Goal: Task Accomplishment & Management: Complete application form

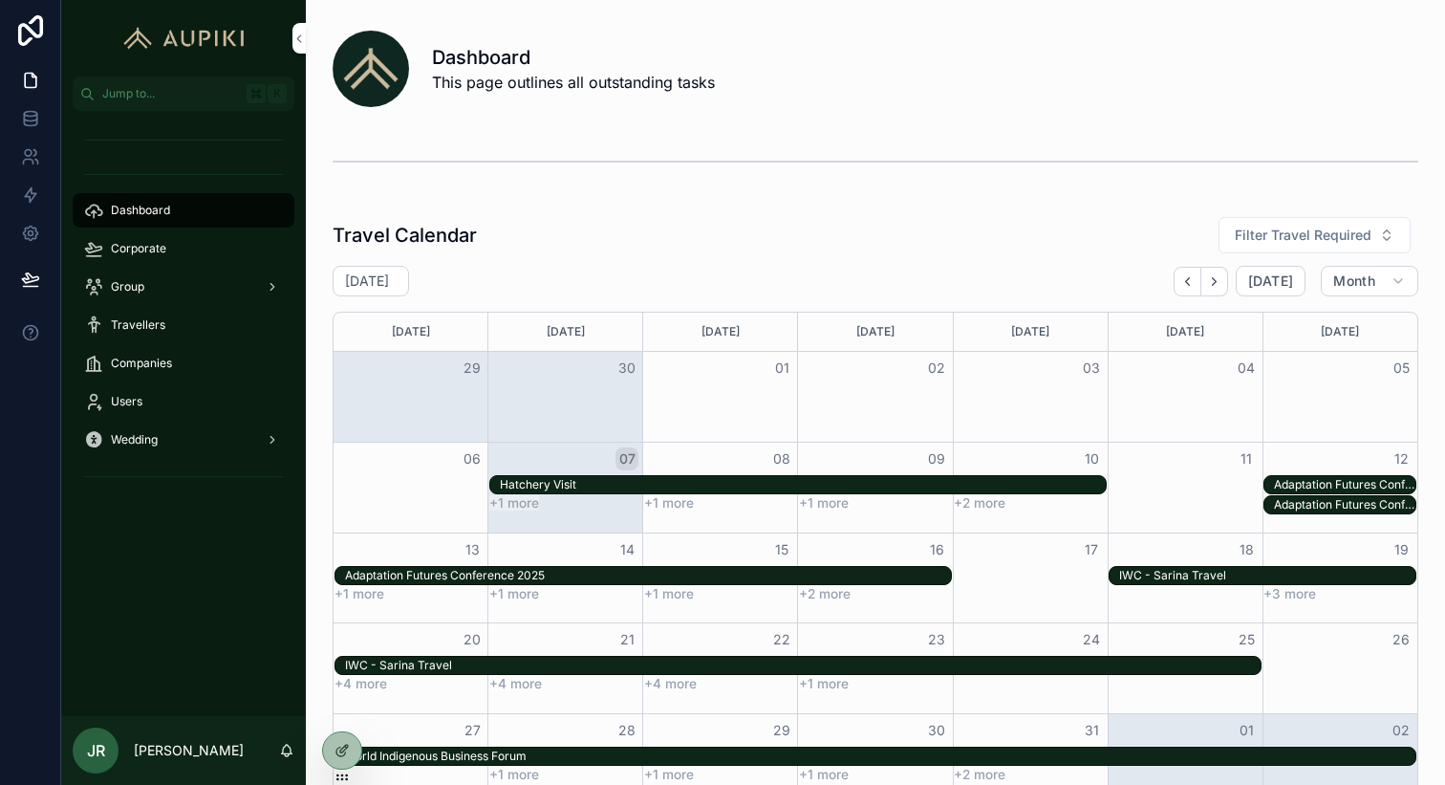
click at [139, 255] on span "Corporate" at bounding box center [138, 248] width 55 height 15
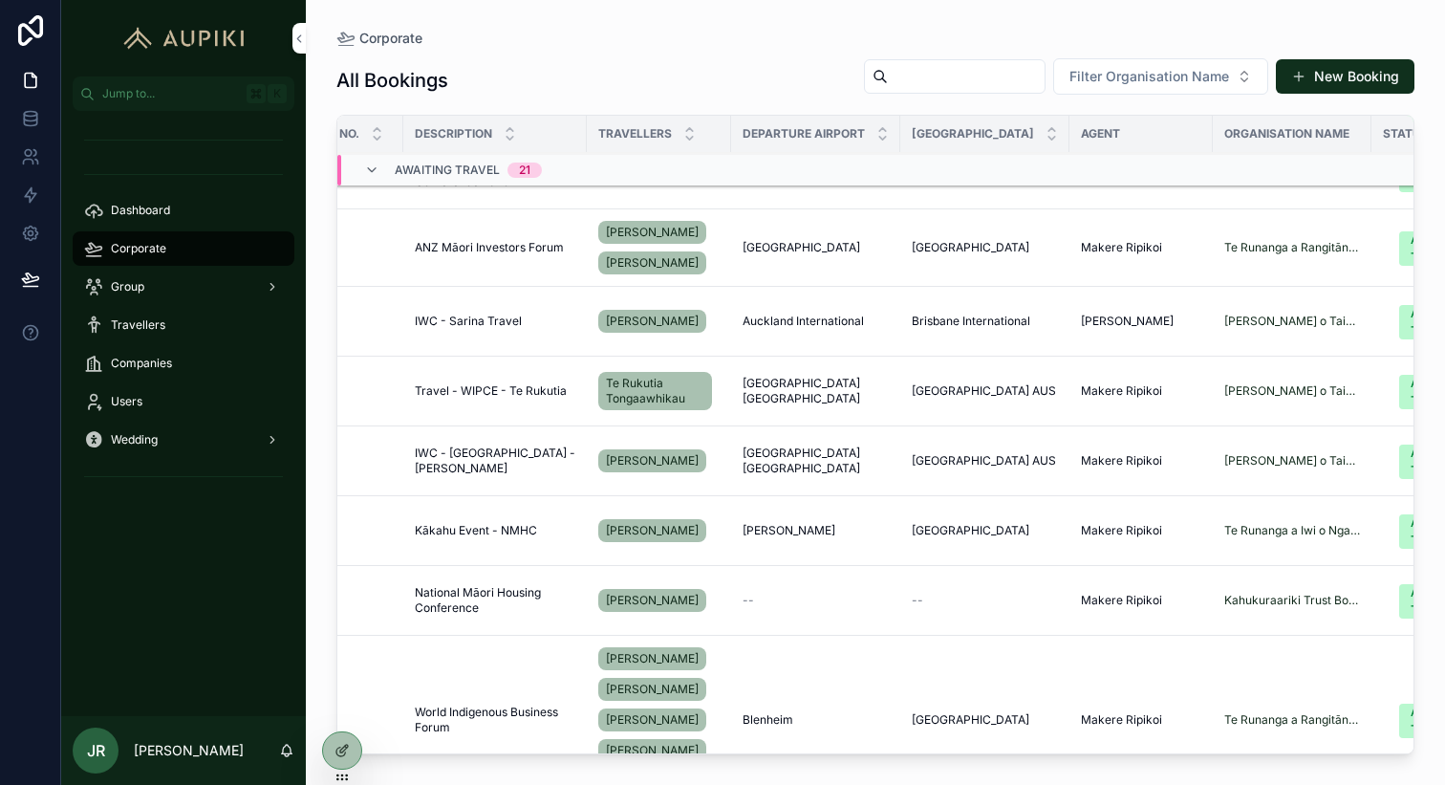
scroll to position [415, 62]
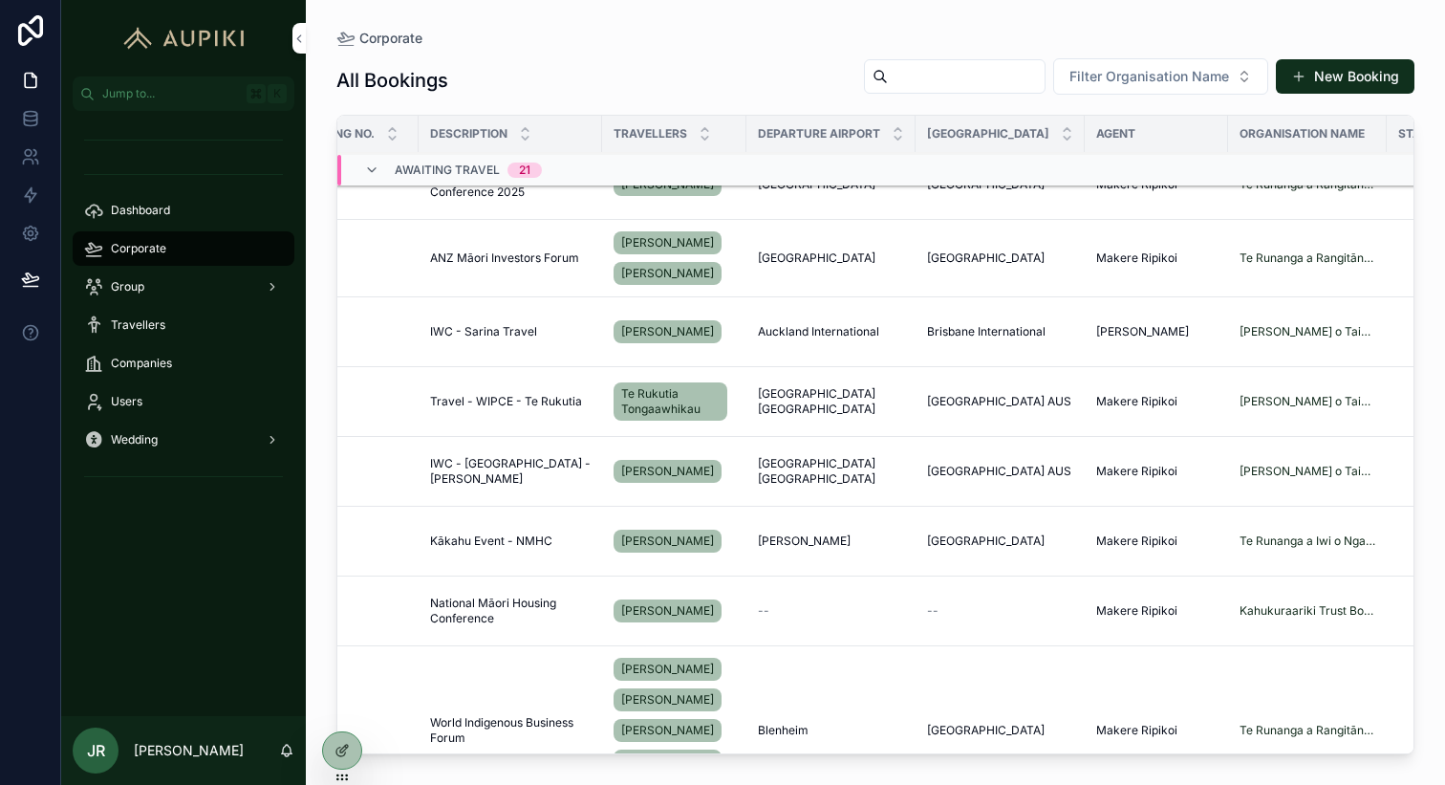
click at [497, 549] on span "Kākahu Event - NMHC" at bounding box center [491, 540] width 122 height 15
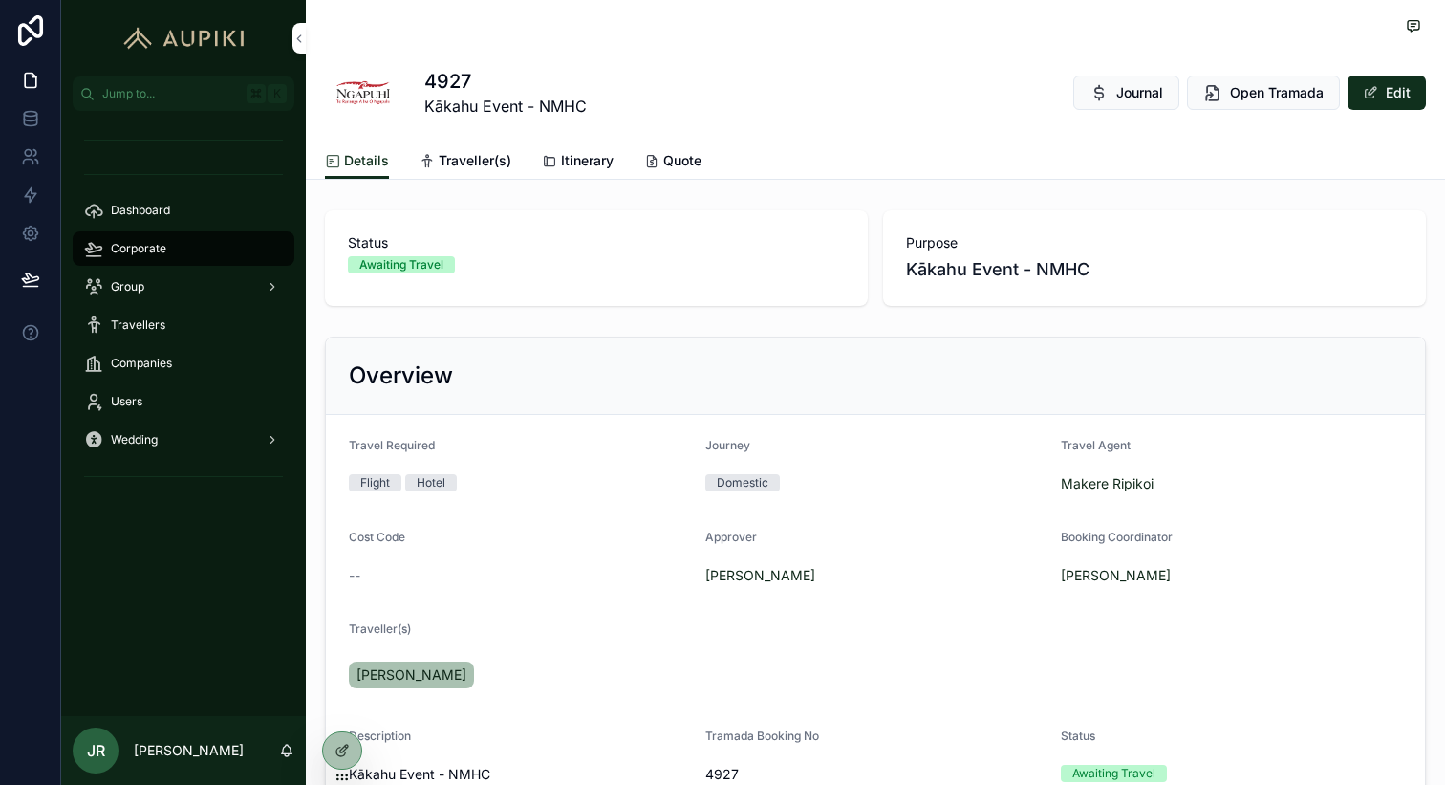
click at [584, 162] on span "Itinerary" at bounding box center [587, 160] width 53 height 19
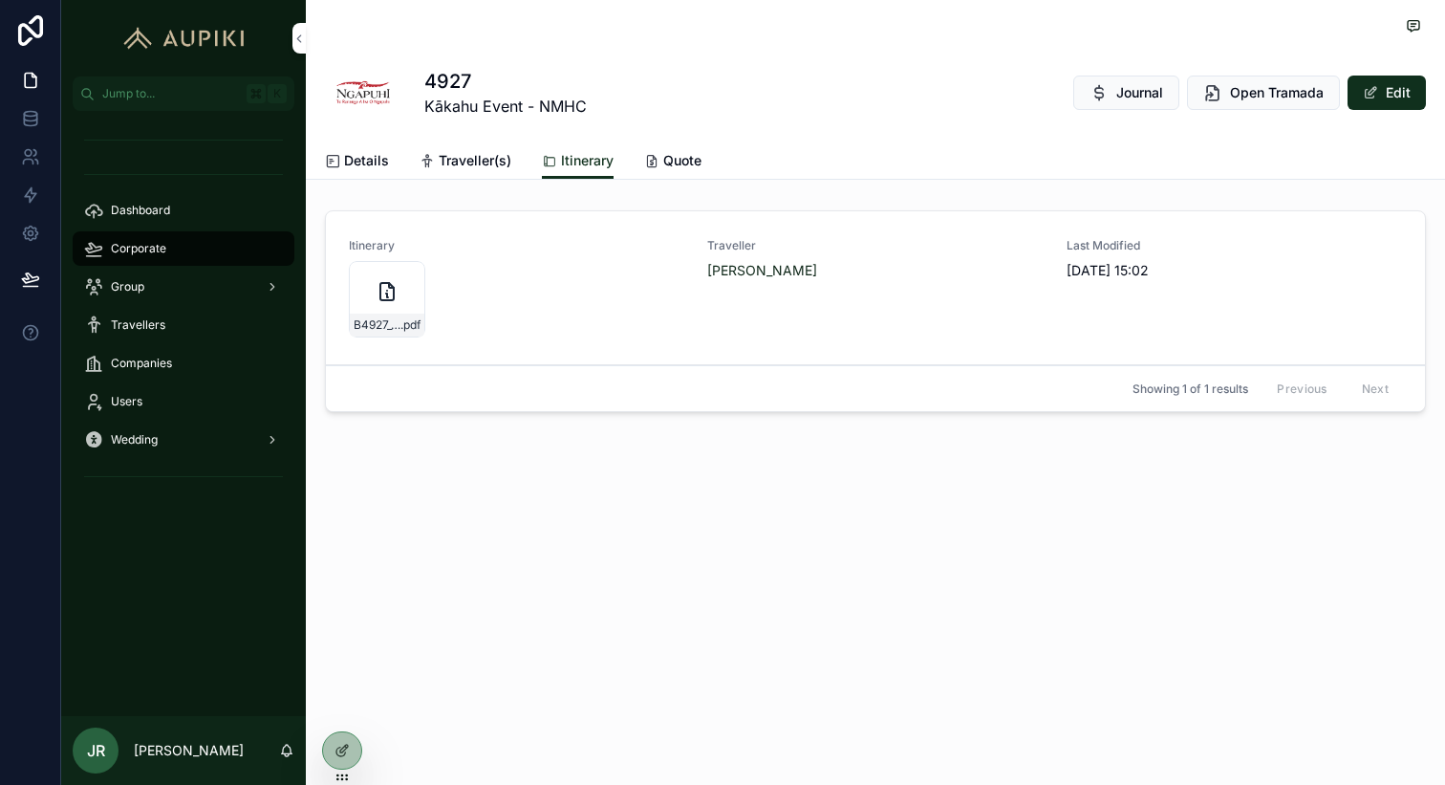
click at [378, 295] on icon "scrollable content" at bounding box center [387, 291] width 23 height 23
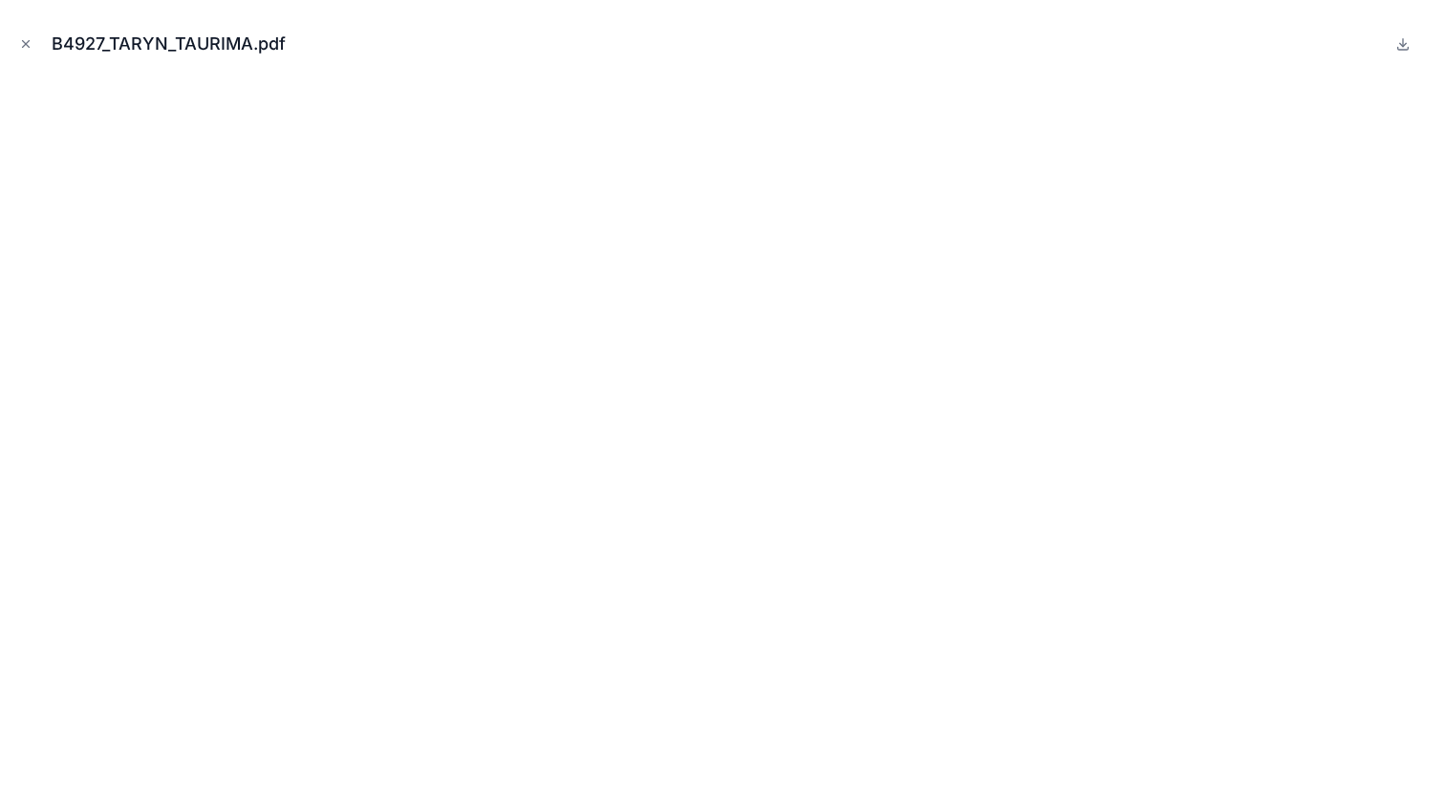
click at [25, 41] on icon "Close modal" at bounding box center [25, 43] width 13 height 13
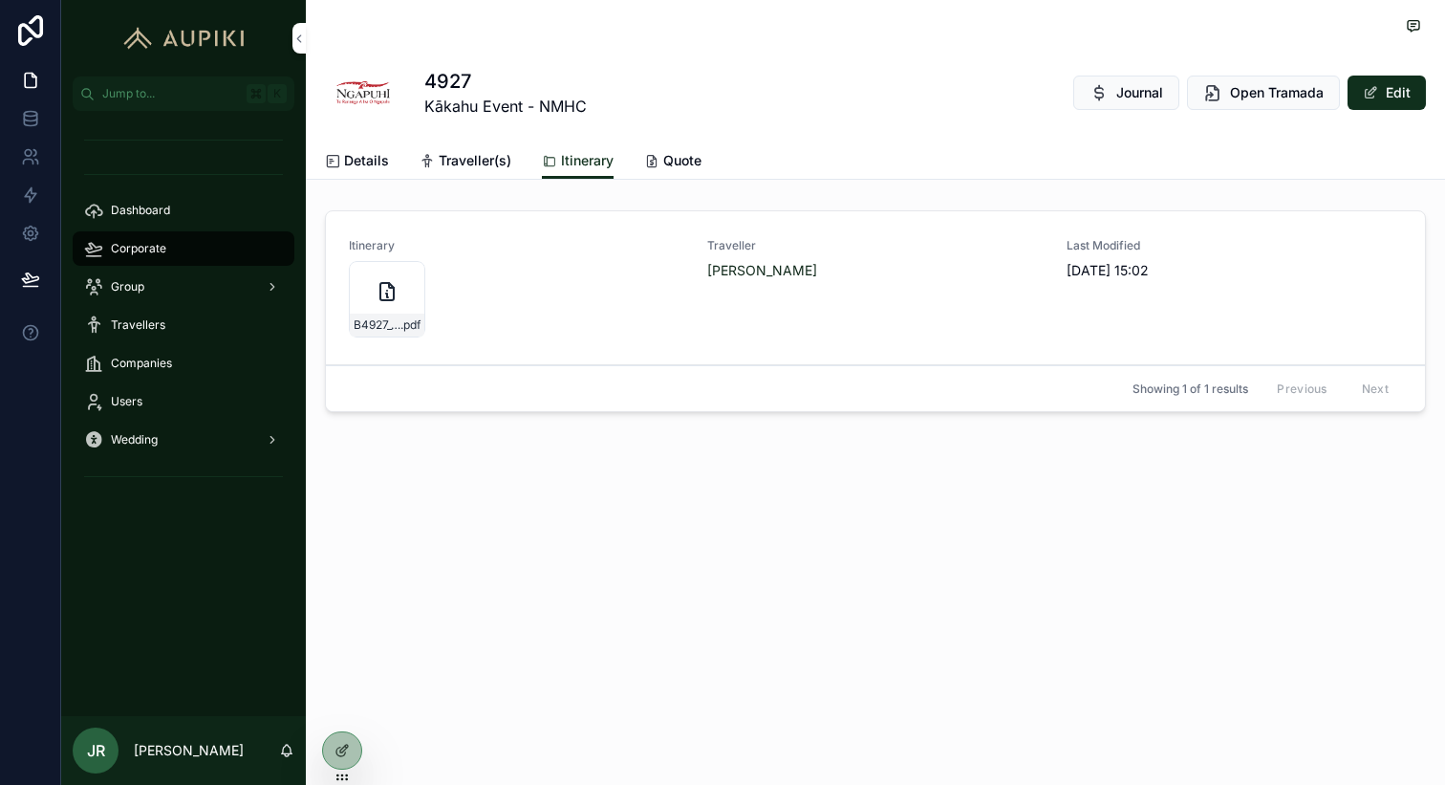
click at [343, 173] on link "Details" at bounding box center [357, 162] width 64 height 38
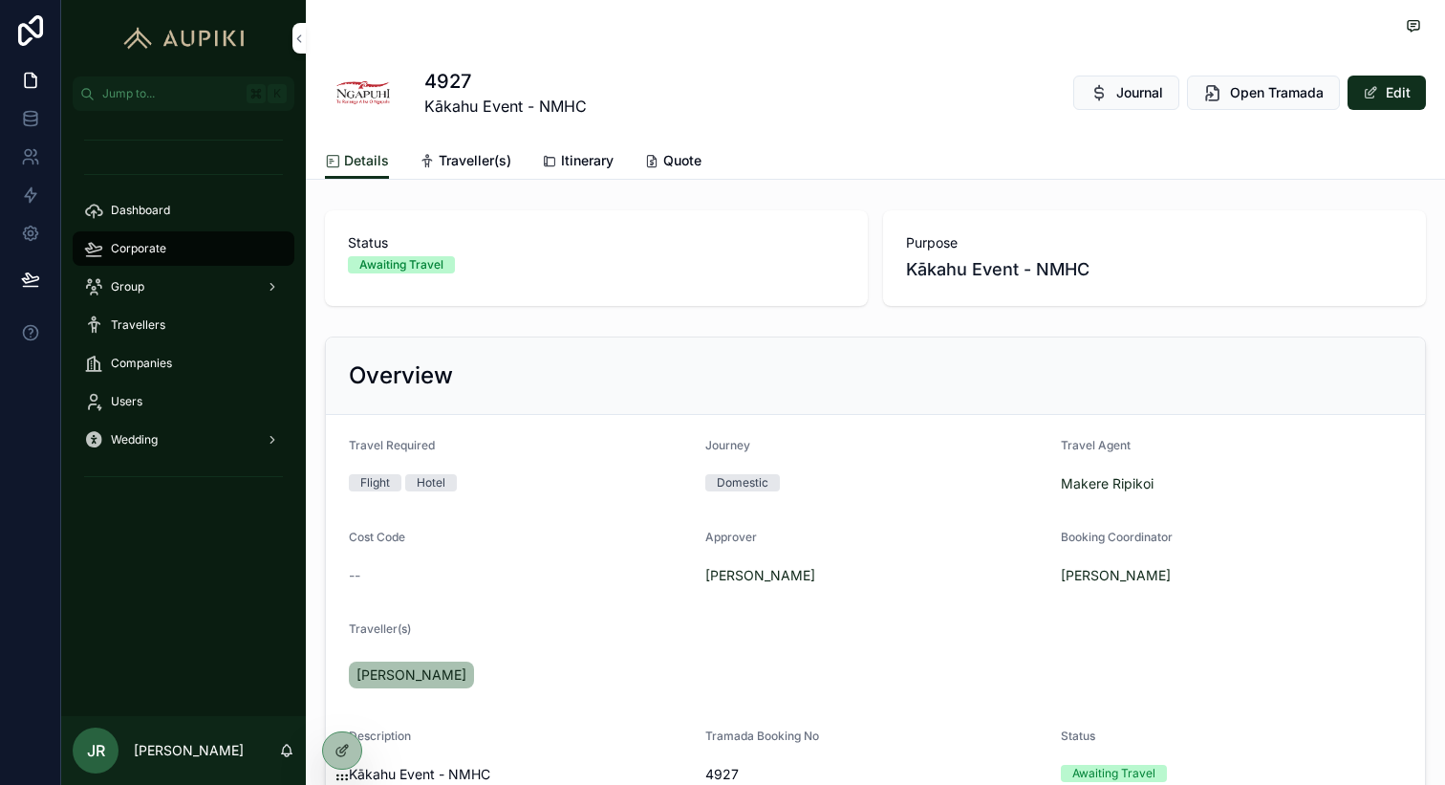
click at [156, 248] on span "Corporate" at bounding box center [138, 248] width 55 height 15
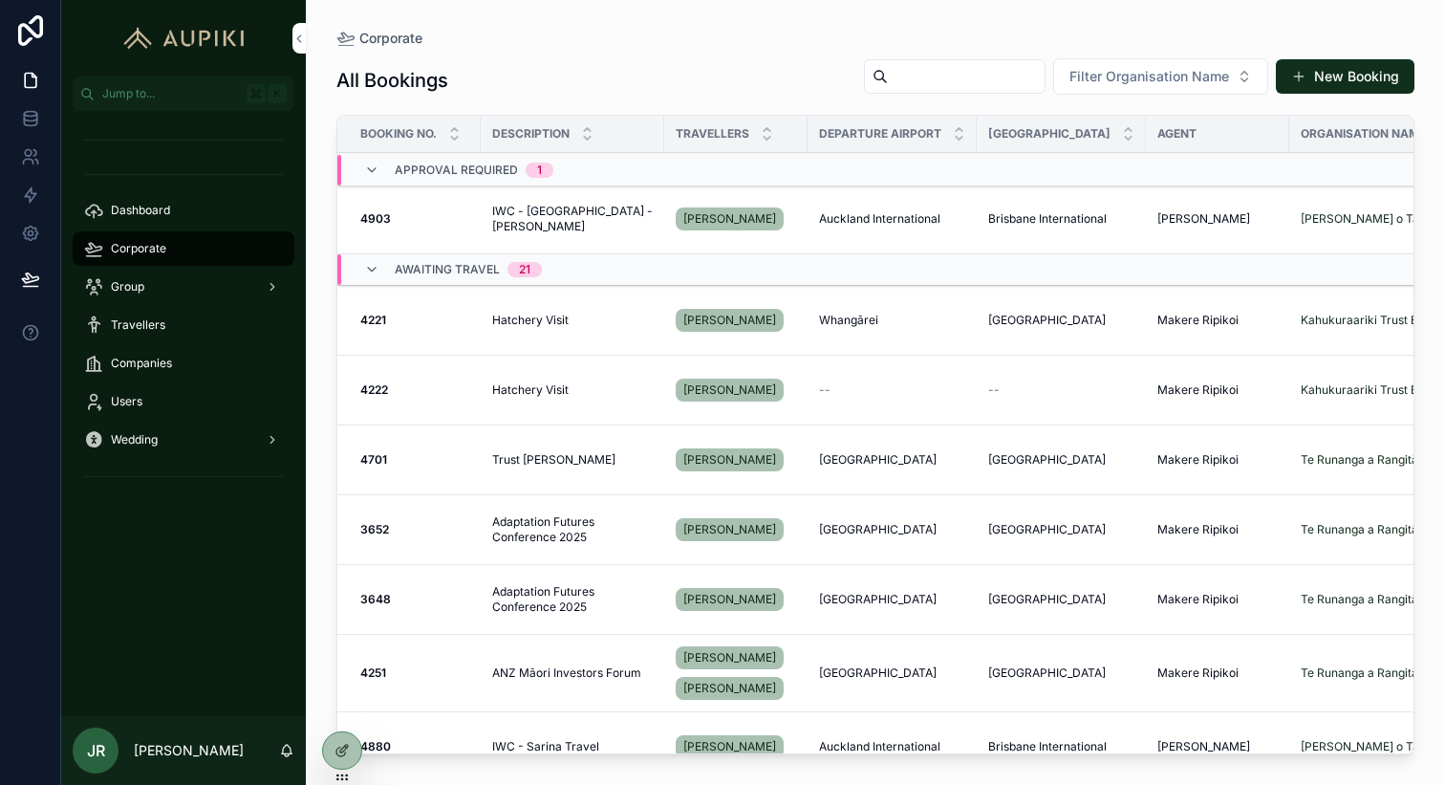
click at [0, 0] on icon at bounding box center [0, 0] width 0 height 0
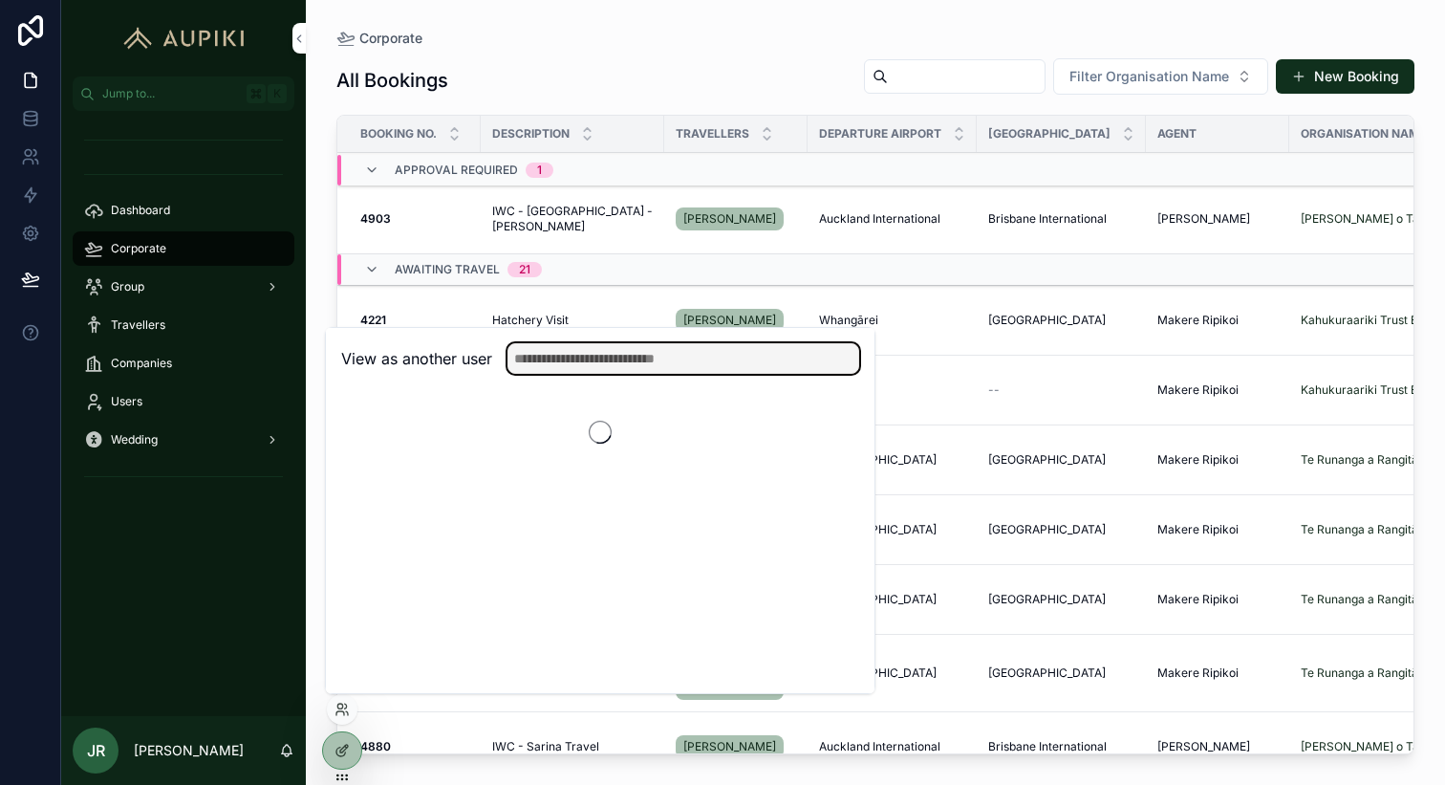
click at [589, 358] on input "text" at bounding box center [684, 358] width 352 height 31
type input "****"
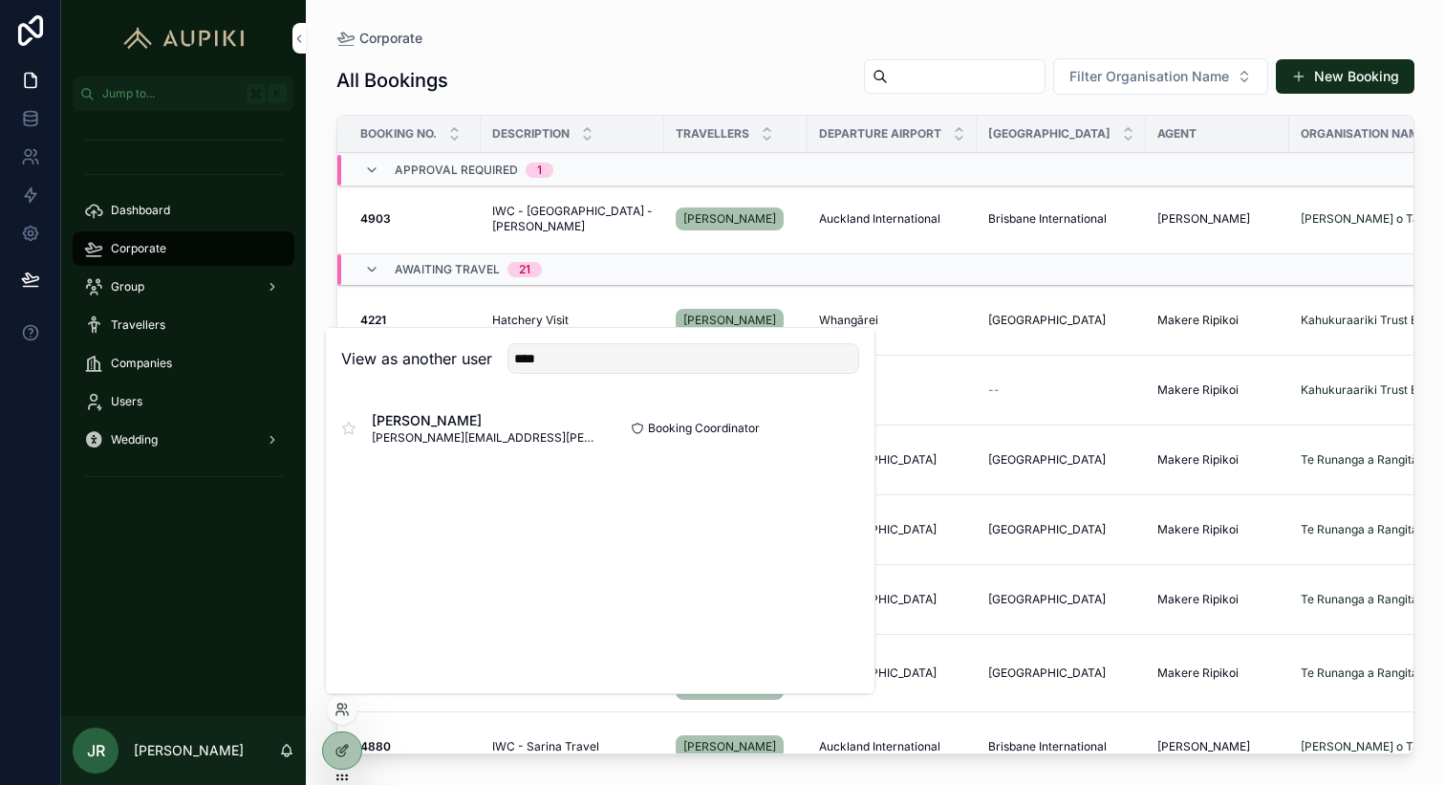
click at [0, 0] on button "Select" at bounding box center [0, 0] width 0 height 0
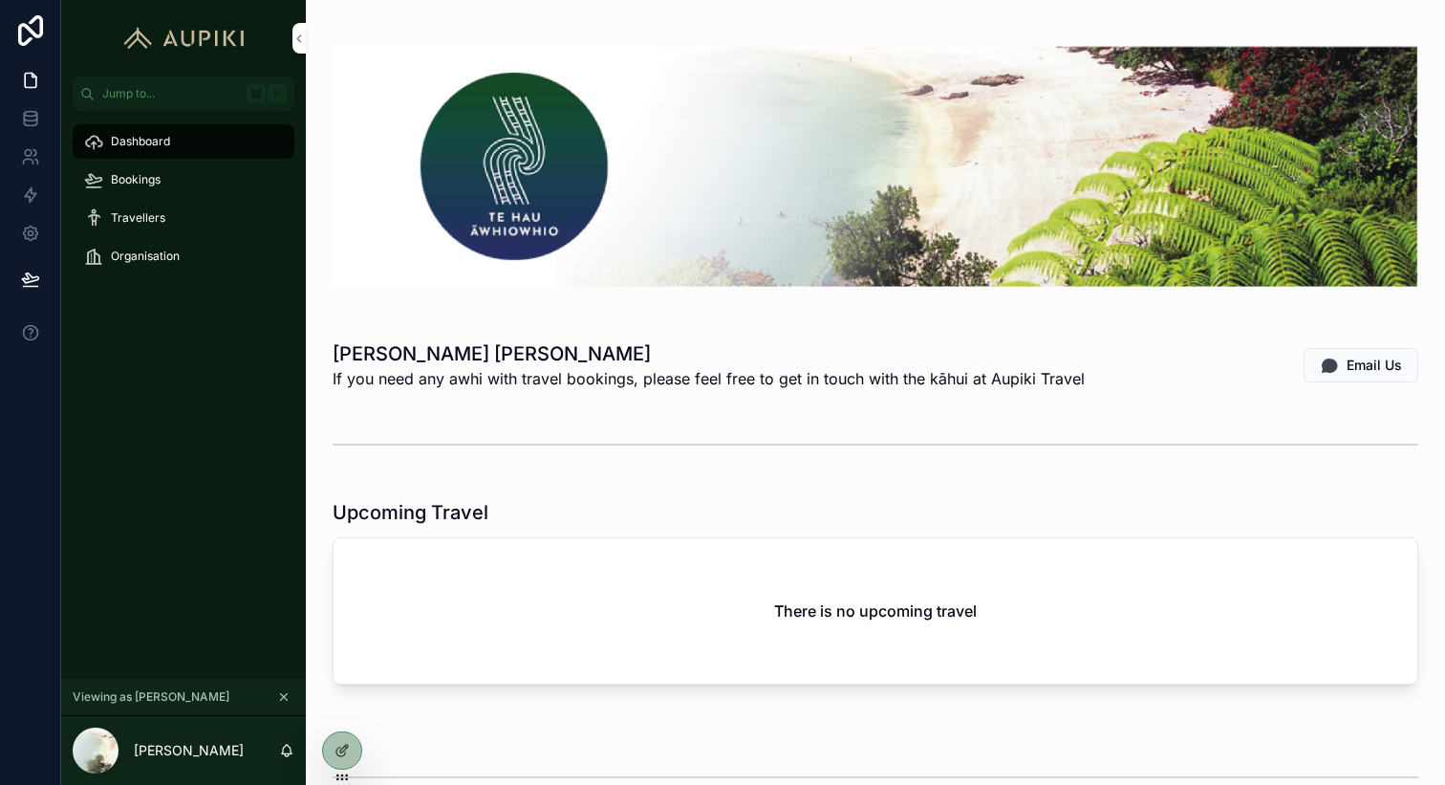
click at [167, 173] on div "Bookings" at bounding box center [183, 179] width 199 height 31
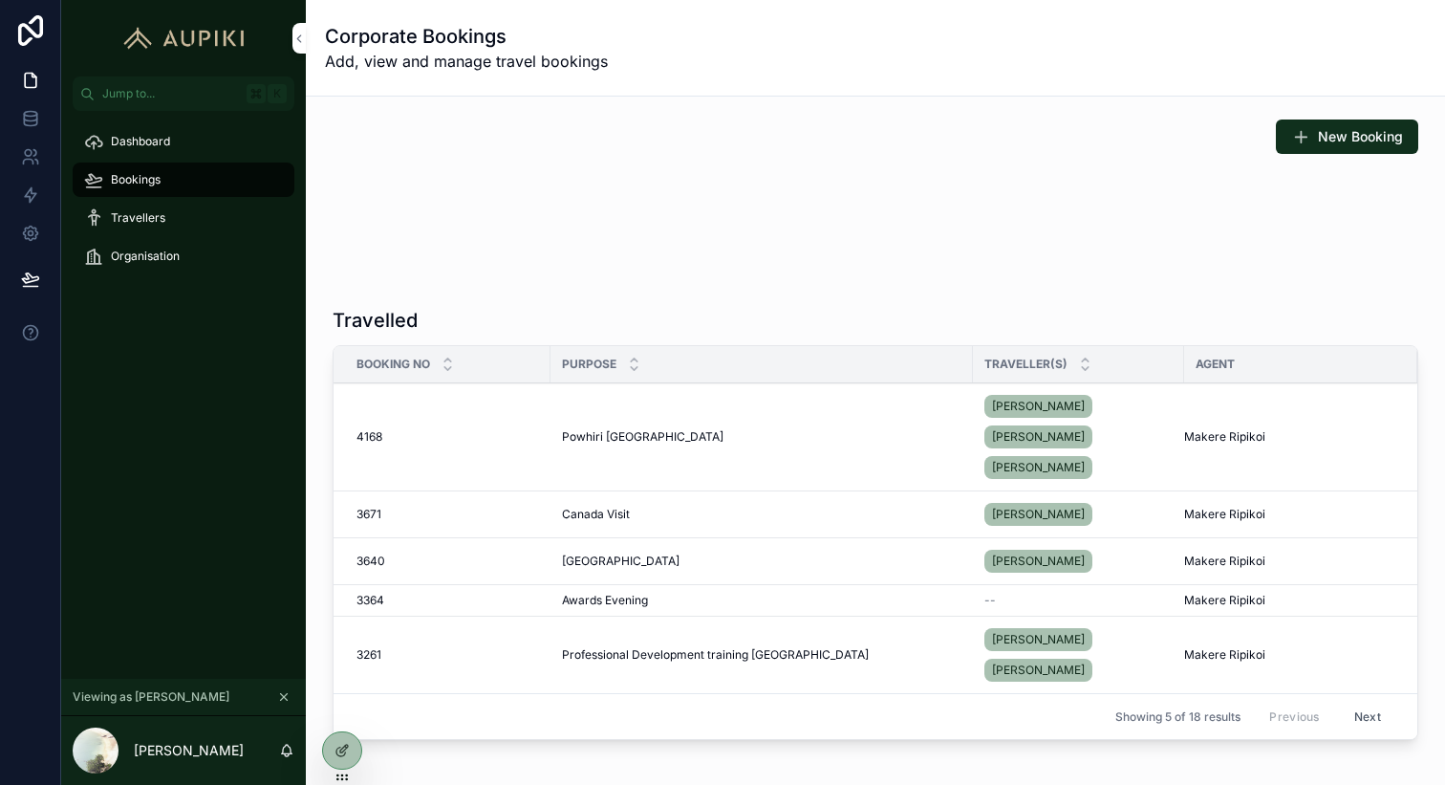
click at [1335, 138] on span "New Booking" at bounding box center [1360, 136] width 85 height 19
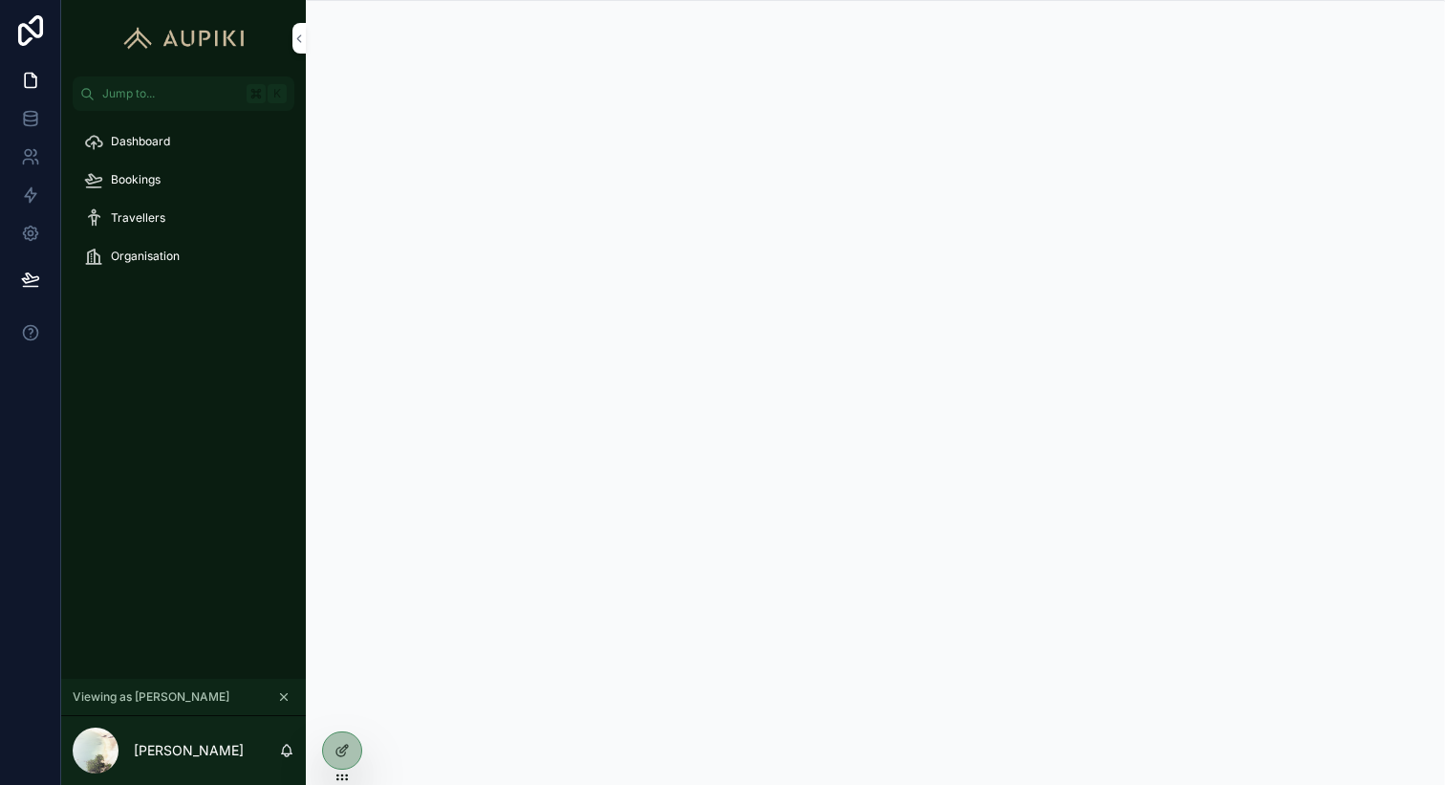
click at [283, 695] on icon "scrollable content" at bounding box center [284, 697] width 7 height 7
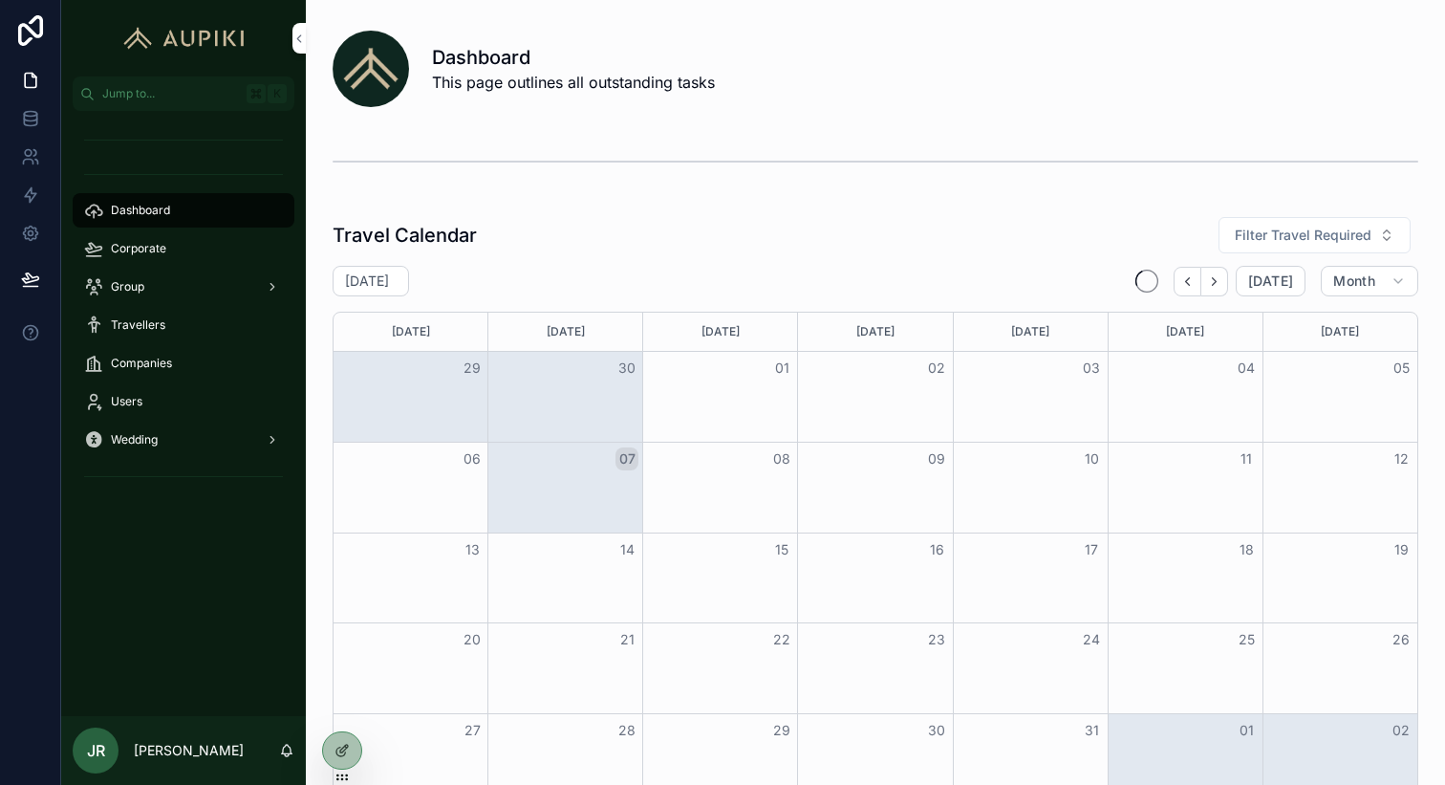
click at [149, 241] on span "Corporate" at bounding box center [138, 248] width 55 height 15
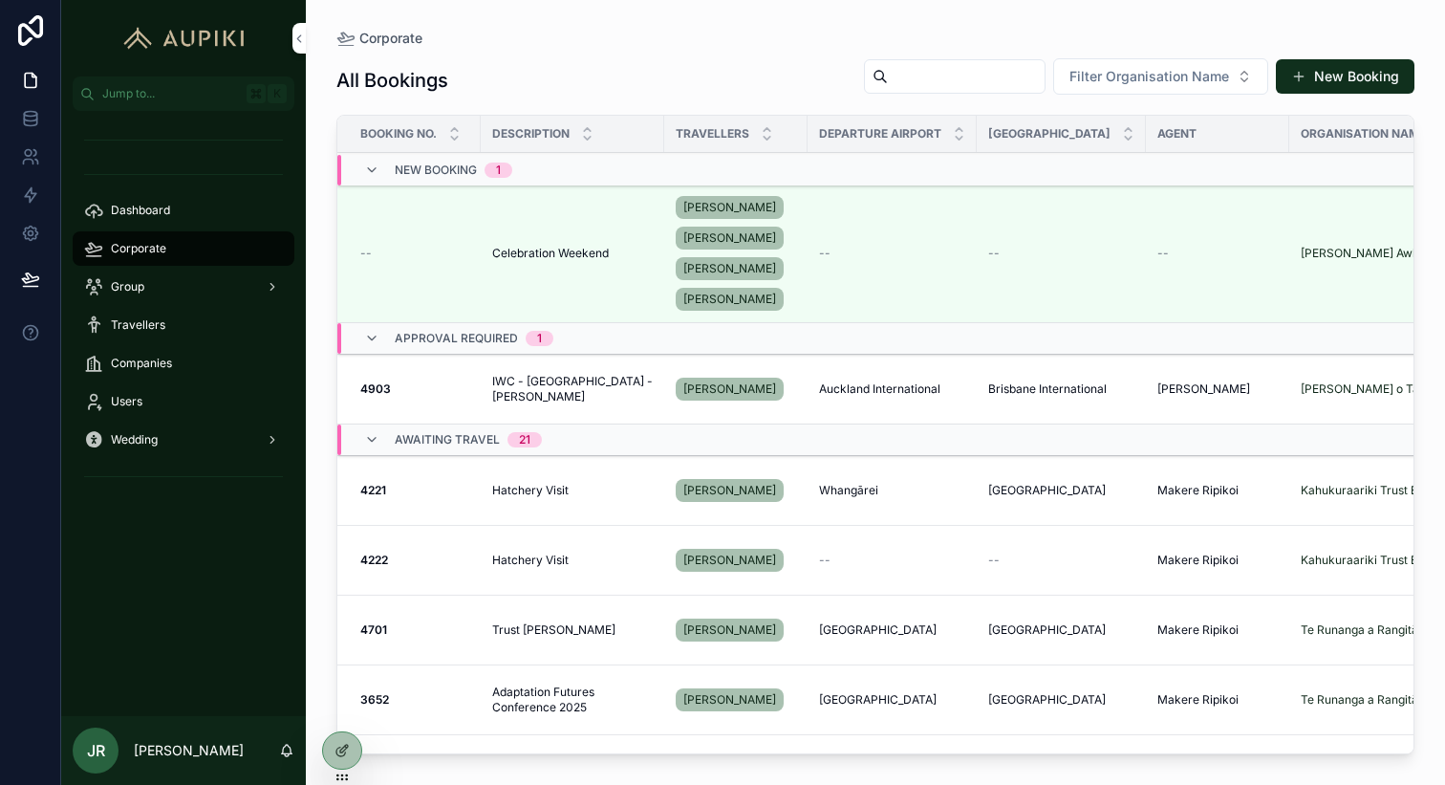
click at [537, 257] on span "Celebration Weekend" at bounding box center [550, 253] width 117 height 15
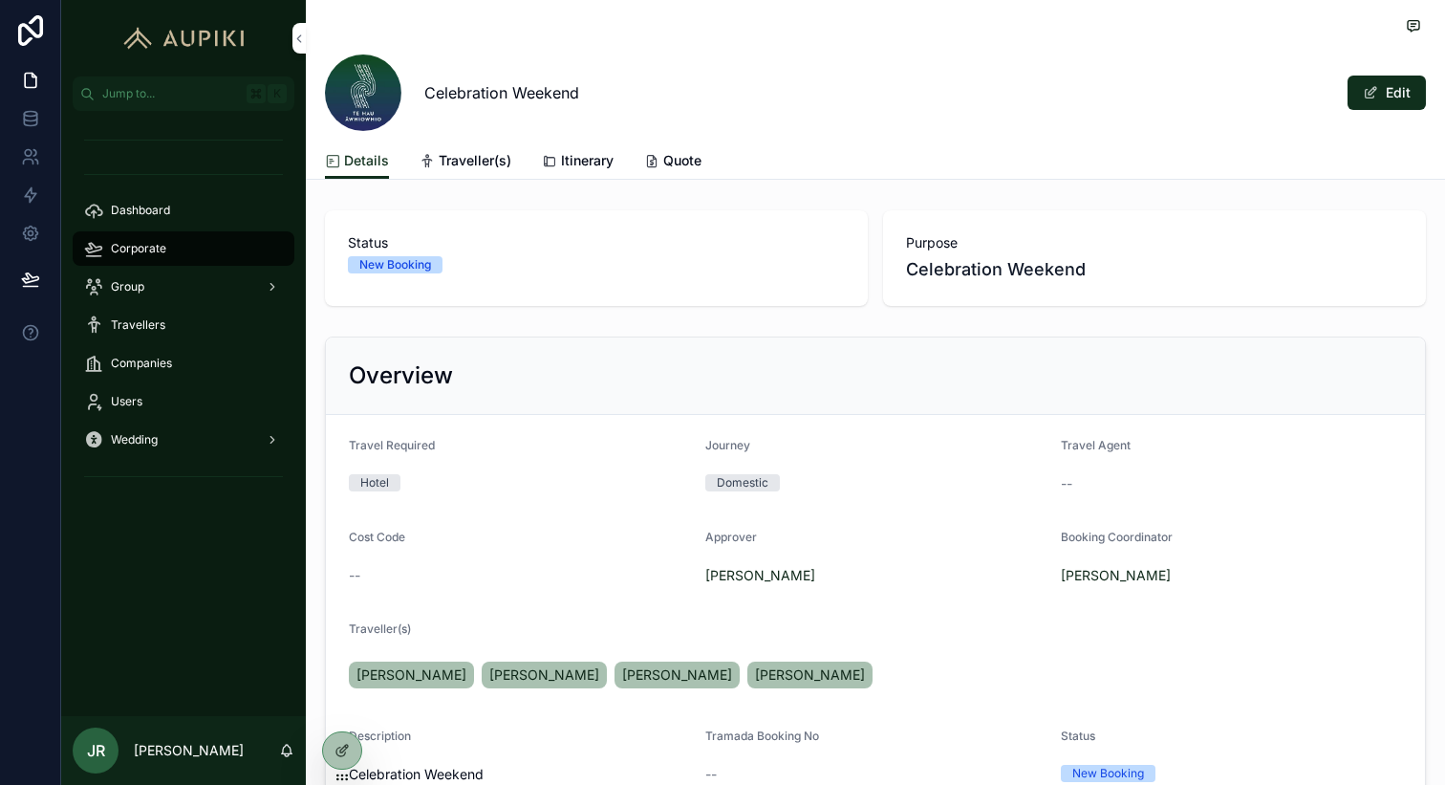
click at [1374, 93] on span "scrollable content" at bounding box center [1370, 92] width 15 height 15
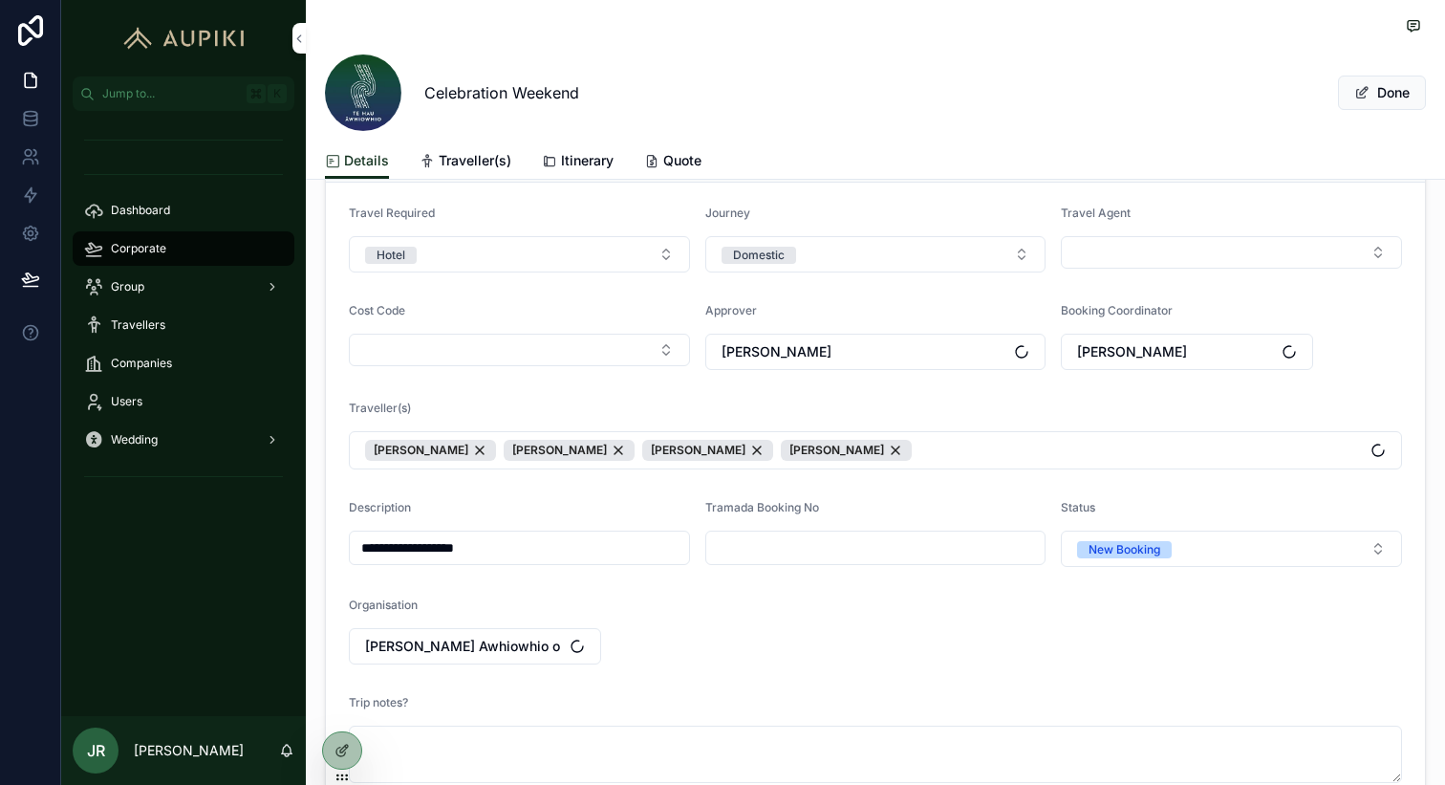
scroll to position [252, 0]
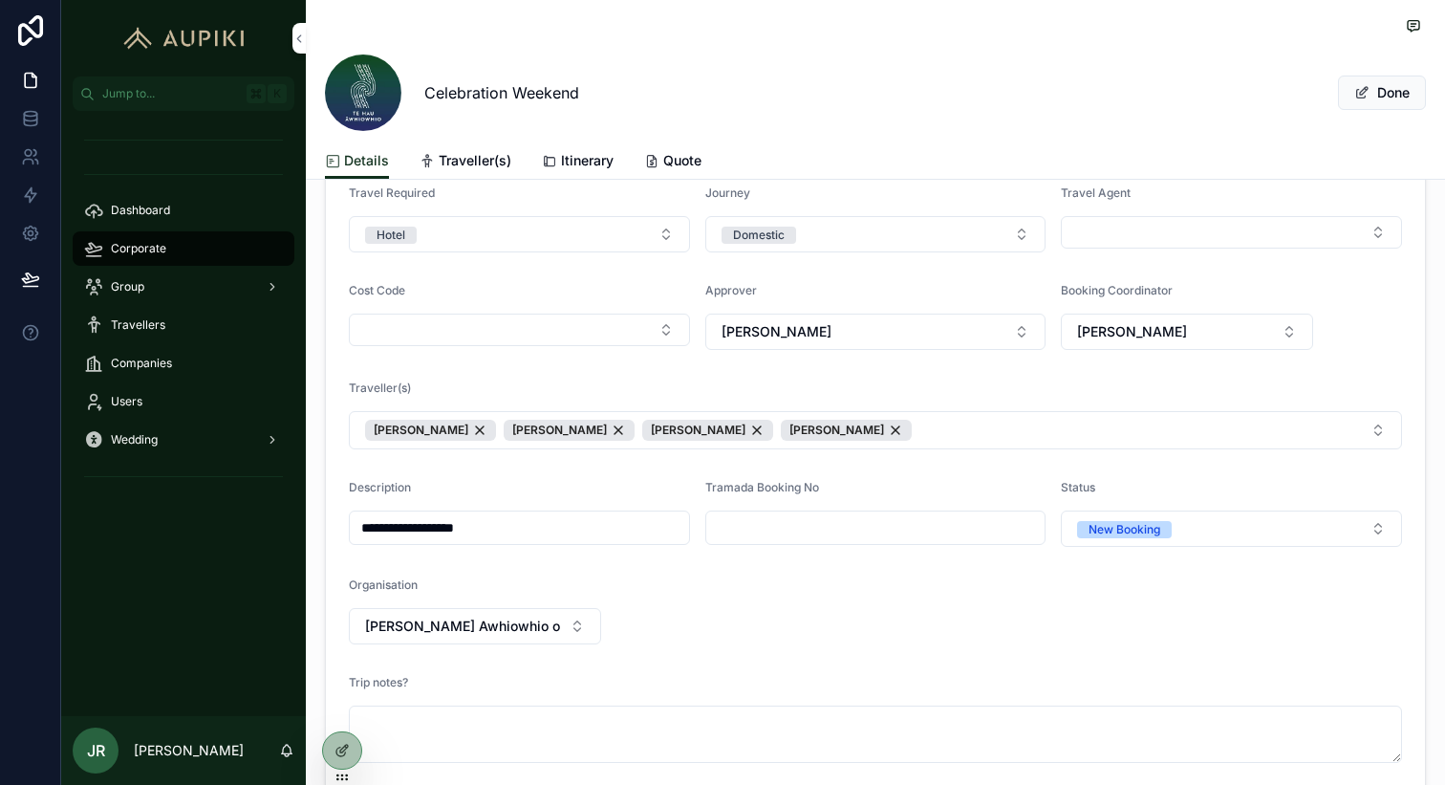
click at [1131, 232] on button "Select Button" at bounding box center [1231, 232] width 341 height 33
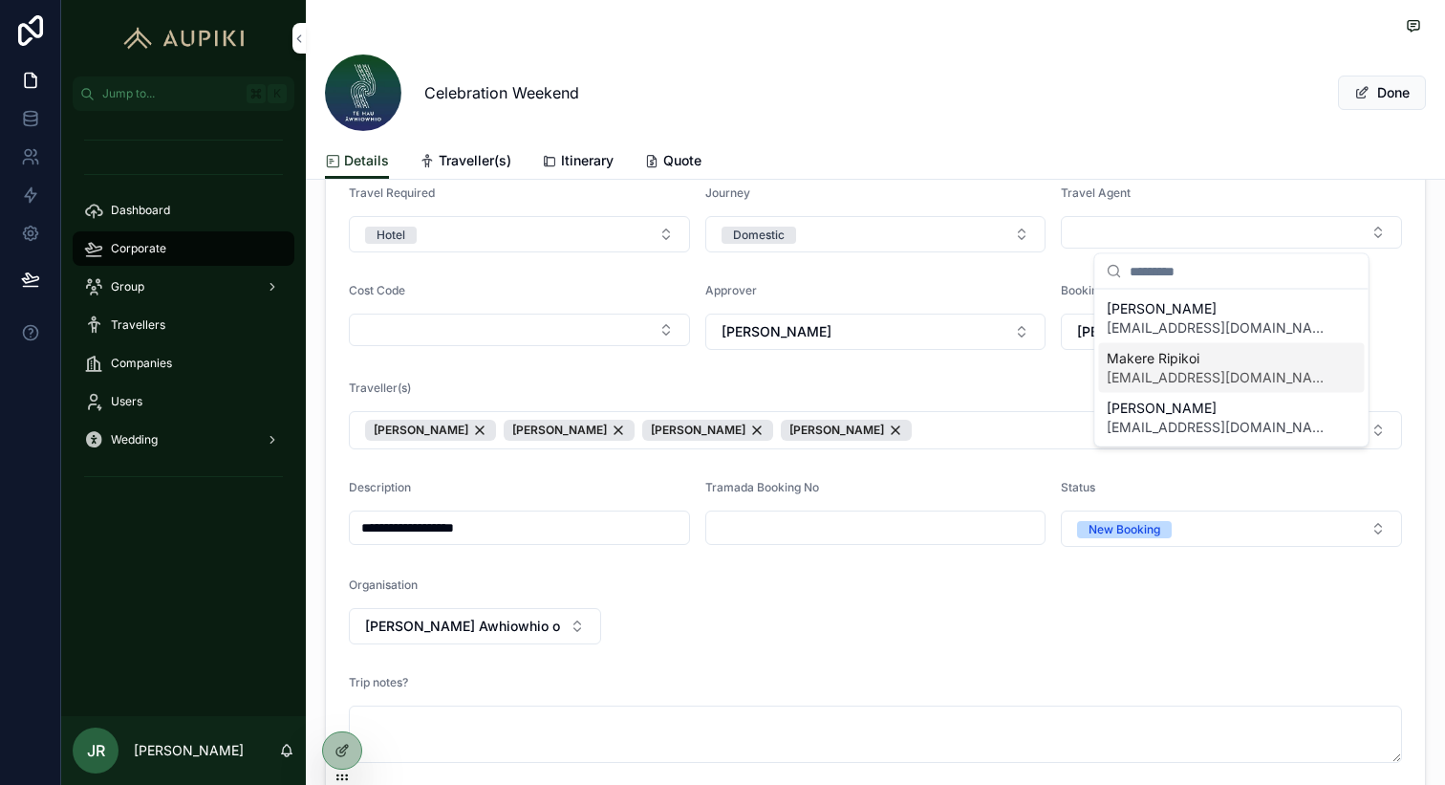
click at [1155, 351] on span "Makere Ripikoi" at bounding box center [1221, 358] width 228 height 19
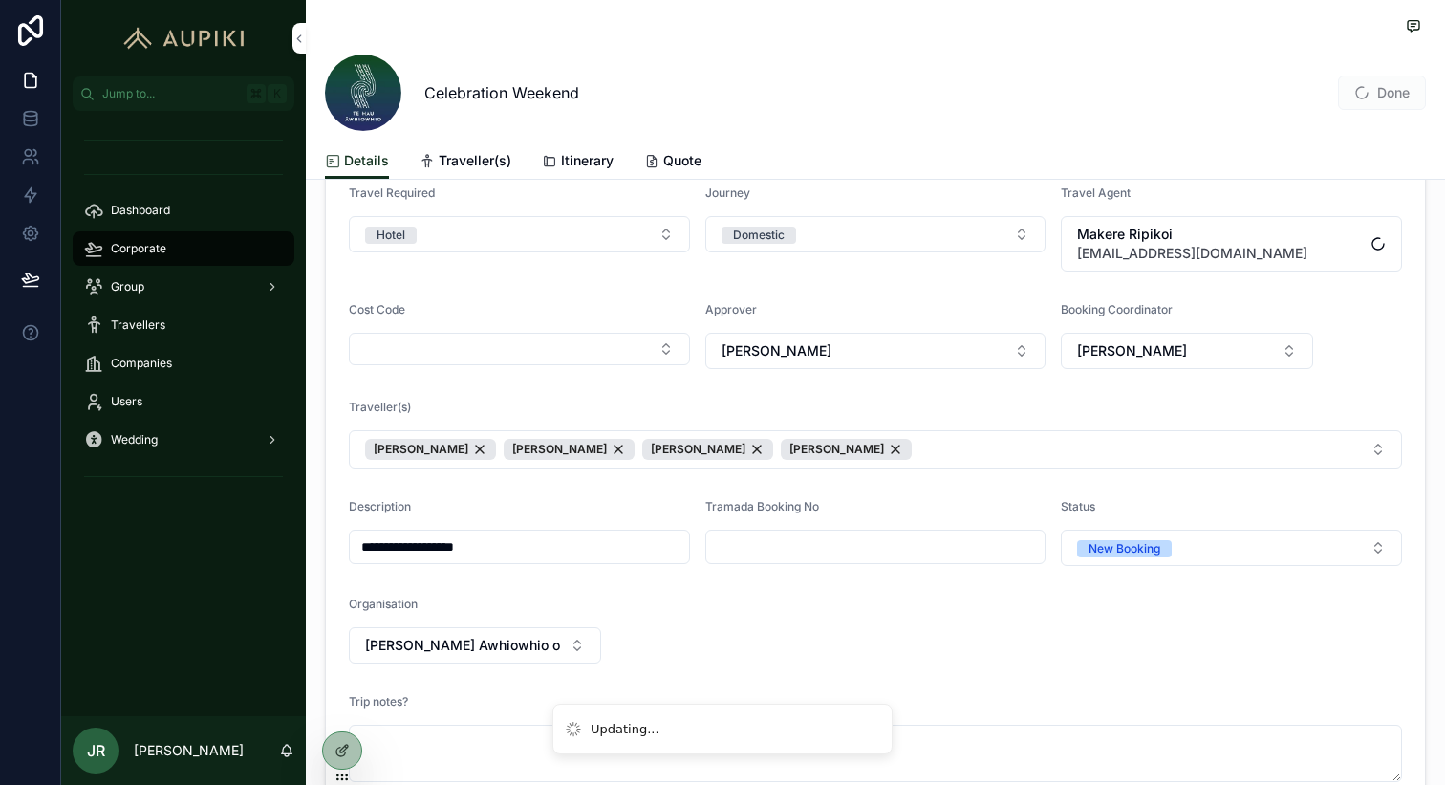
click at [746, 548] on input "scrollable content" at bounding box center [875, 546] width 339 height 27
type input "****"
click at [1386, 92] on button "Done" at bounding box center [1382, 93] width 88 height 34
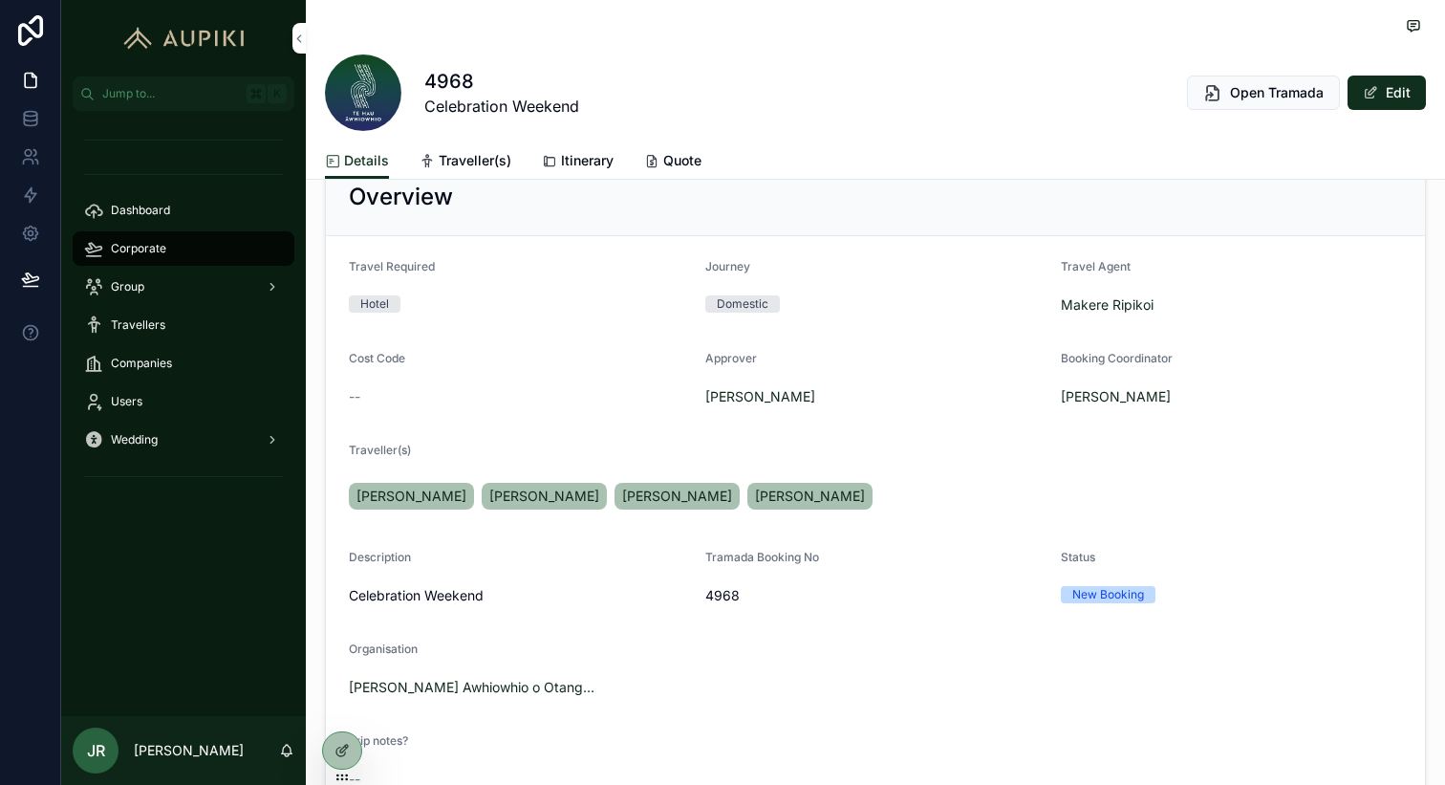
scroll to position [0, 0]
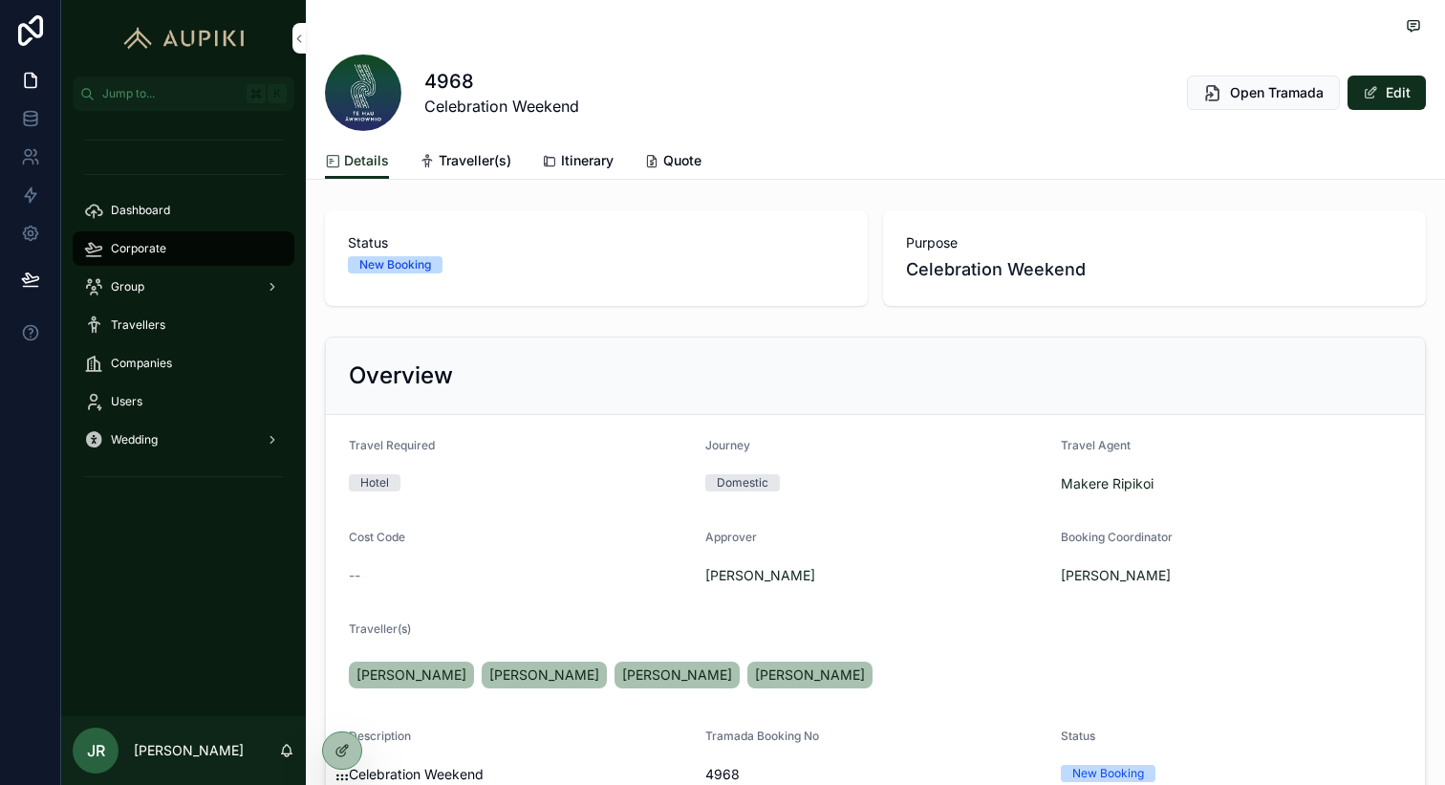
click at [468, 158] on span "Traveller(s)" at bounding box center [475, 160] width 73 height 19
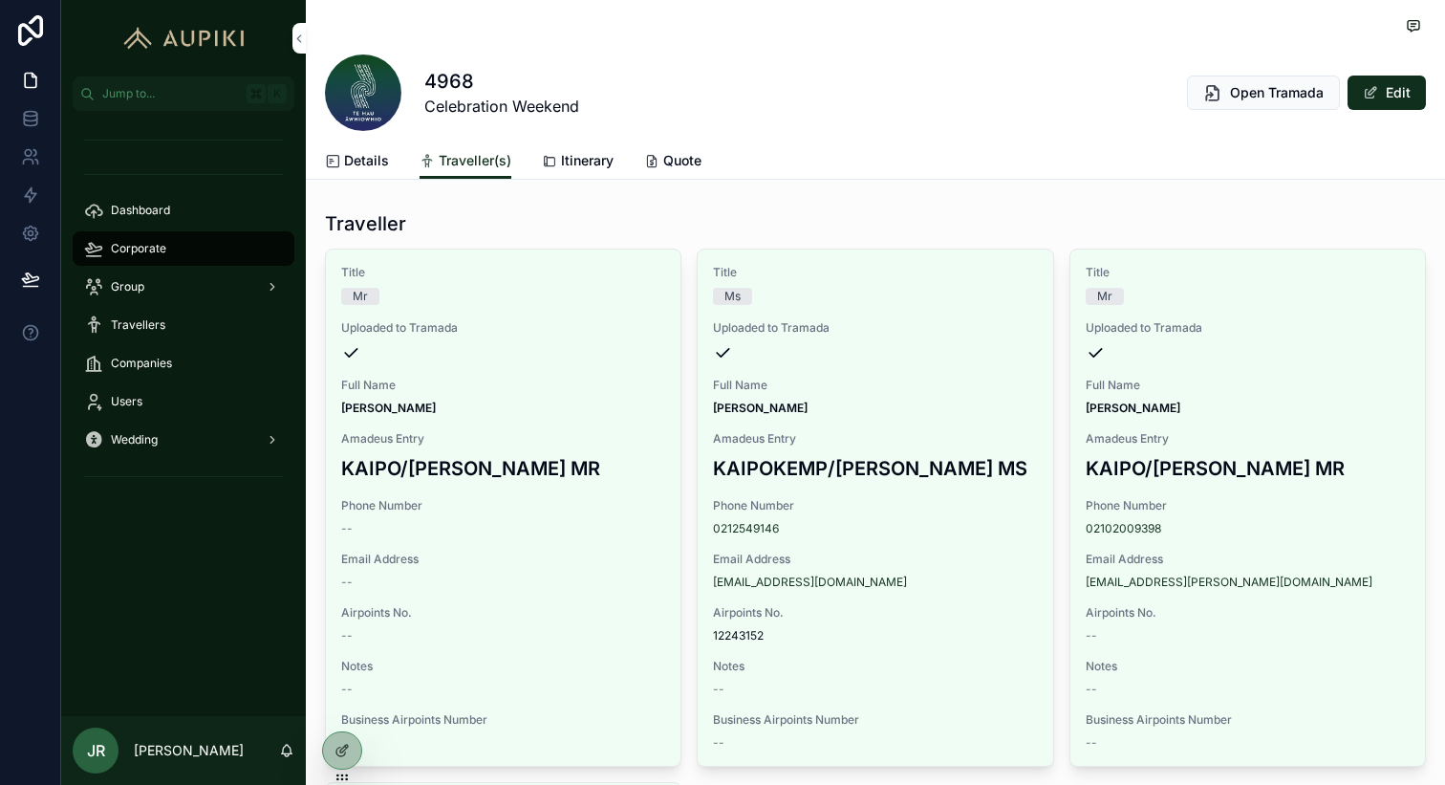
click at [358, 165] on span "Details" at bounding box center [366, 160] width 45 height 19
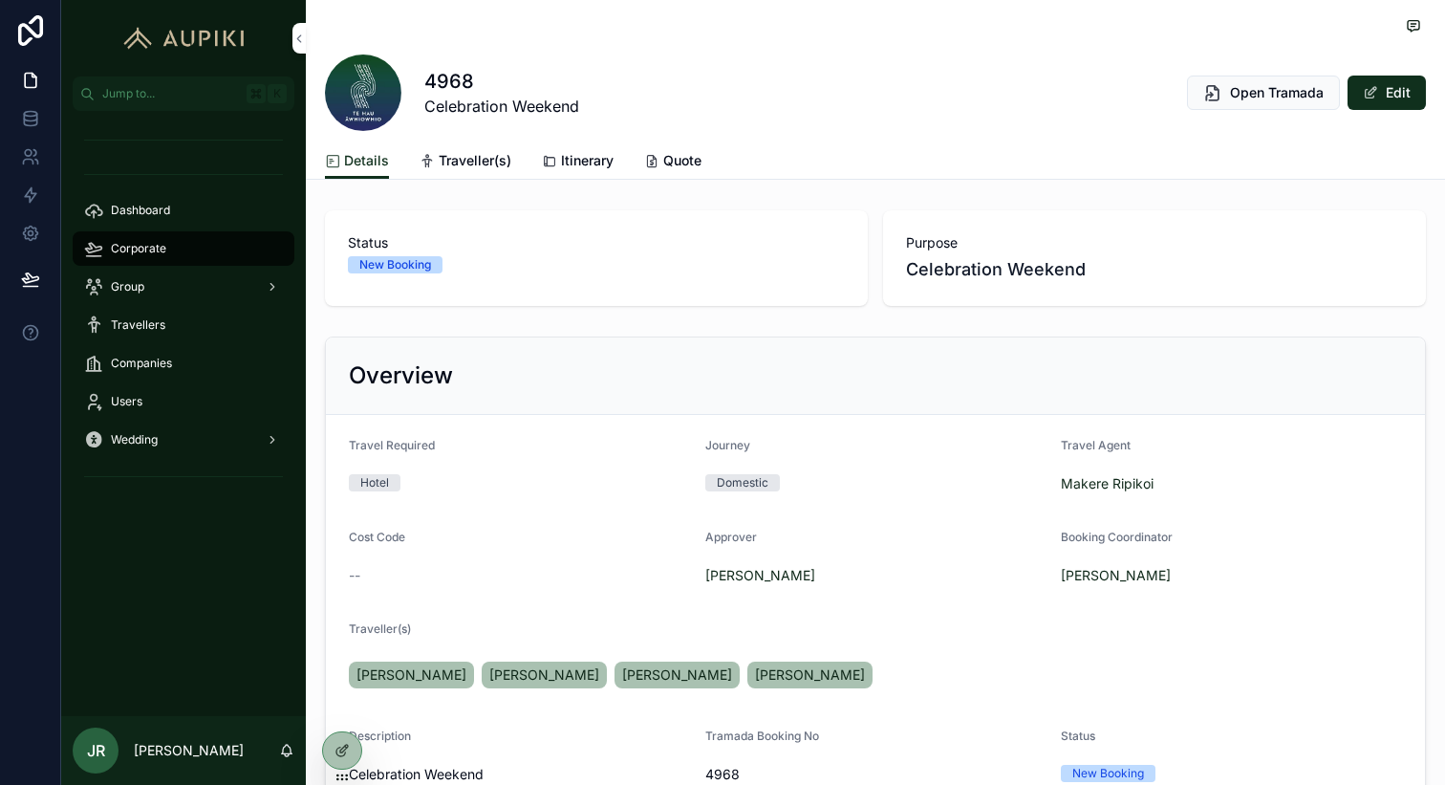
click at [599, 164] on span "Itinerary" at bounding box center [587, 160] width 53 height 19
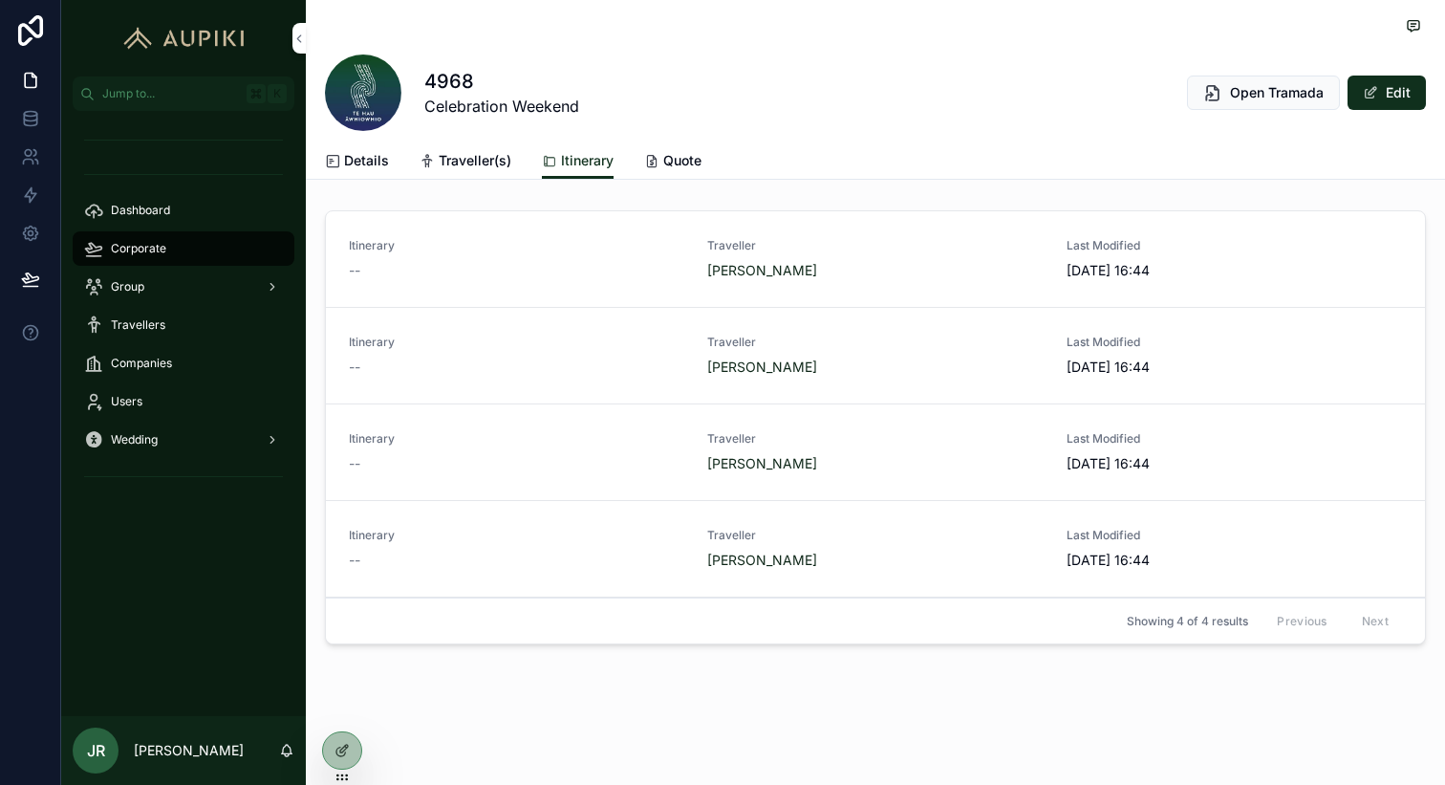
click at [162, 330] on span "Travellers" at bounding box center [138, 324] width 54 height 15
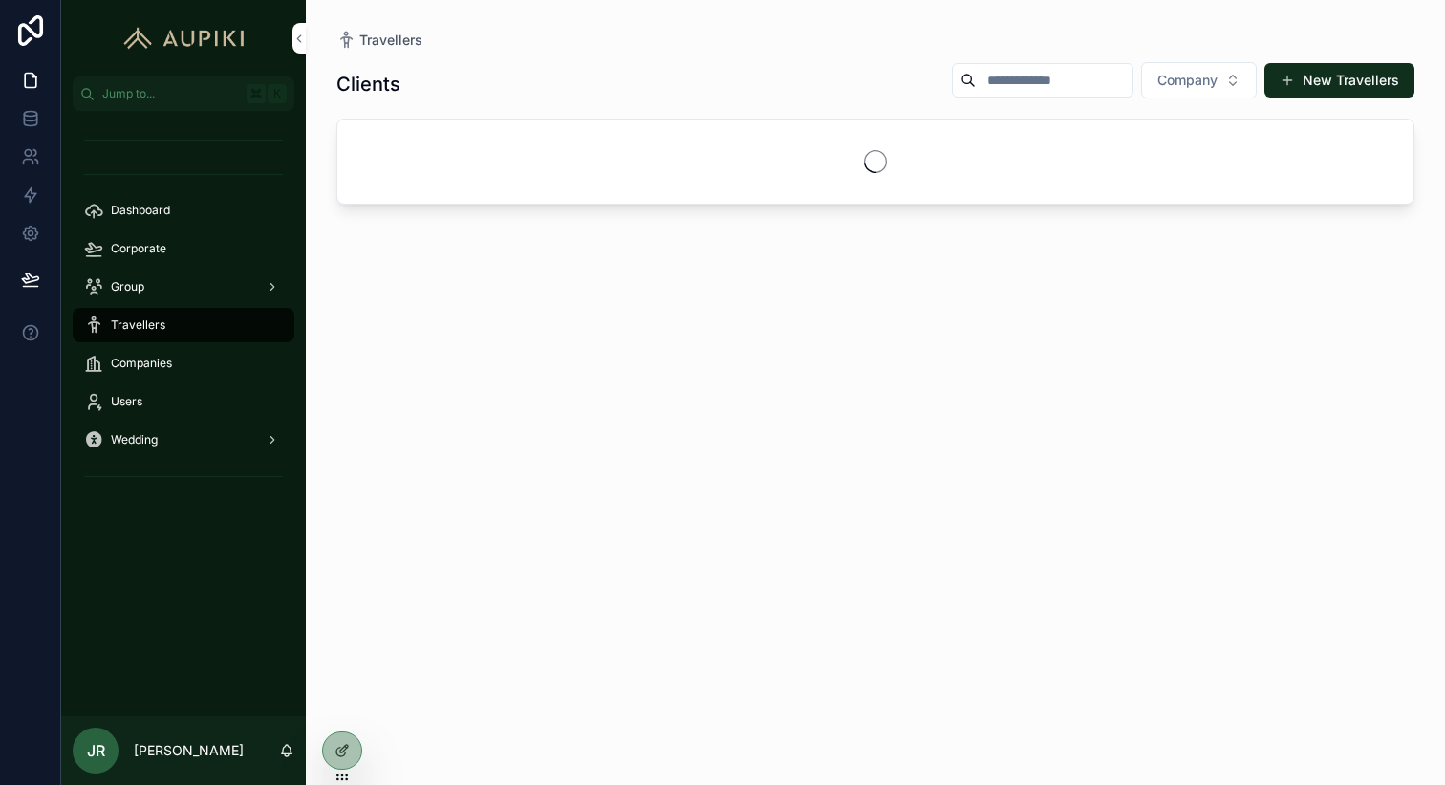
click at [1335, 74] on button "New Travellers" at bounding box center [1340, 80] width 150 height 34
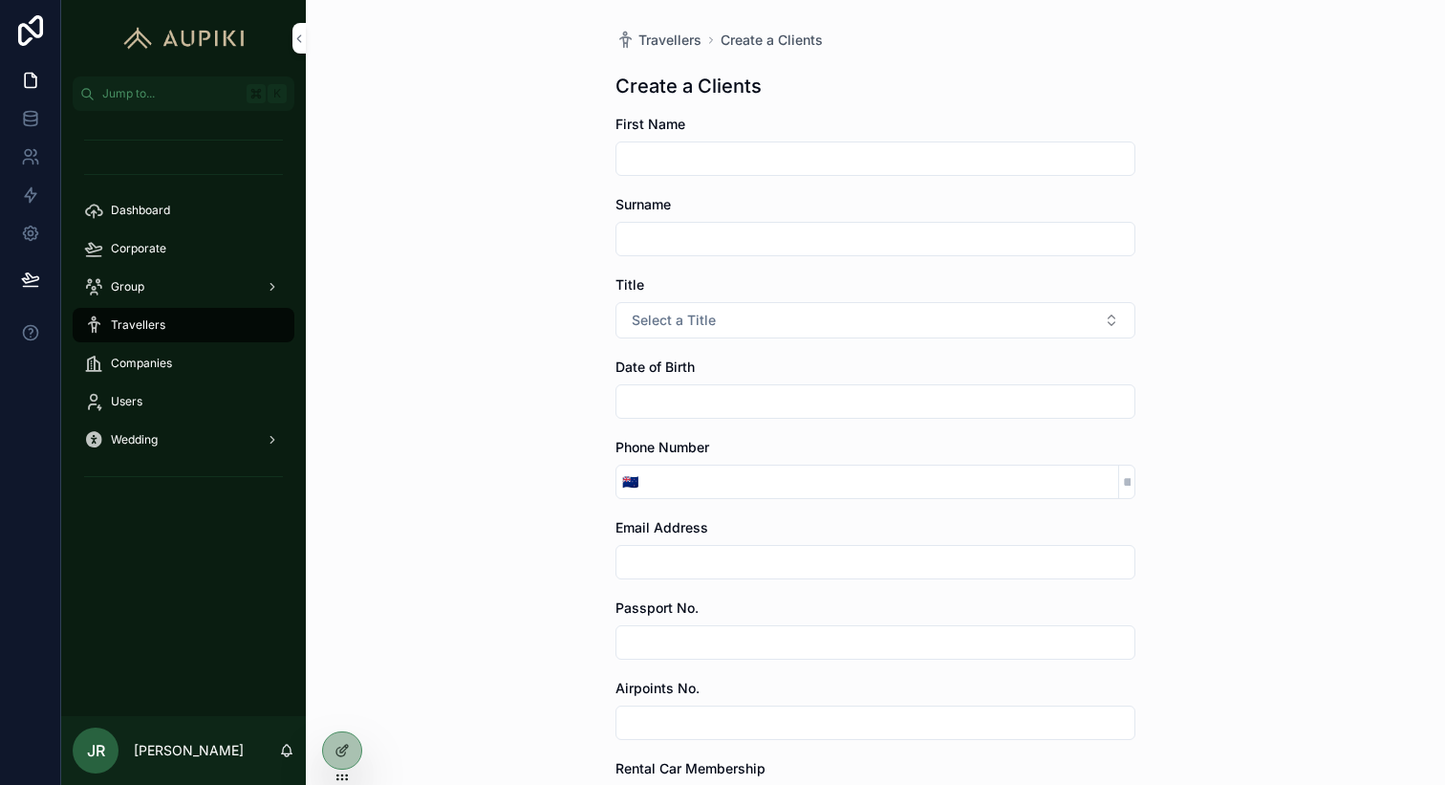
click at [741, 162] on input "scrollable content" at bounding box center [876, 158] width 518 height 27
type input "****"
type input "*****"
click at [616, 302] on button "Select a Title" at bounding box center [876, 320] width 520 height 36
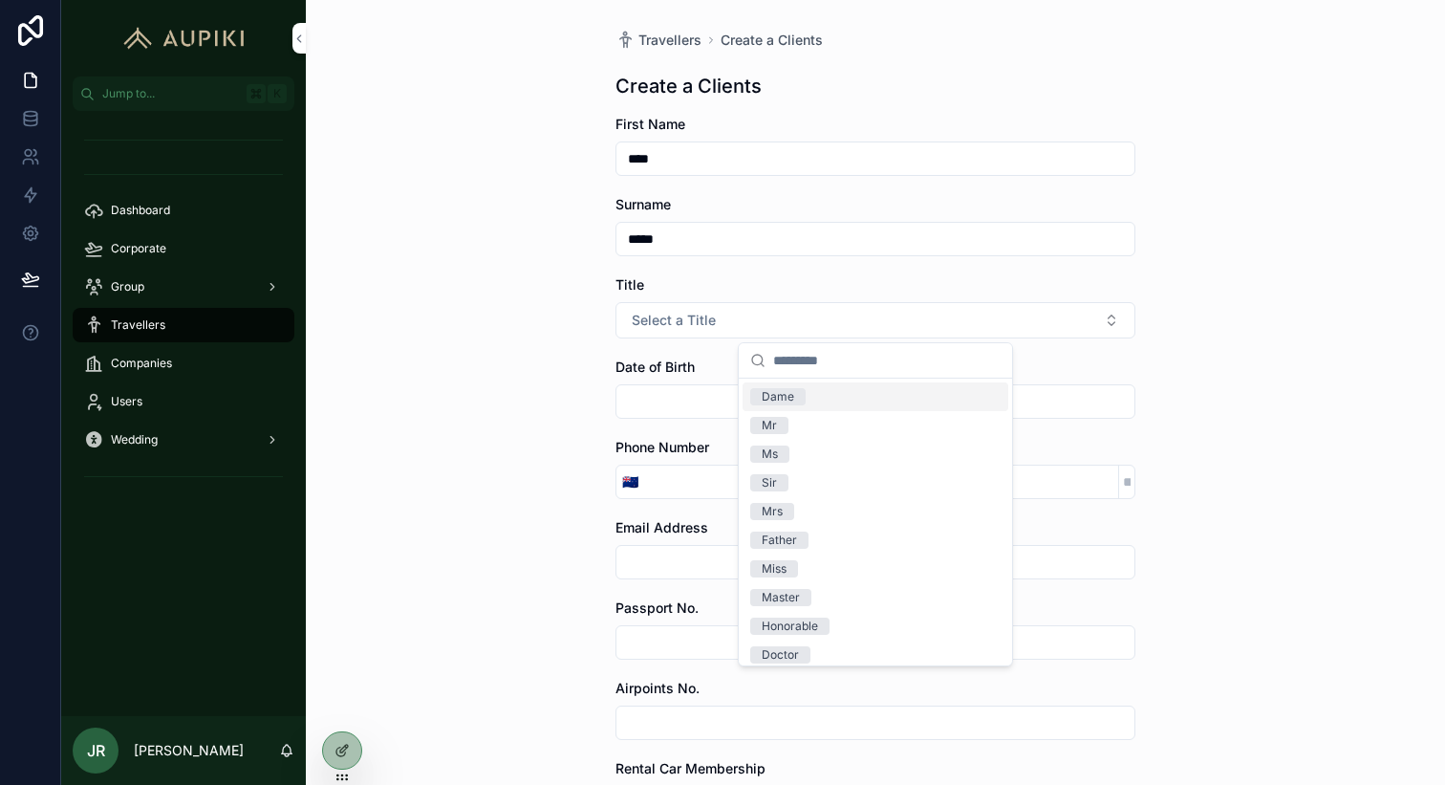
click at [575, 337] on div "Travellers Create a Clients Create a Clients First Name **** Surname ***** Titl…" at bounding box center [875, 392] width 1139 height 785
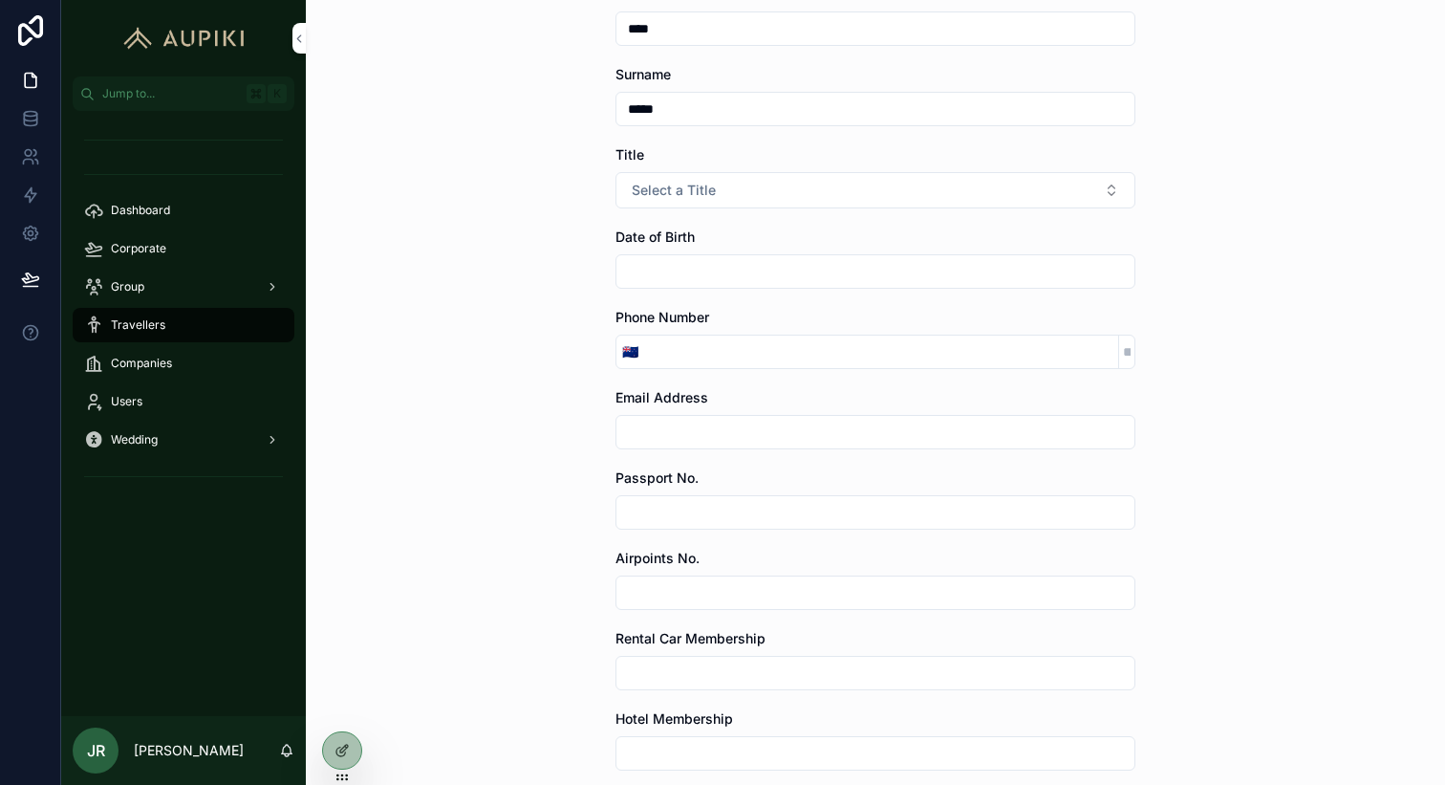
scroll to position [485, 0]
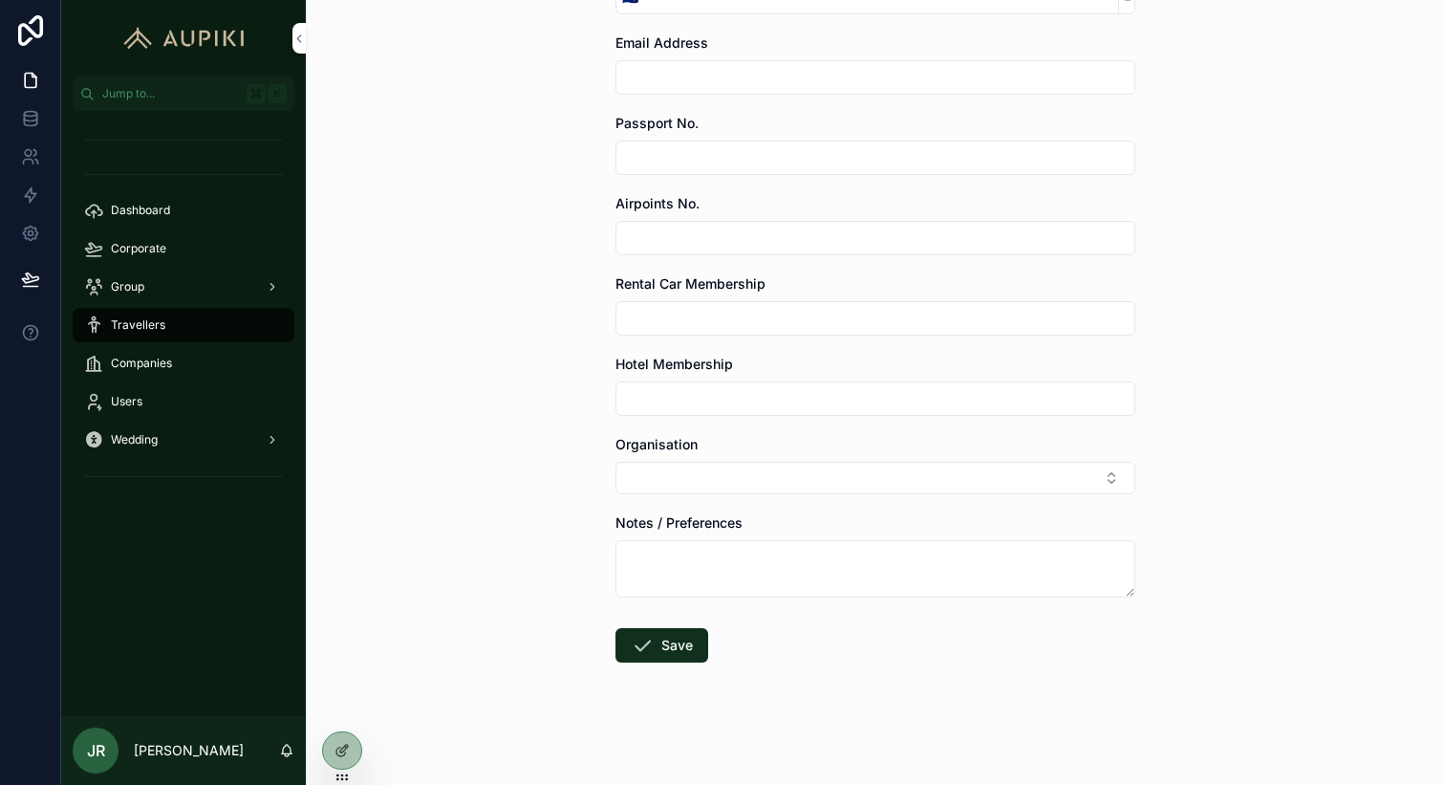
click at [708, 472] on button "Select Button" at bounding box center [876, 478] width 520 height 33
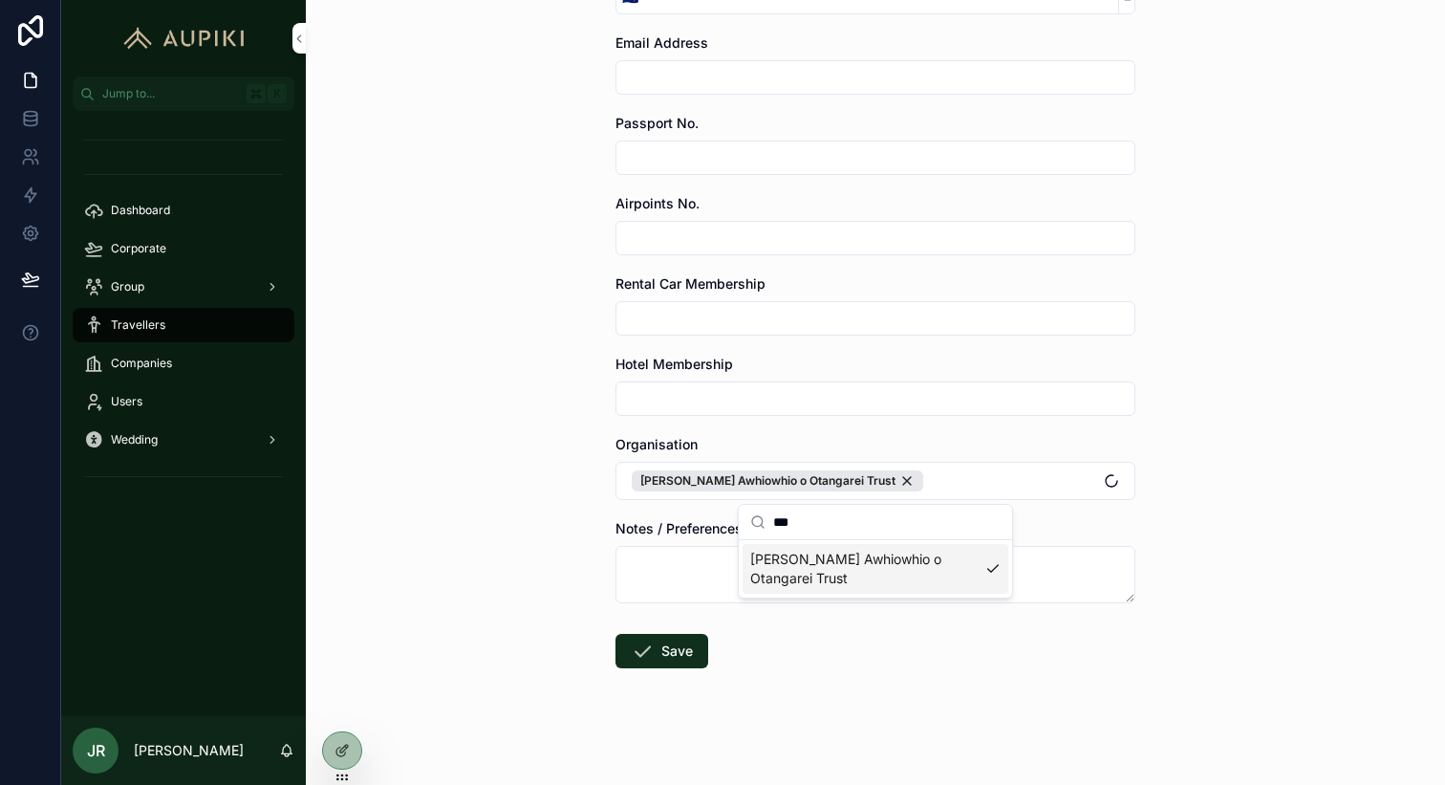
type input "***"
click at [542, 550] on div "Travellers Create a Clients Create a Clients First Name **** Surname ***** Titl…" at bounding box center [875, 392] width 1139 height 785
click at [672, 642] on button "Save" at bounding box center [662, 651] width 93 height 34
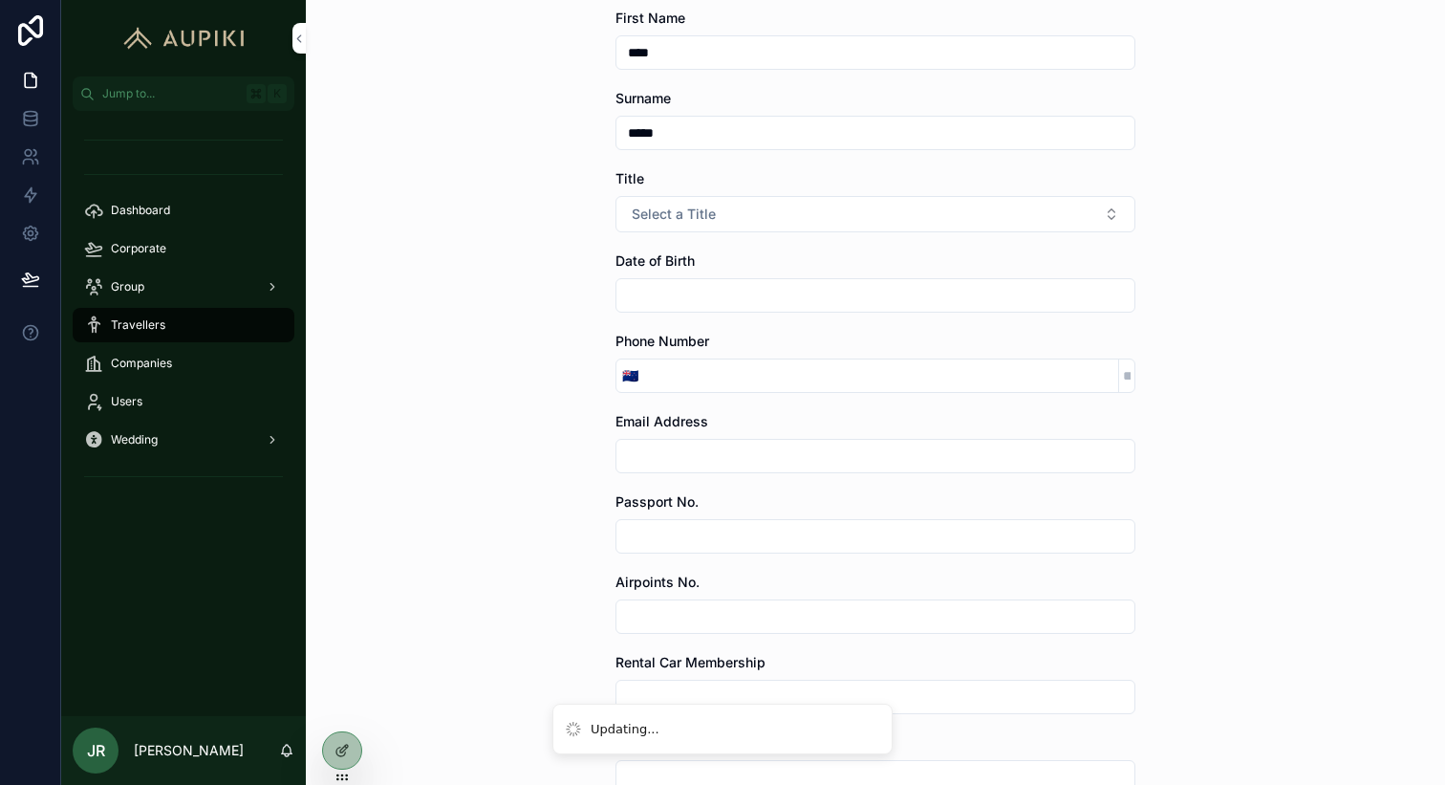
scroll to position [0, 0]
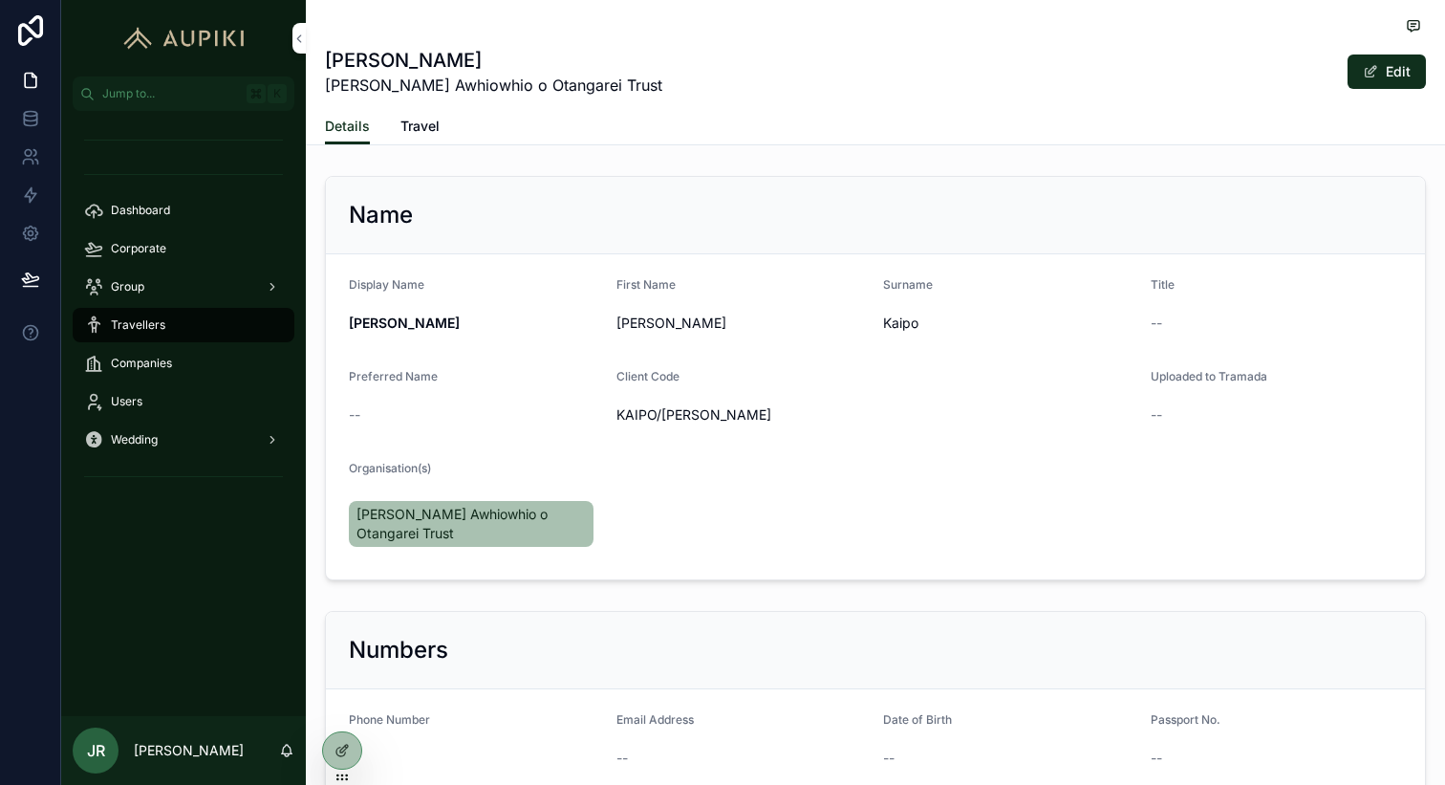
click at [188, 325] on div "Travellers" at bounding box center [183, 325] width 199 height 31
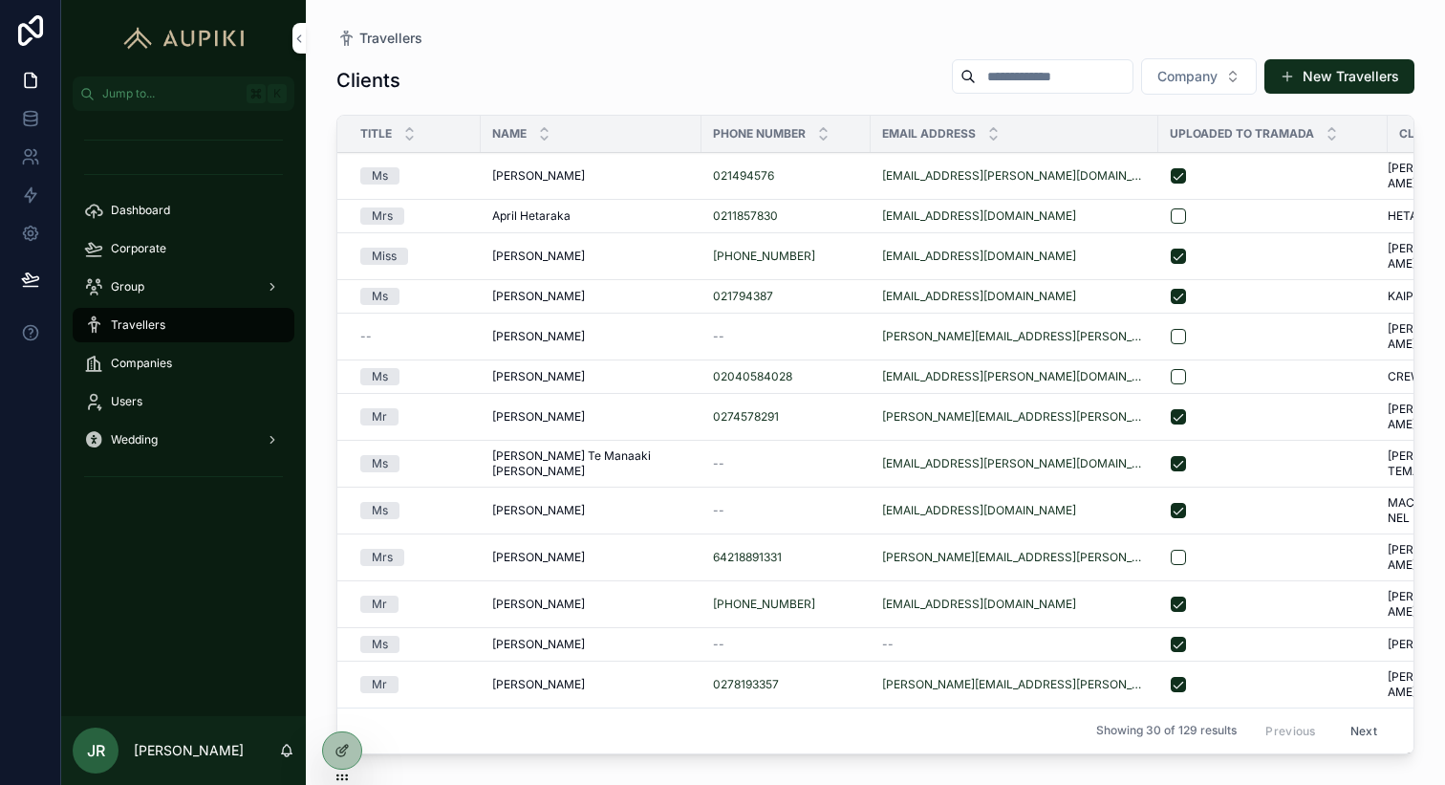
click at [1354, 76] on button "New Travellers" at bounding box center [1340, 76] width 150 height 34
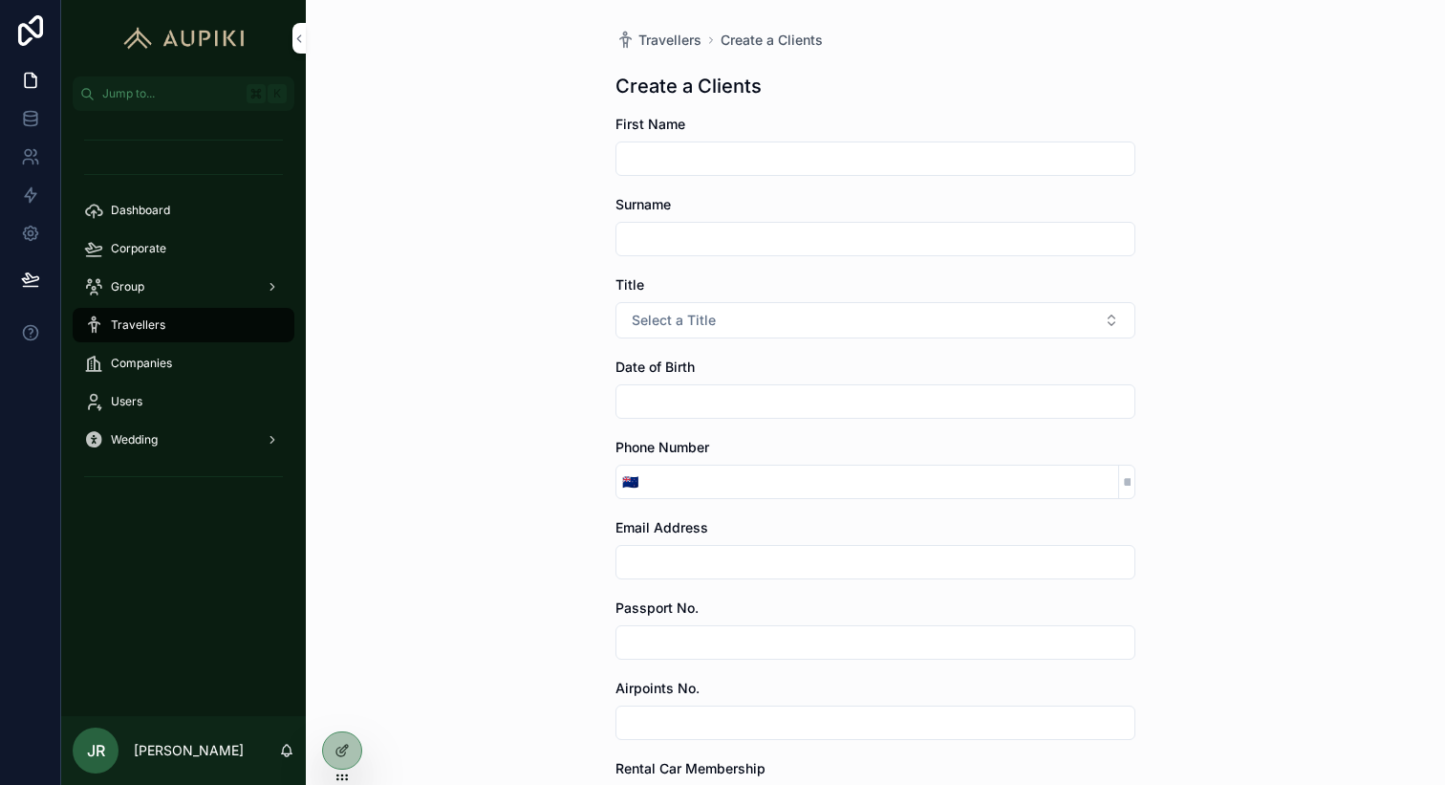
click at [676, 154] on input "scrollable content" at bounding box center [876, 158] width 518 height 27
type input "*******"
type input "*****"
click at [688, 326] on span "Select a Title" at bounding box center [674, 320] width 84 height 19
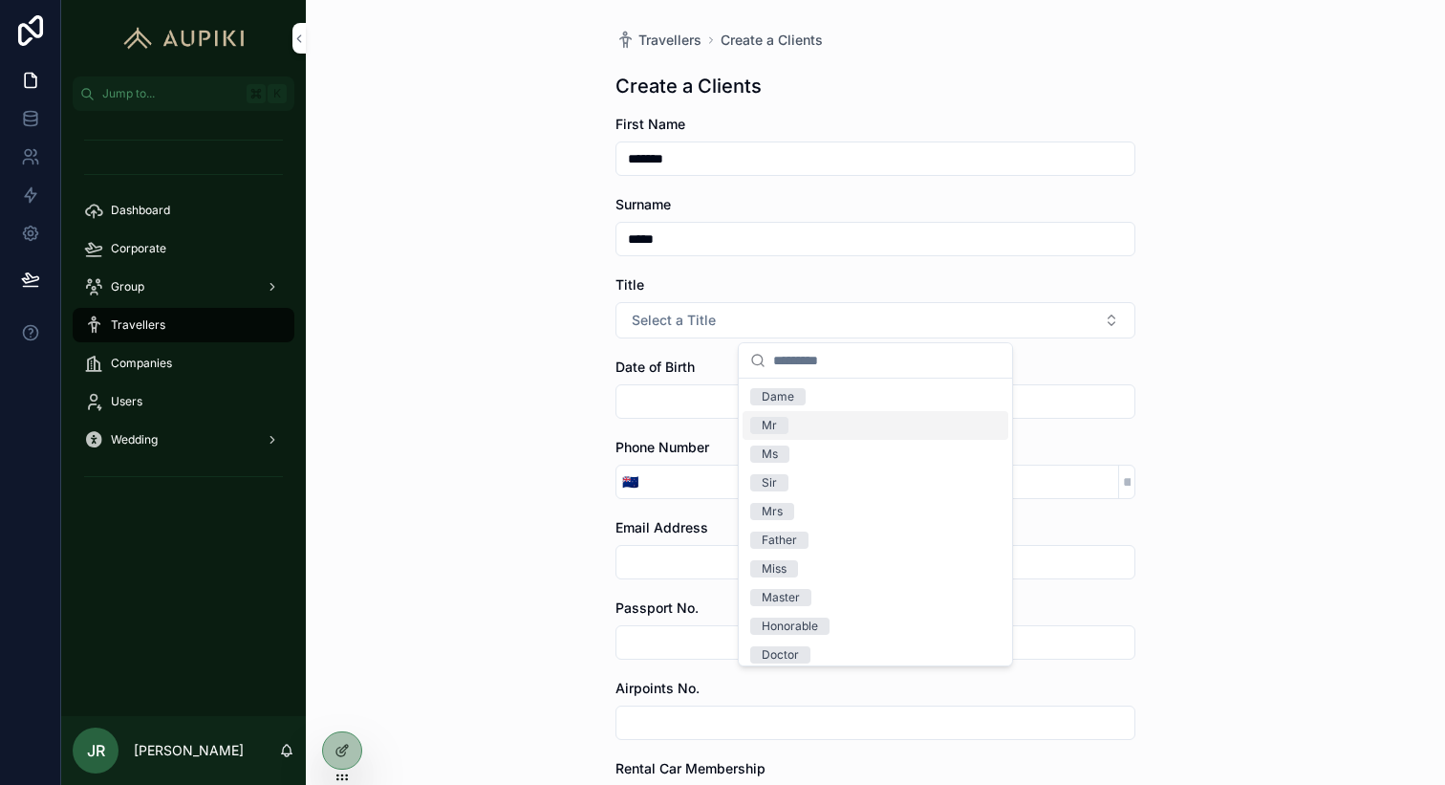
click at [797, 421] on div "Mr" at bounding box center [876, 425] width 266 height 29
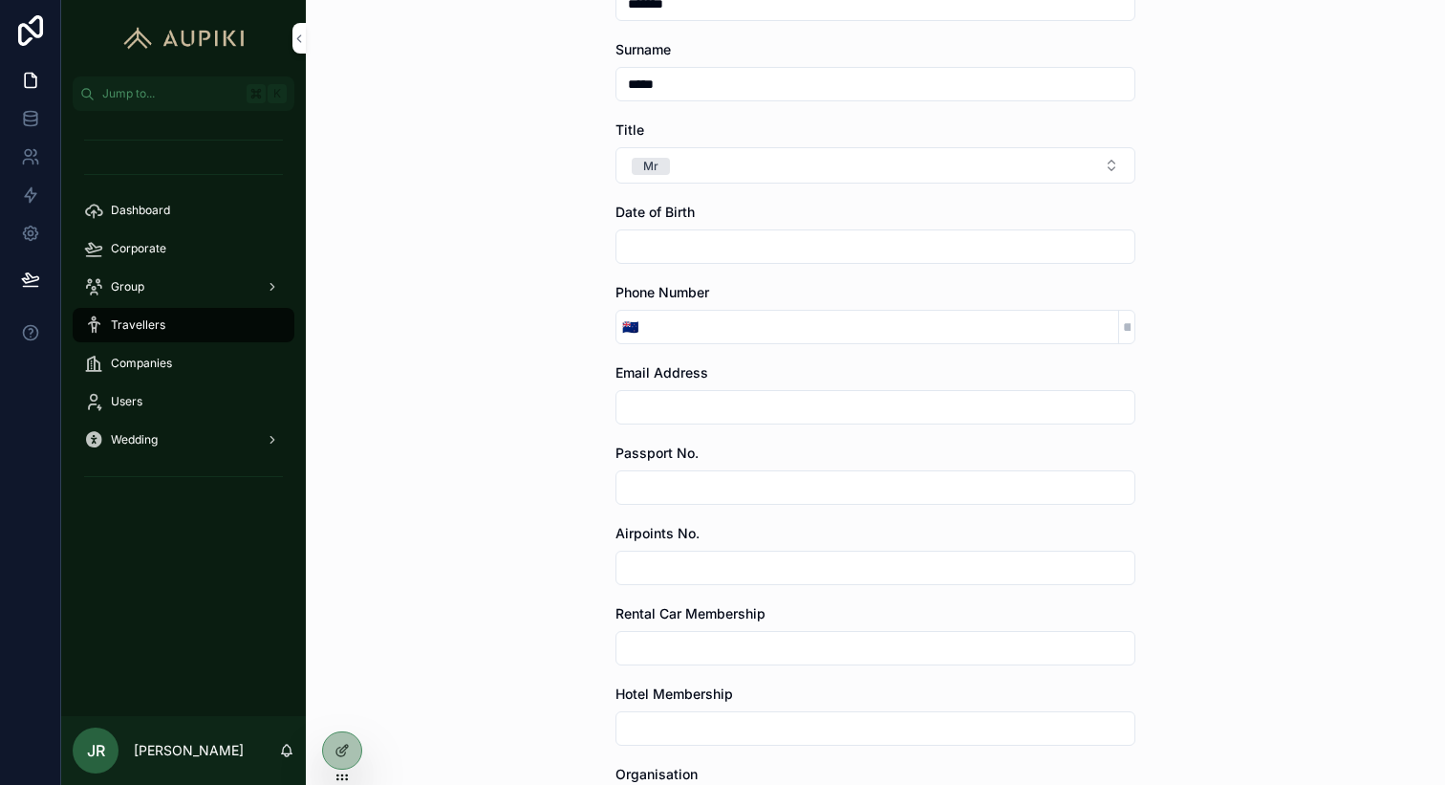
scroll to position [485, 0]
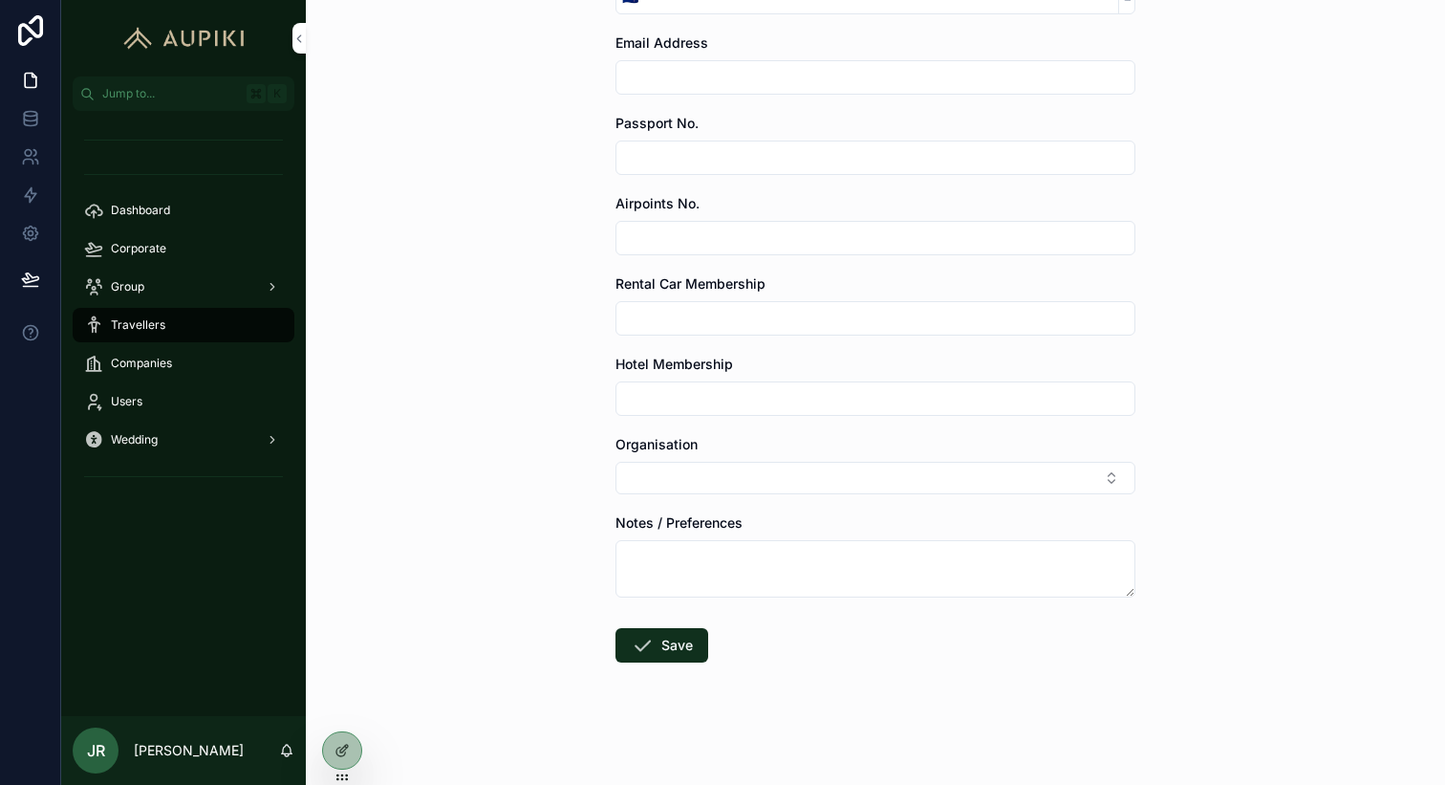
click at [669, 484] on button "Select Button" at bounding box center [876, 478] width 520 height 33
type input "***"
click at [780, 576] on span "[PERSON_NAME] Awhiowhio o Otangarei Trust" at bounding box center [864, 594] width 228 height 38
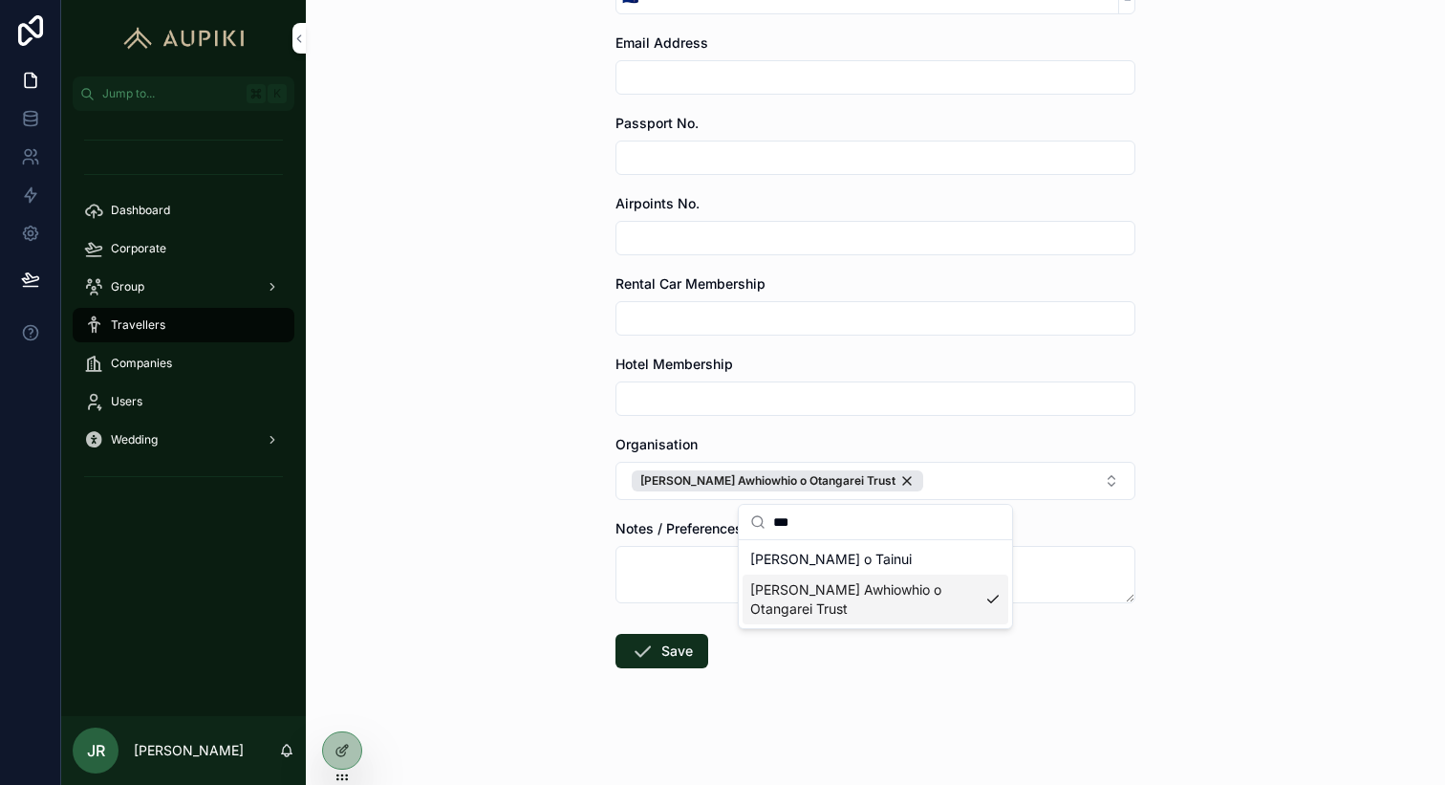
click at [659, 655] on button "Save" at bounding box center [662, 651] width 93 height 34
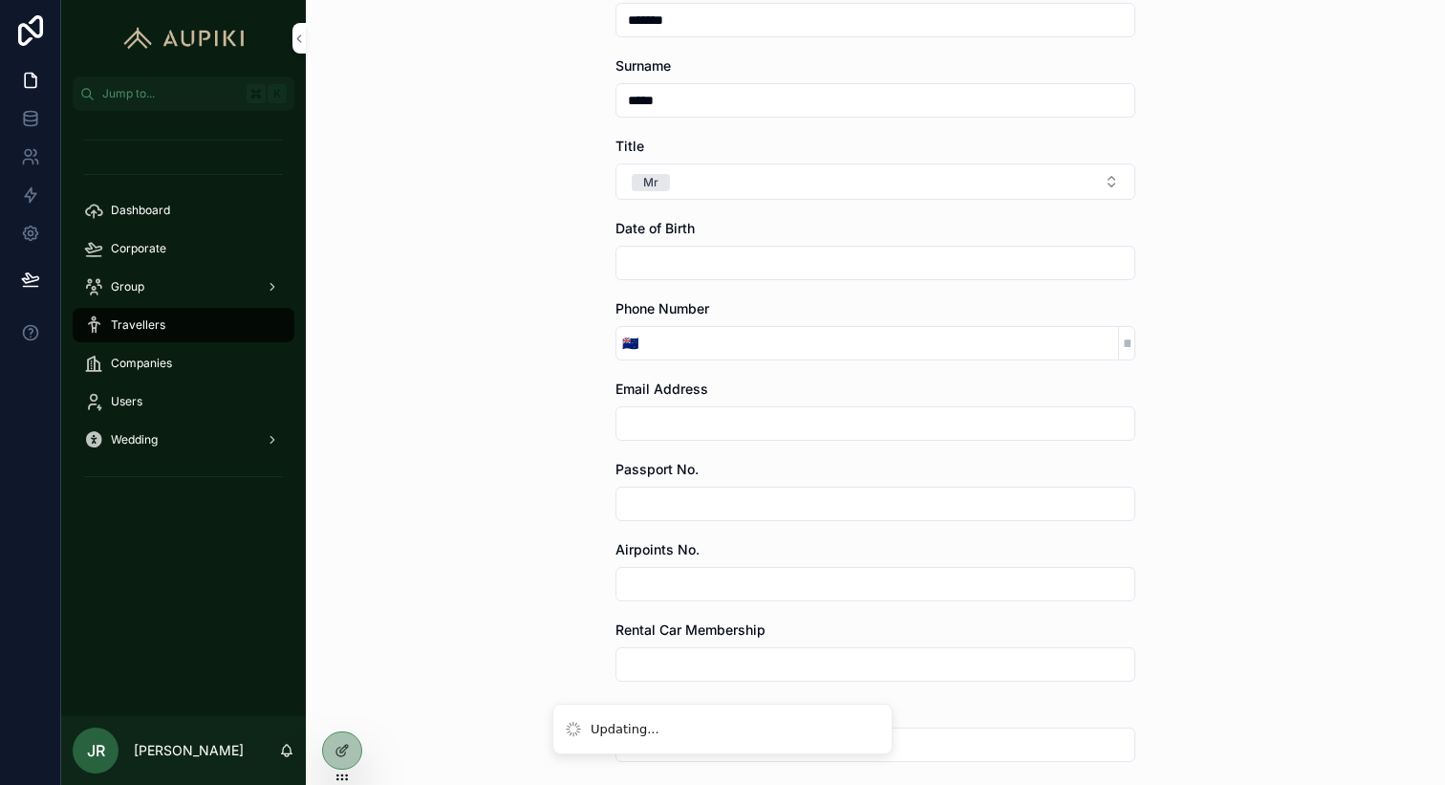
scroll to position [0, 0]
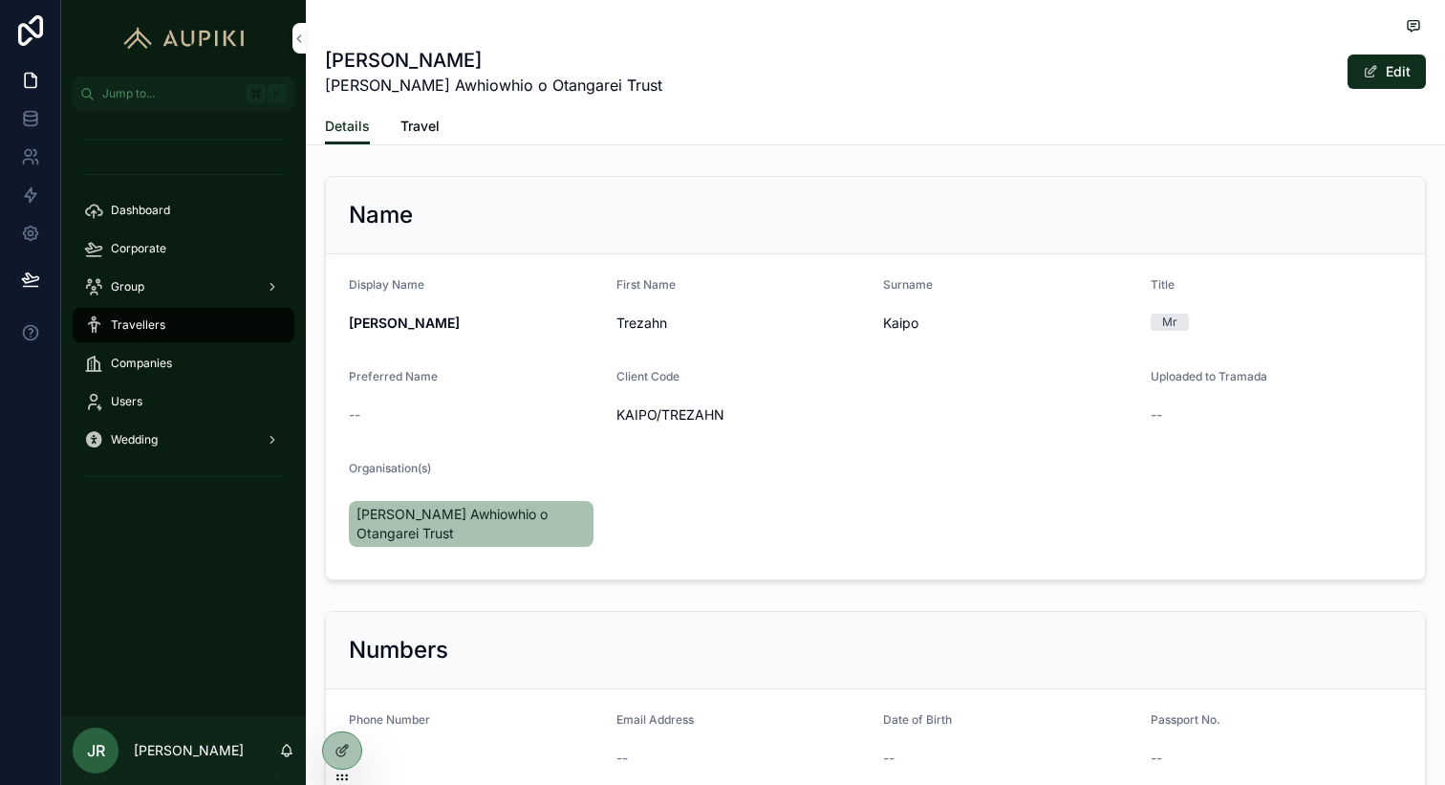
click at [187, 325] on div "Travellers" at bounding box center [183, 325] width 199 height 31
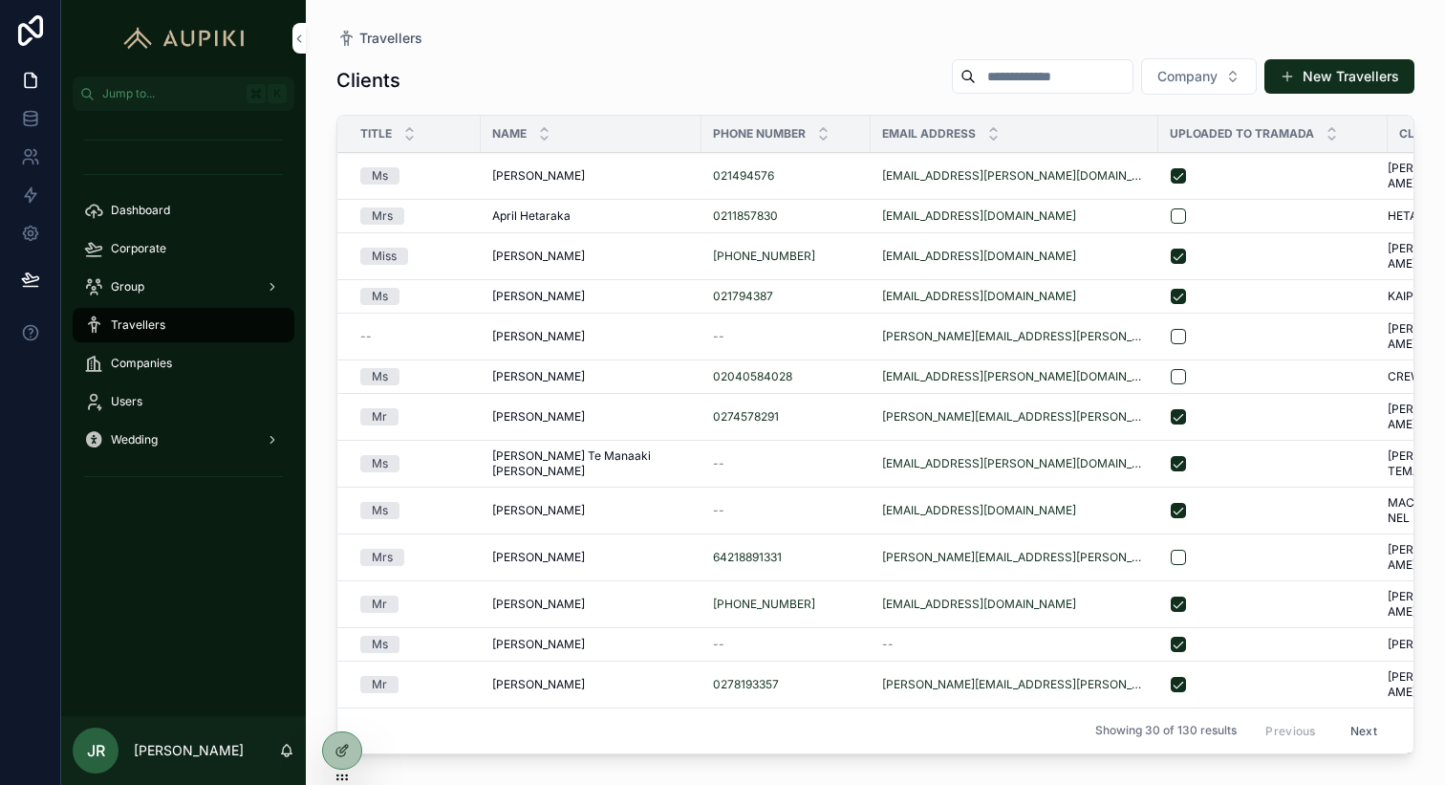
click at [1072, 76] on input "scrollable content" at bounding box center [1054, 76] width 157 height 27
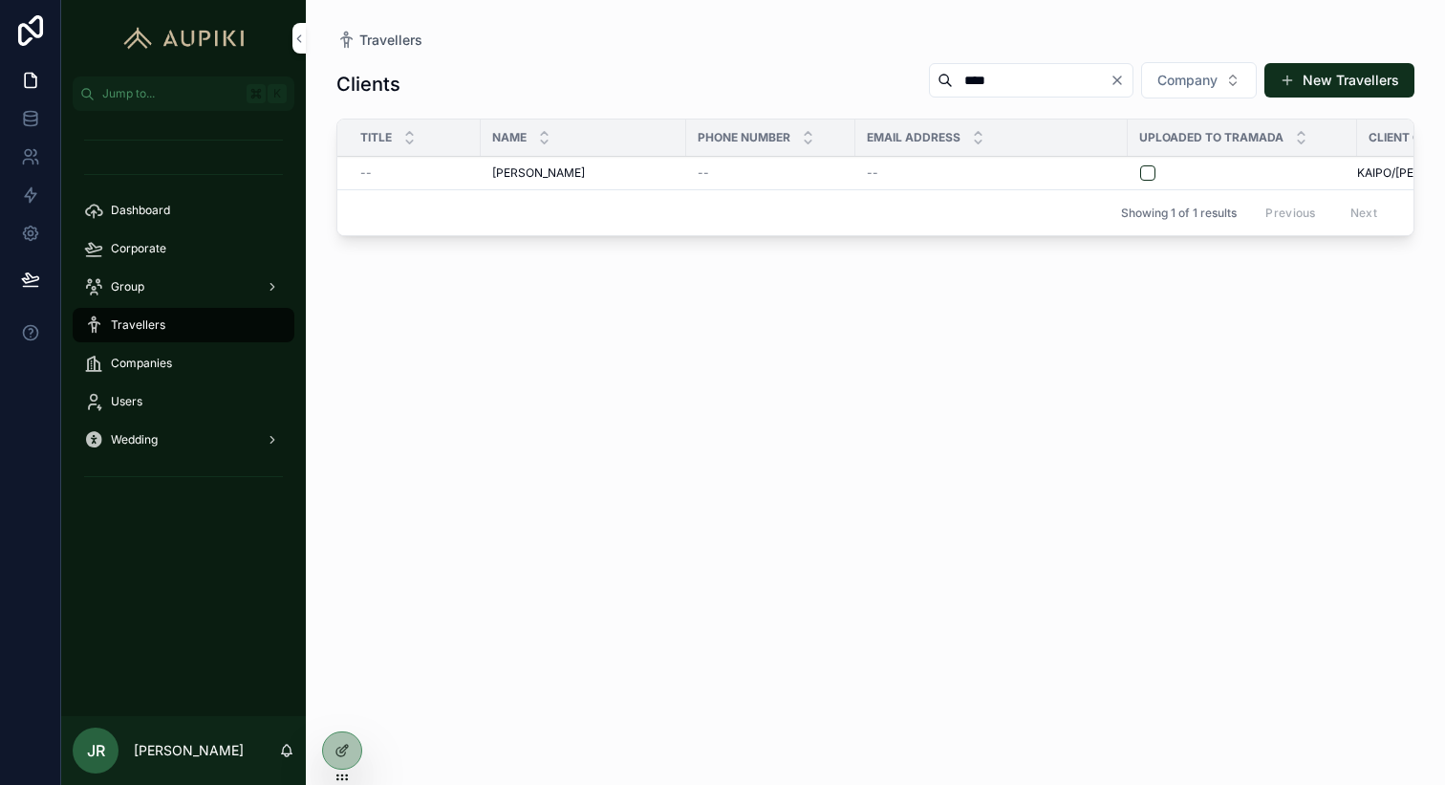
type input "****"
click at [465, 179] on div "--" at bounding box center [414, 172] width 109 height 15
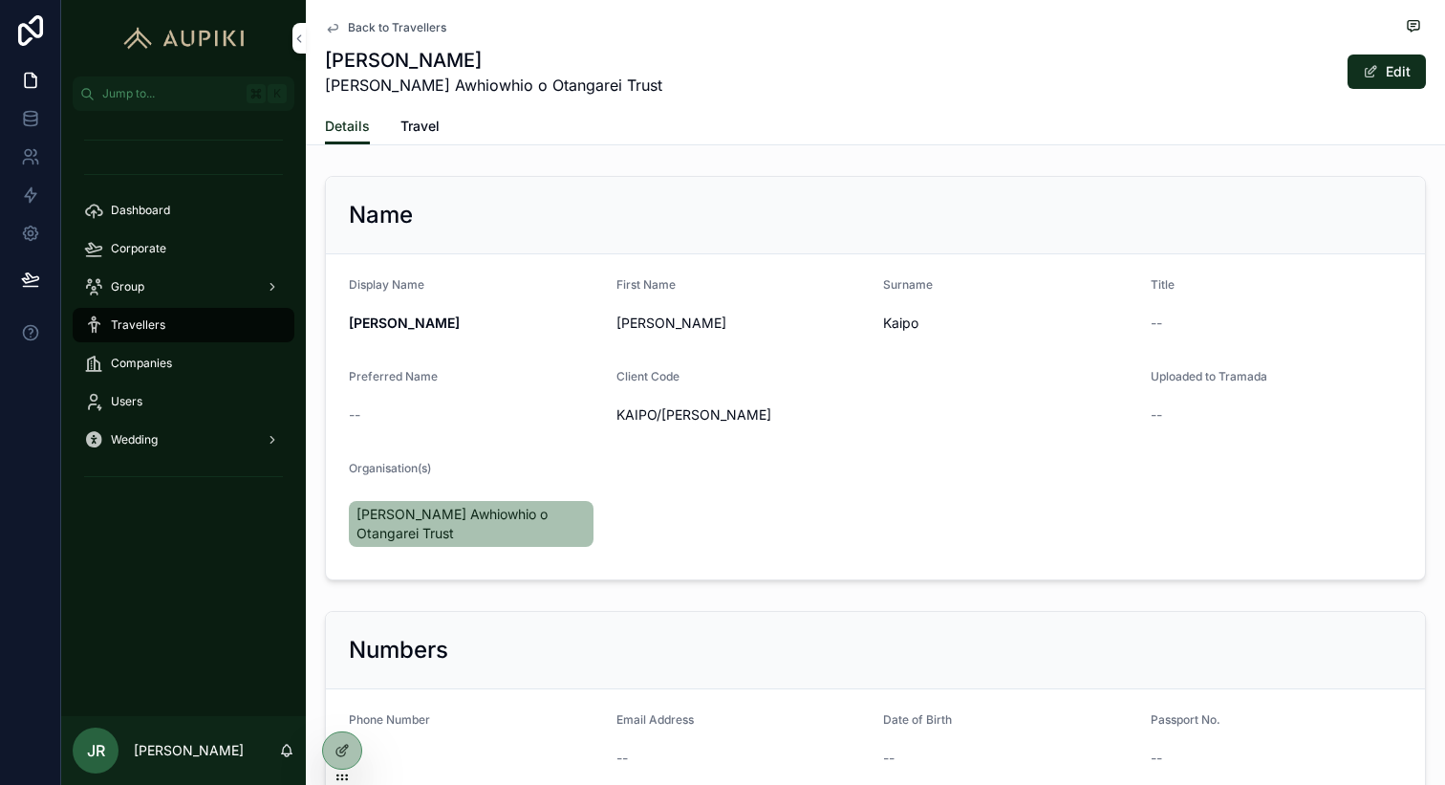
click at [1391, 63] on button "Edit" at bounding box center [1387, 71] width 78 height 34
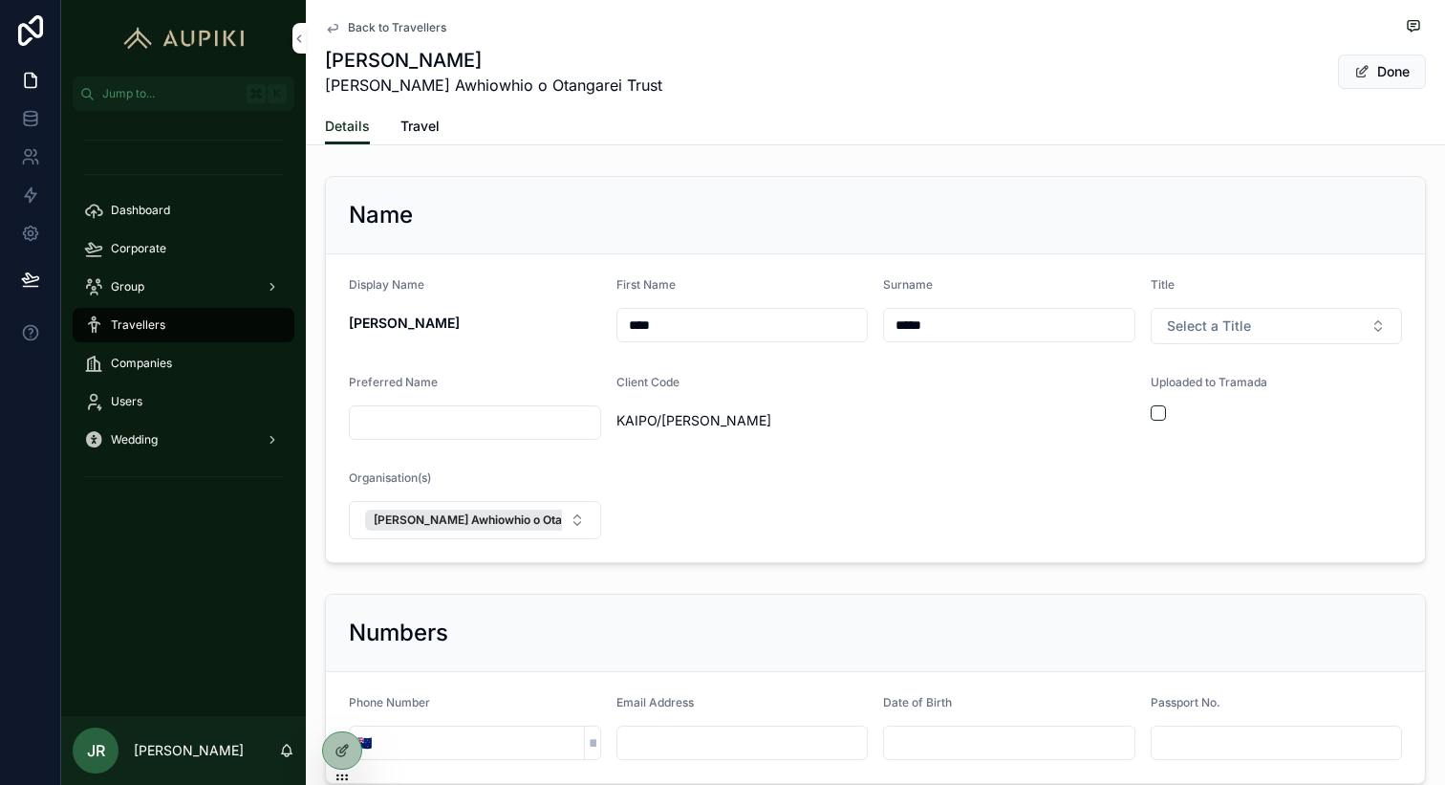
click at [1250, 322] on button "Select a Title" at bounding box center [1277, 326] width 252 height 36
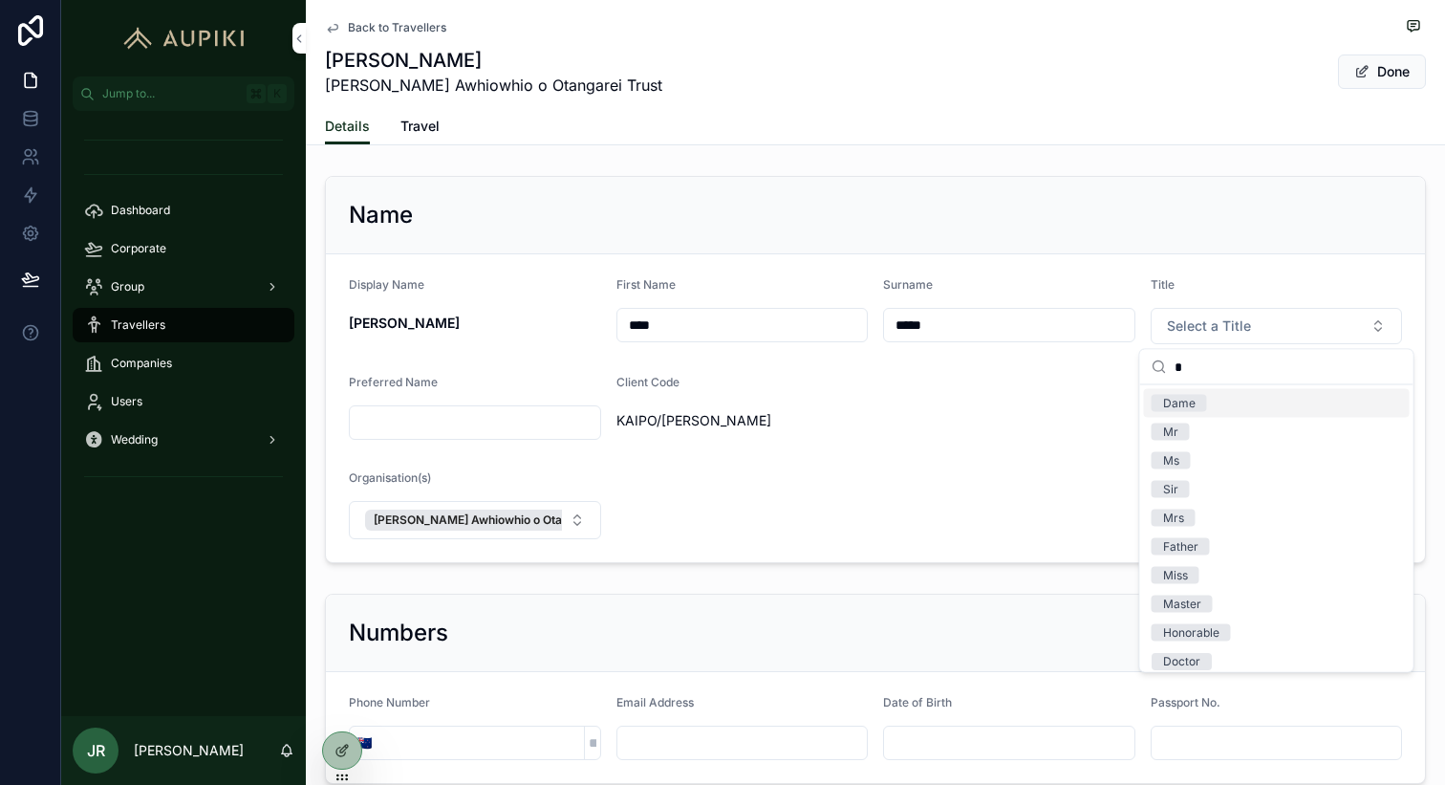
type input "**"
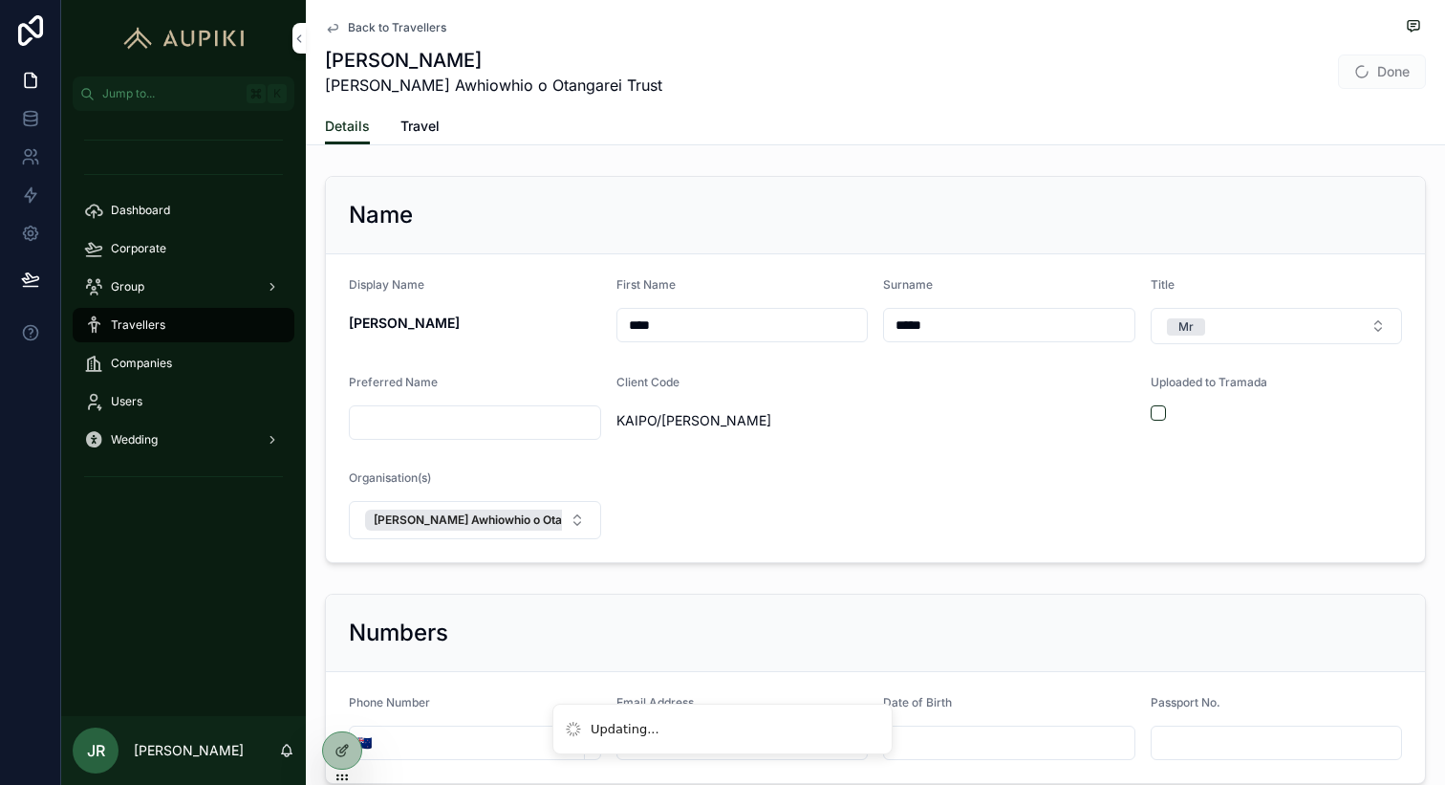
click at [1327, 115] on div "Details Travel" at bounding box center [875, 126] width 1101 height 36
click at [1383, 68] on button "Done" at bounding box center [1382, 71] width 88 height 34
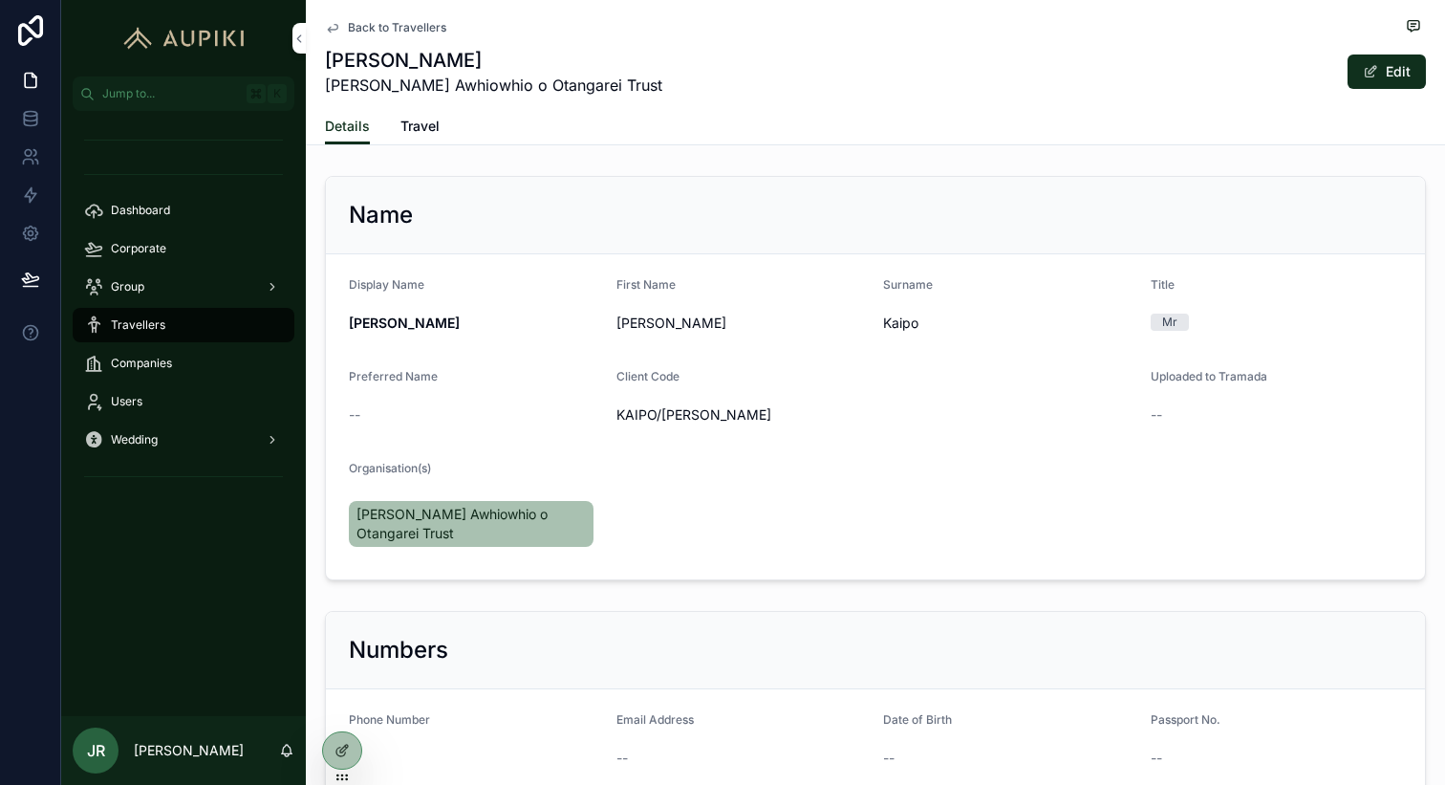
click at [135, 246] on span "Corporate" at bounding box center [138, 248] width 55 height 15
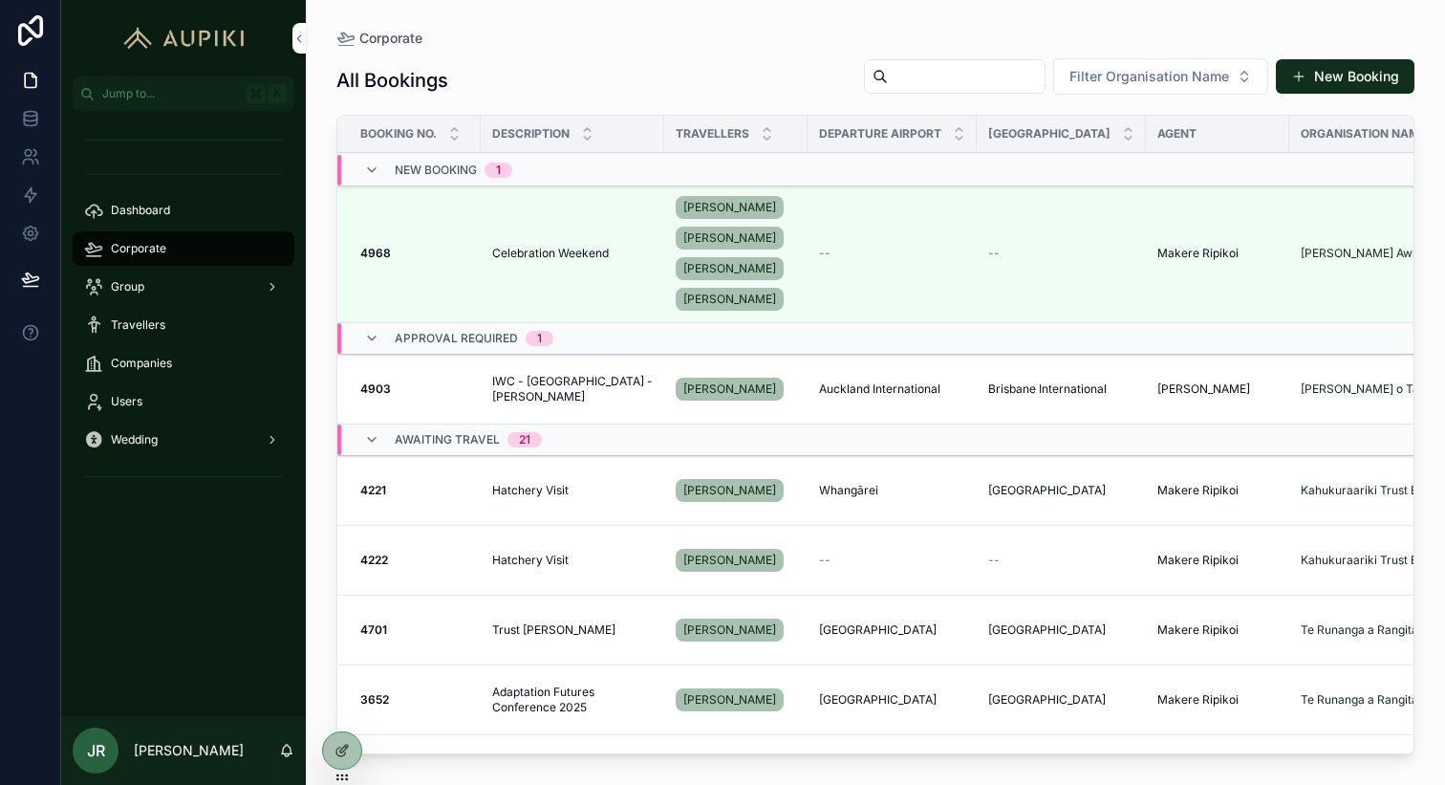
click at [560, 250] on td "Celebration Weekend Celebration Weekend" at bounding box center [573, 253] width 184 height 139
click at [568, 259] on span "Celebration Weekend" at bounding box center [550, 253] width 117 height 15
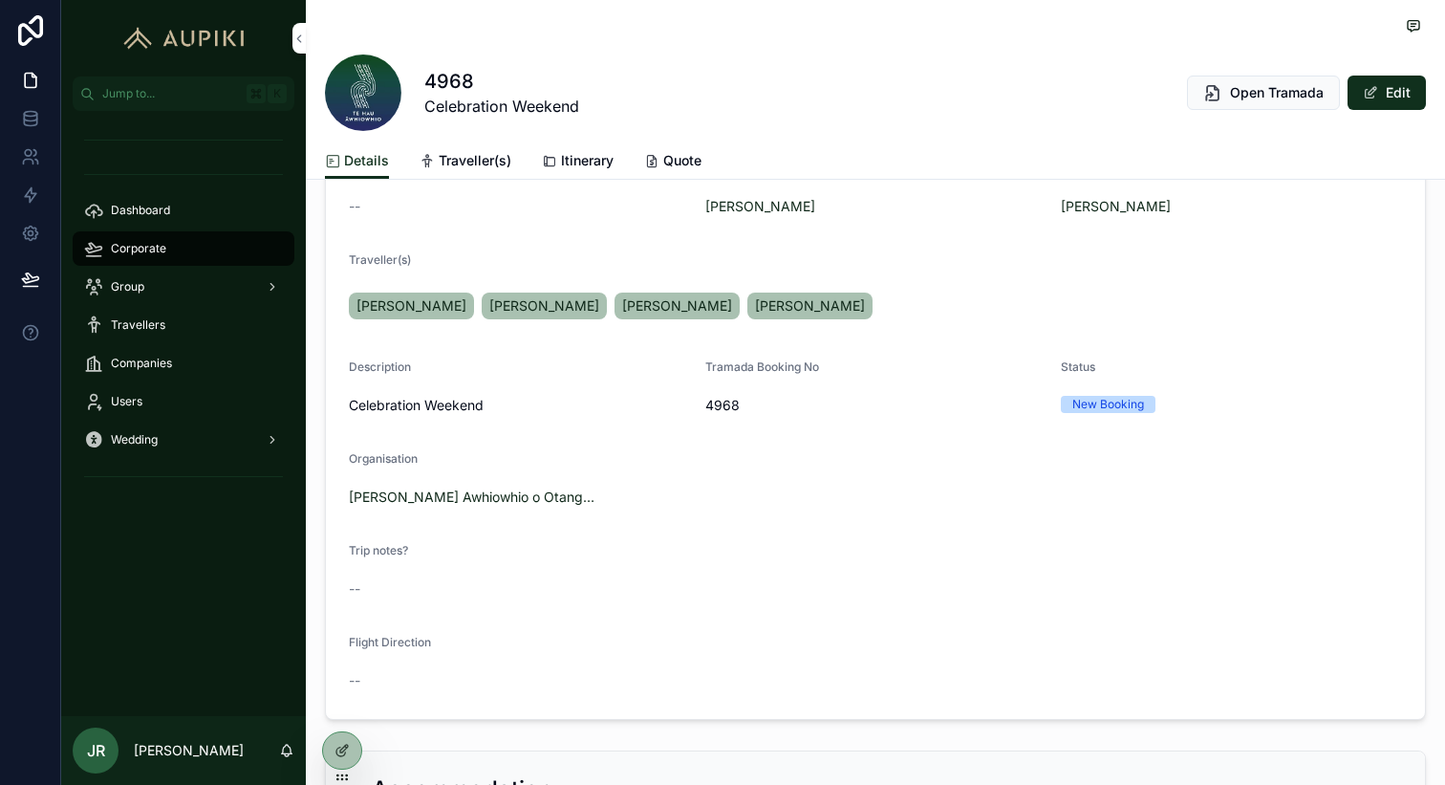
scroll to position [378, 0]
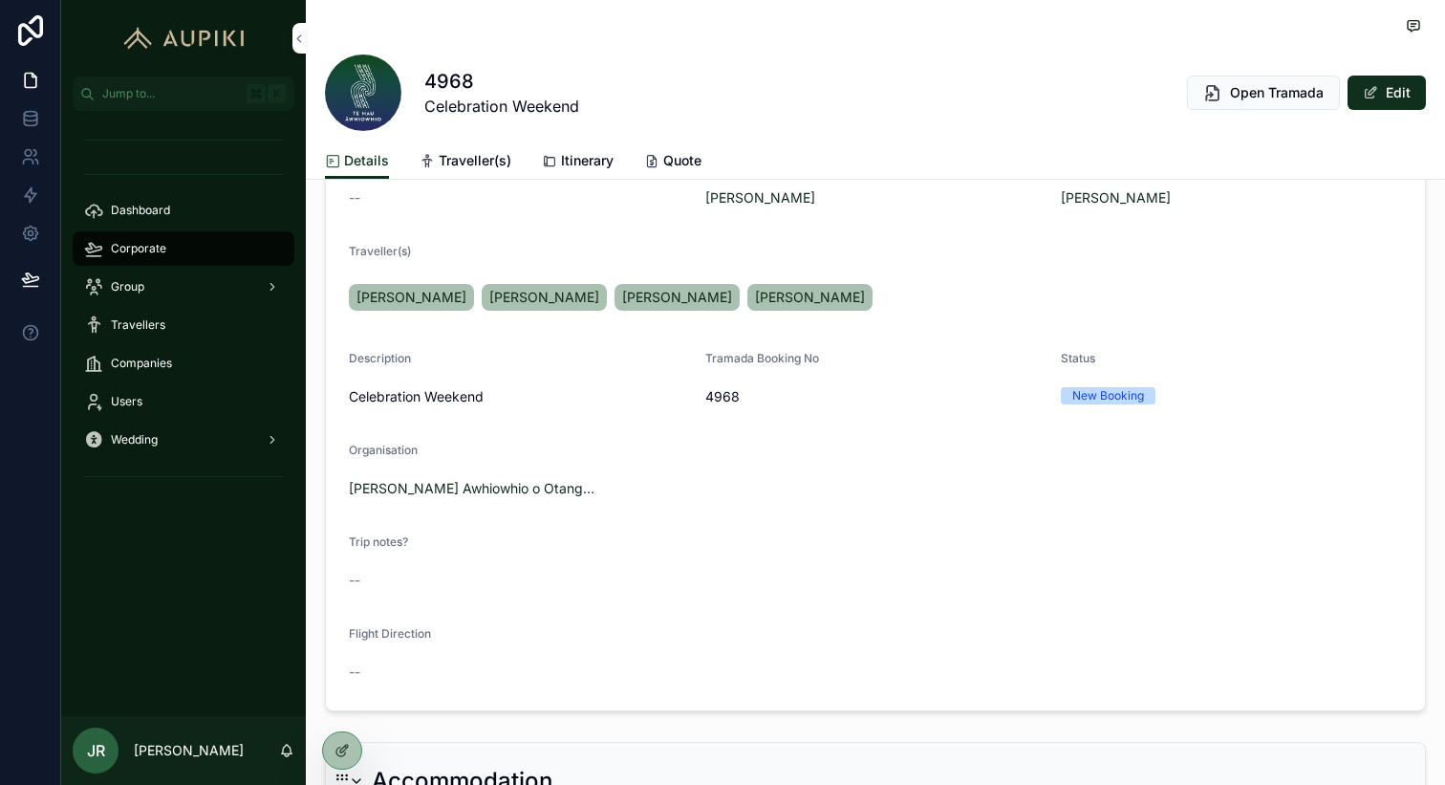
click at [1381, 96] on button "Edit" at bounding box center [1387, 93] width 78 height 34
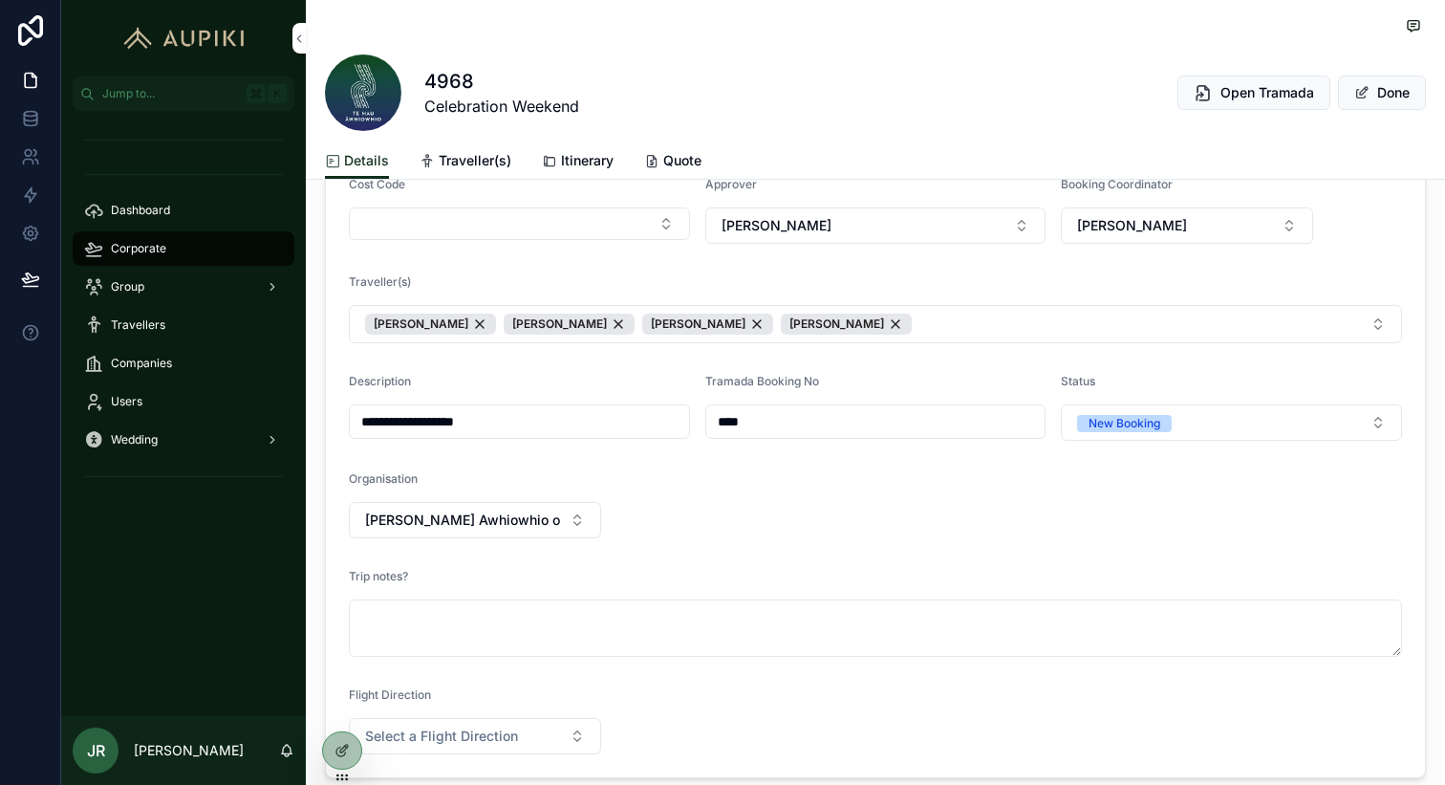
click at [1002, 315] on button "[PERSON_NAME] [PERSON_NAME] [PERSON_NAME] [PERSON_NAME]" at bounding box center [875, 324] width 1053 height 38
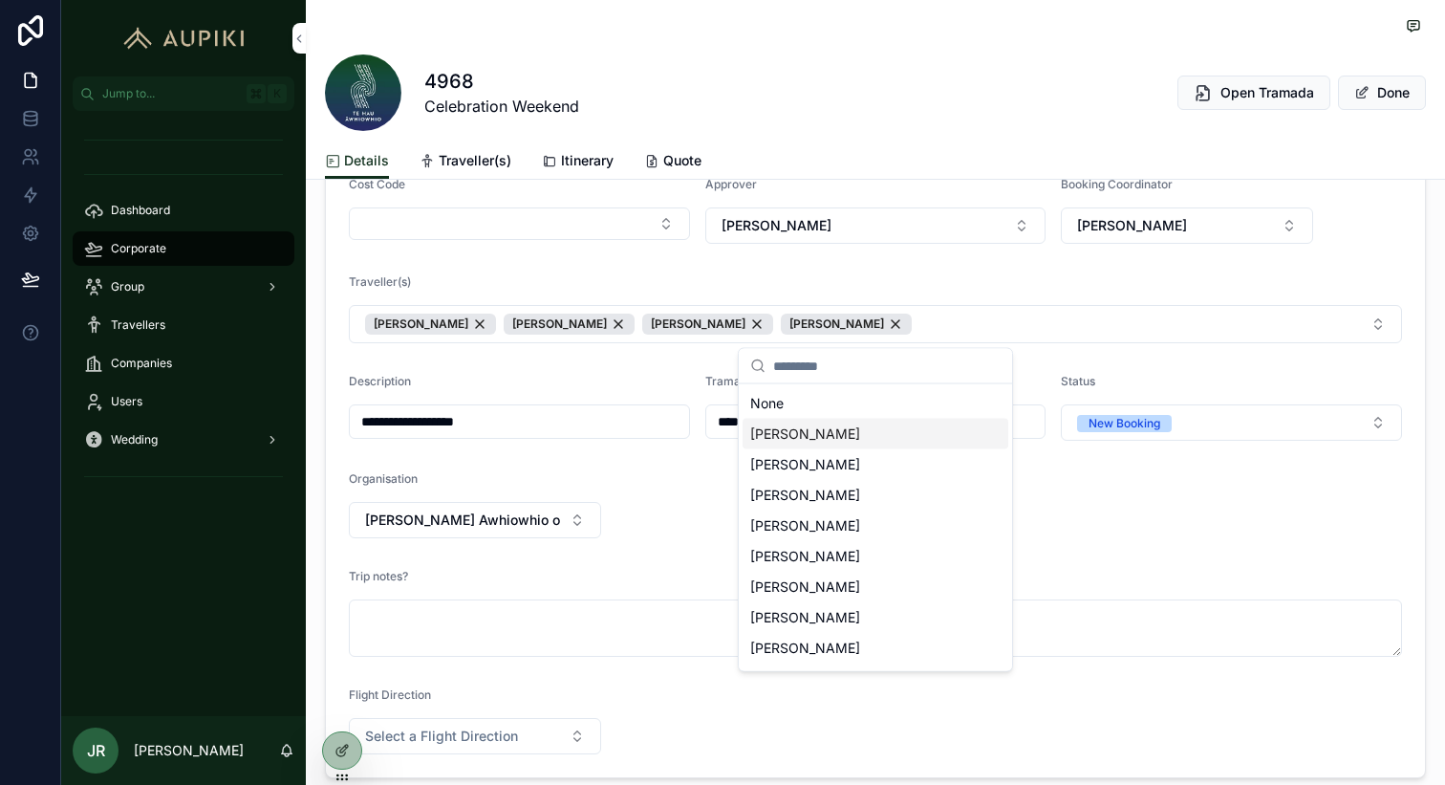
click at [806, 434] on span "[PERSON_NAME]" at bounding box center [805, 433] width 110 height 19
click at [792, 462] on span "[PERSON_NAME]" at bounding box center [805, 464] width 110 height 19
click at [1048, 279] on div "Traveller(s)" at bounding box center [875, 285] width 1053 height 23
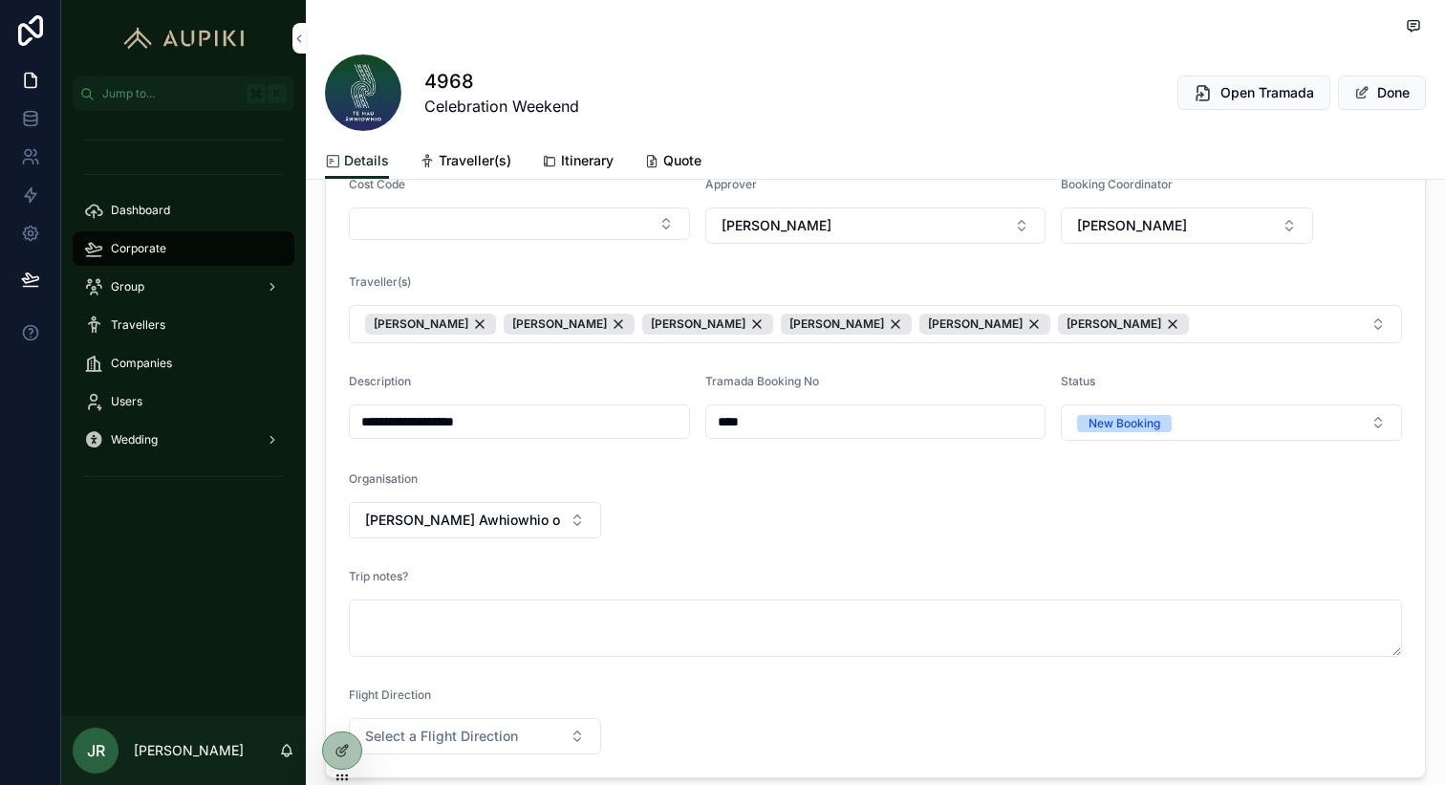
click at [1377, 82] on button "Done" at bounding box center [1382, 93] width 88 height 34
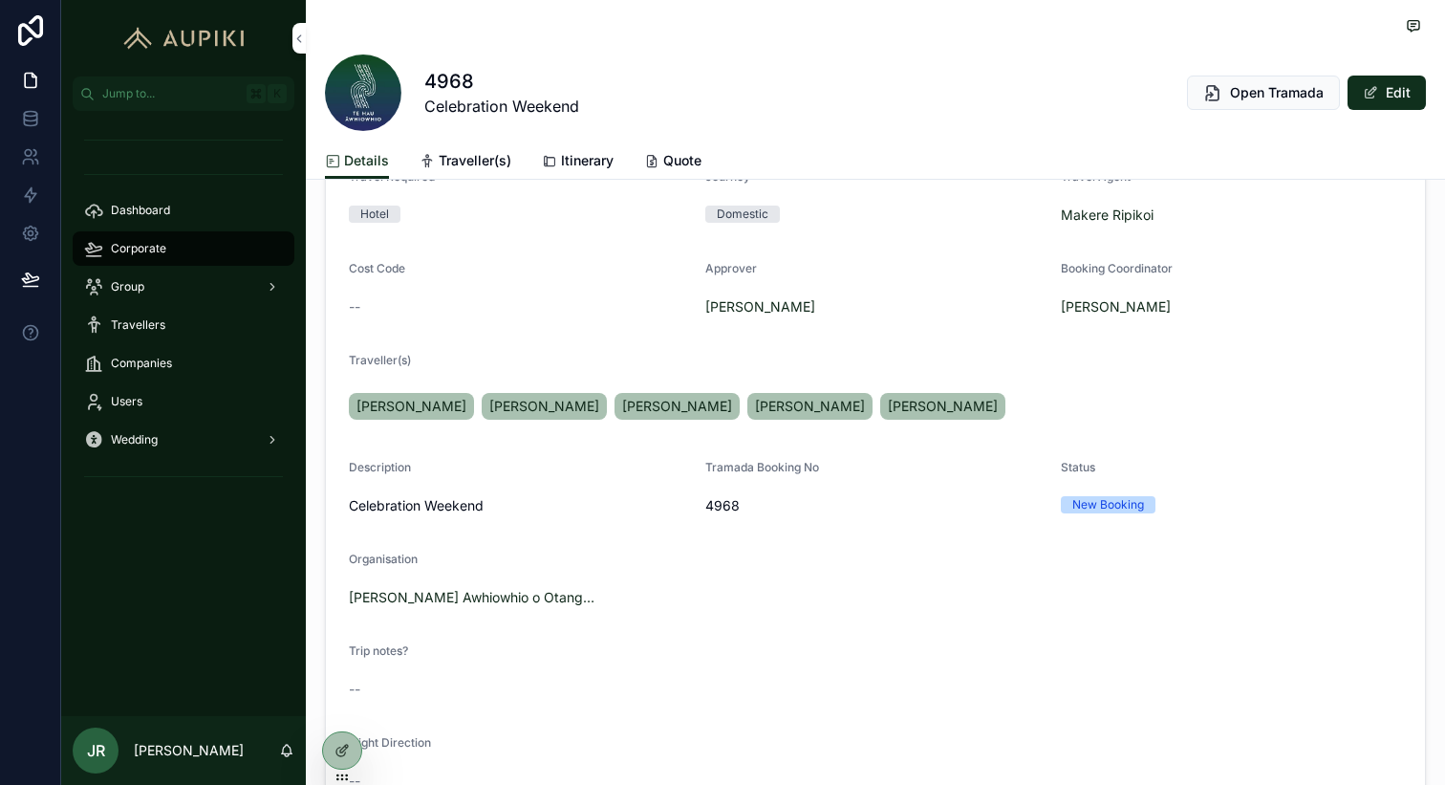
scroll to position [285, 0]
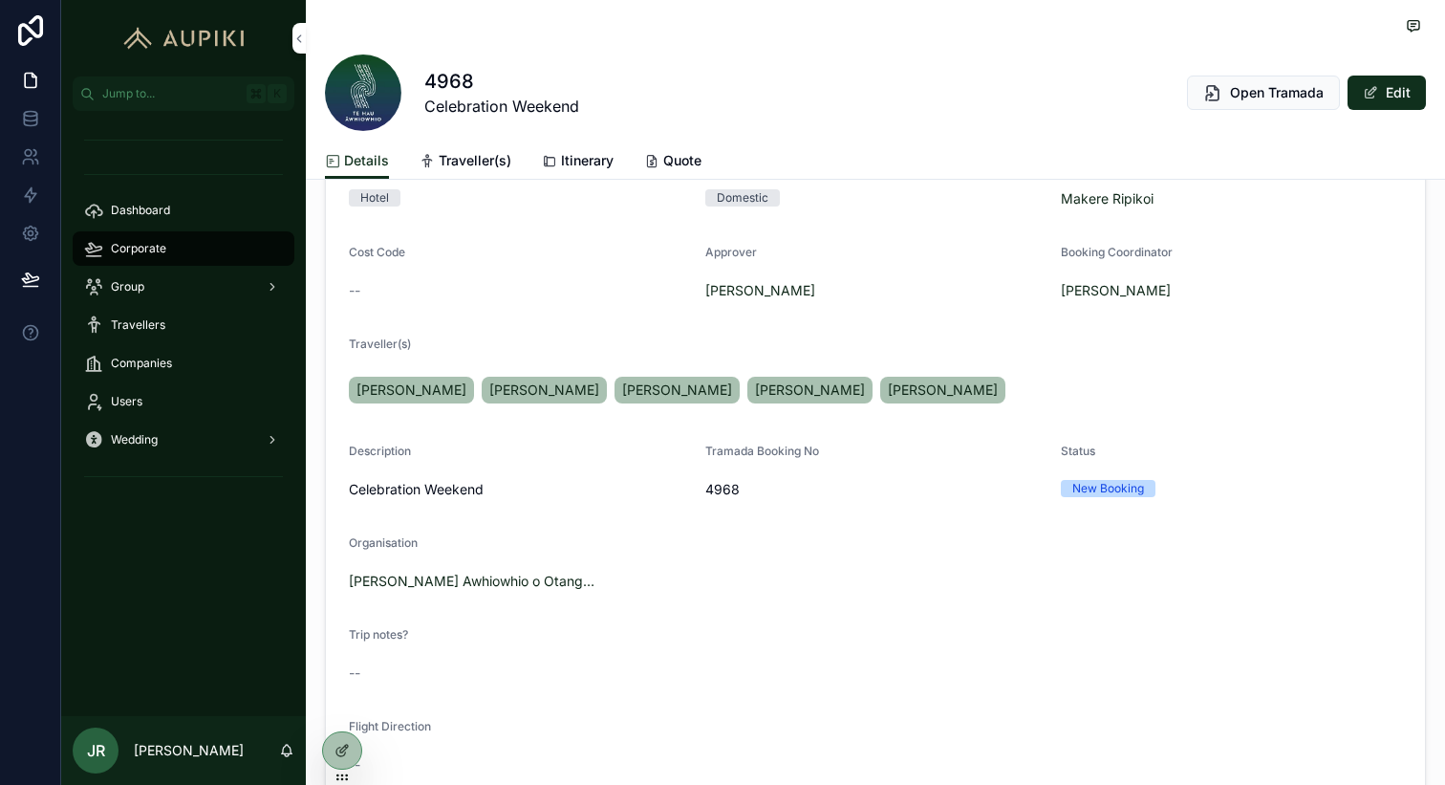
click at [1402, 85] on button "Edit" at bounding box center [1387, 93] width 78 height 34
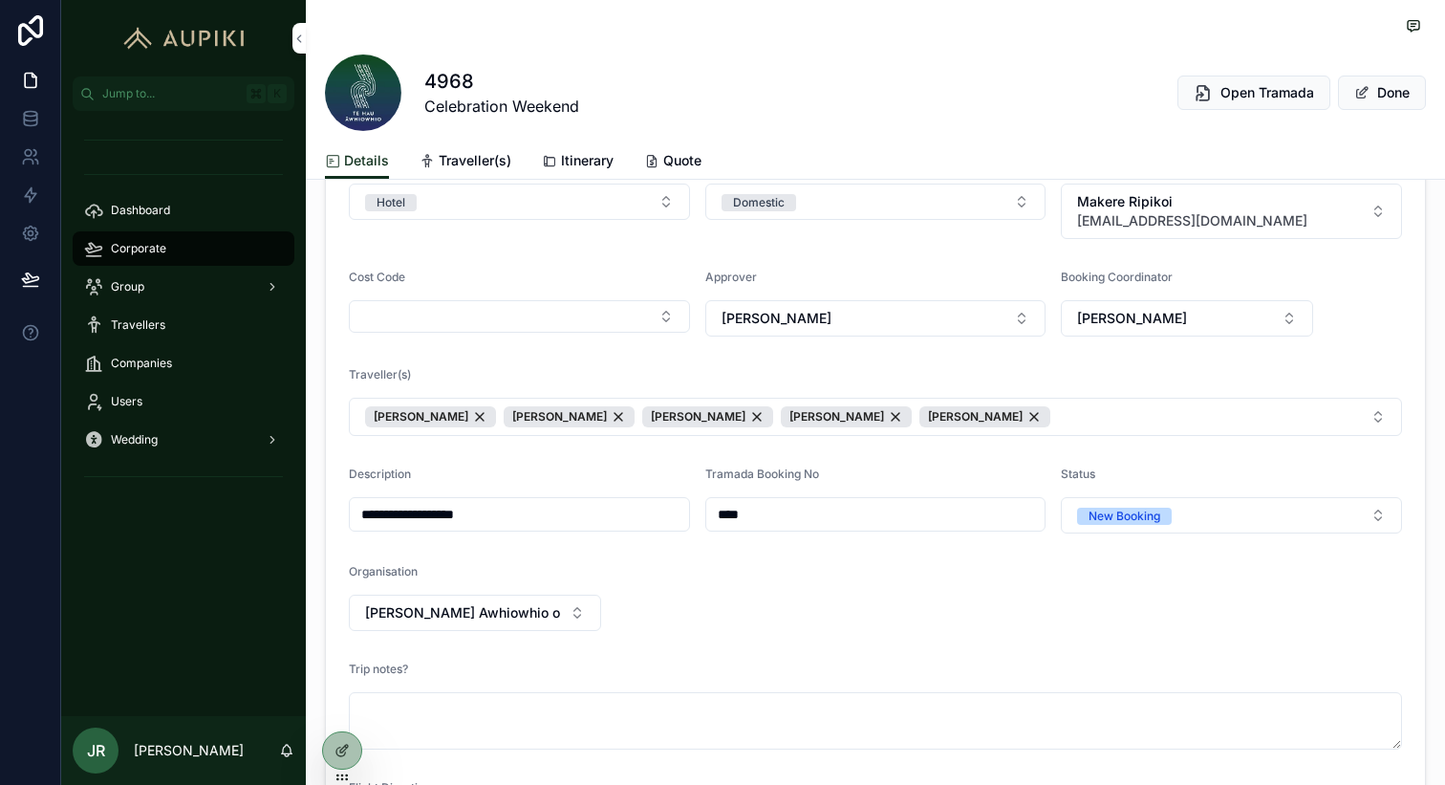
click at [1052, 418] on button "[PERSON_NAME] [PERSON_NAME] [PERSON_NAME] [PERSON_NAME] [PERSON_NAME]" at bounding box center [875, 417] width 1053 height 38
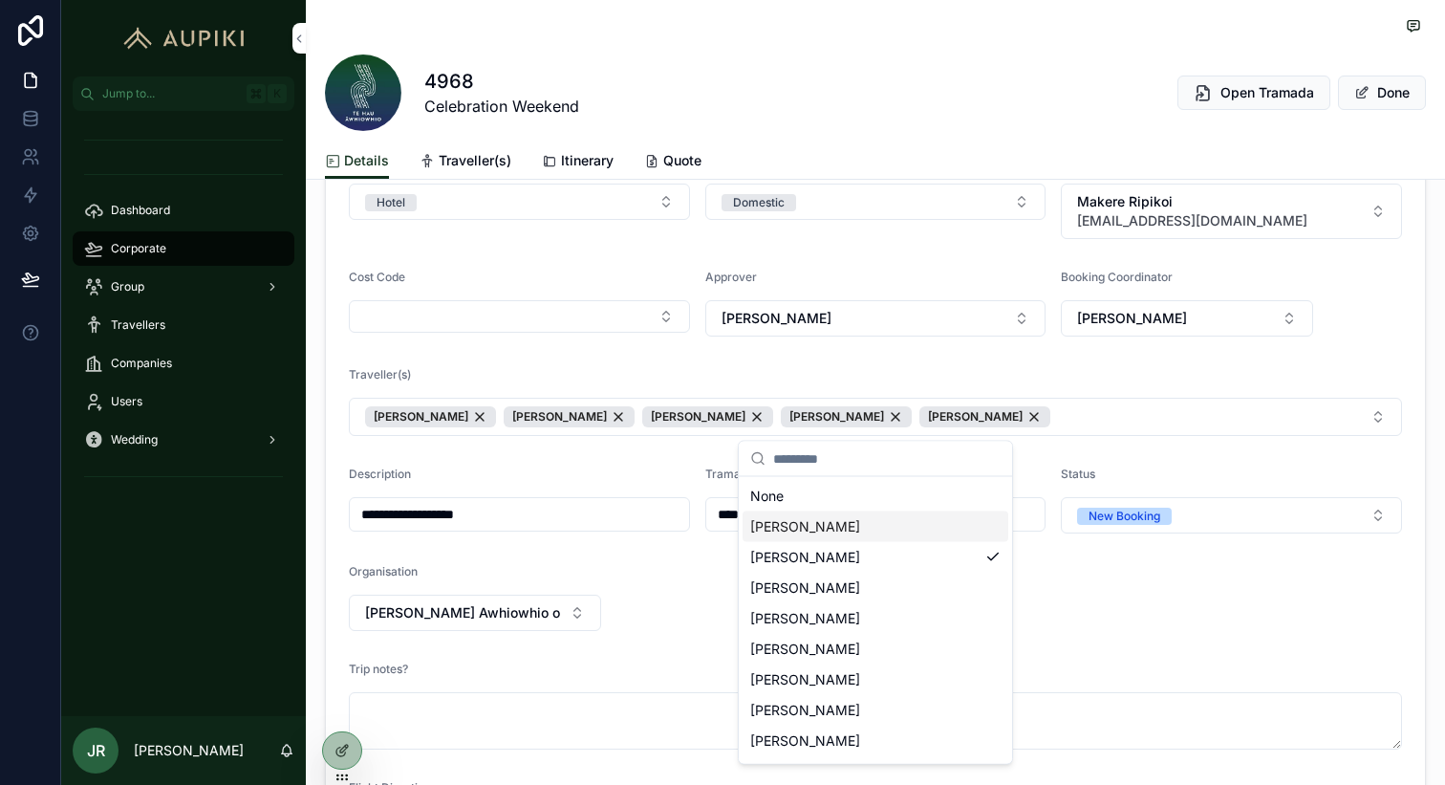
click at [885, 531] on div "[PERSON_NAME]" at bounding box center [876, 526] width 266 height 31
click at [1373, 94] on button "Done" at bounding box center [1382, 93] width 88 height 34
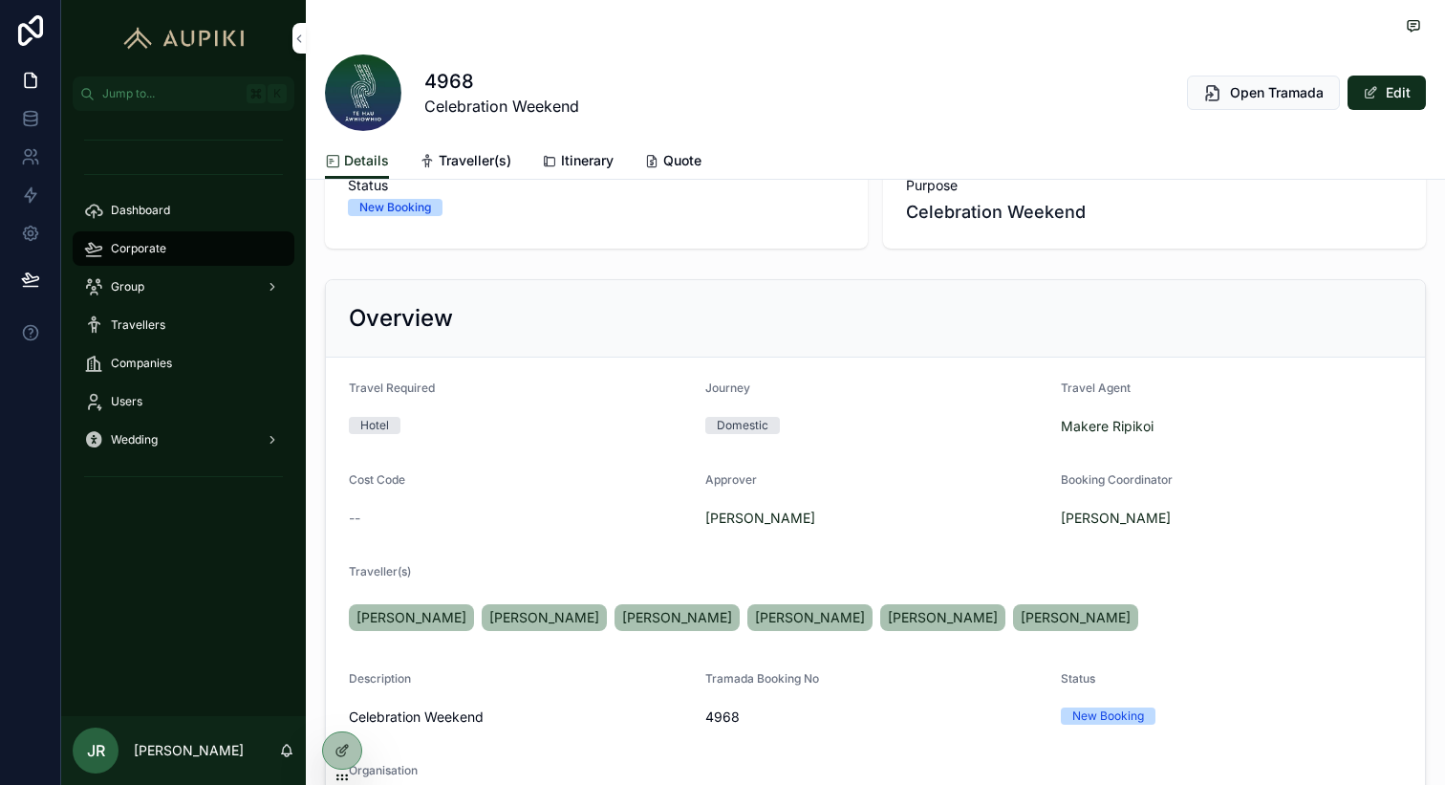
scroll to position [0, 0]
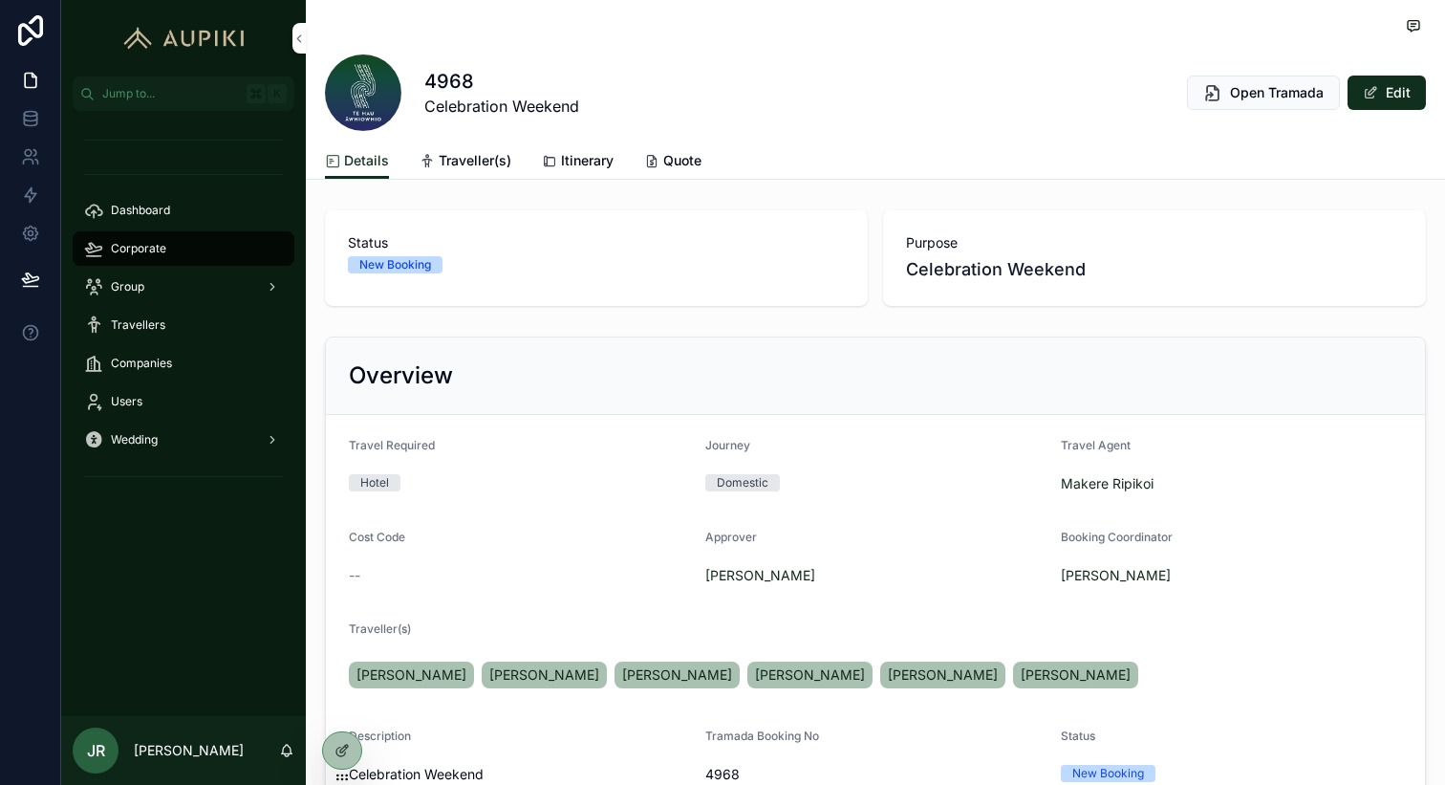
click at [141, 247] on span "Corporate" at bounding box center [138, 248] width 55 height 15
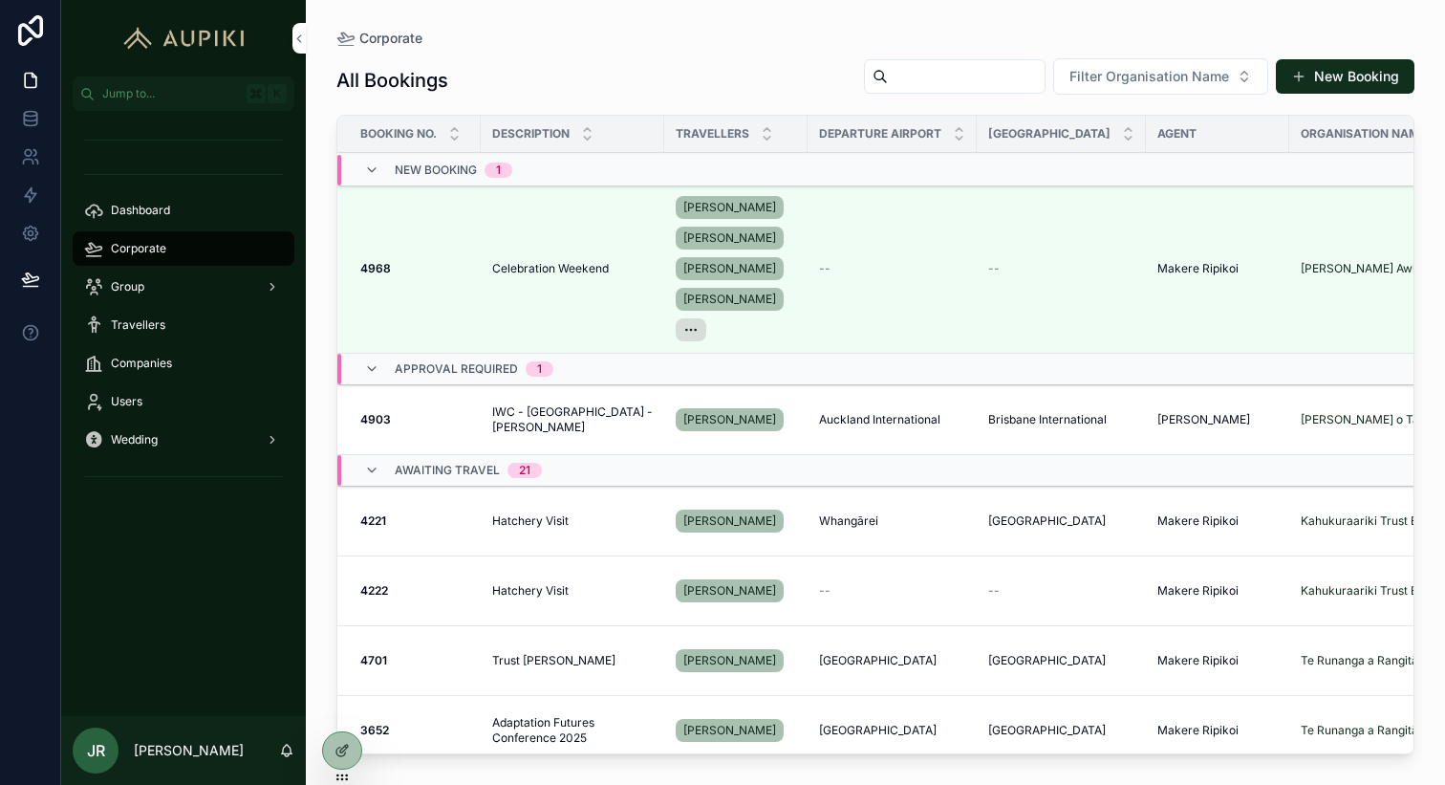
click at [530, 271] on span "Celebration Weekend" at bounding box center [550, 268] width 117 height 15
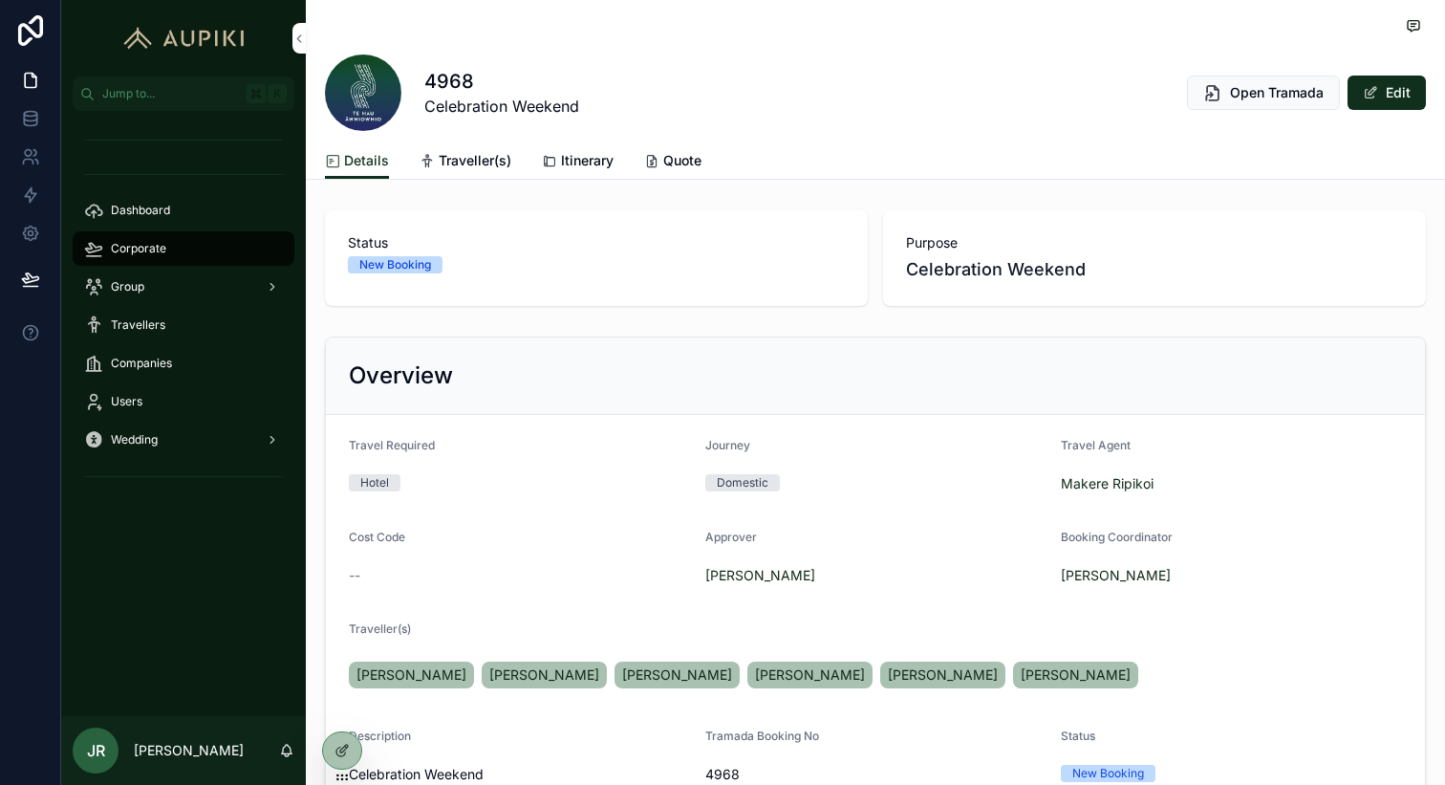
click at [1387, 95] on button "Edit" at bounding box center [1387, 93] width 78 height 34
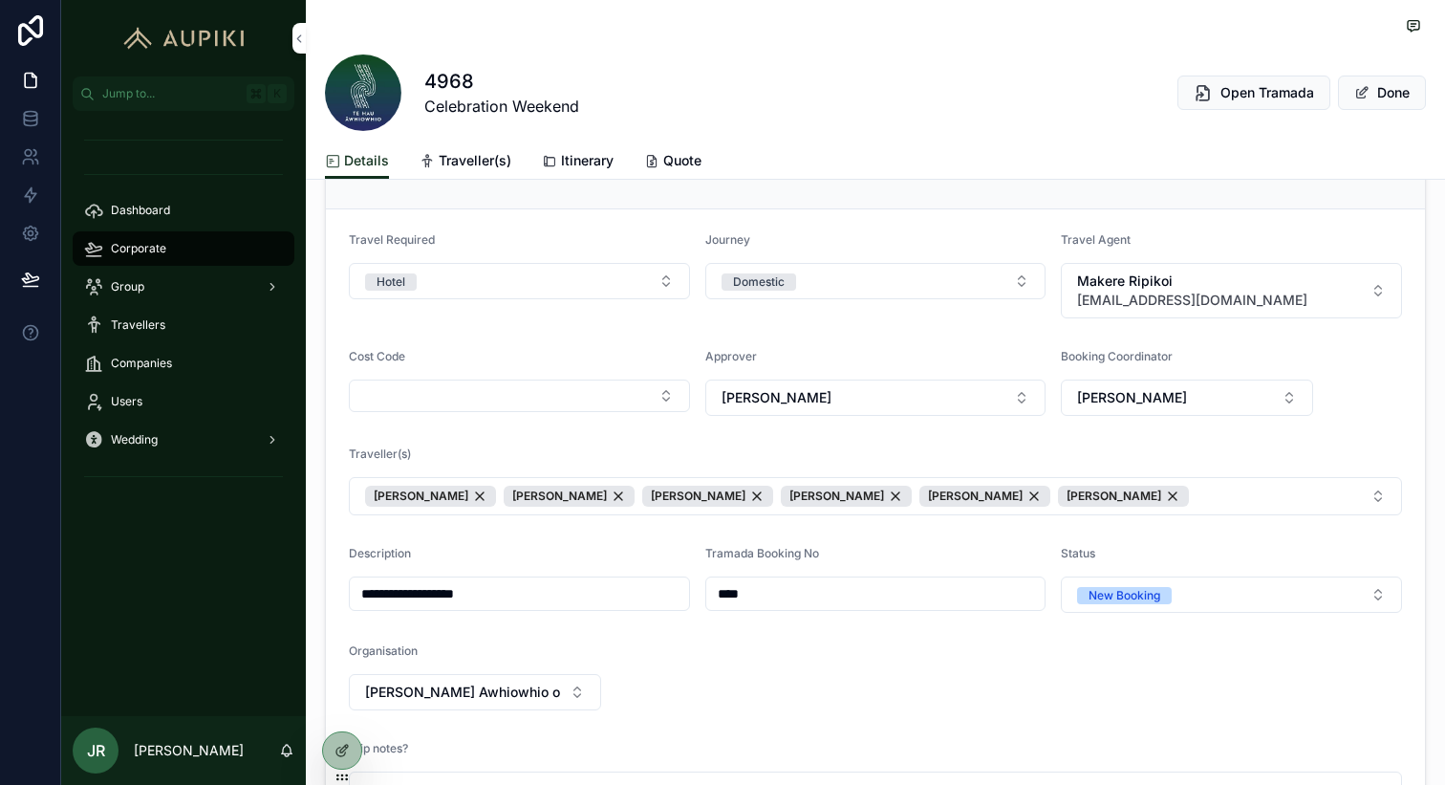
scroll to position [302, 0]
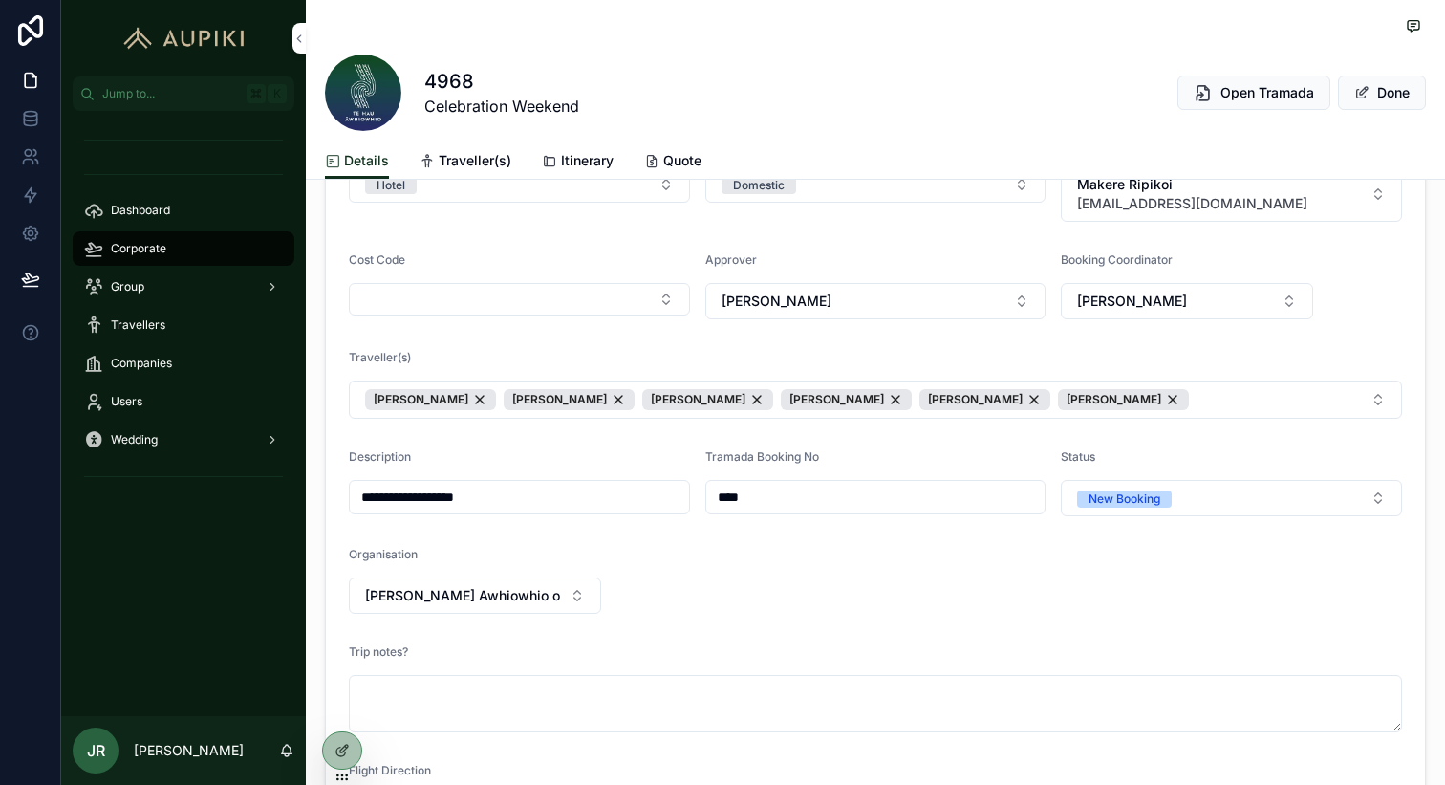
click at [1118, 475] on div "Status New Booking" at bounding box center [1231, 482] width 341 height 67
click at [1128, 487] on button "New Booking" at bounding box center [1231, 498] width 341 height 36
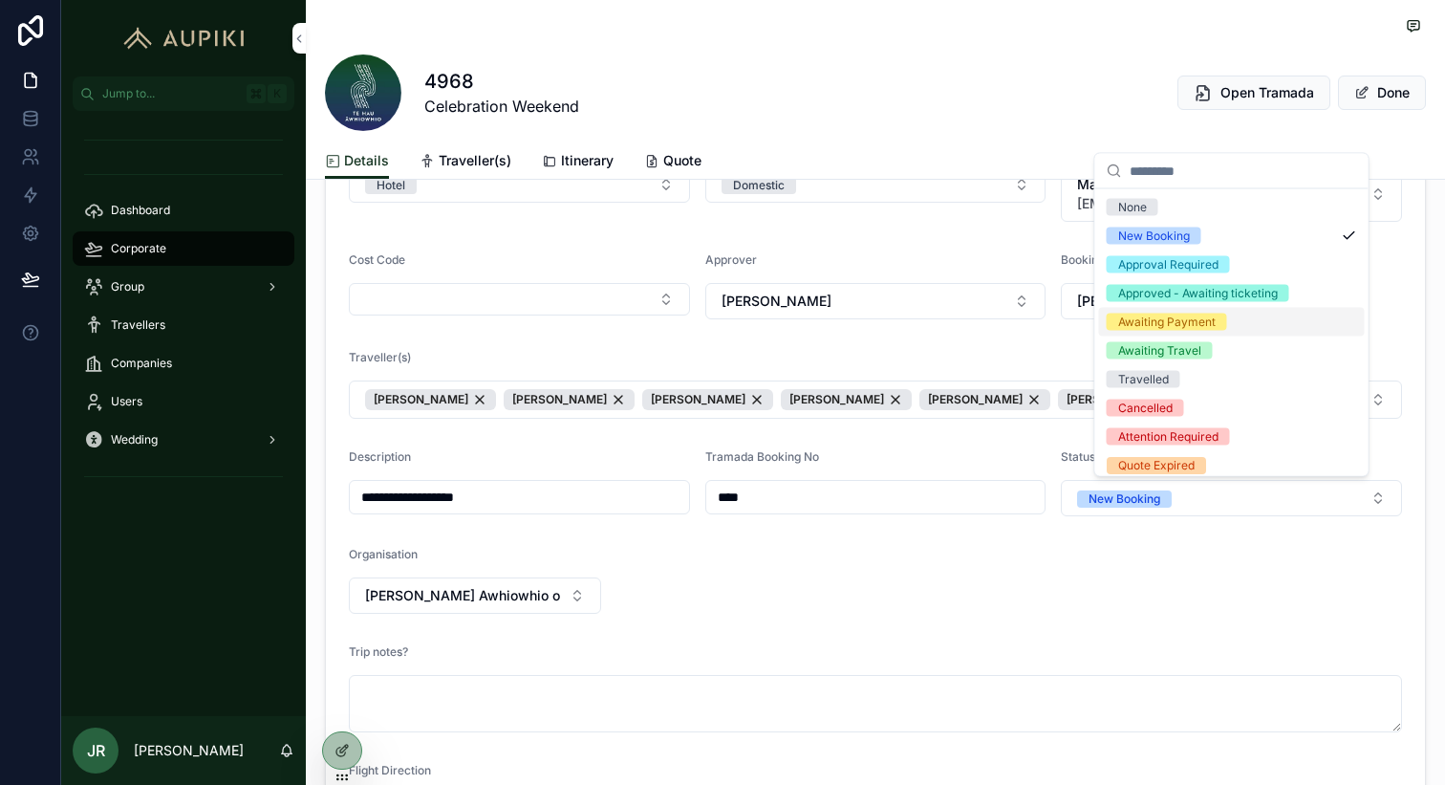
click at [1169, 321] on div "Awaiting Payment" at bounding box center [1167, 322] width 98 height 17
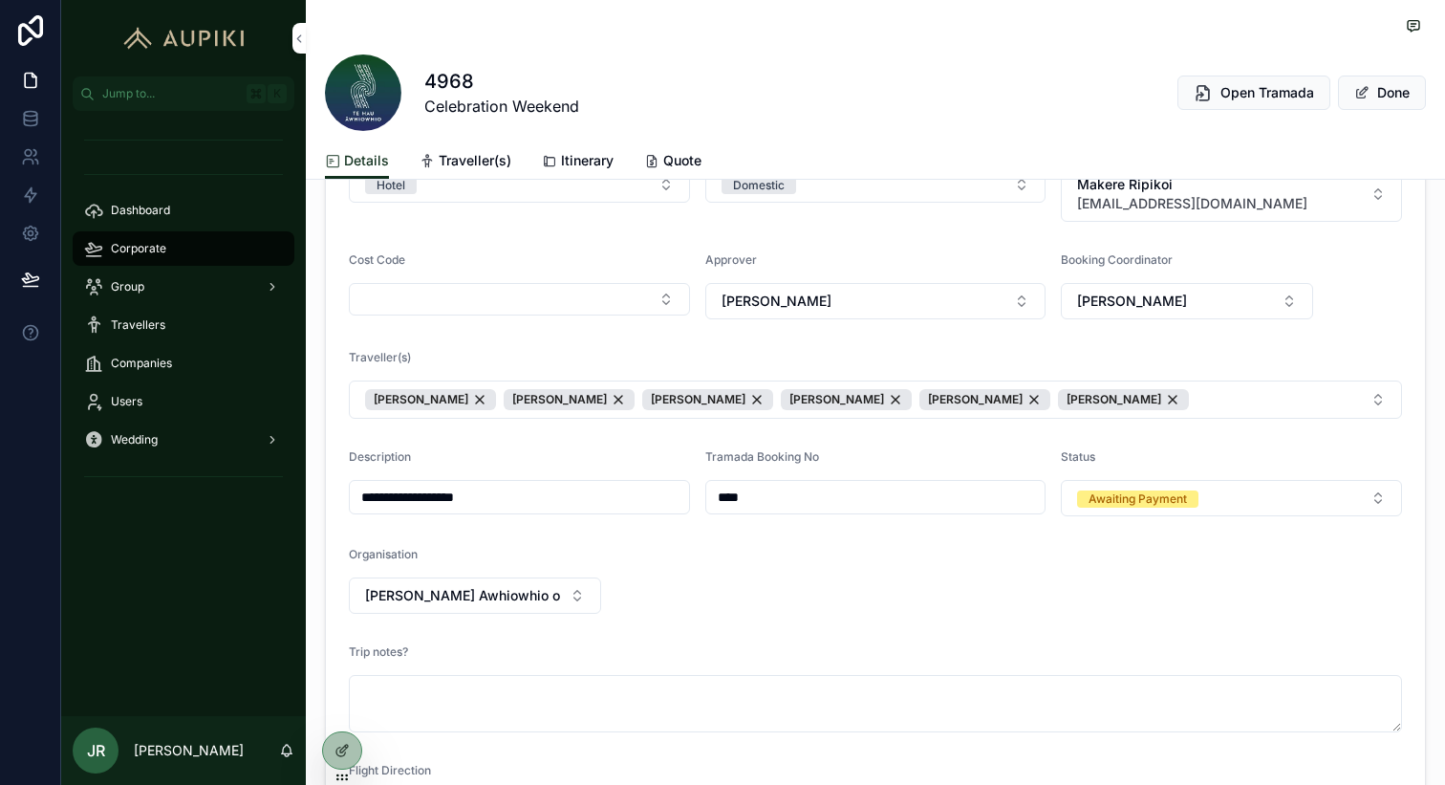
click at [1380, 93] on button "Done" at bounding box center [1382, 93] width 88 height 34
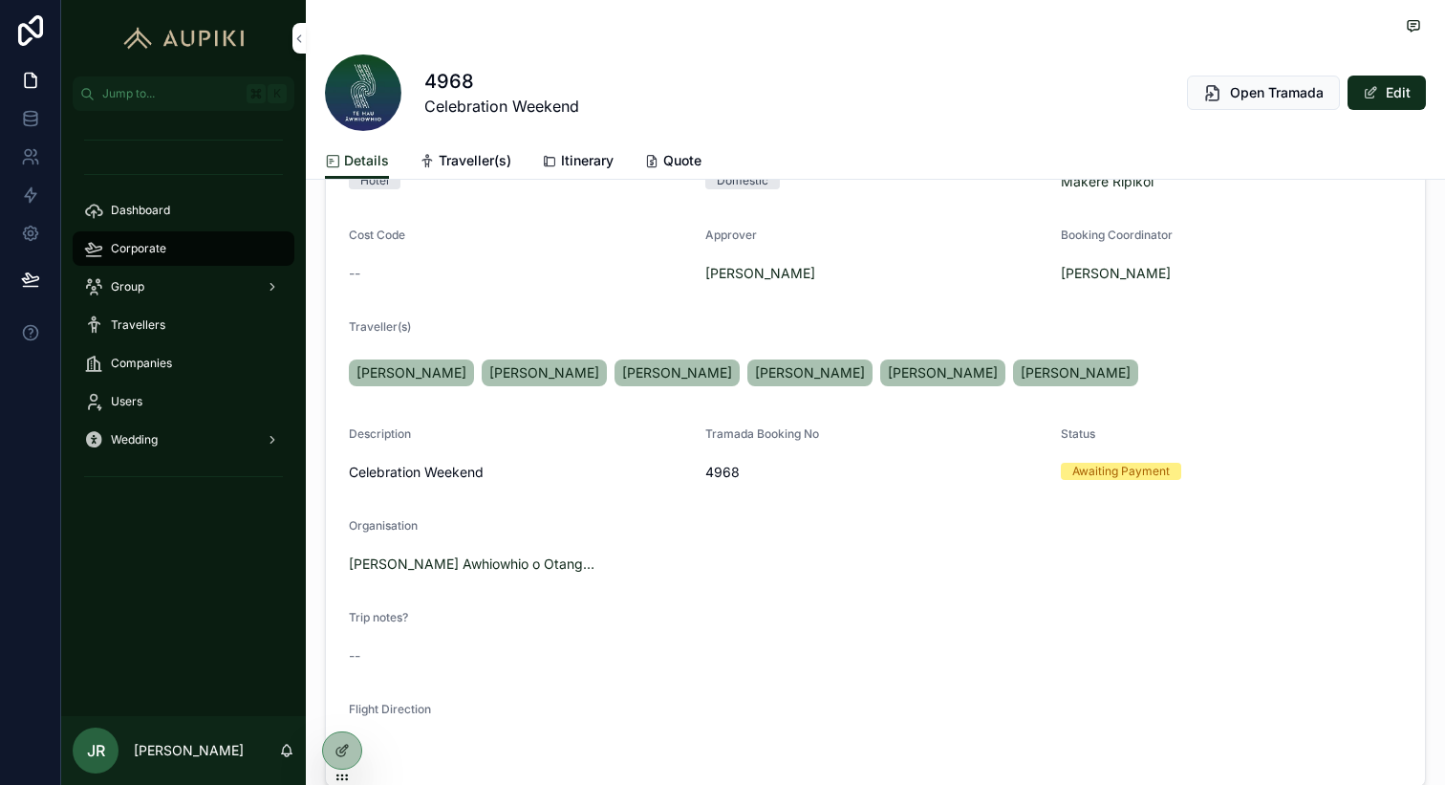
click at [194, 252] on div "Corporate" at bounding box center [183, 248] width 199 height 31
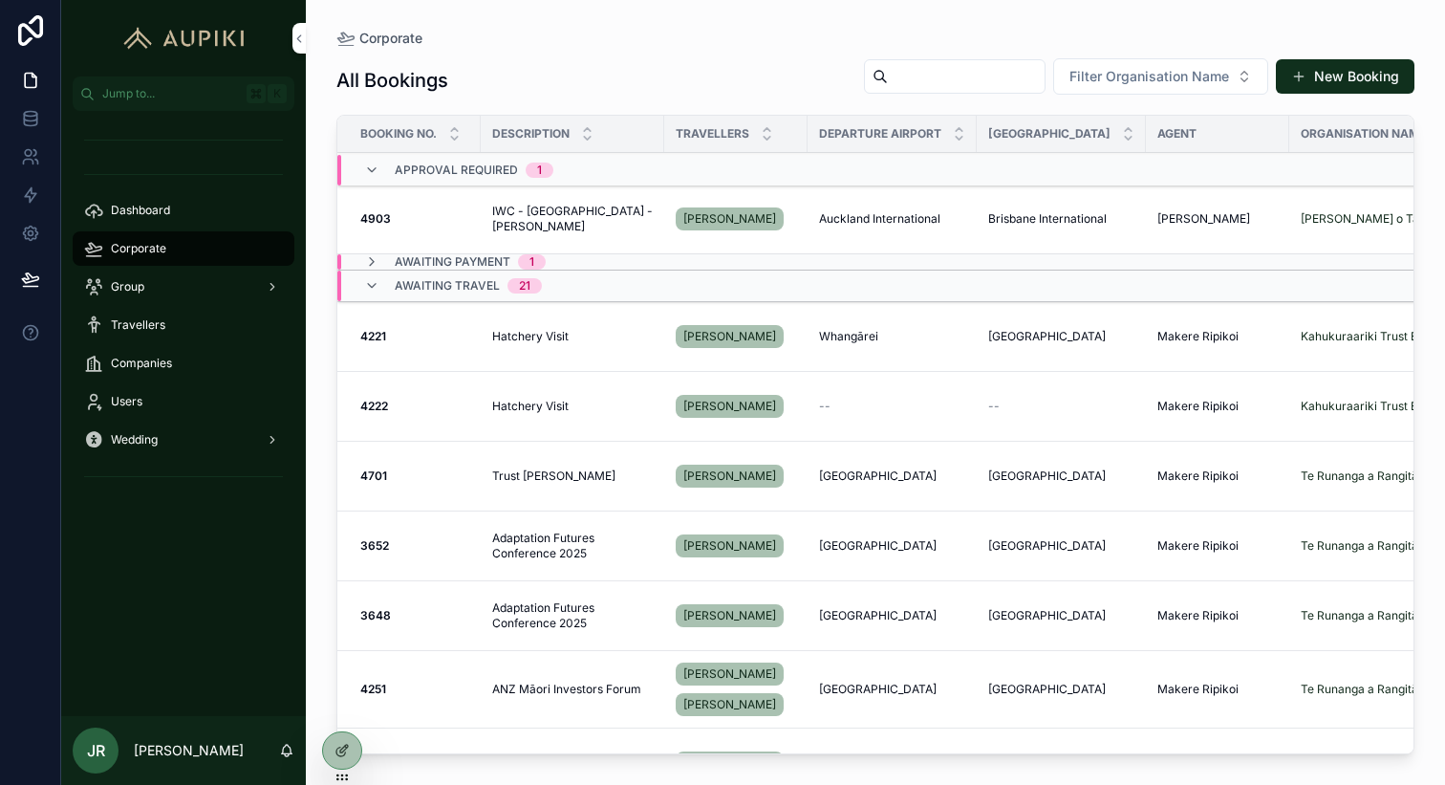
click at [120, 292] on span "Group" at bounding box center [127, 286] width 33 height 15
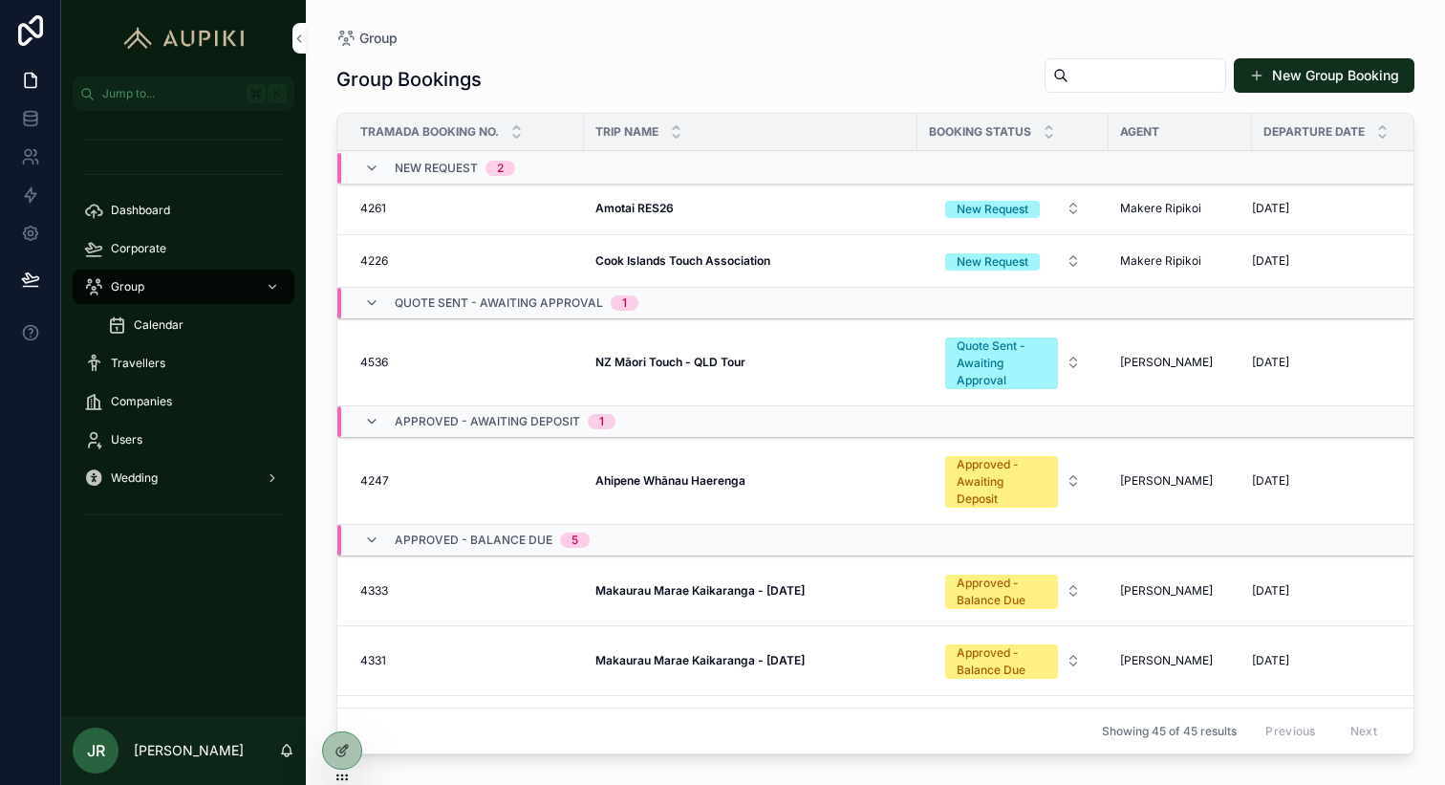
click at [689, 358] on strong "NZ Māori Touch - QLD Tour" at bounding box center [671, 362] width 150 height 14
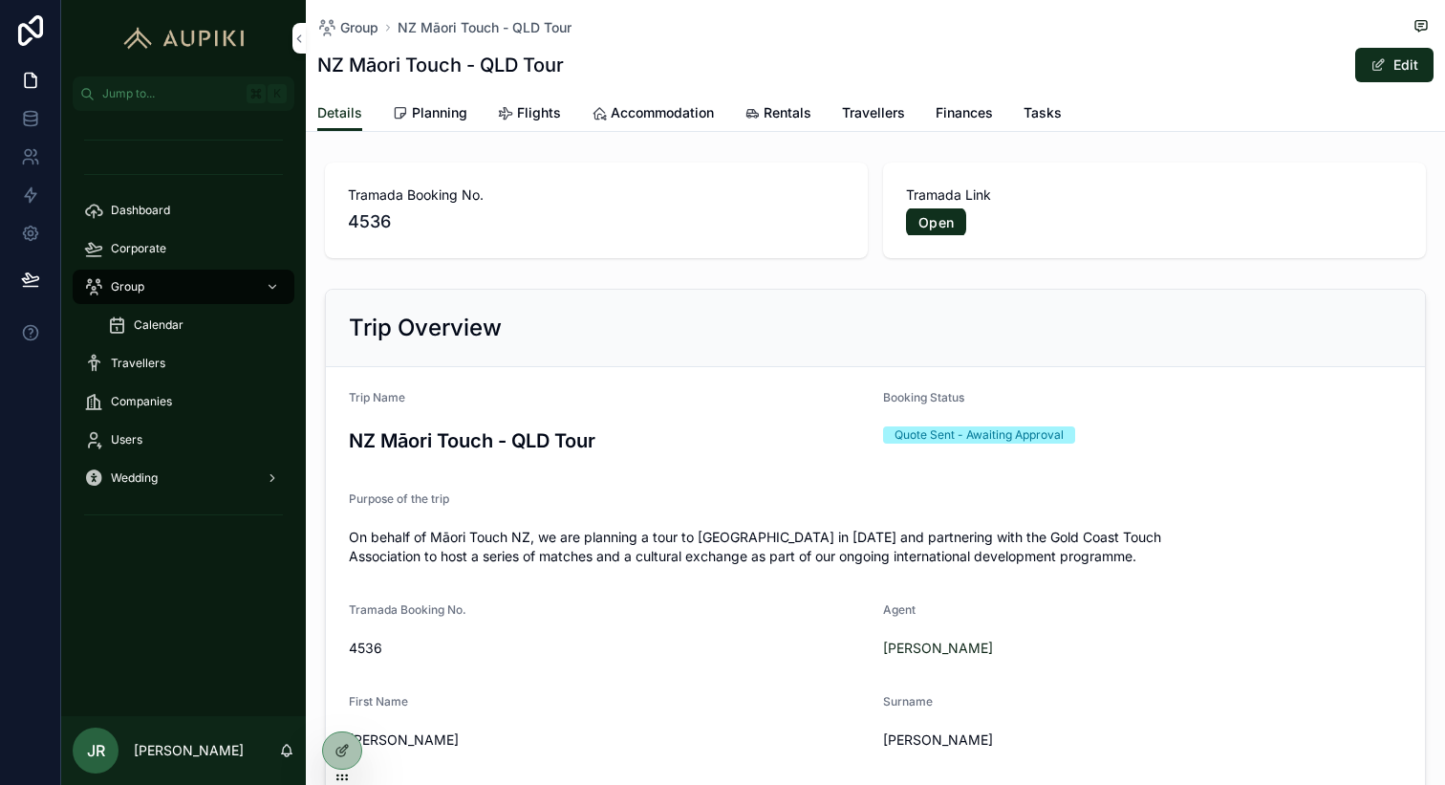
click at [532, 113] on span "Flights" at bounding box center [539, 112] width 44 height 19
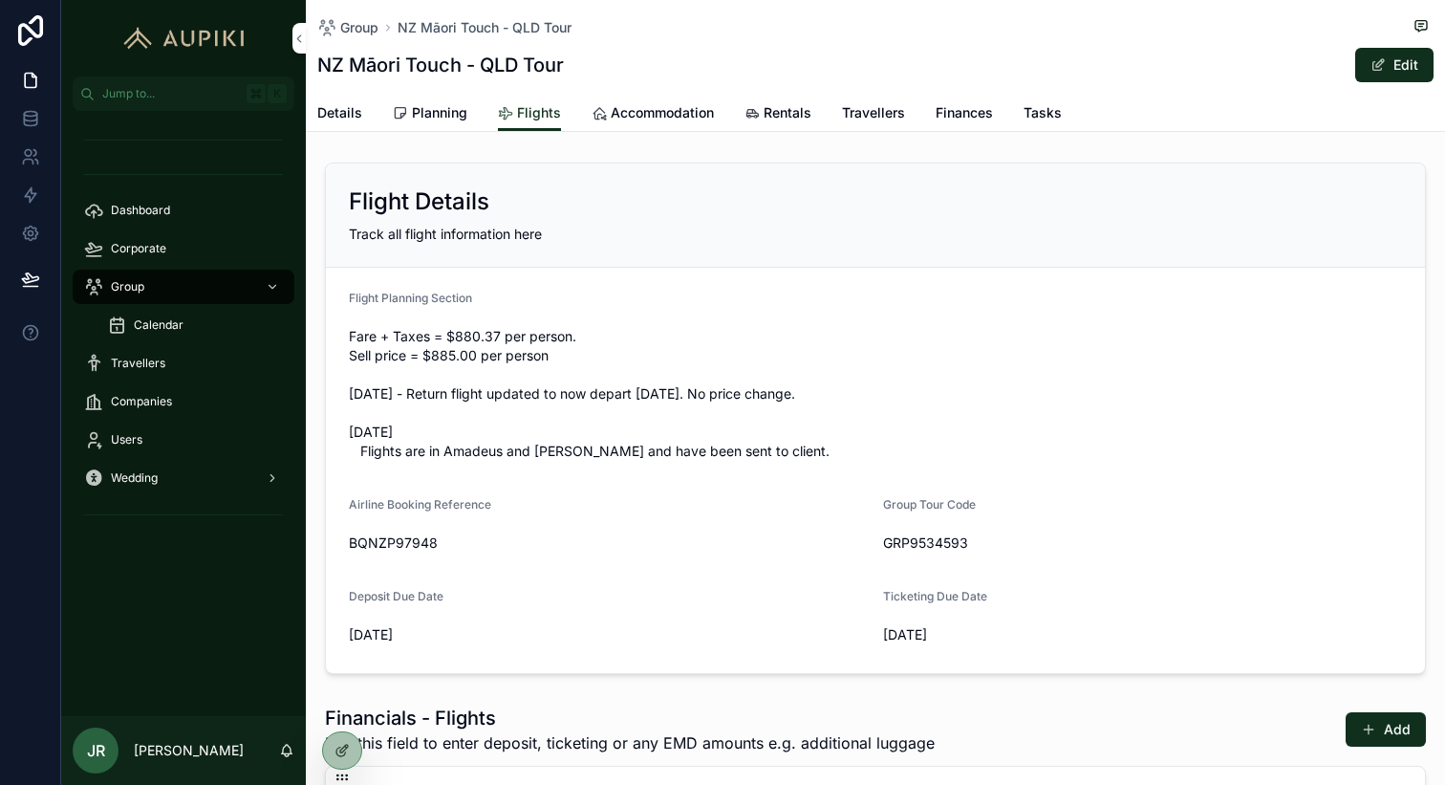
click at [1376, 59] on span "scrollable content" at bounding box center [1378, 64] width 15 height 15
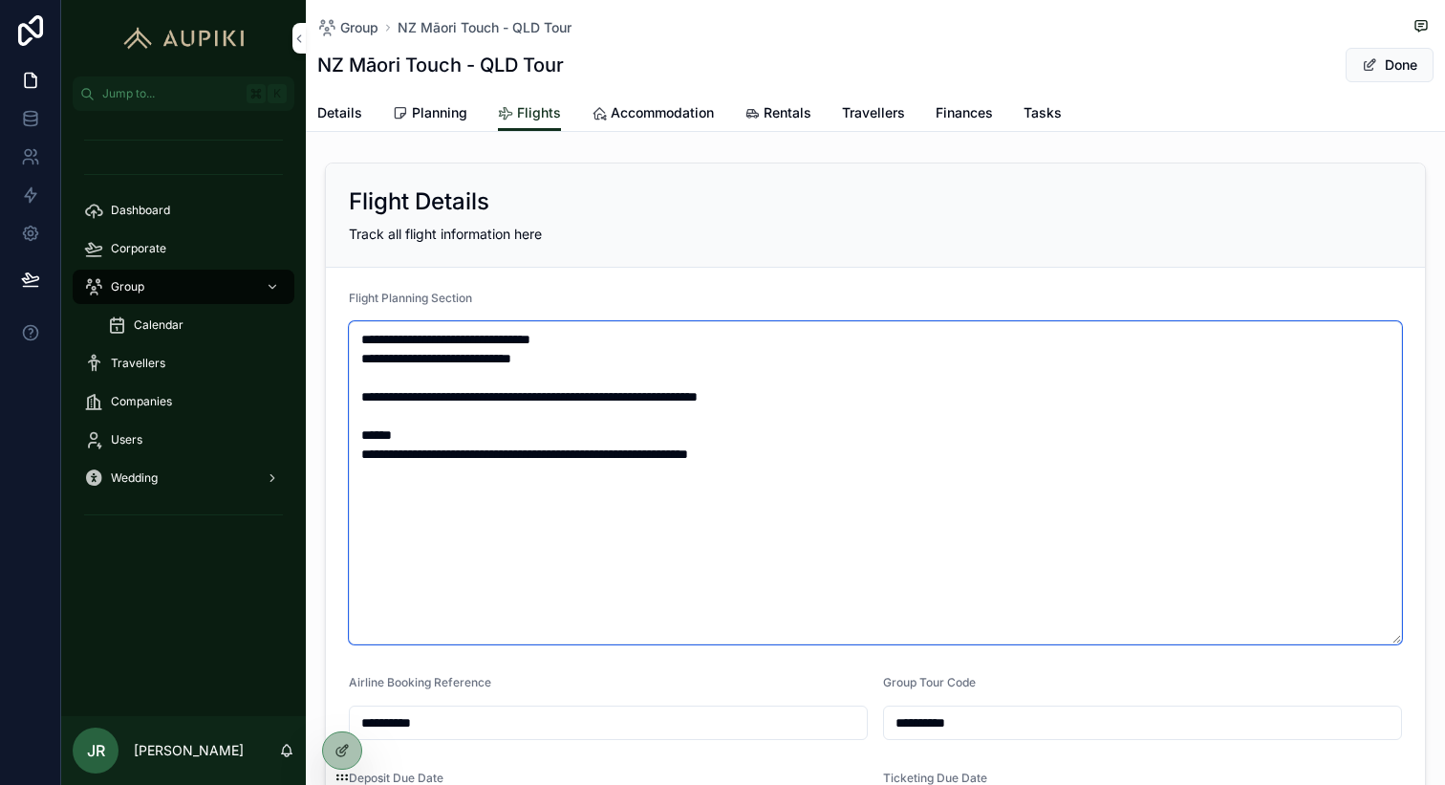
click at [824, 477] on textarea "**********" at bounding box center [875, 482] width 1053 height 323
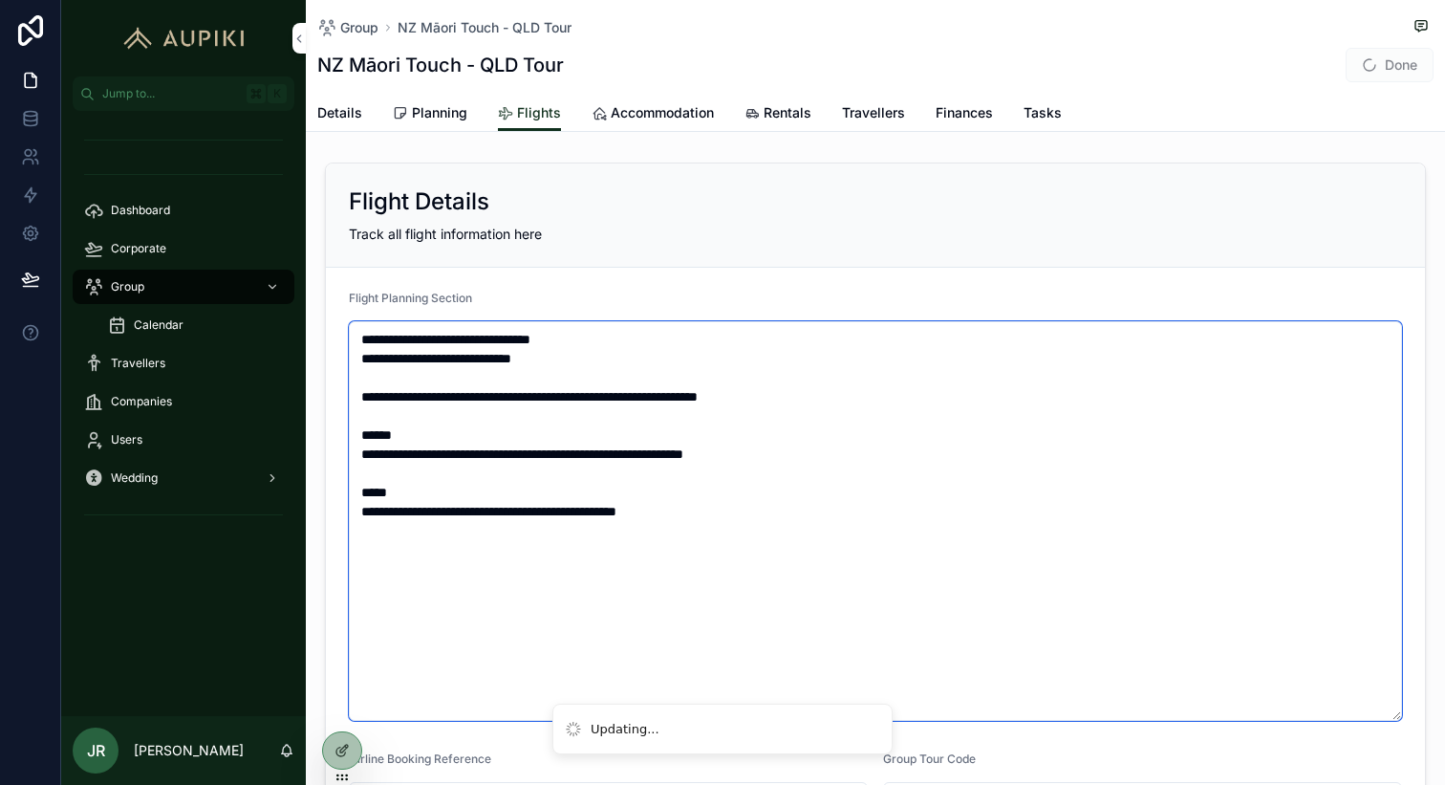
type textarea "**********"
click at [1389, 78] on span "Done" at bounding box center [1390, 65] width 88 height 34
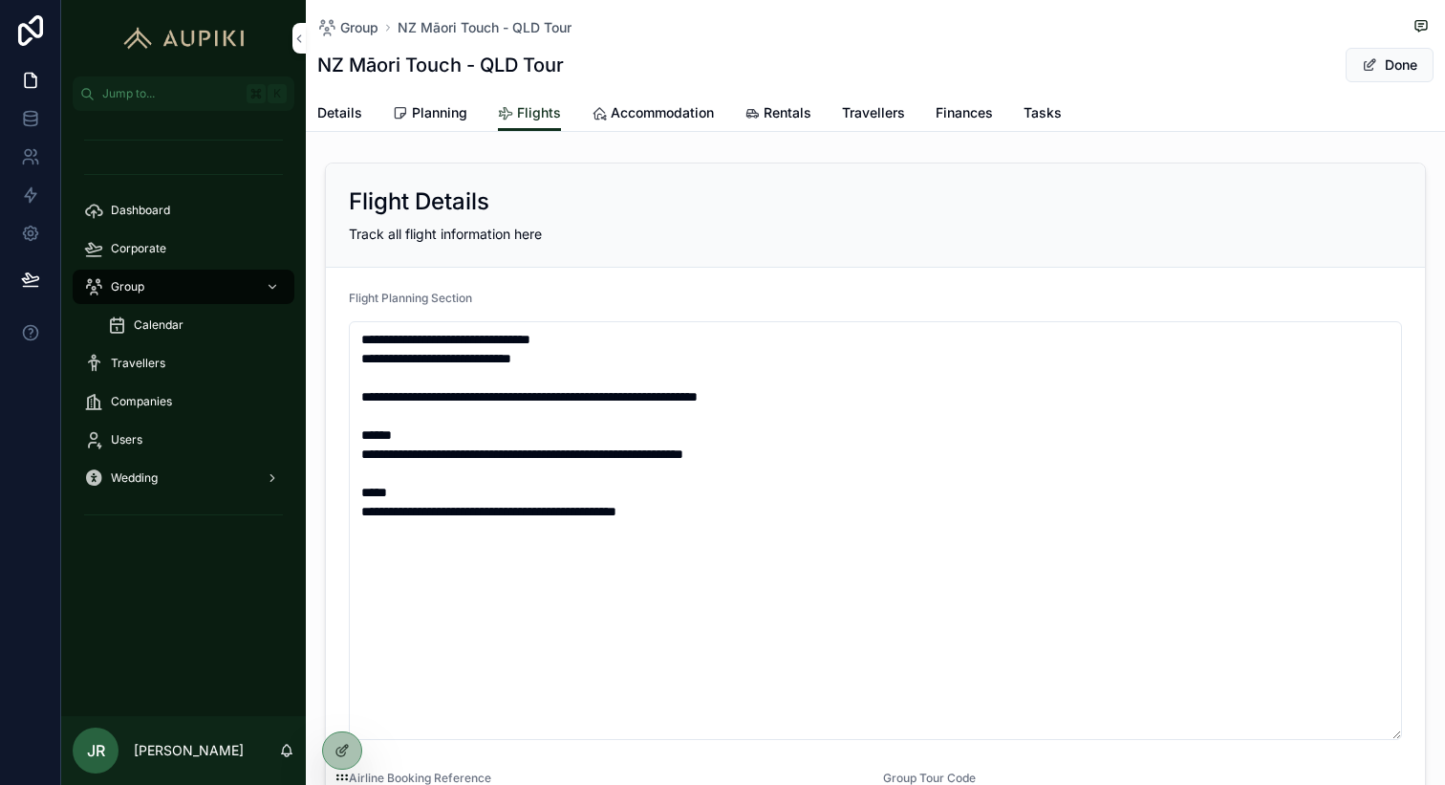
click at [1390, 63] on button "Done" at bounding box center [1390, 65] width 88 height 34
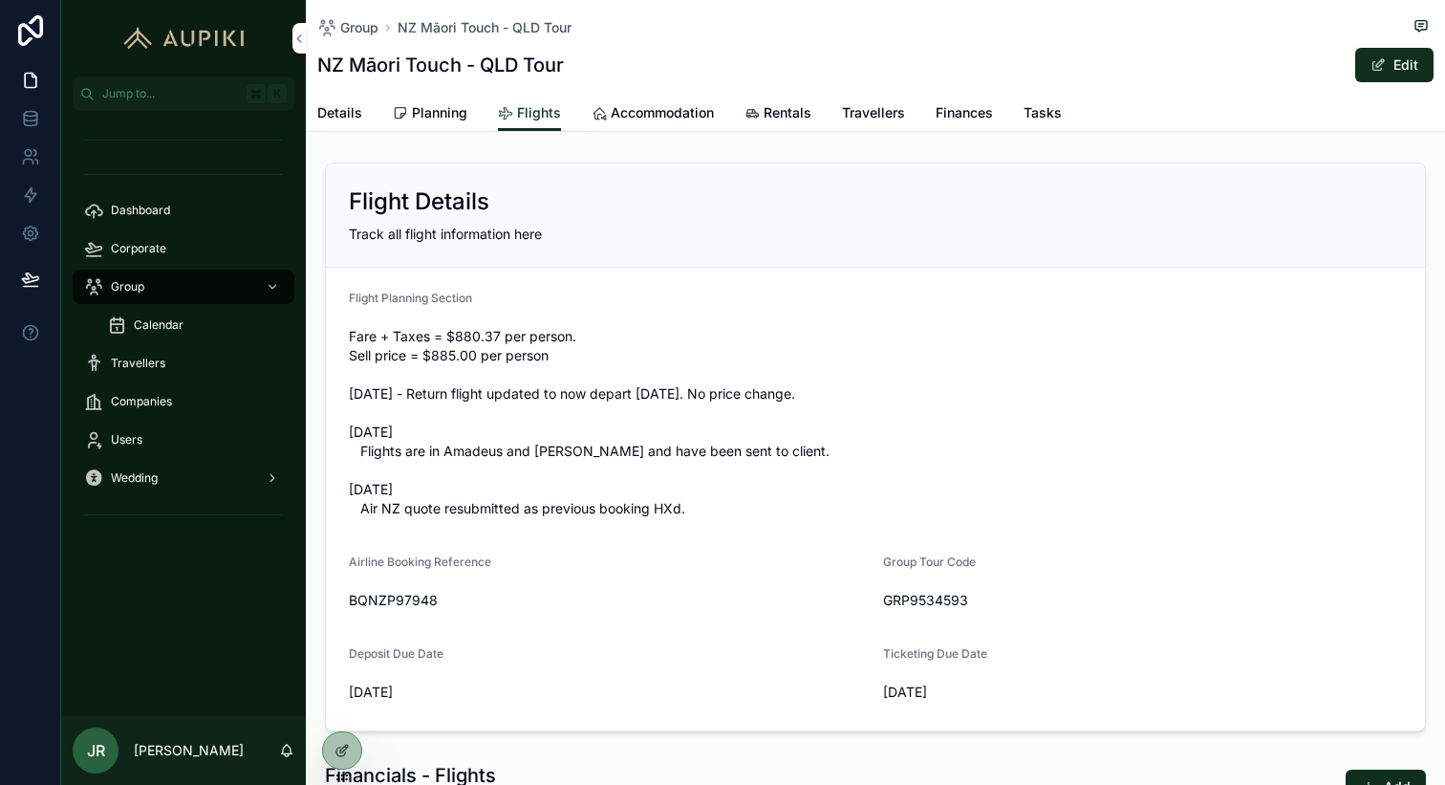
click at [1384, 62] on span "scrollable content" at bounding box center [1378, 64] width 15 height 15
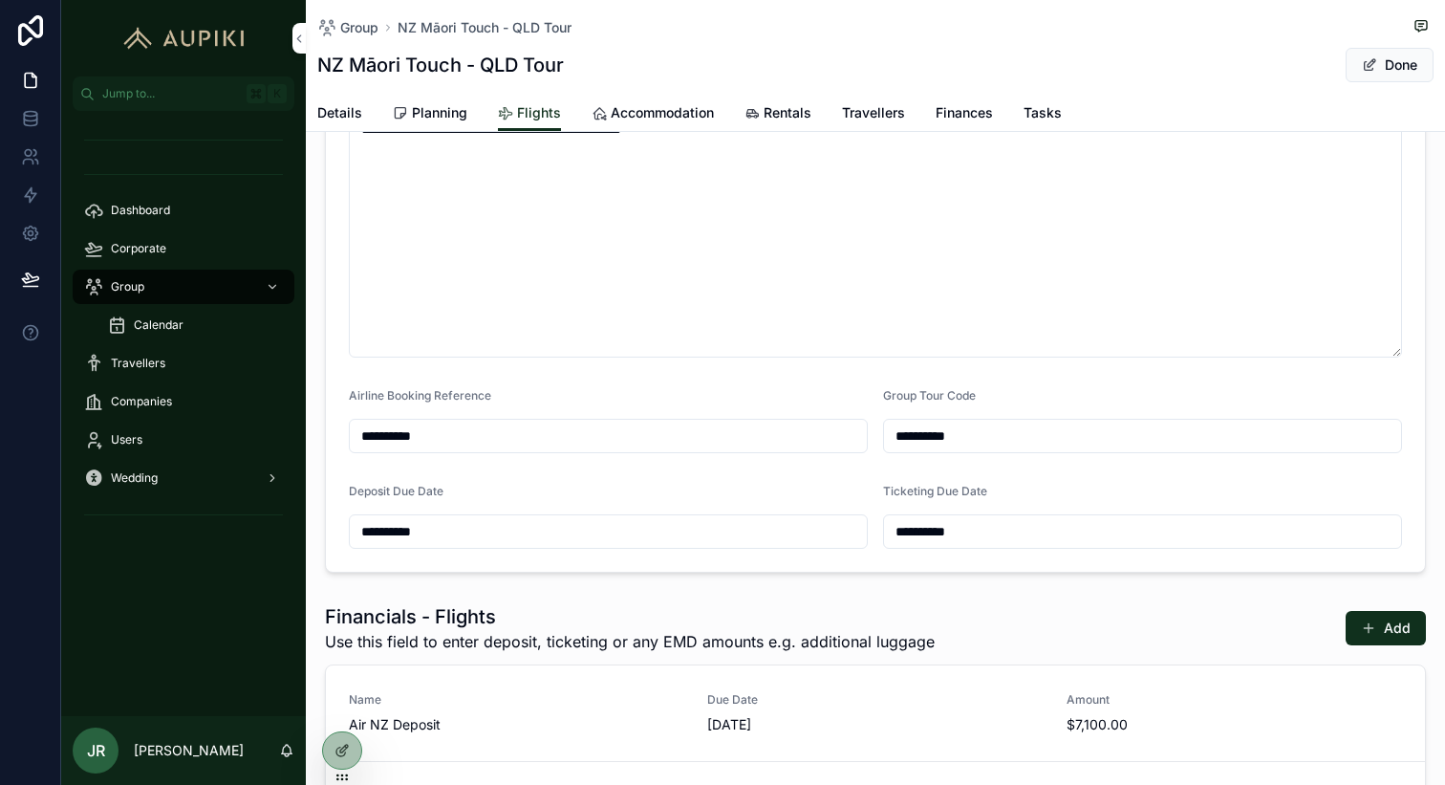
scroll to position [385, 0]
click at [445, 436] on input "**********" at bounding box center [608, 433] width 517 height 27
paste input "*"
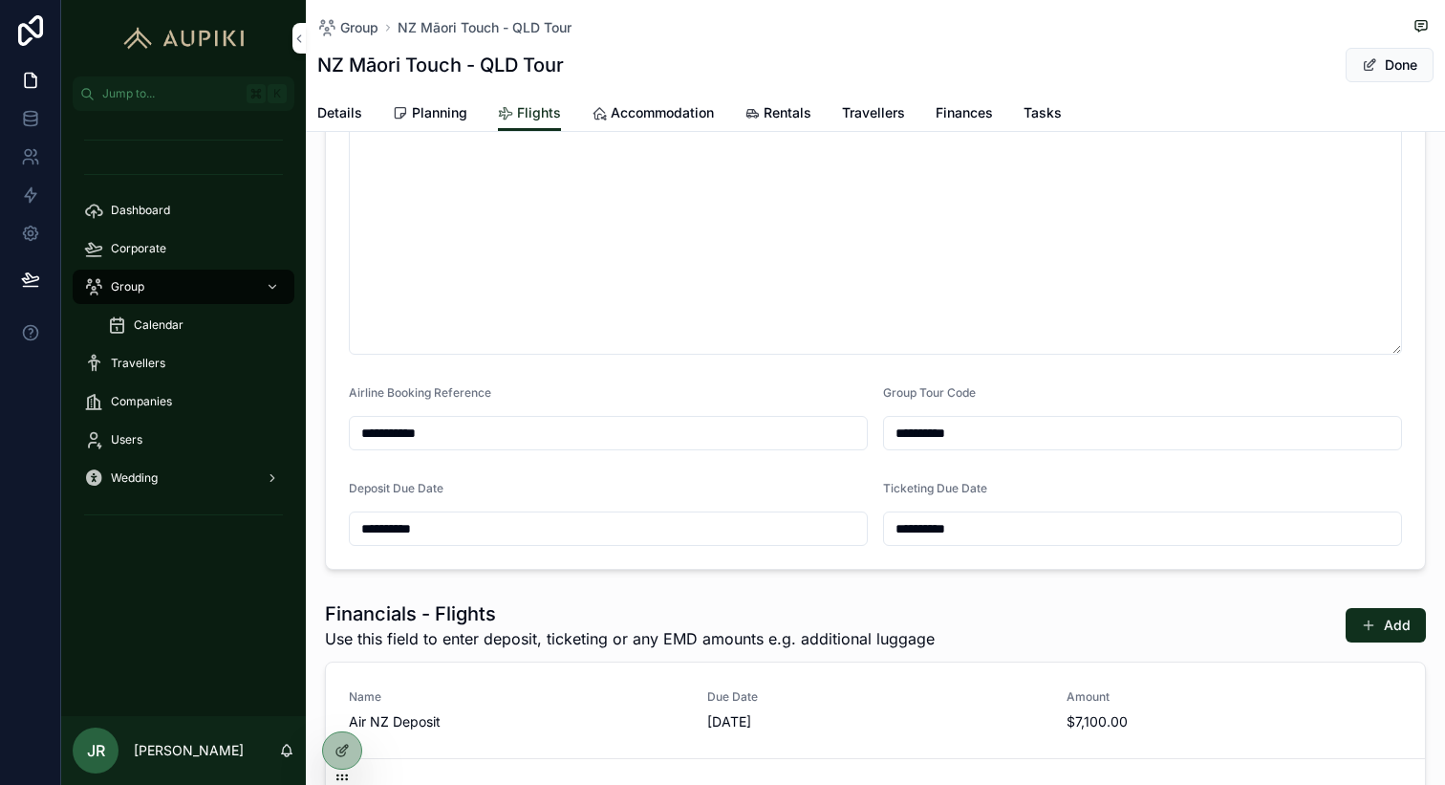
type input "**********"
click at [1406, 53] on button "Done" at bounding box center [1390, 65] width 88 height 34
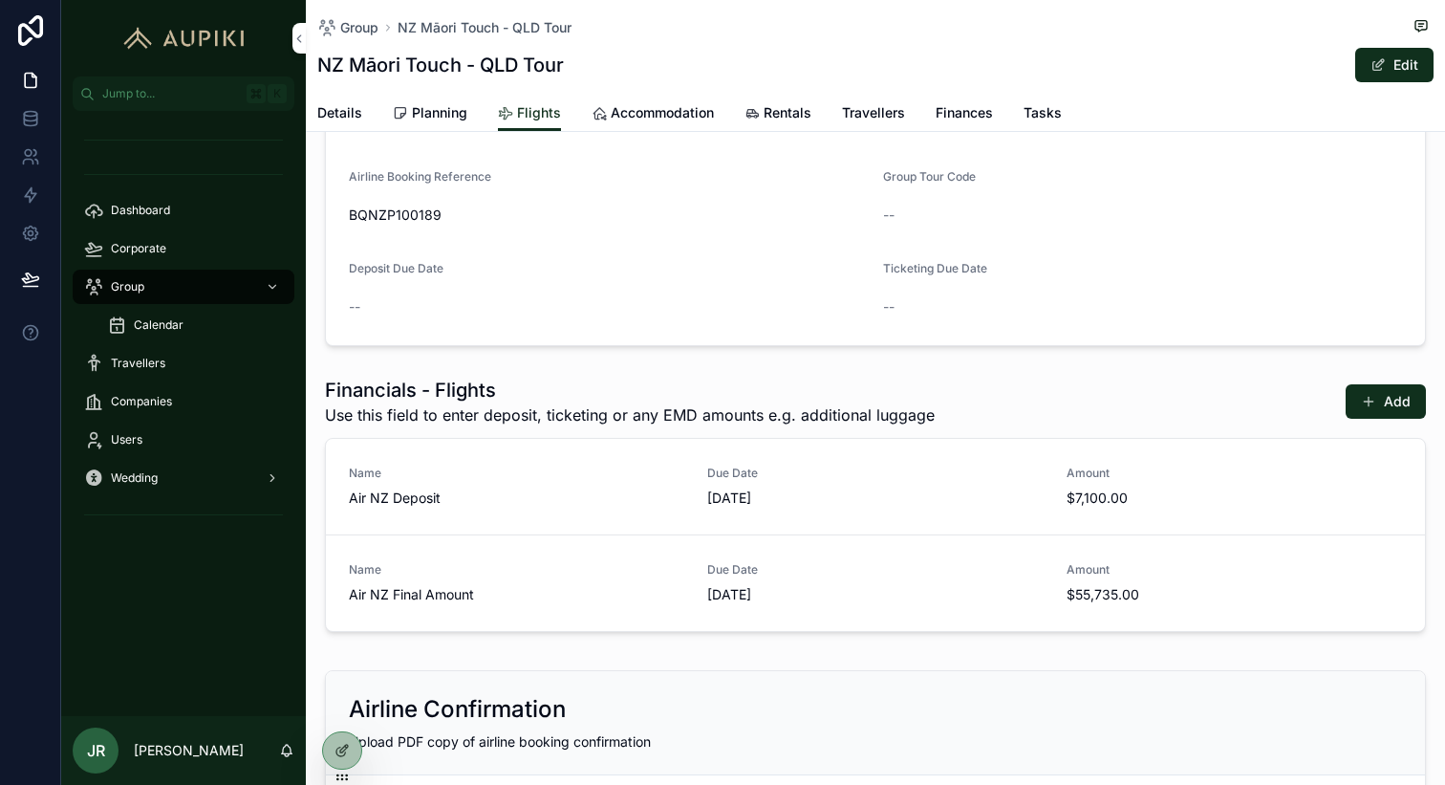
scroll to position [0, 0]
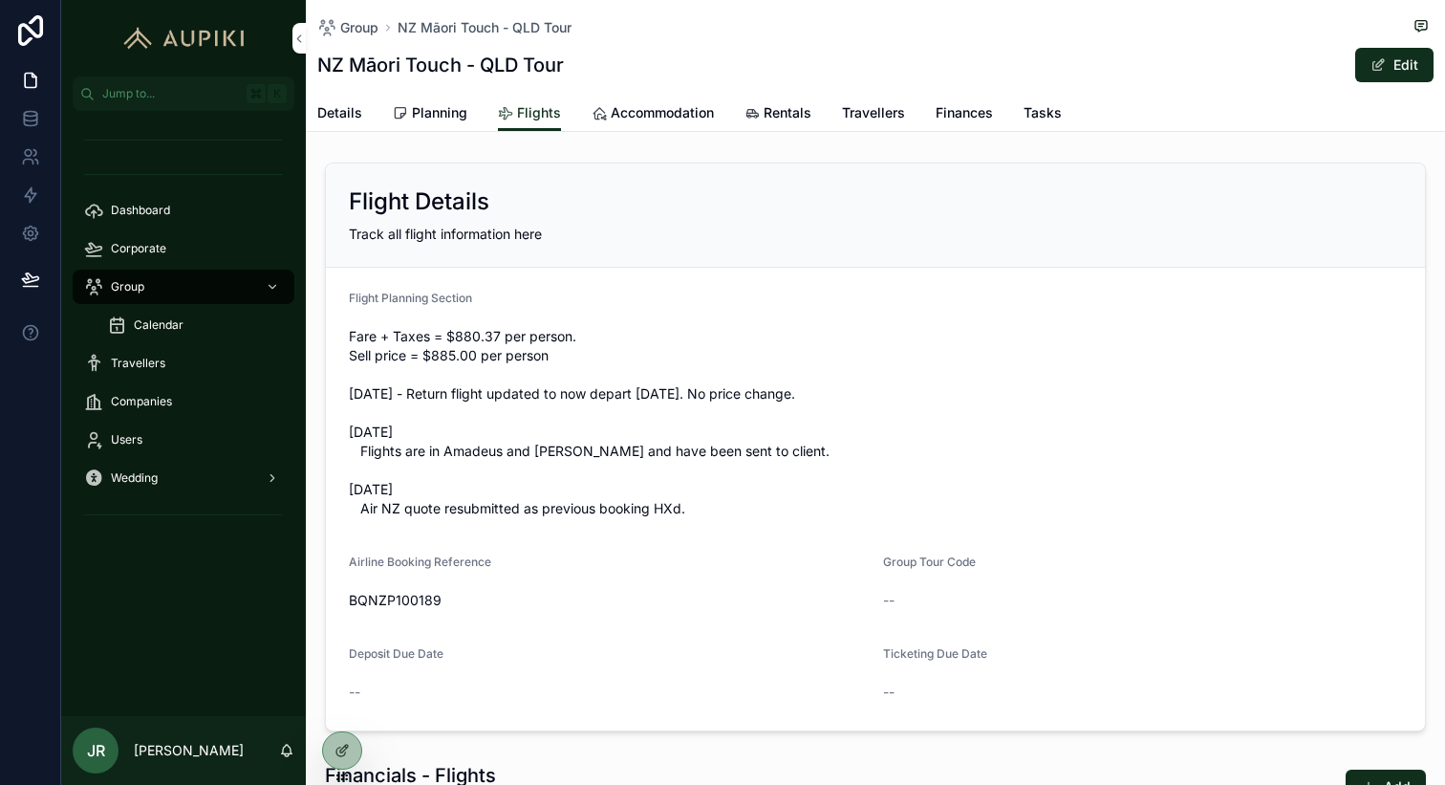
click at [139, 211] on span "Dashboard" at bounding box center [140, 210] width 59 height 15
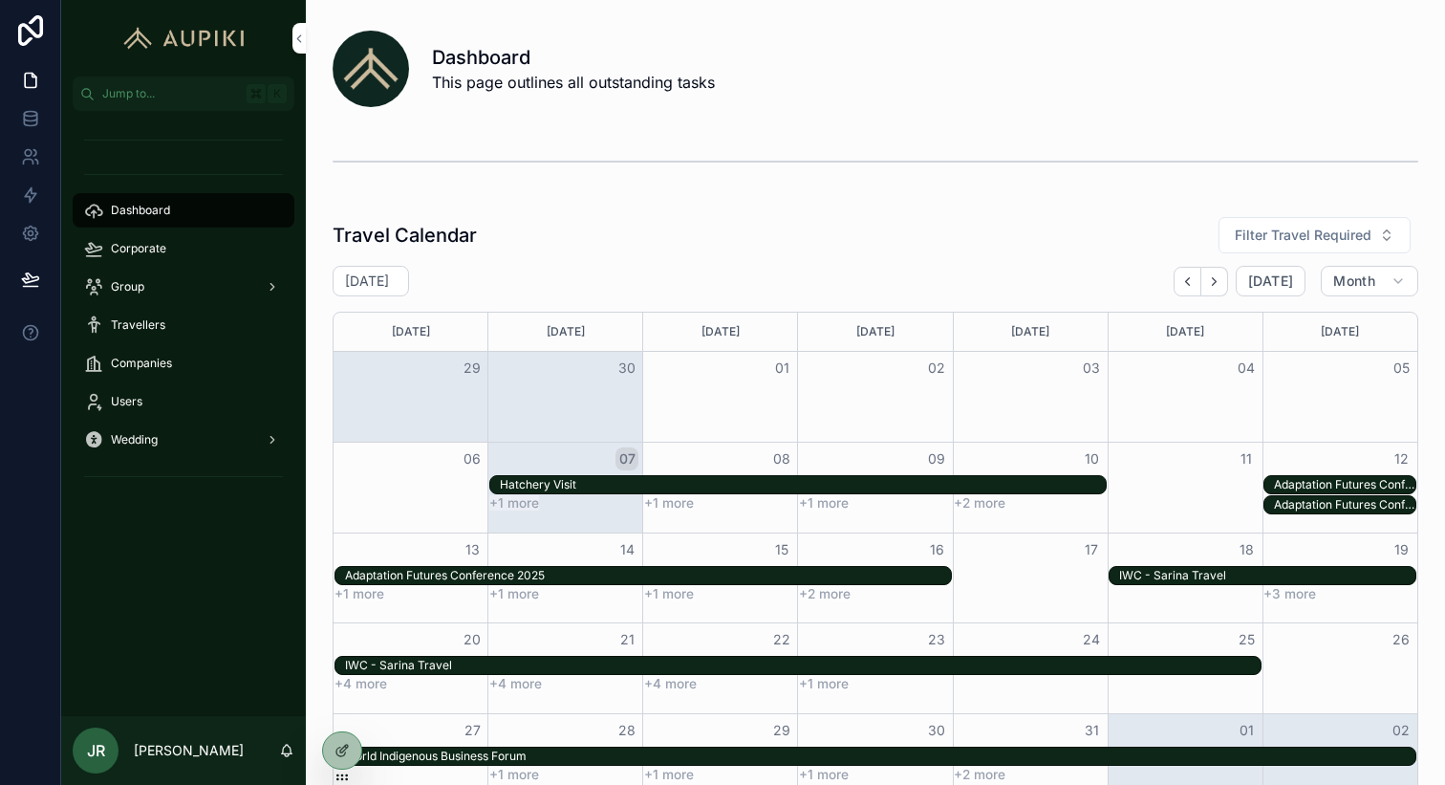
click at [146, 242] on span "Corporate" at bounding box center [138, 248] width 55 height 15
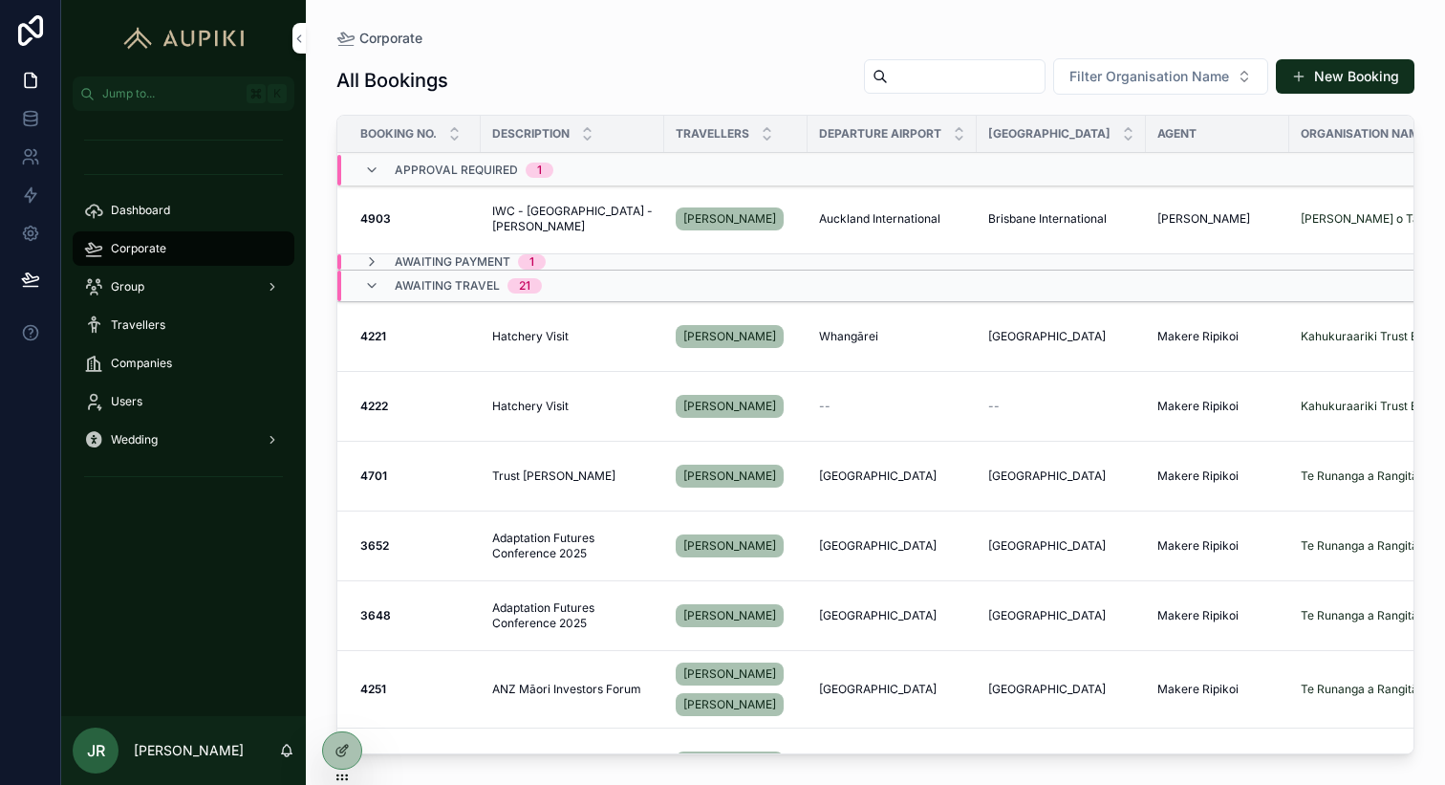
click at [161, 361] on span "Companies" at bounding box center [141, 363] width 61 height 15
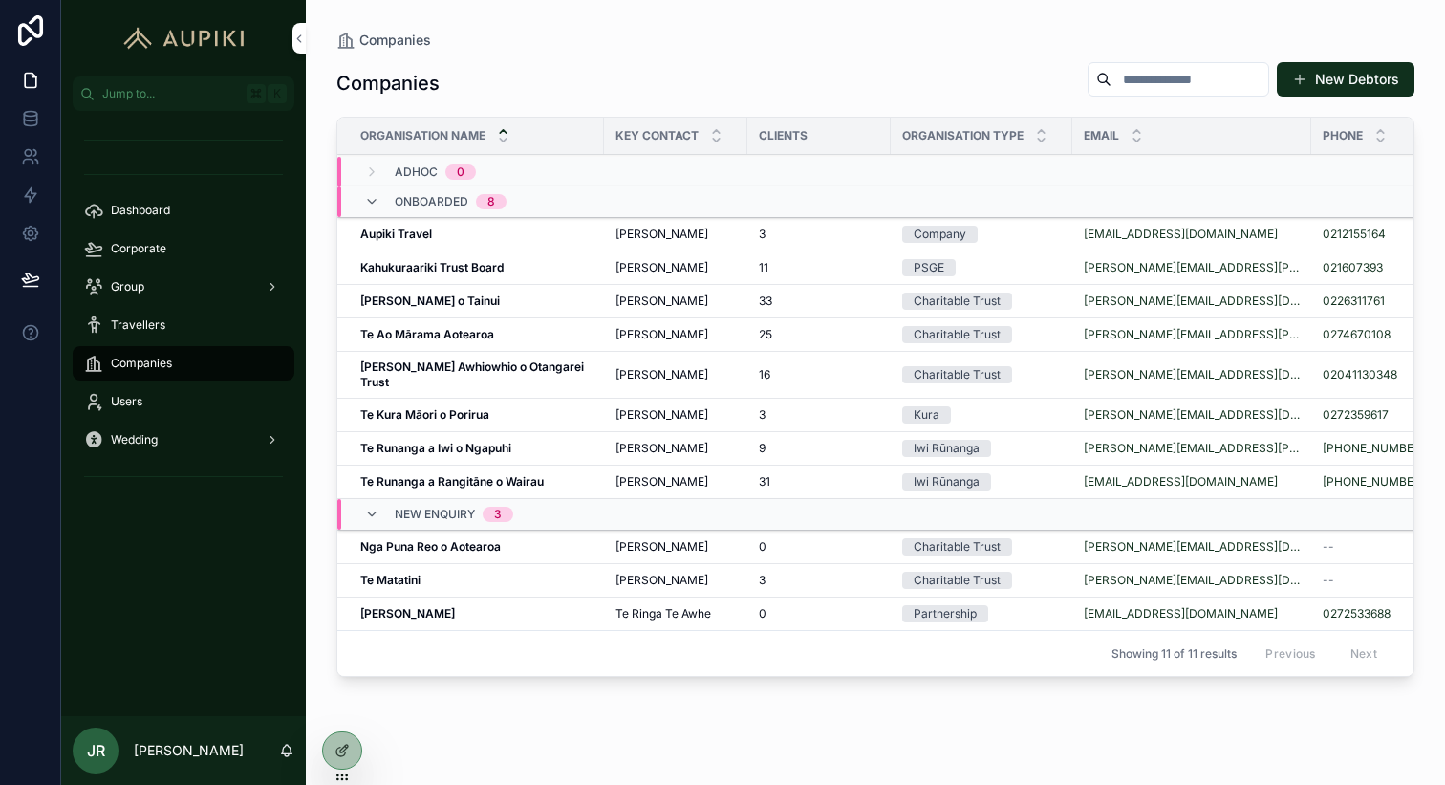
click at [479, 407] on strong "Te Kura Māori o Porirua" at bounding box center [424, 414] width 129 height 14
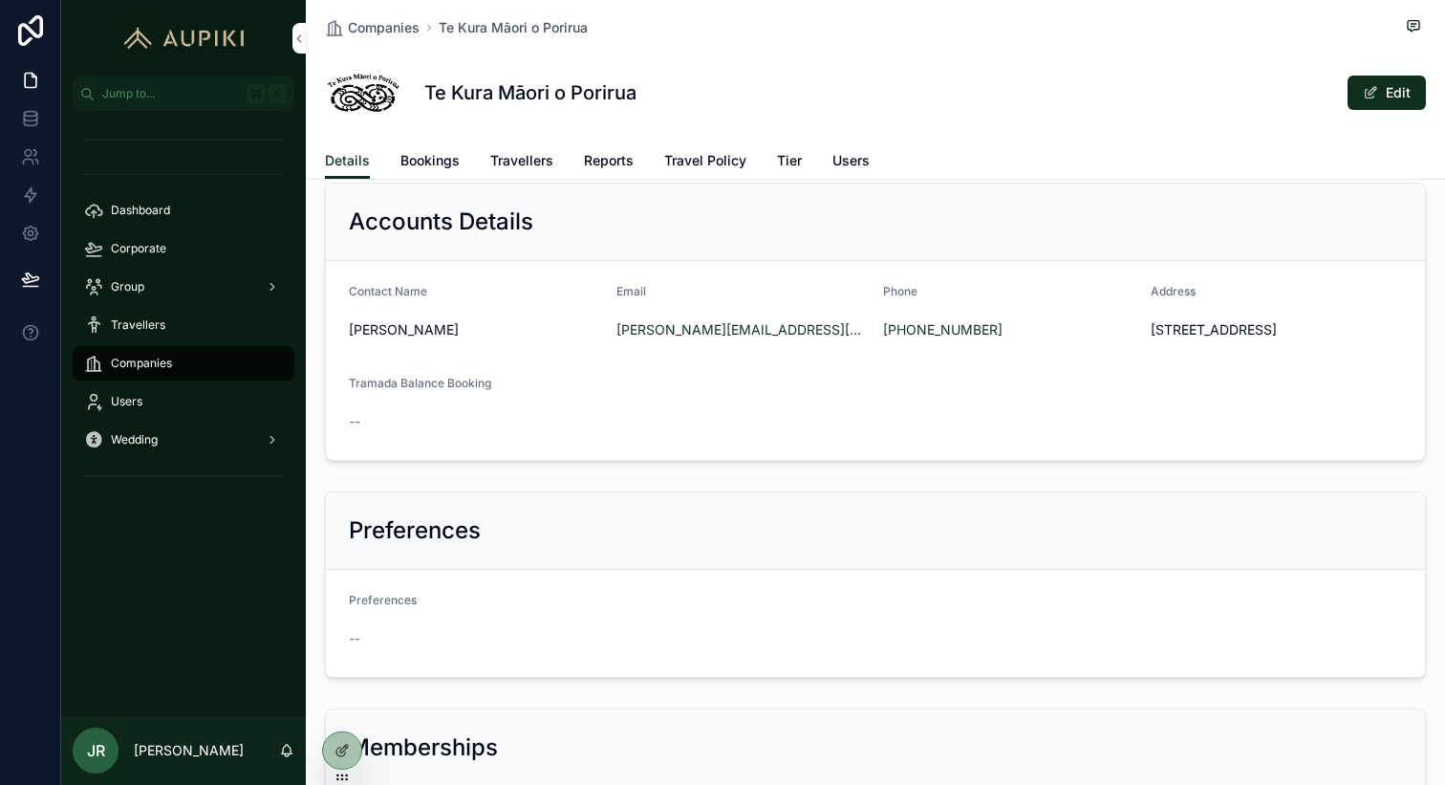
scroll to position [577, 0]
click at [1397, 92] on button "Edit" at bounding box center [1387, 93] width 78 height 34
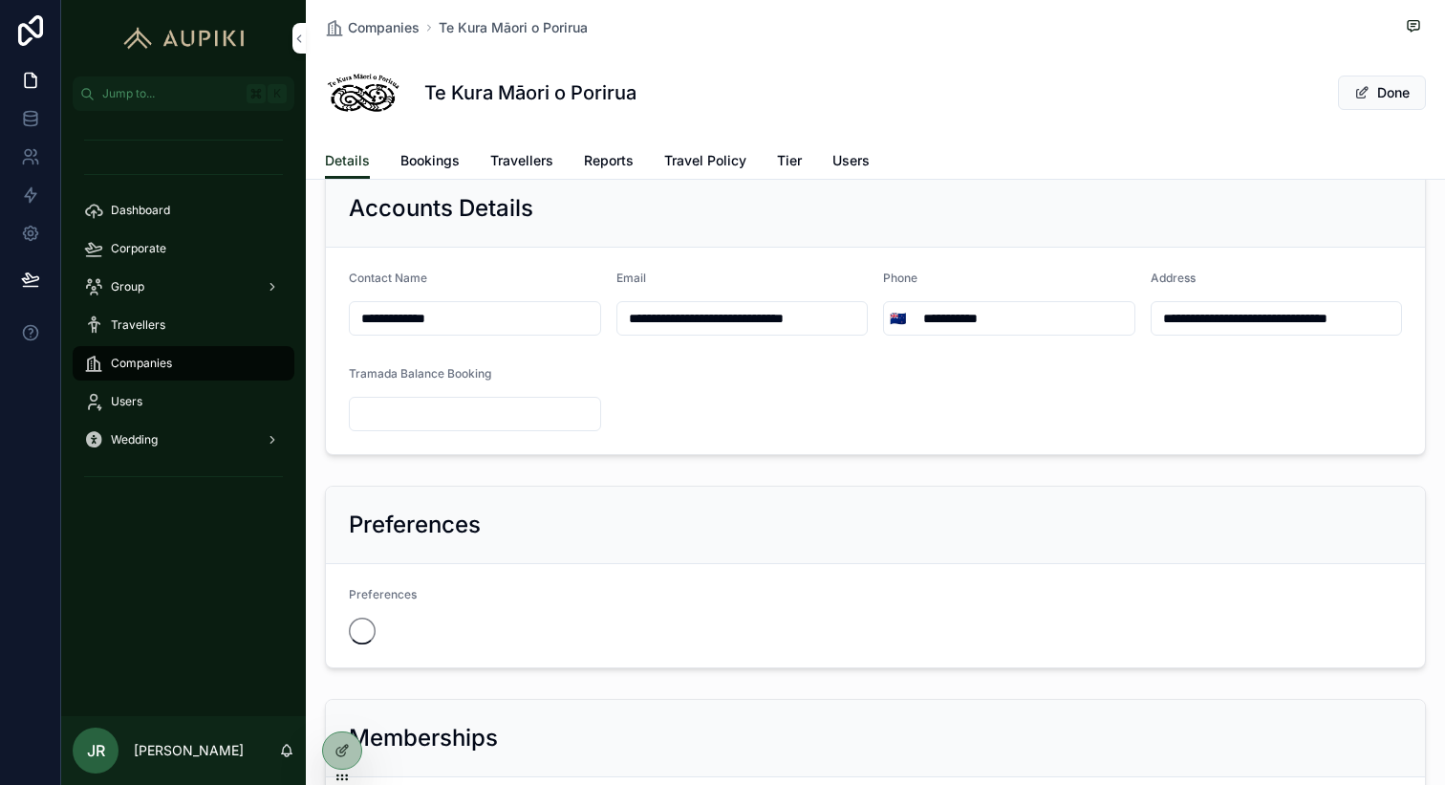
click at [447, 411] on input "scrollable content" at bounding box center [475, 414] width 250 height 27
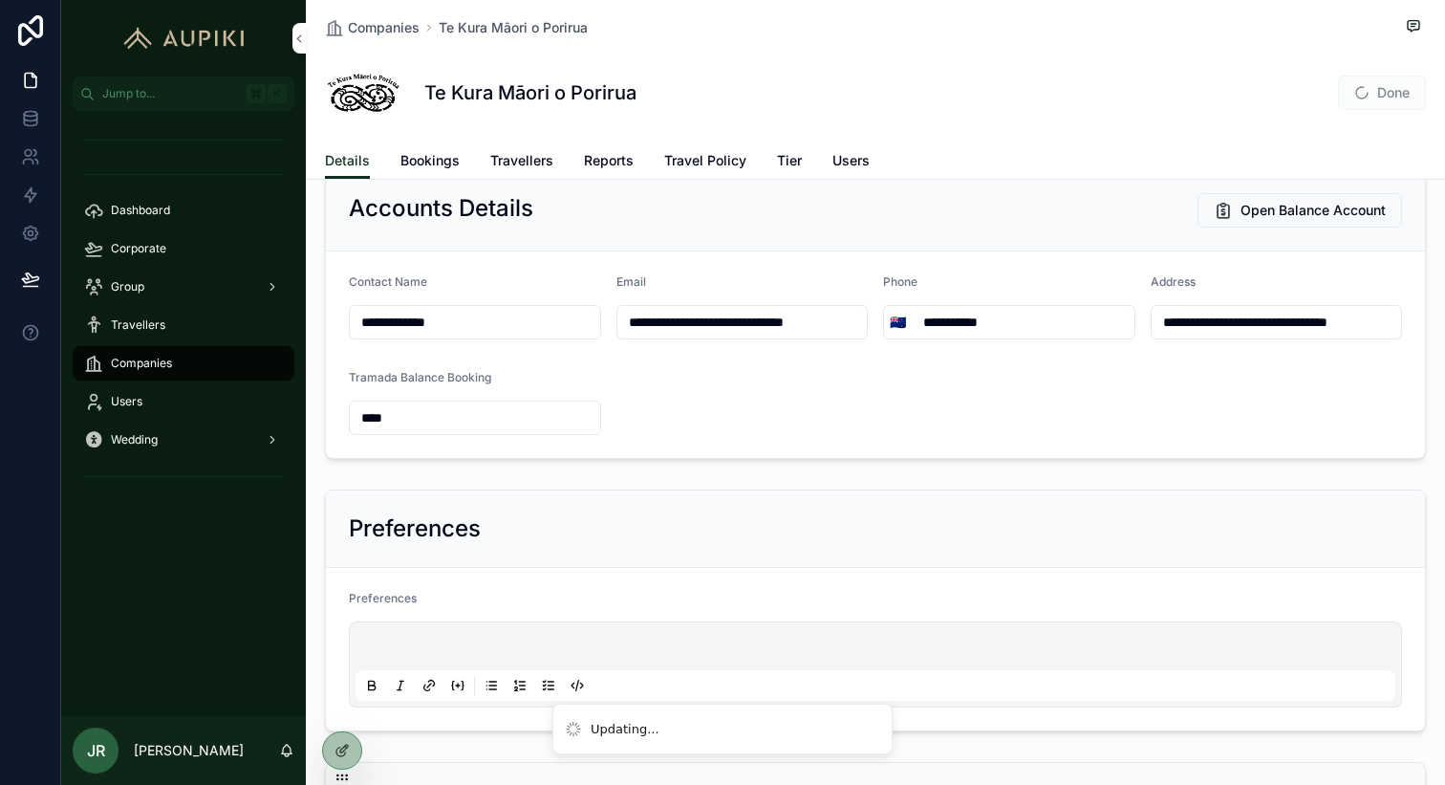
type input "****"
click at [1272, 101] on div "Te Kura Māori o Porirua Done" at bounding box center [875, 92] width 1101 height 76
click at [1363, 95] on span "scrollable content" at bounding box center [1362, 92] width 15 height 15
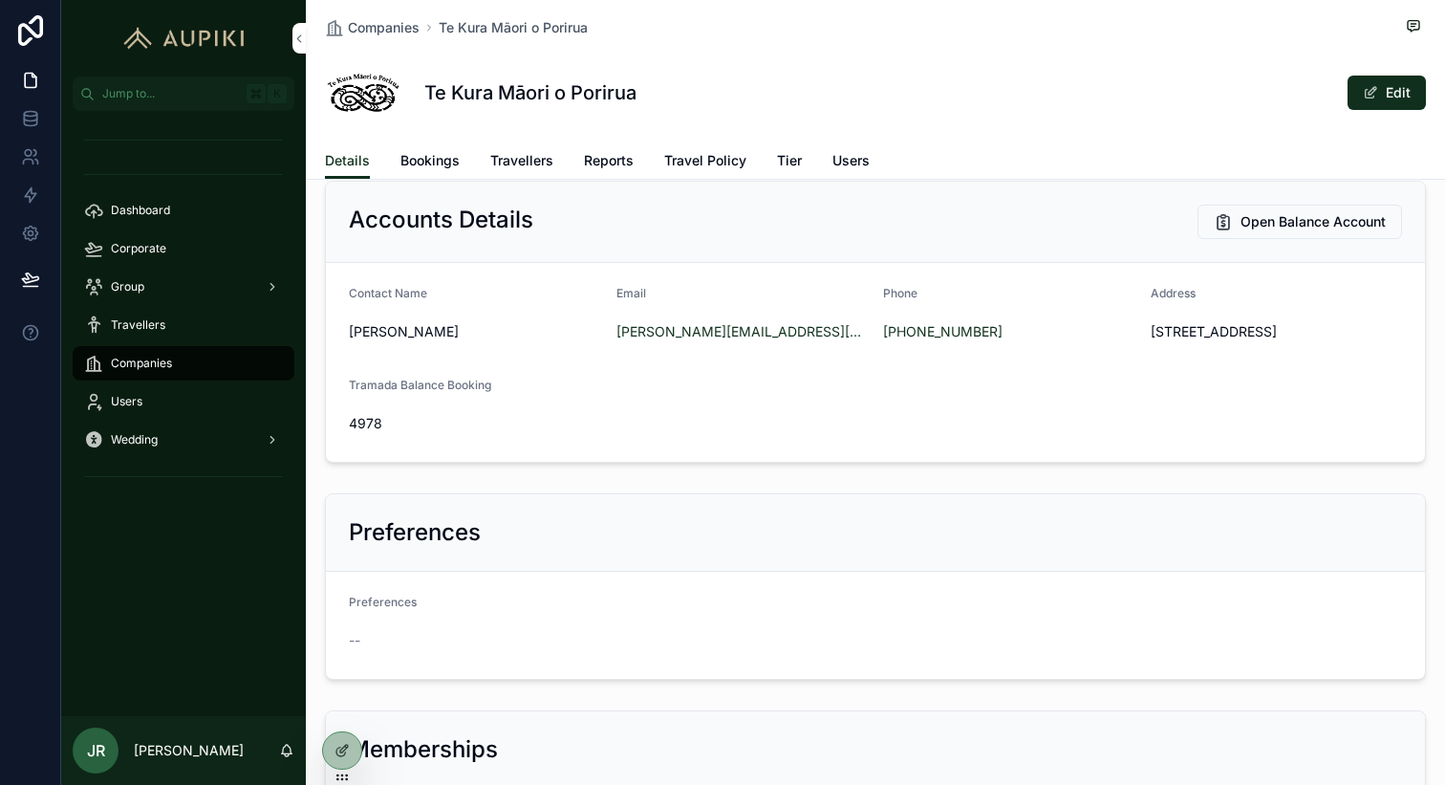
click at [1309, 217] on span "Open Balance Account" at bounding box center [1313, 221] width 145 height 19
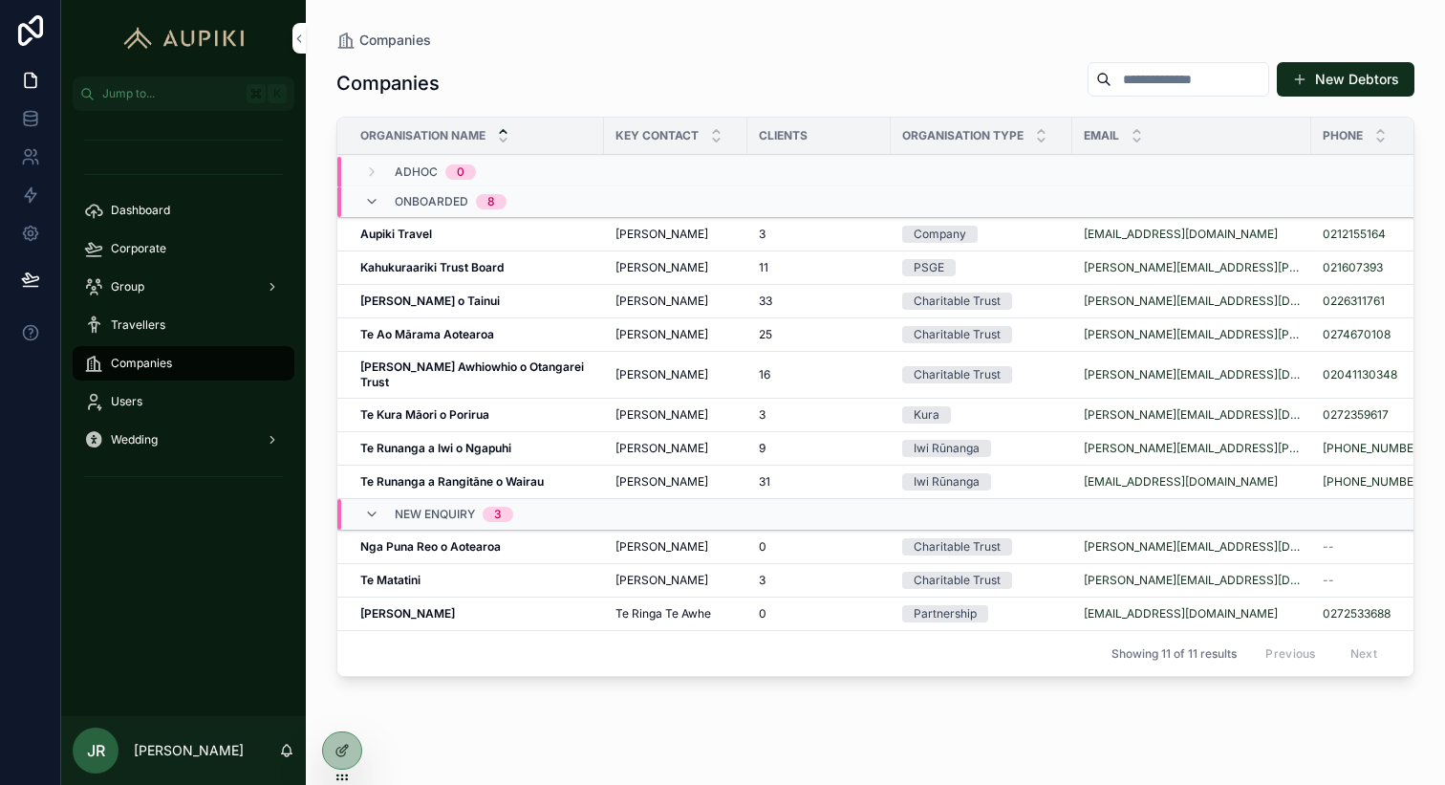
click at [462, 432] on td "Te Runanga a Iwi o Ngapuhi Te Runanga a Iwi o Ngapuhi" at bounding box center [470, 448] width 267 height 33
click at [469, 441] on strong "Te Runanga a Iwi o Ngapuhi" at bounding box center [435, 448] width 151 height 14
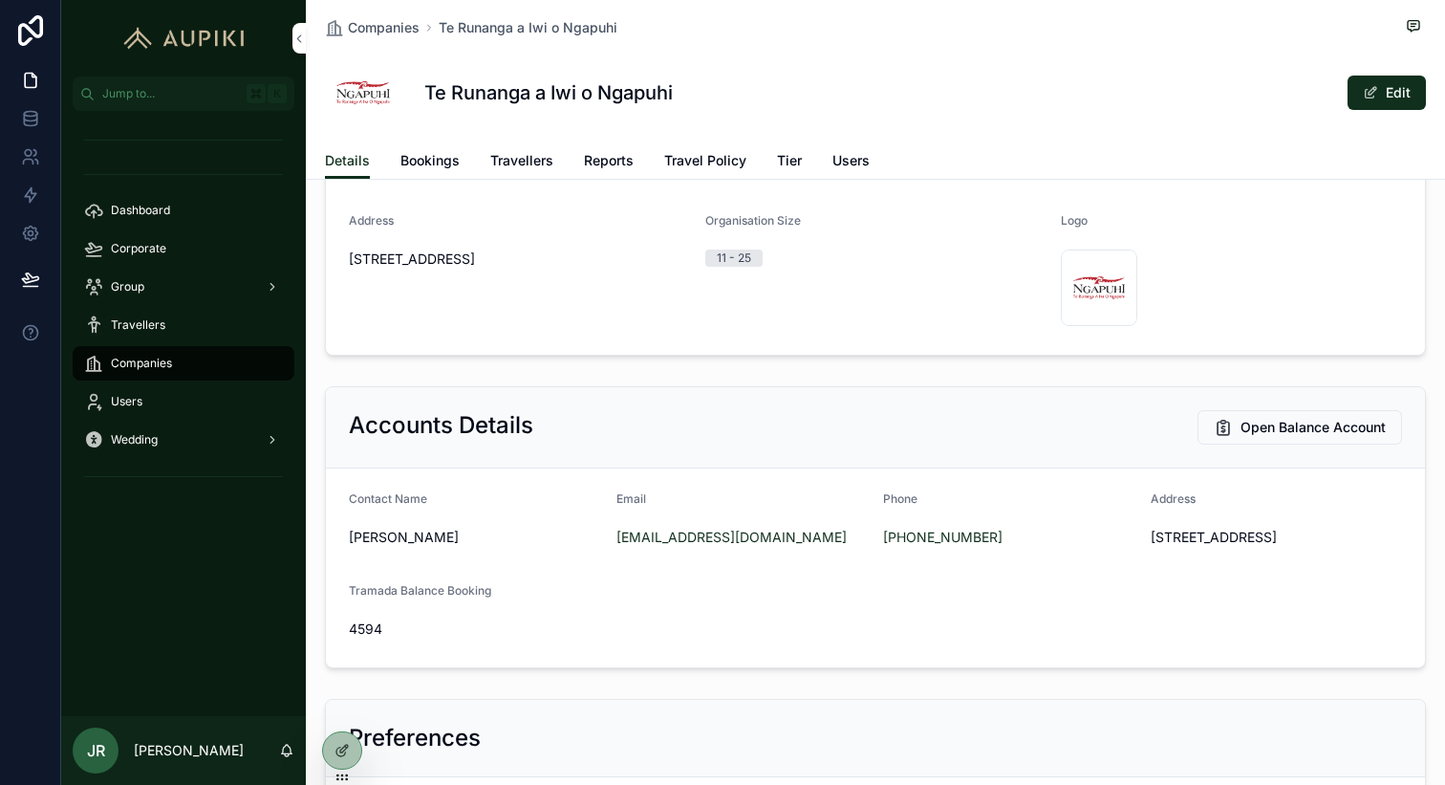
scroll to position [409, 0]
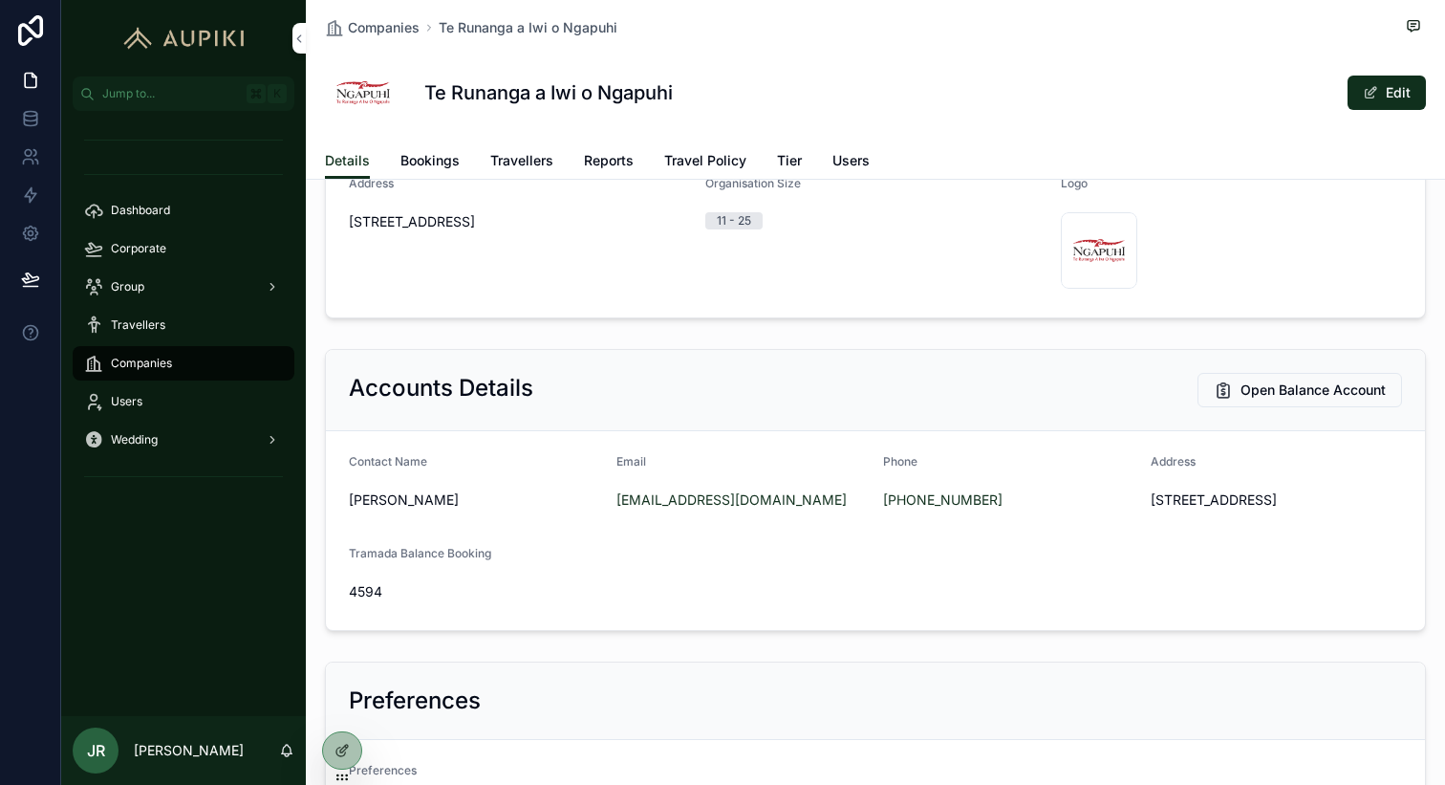
click at [1289, 383] on span "Open Balance Account" at bounding box center [1313, 389] width 145 height 19
click at [449, 166] on span "Bookings" at bounding box center [430, 160] width 59 height 19
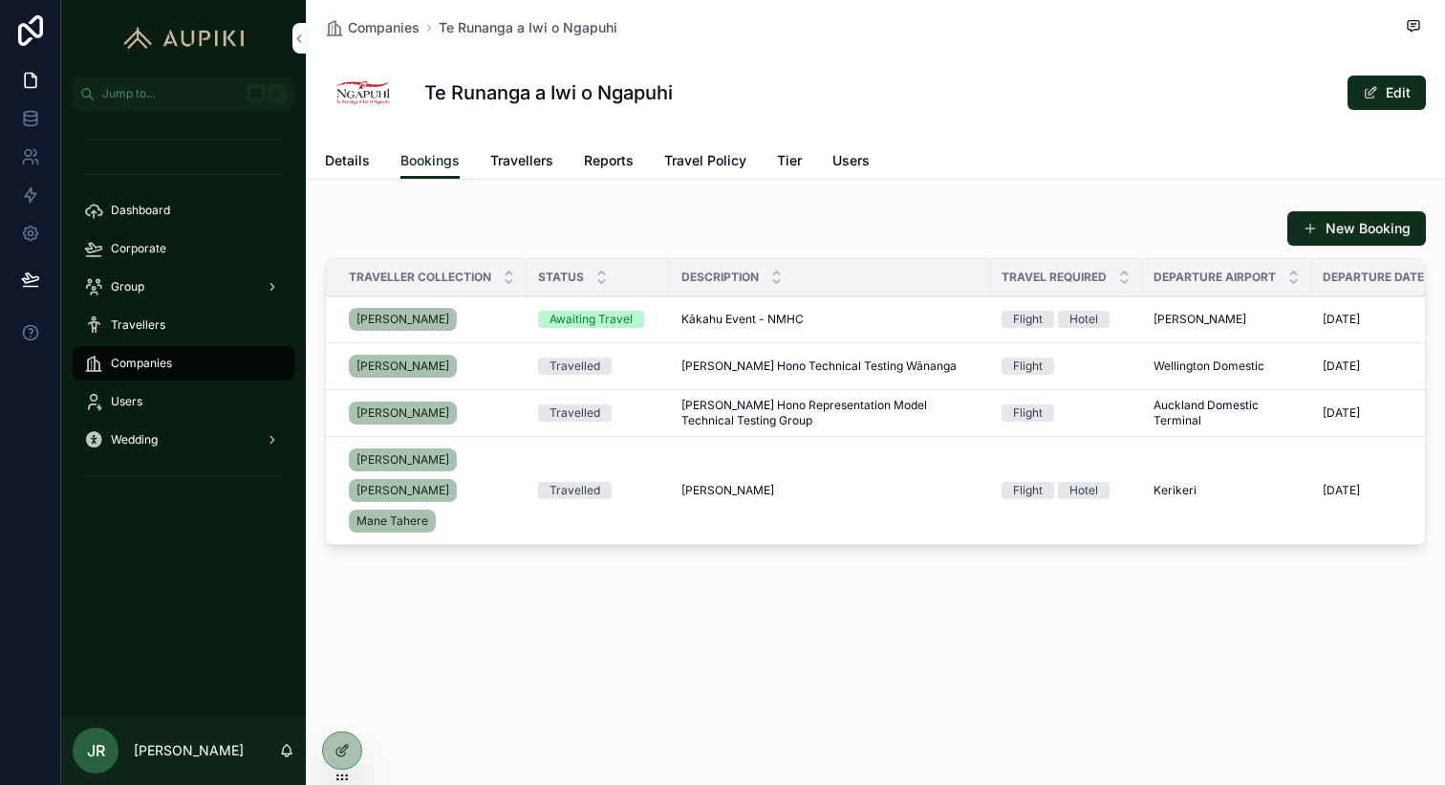
click at [784, 317] on span "Kākahu Event - NMHC" at bounding box center [743, 319] width 122 height 15
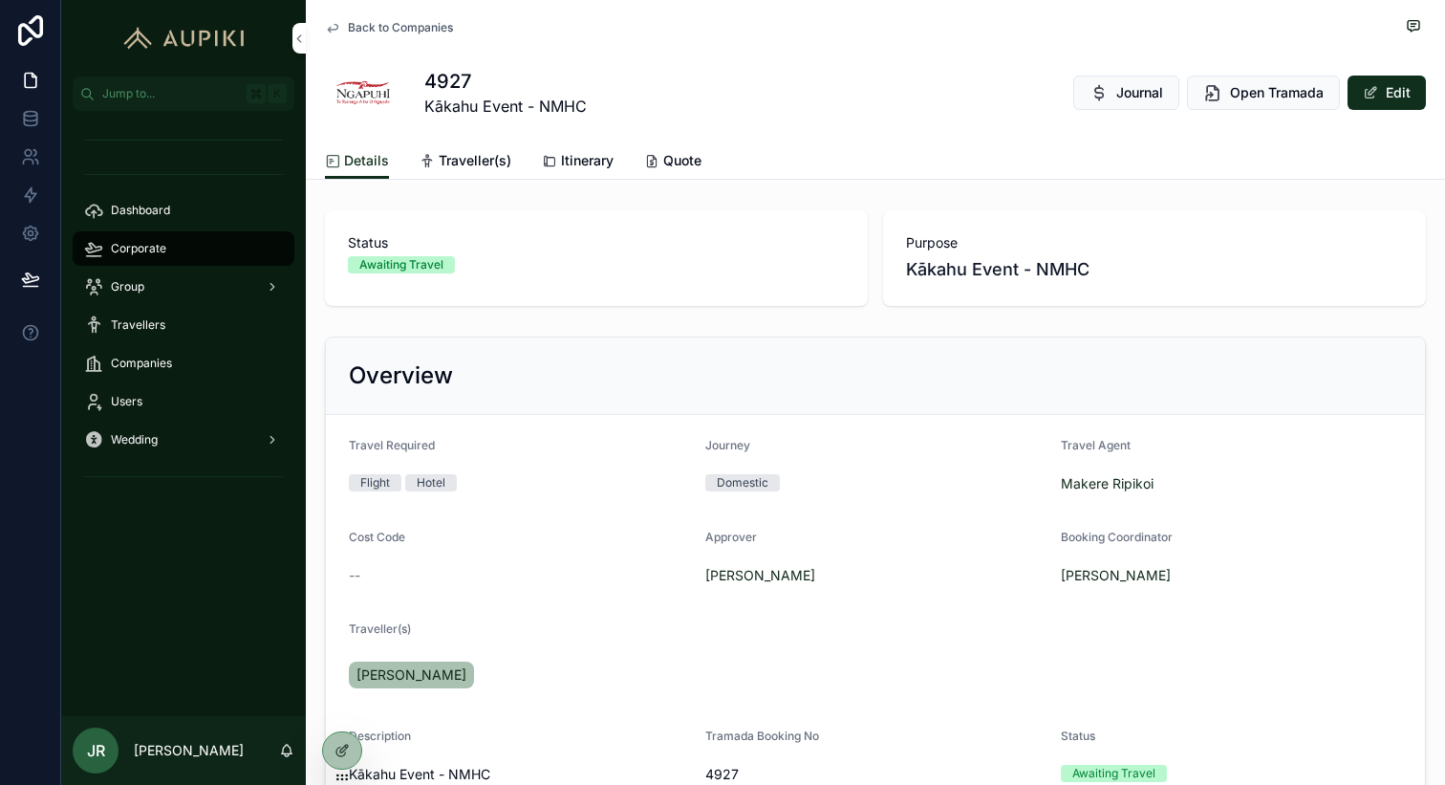
click at [1233, 98] on span "Open Tramada" at bounding box center [1277, 92] width 94 height 19
click at [168, 238] on div "Corporate" at bounding box center [183, 248] width 199 height 31
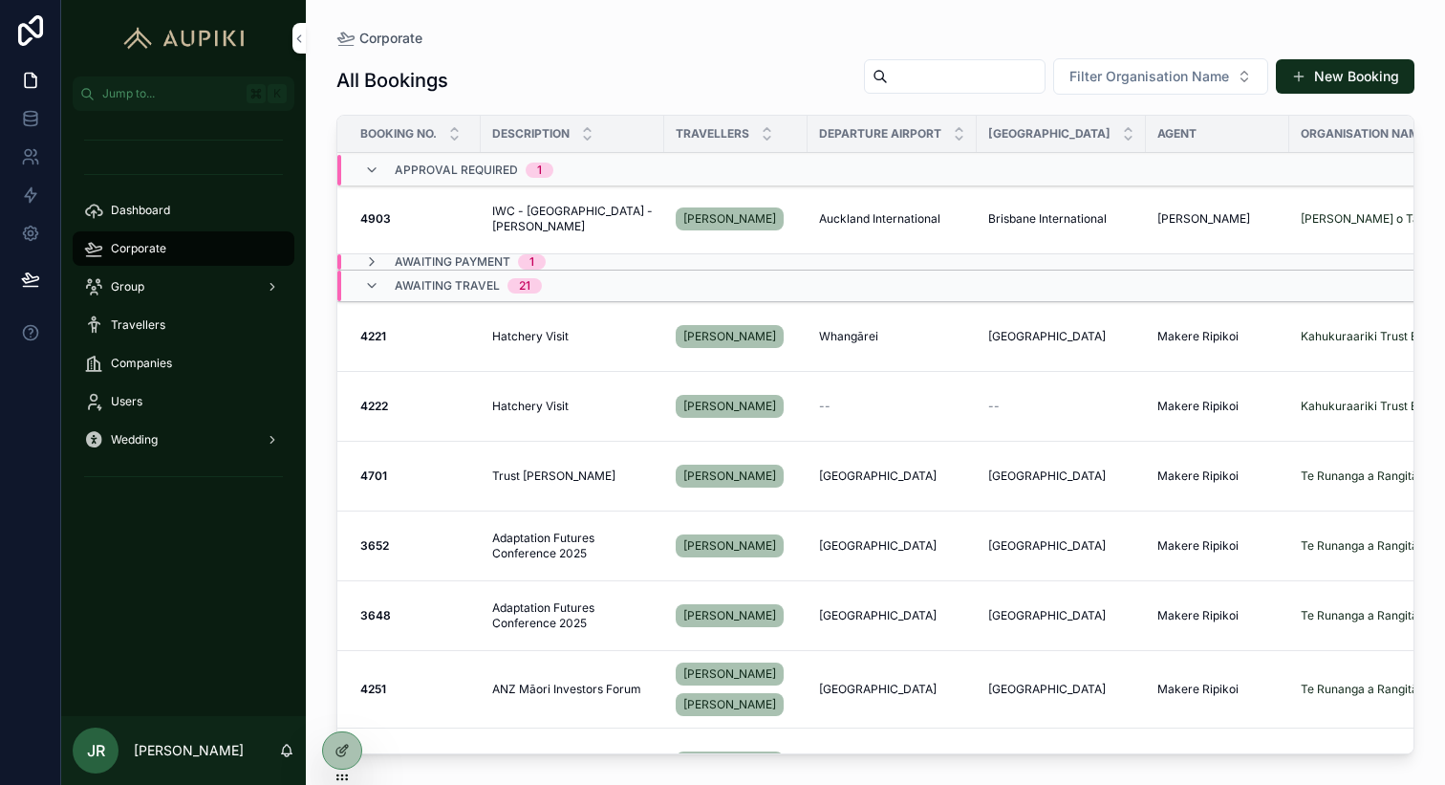
click at [0, 0] on span "Open Tramada" at bounding box center [0, 0] width 0 height 0
click at [577, 258] on div "Awaiting Payment 1" at bounding box center [572, 261] width 470 height 15
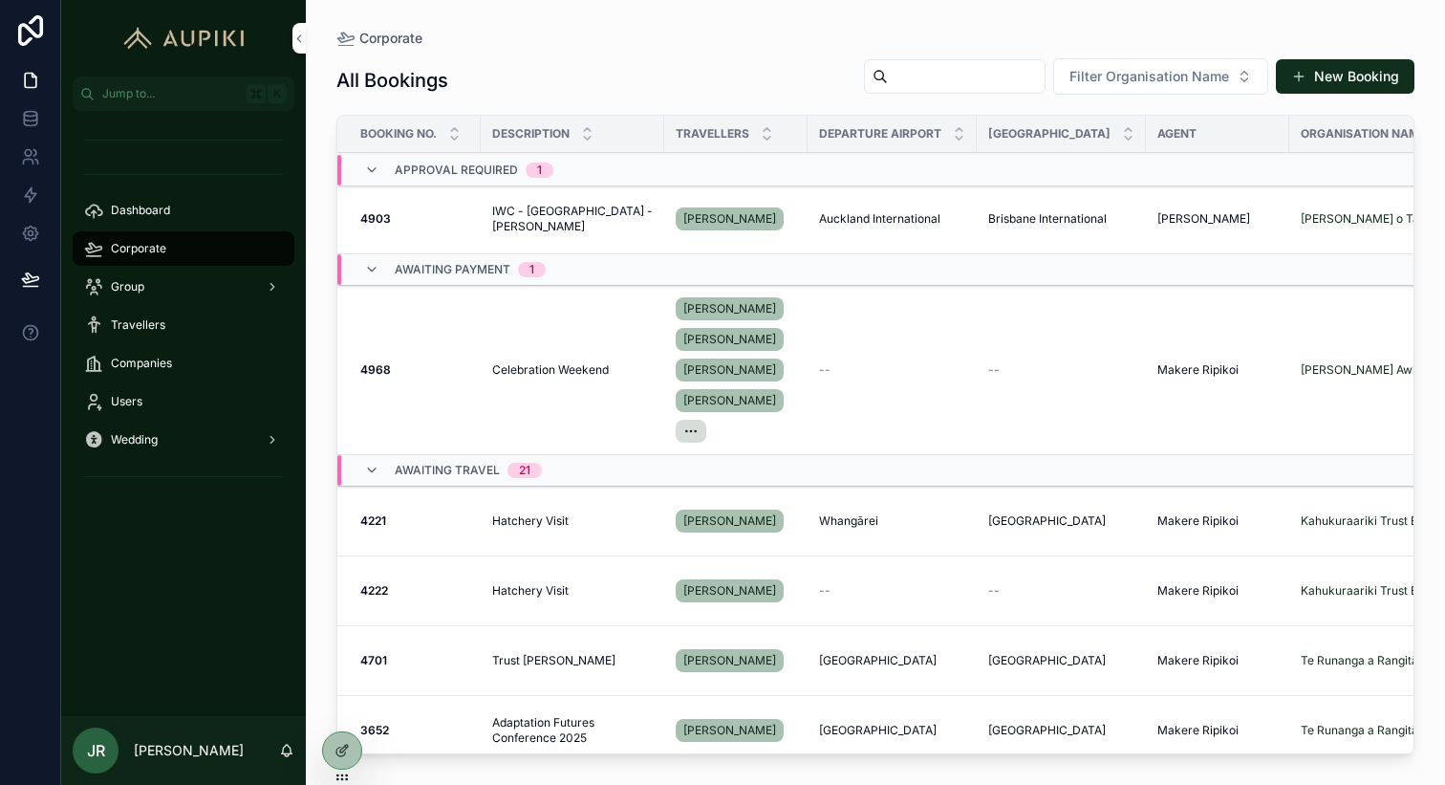
click at [580, 263] on div "Awaiting Payment 1" at bounding box center [572, 269] width 470 height 31
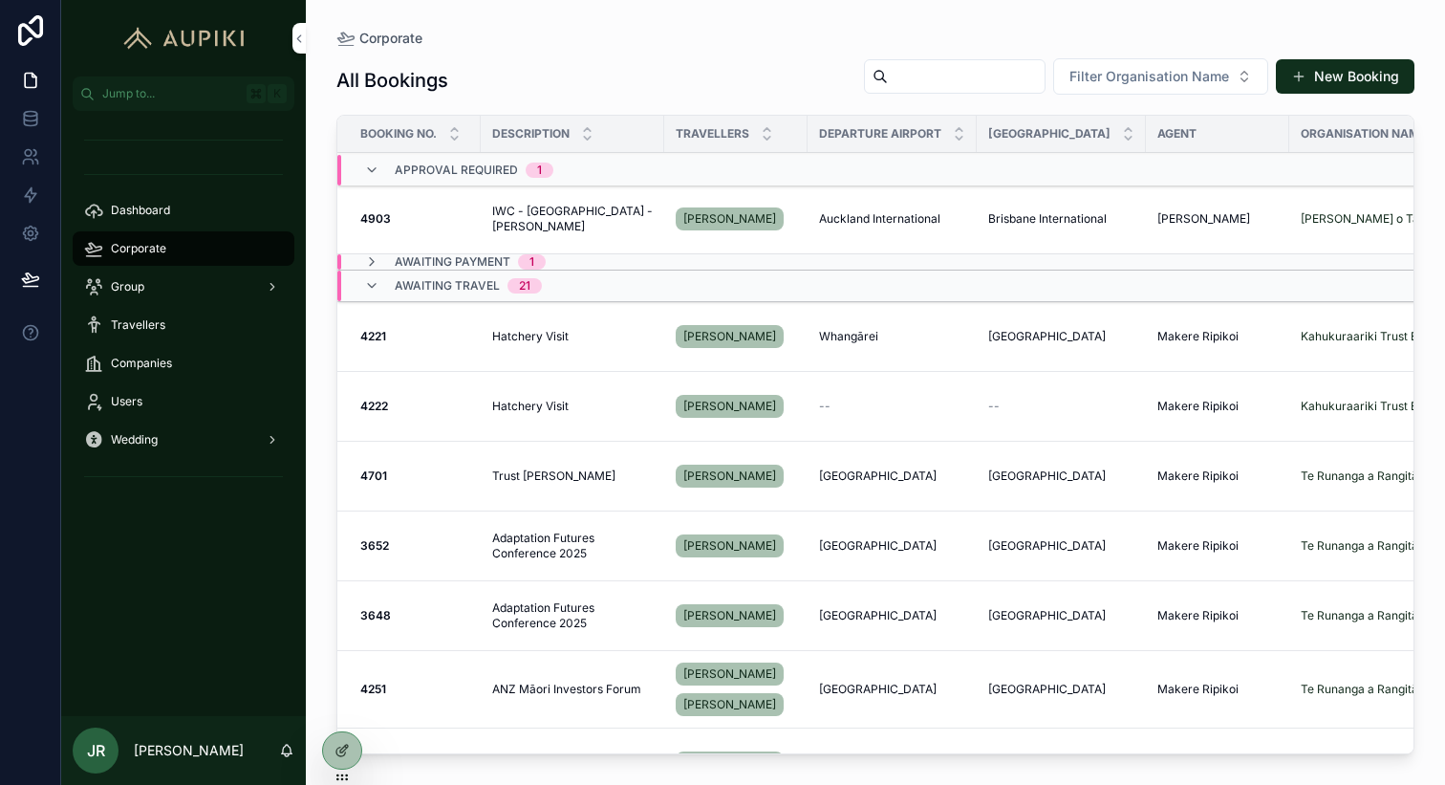
click at [580, 284] on div "Awaiting Travel 21" at bounding box center [572, 286] width 470 height 31
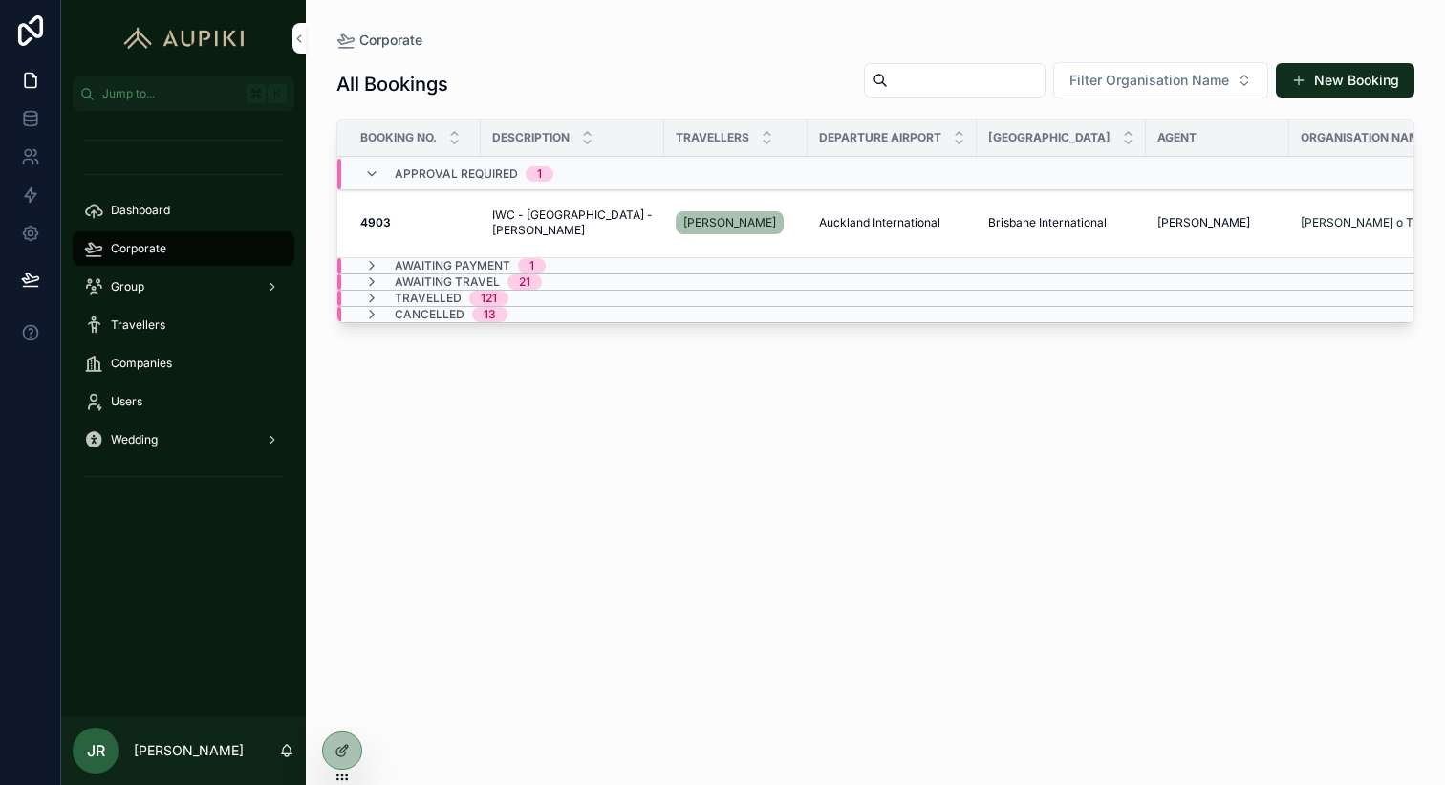
click at [1308, 82] on button "New Booking" at bounding box center [1345, 80] width 139 height 34
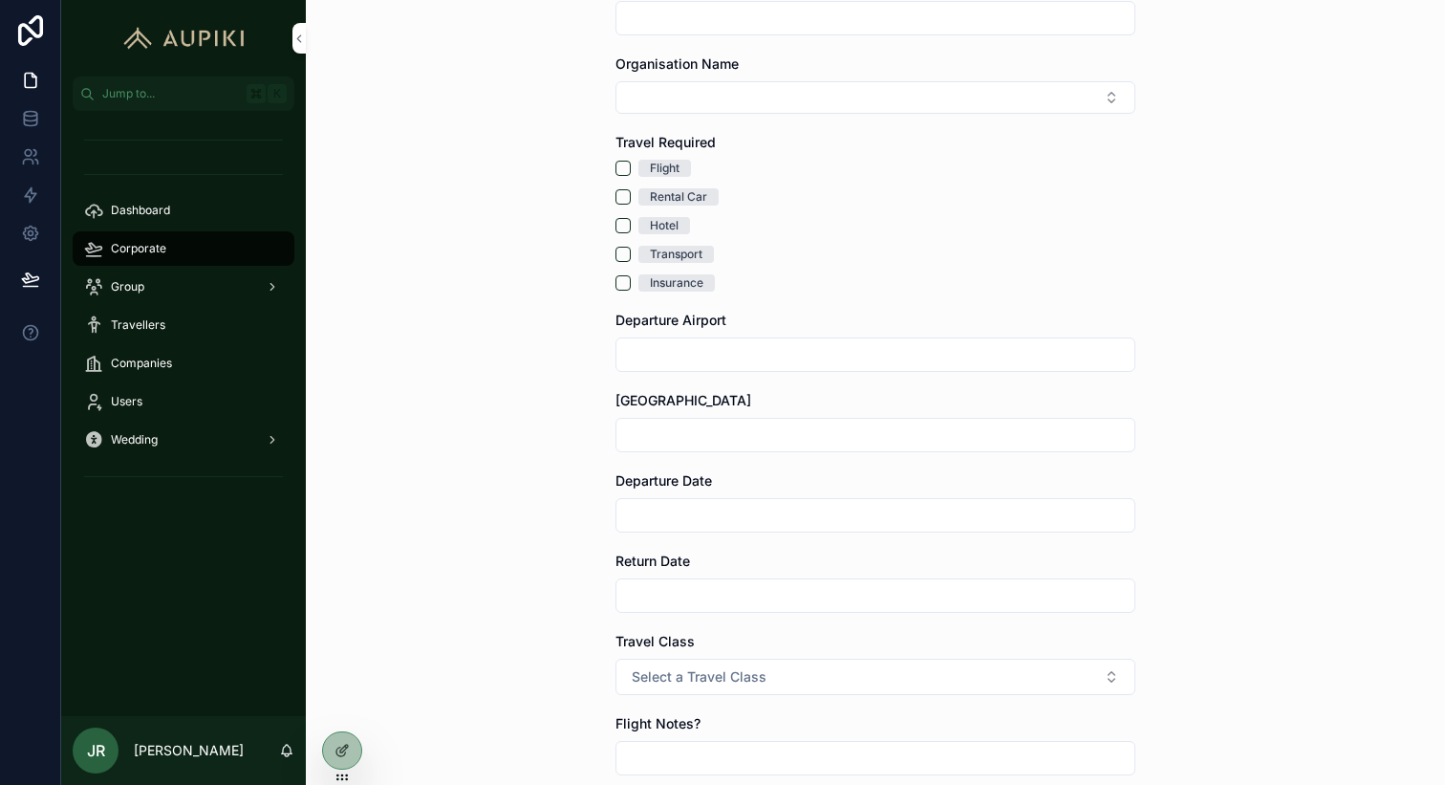
scroll to position [143, 0]
click at [347, 749] on icon at bounding box center [342, 750] width 15 height 15
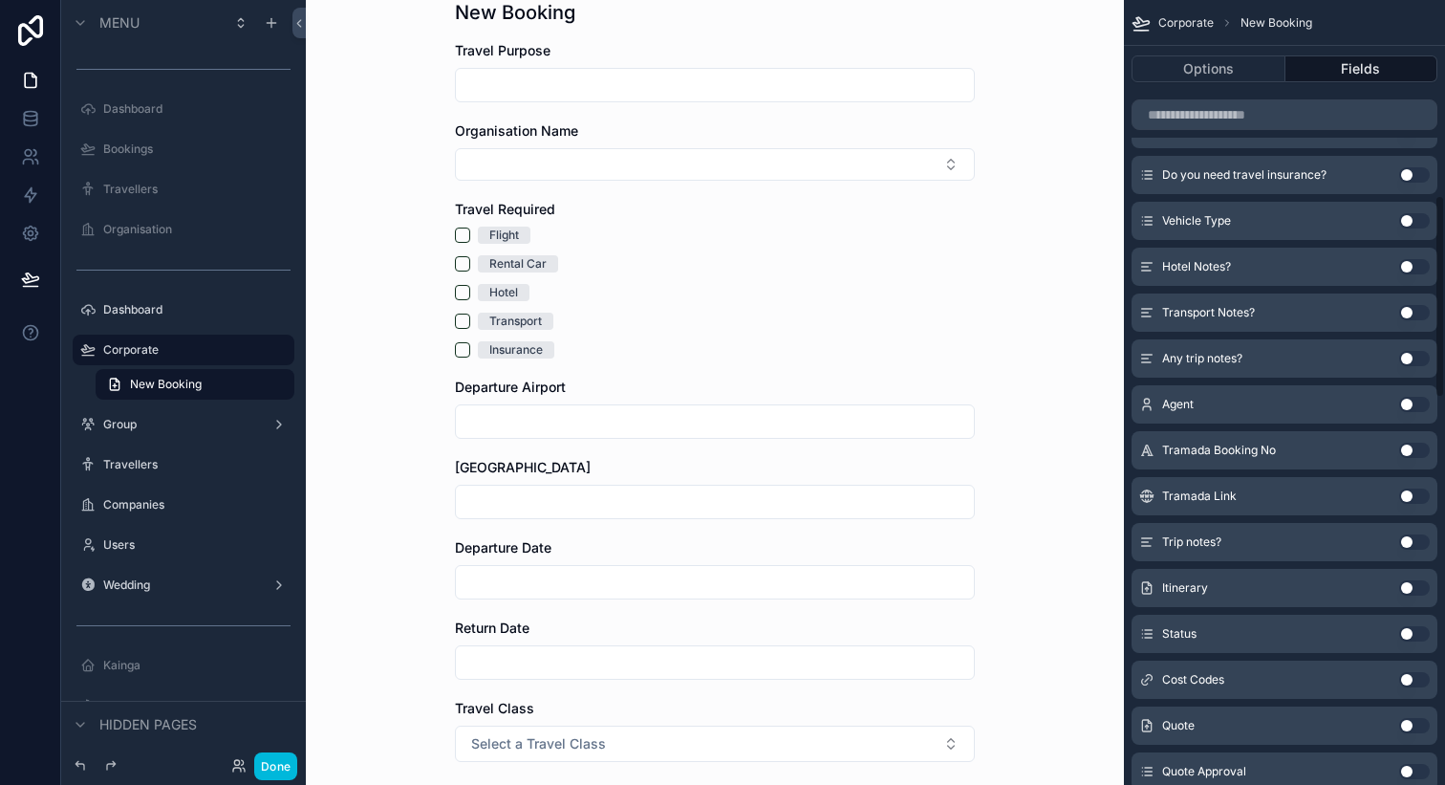
scroll to position [857, 0]
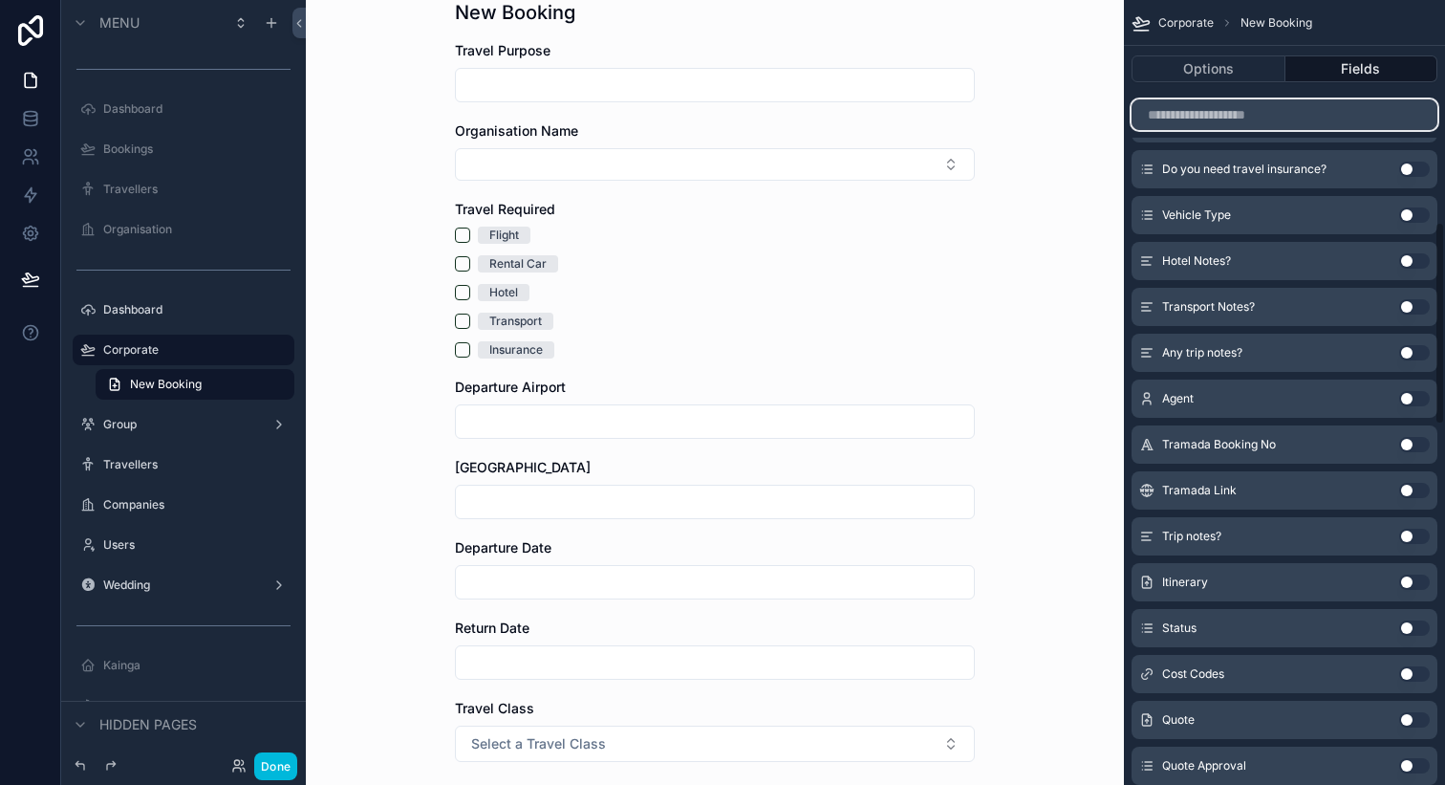
click at [1270, 111] on input "scrollable content" at bounding box center [1285, 114] width 306 height 31
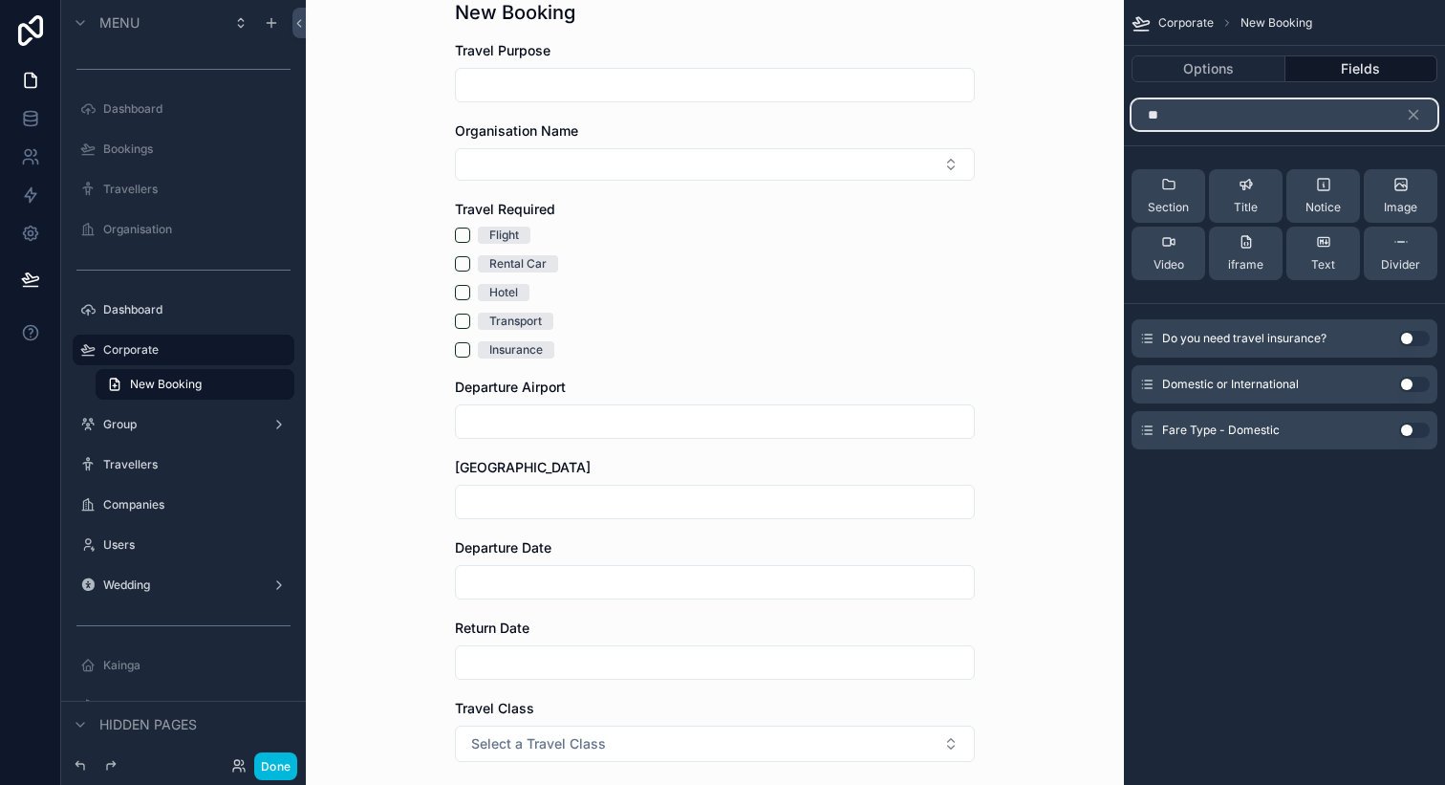
scroll to position [0, 0]
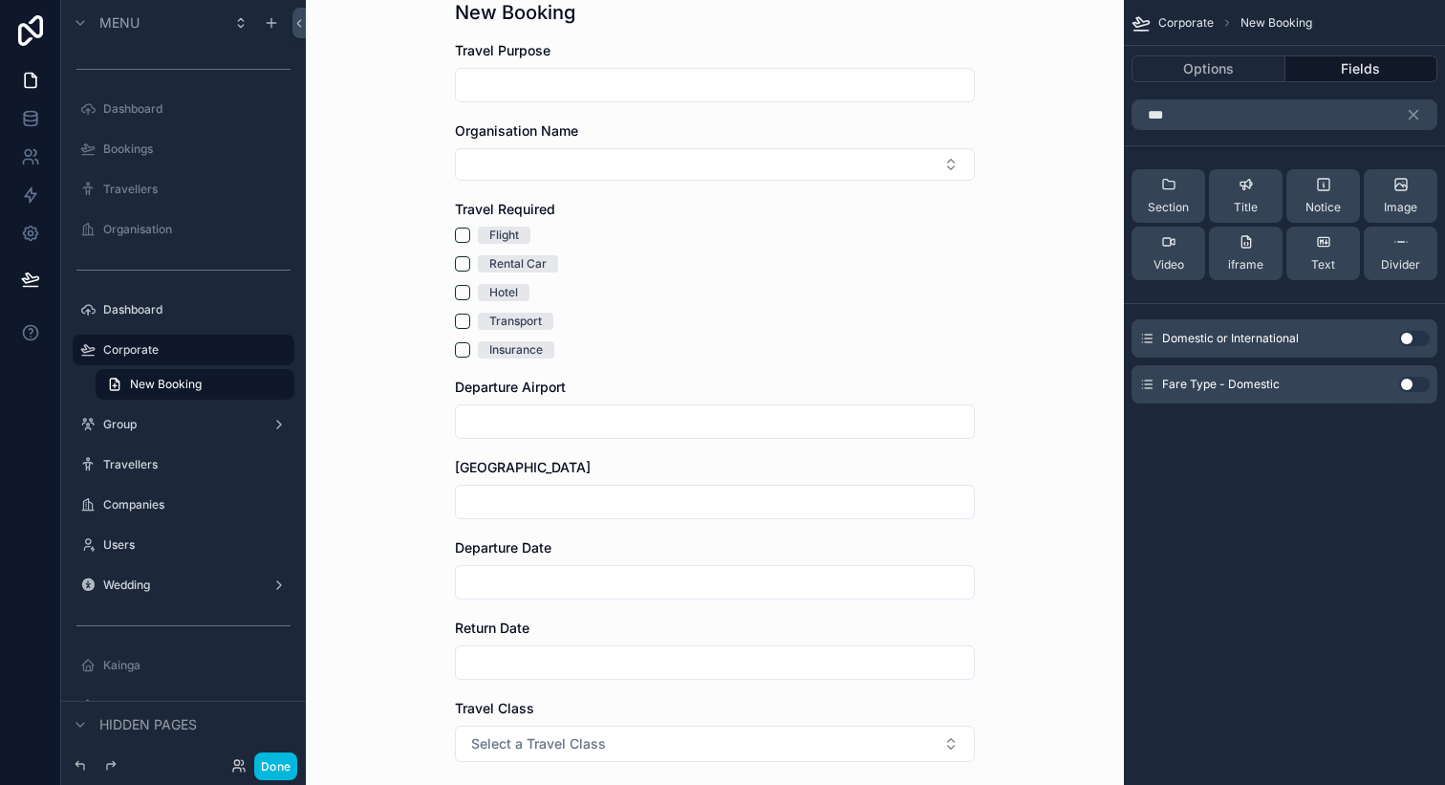
click at [1415, 336] on button "Use setting" at bounding box center [1415, 338] width 31 height 15
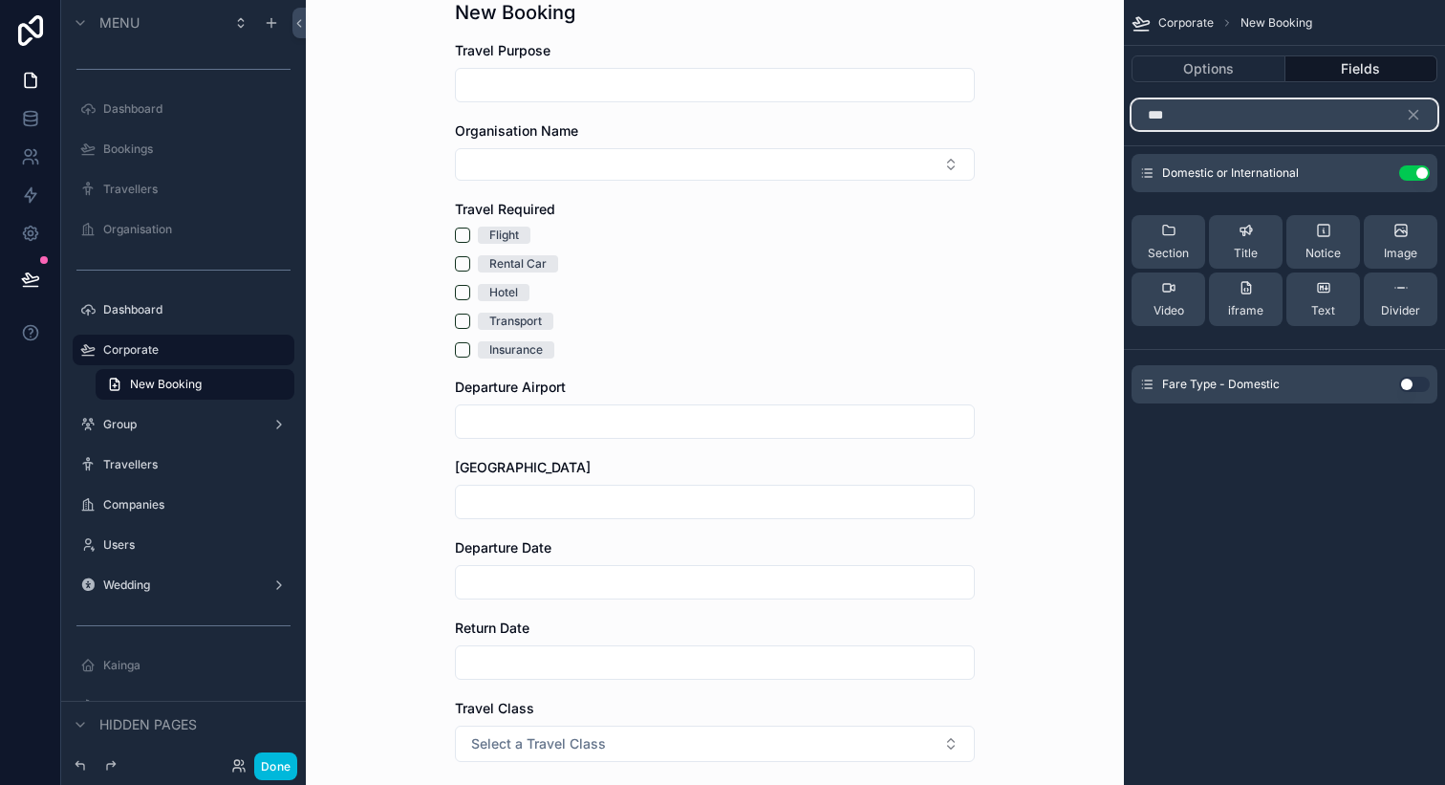
drag, startPoint x: 1238, startPoint y: 116, endPoint x: 1154, endPoint y: 116, distance: 84.1
click at [1154, 116] on input "***" at bounding box center [1285, 114] width 306 height 31
type input "*"
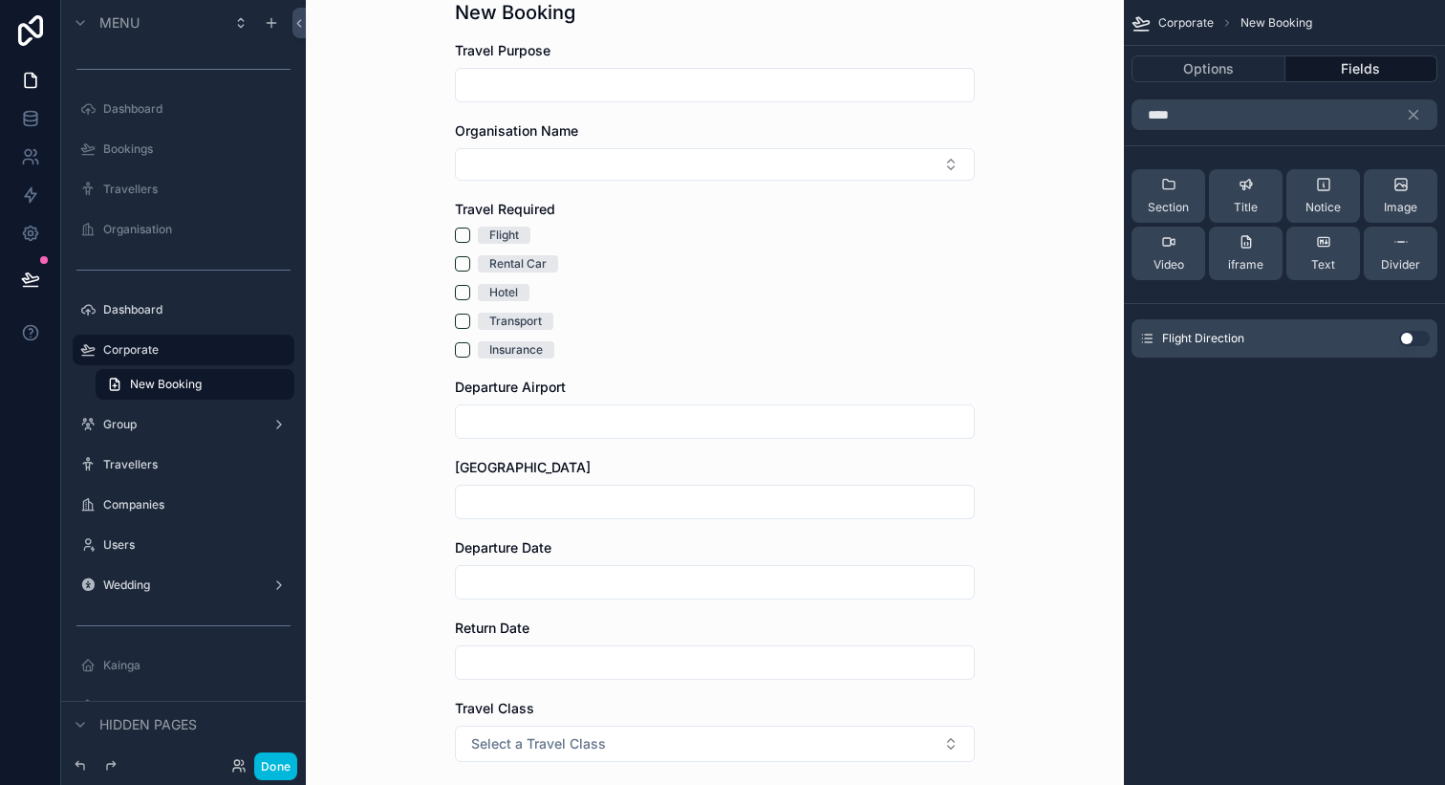
click at [1406, 334] on button "Use setting" at bounding box center [1415, 338] width 31 height 15
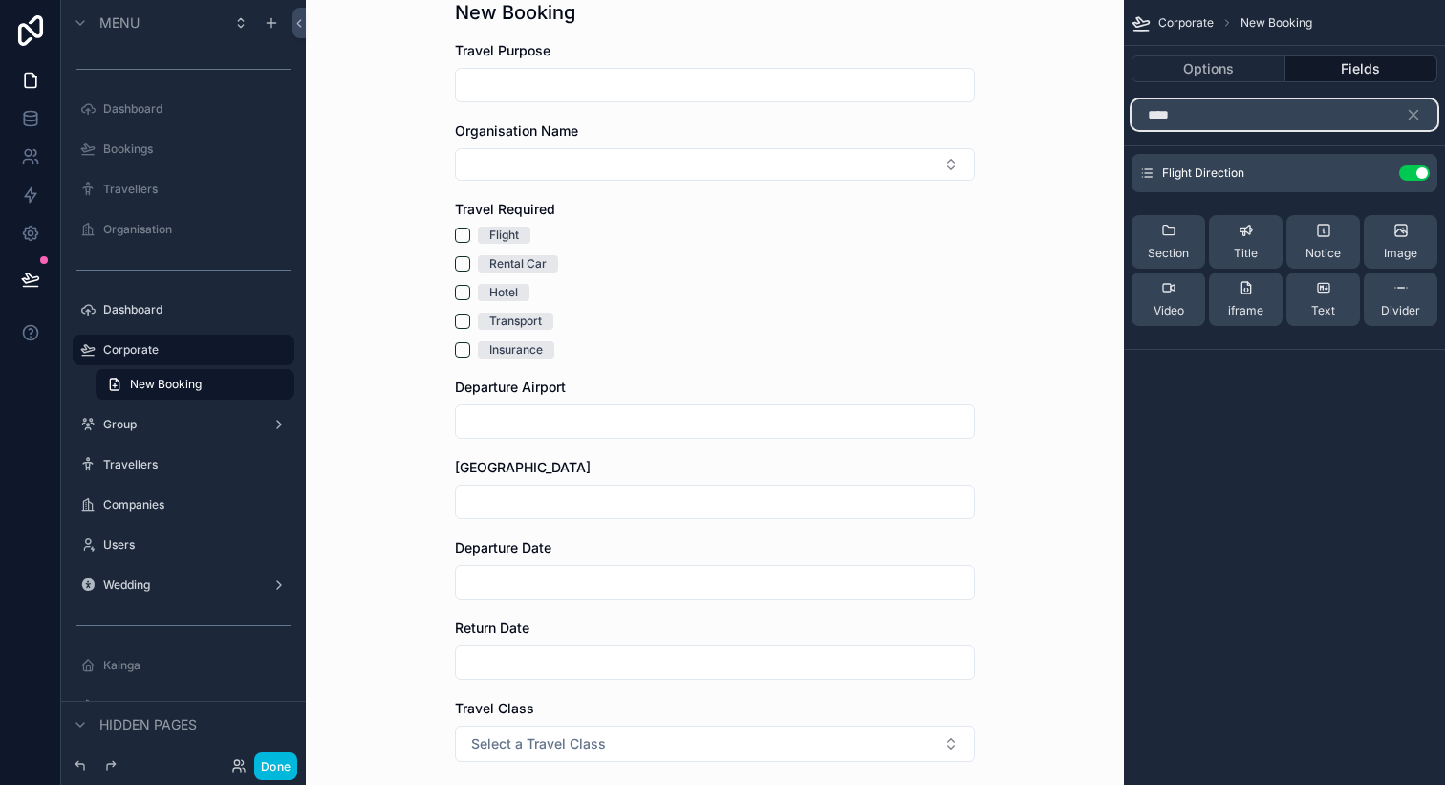
click at [1221, 114] on input "****" at bounding box center [1285, 114] width 306 height 31
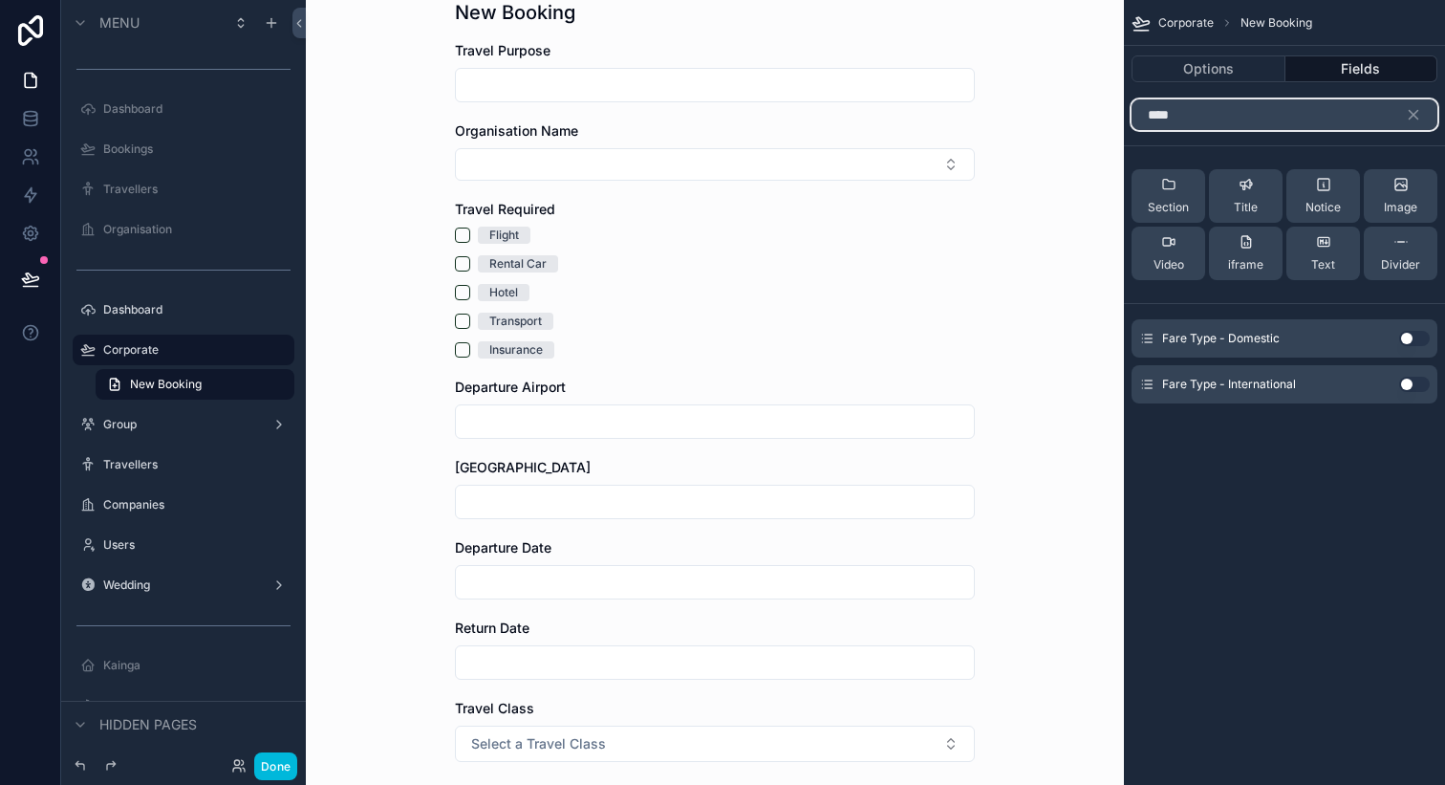
type input "****"
click at [1414, 336] on button "Use setting" at bounding box center [1415, 338] width 31 height 15
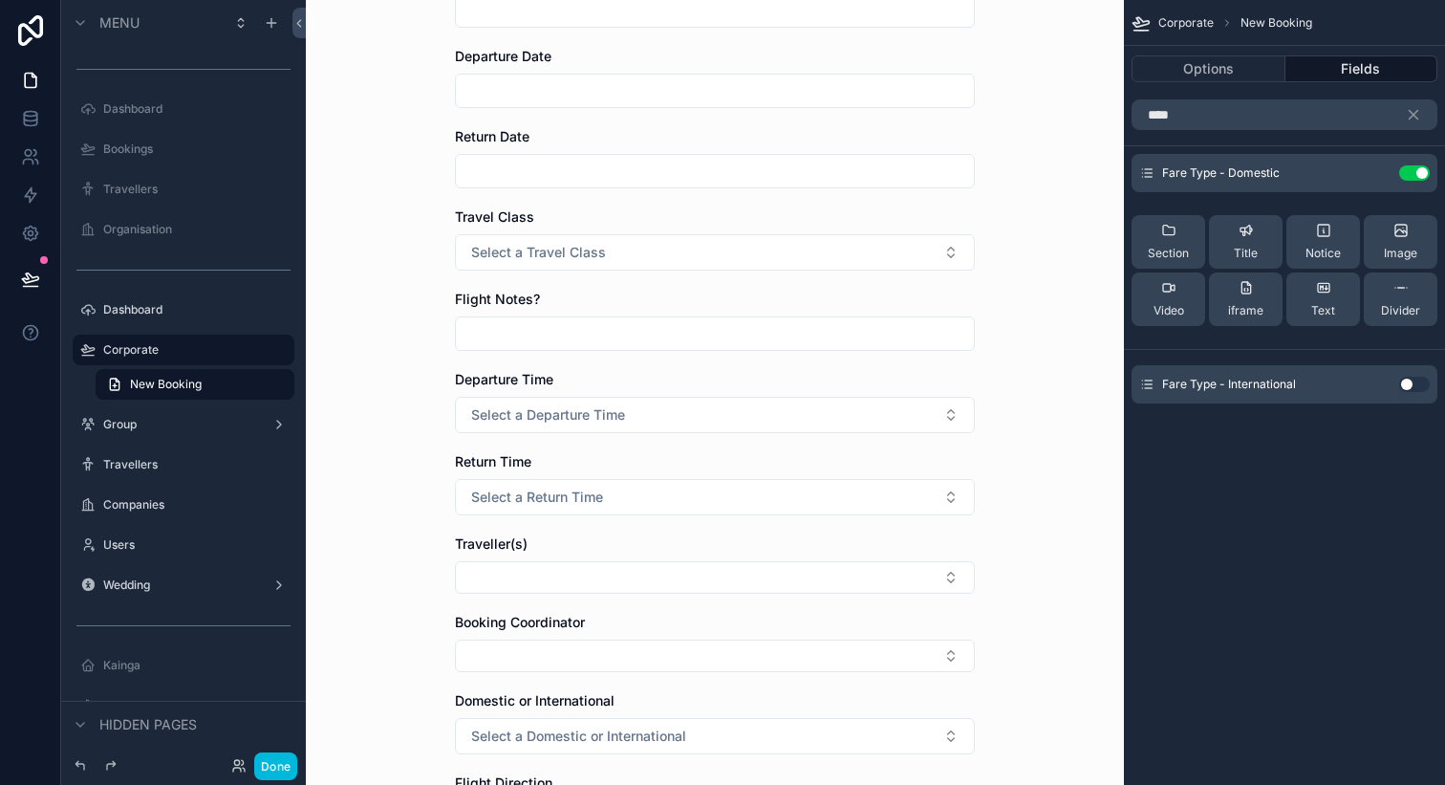
scroll to position [886, 0]
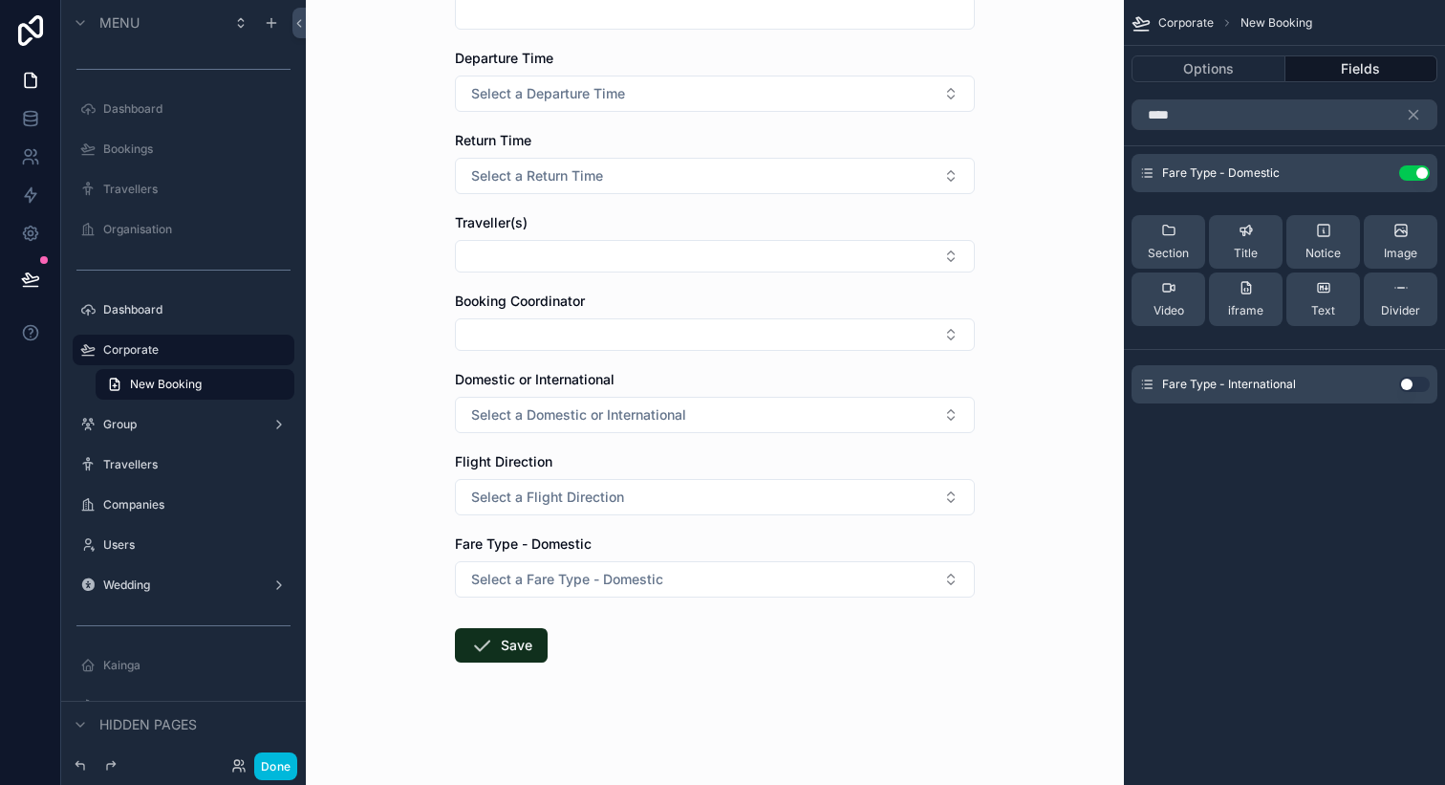
click at [1042, 327] on div "Corporate New Booking New Booking Travel Purpose Organisation Name Travel Requi…" at bounding box center [715, 392] width 818 height 785
click at [280, 758] on button "Done" at bounding box center [275, 766] width 43 height 28
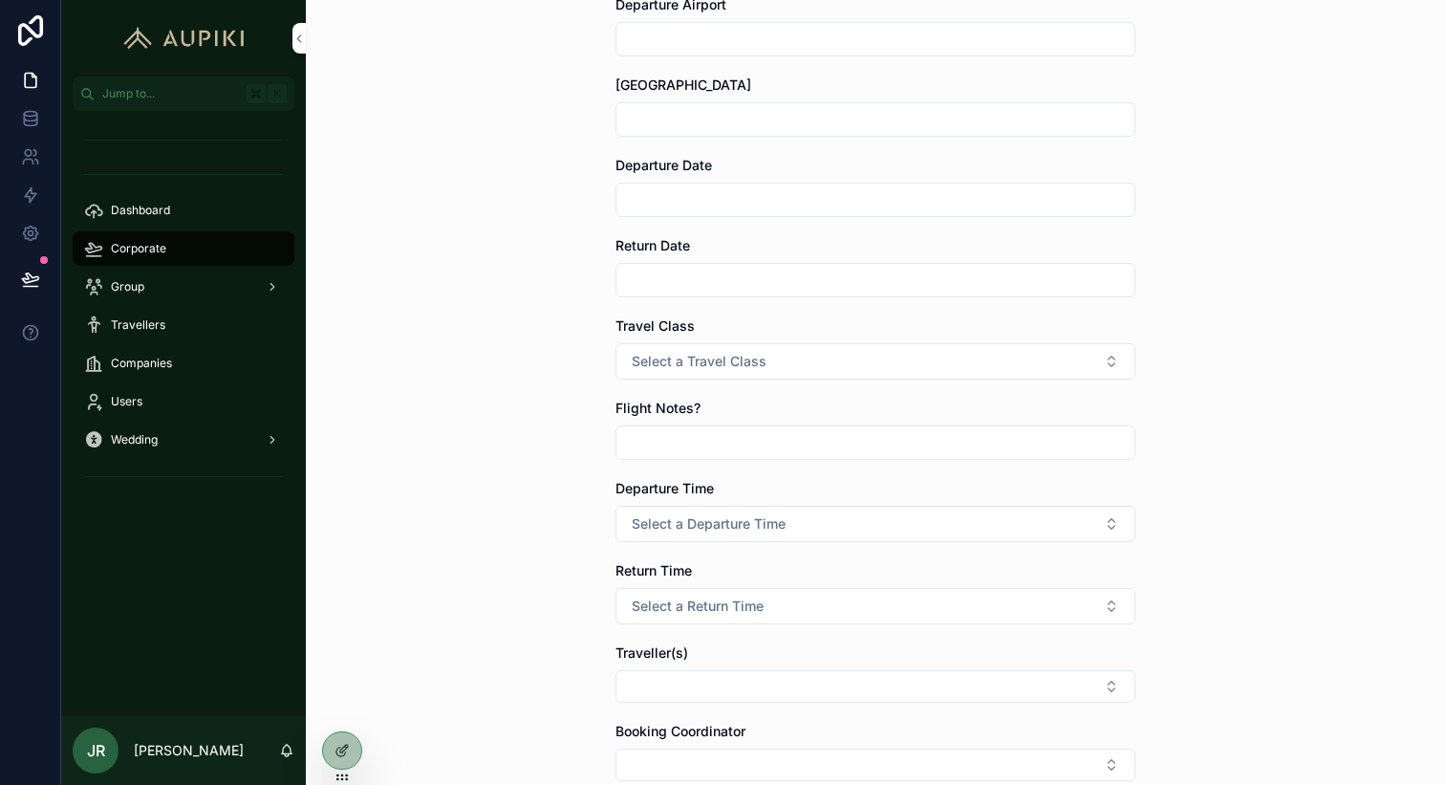
scroll to position [591, 0]
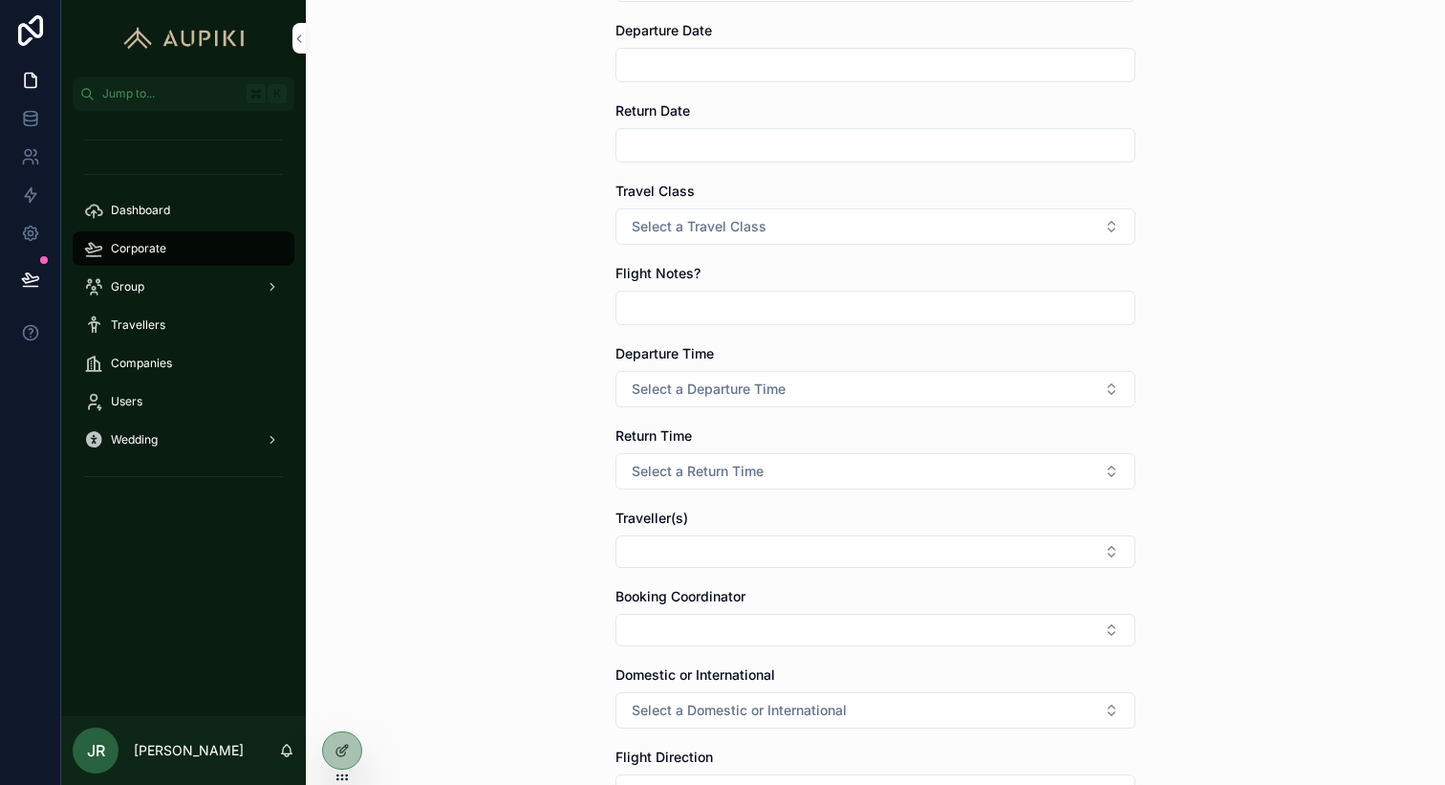
click at [346, 749] on icon at bounding box center [342, 750] width 15 height 15
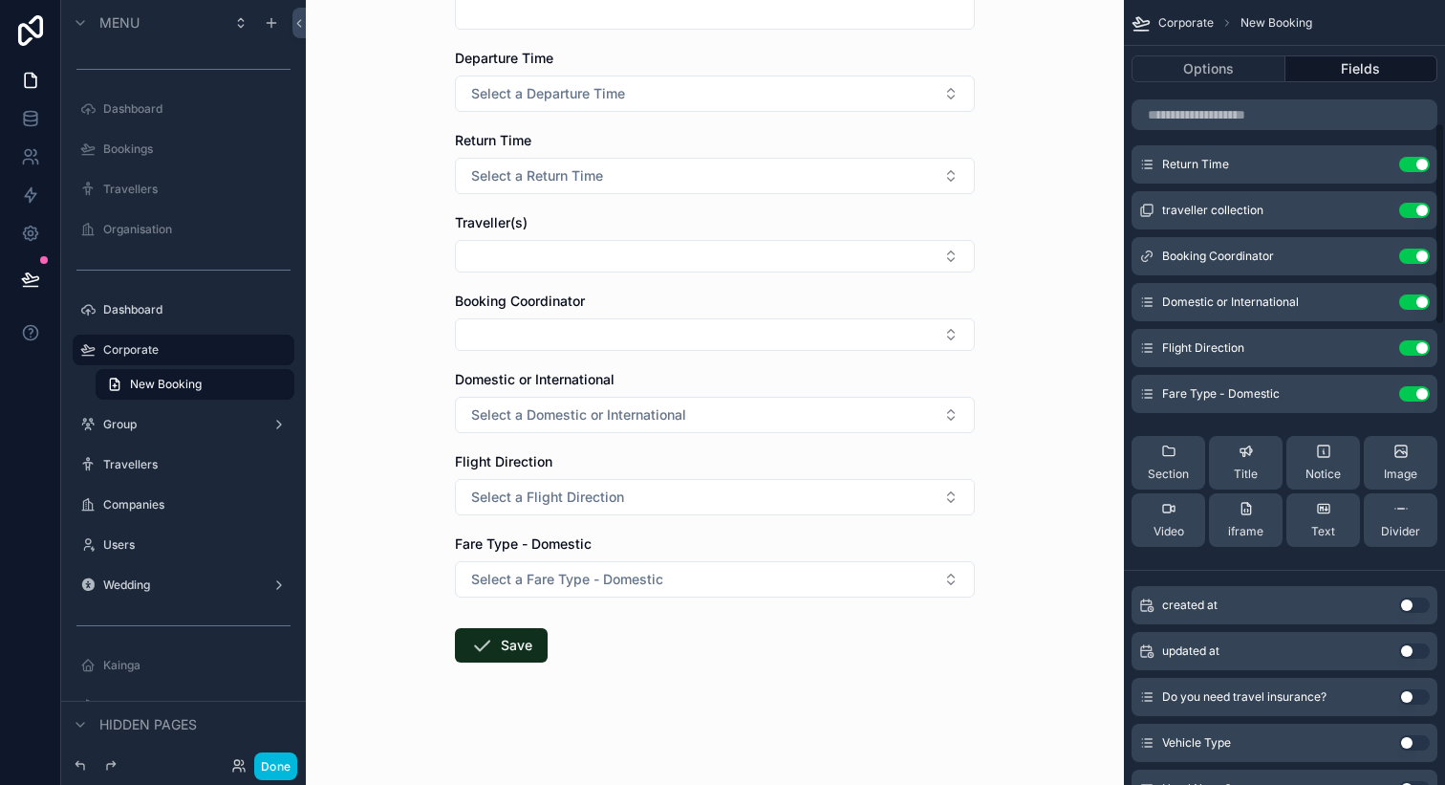
scroll to position [432, 0]
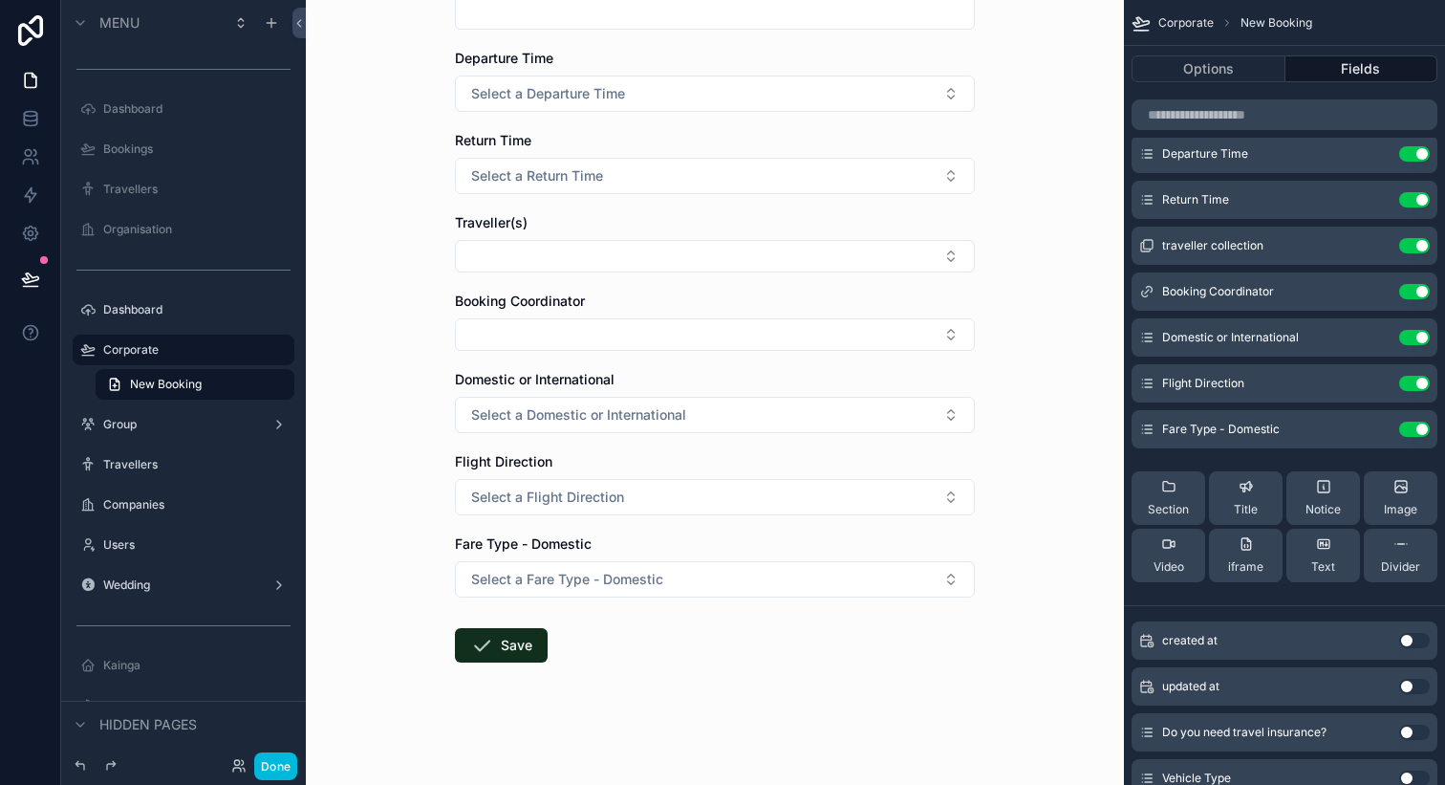
drag, startPoint x: 1174, startPoint y: 502, endPoint x: 1181, endPoint y: 327, distance: 175.1
click at [1181, 327] on div "Description Use setting Organisation Name Use setting Travel Required Use setti…" at bounding box center [1284, 160] width 321 height 876
click at [1168, 502] on span "Section" at bounding box center [1168, 509] width 41 height 15
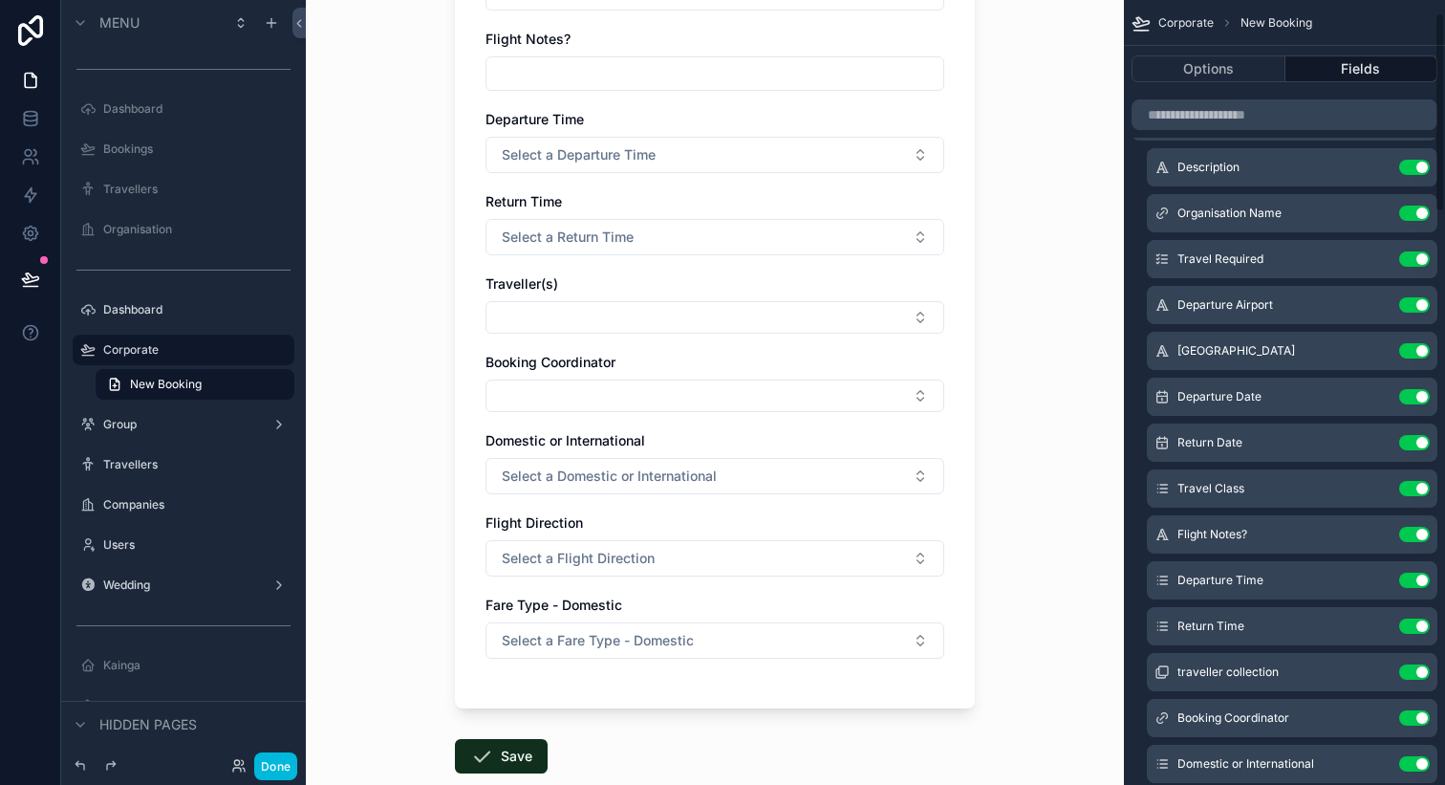
scroll to position [0, 0]
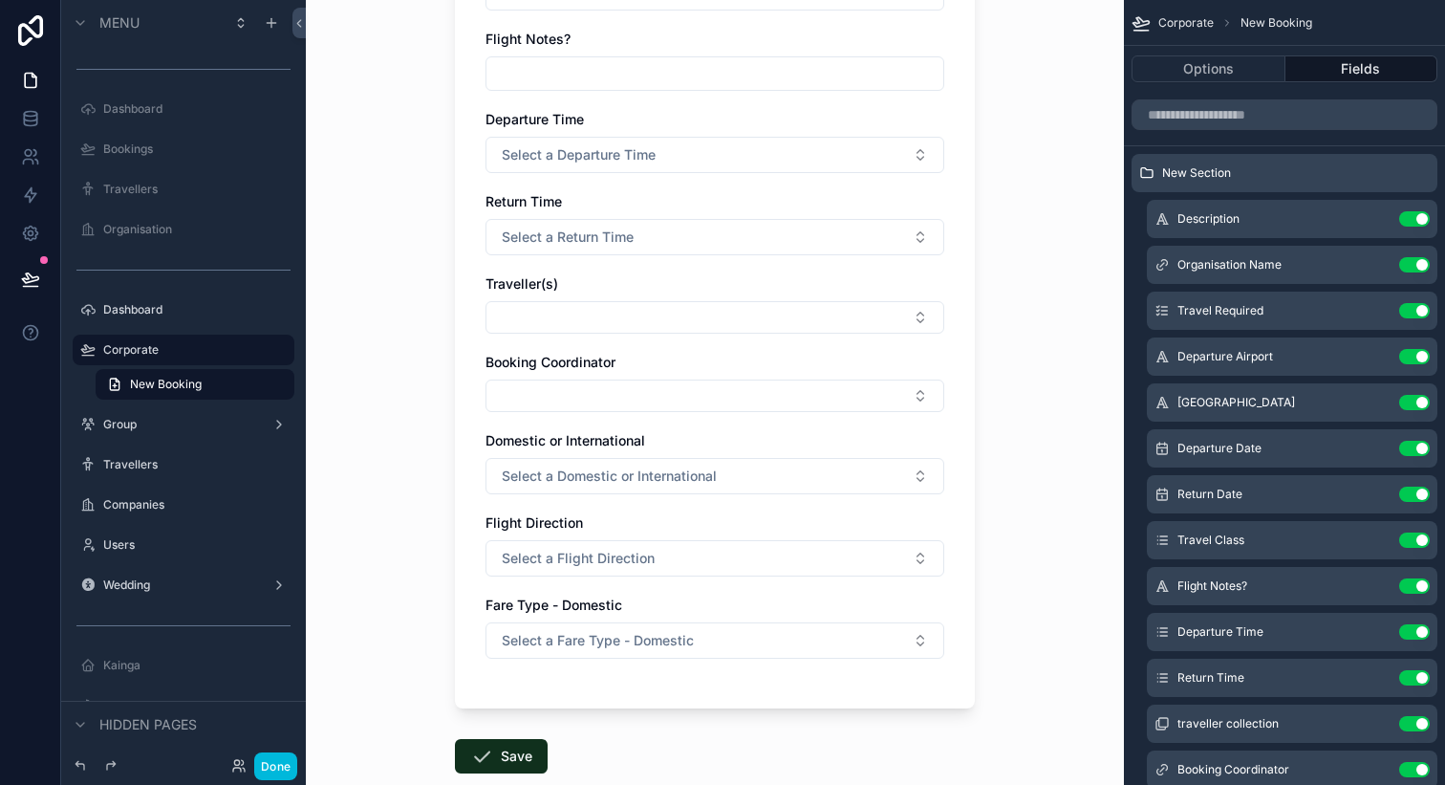
drag, startPoint x: 1143, startPoint y: 169, endPoint x: 1144, endPoint y: 183, distance: 13.4
click at [1141, 185] on div "New Section" at bounding box center [1285, 173] width 306 height 38
drag, startPoint x: 1145, startPoint y: 169, endPoint x: 1149, endPoint y: 281, distance: 111.9
click at [1149, 283] on div "New Section Description Use setting Organisation Name Use setting Travel Requir…" at bounding box center [1284, 615] width 321 height 922
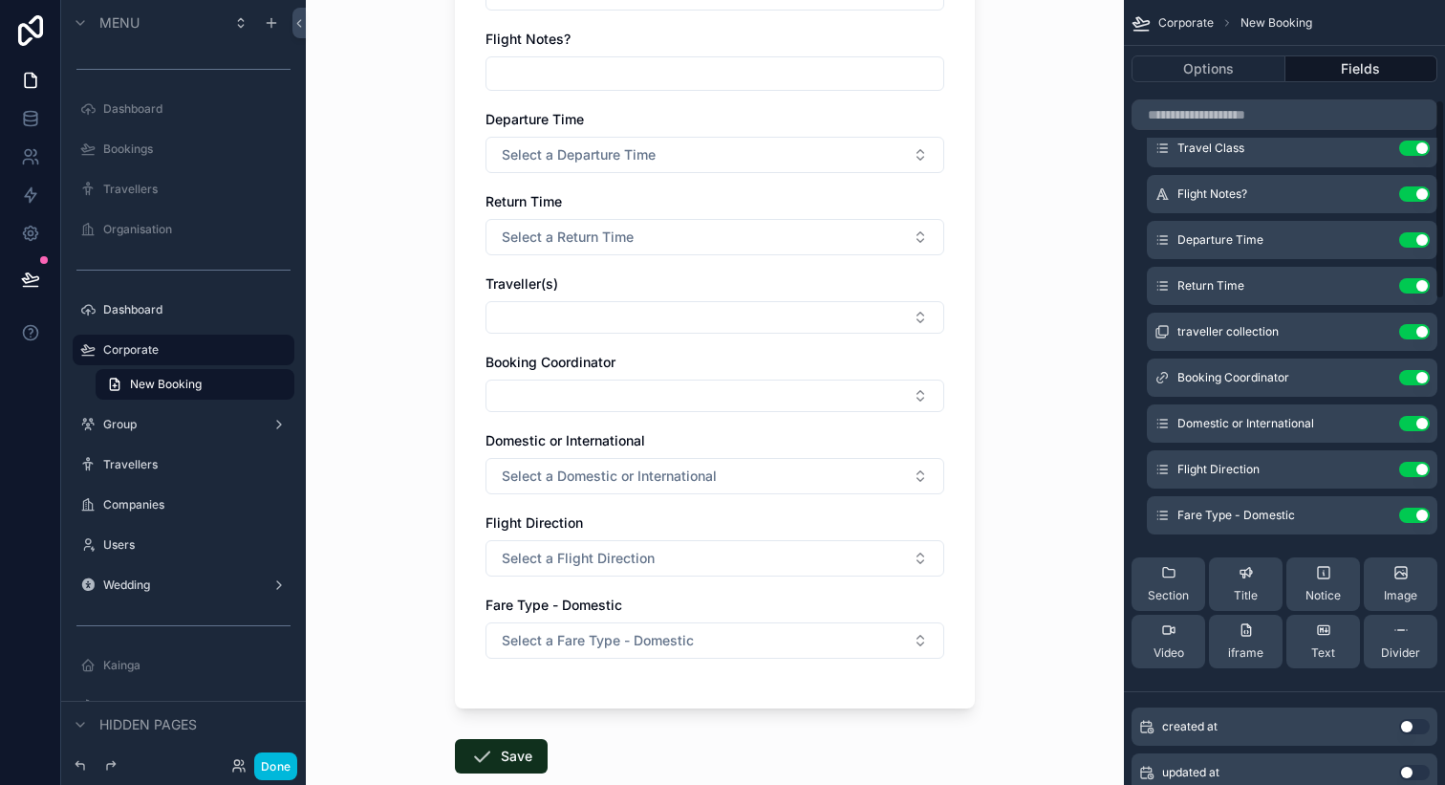
scroll to position [463, 0]
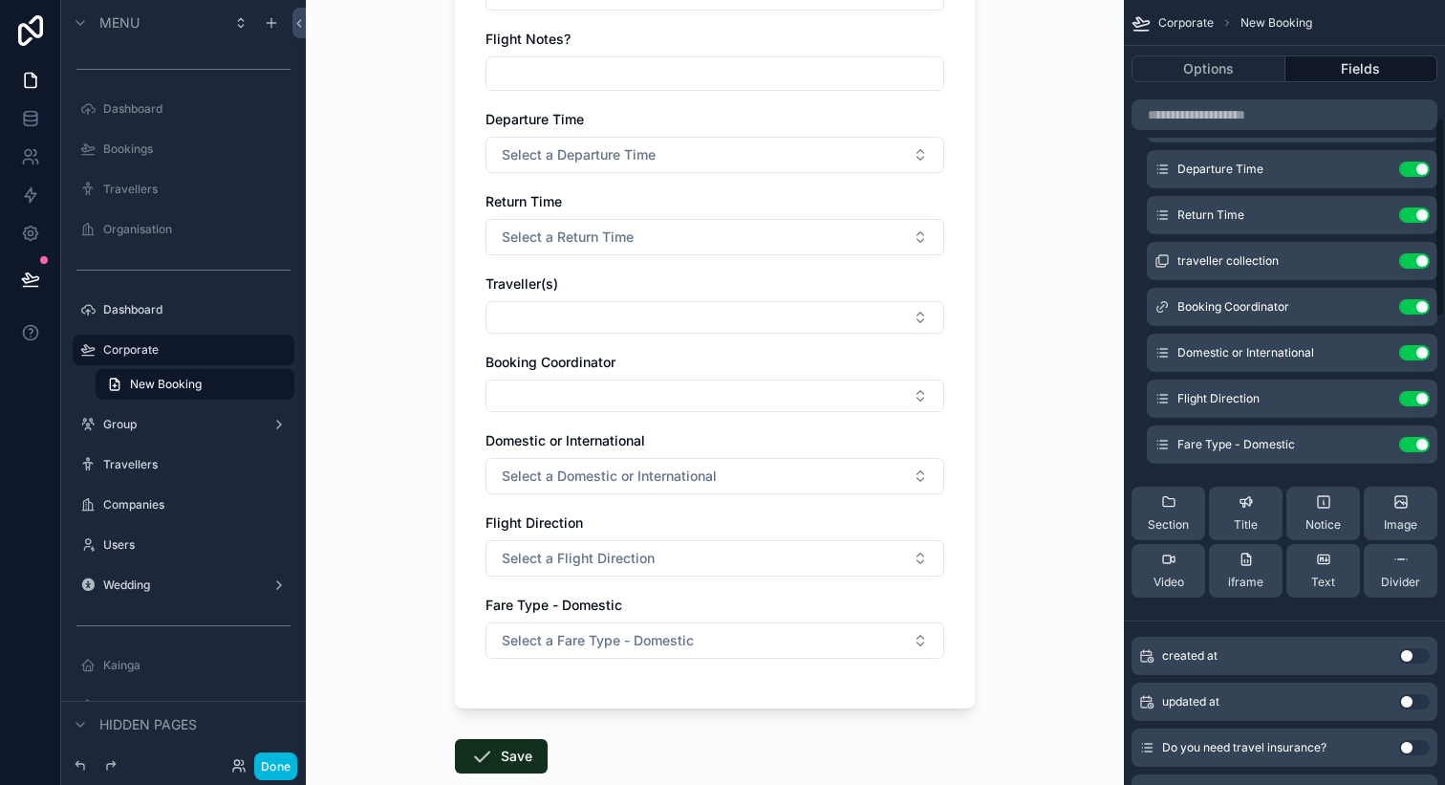
click at [1174, 510] on div "Section" at bounding box center [1168, 513] width 41 height 38
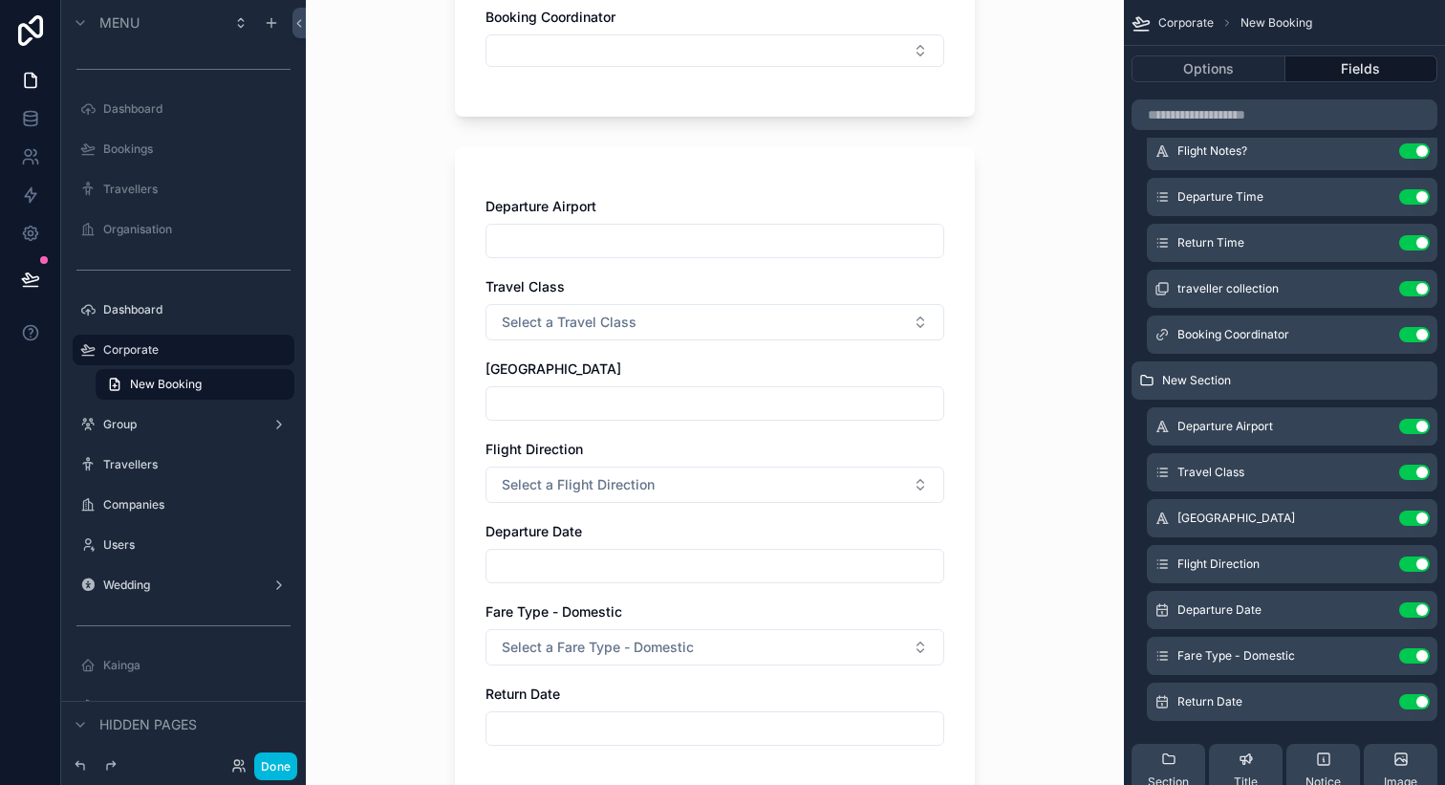
scroll to position [877, 0]
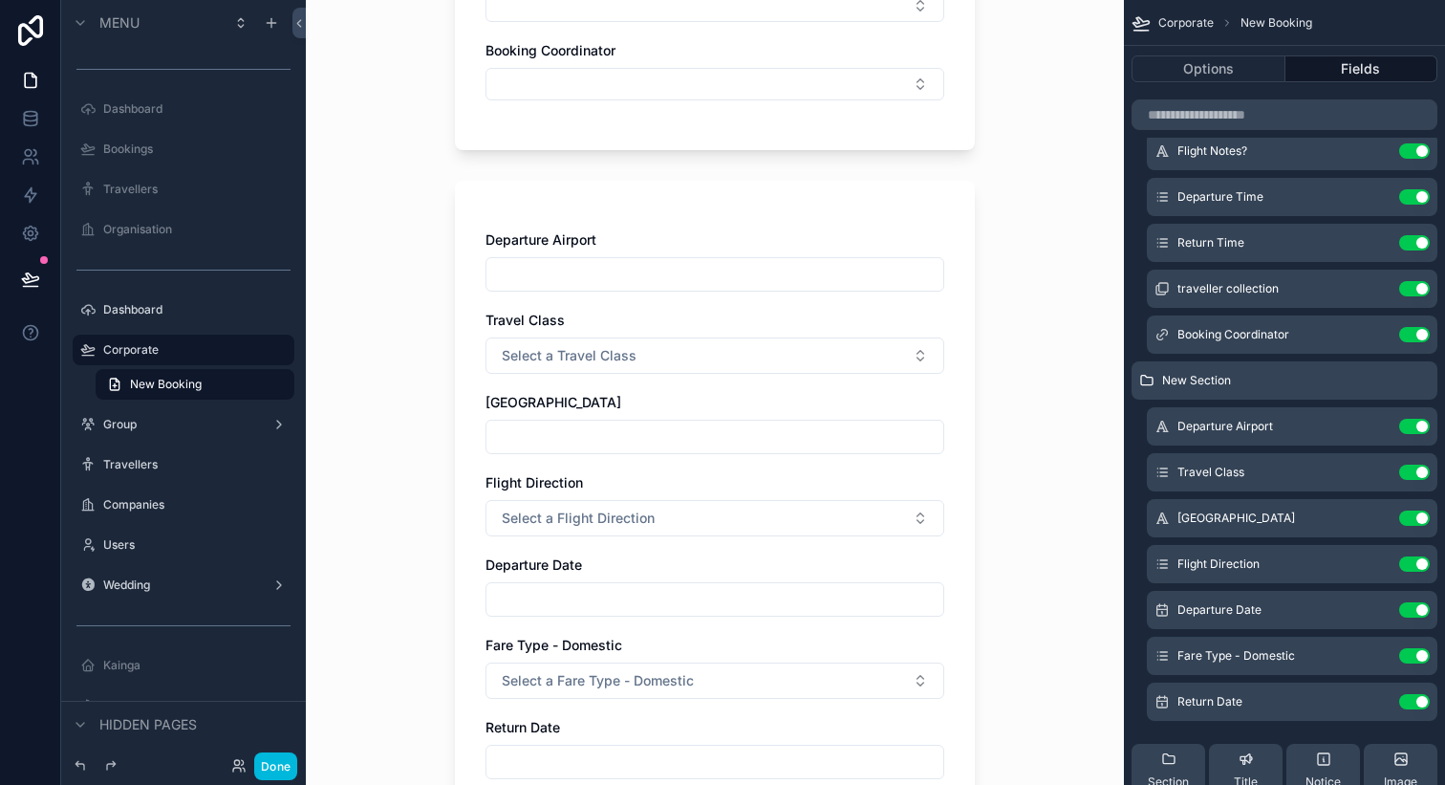
click at [847, 350] on button "Select a Travel Class" at bounding box center [715, 355] width 459 height 36
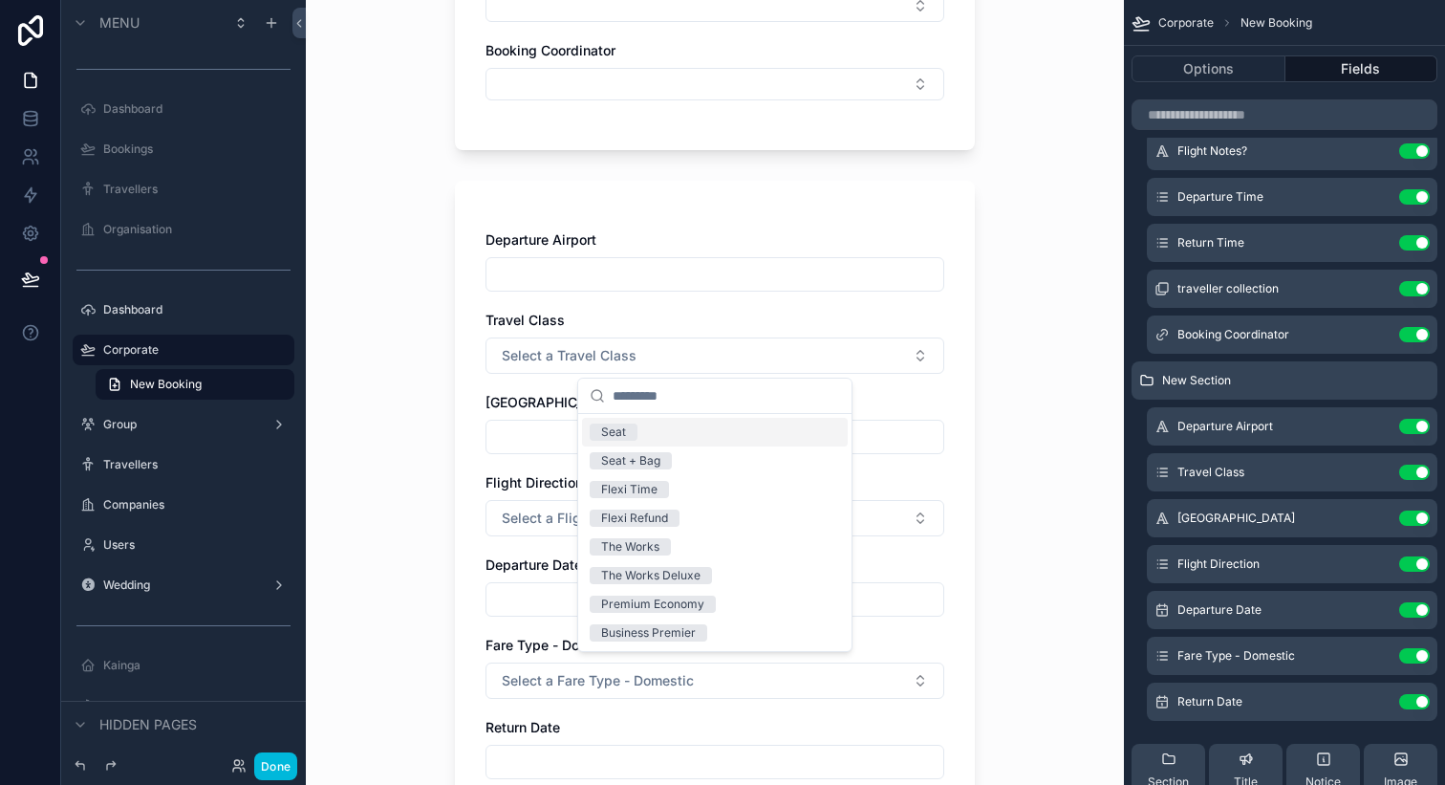
click at [848, 350] on button "Select a Travel Class" at bounding box center [715, 355] width 459 height 36
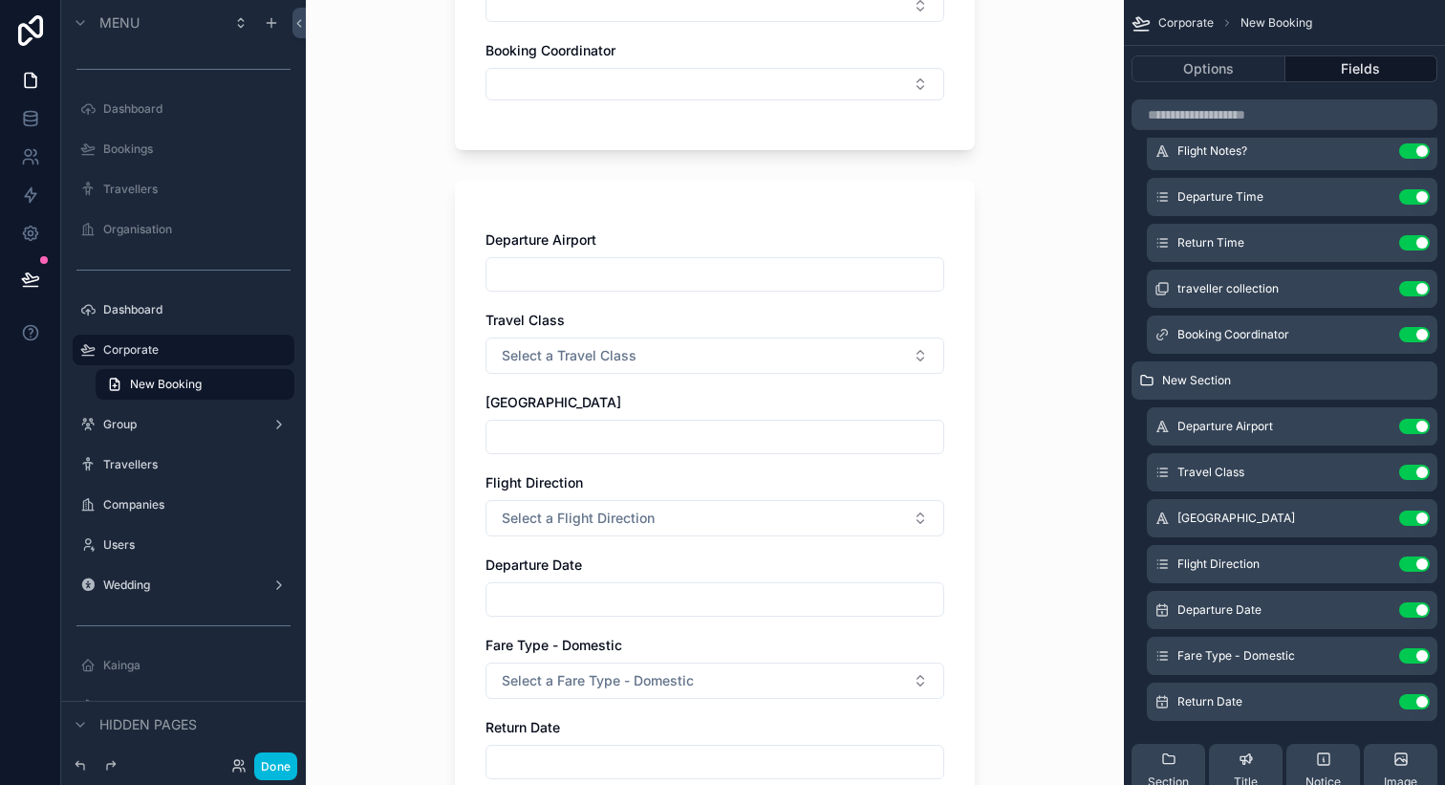
click at [735, 666] on button "Select a Fare Type - Domestic" at bounding box center [715, 680] width 459 height 36
click at [741, 669] on button "Select a Fare Type - Domestic" at bounding box center [715, 680] width 459 height 36
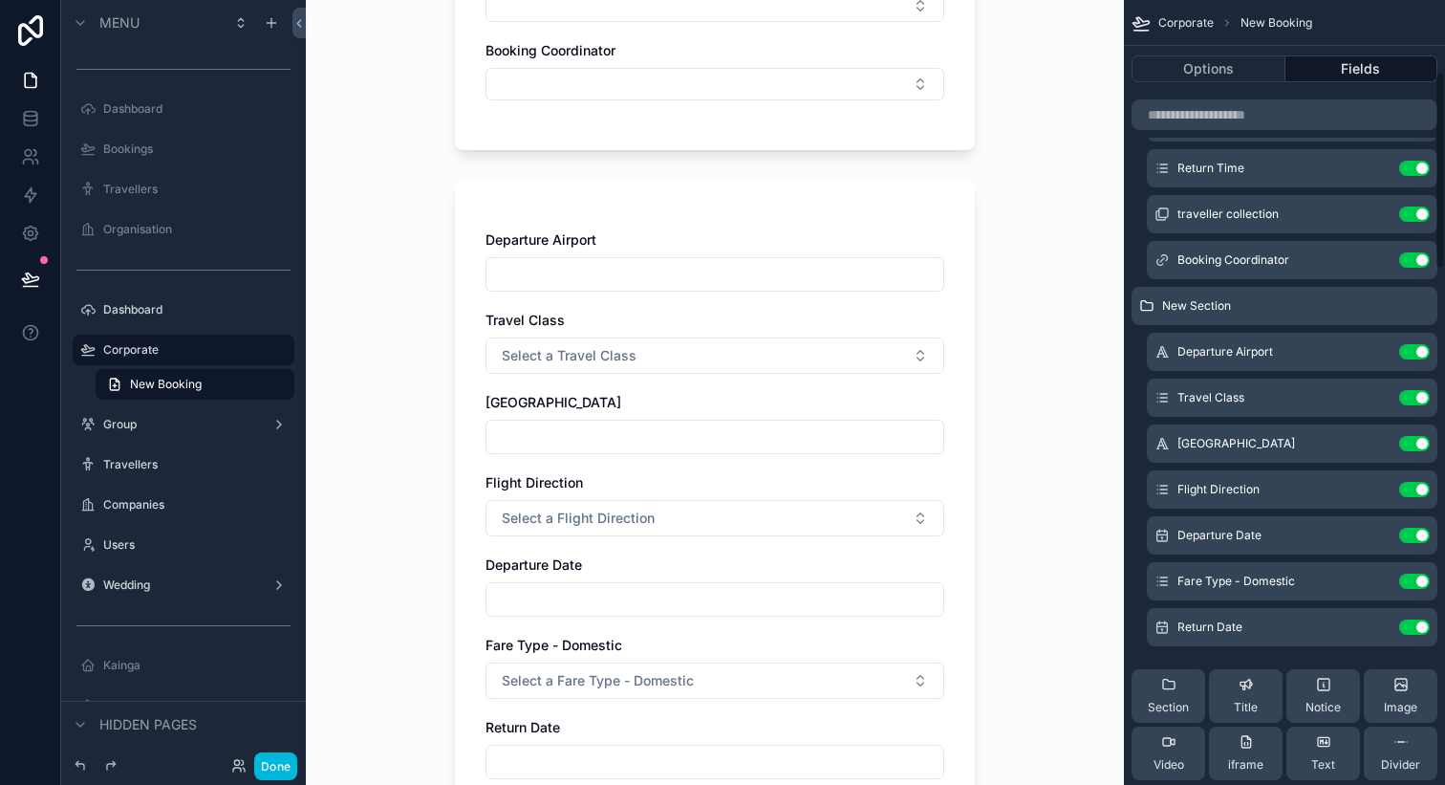
scroll to position [328, 0]
click at [1410, 393] on button "Use setting" at bounding box center [1415, 395] width 31 height 15
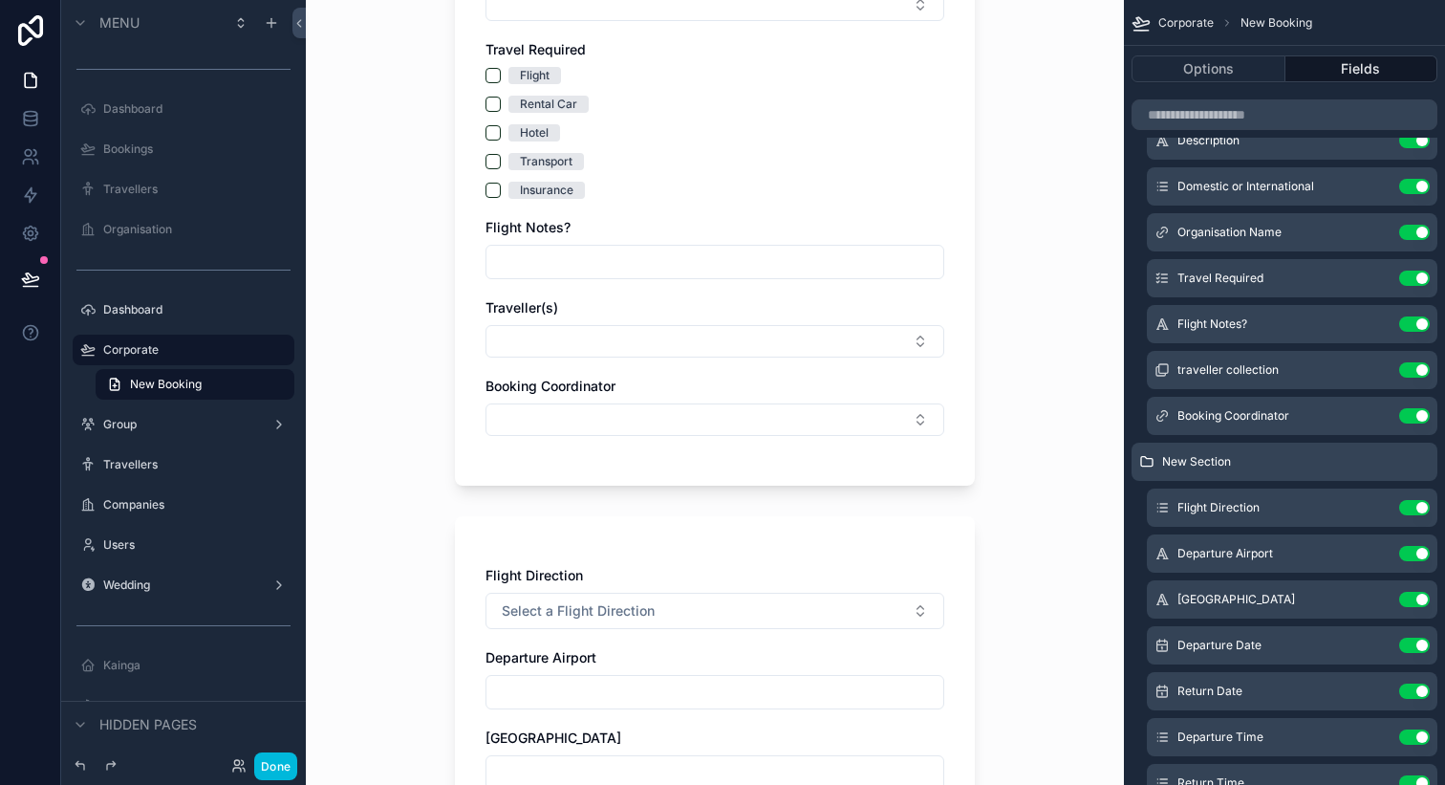
scroll to position [361, 0]
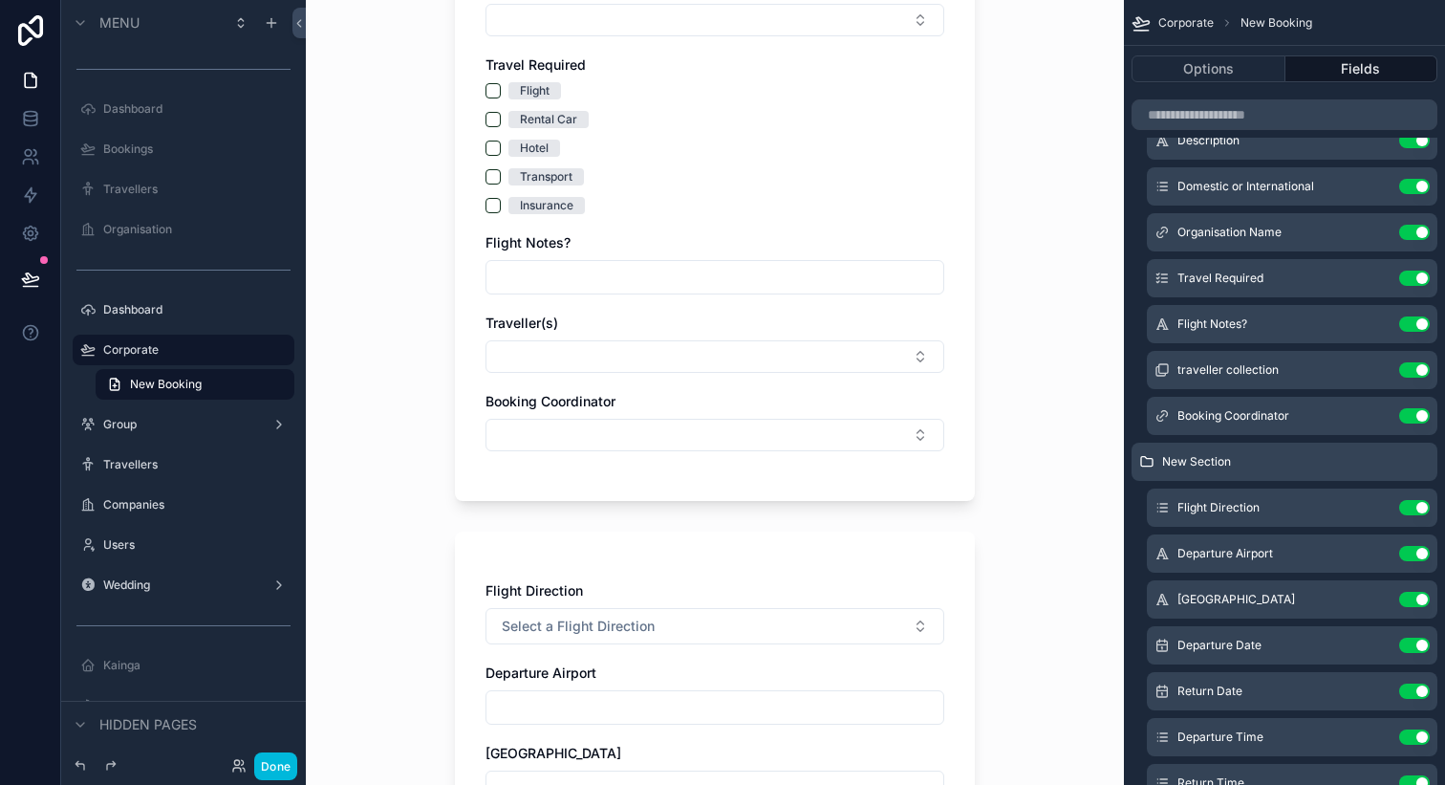
click at [0, 0] on icon "scrollable content" at bounding box center [0, 0] width 0 height 0
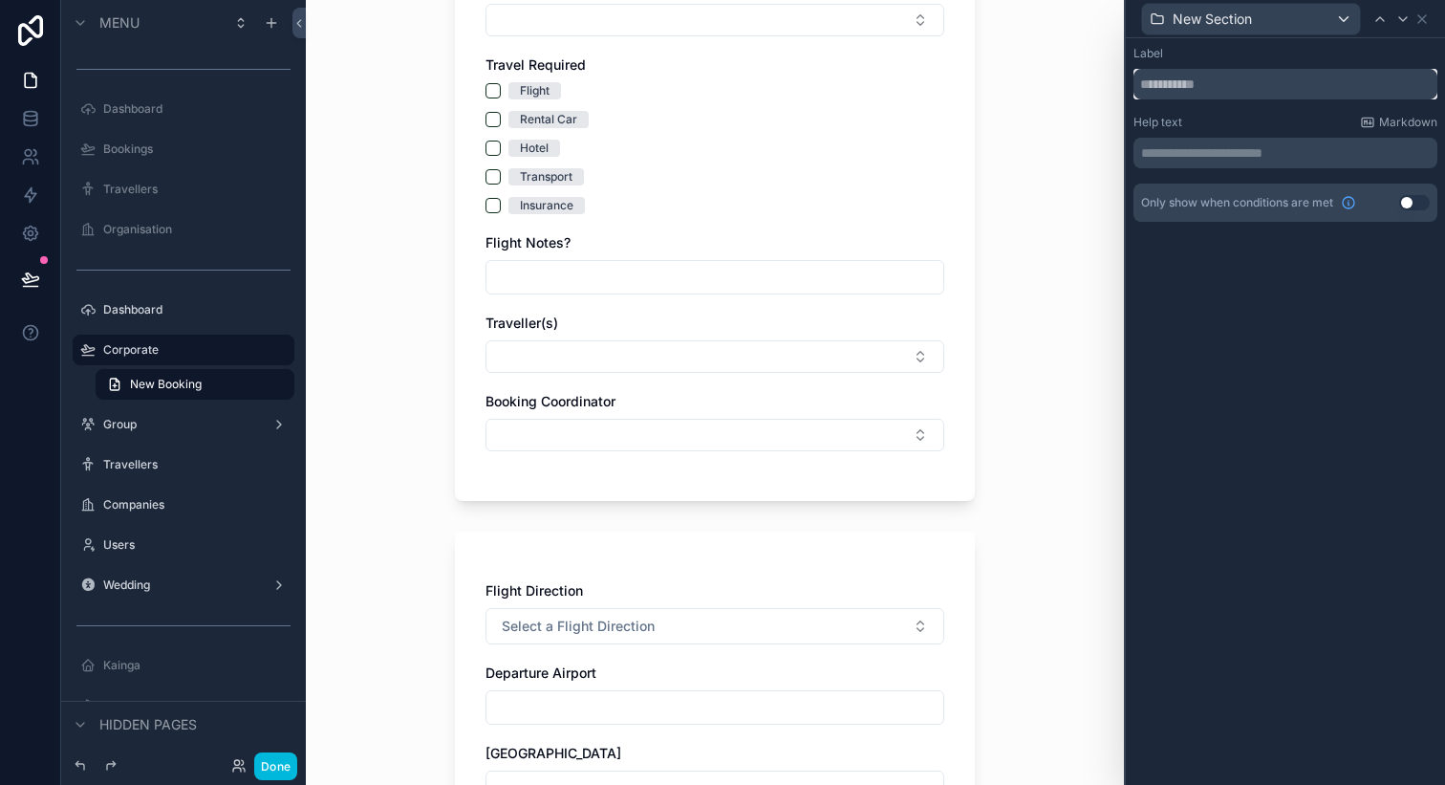
click at [1226, 90] on input "text" at bounding box center [1286, 84] width 304 height 31
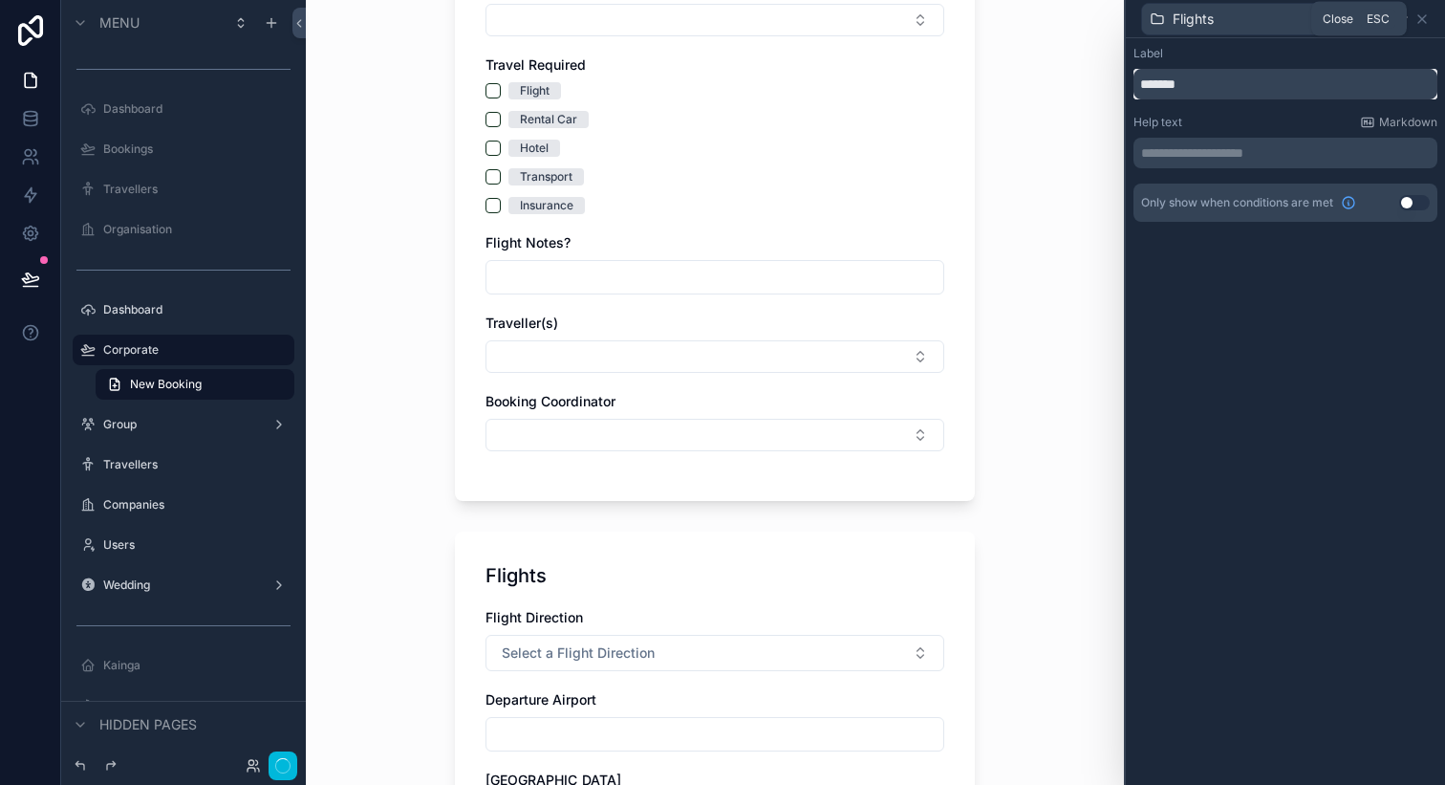
type input "*******"
click at [1425, 15] on icon at bounding box center [1423, 19] width 8 height 8
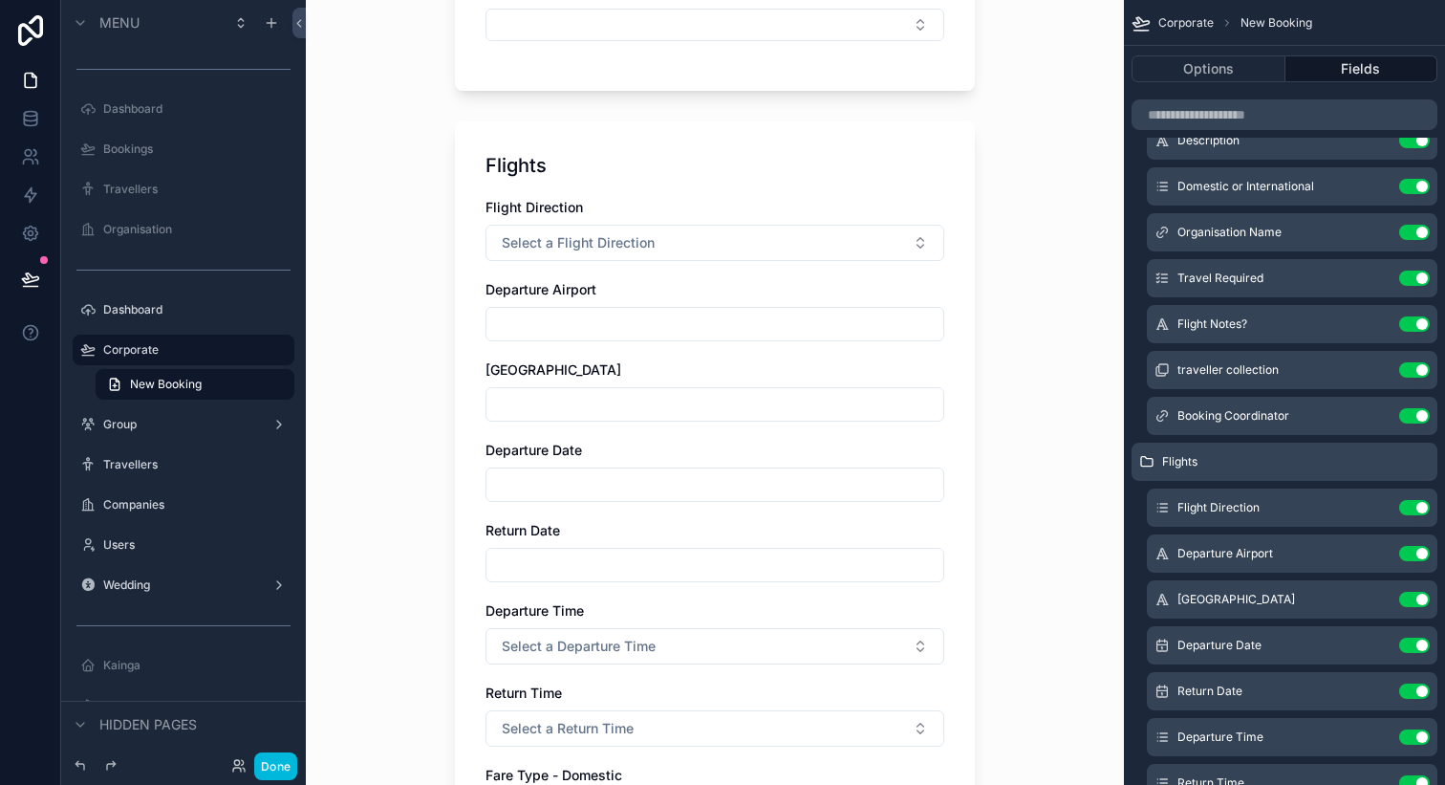
scroll to position [802, 0]
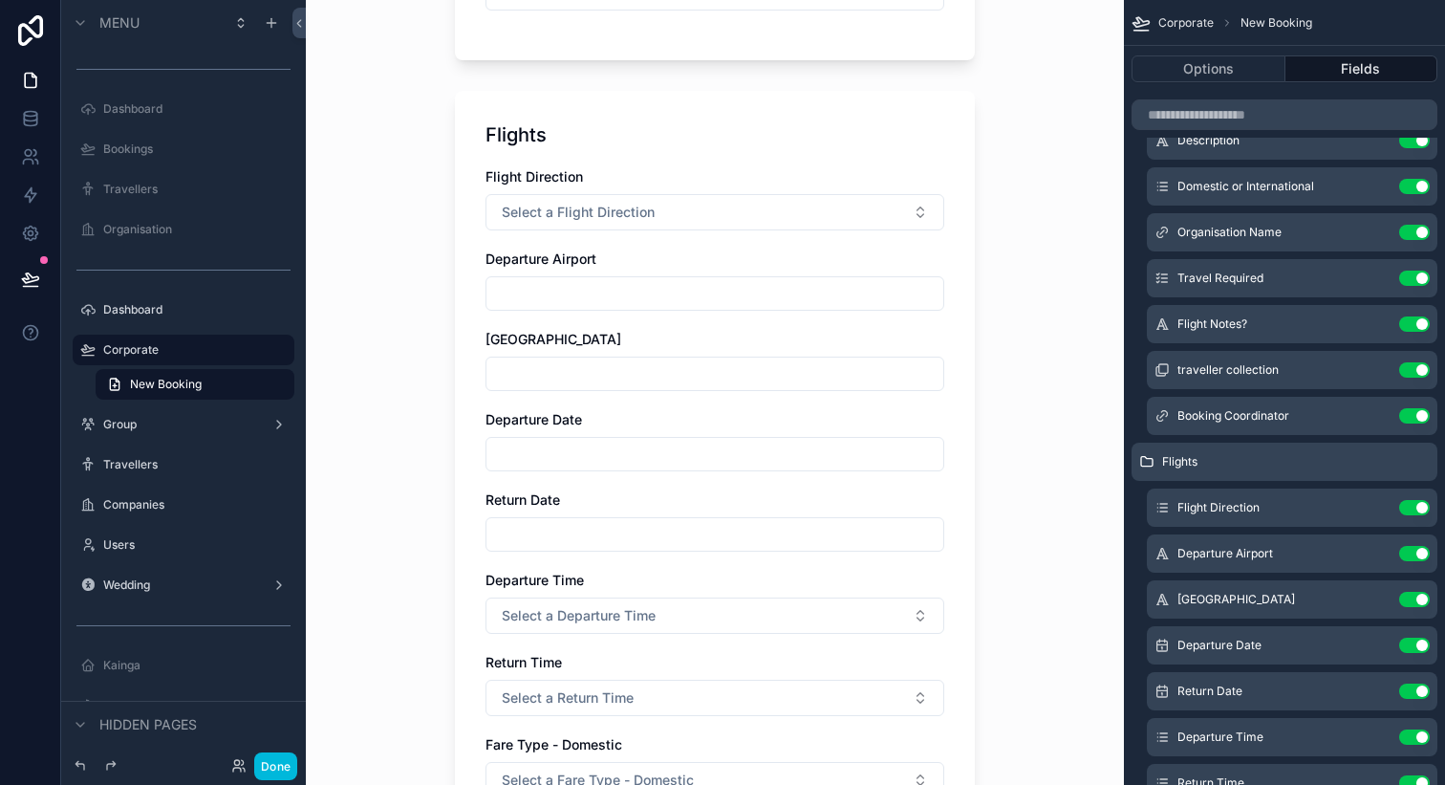
click at [0, 0] on icon "scrollable content" at bounding box center [0, 0] width 0 height 0
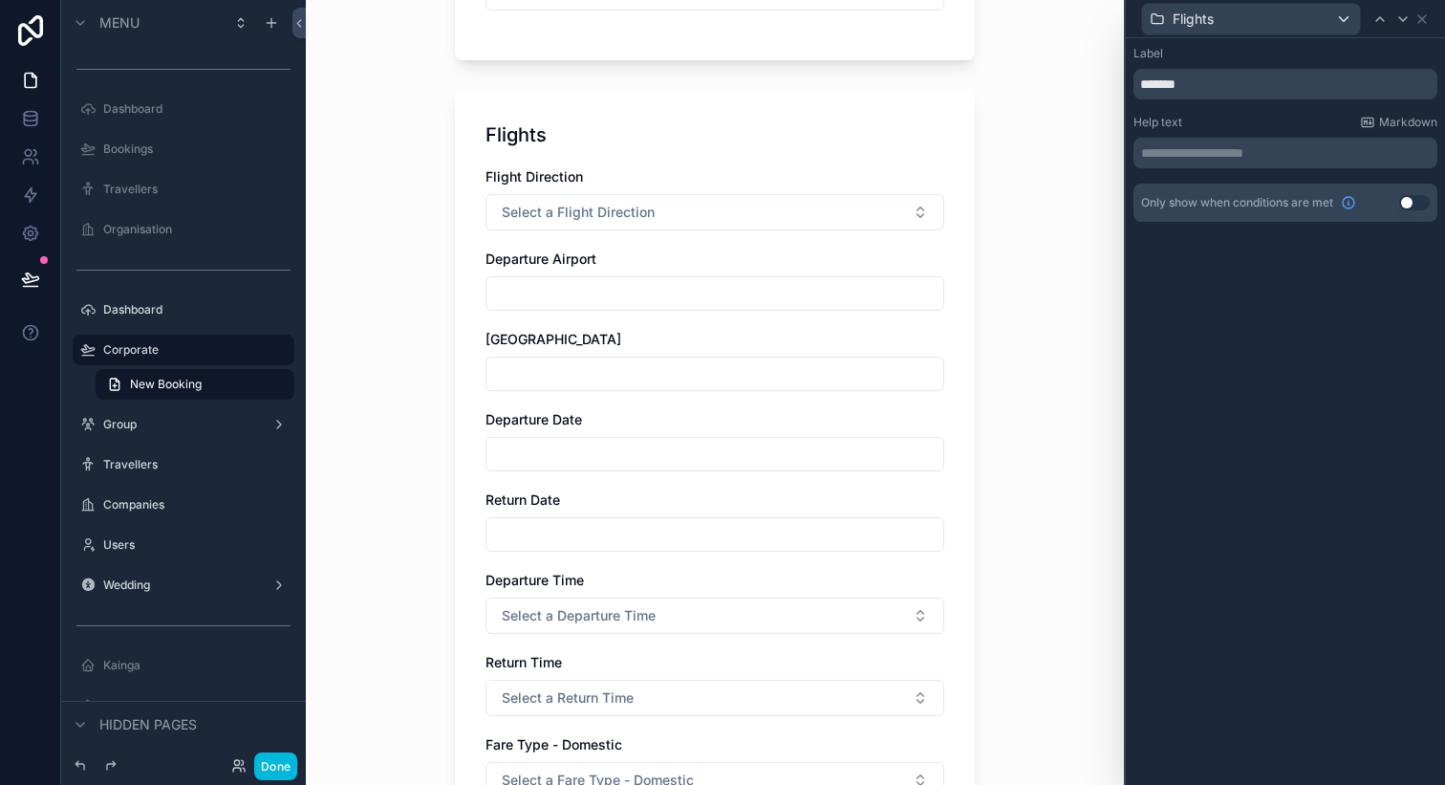
click at [1406, 202] on button "Use setting" at bounding box center [1415, 202] width 31 height 15
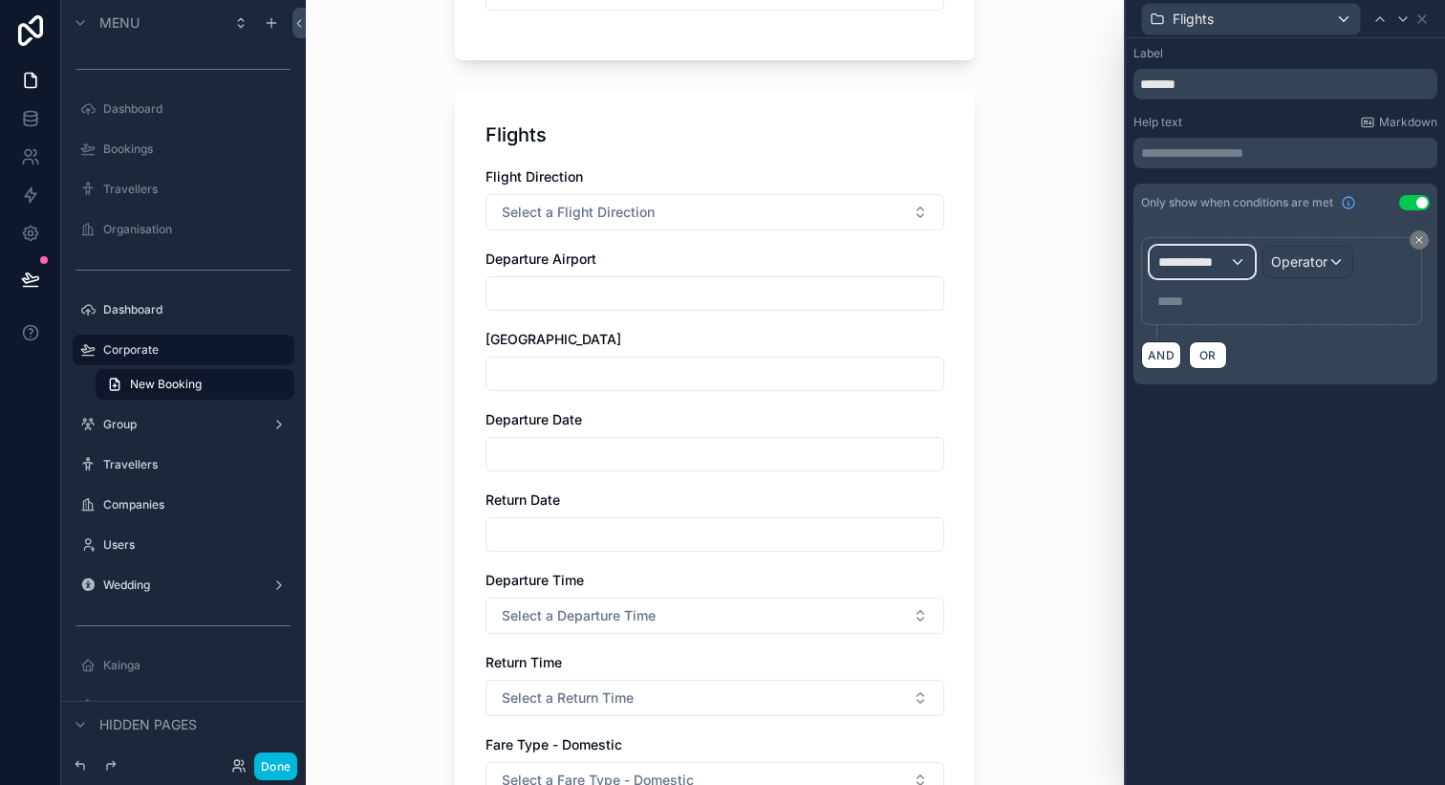
click at [1220, 253] on span "**********" at bounding box center [1194, 261] width 71 height 19
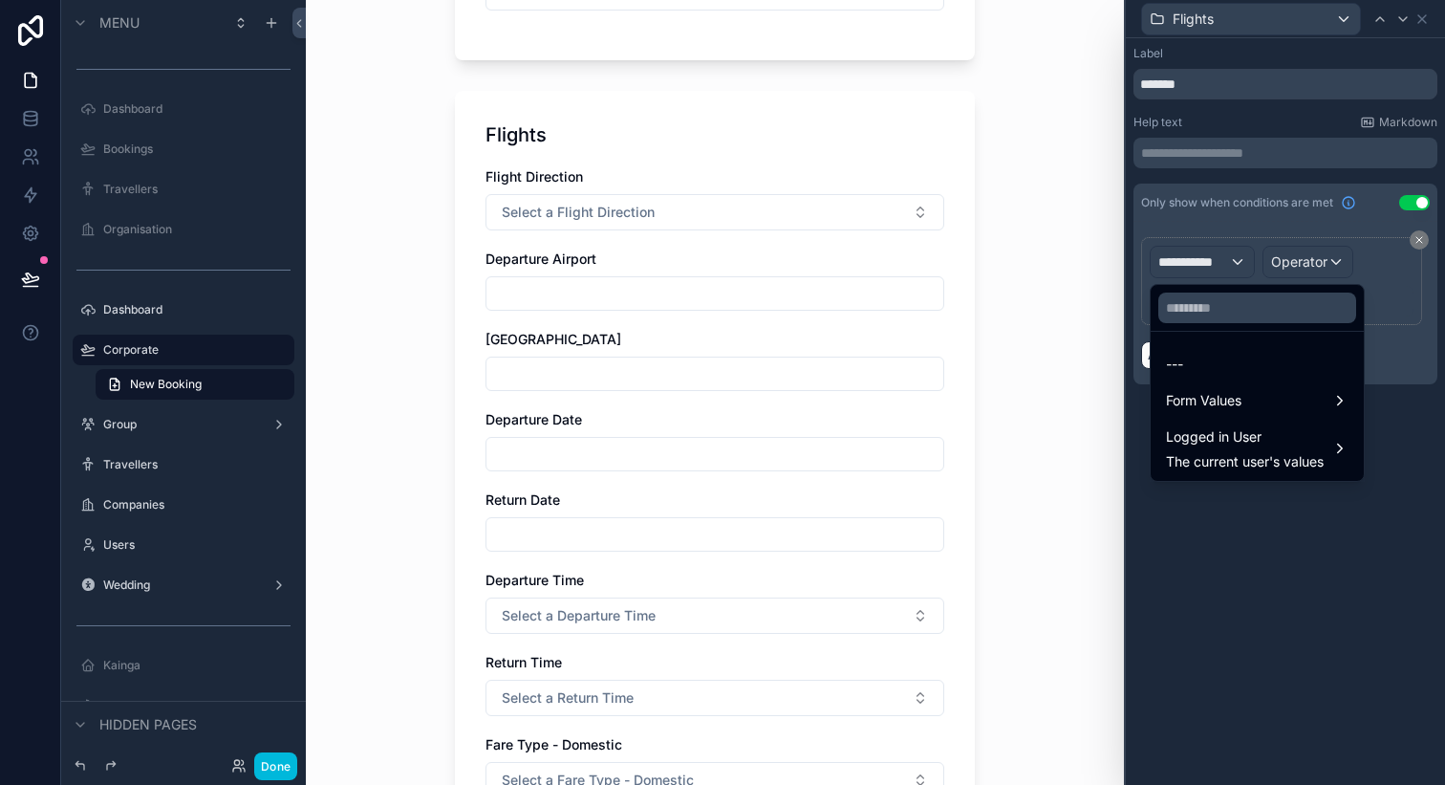
click at [1245, 411] on div "Form Values" at bounding box center [1257, 400] width 183 height 23
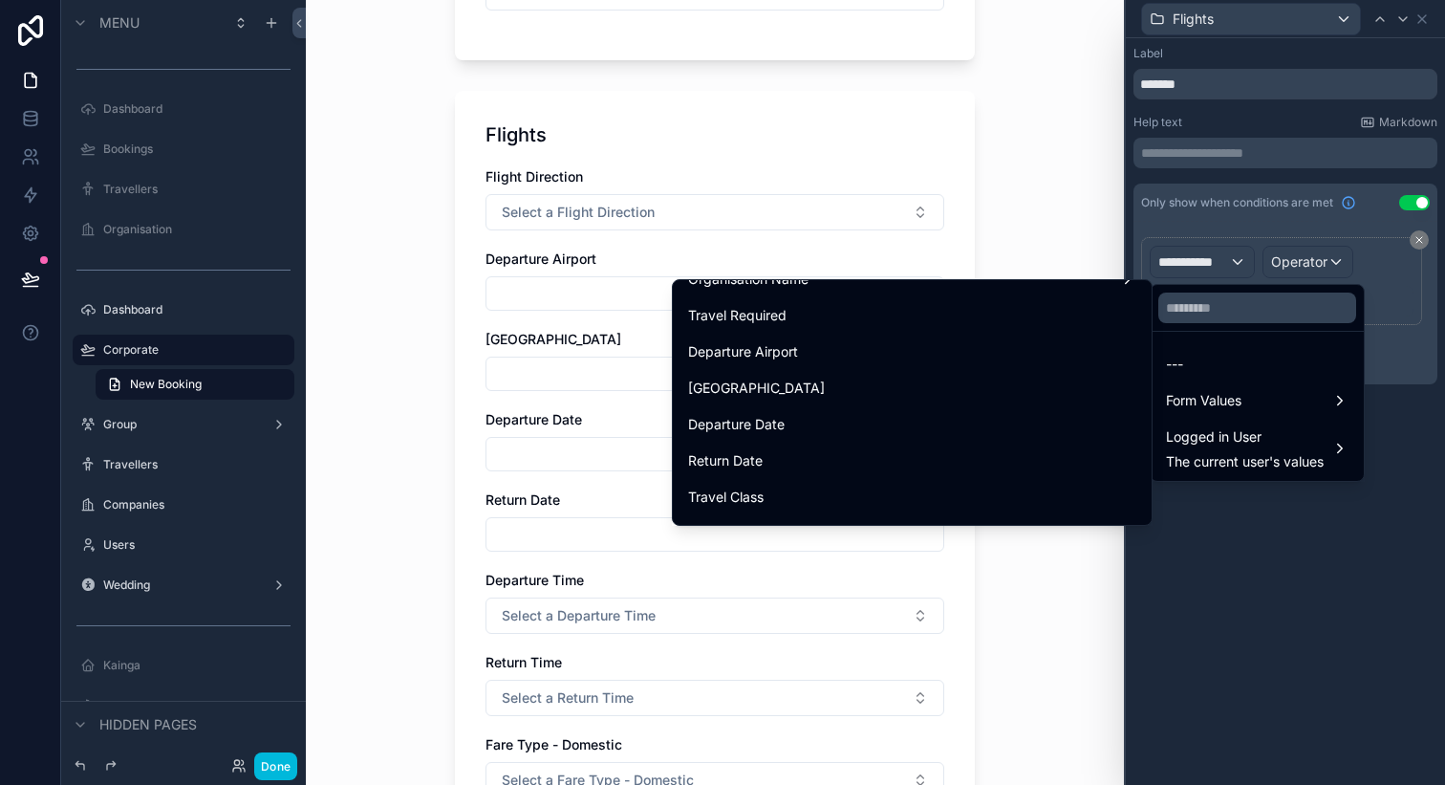
scroll to position [208, 0]
click at [889, 305] on div "Travel Required" at bounding box center [912, 310] width 448 height 23
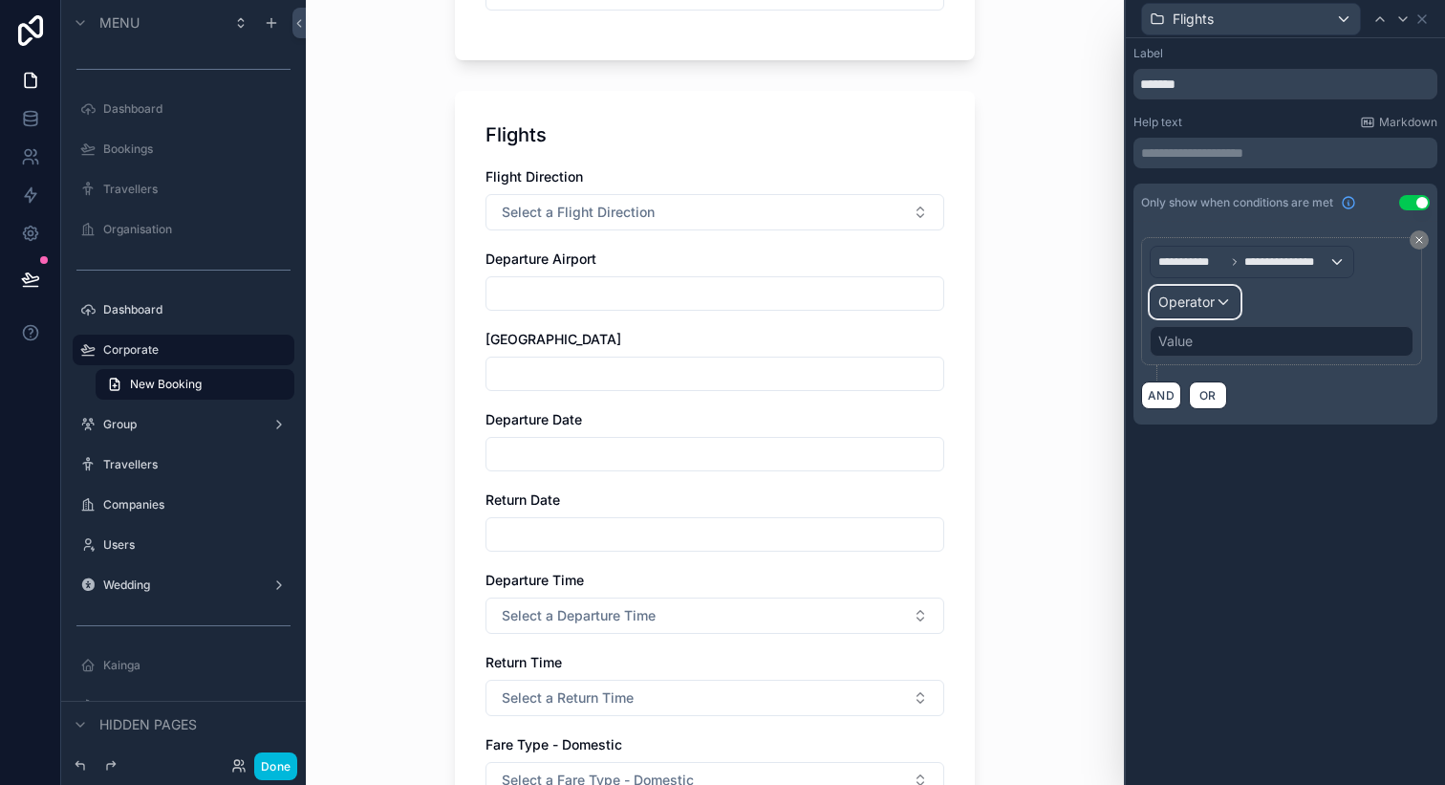
click at [1216, 303] on div "Operator" at bounding box center [1195, 302] width 89 height 31
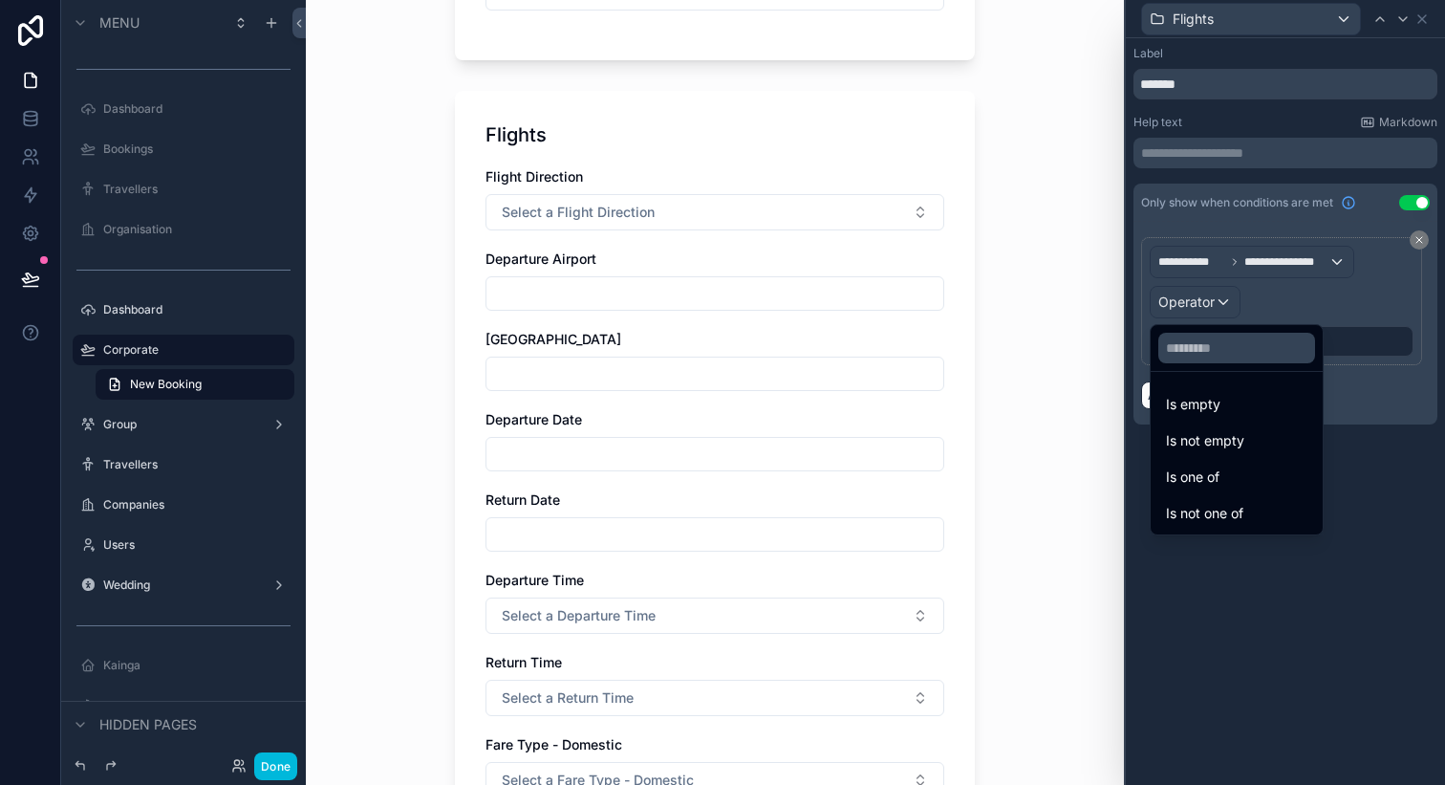
click at [1226, 471] on div "Is one of" at bounding box center [1236, 477] width 141 height 23
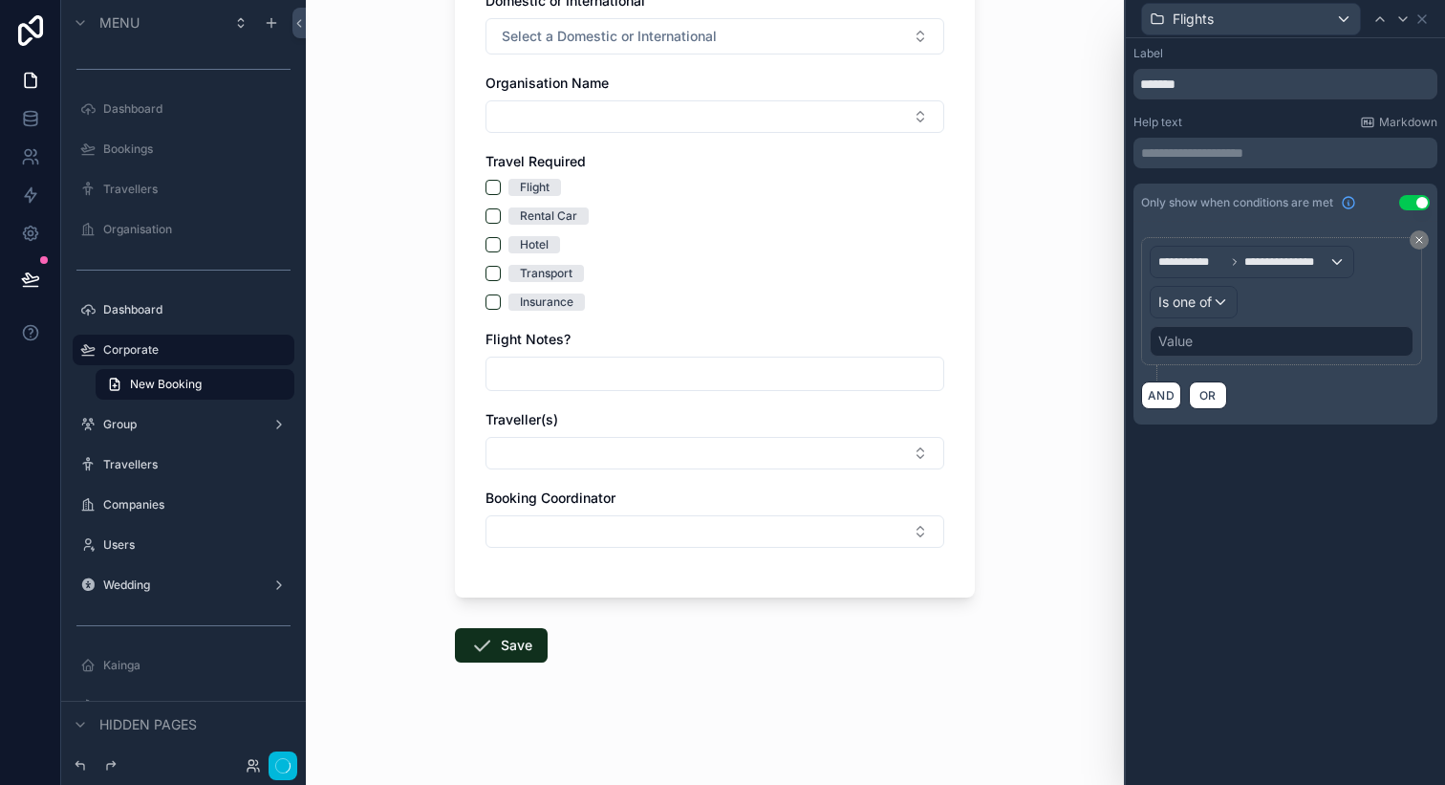
scroll to position [265, 0]
click at [1213, 341] on div "Value" at bounding box center [1282, 341] width 264 height 31
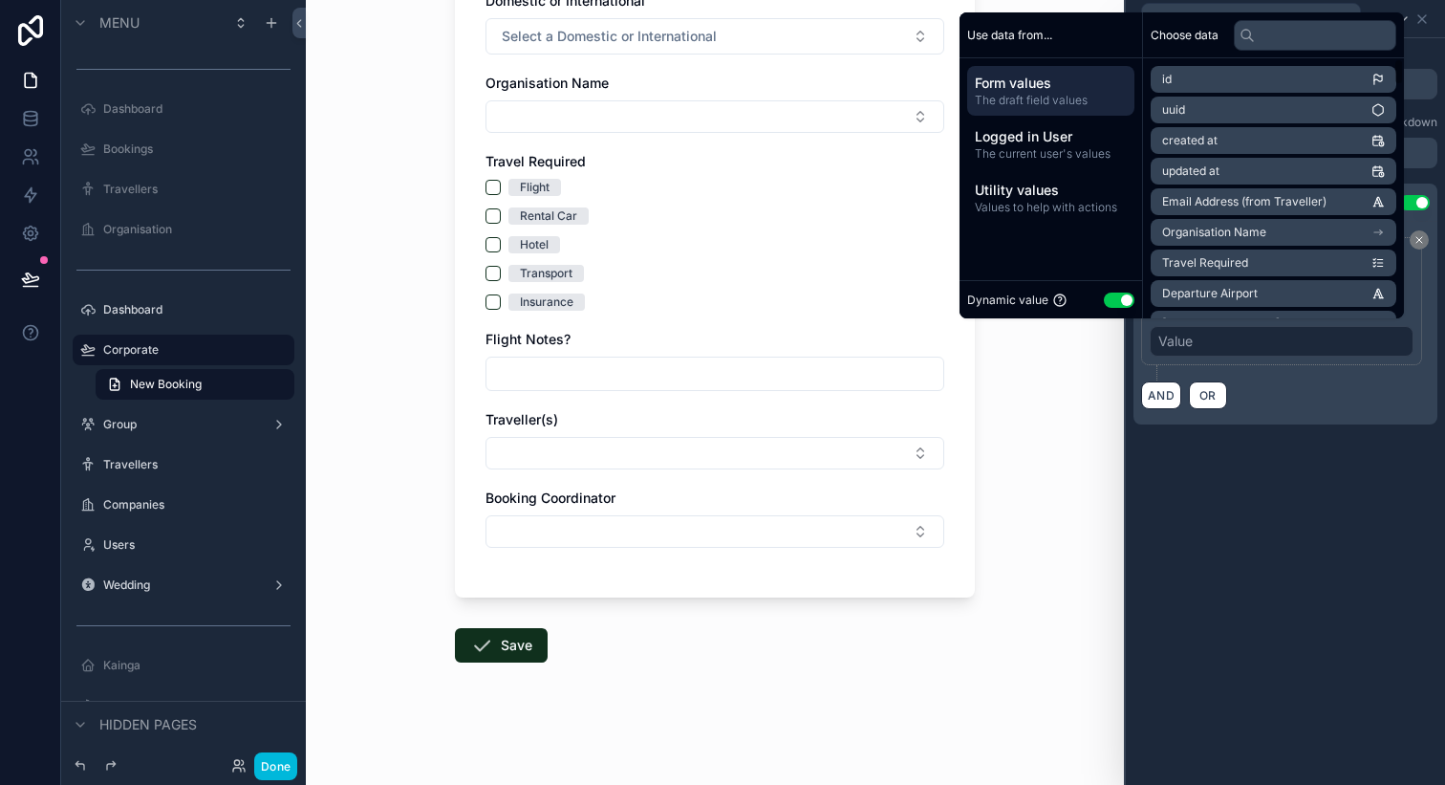
click at [1116, 299] on button "Use setting" at bounding box center [1119, 300] width 31 height 15
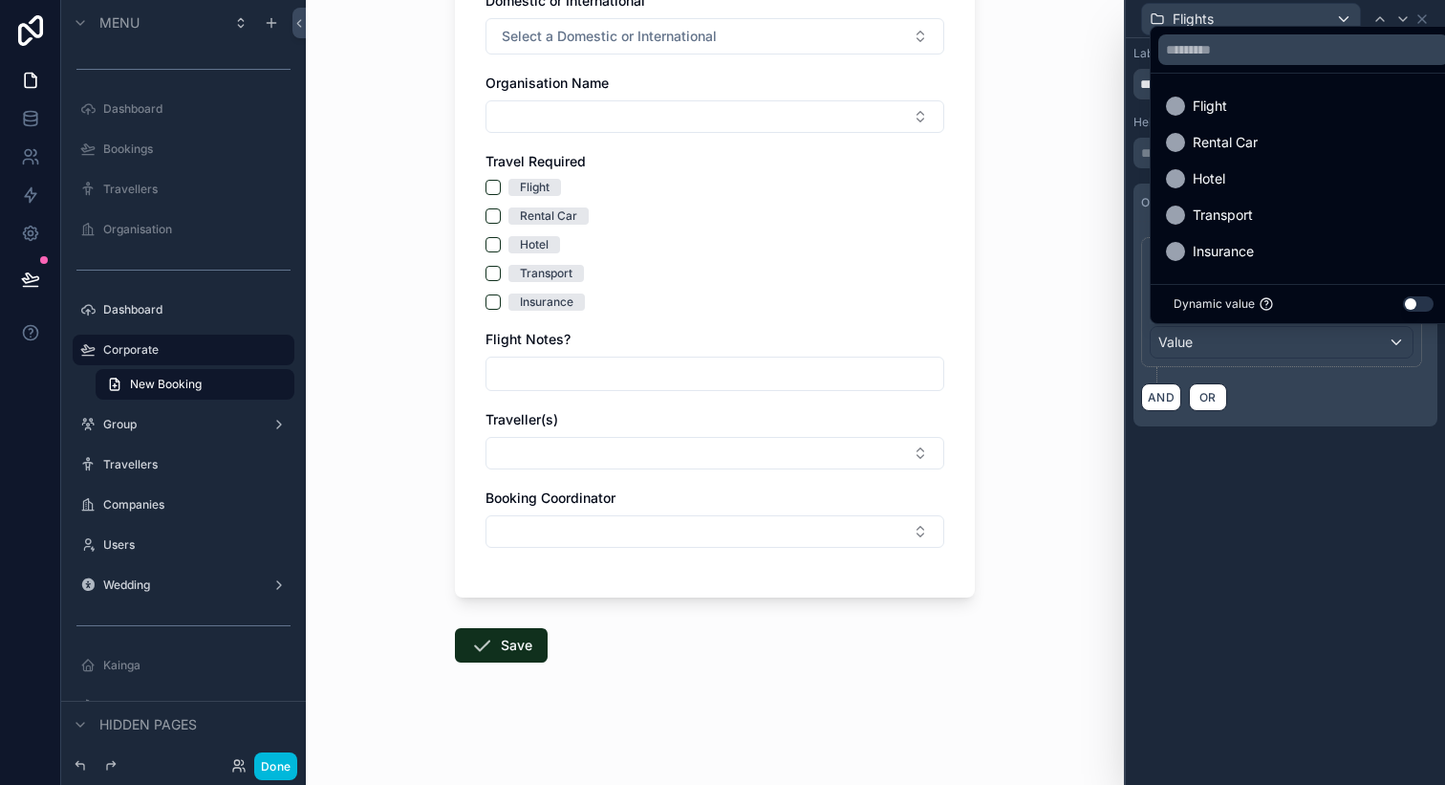
click at [1216, 106] on span "Flight" at bounding box center [1210, 106] width 34 height 23
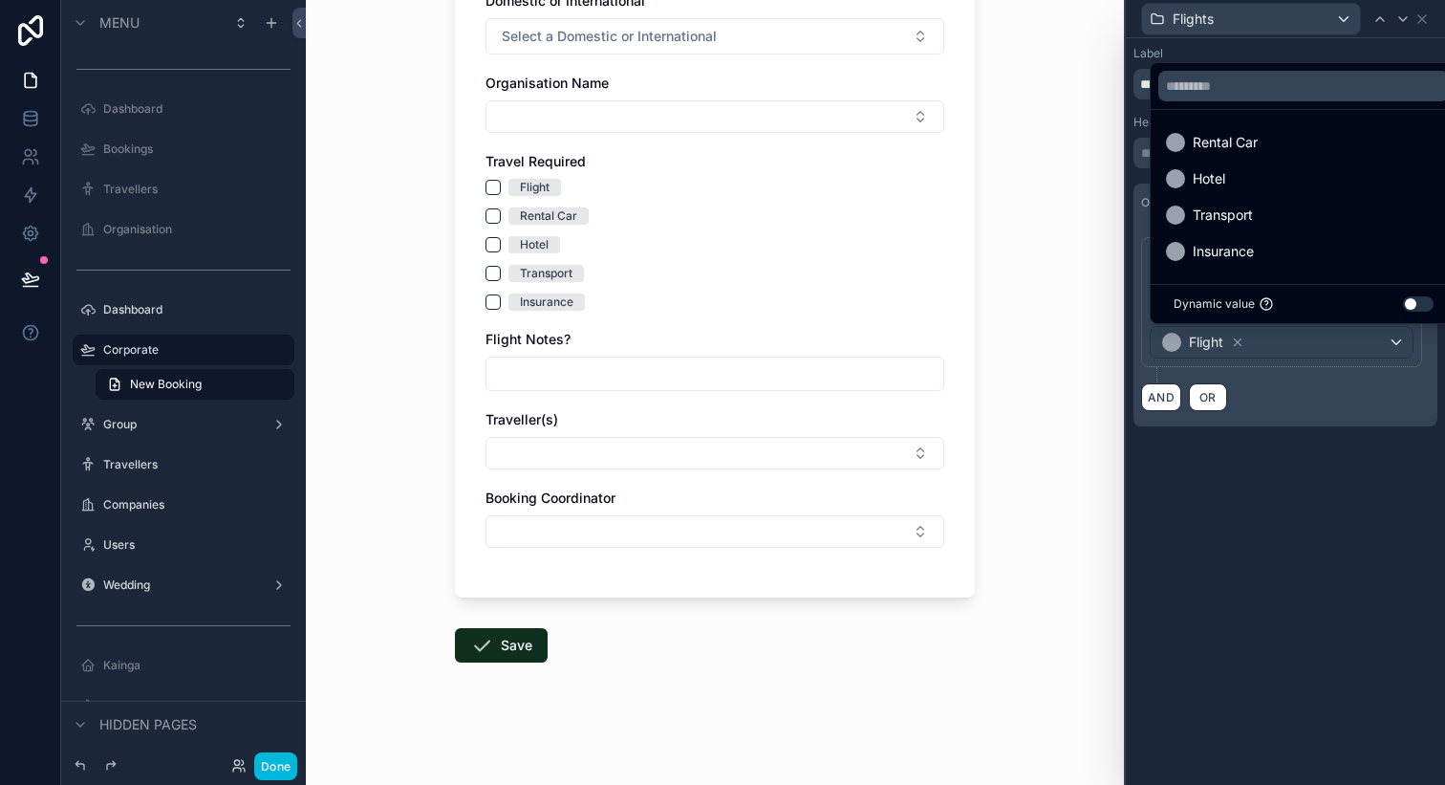
click at [1248, 569] on div "**********" at bounding box center [1285, 411] width 319 height 747
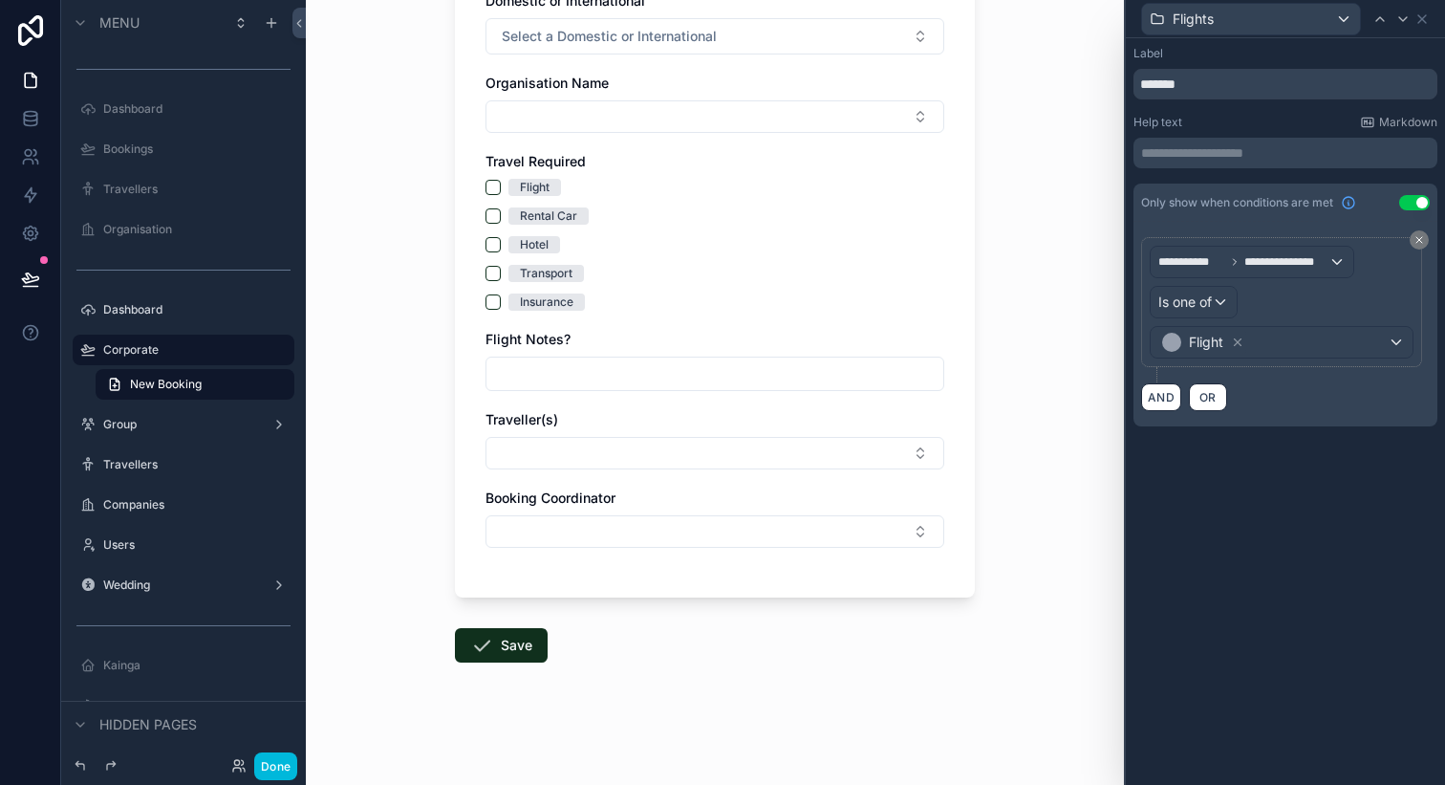
click at [426, 234] on div "Corporate New Booking New Booking Travel Purpose Domestic or International Sele…" at bounding box center [715, 127] width 818 height 785
click at [1426, 15] on icon at bounding box center [1422, 18] width 15 height 15
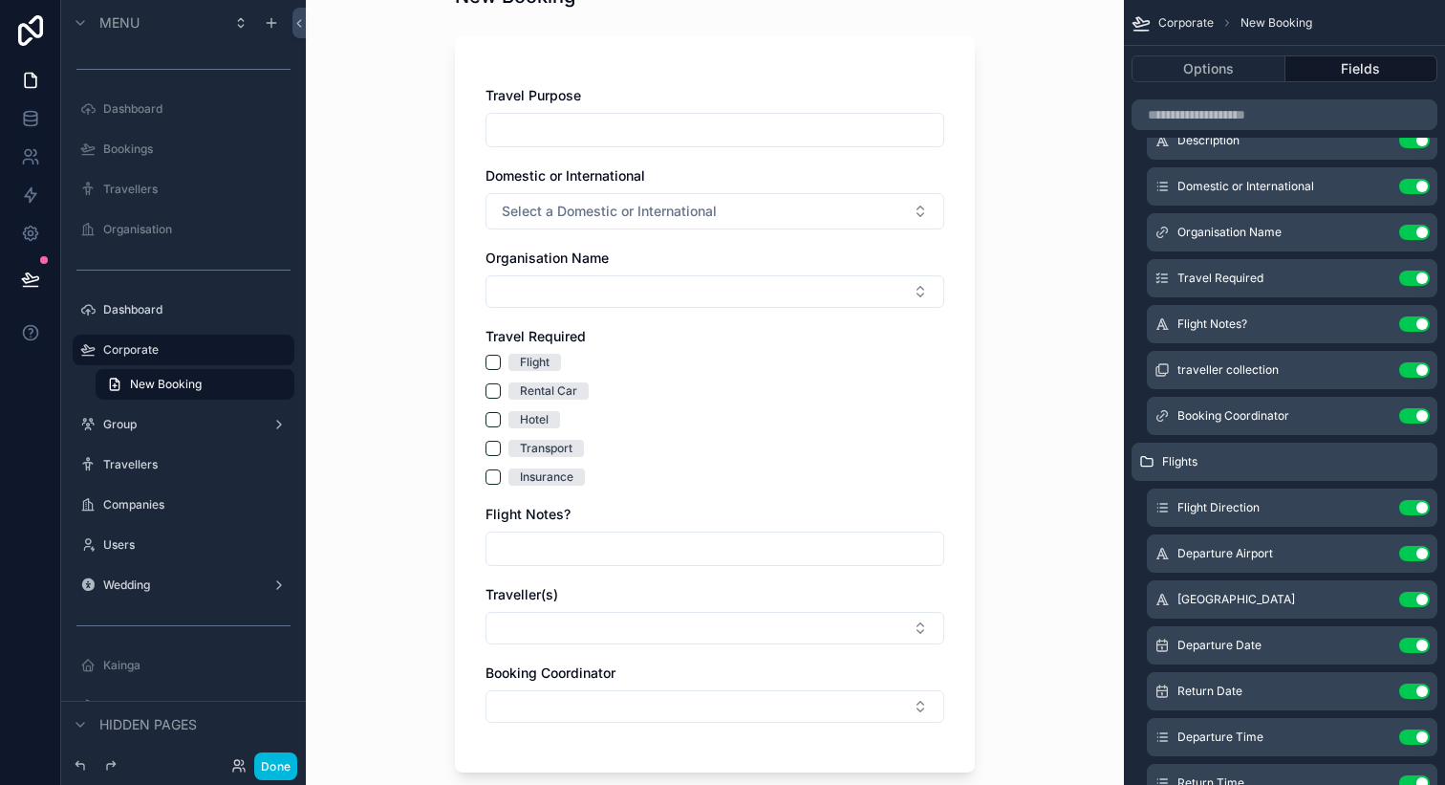
scroll to position [104, 0]
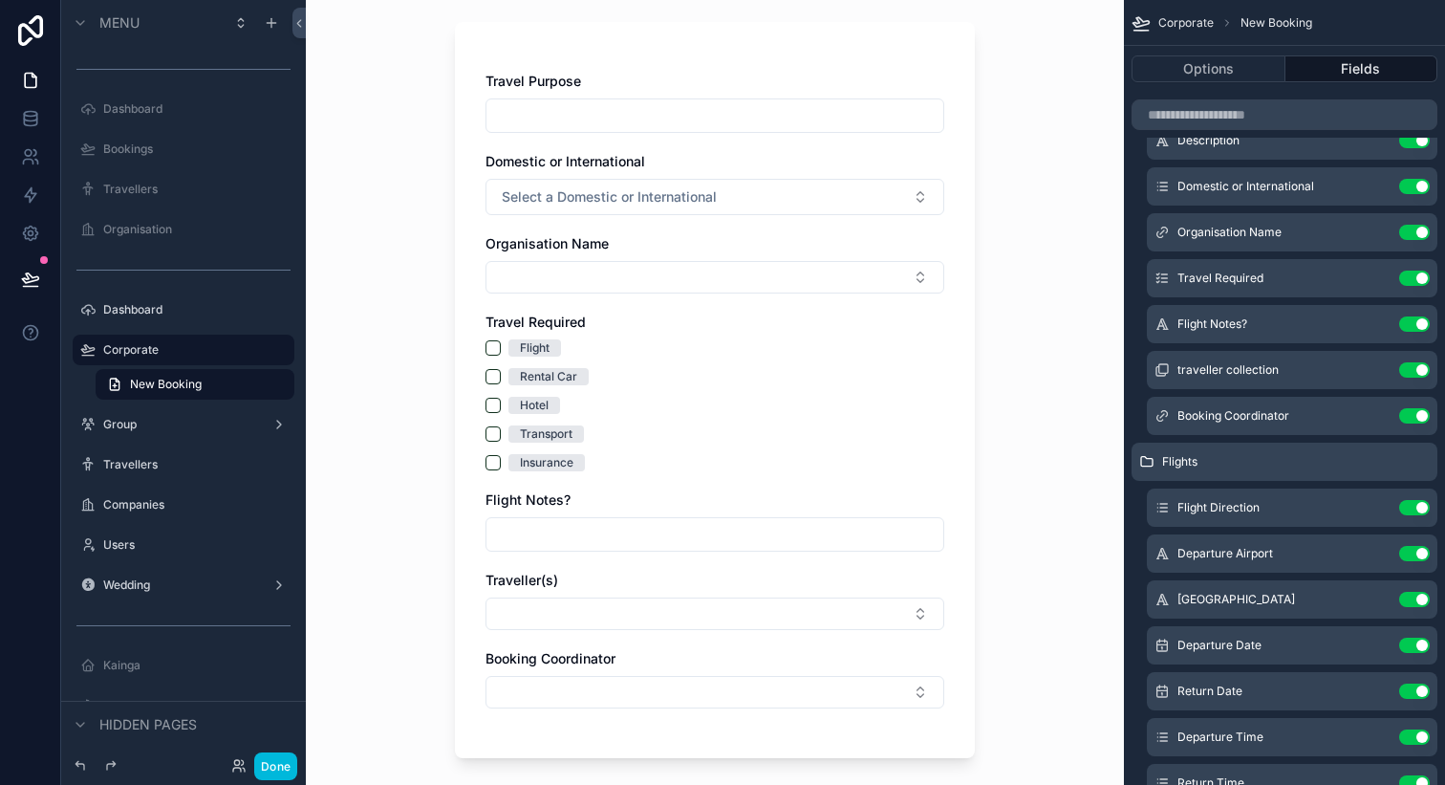
click at [766, 271] on button "Select Button" at bounding box center [715, 277] width 459 height 33
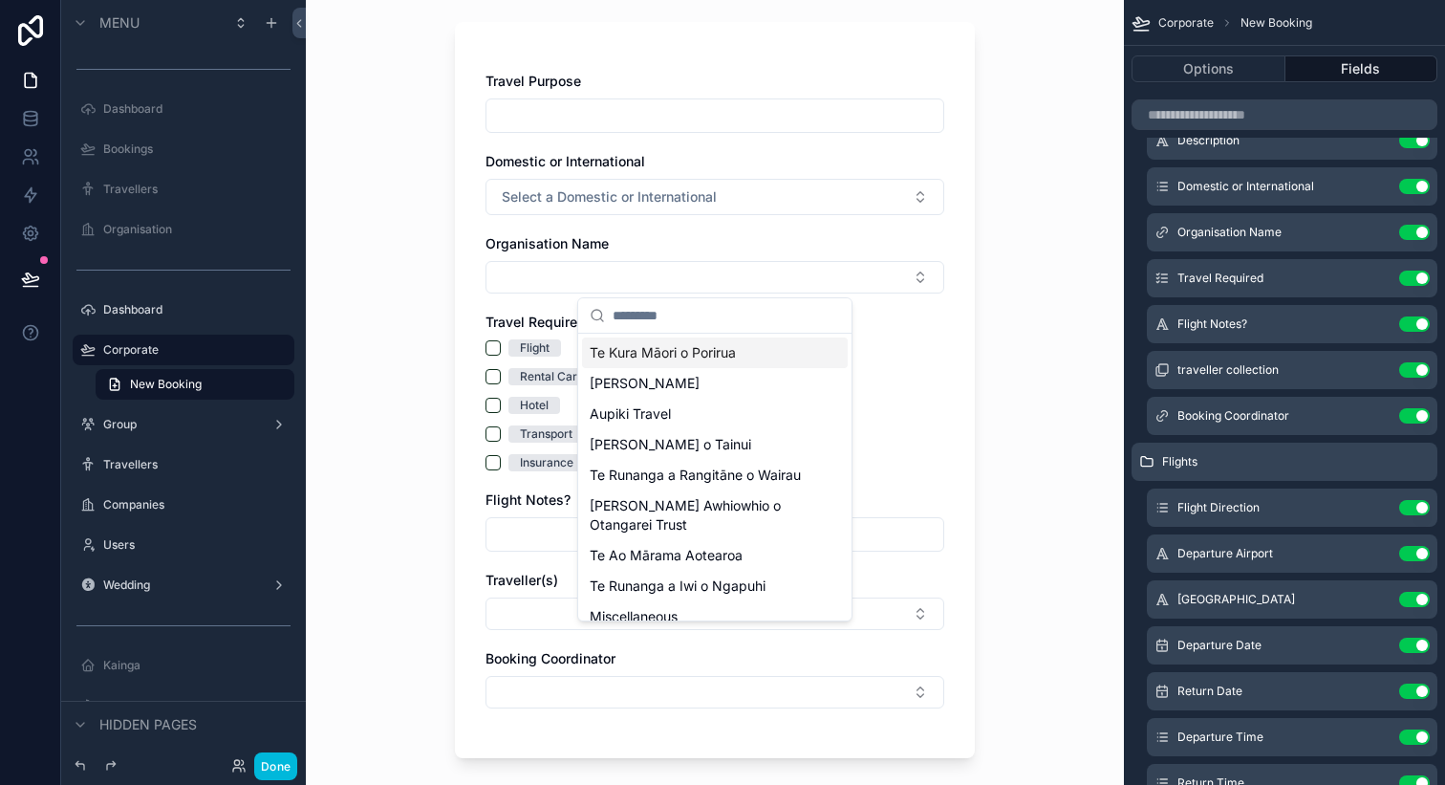
click at [766, 271] on button "Select Button" at bounding box center [715, 277] width 459 height 33
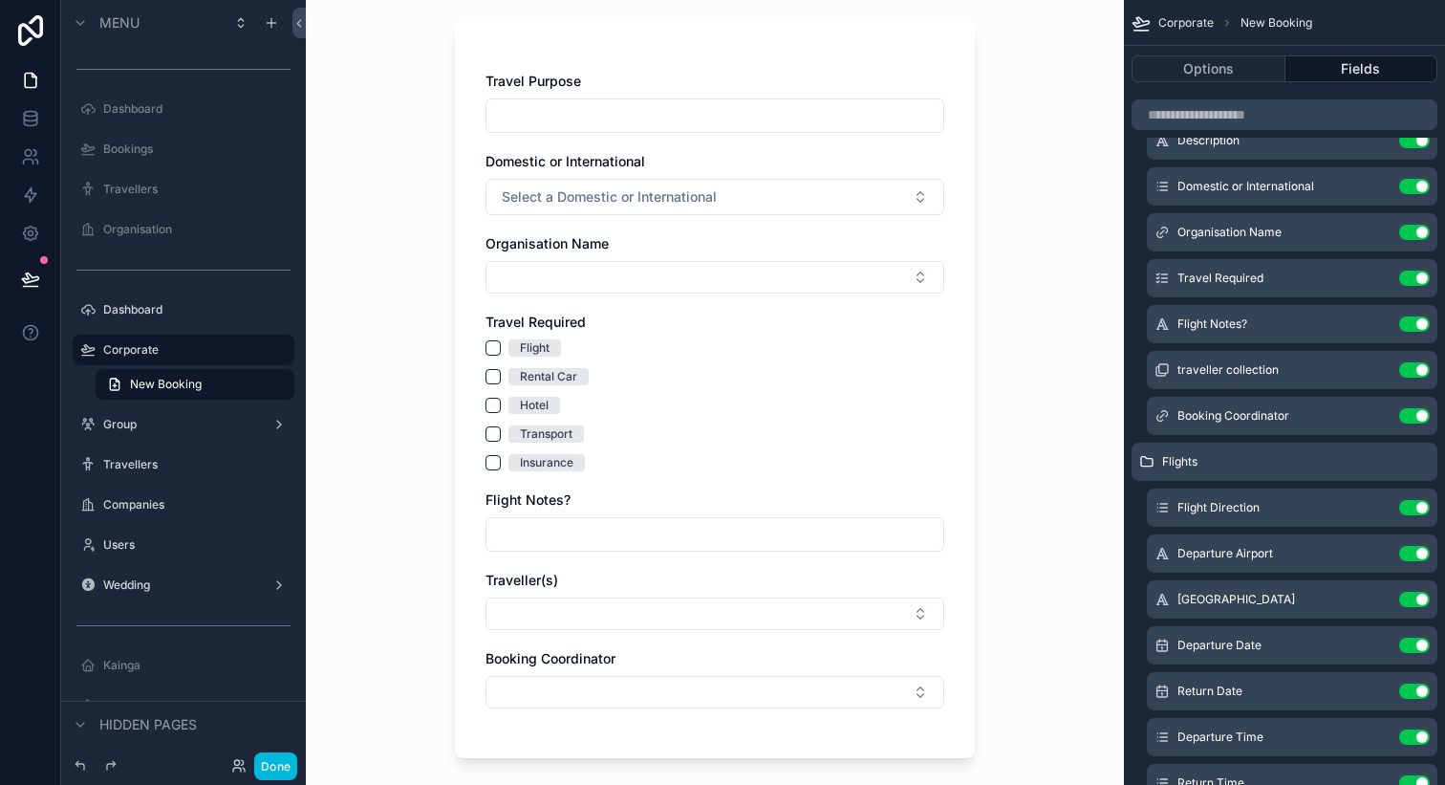
click at [852, 293] on div "Travel Purpose Domestic or International Select a Domestic or International Org…" at bounding box center [715, 400] width 459 height 656
click at [848, 283] on button "Select Button" at bounding box center [715, 277] width 459 height 33
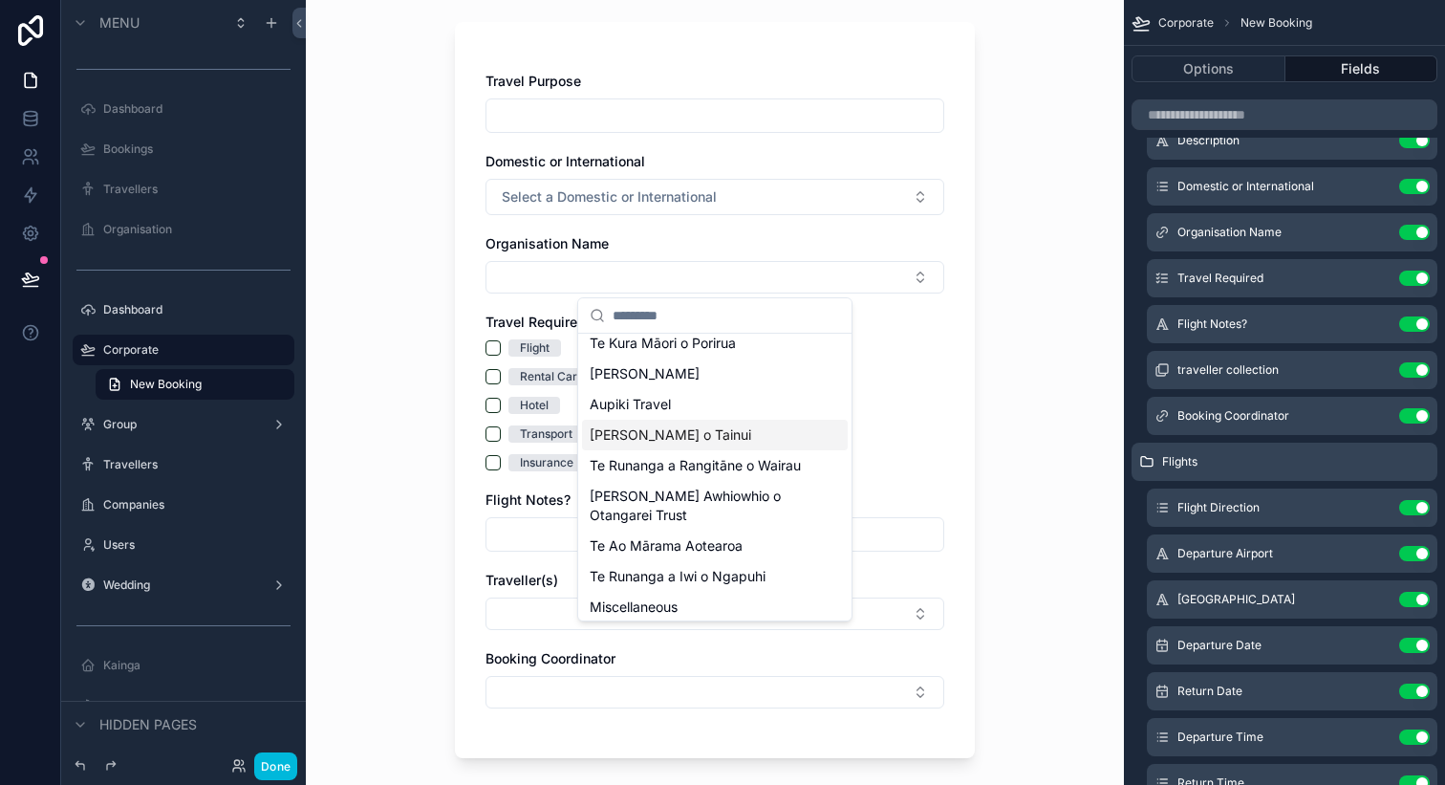
scroll to position [0, 0]
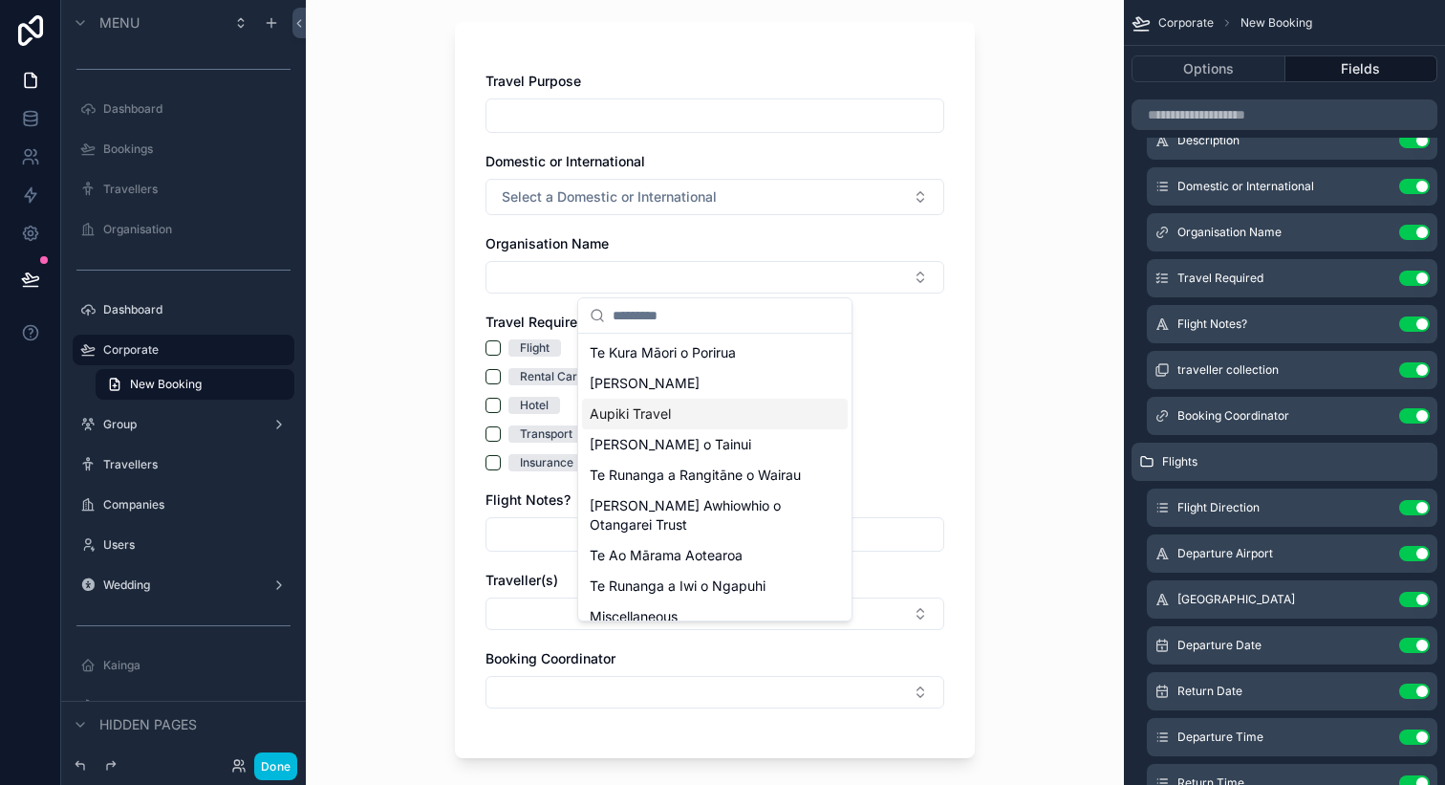
click at [939, 359] on div "Flight Rental Car Hotel Transport Insurance" at bounding box center [715, 405] width 459 height 132
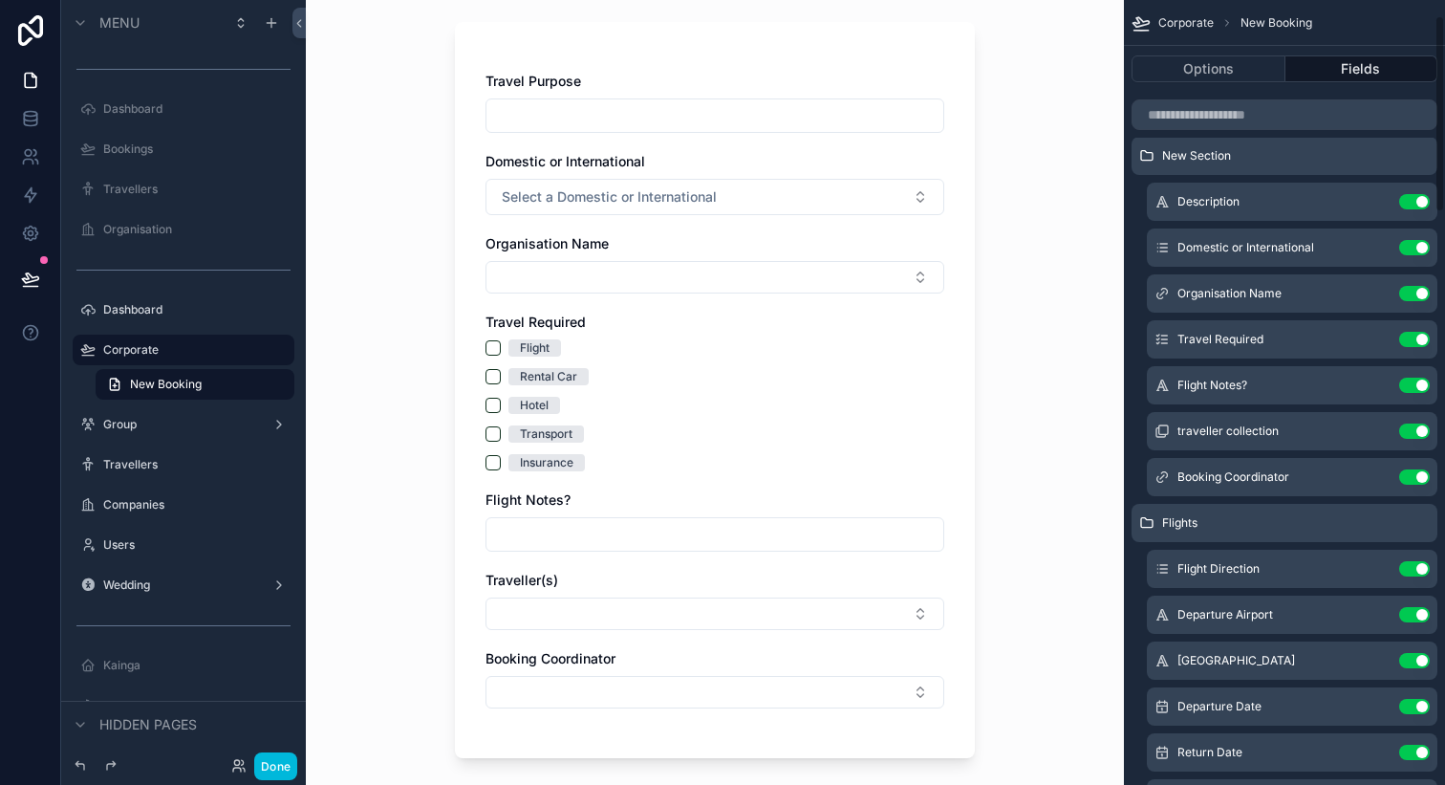
scroll to position [14, 0]
click at [0, 0] on icon "scrollable content" at bounding box center [0, 0] width 0 height 0
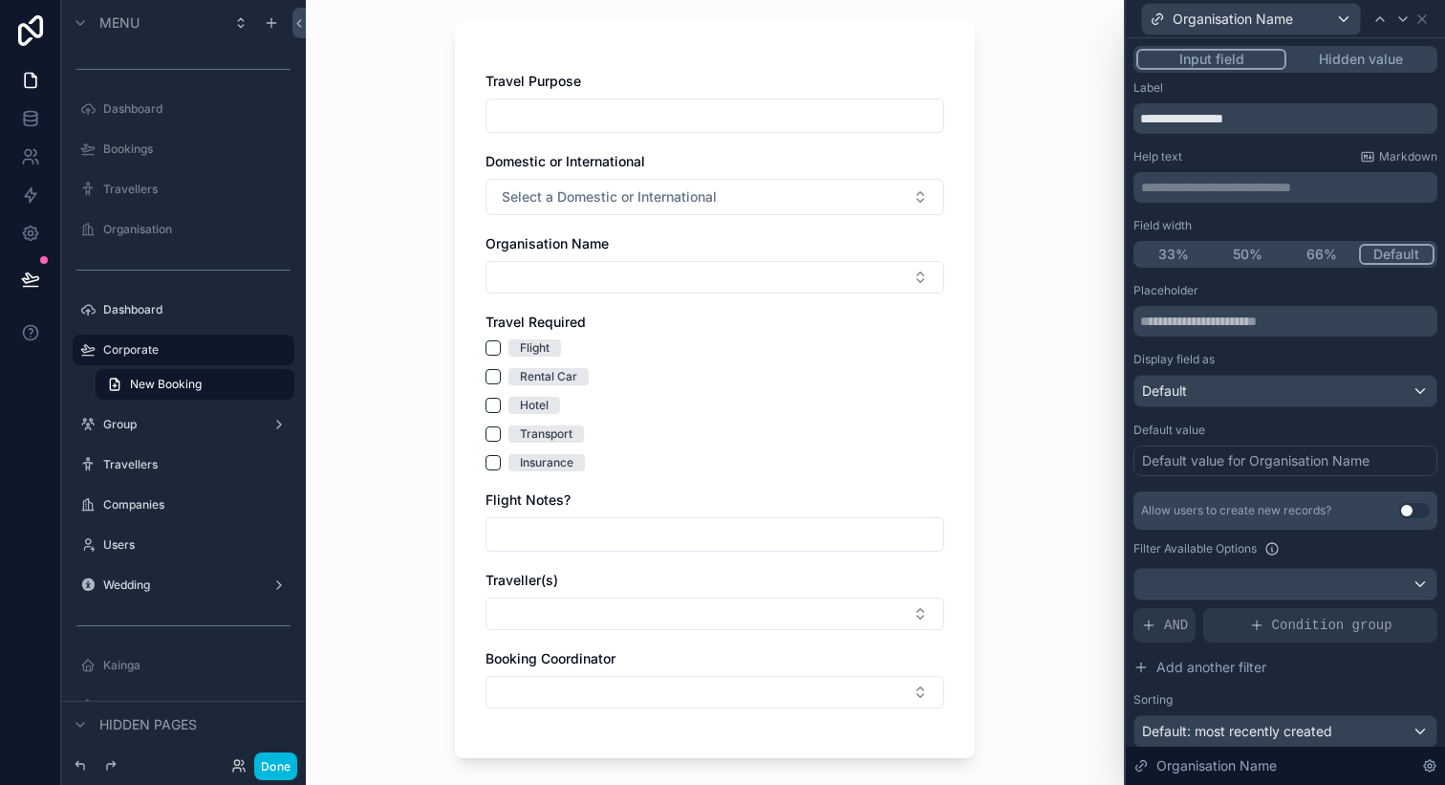
scroll to position [116, 0]
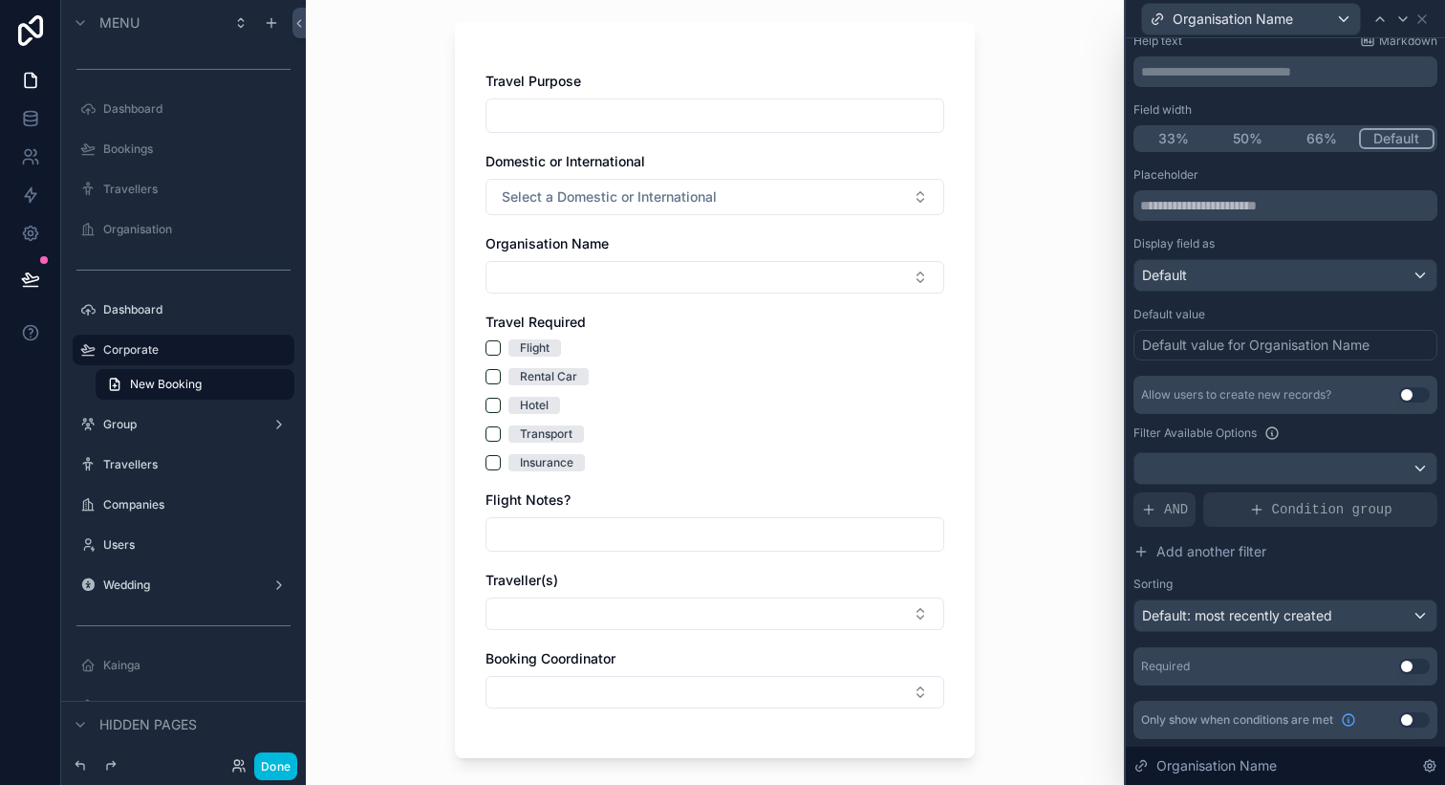
click at [1174, 512] on span "AND" at bounding box center [1176, 509] width 24 height 19
click at [0, 0] on icon at bounding box center [0, 0] width 0 height 0
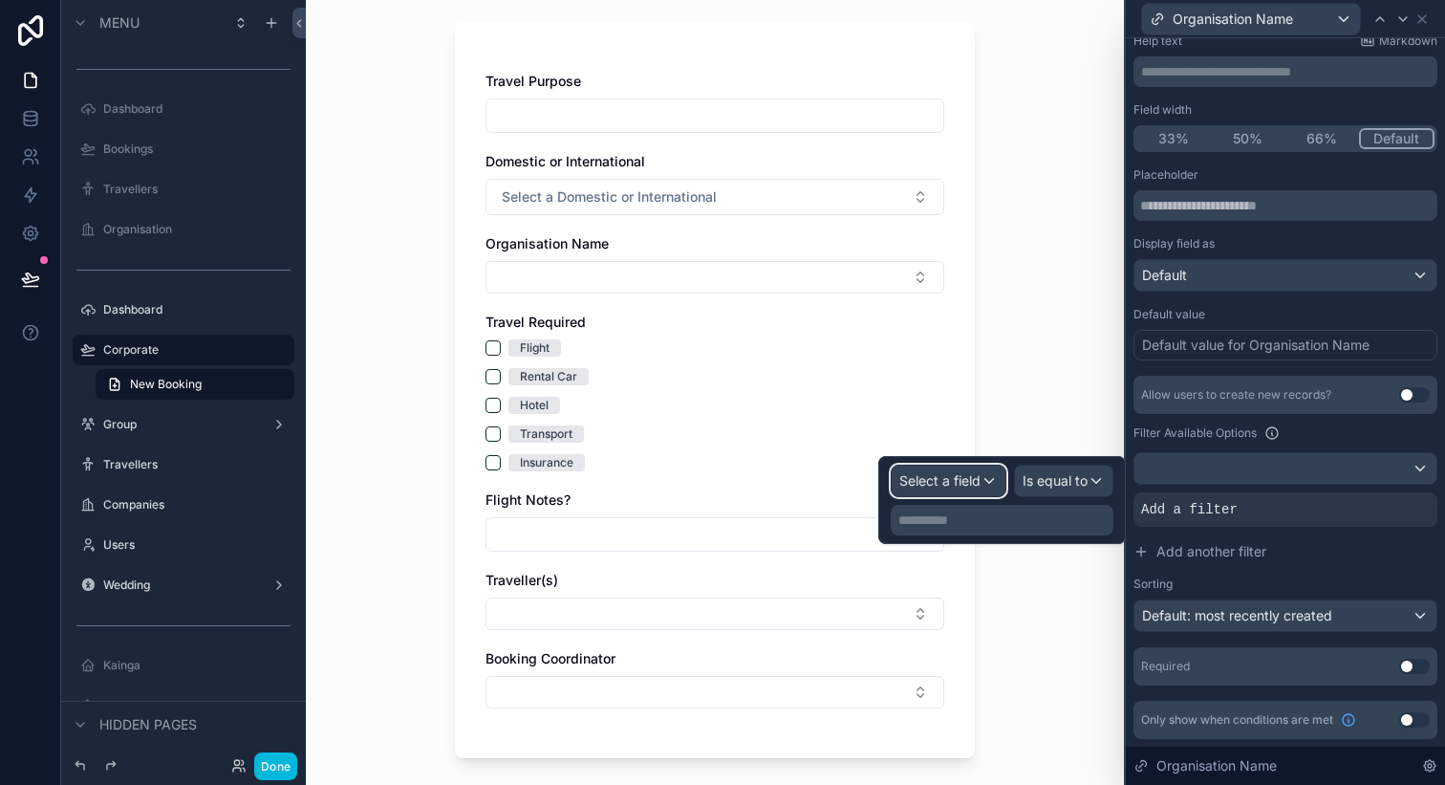
click at [979, 482] on span "Select a field" at bounding box center [940, 480] width 81 height 16
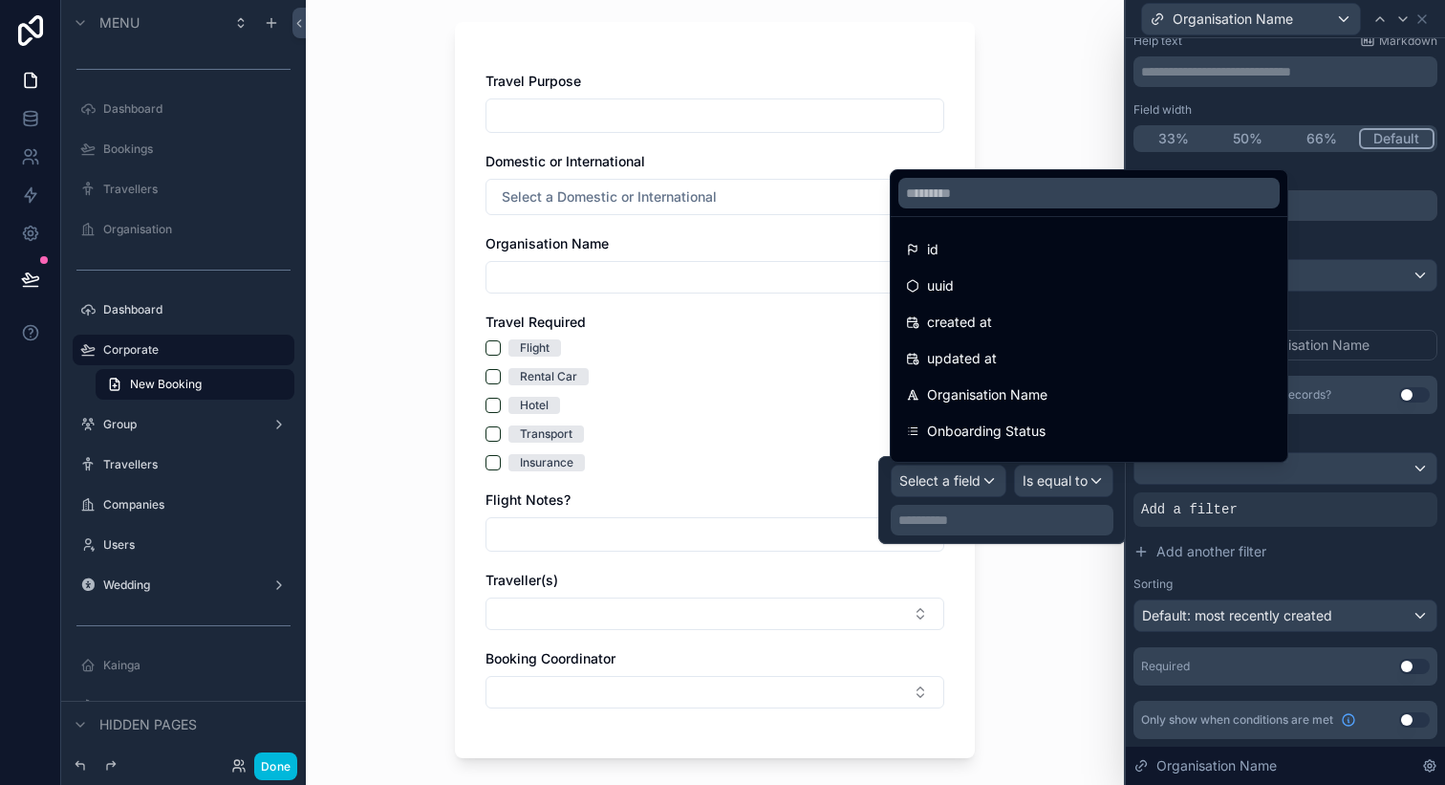
click at [1006, 414] on div "Onboarding Status" at bounding box center [1089, 431] width 389 height 34
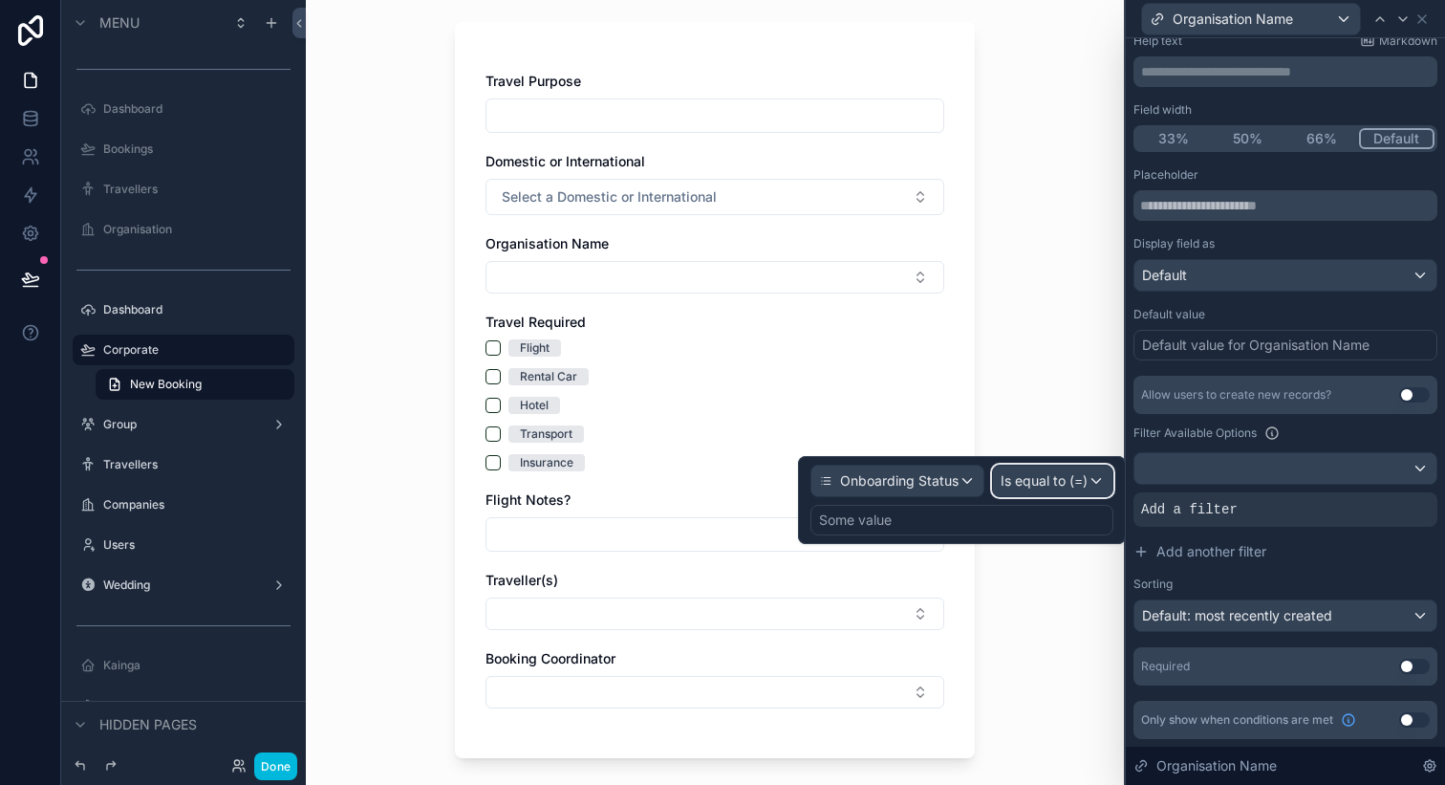
click at [1047, 475] on span "Is equal to (=)" at bounding box center [1044, 480] width 87 height 19
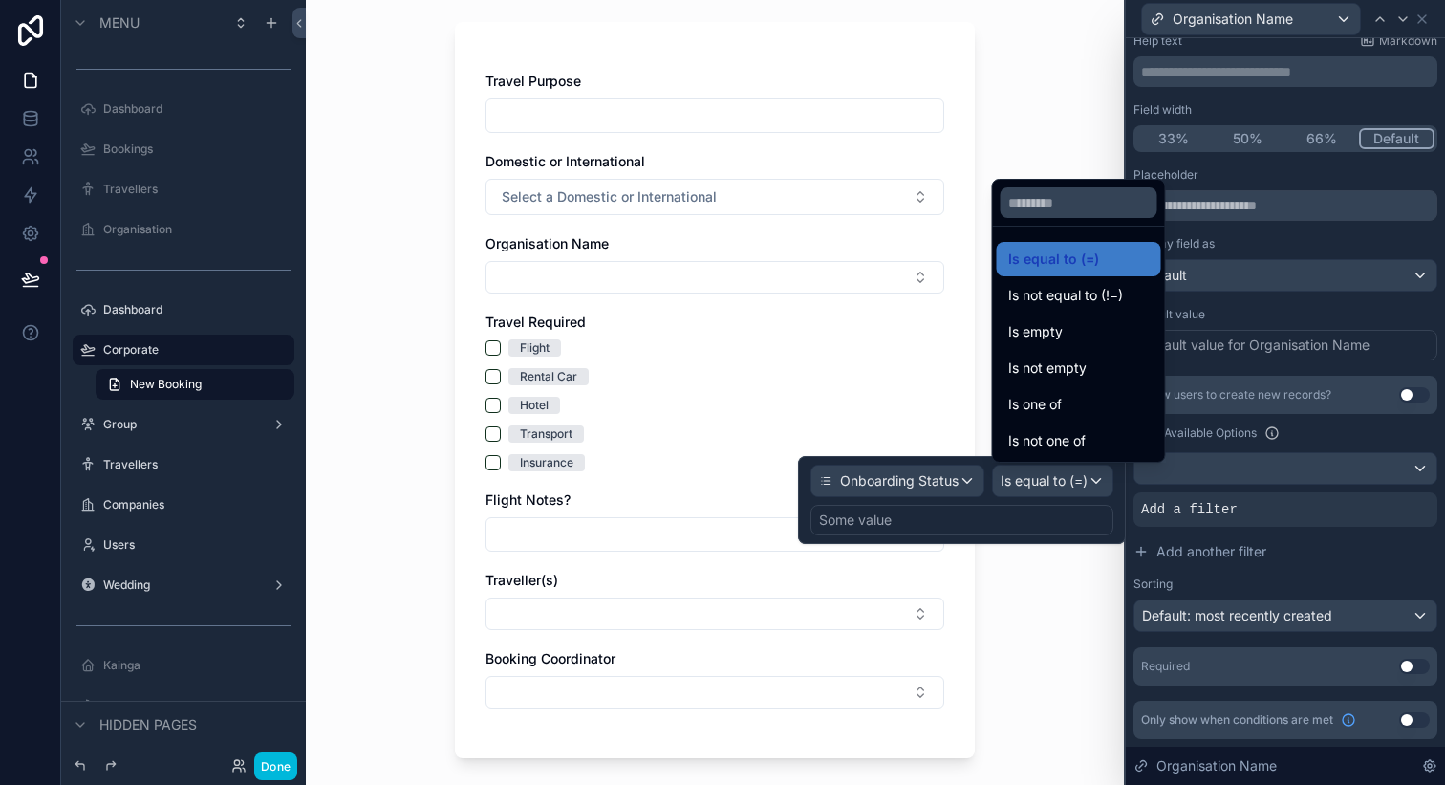
click at [933, 525] on div at bounding box center [962, 500] width 328 height 88
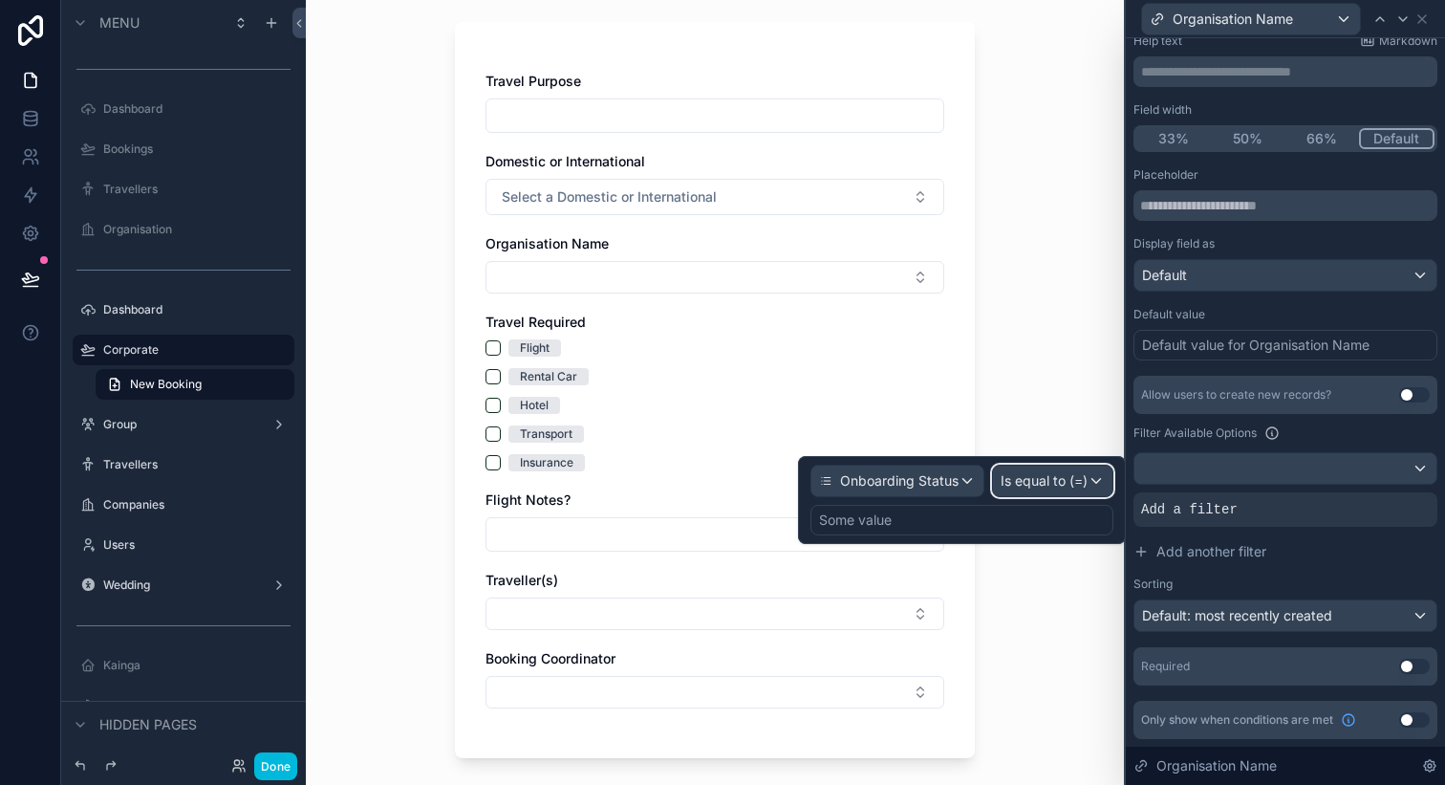
click at [1079, 474] on span "Is equal to (=)" at bounding box center [1044, 480] width 87 height 19
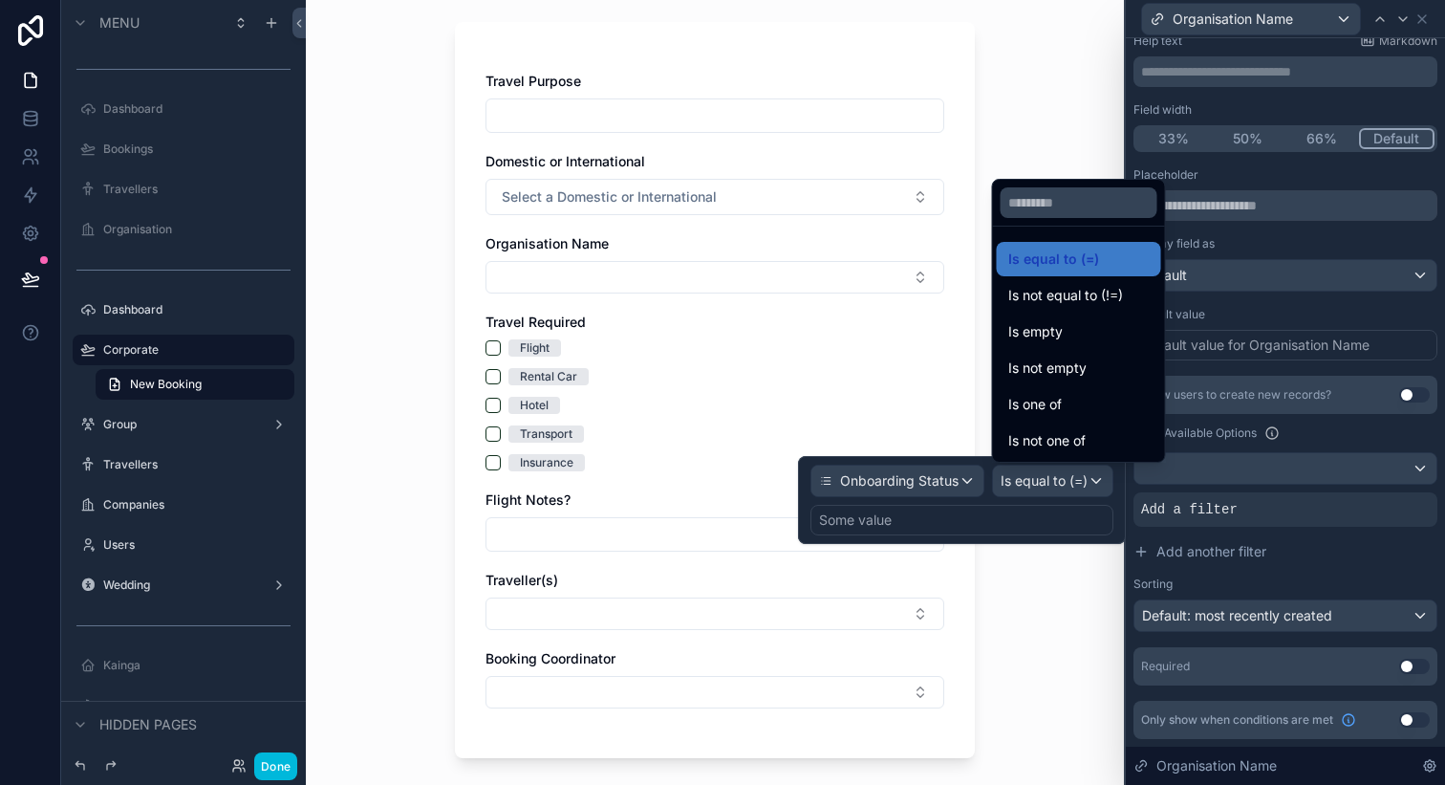
click at [1089, 405] on div "Is one of" at bounding box center [1079, 404] width 141 height 23
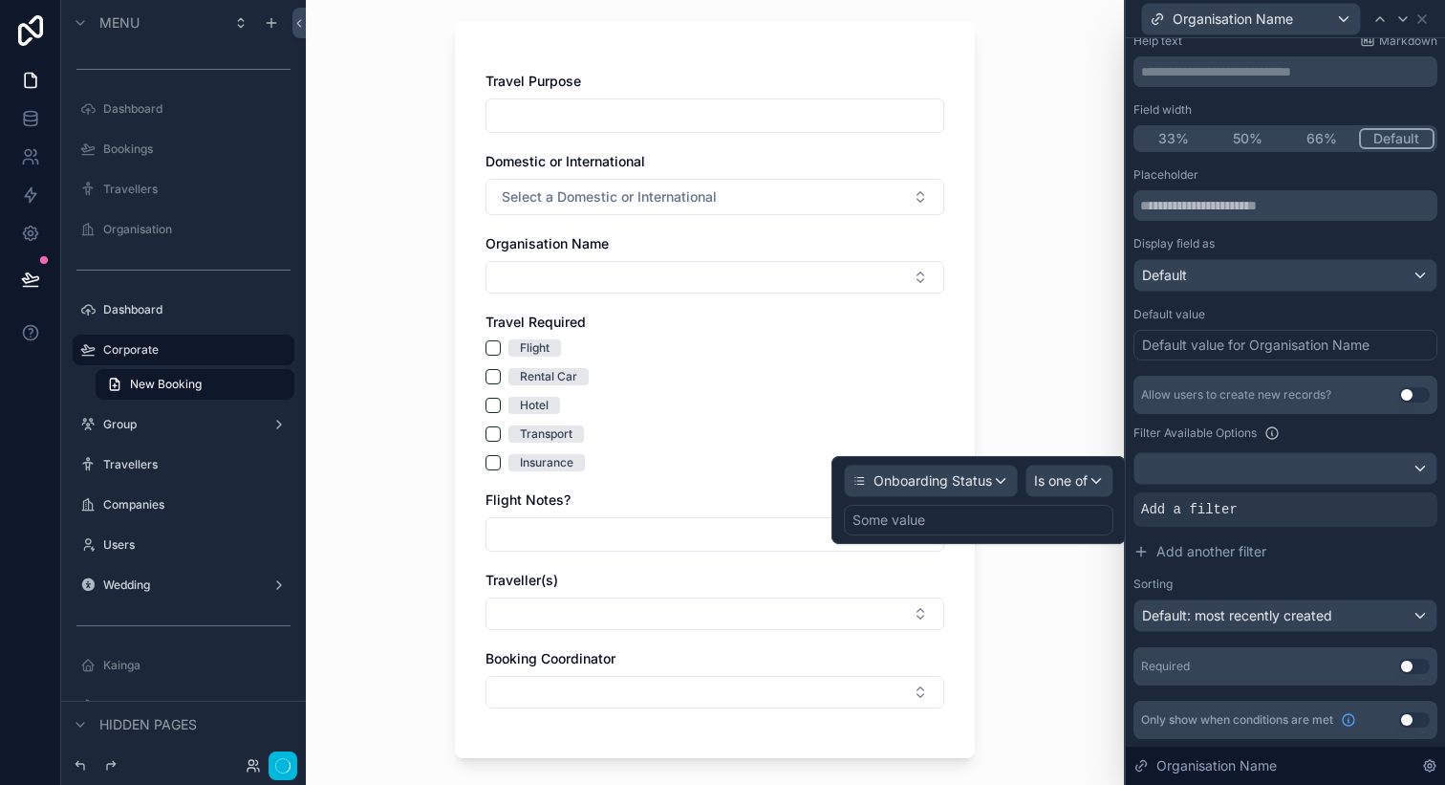
click at [1070, 513] on div "Some value" at bounding box center [979, 520] width 270 height 31
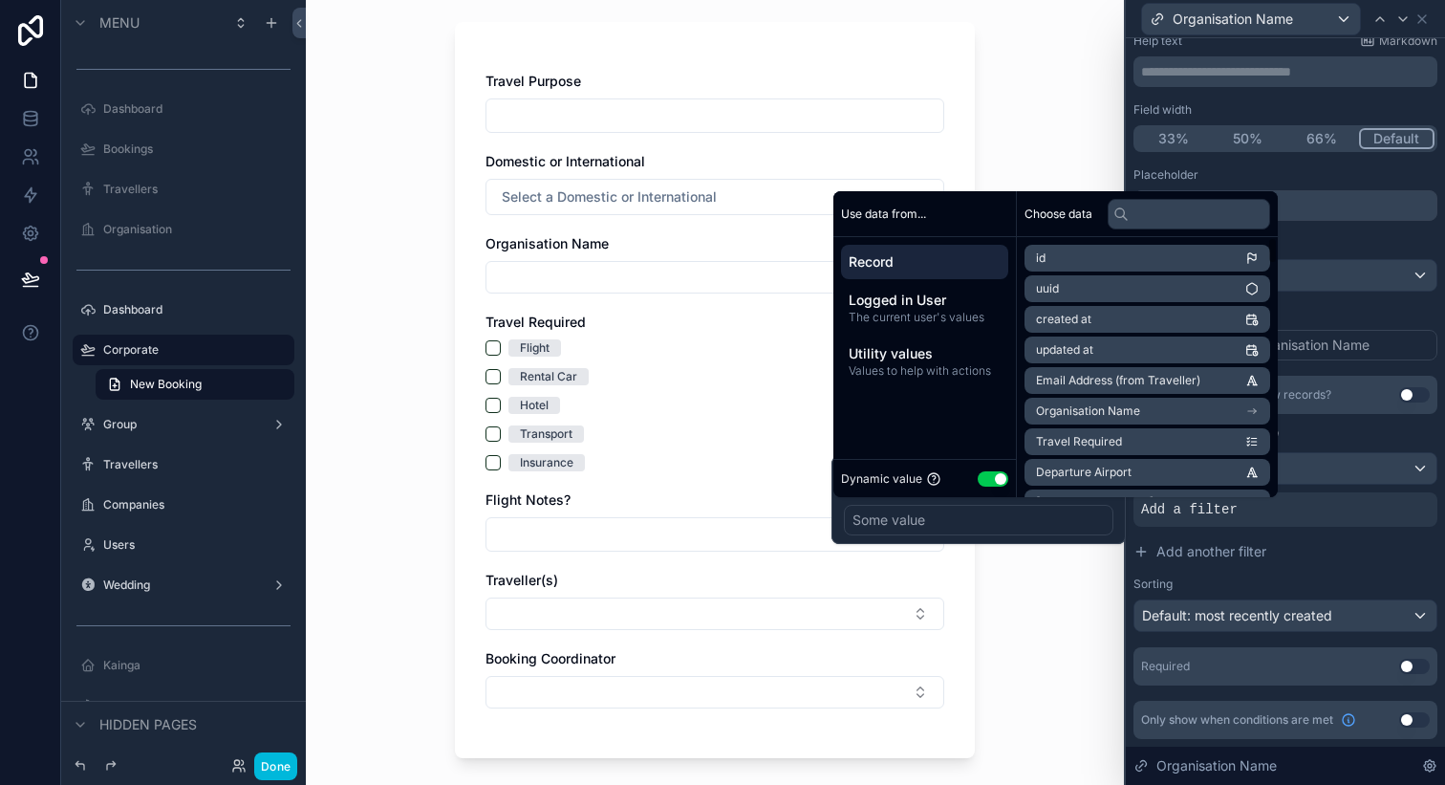
click at [1004, 481] on button "Use setting" at bounding box center [993, 478] width 31 height 15
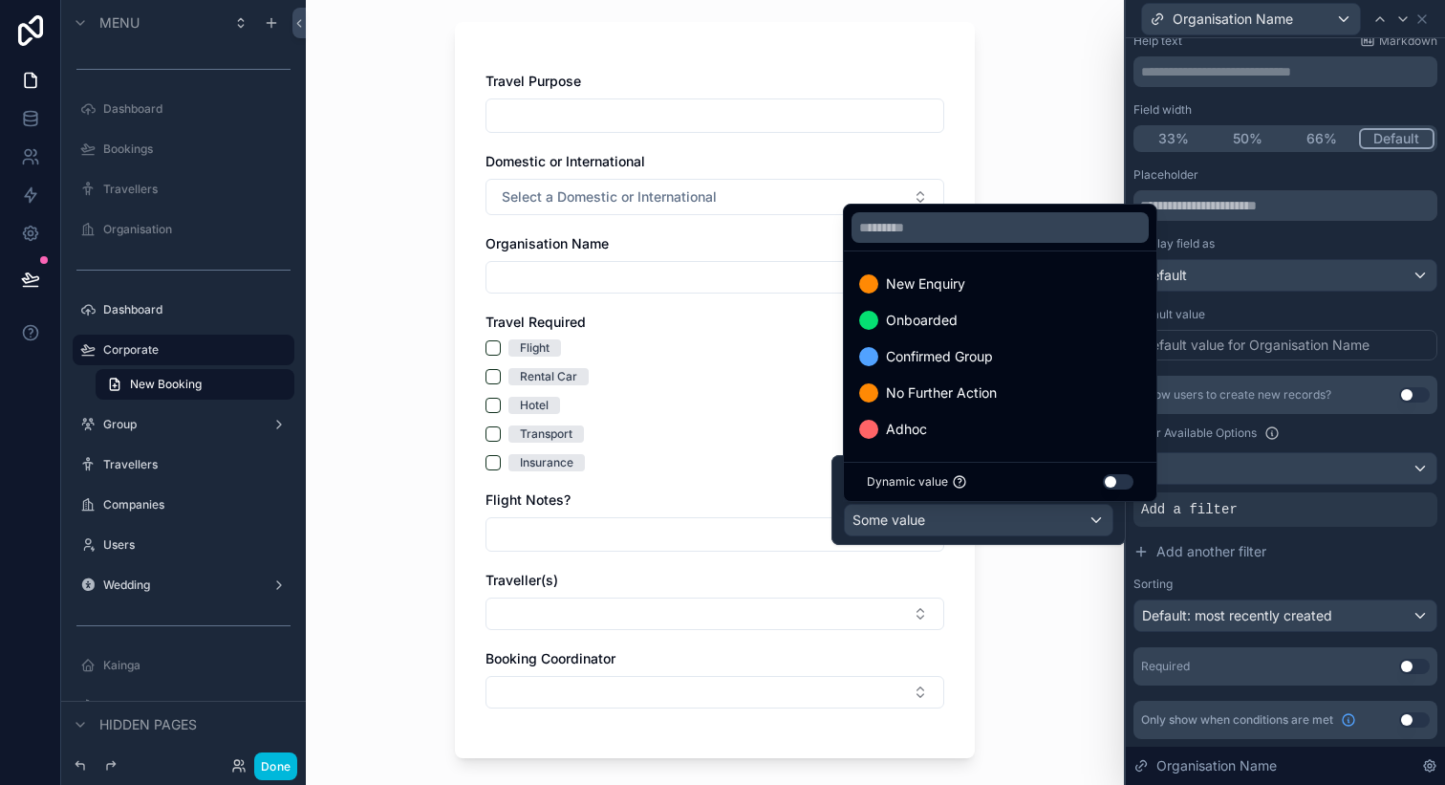
click at [970, 326] on div "Onboarded" at bounding box center [1000, 320] width 282 height 23
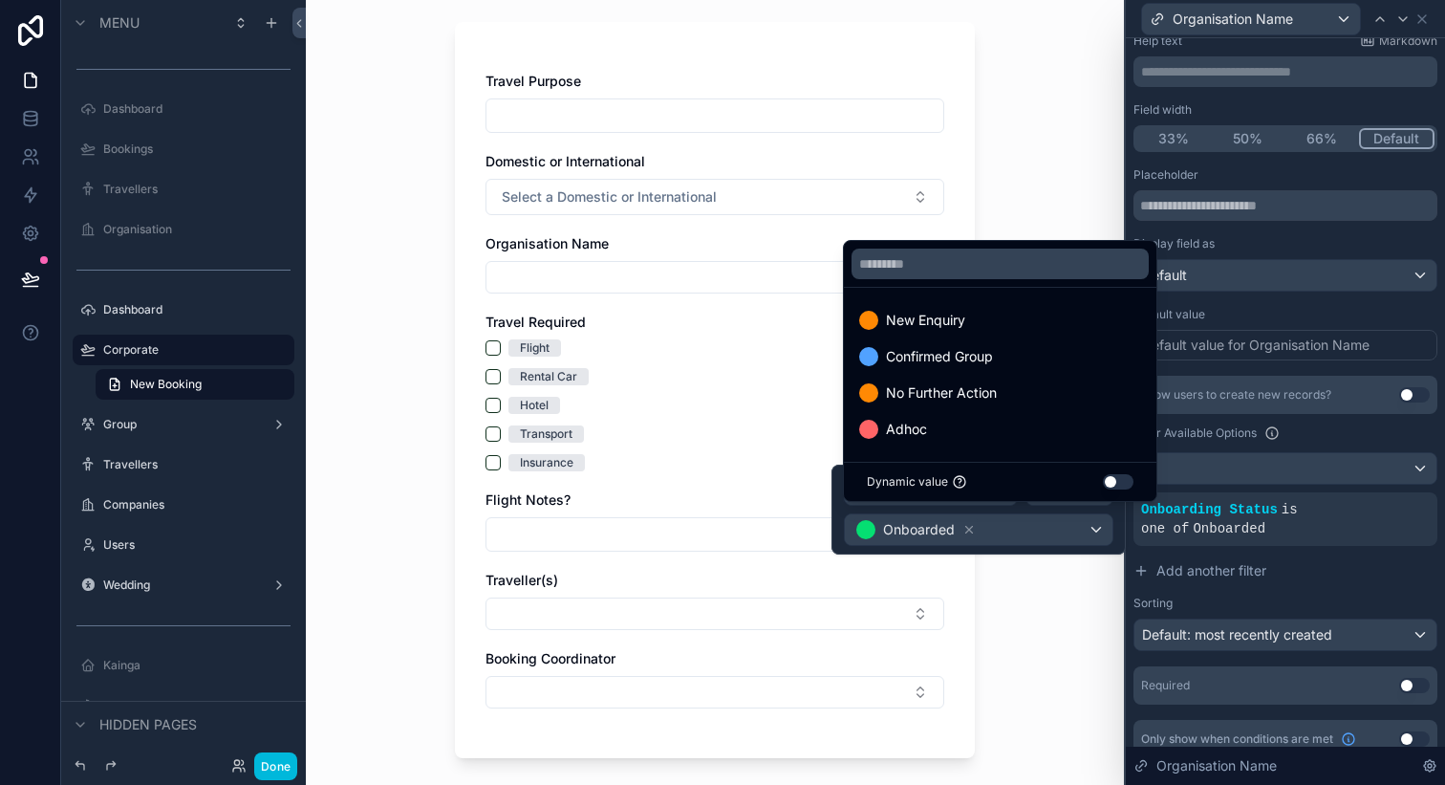
click at [394, 625] on div "Corporate New Booking New Booking Travel Purpose Domestic or International Sele…" at bounding box center [715, 288] width 818 height 785
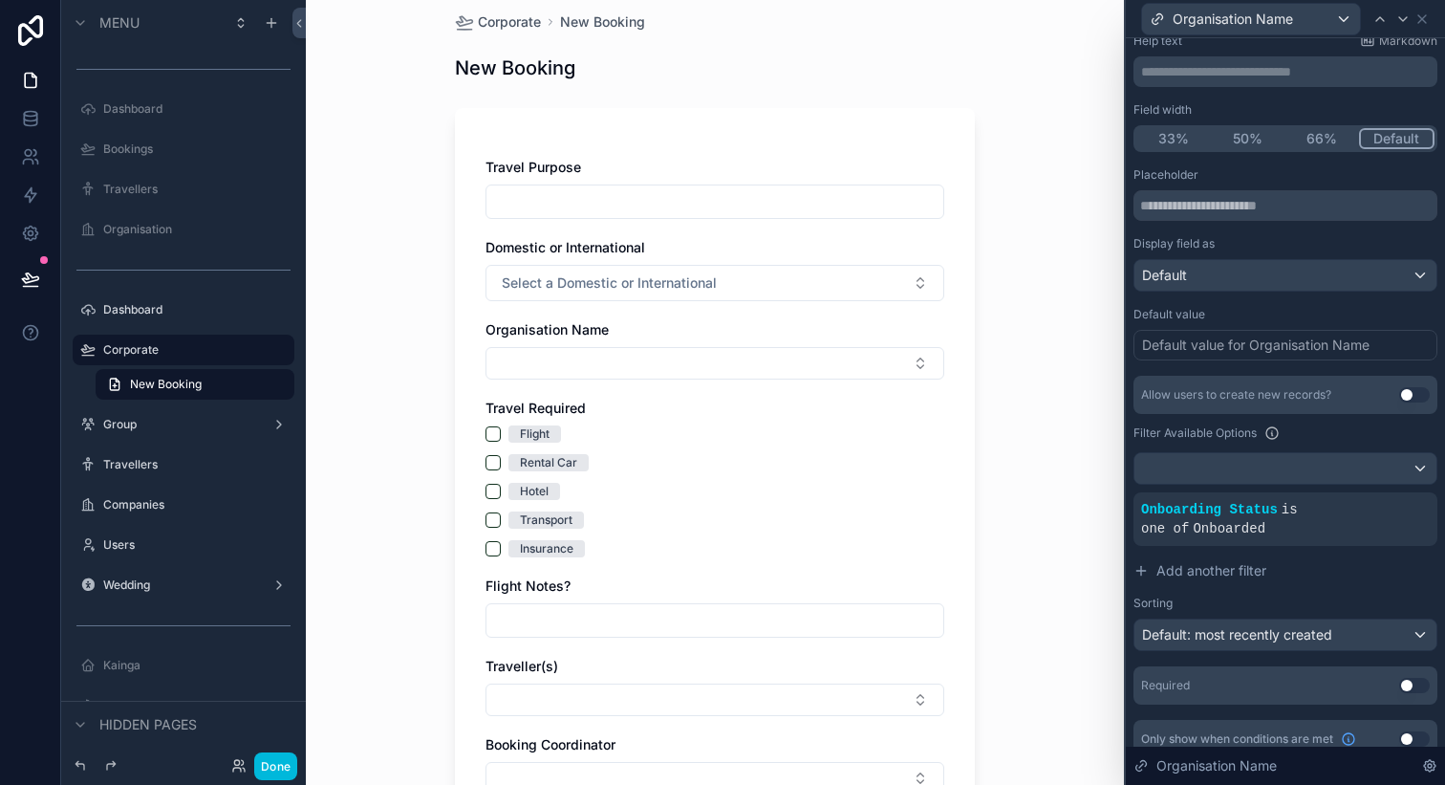
scroll to position [0, 0]
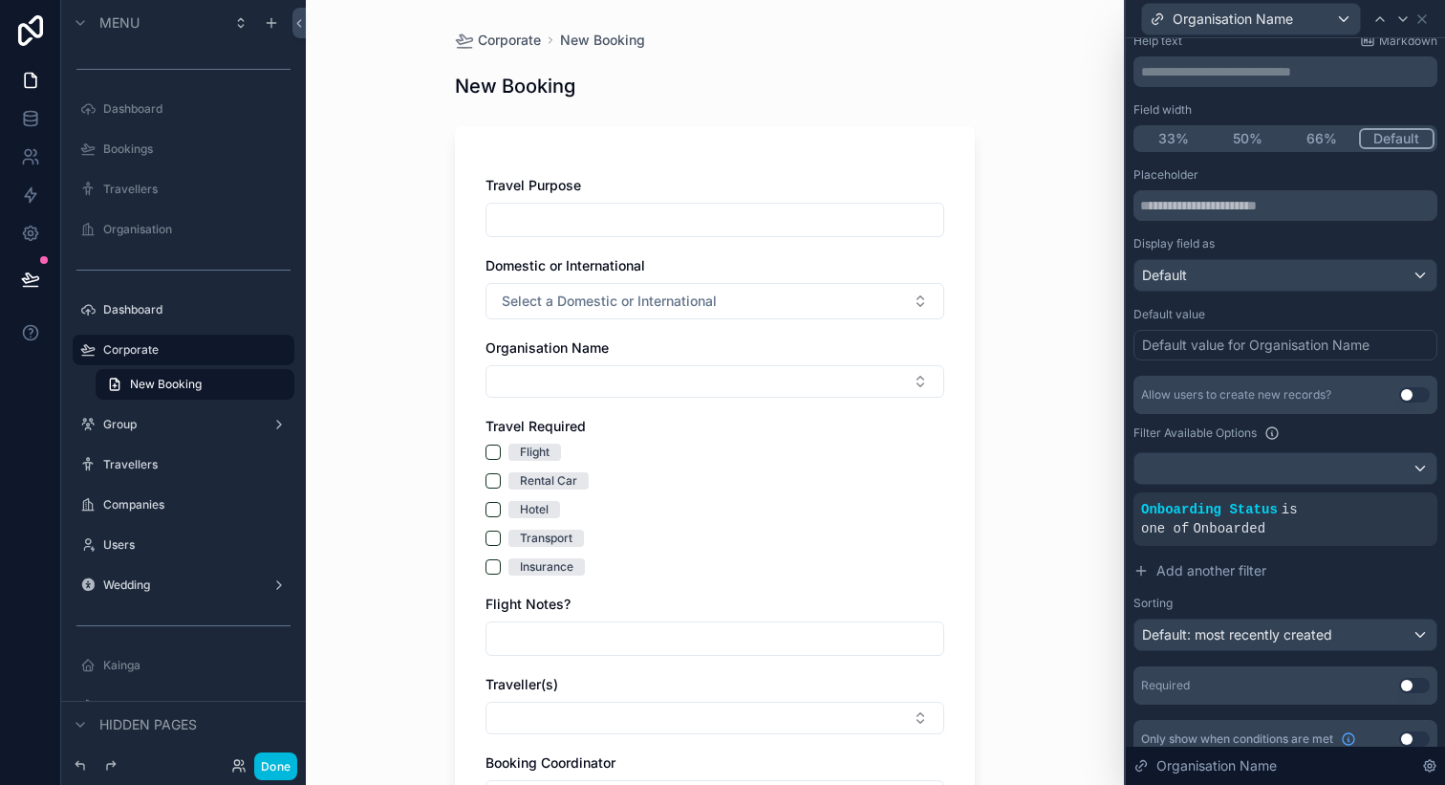
click at [988, 154] on div "Corporate New Booking New Booking Travel Purpose Domestic or International Sele…" at bounding box center [715, 525] width 551 height 1050
click at [1425, 17] on icon at bounding box center [1422, 18] width 15 height 15
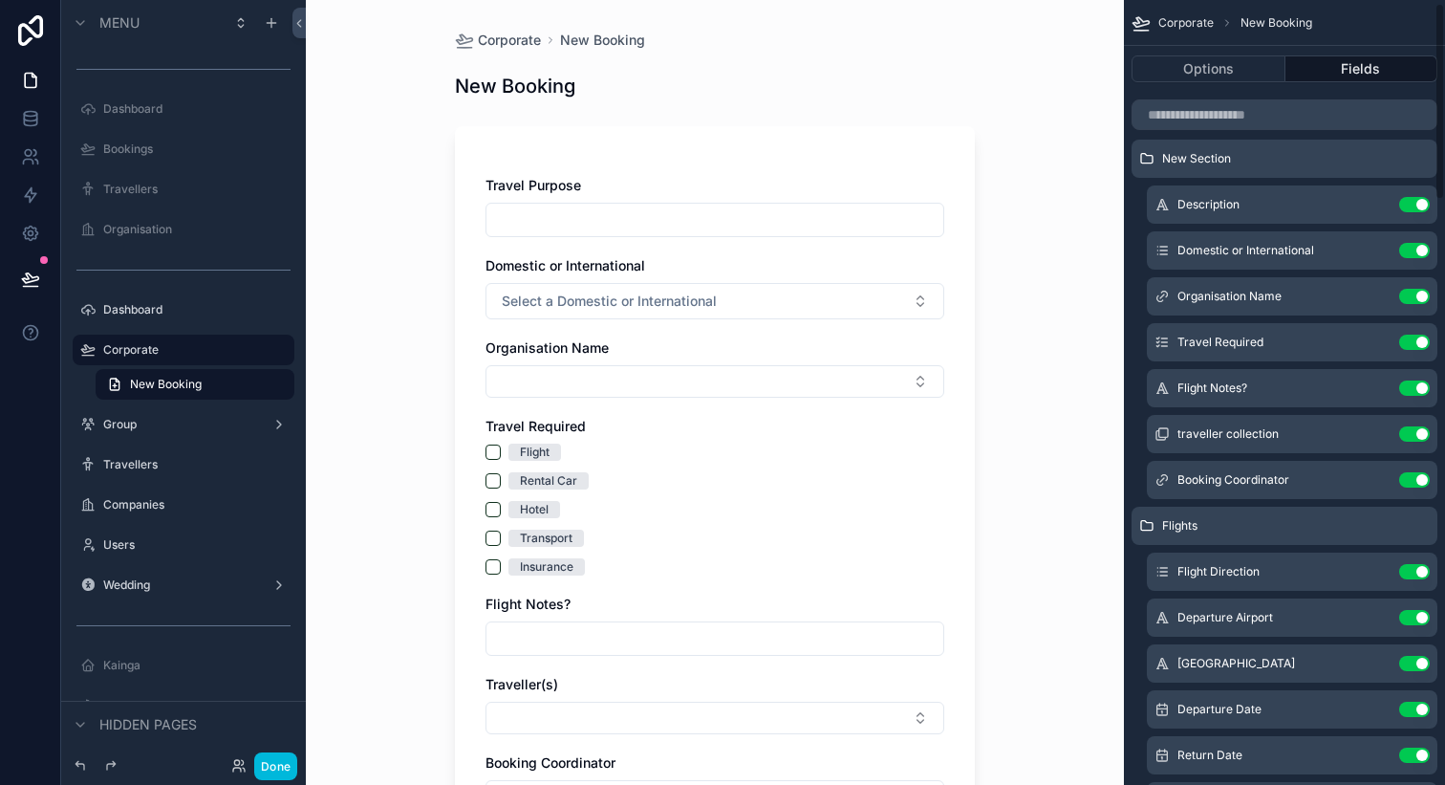
click at [1220, 66] on button "Options" at bounding box center [1209, 68] width 154 height 27
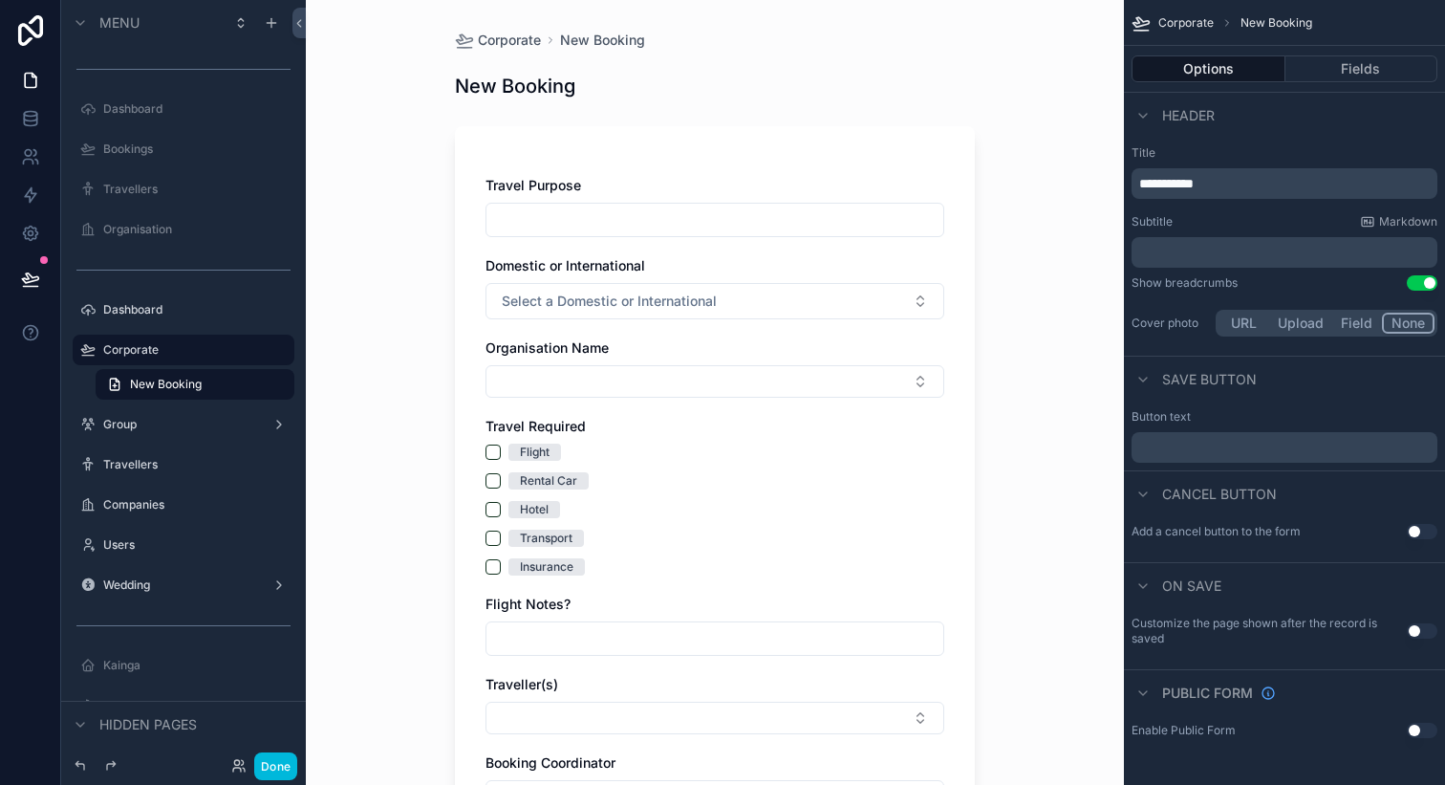
click at [1423, 282] on button "Use setting" at bounding box center [1422, 282] width 31 height 15
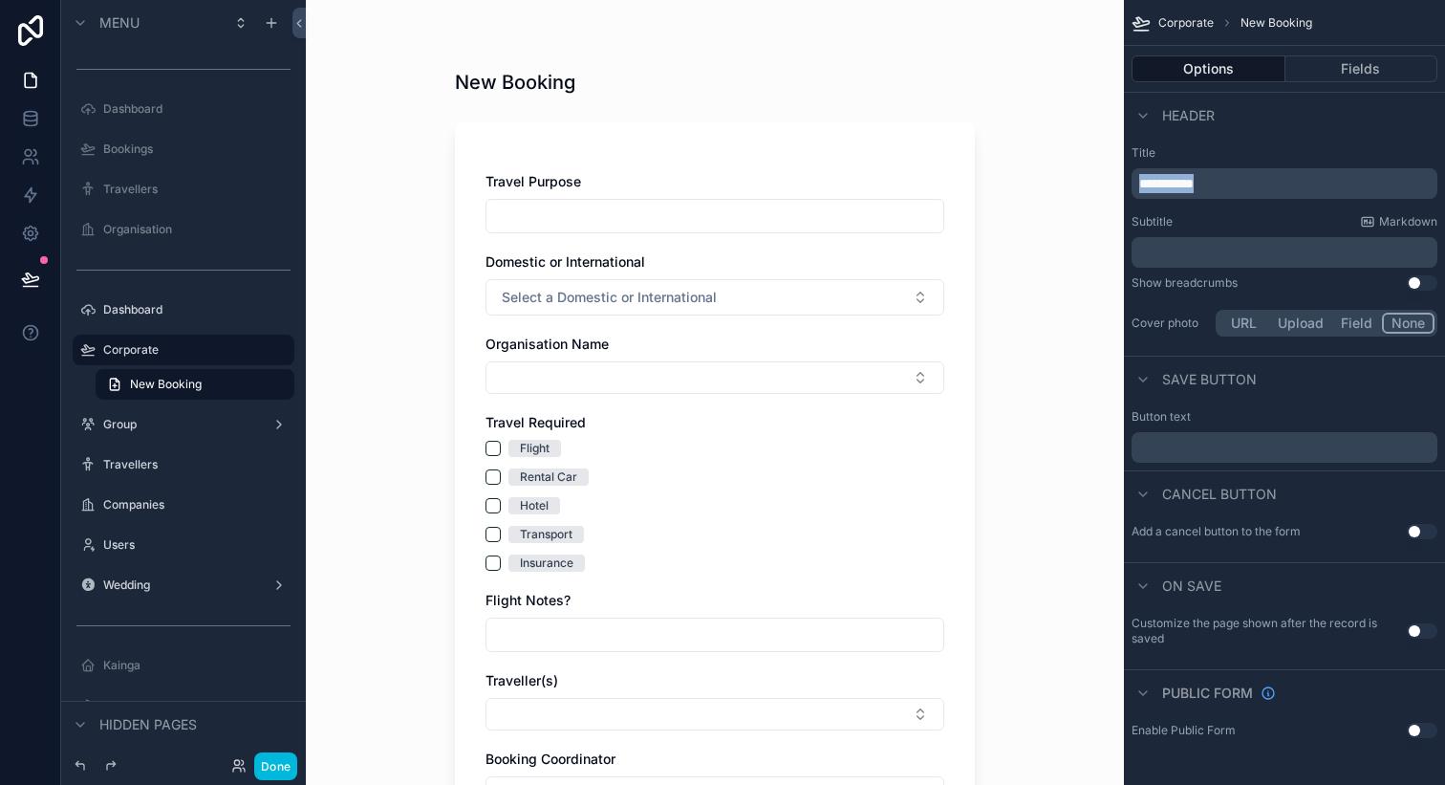
drag, startPoint x: 1248, startPoint y: 185, endPoint x: 1032, endPoint y: 185, distance: 215.1
click at [1032, 185] on div "**********" at bounding box center [875, 392] width 1139 height 785
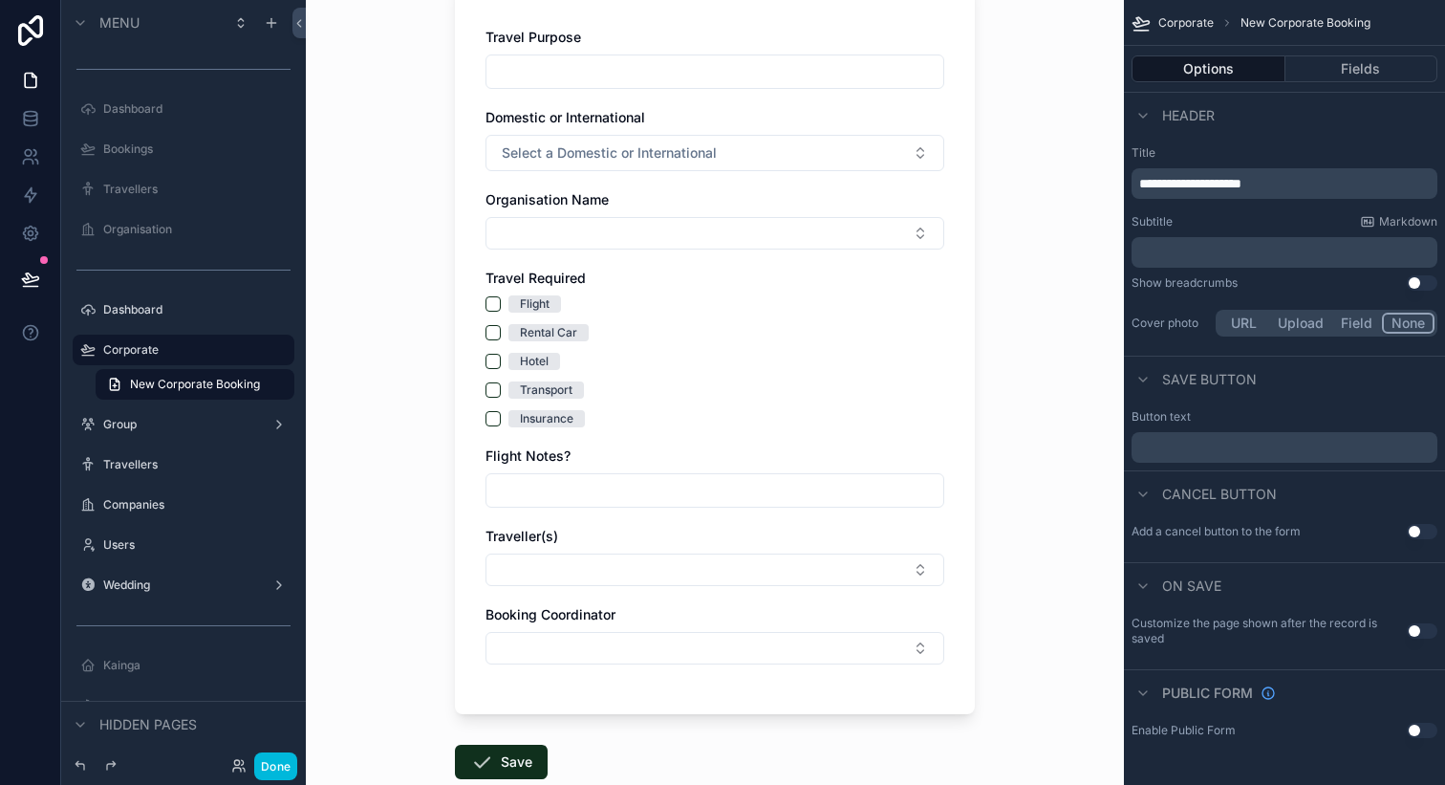
scroll to position [217, 0]
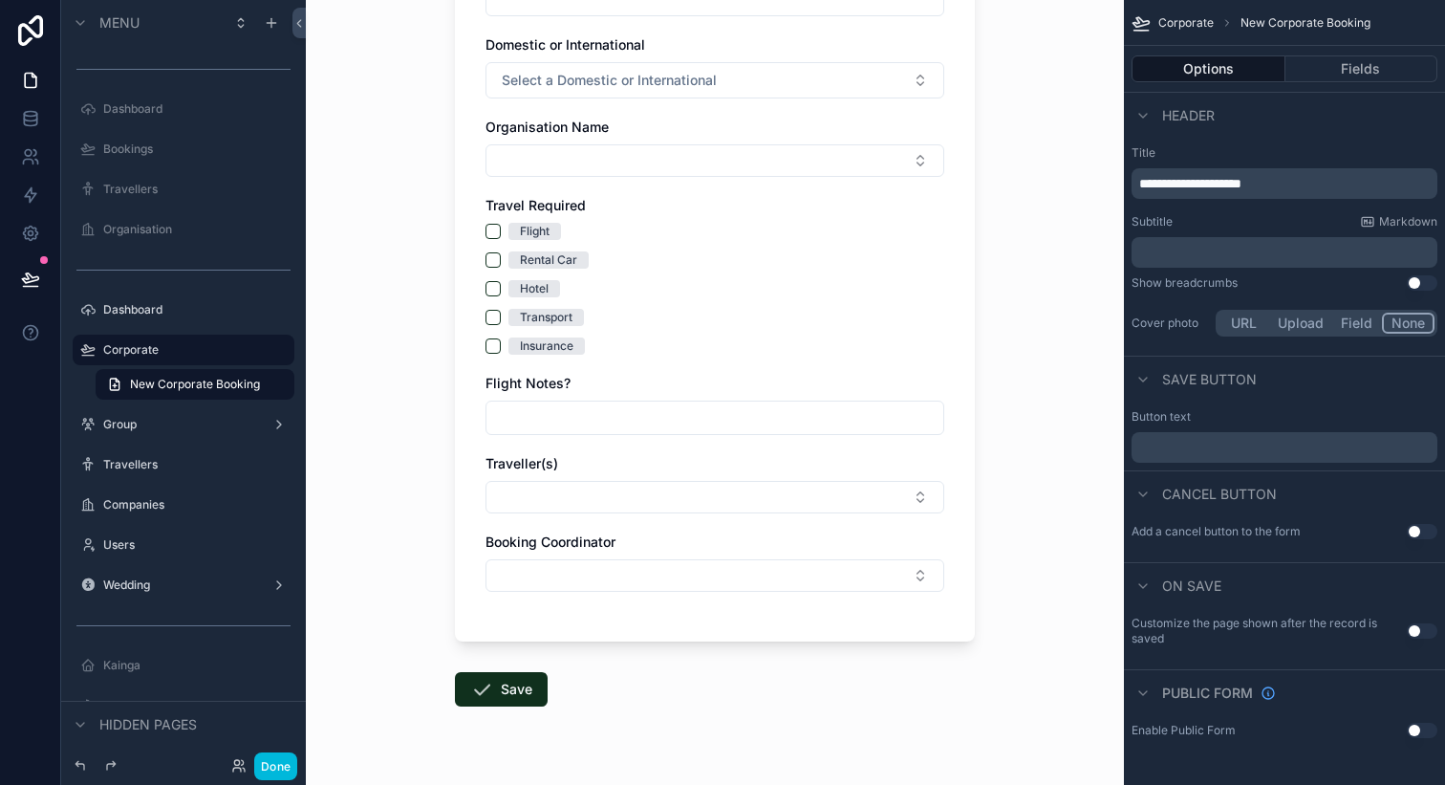
click at [1330, 69] on button "Fields" at bounding box center [1362, 68] width 153 height 27
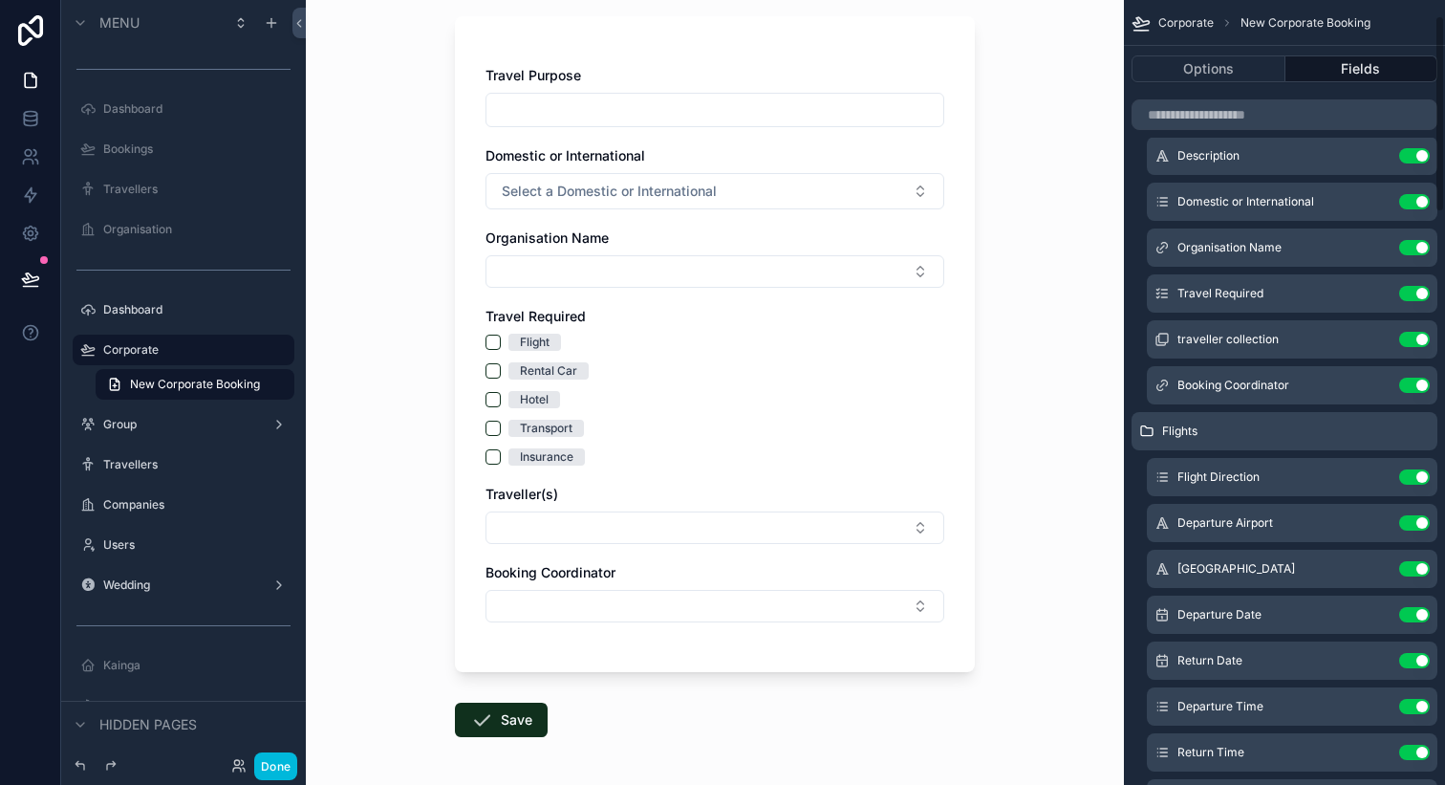
scroll to position [98, 0]
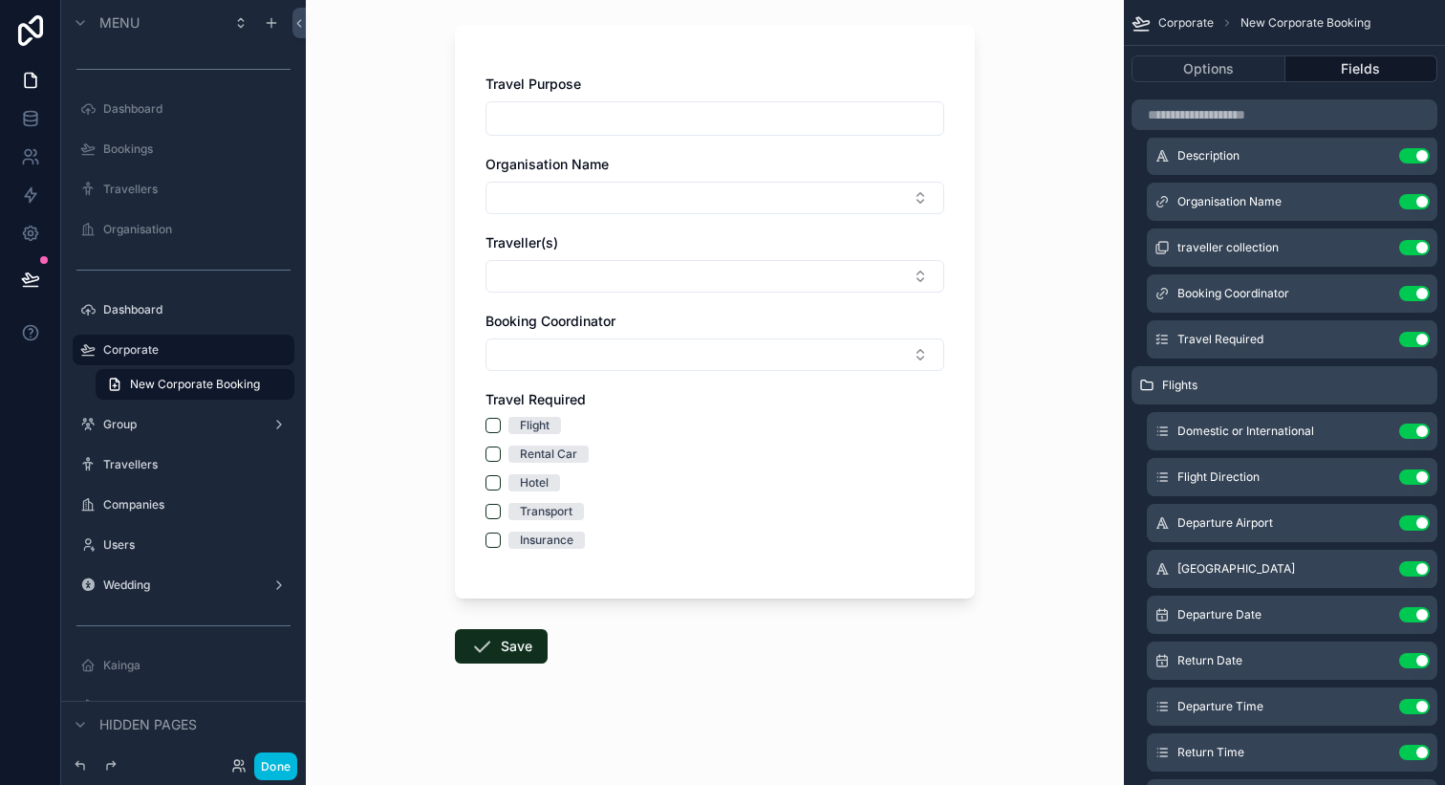
click at [834, 271] on button "Select Button" at bounding box center [715, 276] width 459 height 33
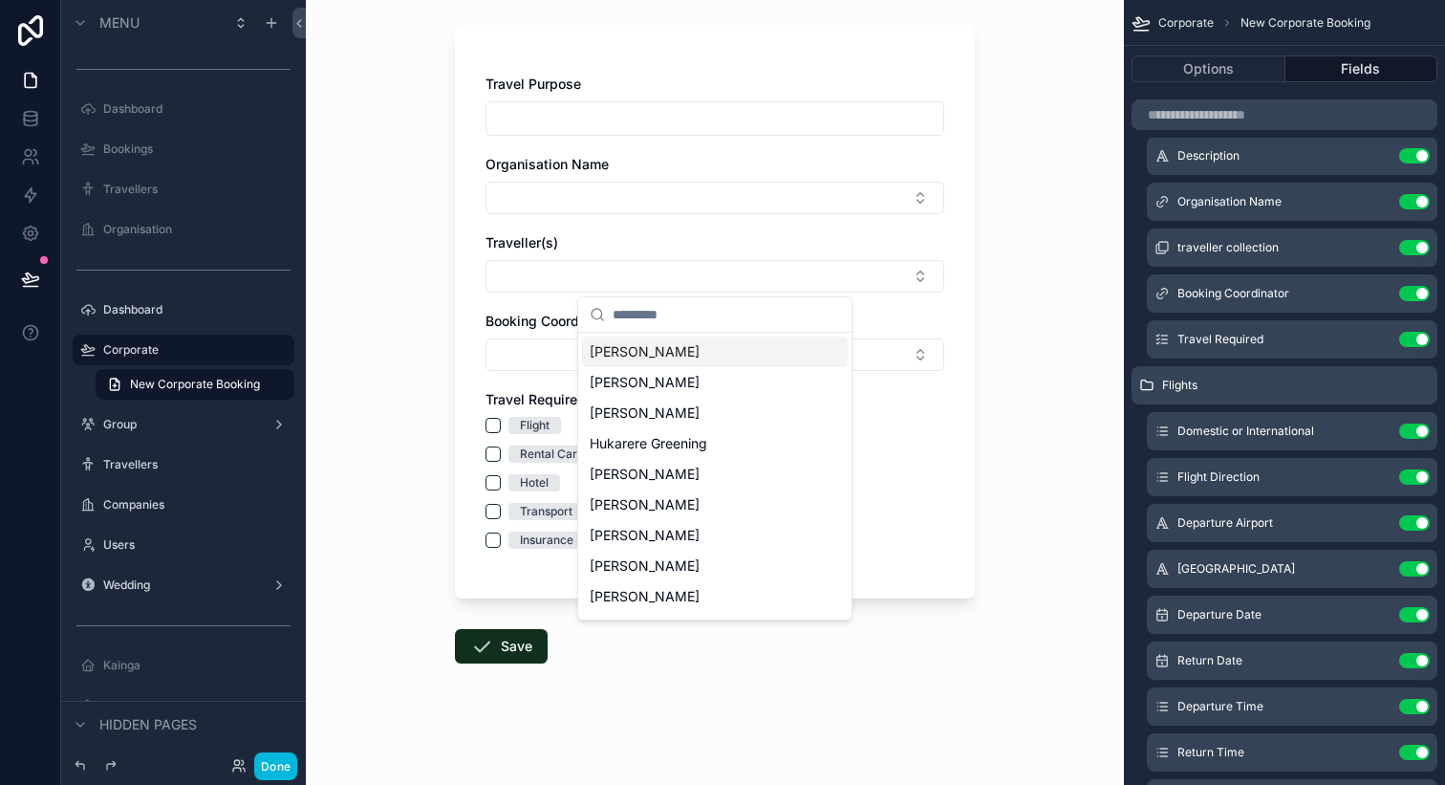
click at [1007, 250] on div "New Corporate Booking Travel Purpose Organisation Name Traveller(s) Booking Coo…" at bounding box center [715, 294] width 818 height 785
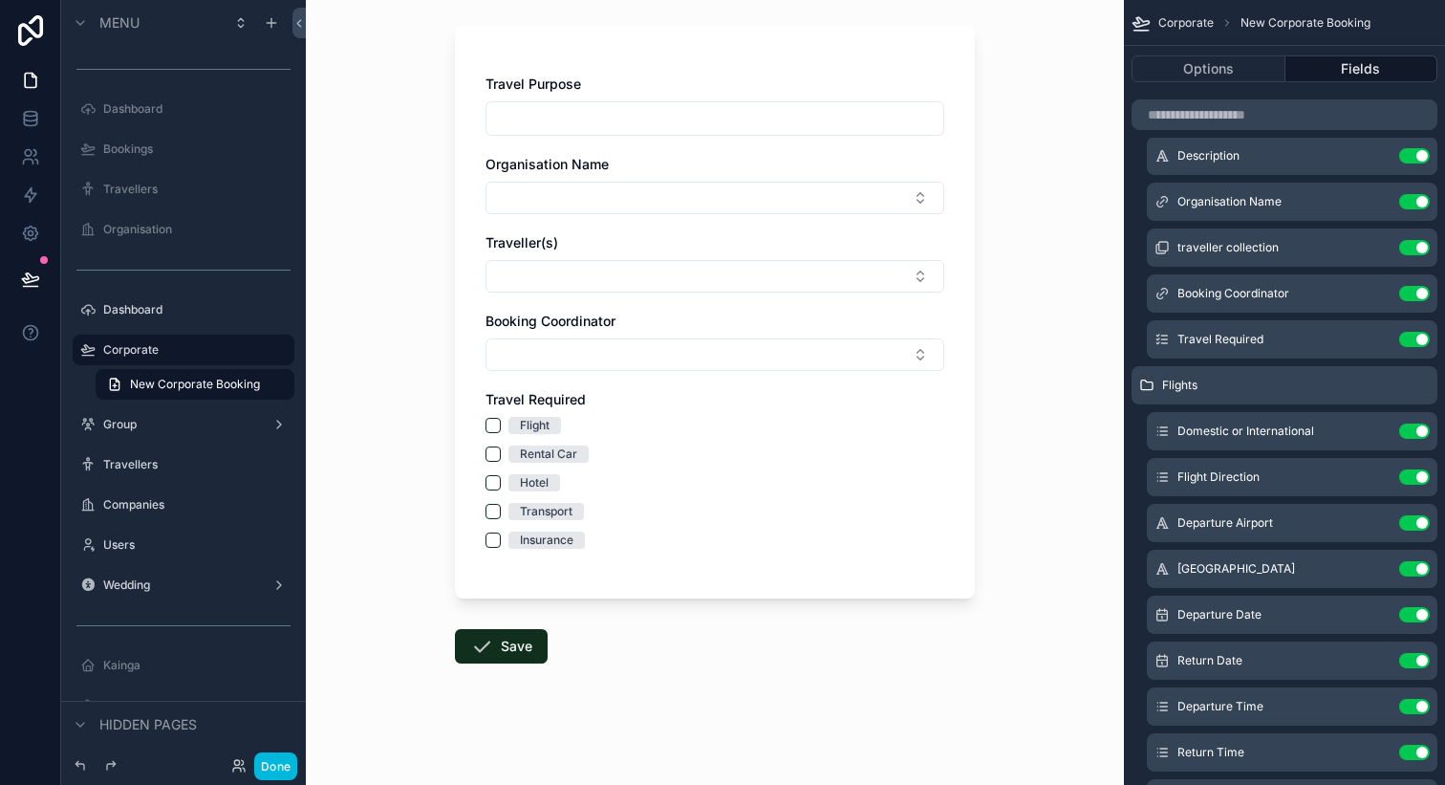
click at [0, 0] on icon "scrollable content" at bounding box center [0, 0] width 0 height 0
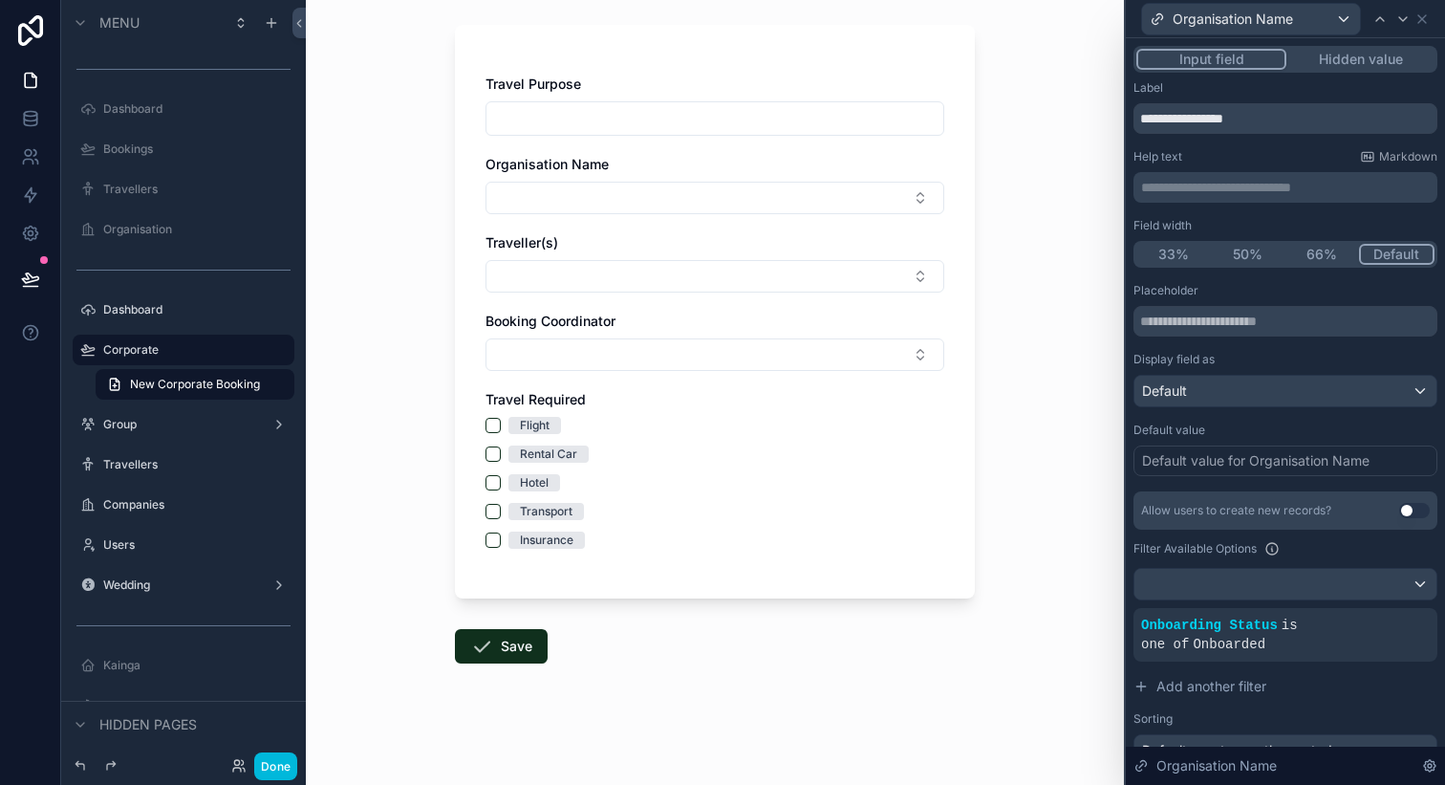
click at [1076, 288] on div "New Corporate Booking Travel Purpose Organisation Name Traveller(s) Booking Coo…" at bounding box center [715, 294] width 818 height 785
click at [1423, 20] on icon at bounding box center [1423, 19] width 8 height 8
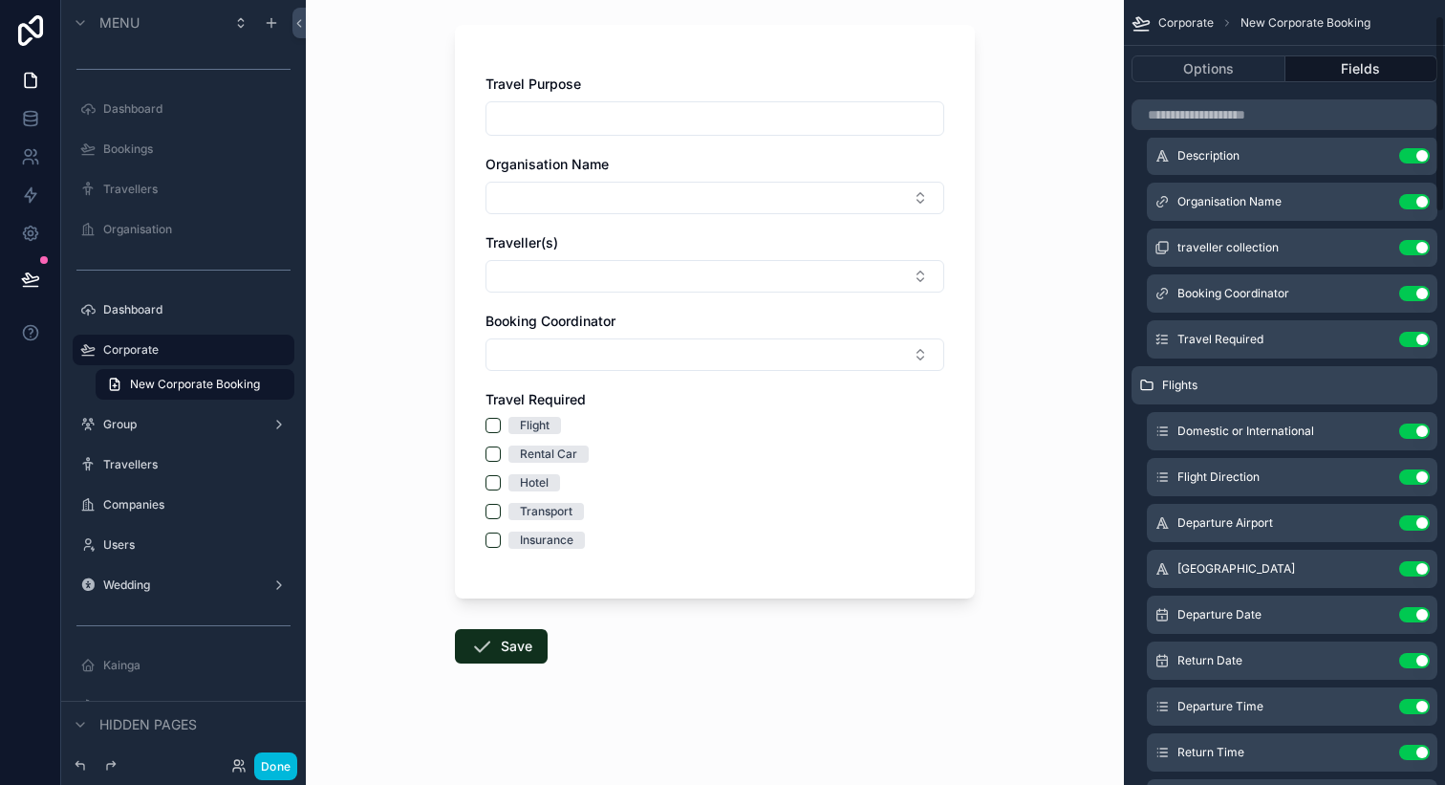
click at [0, 0] on icon "scrollable content" at bounding box center [0, 0] width 0 height 0
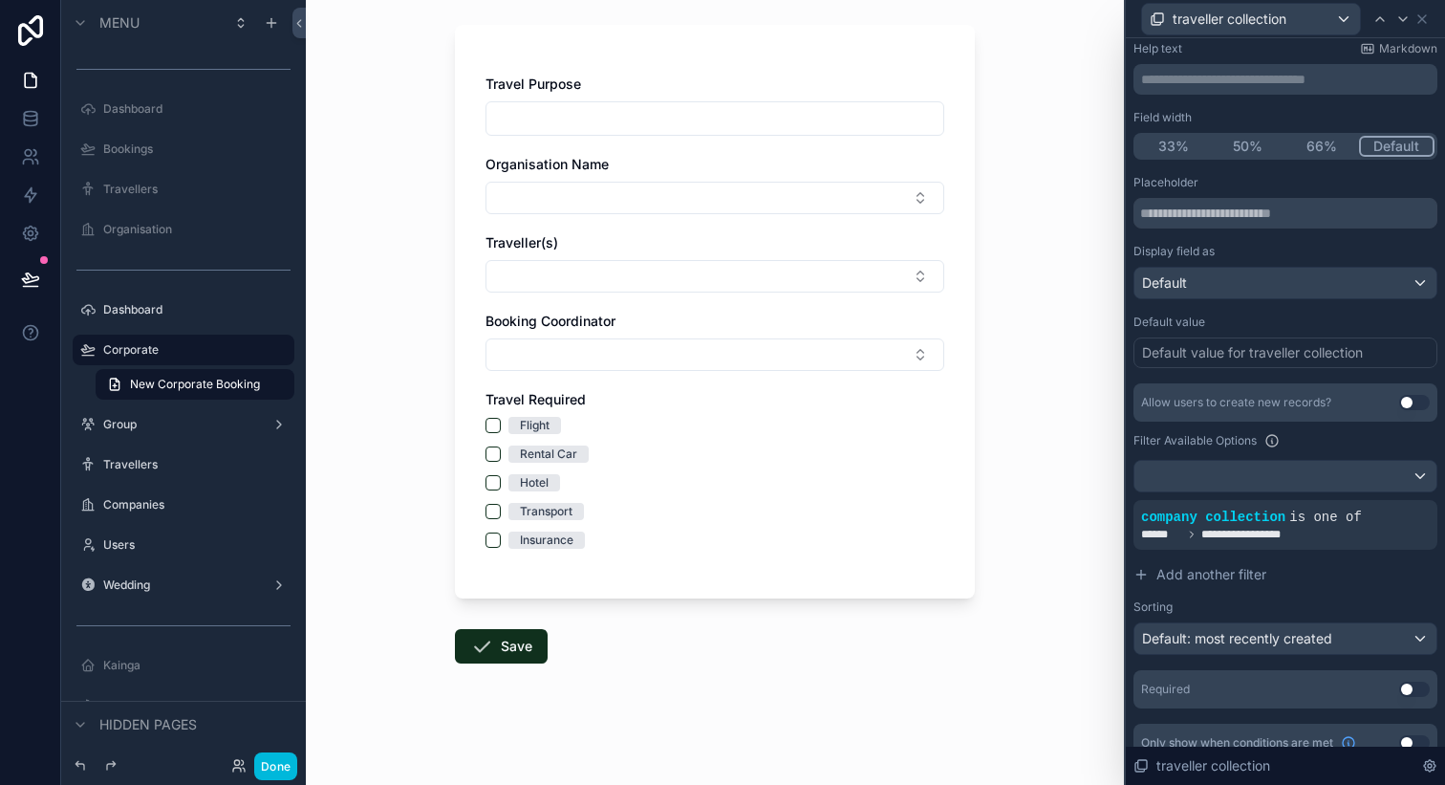
scroll to position [131, 0]
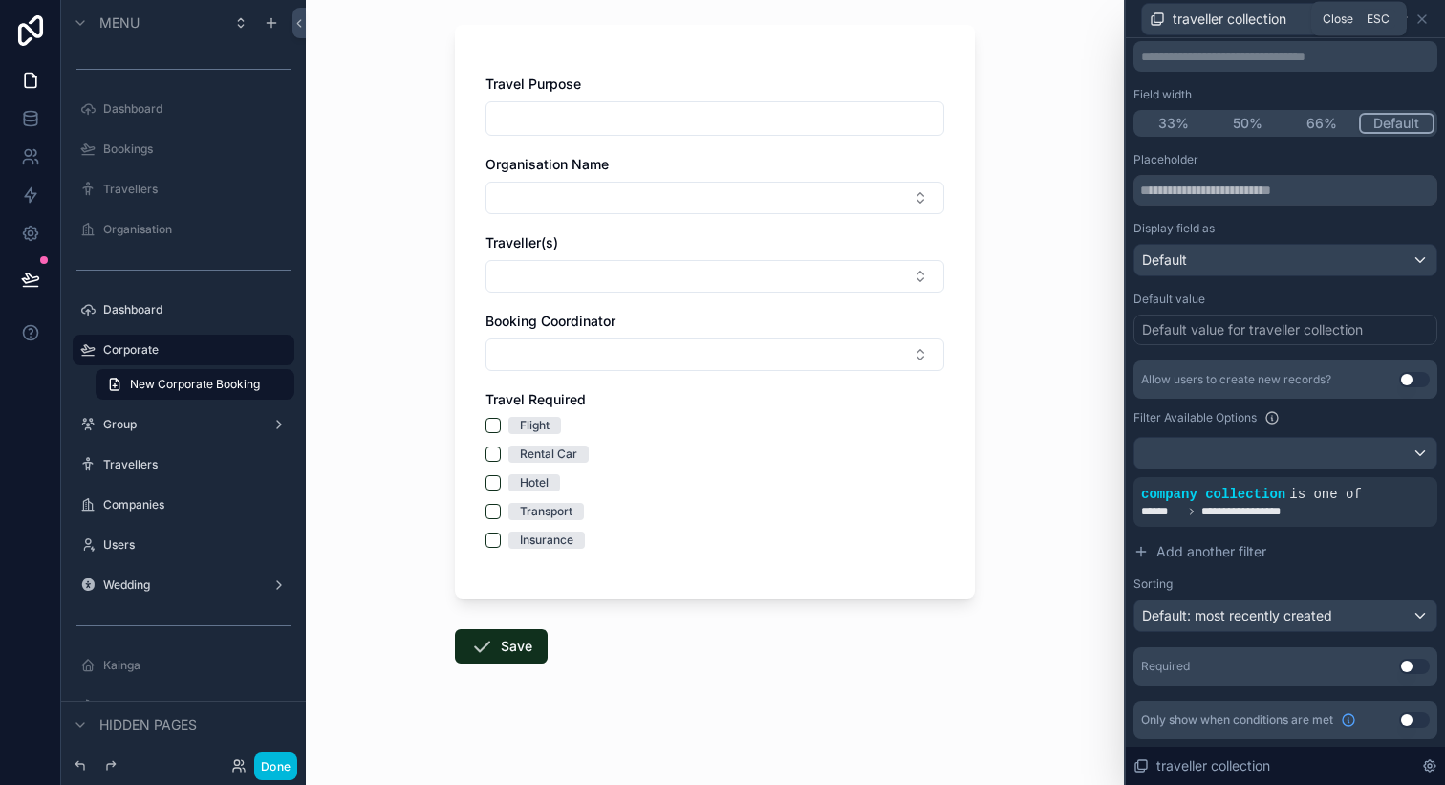
click at [1419, 20] on icon at bounding box center [1422, 18] width 15 height 15
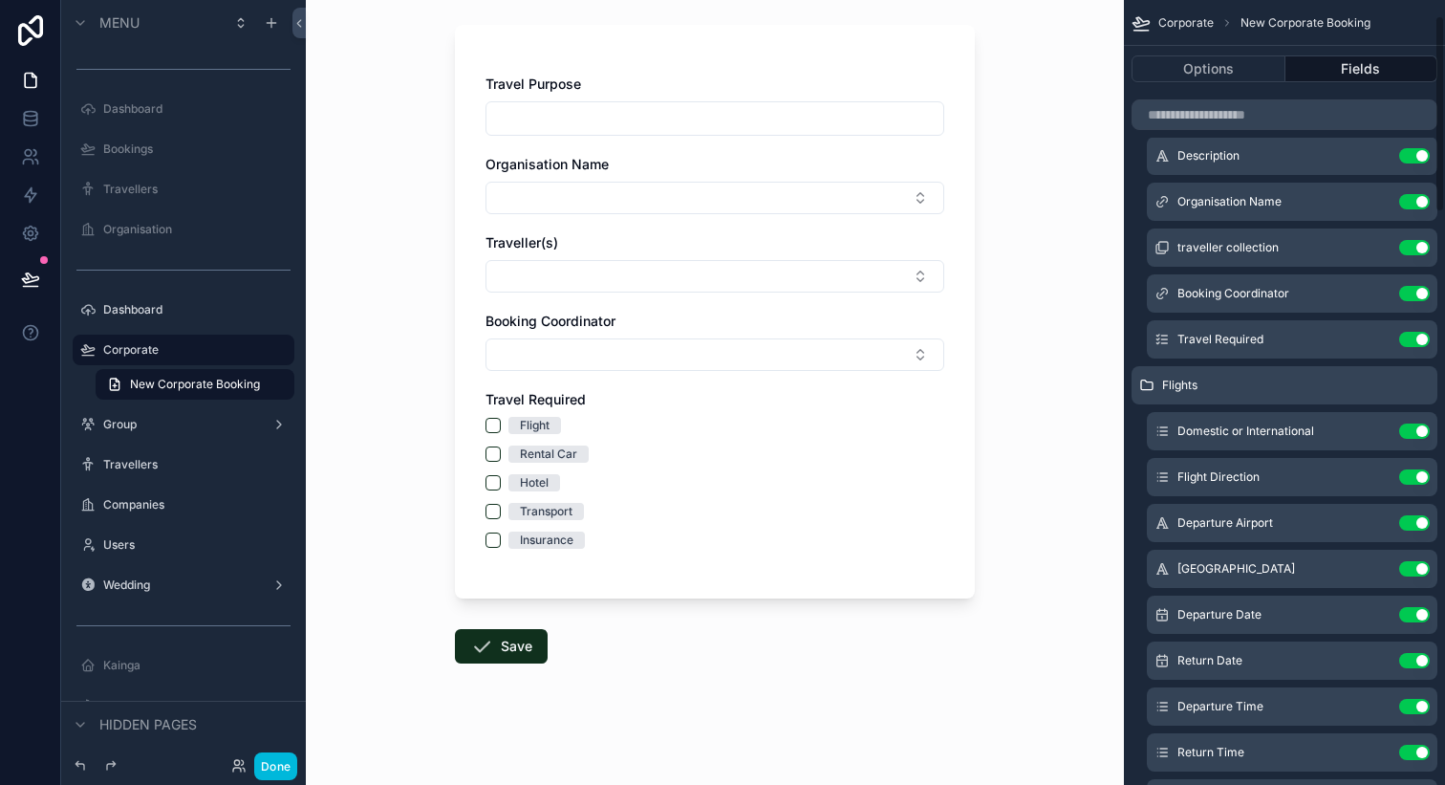
click at [0, 0] on icon "scrollable content" at bounding box center [0, 0] width 0 height 0
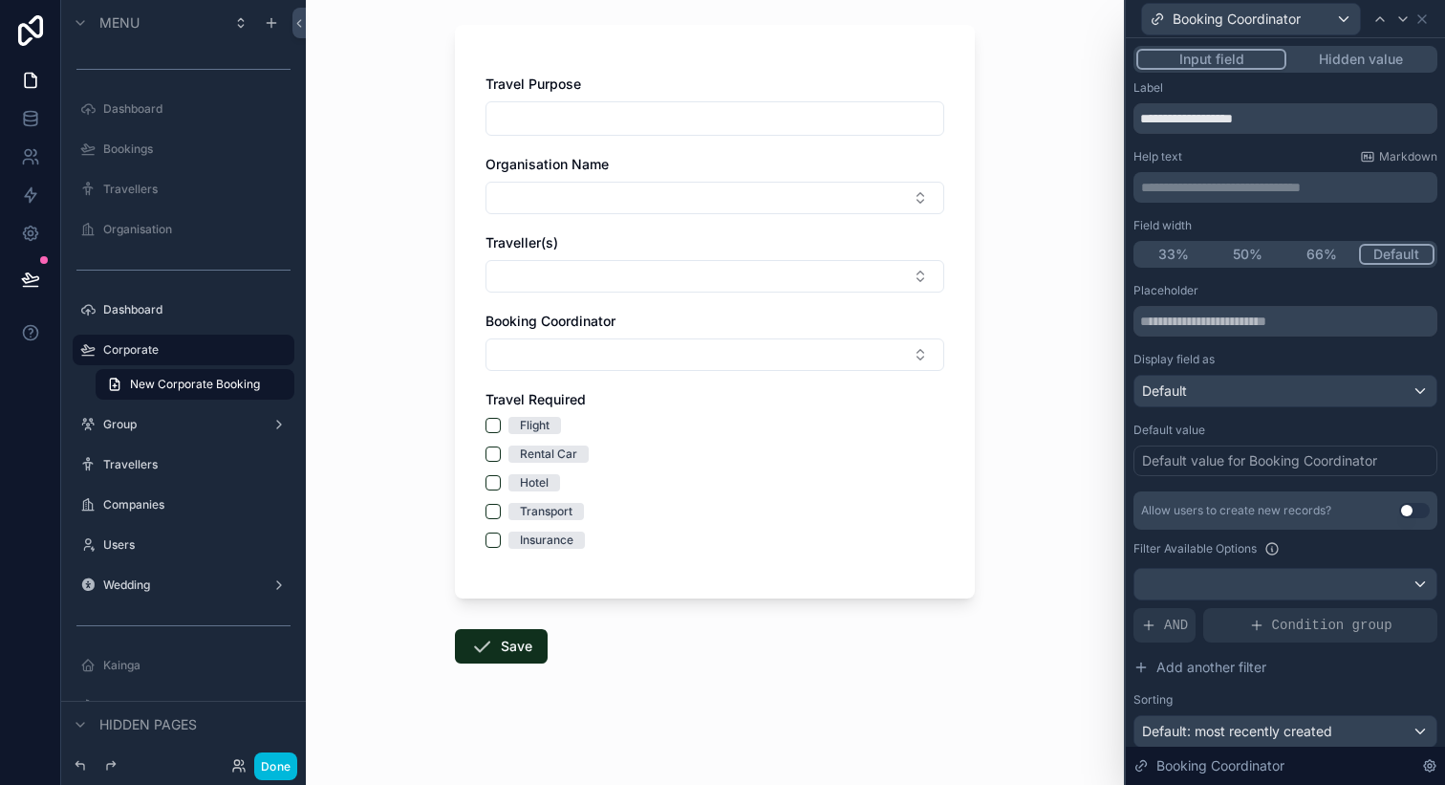
scroll to position [116, 0]
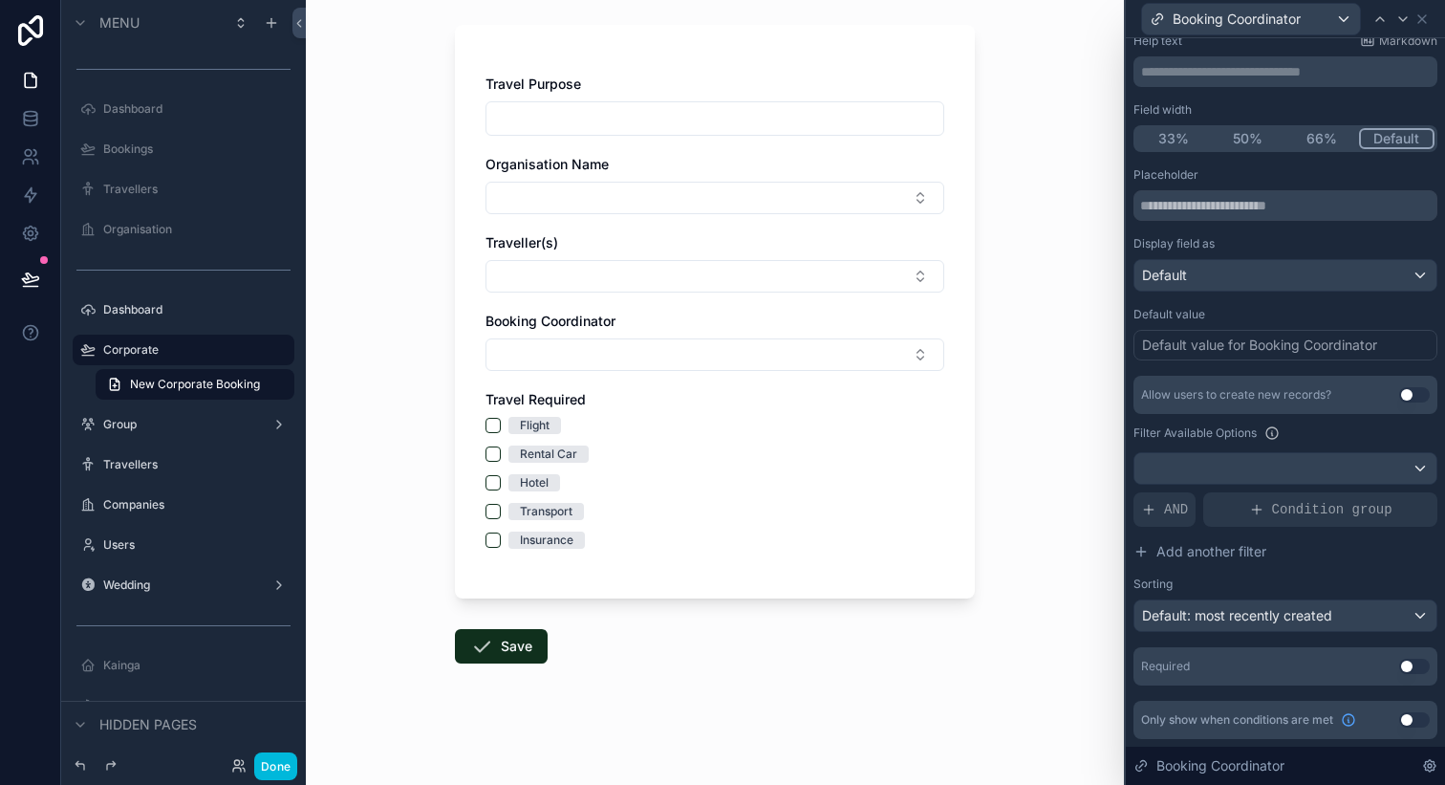
click at [1178, 507] on span "AND" at bounding box center [1176, 509] width 24 height 19
click at [0, 0] on icon at bounding box center [0, 0] width 0 height 0
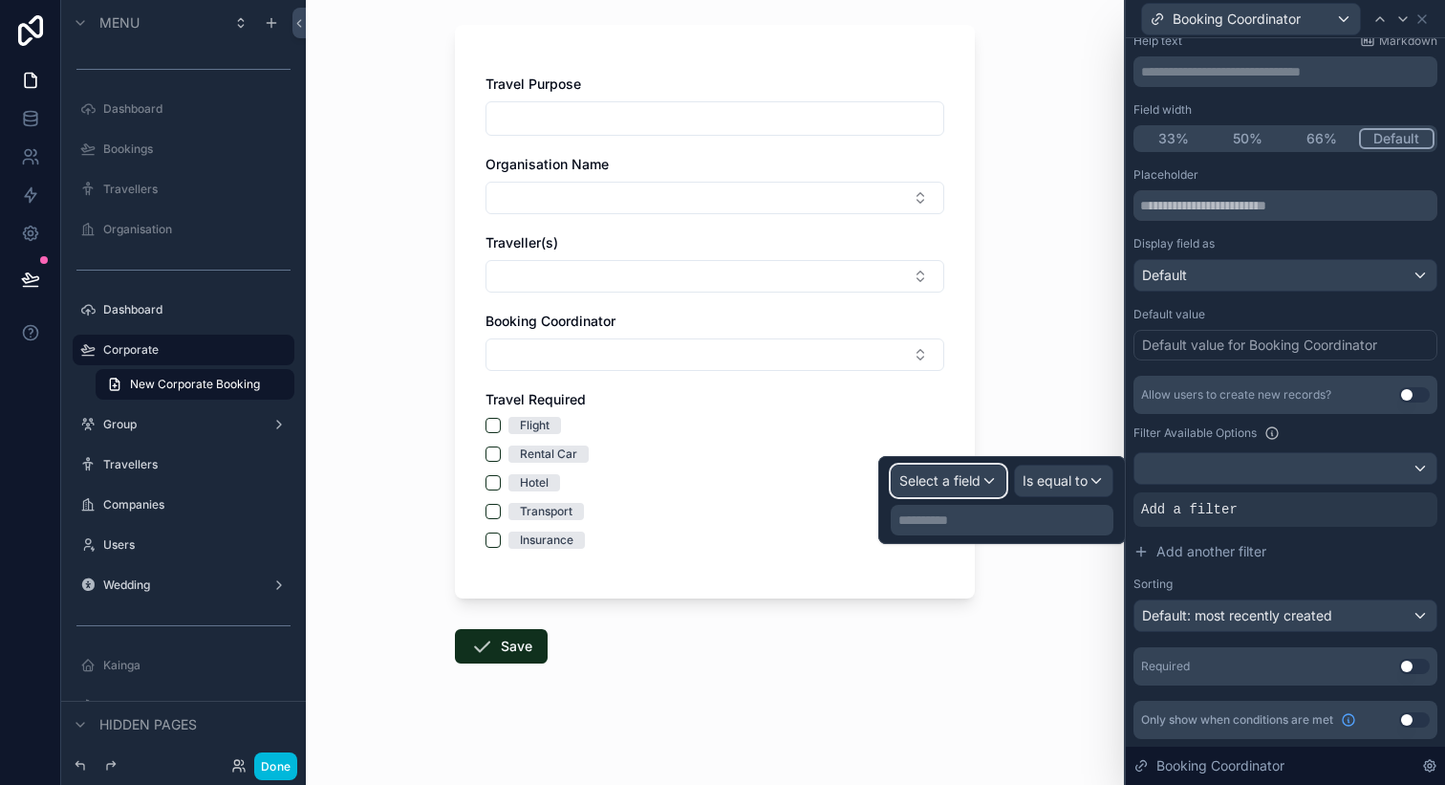
click at [974, 476] on span "Select a field" at bounding box center [940, 480] width 81 height 16
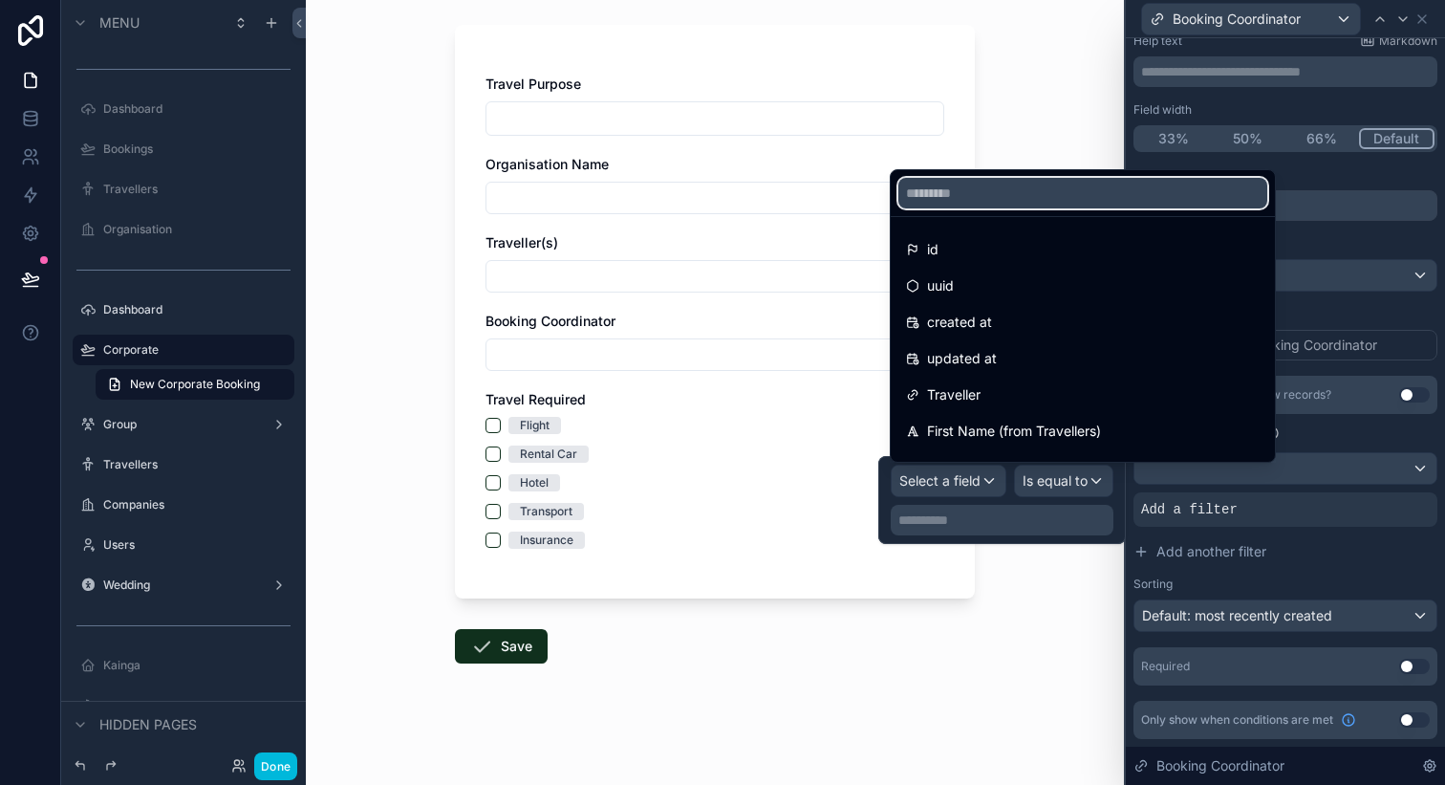
click at [971, 201] on input "text" at bounding box center [1083, 193] width 369 height 31
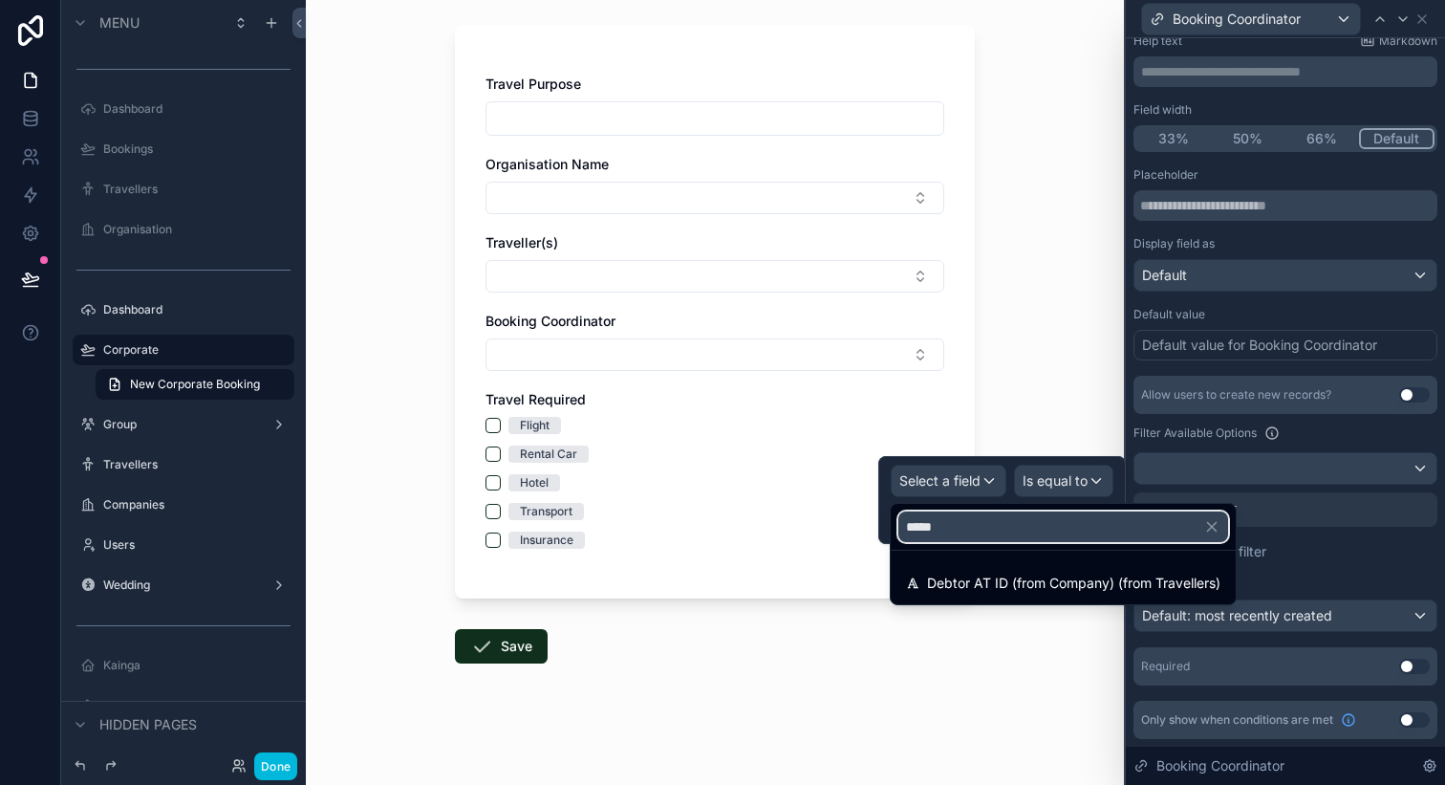
type input "*****"
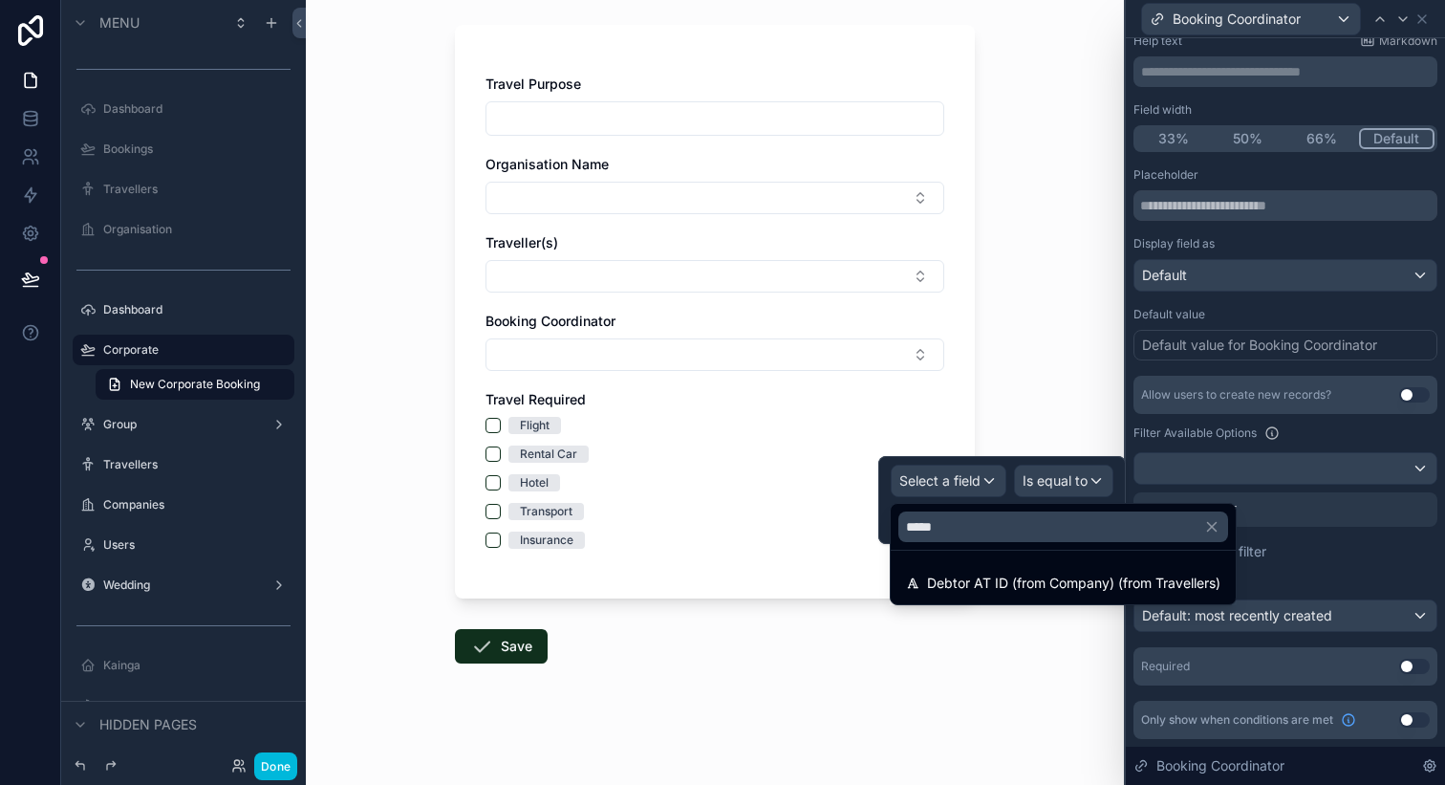
click at [1078, 587] on span "Debtor AT ID (from Company) (from Travellers)" at bounding box center [1073, 583] width 293 height 23
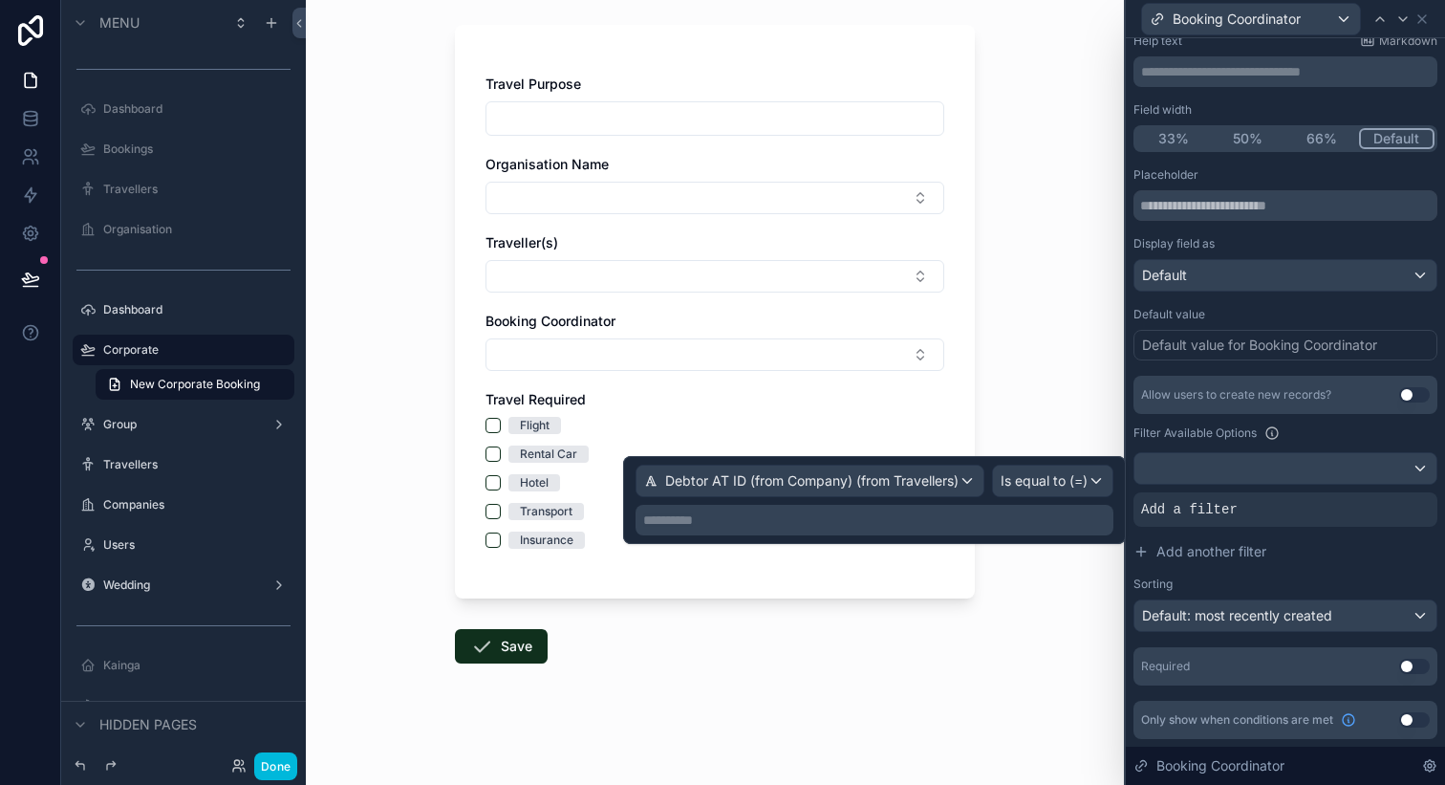
click at [854, 524] on p "**********" at bounding box center [876, 519] width 467 height 19
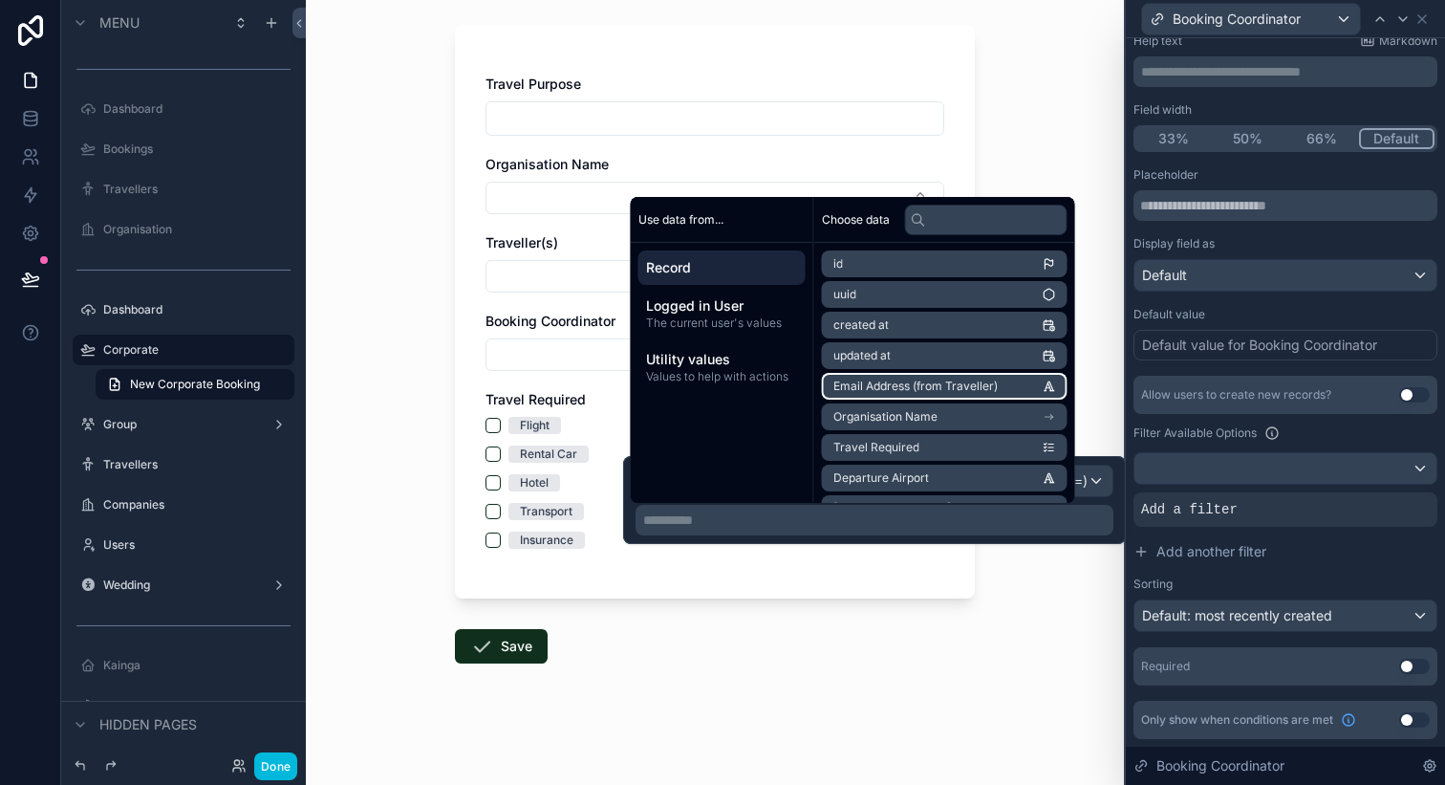
scroll to position [49, 0]
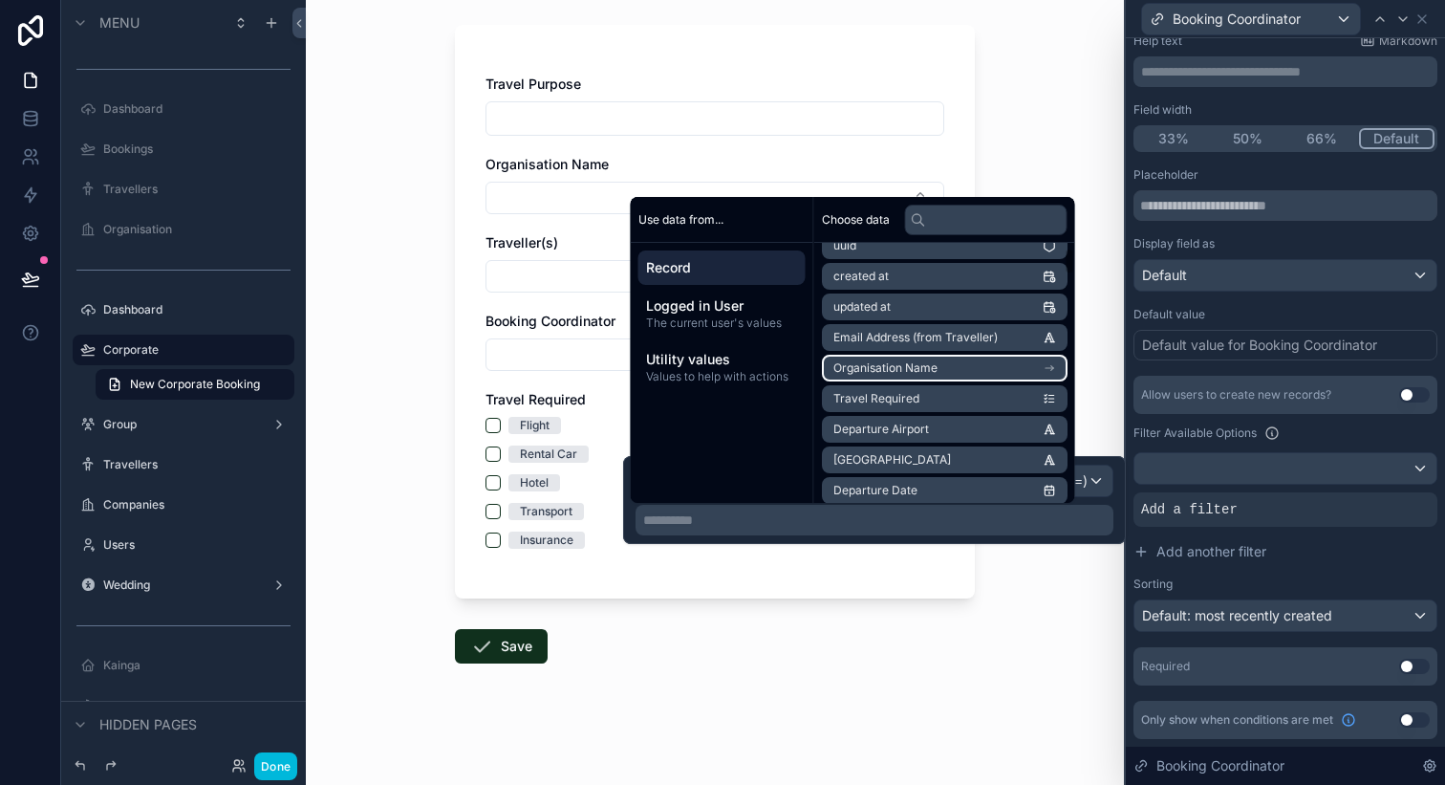
click at [971, 371] on li "Organisation Name" at bounding box center [945, 368] width 246 height 27
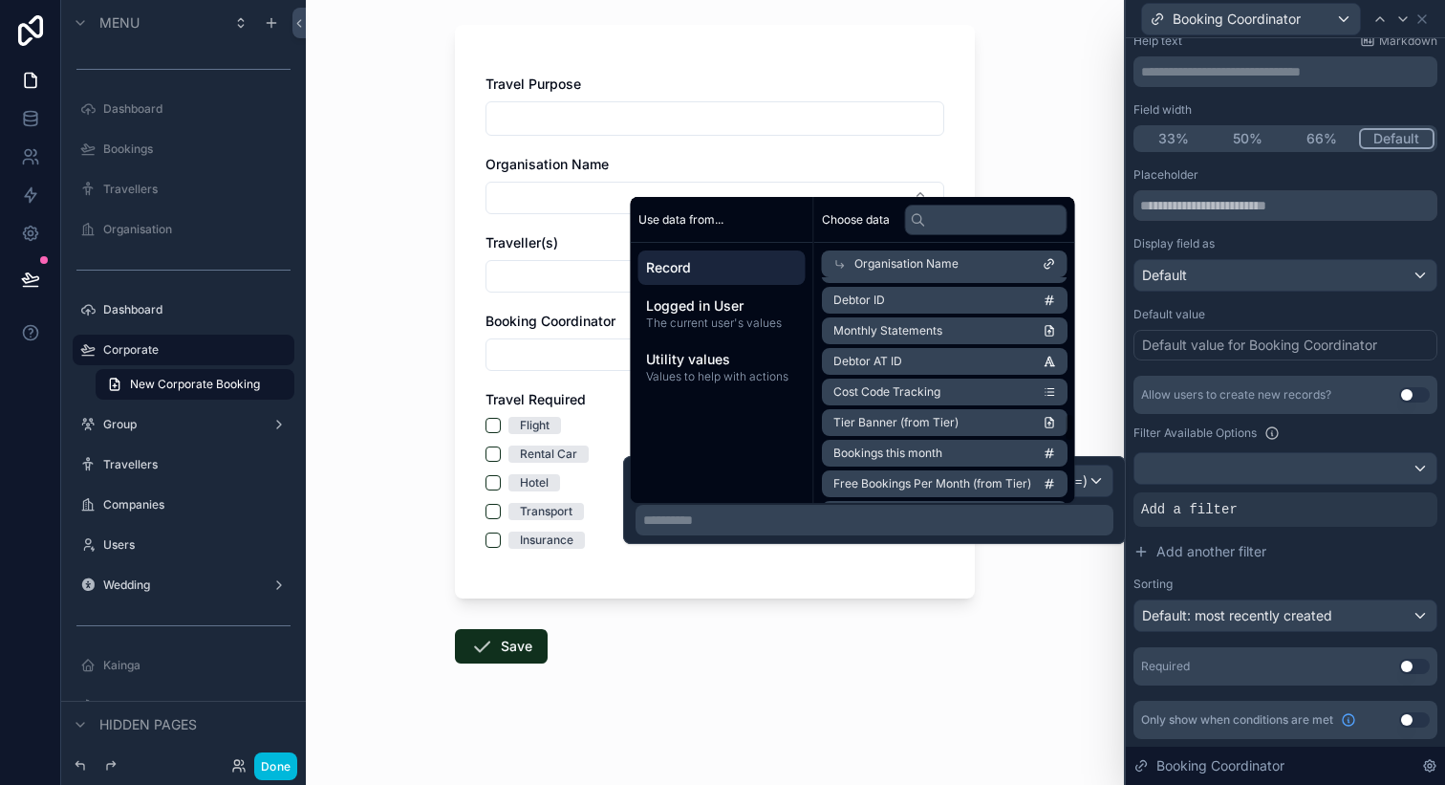
scroll to position [1052, 0]
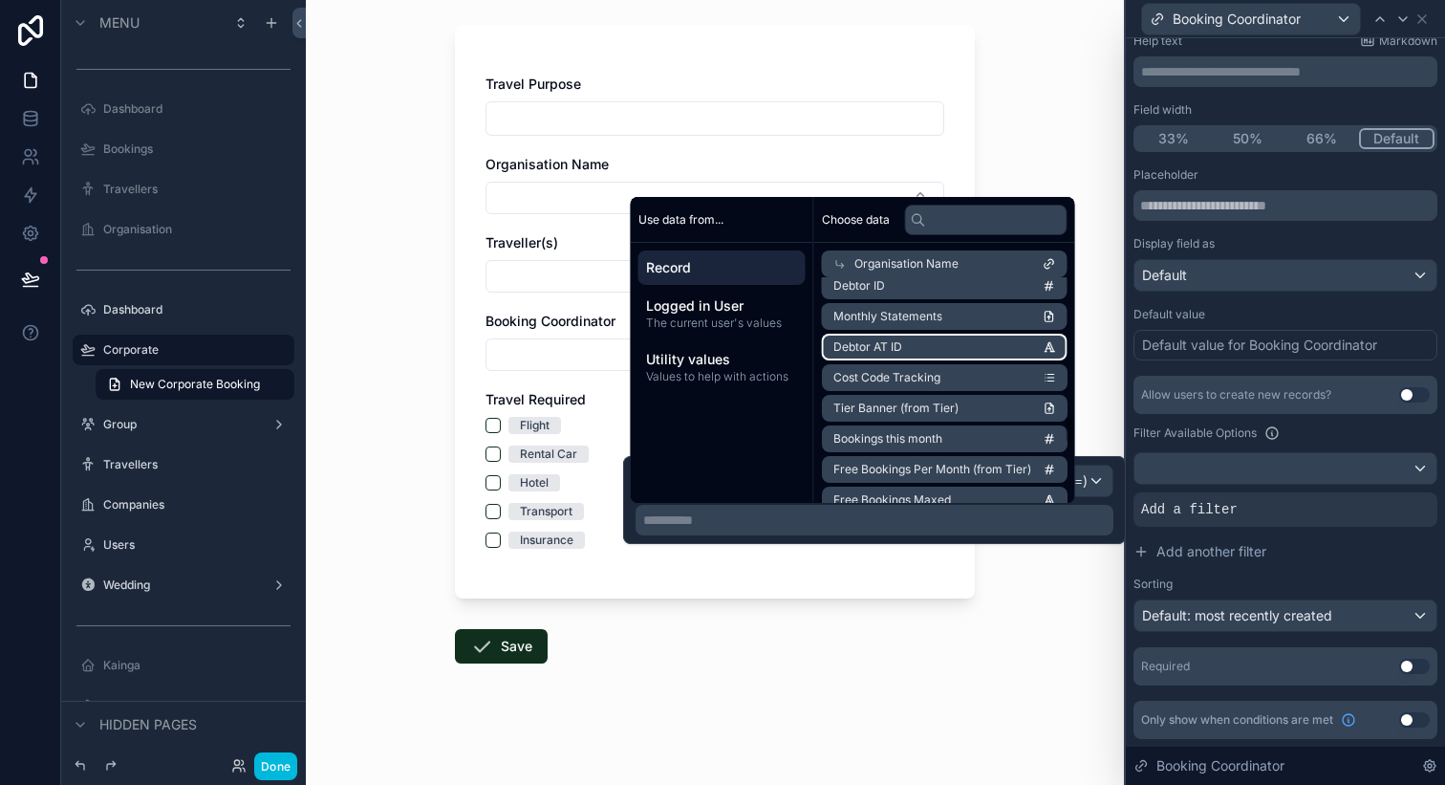
click at [955, 343] on li "Debtor AT ID" at bounding box center [945, 347] width 246 height 27
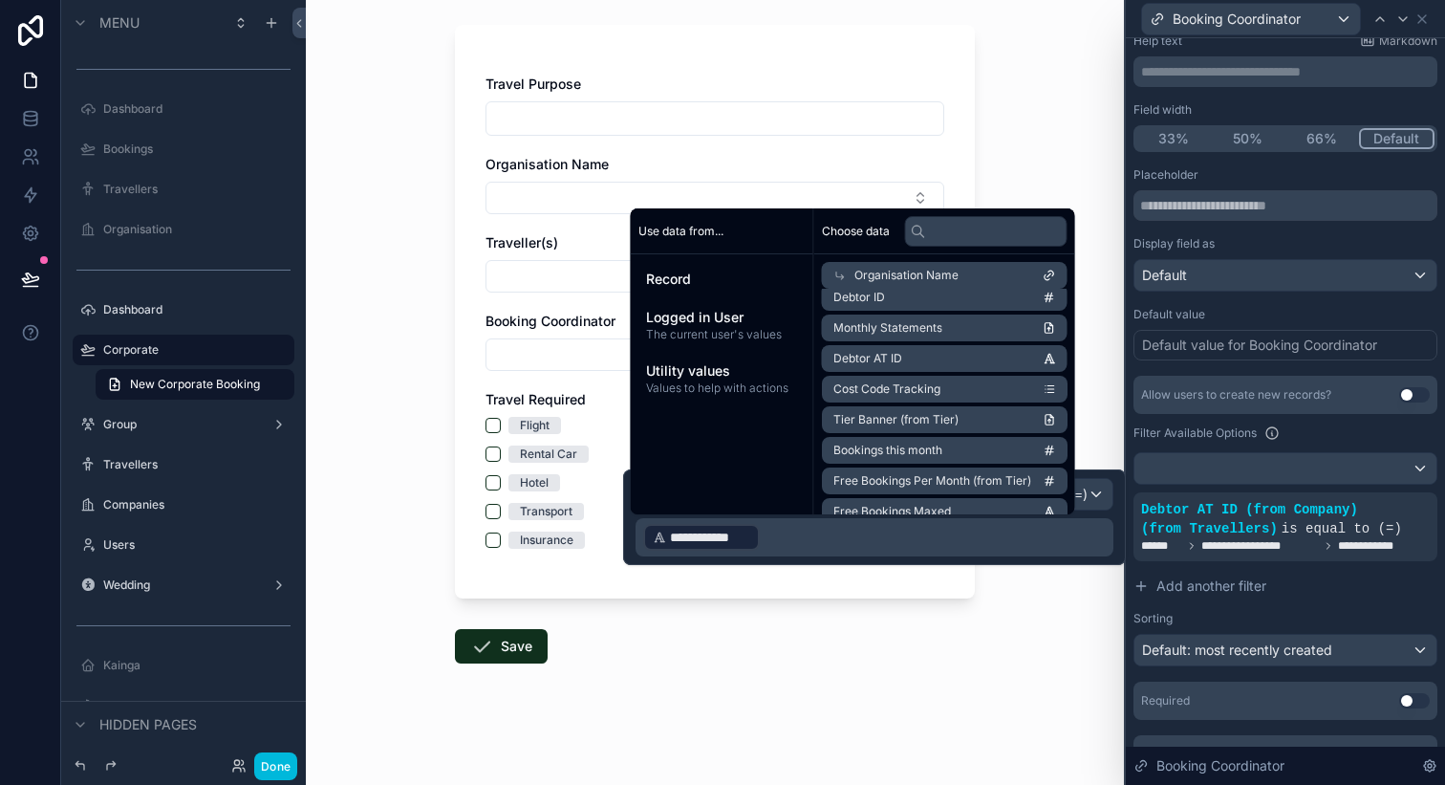
click at [359, 340] on div "New Corporate Booking Travel Purpose Organisation Name Traveller(s) Booking Coo…" at bounding box center [715, 294] width 818 height 785
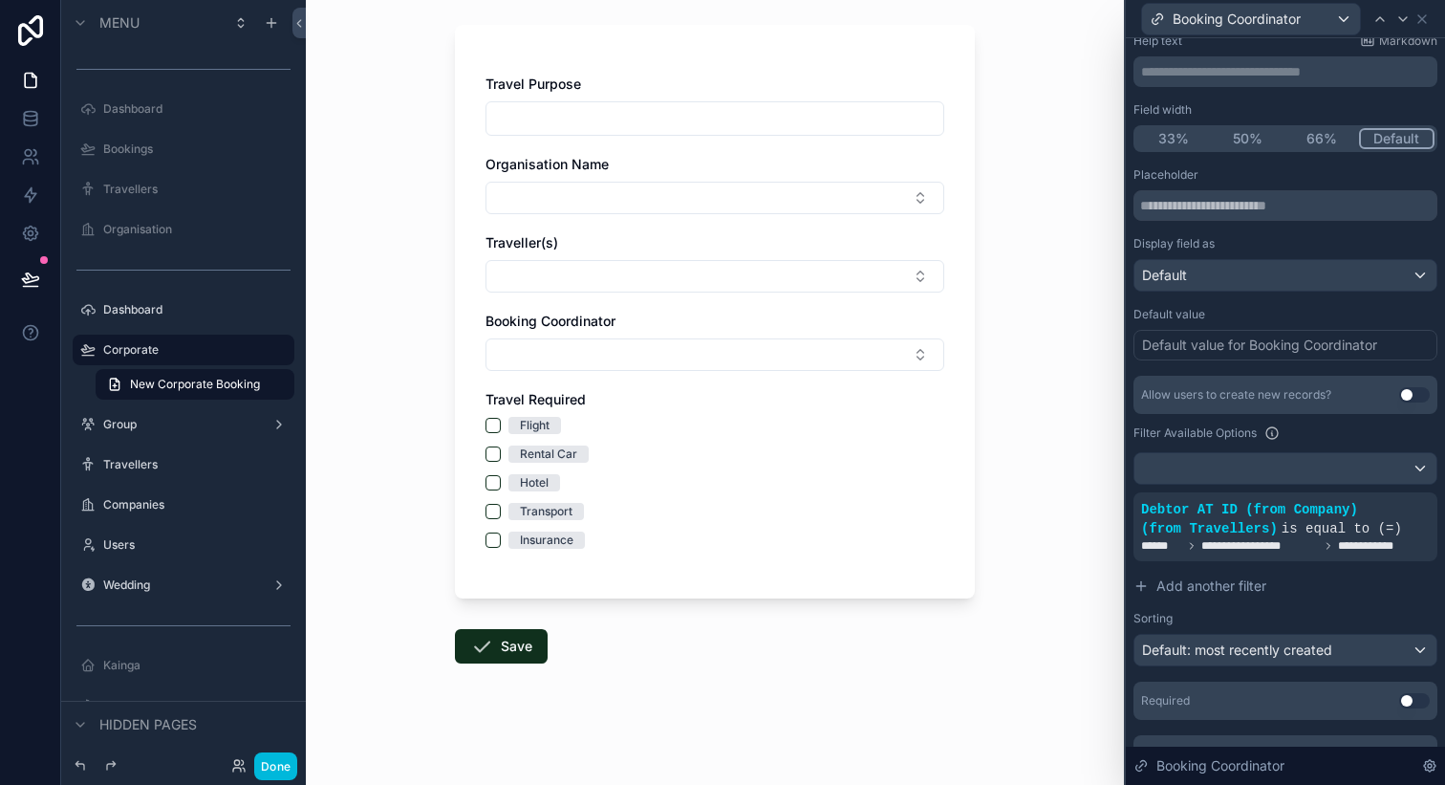
click at [613, 189] on button "Select Button" at bounding box center [715, 198] width 459 height 33
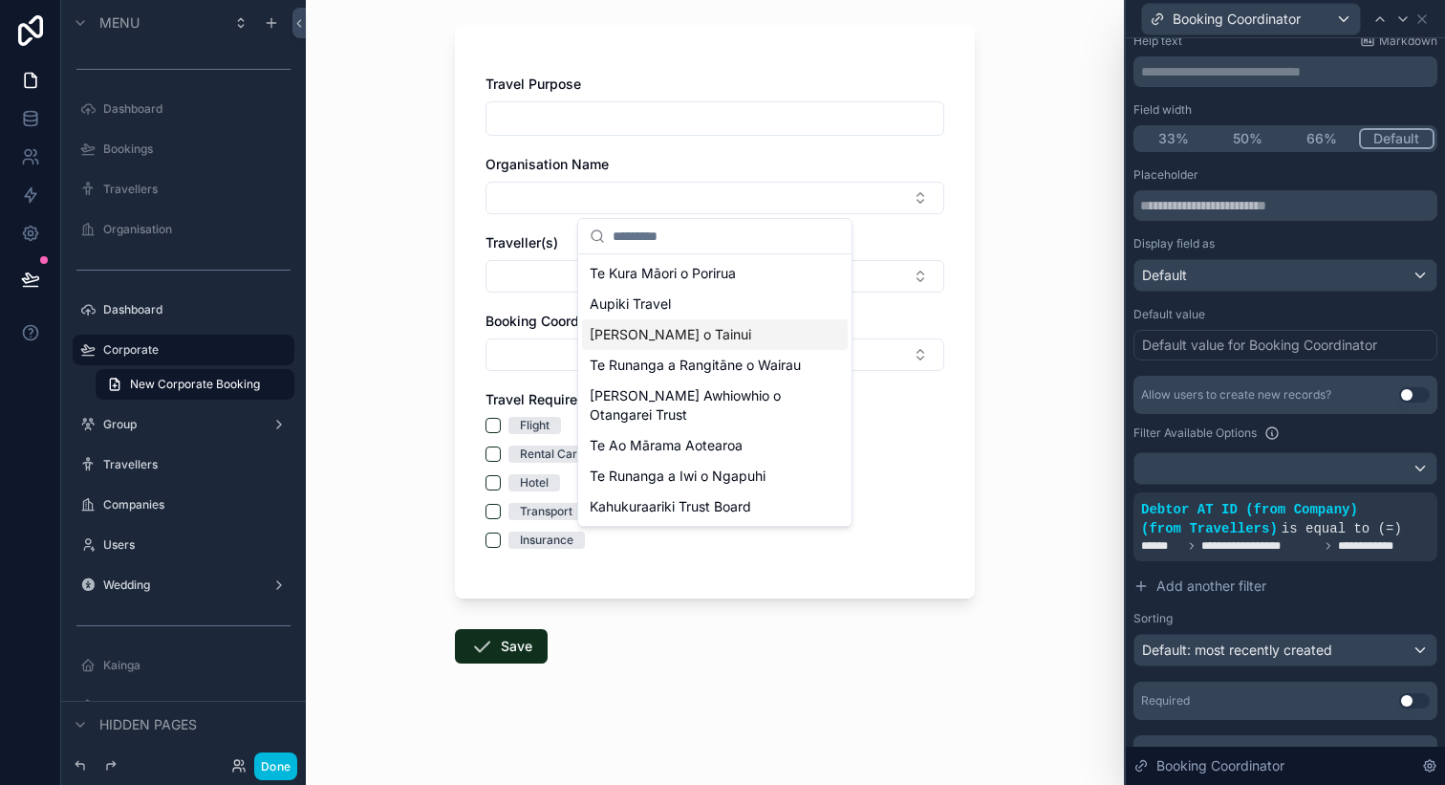
click at [693, 333] on span "[PERSON_NAME] o Tainui" at bounding box center [671, 334] width 162 height 19
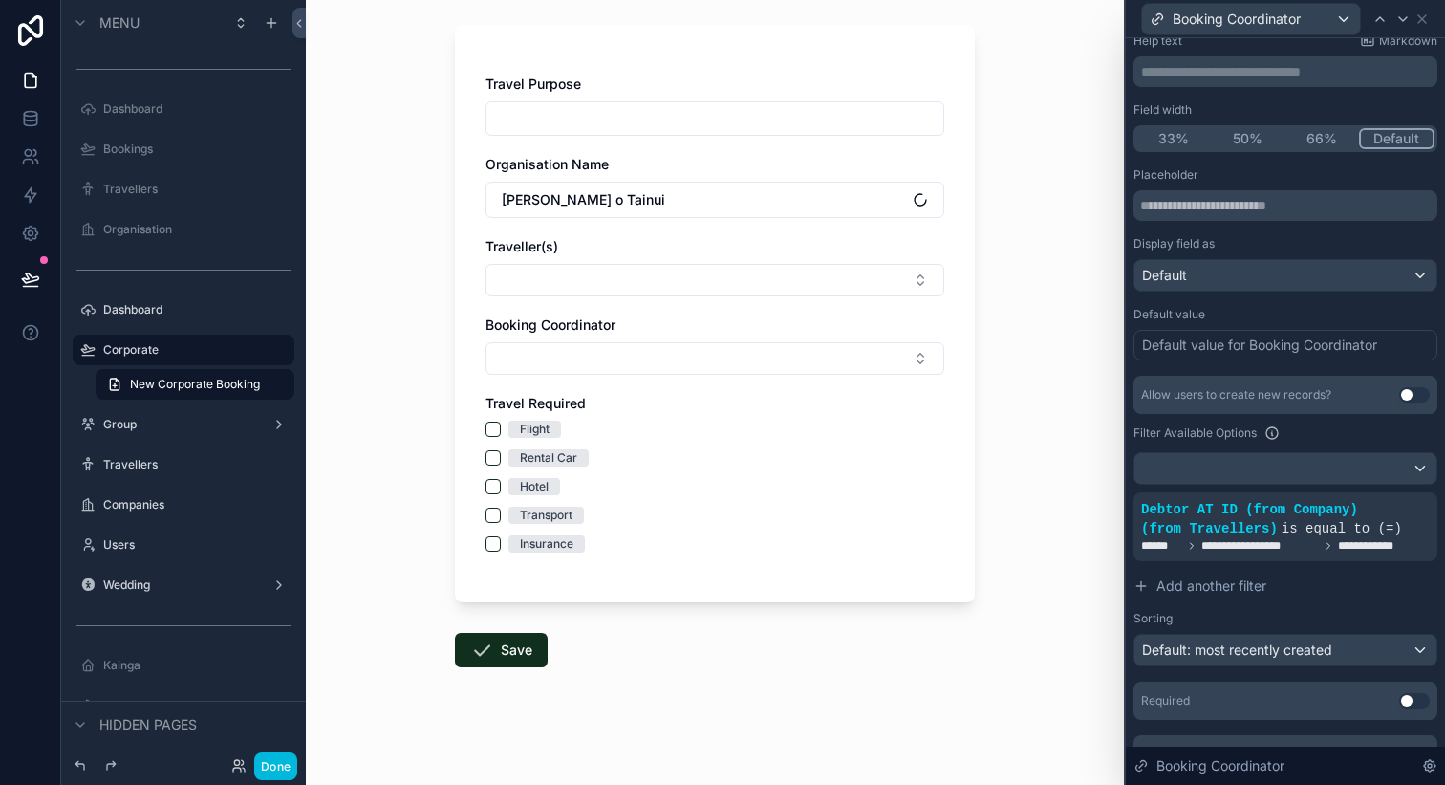
click at [639, 358] on button "Select Button" at bounding box center [715, 358] width 459 height 33
click at [622, 266] on button "Select Button" at bounding box center [715, 280] width 459 height 33
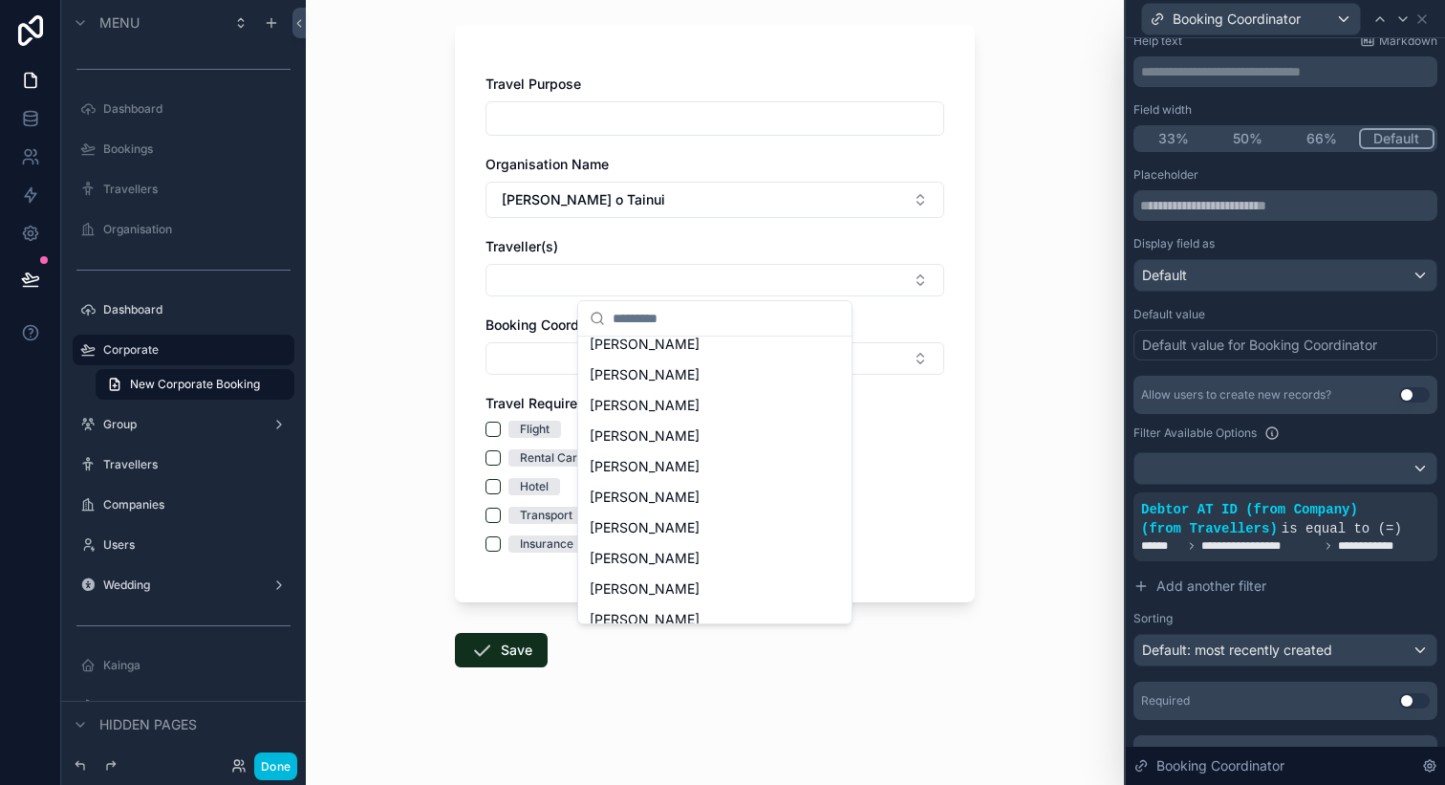
scroll to position [730, 0]
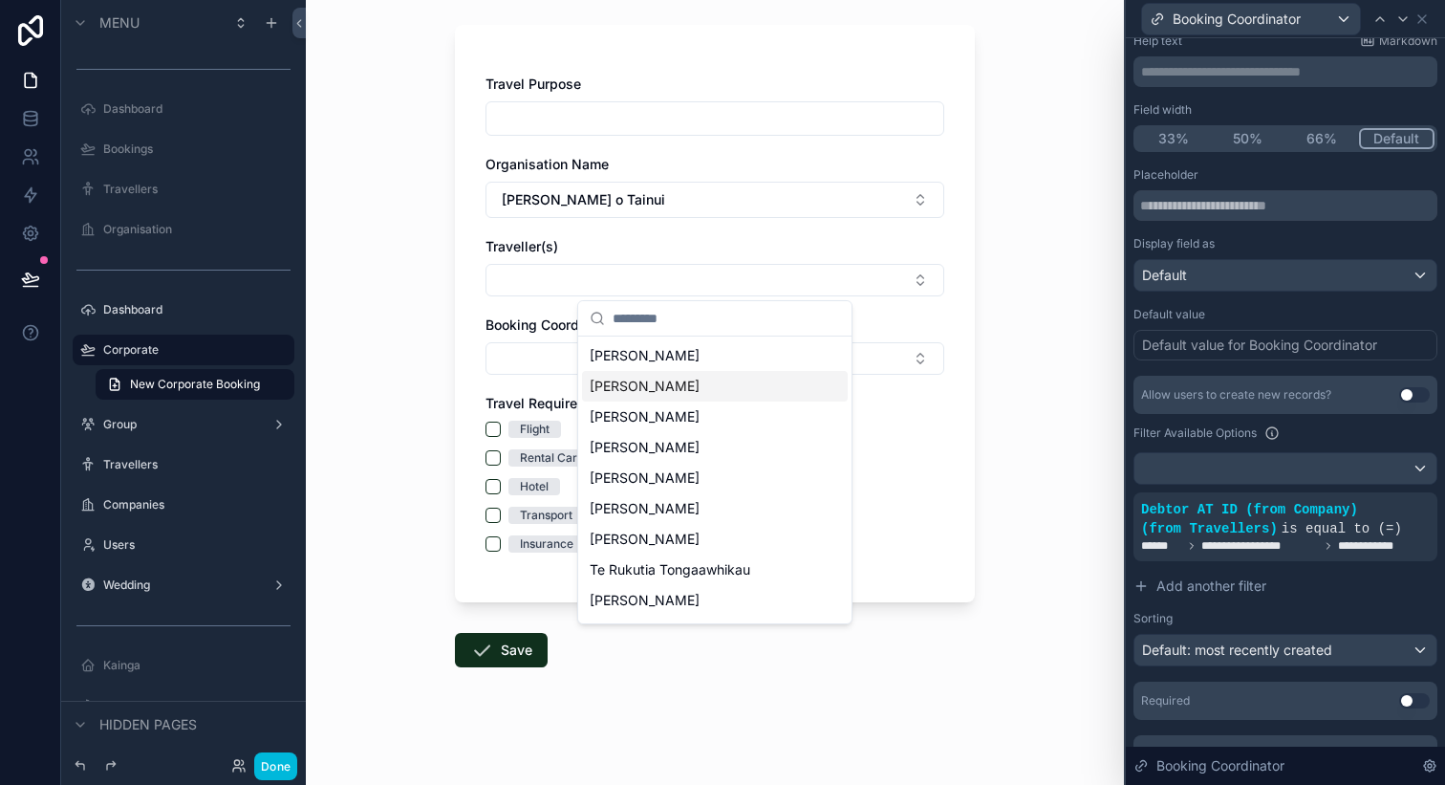
click at [573, 194] on span "[PERSON_NAME] o Tainui" at bounding box center [583, 199] width 163 height 19
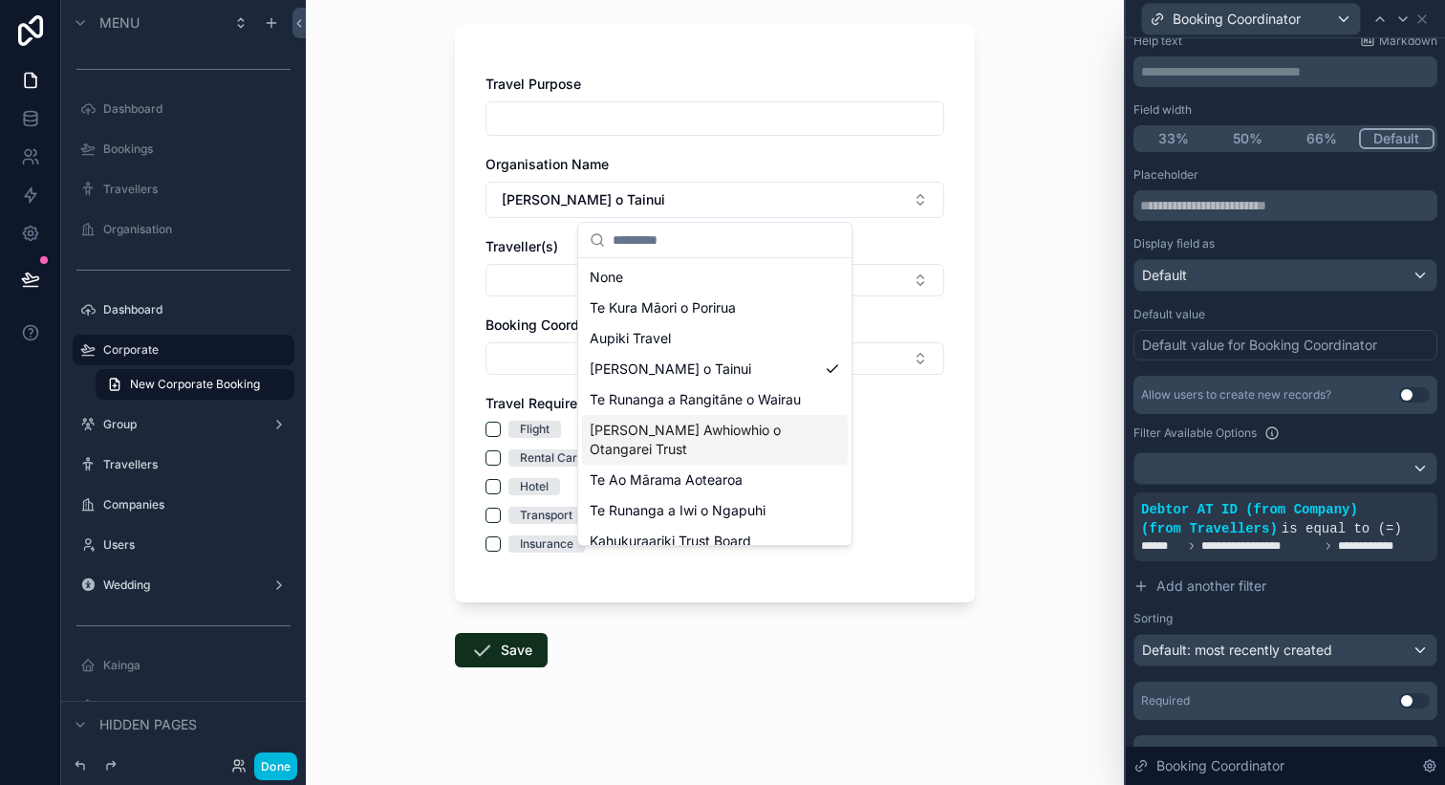
click at [671, 428] on span "[PERSON_NAME] Awhiowhio o Otangarei Trust" at bounding box center [704, 440] width 228 height 38
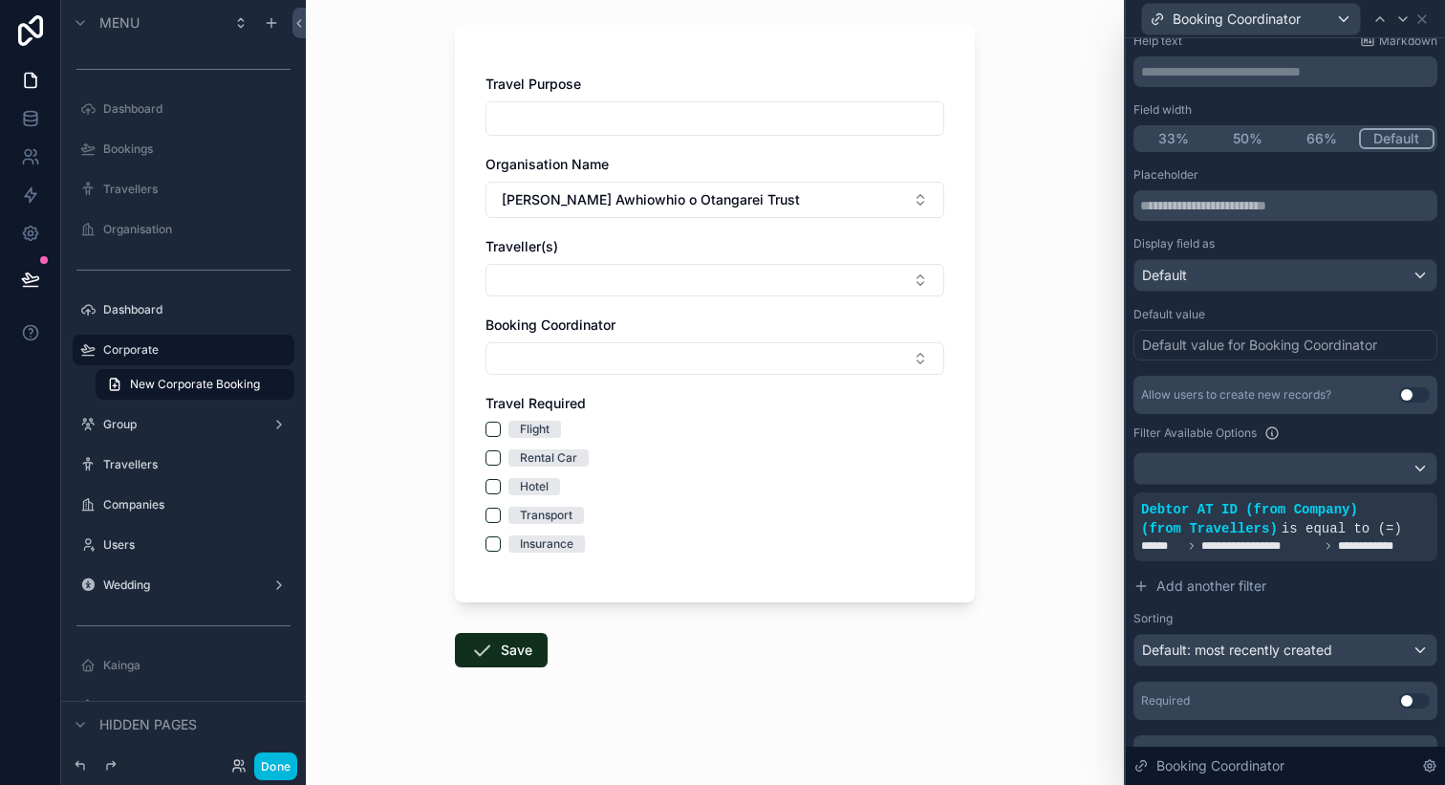
click at [599, 292] on button "Select Button" at bounding box center [715, 280] width 459 height 33
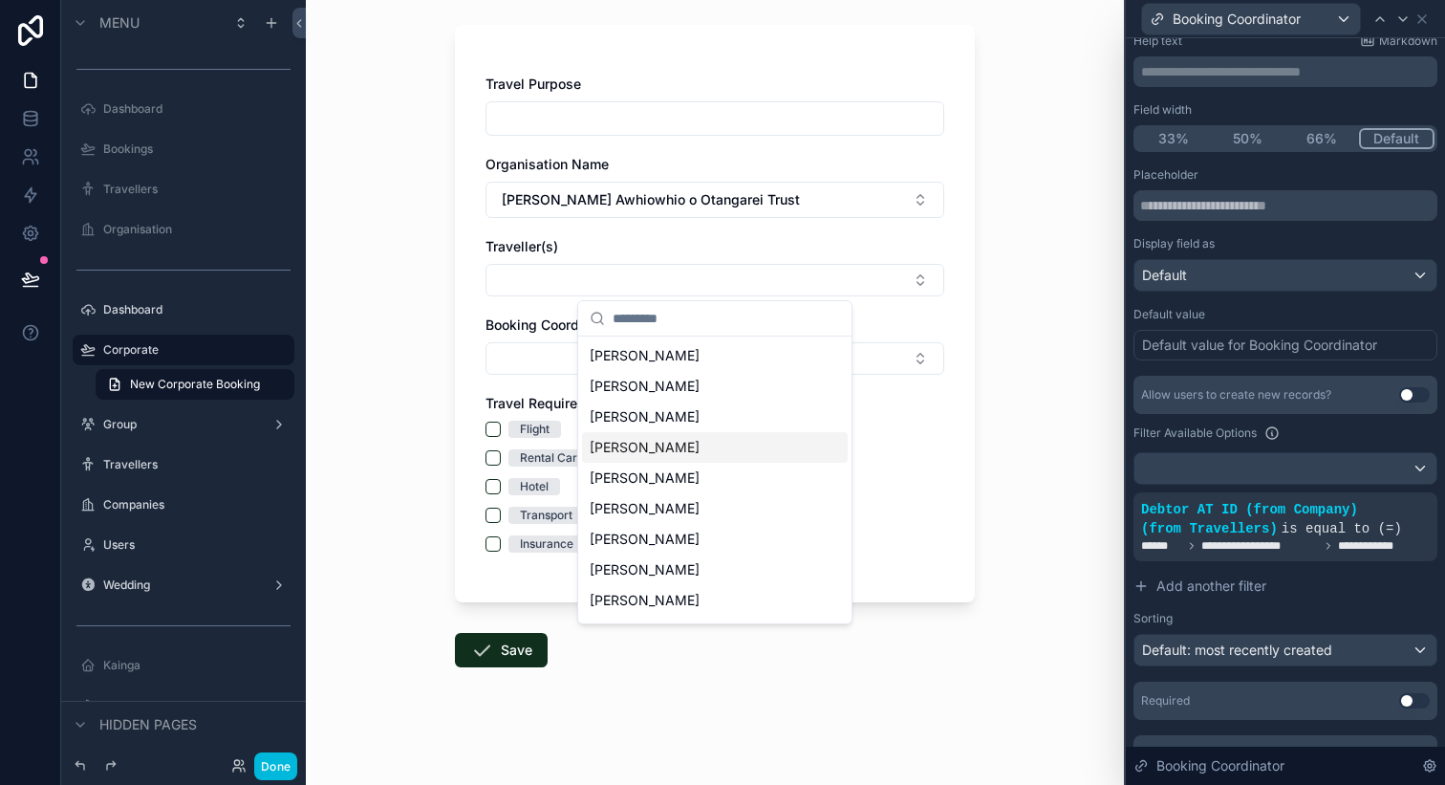
scroll to position [210, 0]
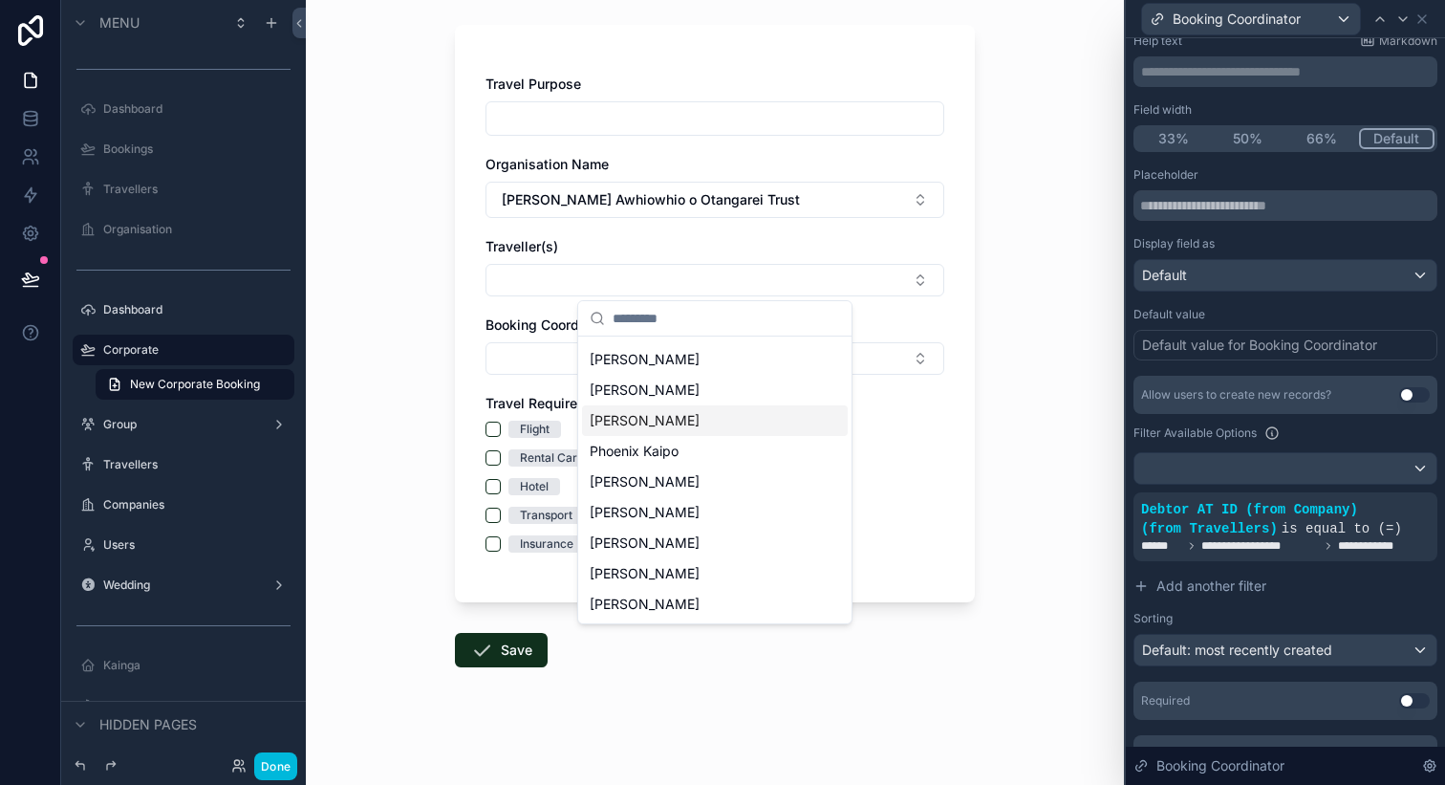
click at [1048, 367] on div "New Corporate Booking Travel Purpose Organisation Name [PERSON_NAME] Awhiowhio …" at bounding box center [715, 294] width 818 height 785
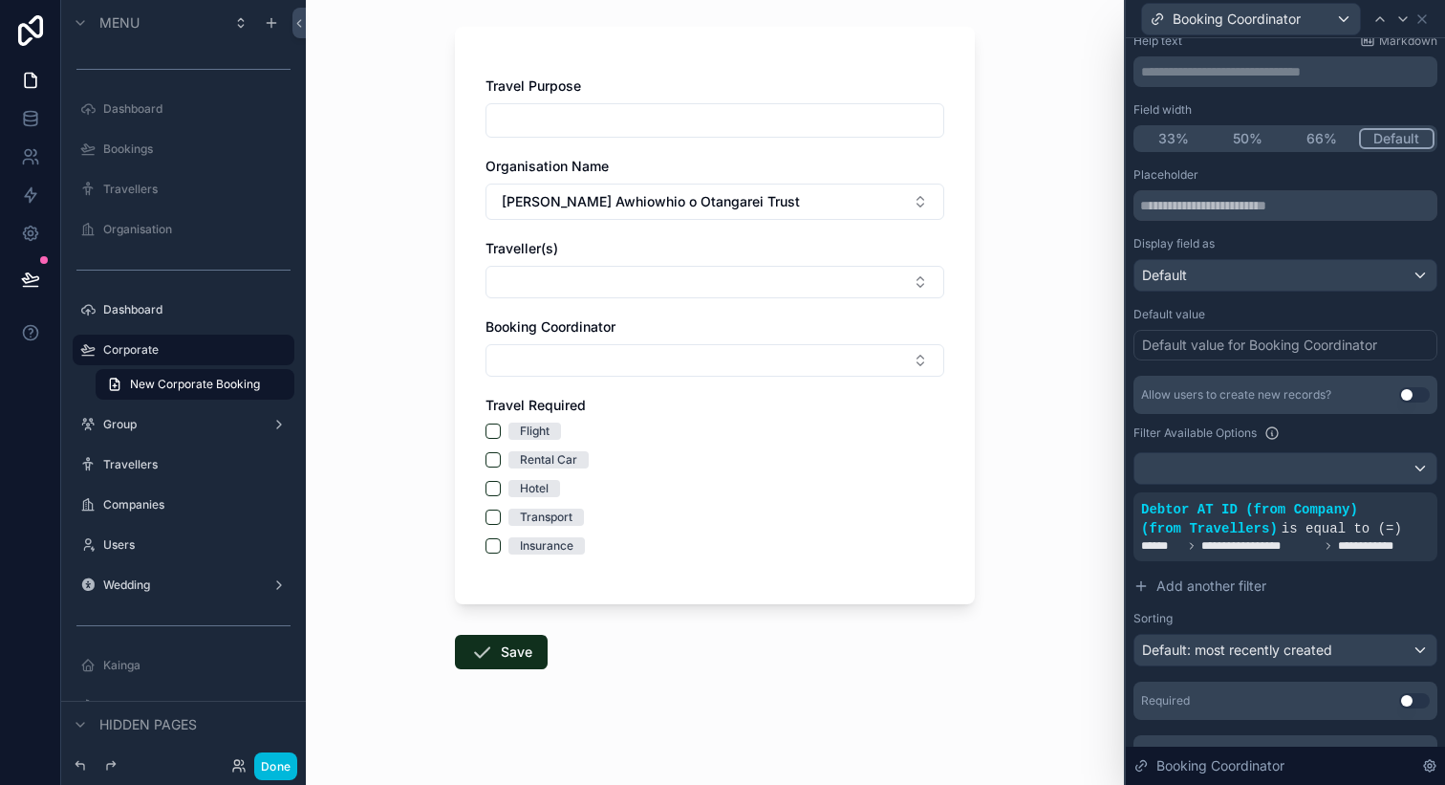
scroll to position [102, 0]
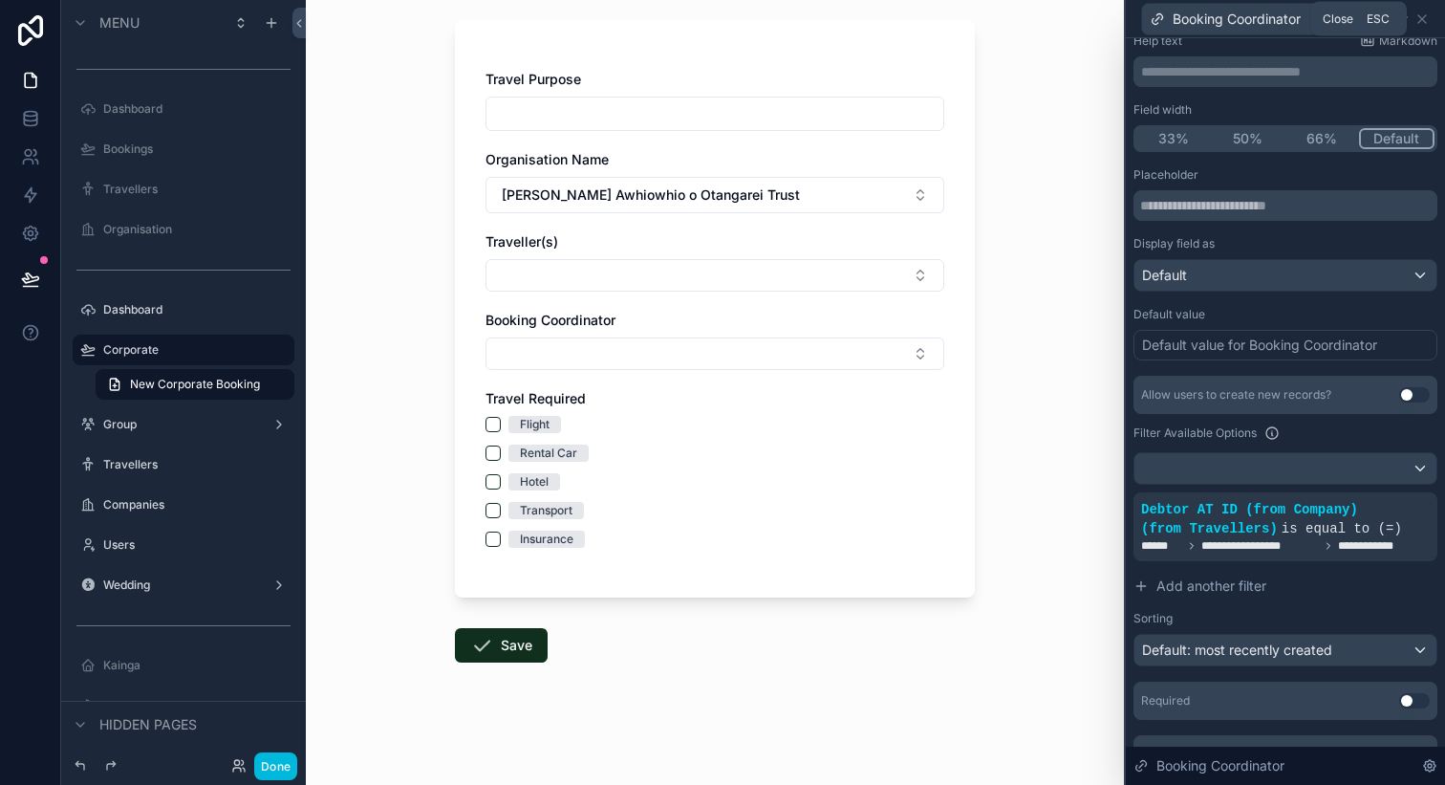
click at [1420, 22] on icon at bounding box center [1422, 18] width 15 height 15
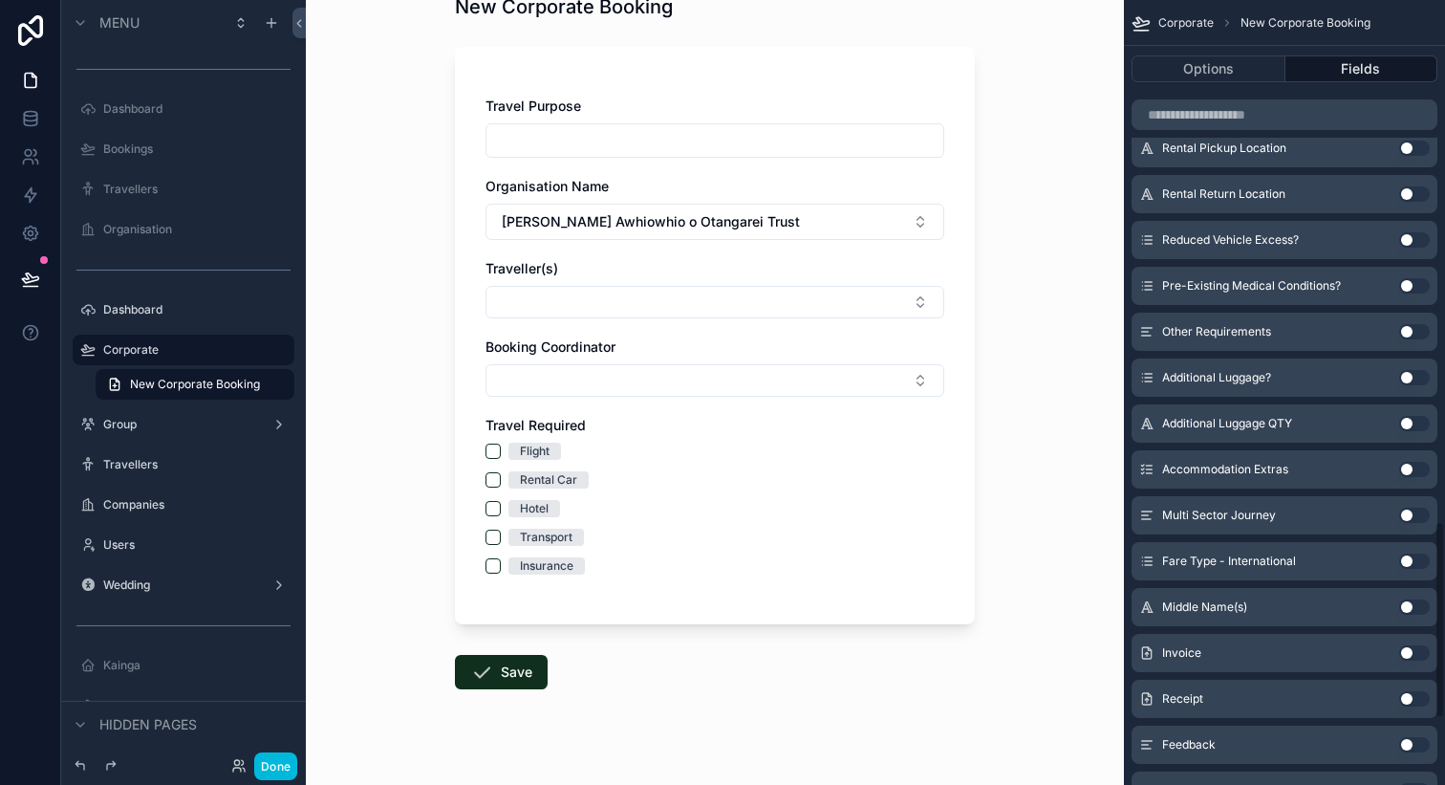
scroll to position [2071, 0]
click at [1414, 467] on button "Use setting" at bounding box center [1415, 470] width 31 height 15
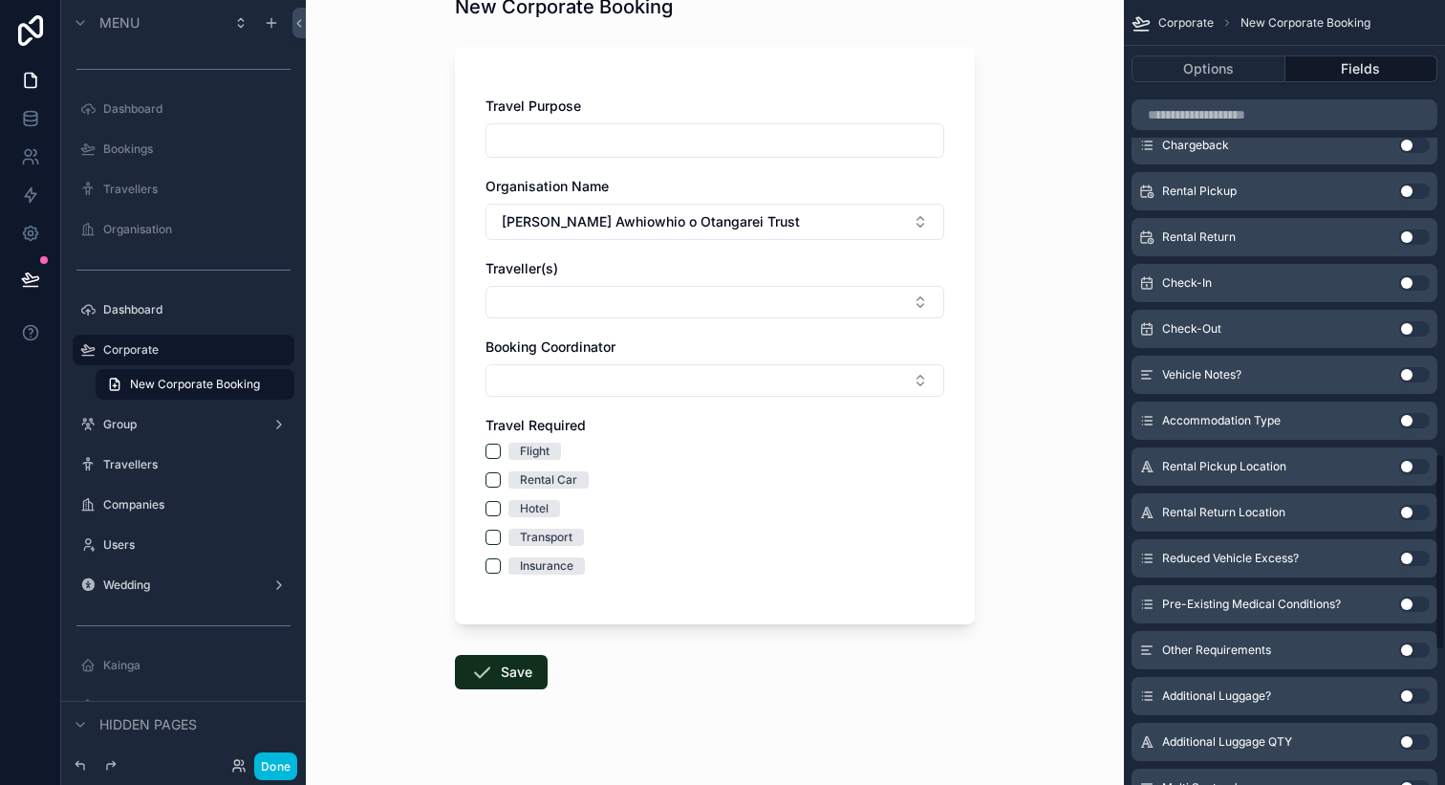
scroll to position [1778, 0]
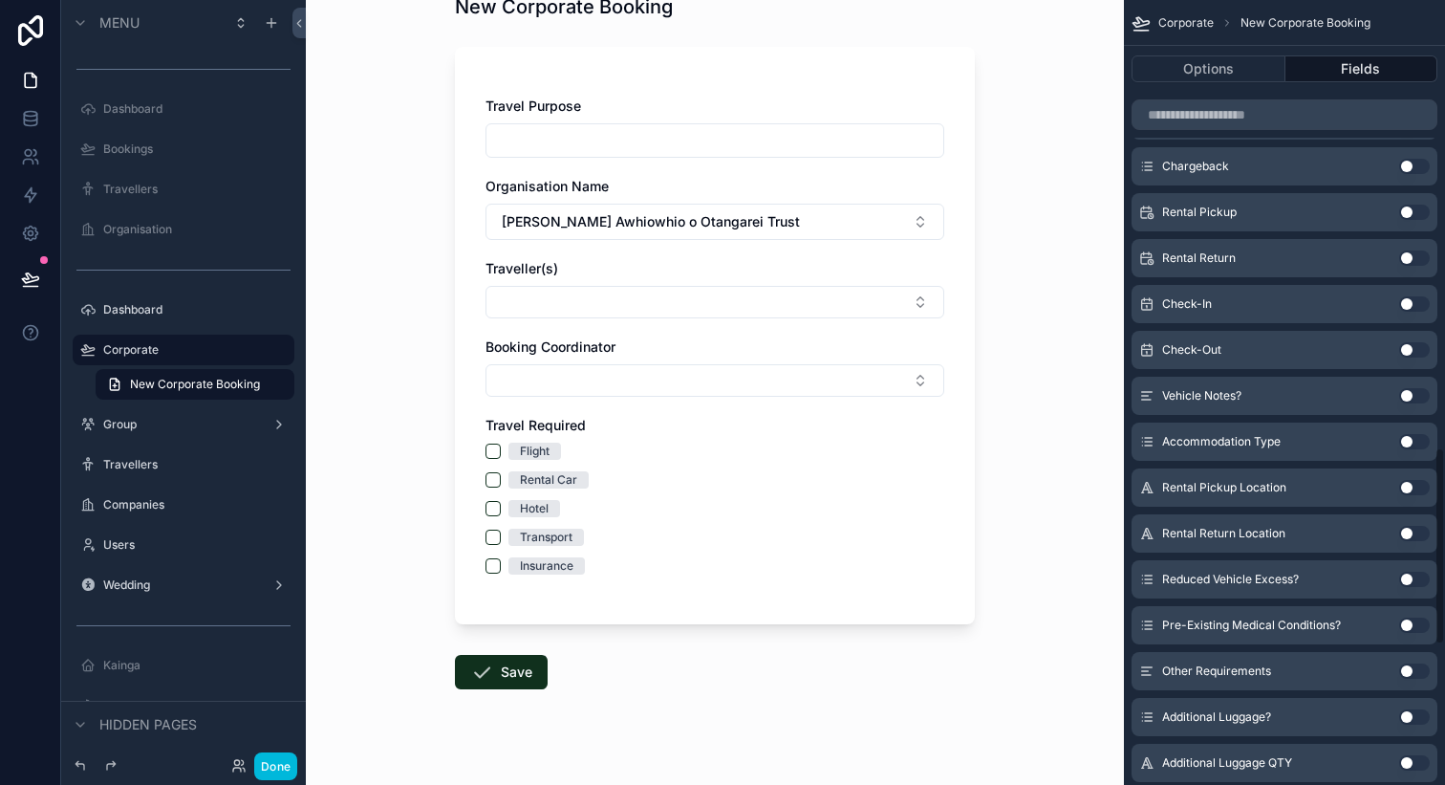
click at [1408, 445] on button "Use setting" at bounding box center [1415, 441] width 31 height 15
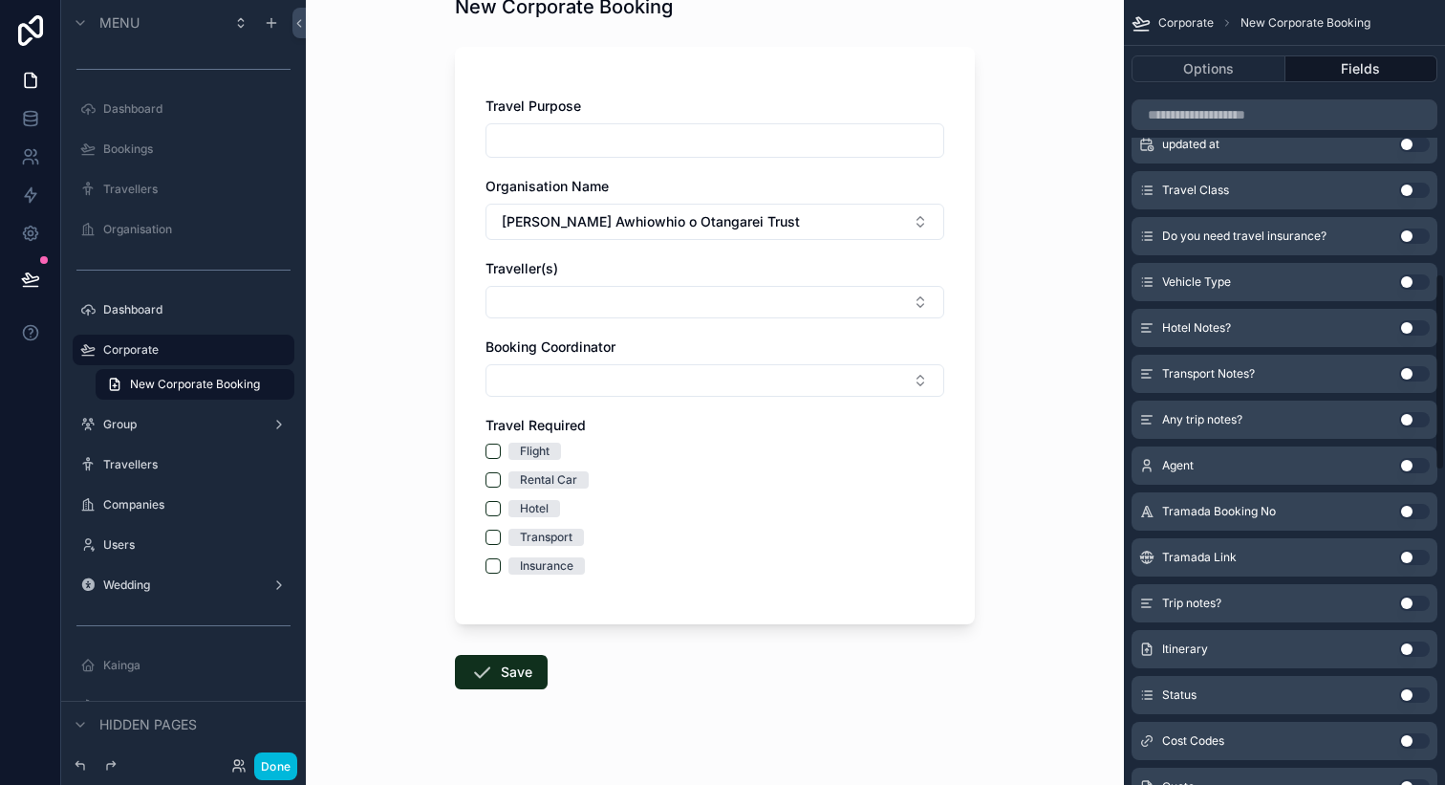
scroll to position [1074, 0]
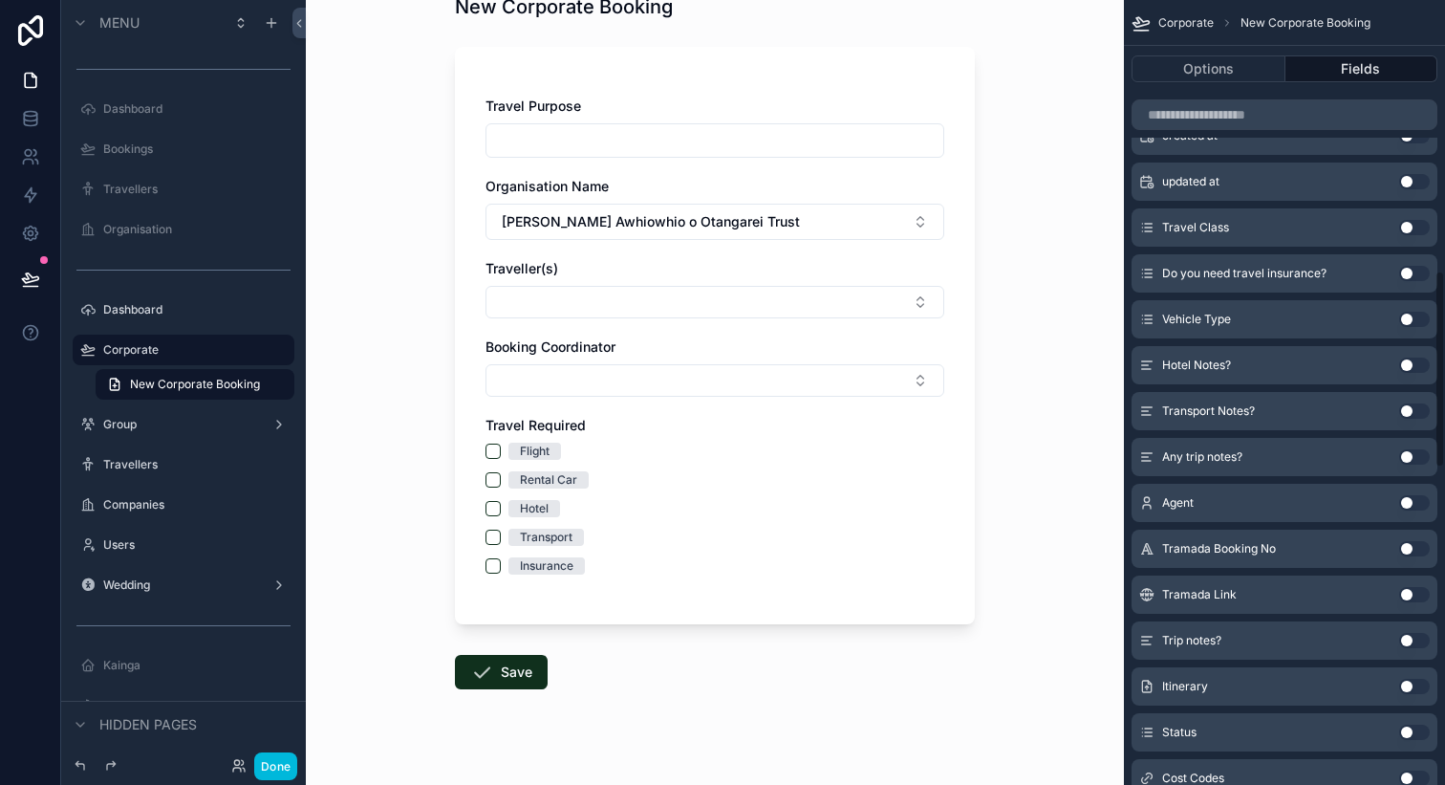
click at [1407, 365] on button "Use setting" at bounding box center [1415, 365] width 31 height 15
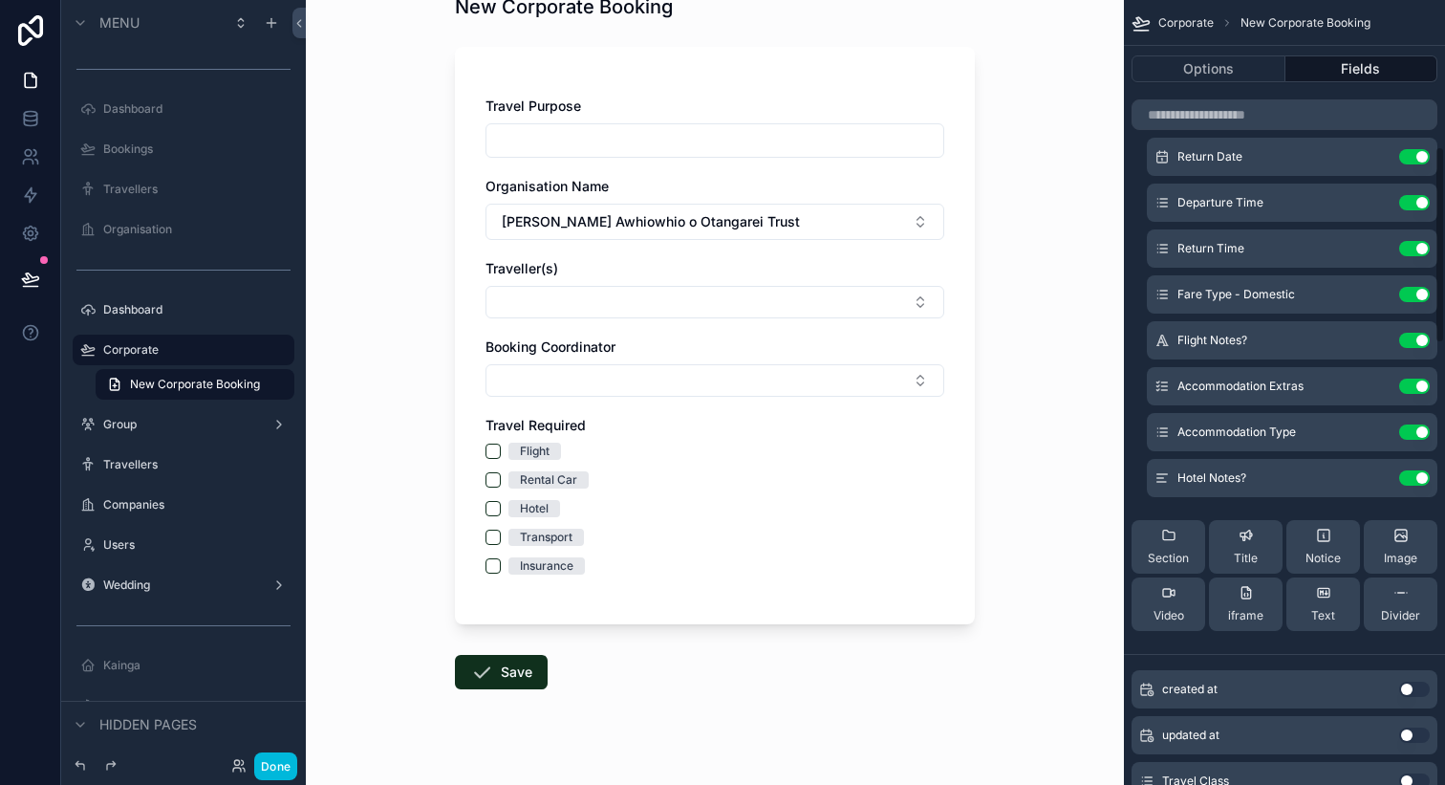
scroll to position [589, 0]
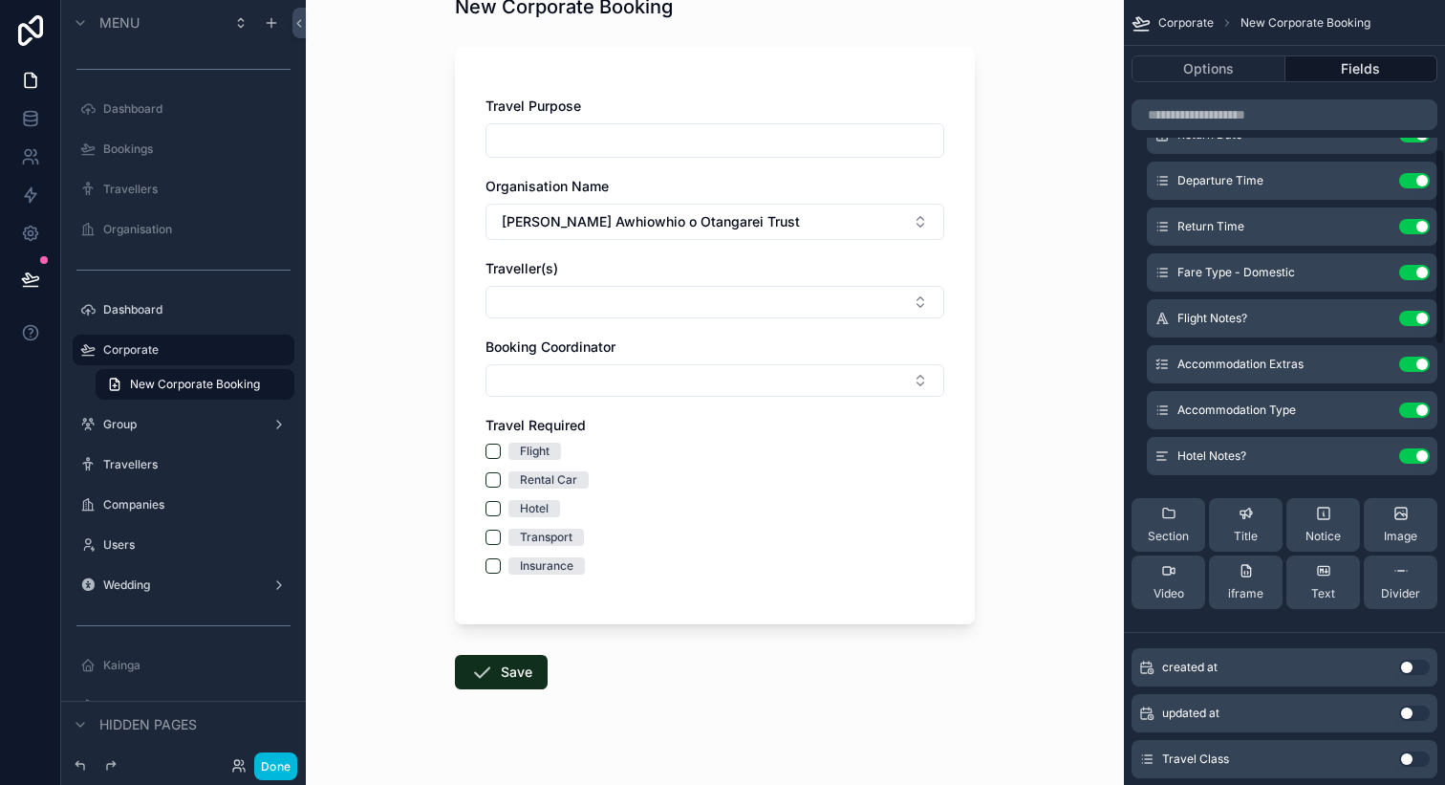
click at [1169, 526] on div "Section" at bounding box center [1168, 525] width 41 height 38
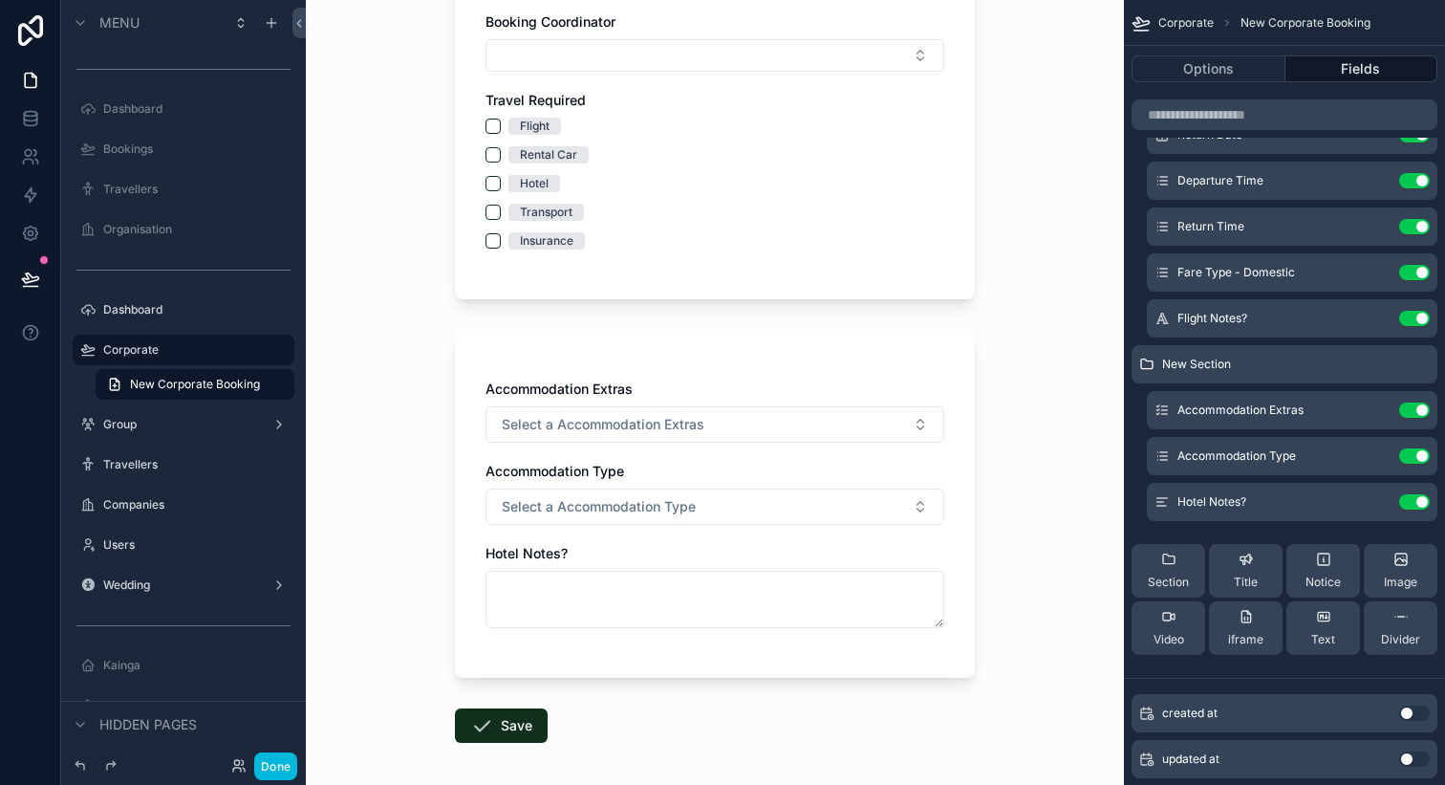
scroll to position [408, 0]
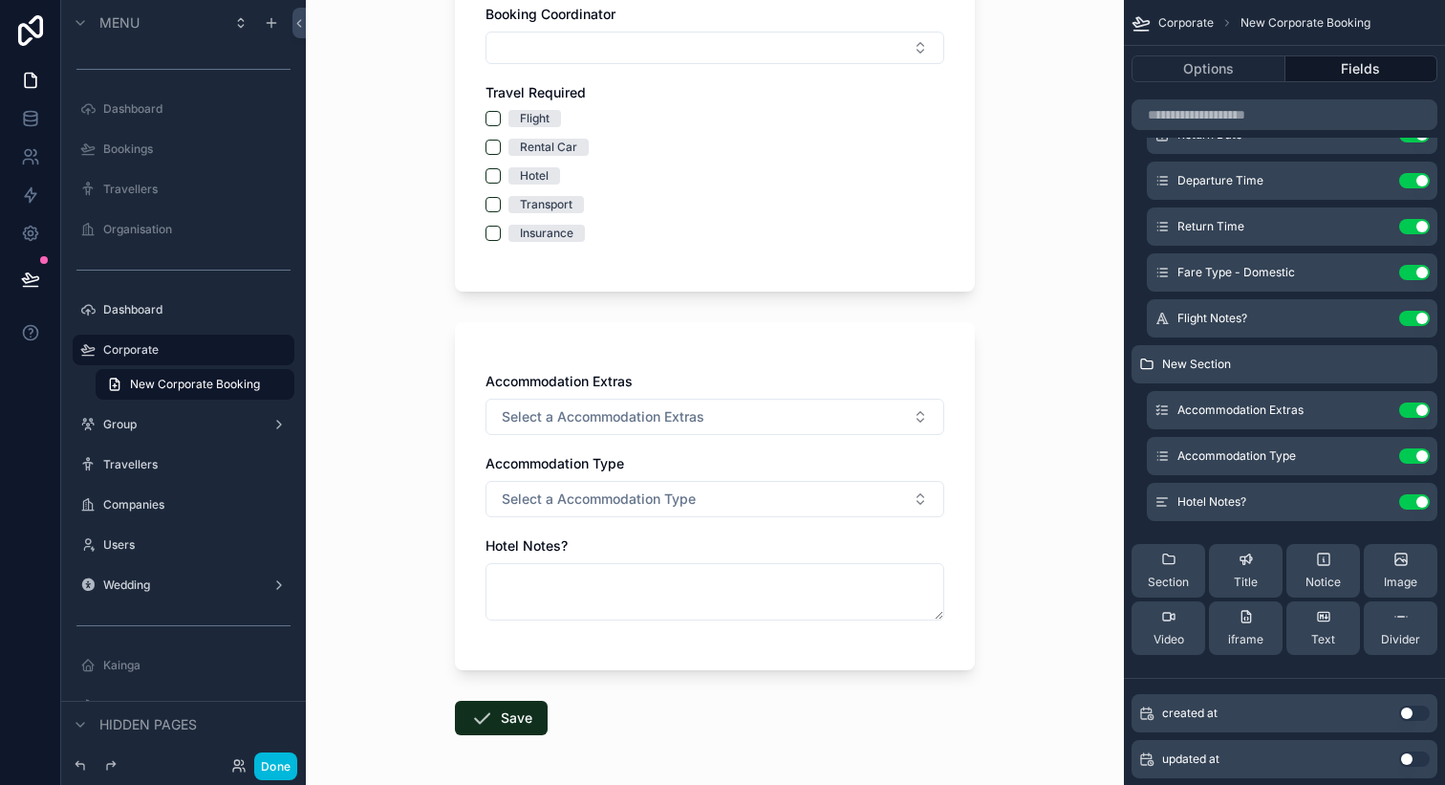
click at [795, 416] on button "Select a Accommodation Extras" at bounding box center [715, 417] width 459 height 36
click at [814, 411] on button "Select a Accommodation Extras" at bounding box center [715, 417] width 459 height 36
click at [0, 0] on icon "scrollable content" at bounding box center [0, 0] width 0 height 0
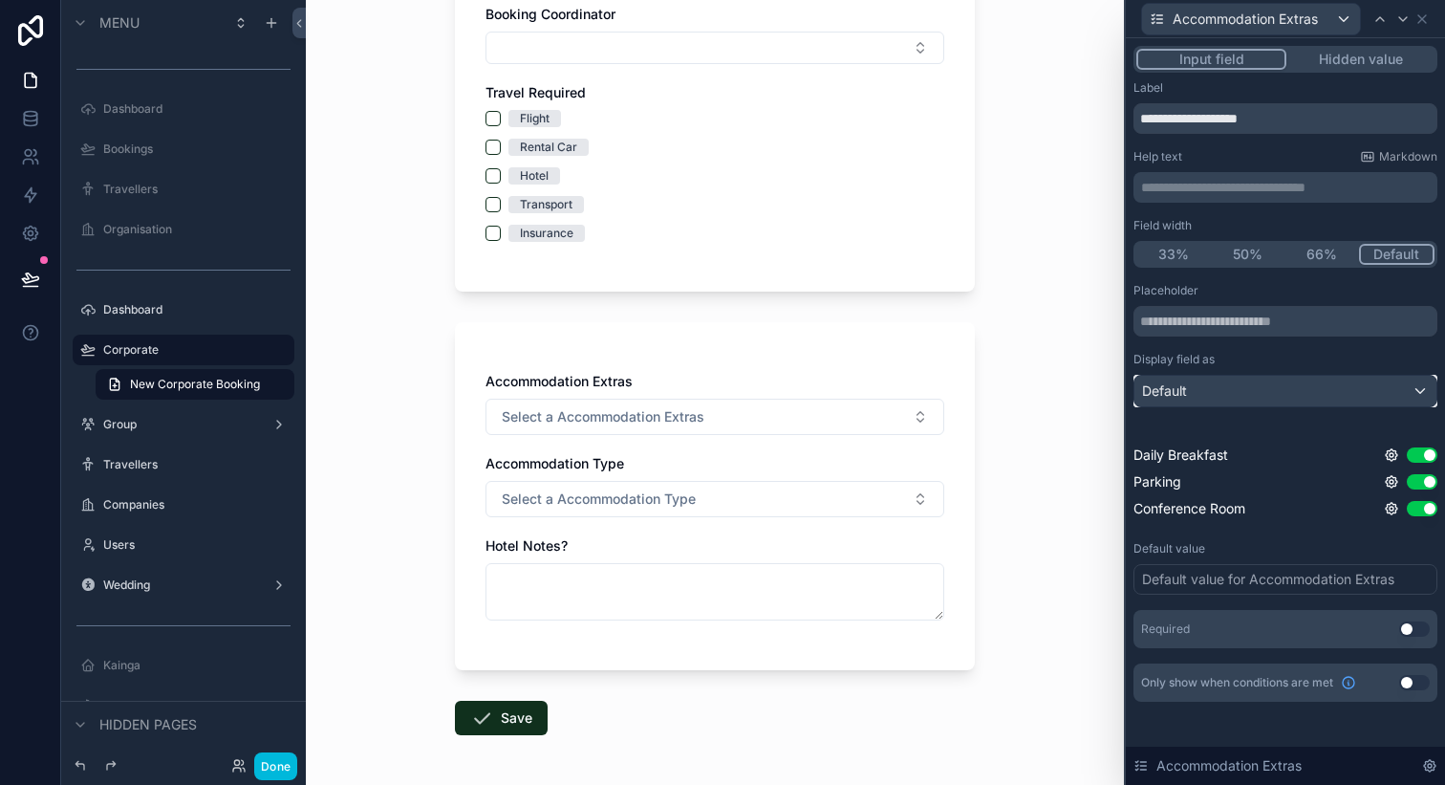
click at [1294, 391] on div "Default" at bounding box center [1286, 391] width 302 height 31
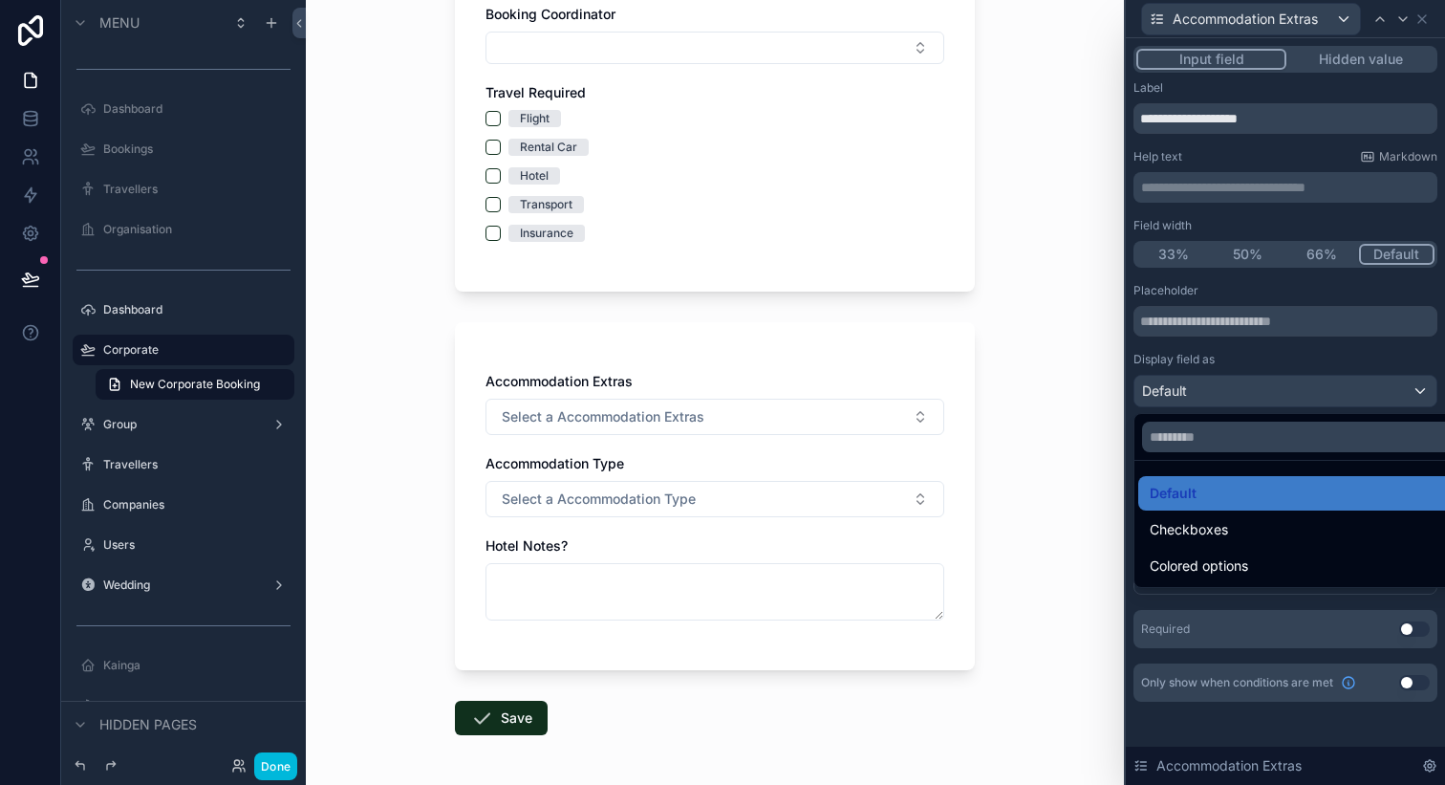
click at [1244, 521] on div "Checkboxes" at bounding box center [1307, 529] width 315 height 23
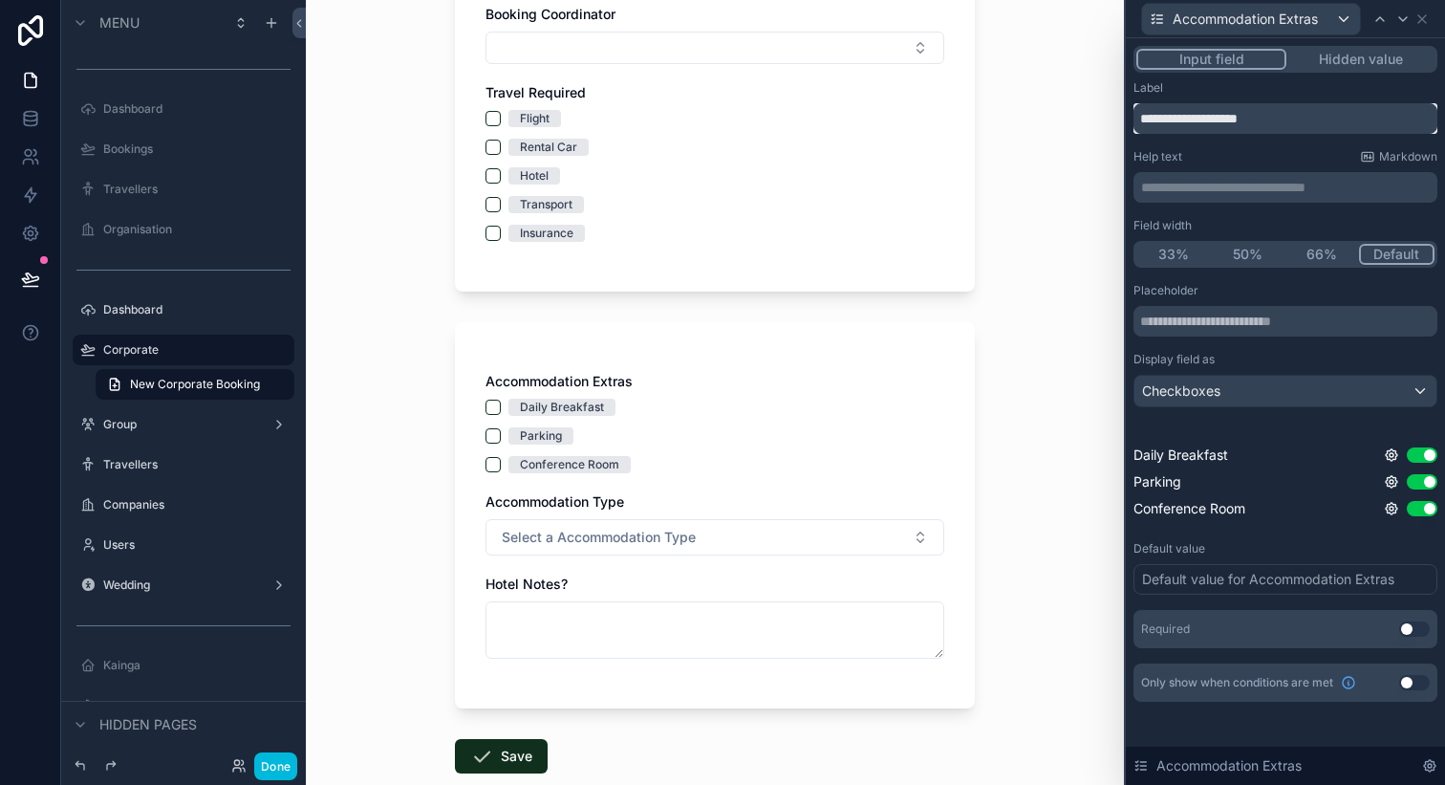
drag, startPoint x: 1242, startPoint y: 117, endPoint x: 1131, endPoint y: 117, distance: 110.9
click at [1131, 117] on div "**********" at bounding box center [1285, 392] width 319 height 709
type input "******"
click at [1425, 23] on icon at bounding box center [1422, 18] width 15 height 15
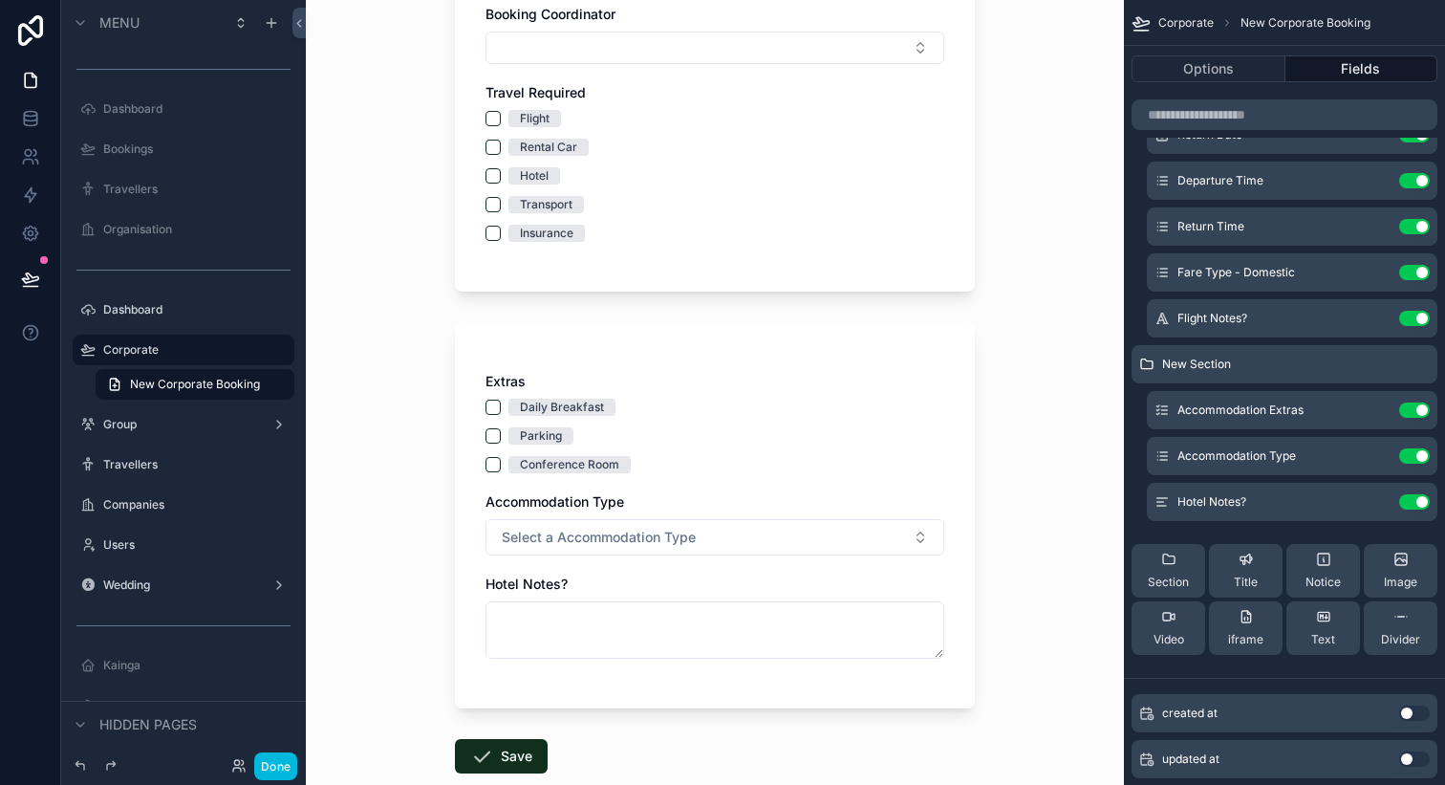
click at [0, 0] on icon "scrollable content" at bounding box center [0, 0] width 0 height 0
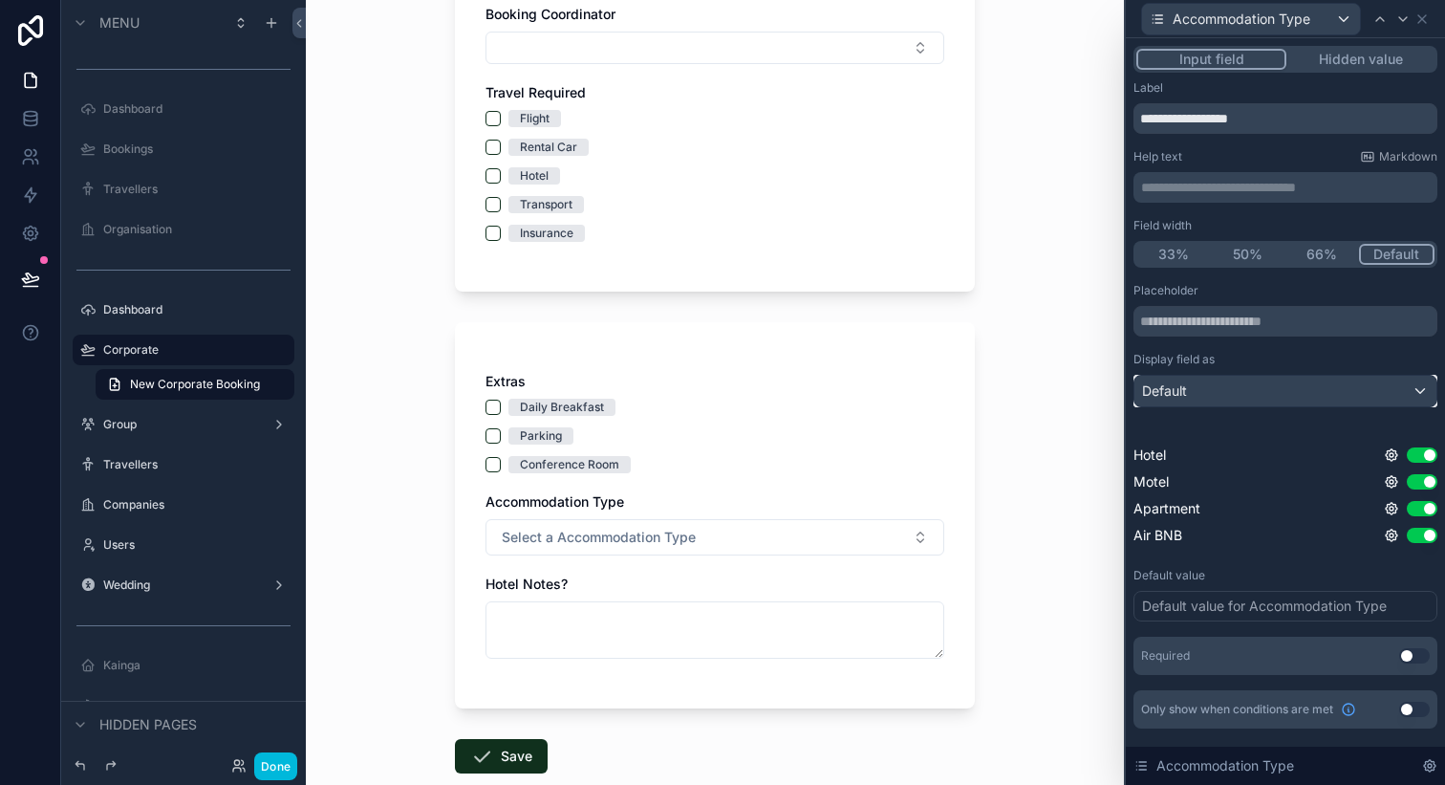
click at [1215, 391] on div "Default" at bounding box center [1286, 391] width 302 height 31
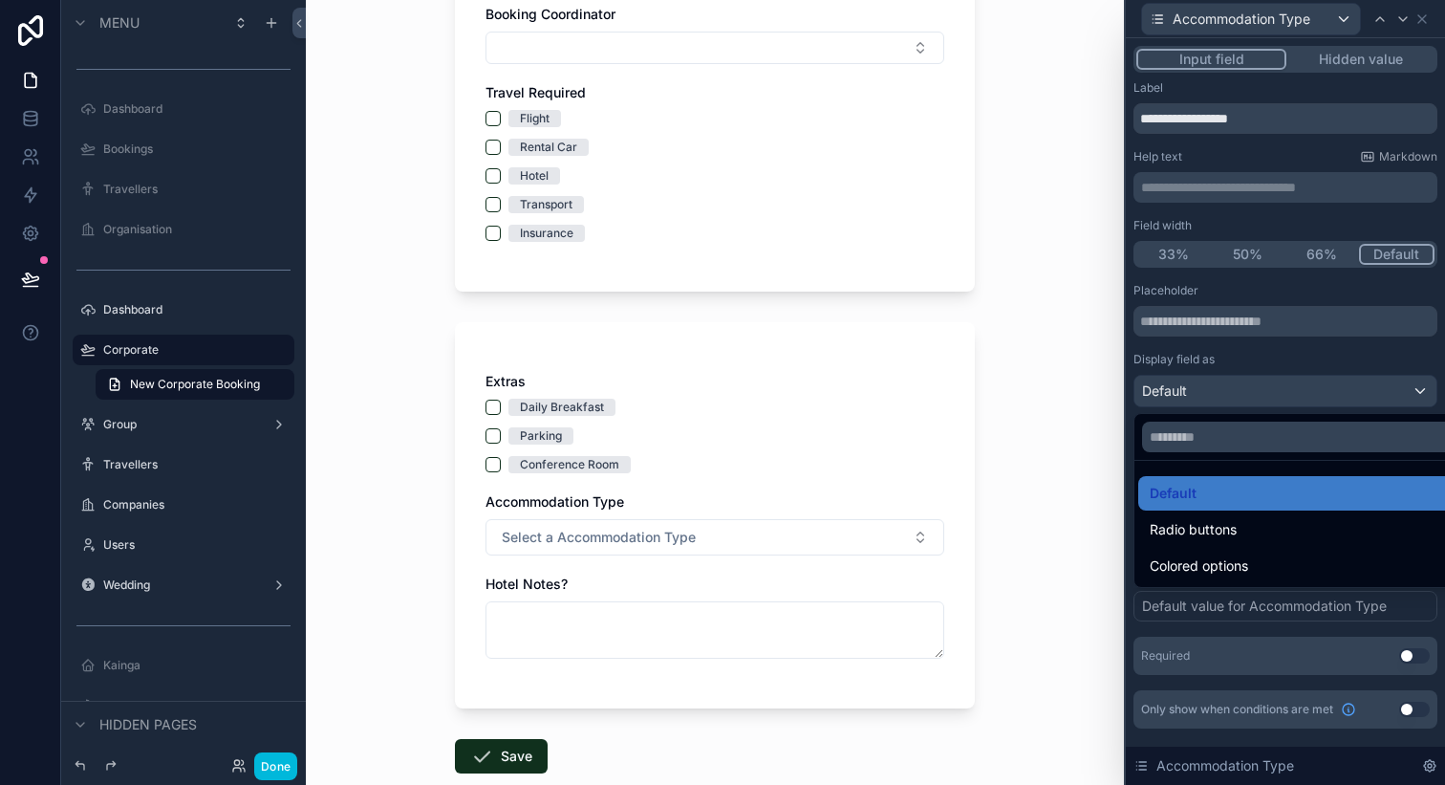
click at [1191, 523] on span "Radio buttons" at bounding box center [1193, 529] width 87 height 23
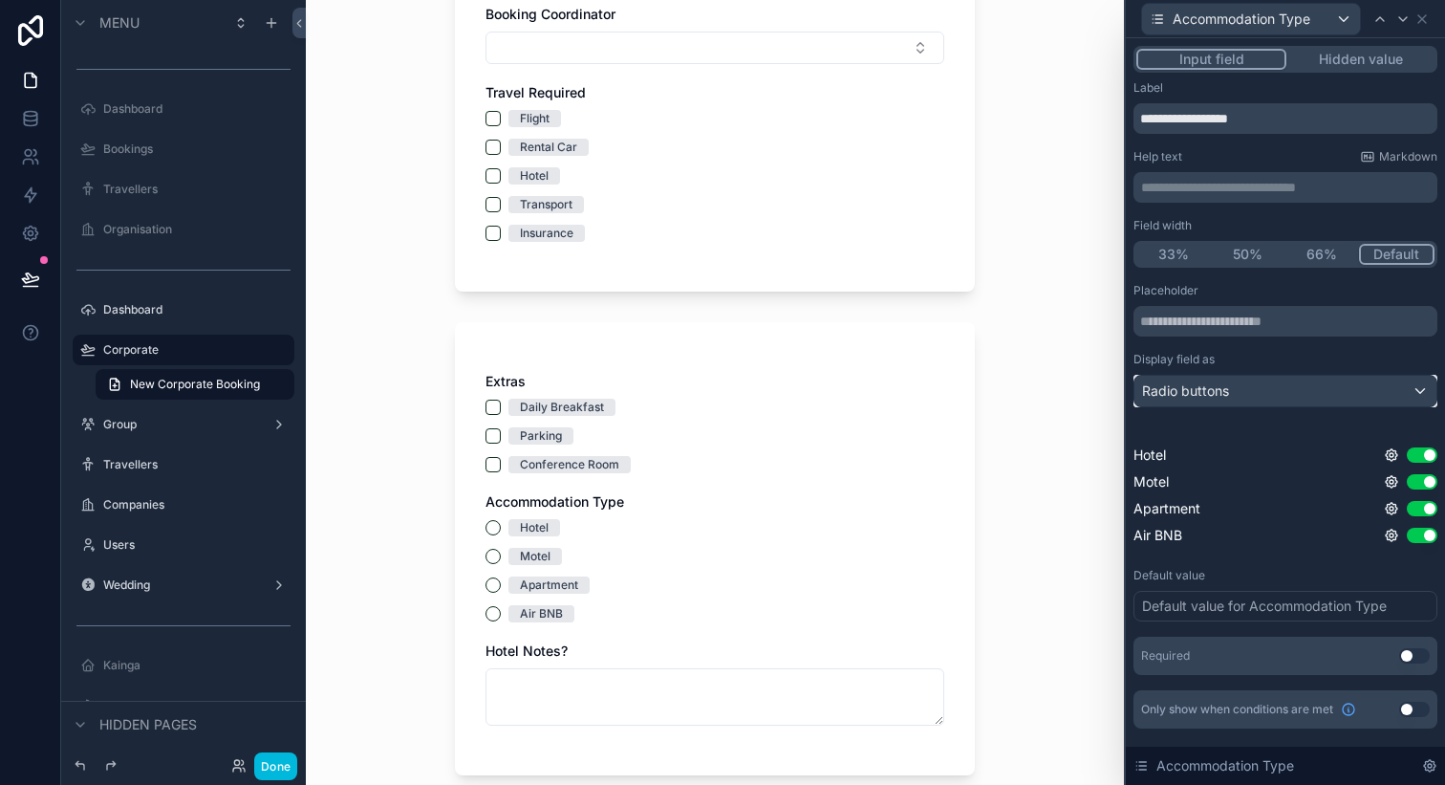
click at [1246, 382] on div "Radio buttons" at bounding box center [1286, 391] width 302 height 31
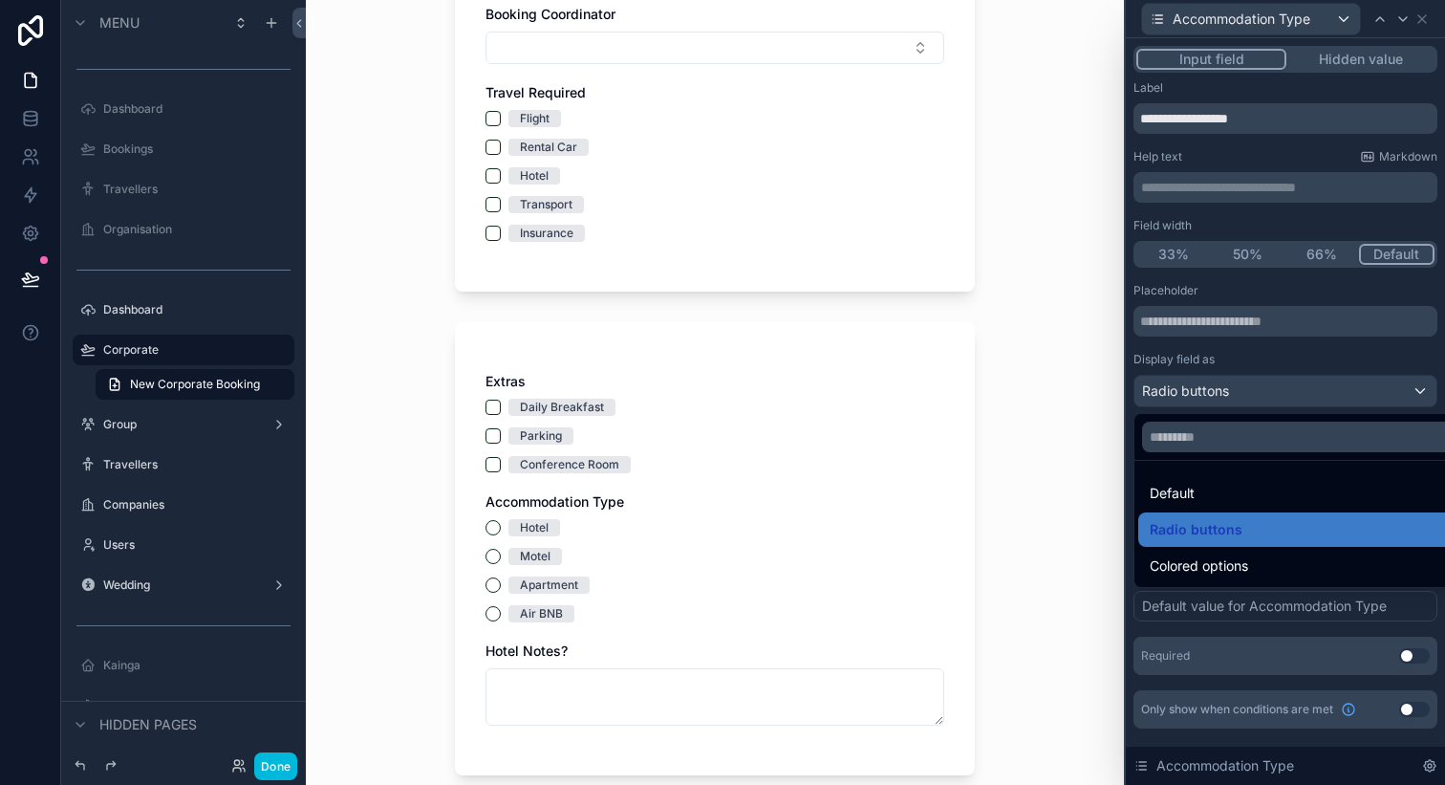
click at [1221, 492] on div "Default" at bounding box center [1307, 493] width 315 height 23
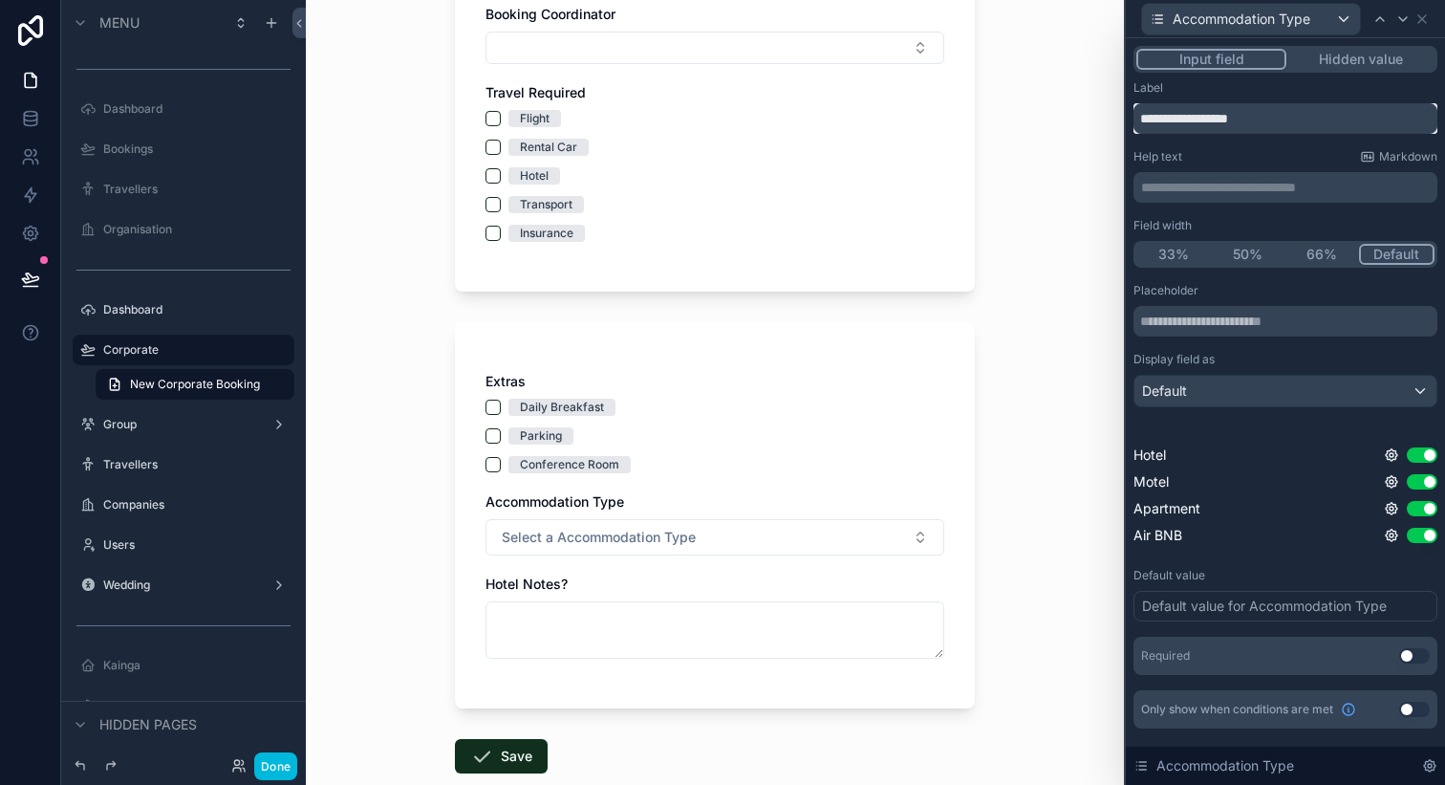
drag, startPoint x: 1300, startPoint y: 117, endPoint x: 1060, endPoint y: 117, distance: 239.9
click at [1060, 117] on div "**********" at bounding box center [722, 392] width 1445 height 785
type input "****"
click at [1289, 189] on p "**********" at bounding box center [1287, 187] width 293 height 19
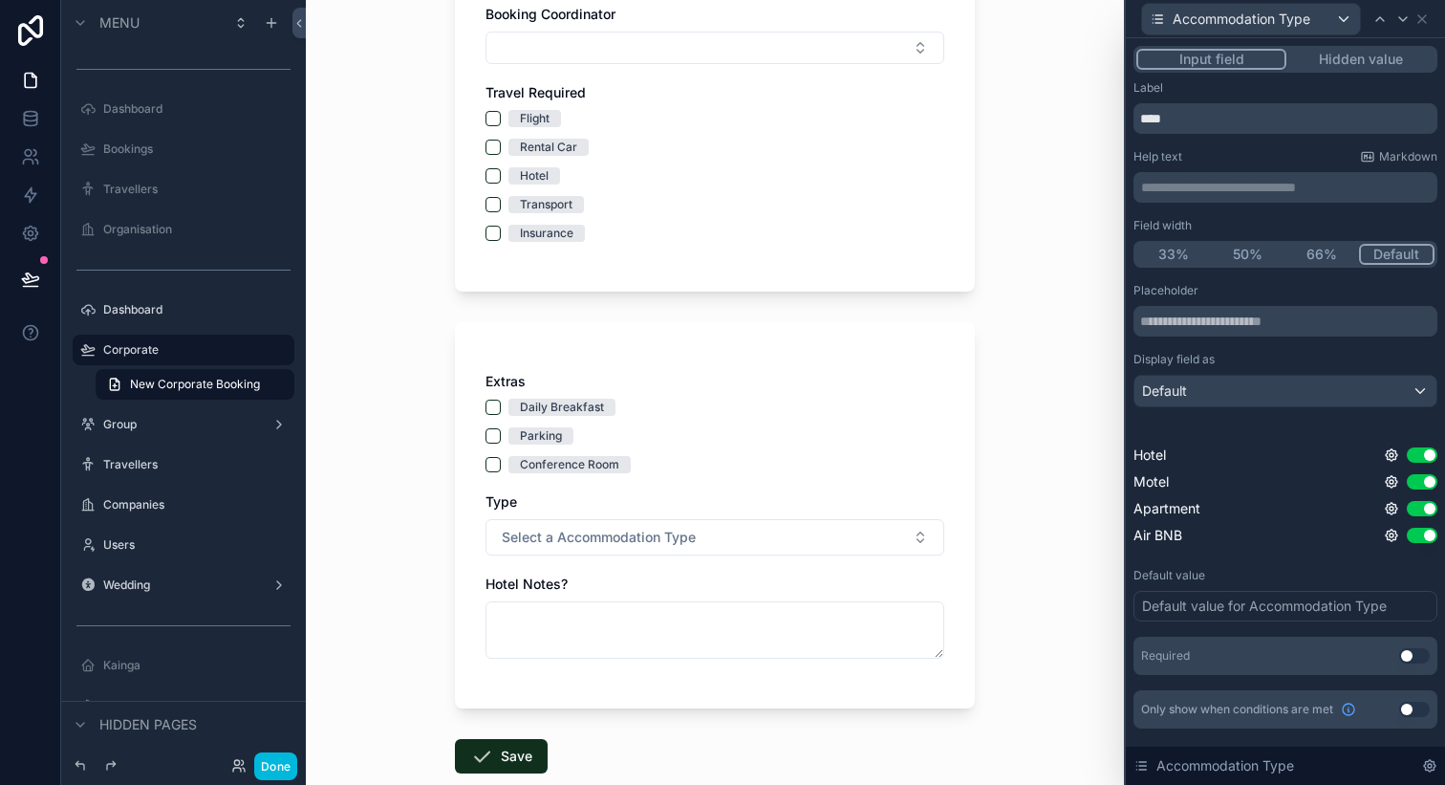
click at [1277, 159] on div "Help text Markdown" at bounding box center [1286, 156] width 304 height 15
click at [1312, 323] on input "text" at bounding box center [1286, 321] width 304 height 31
type input "**********"
click at [1026, 543] on div "New Corporate Booking Travel Purpose Organisation Name [PERSON_NAME] Awhiowhio …" at bounding box center [715, 392] width 818 height 785
click at [1418, 21] on icon at bounding box center [1422, 18] width 15 height 15
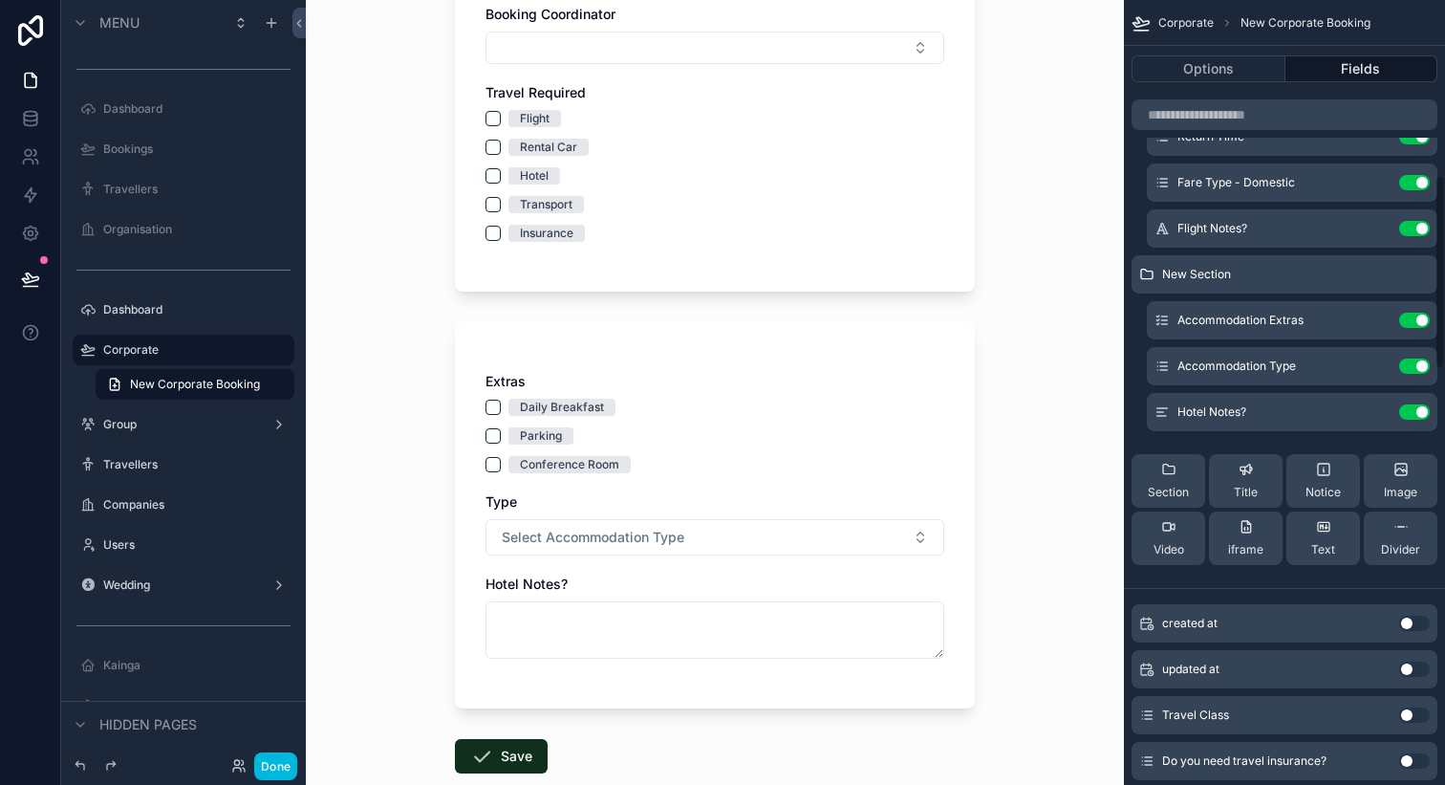
scroll to position [675, 0]
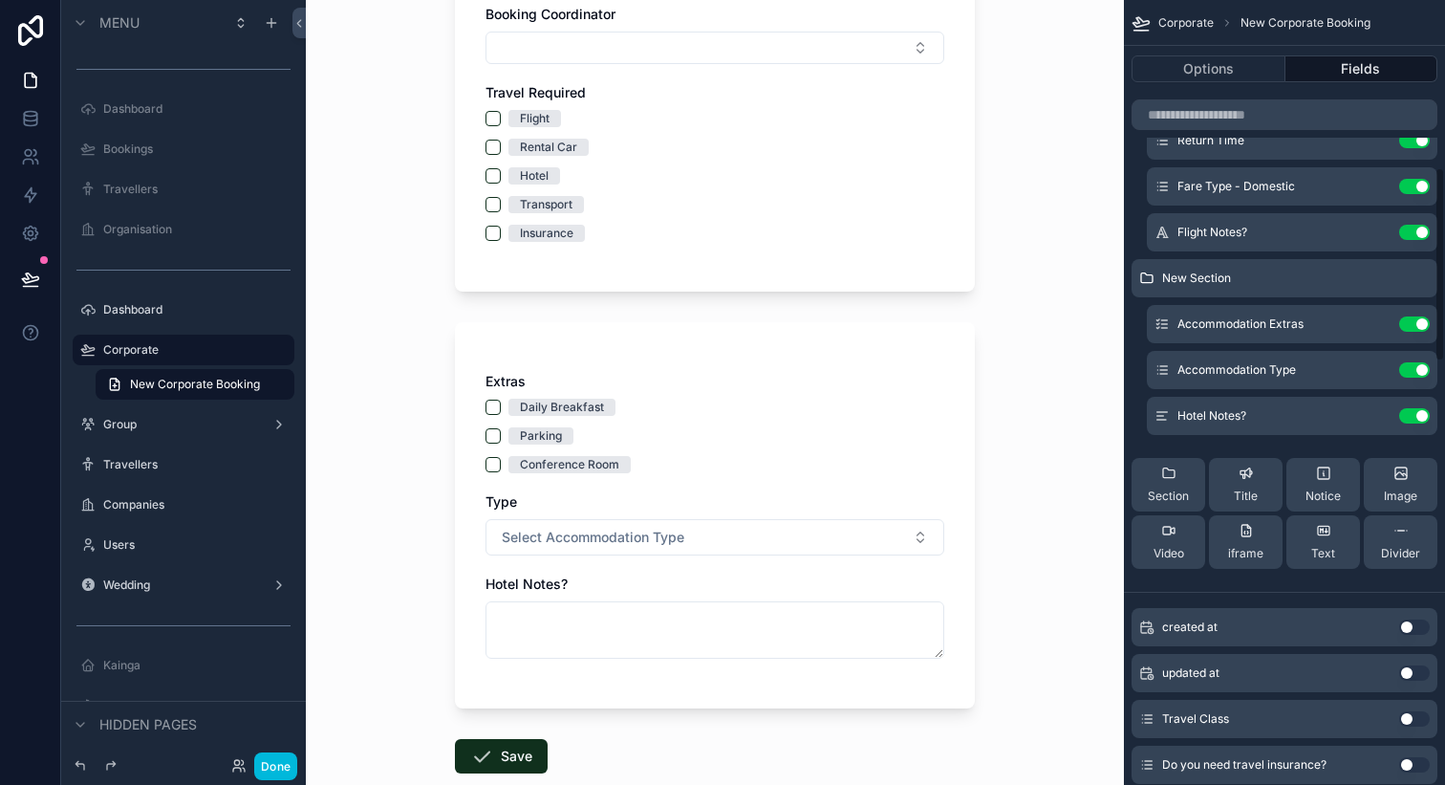
click at [0, 0] on icon "scrollable content" at bounding box center [0, 0] width 0 height 0
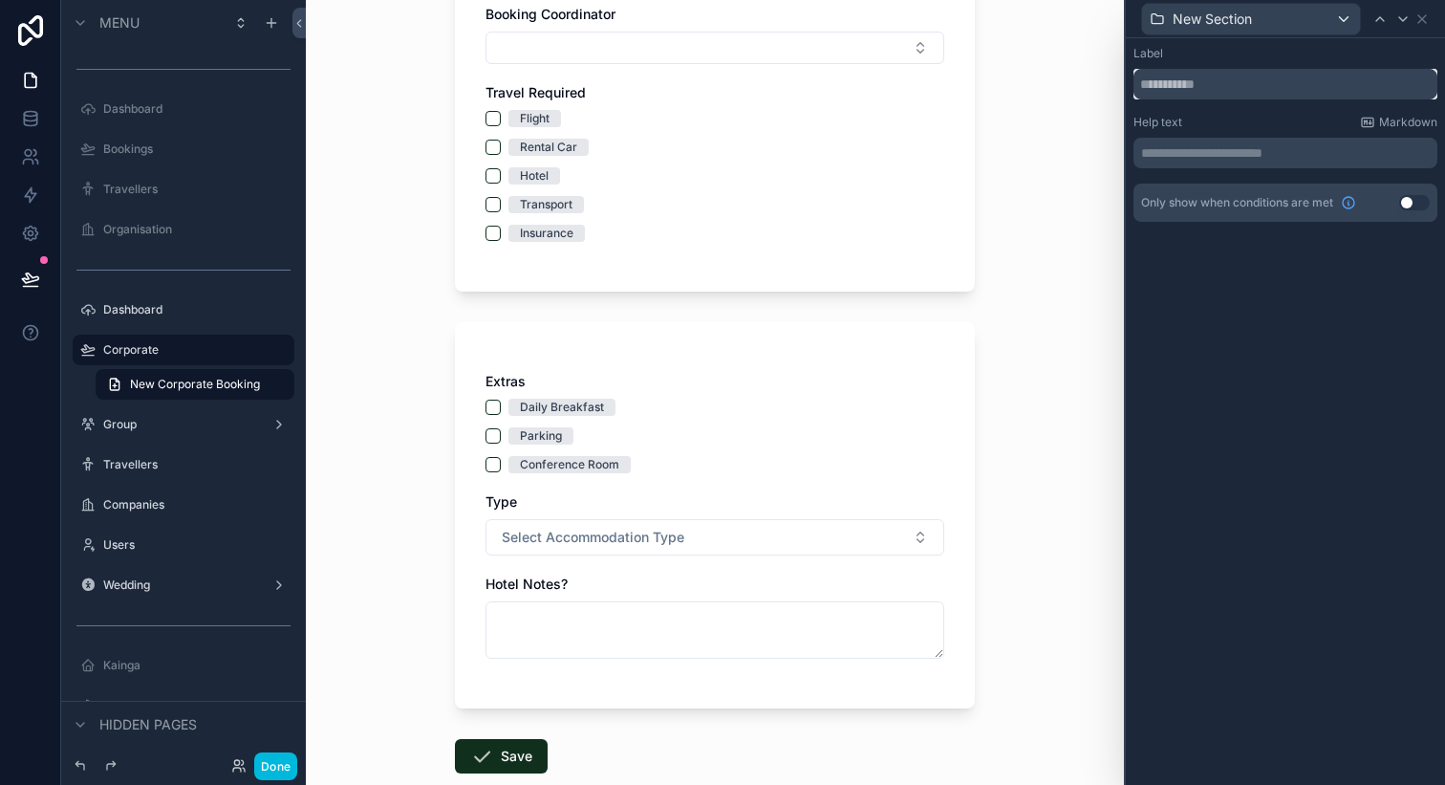
click at [1207, 94] on input "text" at bounding box center [1286, 84] width 304 height 31
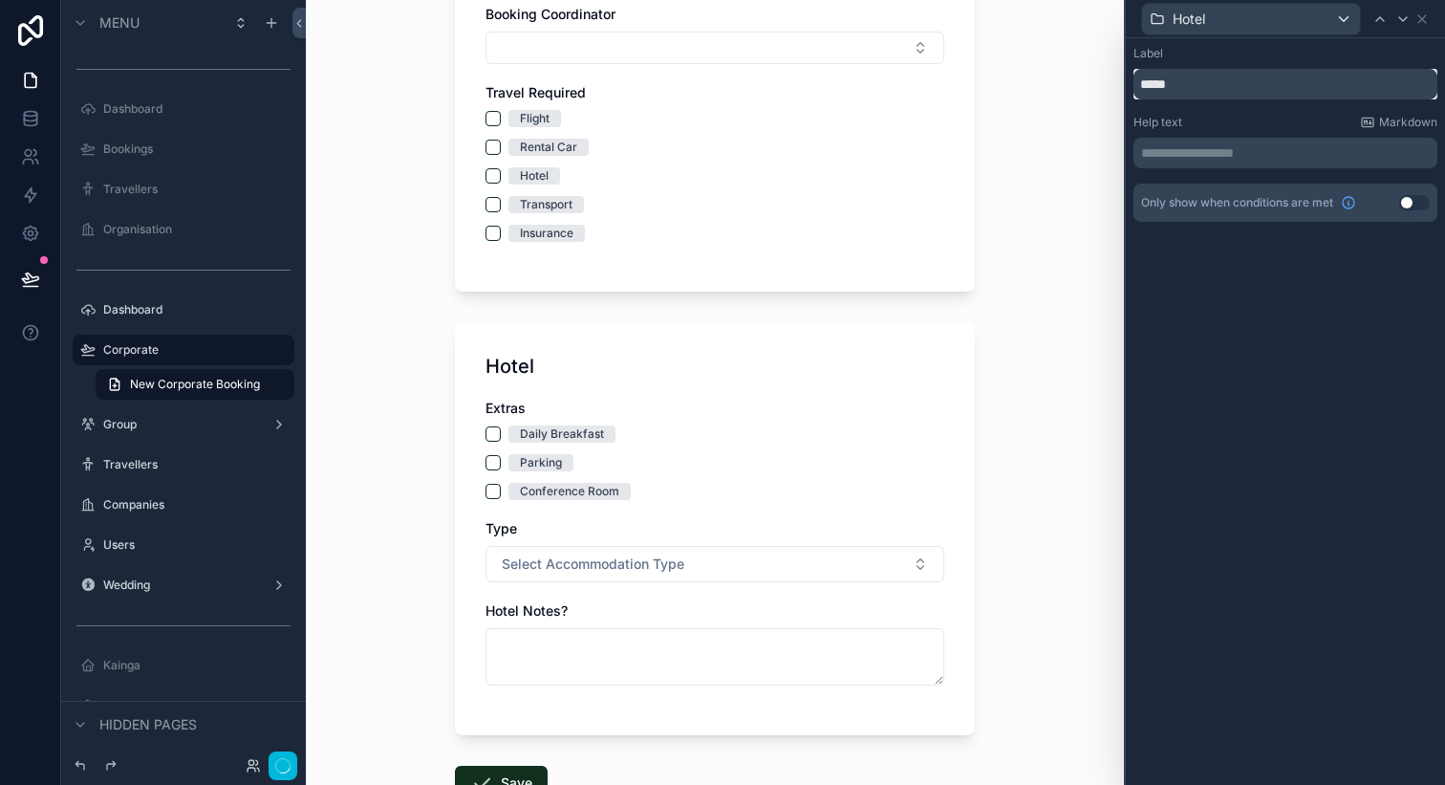
type input "*****"
click at [1007, 392] on div "New Corporate Booking Travel Purpose Organisation Name [PERSON_NAME] Awhiowhio …" at bounding box center [715, 392] width 818 height 785
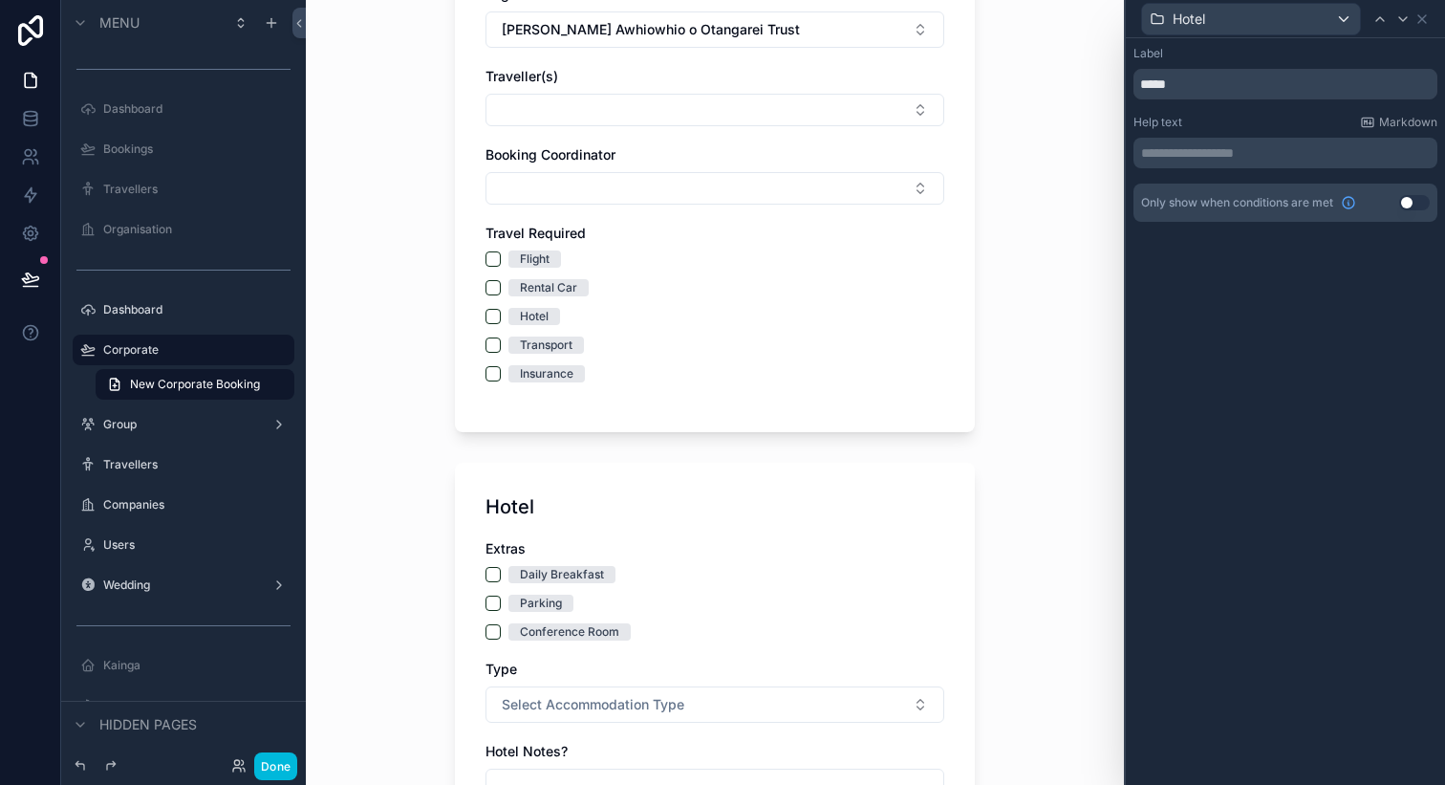
scroll to position [276, 0]
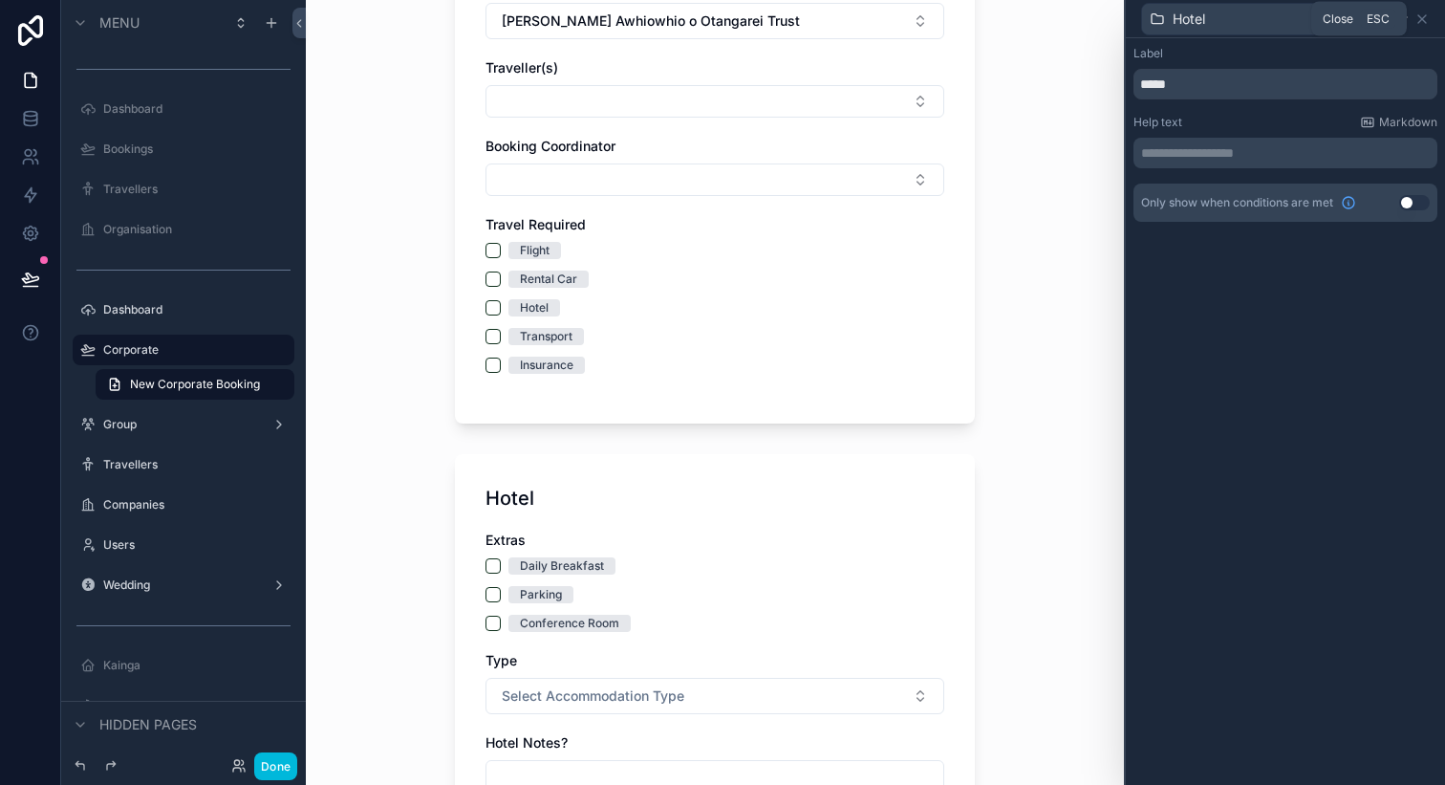
click at [1422, 21] on icon at bounding box center [1422, 18] width 15 height 15
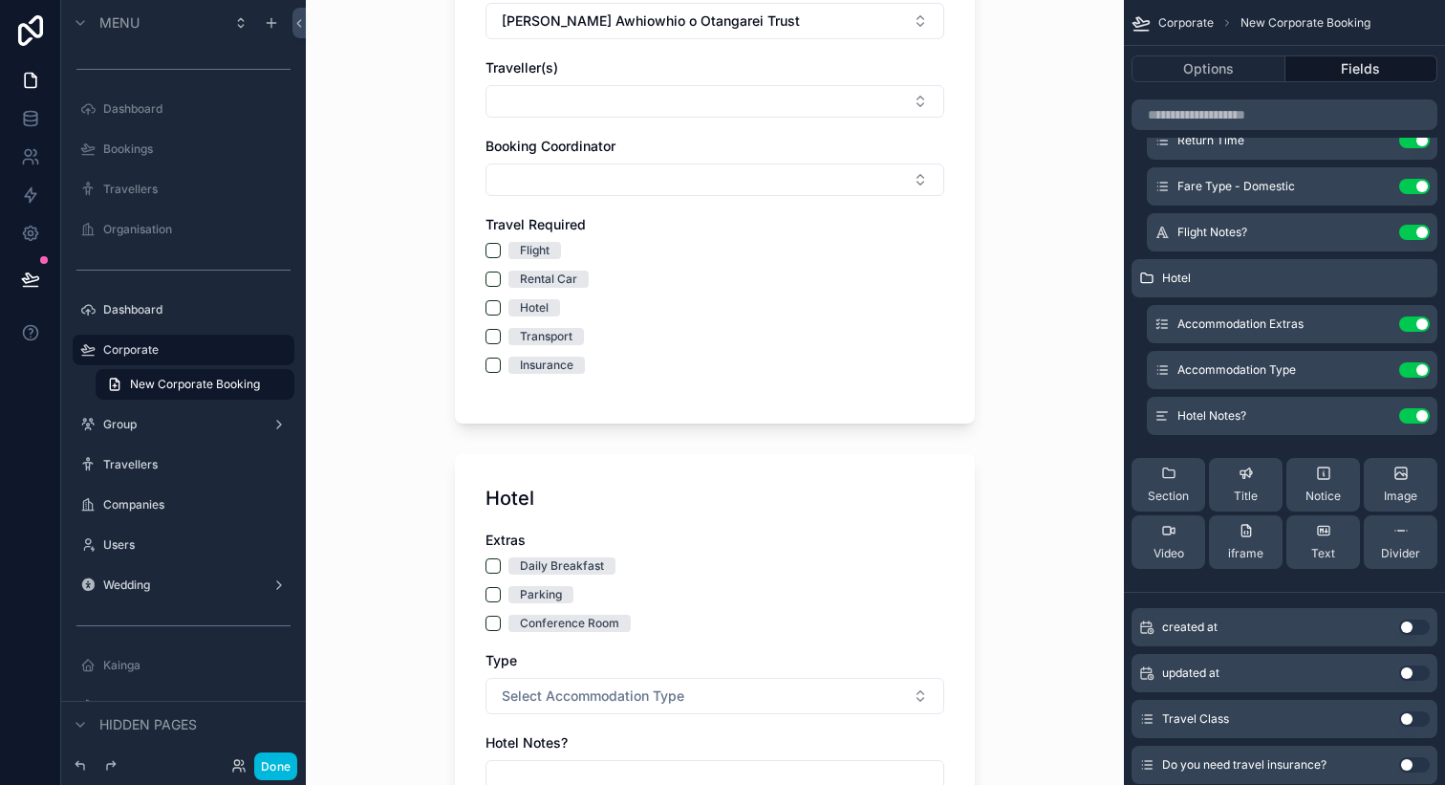
click at [0, 0] on icon "scrollable content" at bounding box center [0, 0] width 0 height 0
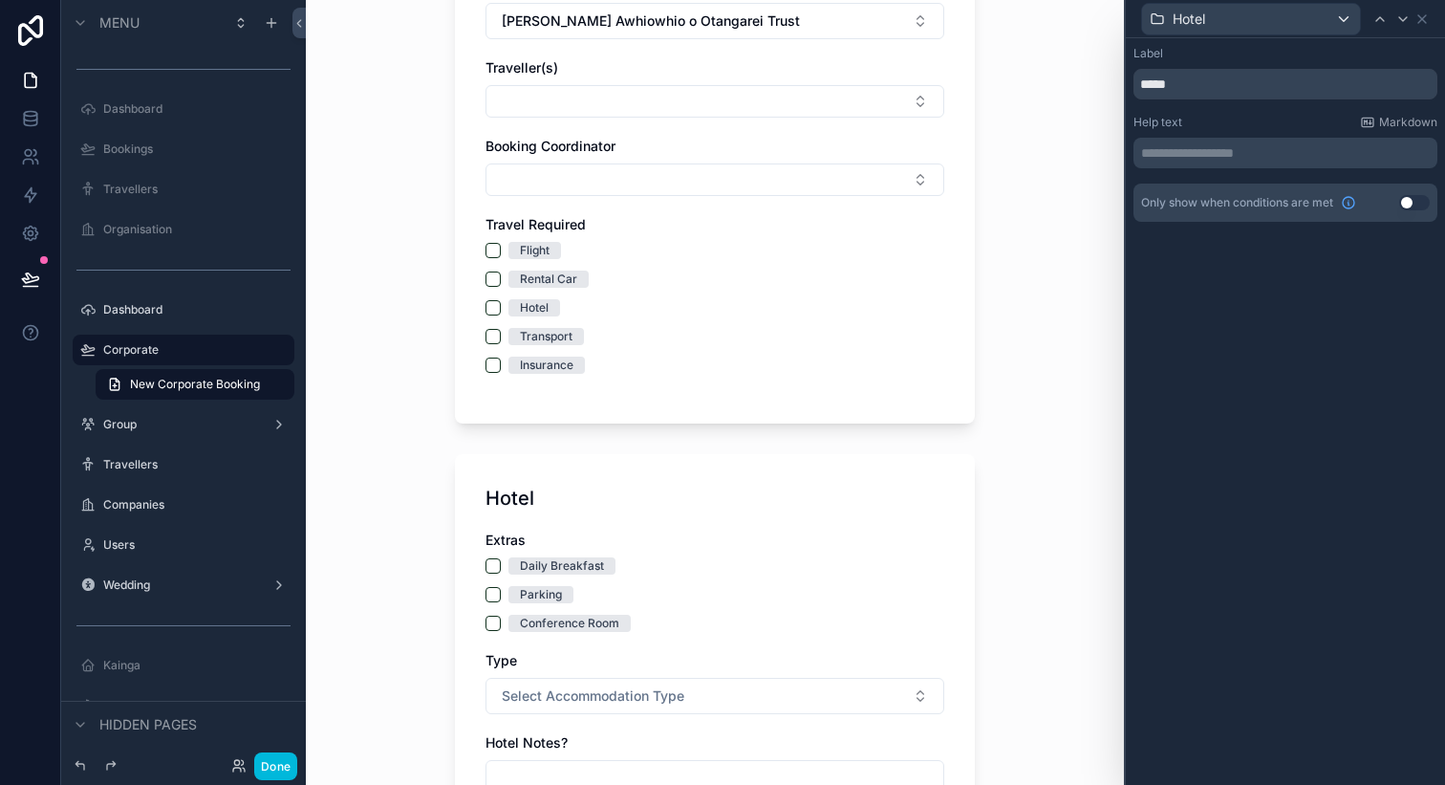
click at [1411, 201] on button "Use setting" at bounding box center [1415, 202] width 31 height 15
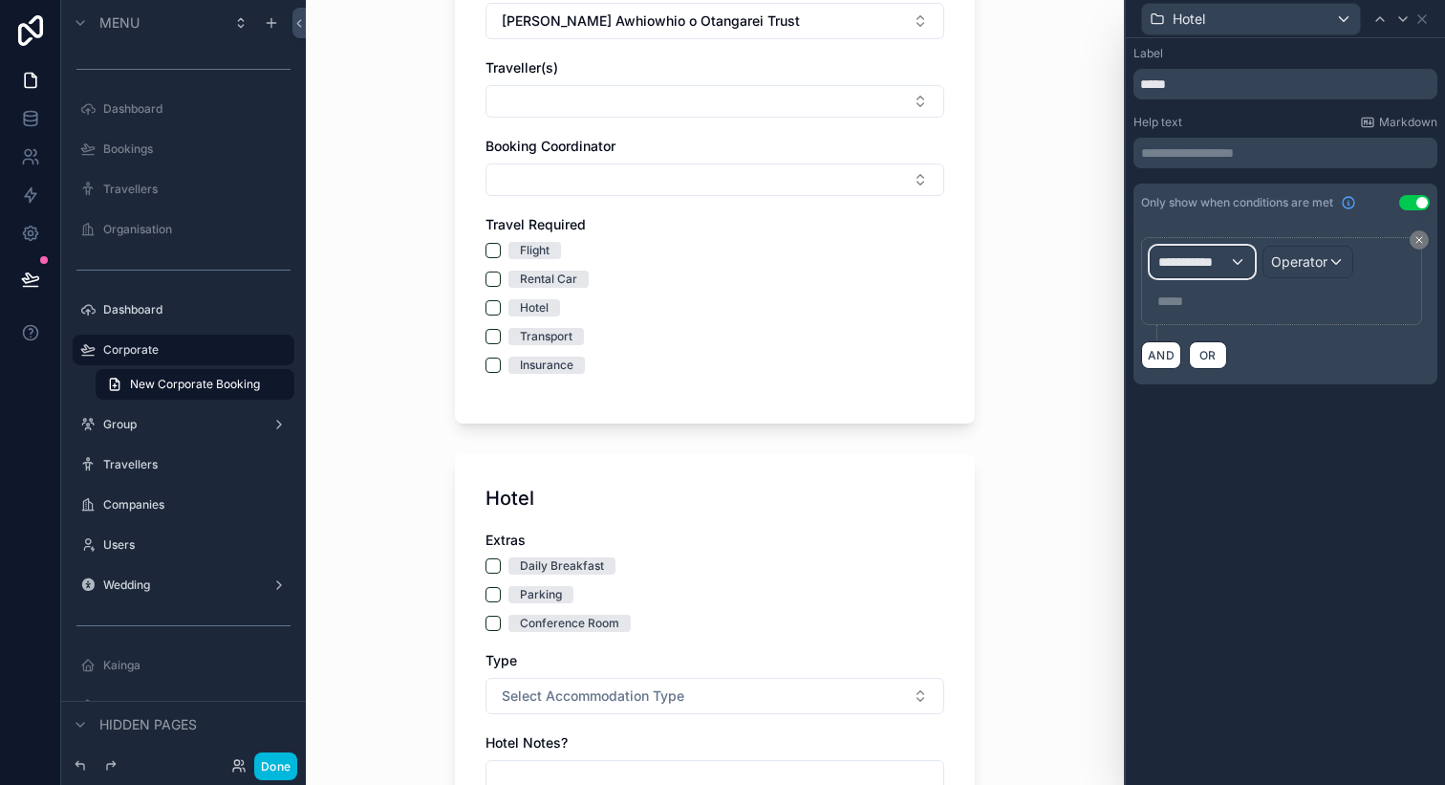
click at [1224, 272] on div "**********" at bounding box center [1202, 262] width 103 height 31
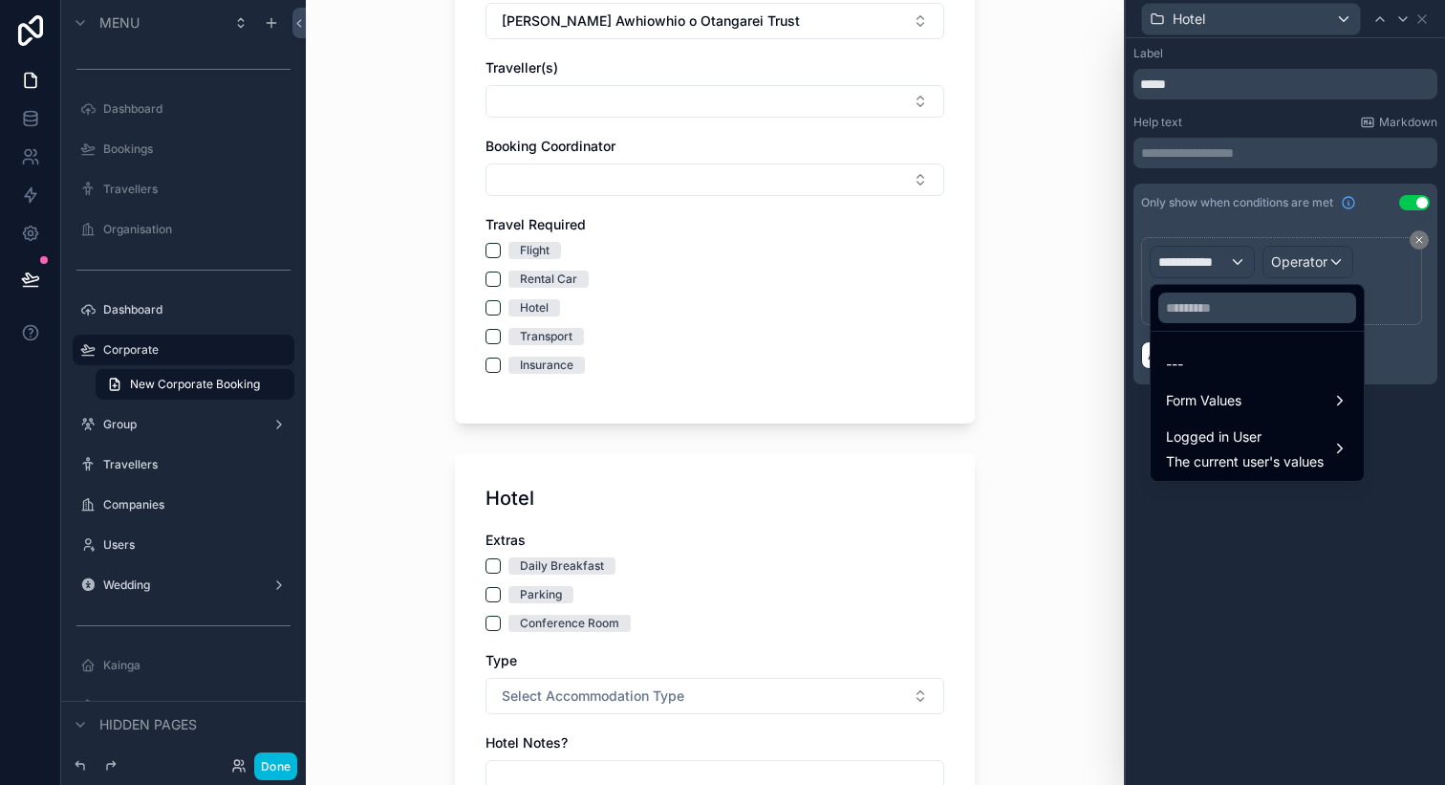
click at [1258, 400] on div "Form Values" at bounding box center [1257, 400] width 183 height 23
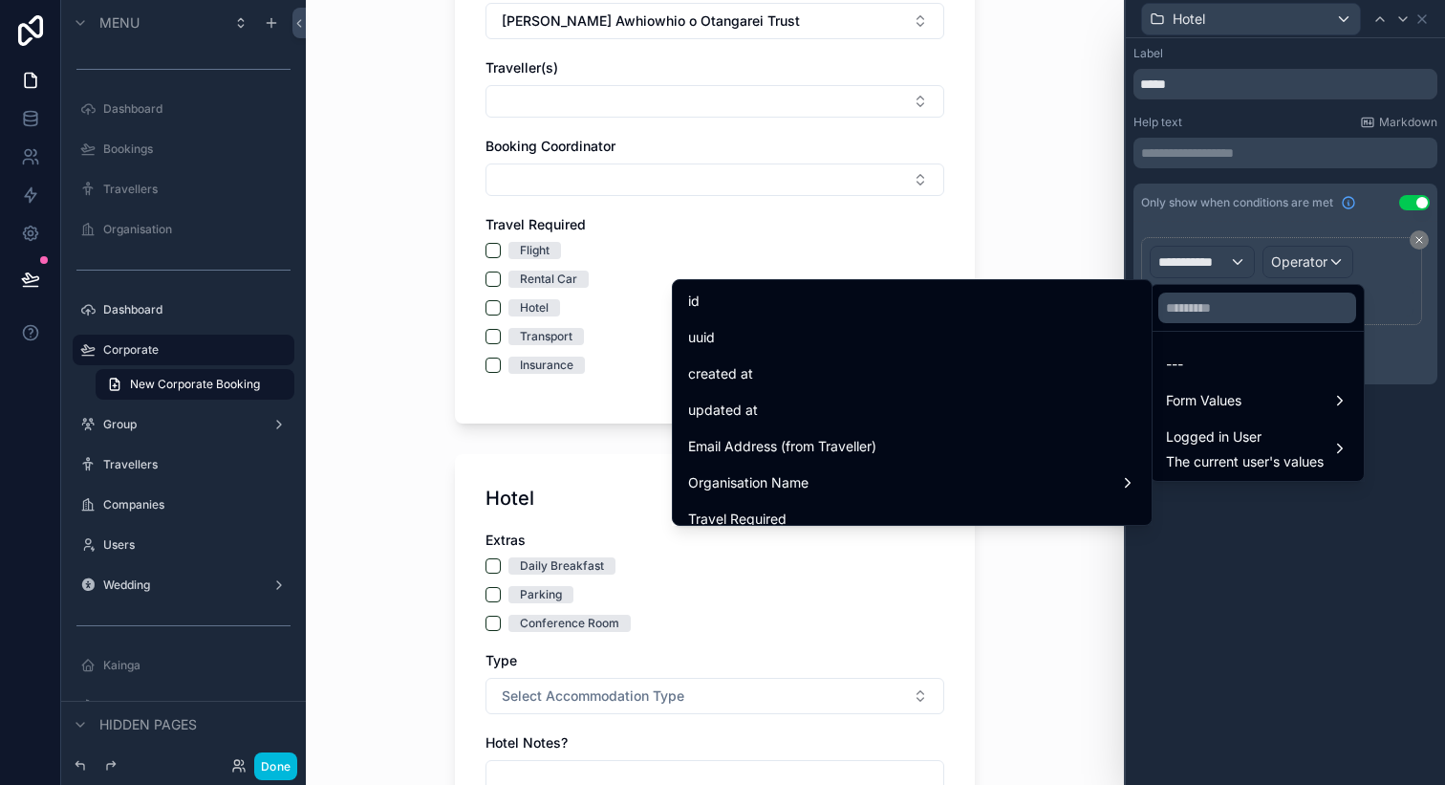
scroll to position [122, 0]
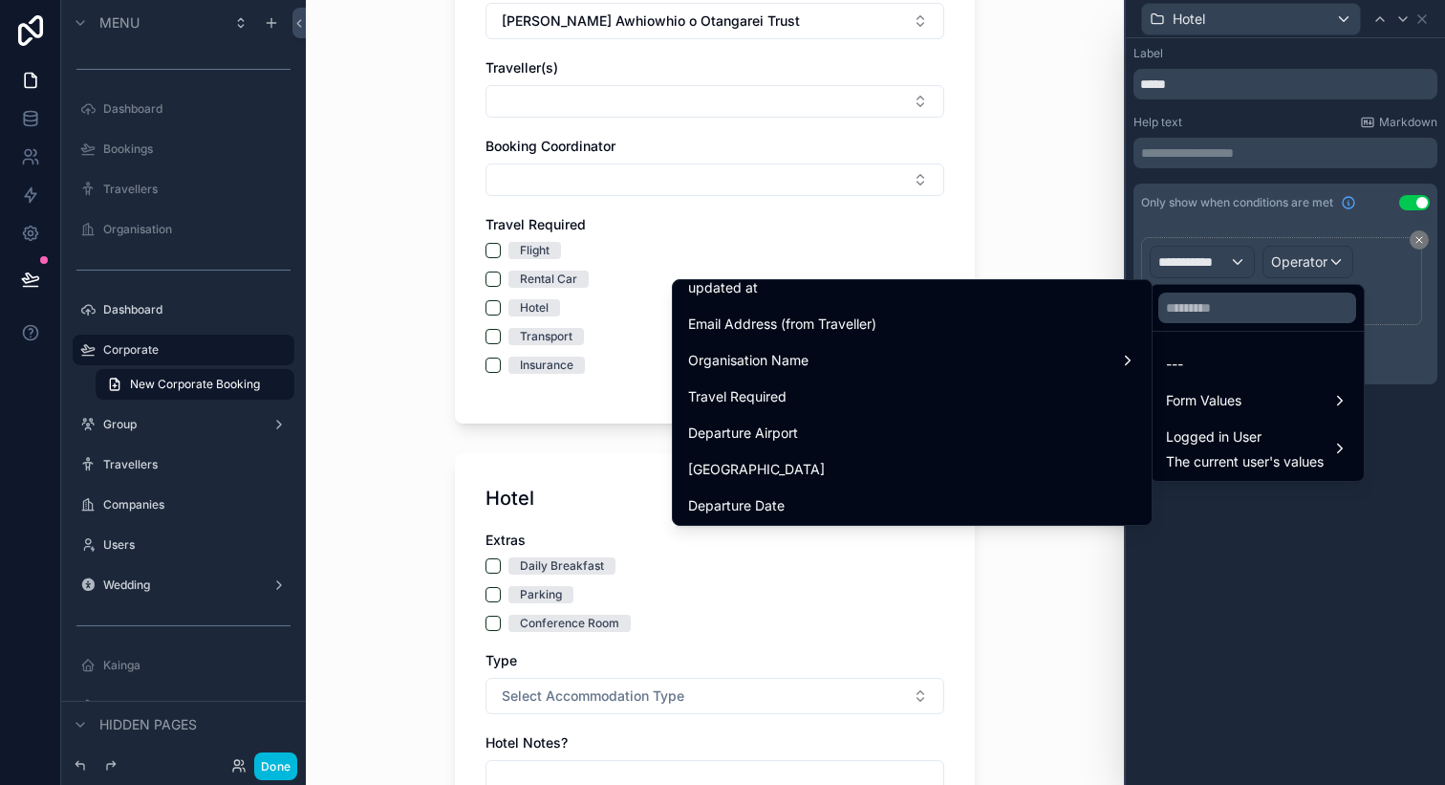
click at [921, 405] on div "Travel Required" at bounding box center [912, 396] width 448 height 23
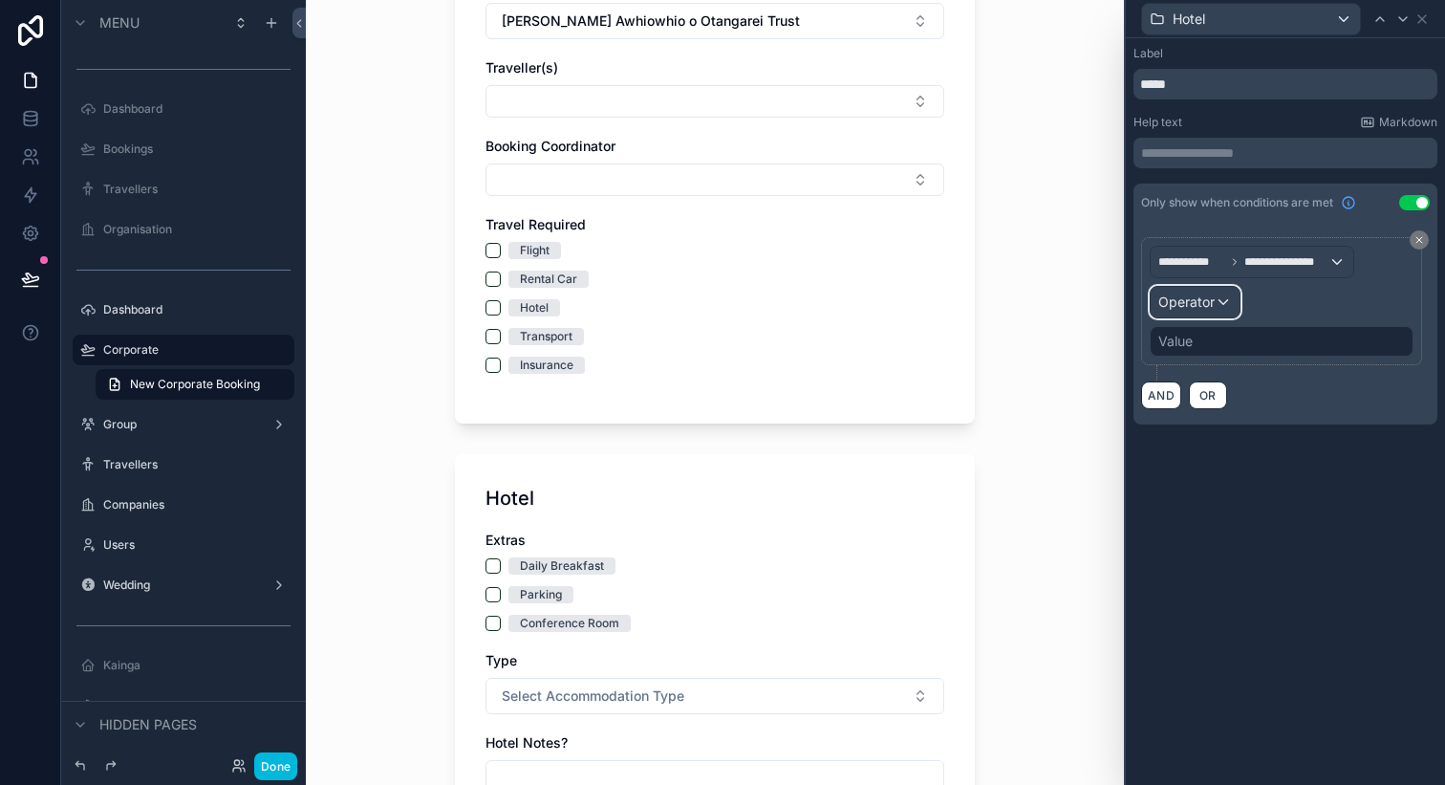
click at [1206, 308] on span "Operator" at bounding box center [1187, 301] width 56 height 16
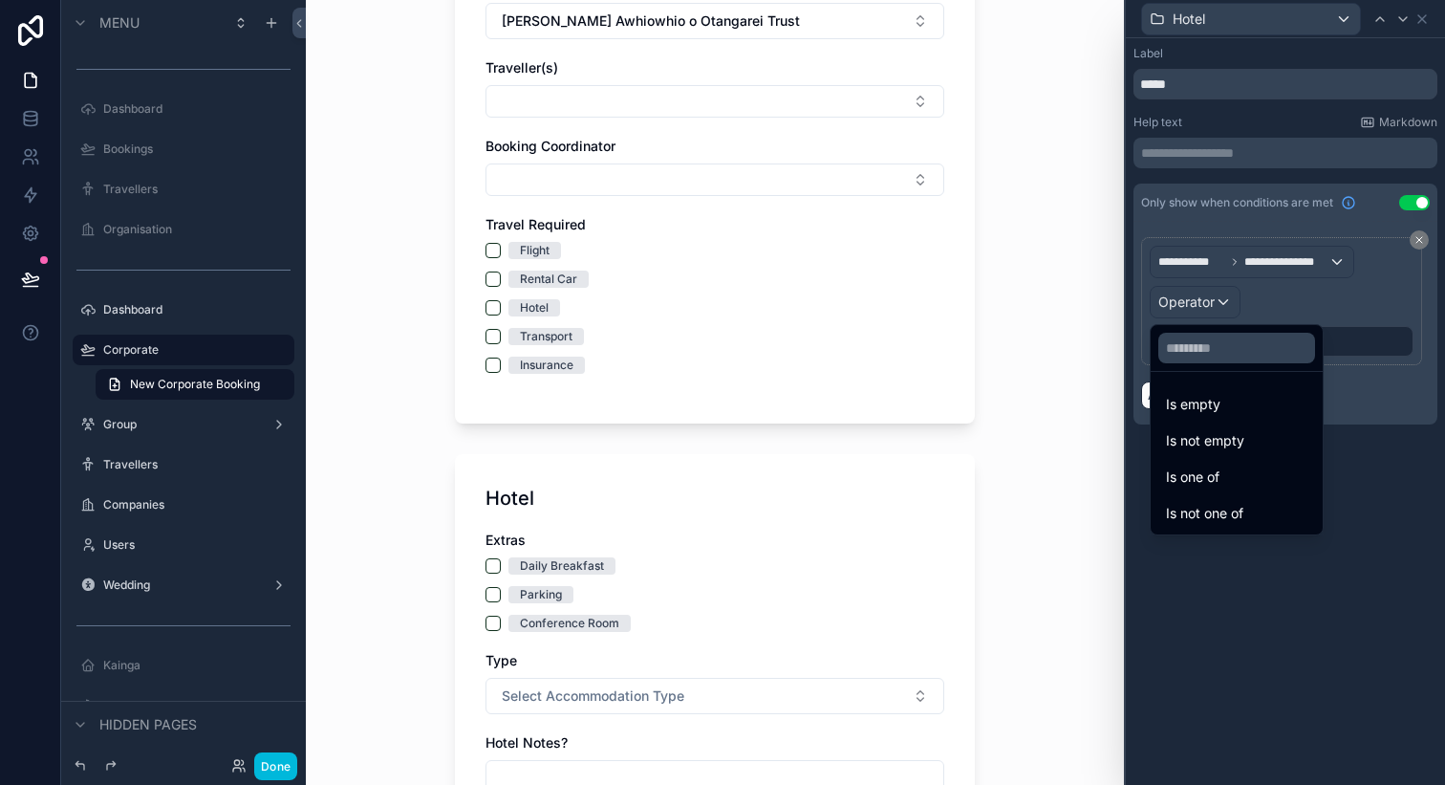
click at [1226, 477] on div "Is one of" at bounding box center [1236, 477] width 141 height 23
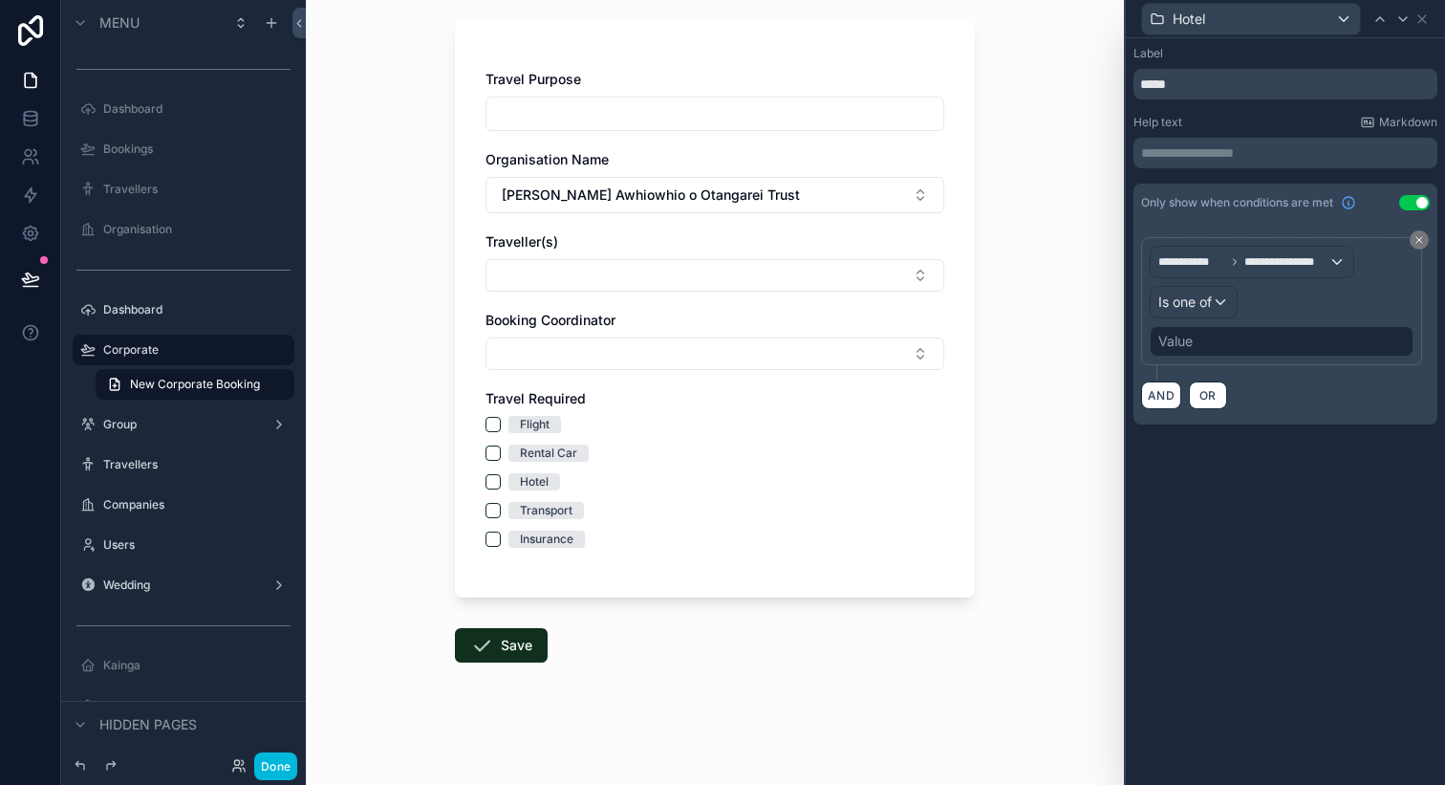
click at [1195, 336] on div "Value" at bounding box center [1282, 341] width 264 height 31
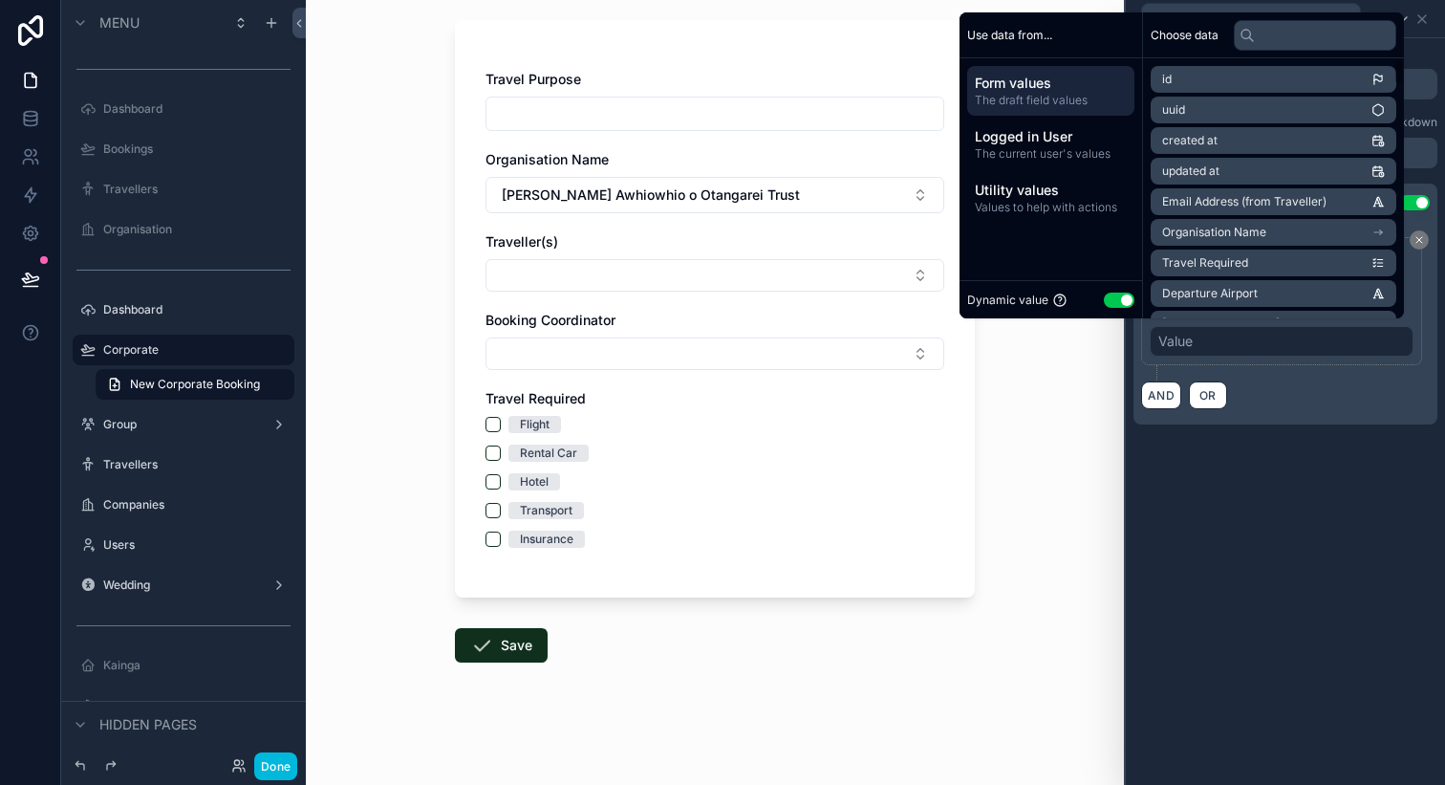
click at [1113, 297] on button "Use setting" at bounding box center [1119, 300] width 31 height 15
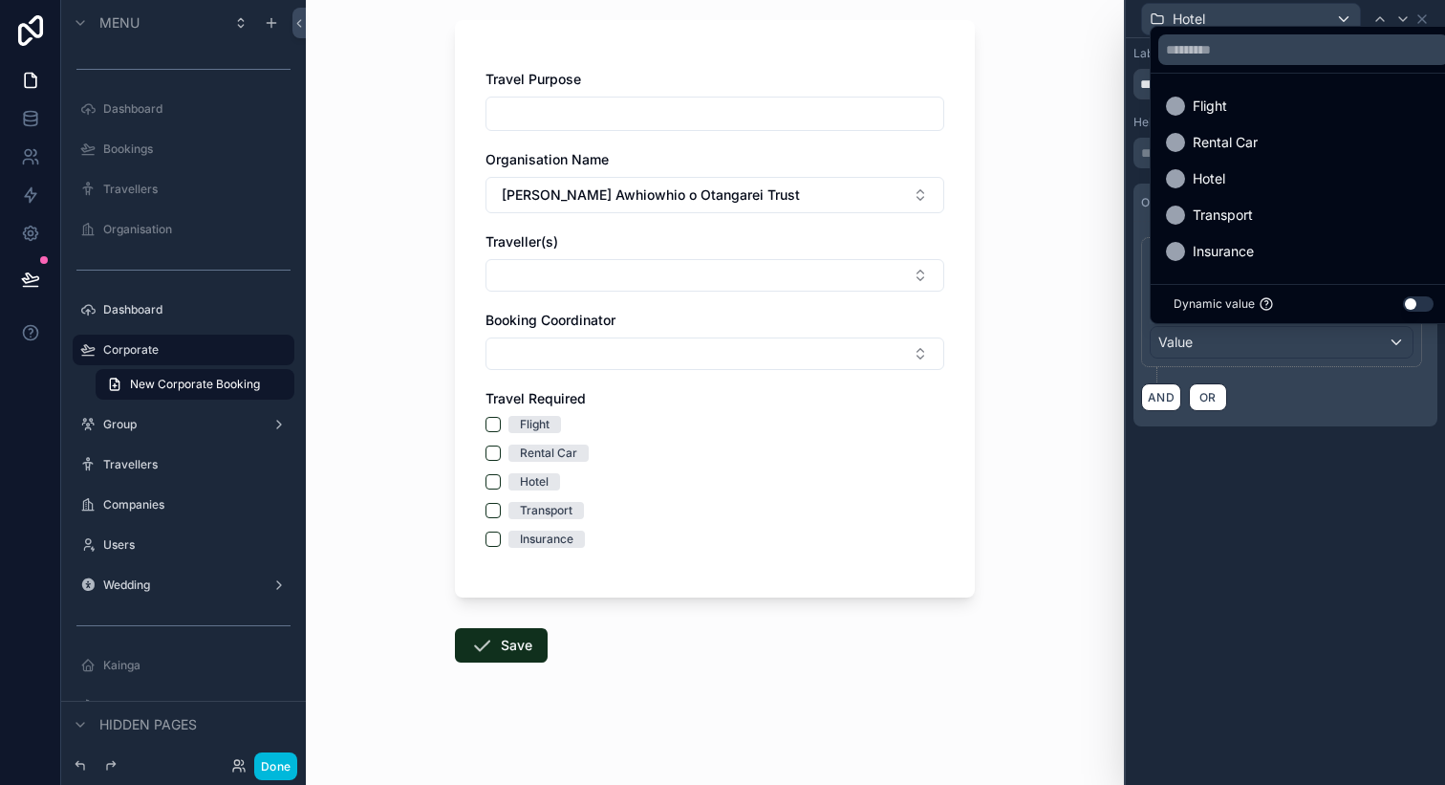
click at [1252, 181] on div "Hotel" at bounding box center [1303, 178] width 275 height 23
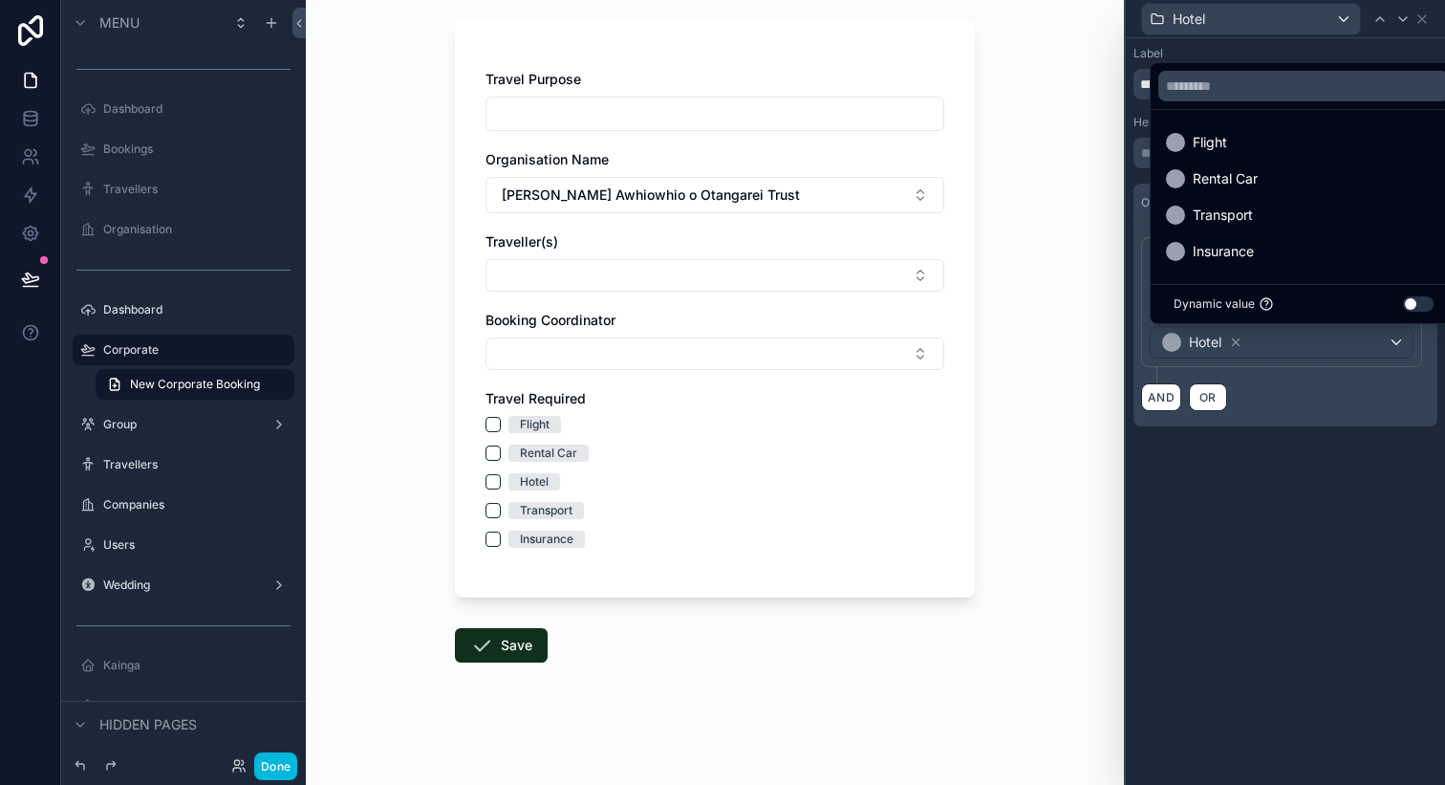
click at [1046, 487] on div "New Corporate Booking Travel Purpose Organisation Name [PERSON_NAME] Awhiowhio …" at bounding box center [715, 290] width 818 height 785
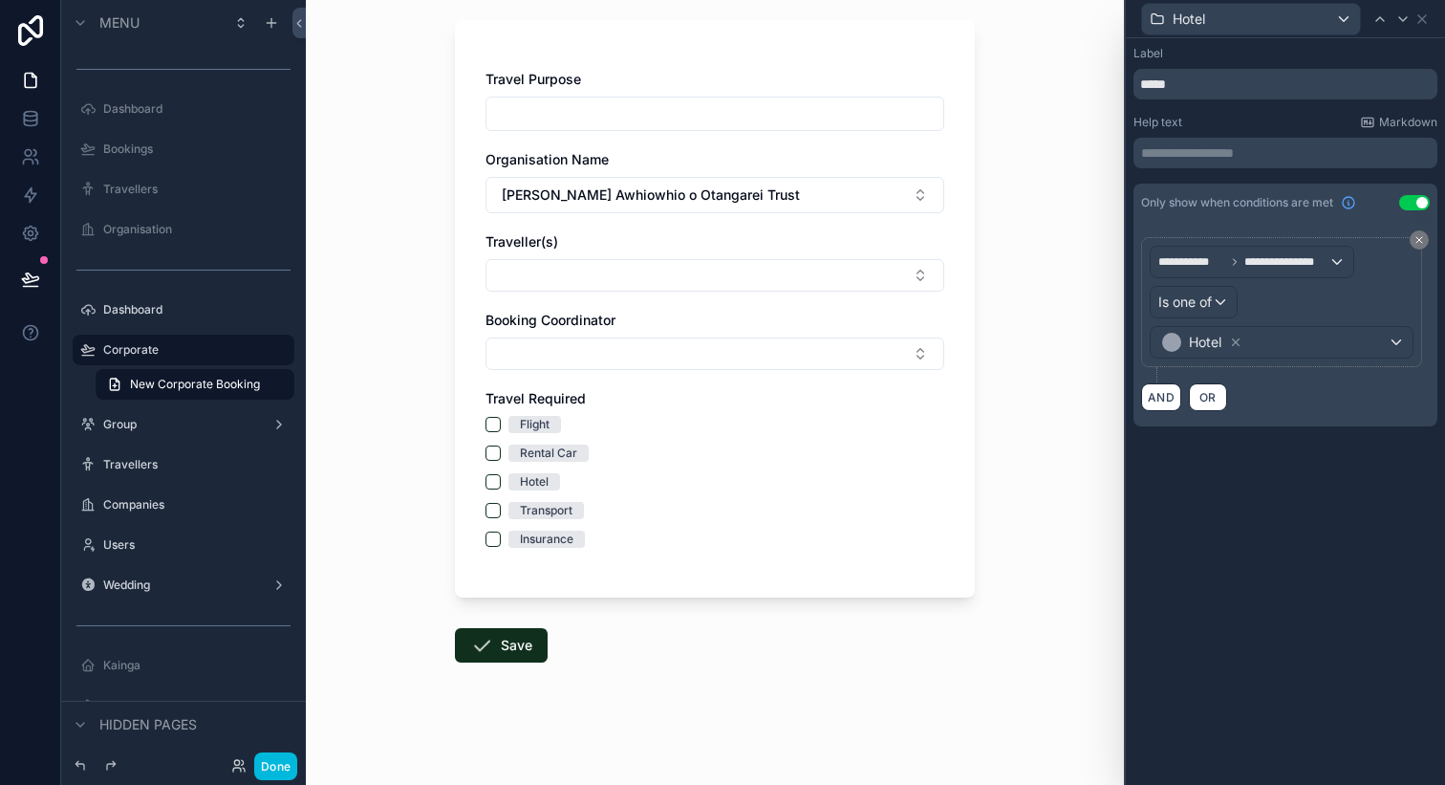
click at [1426, 28] on div "Hotel" at bounding box center [1286, 18] width 304 height 37
click at [1424, 15] on icon at bounding box center [1423, 19] width 8 height 8
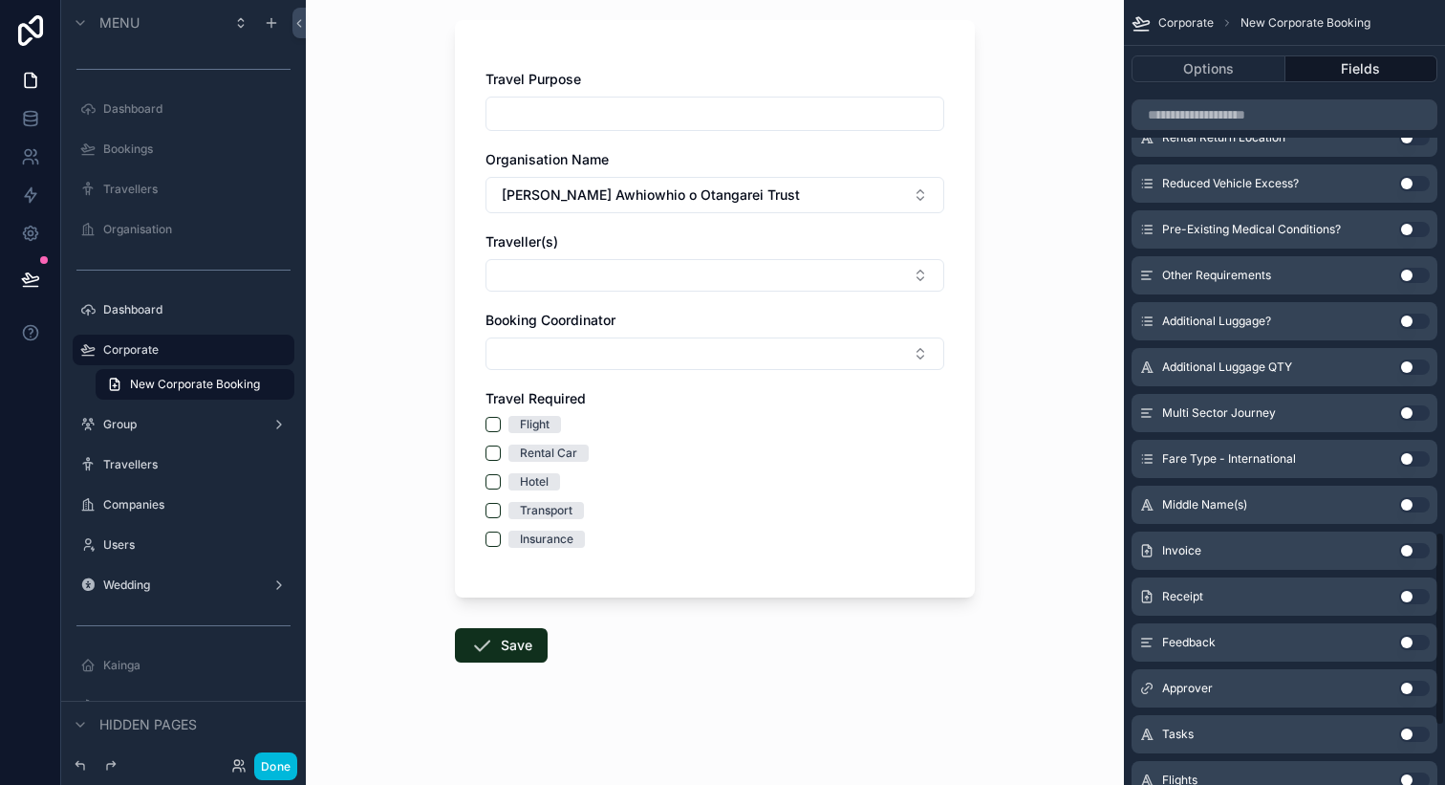
scroll to position [2379, 0]
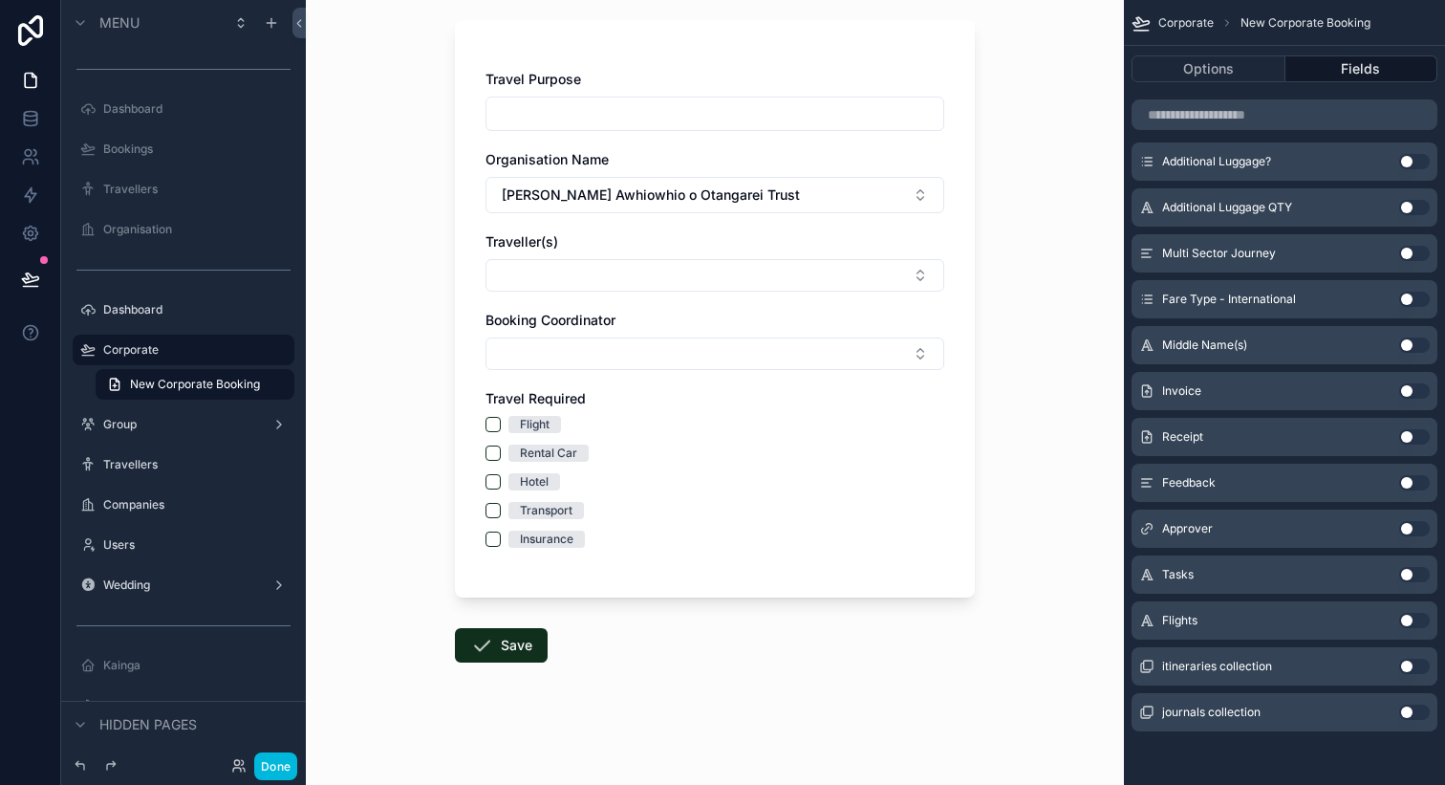
click at [1410, 530] on button "Use setting" at bounding box center [1415, 528] width 31 height 15
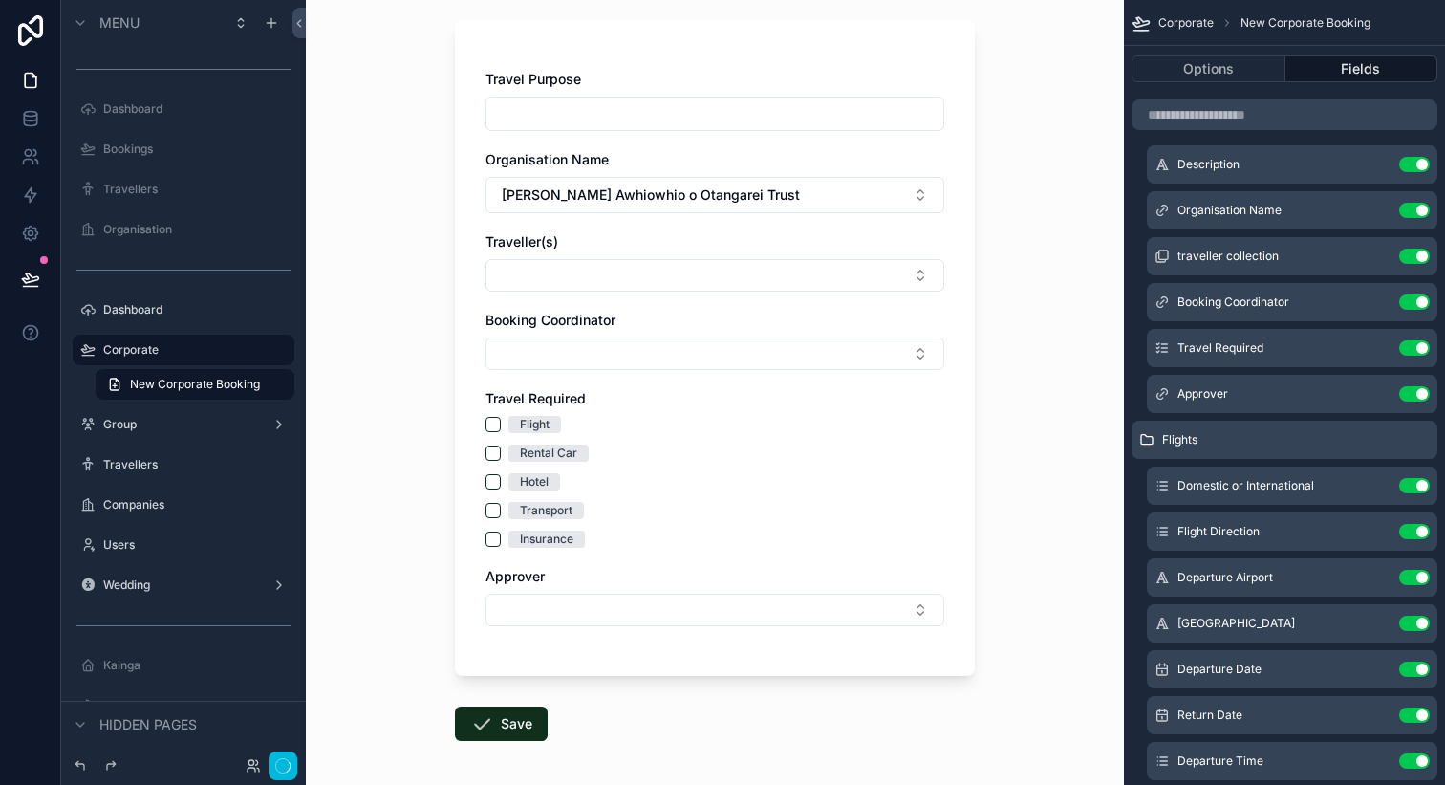
scroll to position [181, 0]
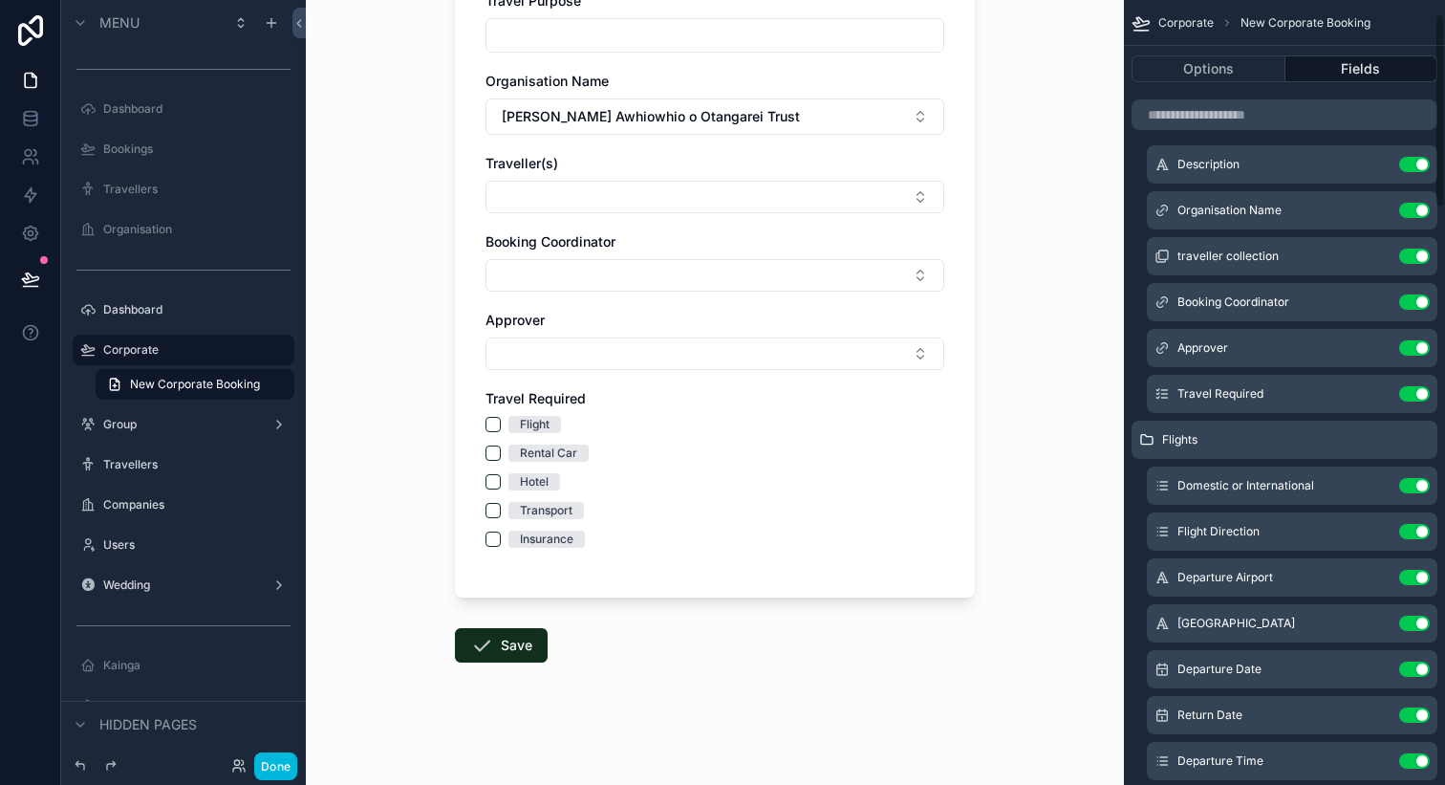
click at [0, 0] on icon "scrollable content" at bounding box center [0, 0] width 0 height 0
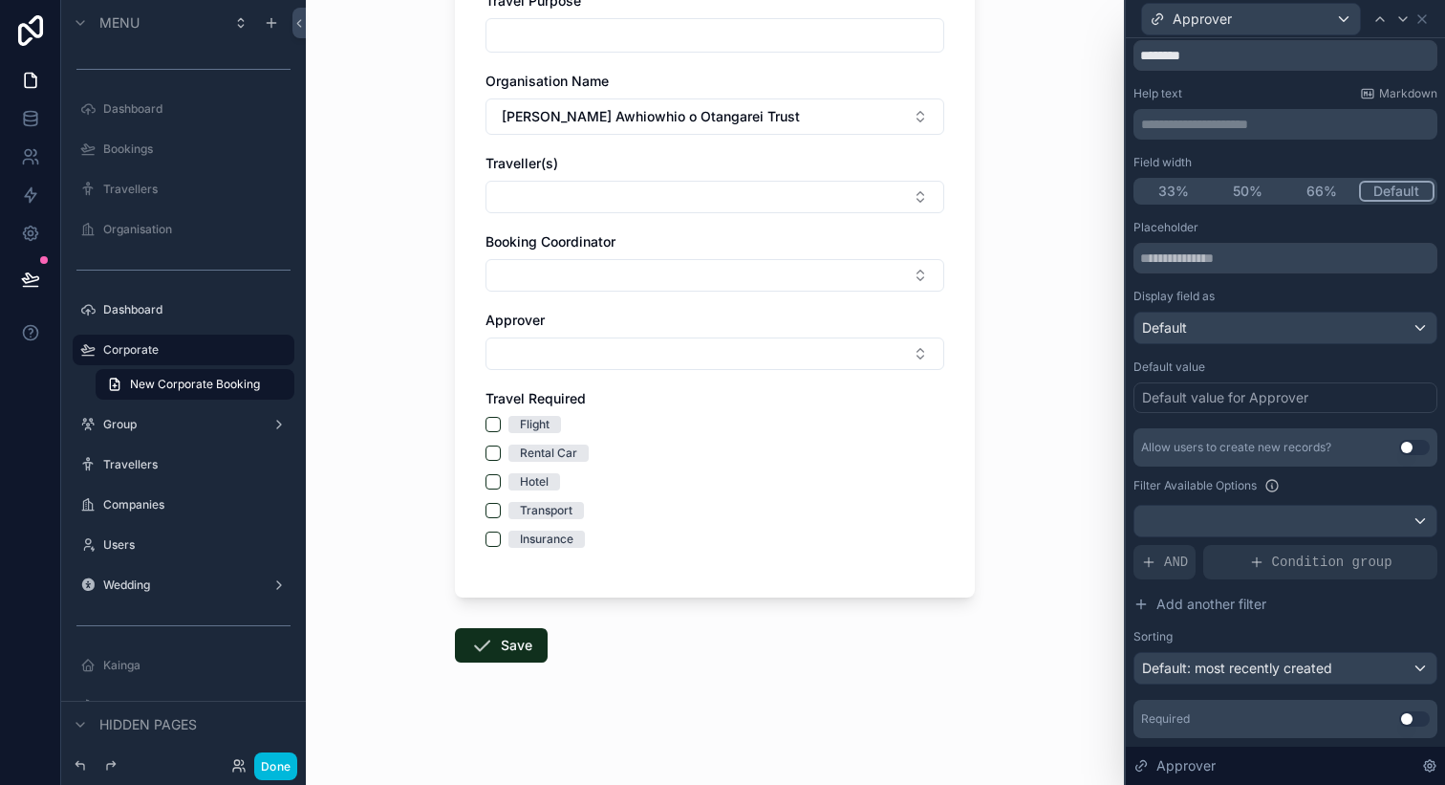
scroll to position [73, 0]
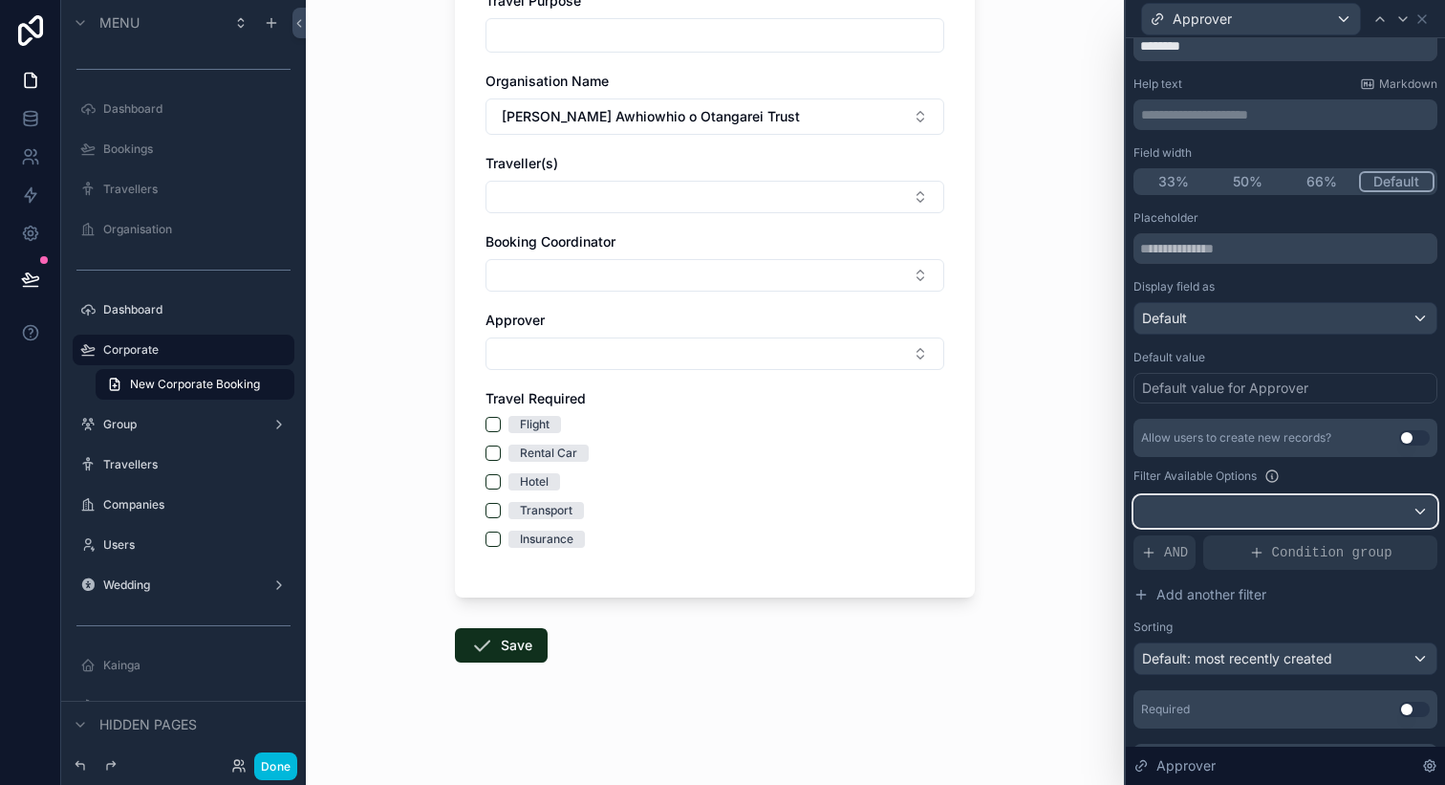
click at [1248, 508] on div at bounding box center [1286, 511] width 302 height 31
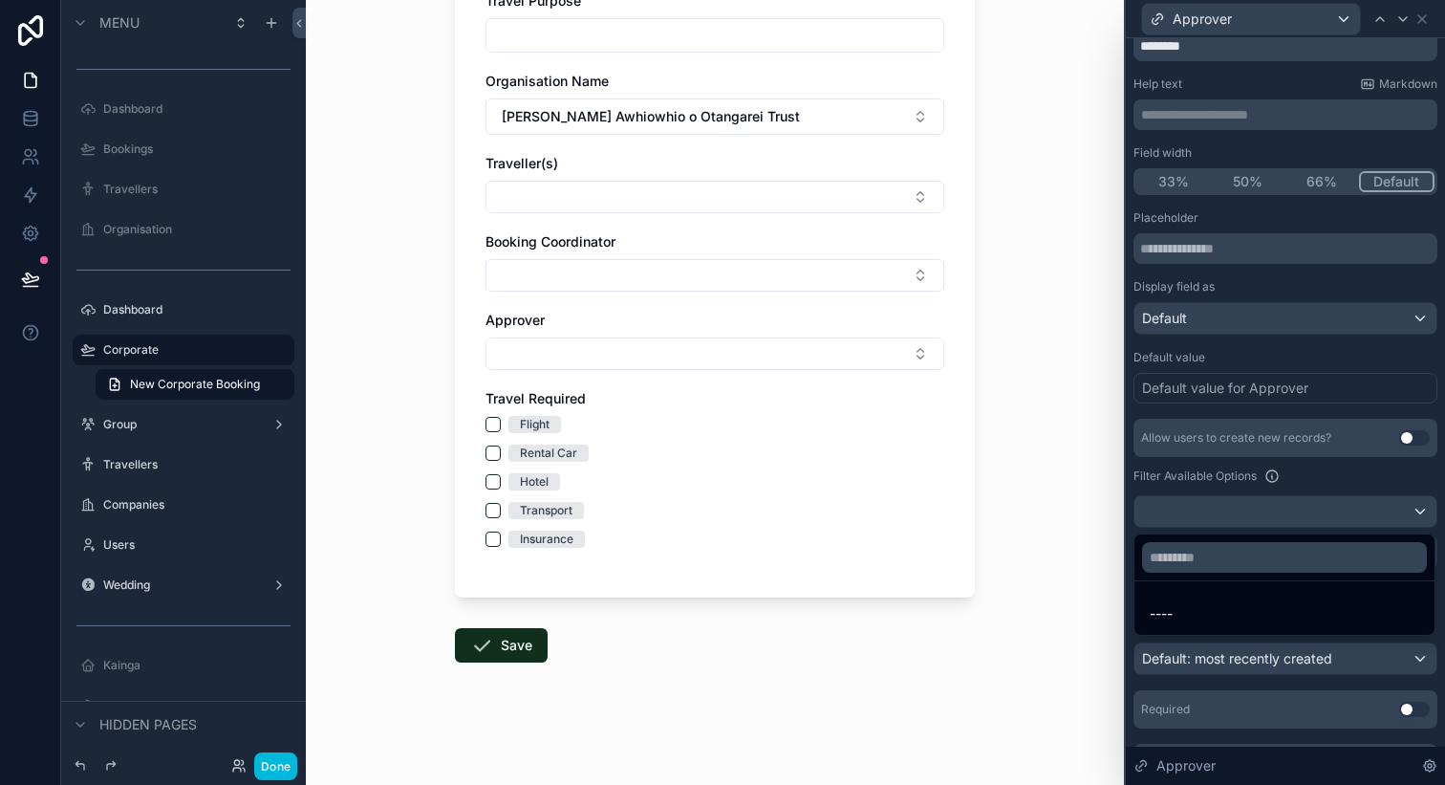
click at [1171, 495] on div at bounding box center [1285, 392] width 319 height 785
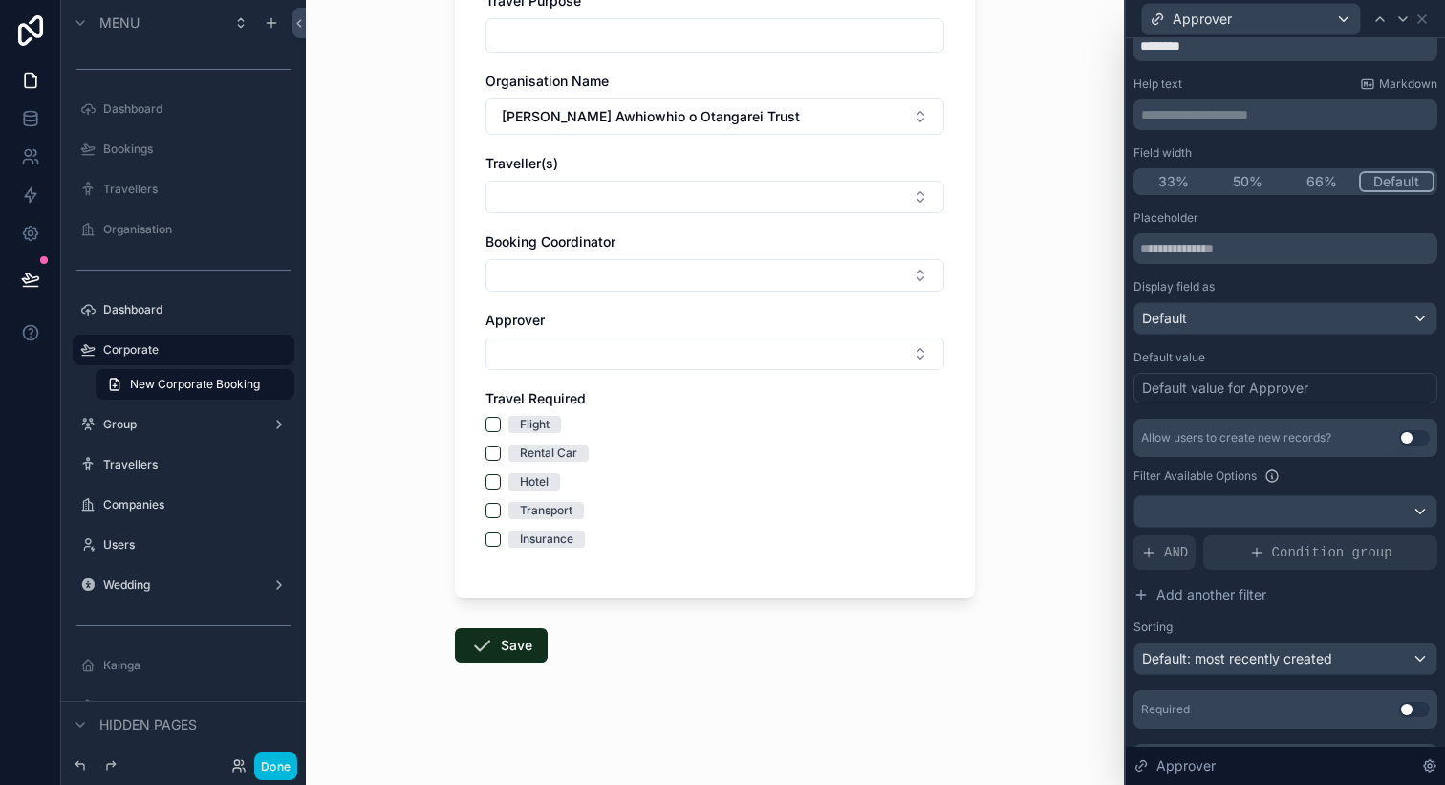
click at [1185, 544] on span "AND" at bounding box center [1176, 552] width 24 height 19
click at [0, 0] on div at bounding box center [0, 0] width 0 height 0
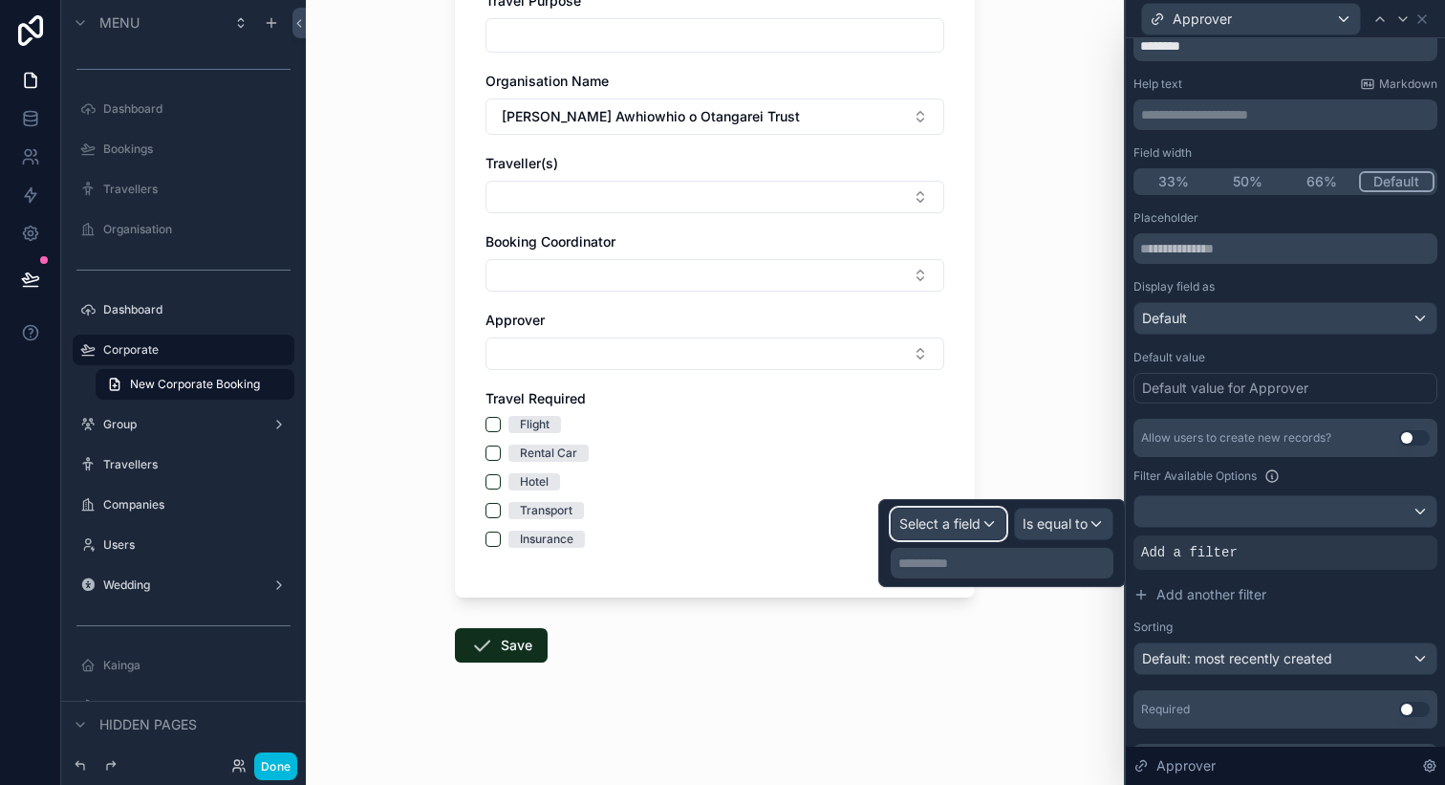
click at [931, 520] on span "Select a field" at bounding box center [940, 523] width 81 height 16
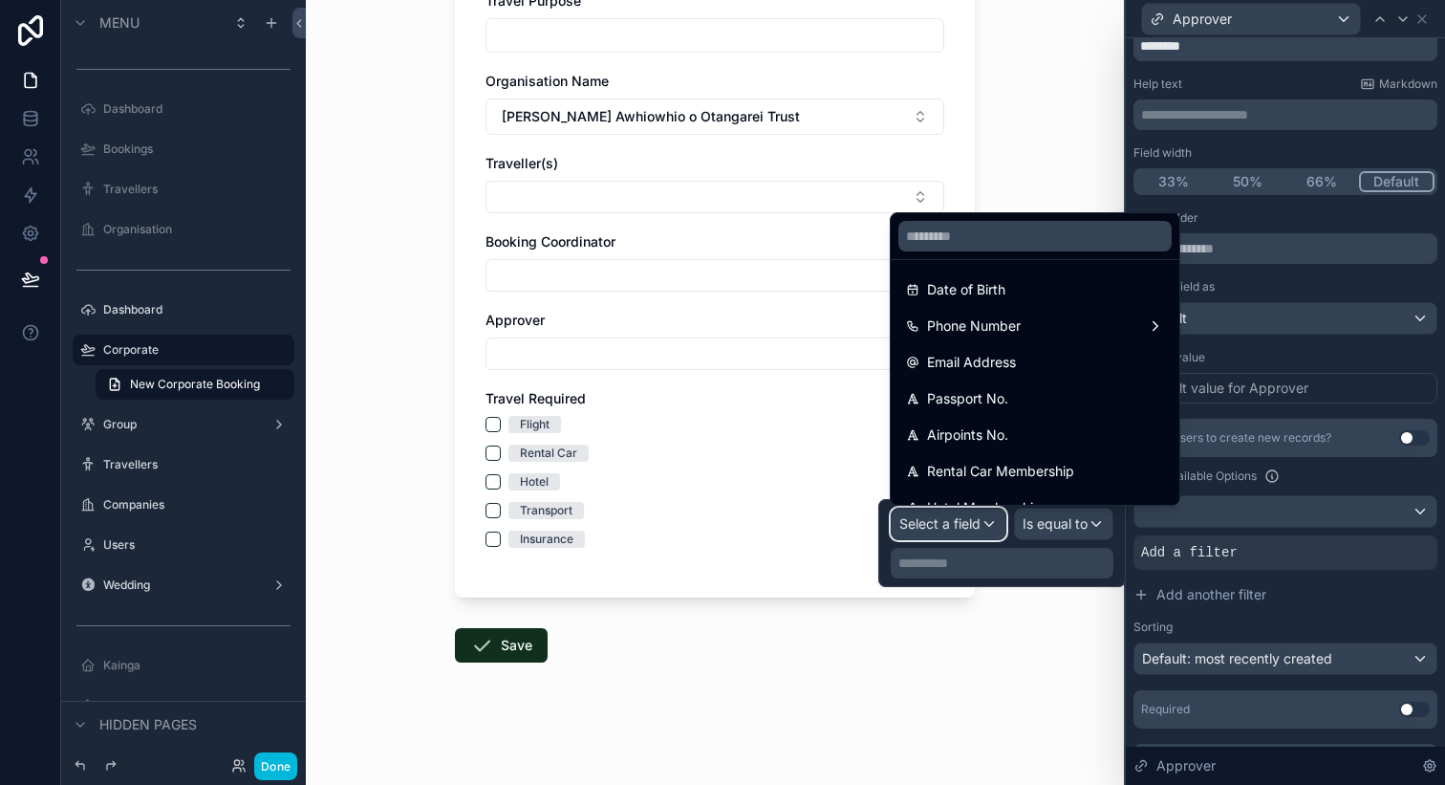
scroll to position [254, 0]
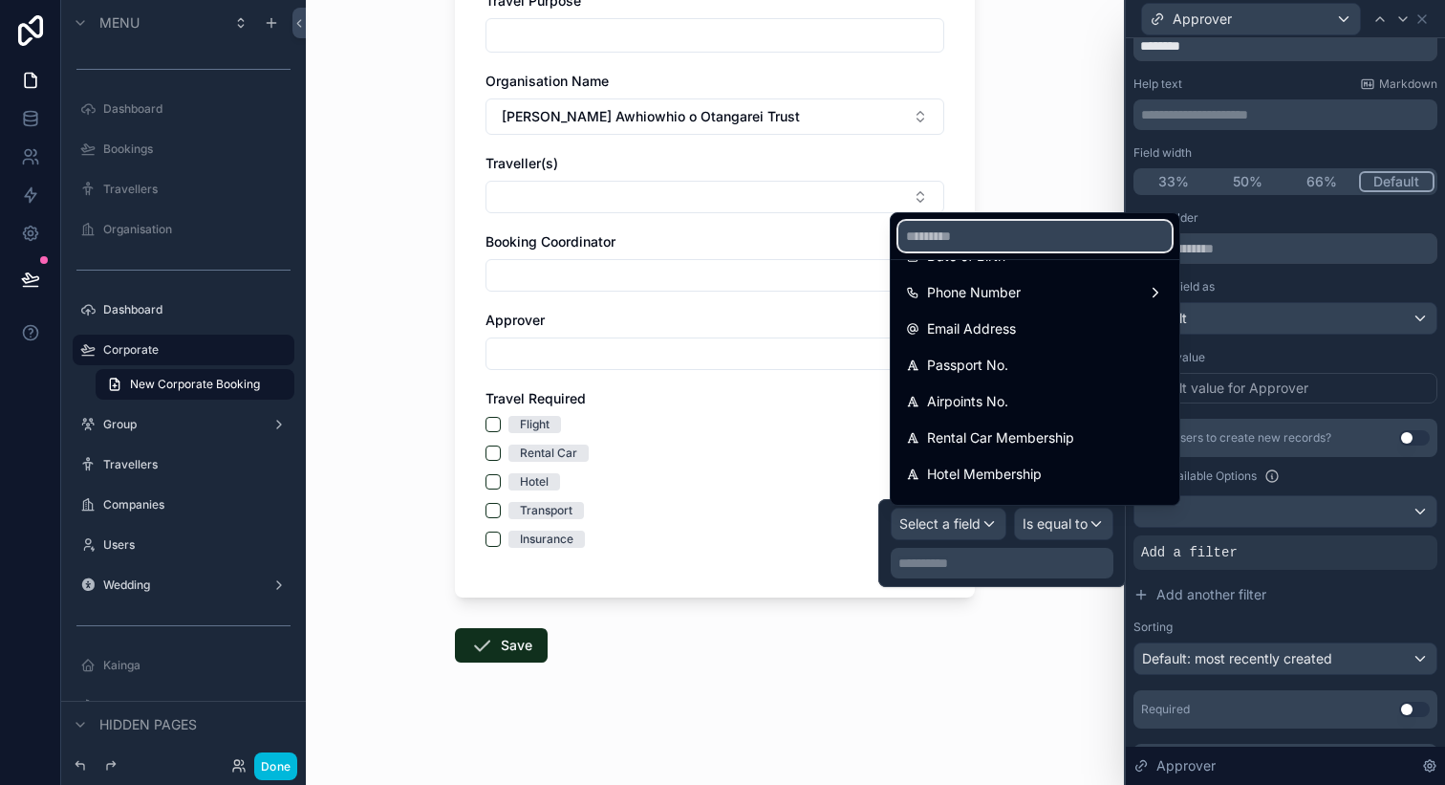
click at [967, 232] on input "text" at bounding box center [1035, 236] width 273 height 31
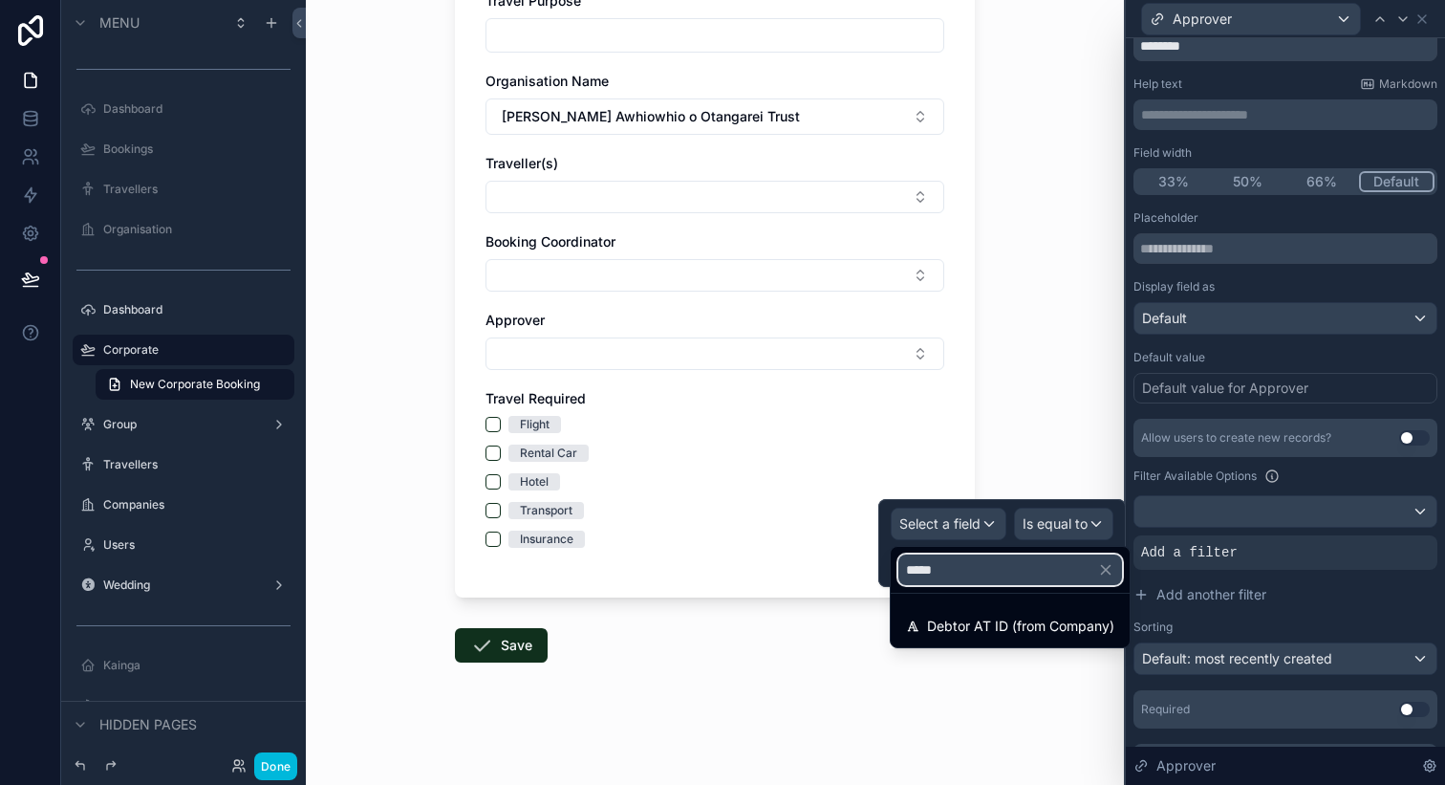
type input "*****"
click at [1020, 627] on span "Debtor AT ID (from Company)" at bounding box center [1020, 626] width 187 height 23
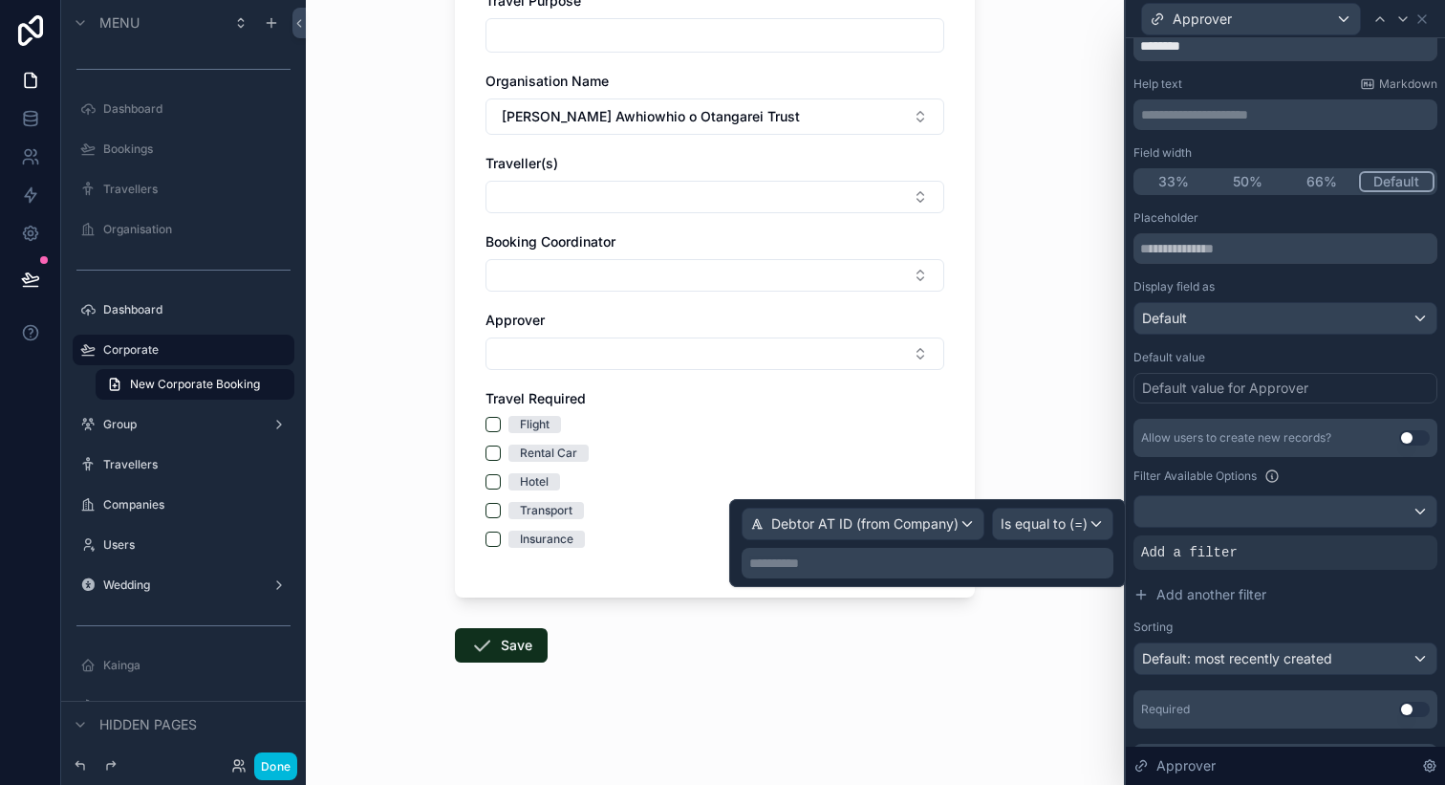
click at [1009, 565] on p "**********" at bounding box center [929, 562] width 360 height 19
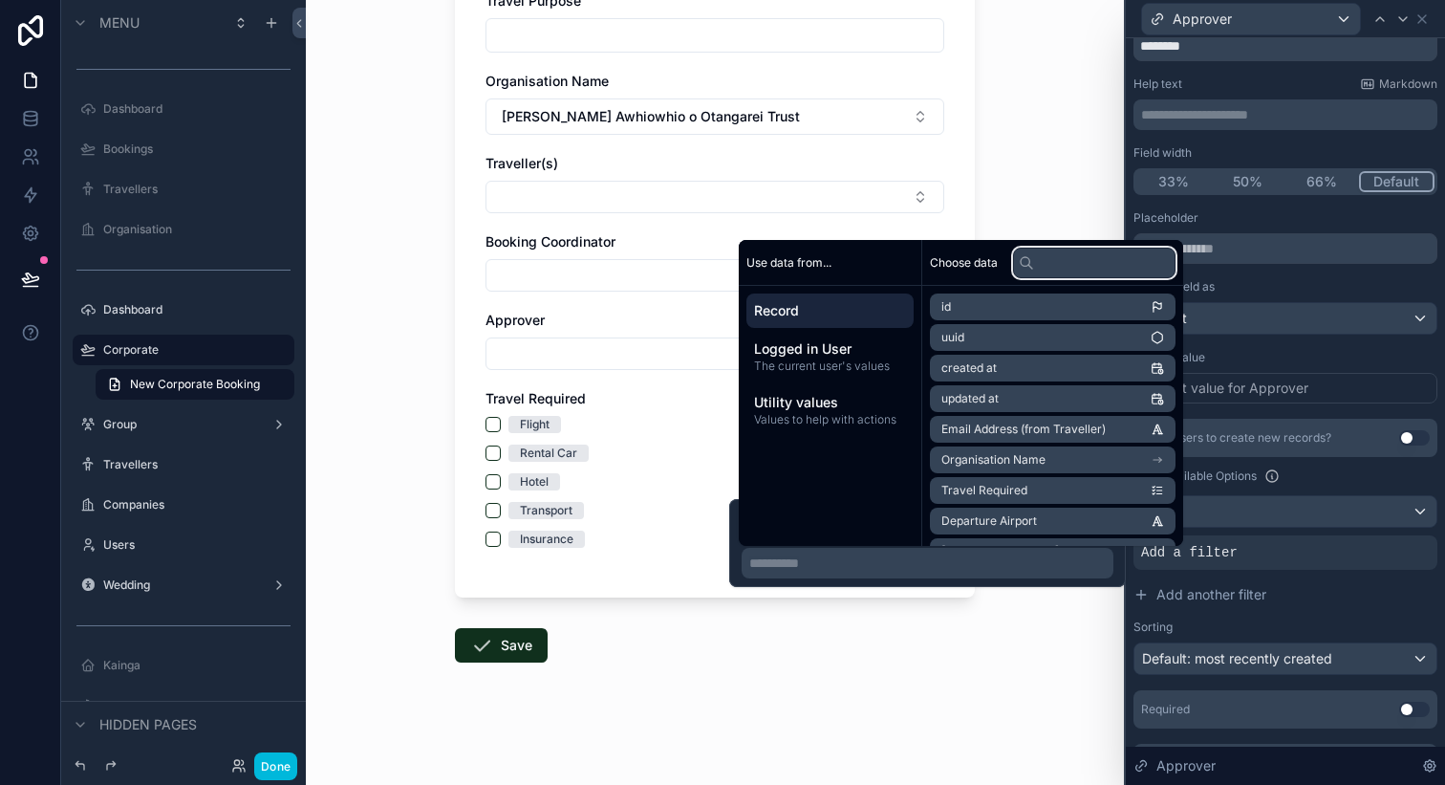
click at [1039, 259] on input "text" at bounding box center [1094, 263] width 163 height 31
click at [1063, 461] on li "Organisation Name" at bounding box center [1053, 459] width 246 height 27
click at [1056, 263] on input "text" at bounding box center [1094, 263] width 163 height 31
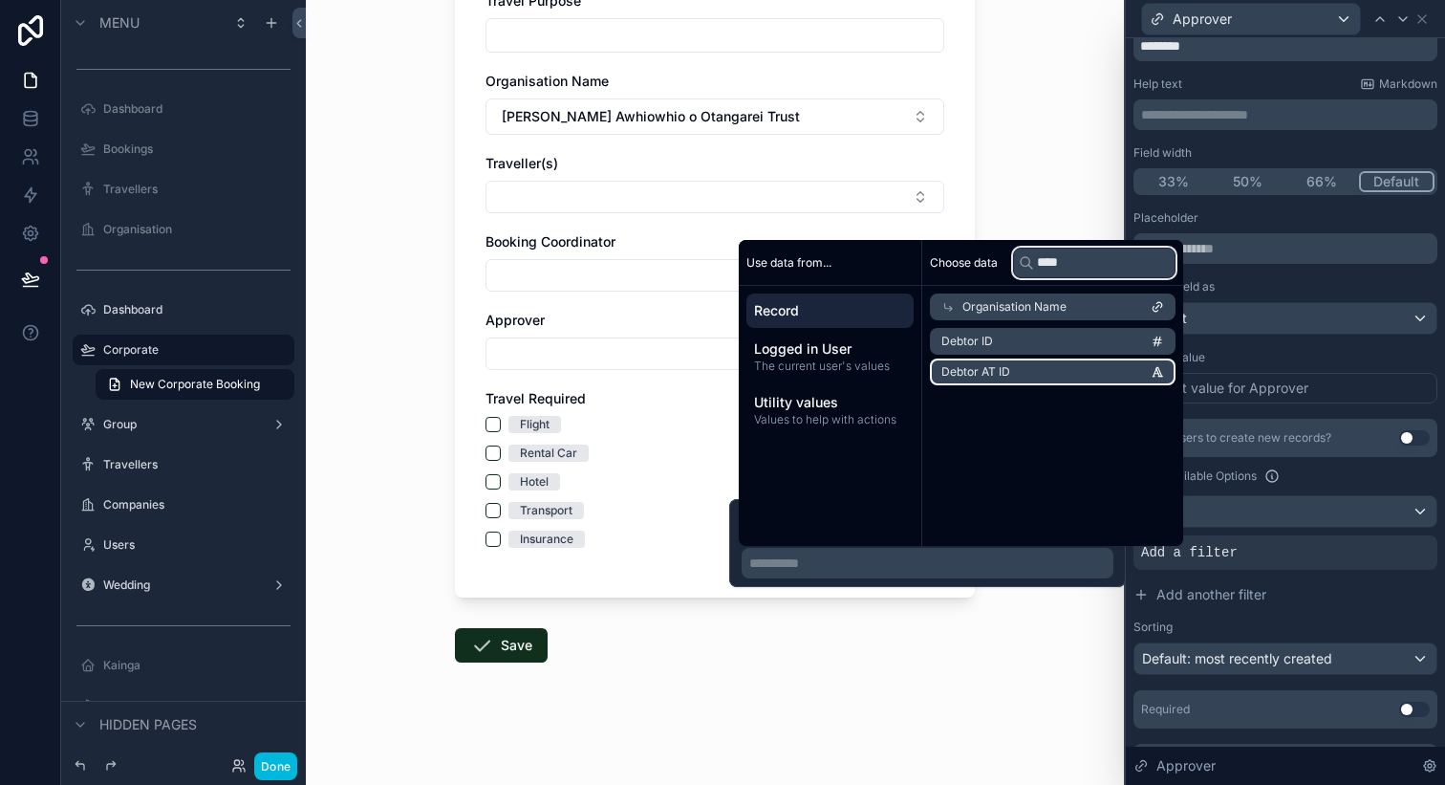
type input "****"
click at [1015, 365] on li "Debtor AT ID" at bounding box center [1053, 371] width 246 height 27
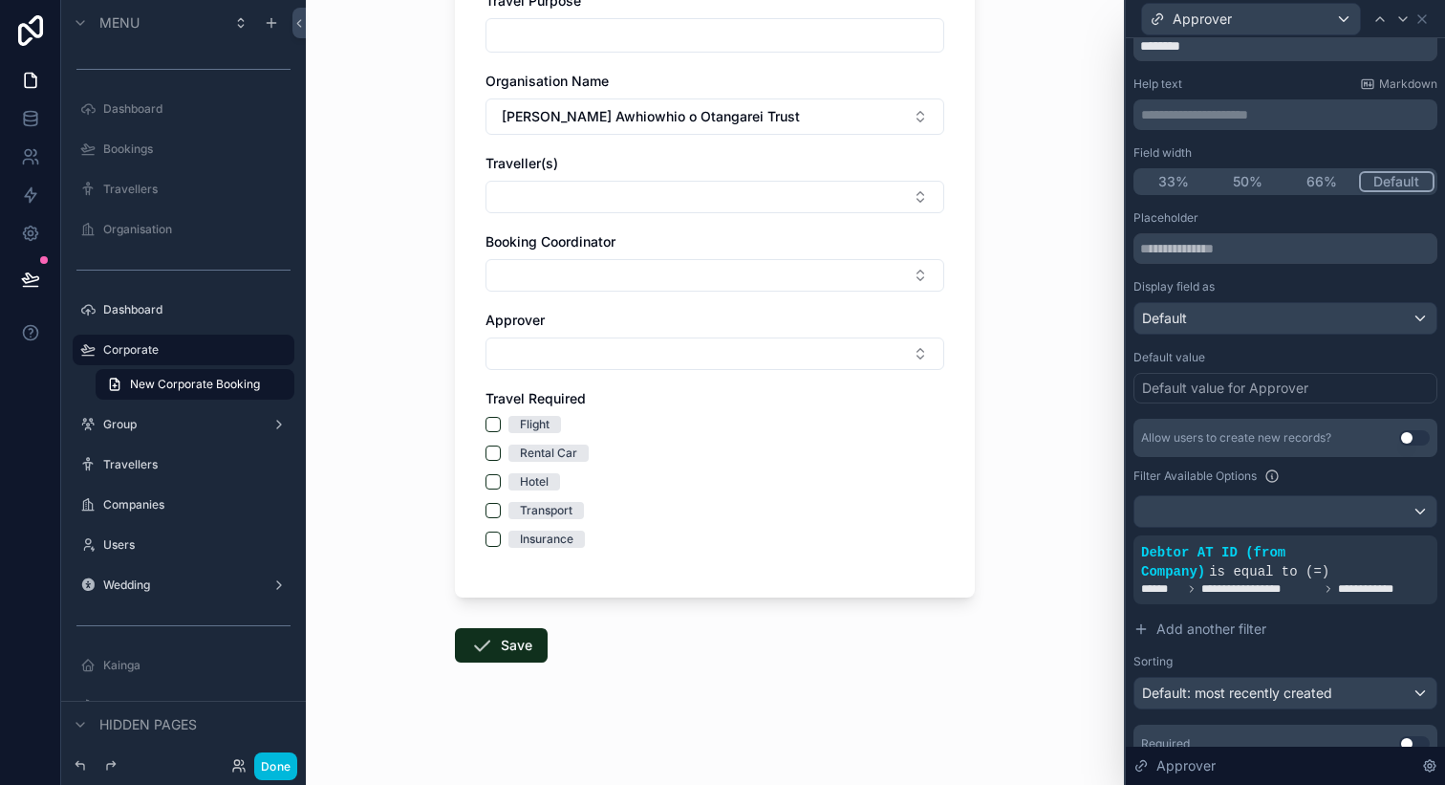
click at [857, 713] on form "Travel Purpose Organisation Name [PERSON_NAME] Awhiowhio o Otangarei Trust Trav…" at bounding box center [715, 357] width 520 height 855
click at [651, 340] on button "Select Button" at bounding box center [715, 353] width 459 height 33
click at [1099, 525] on div "New Corporate Booking Travel Purpose Organisation Name [PERSON_NAME] Awhiowhio …" at bounding box center [715, 211] width 818 height 785
click at [1246, 632] on span "Add another filter" at bounding box center [1212, 628] width 110 height 19
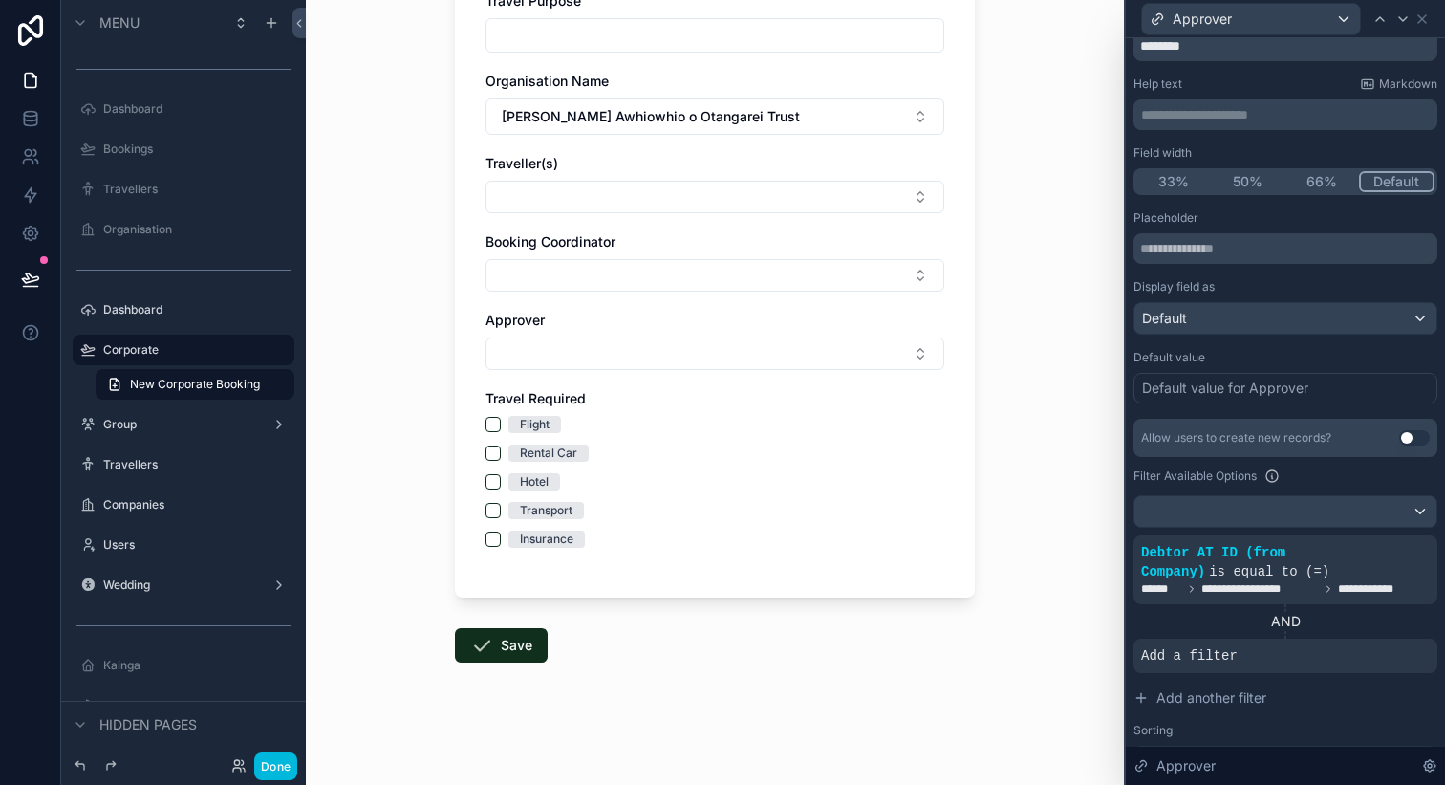
click at [0, 0] on icon at bounding box center [0, 0] width 0 height 0
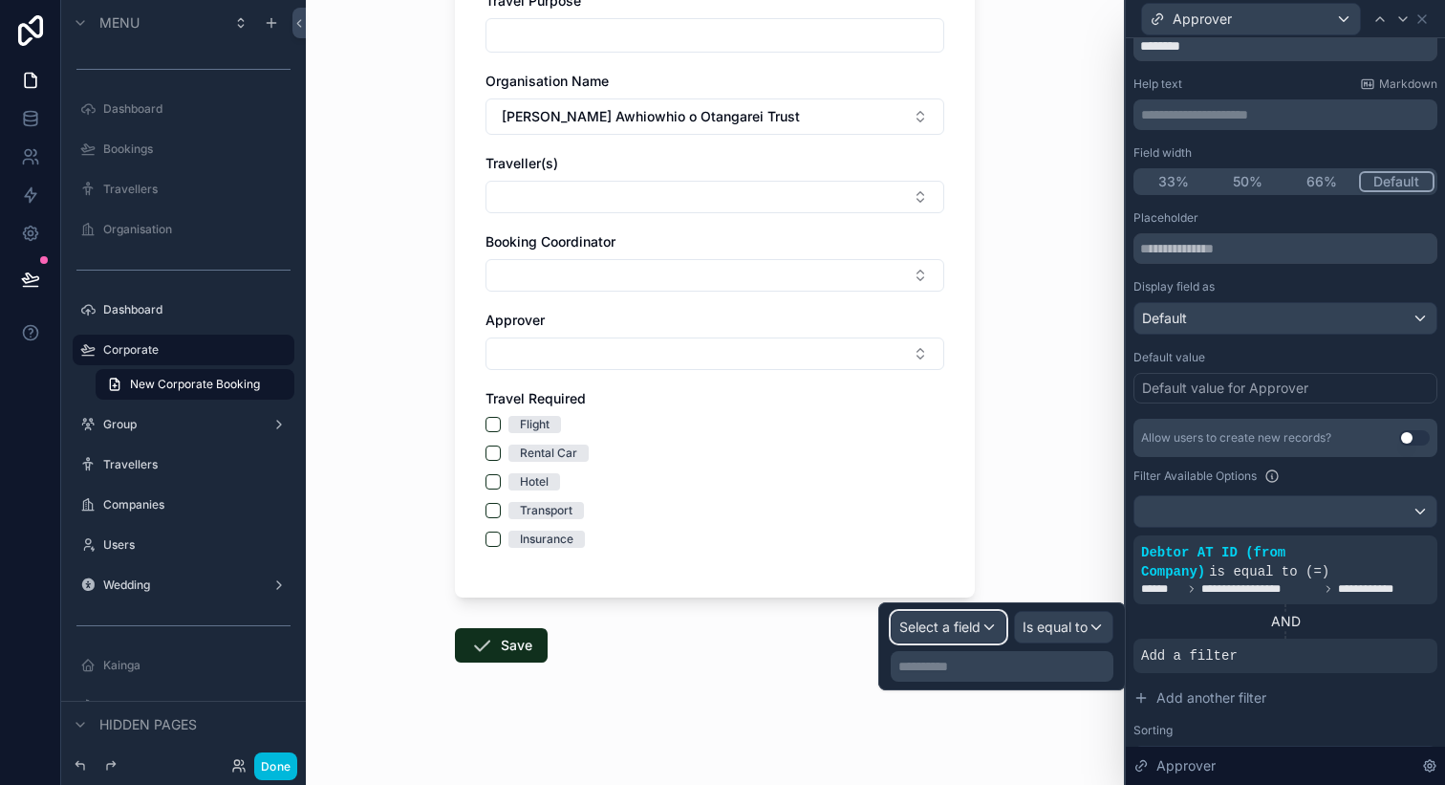
click at [976, 621] on span "Select a field" at bounding box center [940, 626] width 81 height 16
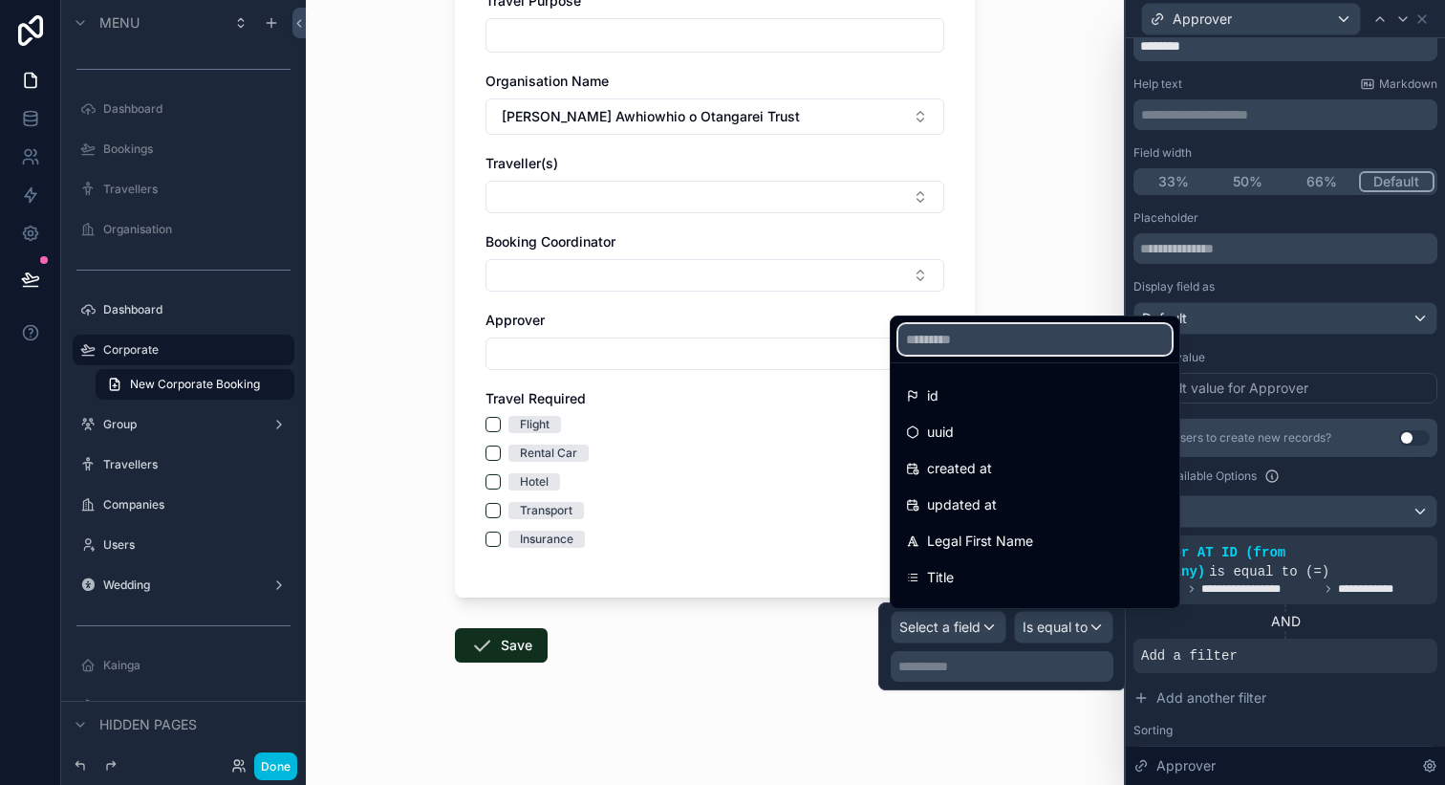
click at [992, 336] on input "text" at bounding box center [1035, 339] width 273 height 31
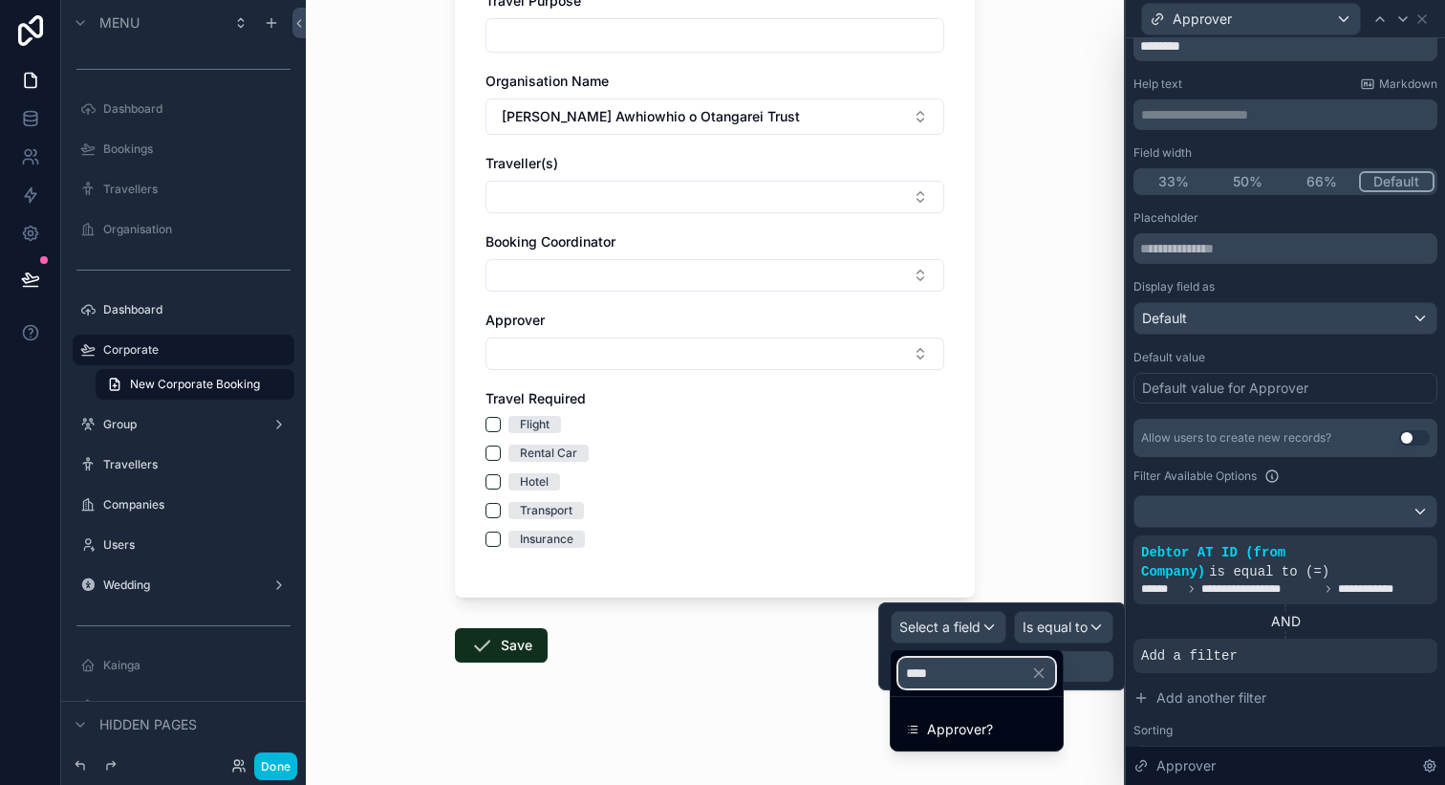
type input "****"
click at [986, 730] on span "Approver?" at bounding box center [960, 729] width 66 height 23
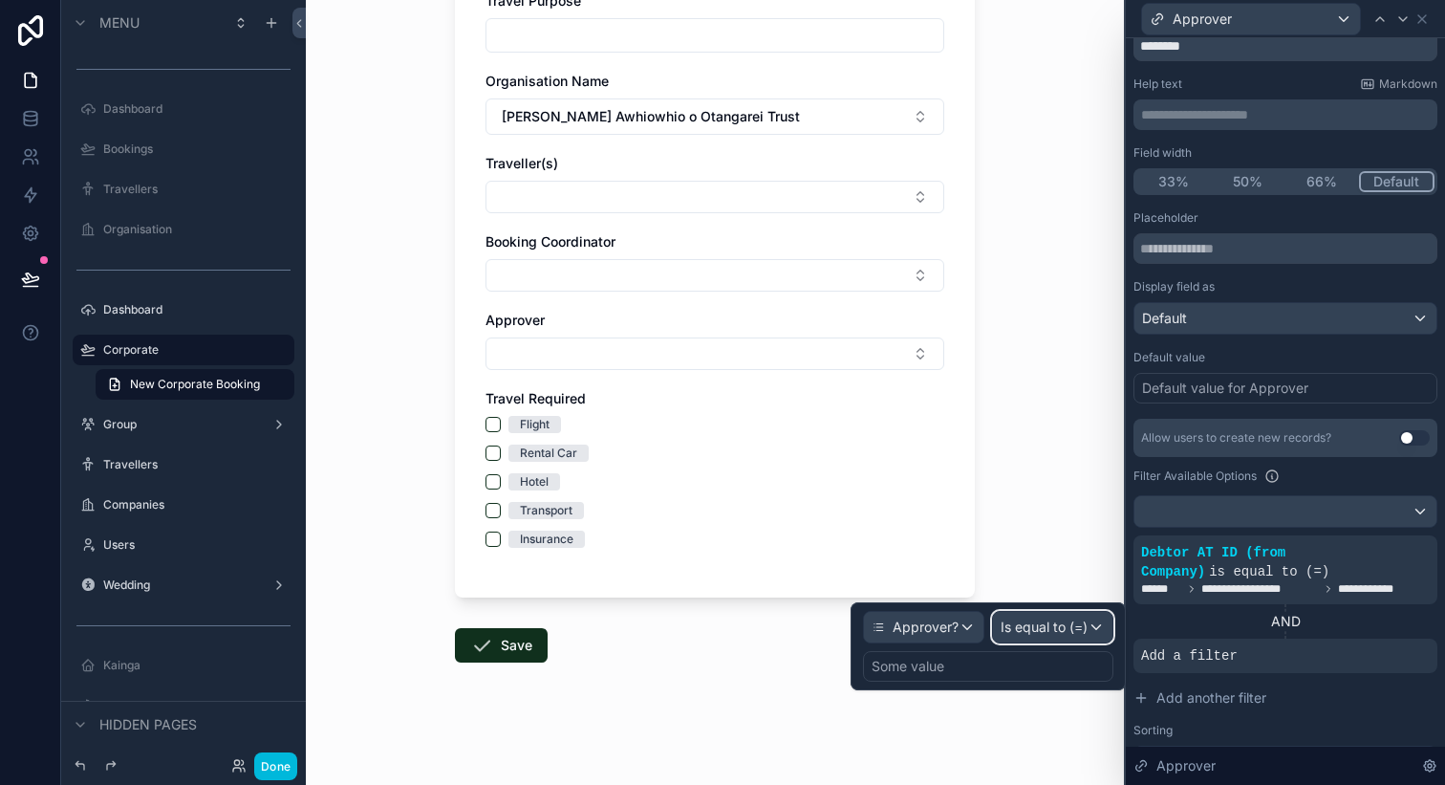
click at [1055, 622] on span "Is equal to (=)" at bounding box center [1044, 627] width 87 height 19
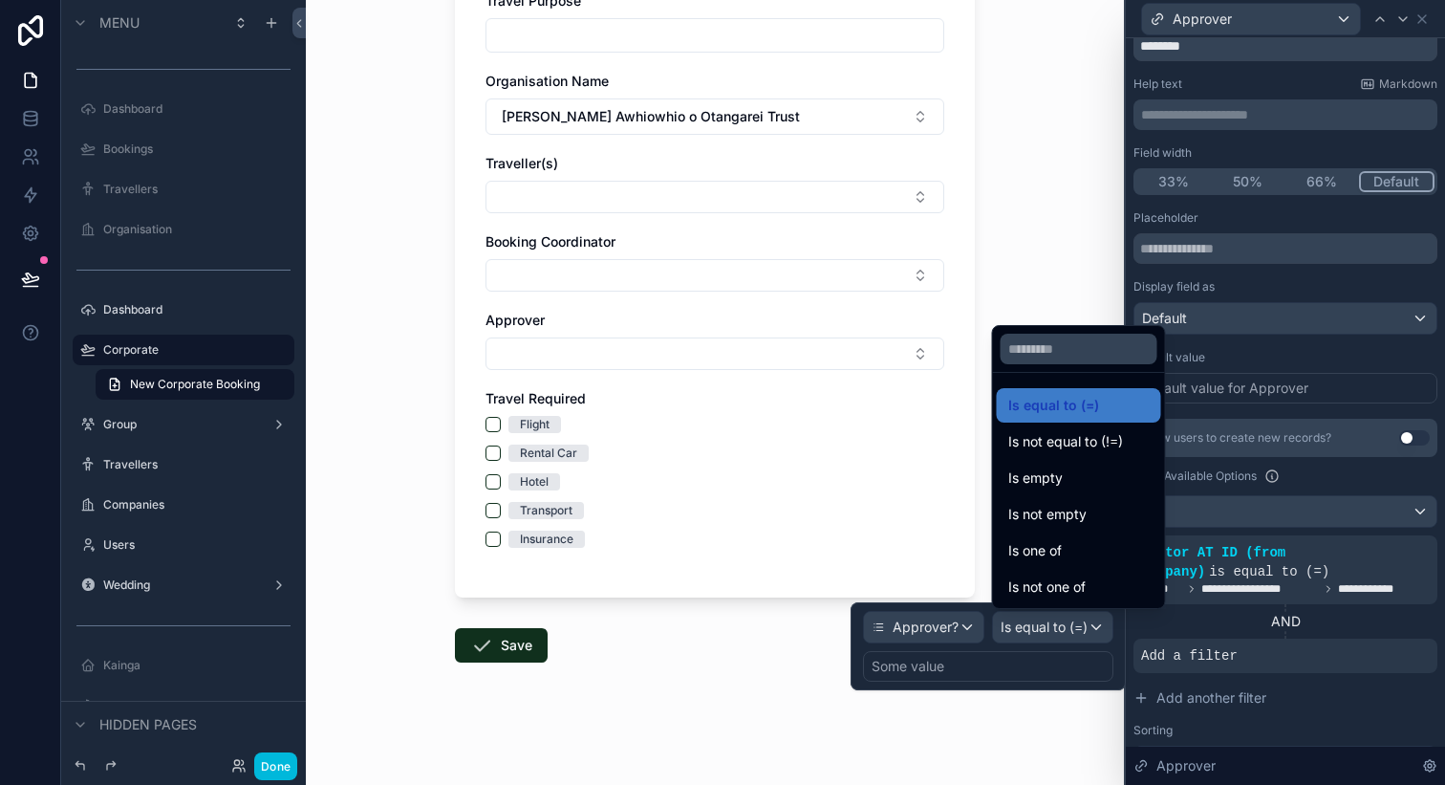
click at [949, 660] on div at bounding box center [988, 646] width 275 height 88
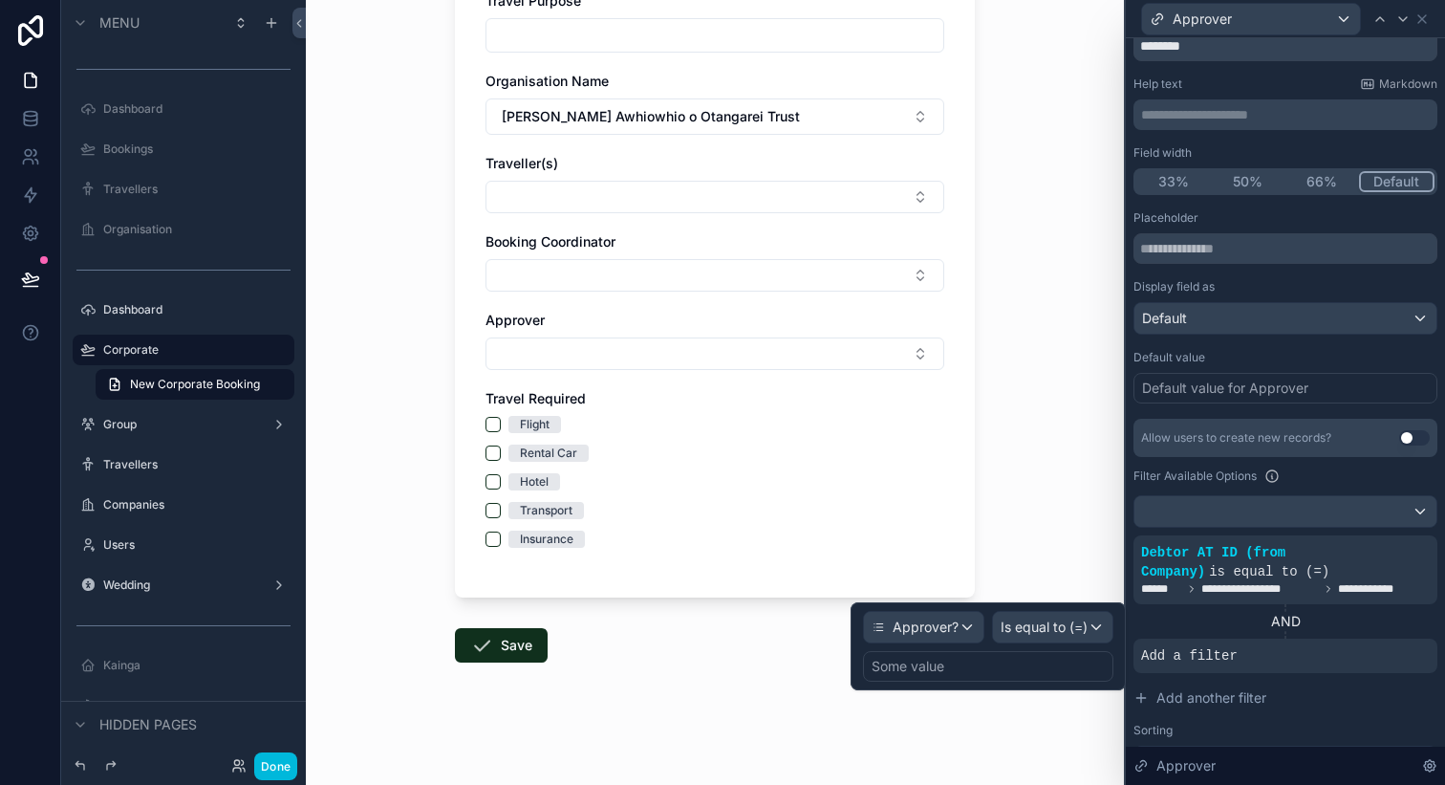
click at [976, 664] on div "Some value" at bounding box center [988, 666] width 250 height 31
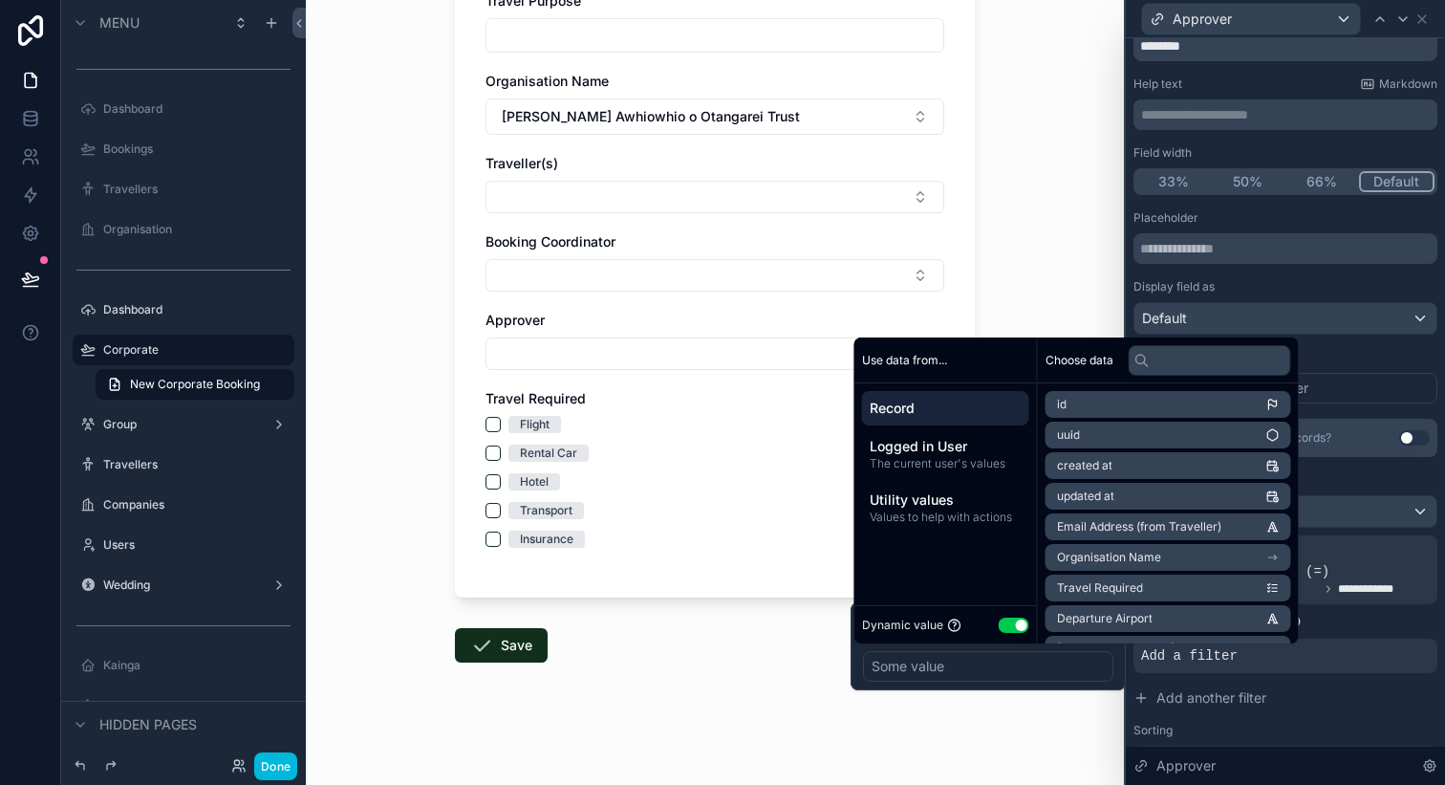
click at [1029, 625] on button "Use setting" at bounding box center [1014, 625] width 31 height 15
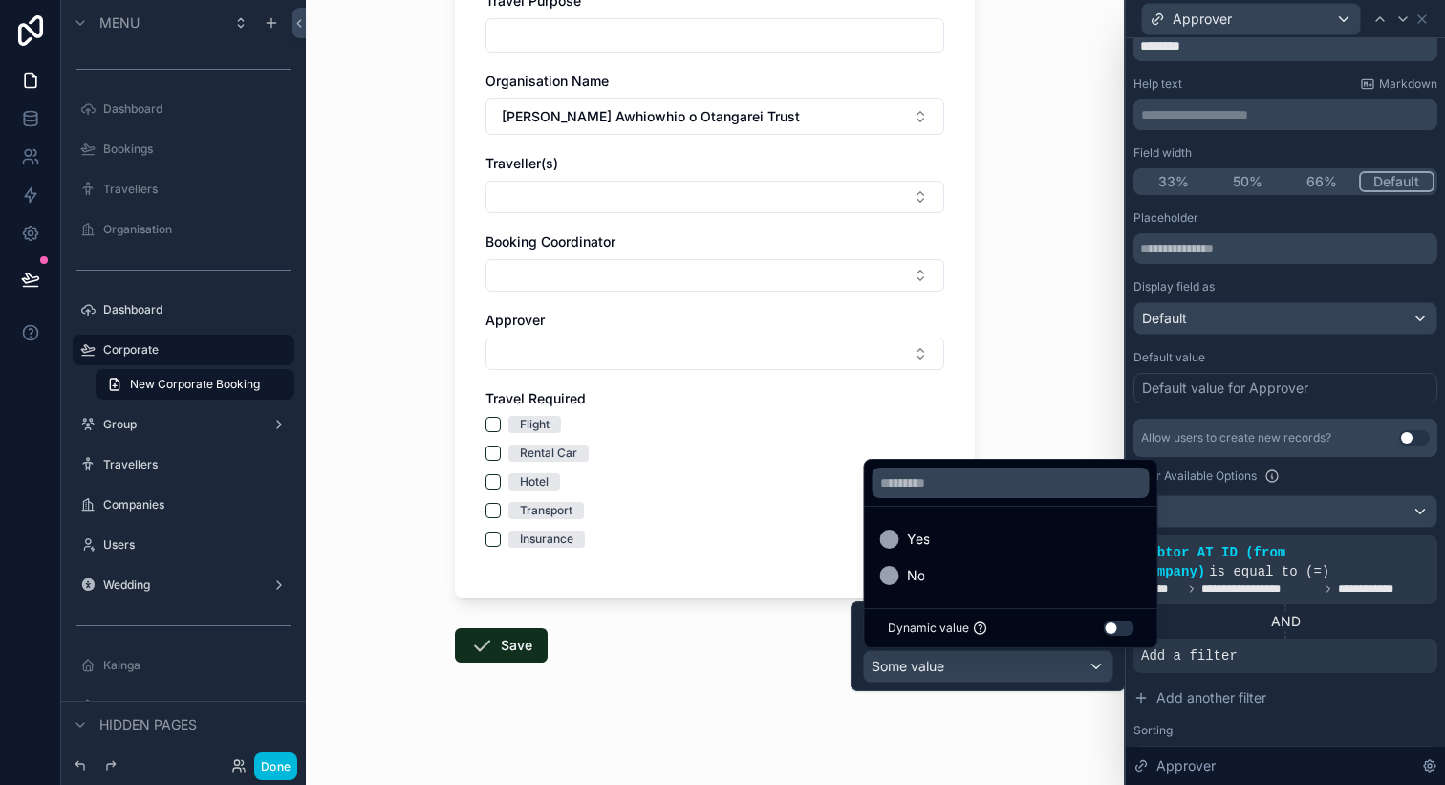
click at [967, 547] on div "Yes" at bounding box center [1011, 539] width 262 height 23
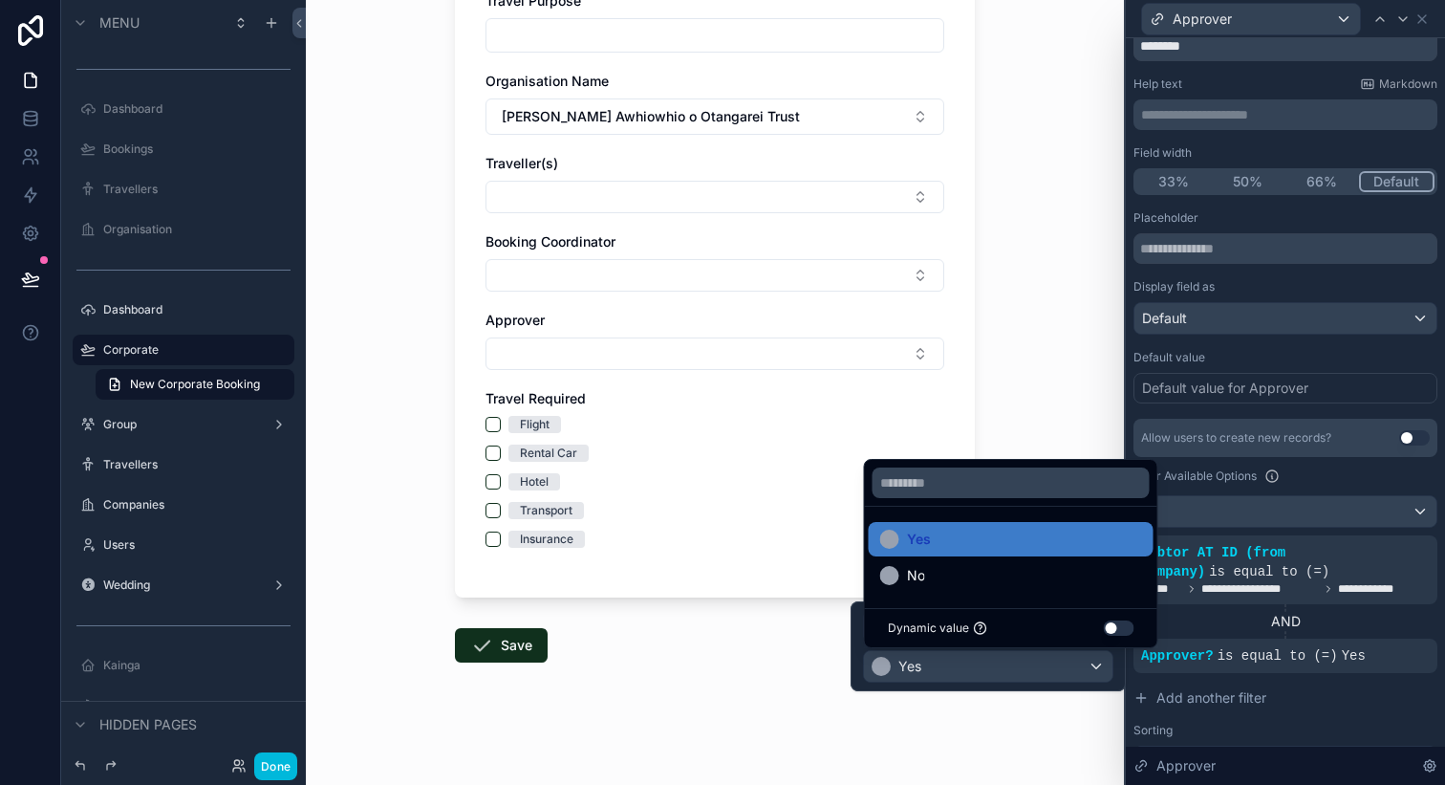
click at [725, 675] on form "Travel Purpose Organisation Name [PERSON_NAME] Awhiowhio o Otangarei Trust Trav…" at bounding box center [715, 357] width 520 height 855
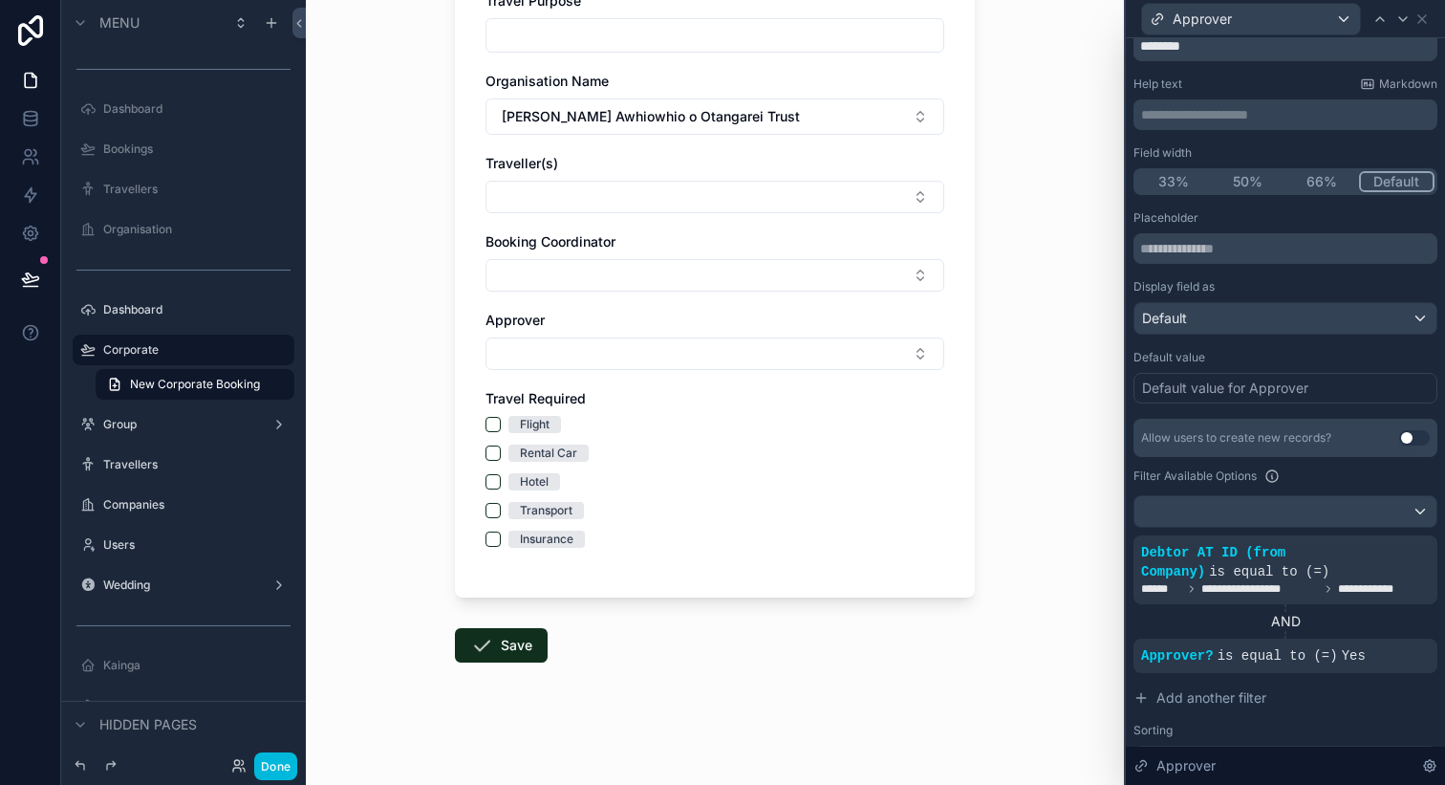
click at [841, 362] on button "Select Button" at bounding box center [715, 353] width 459 height 33
click at [1008, 336] on div "New Corporate Booking Travel Purpose Organisation Name [PERSON_NAME] Awhiowhio …" at bounding box center [715, 211] width 818 height 785
click at [883, 270] on button "Select Button" at bounding box center [715, 275] width 459 height 33
click at [886, 271] on button "Select Button" at bounding box center [715, 275] width 459 height 33
click at [997, 353] on div "New Corporate Booking Travel Purpose Organisation Name [PERSON_NAME] Awhiowhio …" at bounding box center [715, 211] width 818 height 785
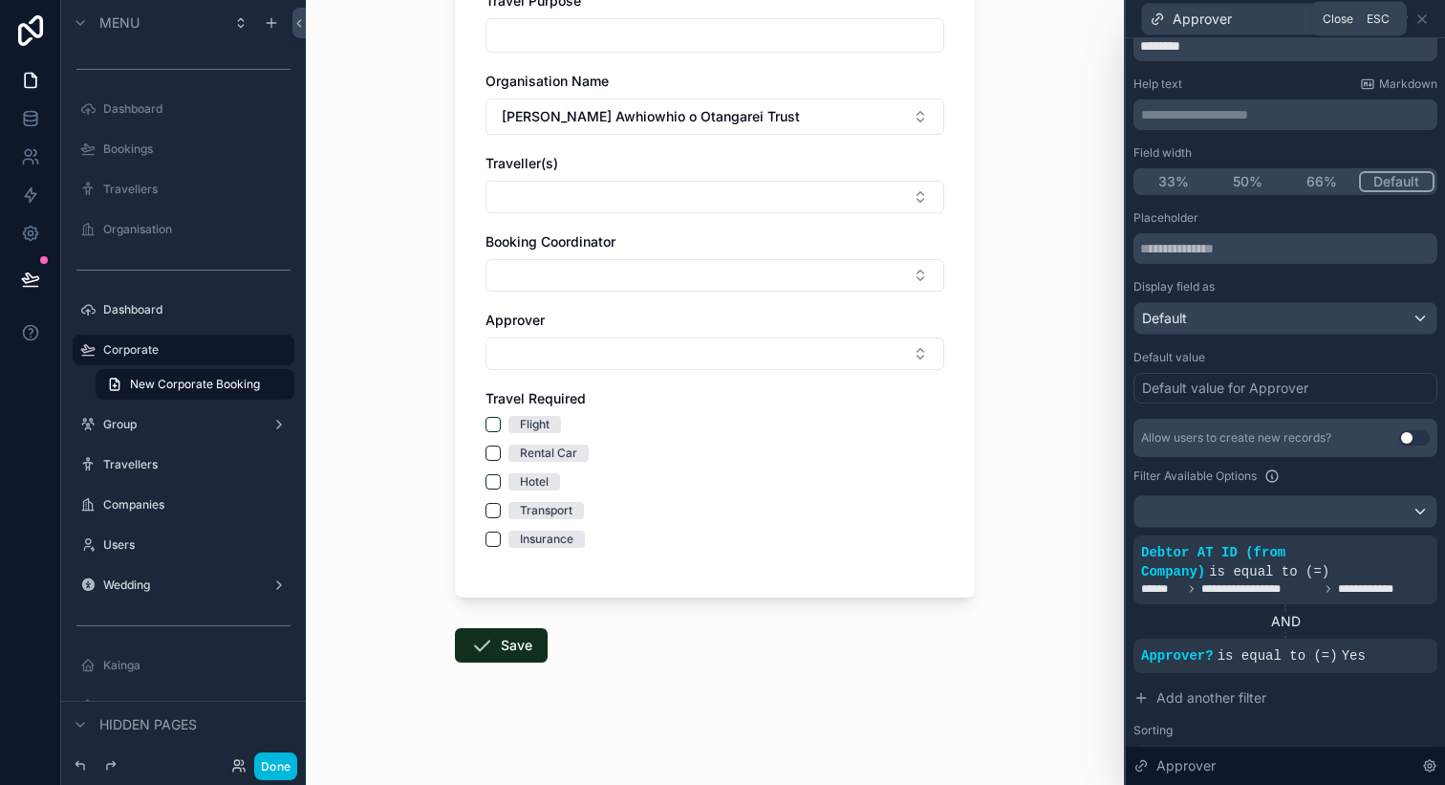
click at [1421, 13] on icon at bounding box center [1422, 18] width 15 height 15
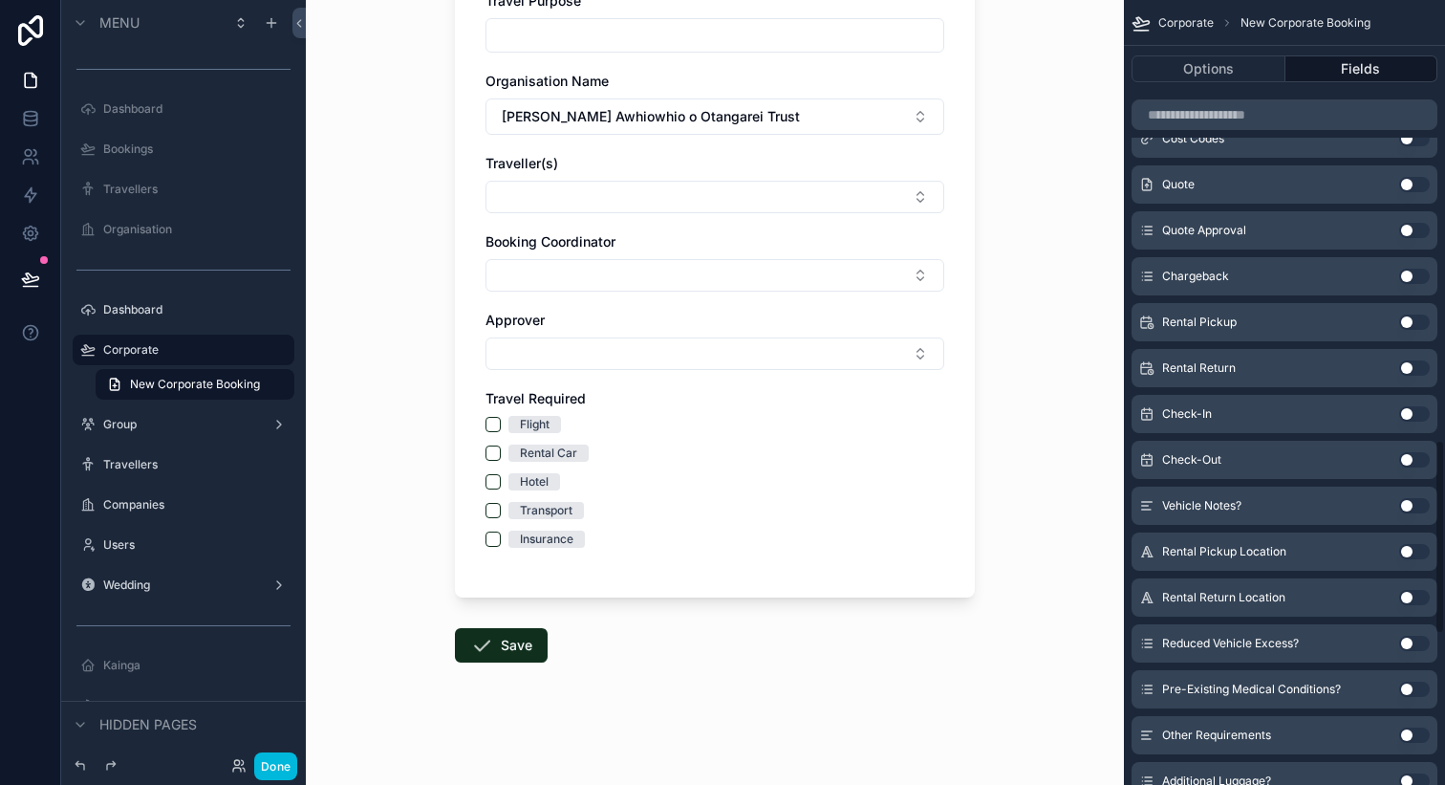
scroll to position [1824, 0]
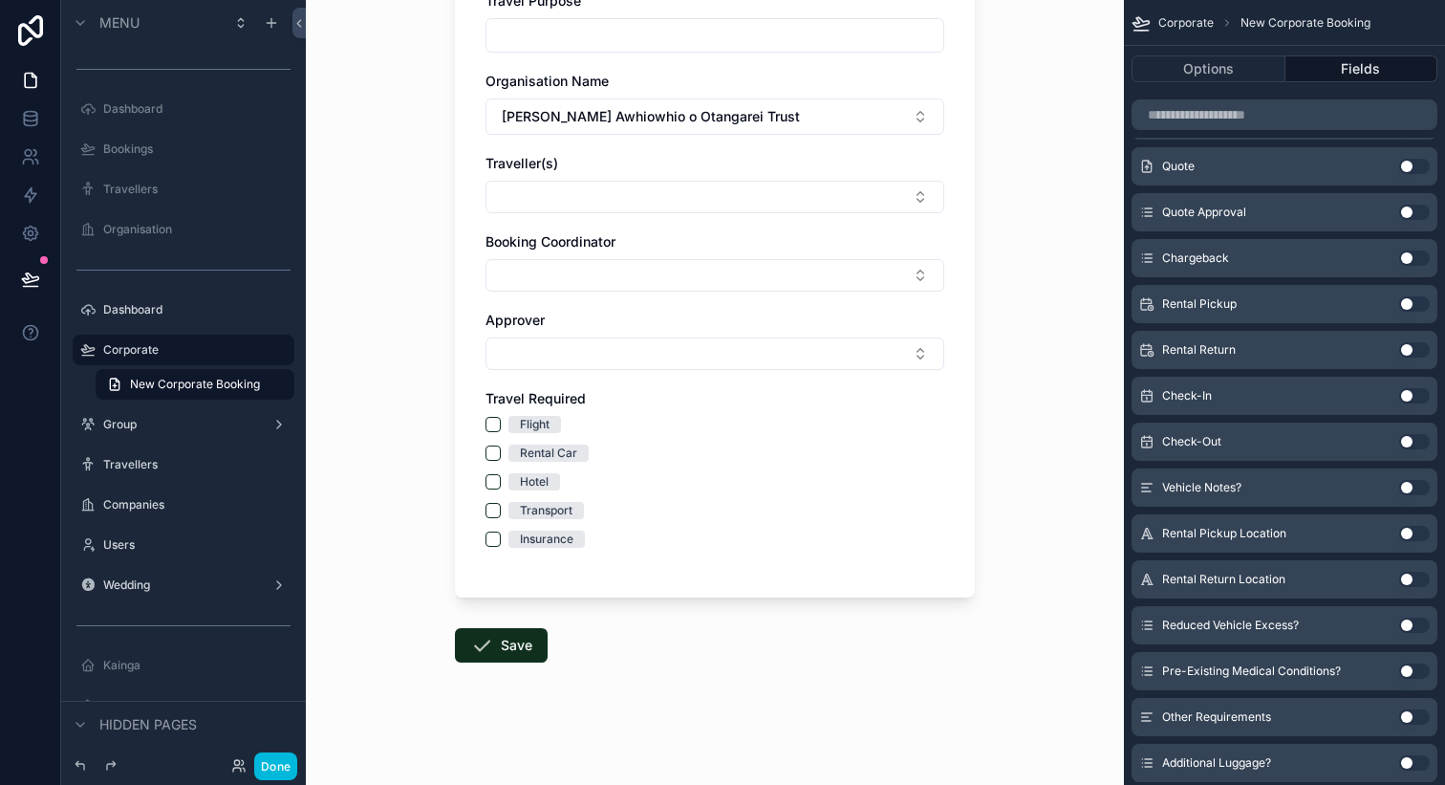
click at [1413, 257] on button "Use setting" at bounding box center [1415, 257] width 31 height 15
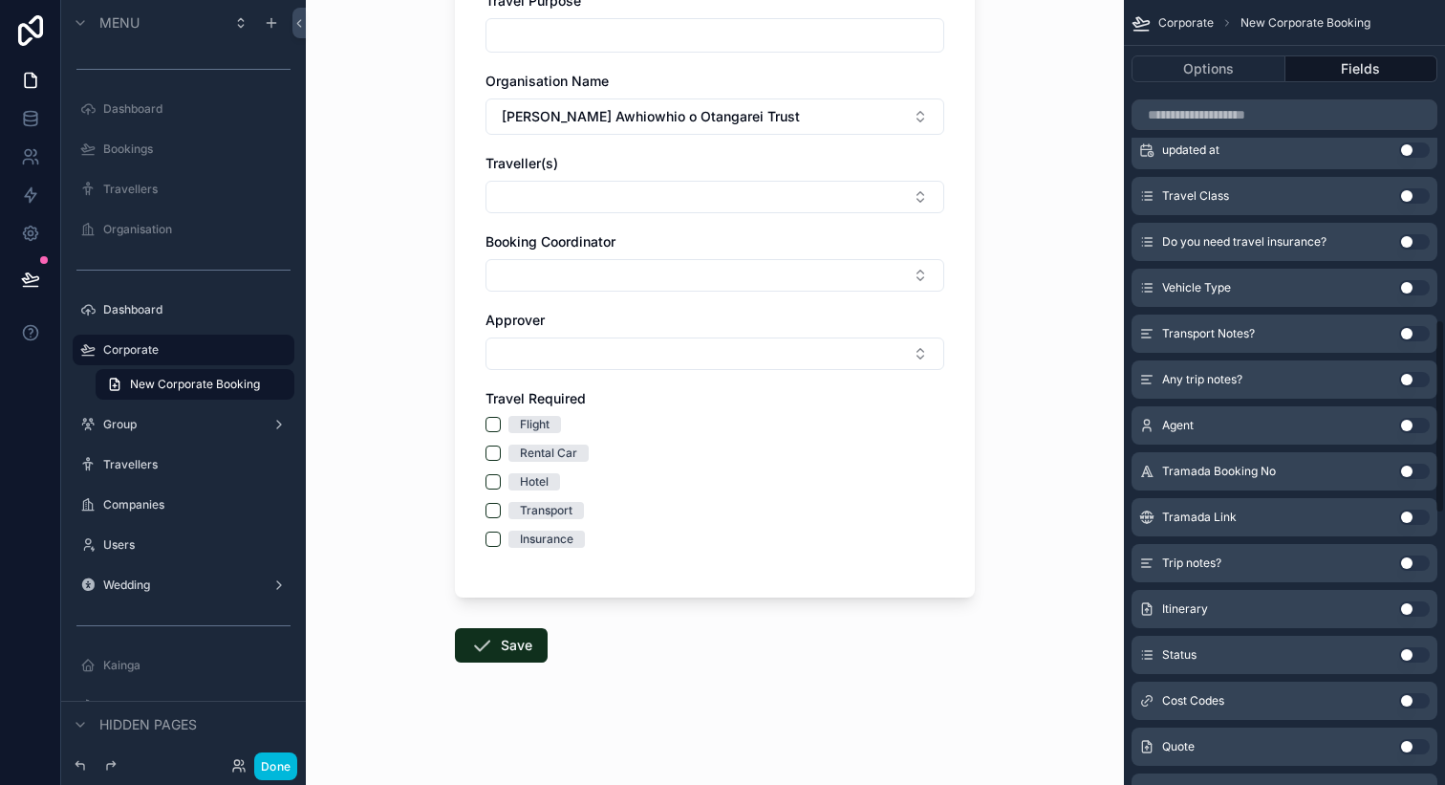
scroll to position [1237, 0]
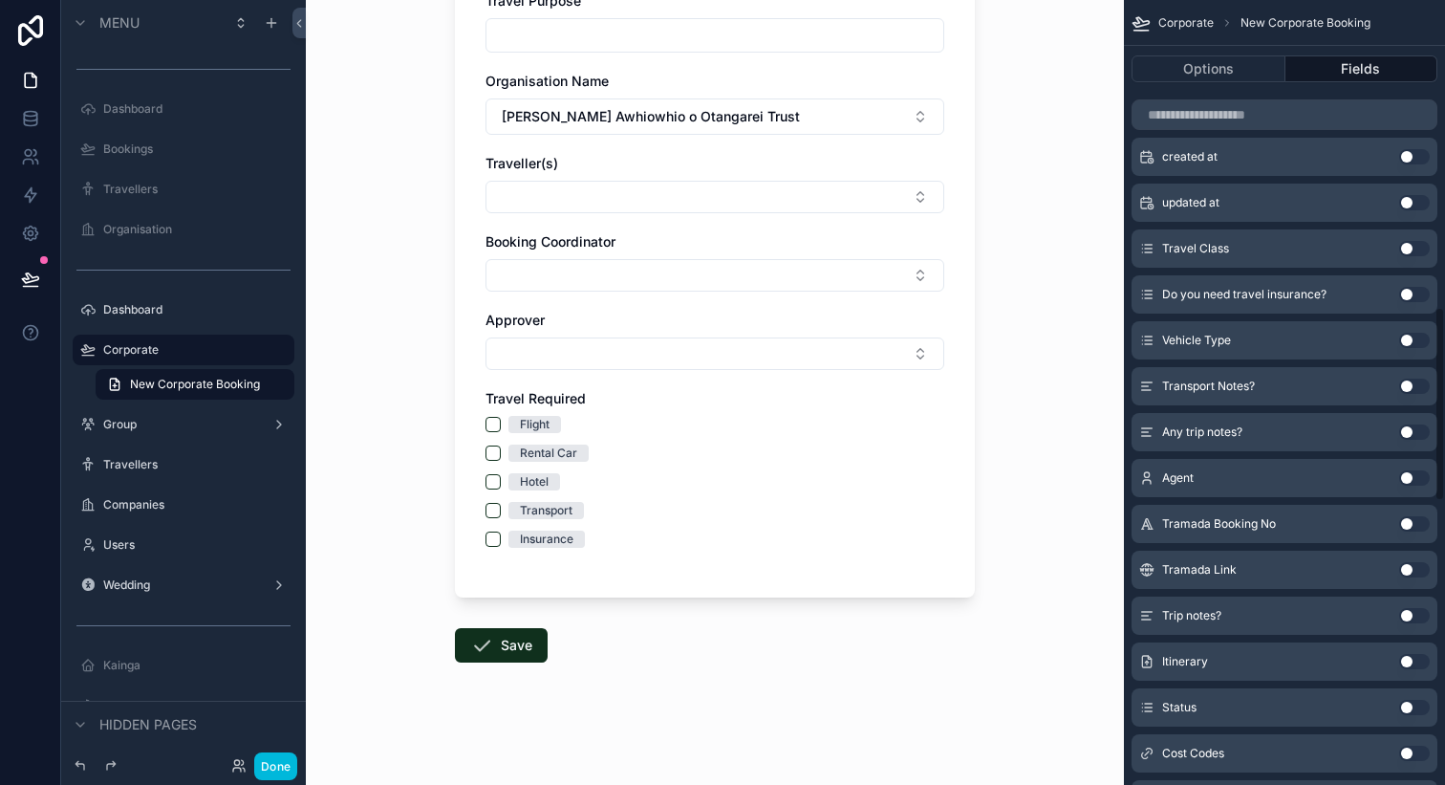
click at [1405, 345] on button "Use setting" at bounding box center [1415, 340] width 31 height 15
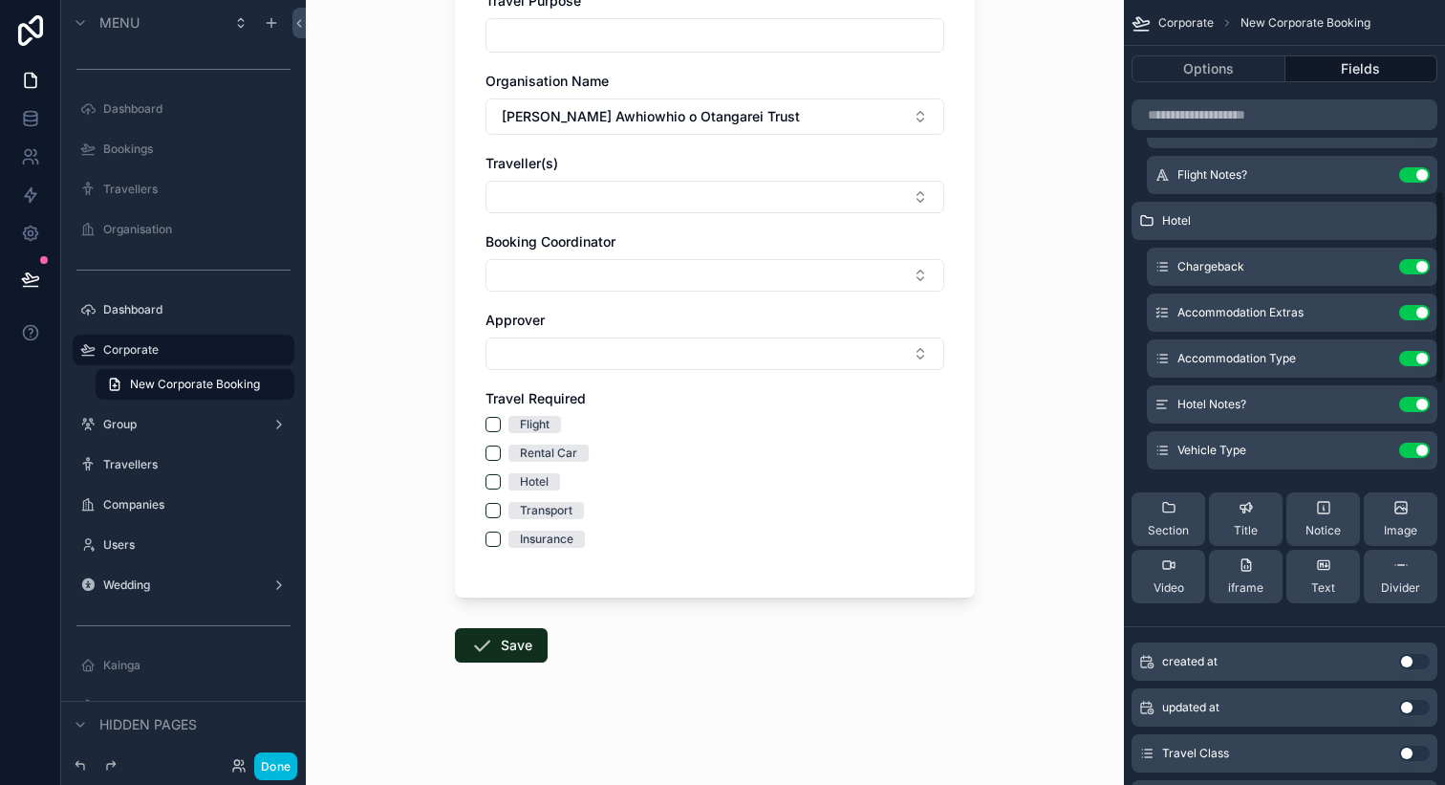
scroll to position [779, 0]
click at [1178, 527] on span "Section" at bounding box center [1168, 529] width 41 height 15
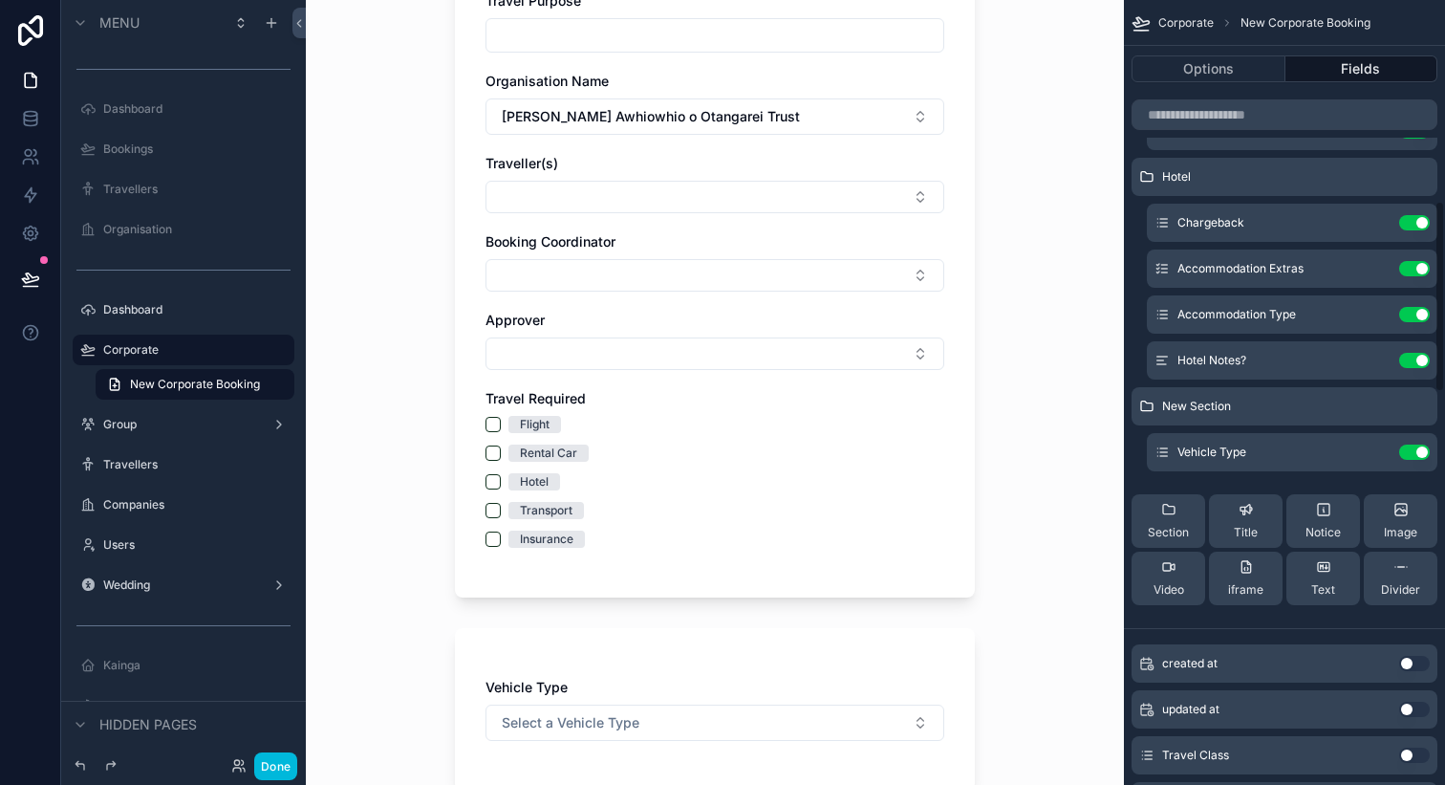
scroll to position [823, 0]
click at [0, 0] on icon "scrollable content" at bounding box center [0, 0] width 0 height 0
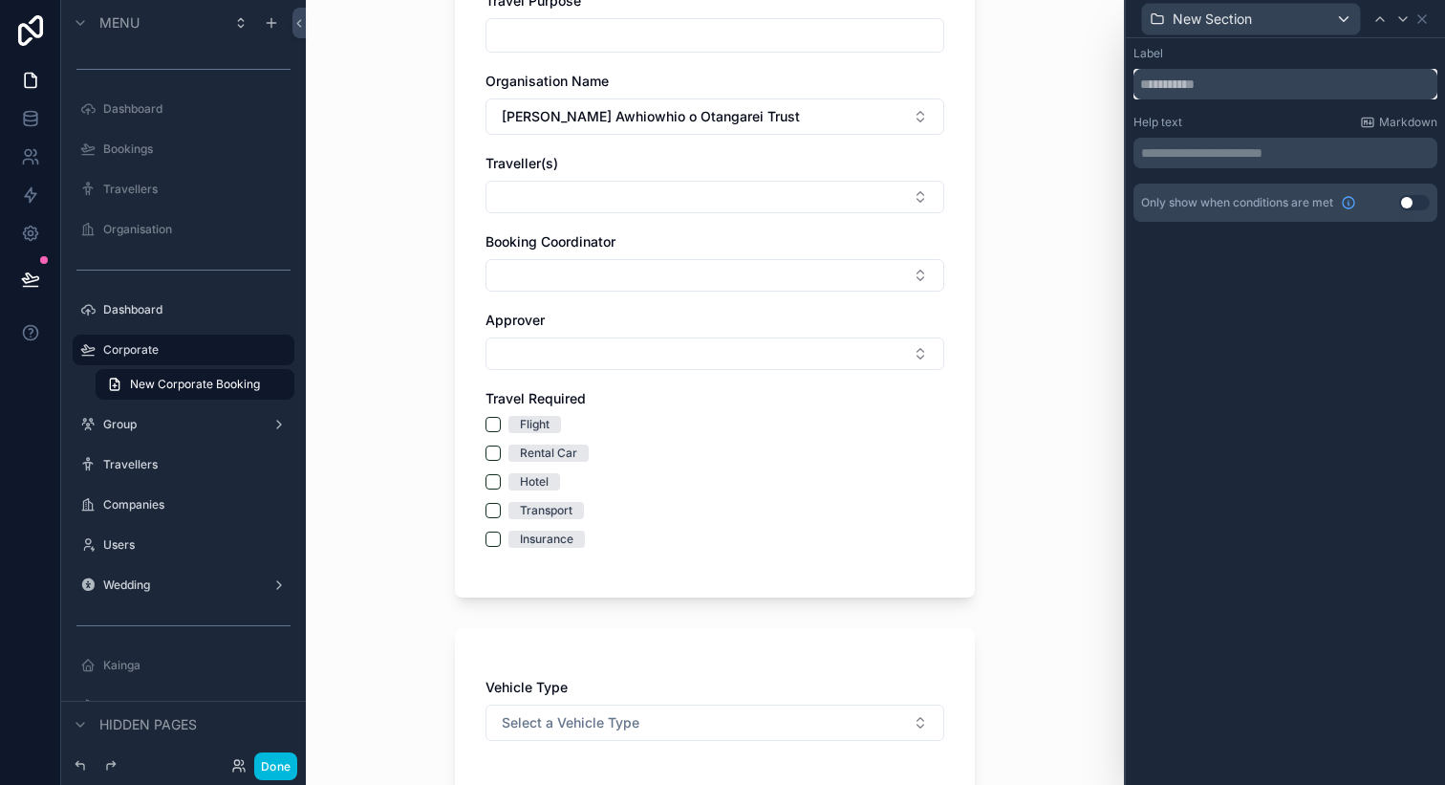
click at [1193, 76] on input "text" at bounding box center [1286, 84] width 304 height 31
type input "******"
click at [1425, 18] on icon at bounding box center [1422, 18] width 15 height 15
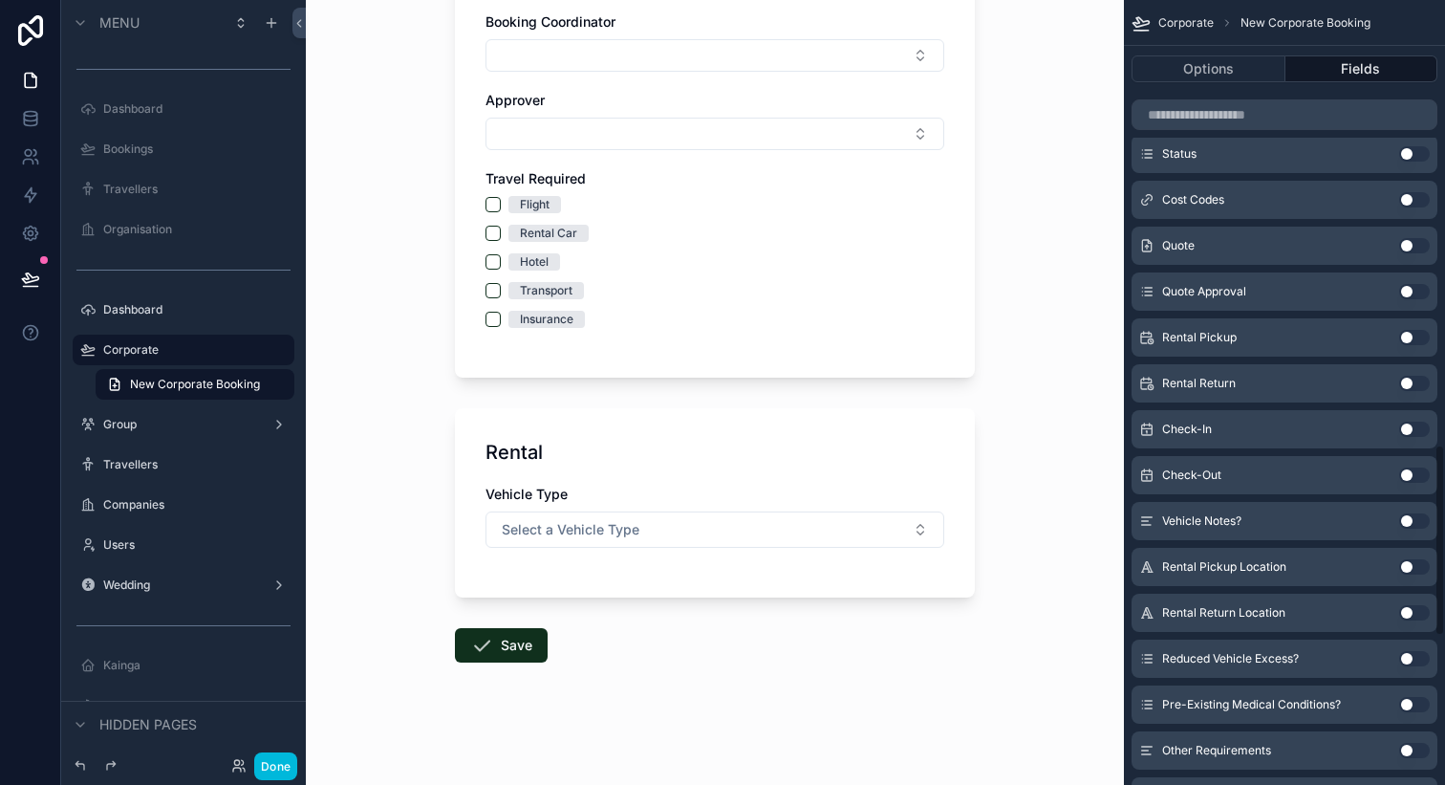
scroll to position [1810, 0]
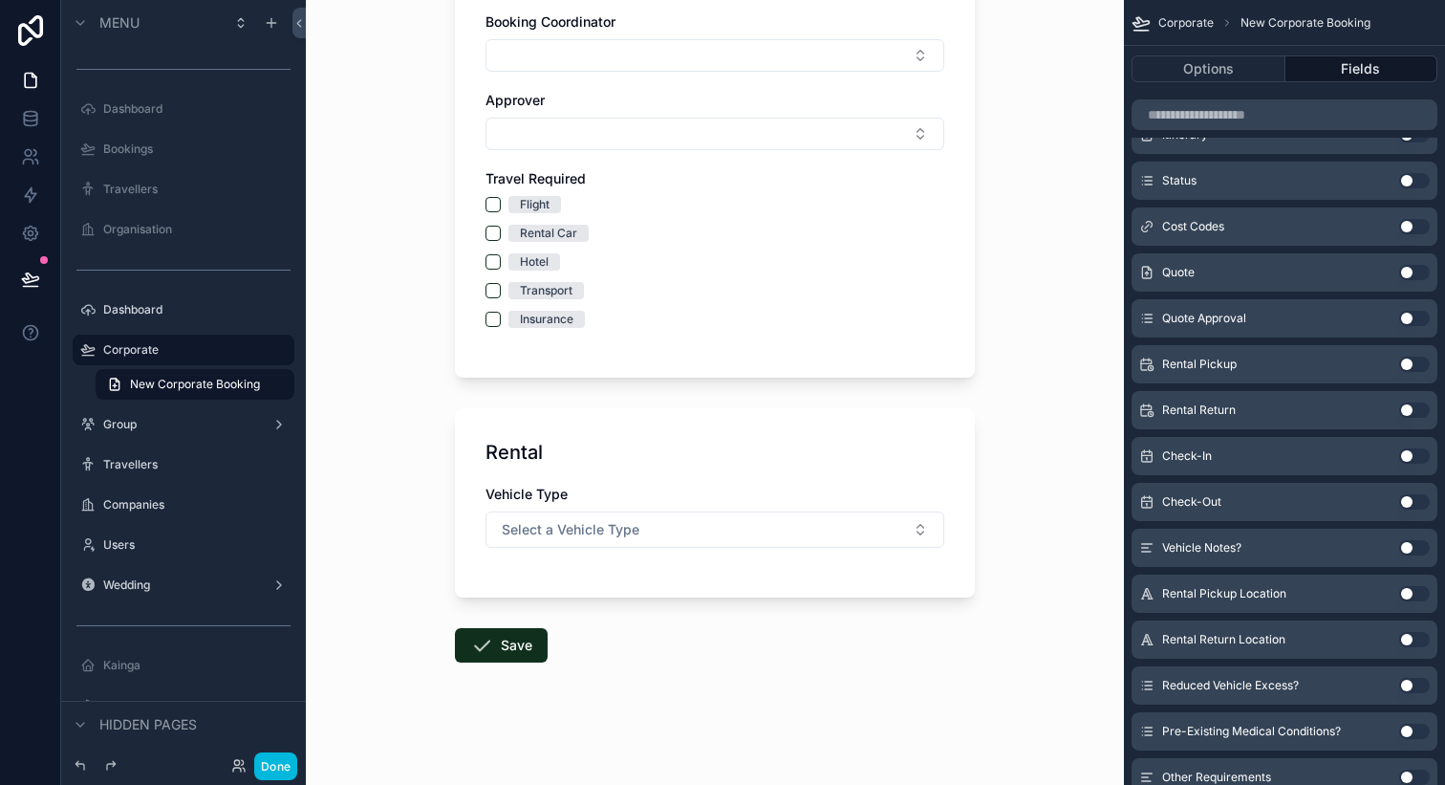
click at [1403, 454] on button "Use setting" at bounding box center [1415, 455] width 31 height 15
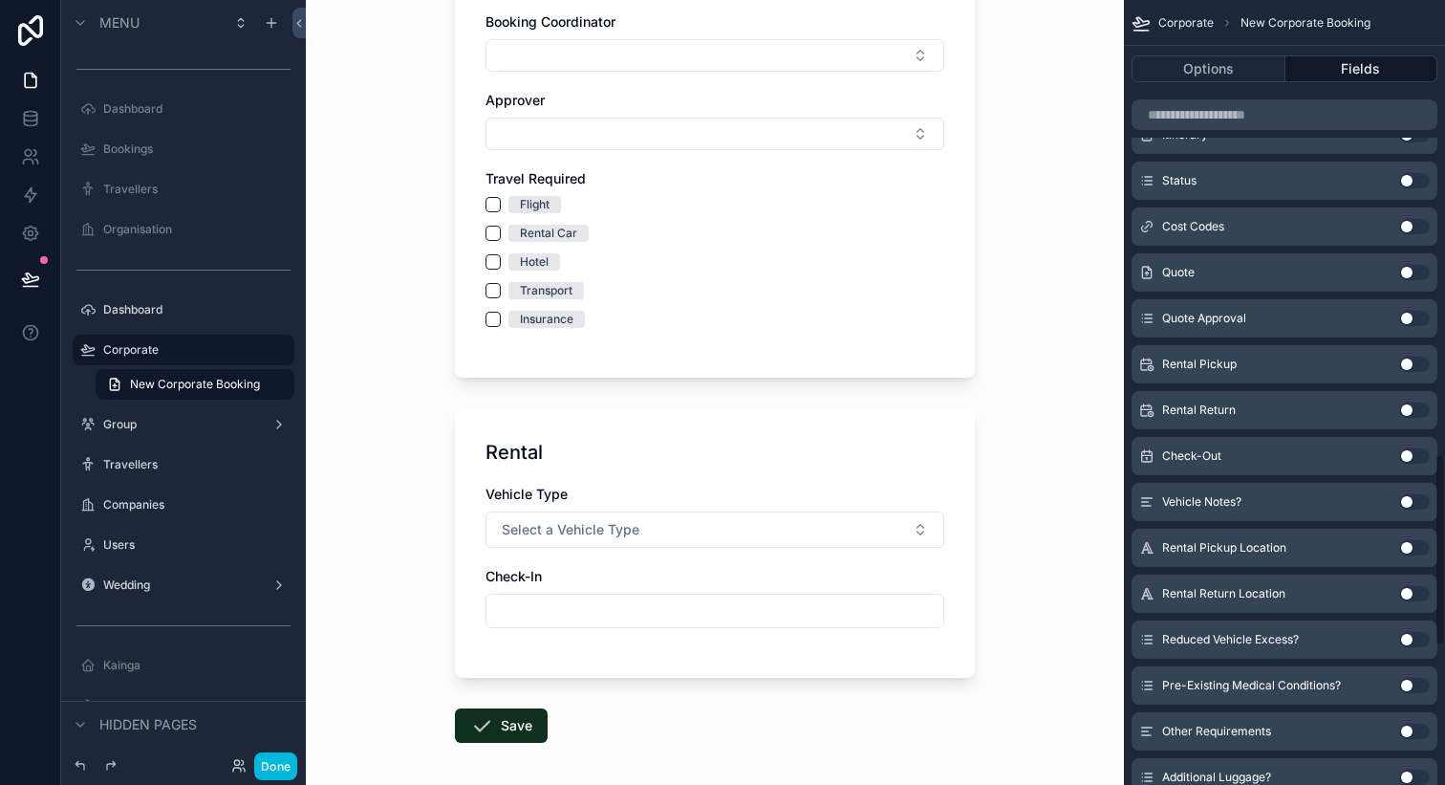
click at [1410, 452] on button "Use setting" at bounding box center [1415, 455] width 31 height 15
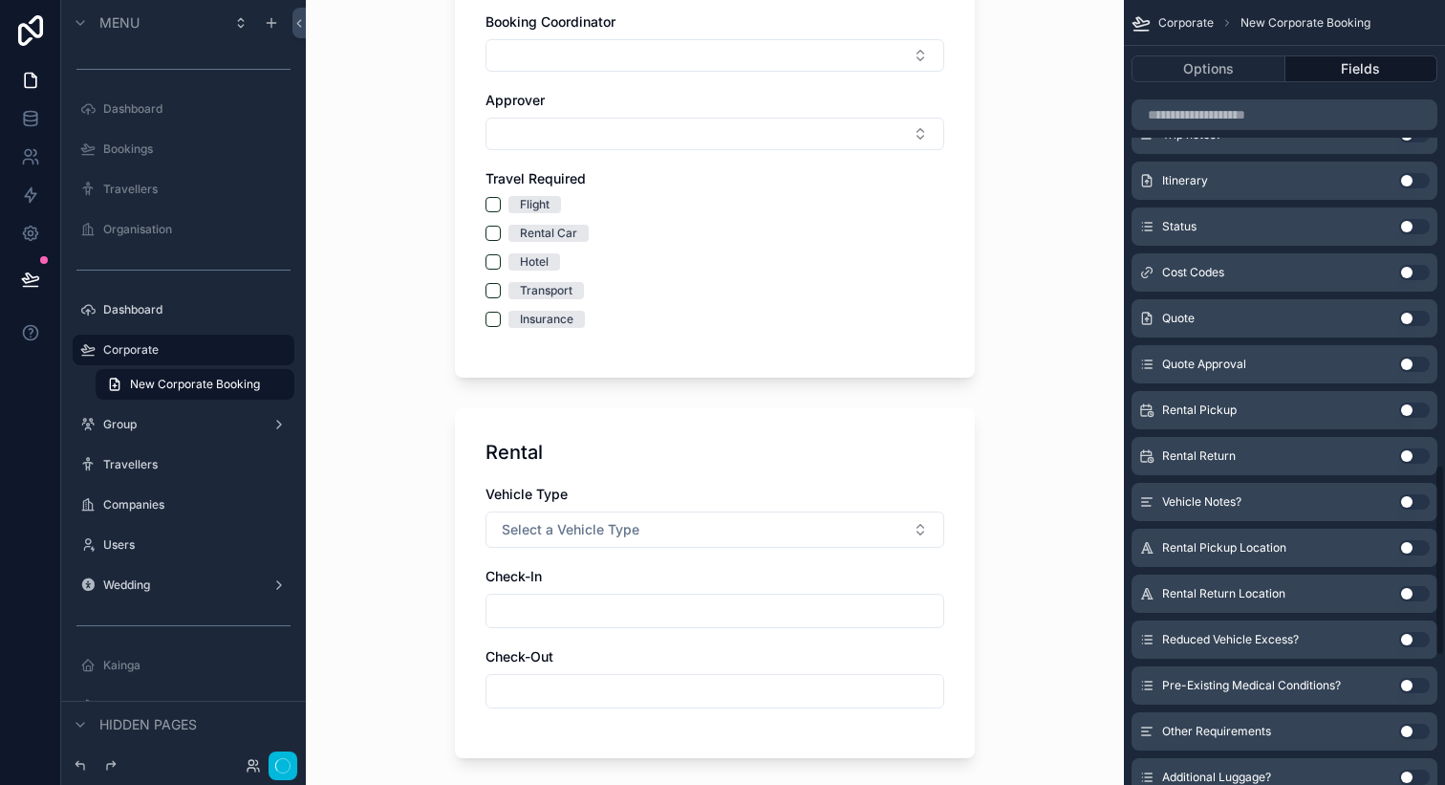
scroll to position [1901, 0]
click at [1404, 367] on button "Use setting" at bounding box center [1415, 364] width 31 height 15
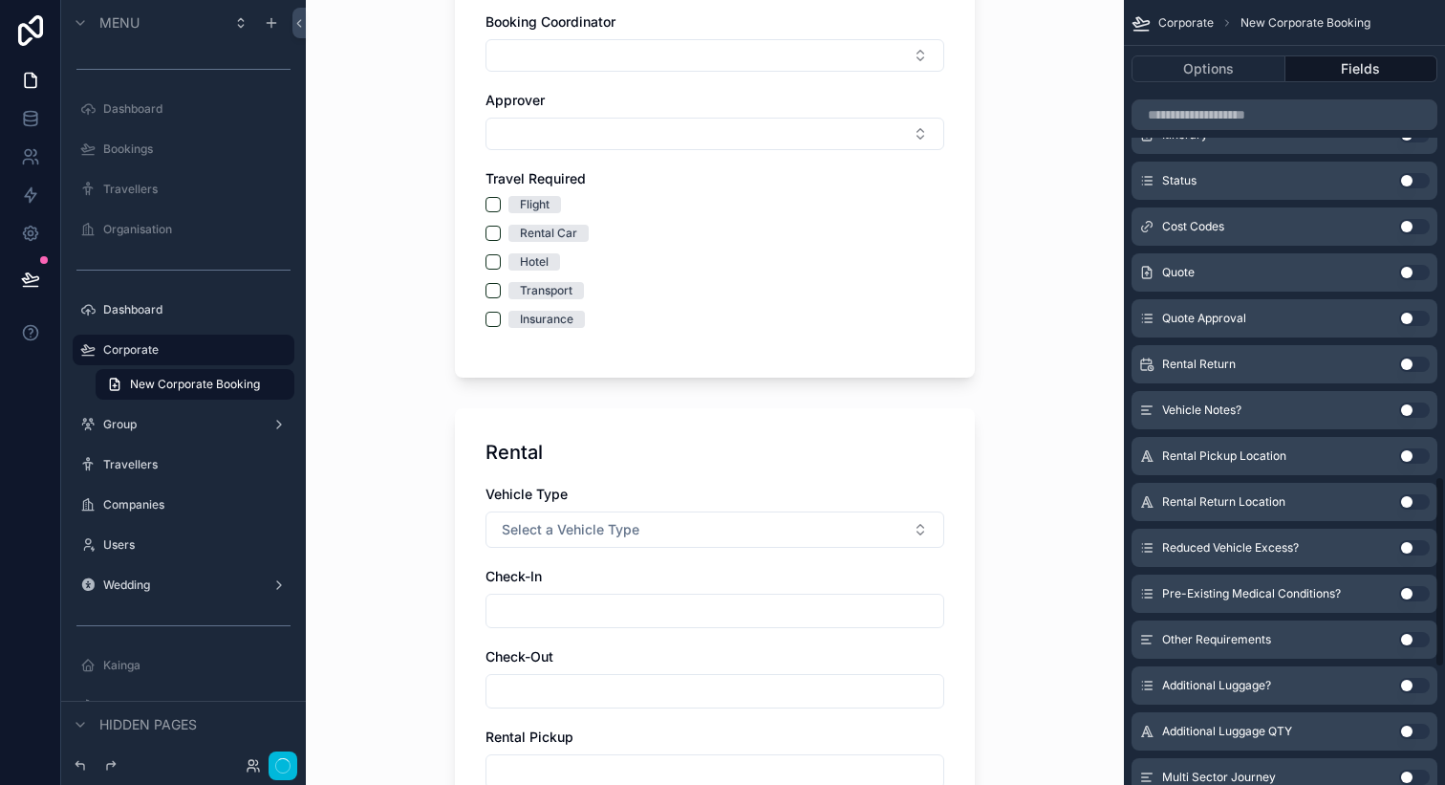
click at [1404, 367] on button "Use setting" at bounding box center [1415, 364] width 31 height 15
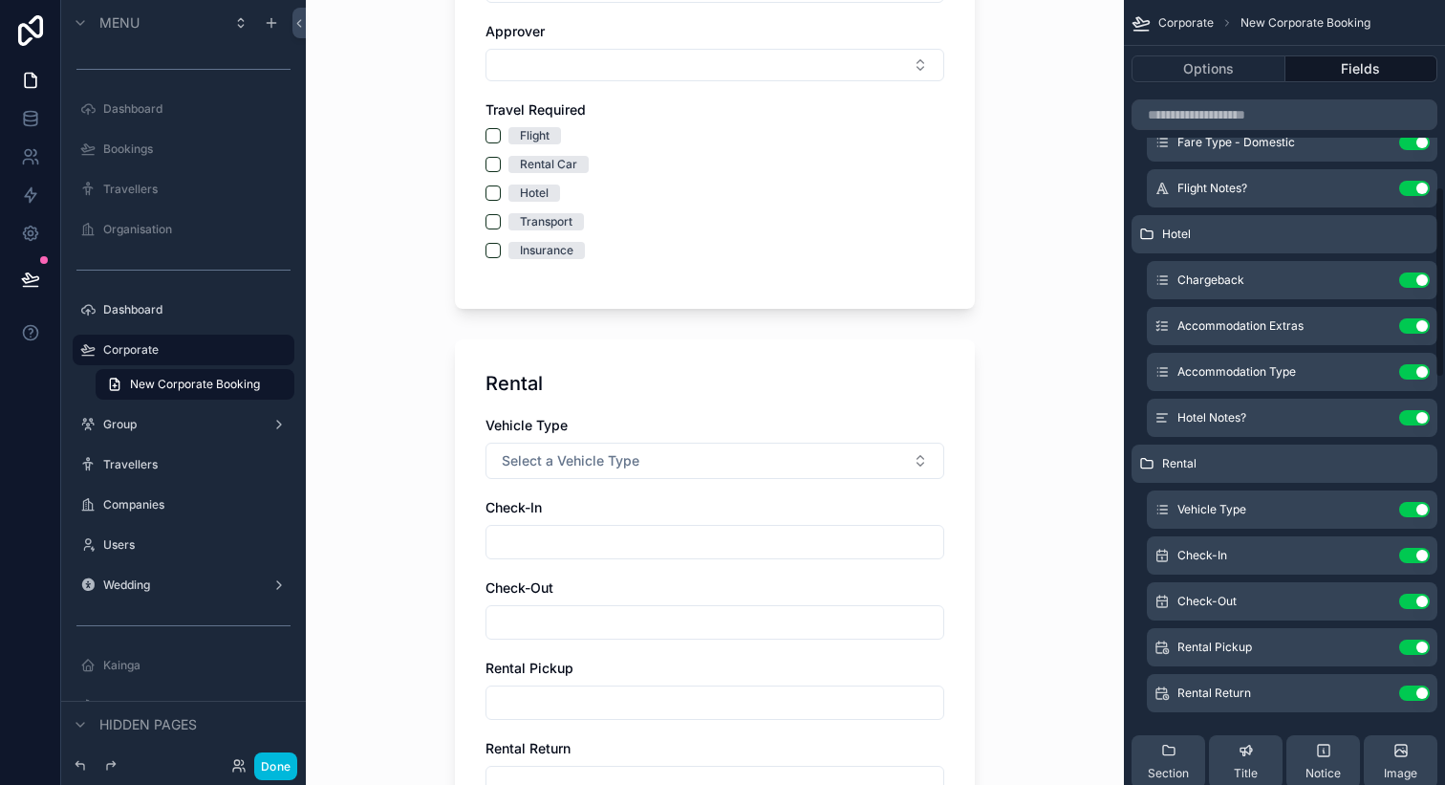
scroll to position [767, 0]
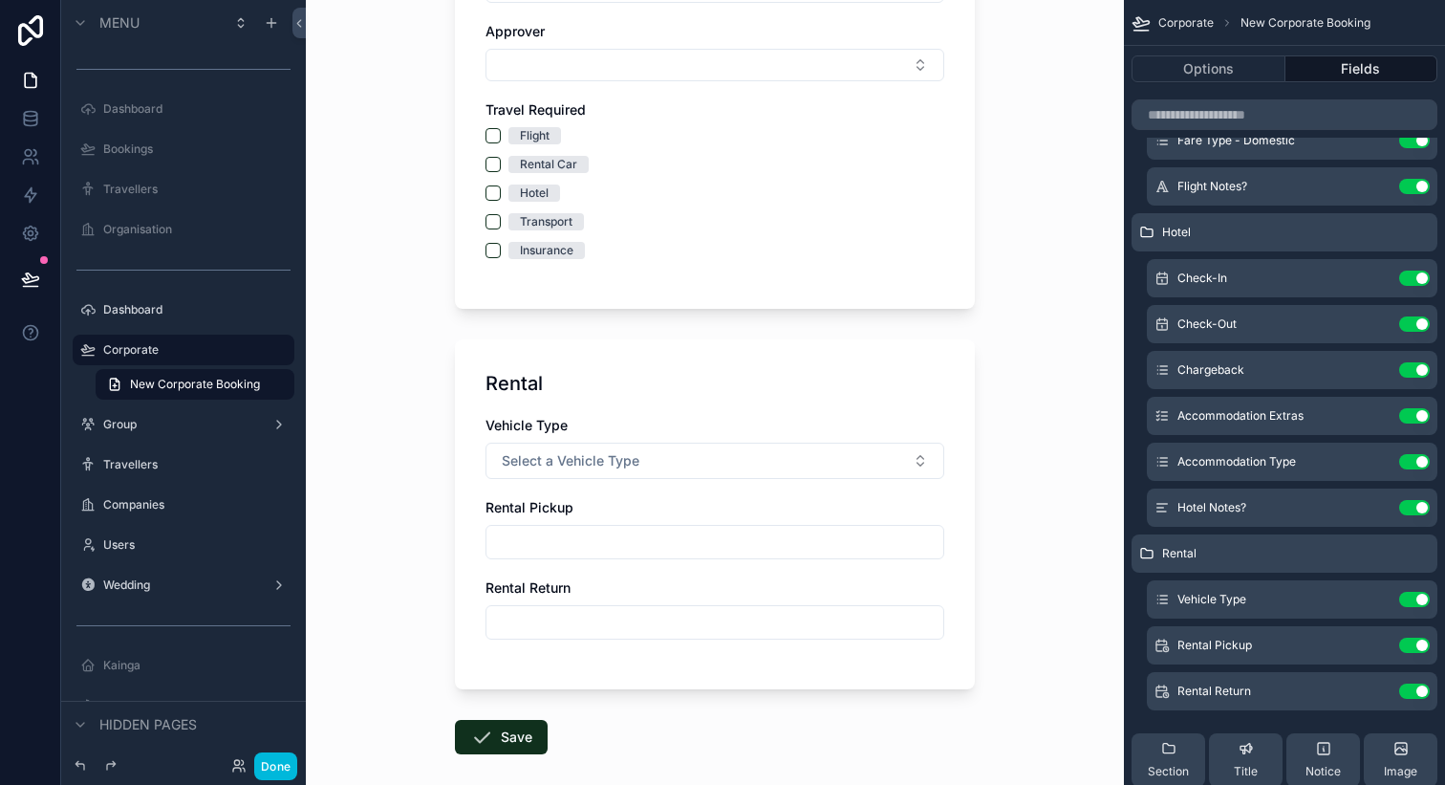
click at [0, 0] on icon "scrollable content" at bounding box center [0, 0] width 0 height 0
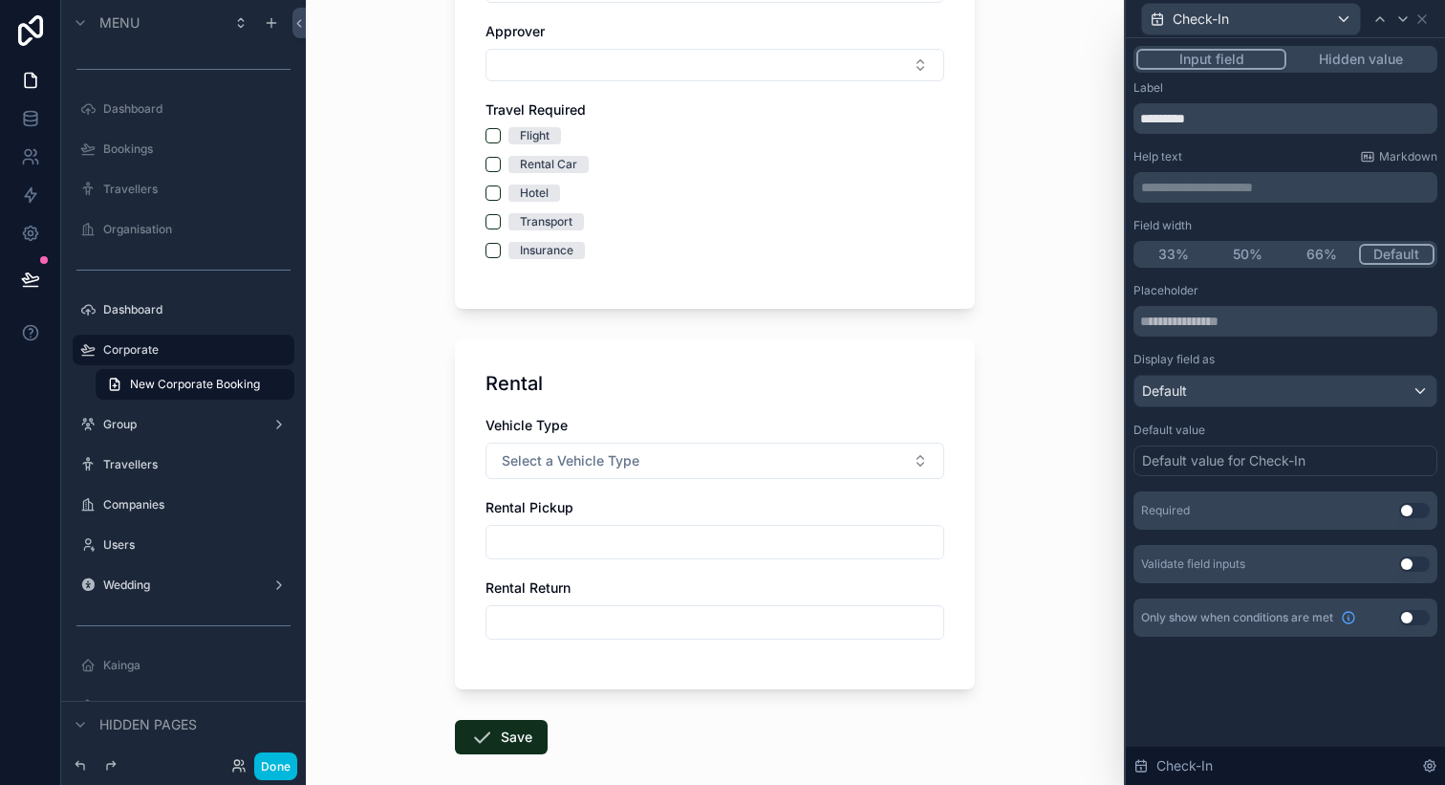
click at [1414, 618] on button "Use setting" at bounding box center [1415, 617] width 31 height 15
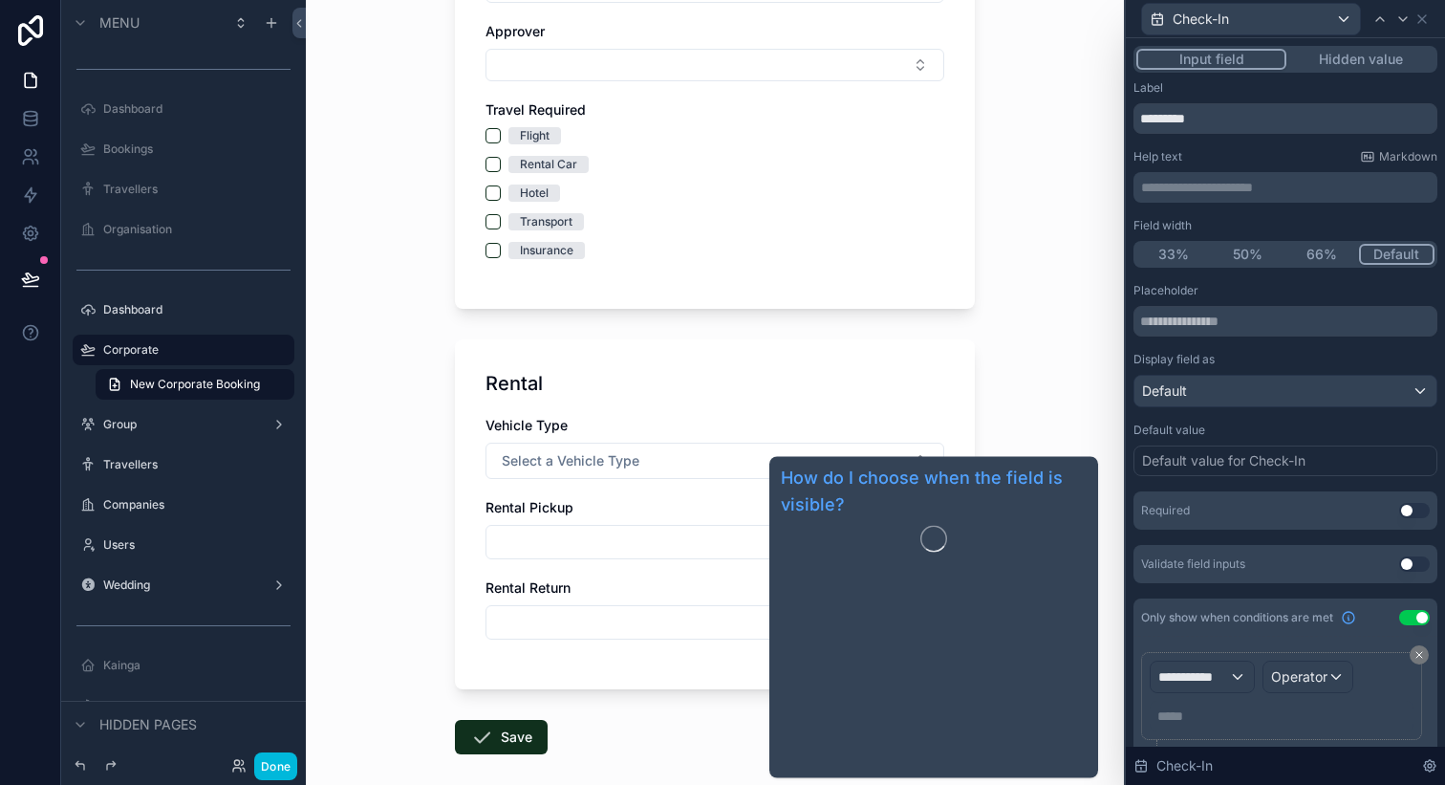
scroll to position [60, 0]
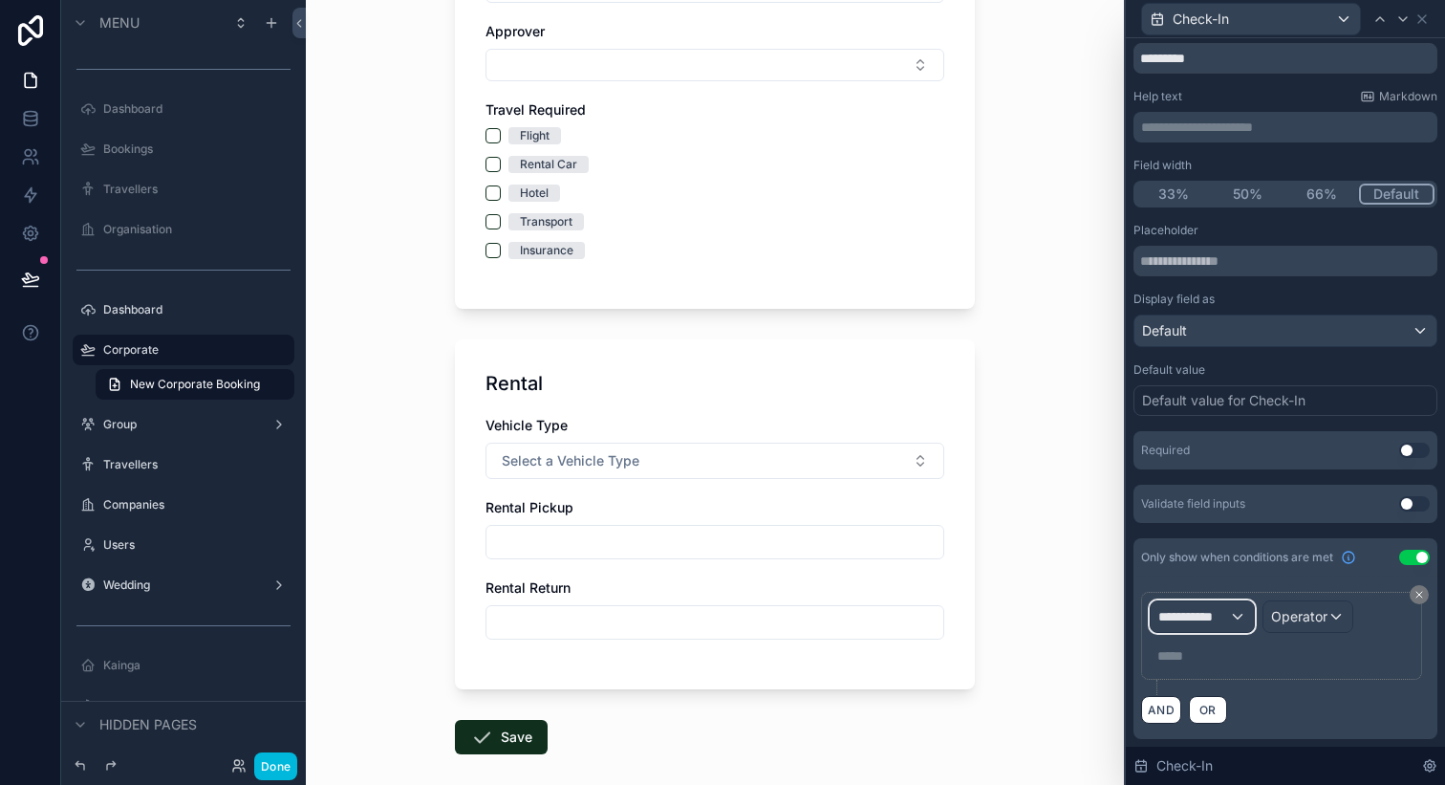
click at [1215, 614] on span "**********" at bounding box center [1194, 616] width 71 height 19
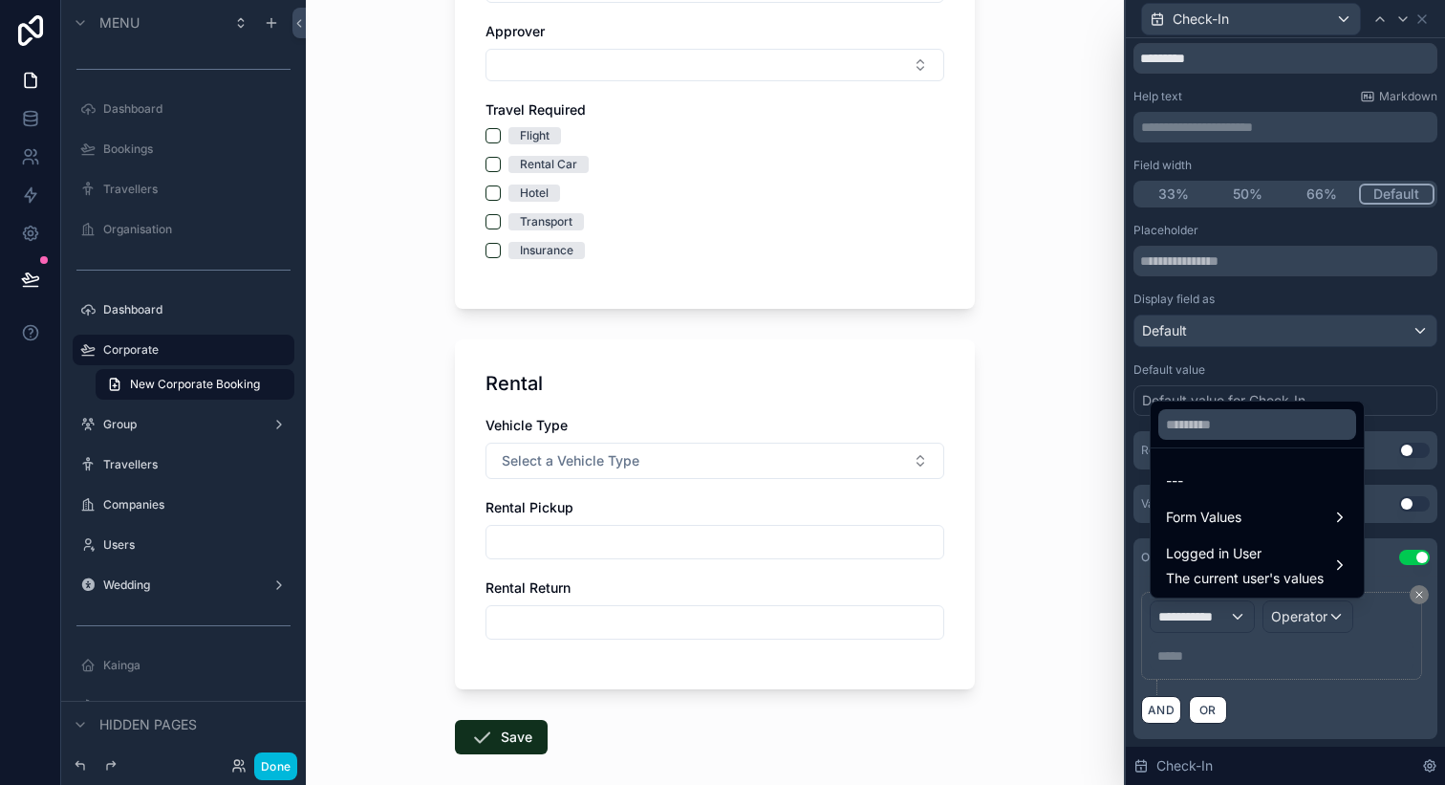
click at [1254, 549] on span "Logged in User" at bounding box center [1245, 553] width 158 height 23
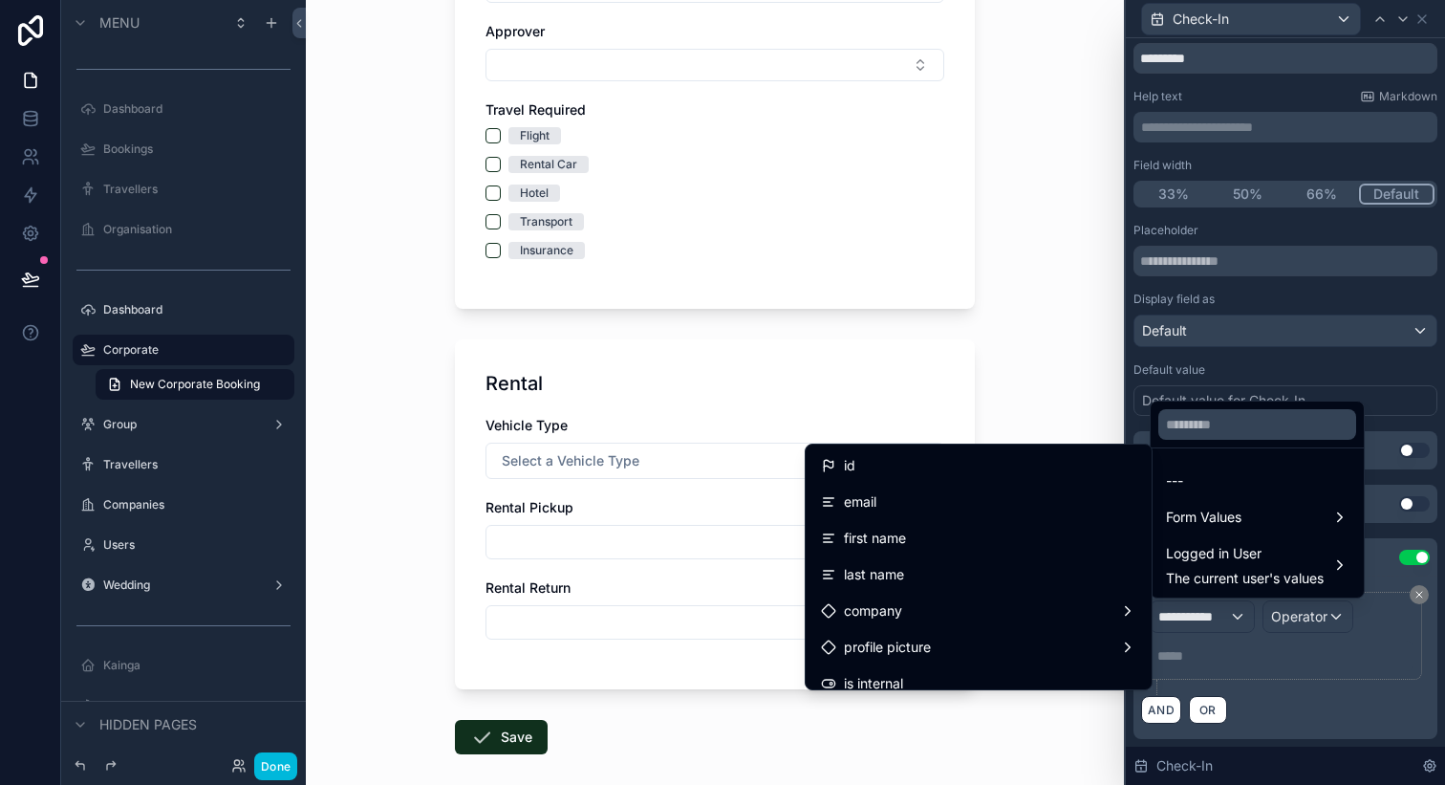
click at [1248, 518] on div "Form Values" at bounding box center [1257, 517] width 183 height 23
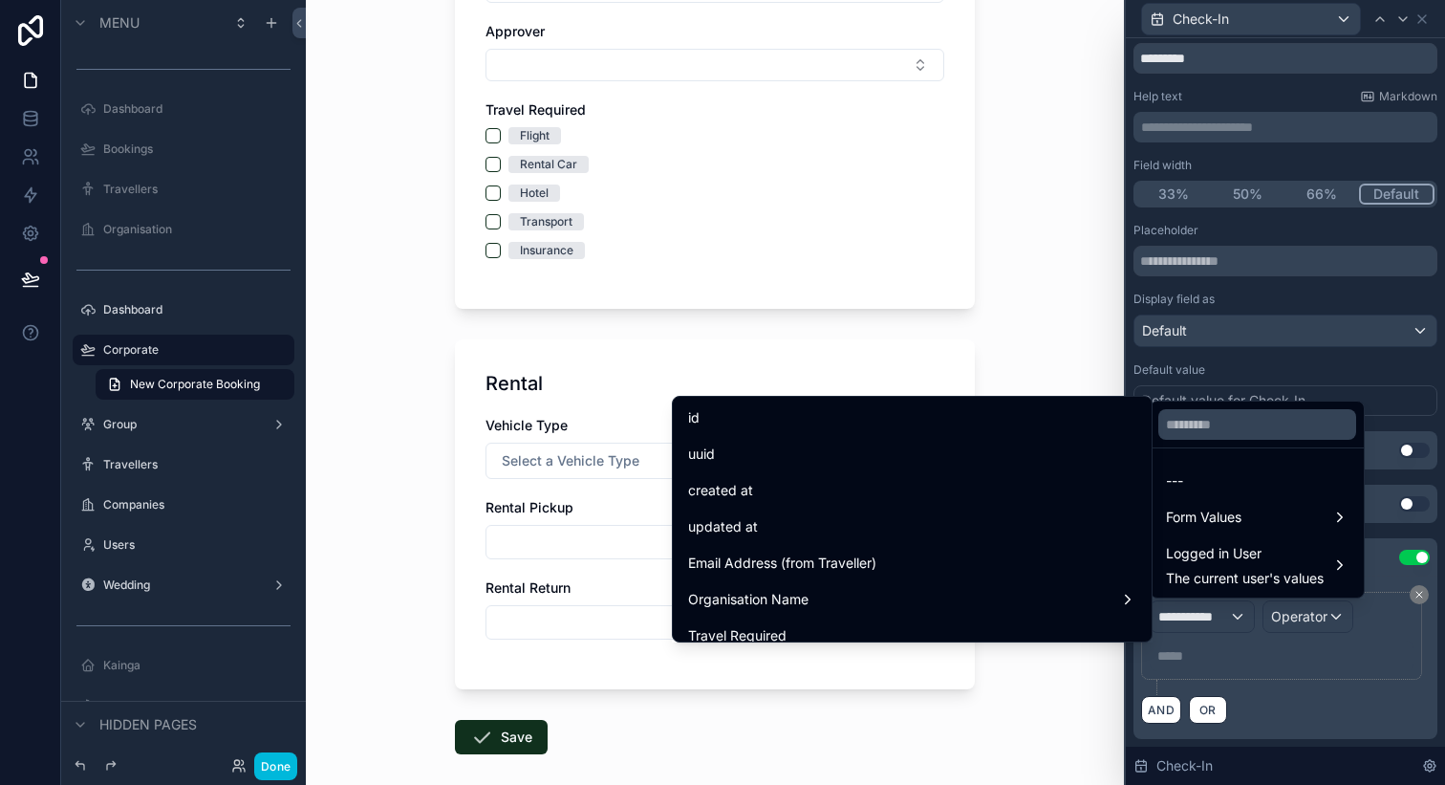
click at [858, 625] on div "Travel Required" at bounding box center [912, 635] width 448 height 23
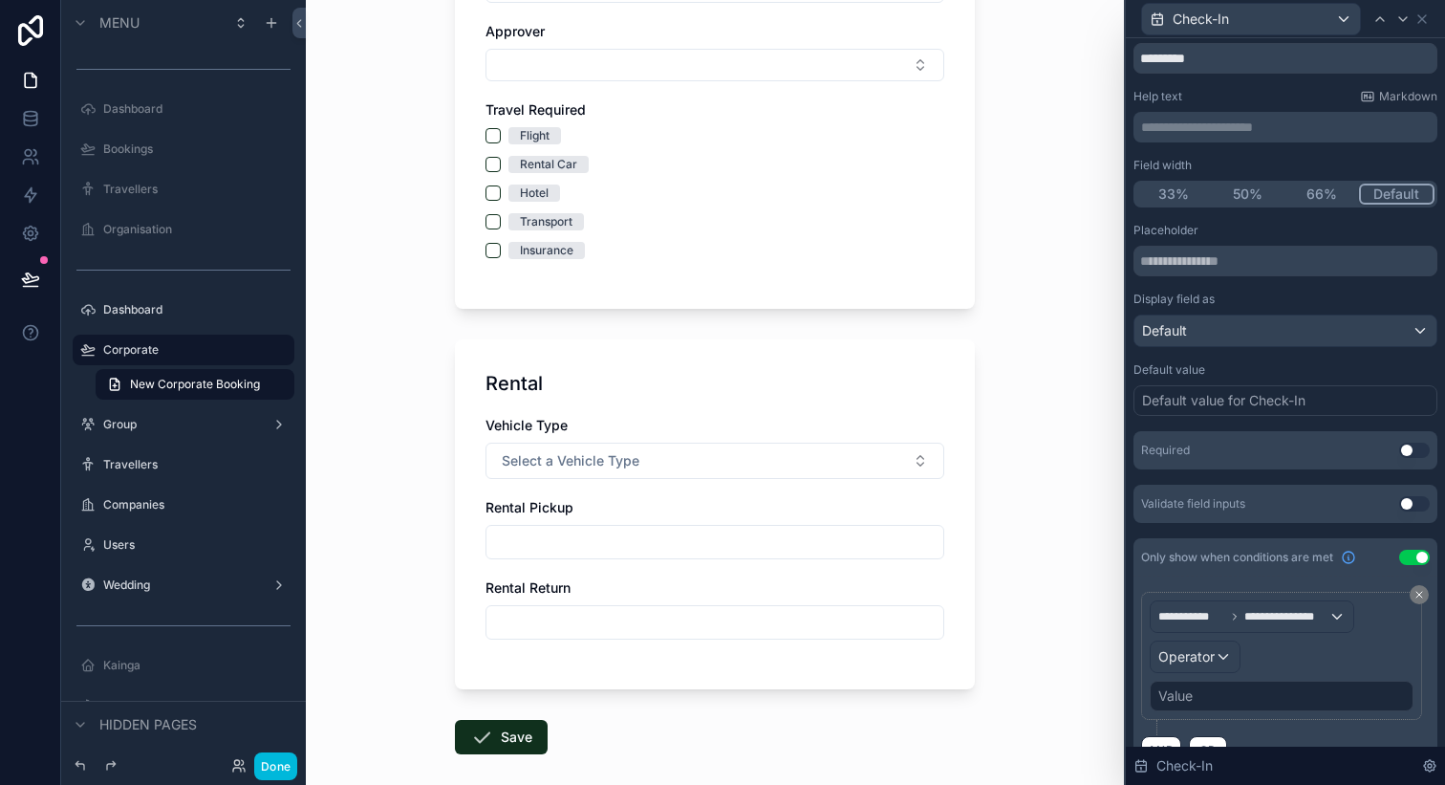
scroll to position [100, 0]
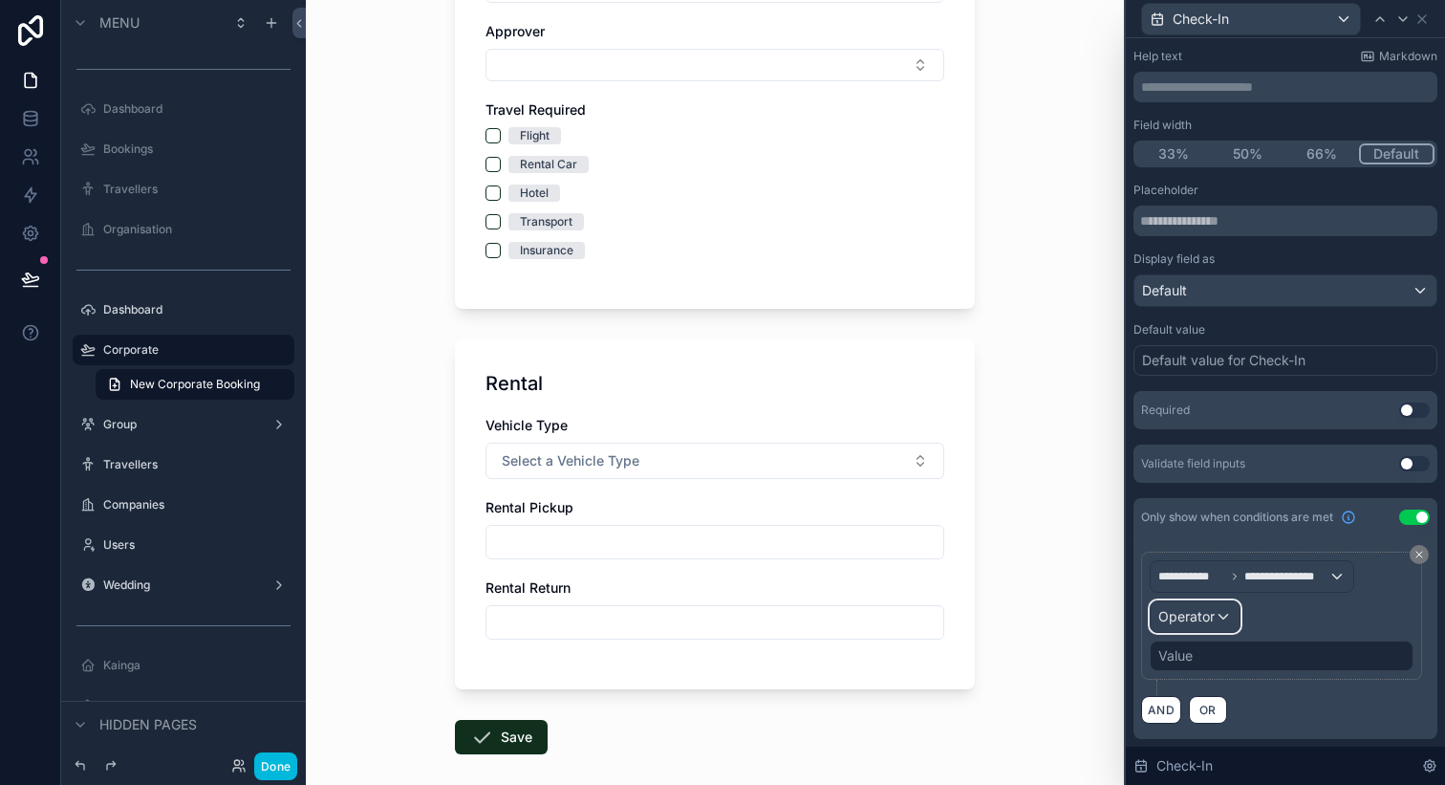
click at [1193, 624] on span "Operator" at bounding box center [1187, 616] width 56 height 19
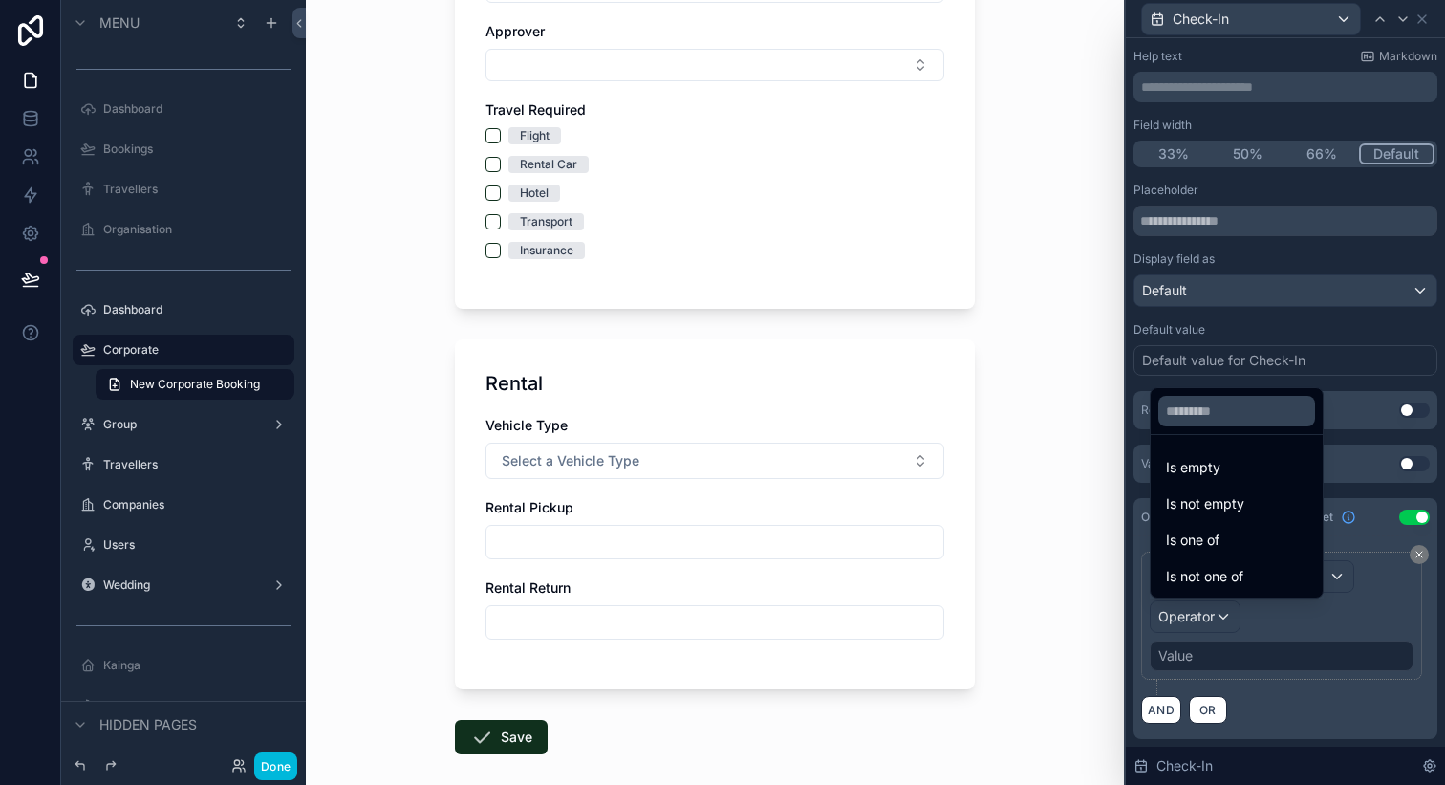
click at [1220, 572] on span "Is not one of" at bounding box center [1204, 576] width 77 height 23
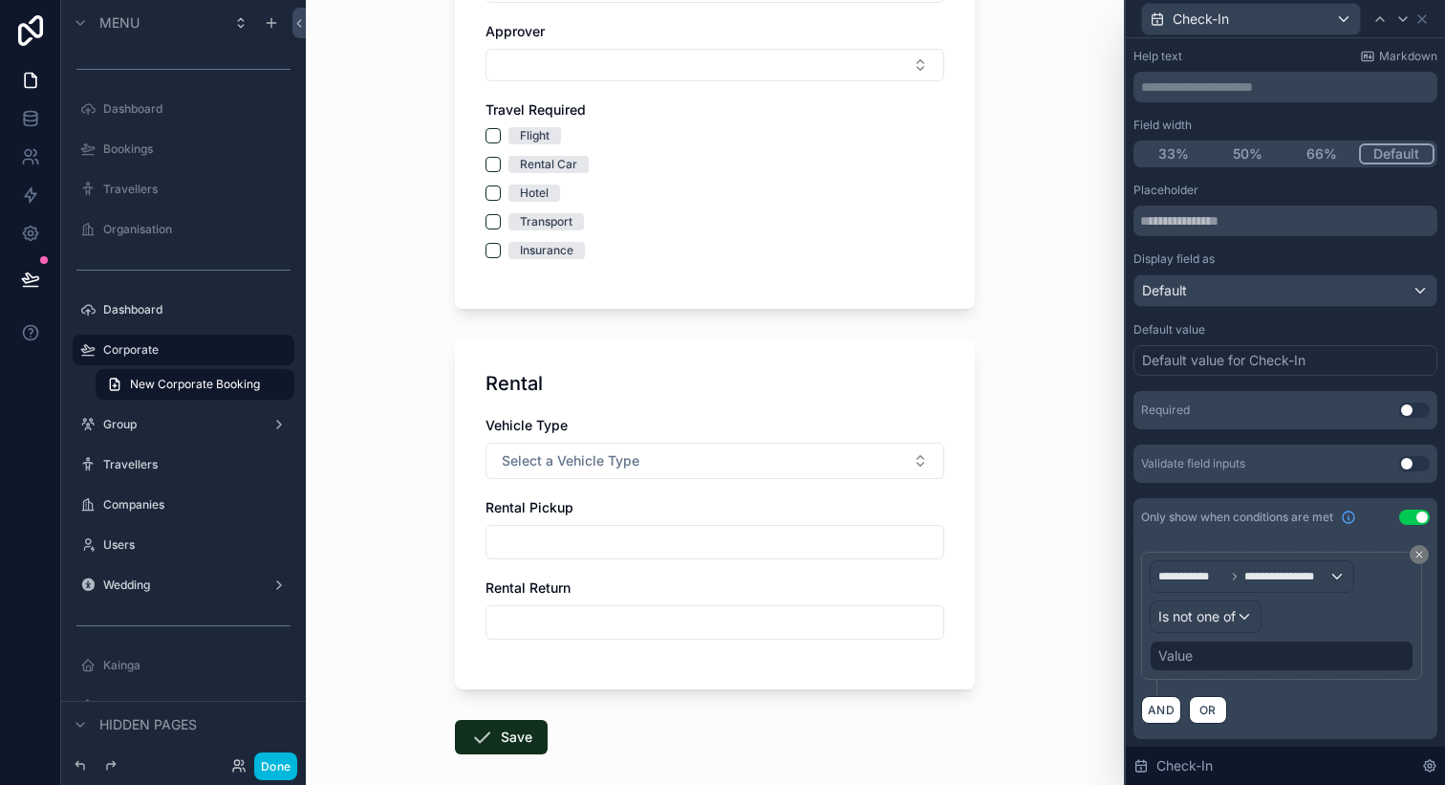
click at [1182, 662] on div "Value" at bounding box center [1176, 655] width 34 height 19
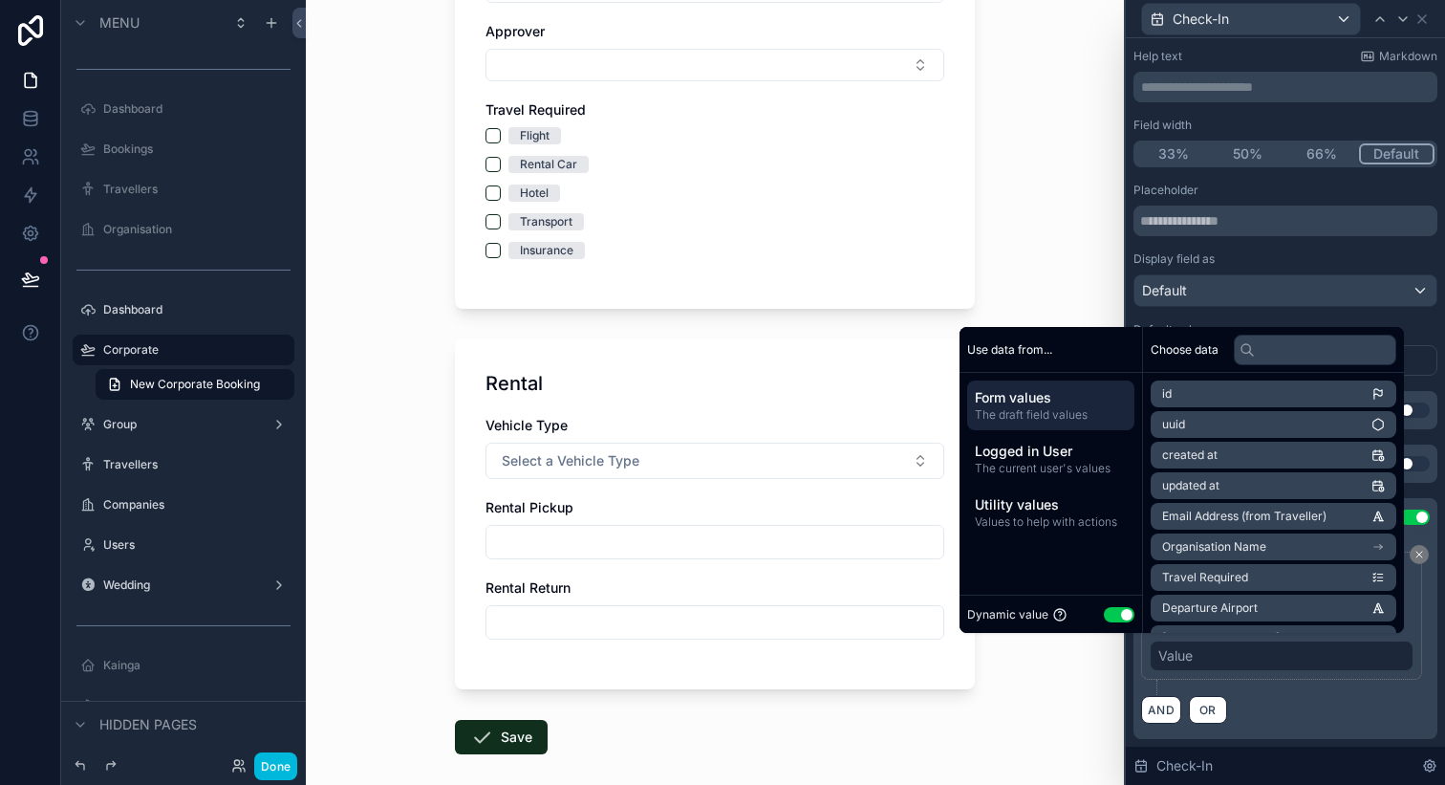
click at [1109, 619] on button "Use setting" at bounding box center [1119, 614] width 31 height 15
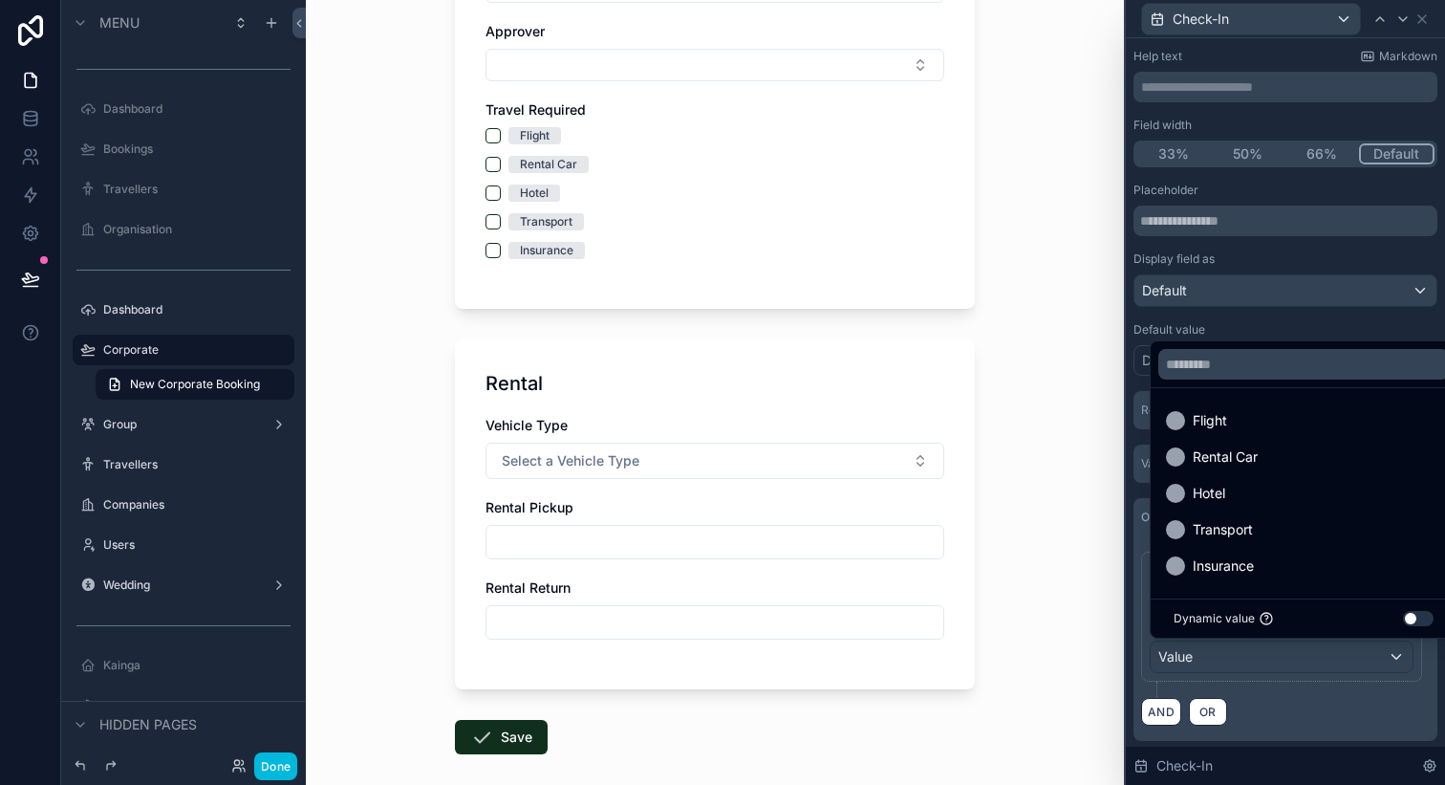
click at [1245, 424] on div "Flight" at bounding box center [1303, 420] width 275 height 23
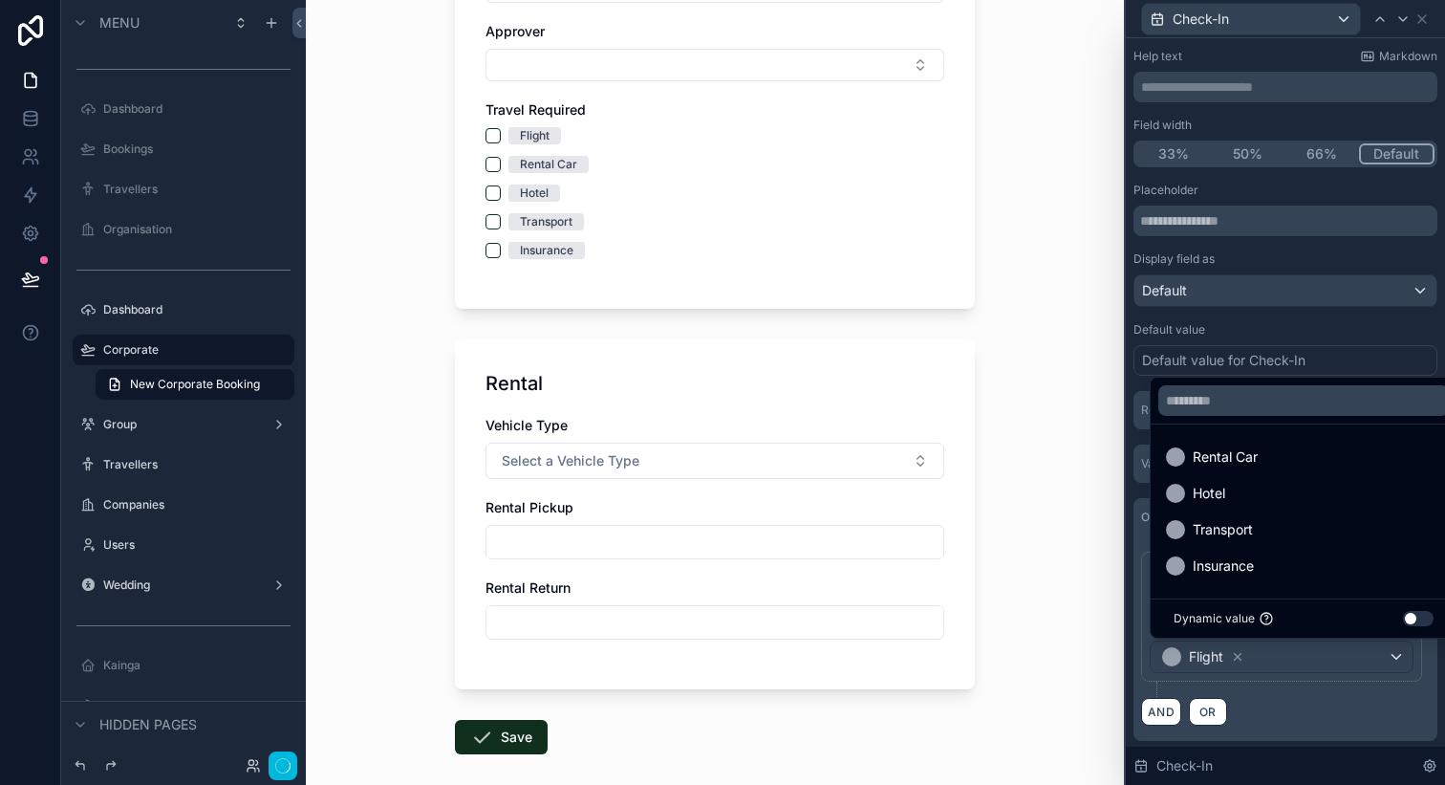
click at [1301, 708] on div "AND OR" at bounding box center [1285, 711] width 289 height 29
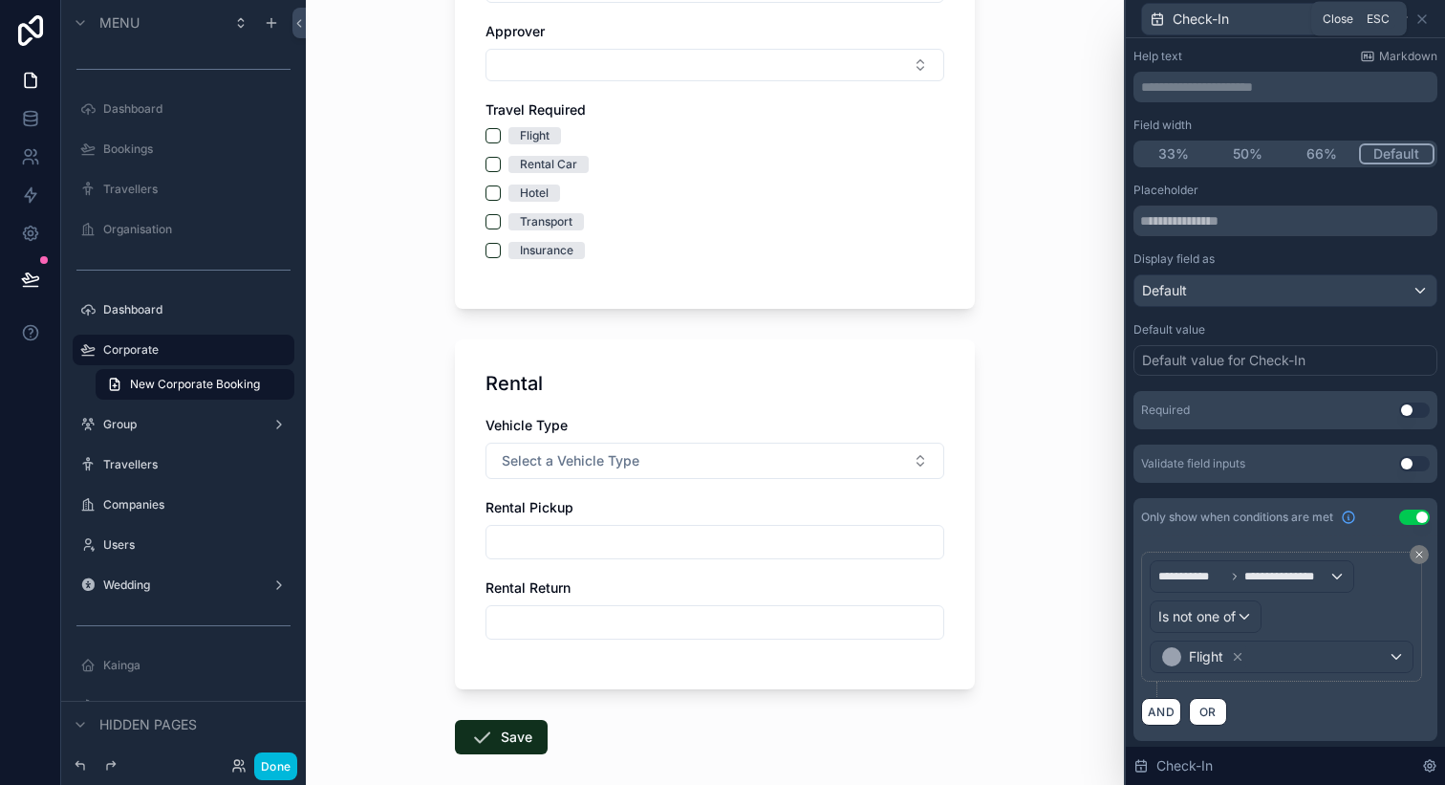
click at [1426, 15] on icon at bounding box center [1422, 18] width 15 height 15
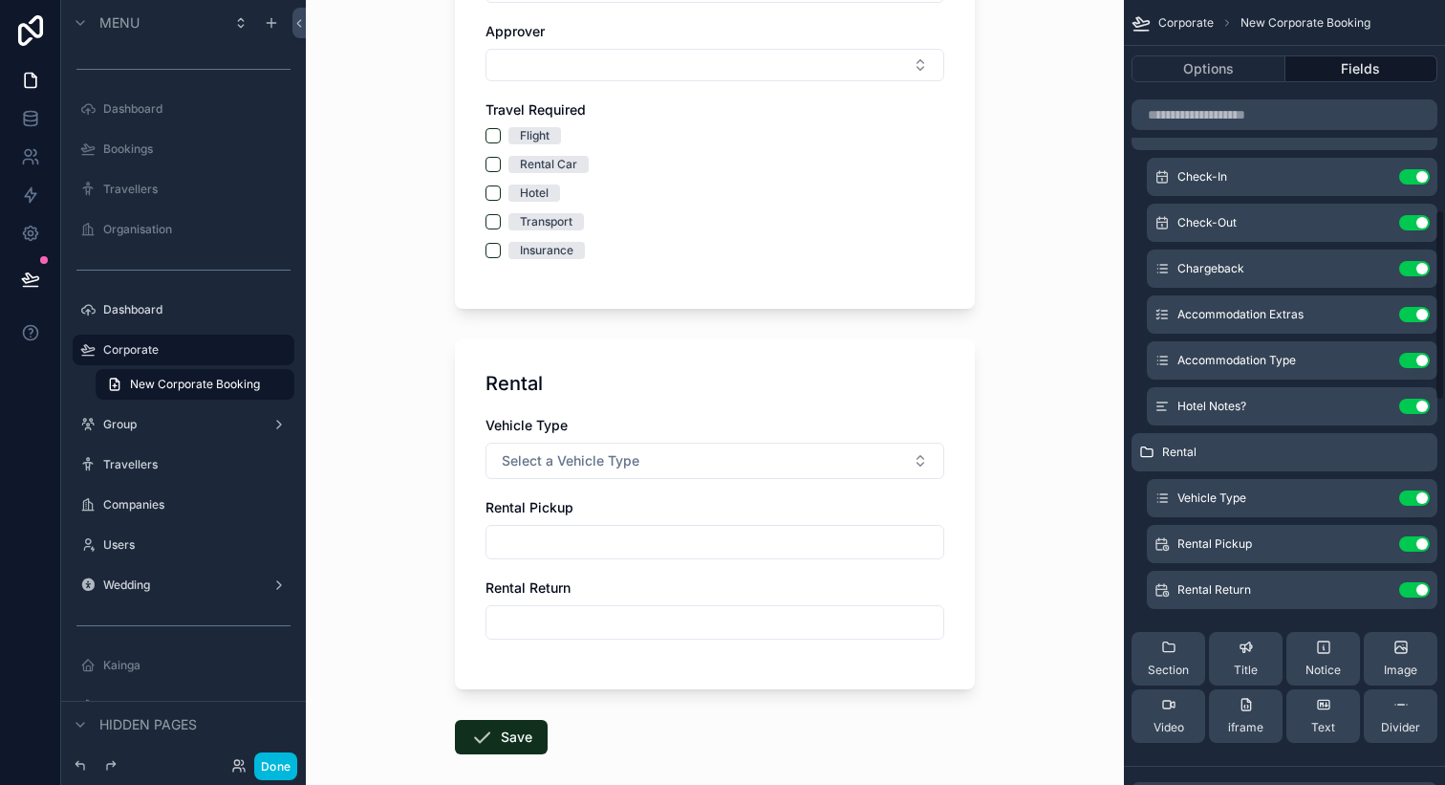
scroll to position [885, 0]
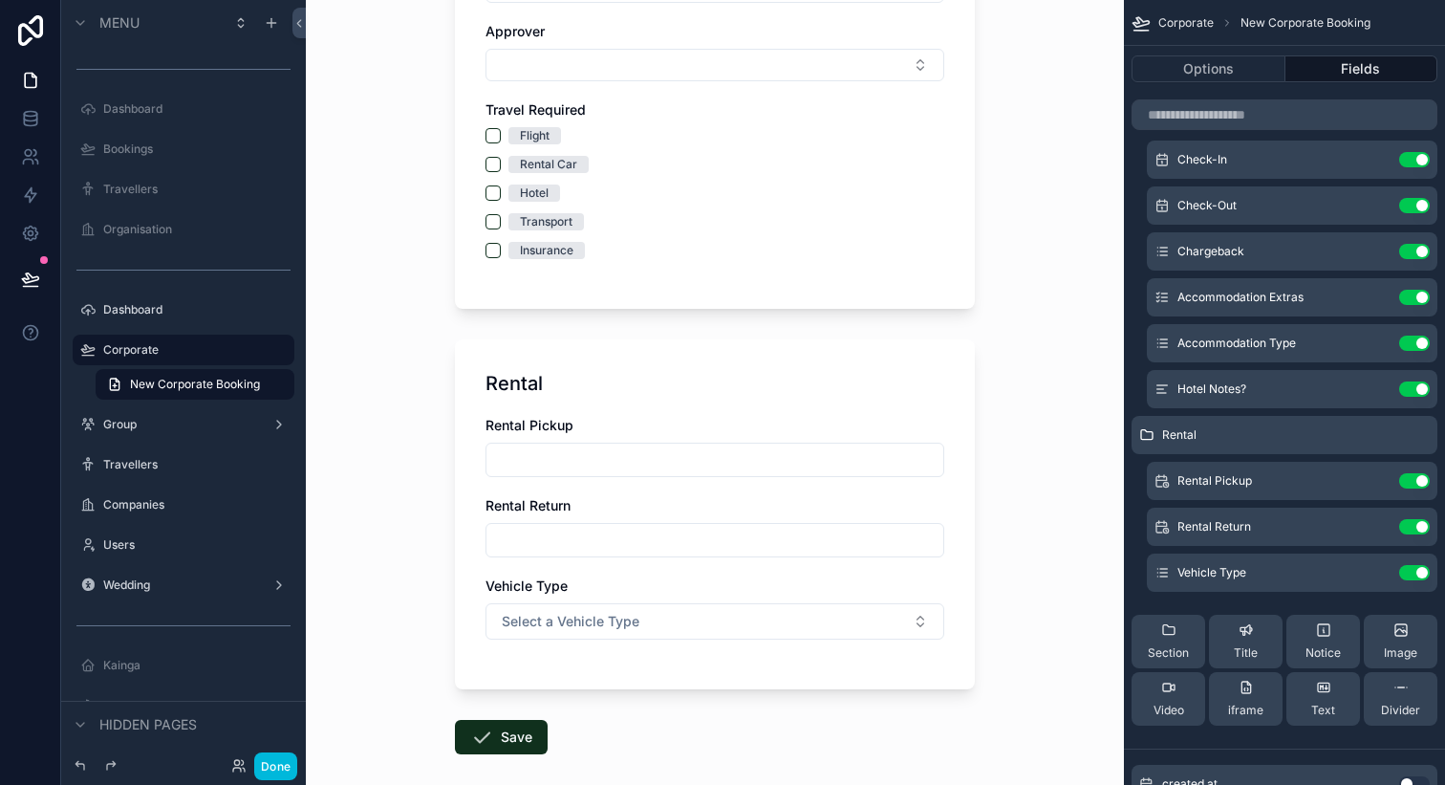
click at [0, 0] on icon "scrollable content" at bounding box center [0, 0] width 0 height 0
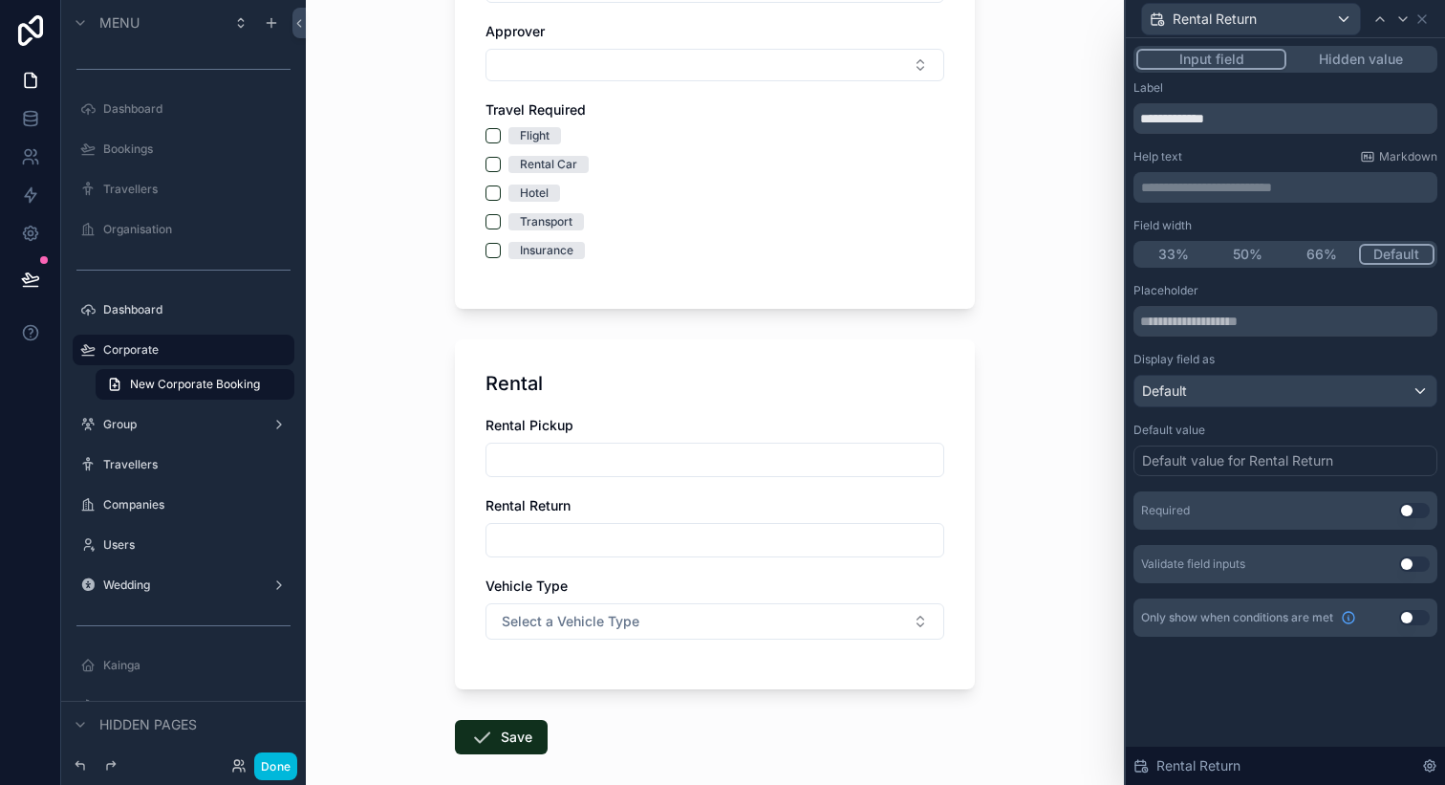
click at [1411, 618] on button "Use setting" at bounding box center [1415, 617] width 31 height 15
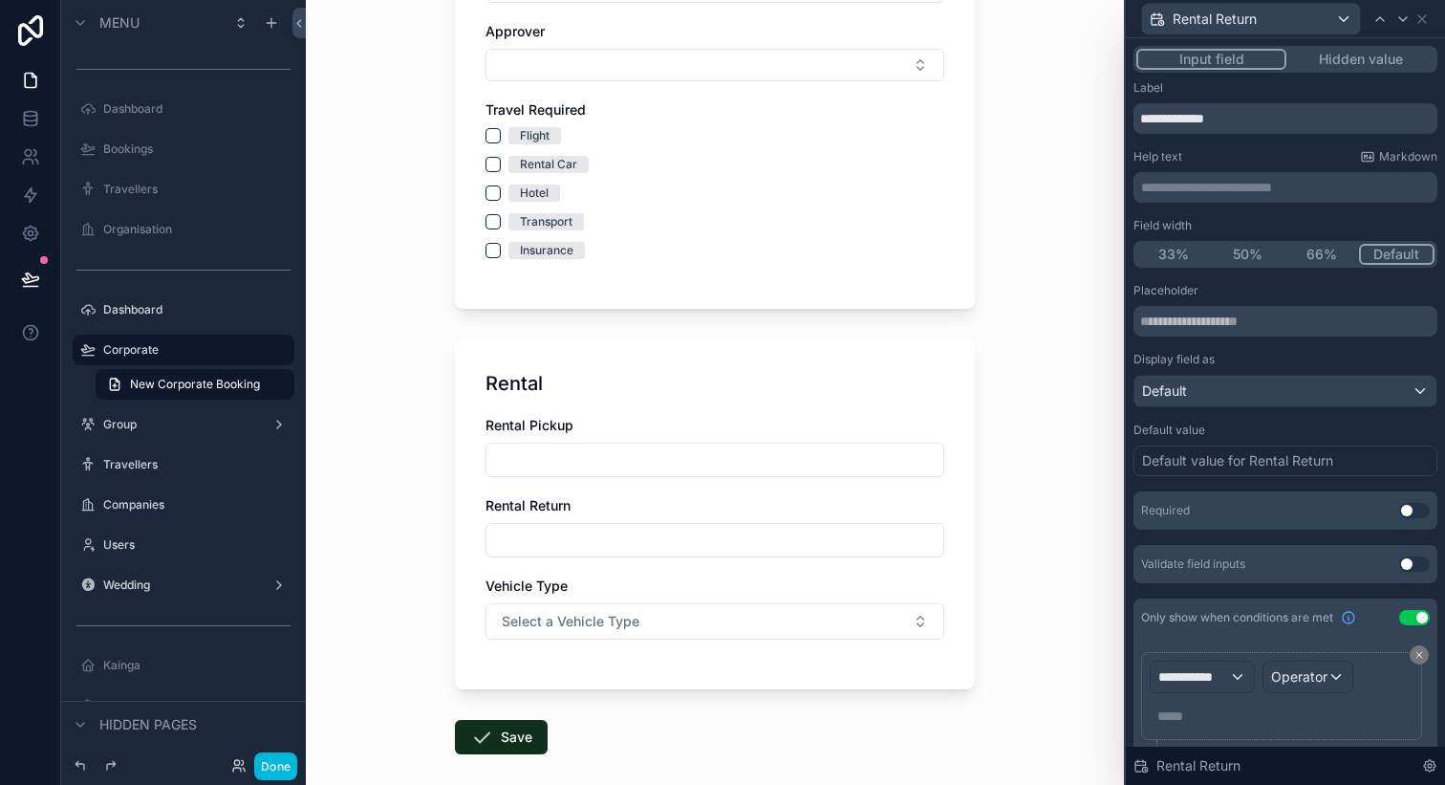
scroll to position [60, 0]
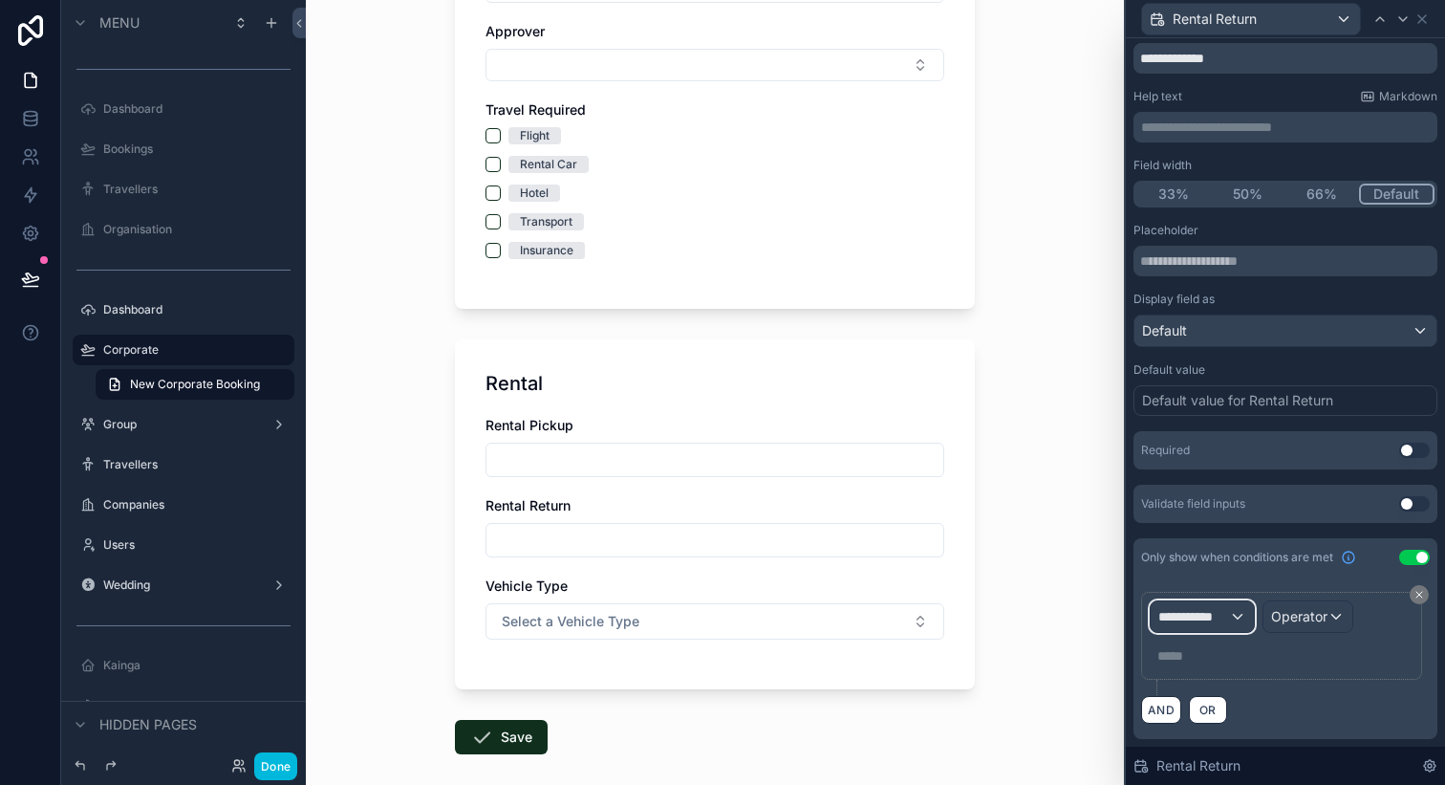
click at [1199, 620] on span "**********" at bounding box center [1194, 616] width 71 height 19
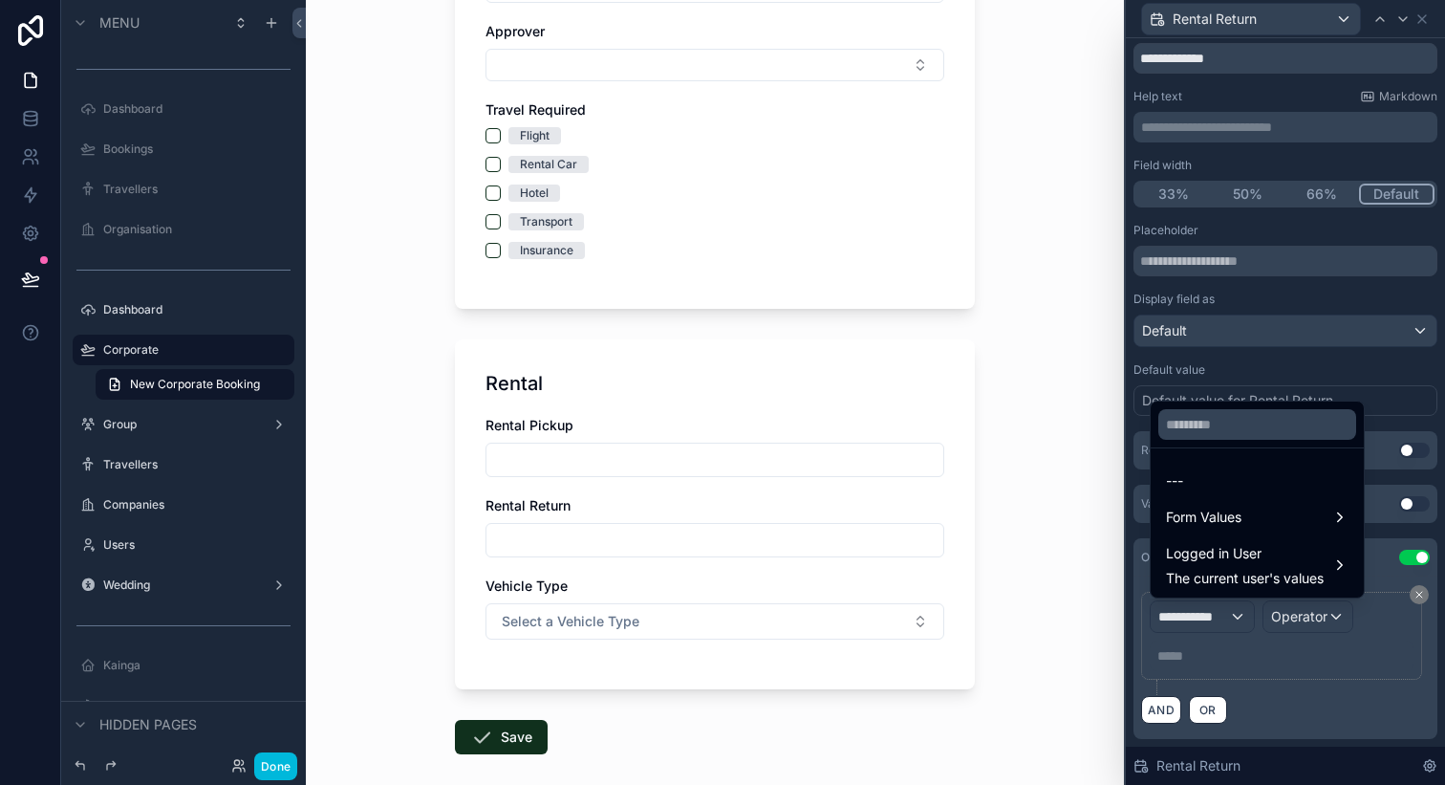
click at [1234, 530] on div "Form Values" at bounding box center [1258, 517] width 206 height 34
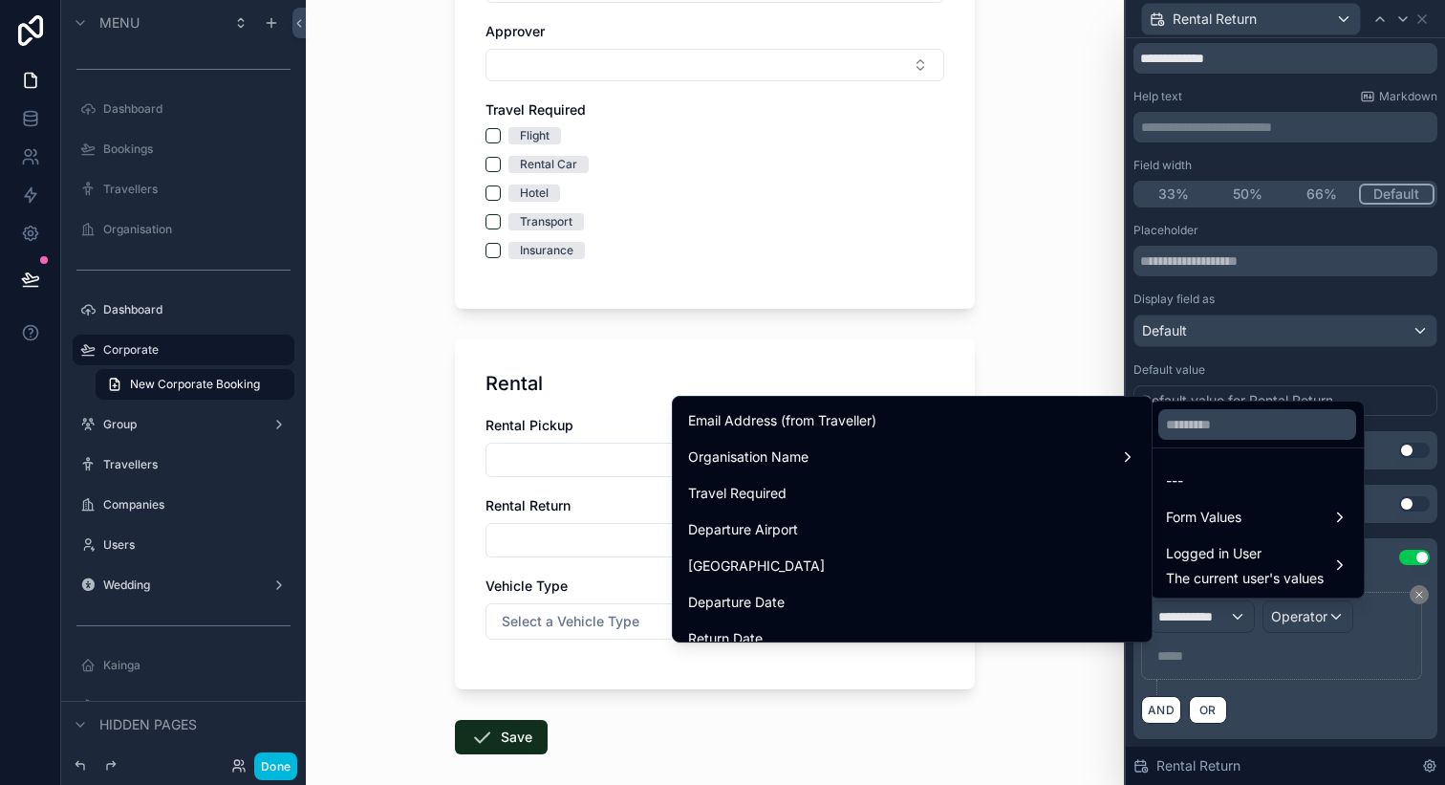
scroll to position [141, 0]
click at [804, 498] on div "Travel Required" at bounding box center [912, 495] width 448 height 23
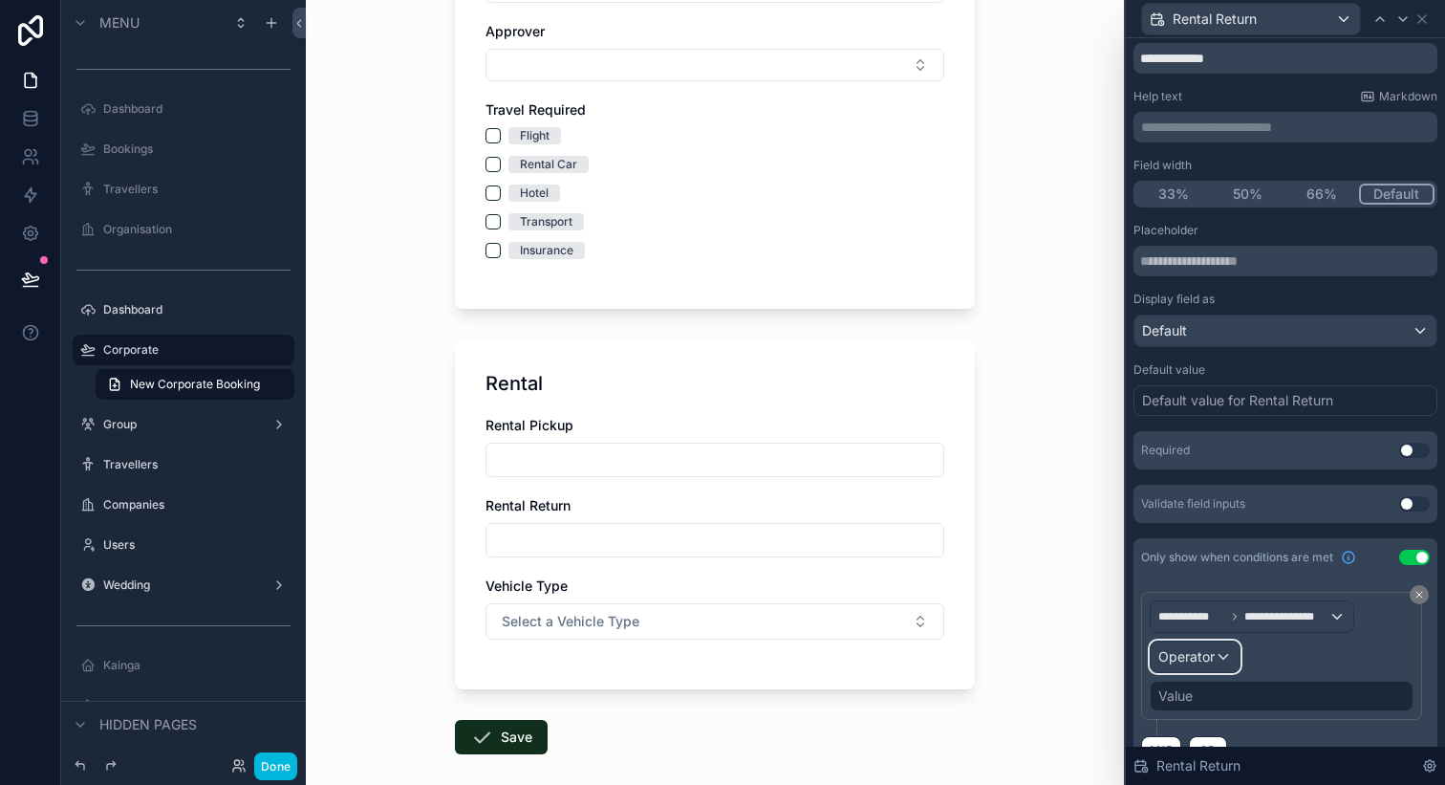
click at [1208, 661] on span "Operator" at bounding box center [1187, 656] width 56 height 16
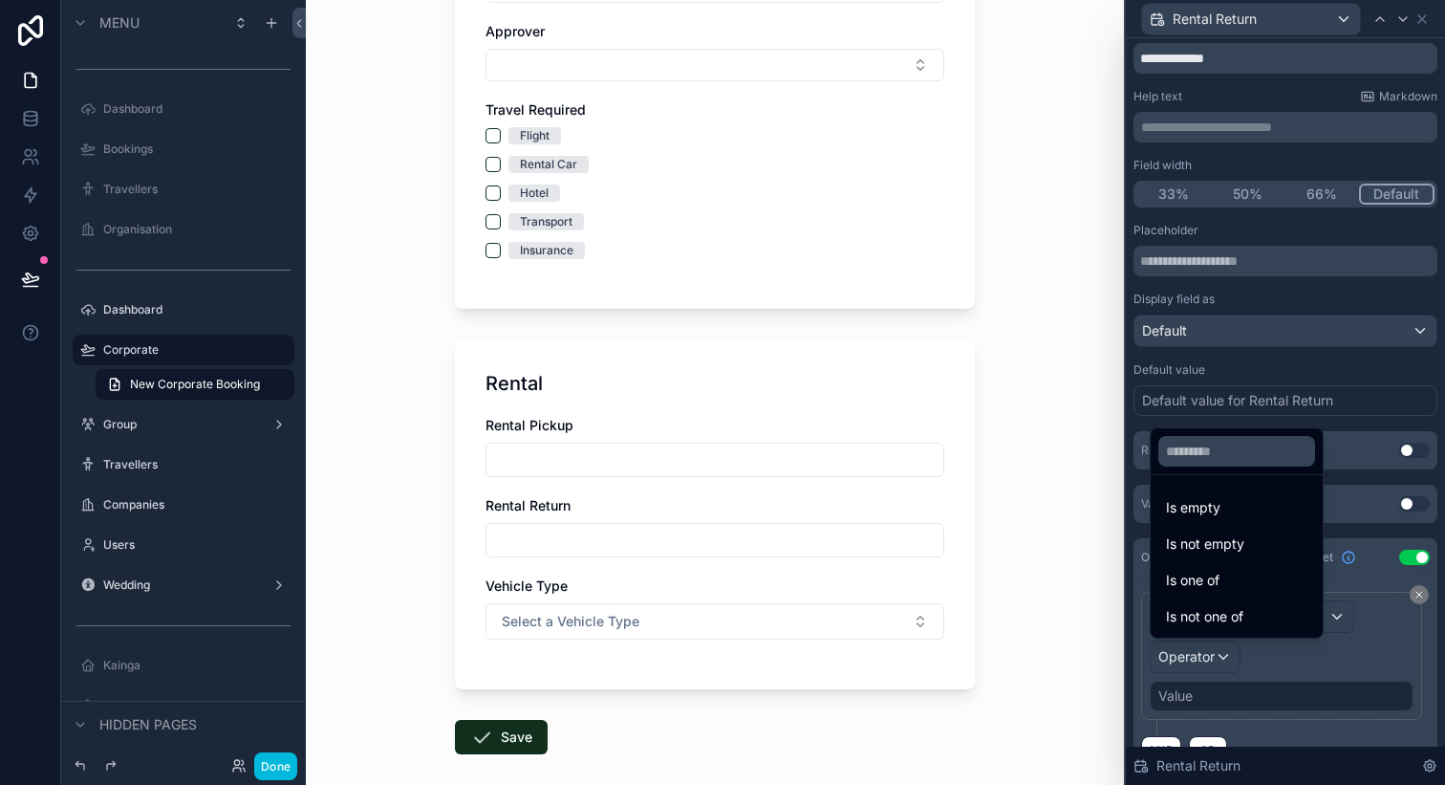
click at [1226, 612] on span "Is not one of" at bounding box center [1204, 616] width 77 height 23
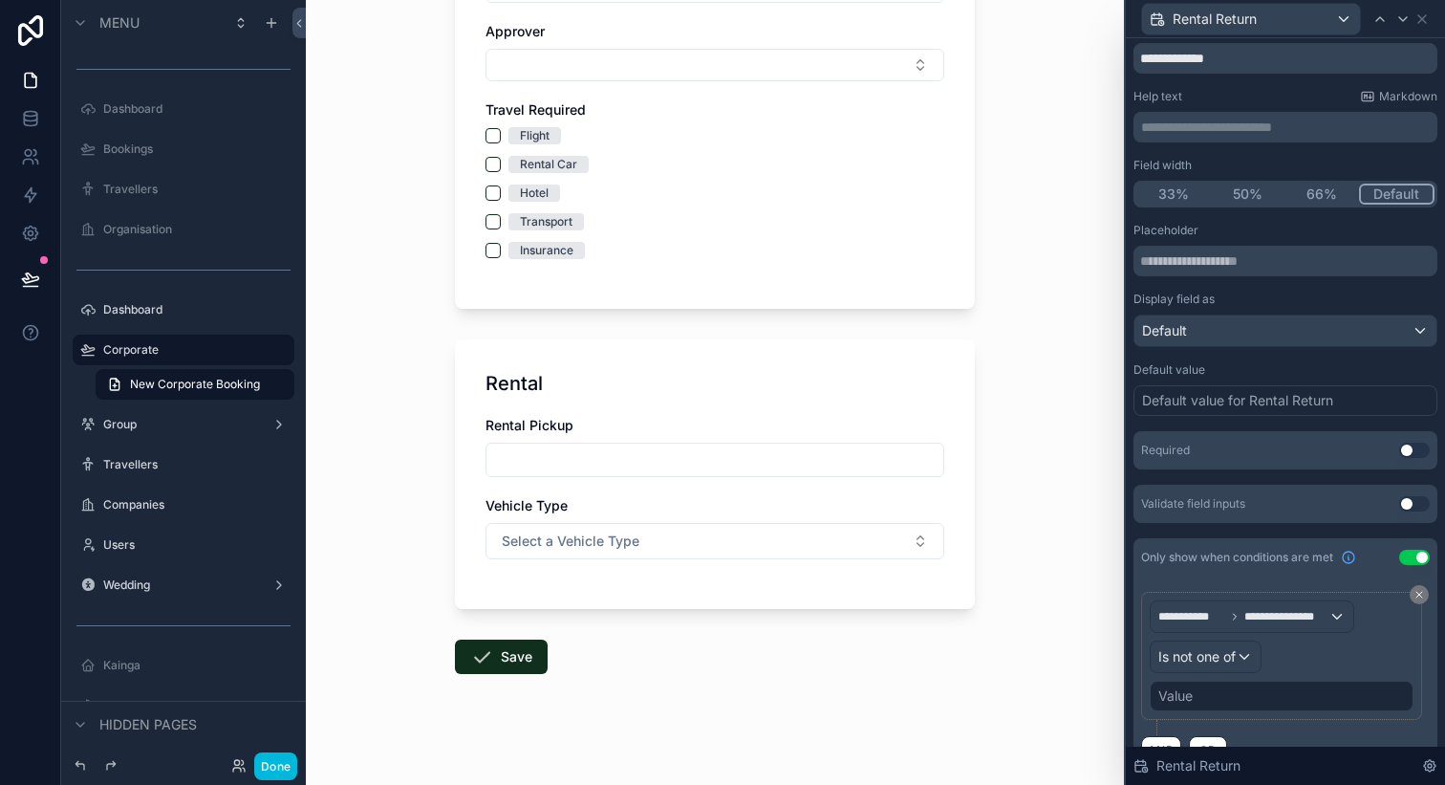
click at [1212, 701] on div "Value" at bounding box center [1282, 696] width 264 height 31
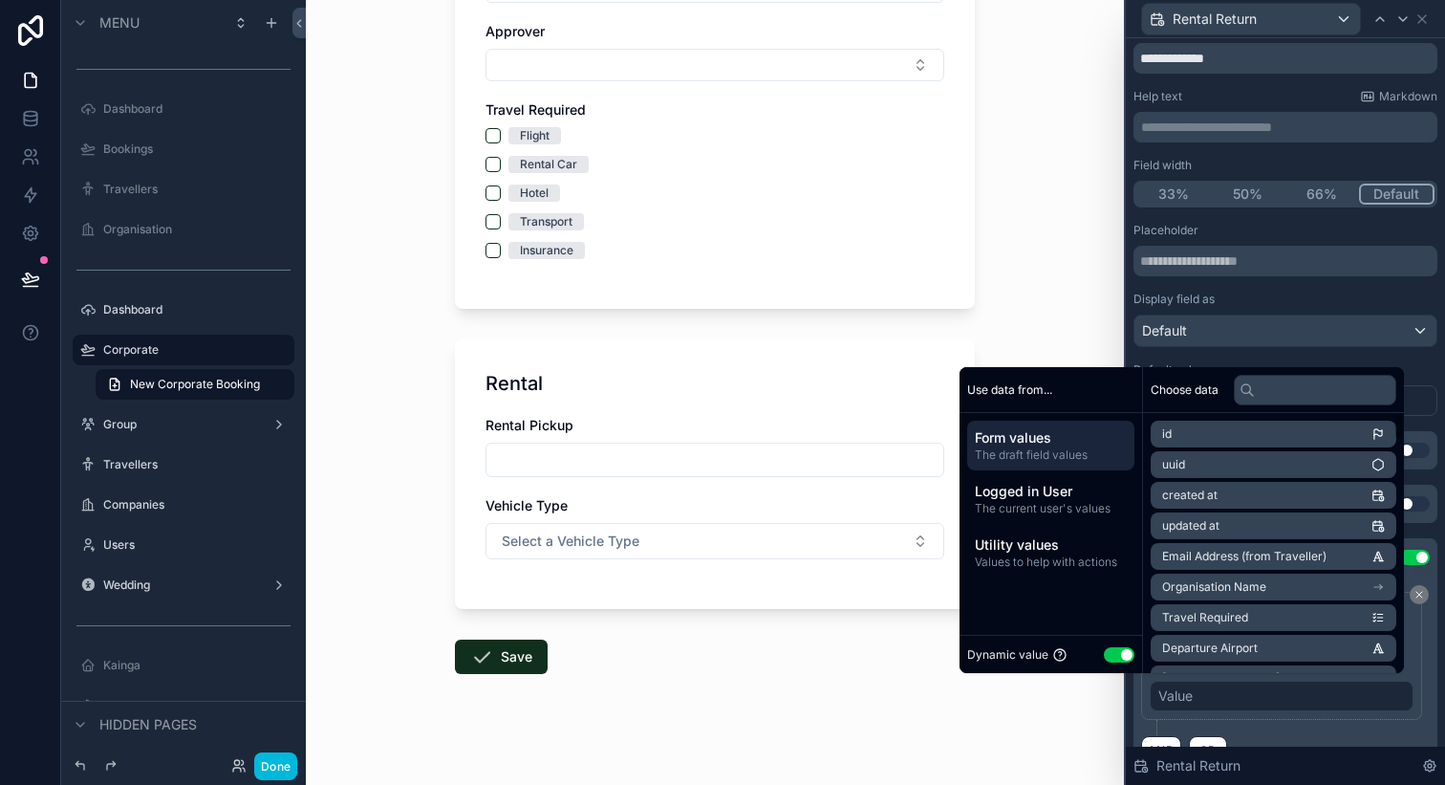
click at [1119, 657] on button "Use setting" at bounding box center [1119, 654] width 31 height 15
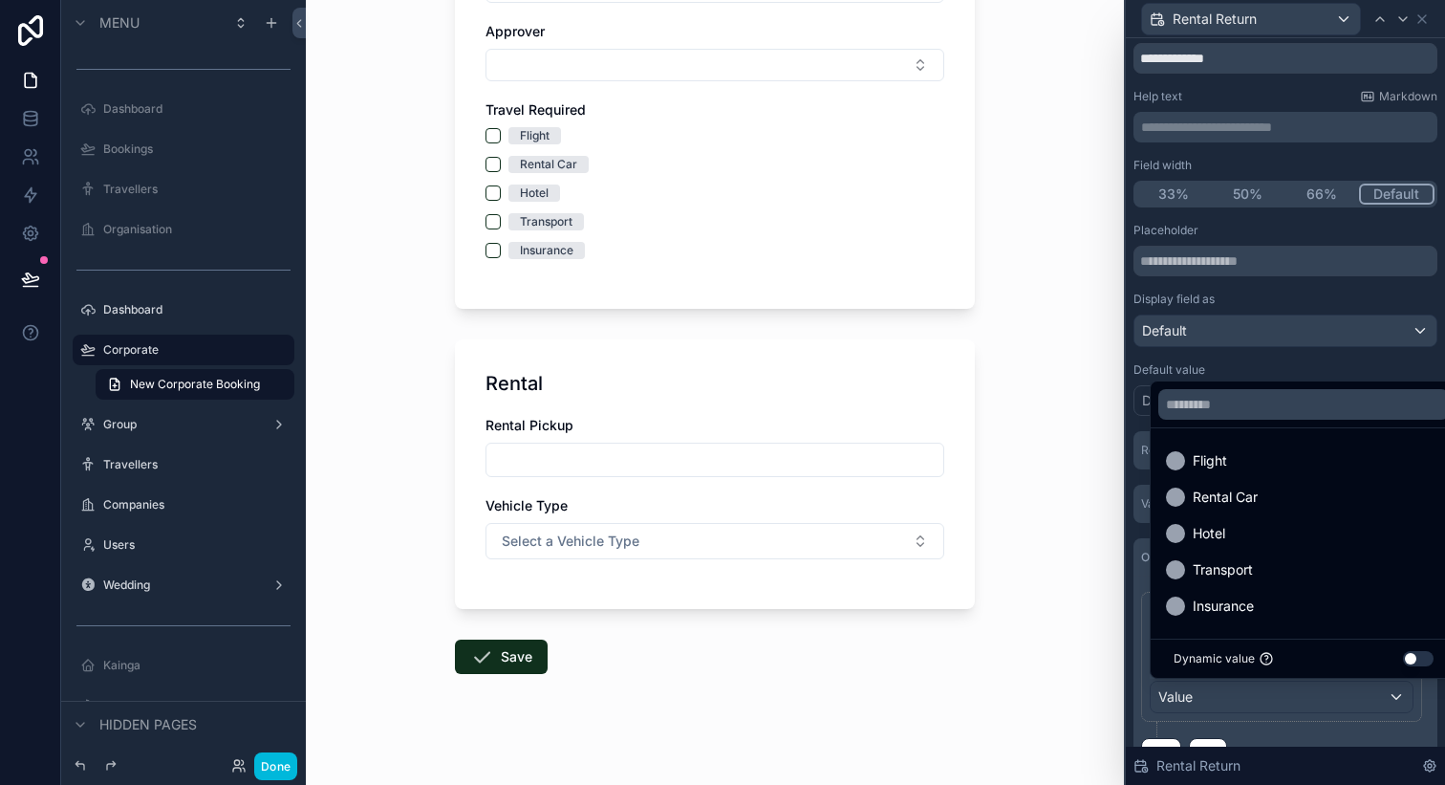
click at [1248, 467] on div "Flight" at bounding box center [1303, 460] width 275 height 23
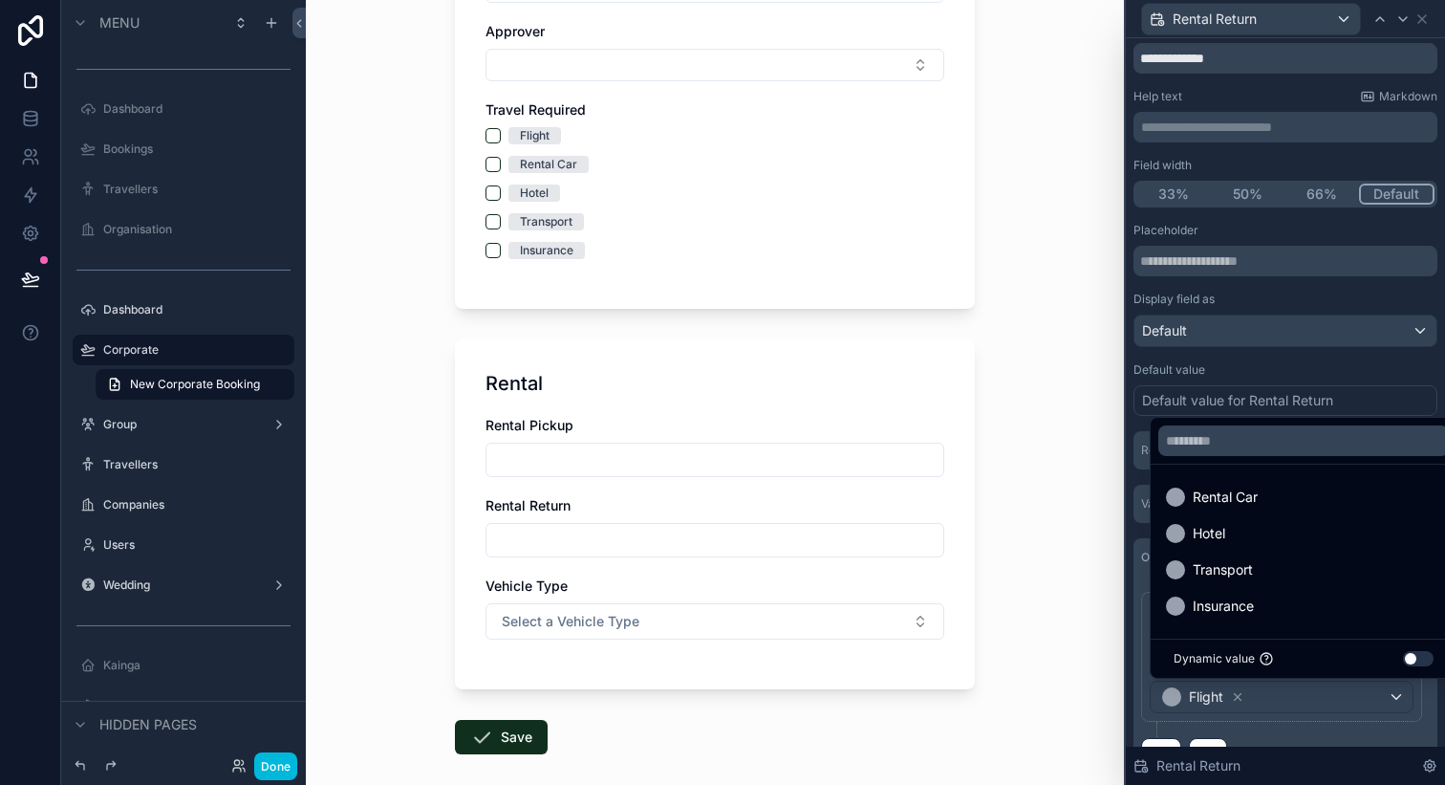
click at [1049, 494] on div "New Corporate Booking Travel Purpose Organisation Name [PERSON_NAME] Awhiowhio …" at bounding box center [715, 392] width 818 height 785
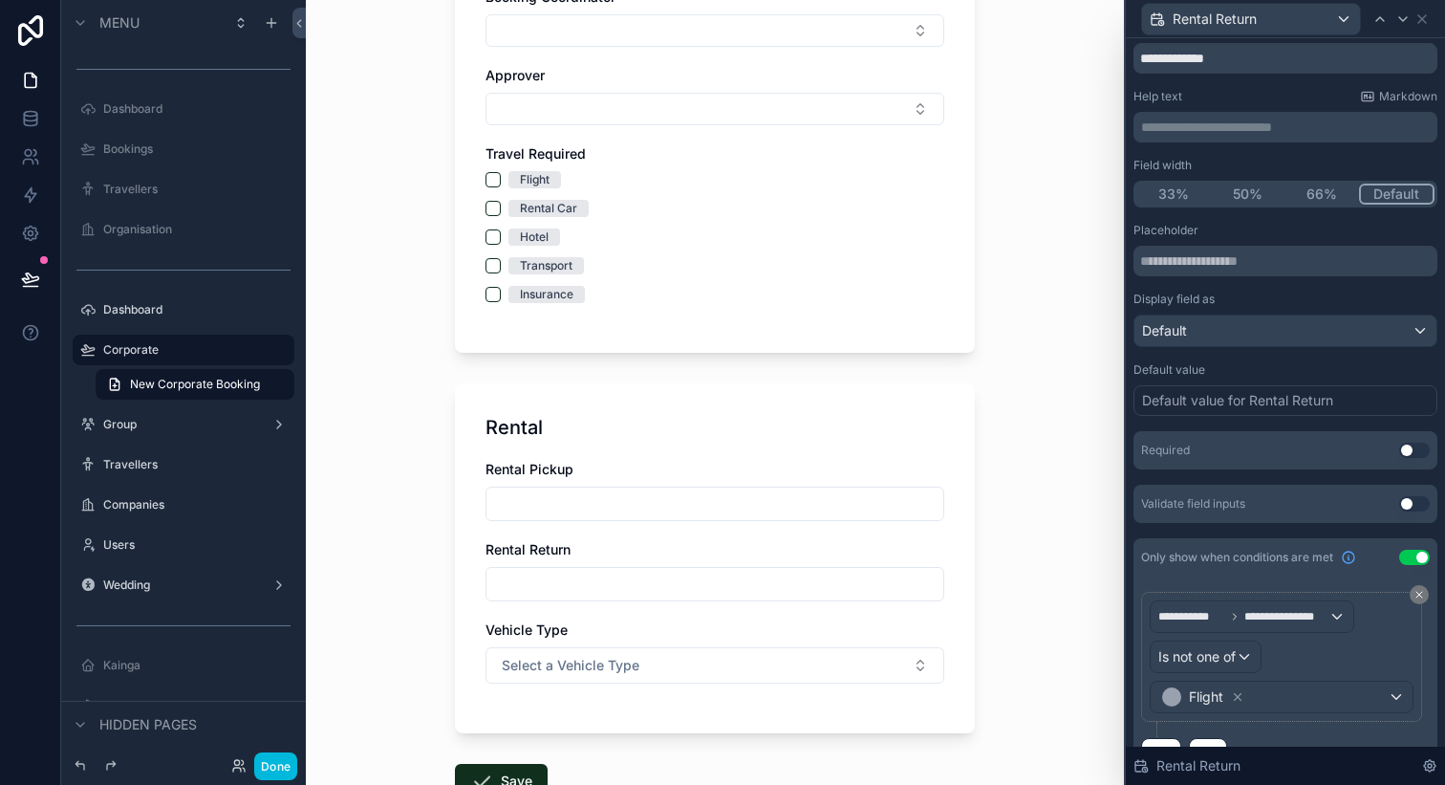
scroll to position [435, 0]
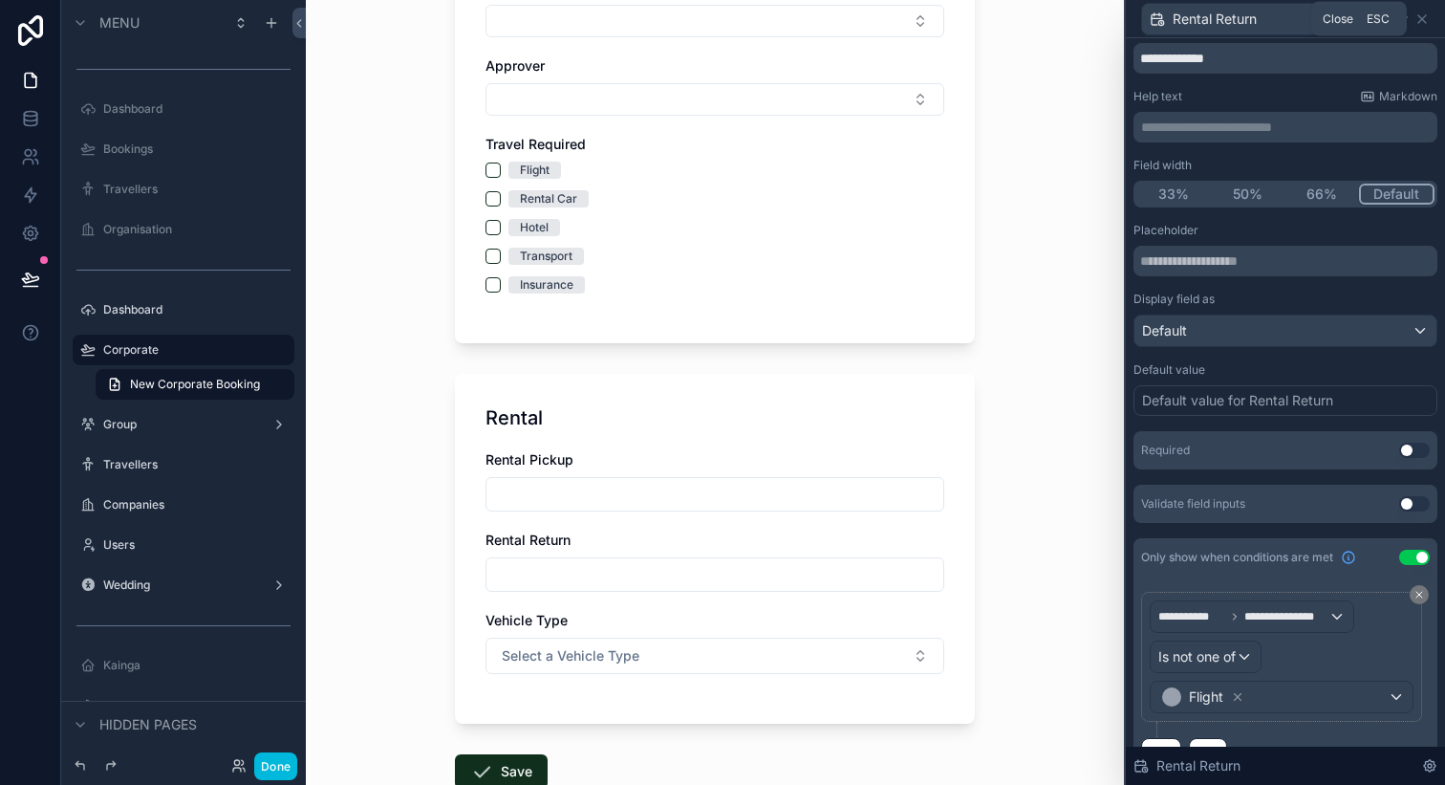
click at [1424, 19] on icon at bounding box center [1422, 18] width 15 height 15
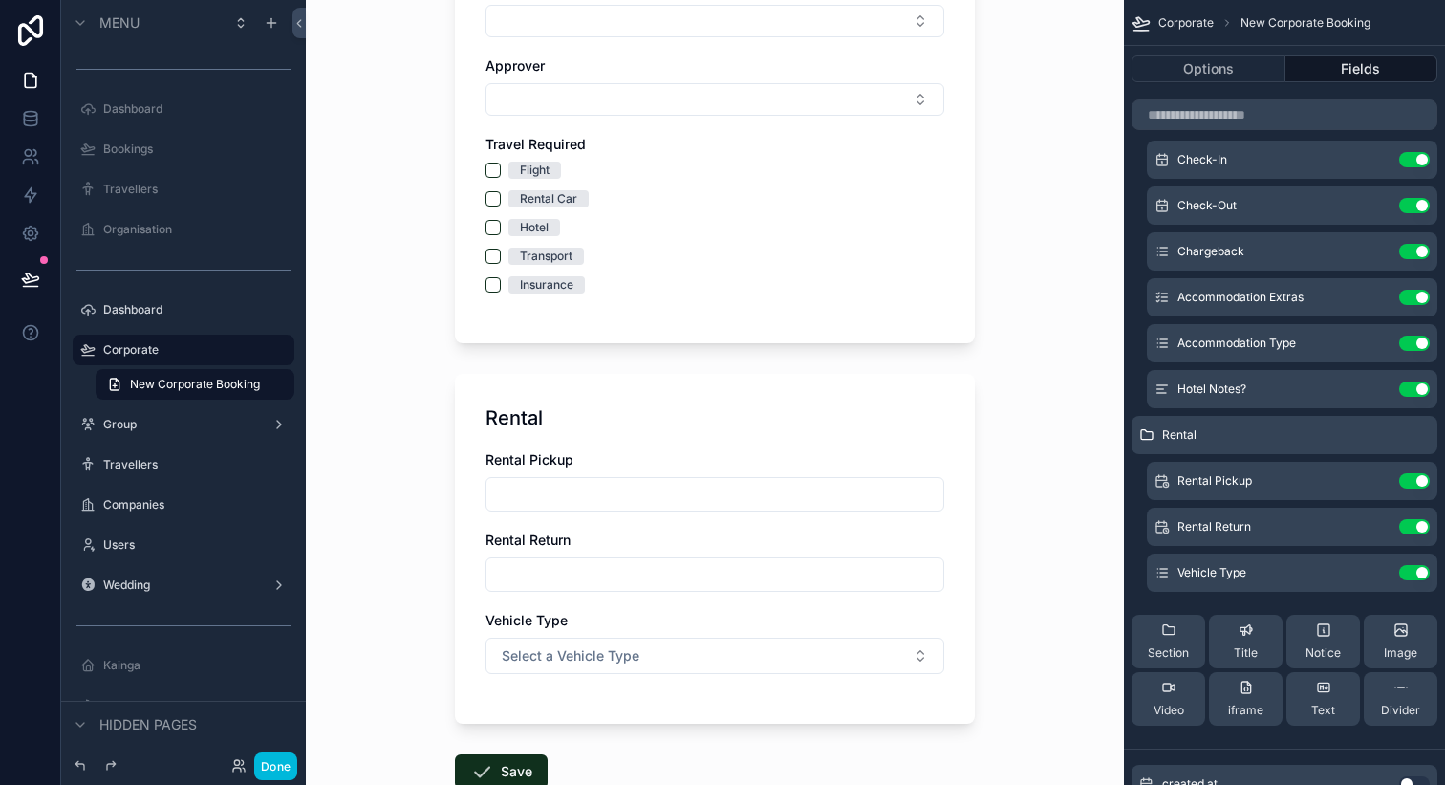
click at [852, 434] on div "Rental Rental Pickup Rental Return Vehicle Type Select a Vehicle Type" at bounding box center [715, 549] width 520 height 350
click at [1376, 444] on div "Rental" at bounding box center [1285, 435] width 306 height 38
click at [0, 0] on icon "scrollable content" at bounding box center [0, 0] width 0 height 0
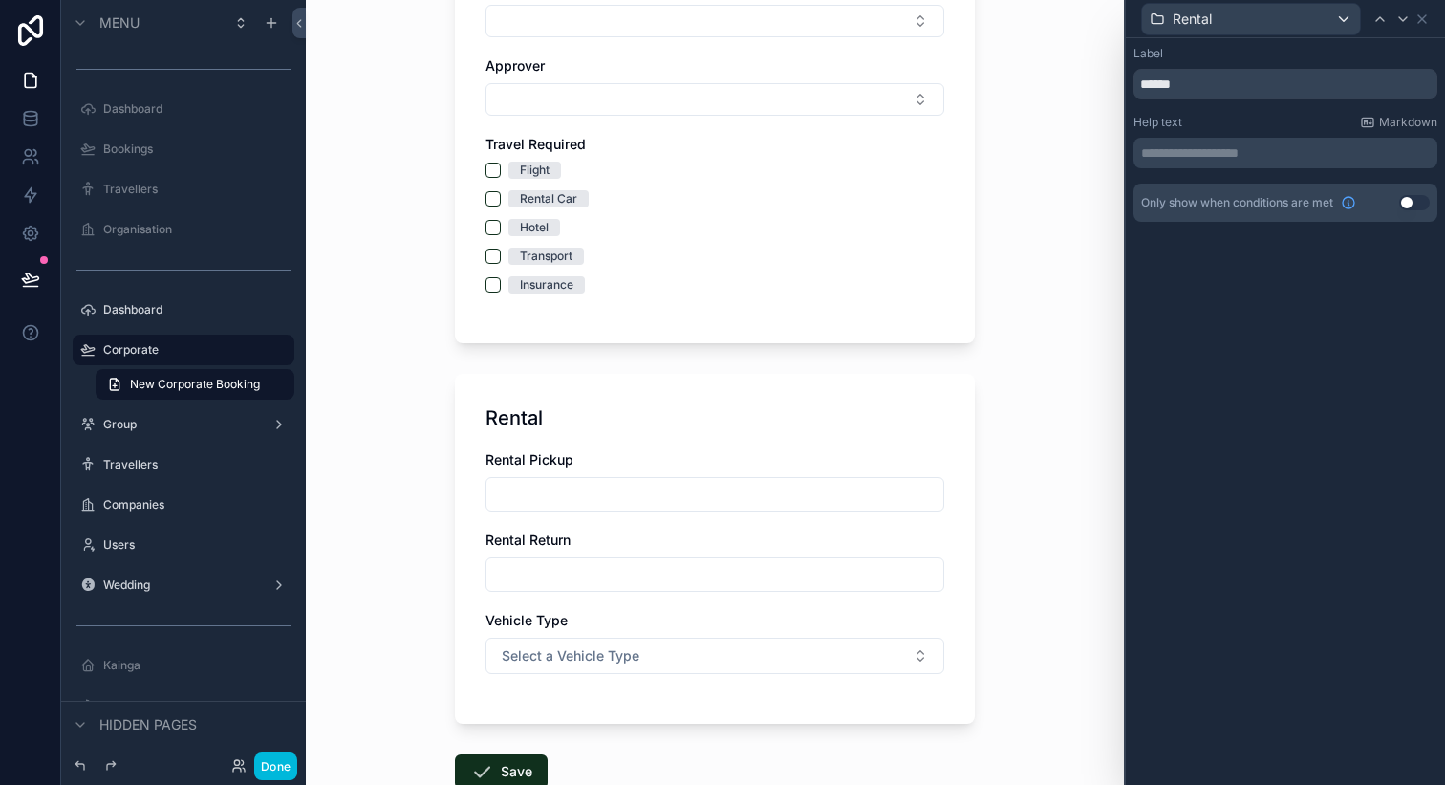
click at [1410, 197] on button "Use setting" at bounding box center [1415, 202] width 31 height 15
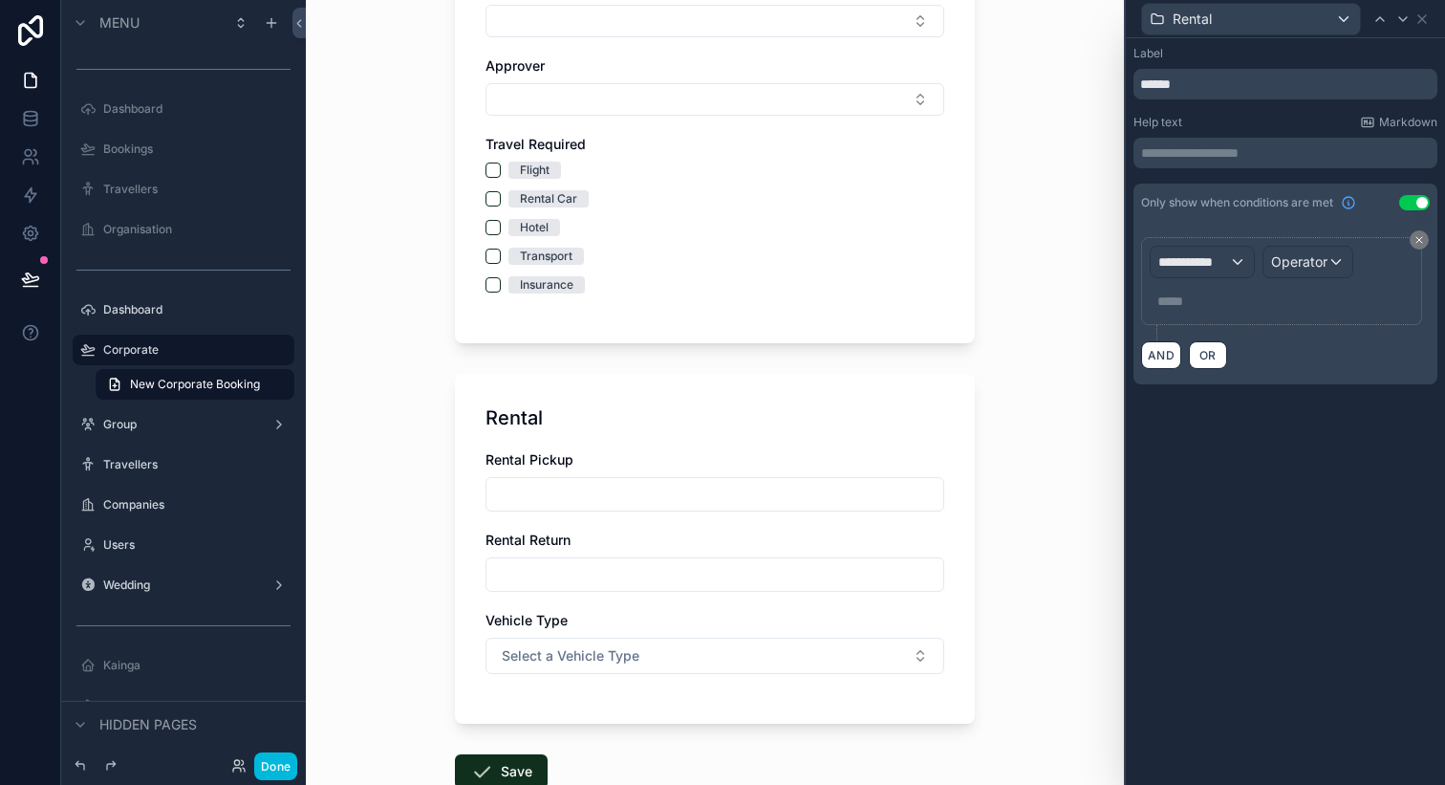
click at [1207, 278] on div "**********" at bounding box center [1282, 281] width 264 height 71
click at [1204, 269] on span "**********" at bounding box center [1194, 261] width 71 height 19
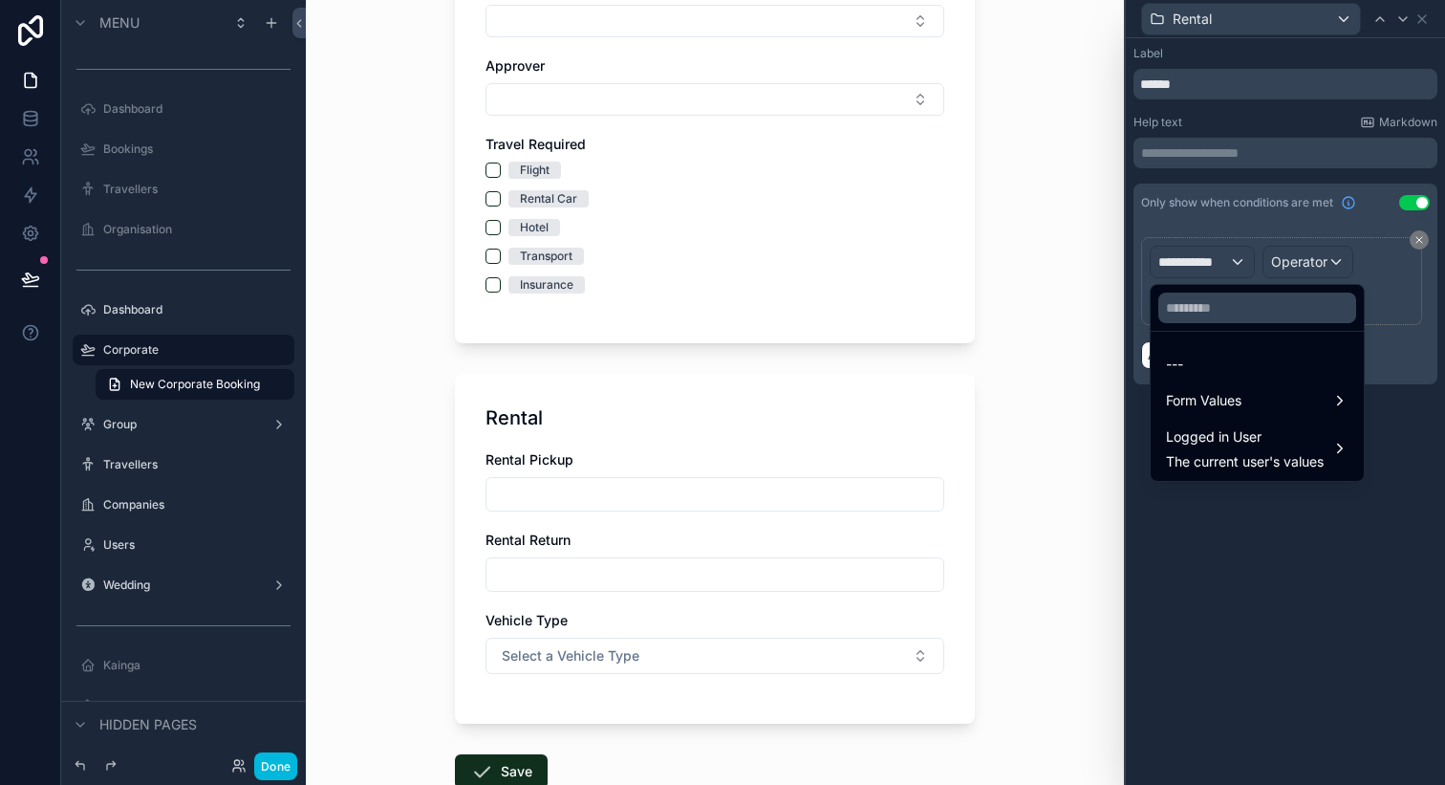
click at [1237, 408] on span "Form Values" at bounding box center [1204, 400] width 76 height 23
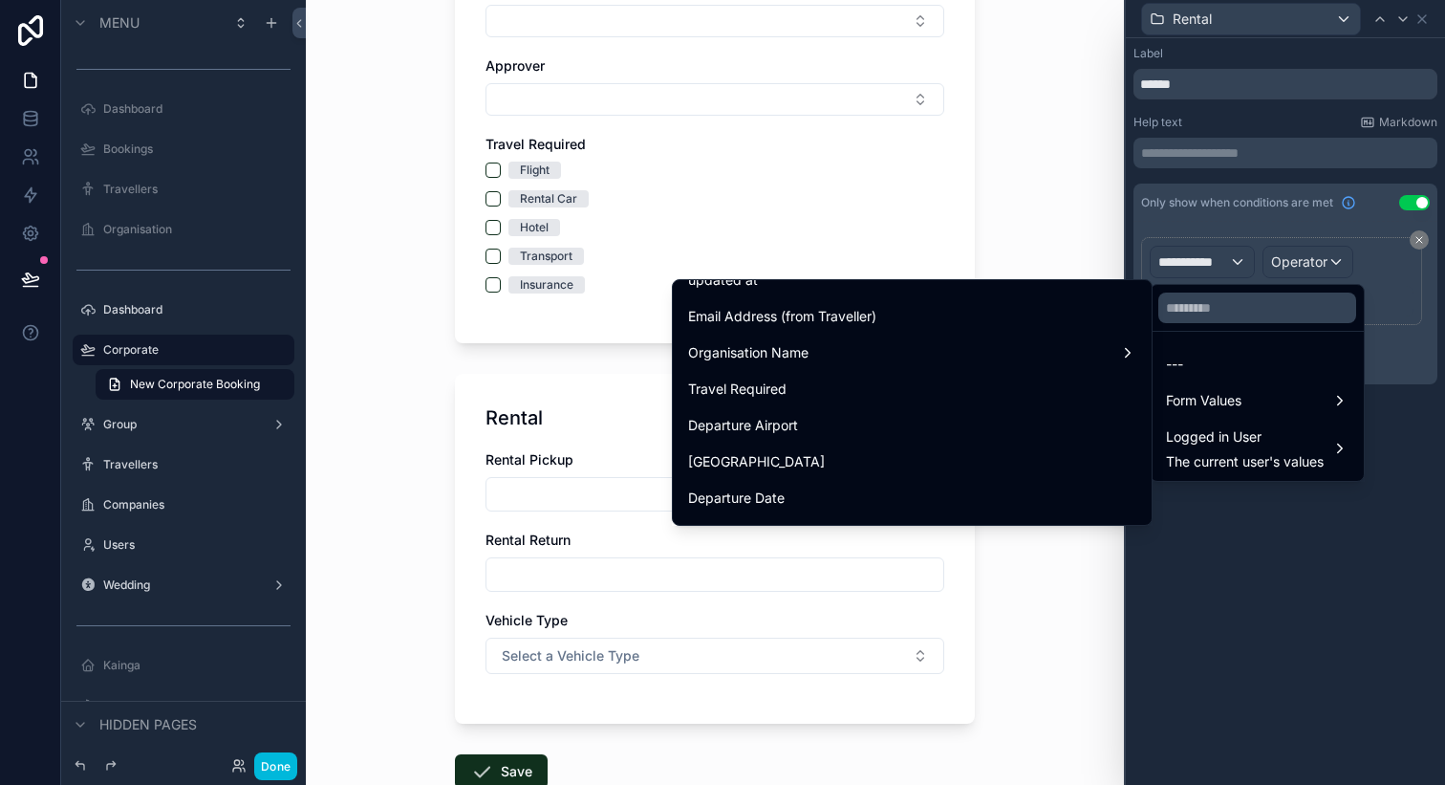
scroll to position [140, 0]
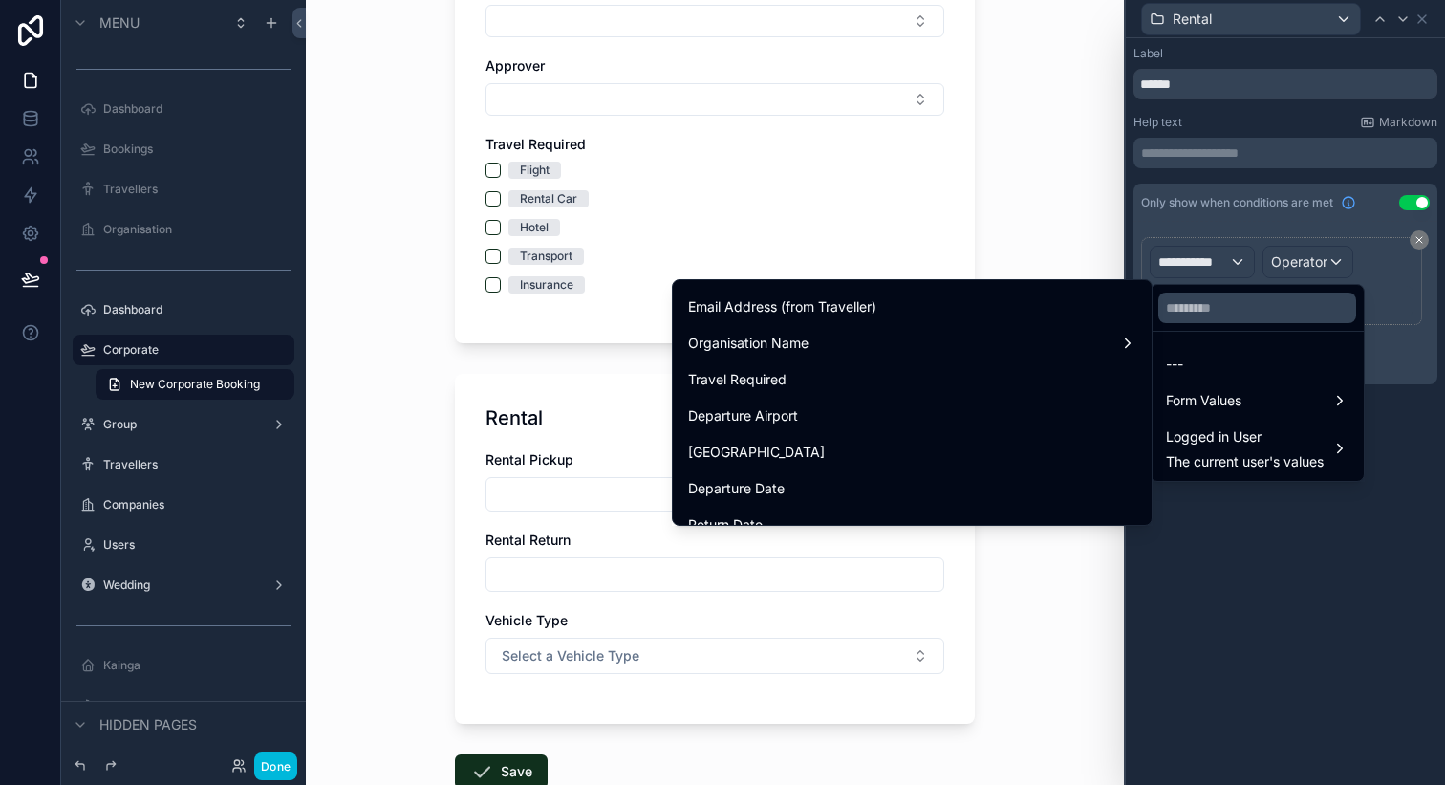
click at [953, 390] on div "Travel Required" at bounding box center [912, 379] width 448 height 23
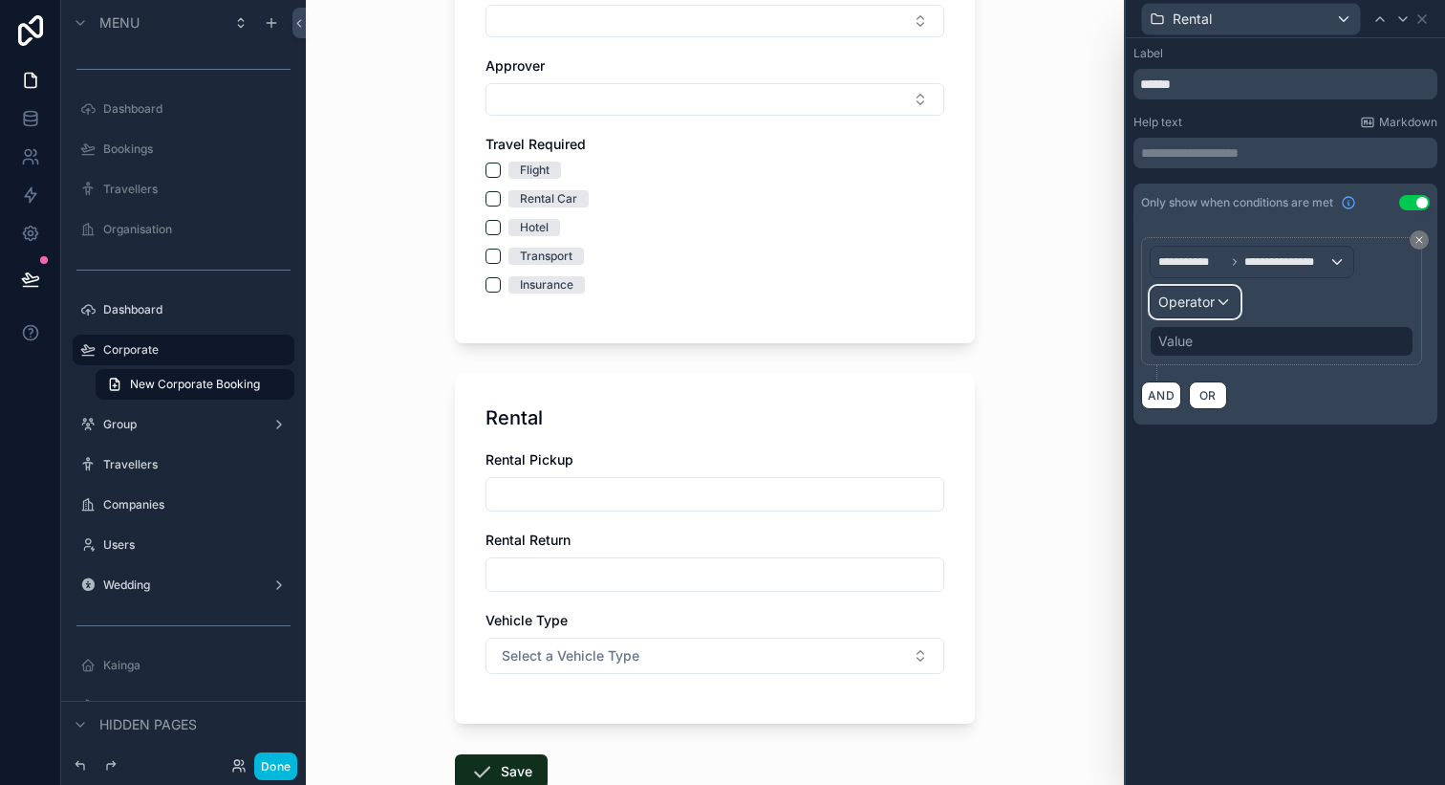
click at [1205, 302] on span "Operator" at bounding box center [1187, 301] width 56 height 16
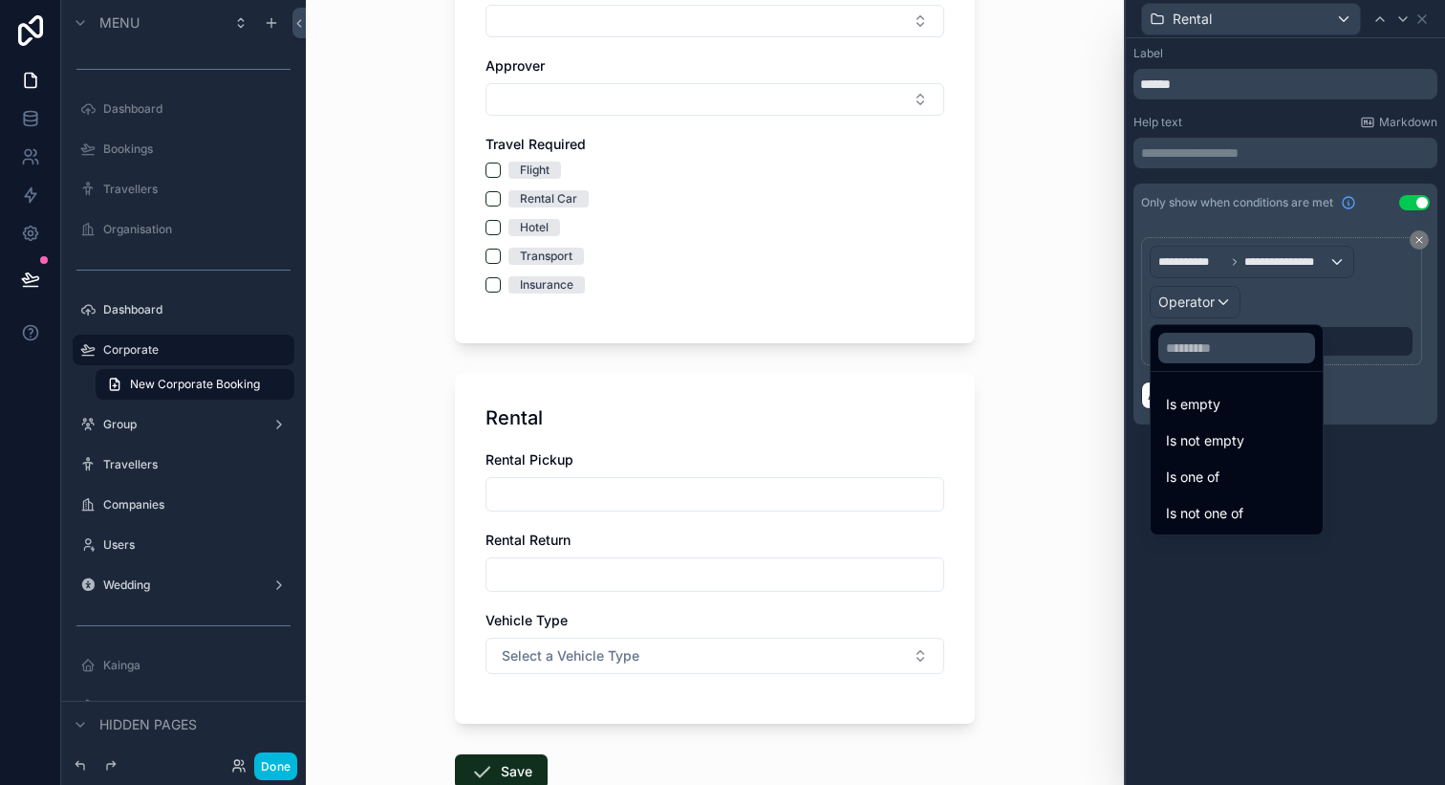
click at [1249, 480] on div "Is one of" at bounding box center [1236, 477] width 141 height 23
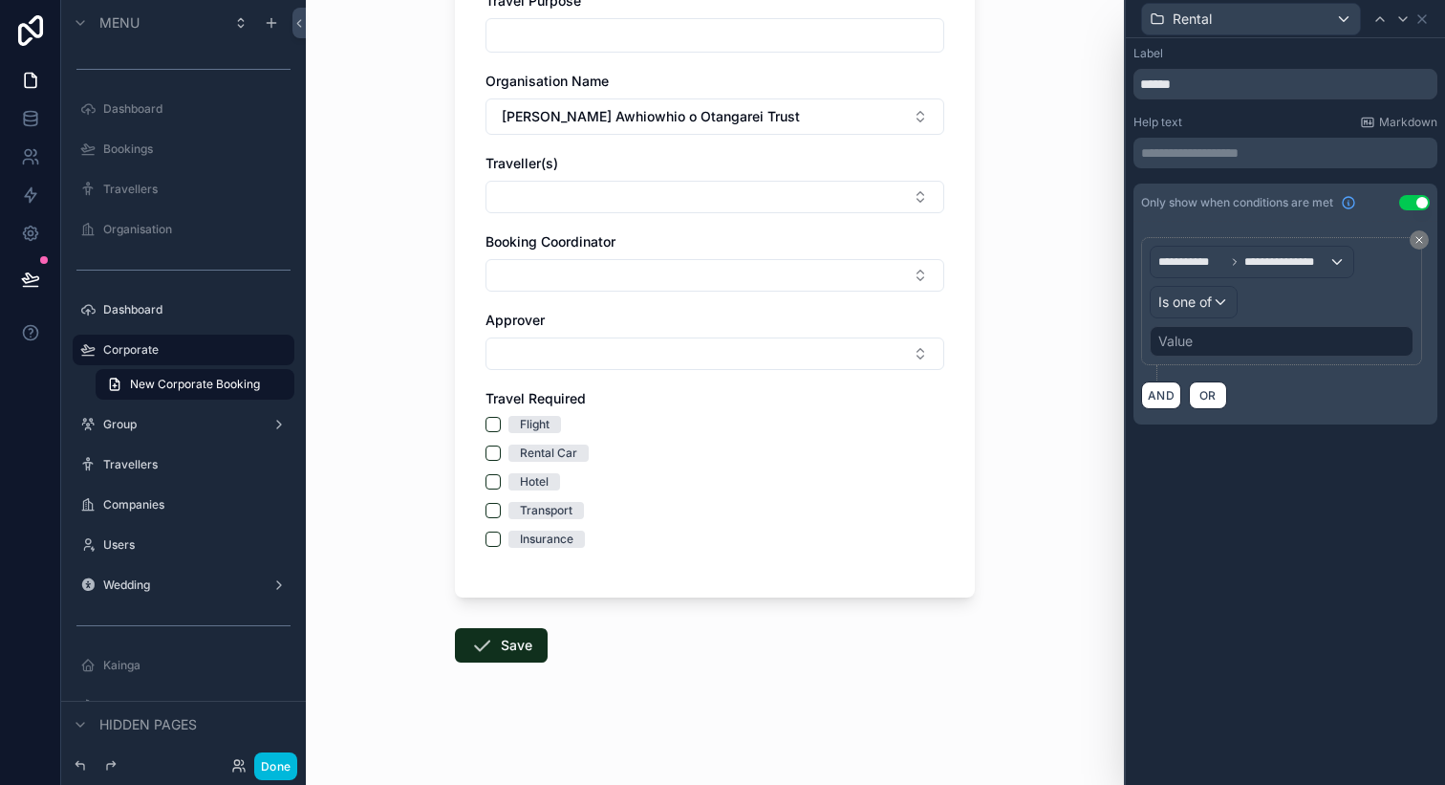
click at [1235, 345] on div "Value" at bounding box center [1282, 341] width 264 height 31
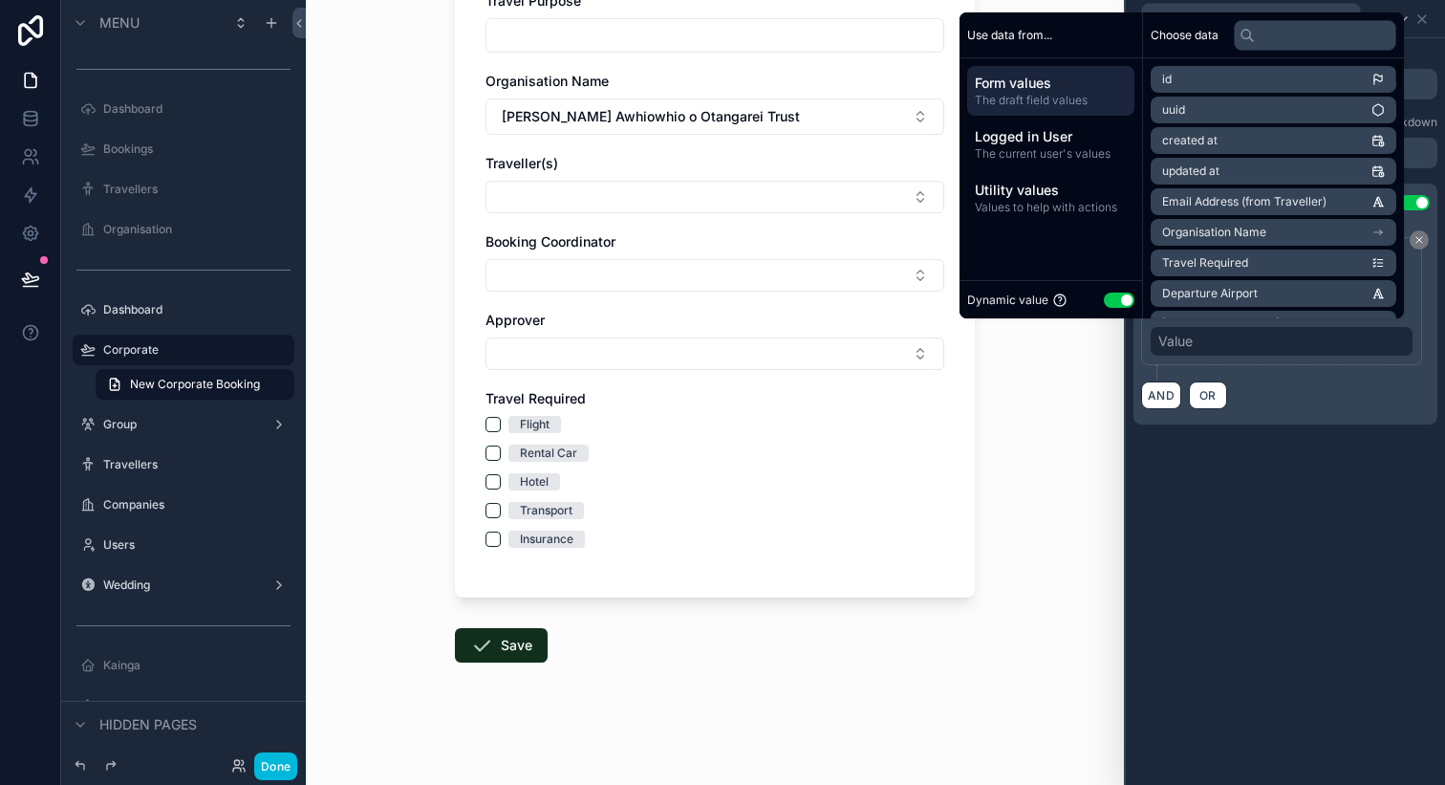
click at [1104, 302] on button "Use setting" at bounding box center [1119, 300] width 31 height 15
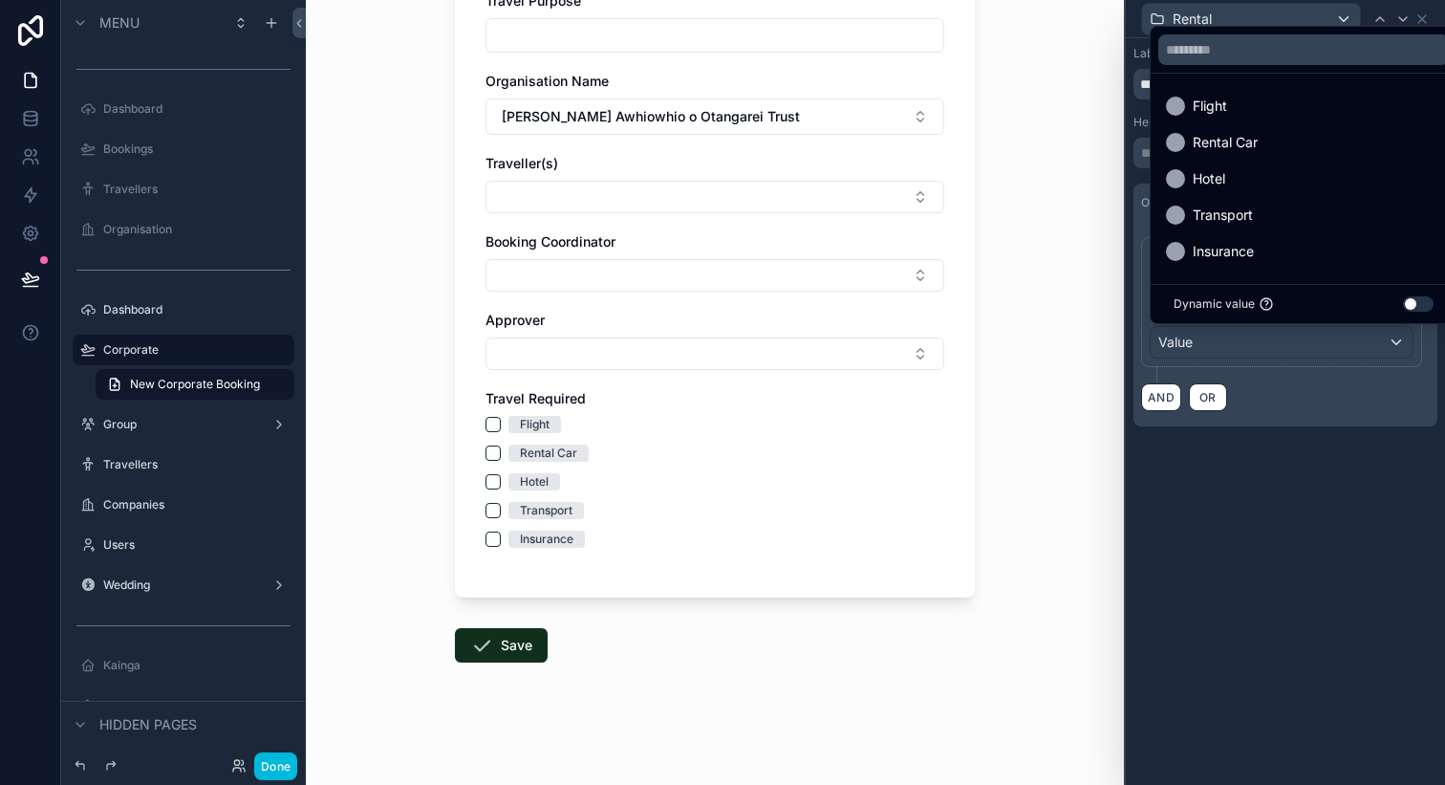
click at [1208, 139] on span "Rental Car" at bounding box center [1225, 142] width 65 height 23
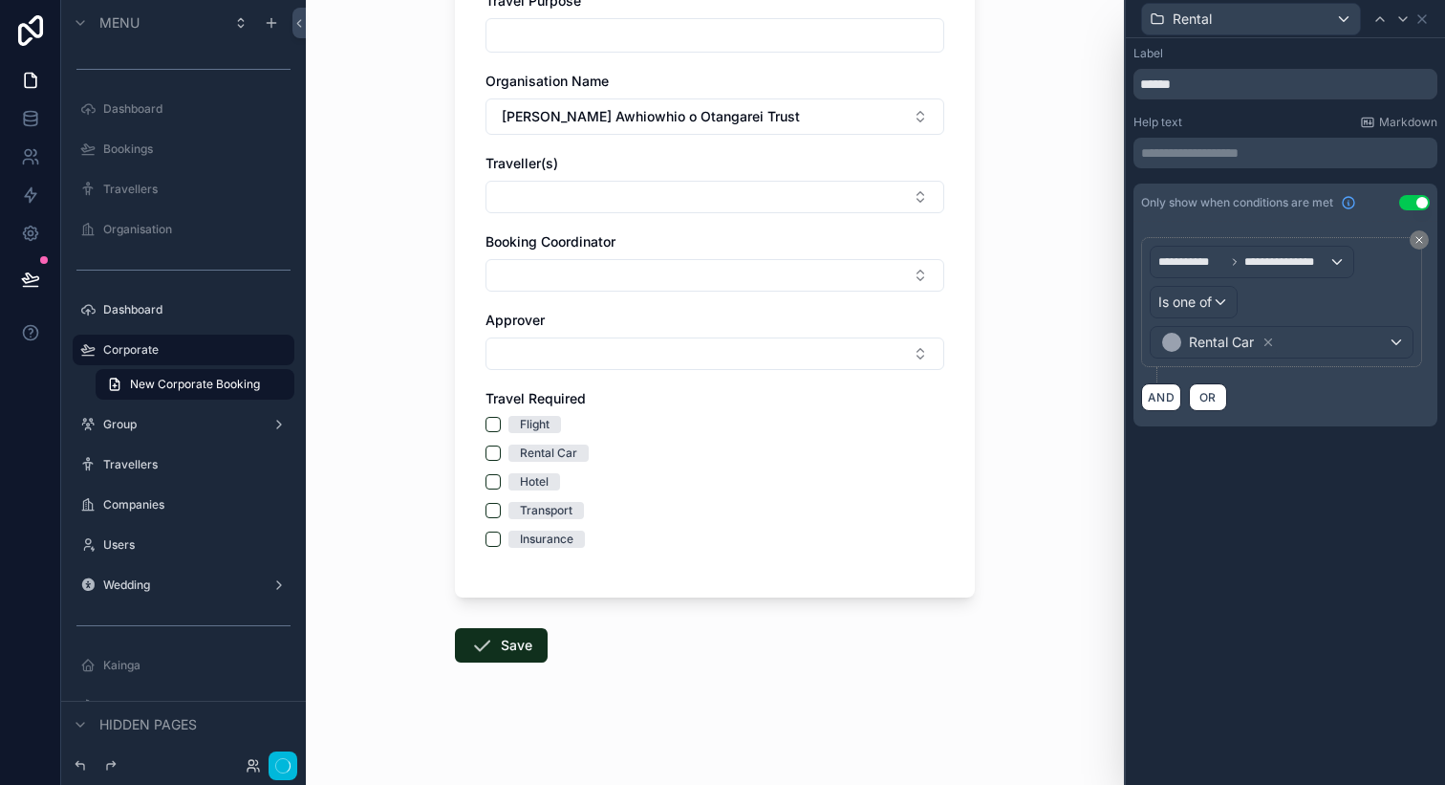
click at [1326, 471] on div "**********" at bounding box center [1285, 255] width 319 height 434
click at [1427, 20] on icon at bounding box center [1422, 18] width 15 height 15
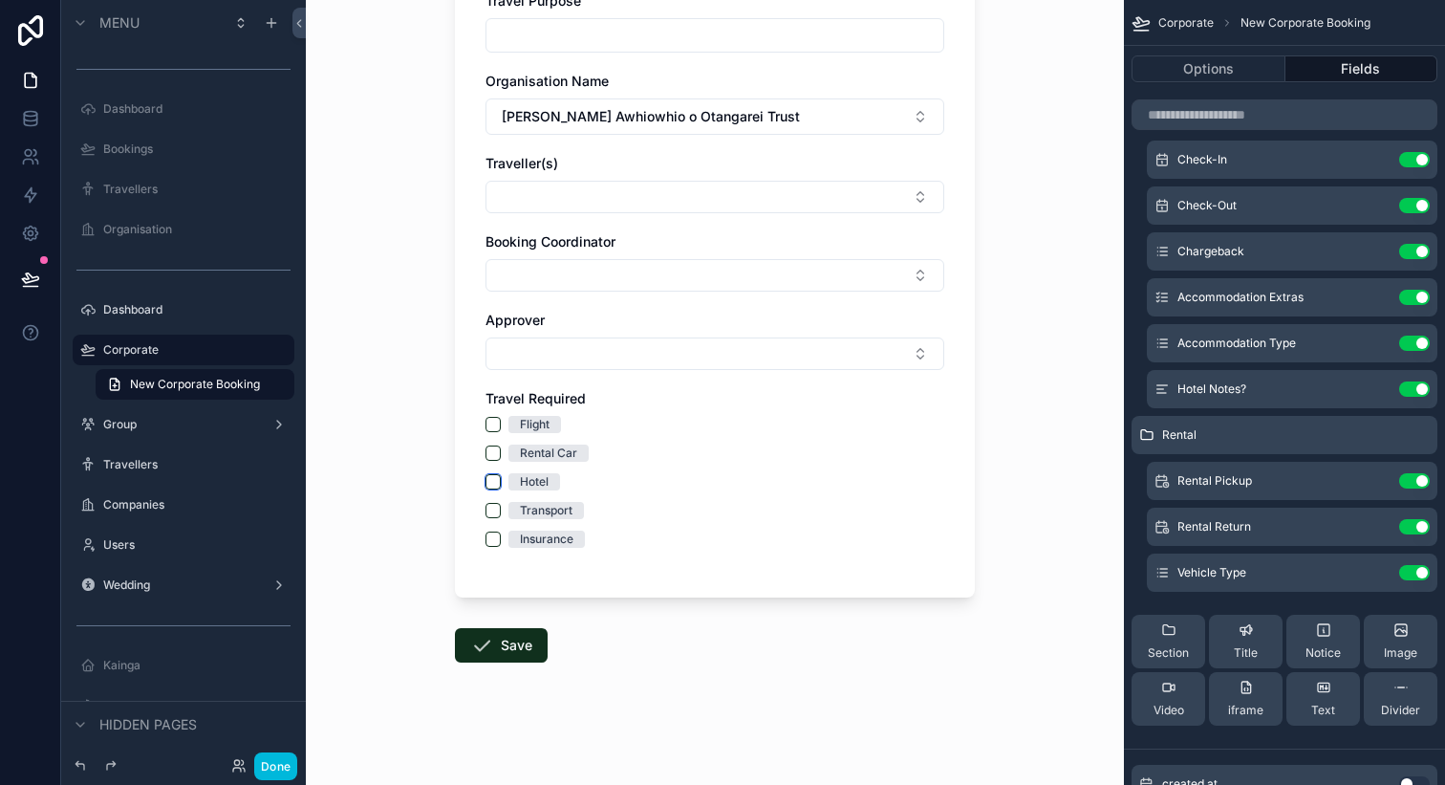
click at [495, 483] on button "Hotel" at bounding box center [493, 481] width 15 height 15
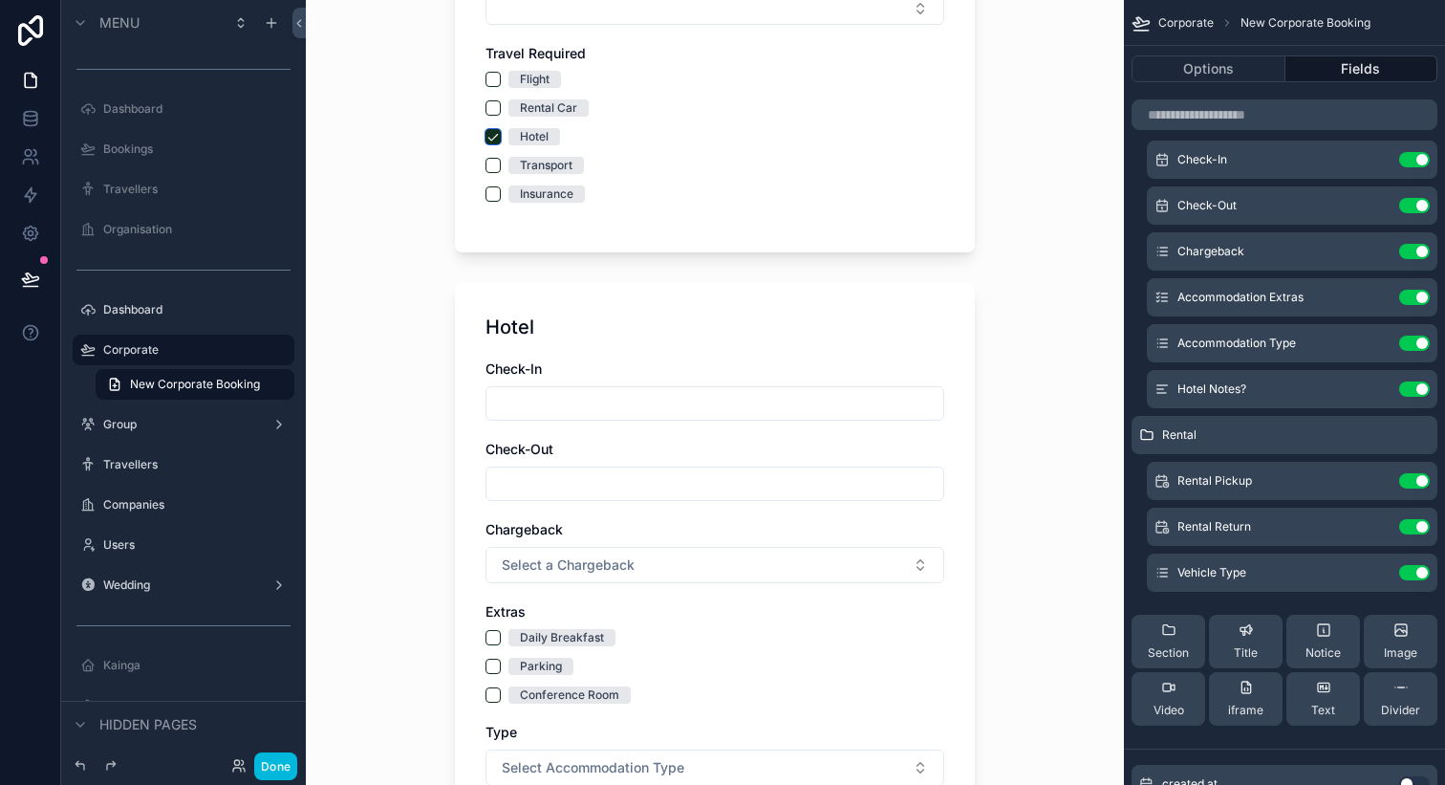
scroll to position [456, 0]
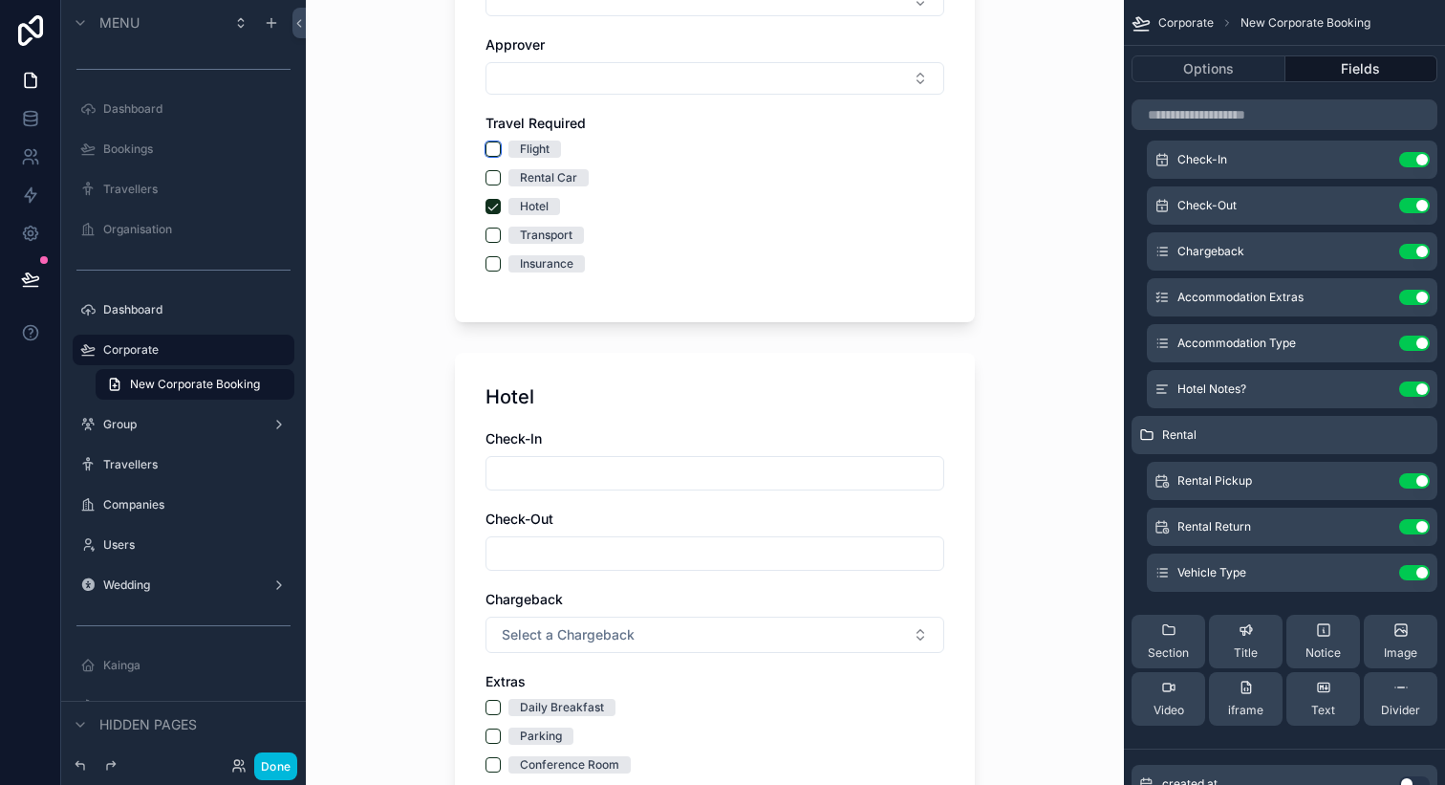
click at [496, 145] on button "Flight" at bounding box center [493, 148] width 15 height 15
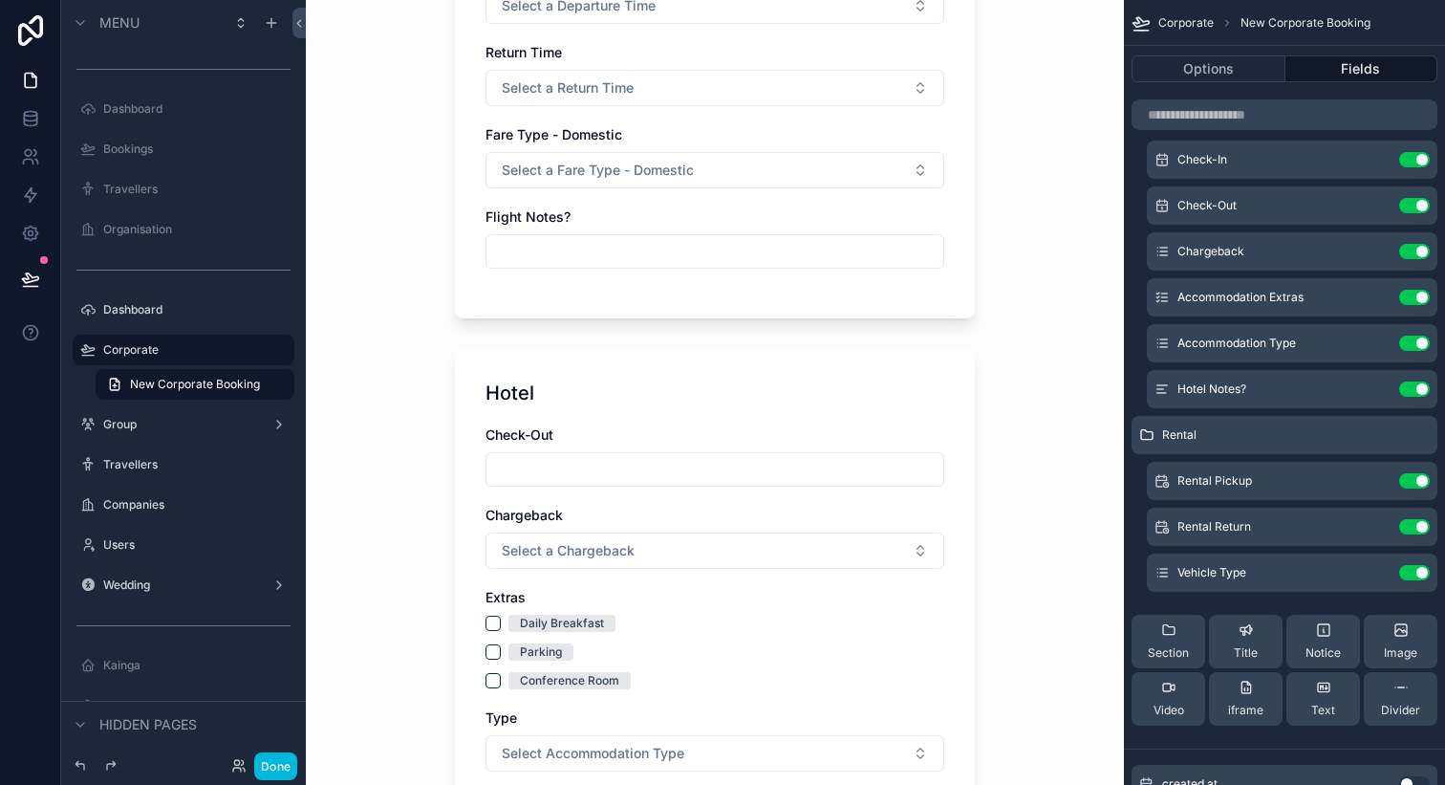
scroll to position [1416, 0]
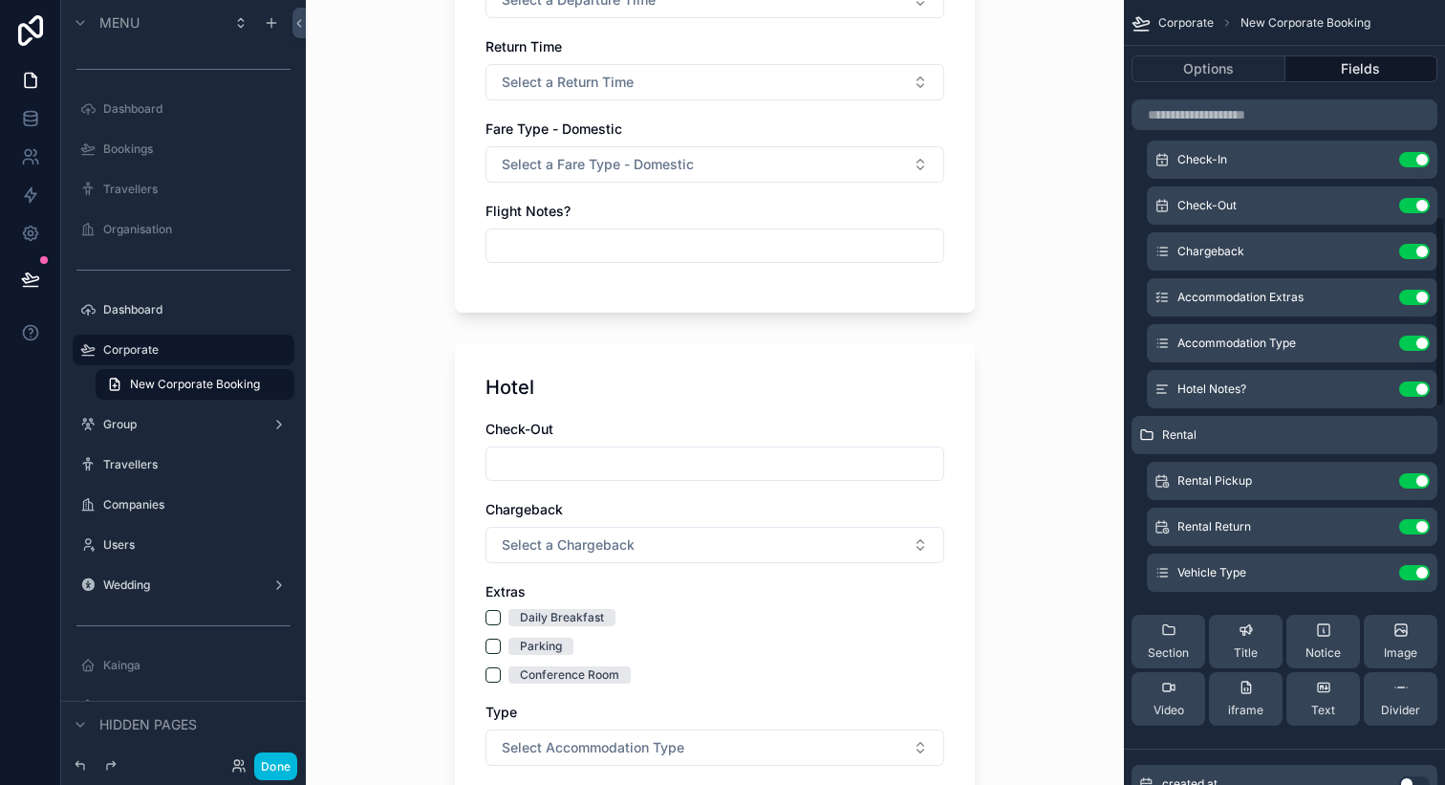
click at [0, 0] on icon "scrollable content" at bounding box center [0, 0] width 0 height 0
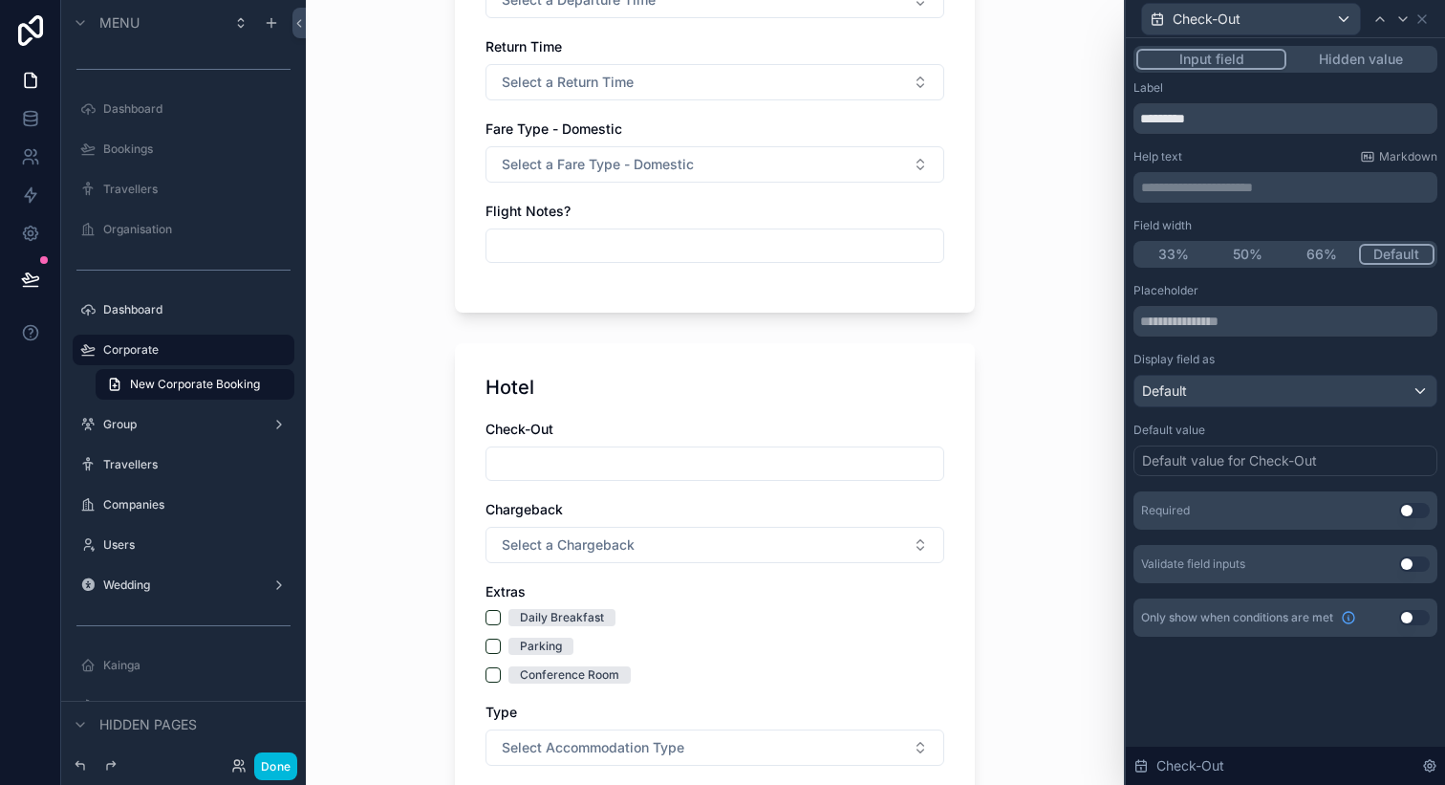
click at [1400, 616] on button "Use setting" at bounding box center [1415, 617] width 31 height 15
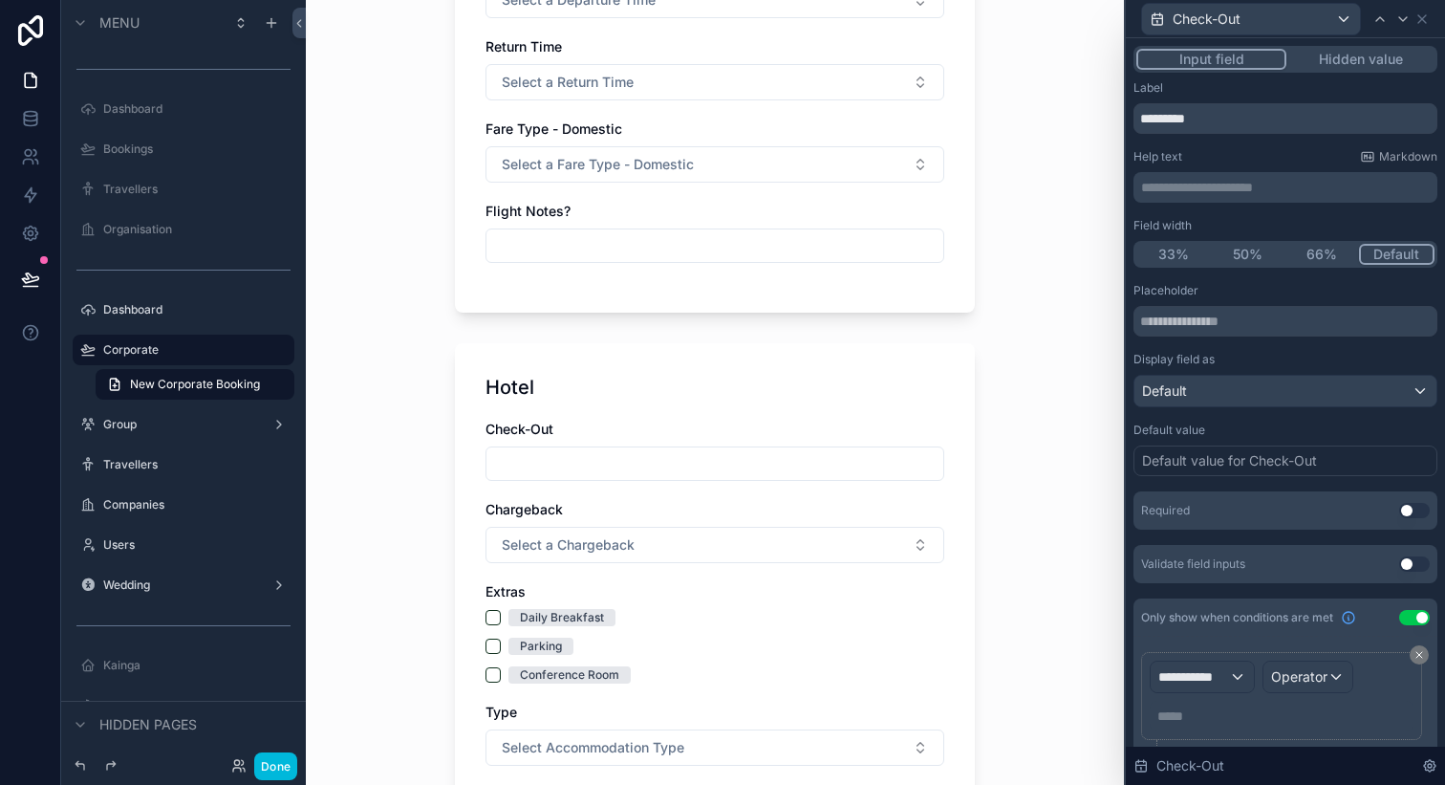
scroll to position [60, 0]
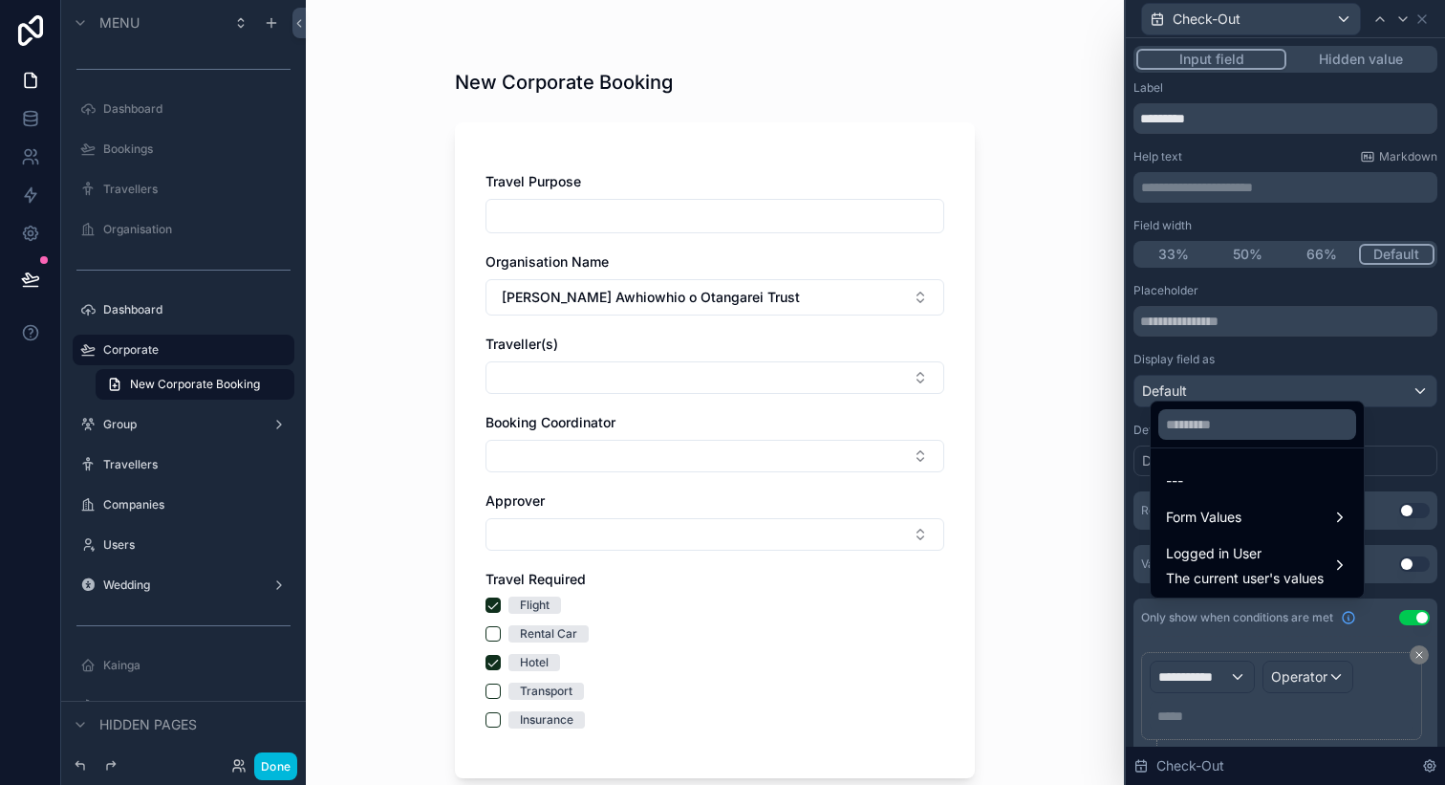
click at [1218, 522] on span "Form Values" at bounding box center [1204, 517] width 76 height 23
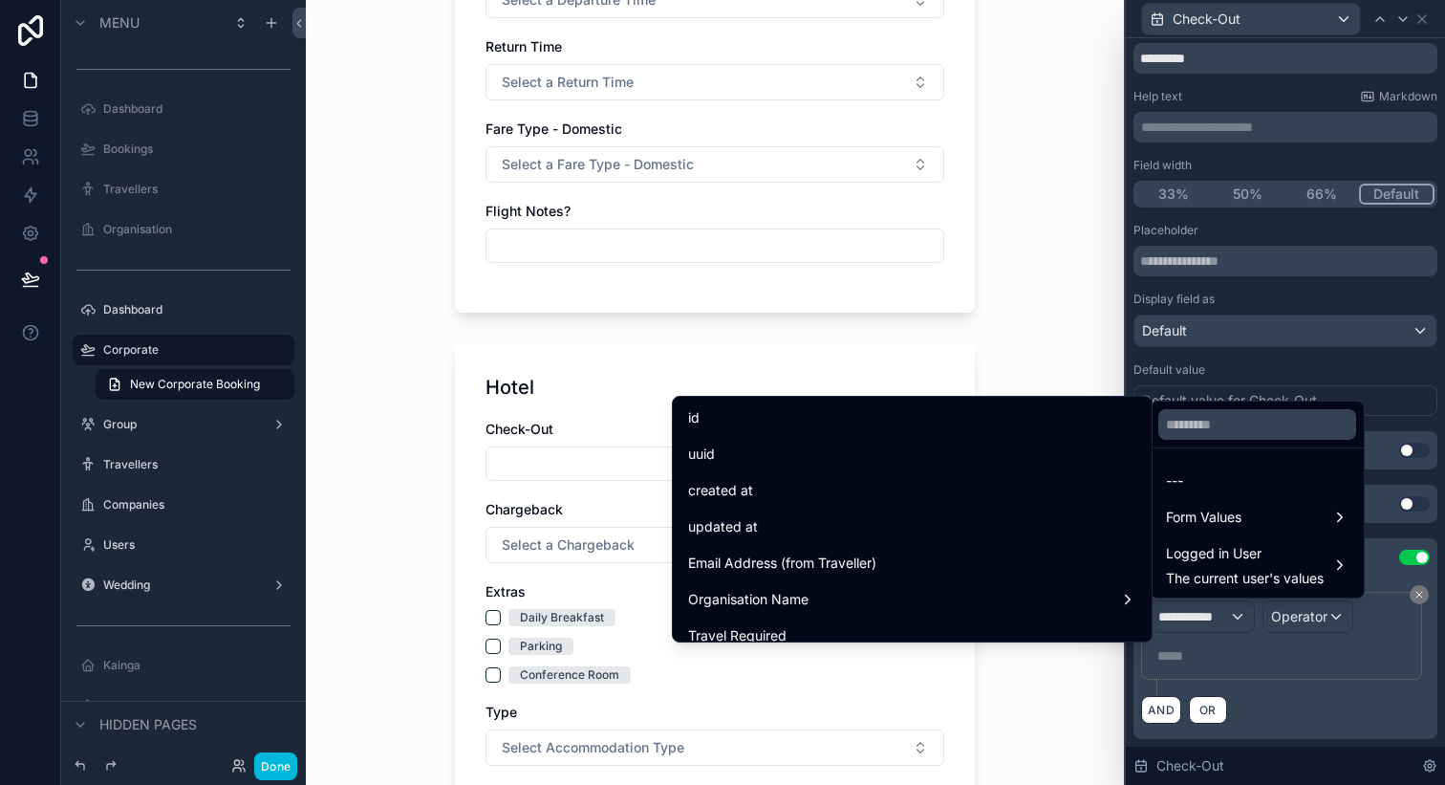
scroll to position [76, 0]
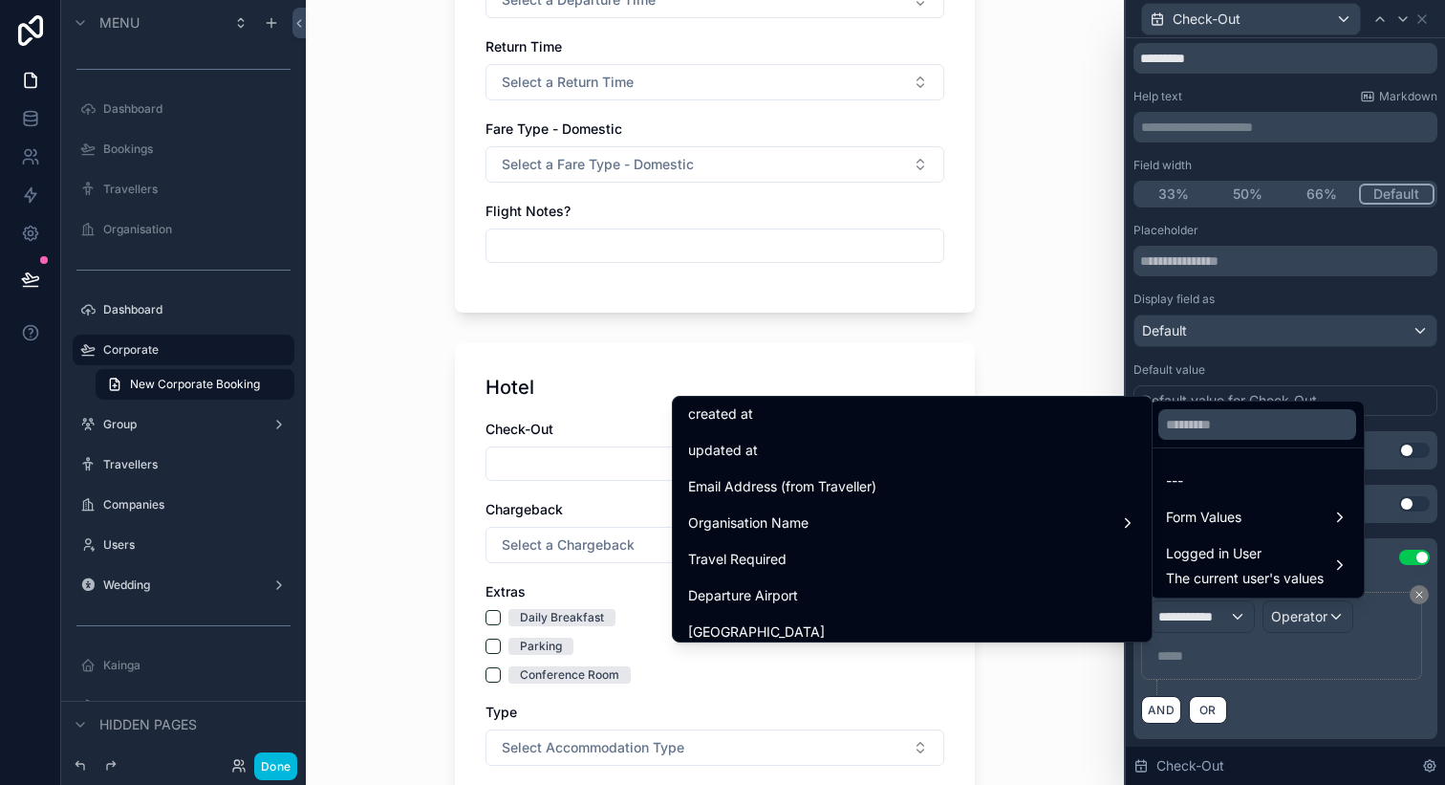
click at [923, 555] on div "Travel Required" at bounding box center [912, 559] width 448 height 23
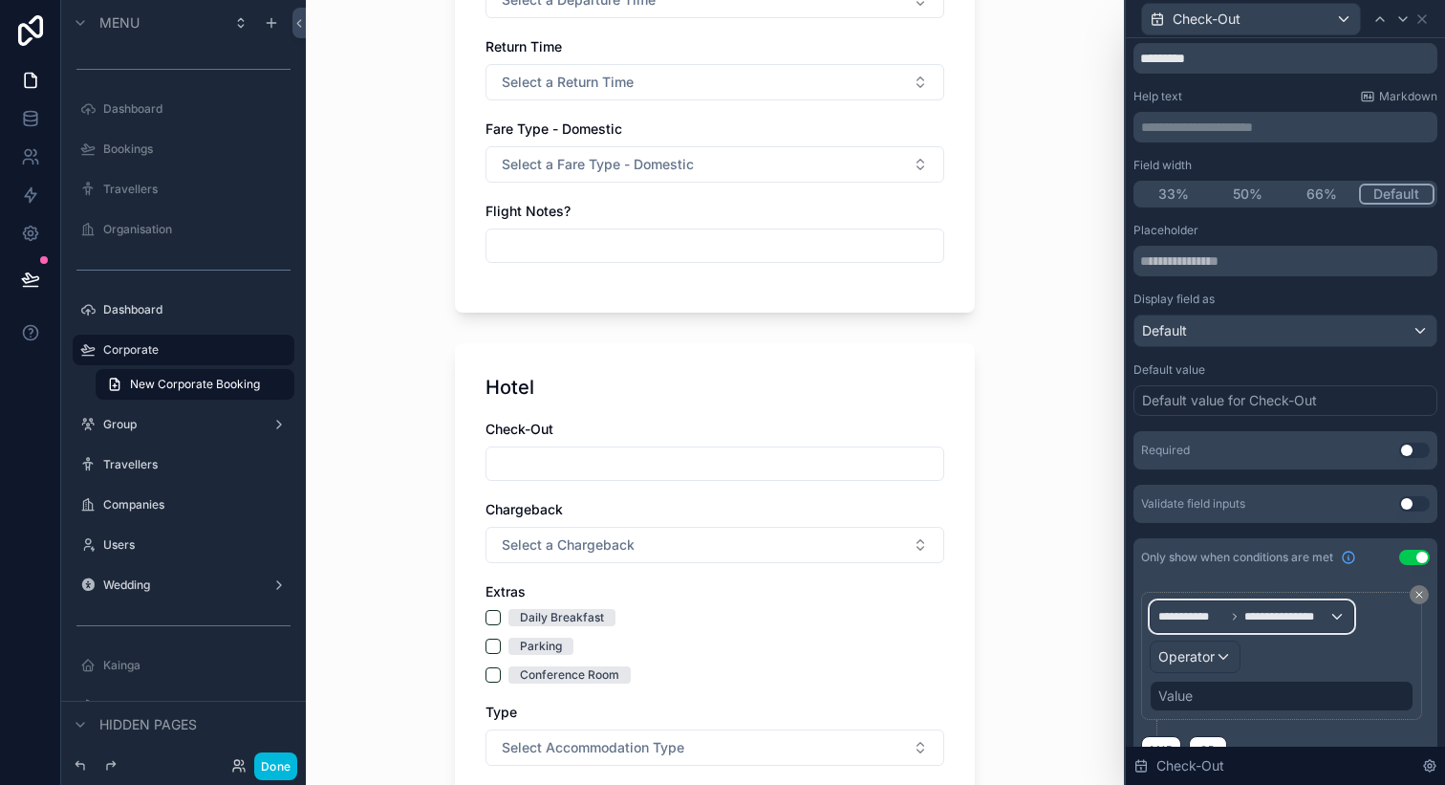
click at [1267, 618] on span "**********" at bounding box center [1287, 616] width 84 height 15
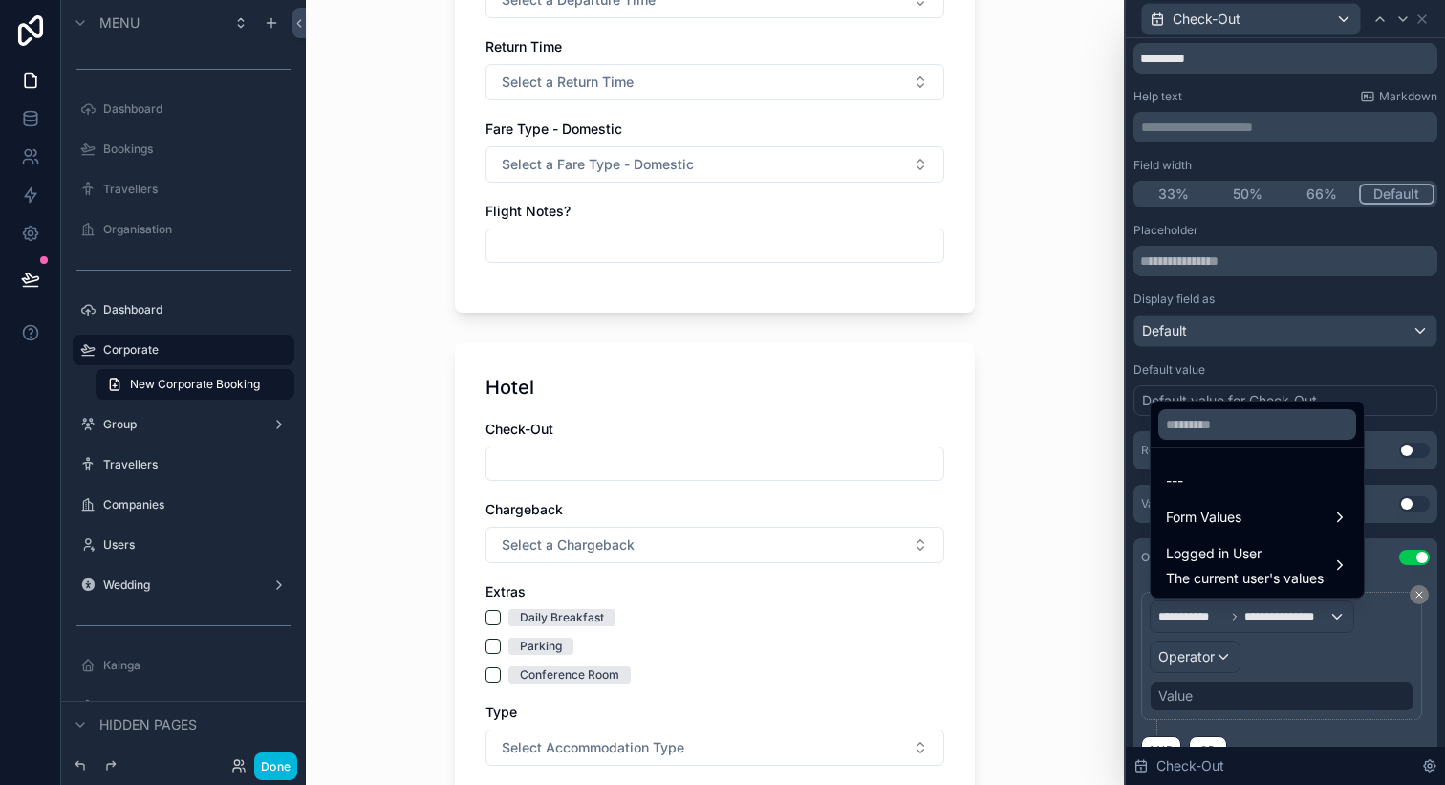
click at [1195, 644] on div at bounding box center [1285, 392] width 319 height 785
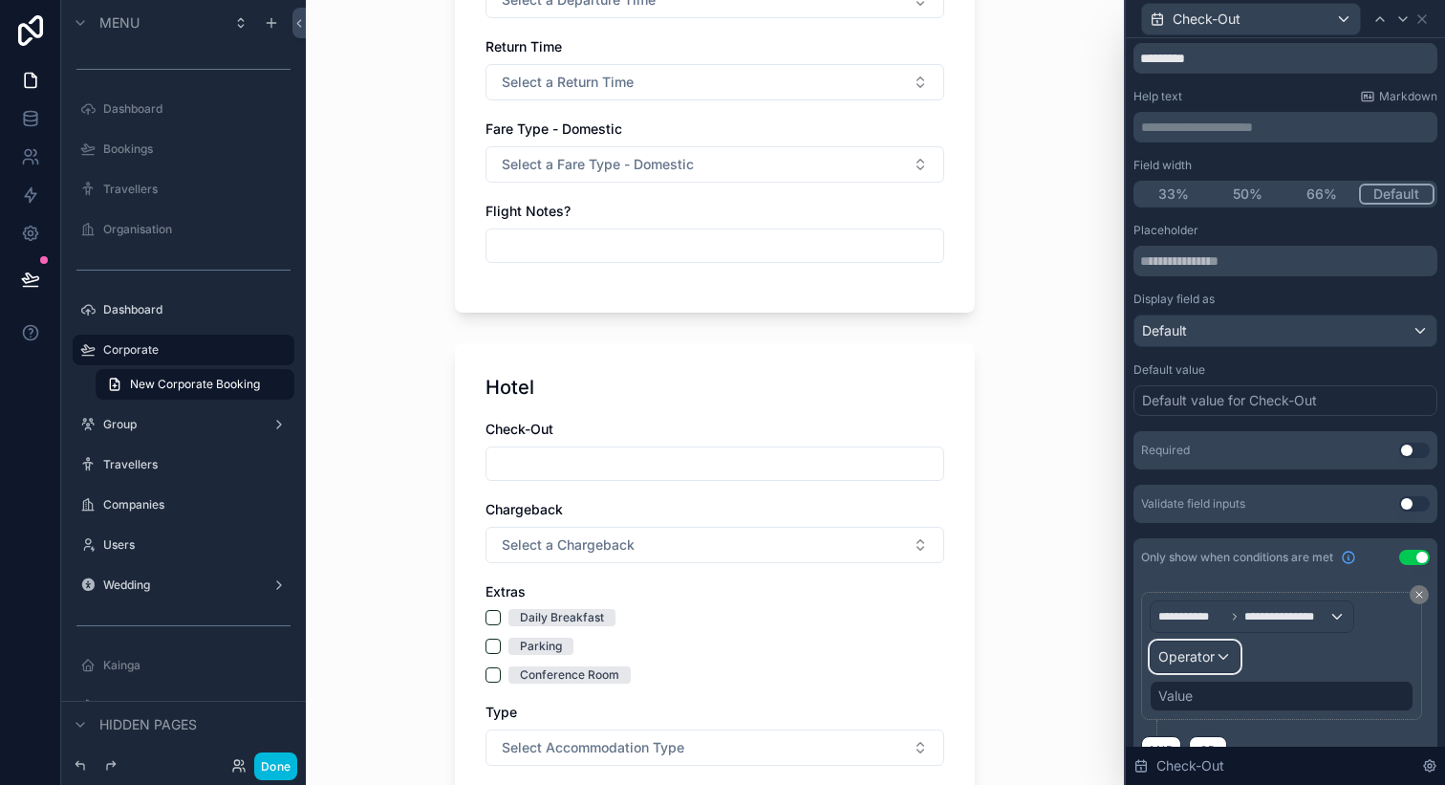
click at [1201, 655] on span "Operator" at bounding box center [1187, 656] width 56 height 16
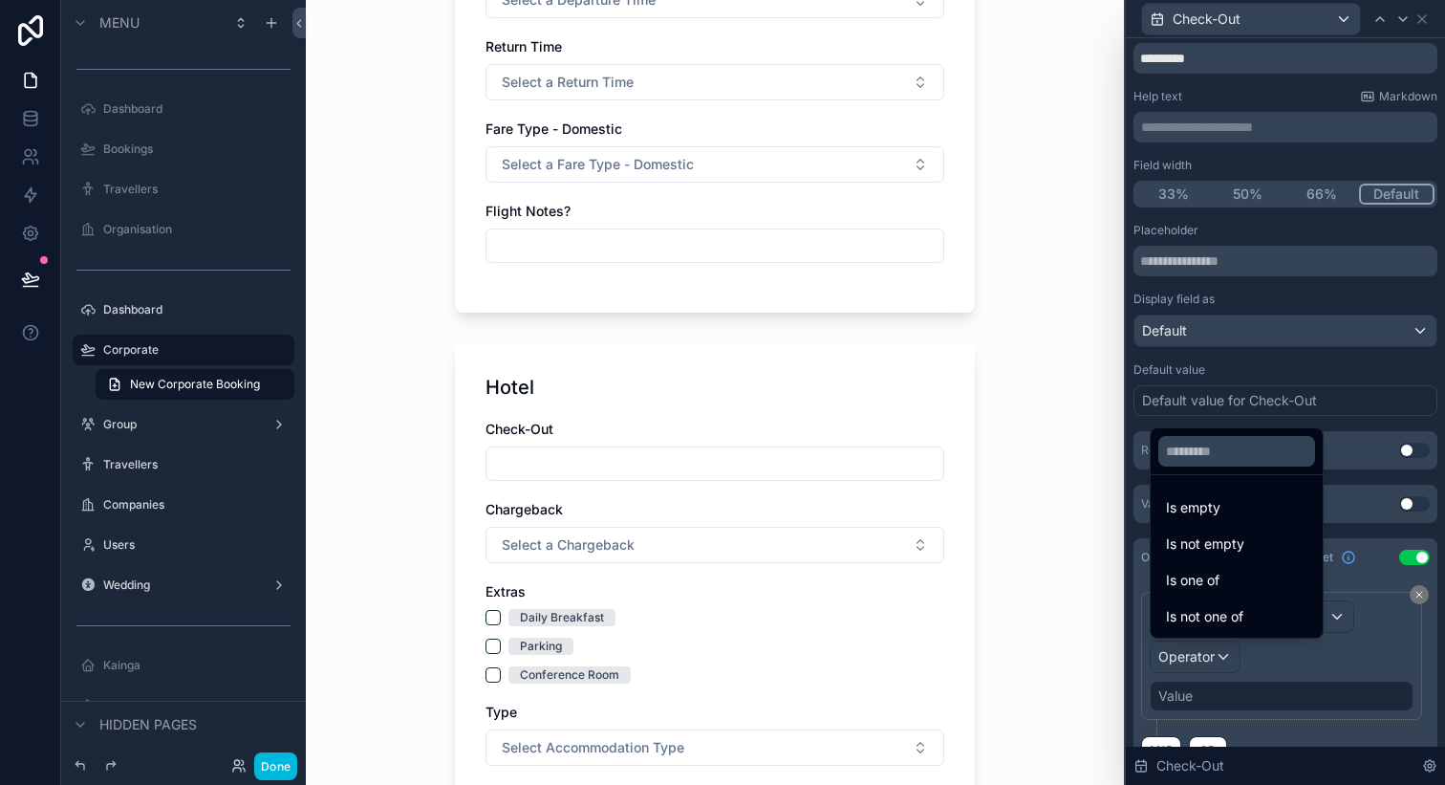
click at [1203, 614] on span "Is not one of" at bounding box center [1204, 616] width 77 height 23
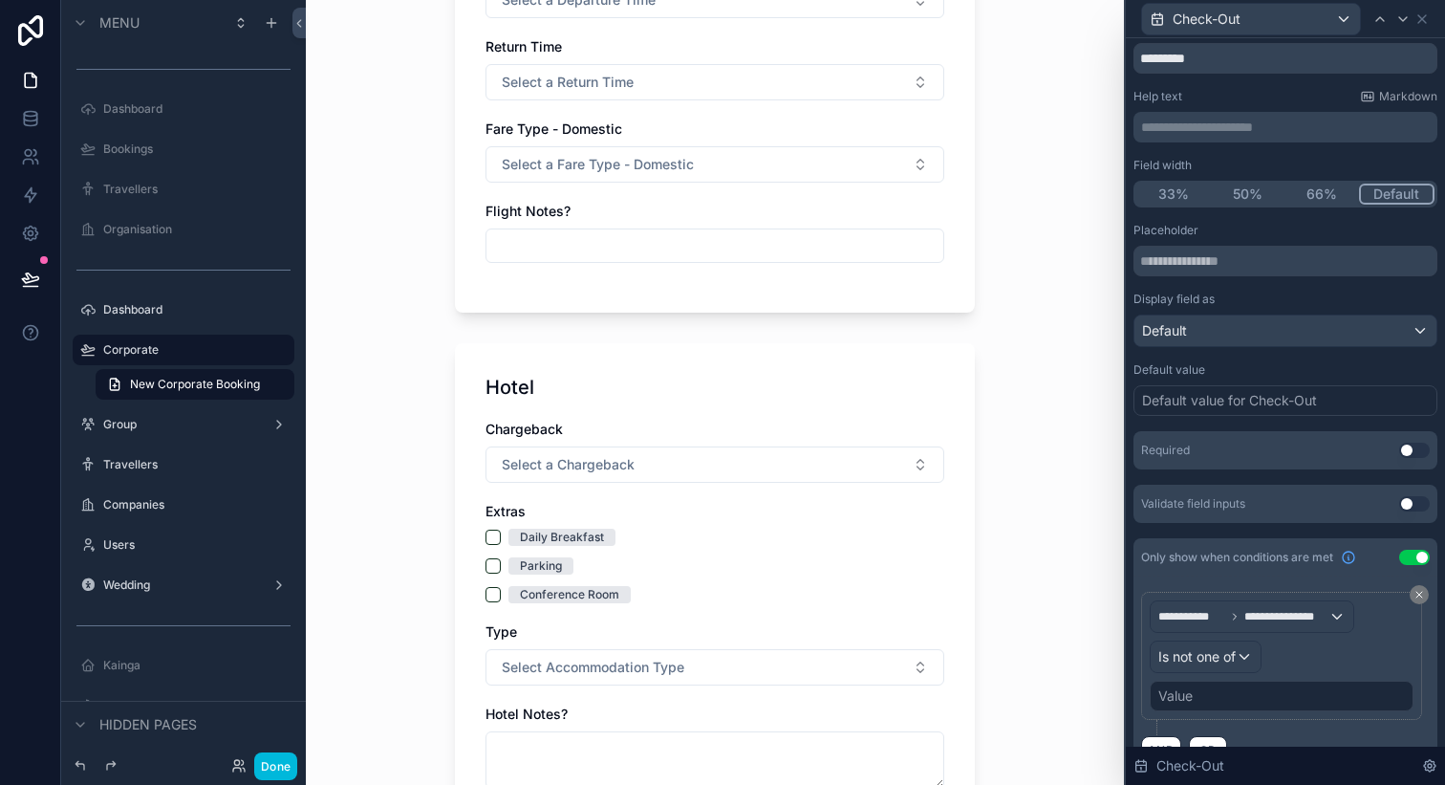
scroll to position [100, 0]
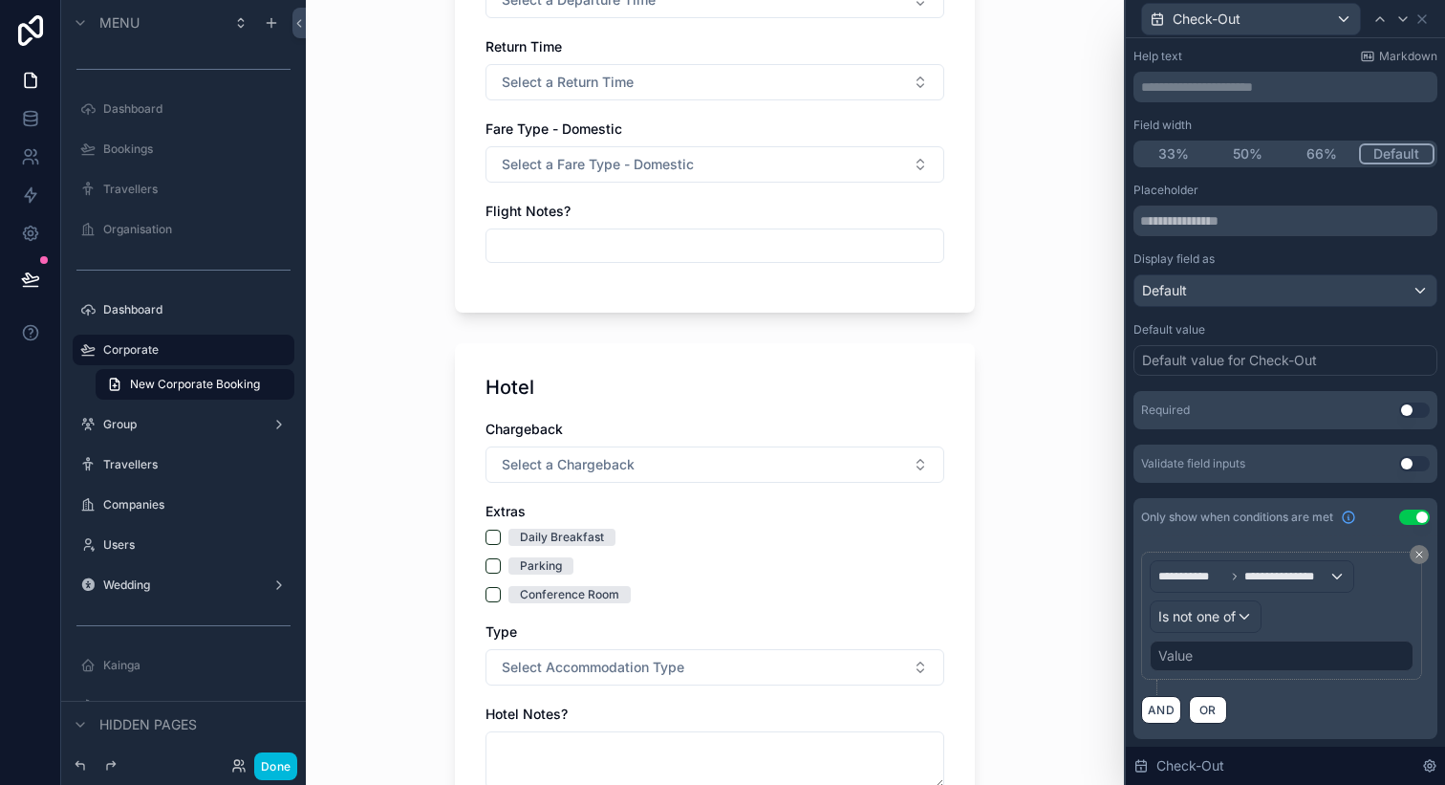
click at [1224, 658] on div "Value" at bounding box center [1282, 655] width 264 height 31
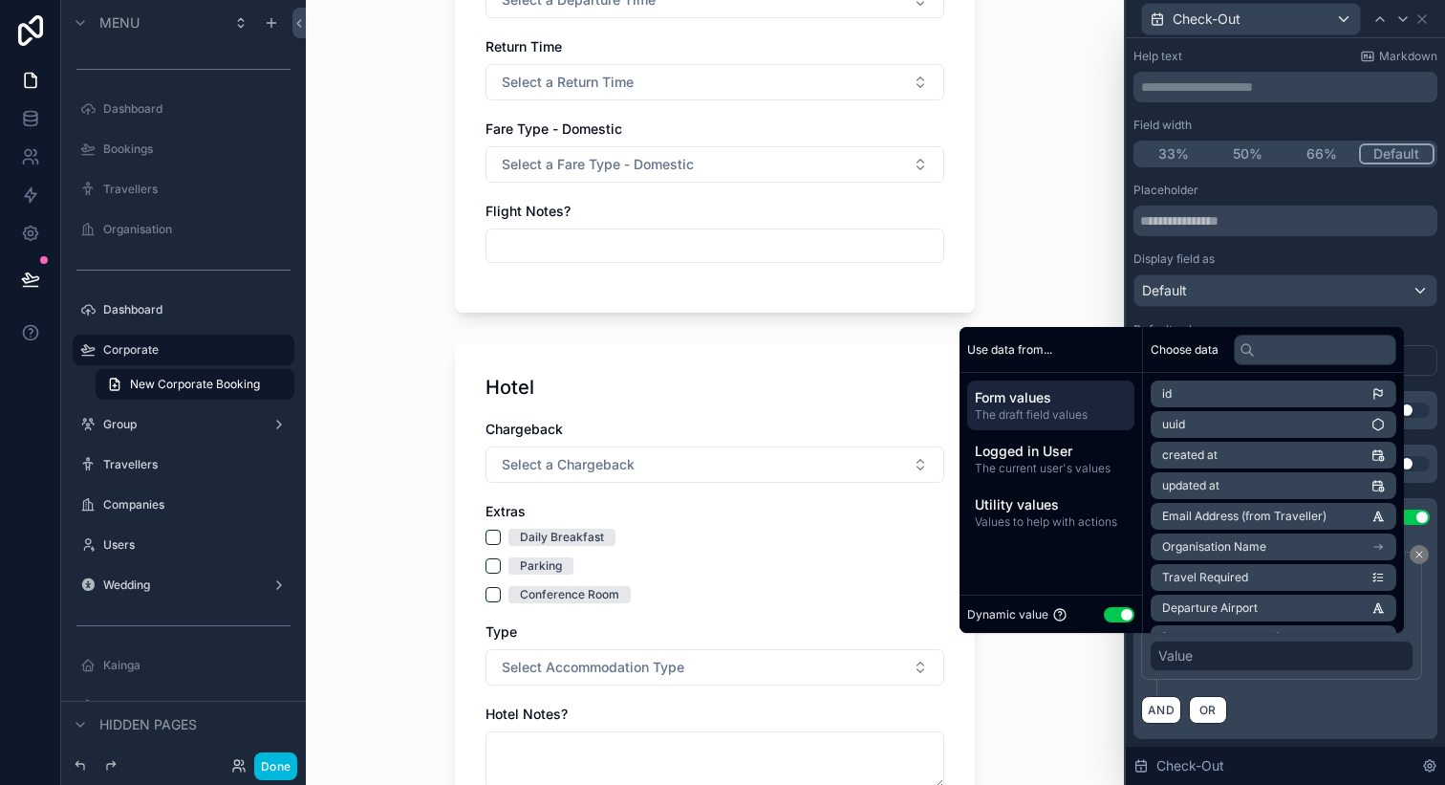
click at [1114, 613] on button "Use setting" at bounding box center [1119, 614] width 31 height 15
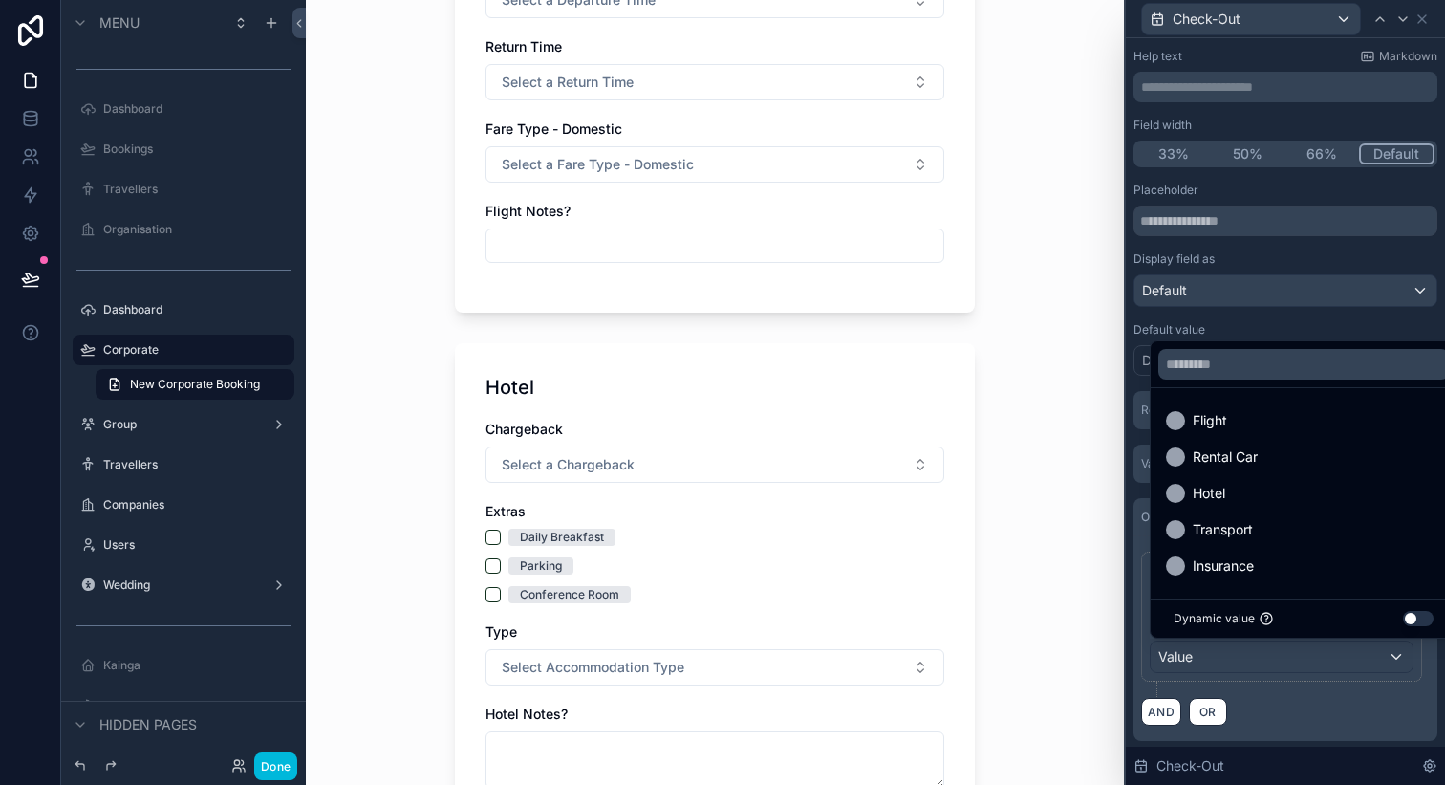
click at [1225, 422] on span "Flight" at bounding box center [1210, 420] width 34 height 23
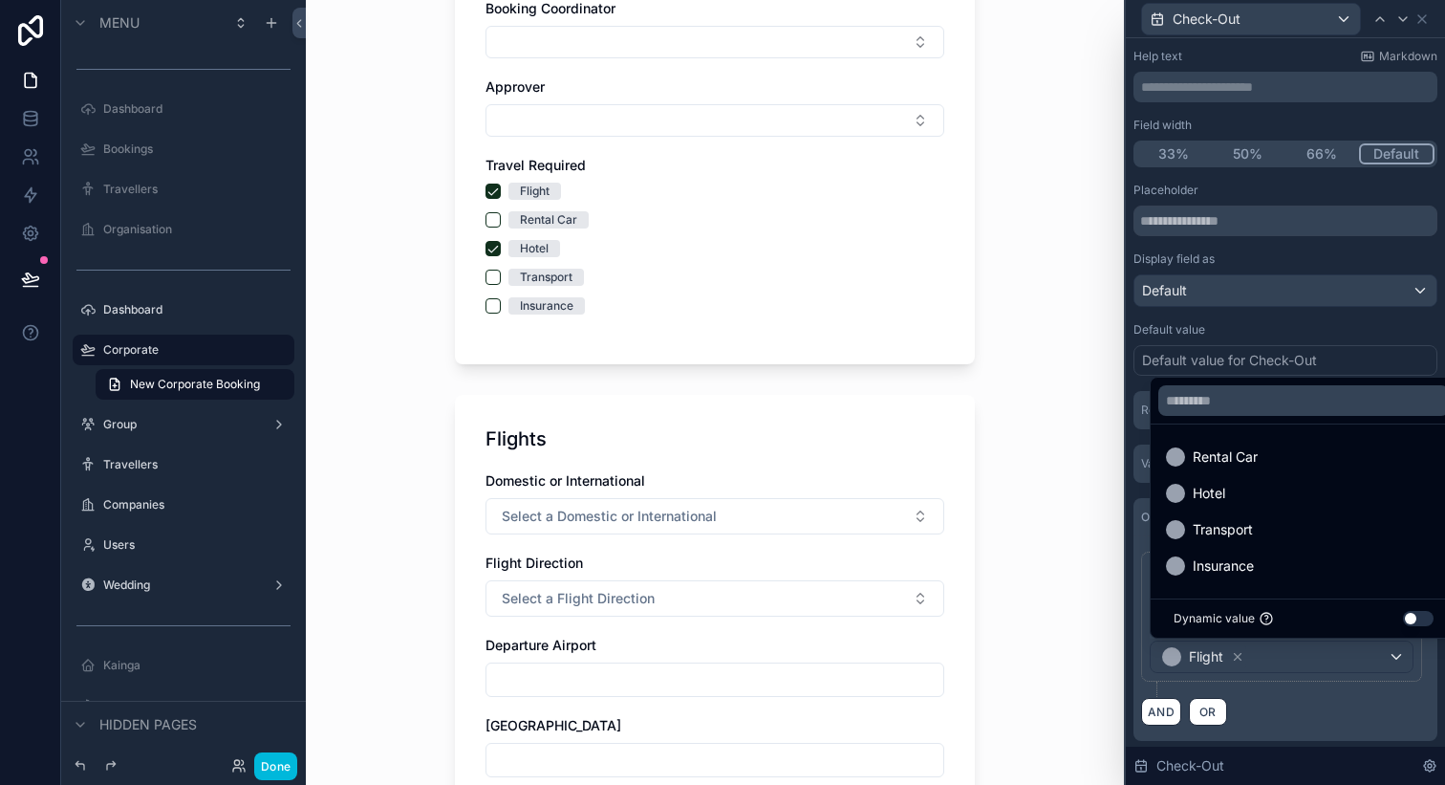
scroll to position [388, 0]
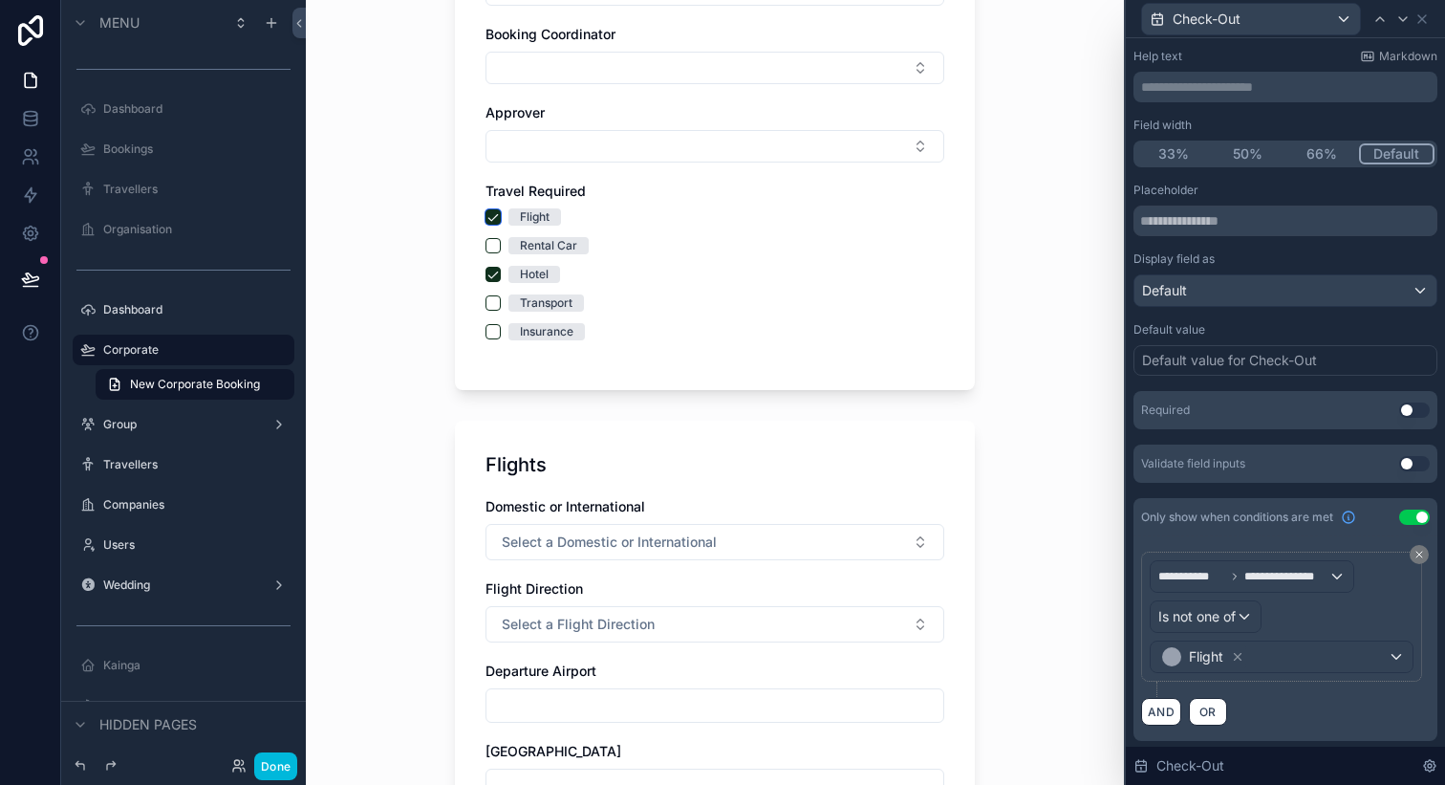
click at [493, 211] on button "Flight" at bounding box center [493, 216] width 15 height 15
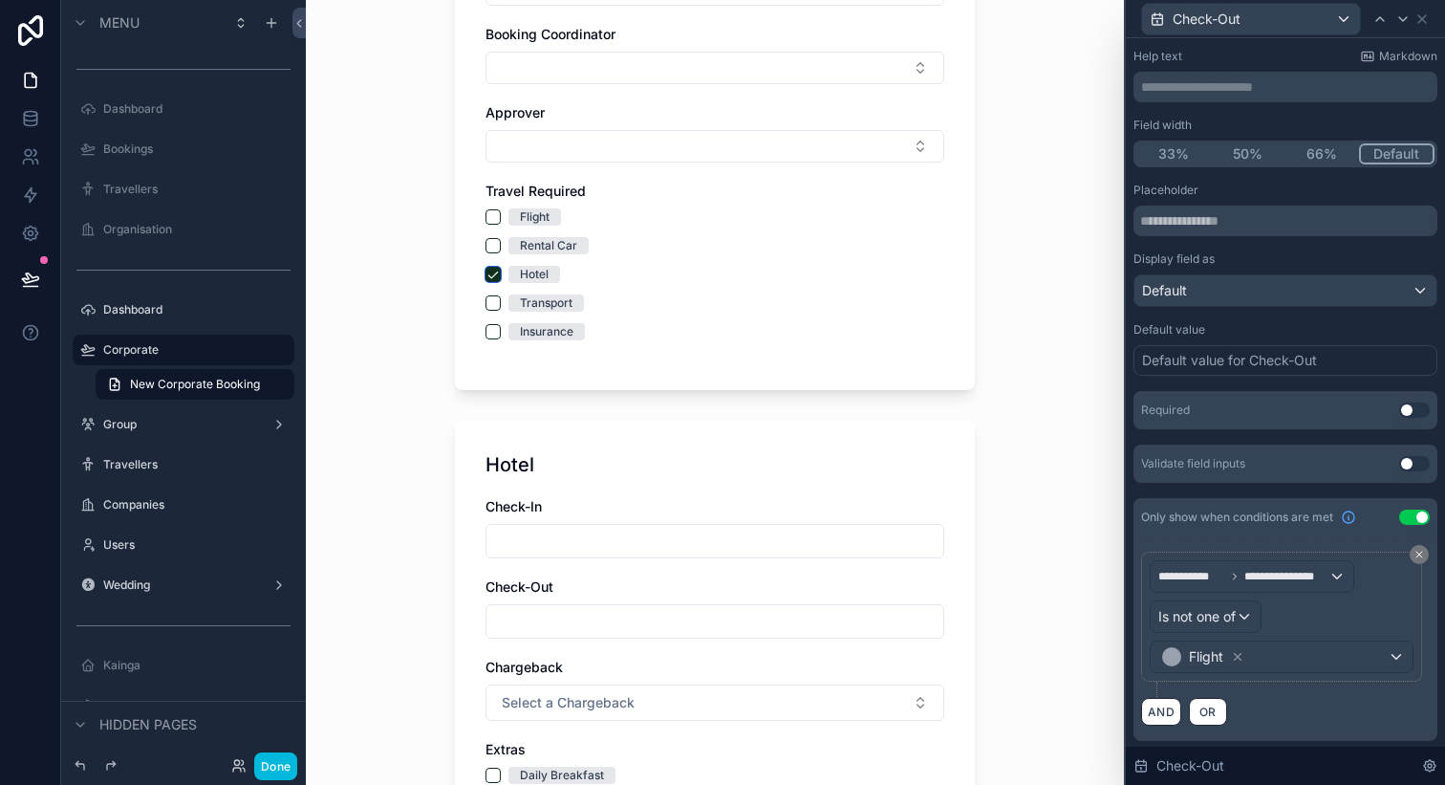
click at [493, 272] on button "Hotel" at bounding box center [493, 274] width 15 height 15
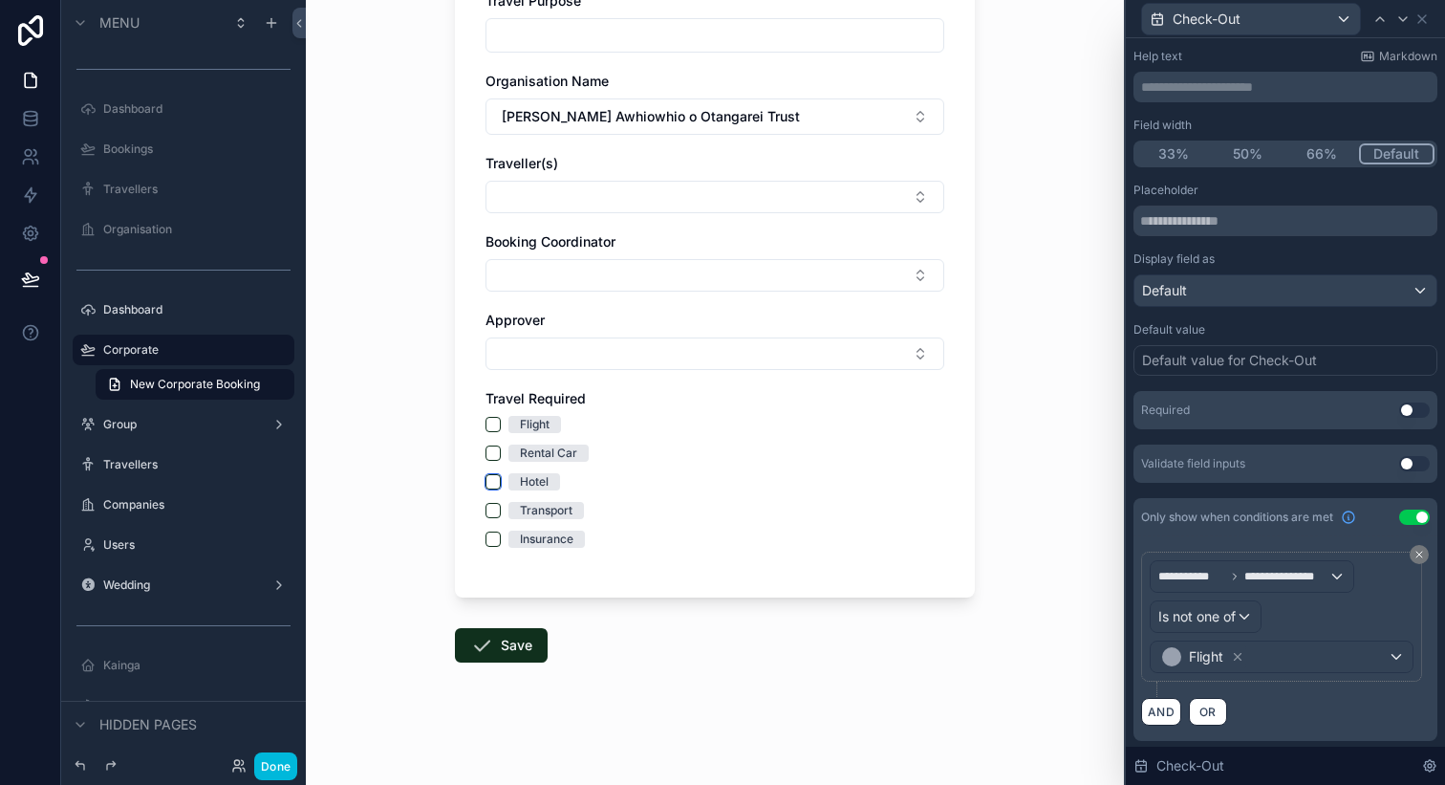
scroll to position [181, 0]
click at [492, 453] on button "Rental Car" at bounding box center [493, 452] width 15 height 15
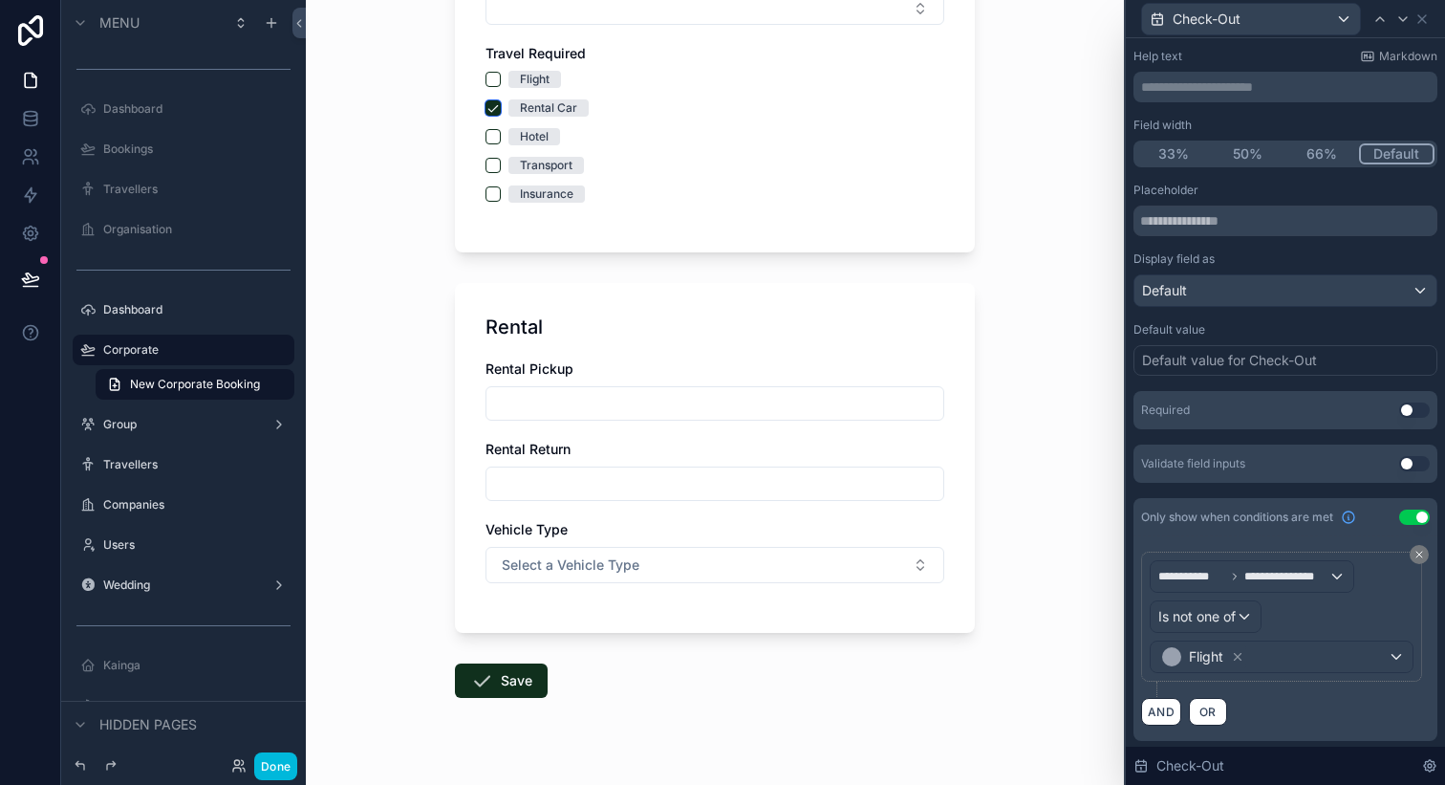
scroll to position [545, 0]
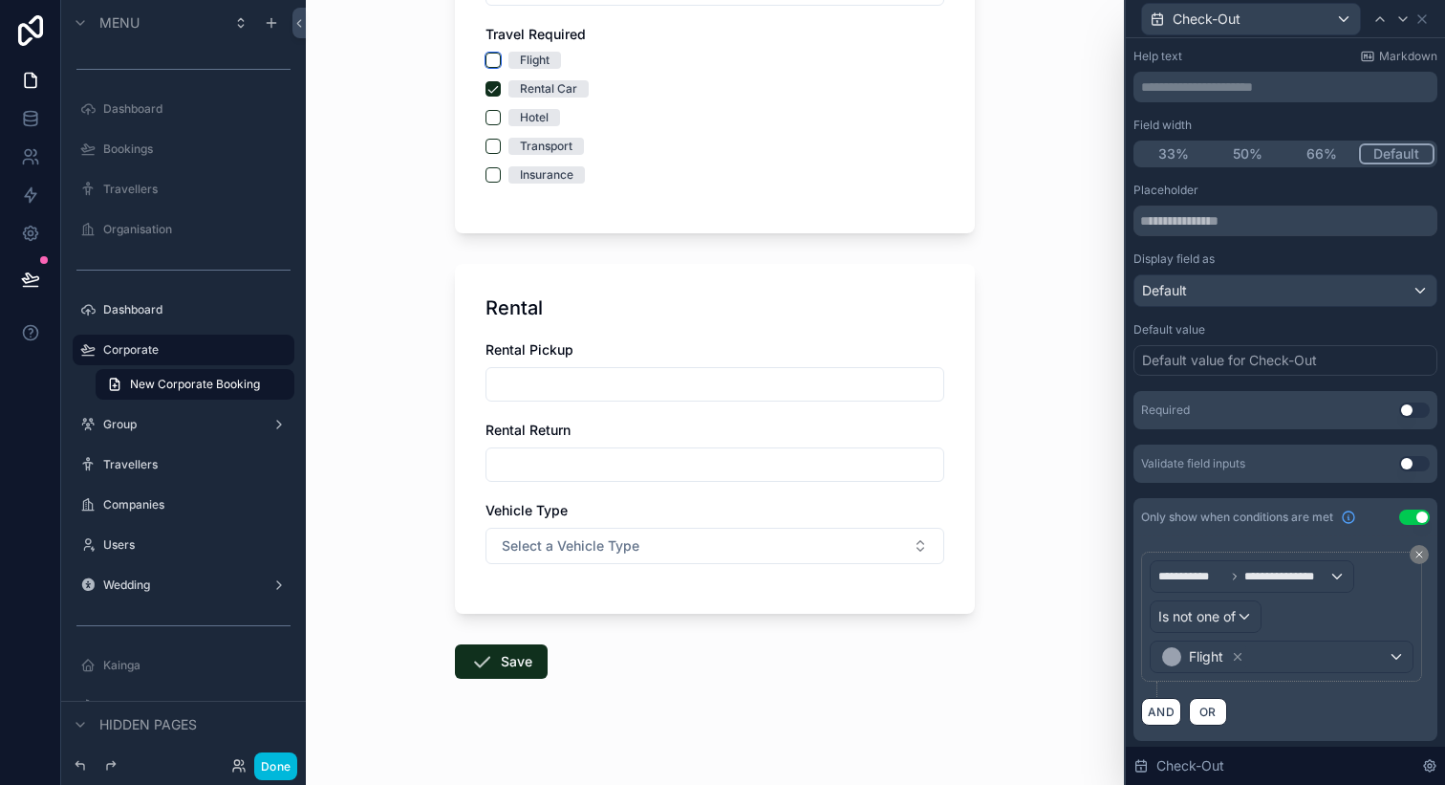
click at [492, 59] on button "Flight" at bounding box center [493, 60] width 15 height 15
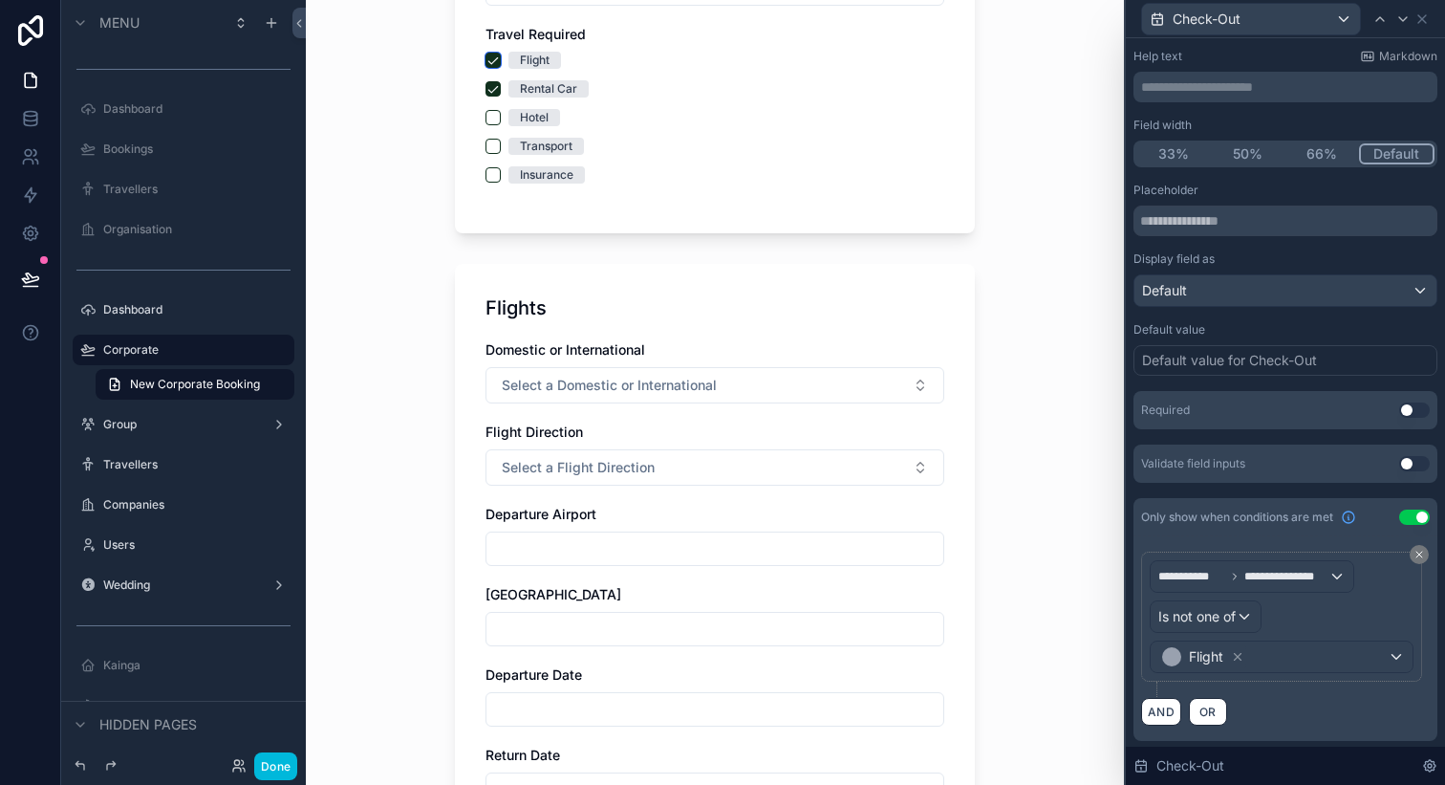
scroll to position [1431, 0]
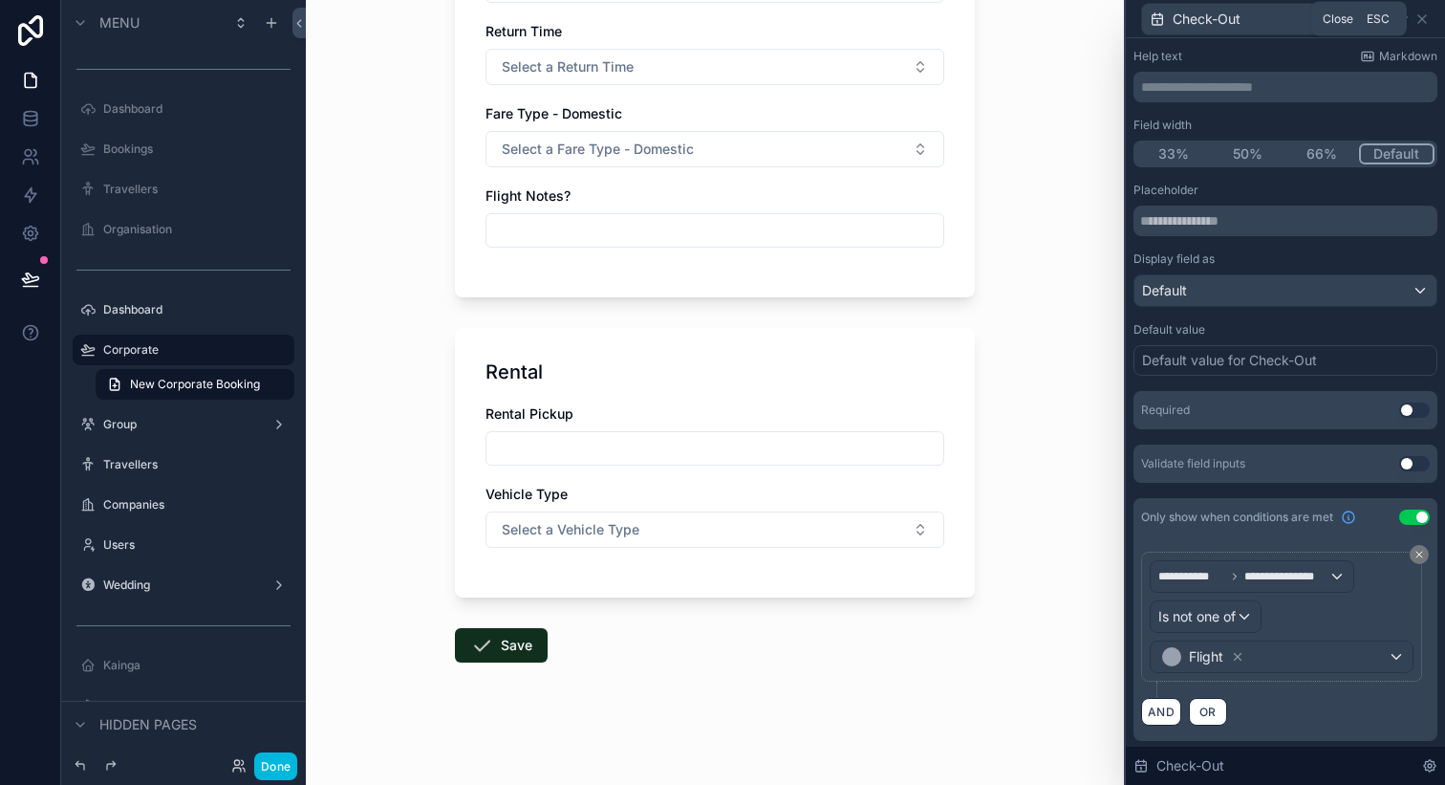
click at [1425, 24] on icon at bounding box center [1422, 18] width 15 height 15
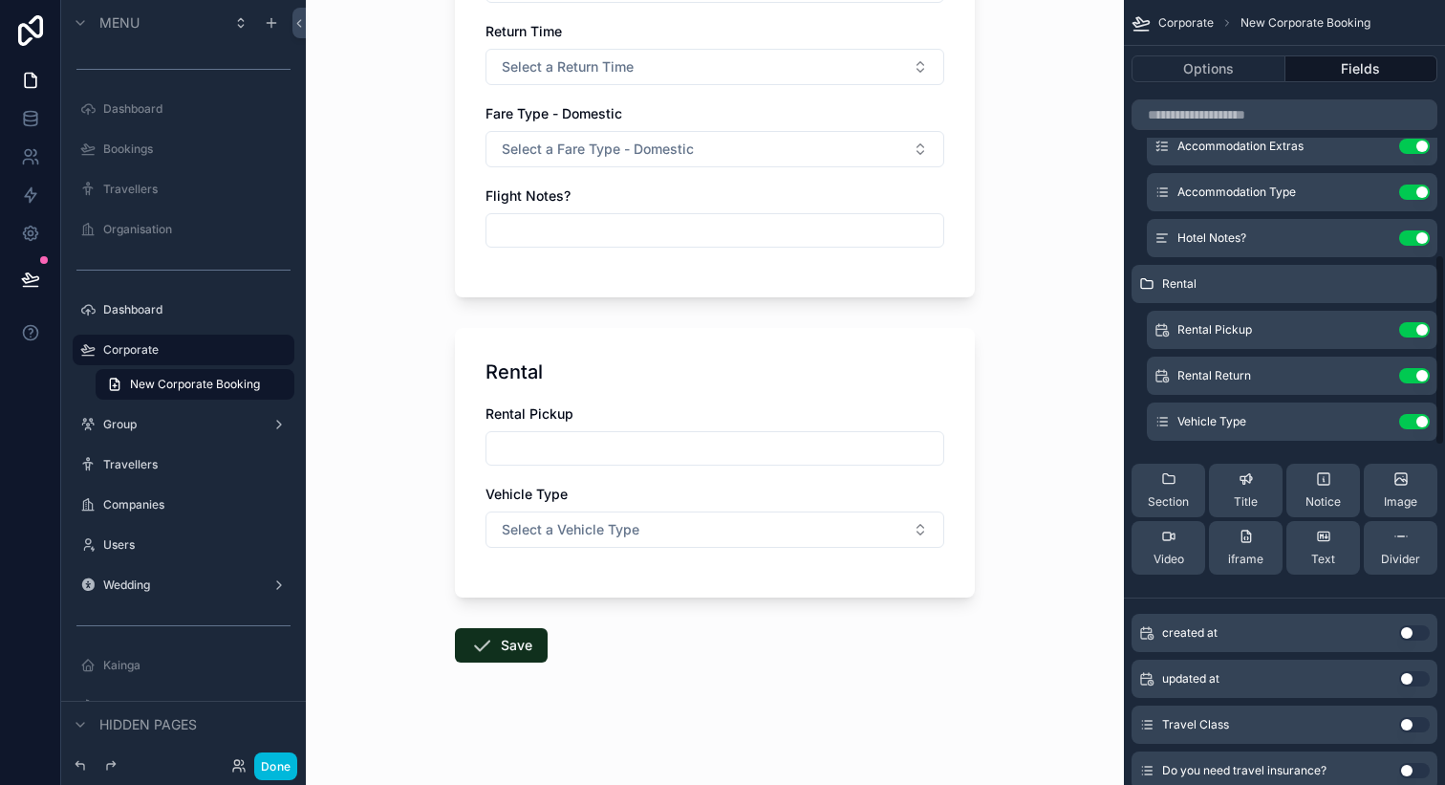
scroll to position [1051, 0]
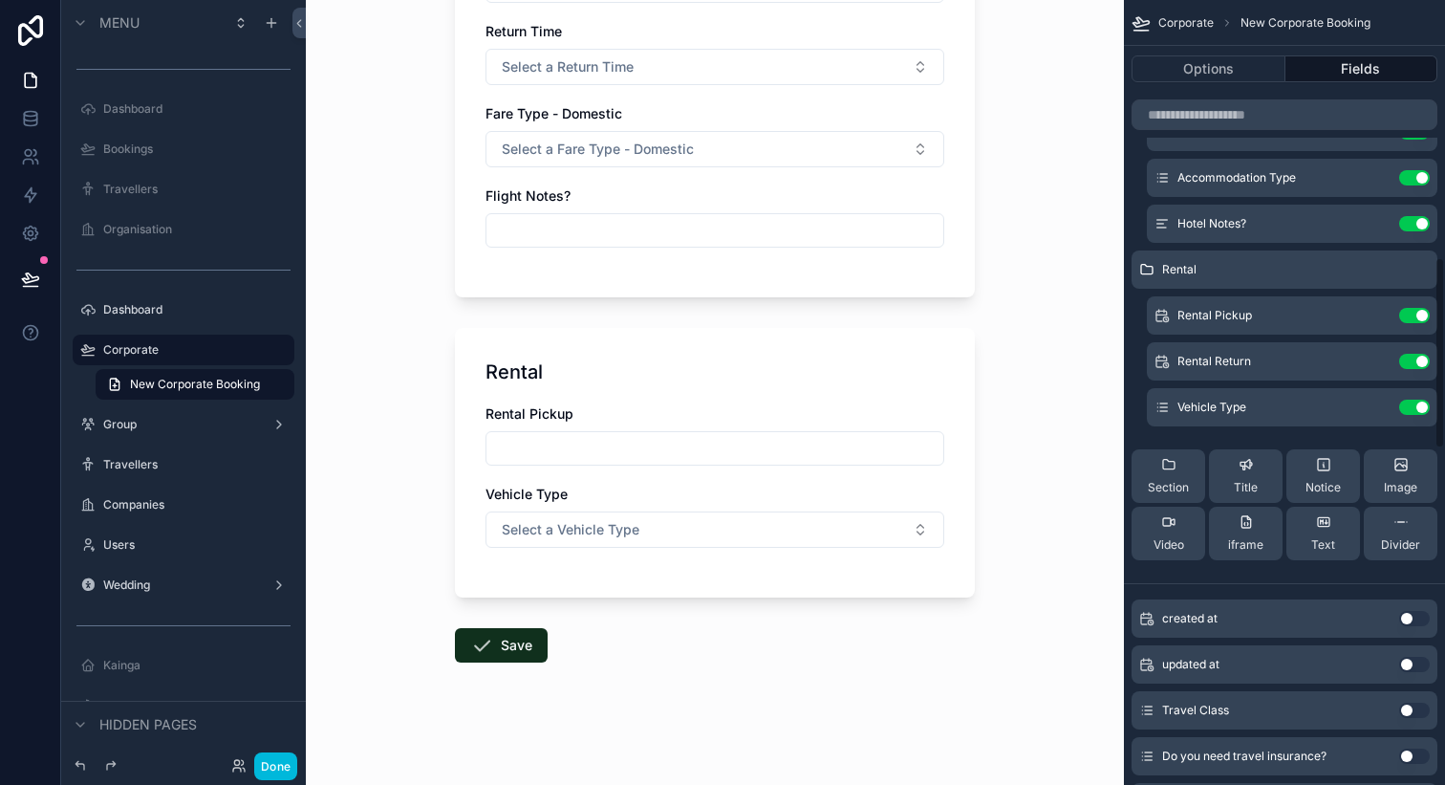
click at [0, 0] on icon "scrollable content" at bounding box center [0, 0] width 0 height 0
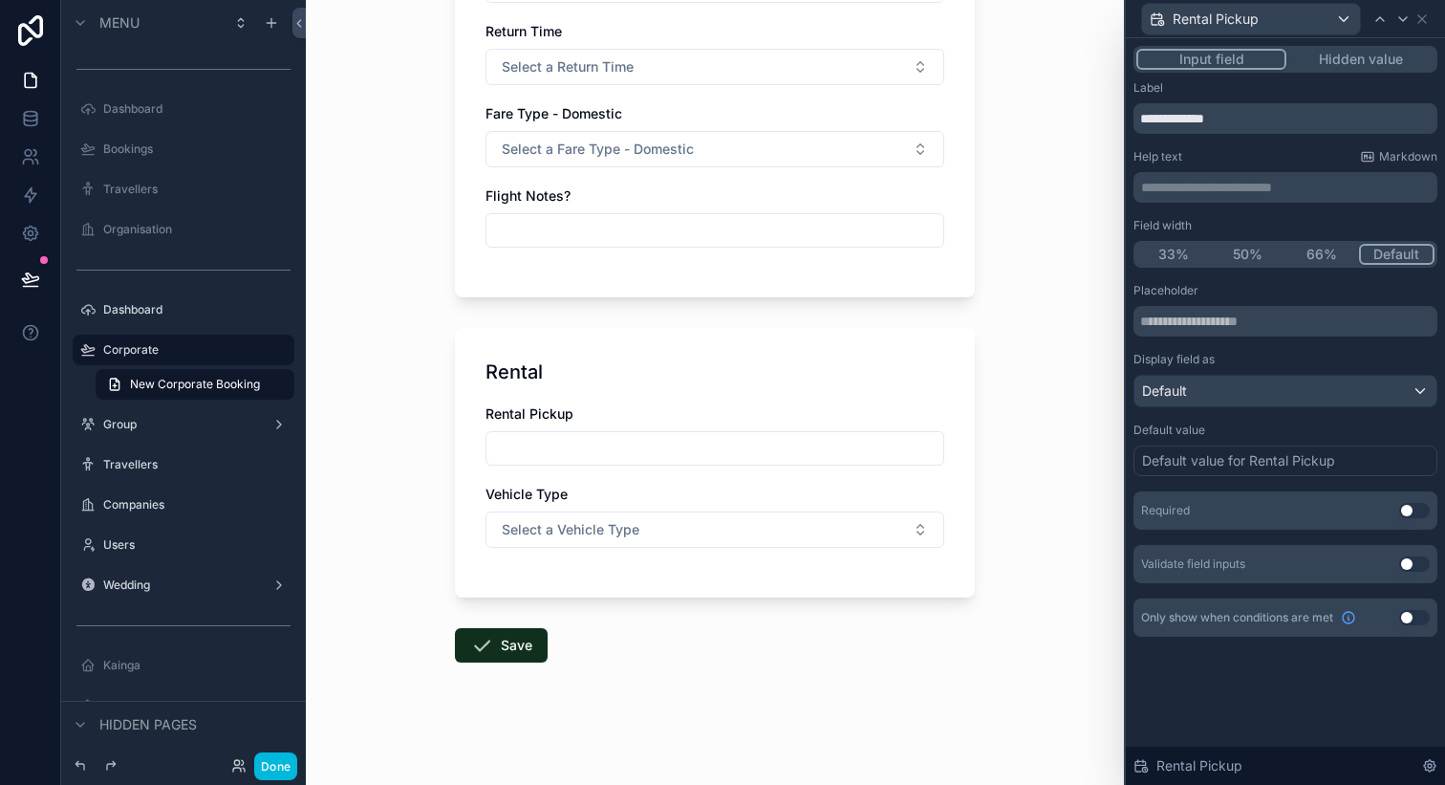
click at [1408, 623] on button "Use setting" at bounding box center [1415, 617] width 31 height 15
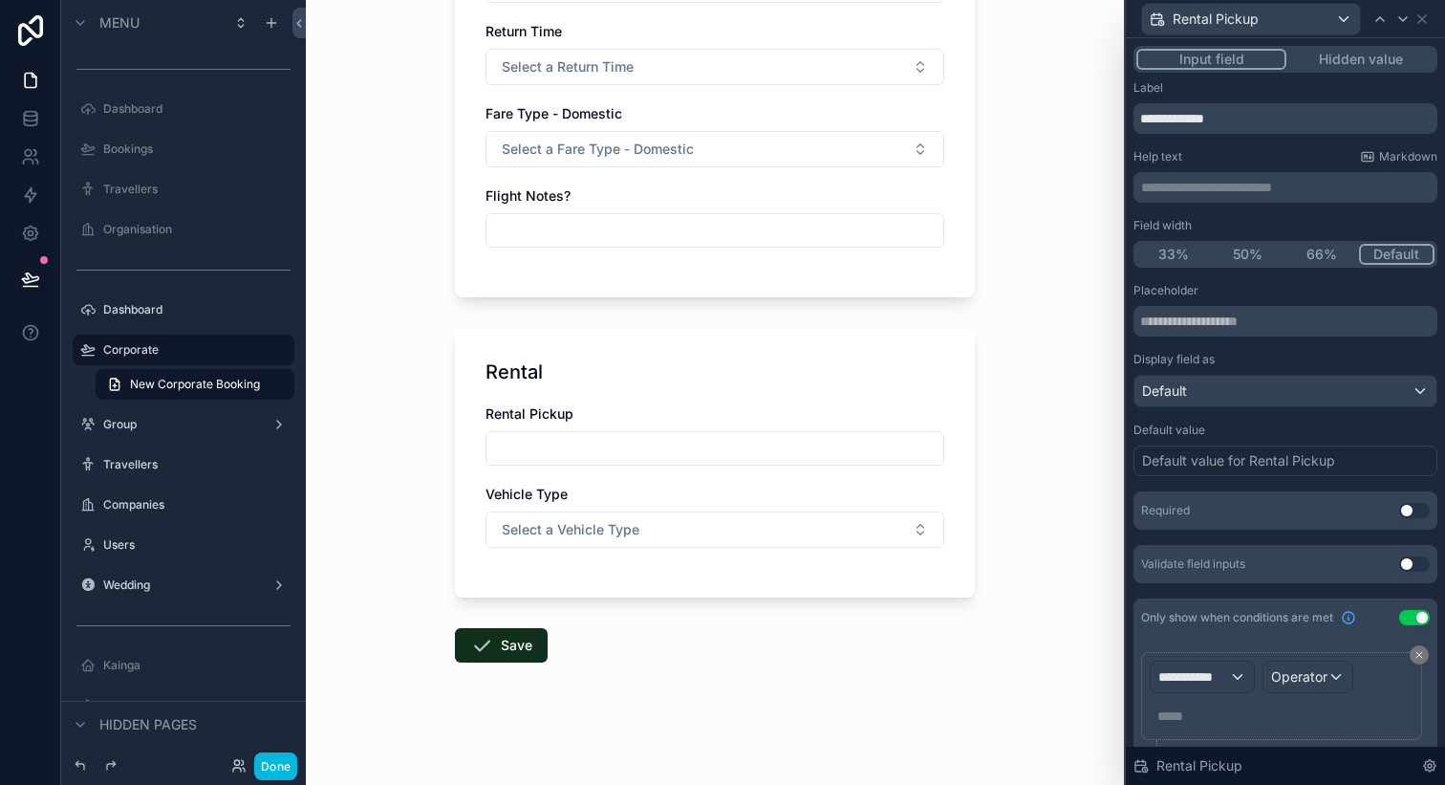
scroll to position [60, 0]
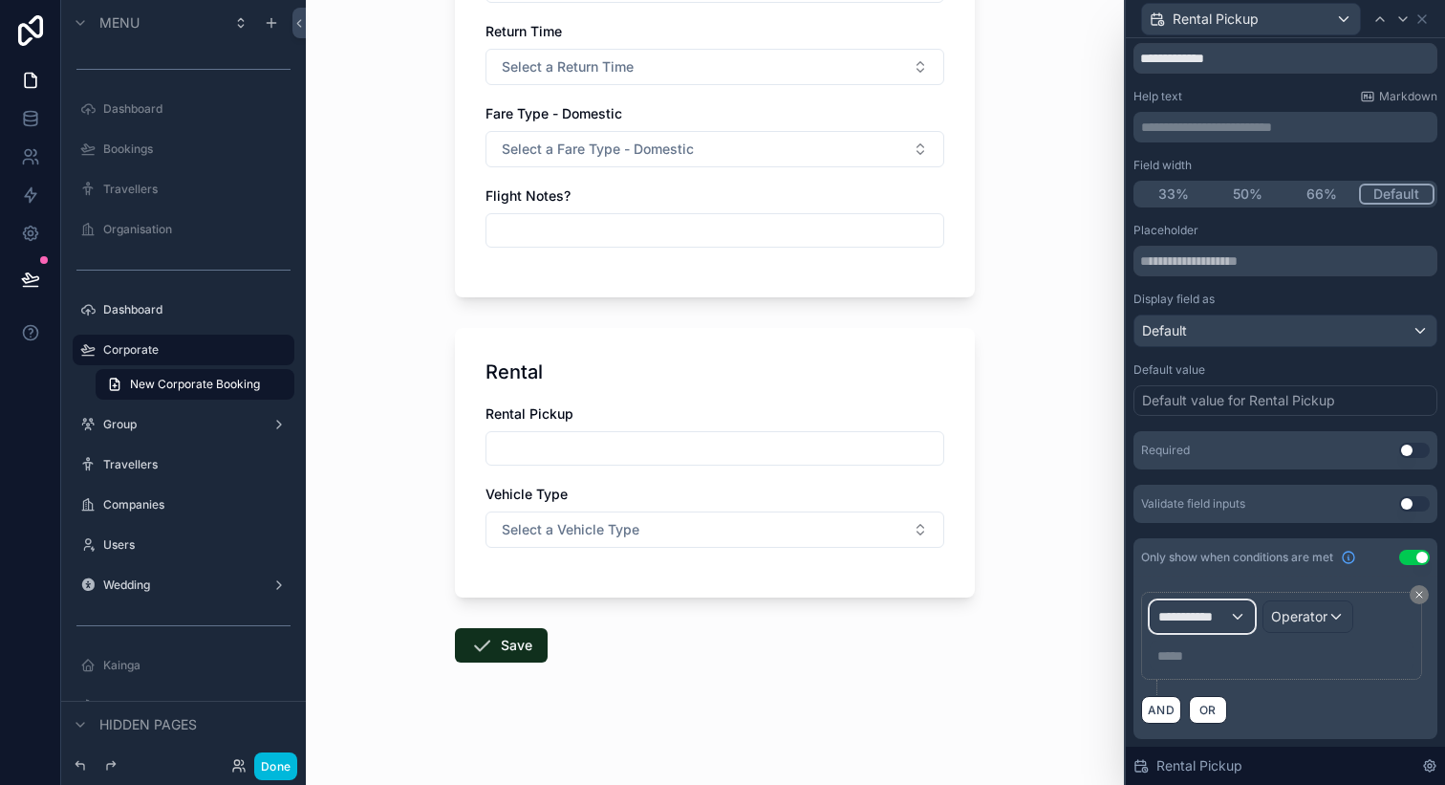
click at [1214, 612] on span "**********" at bounding box center [1194, 616] width 71 height 19
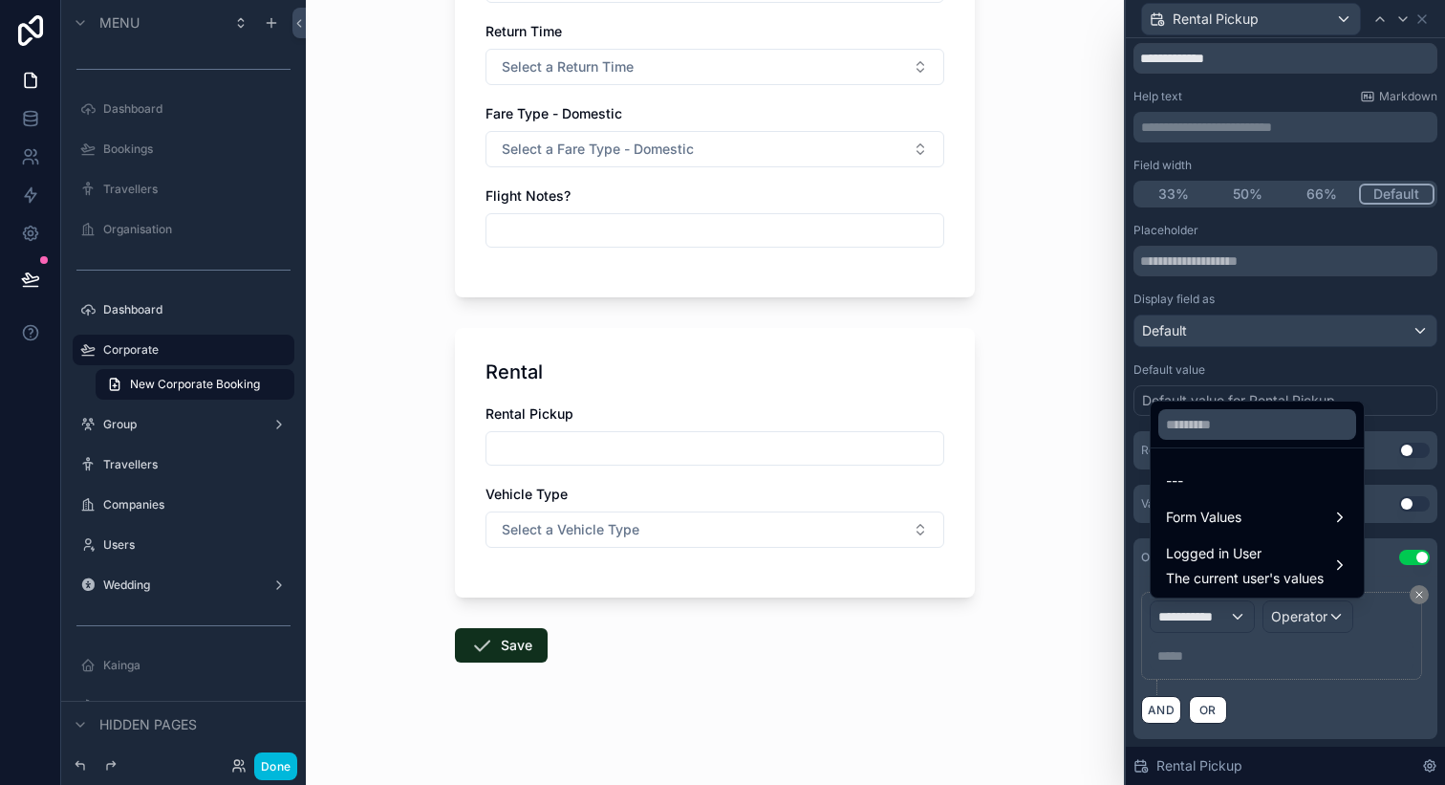
click at [1228, 571] on span "The current user's values" at bounding box center [1245, 578] width 158 height 19
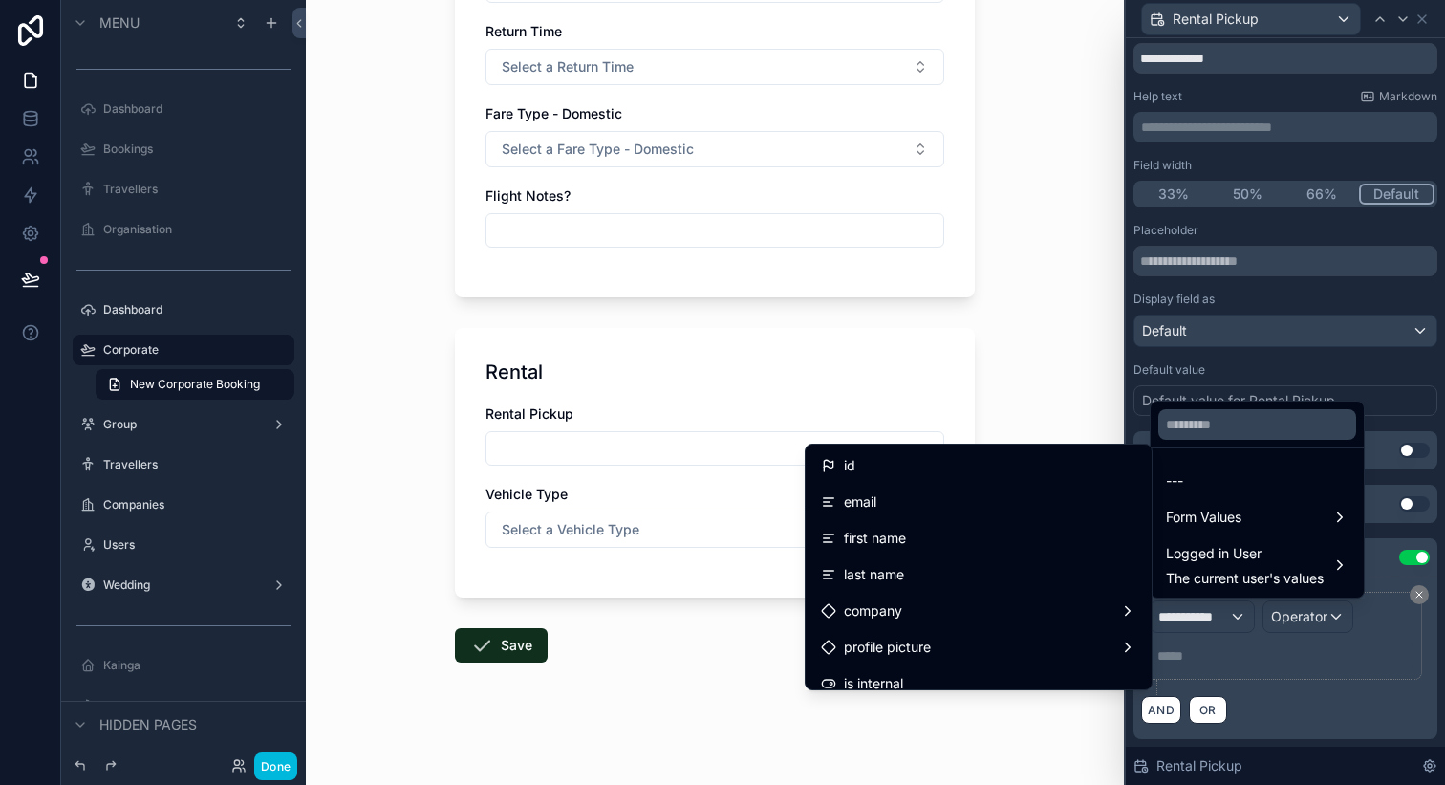
click at [1213, 521] on span "Form Values" at bounding box center [1204, 517] width 76 height 23
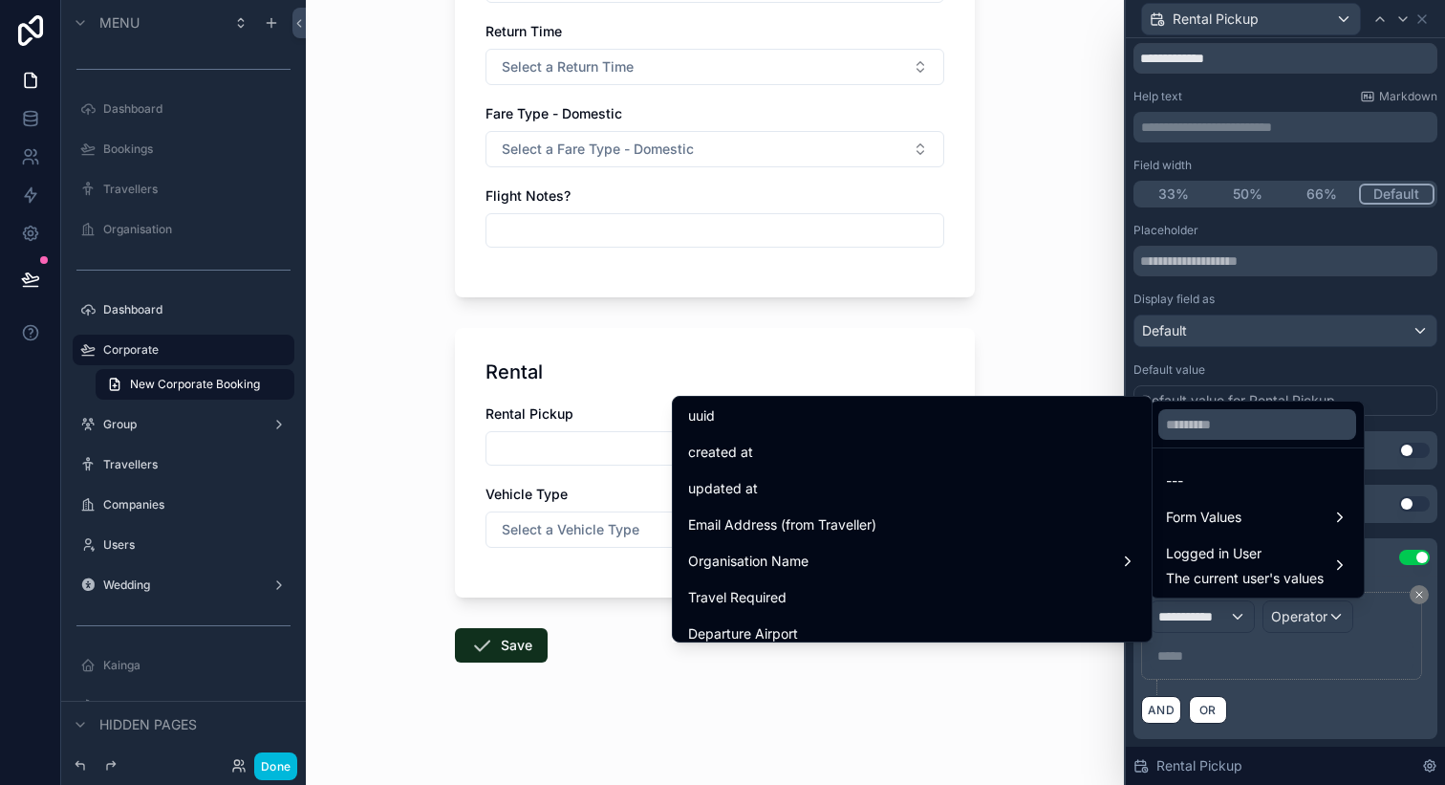
scroll to position [44, 0]
click at [1007, 595] on div "Travel Required" at bounding box center [912, 591] width 448 height 23
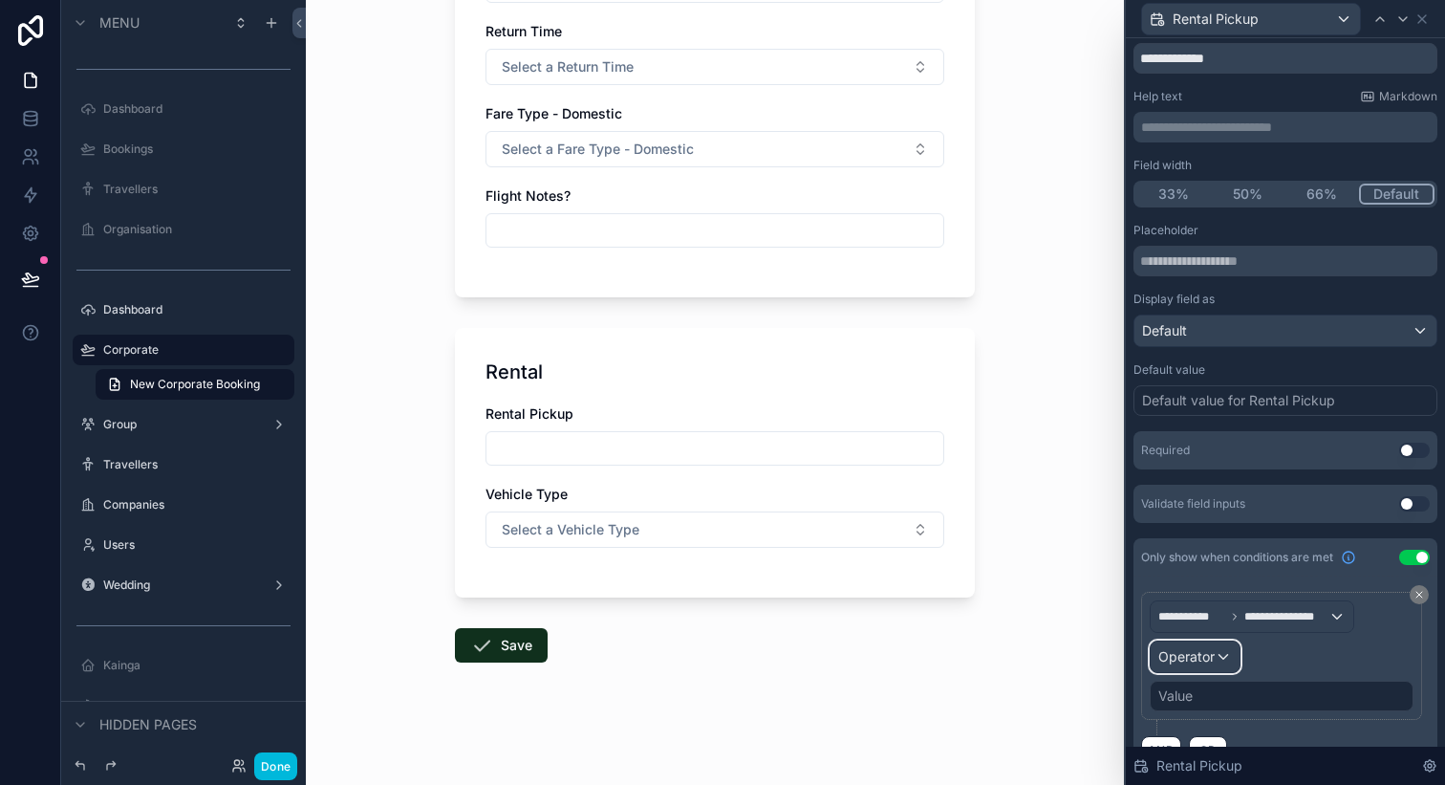
click at [1228, 658] on div "Operator" at bounding box center [1195, 656] width 89 height 31
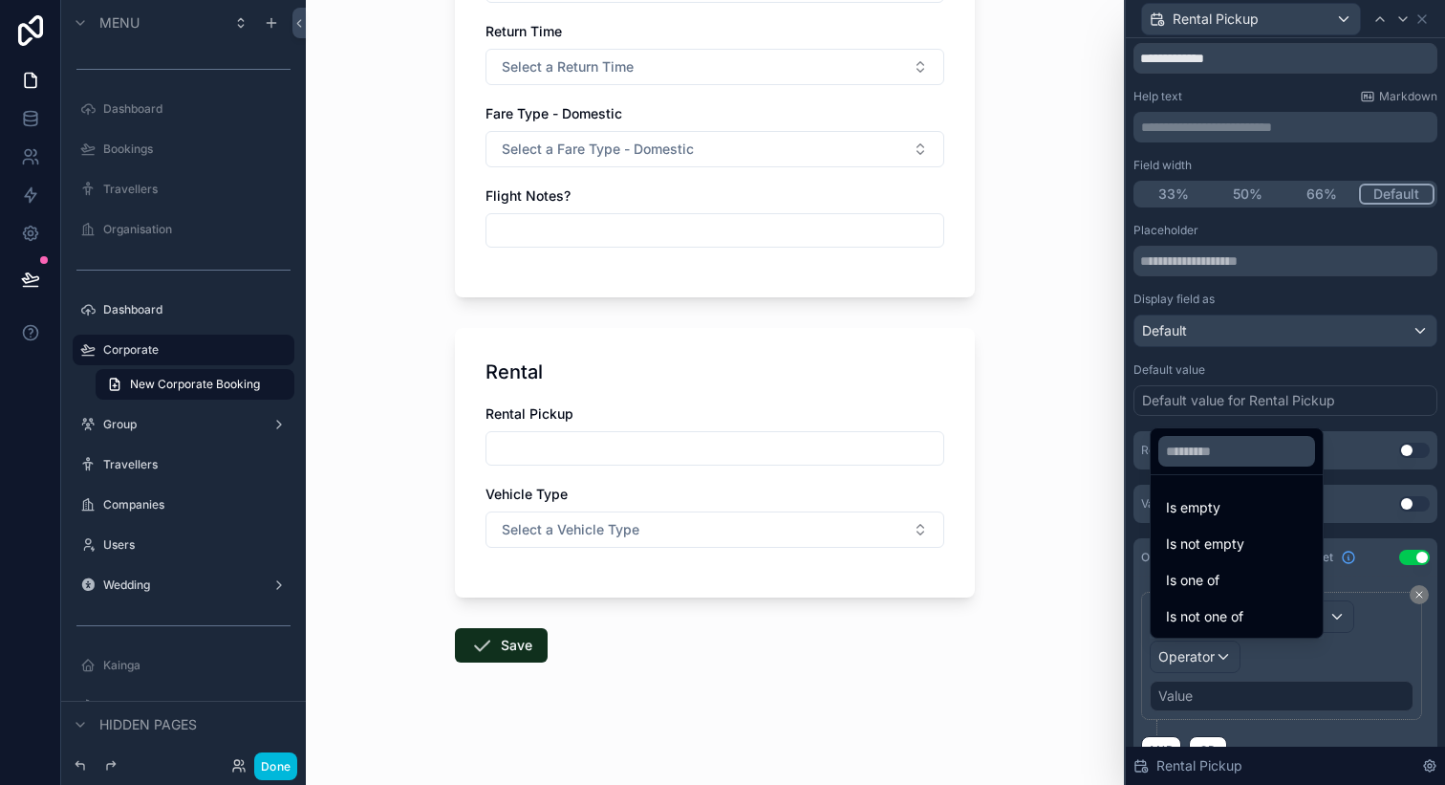
click at [1210, 625] on span "Is not one of" at bounding box center [1204, 616] width 77 height 23
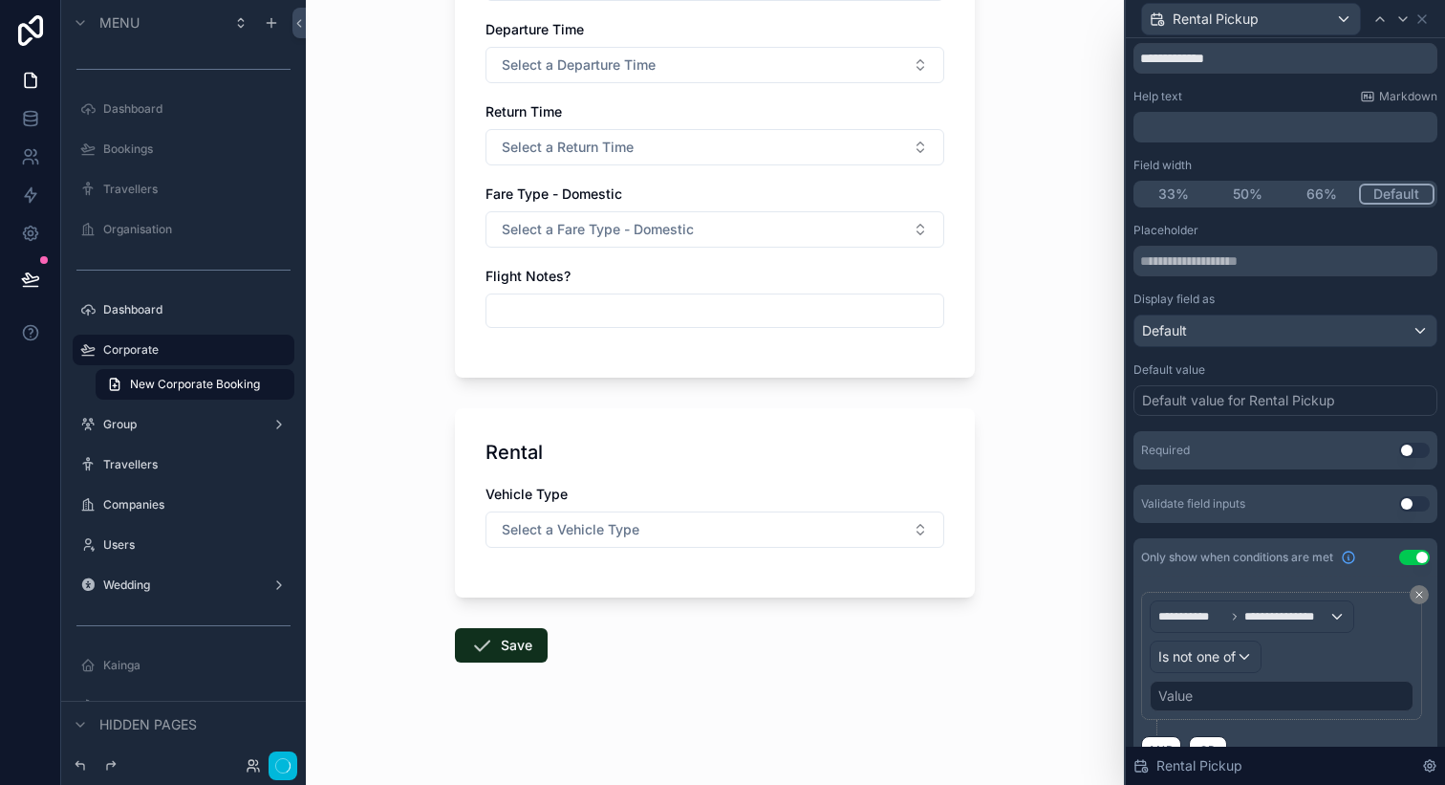
scroll to position [1351, 0]
click at [1231, 697] on div "Value" at bounding box center [1282, 696] width 264 height 31
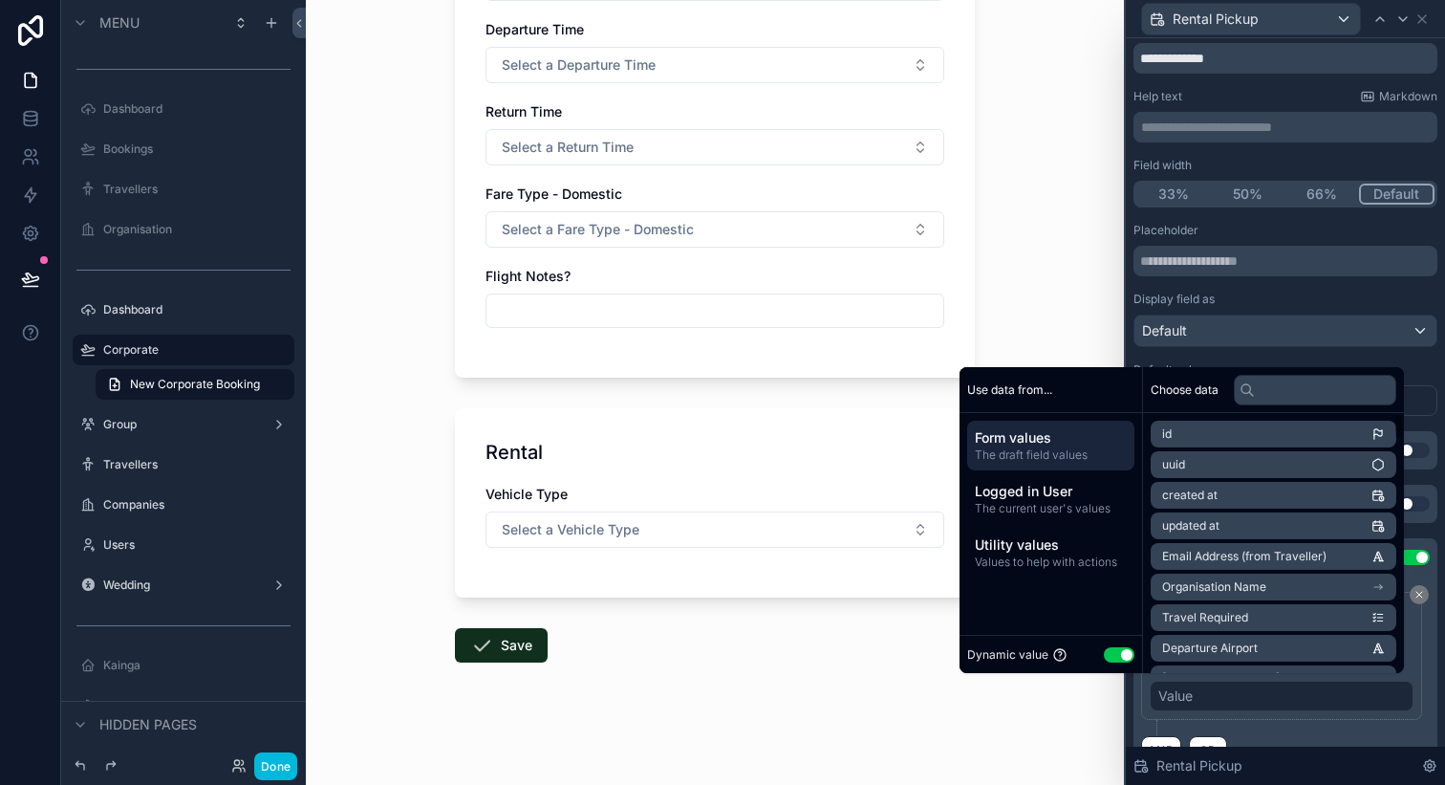
click at [1113, 655] on button "Use setting" at bounding box center [1119, 654] width 31 height 15
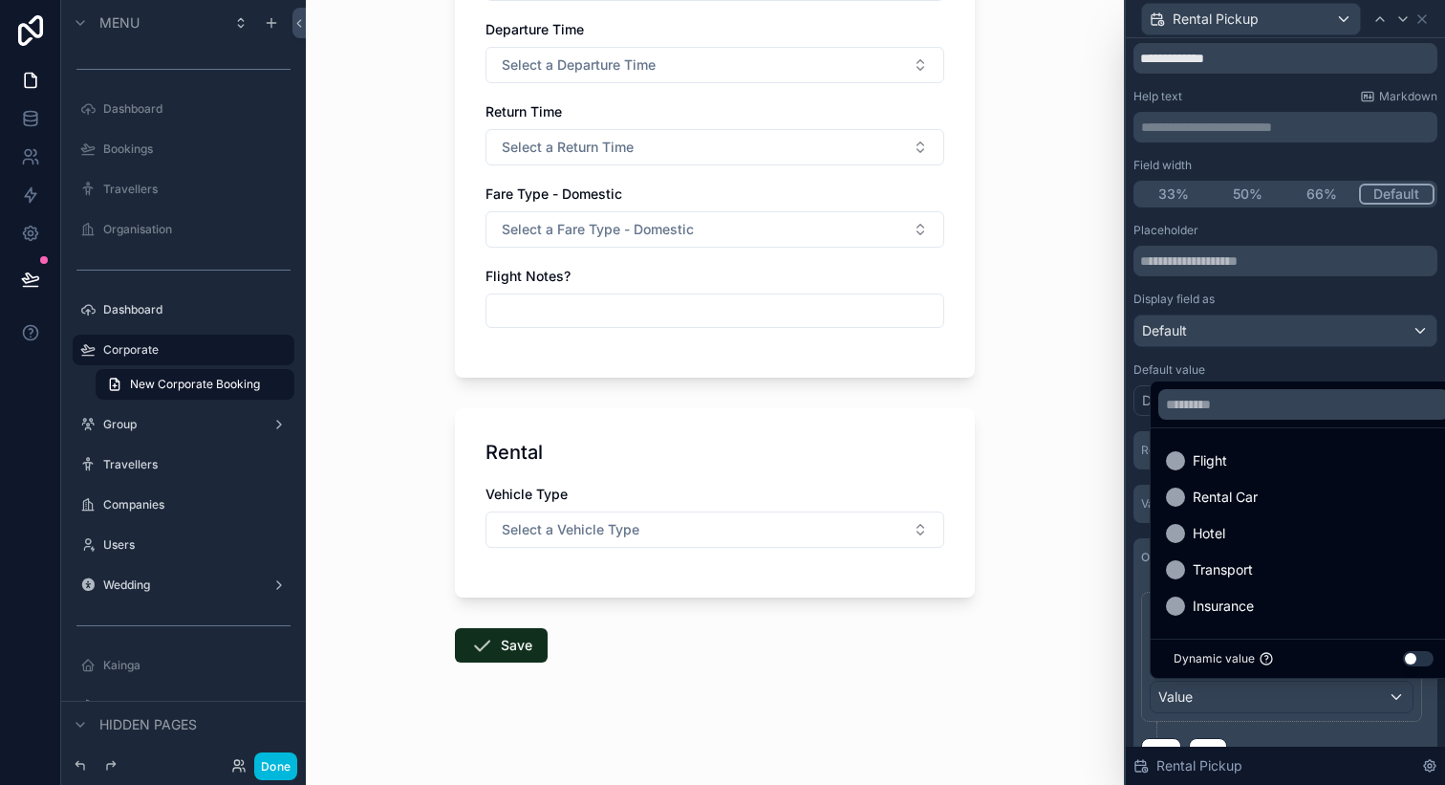
click at [1227, 451] on div "Flight" at bounding box center [1303, 460] width 275 height 23
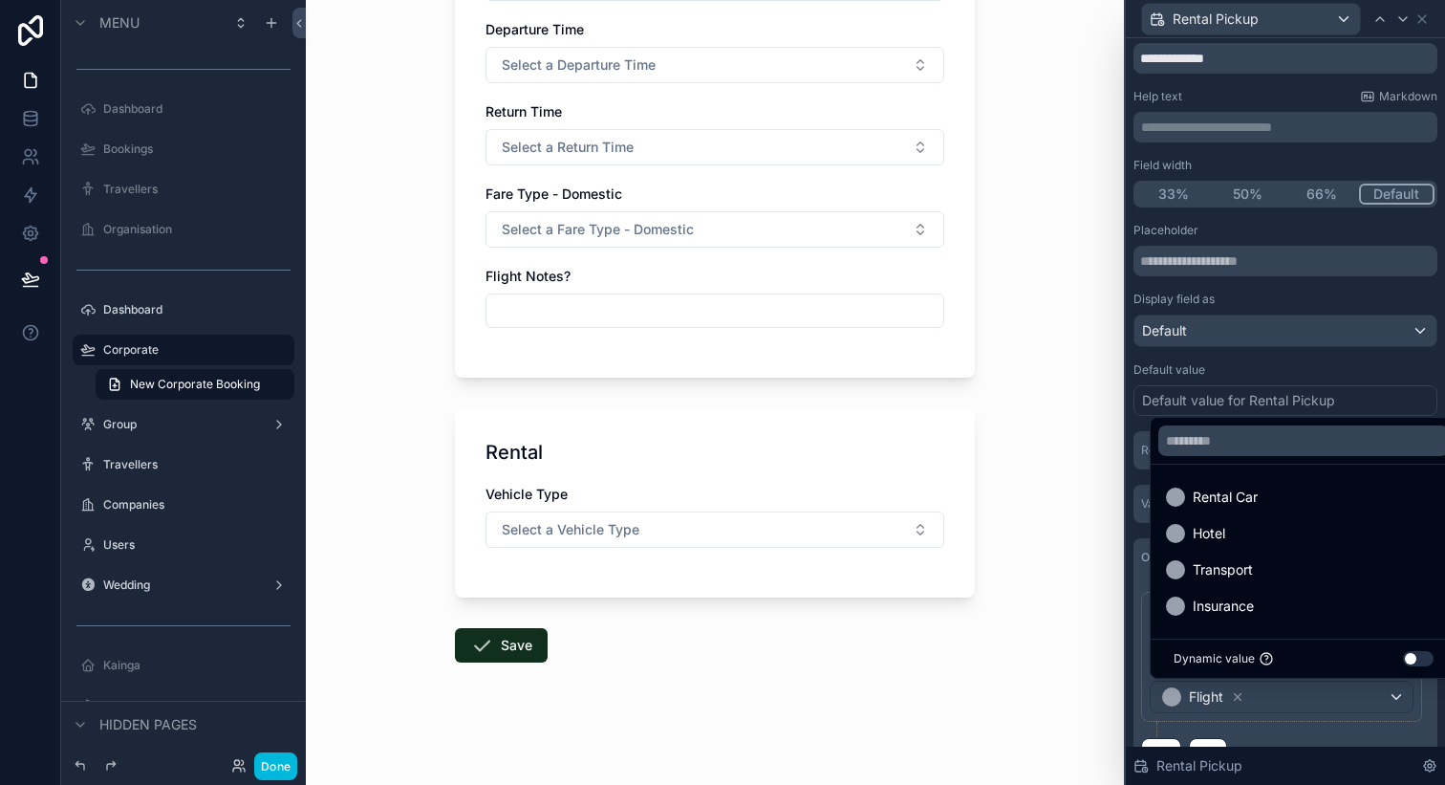
click at [1023, 550] on div "New Corporate Booking Travel Purpose Organisation Name Te Hau Awhiowhio o Otang…" at bounding box center [715, 392] width 818 height 785
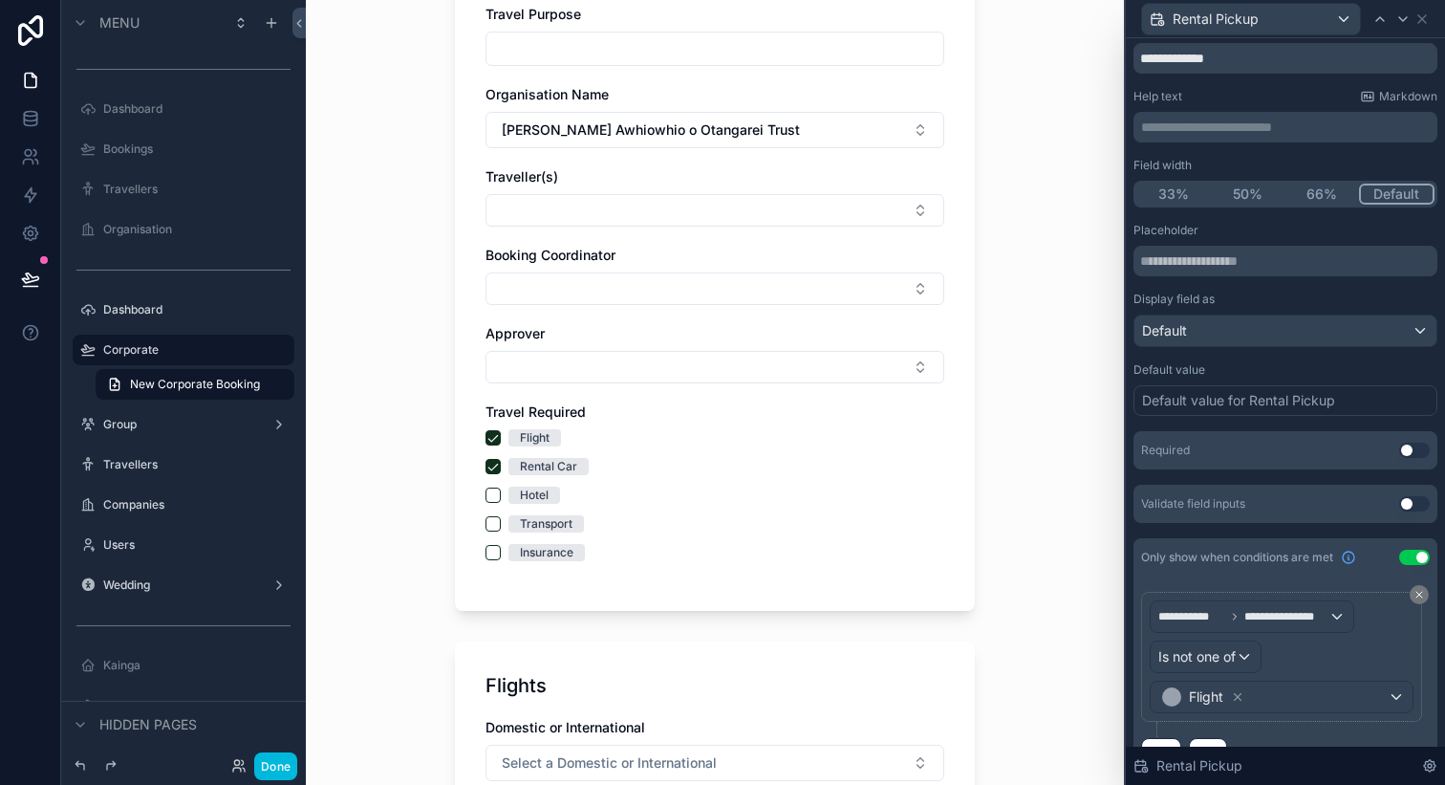
scroll to position [0, 0]
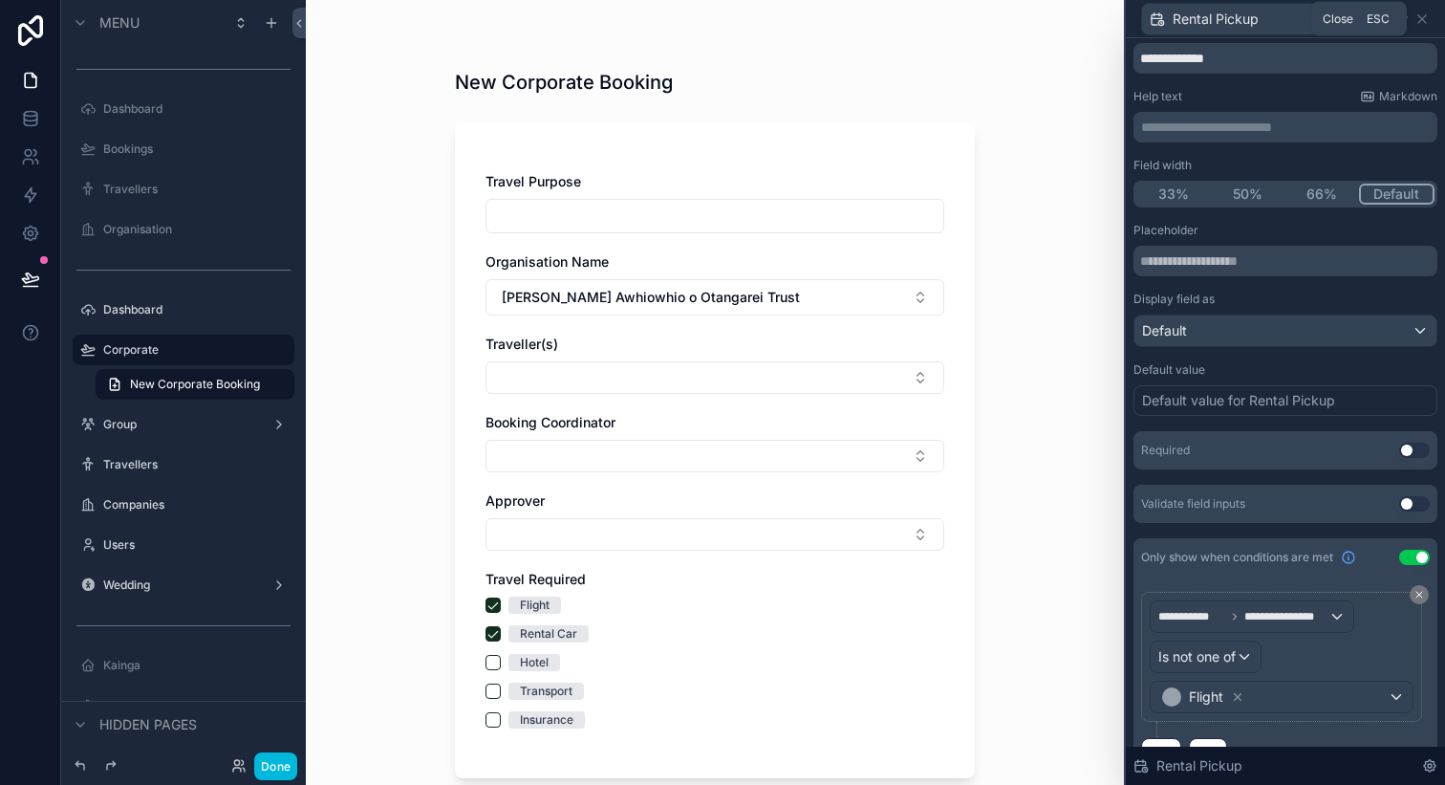
click at [1424, 16] on icon at bounding box center [1423, 19] width 8 height 8
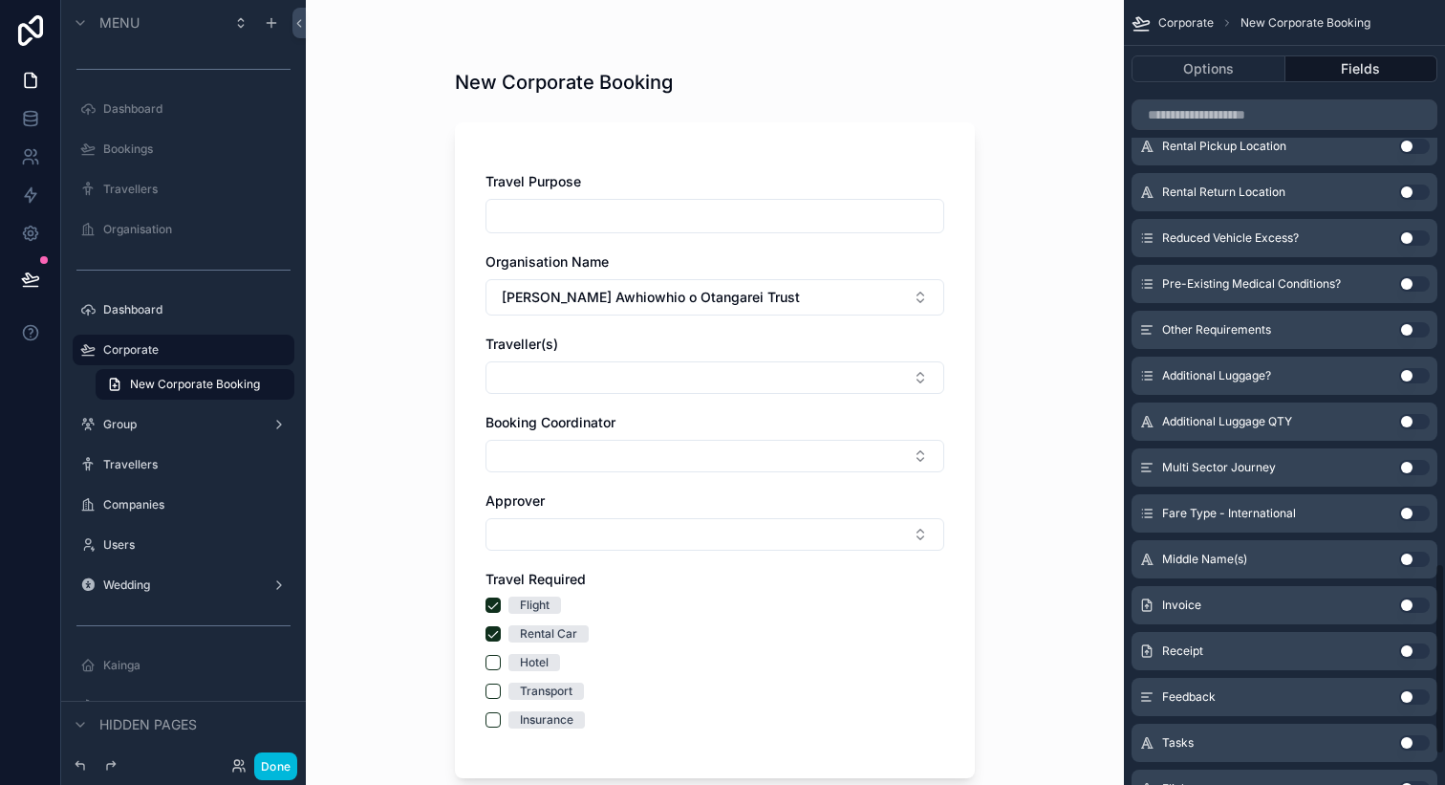
scroll to position [2425, 0]
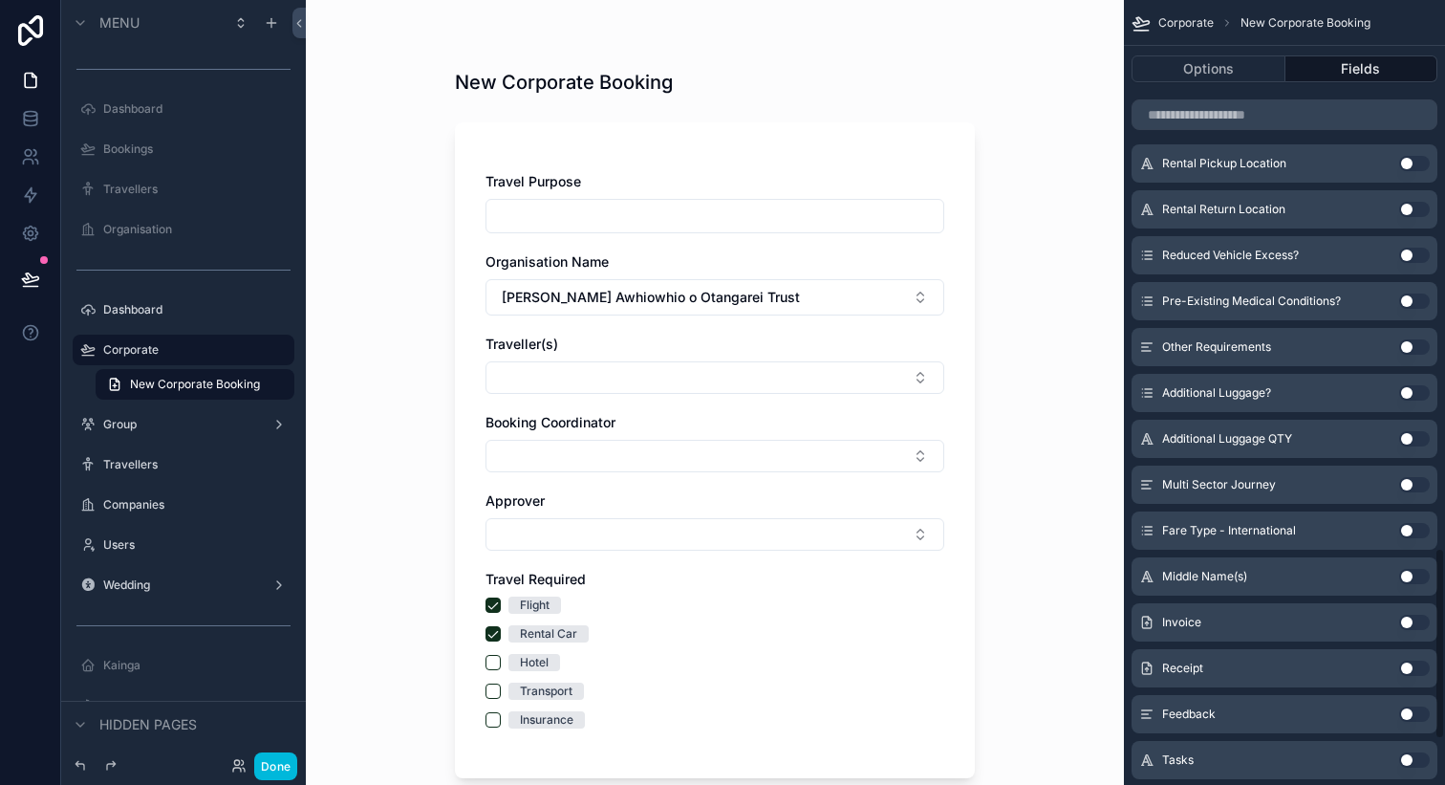
click at [1405, 345] on button "Use setting" at bounding box center [1415, 346] width 31 height 15
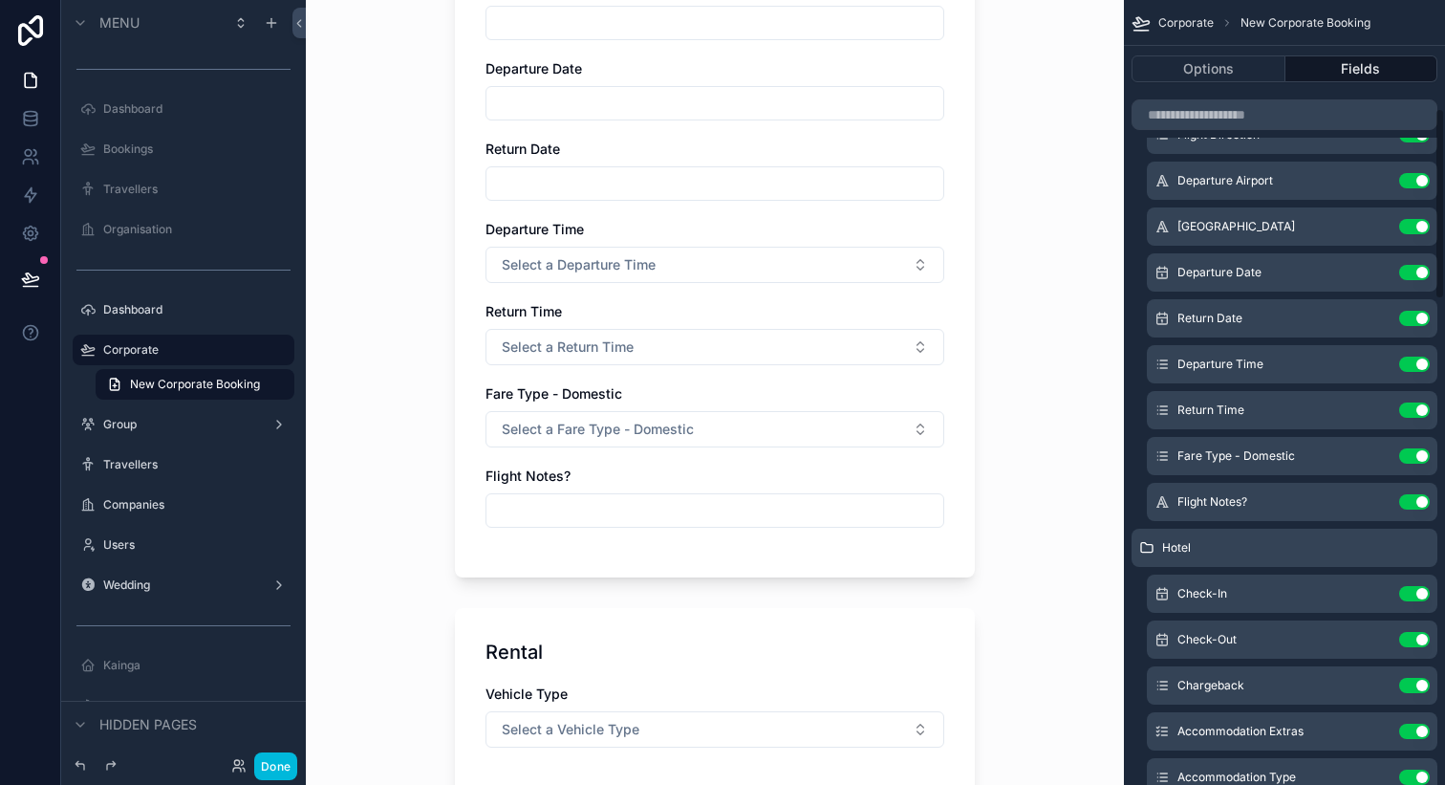
scroll to position [512, 0]
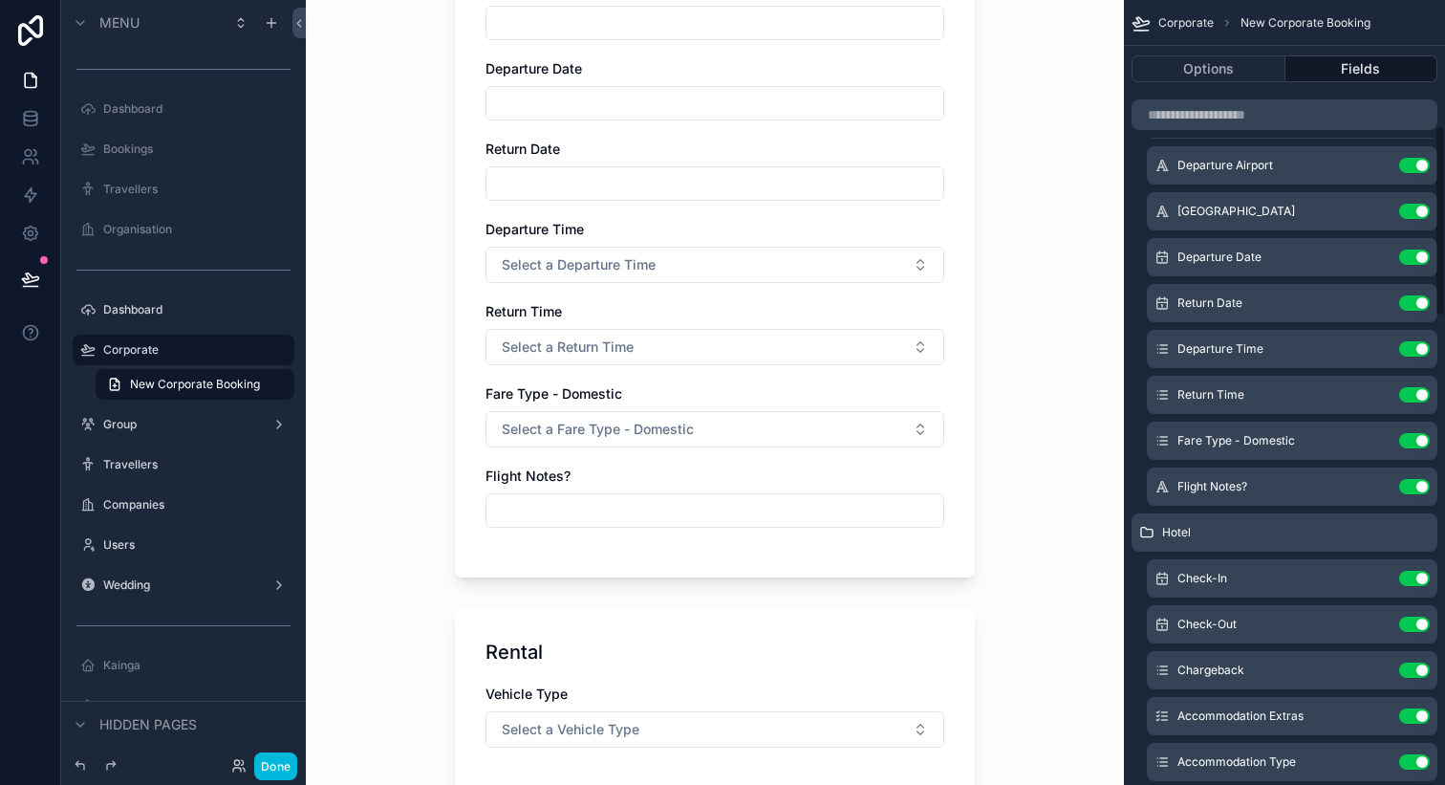
click at [1407, 488] on button "Use setting" at bounding box center [1415, 486] width 31 height 15
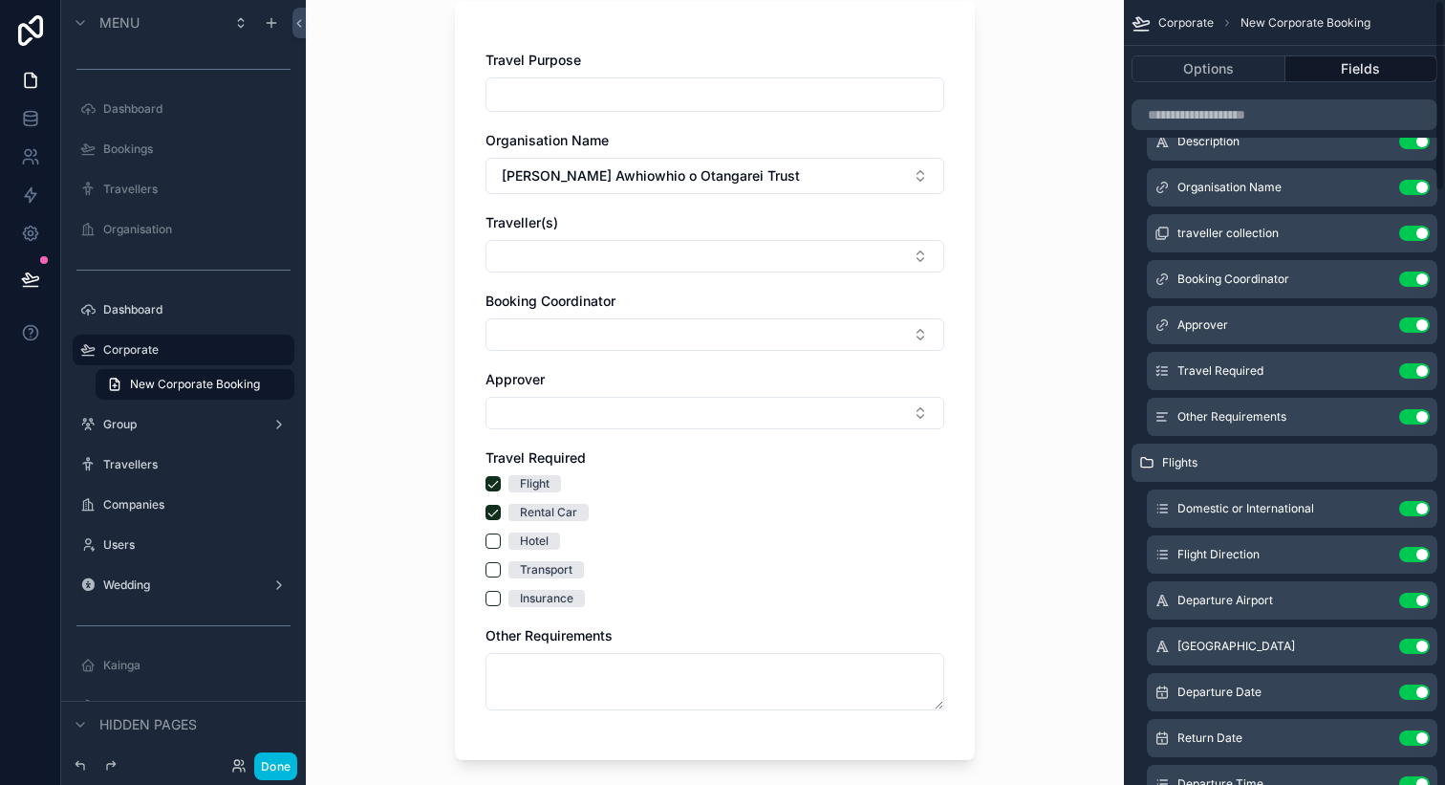
scroll to position [0, 0]
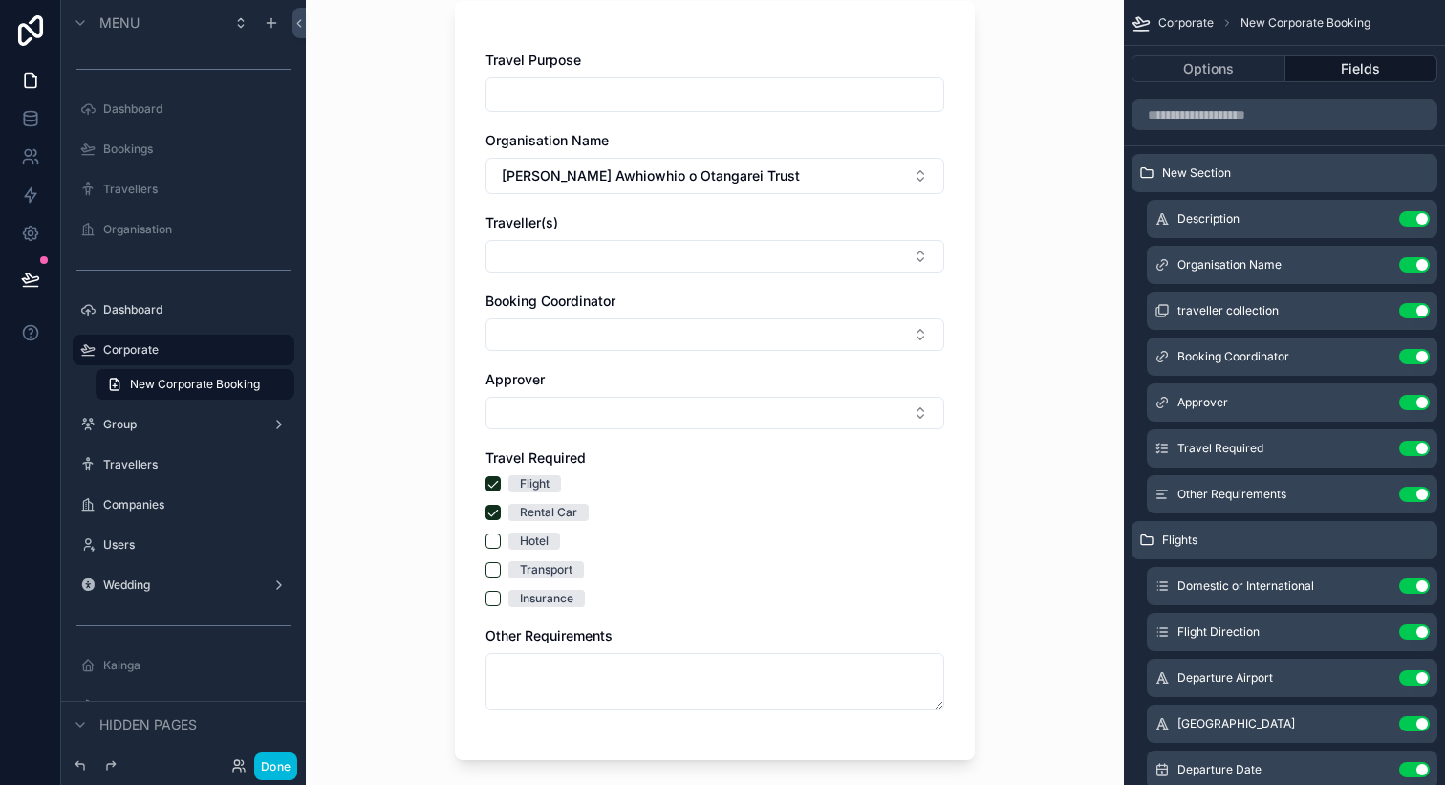
click at [0, 0] on icon "scrollable content" at bounding box center [0, 0] width 0 height 0
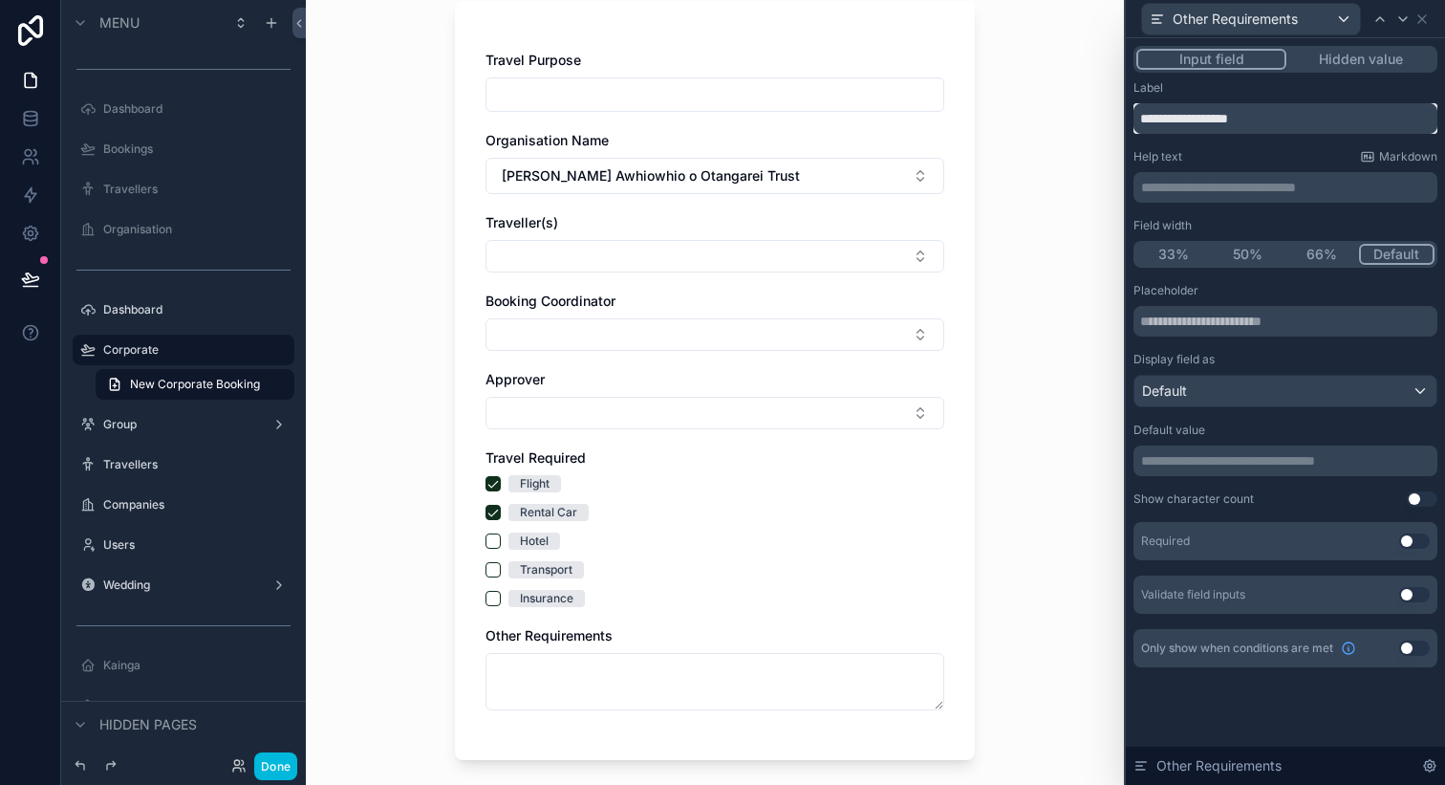
drag, startPoint x: 1277, startPoint y: 122, endPoint x: 983, endPoint y: 123, distance: 294.4
click at [983, 122] on div "**********" at bounding box center [722, 392] width 1445 height 785
type input "**********"
click at [1418, 12] on icon at bounding box center [1422, 18] width 15 height 15
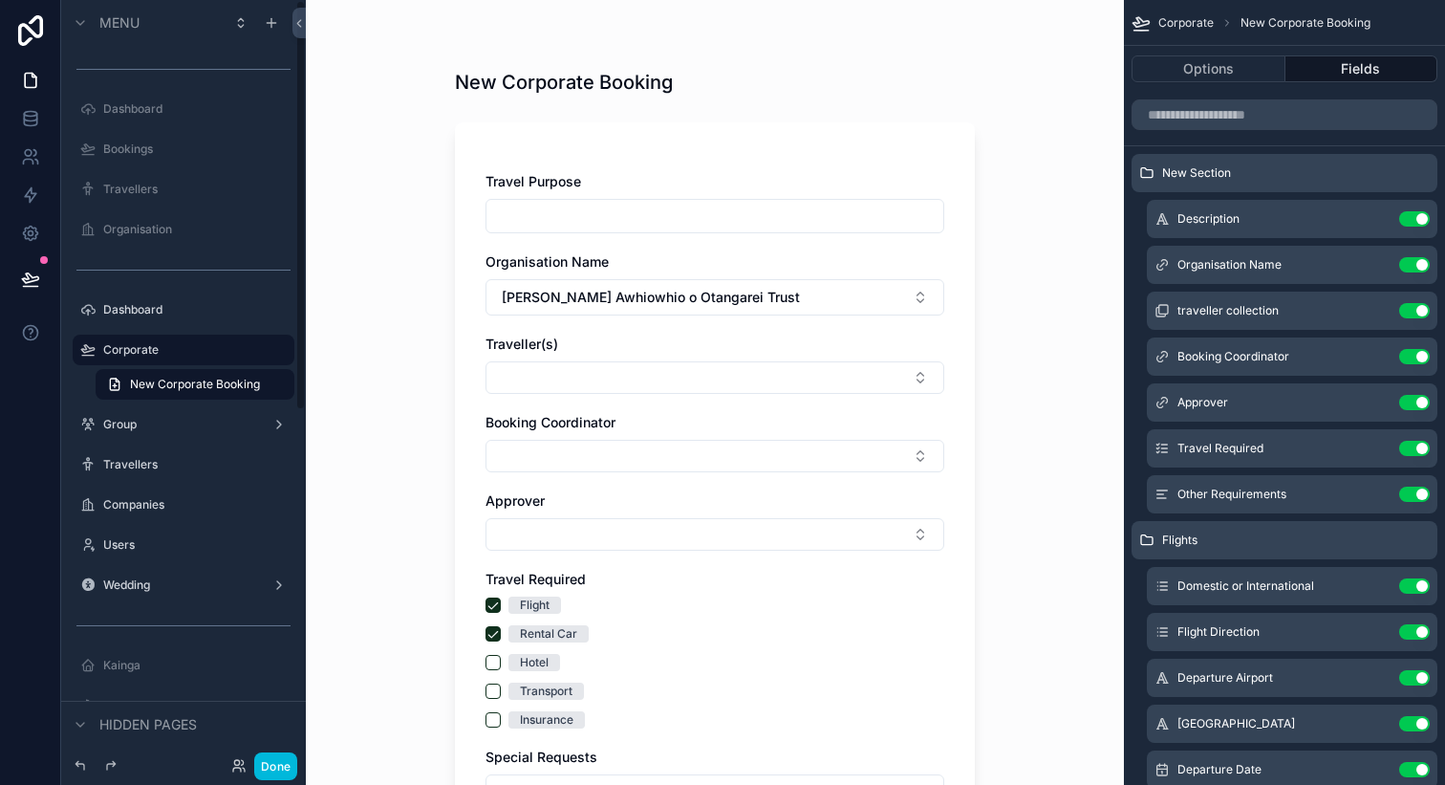
click at [271, 768] on button "Done" at bounding box center [275, 766] width 43 height 28
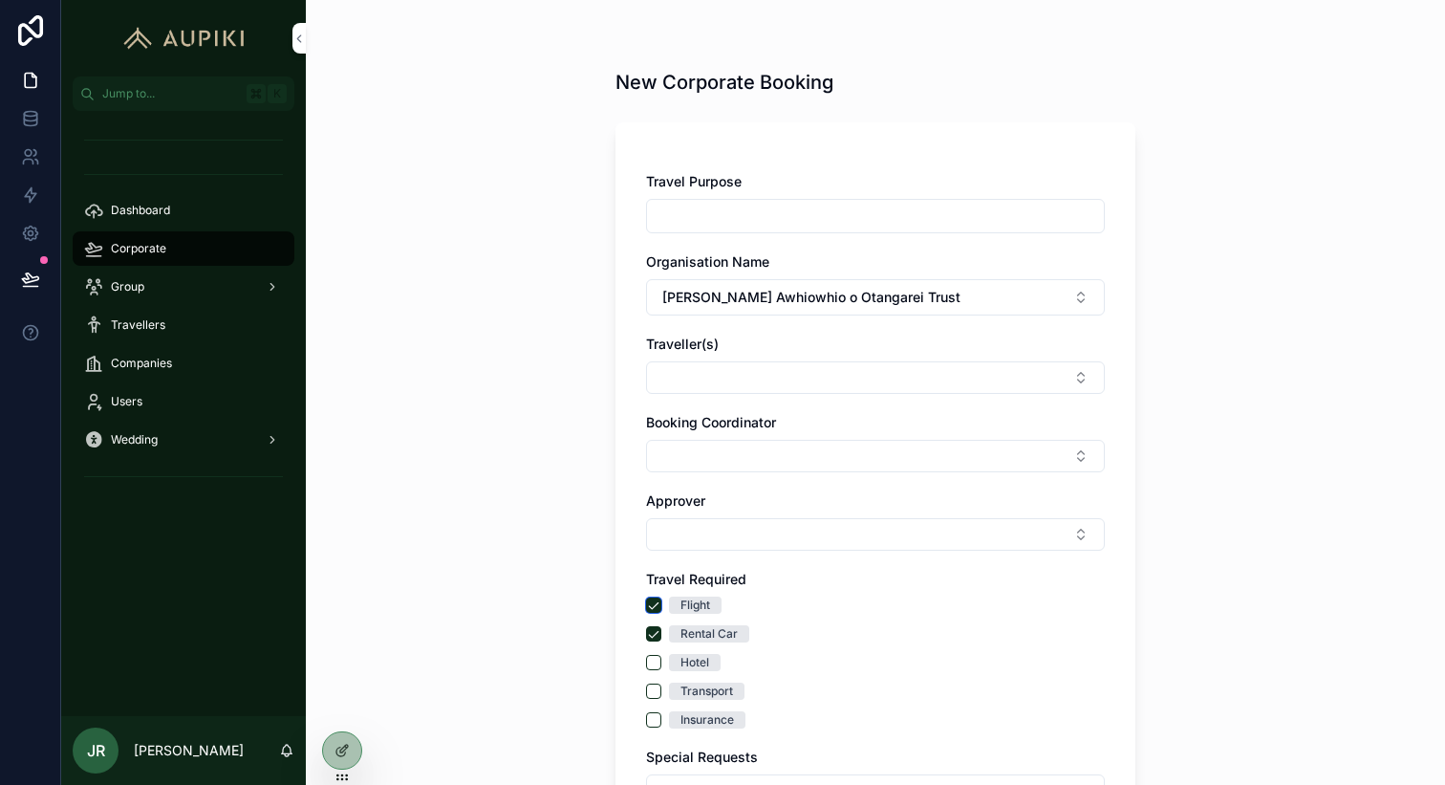
click at [653, 604] on button "Flight" at bounding box center [653, 604] width 15 height 15
click at [653, 634] on button "Rental Car" at bounding box center [653, 633] width 15 height 15
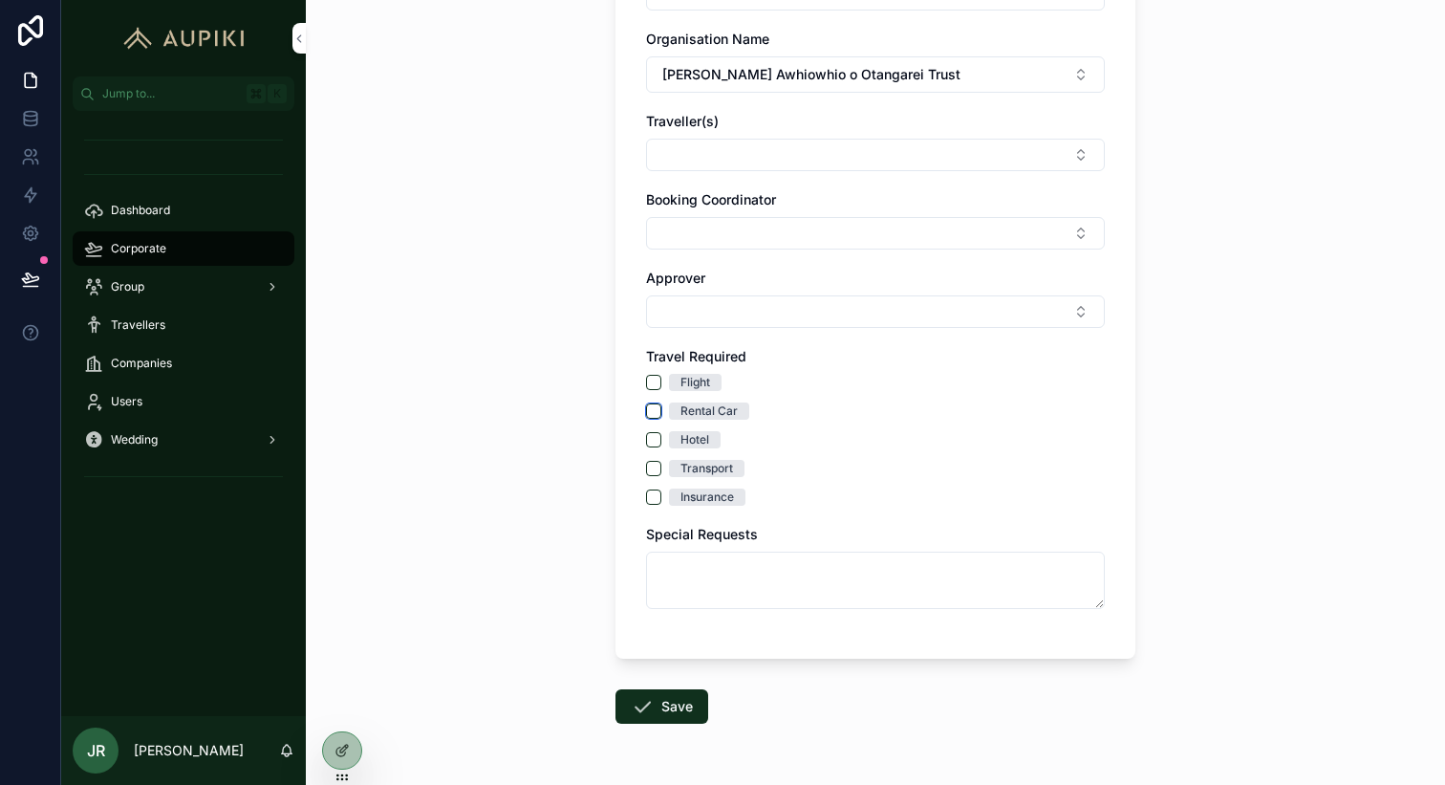
scroll to position [284, 0]
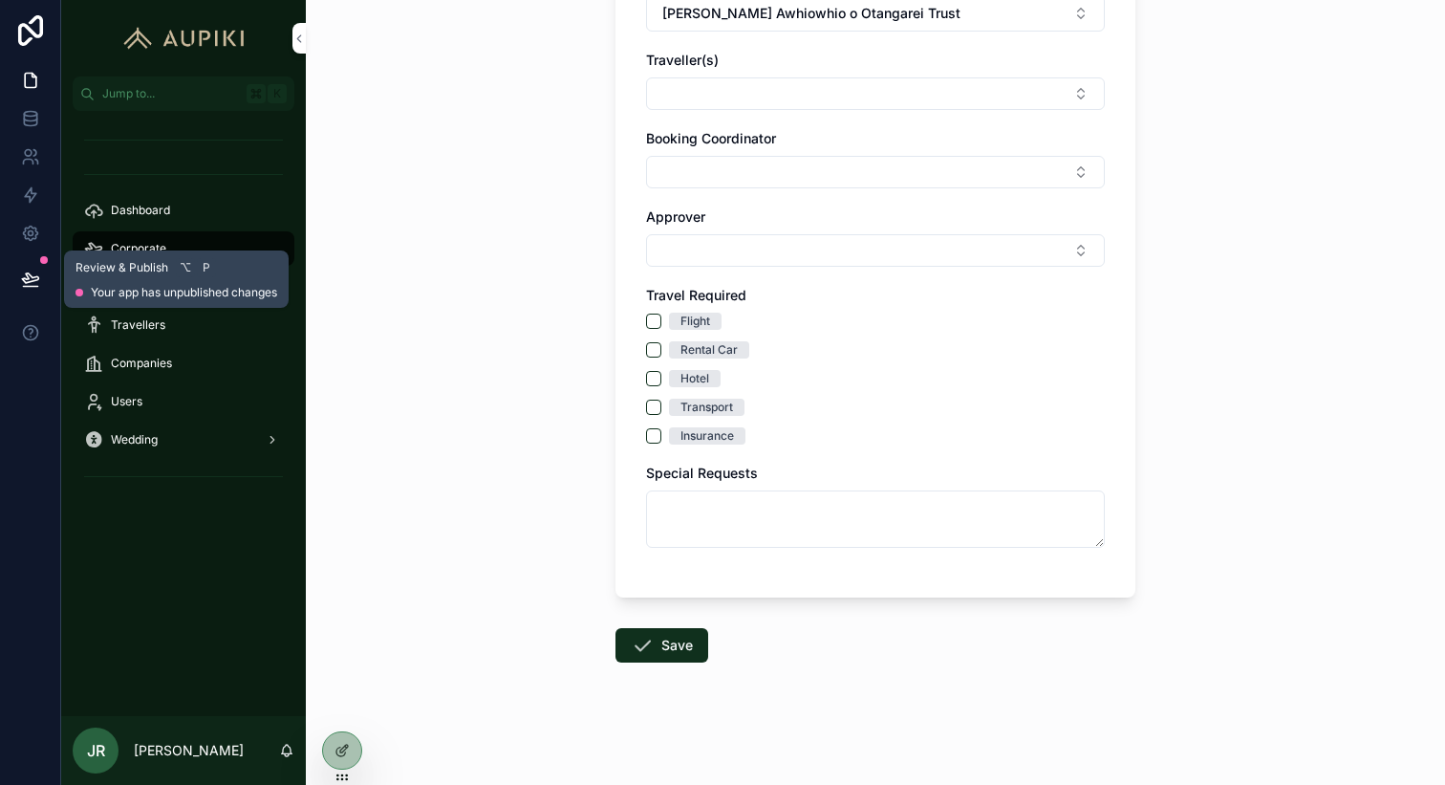
click at [38, 282] on icon at bounding box center [30, 279] width 19 height 19
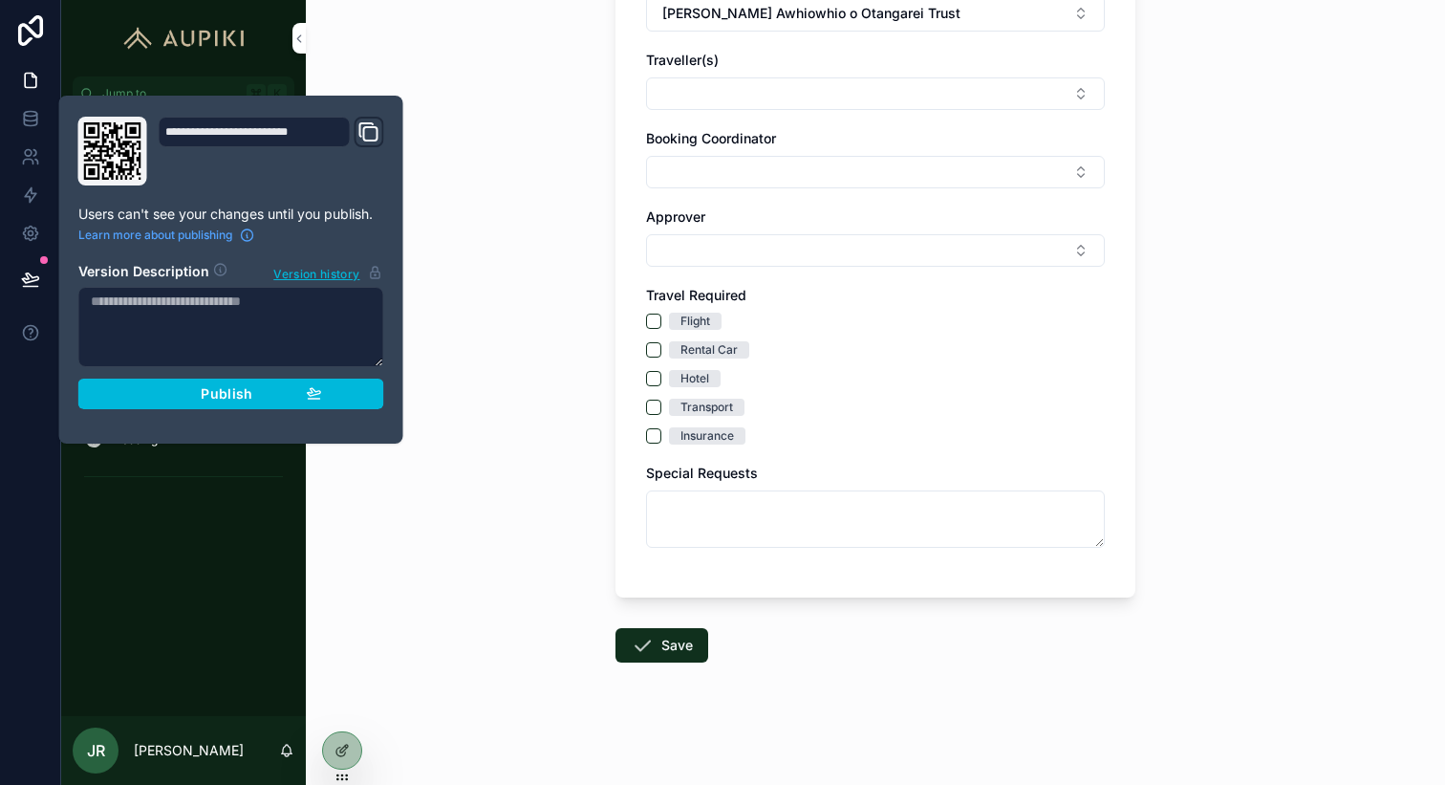
click at [203, 399] on span "Publish" at bounding box center [227, 393] width 52 height 17
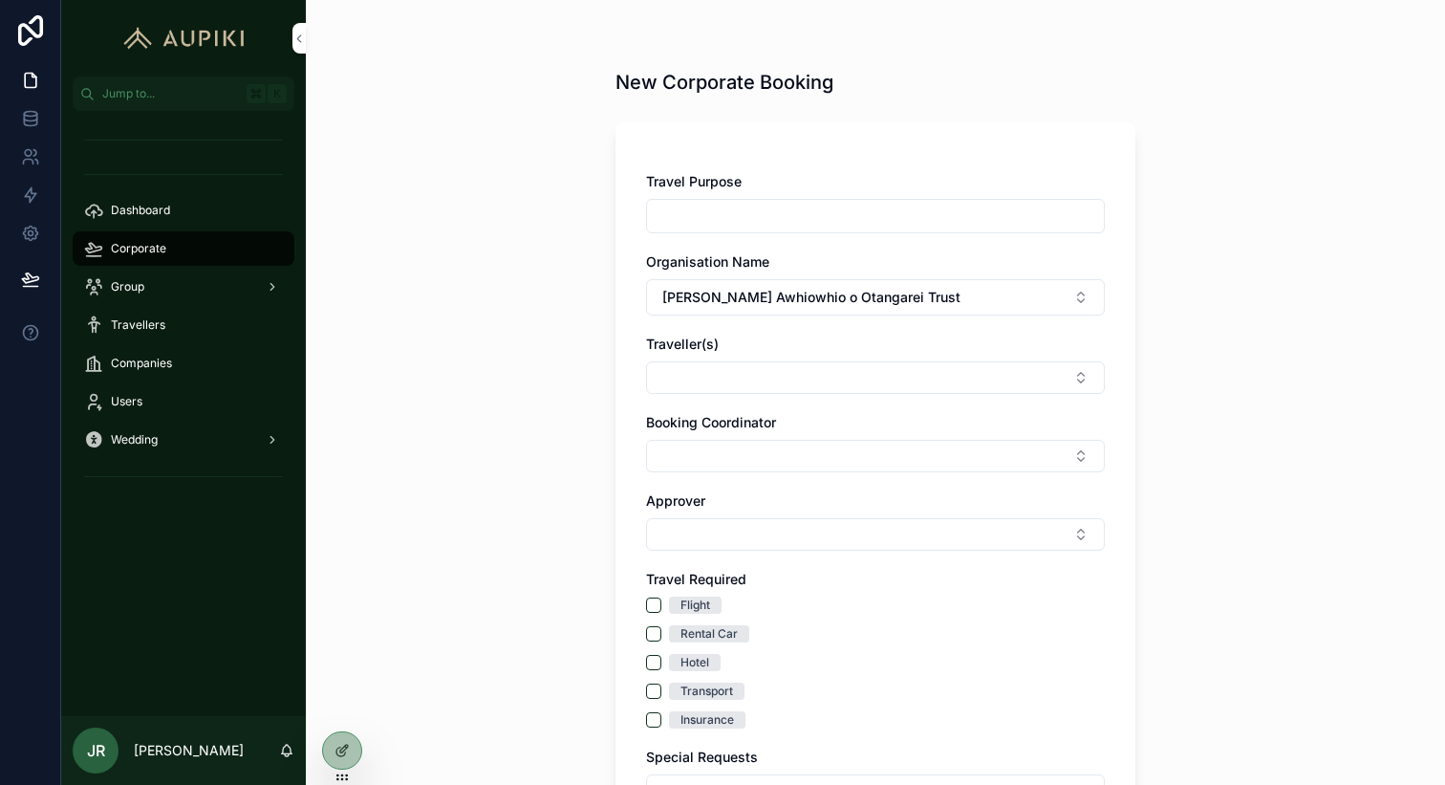
click at [367, 529] on div "New Corporate Booking Travel Purpose Organisation Name Te Hau Awhiowhio o Otang…" at bounding box center [875, 392] width 1139 height 785
click at [198, 241] on div "Corporate" at bounding box center [183, 248] width 199 height 31
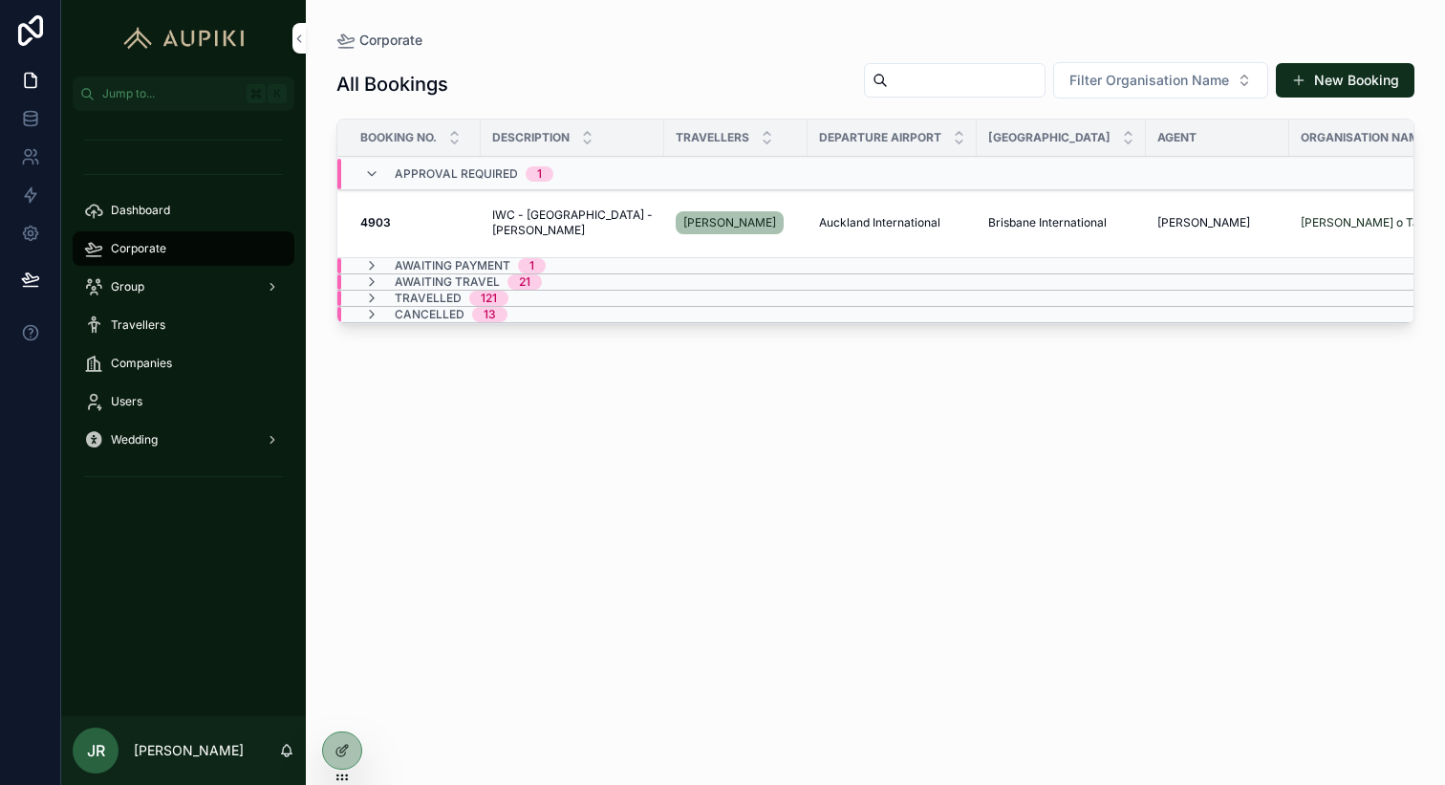
click at [1376, 90] on button "New Booking" at bounding box center [1345, 80] width 139 height 34
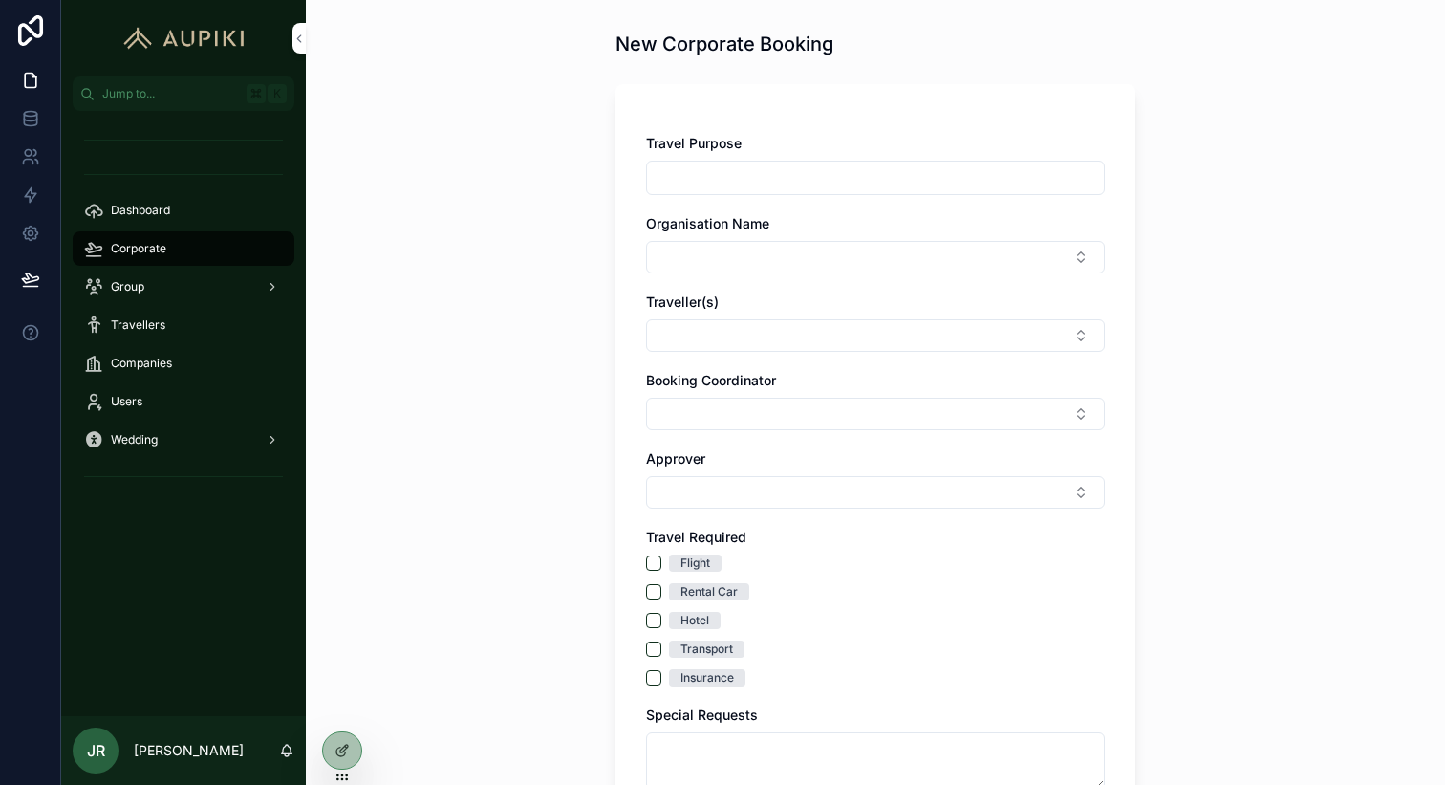
scroll to position [28, 0]
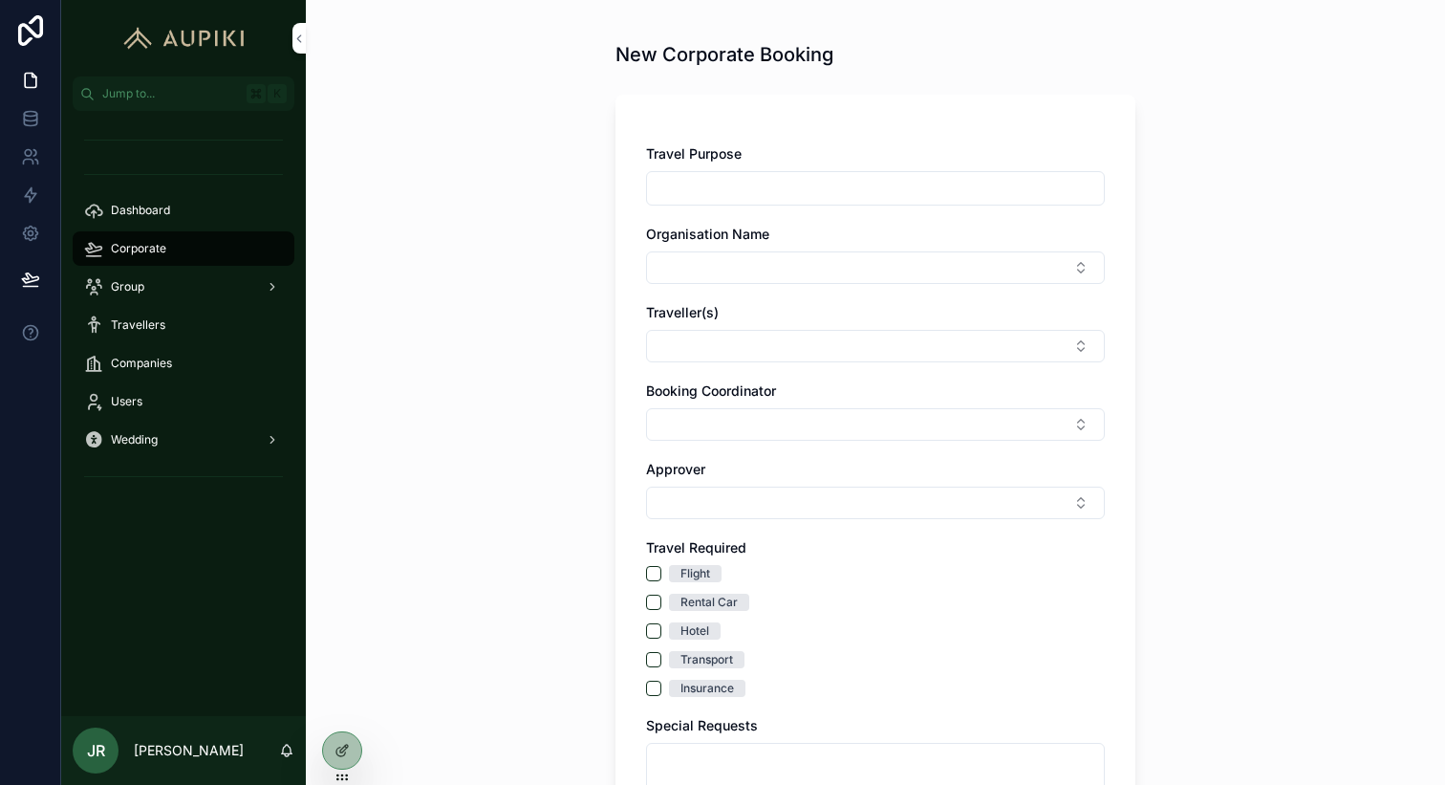
click at [211, 327] on div "Travellers" at bounding box center [183, 325] width 199 height 31
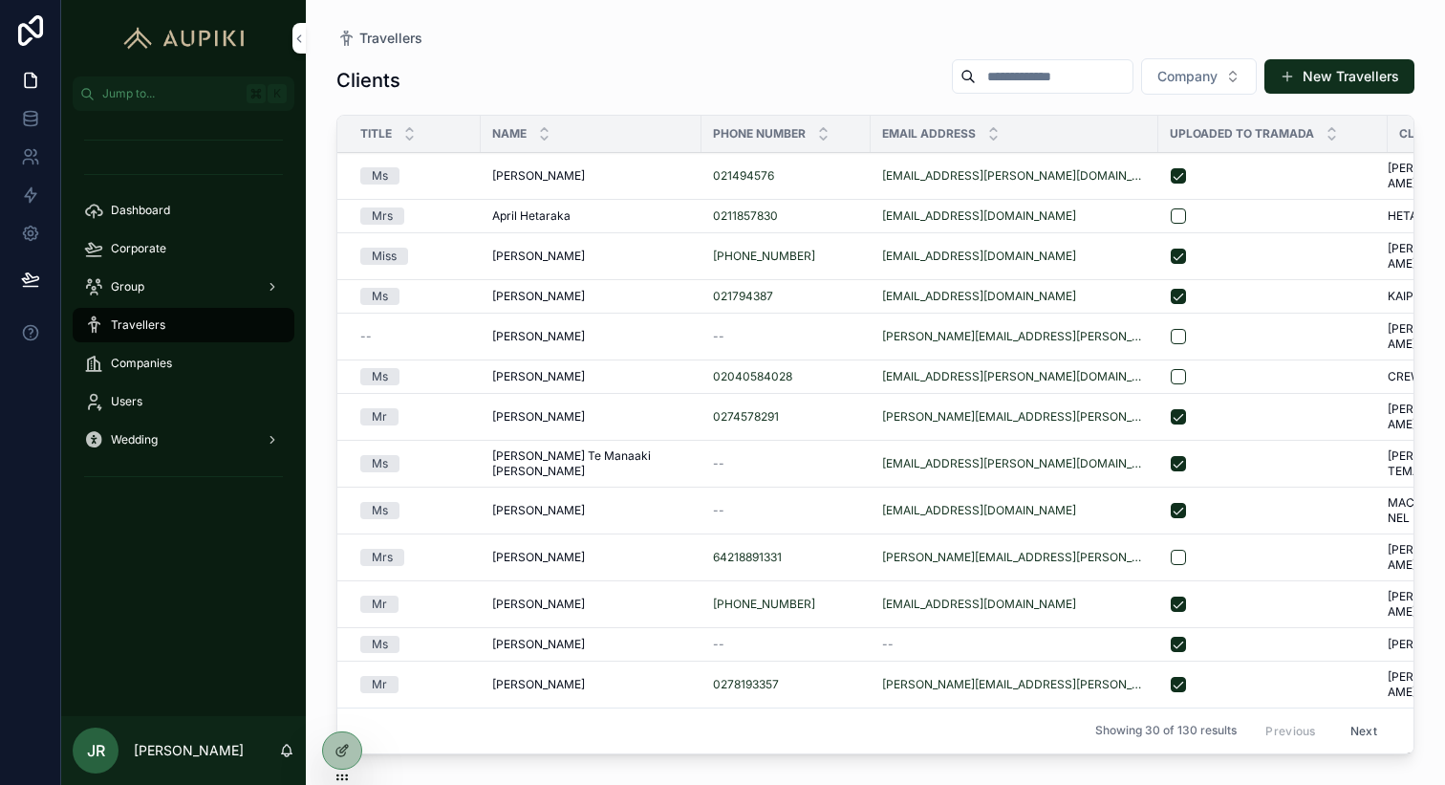
click at [1353, 78] on button "New Travellers" at bounding box center [1340, 76] width 150 height 34
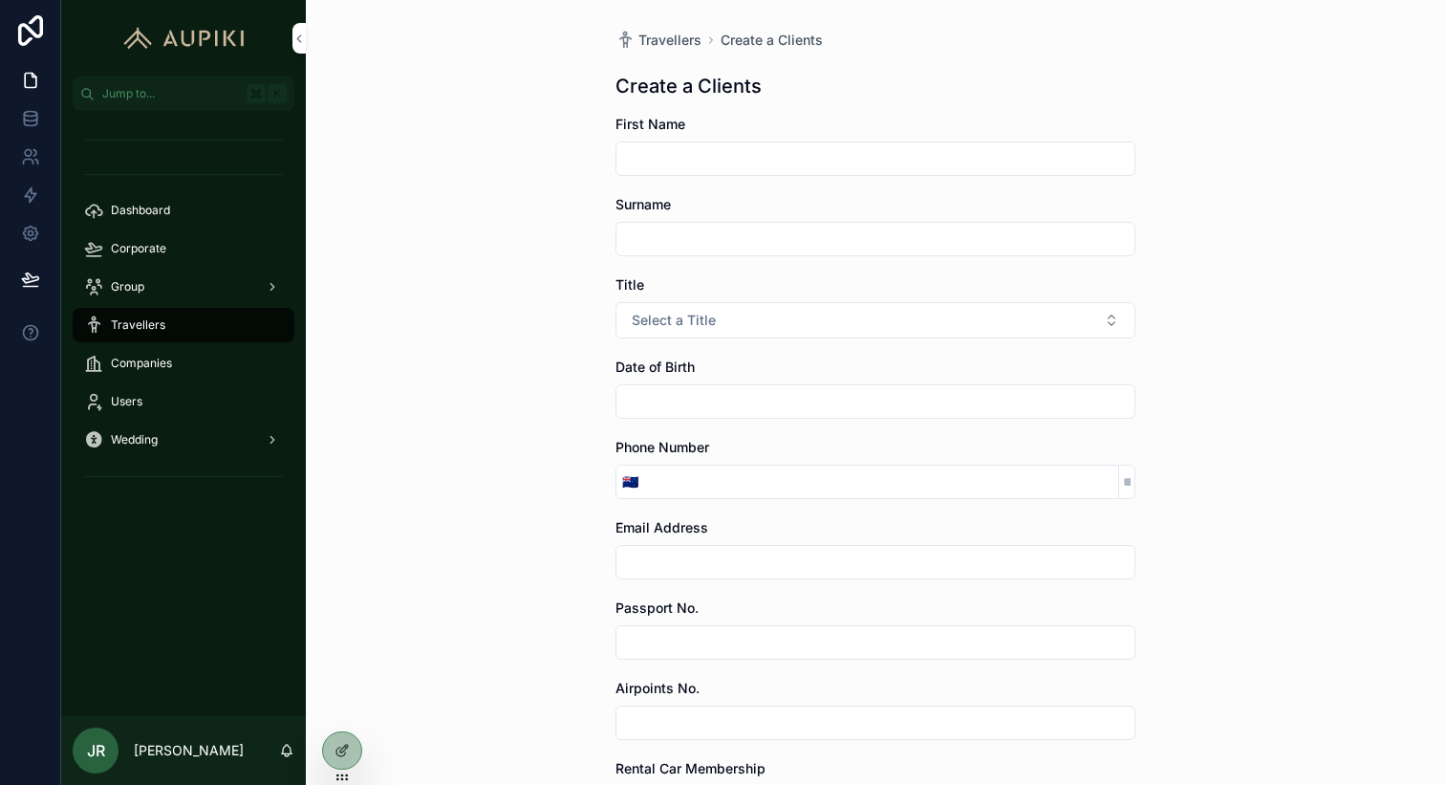
click at [331, 749] on div at bounding box center [342, 750] width 38 height 36
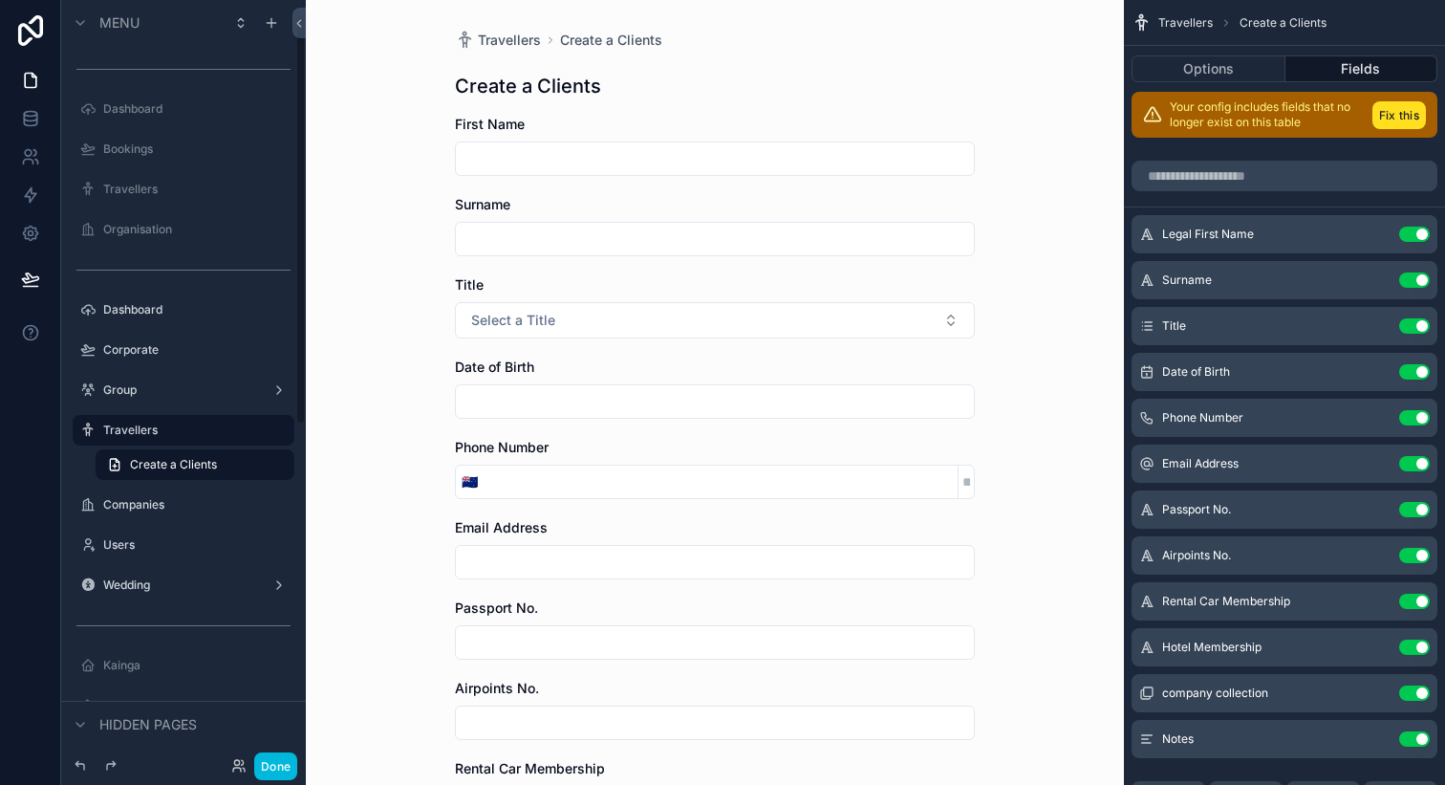
scroll to position [28, 0]
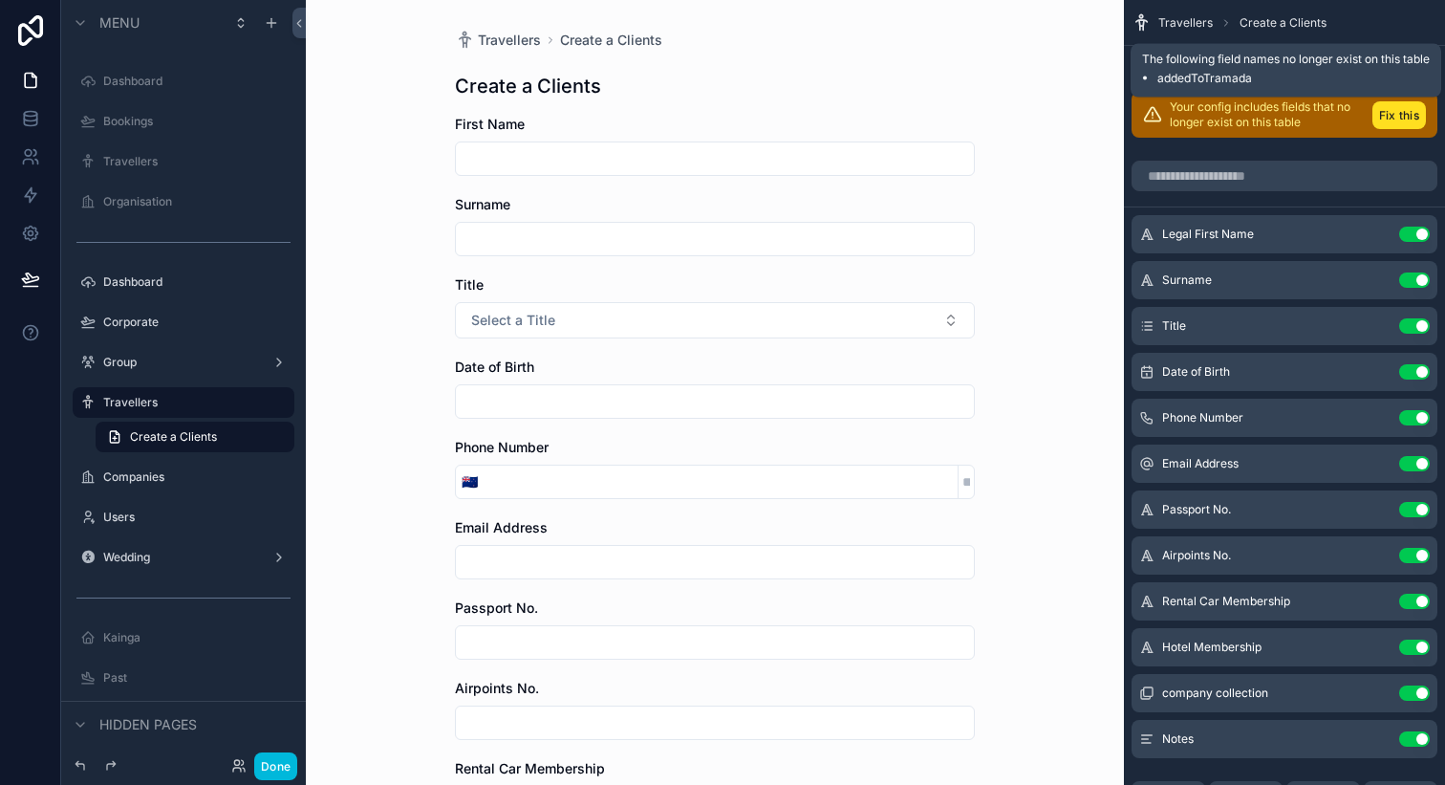
click at [1387, 111] on button "Fix this" at bounding box center [1400, 115] width 54 height 28
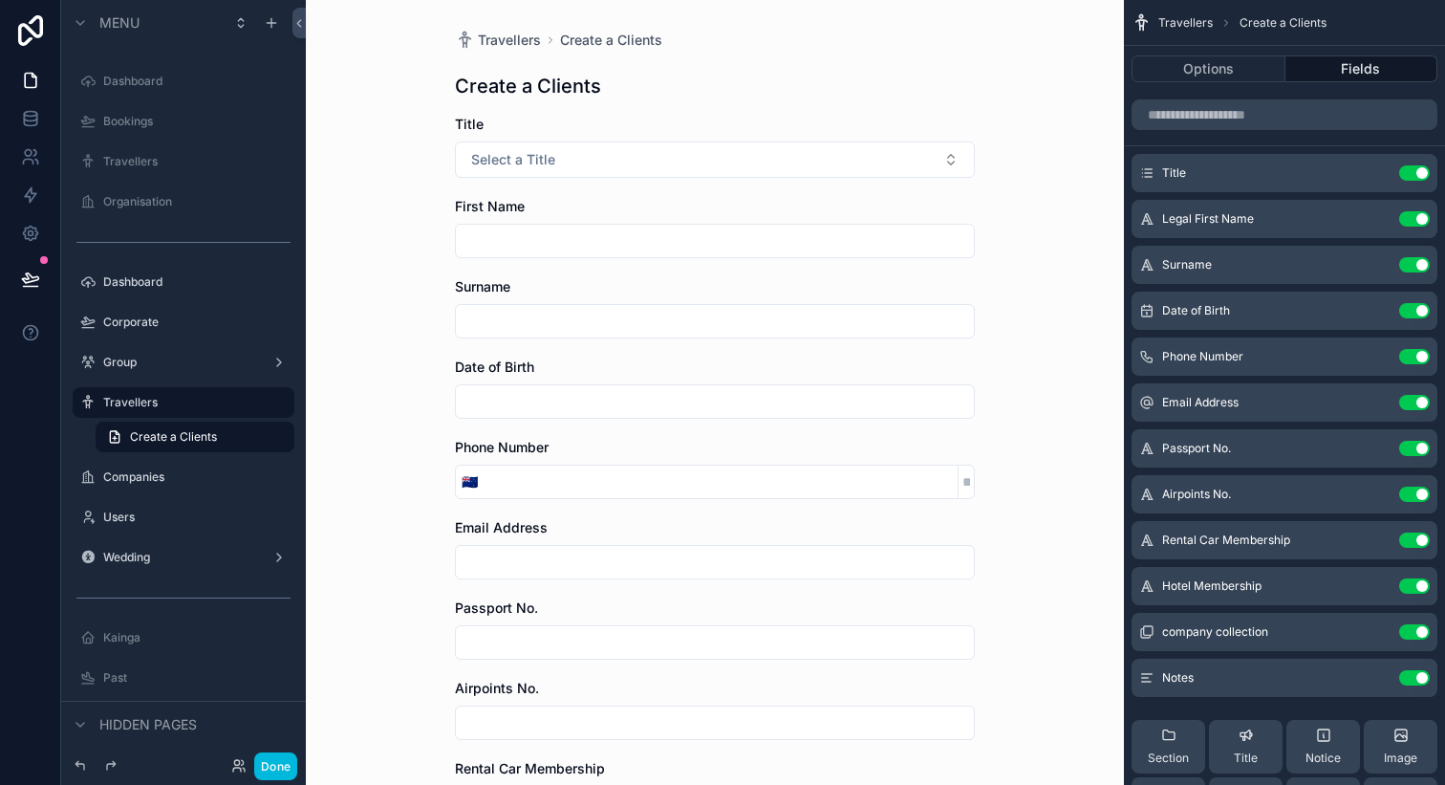
click at [0, 0] on icon "scrollable content" at bounding box center [0, 0] width 0 height 0
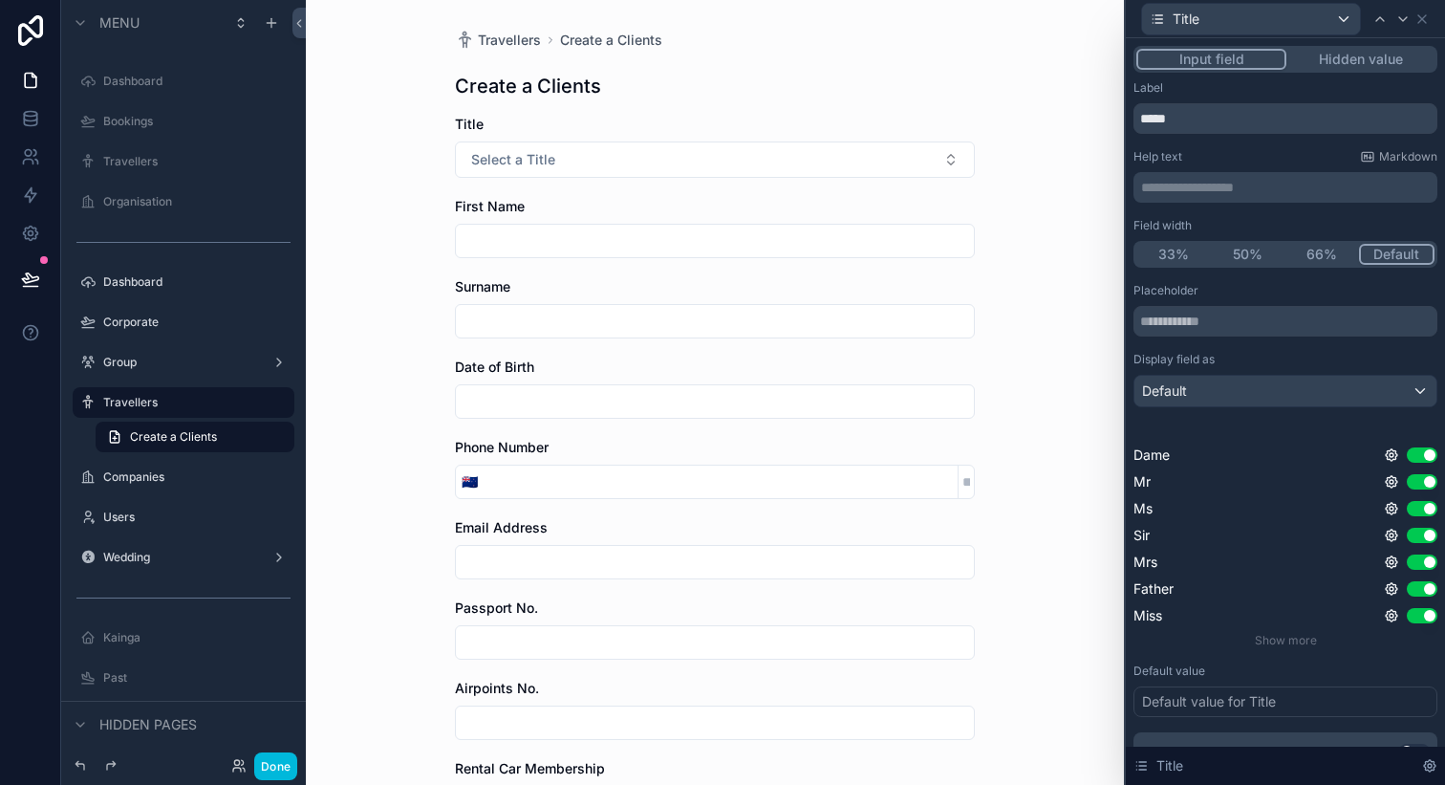
click at [1188, 255] on button "33%" at bounding box center [1174, 254] width 75 height 21
click at [1402, 252] on button "Default" at bounding box center [1398, 254] width 75 height 21
click at [1424, 21] on icon at bounding box center [1422, 18] width 15 height 15
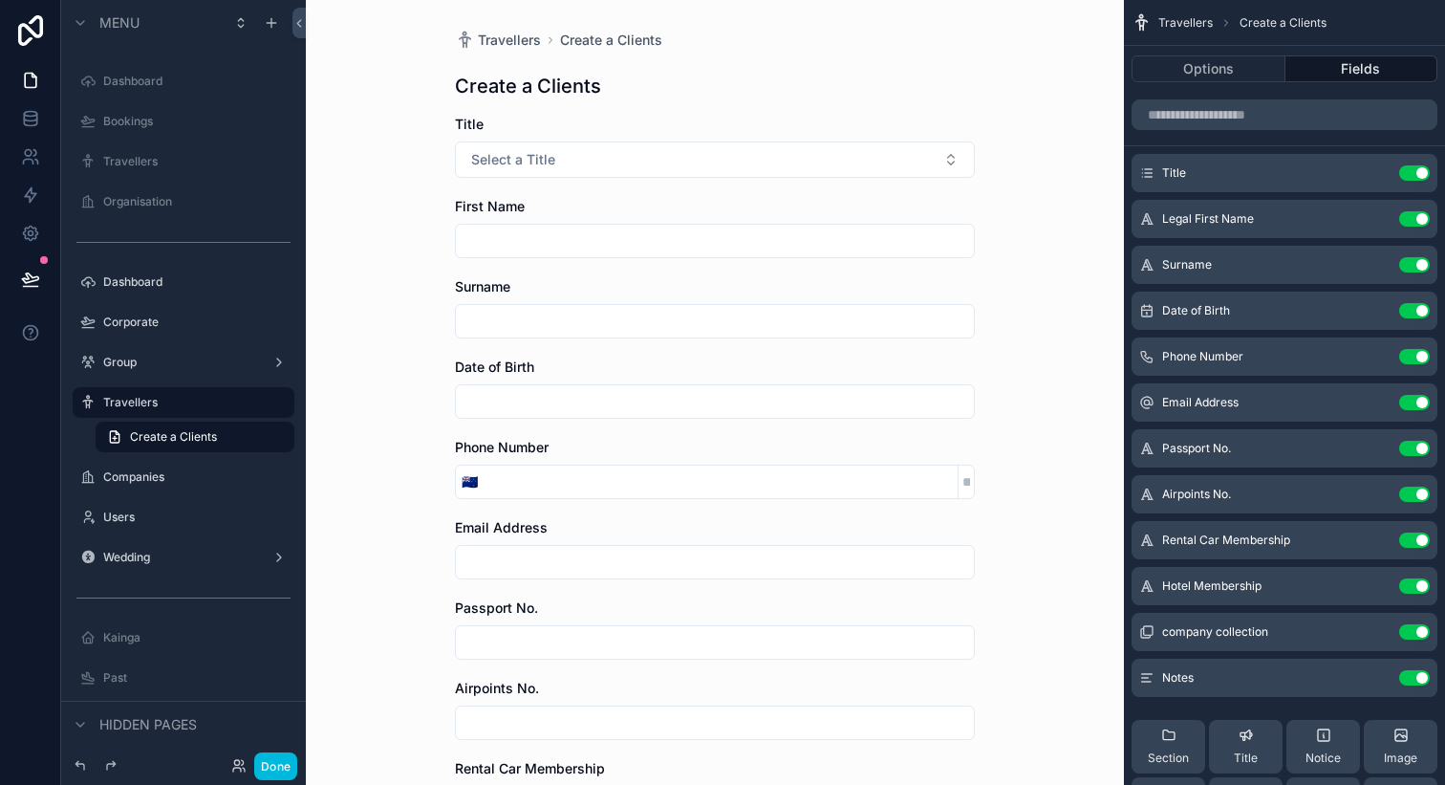
click at [0, 0] on icon "scrollable content" at bounding box center [0, 0] width 0 height 0
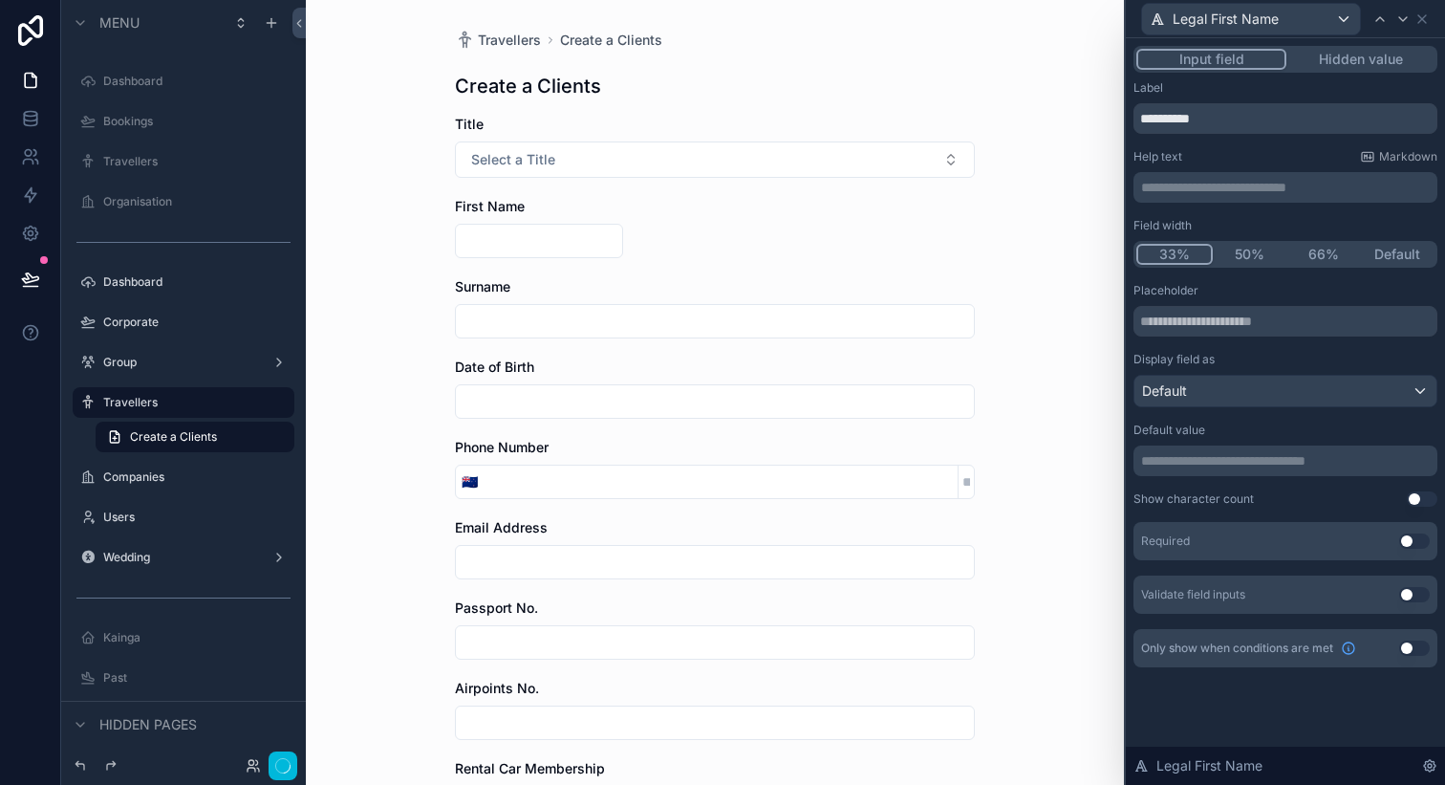
click at [1183, 255] on button "33%" at bounding box center [1175, 254] width 76 height 21
click at [1425, 15] on icon at bounding box center [1423, 19] width 8 height 8
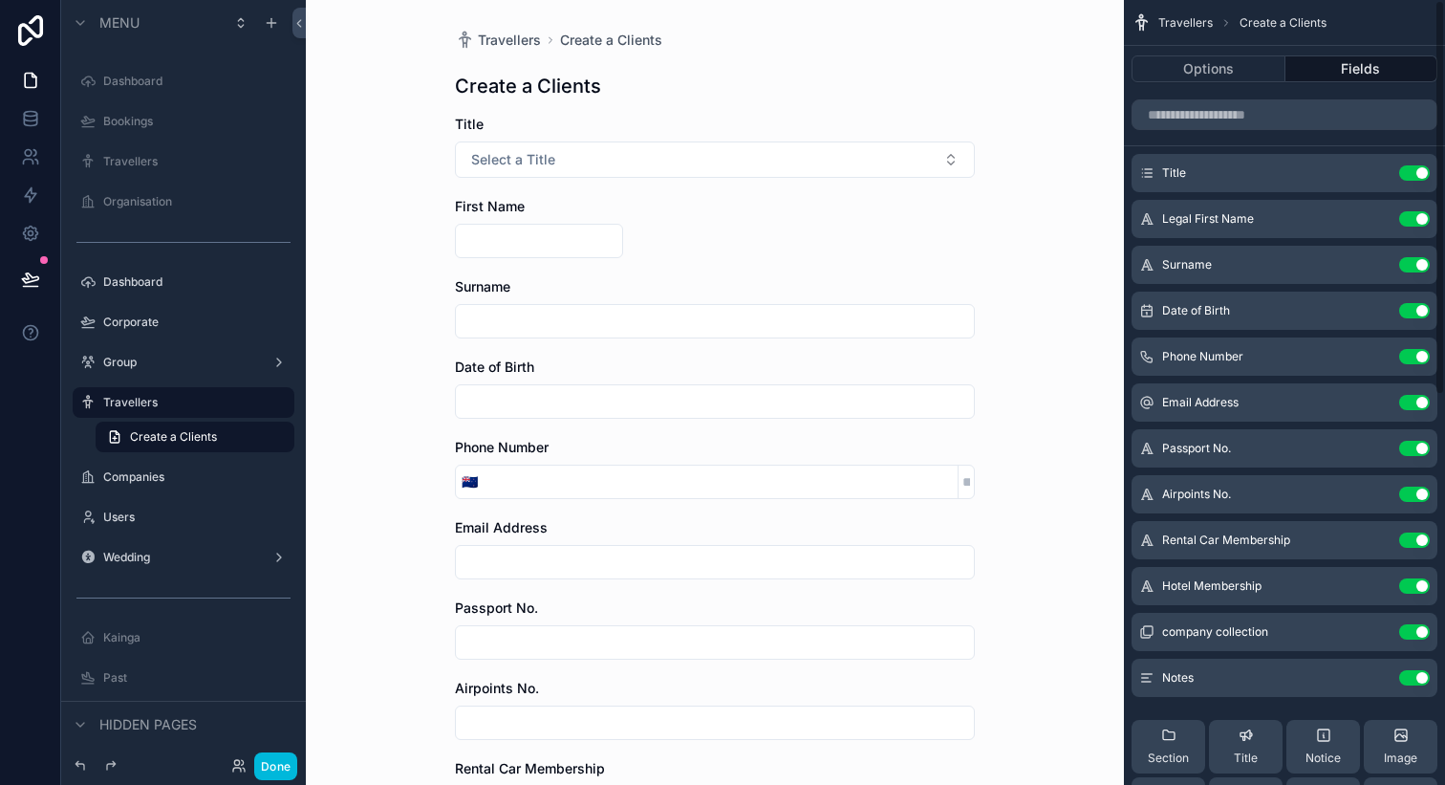
click at [0, 0] on icon "scrollable content" at bounding box center [0, 0] width 0 height 0
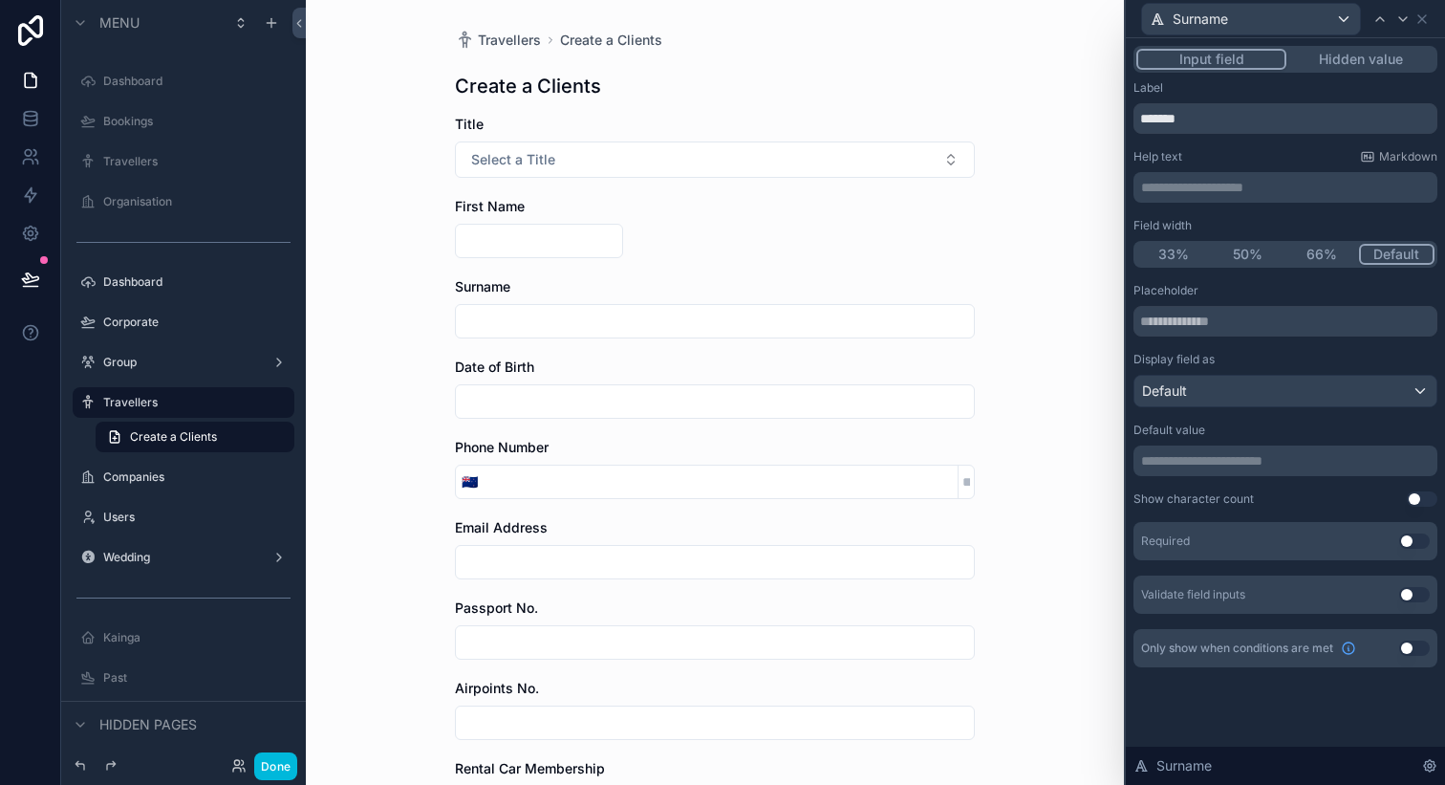
click at [1183, 252] on button "33%" at bounding box center [1174, 254] width 75 height 21
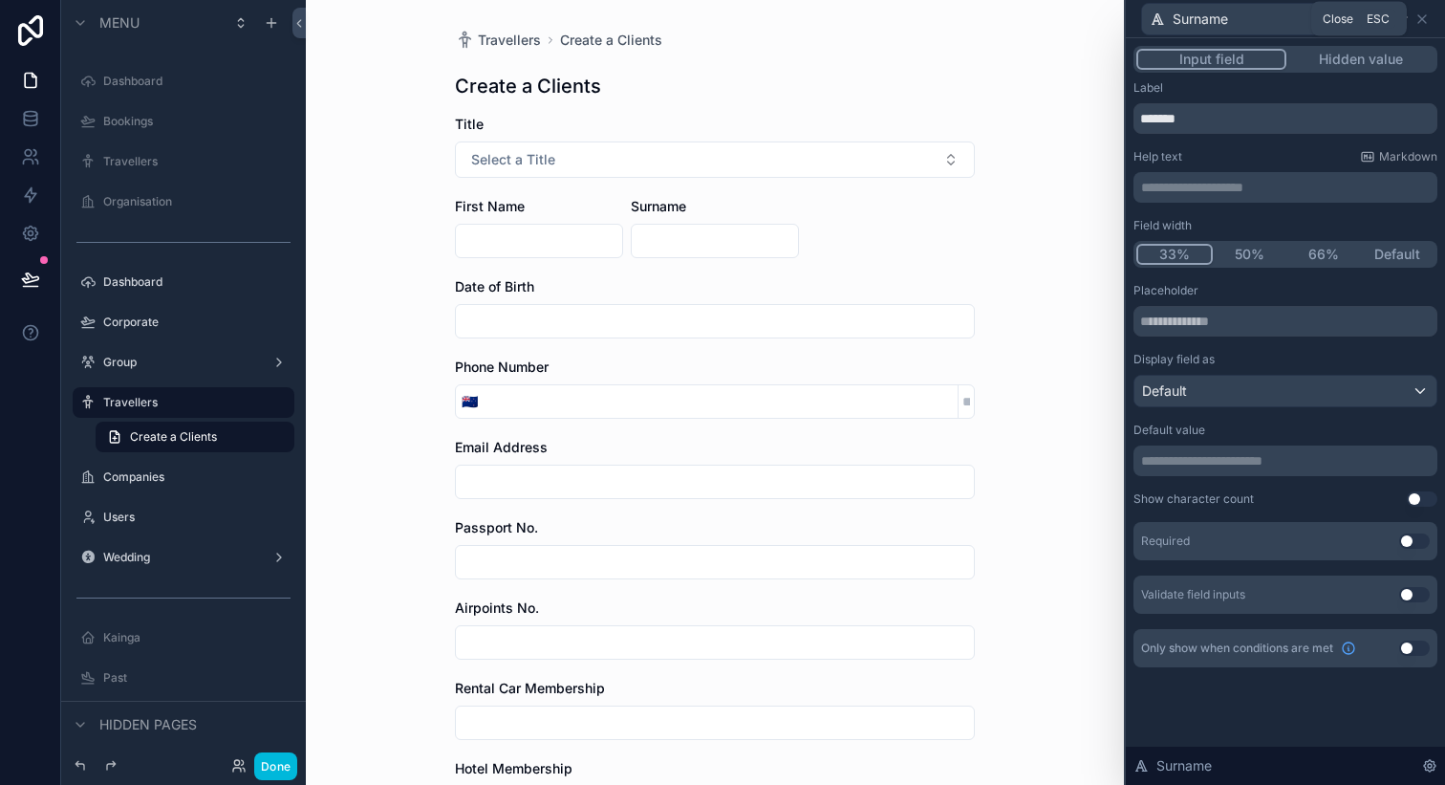
click at [1424, 14] on icon at bounding box center [1422, 18] width 15 height 15
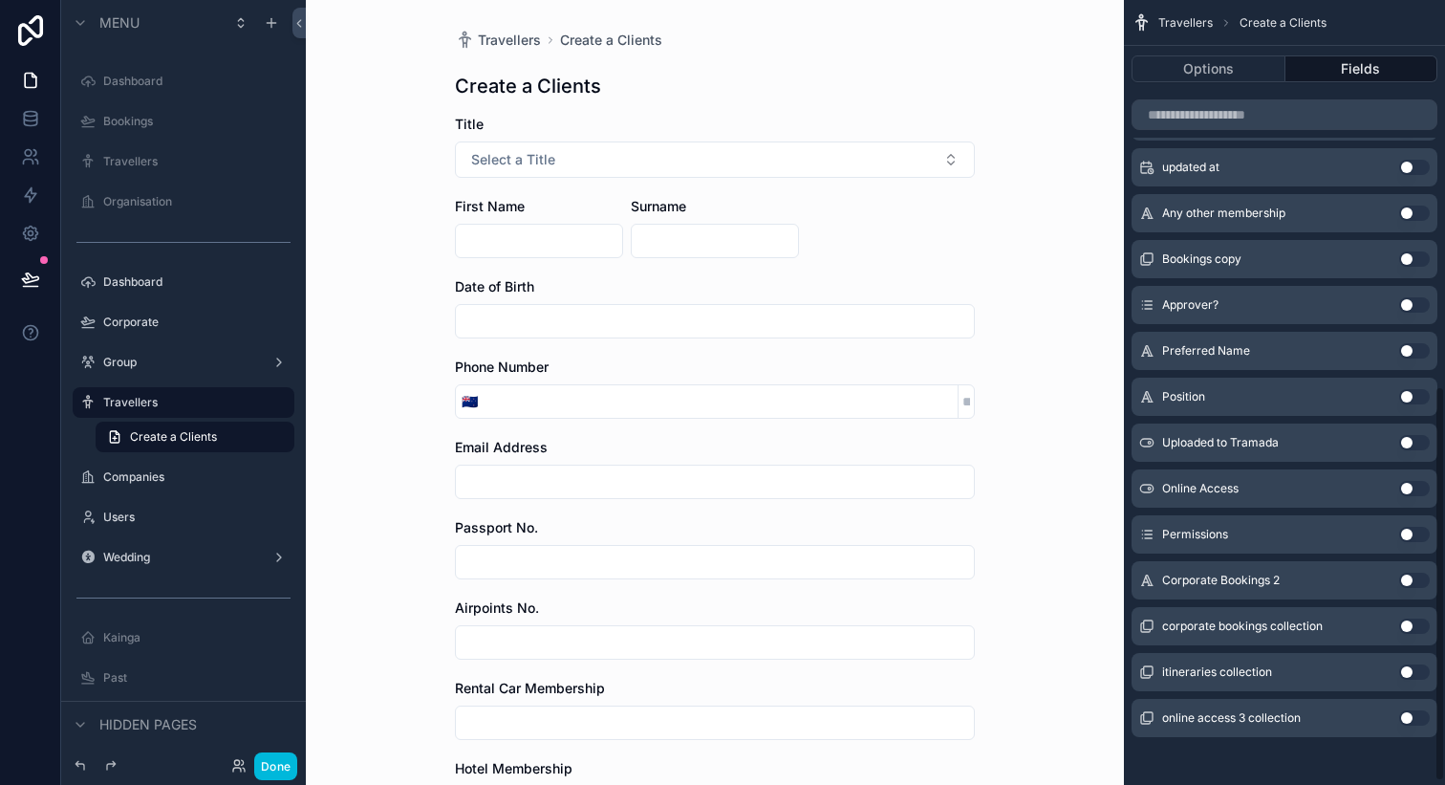
scroll to position [770, 0]
click at [1409, 347] on button "Use setting" at bounding box center [1415, 348] width 31 height 15
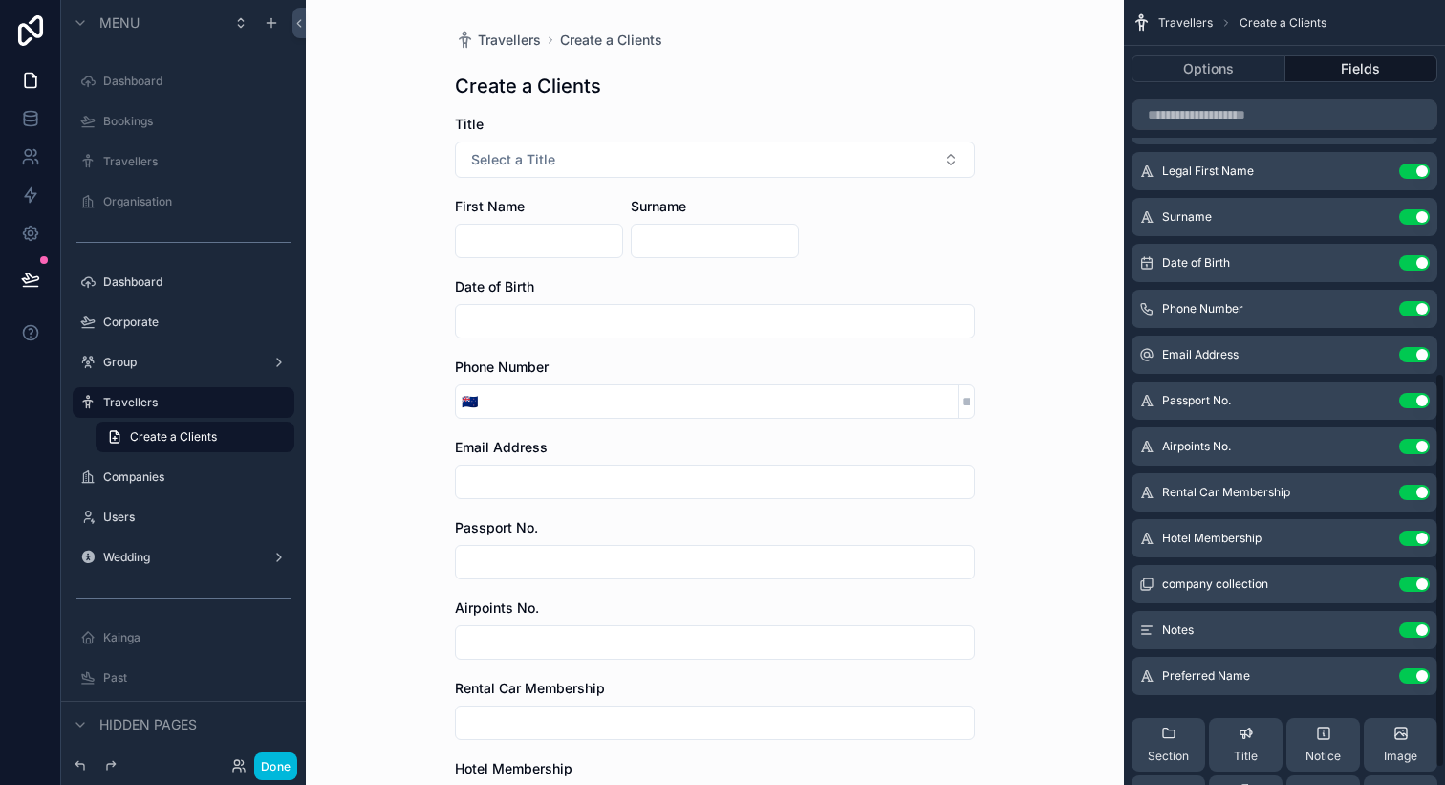
scroll to position [0, 0]
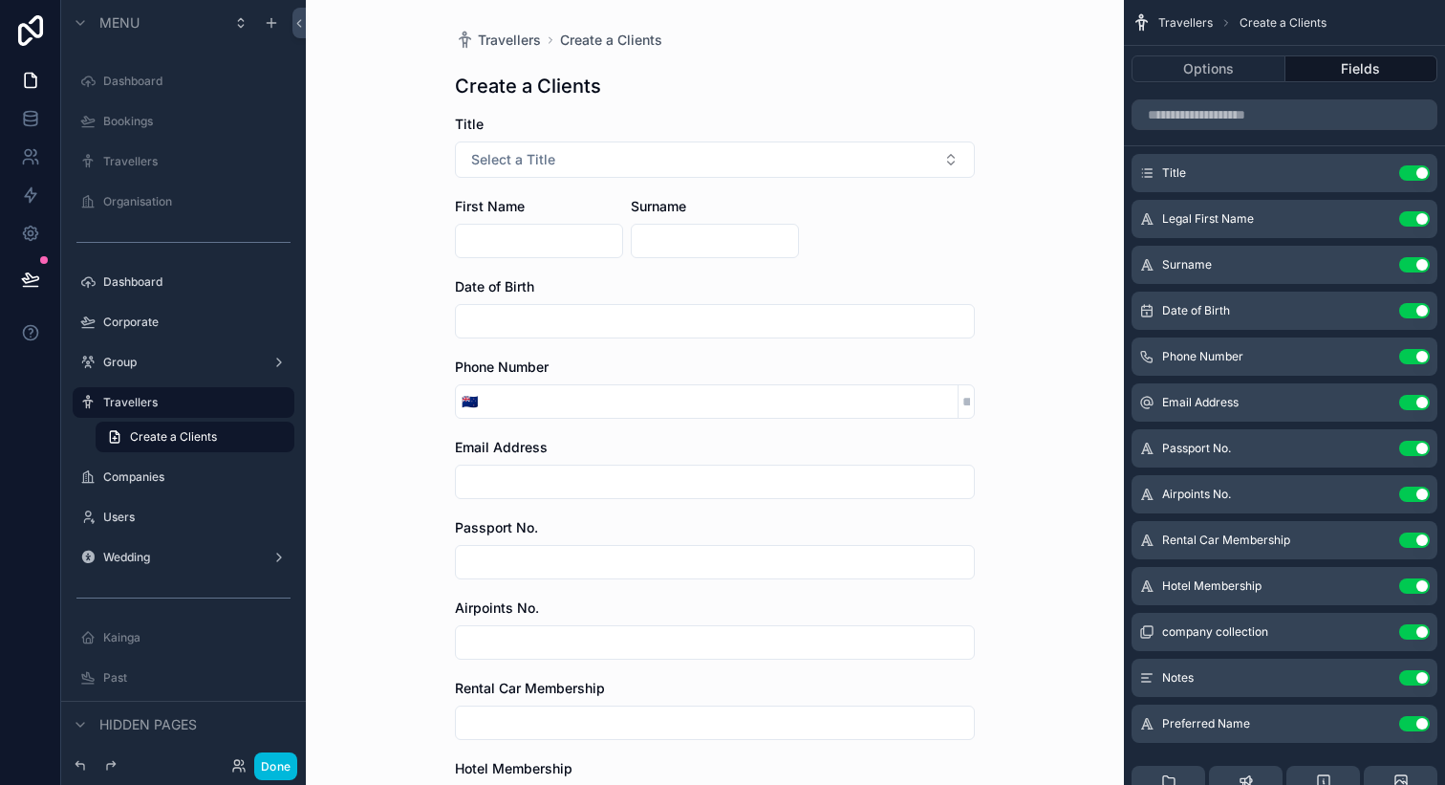
click at [0, 0] on icon "scrollable content" at bounding box center [0, 0] width 0 height 0
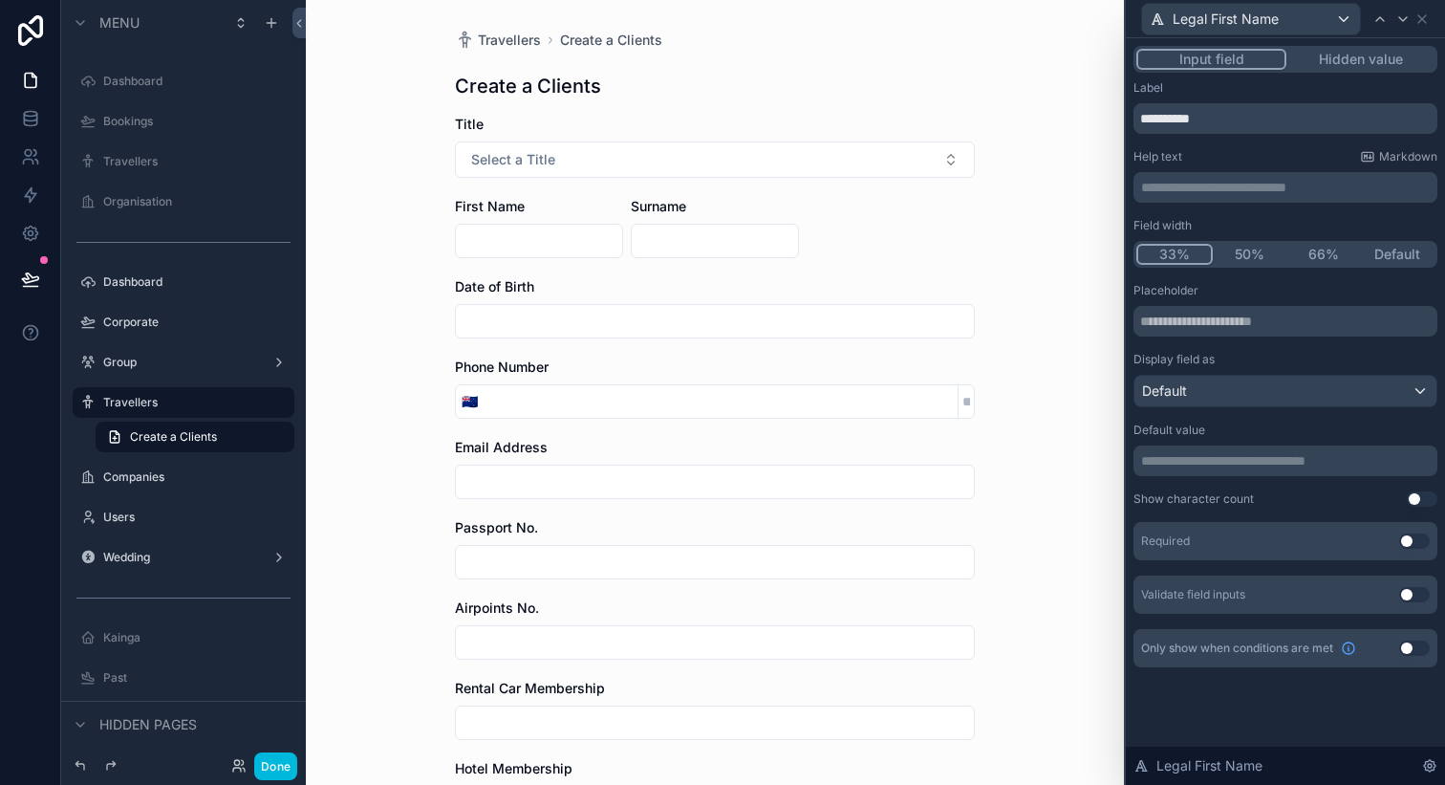
click at [1257, 256] on button "50%" at bounding box center [1250, 254] width 75 height 21
click at [1424, 24] on icon at bounding box center [1422, 18] width 15 height 15
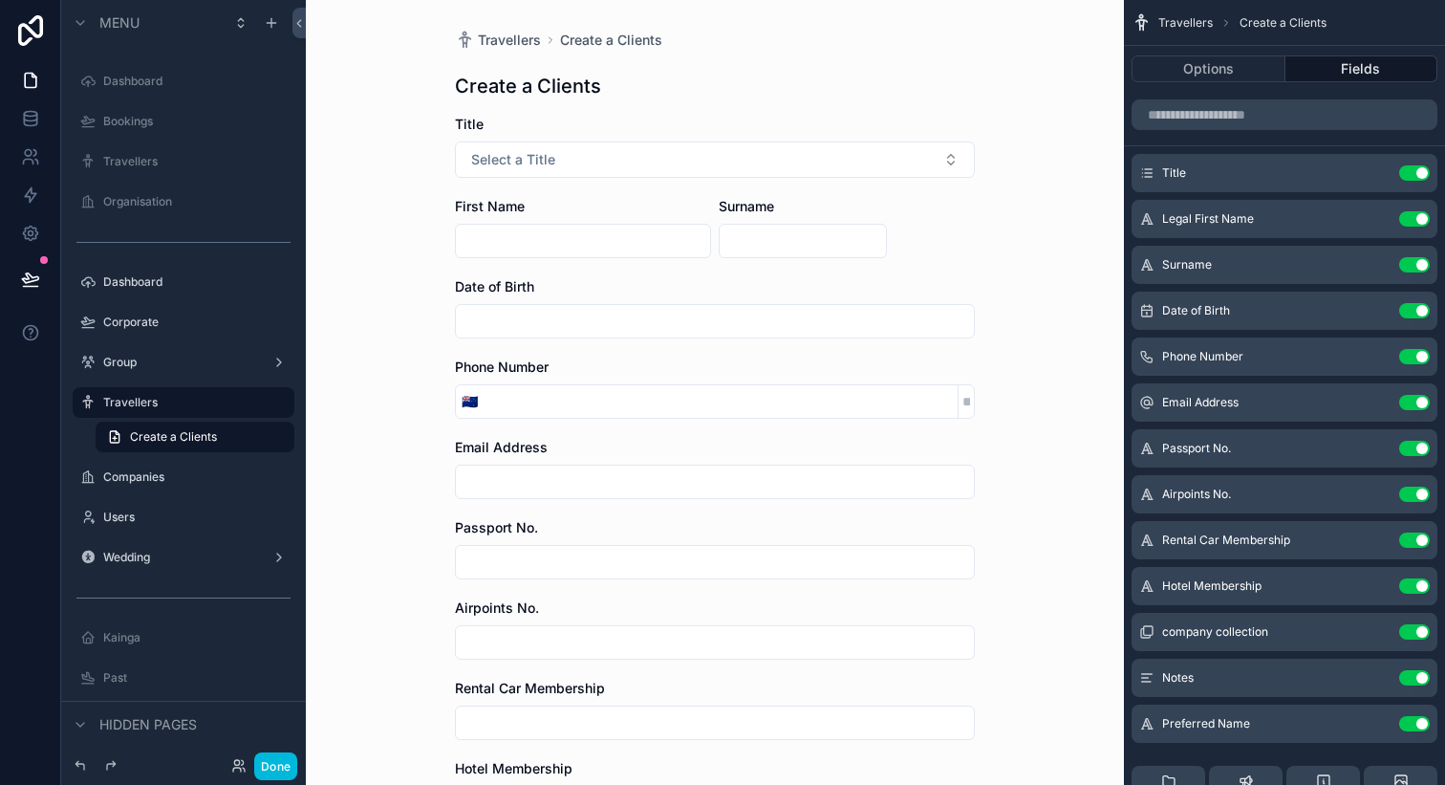
click at [0, 0] on icon "scrollable content" at bounding box center [0, 0] width 0 height 0
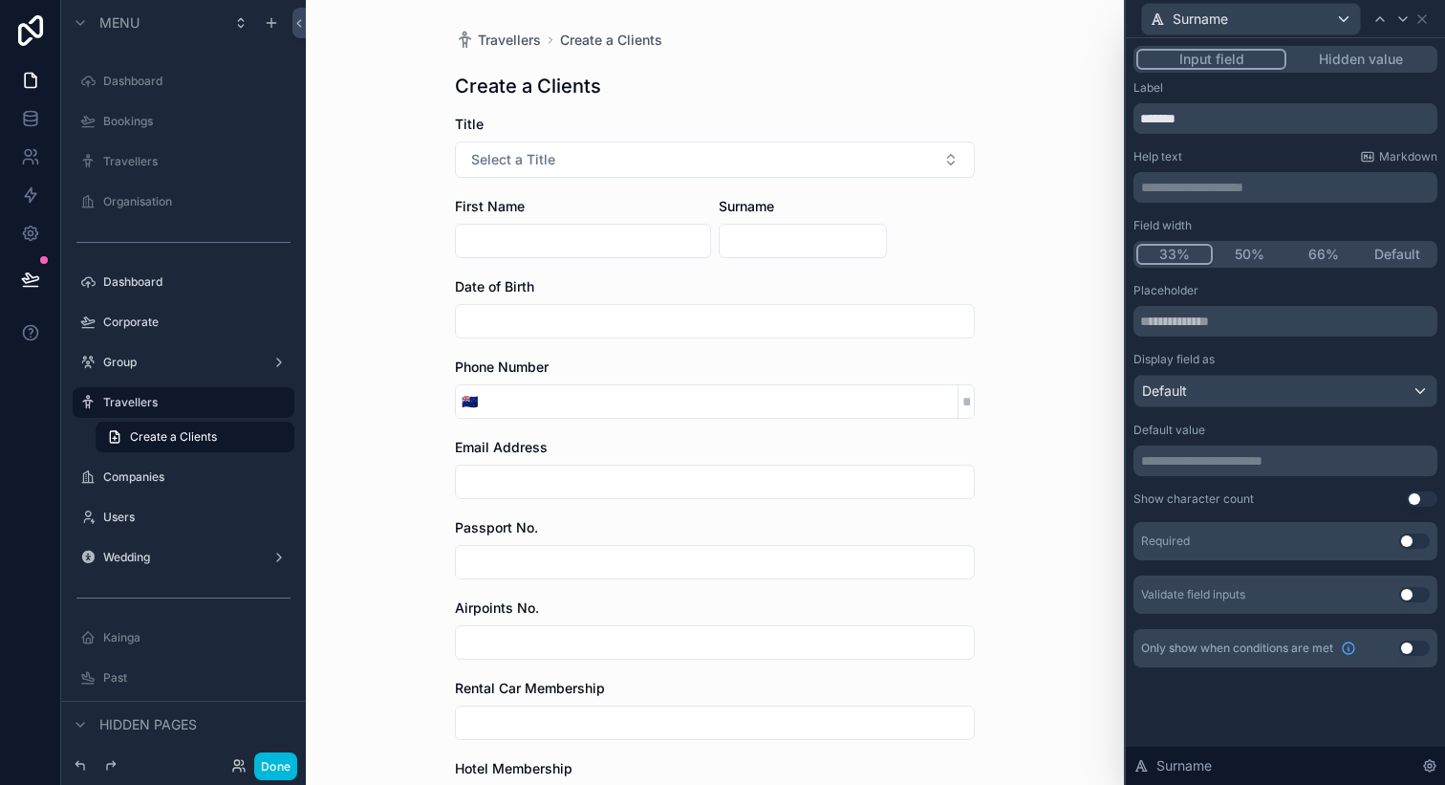
click at [1257, 256] on button "50%" at bounding box center [1250, 254] width 75 height 21
click at [1223, 185] on p "**********" at bounding box center [1287, 187] width 293 height 19
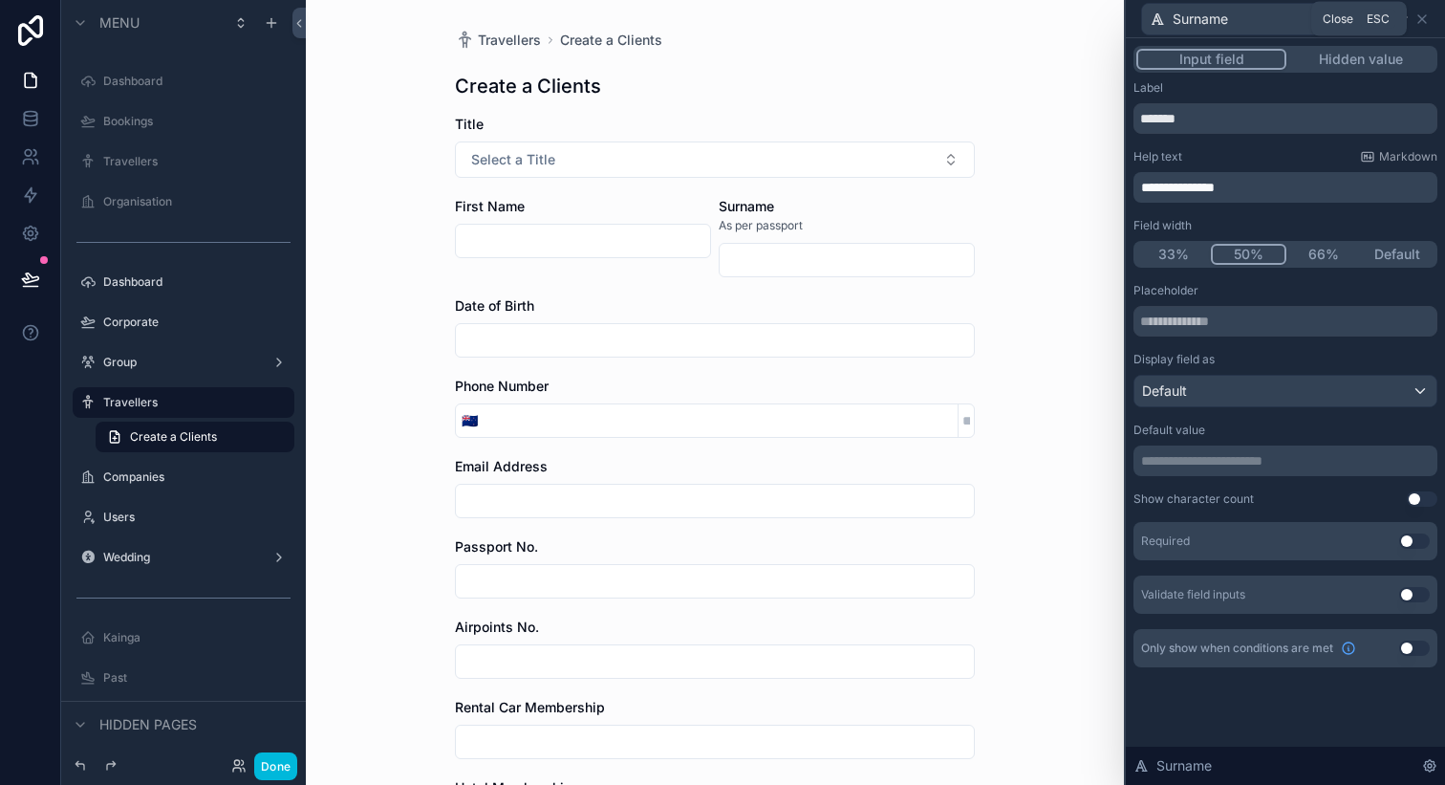
click at [1423, 26] on icon at bounding box center [1422, 18] width 15 height 15
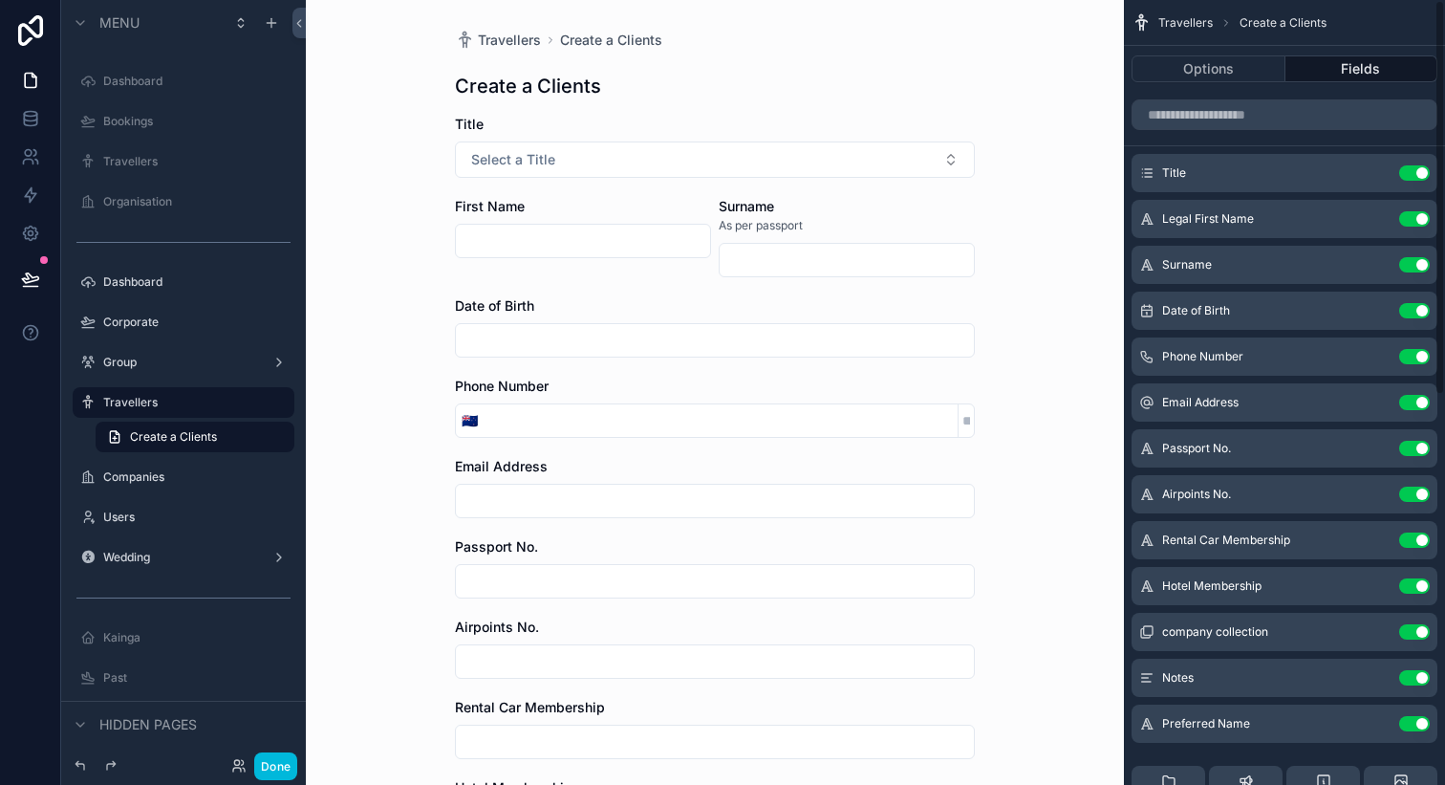
click at [0, 0] on icon "scrollable content" at bounding box center [0, 0] width 0 height 0
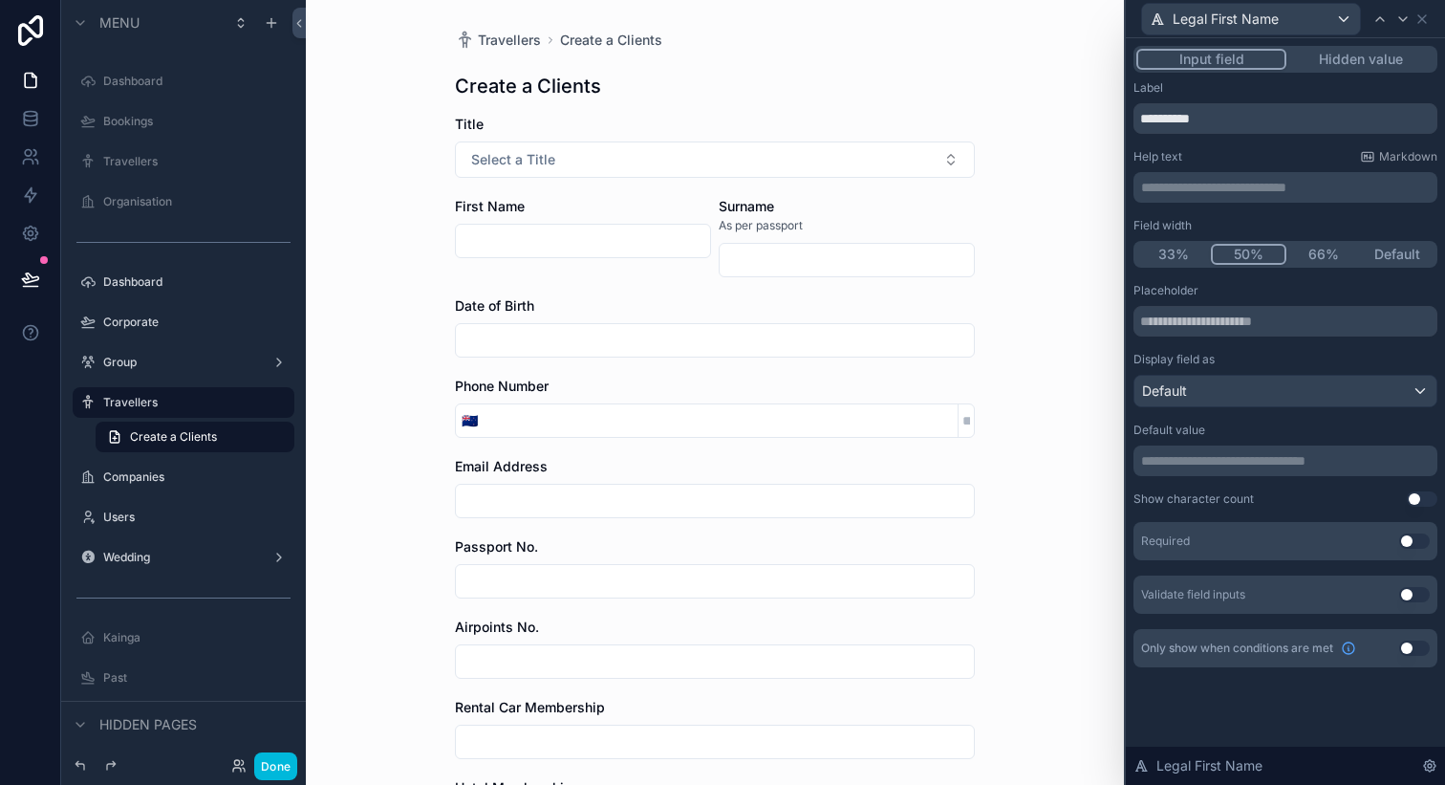
click at [1261, 186] on p "**********" at bounding box center [1287, 187] width 293 height 19
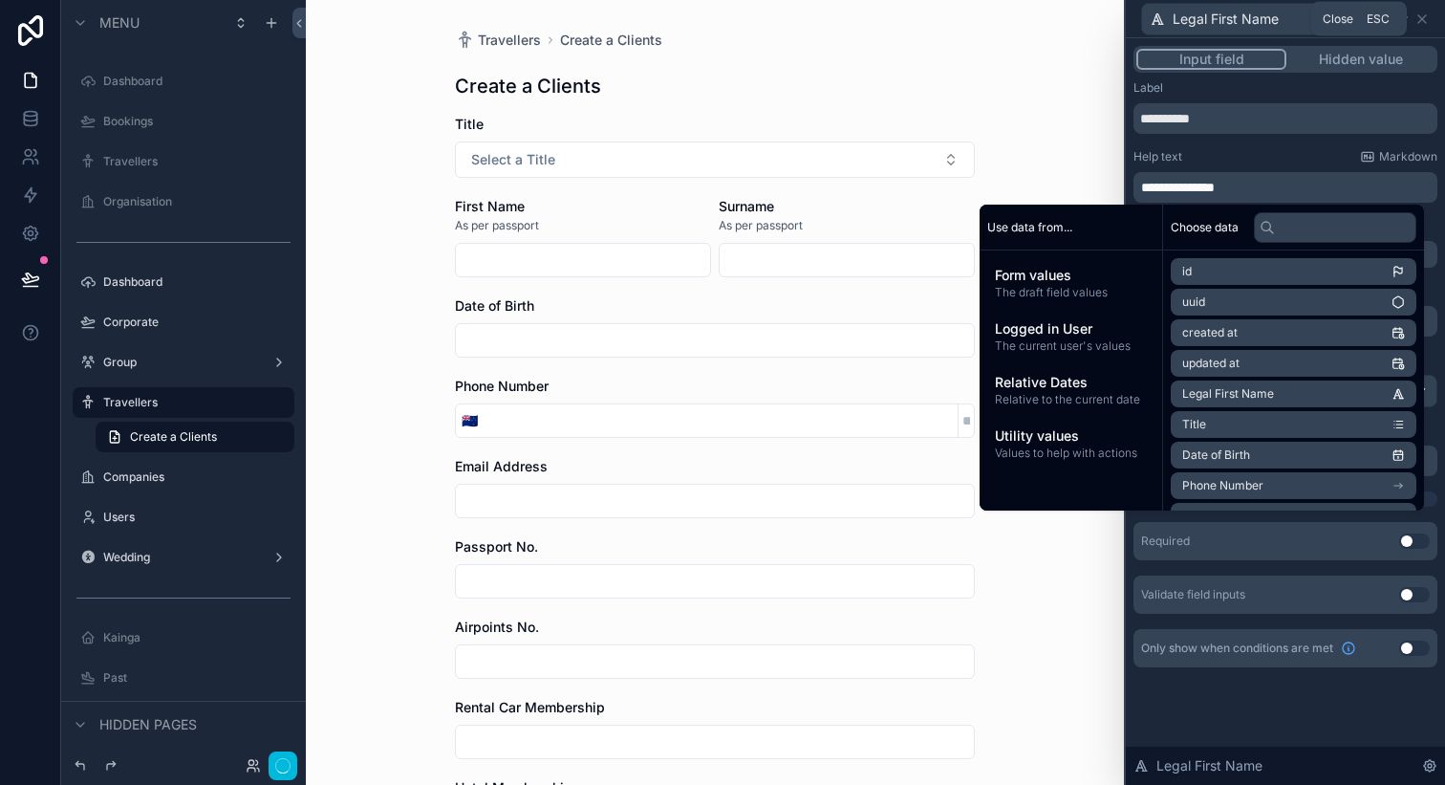
click at [1420, 19] on icon at bounding box center [1423, 19] width 8 height 8
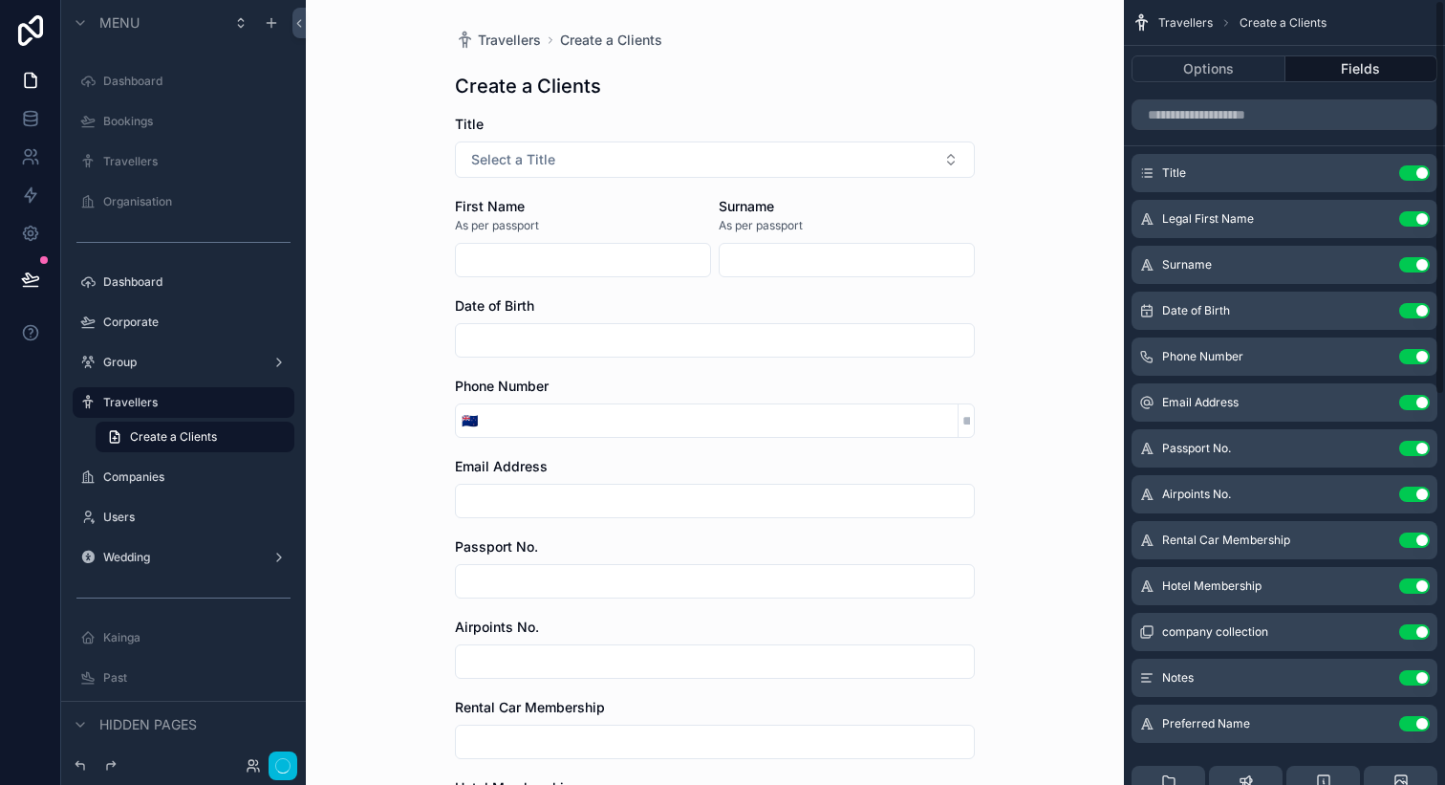
click at [0, 0] on icon "scrollable content" at bounding box center [0, 0] width 0 height 0
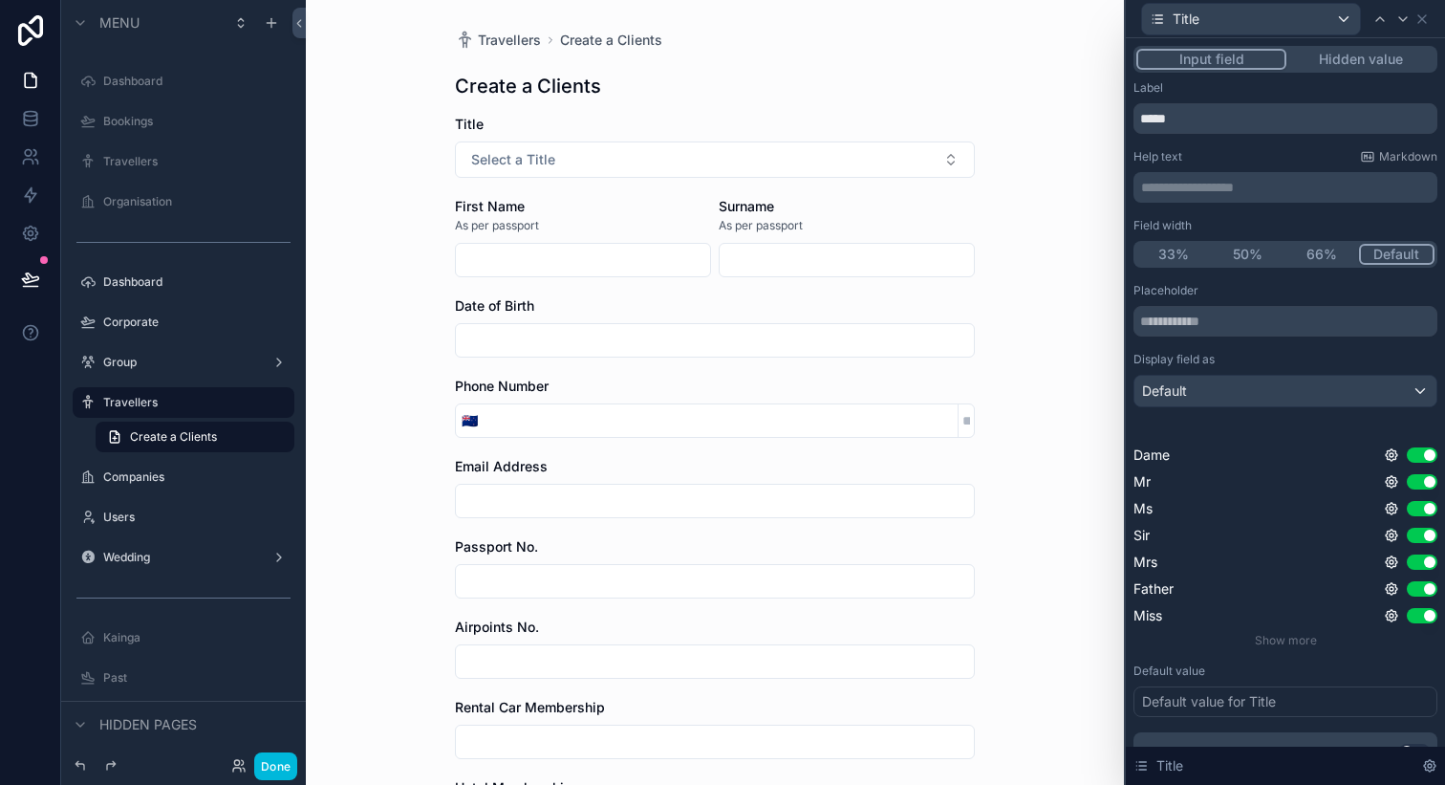
click at [1236, 255] on button "50%" at bounding box center [1248, 254] width 75 height 21
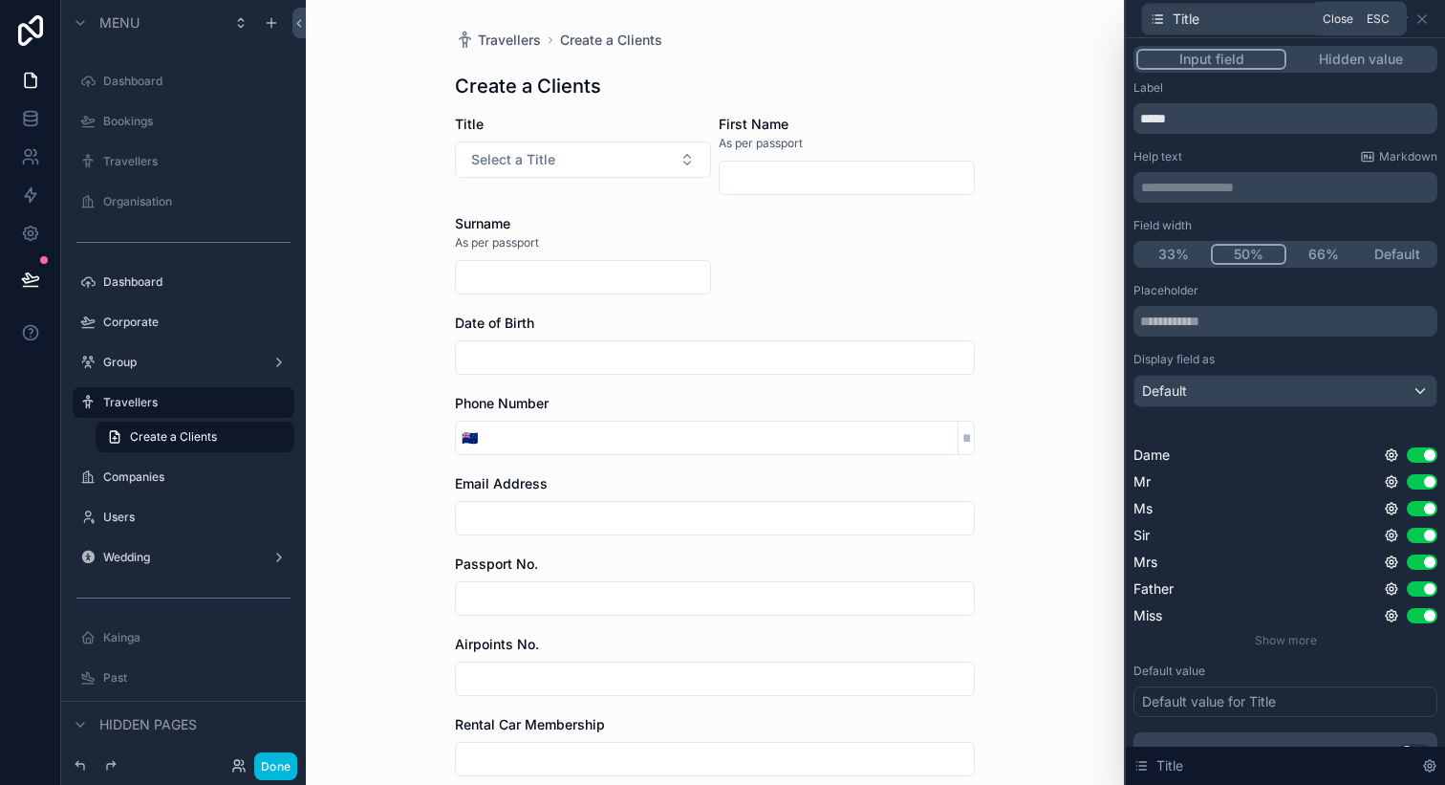
click at [1422, 22] on icon at bounding box center [1422, 18] width 15 height 15
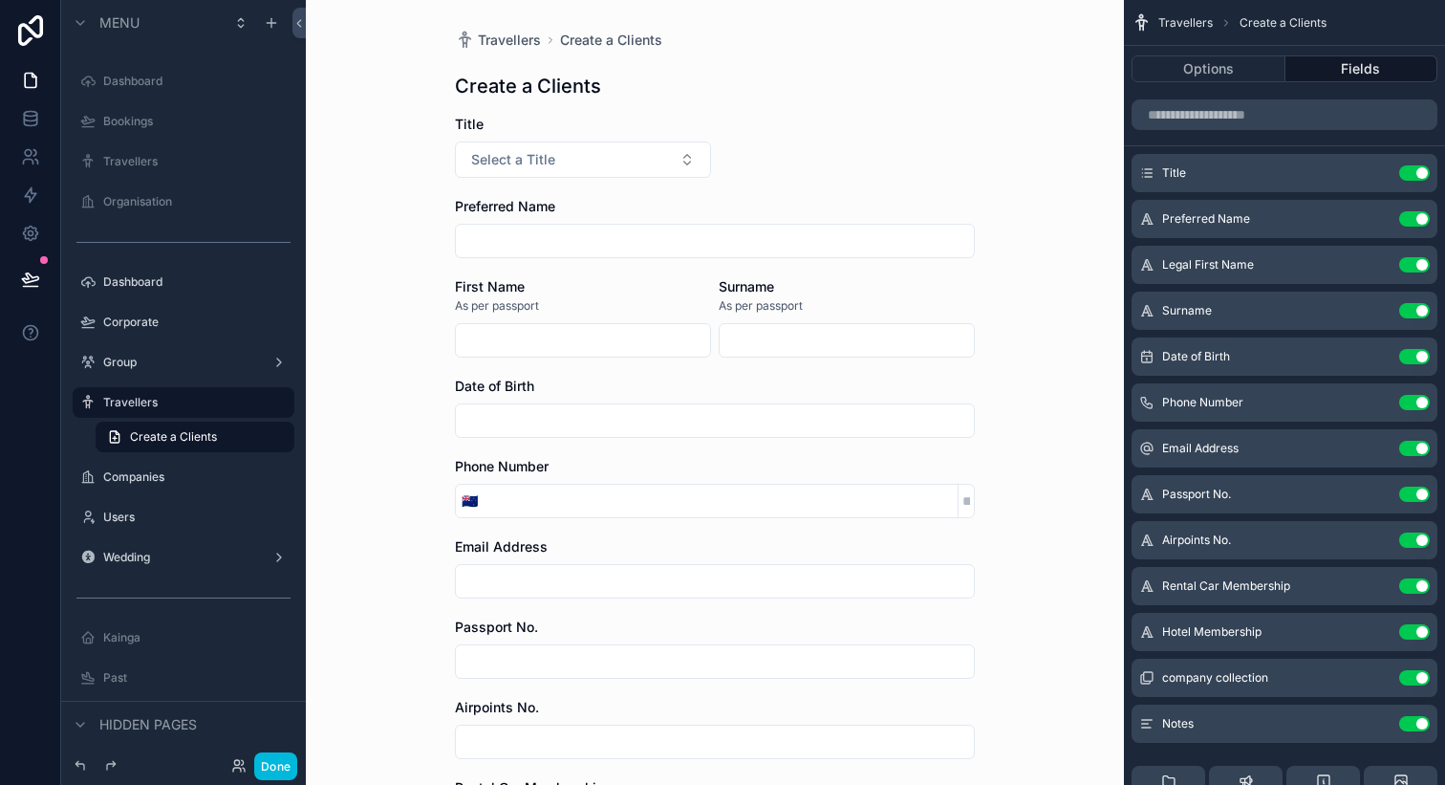
click at [0, 0] on icon "scrollable content" at bounding box center [0, 0] width 0 height 0
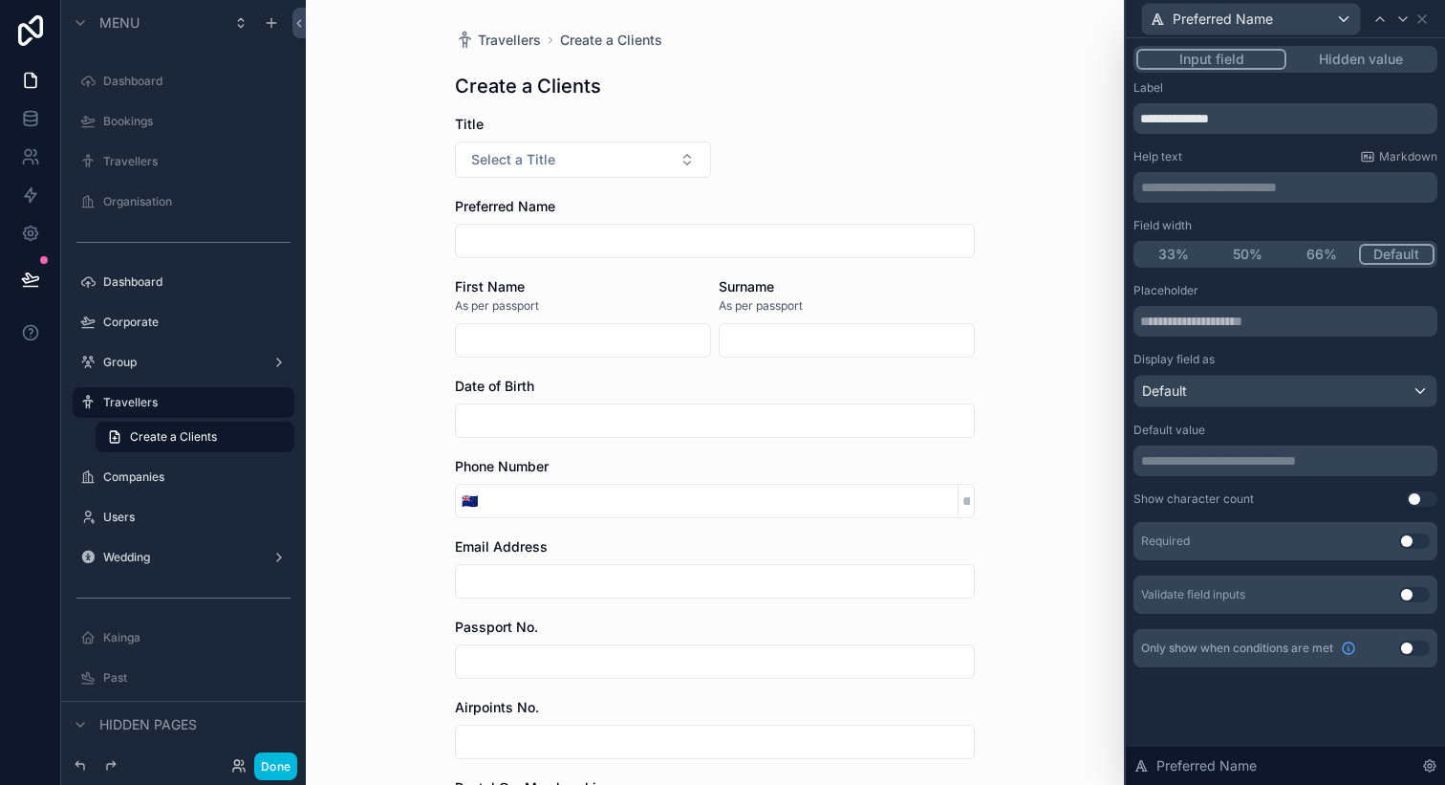
click at [1255, 259] on button "50%" at bounding box center [1248, 254] width 75 height 21
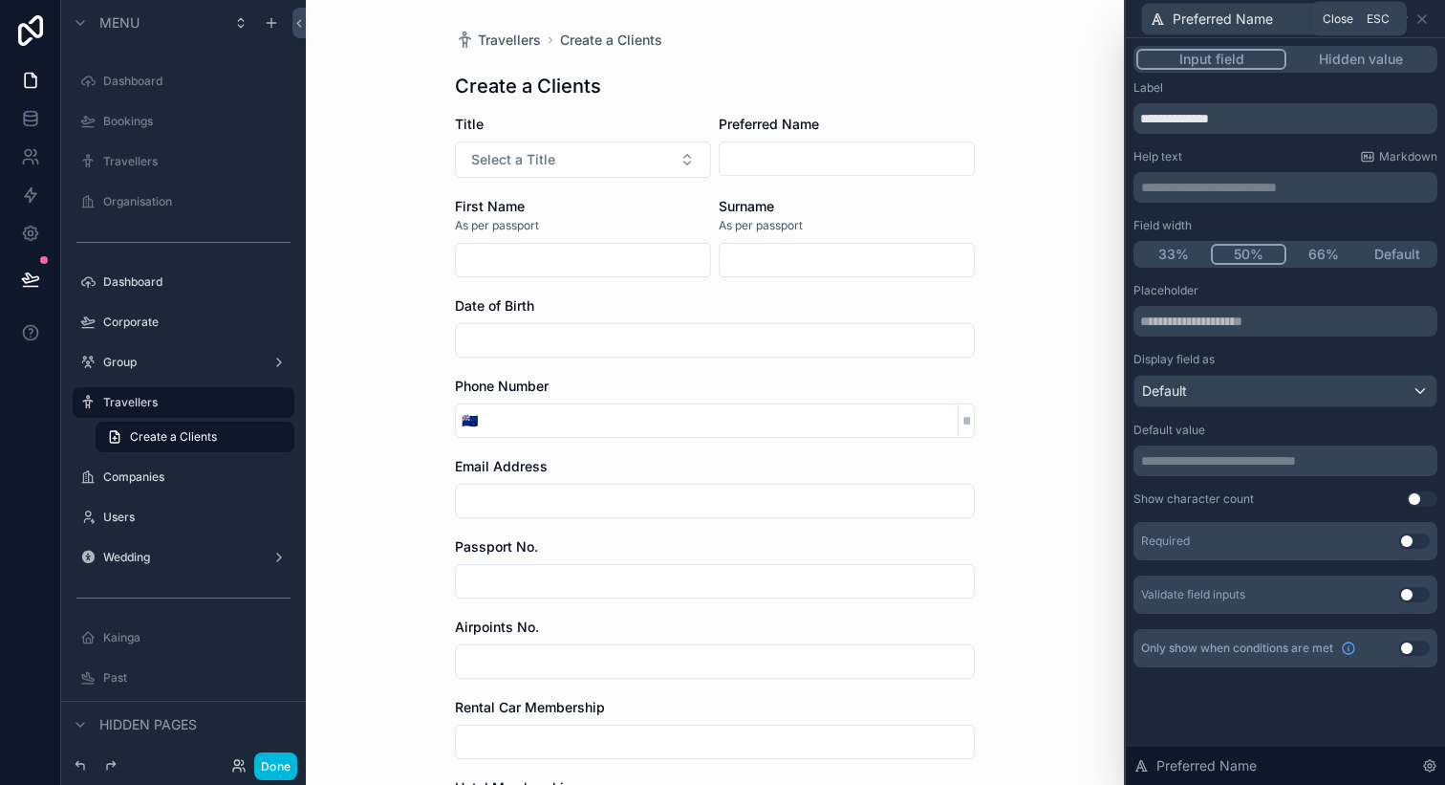
click at [1422, 24] on icon at bounding box center [1422, 18] width 15 height 15
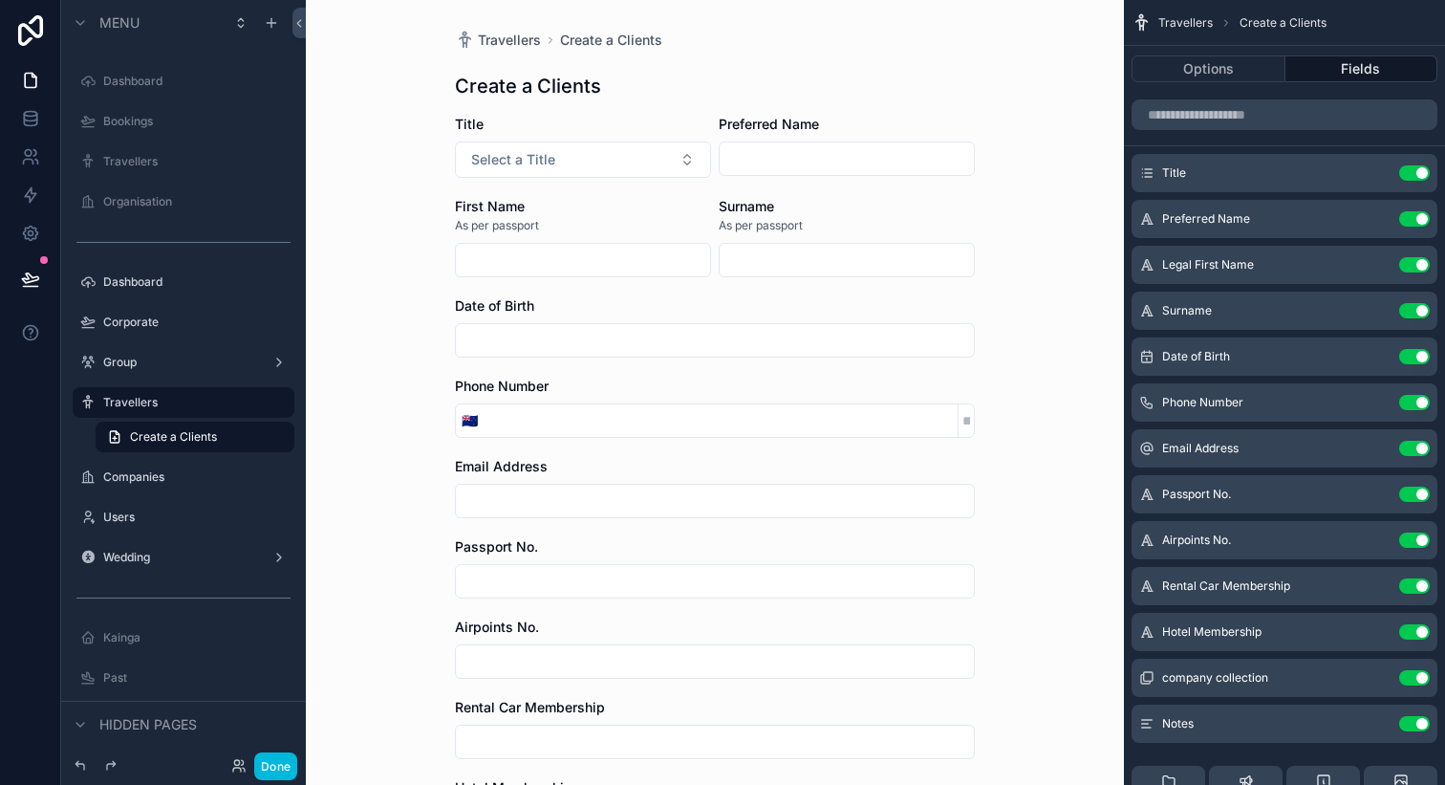
click at [0, 0] on icon "scrollable content" at bounding box center [0, 0] width 0 height 0
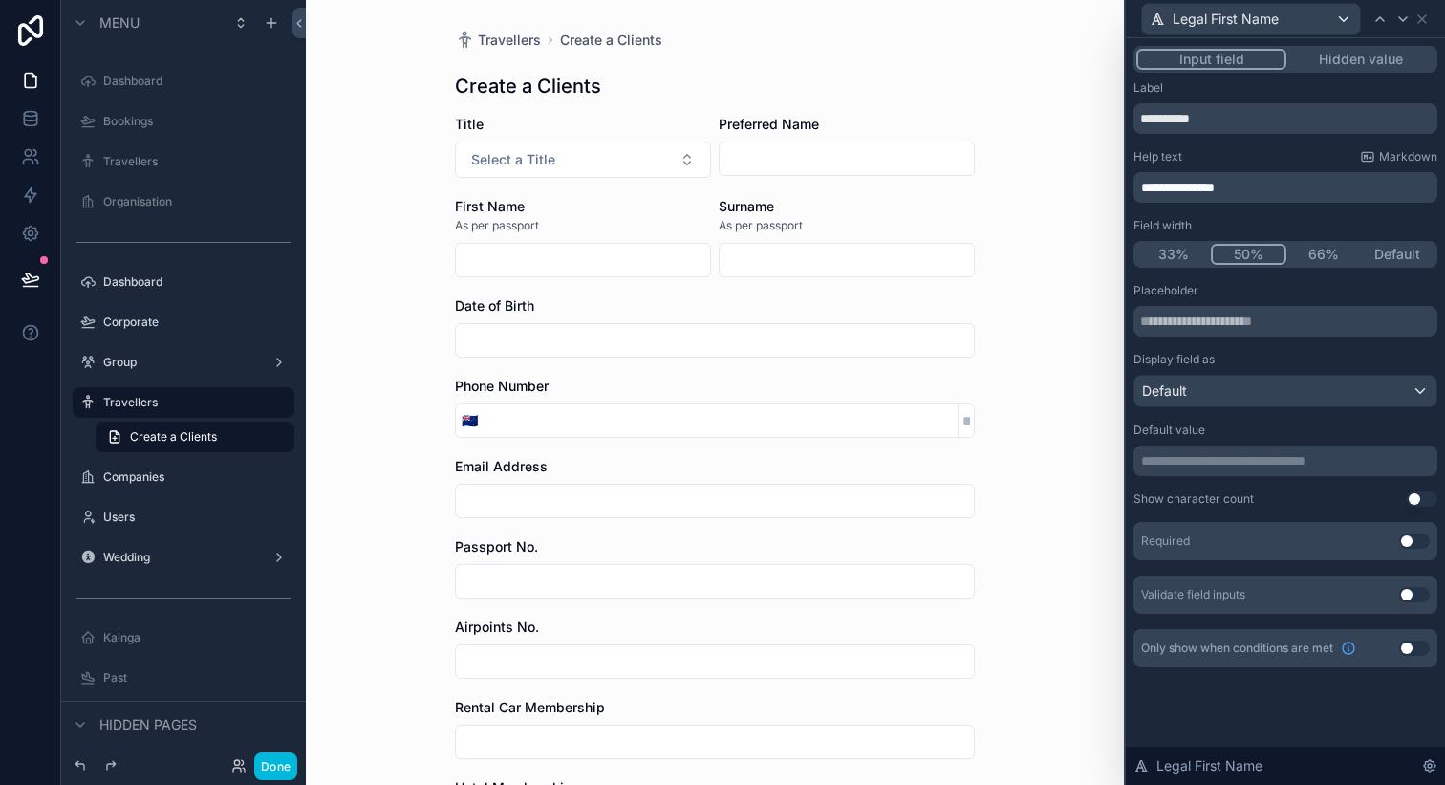
click at [1412, 540] on button "Use setting" at bounding box center [1415, 540] width 31 height 15
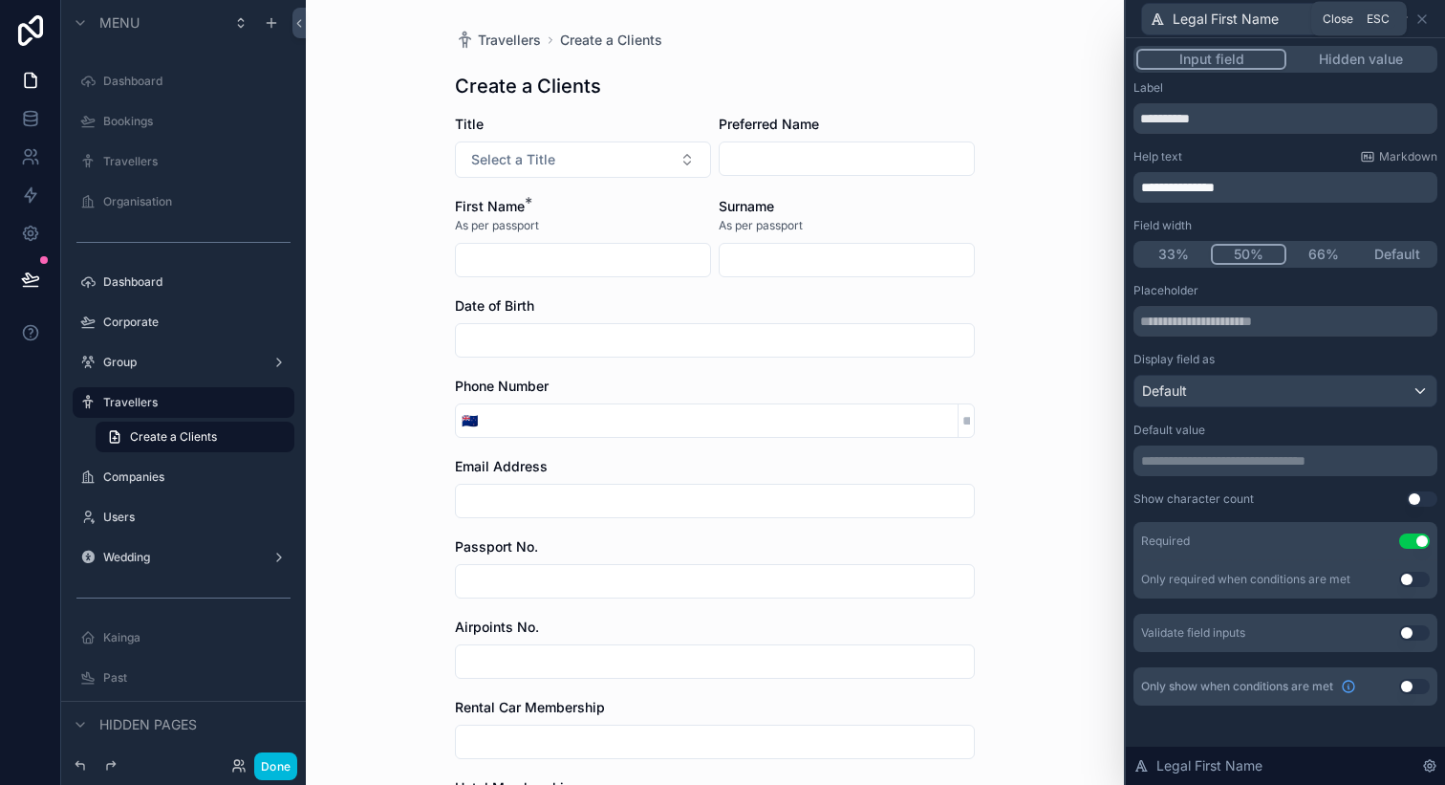
click at [1427, 15] on icon at bounding box center [1422, 18] width 15 height 15
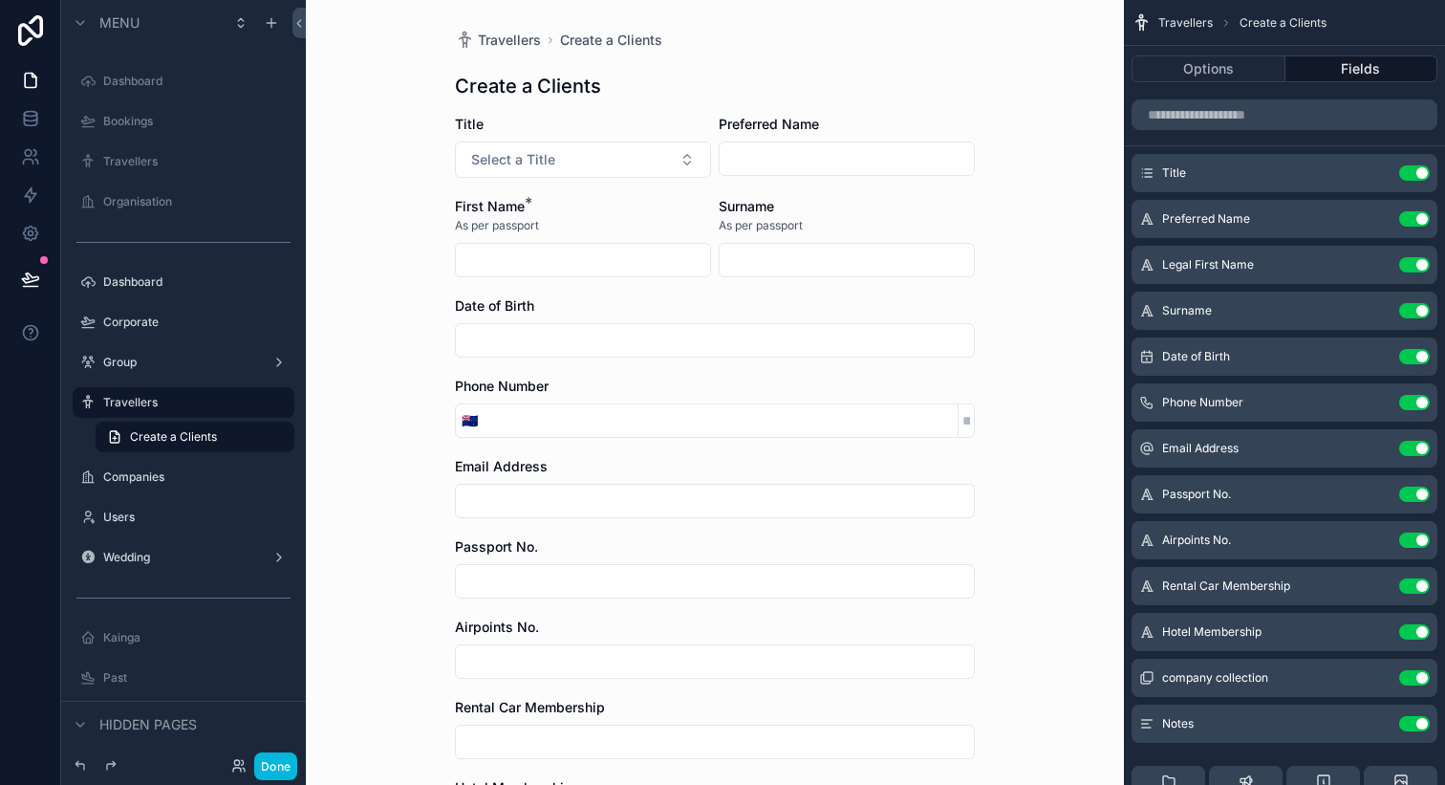
click at [0, 0] on icon "scrollable content" at bounding box center [0, 0] width 0 height 0
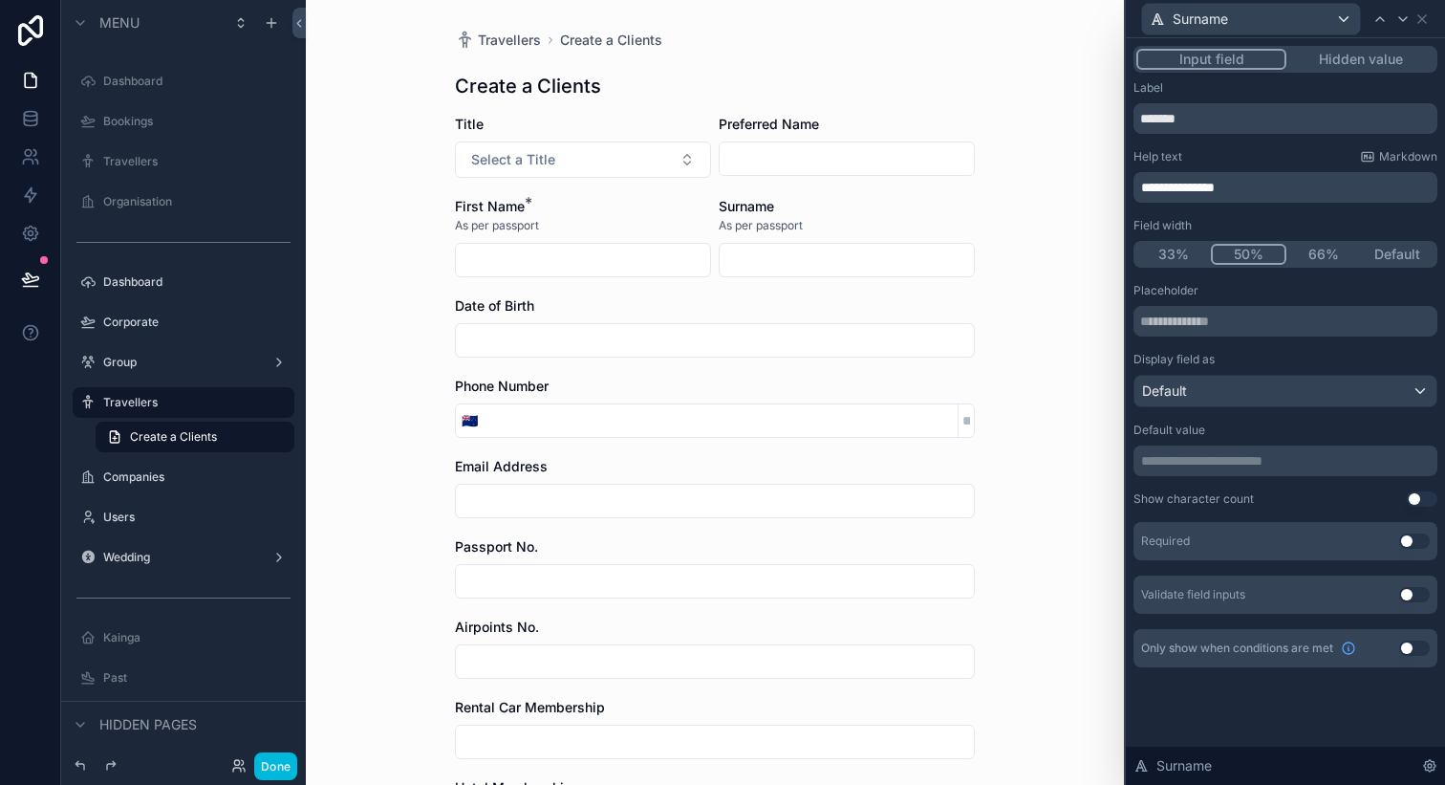
click at [1405, 540] on button "Use setting" at bounding box center [1415, 540] width 31 height 15
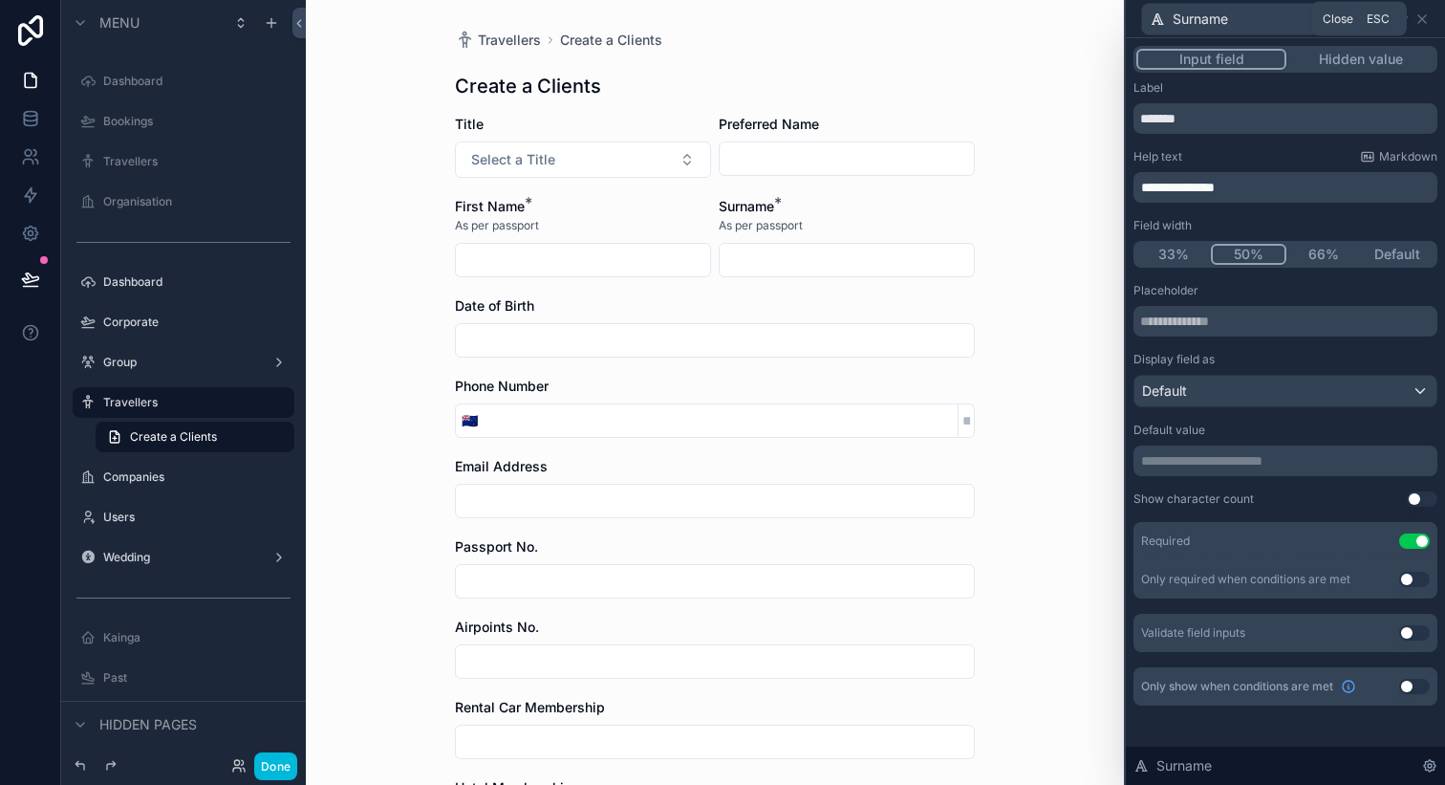
click at [1422, 19] on icon at bounding box center [1423, 19] width 8 height 8
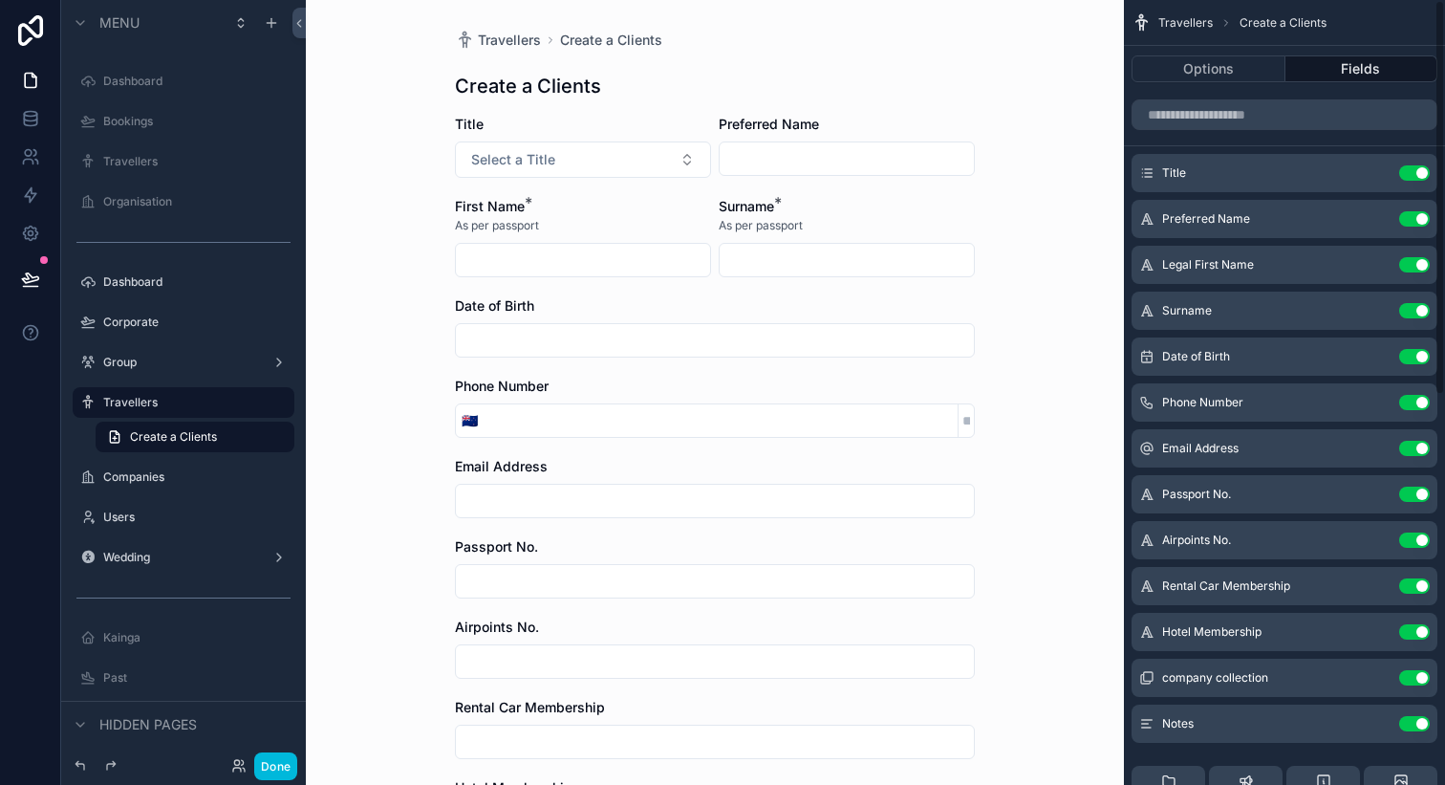
click at [1370, 163] on div "Title Use setting" at bounding box center [1285, 173] width 306 height 38
click at [0, 0] on icon "scrollable content" at bounding box center [0, 0] width 0 height 0
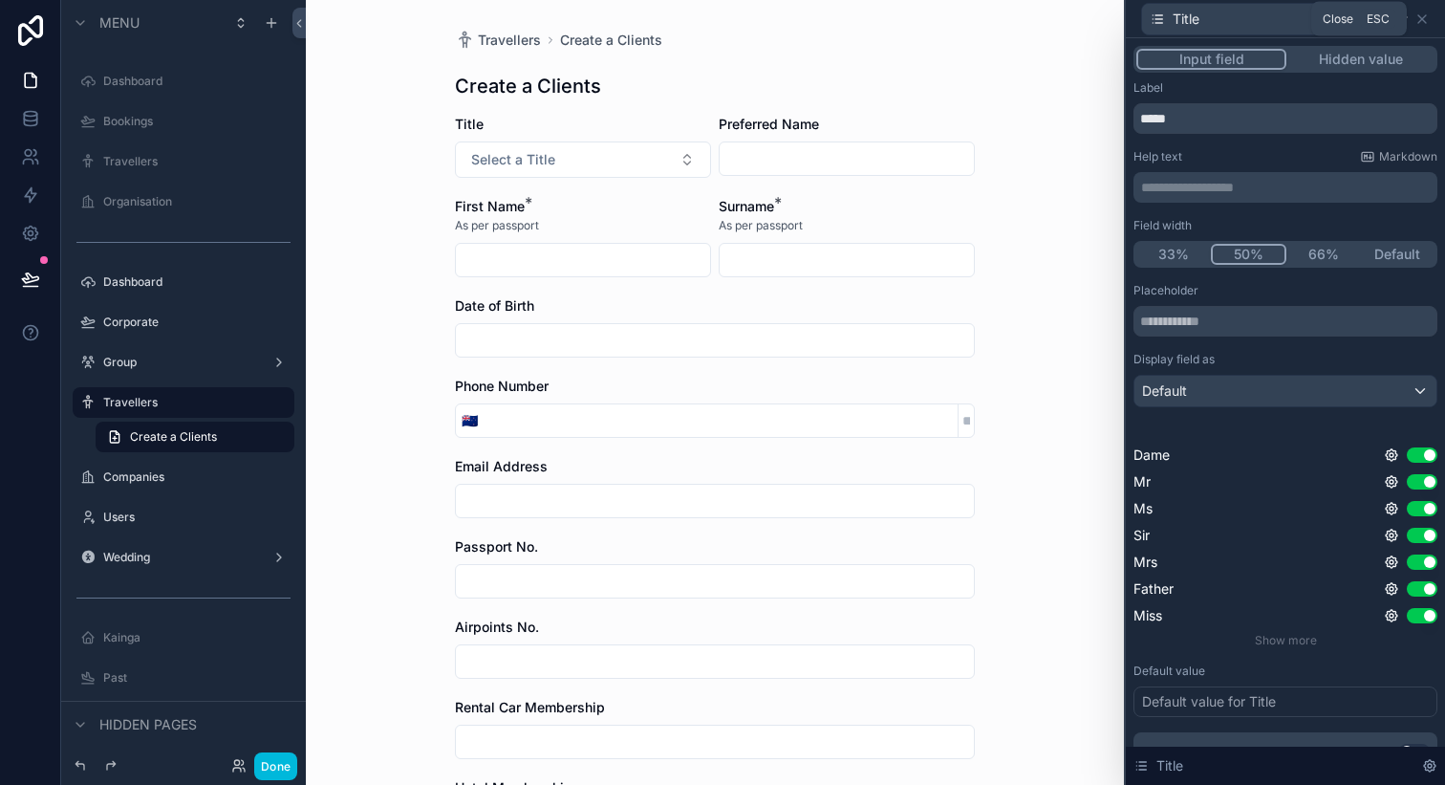
click at [1421, 15] on icon at bounding box center [1422, 18] width 15 height 15
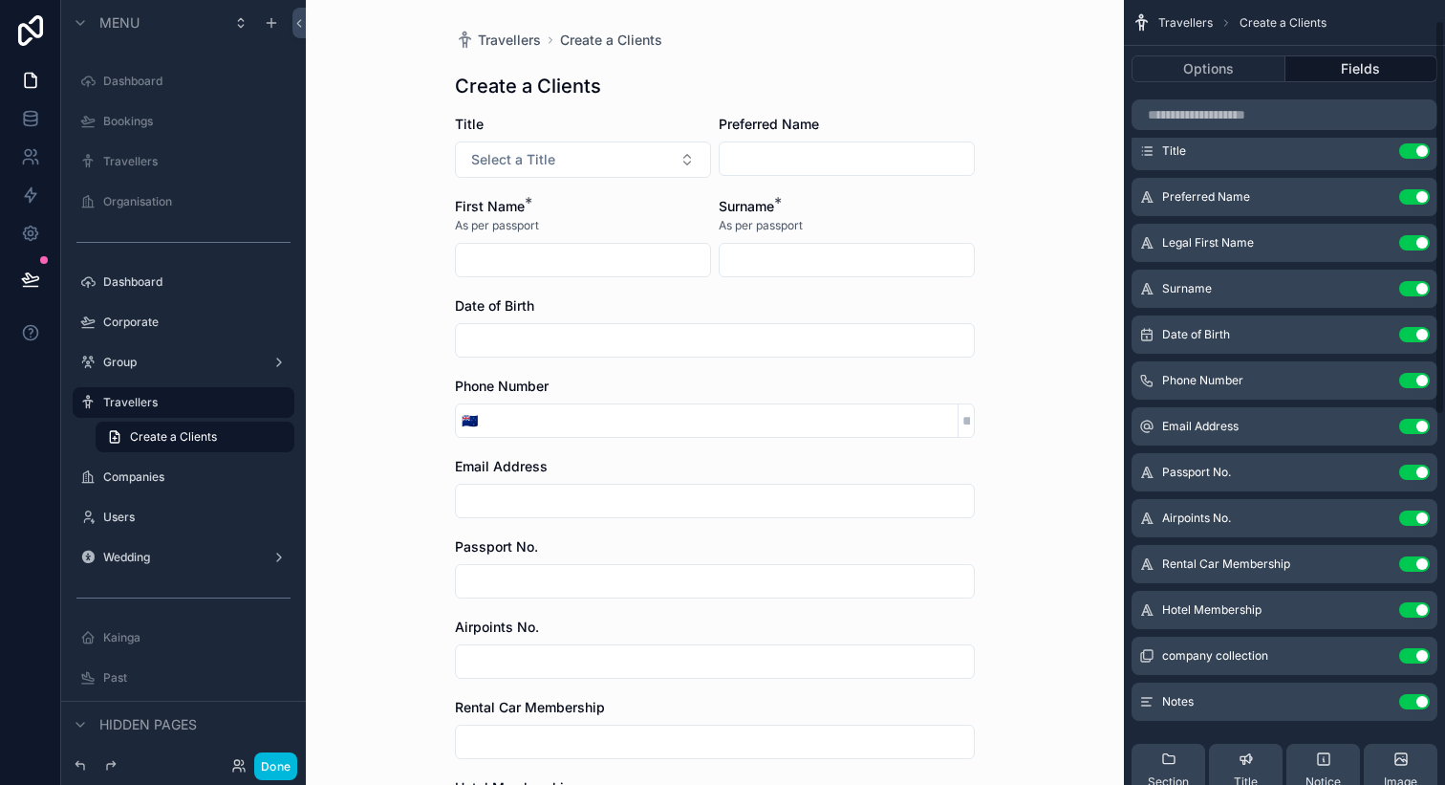
scroll to position [19, 0]
click at [0, 0] on icon "scrollable content" at bounding box center [0, 0] width 0 height 0
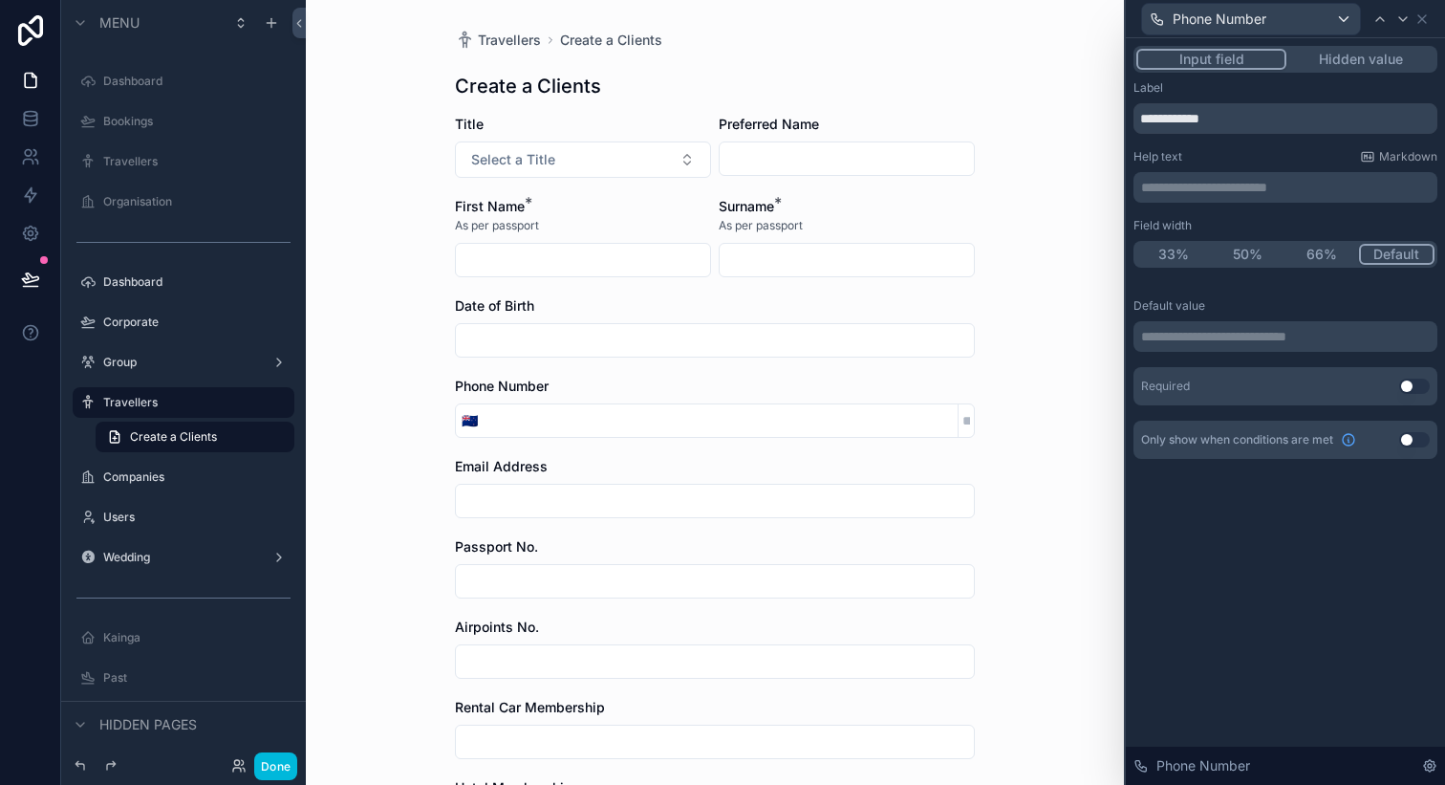
click at [1227, 250] on button "50%" at bounding box center [1248, 254] width 75 height 21
click at [1422, 19] on icon at bounding box center [1423, 19] width 8 height 8
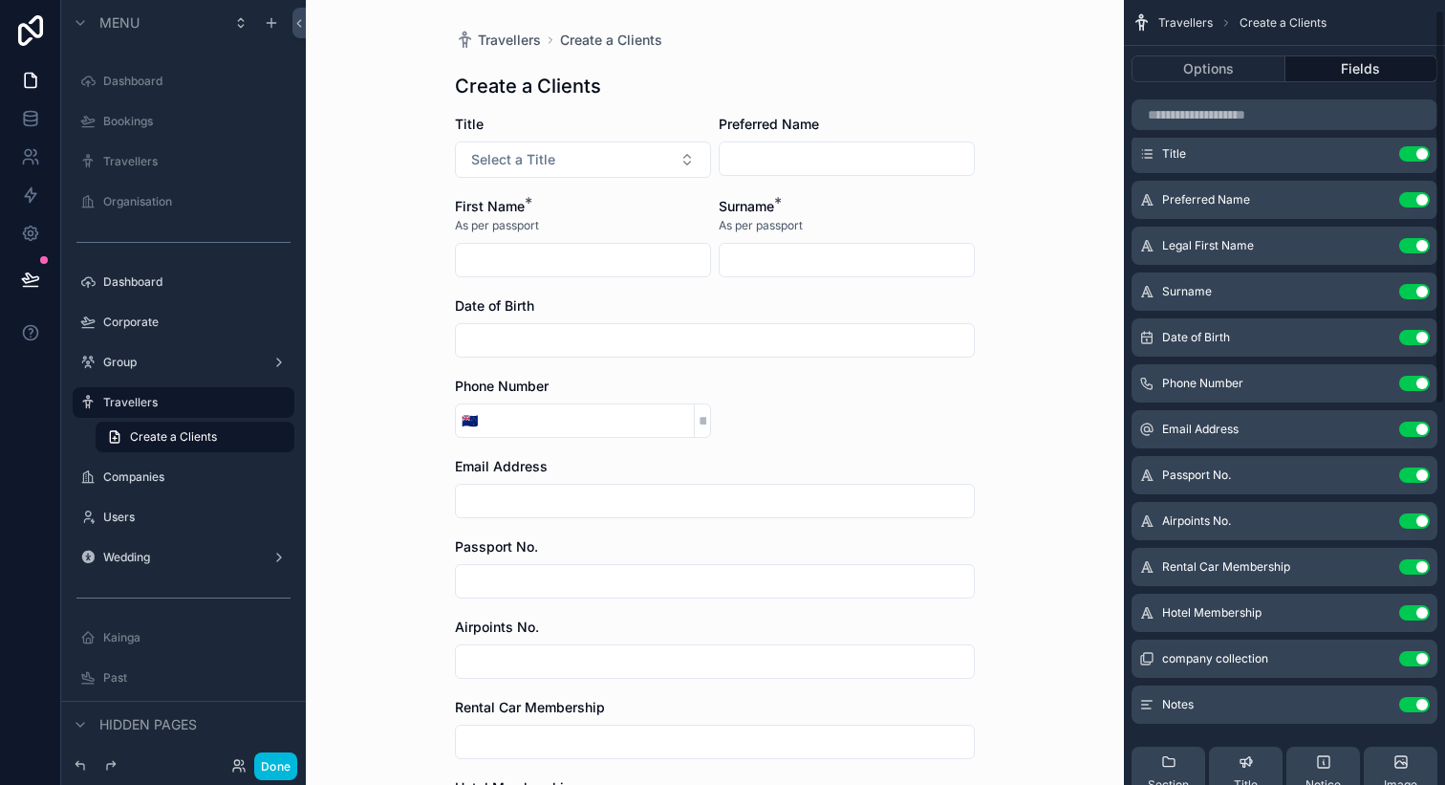
click at [0, 0] on icon "scrollable content" at bounding box center [0, 0] width 0 height 0
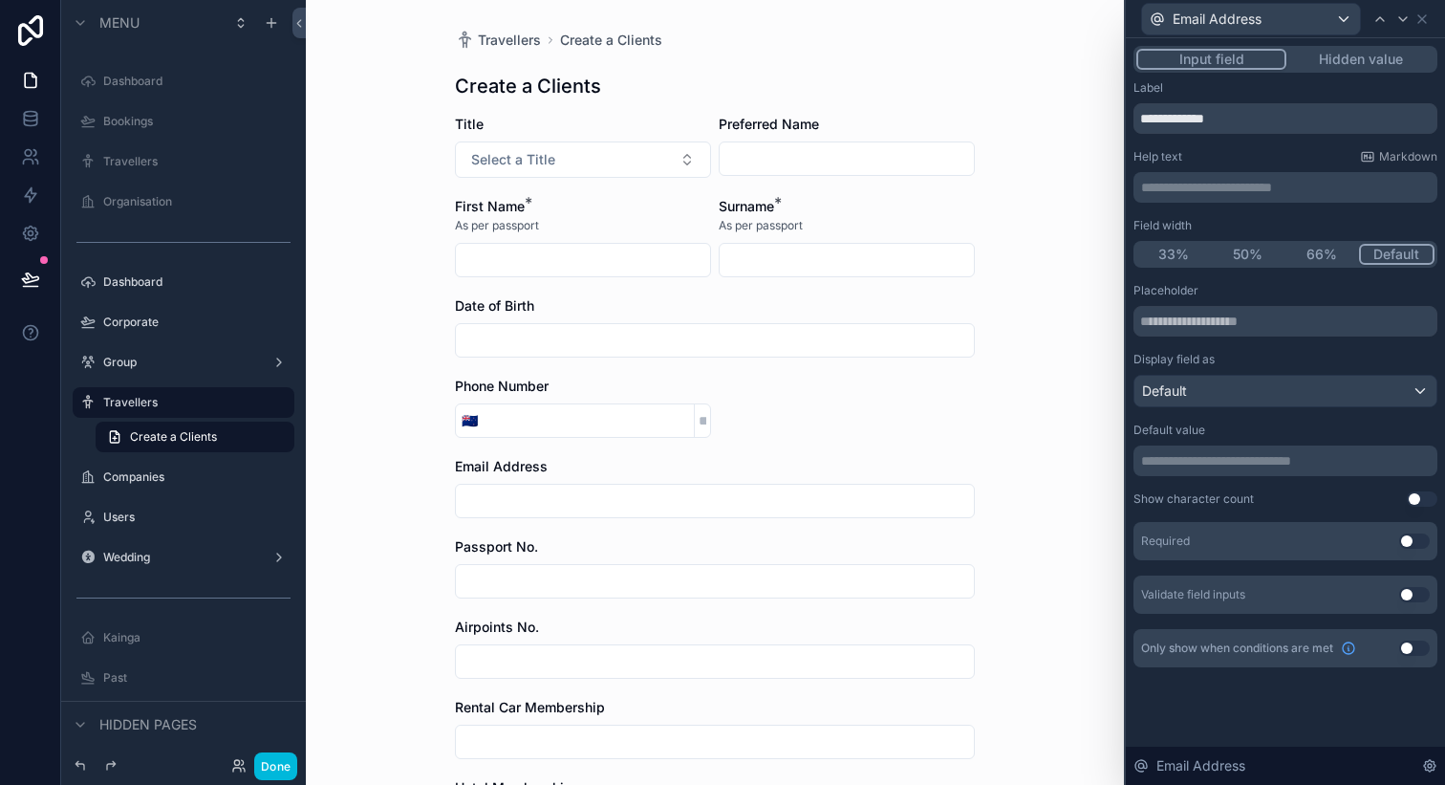
click at [1243, 252] on button "50%" at bounding box center [1248, 254] width 75 height 21
click at [1431, 20] on div "Email Address" at bounding box center [1286, 18] width 304 height 37
click at [1425, 19] on icon at bounding box center [1422, 18] width 15 height 15
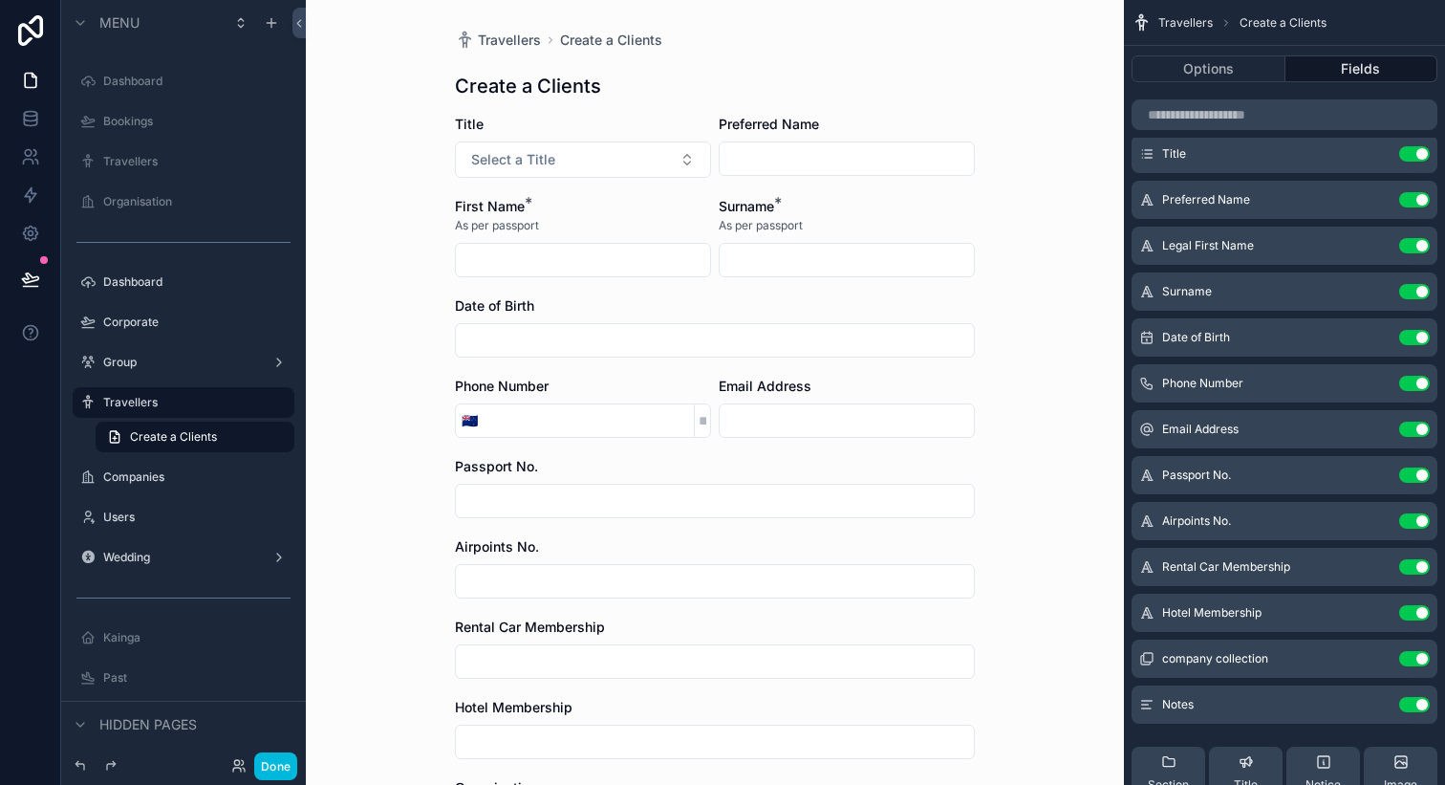
click at [1409, 482] on button "Use setting" at bounding box center [1415, 474] width 31 height 15
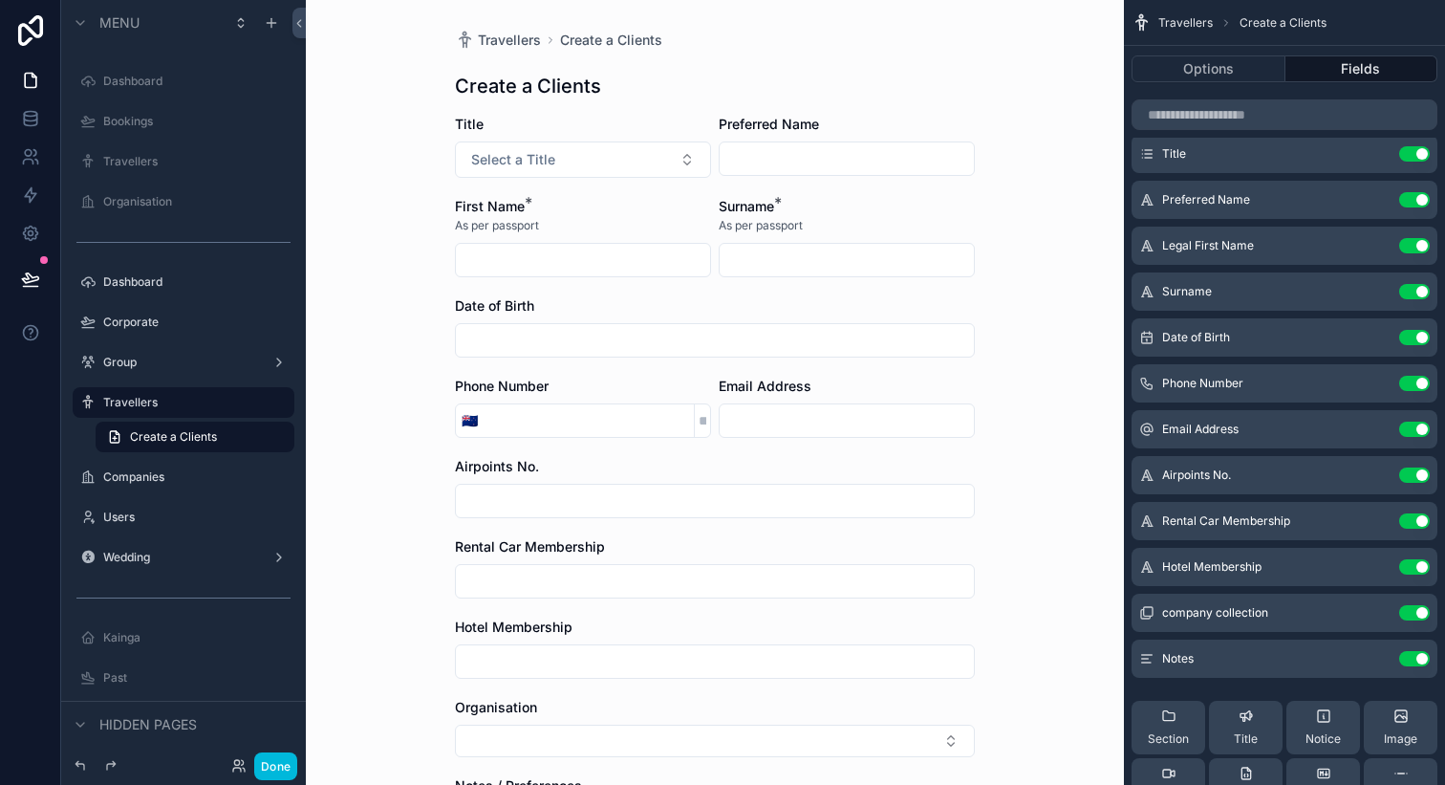
click at [0, 0] on icon "scrollable content" at bounding box center [0, 0] width 0 height 0
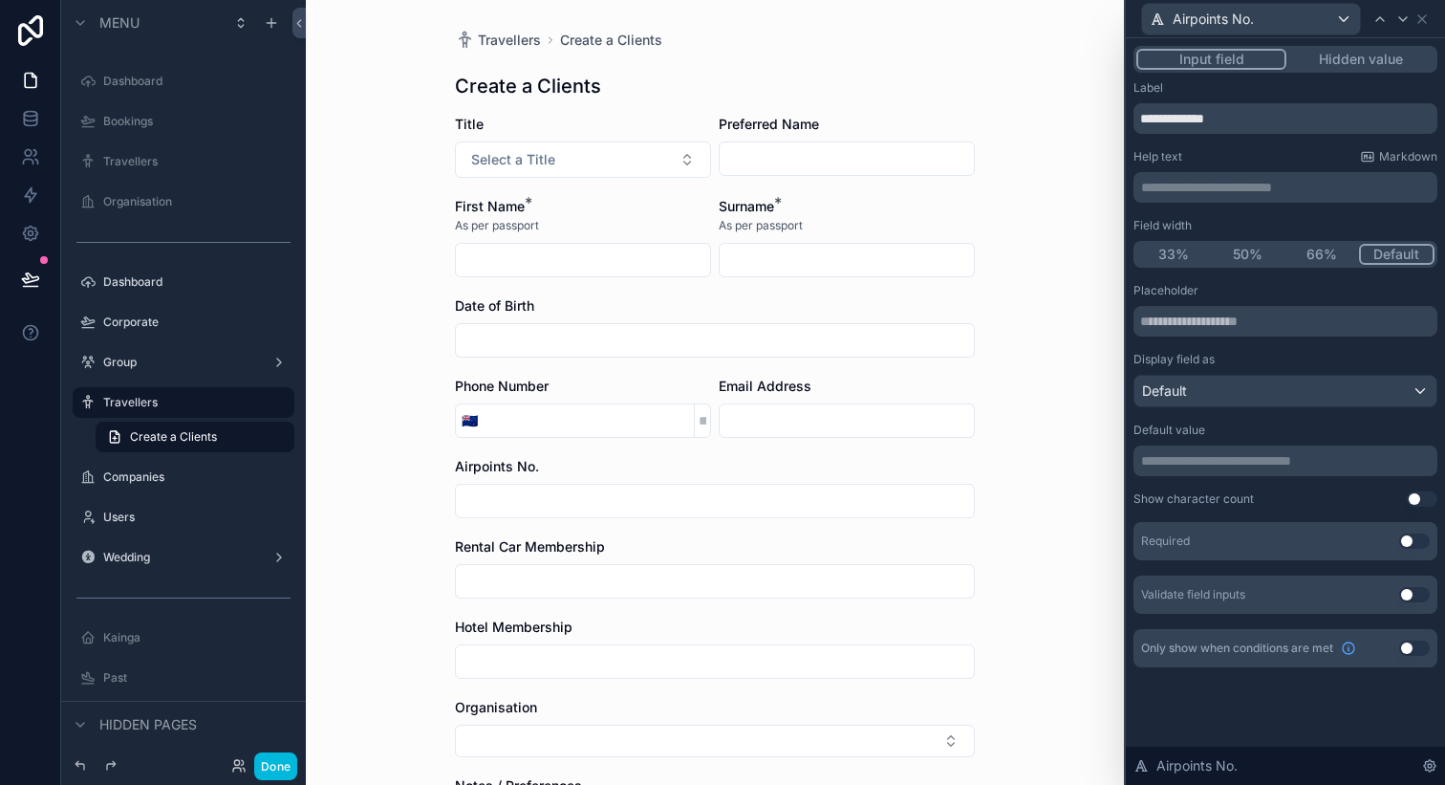
click at [1244, 255] on button "50%" at bounding box center [1248, 254] width 75 height 21
click at [1421, 22] on icon at bounding box center [1422, 18] width 15 height 15
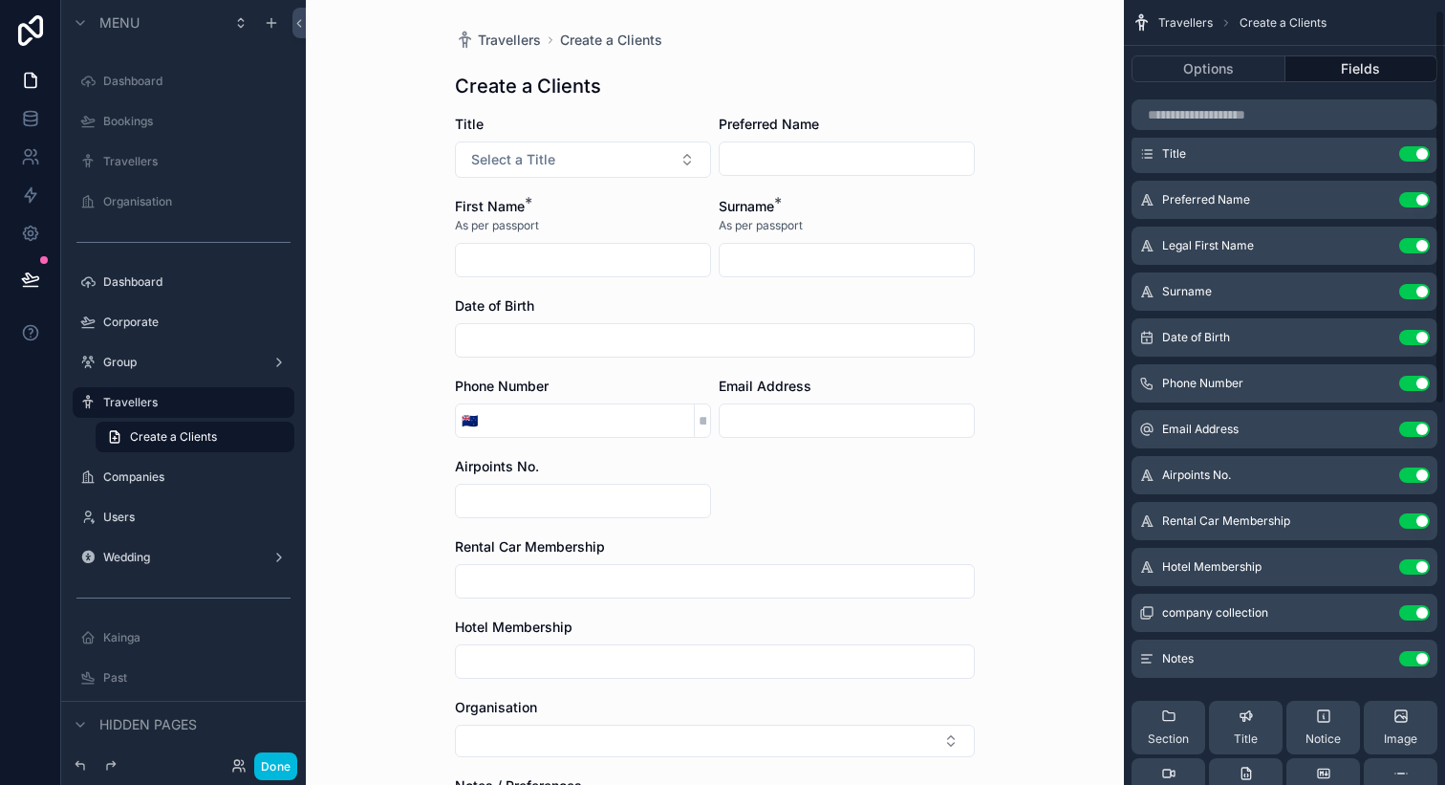
click at [0, 0] on icon "scrollable content" at bounding box center [0, 0] width 0 height 0
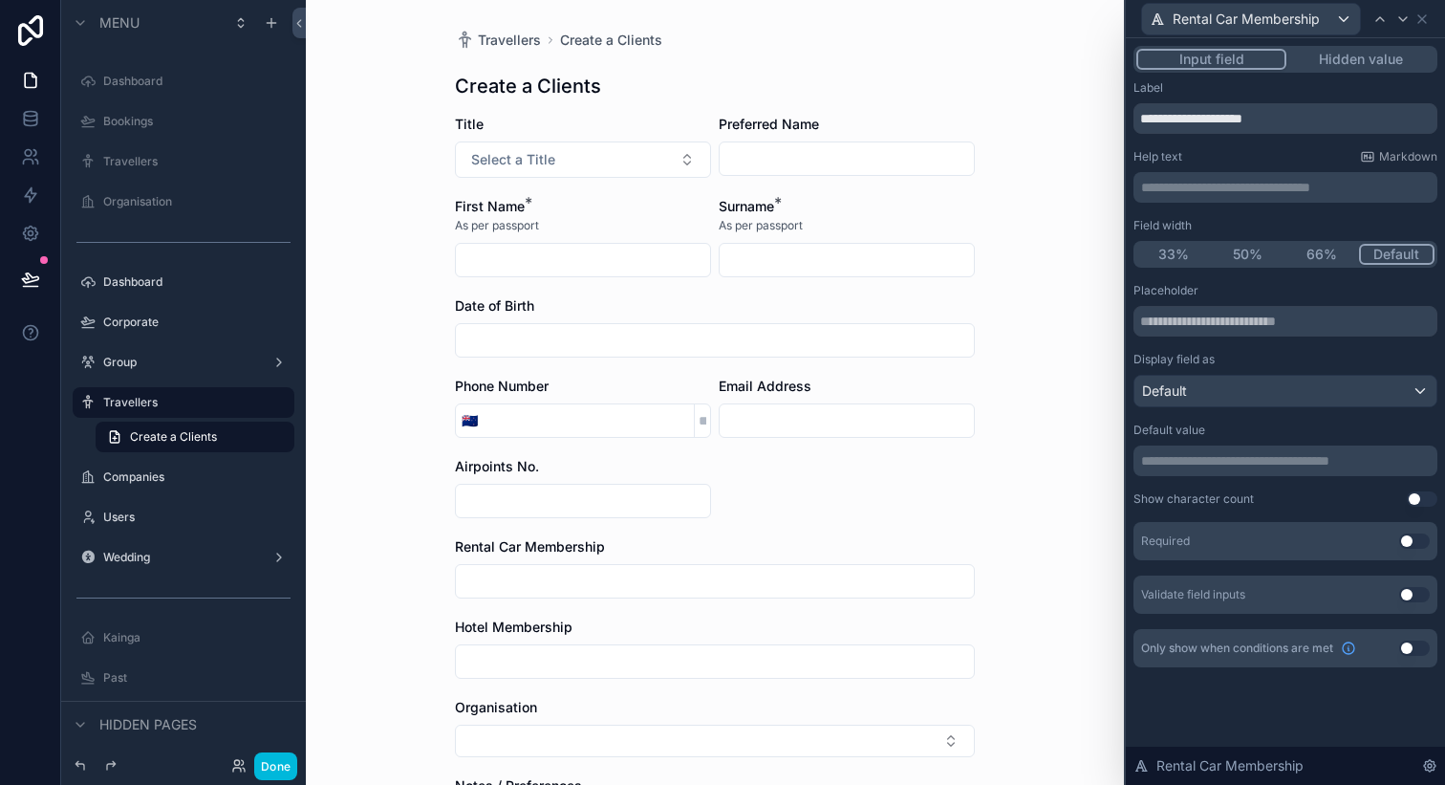
click at [1268, 250] on button "50%" at bounding box center [1248, 254] width 75 height 21
click at [1418, 22] on icon at bounding box center [1422, 18] width 15 height 15
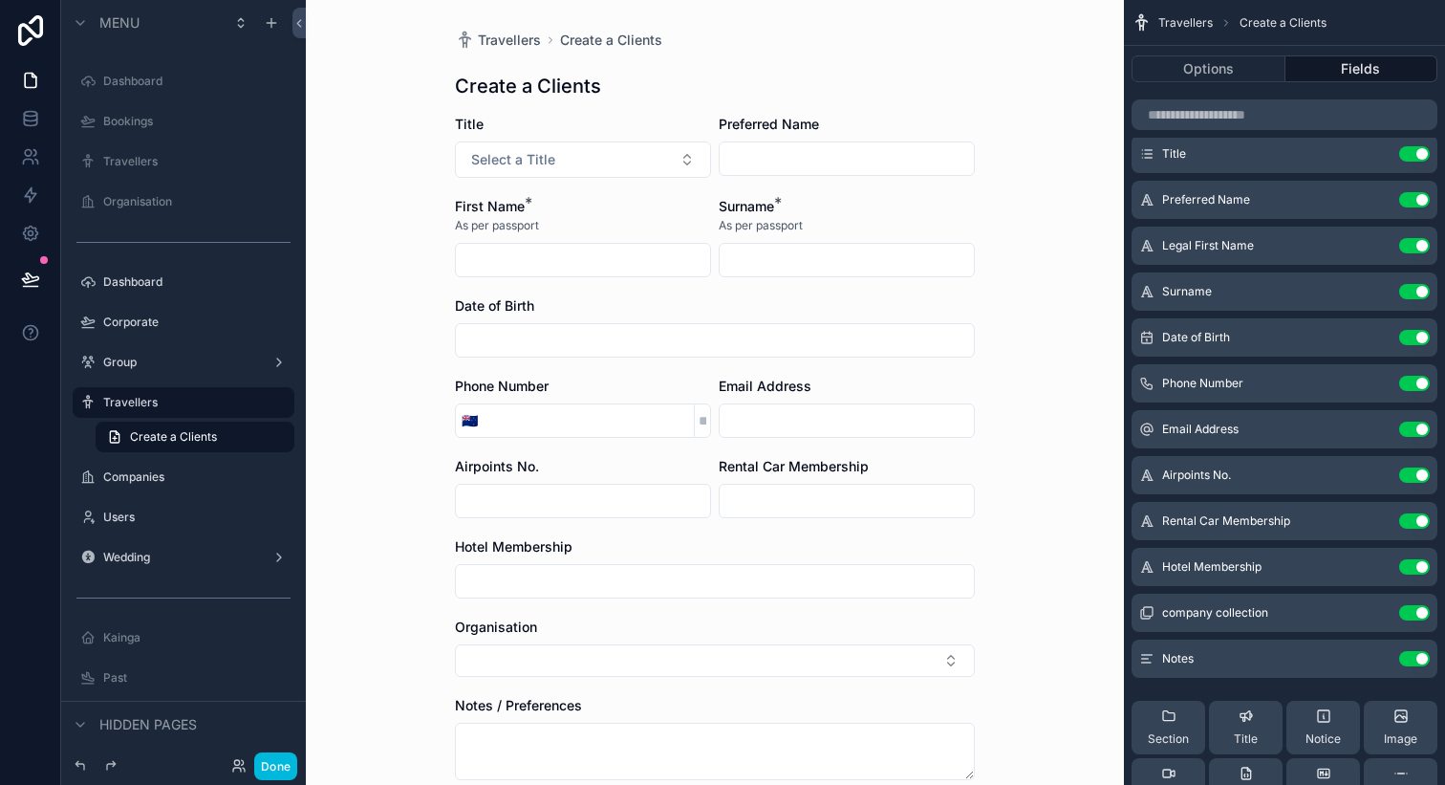
click at [0, 0] on icon "scrollable content" at bounding box center [0, 0] width 0 height 0
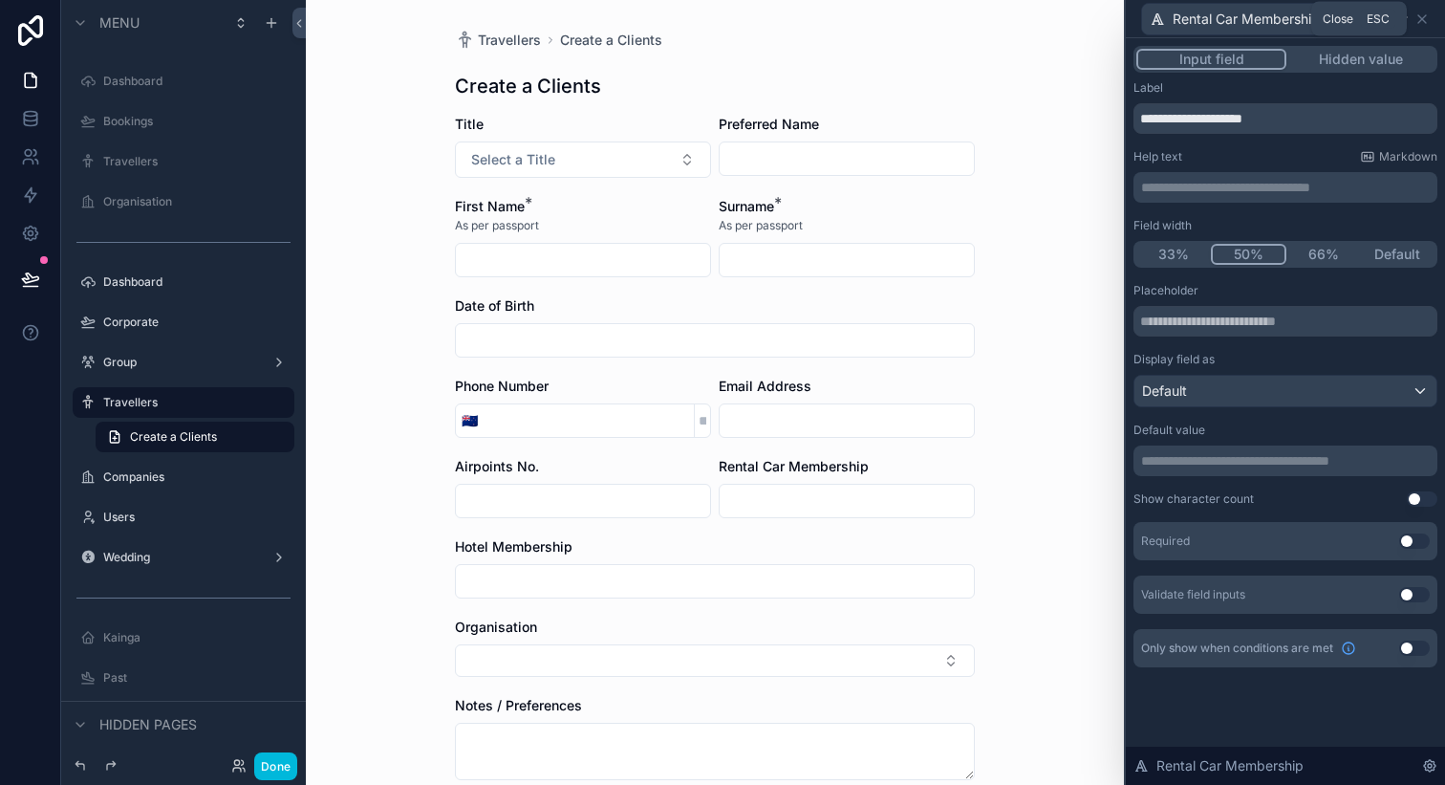
click at [1421, 22] on icon at bounding box center [1422, 18] width 15 height 15
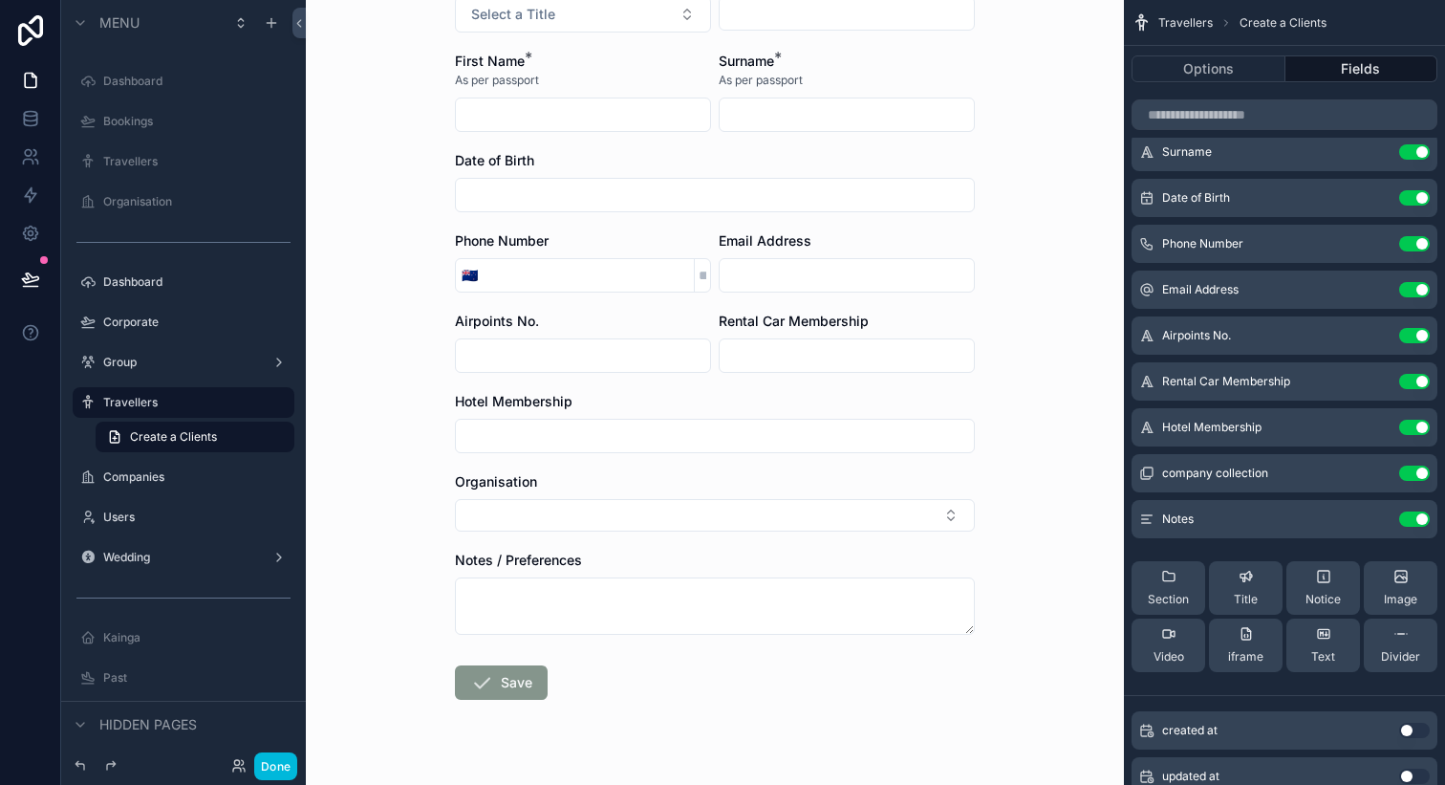
scroll to position [167, 0]
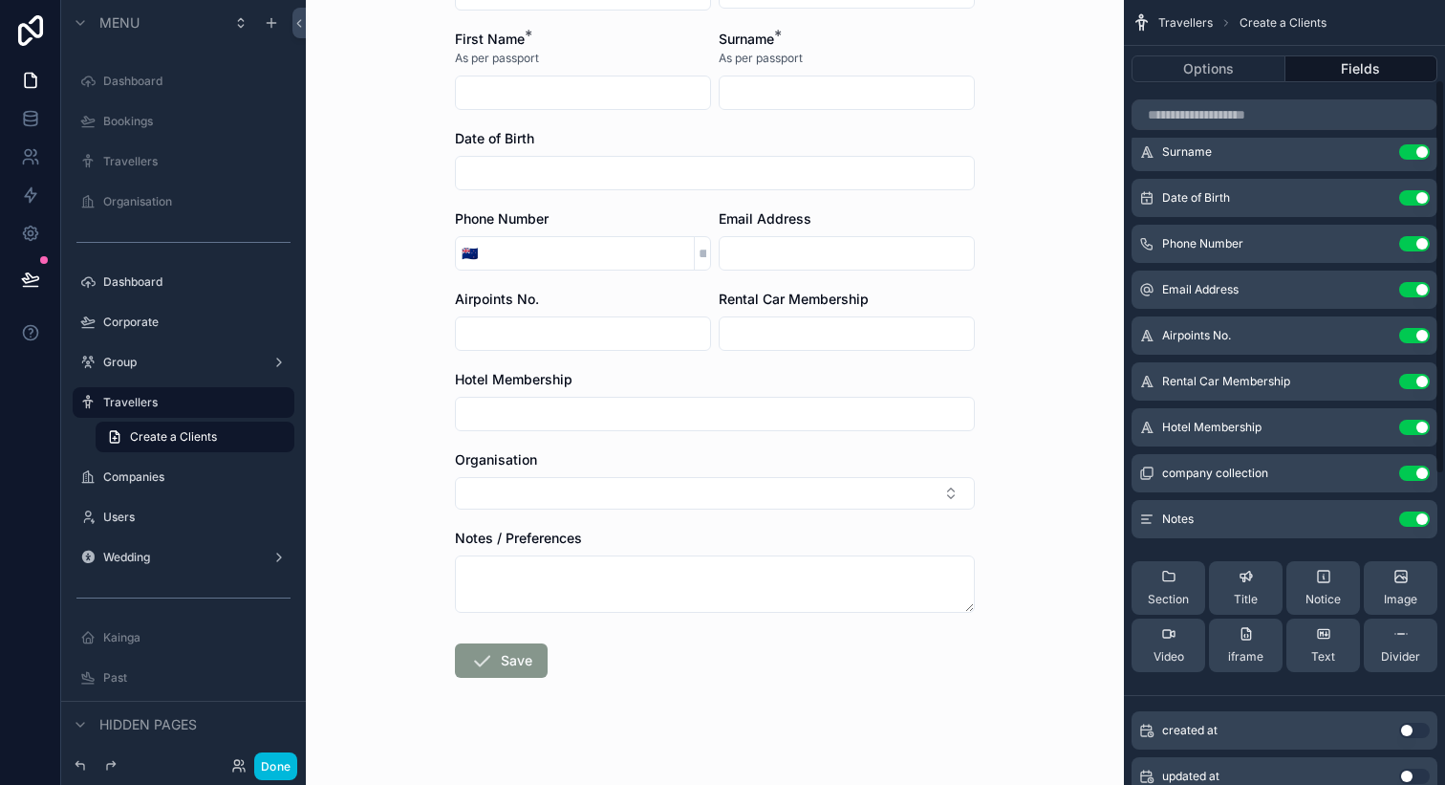
click at [949, 488] on button "Select Button" at bounding box center [715, 493] width 520 height 33
click at [1062, 450] on div "Travellers Create a Clients Create a Clients Title Select a Title Preferred Nam…" at bounding box center [715, 225] width 818 height 785
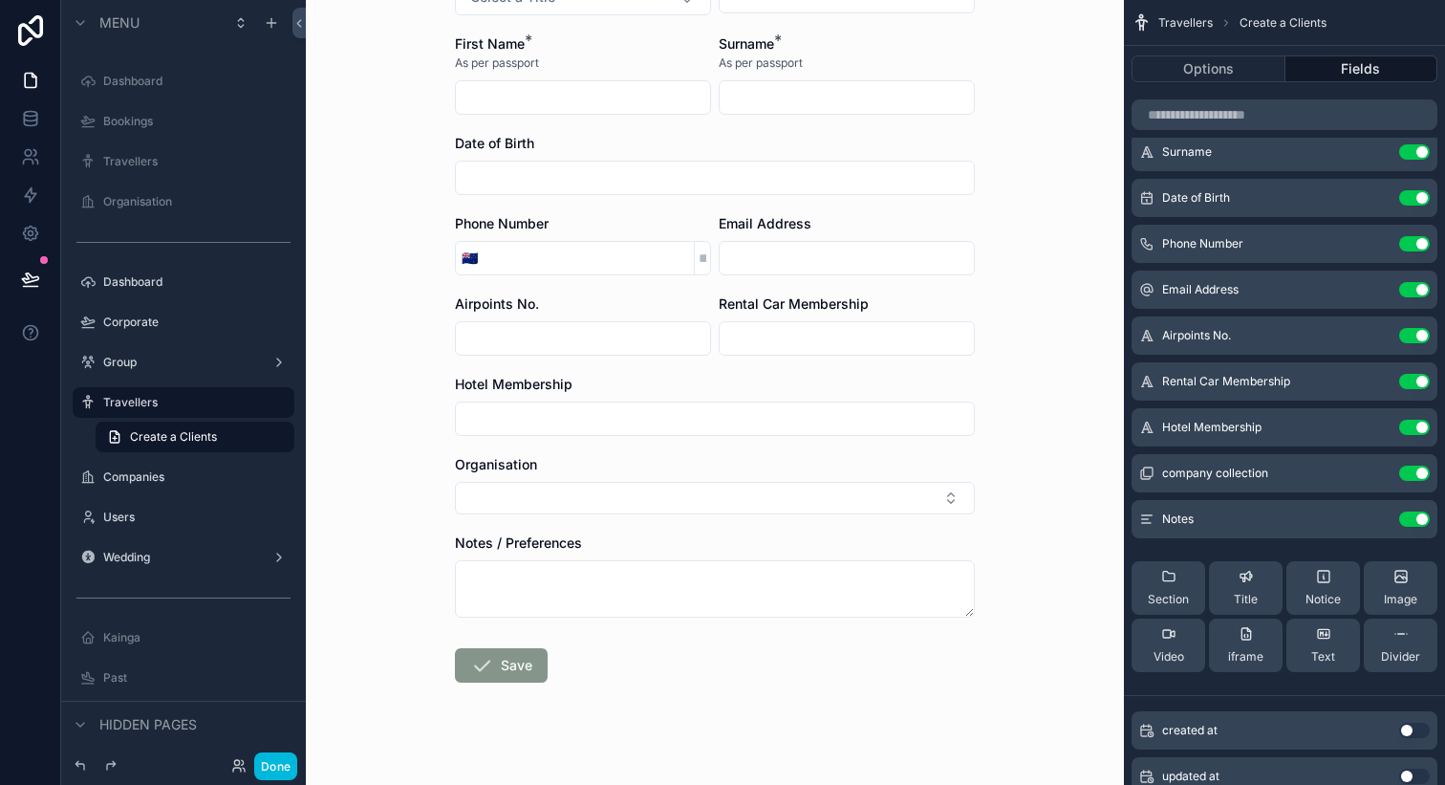
scroll to position [183, 0]
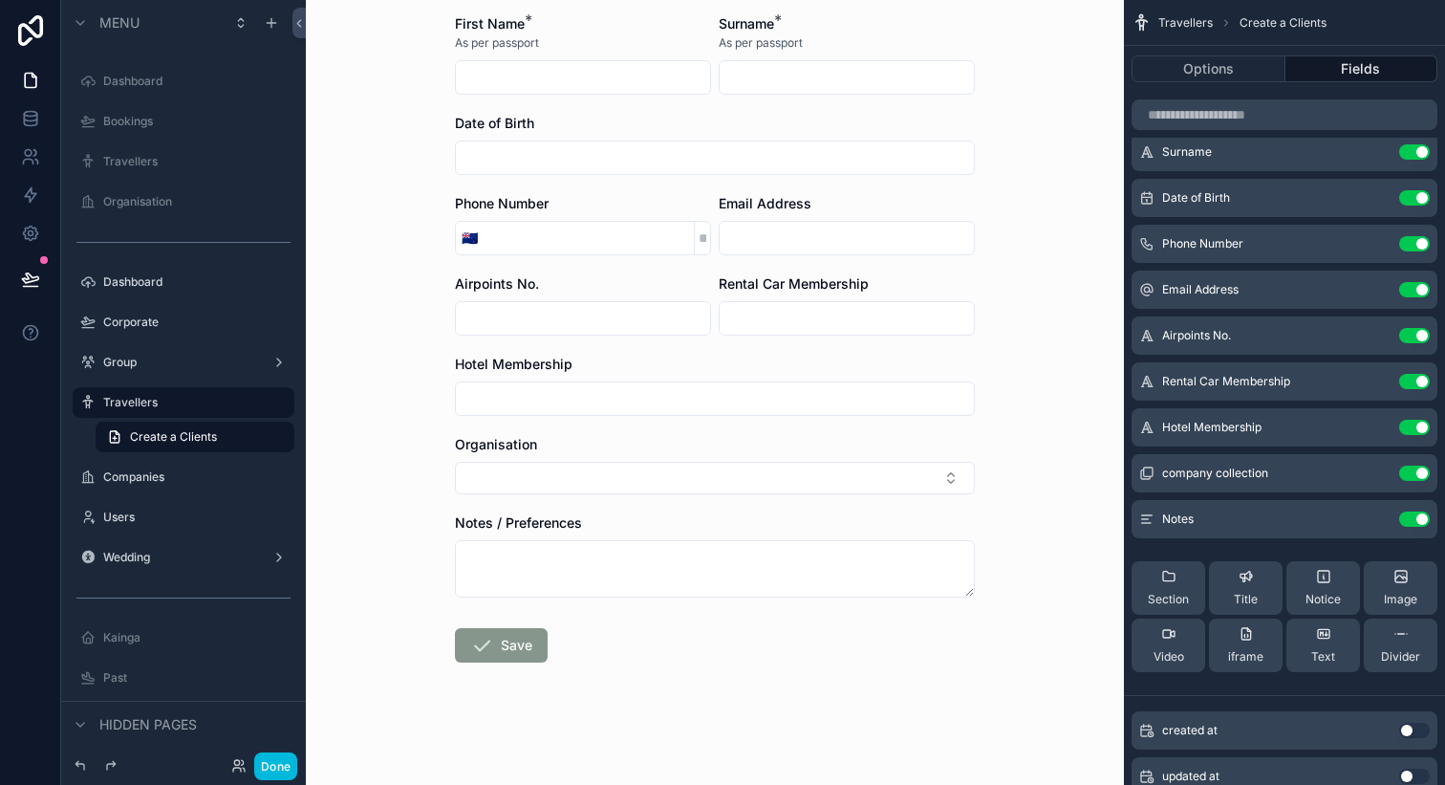
click at [833, 165] on input "scrollable content" at bounding box center [715, 157] width 518 height 27
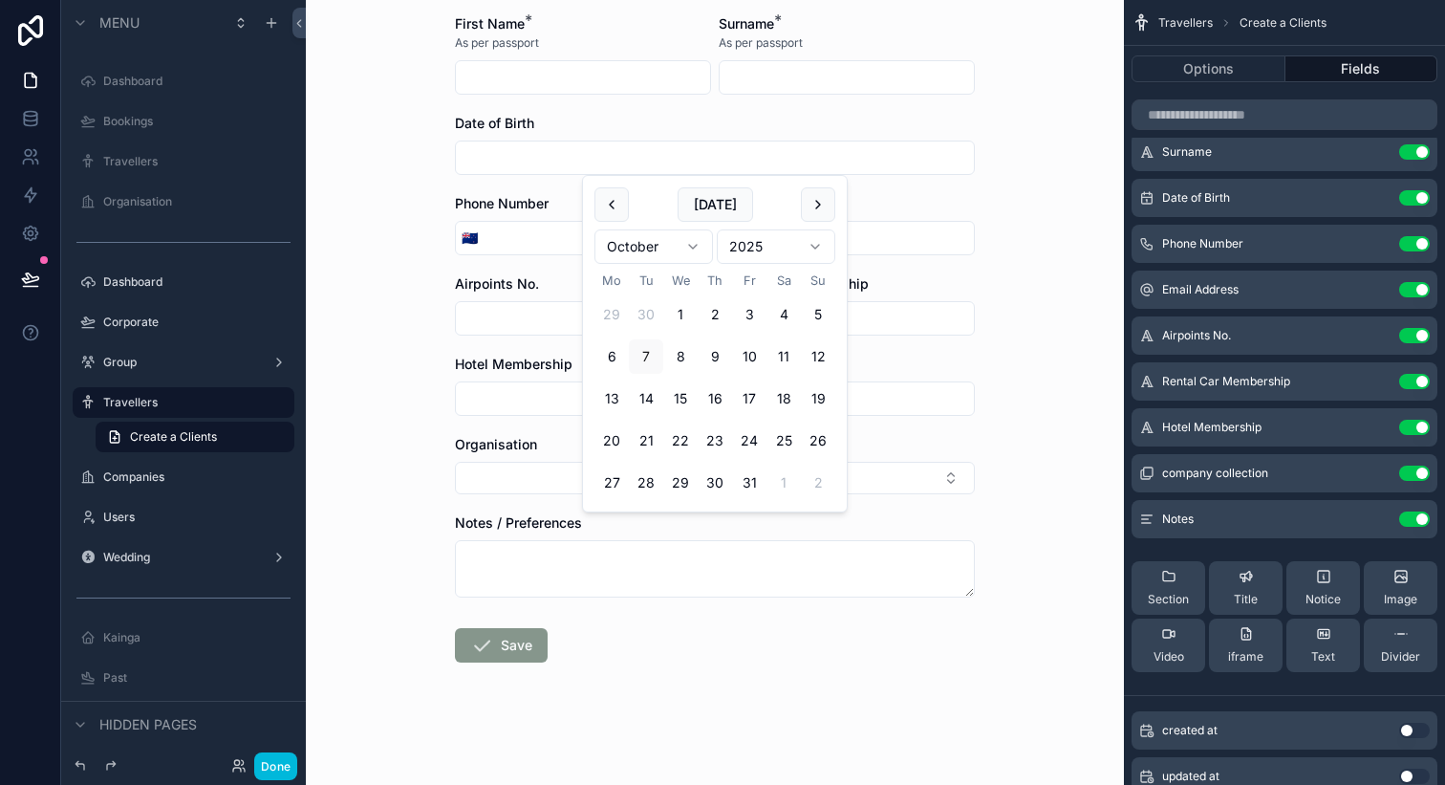
click at [982, 230] on div "Travellers Create a Clients Create a Clients Title Select a Title Preferred Nam…" at bounding box center [715, 300] width 551 height 967
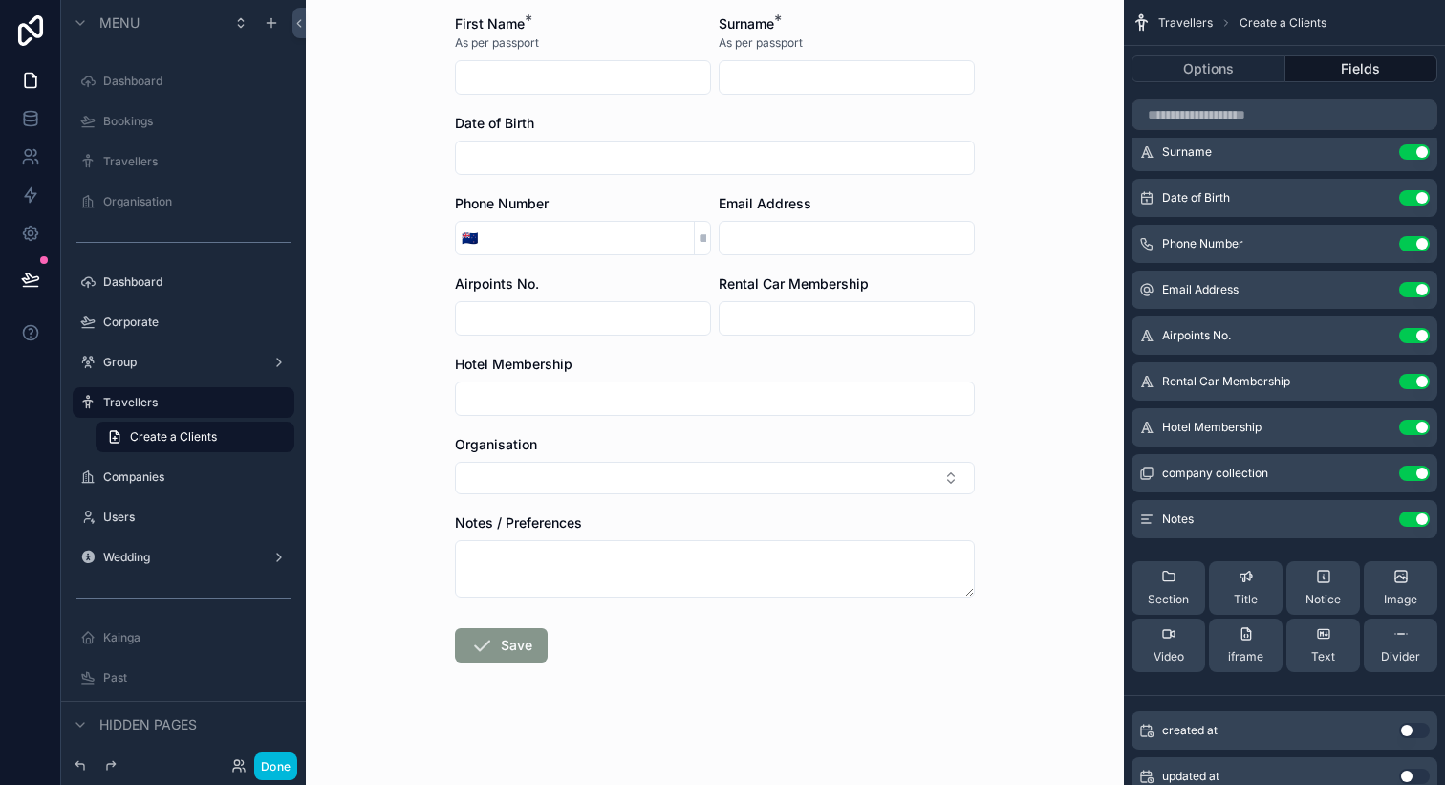
click at [0, 0] on icon "scrollable content" at bounding box center [0, 0] width 0 height 0
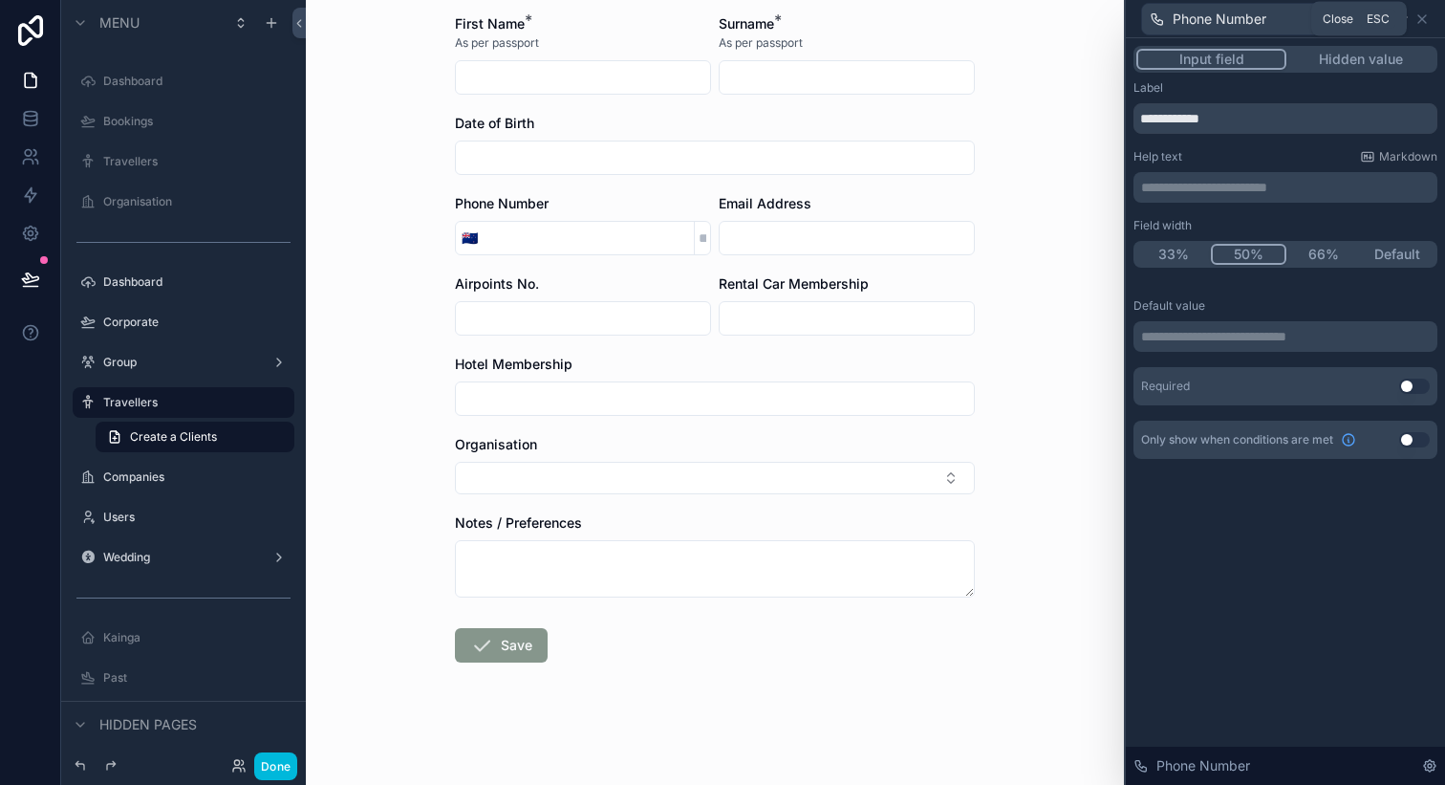
click at [1421, 18] on icon at bounding box center [1423, 19] width 8 height 8
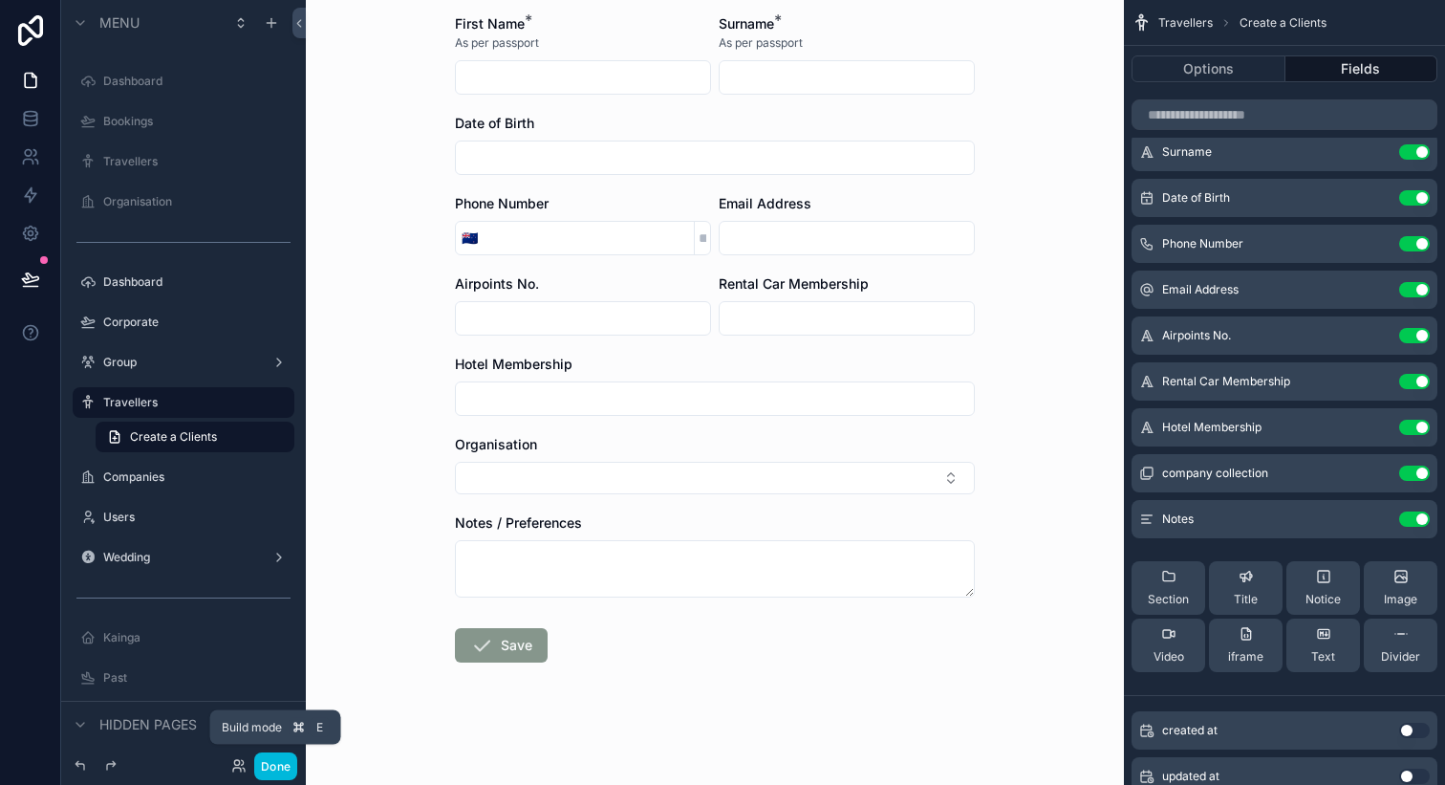
click at [276, 758] on button "Done" at bounding box center [275, 766] width 43 height 28
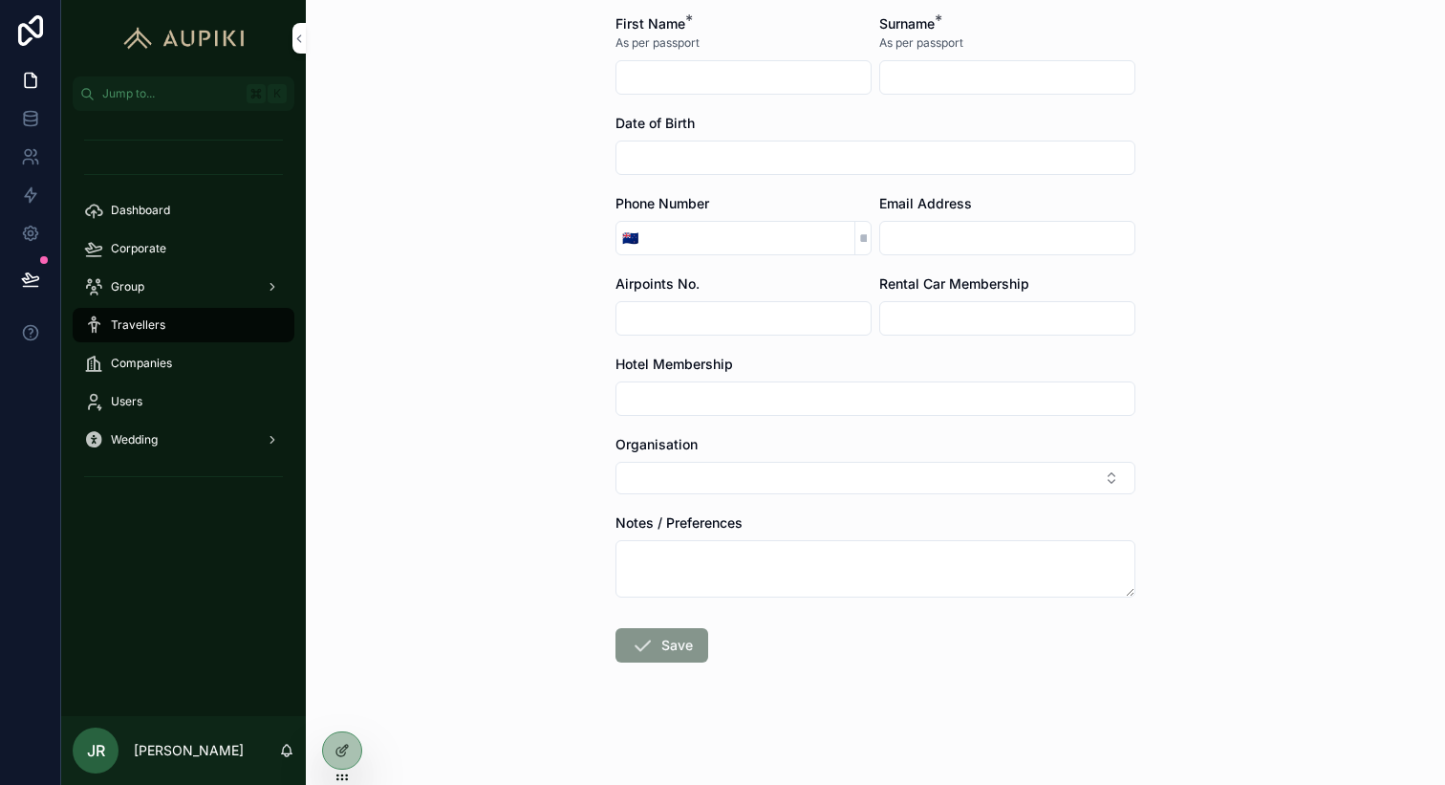
scroll to position [0, 0]
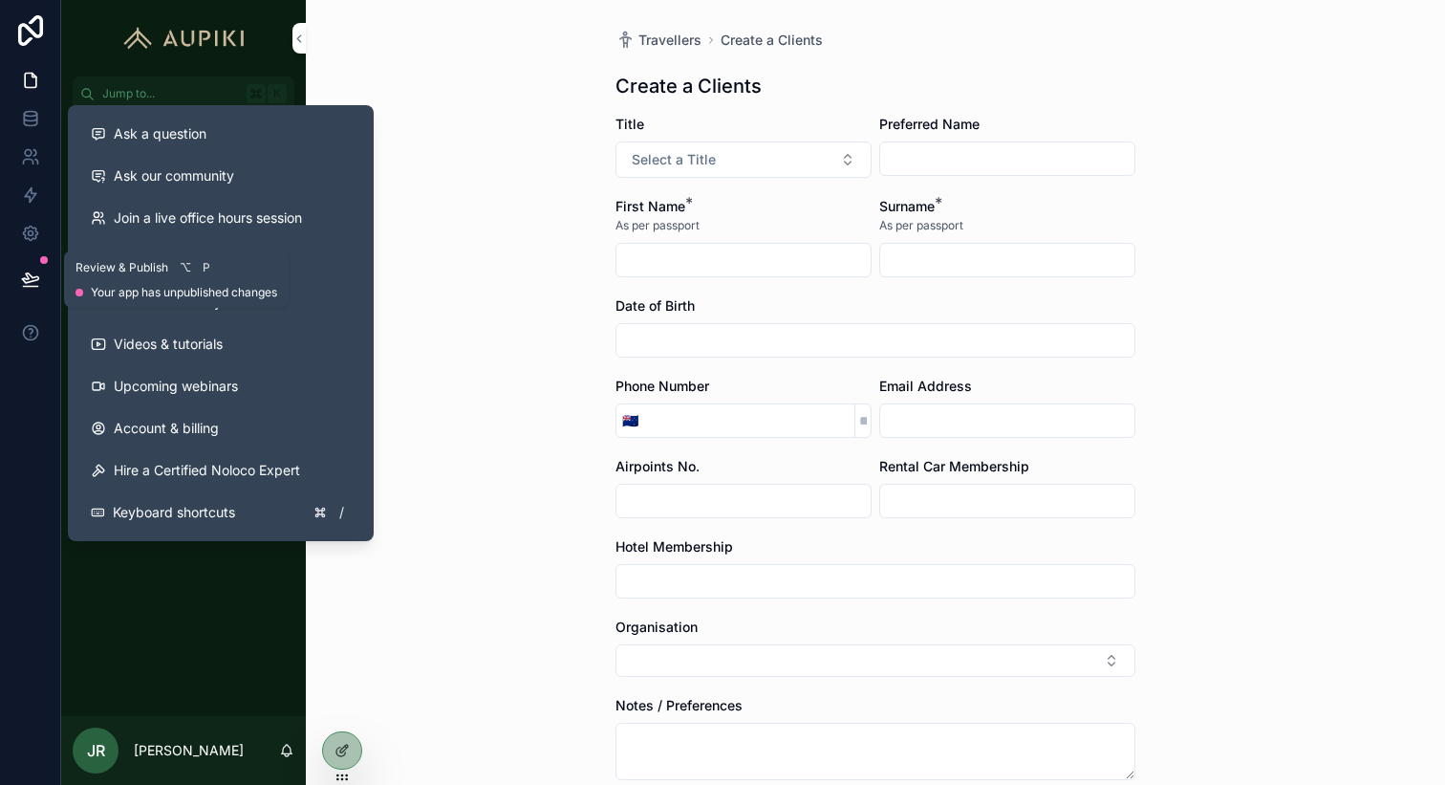
click at [34, 276] on icon at bounding box center [30, 278] width 16 height 10
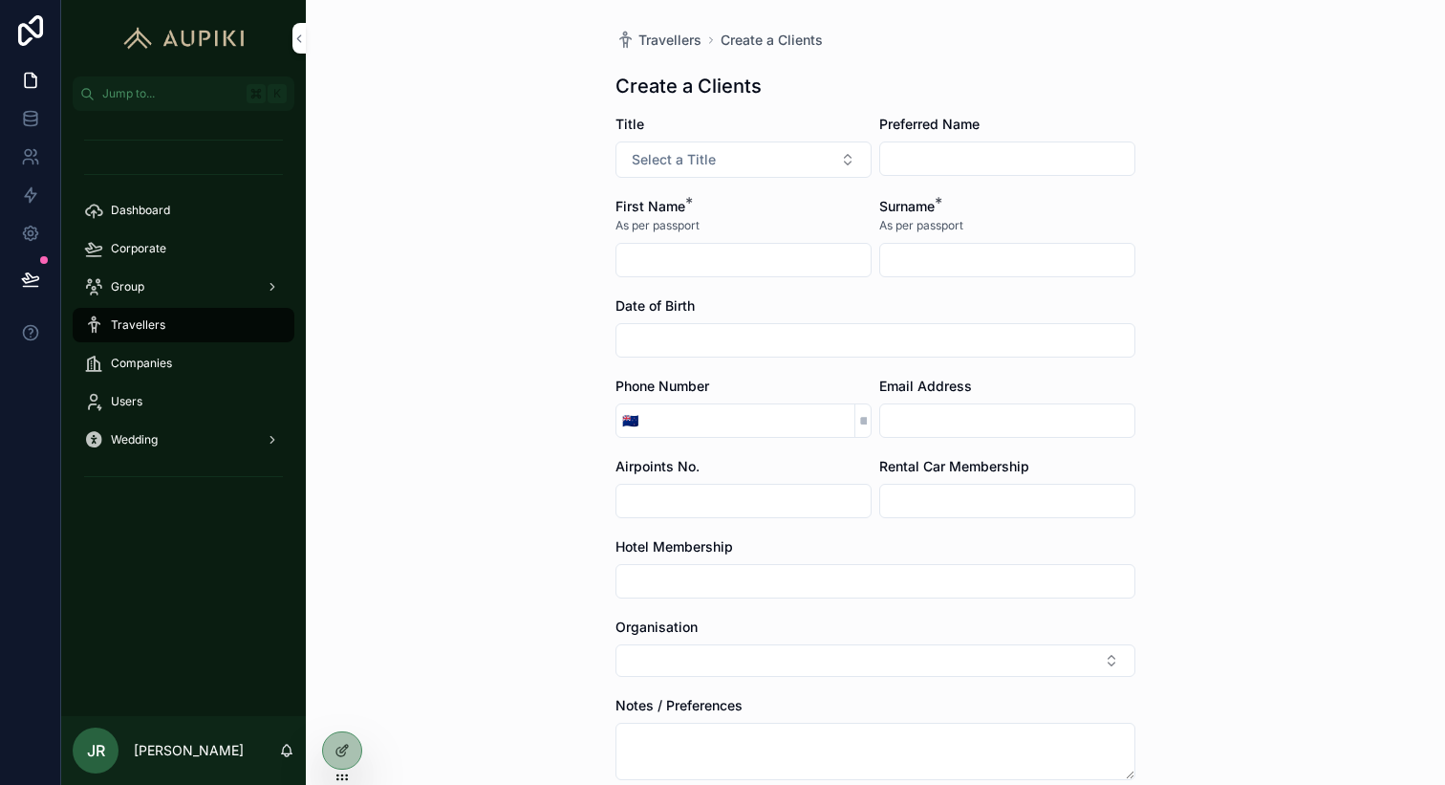
click at [473, 471] on div "Travellers Create a Clients Create a Clients Title Select a Title Preferred Nam…" at bounding box center [875, 392] width 1139 height 785
click at [349, 743] on icon at bounding box center [342, 750] width 15 height 15
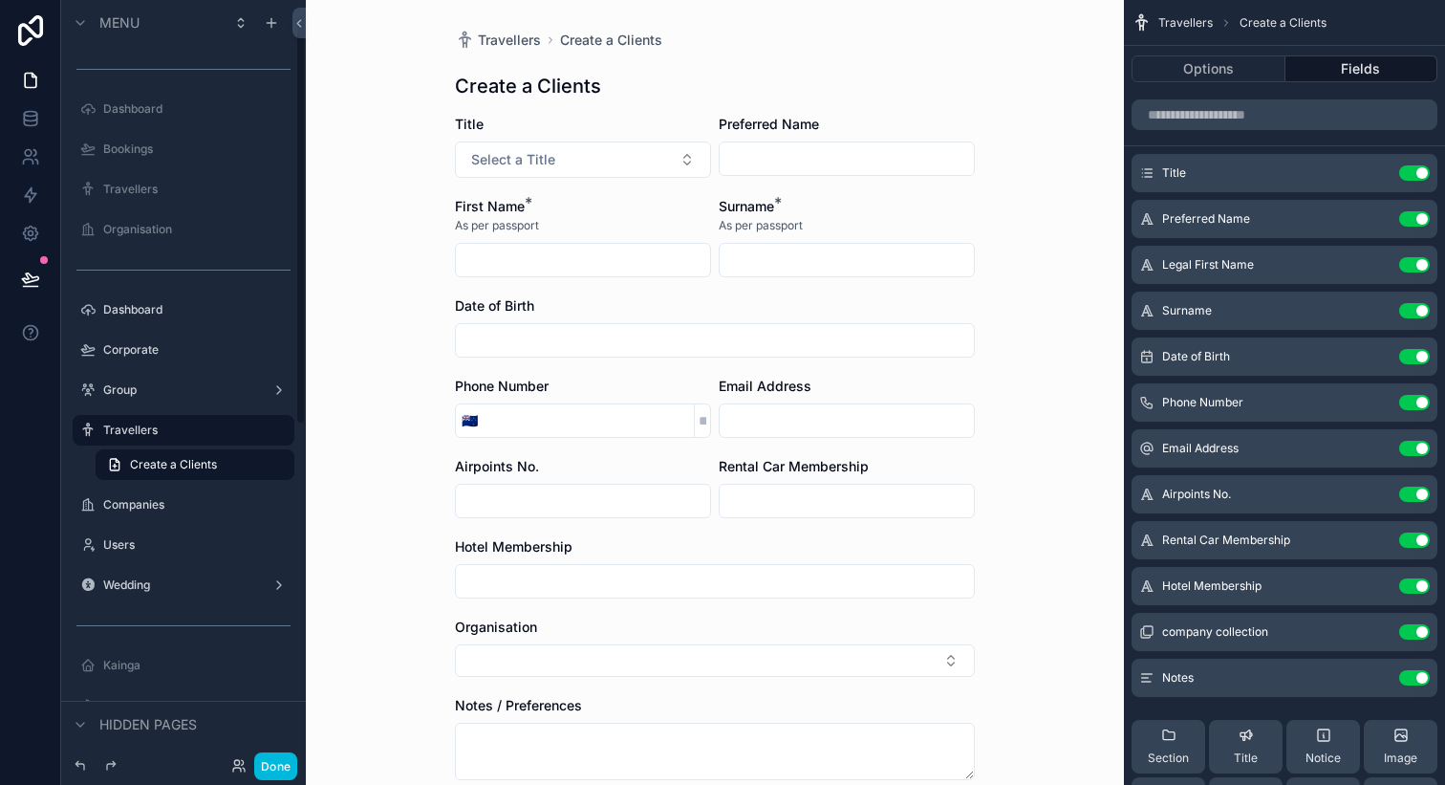
scroll to position [28, 0]
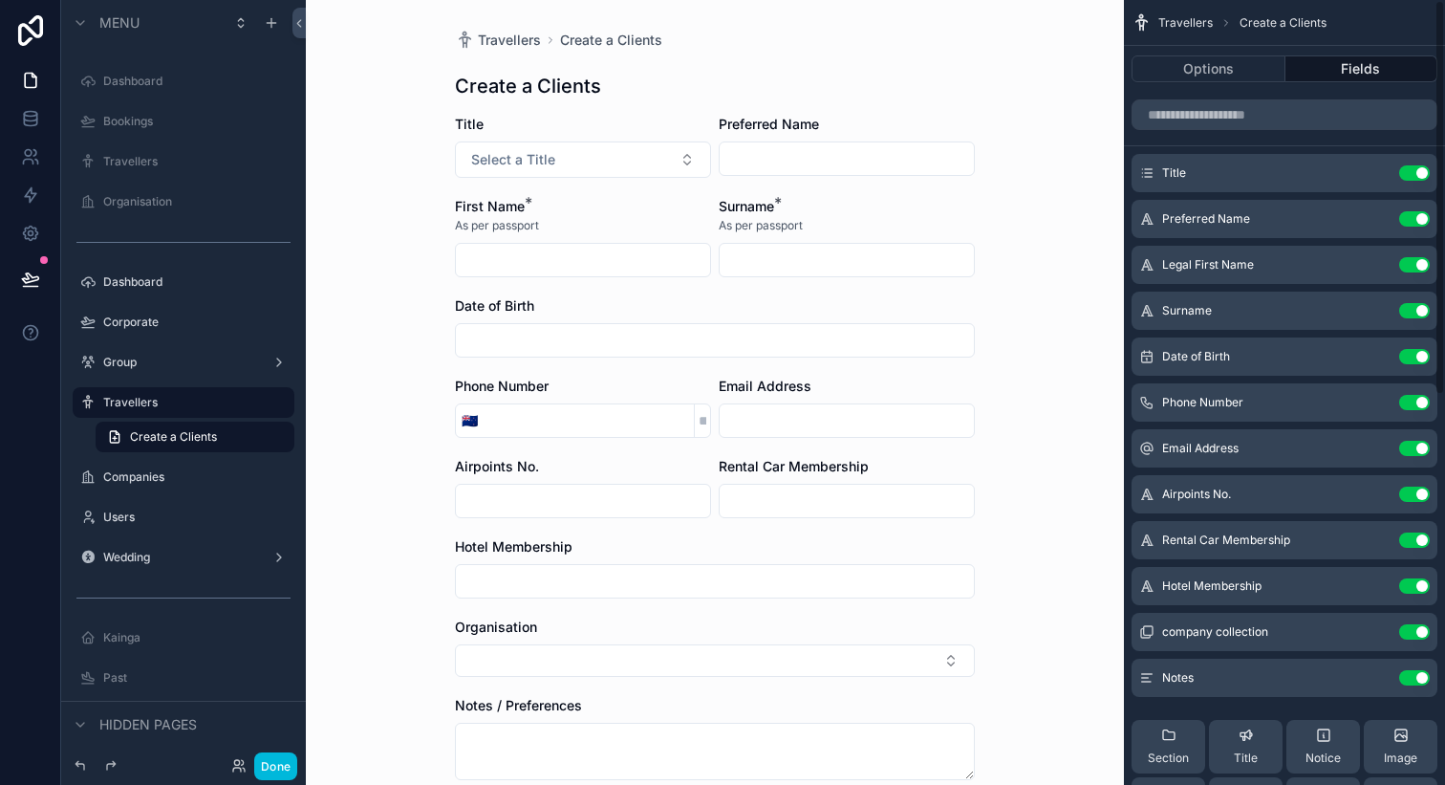
click at [1224, 58] on button "Options" at bounding box center [1209, 68] width 154 height 27
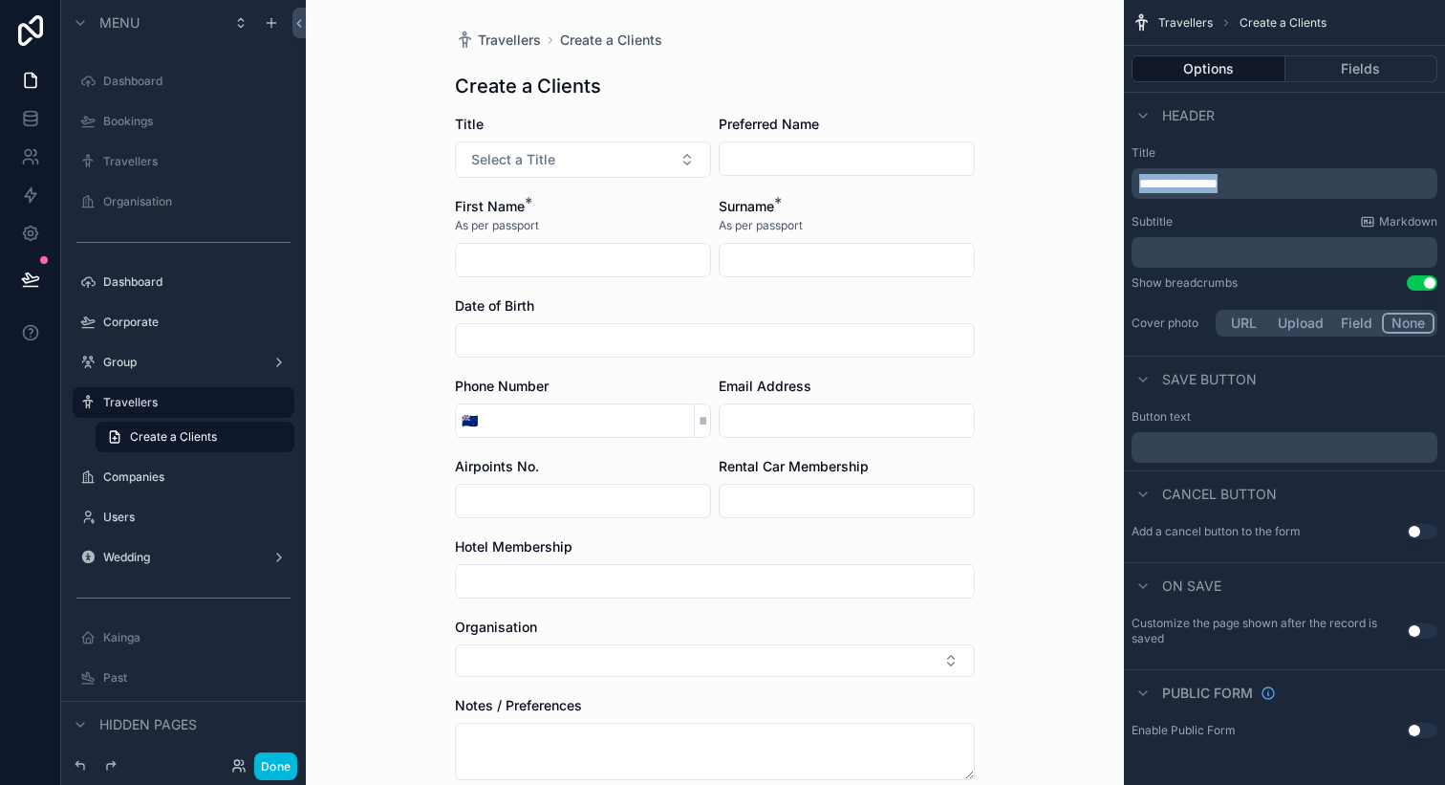
drag, startPoint x: 1236, startPoint y: 179, endPoint x: 953, endPoint y: 175, distance: 283.0
click at [953, 175] on div "**********" at bounding box center [875, 392] width 1139 height 785
click at [1426, 283] on button "Use setting" at bounding box center [1422, 282] width 31 height 15
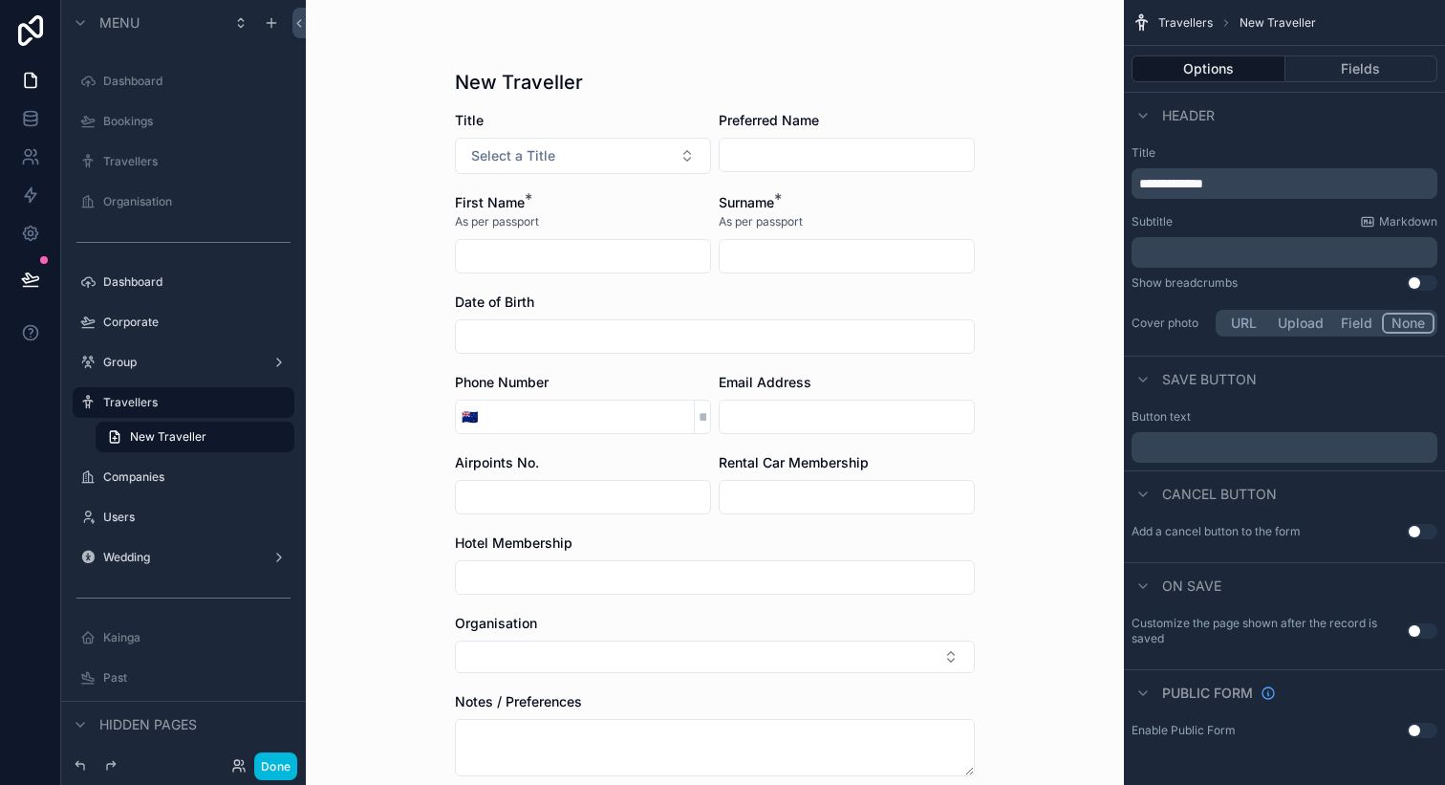
scroll to position [179, 0]
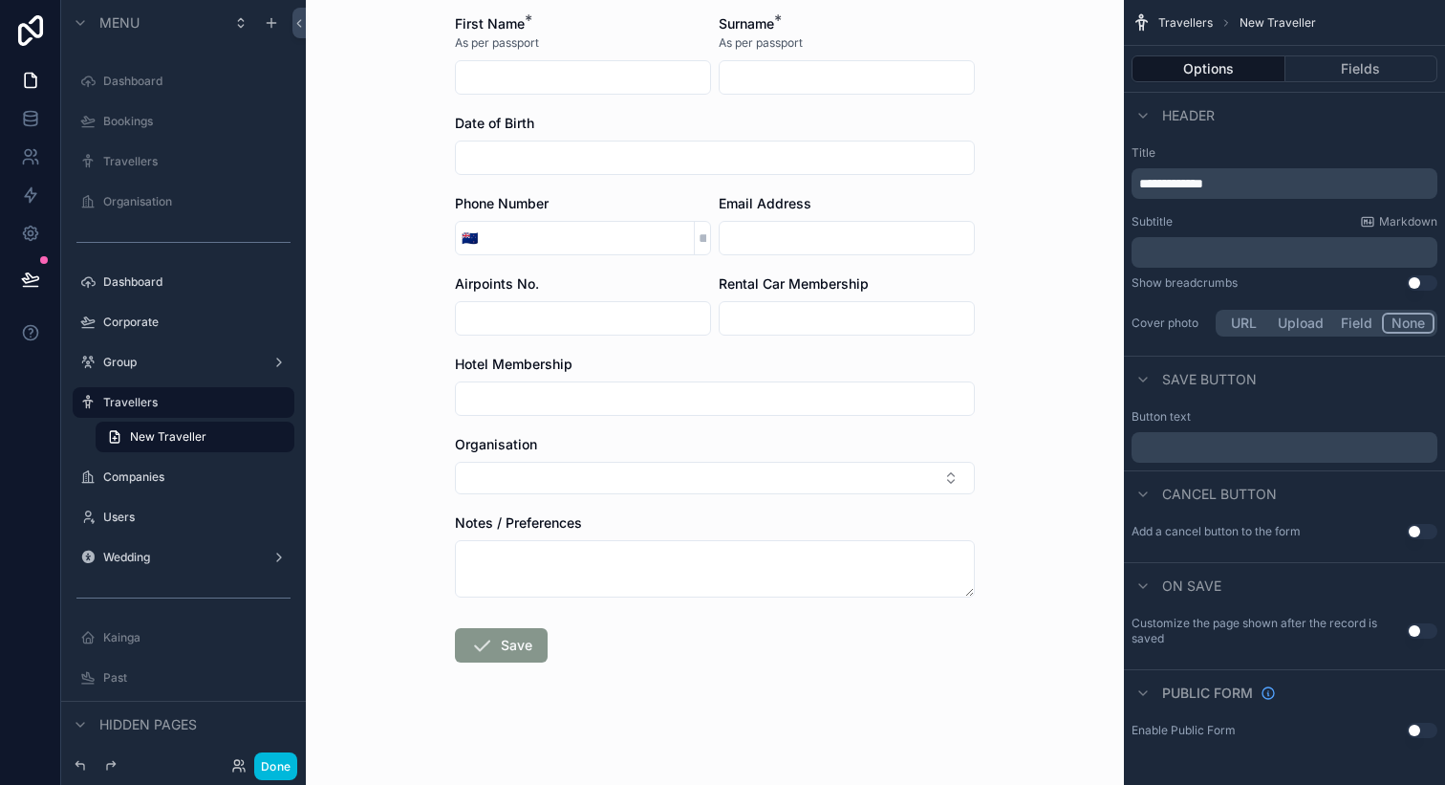
click at [1356, 75] on button "Fields" at bounding box center [1362, 68] width 153 height 27
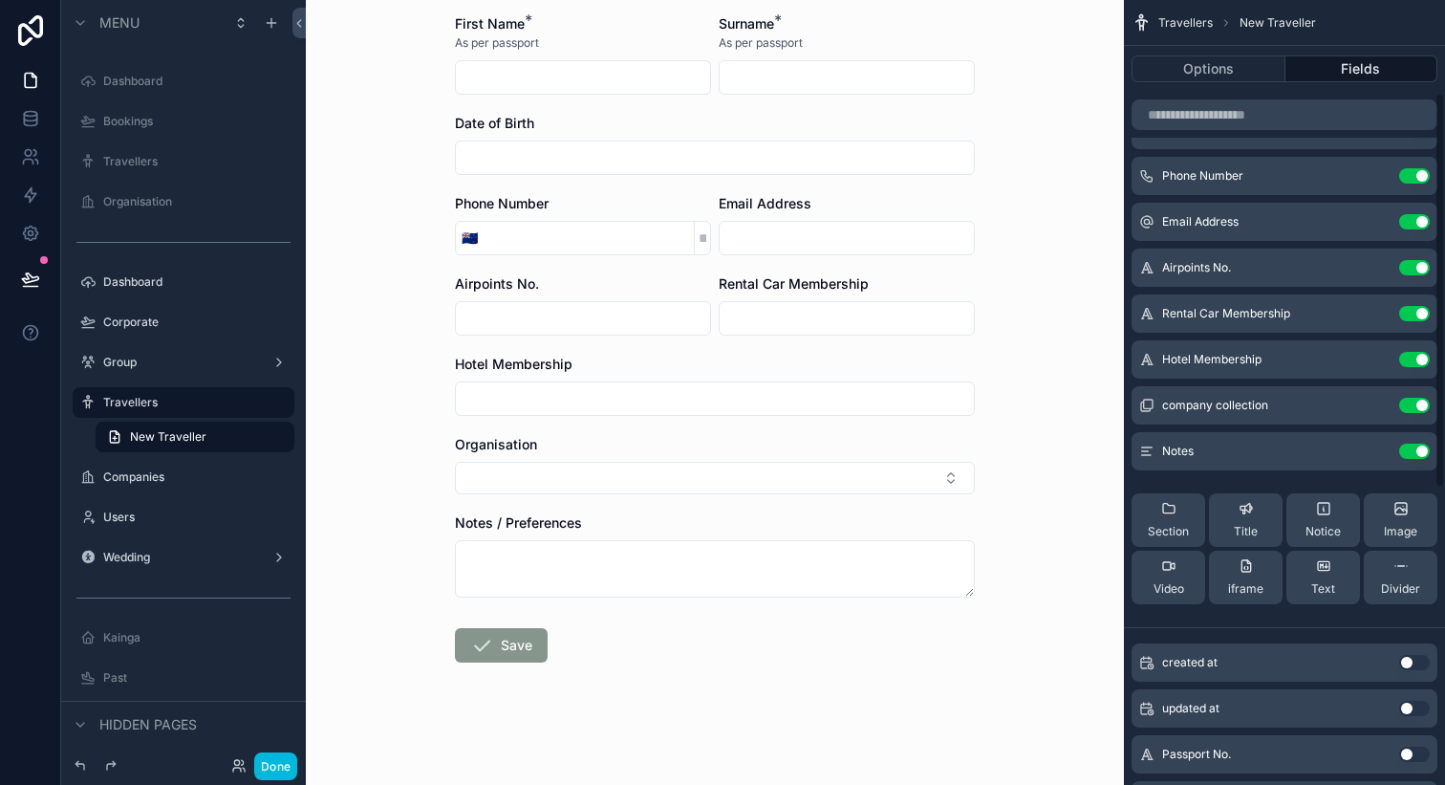
scroll to position [232, 0]
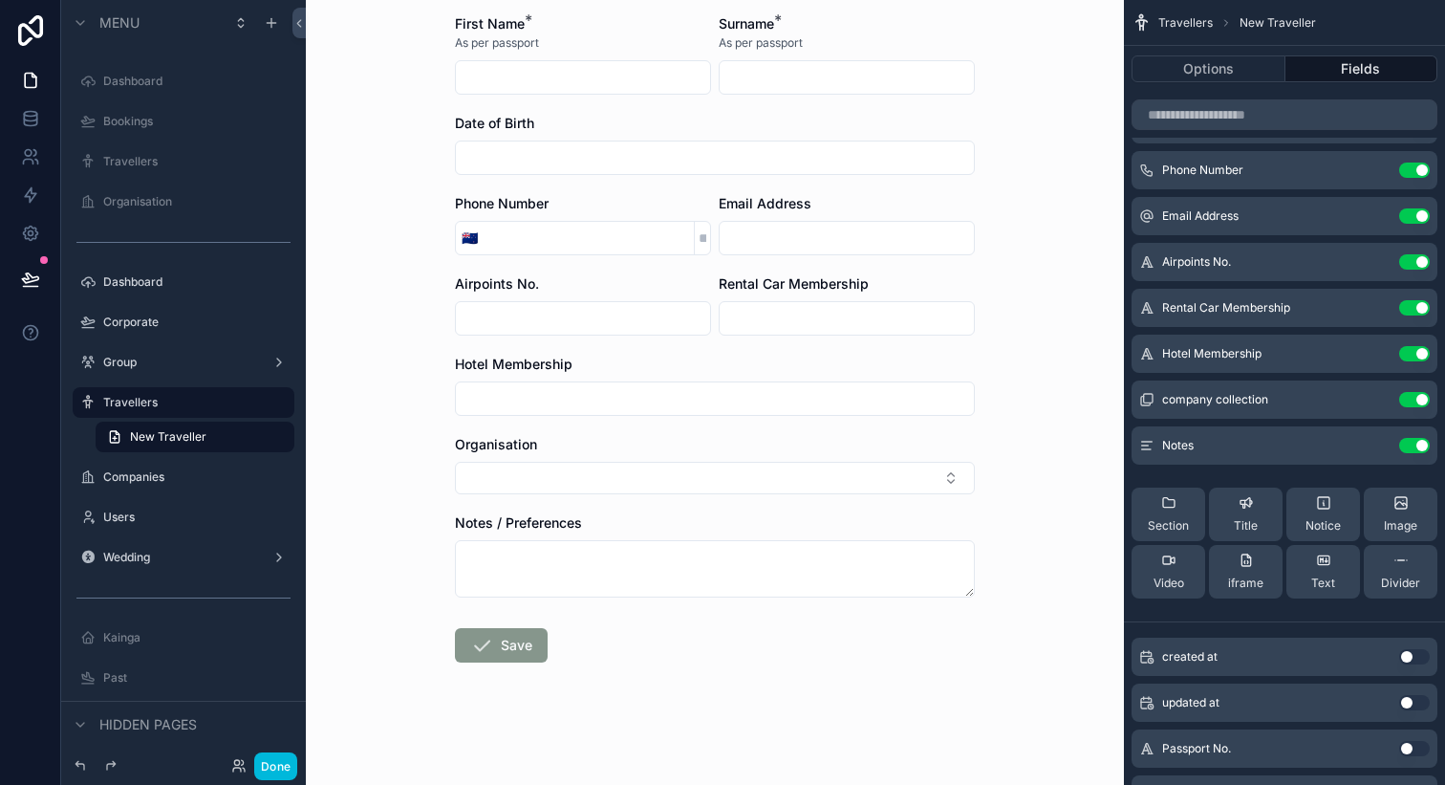
drag, startPoint x: 1164, startPoint y: 508, endPoint x: 1175, endPoint y: 369, distance: 139.0
click at [1175, 369] on div "Title Use setting Preferred Name Use setting Legal First Name Use setting Surna…" at bounding box center [1284, 268] width 321 height 692
click at [1161, 516] on div "Section" at bounding box center [1168, 514] width 41 height 38
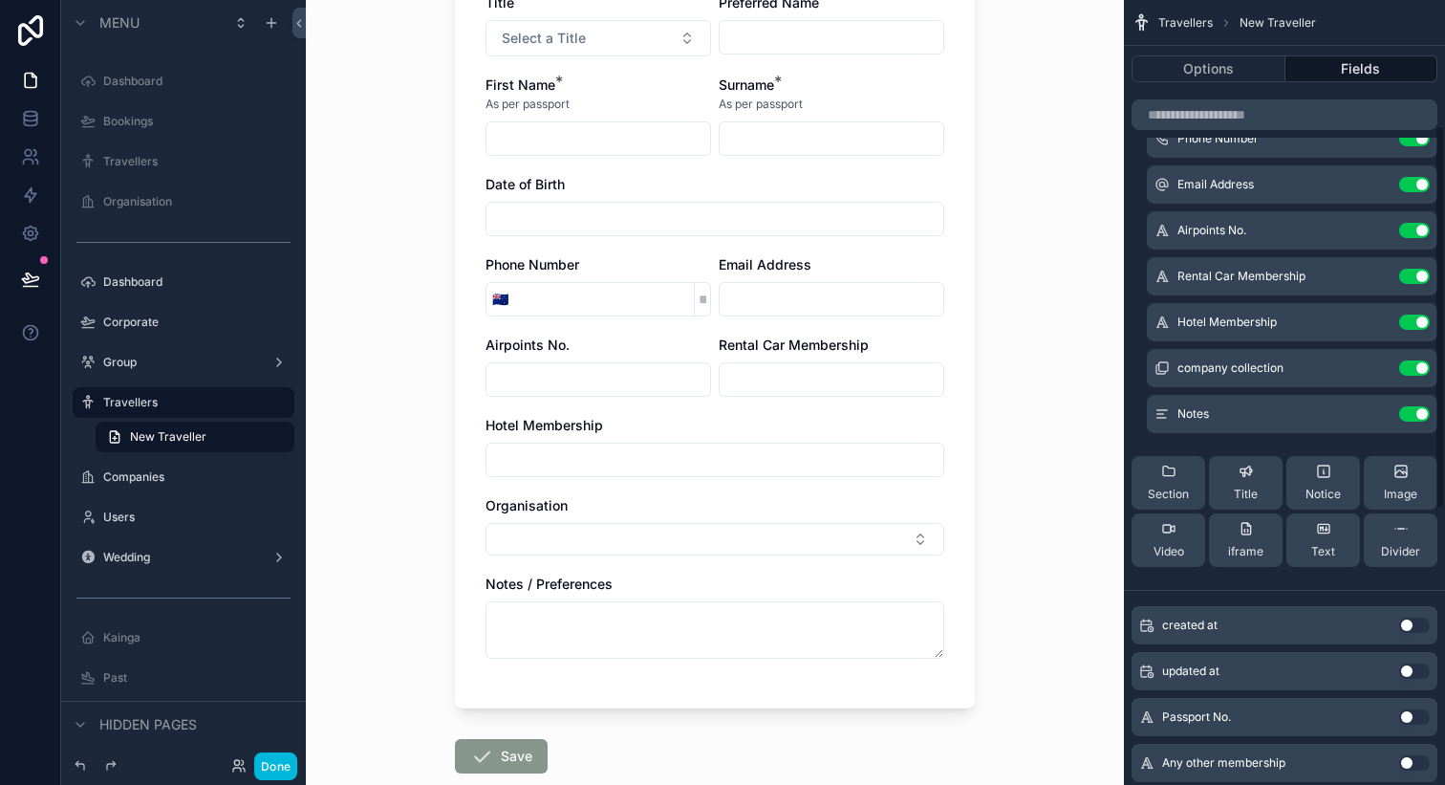
scroll to position [311, 0]
drag, startPoint x: 1175, startPoint y: 481, endPoint x: 1184, endPoint y: 405, distance: 76.1
click at [1184, 405] on div "New Section Title Use setting Preferred Name Use setting Legal First Name Use s…" at bounding box center [1284, 212] width 321 height 738
click at [1162, 483] on div "Section" at bounding box center [1168, 482] width 41 height 38
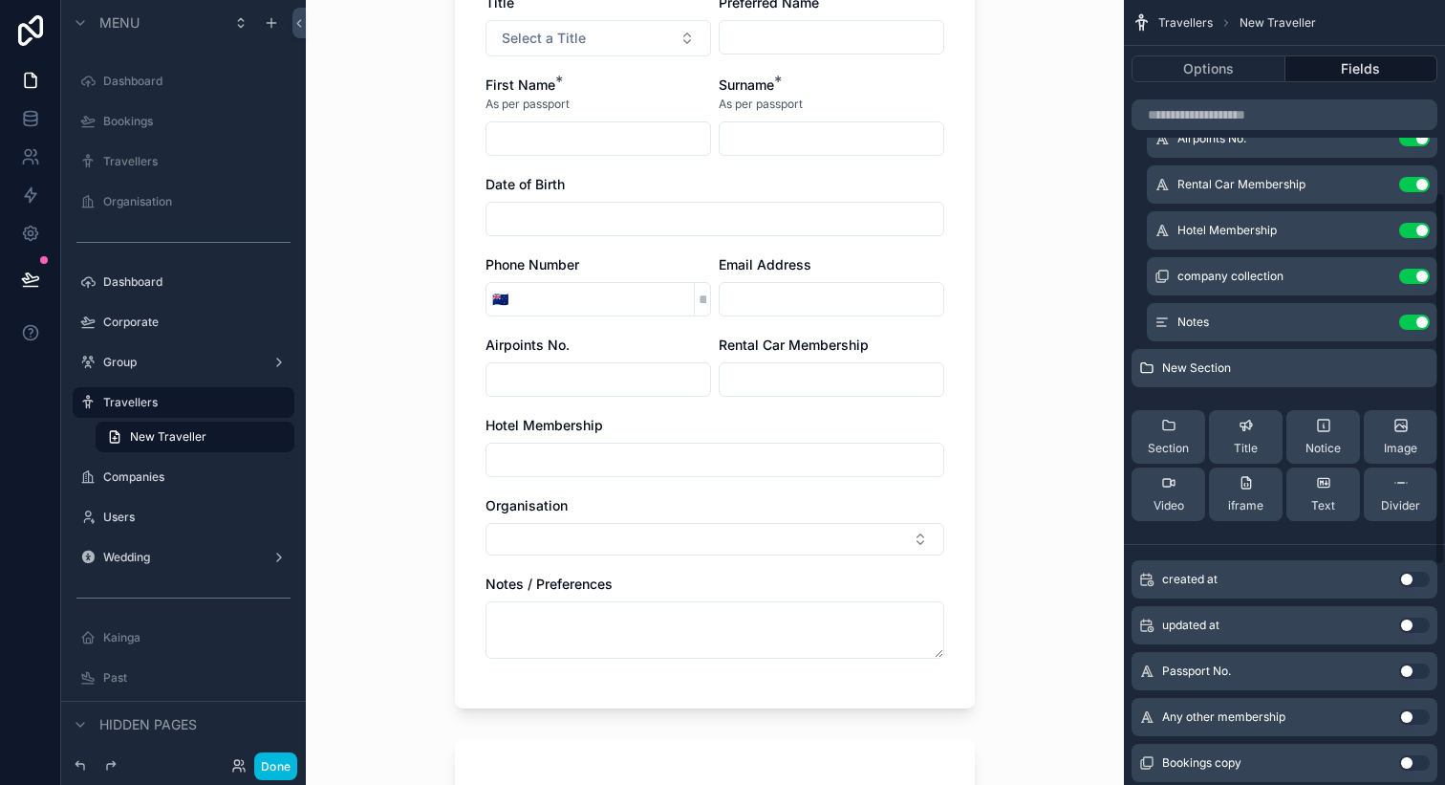
scroll to position [404, 0]
click at [0, 0] on icon "scrollable content" at bounding box center [0, 0] width 0 height 0
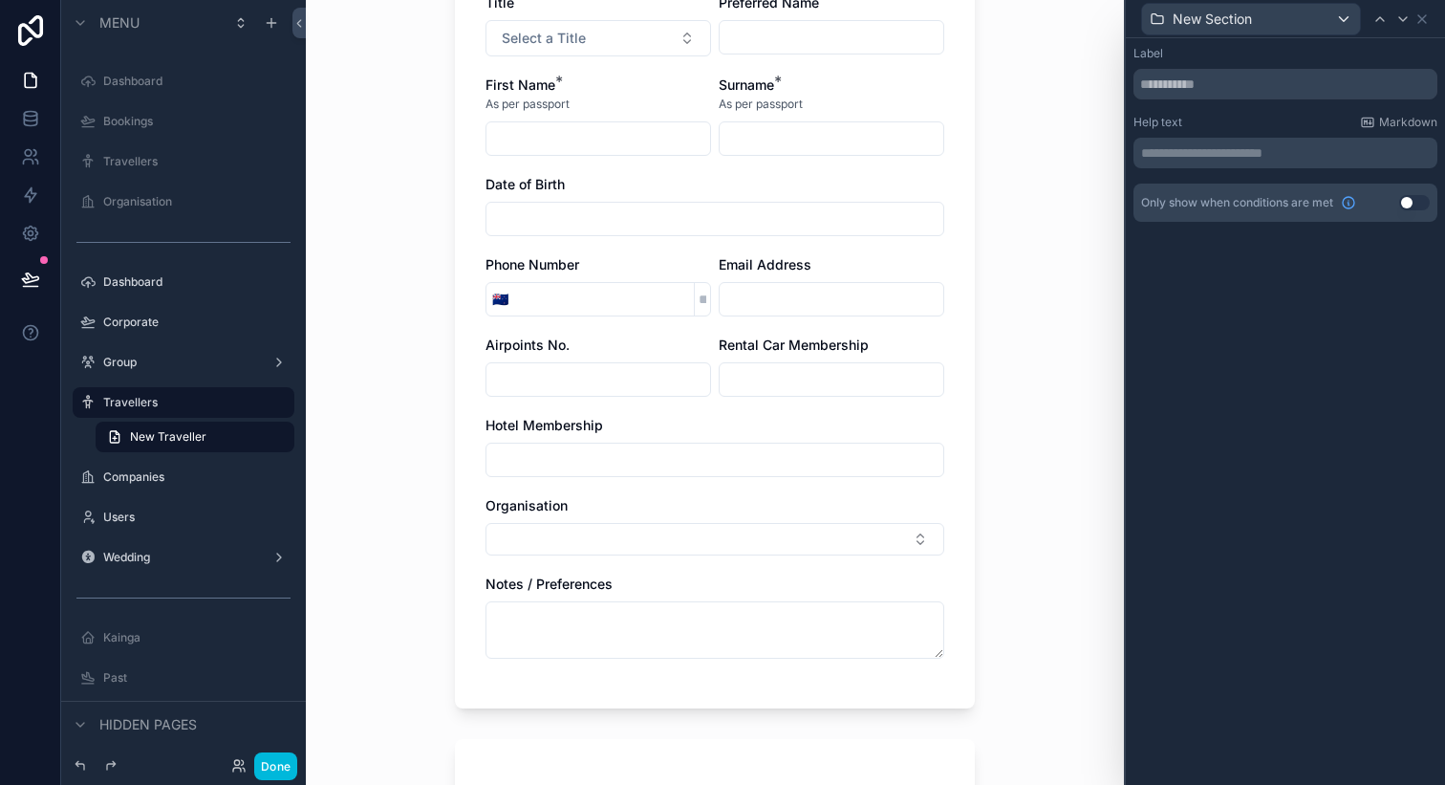
click at [1405, 201] on button "Use setting" at bounding box center [1415, 202] width 31 height 15
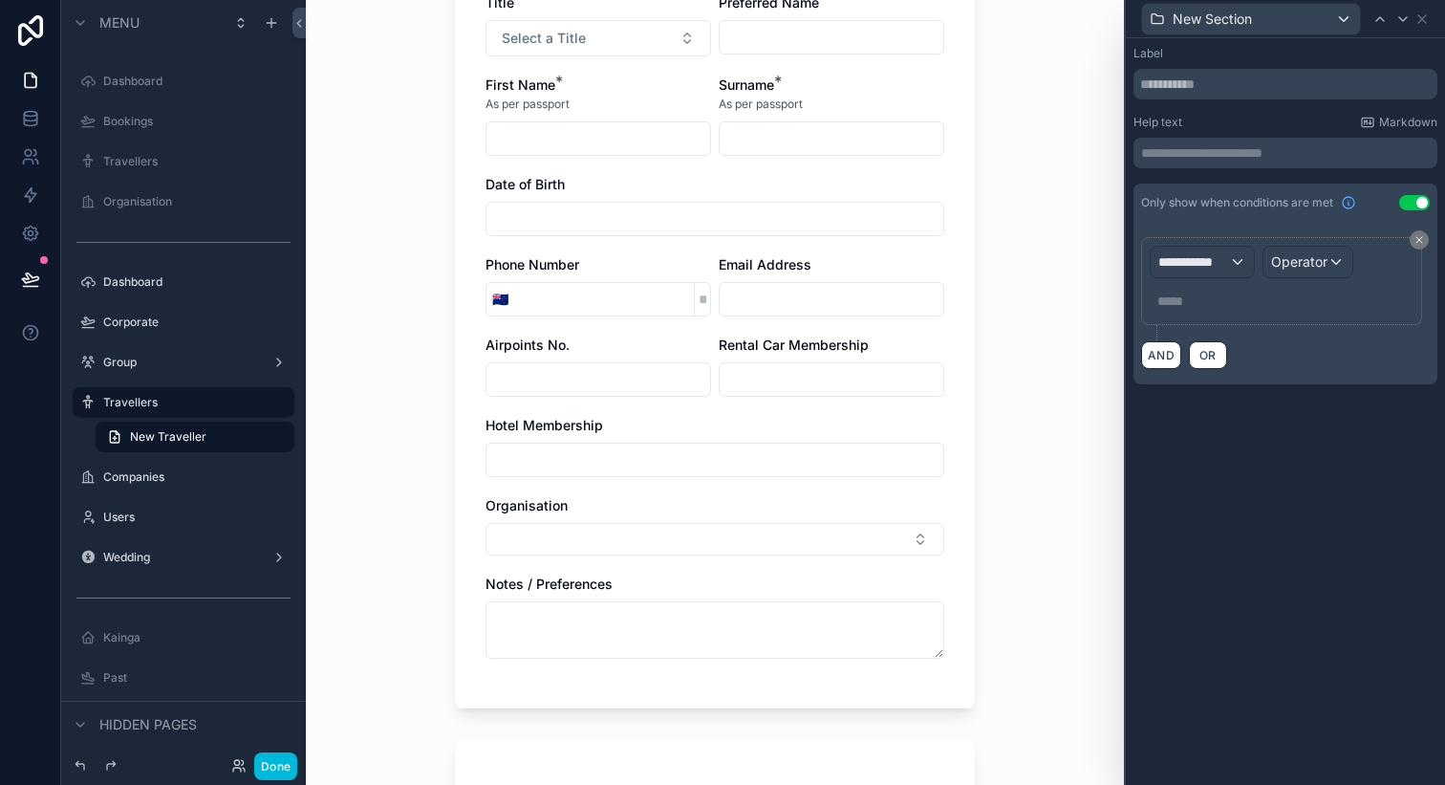
click at [1422, 203] on button "Use setting" at bounding box center [1415, 202] width 31 height 15
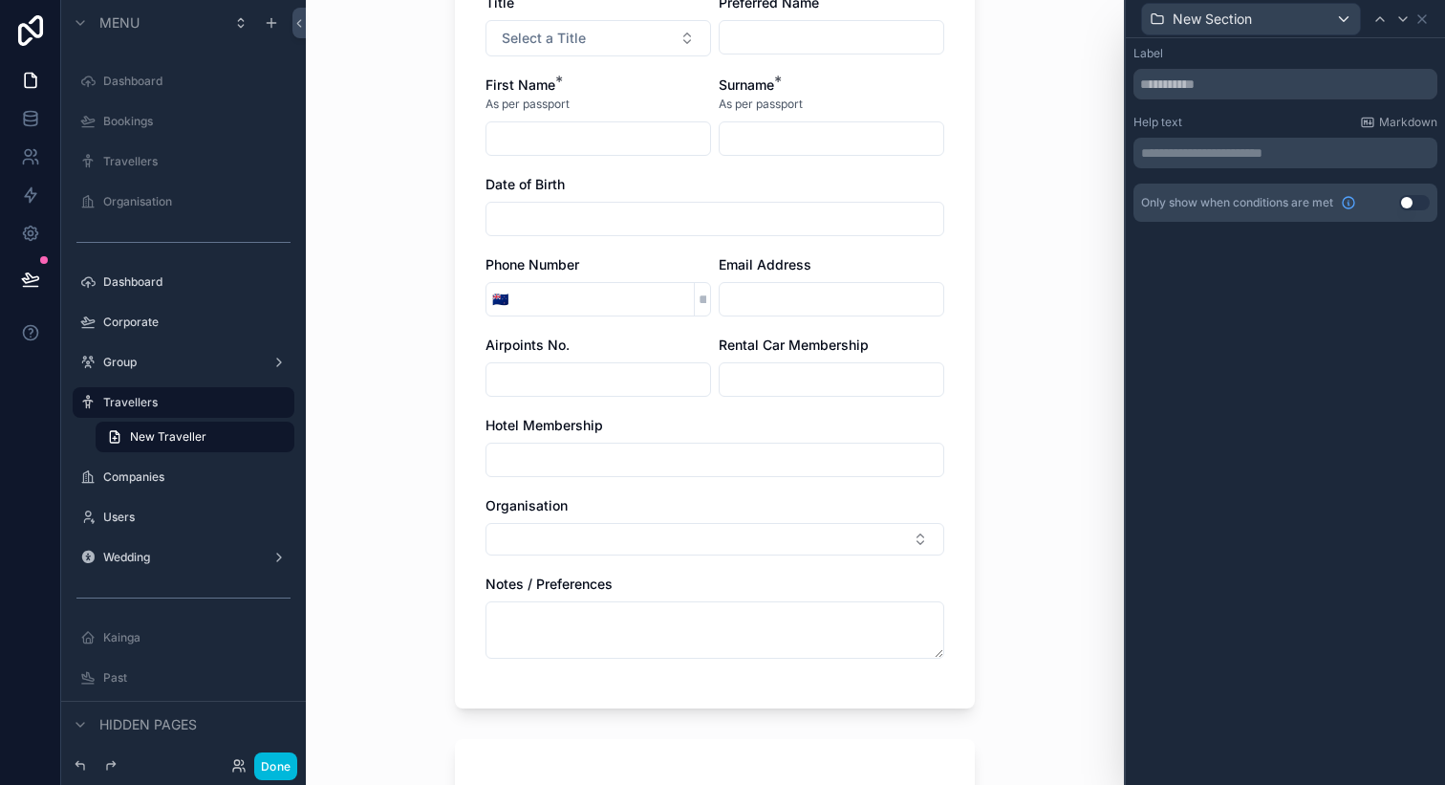
click at [1409, 203] on button "Use setting" at bounding box center [1415, 202] width 31 height 15
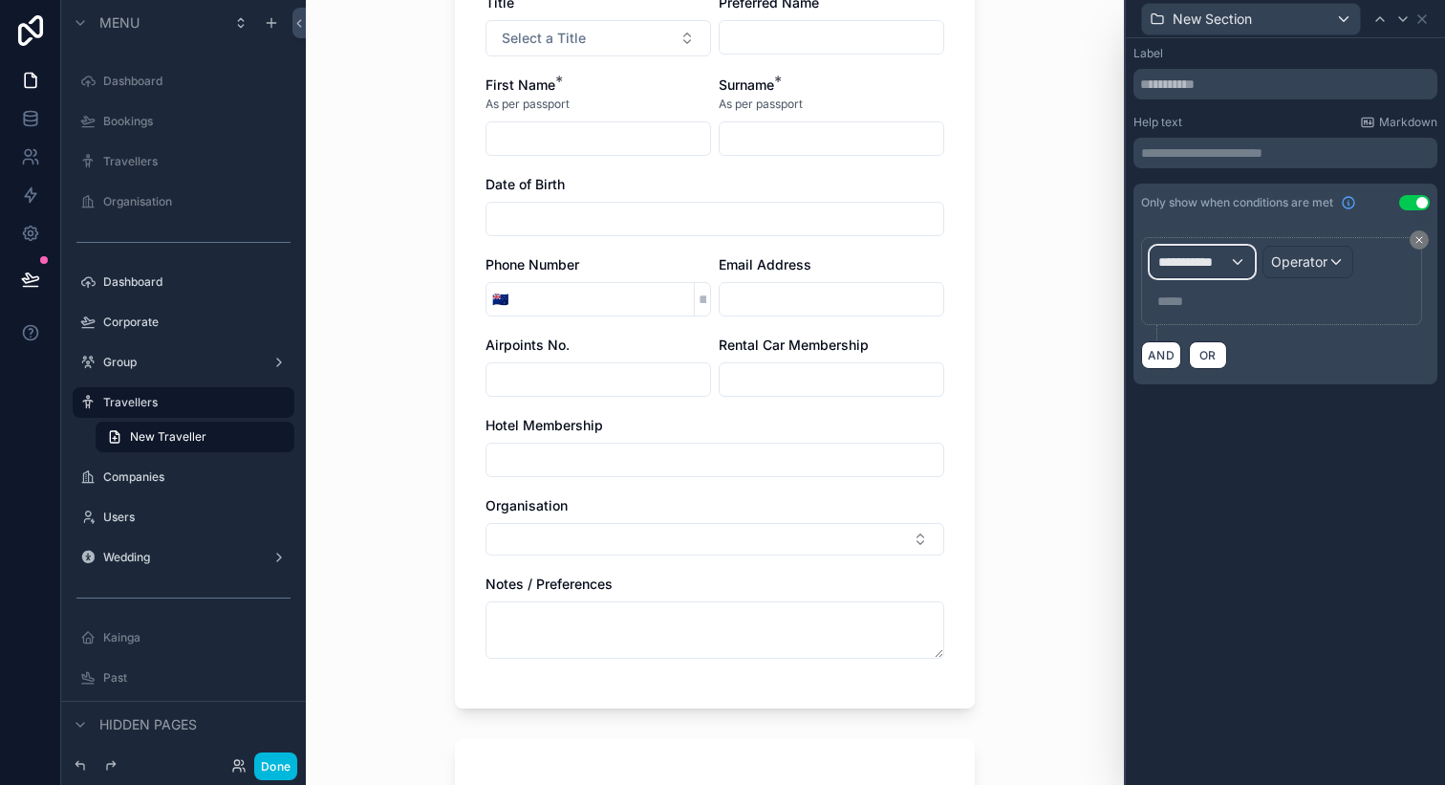
click at [1219, 271] on div "**********" at bounding box center [1202, 262] width 103 height 31
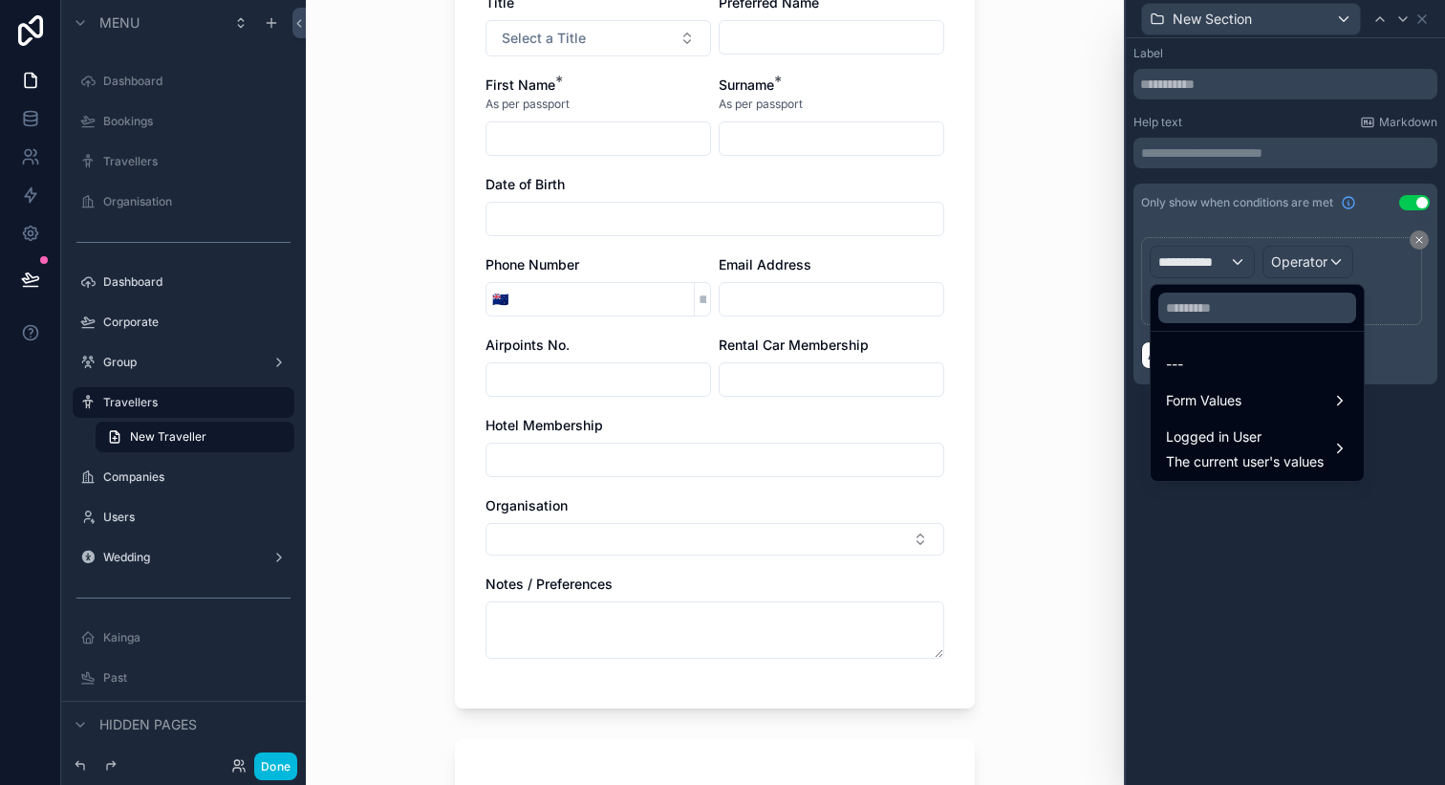
click at [1234, 429] on span "Logged in User" at bounding box center [1245, 436] width 158 height 23
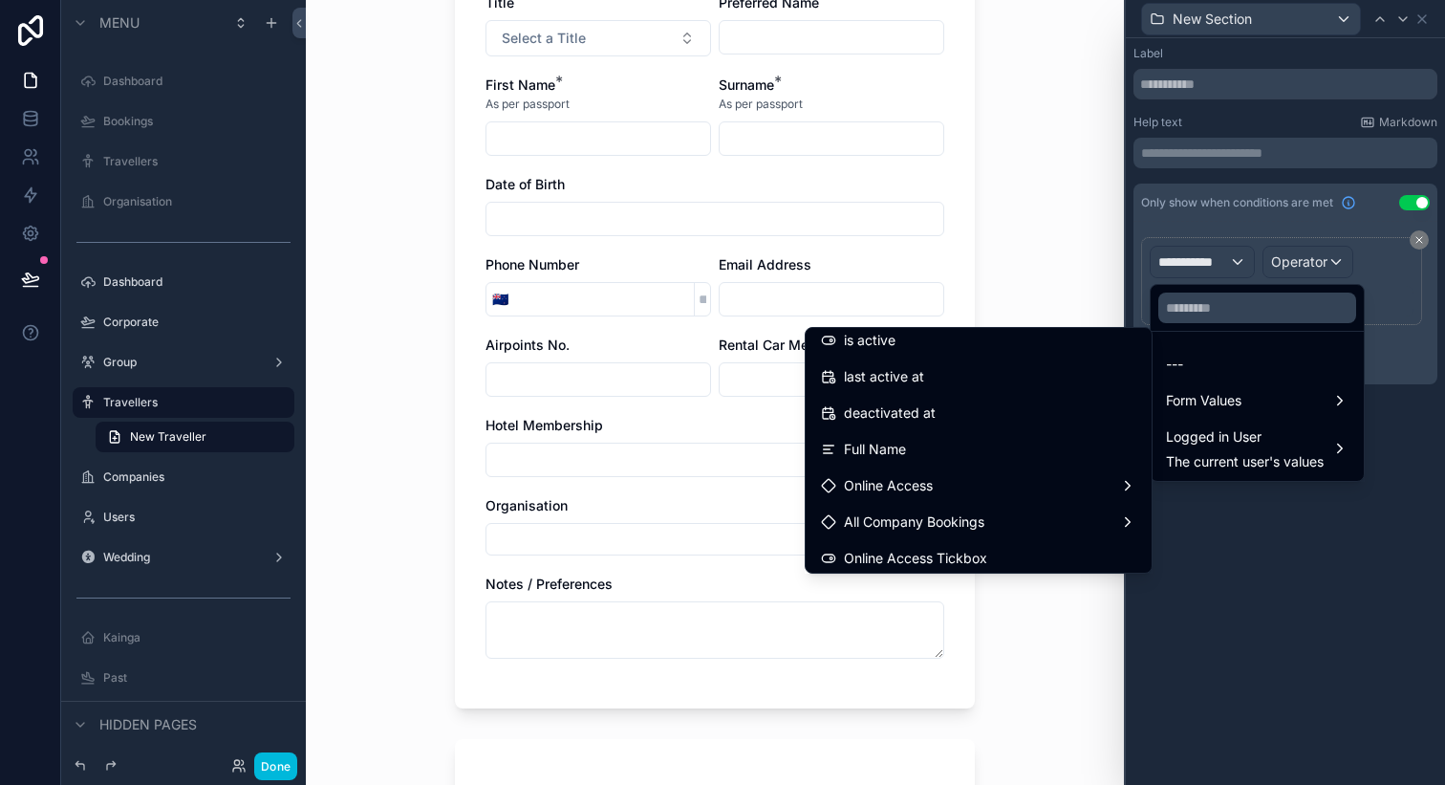
scroll to position [339, 0]
click at [1017, 478] on div "Online Access" at bounding box center [978, 481] width 315 height 23
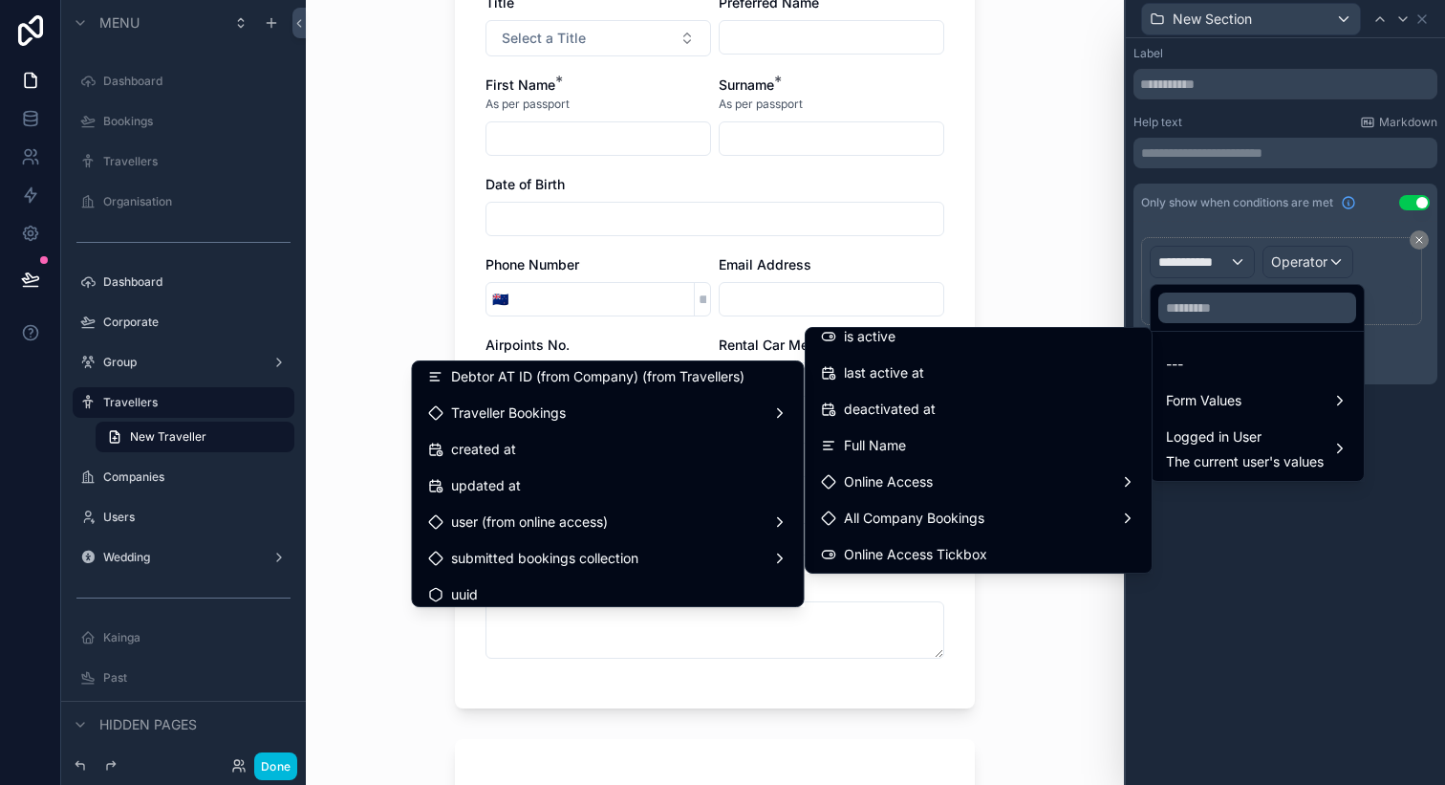
scroll to position [560, 0]
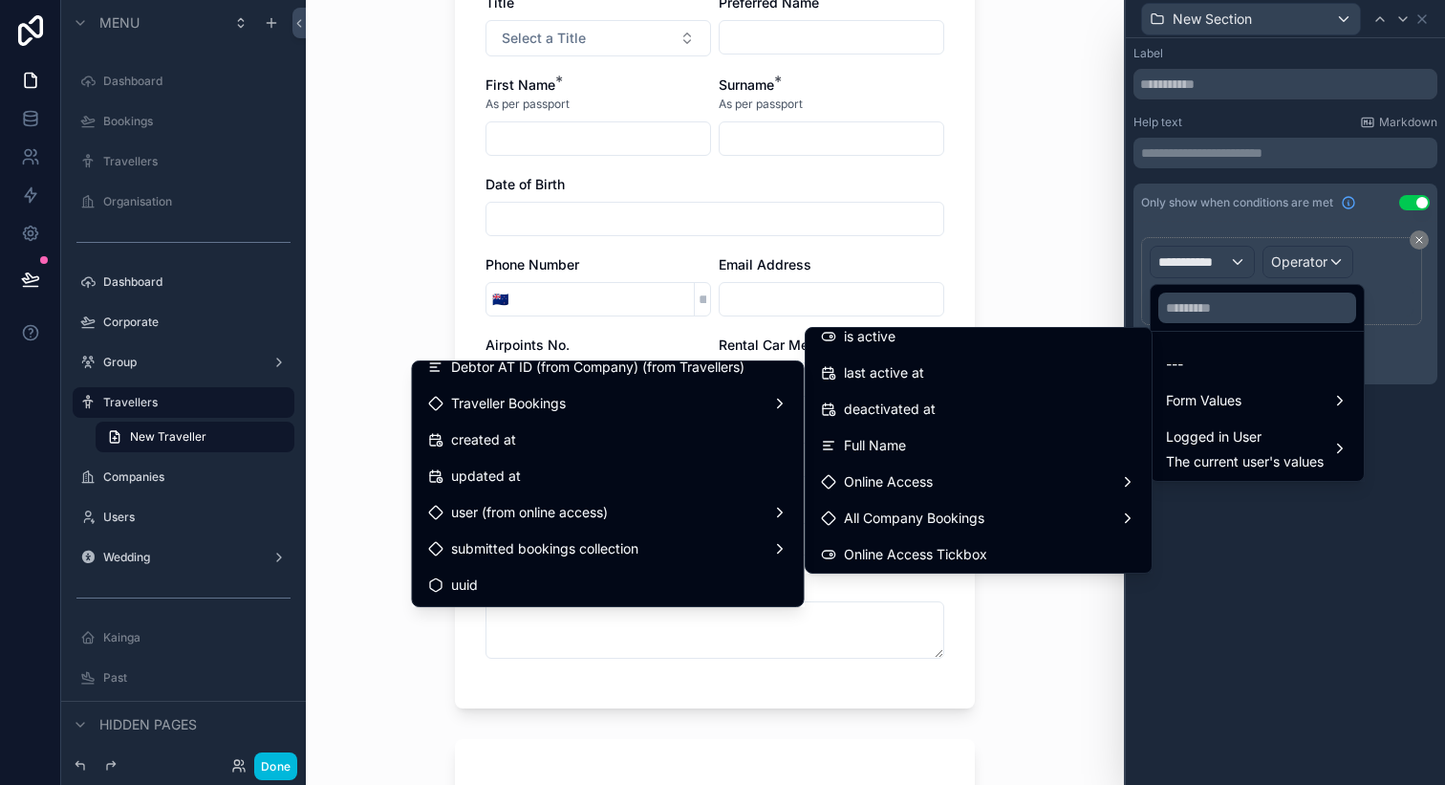
click at [1206, 580] on div at bounding box center [1285, 392] width 319 height 785
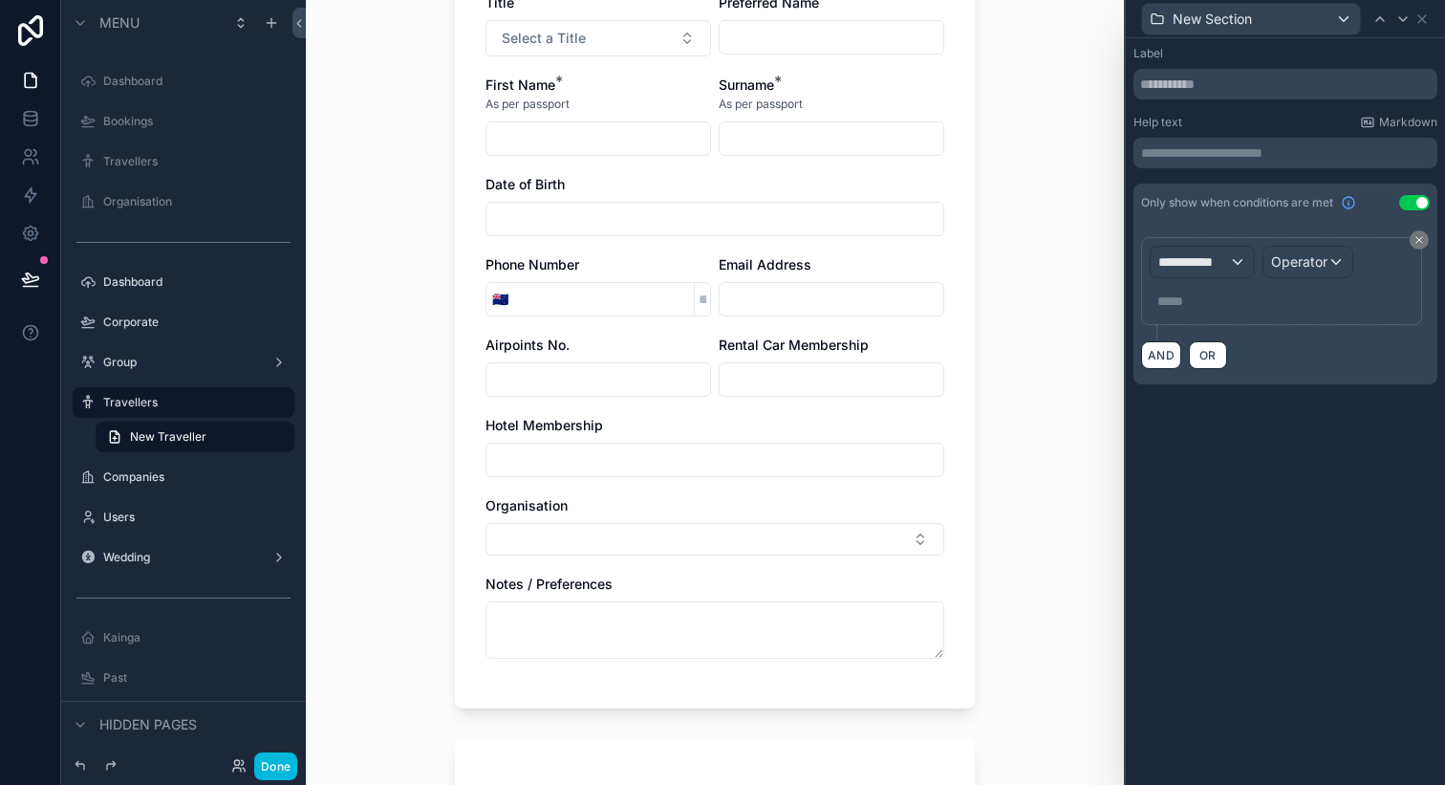
click at [1410, 203] on button "Use setting" at bounding box center [1415, 202] width 31 height 15
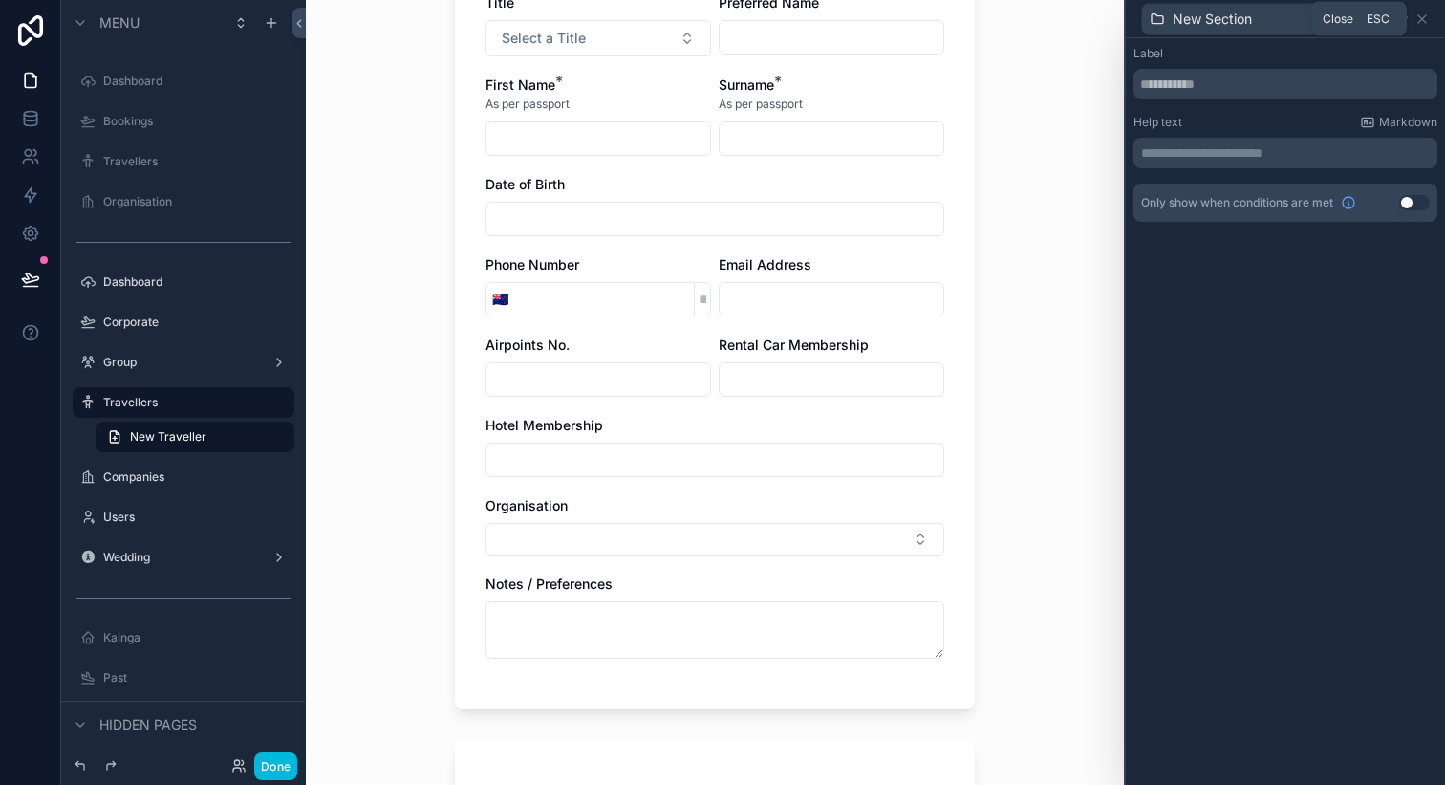
click at [1421, 17] on icon at bounding box center [1423, 19] width 8 height 8
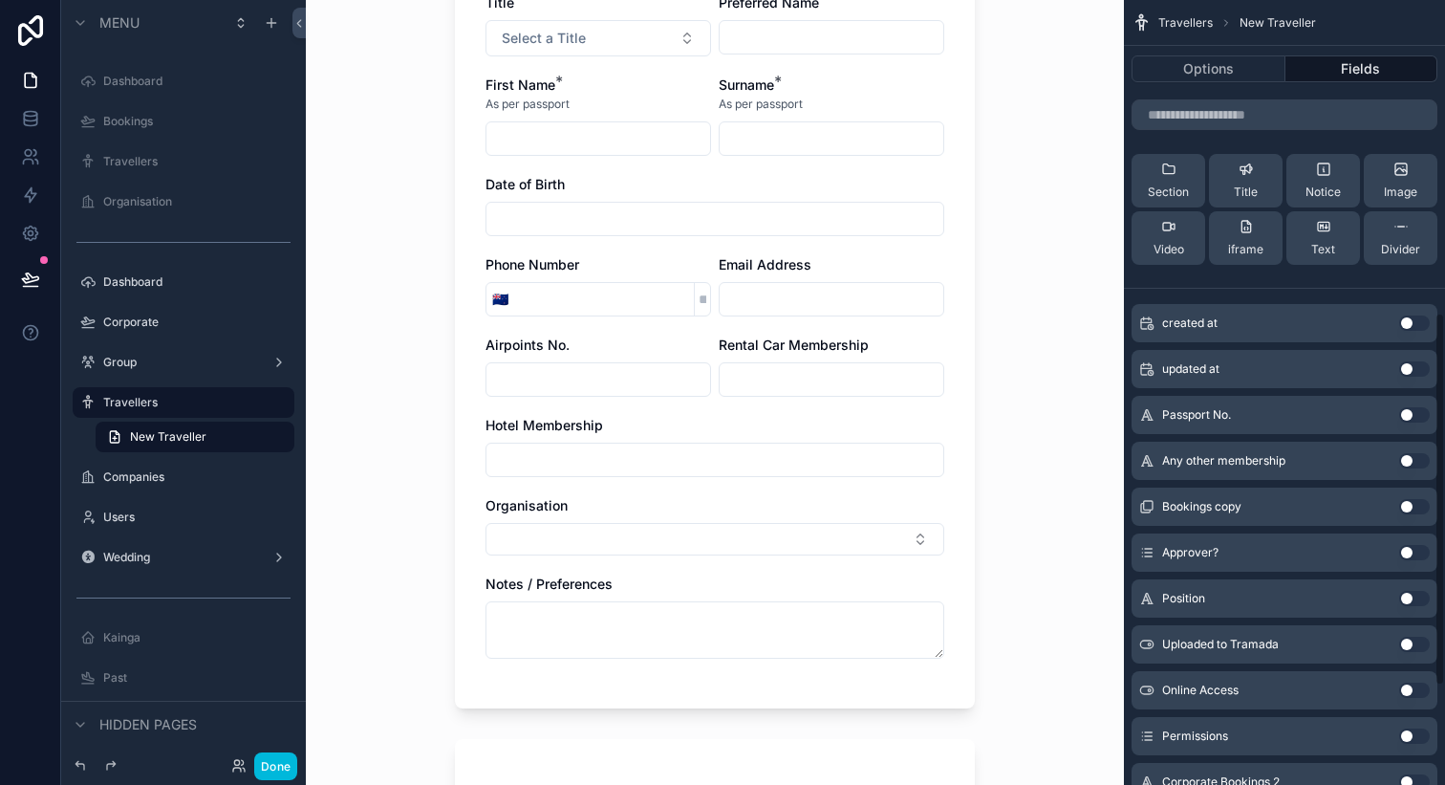
scroll to position [865, 0]
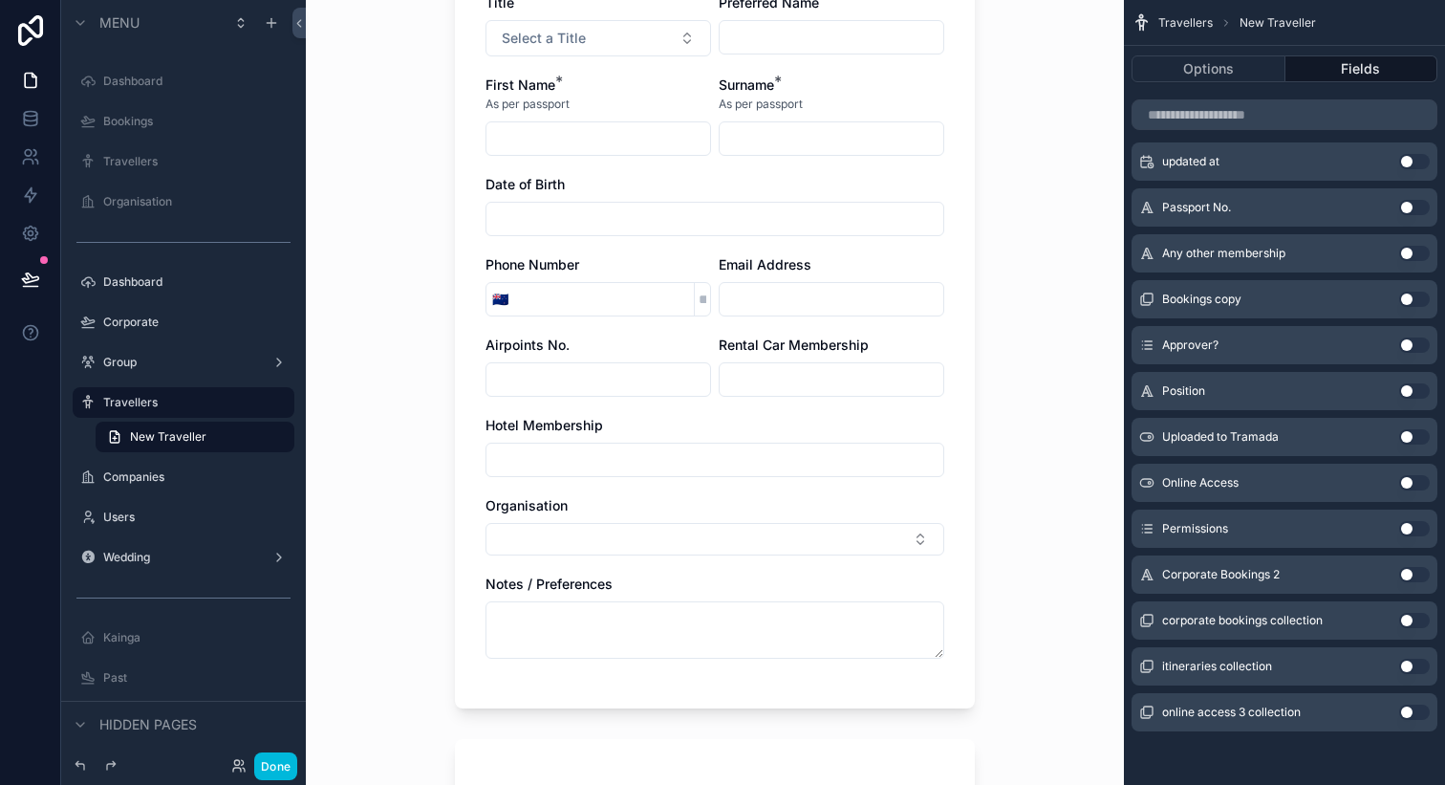
click at [1412, 344] on button "Use setting" at bounding box center [1415, 344] width 31 height 15
click at [1410, 481] on button "Use setting" at bounding box center [1415, 482] width 31 height 15
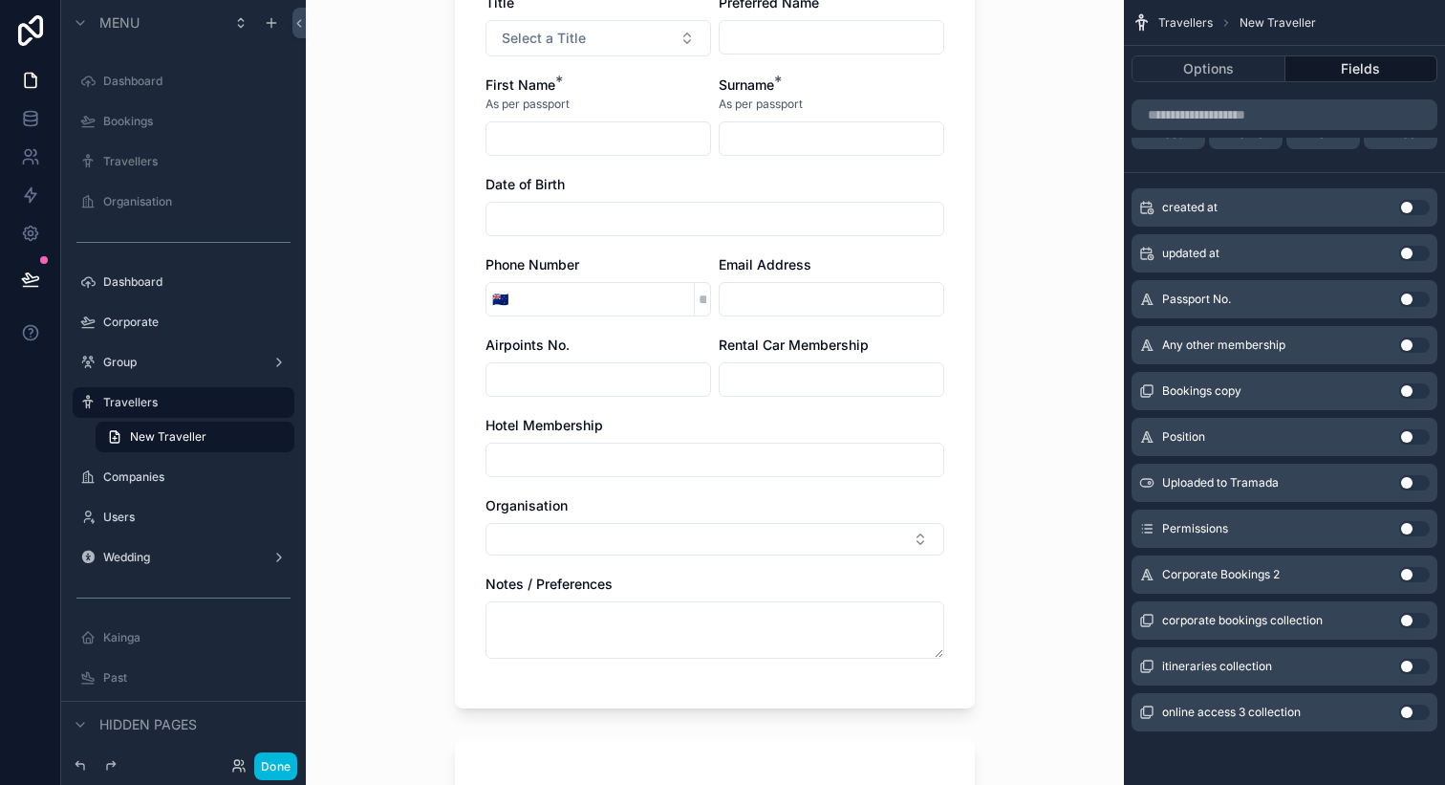
click at [1414, 529] on button "Use setting" at bounding box center [1415, 528] width 31 height 15
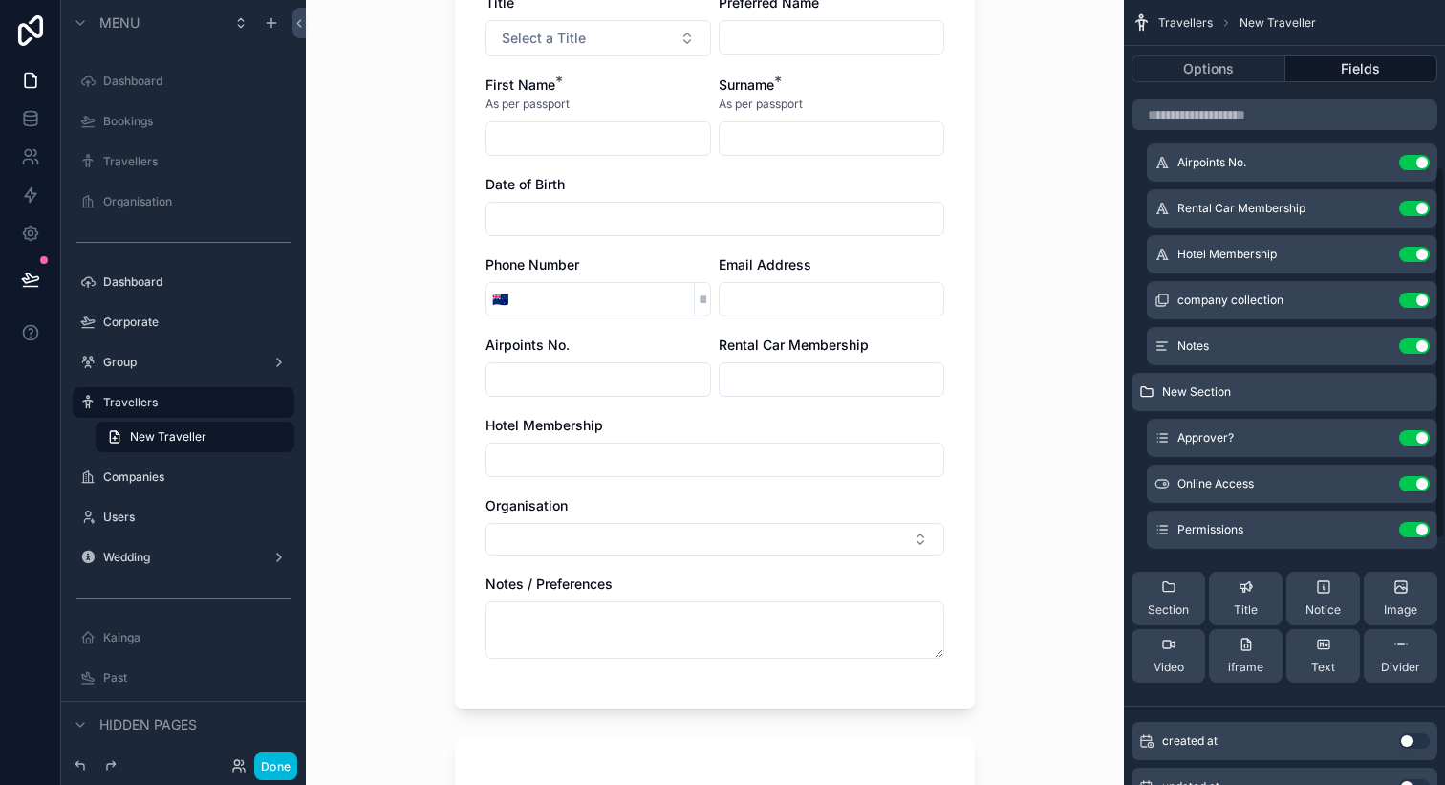
scroll to position [386, 0]
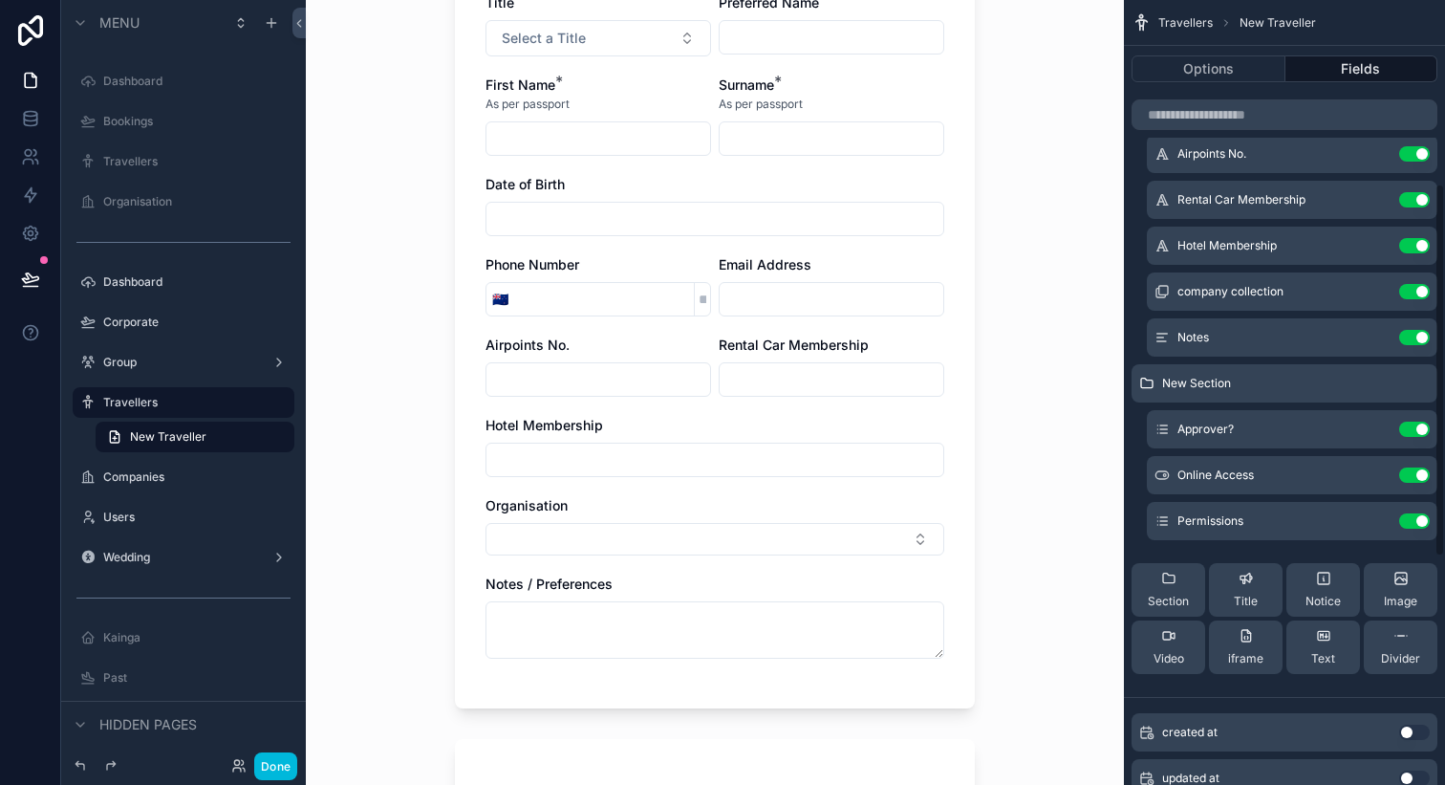
click at [0, 0] on icon "scrollable content" at bounding box center [0, 0] width 0 height 0
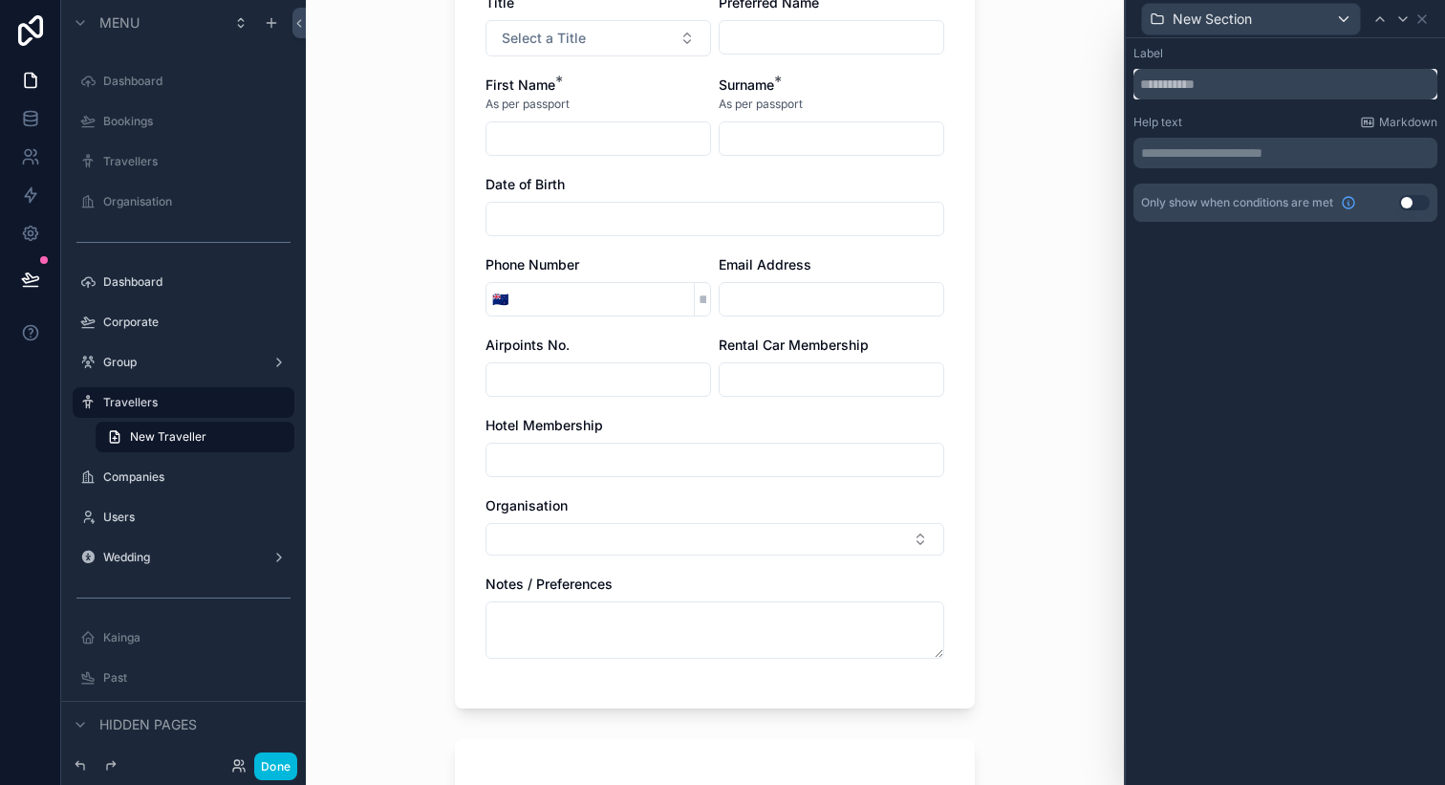
click at [1242, 85] on input "text" at bounding box center [1286, 84] width 304 height 31
type input "**********"
click at [1421, 16] on icon at bounding box center [1422, 18] width 15 height 15
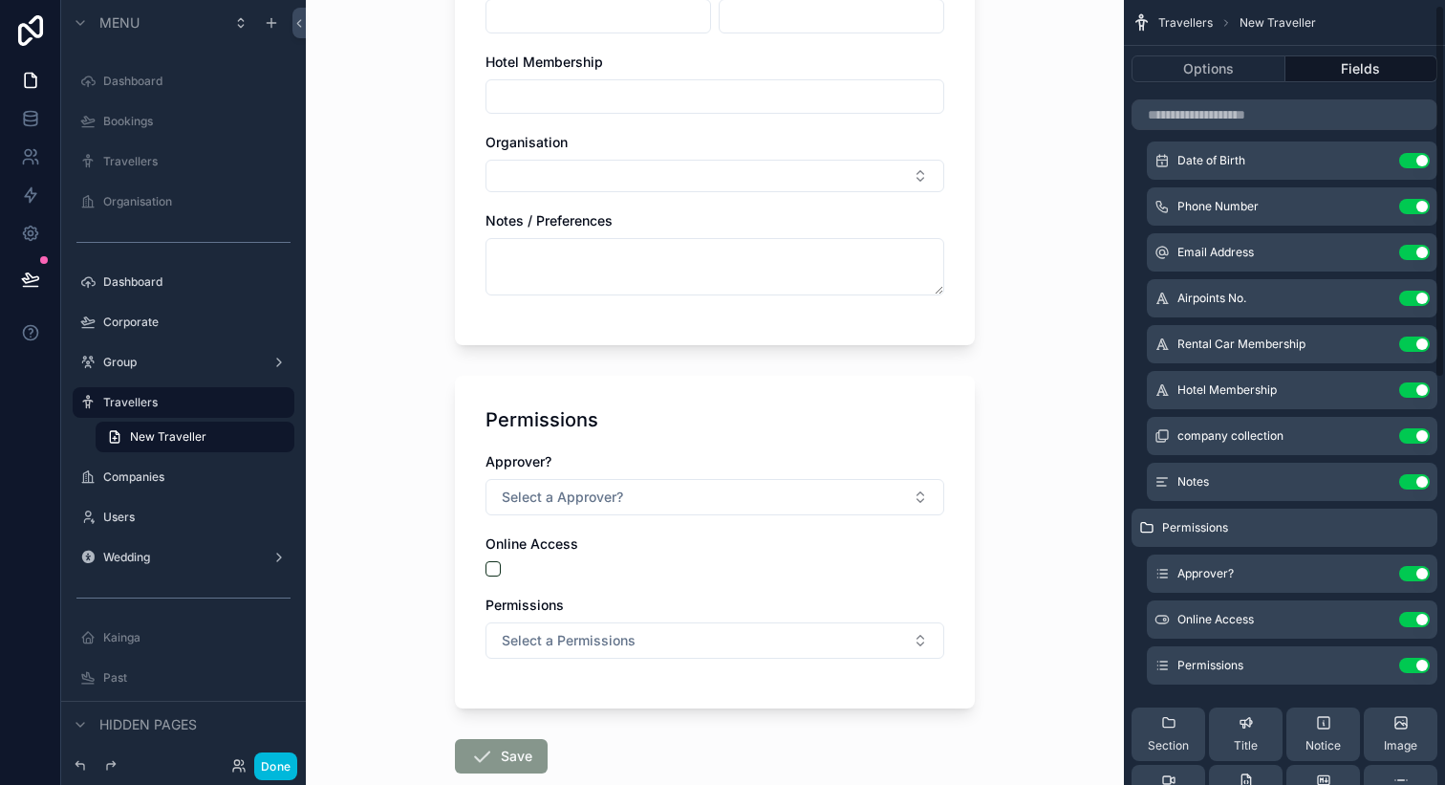
scroll to position [247, 0]
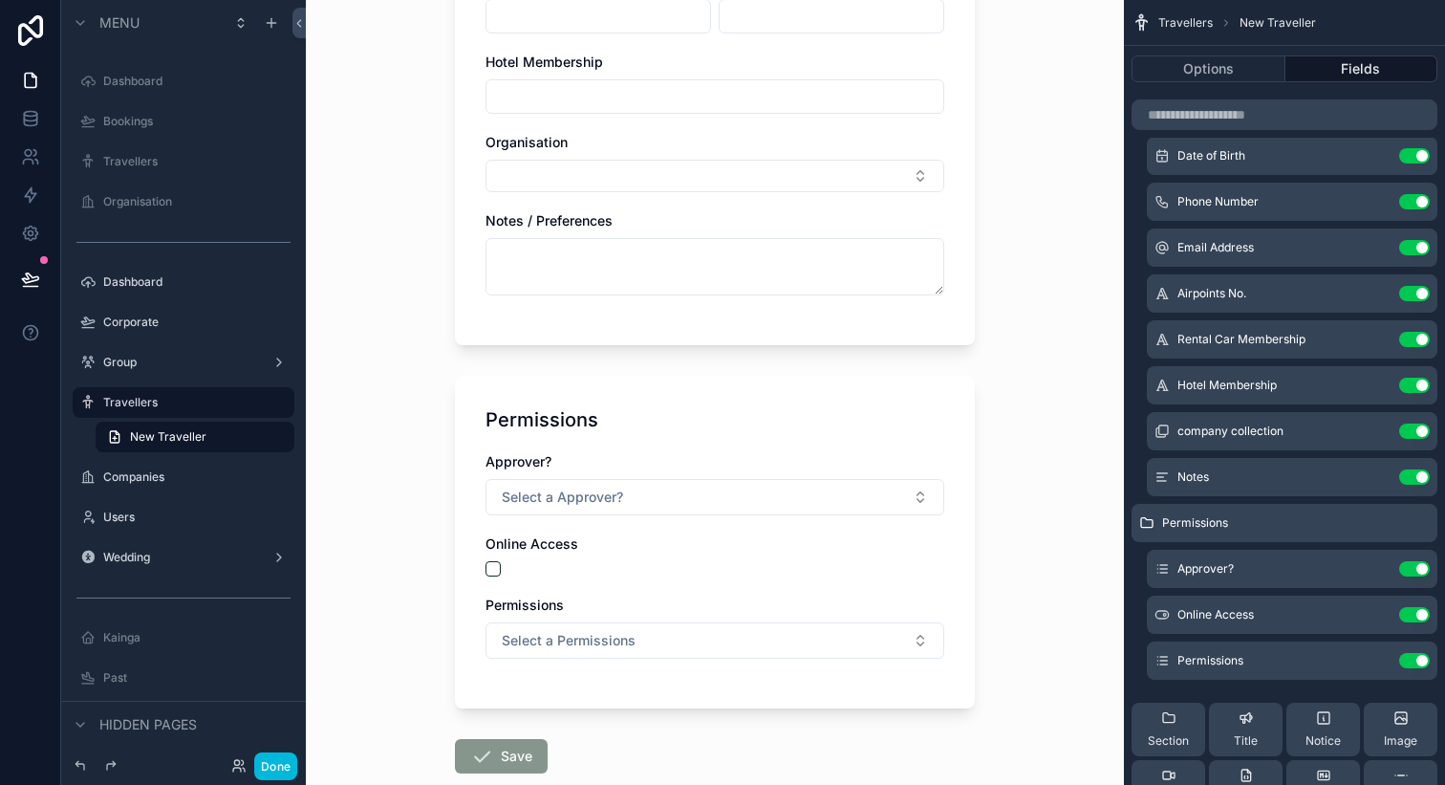
click at [0, 0] on icon "scrollable content" at bounding box center [0, 0] width 0 height 0
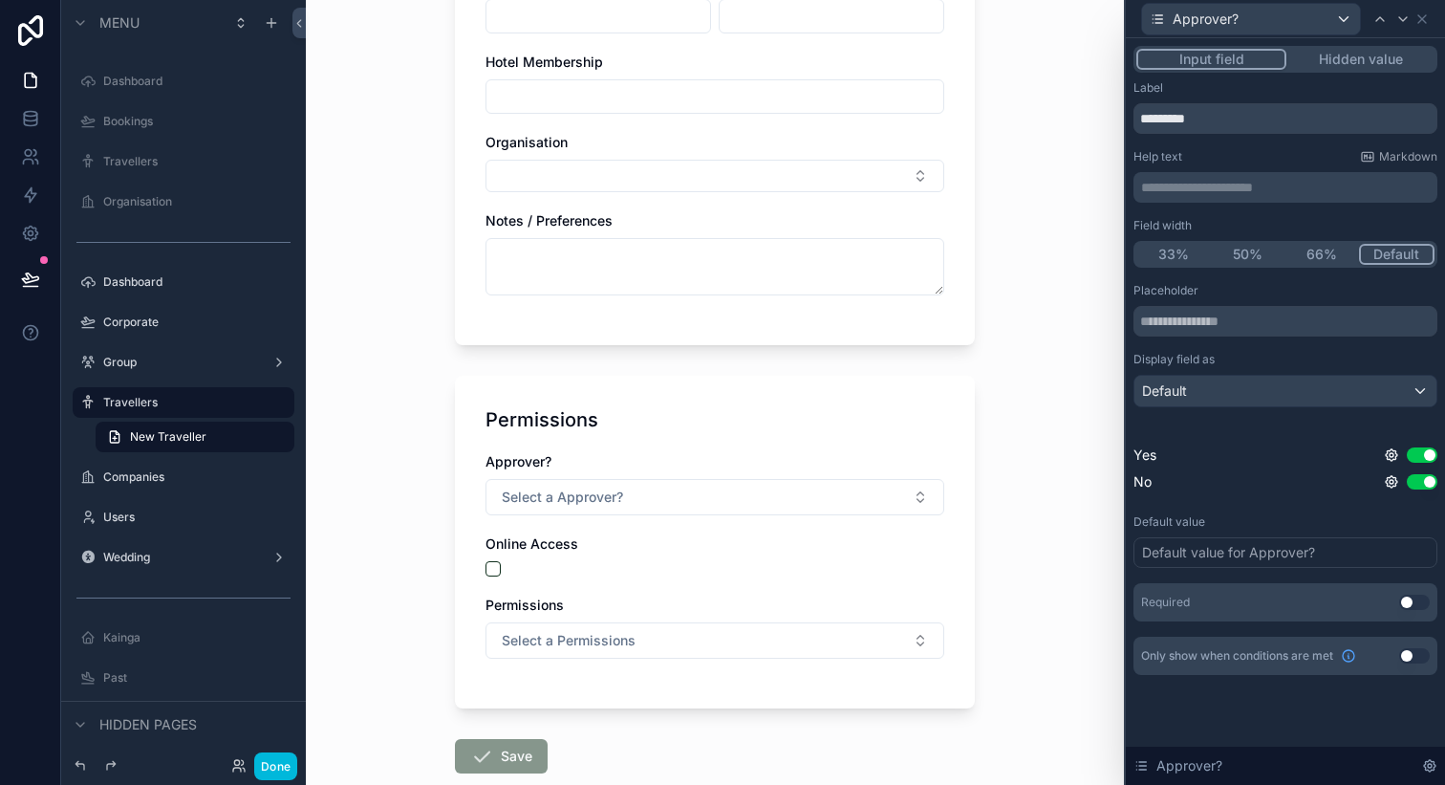
click at [1191, 250] on button "33%" at bounding box center [1174, 254] width 75 height 21
click at [1423, 19] on icon at bounding box center [1423, 19] width 8 height 8
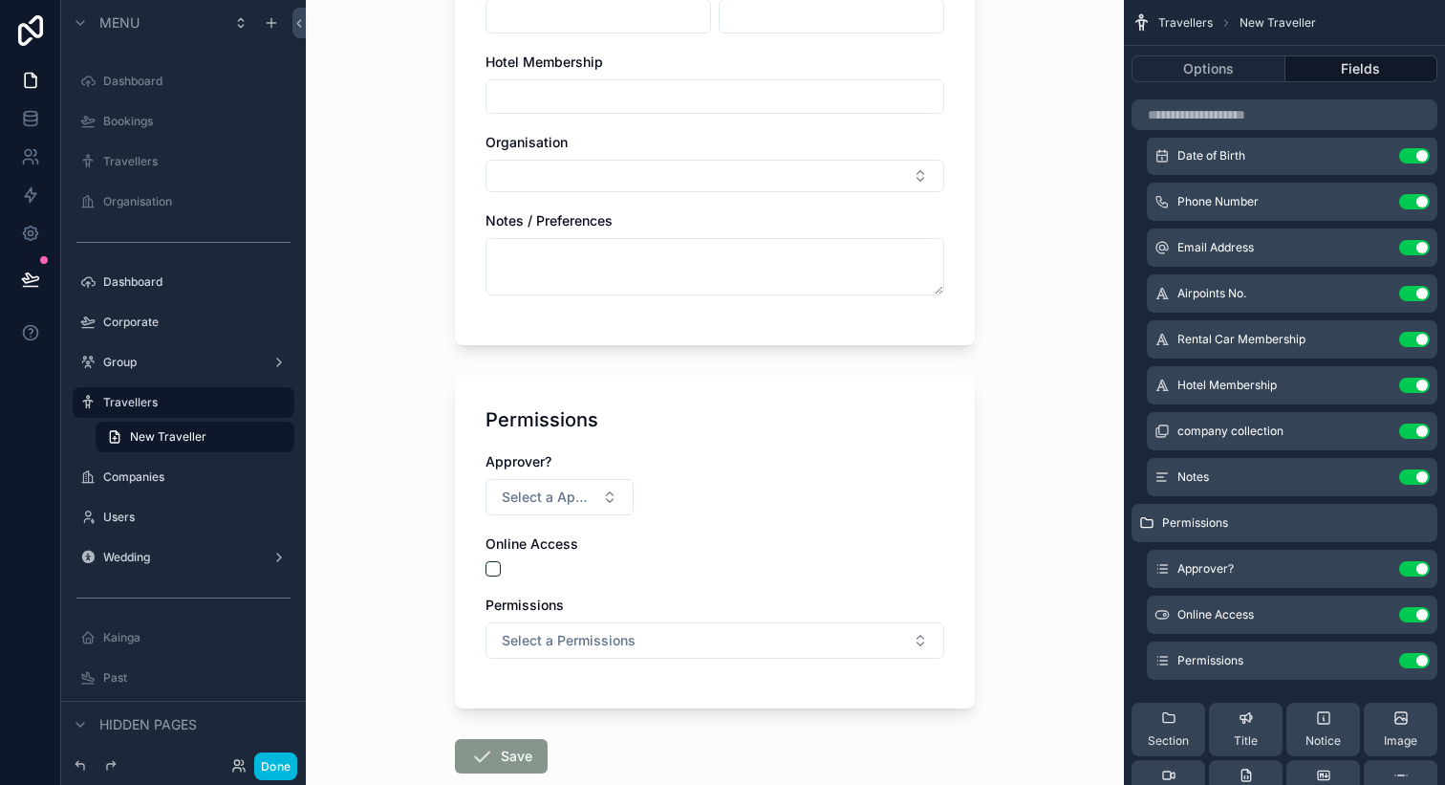
click at [0, 0] on icon "scrollable content" at bounding box center [0, 0] width 0 height 0
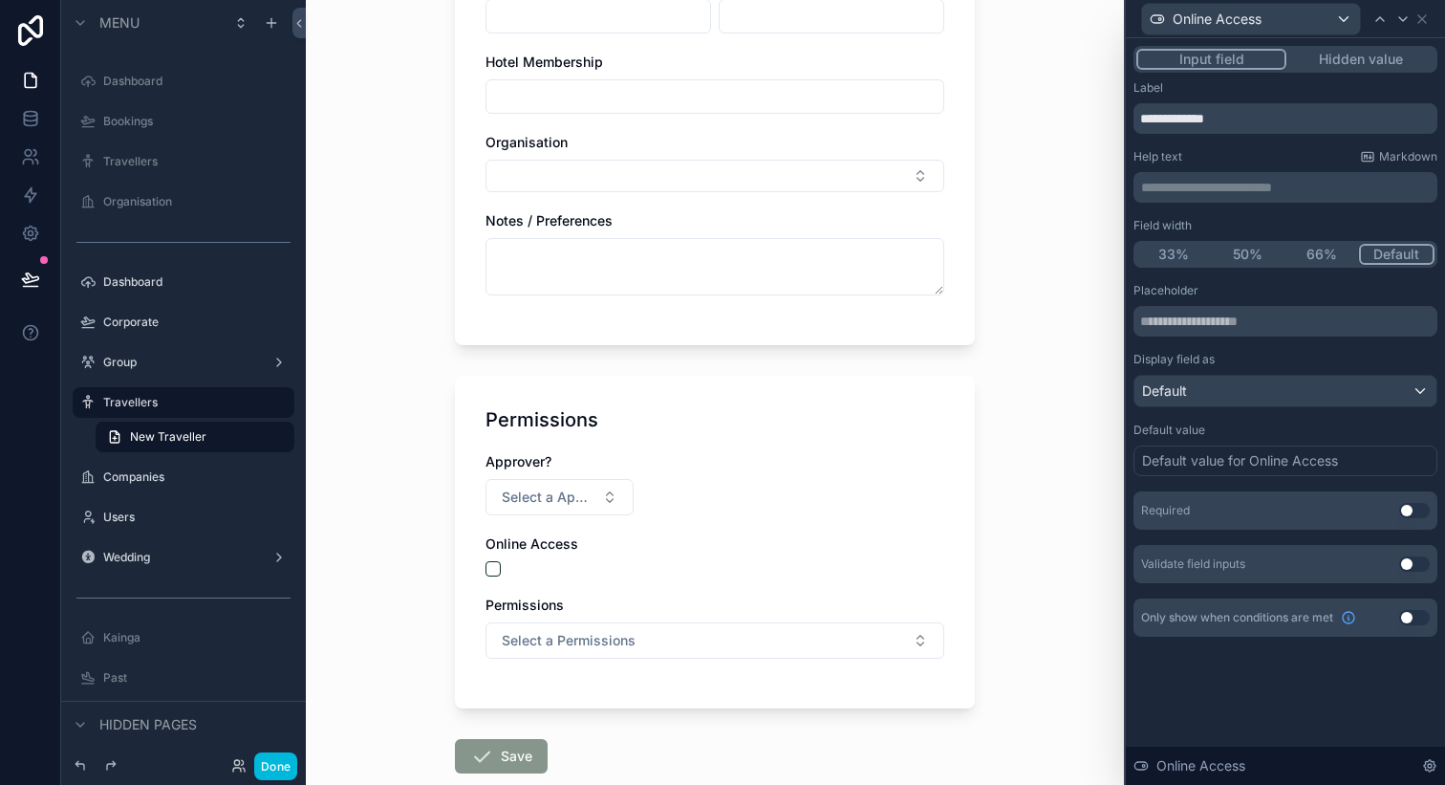
click at [1186, 259] on button "33%" at bounding box center [1174, 254] width 75 height 21
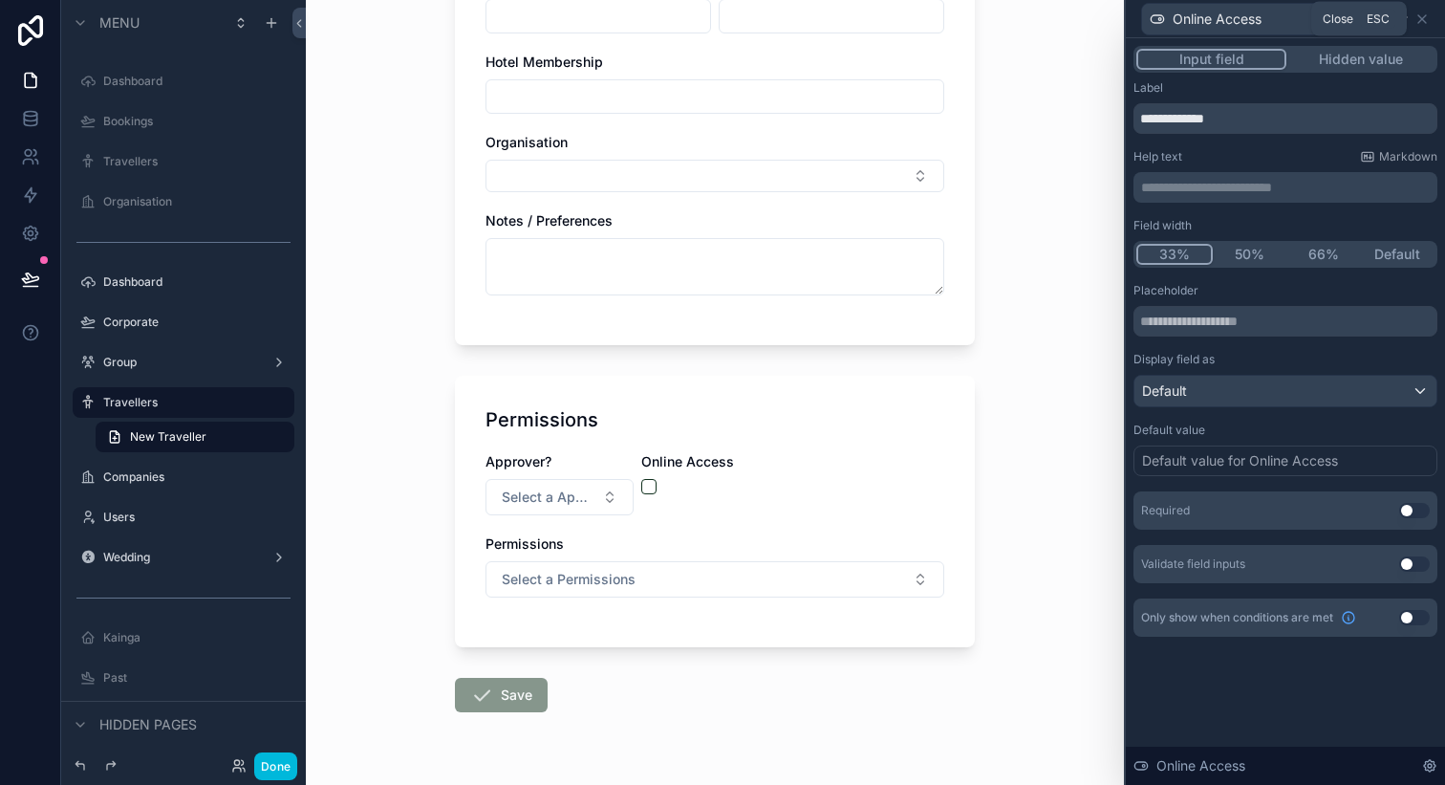
click at [1421, 24] on icon at bounding box center [1422, 18] width 15 height 15
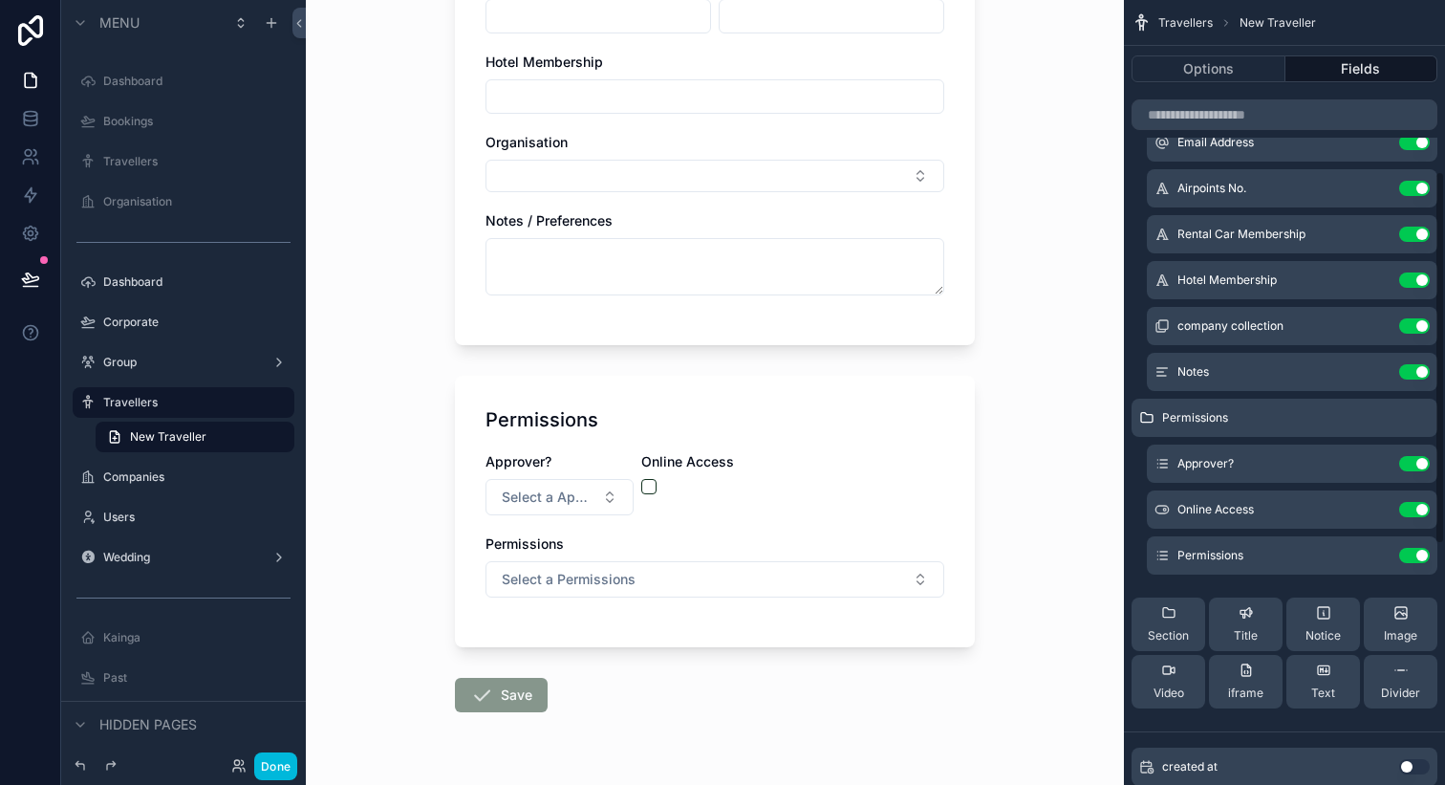
scroll to position [359, 0]
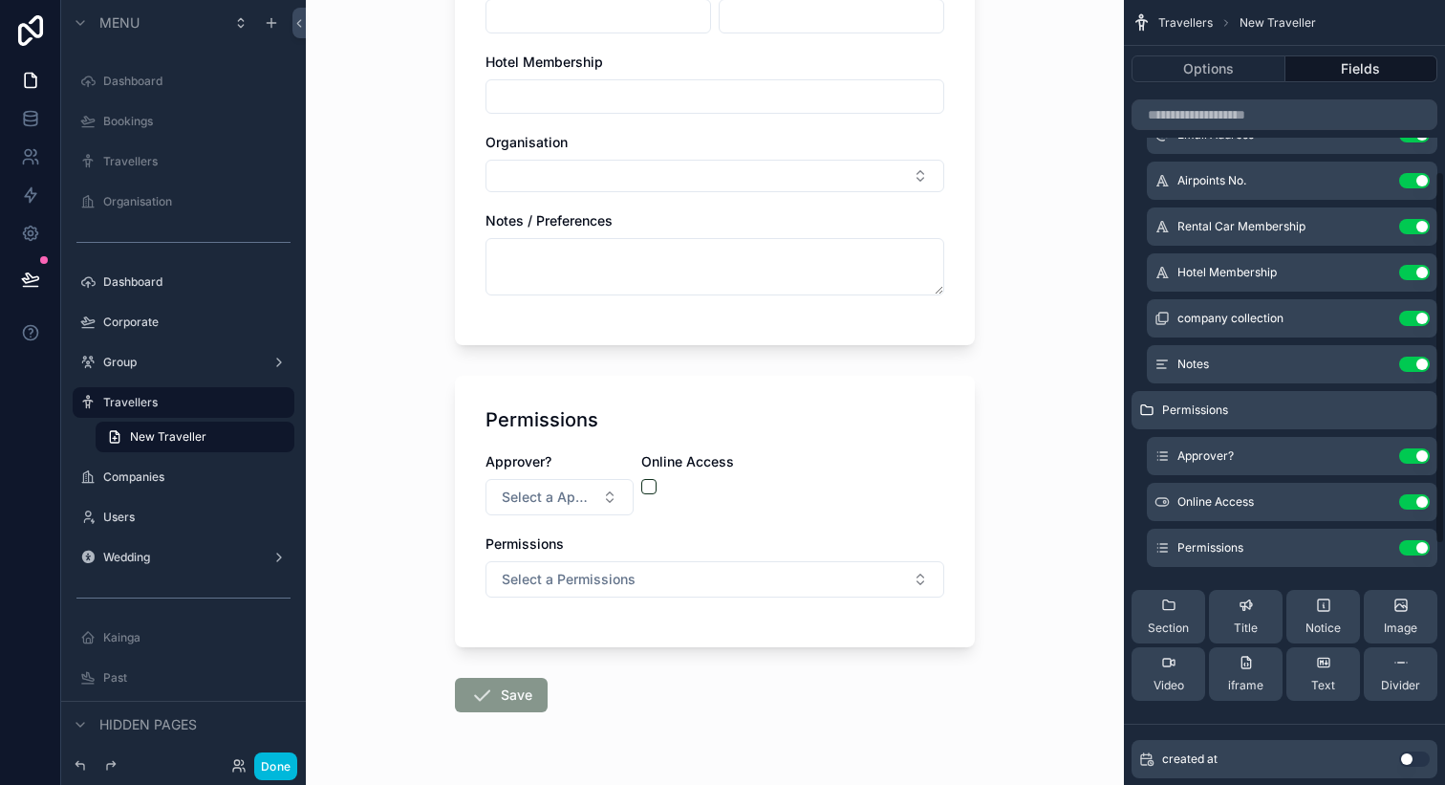
click at [0, 0] on icon "scrollable content" at bounding box center [0, 0] width 0 height 0
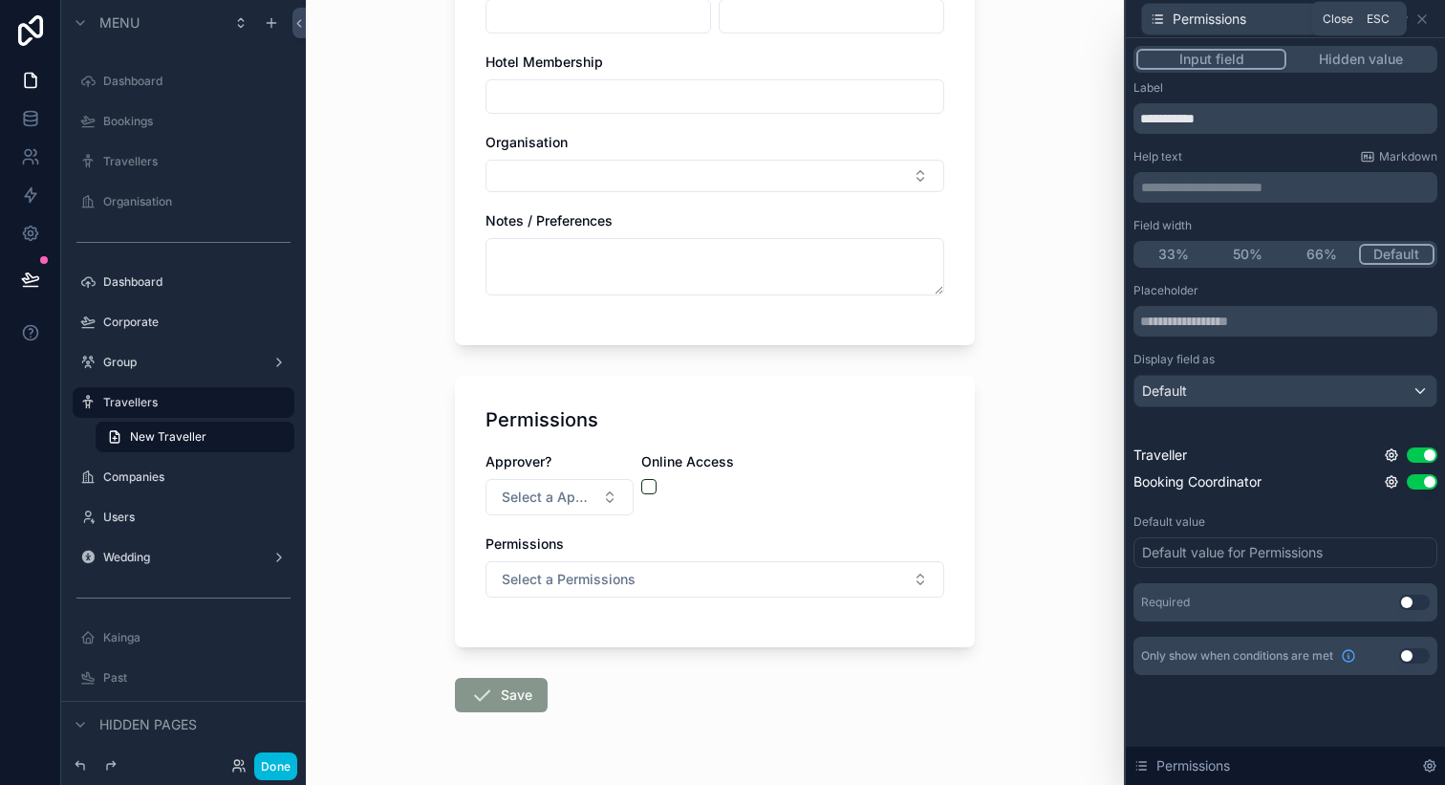
click at [1421, 20] on icon at bounding box center [1422, 18] width 15 height 15
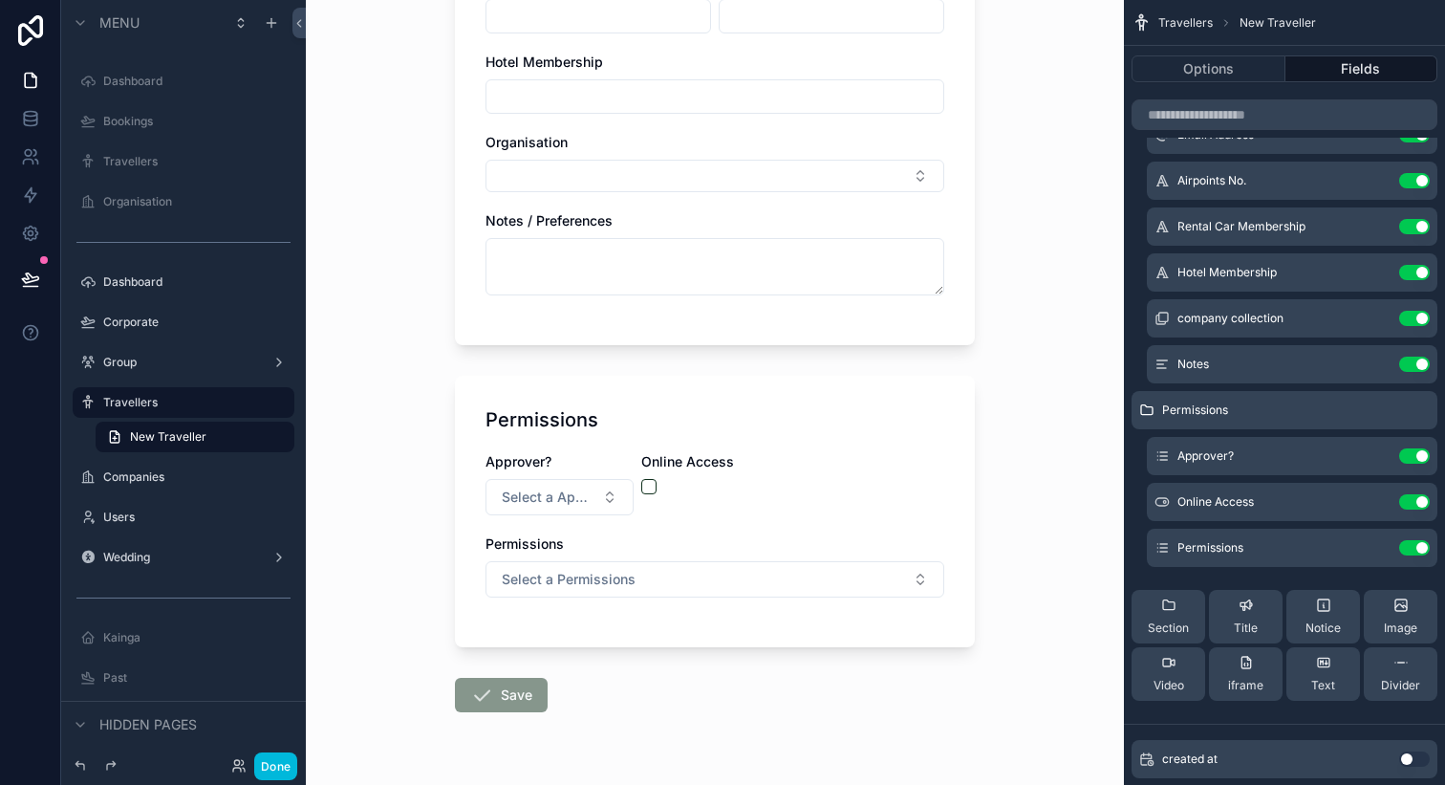
click at [0, 0] on icon "scrollable content" at bounding box center [0, 0] width 0 height 0
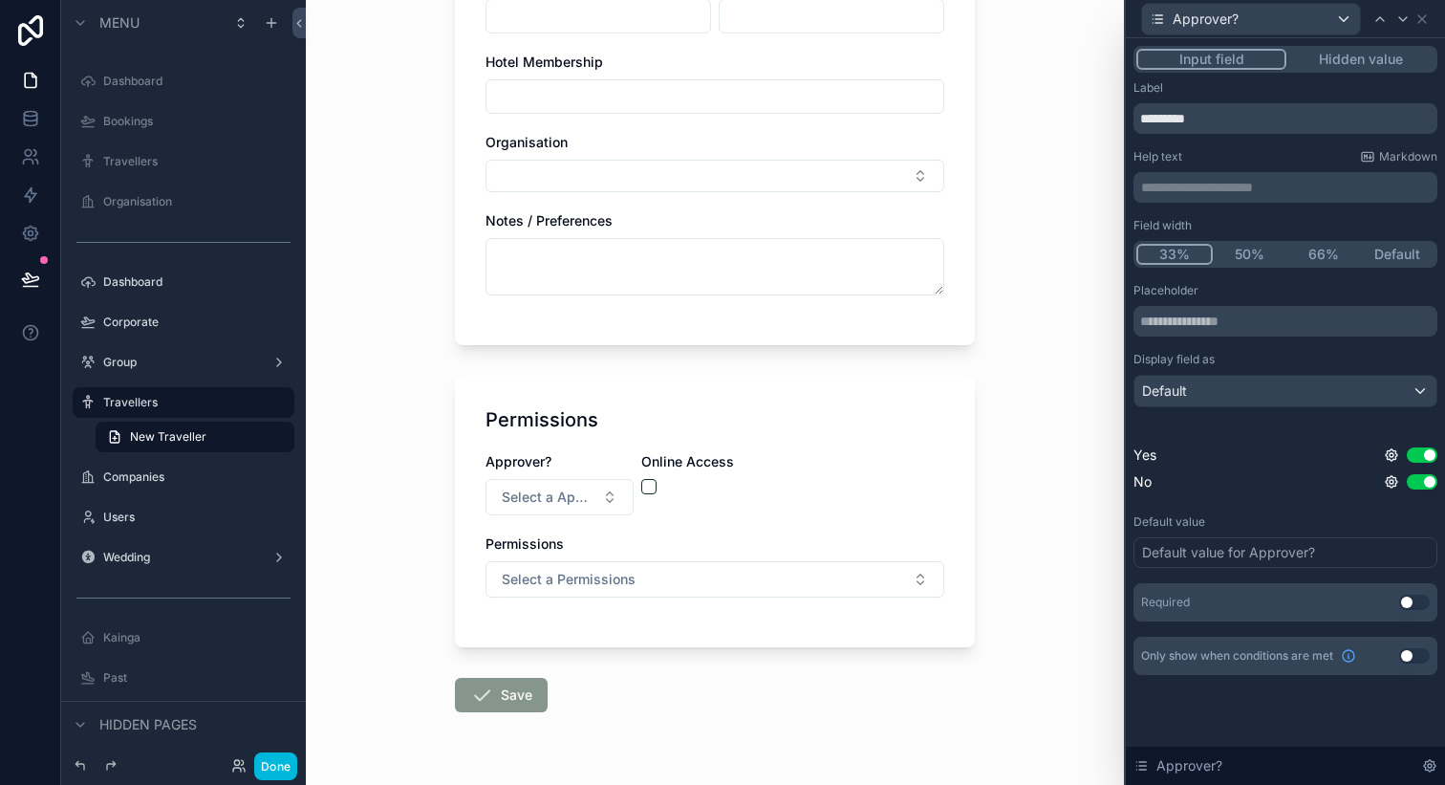
click at [1260, 255] on button "50%" at bounding box center [1250, 254] width 75 height 21
click at [1421, 15] on icon at bounding box center [1422, 18] width 15 height 15
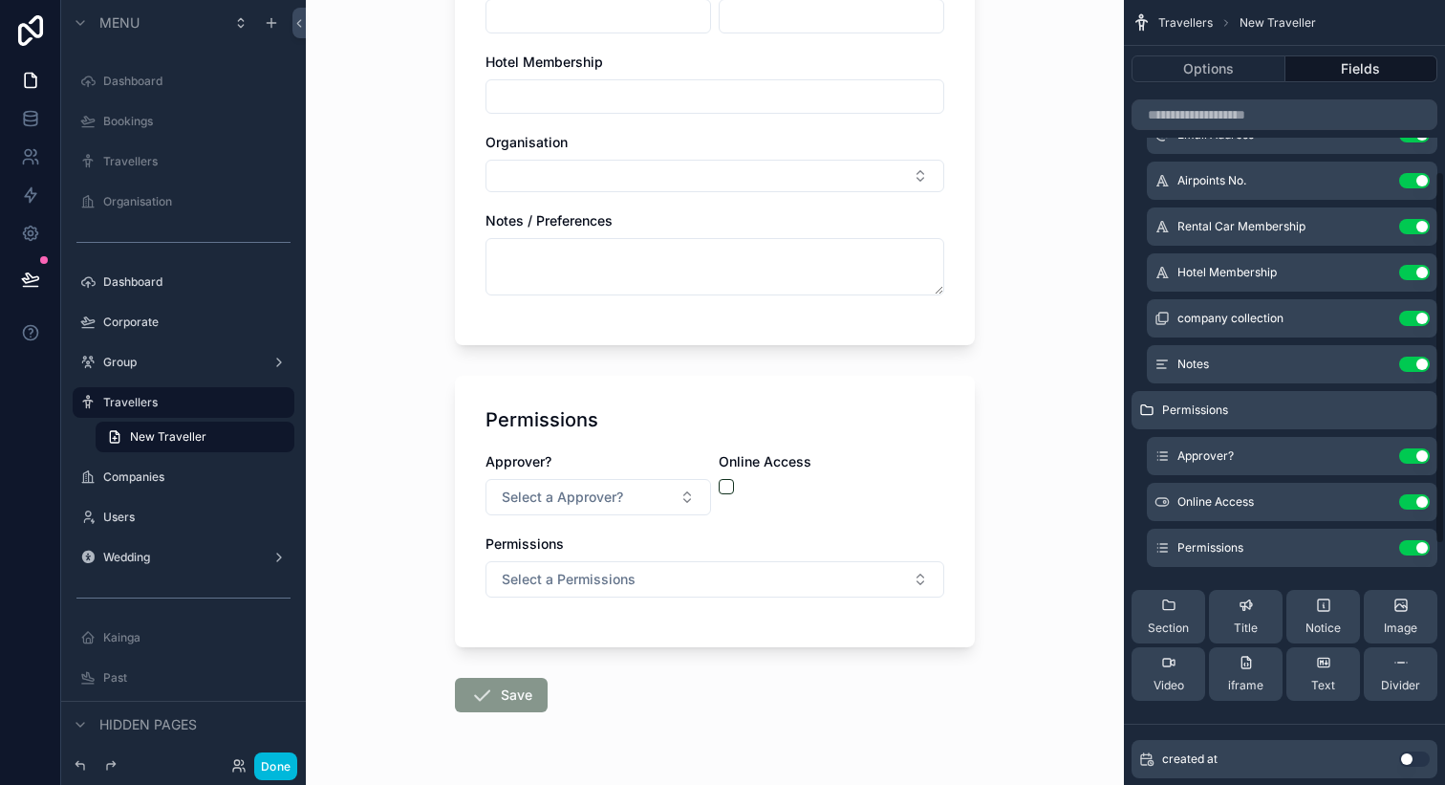
click at [0, 0] on icon "scrollable content" at bounding box center [0, 0] width 0 height 0
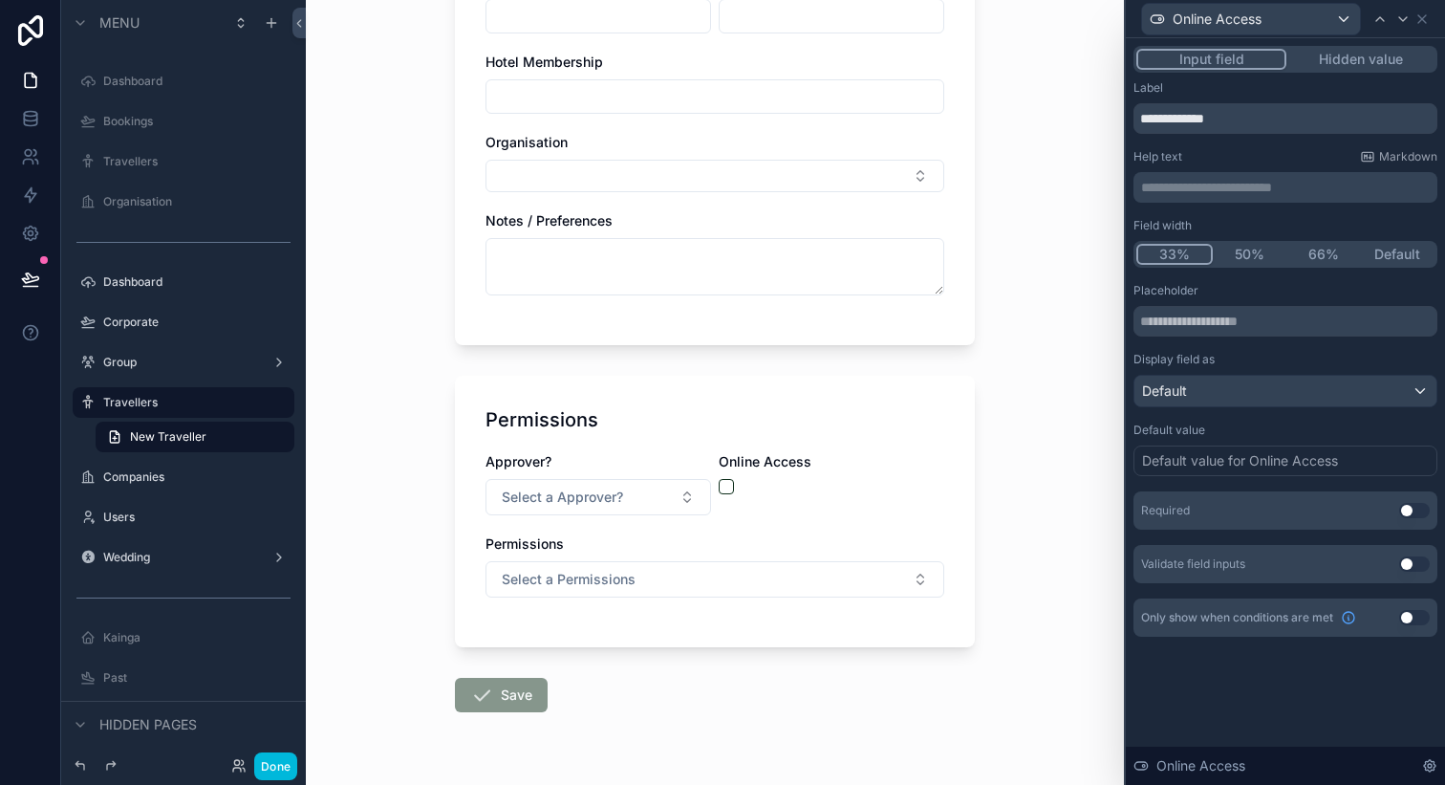
click at [1251, 261] on button "50%" at bounding box center [1250, 254] width 75 height 21
click at [1423, 19] on icon at bounding box center [1423, 19] width 8 height 8
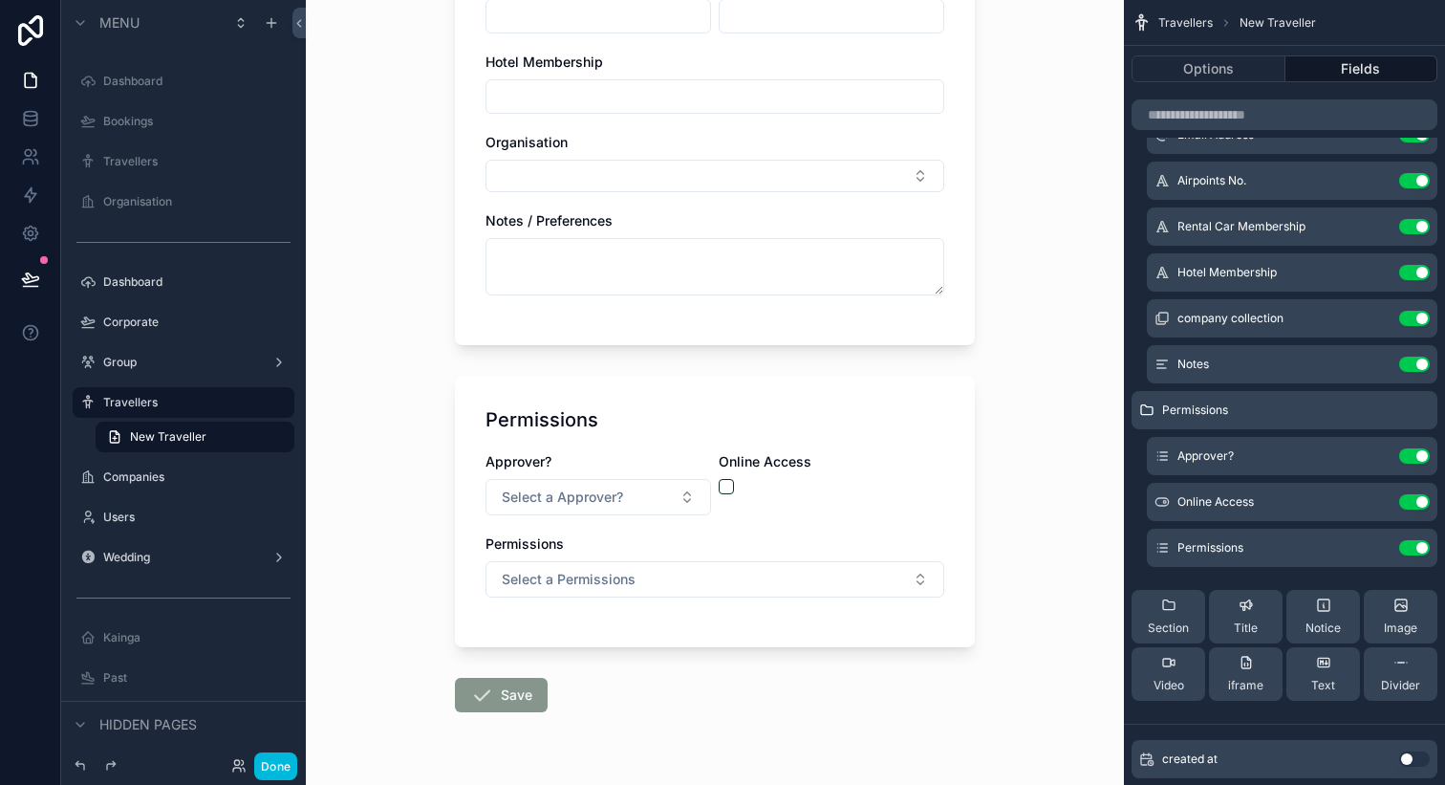
click at [0, 0] on icon "scrollable content" at bounding box center [0, 0] width 0 height 0
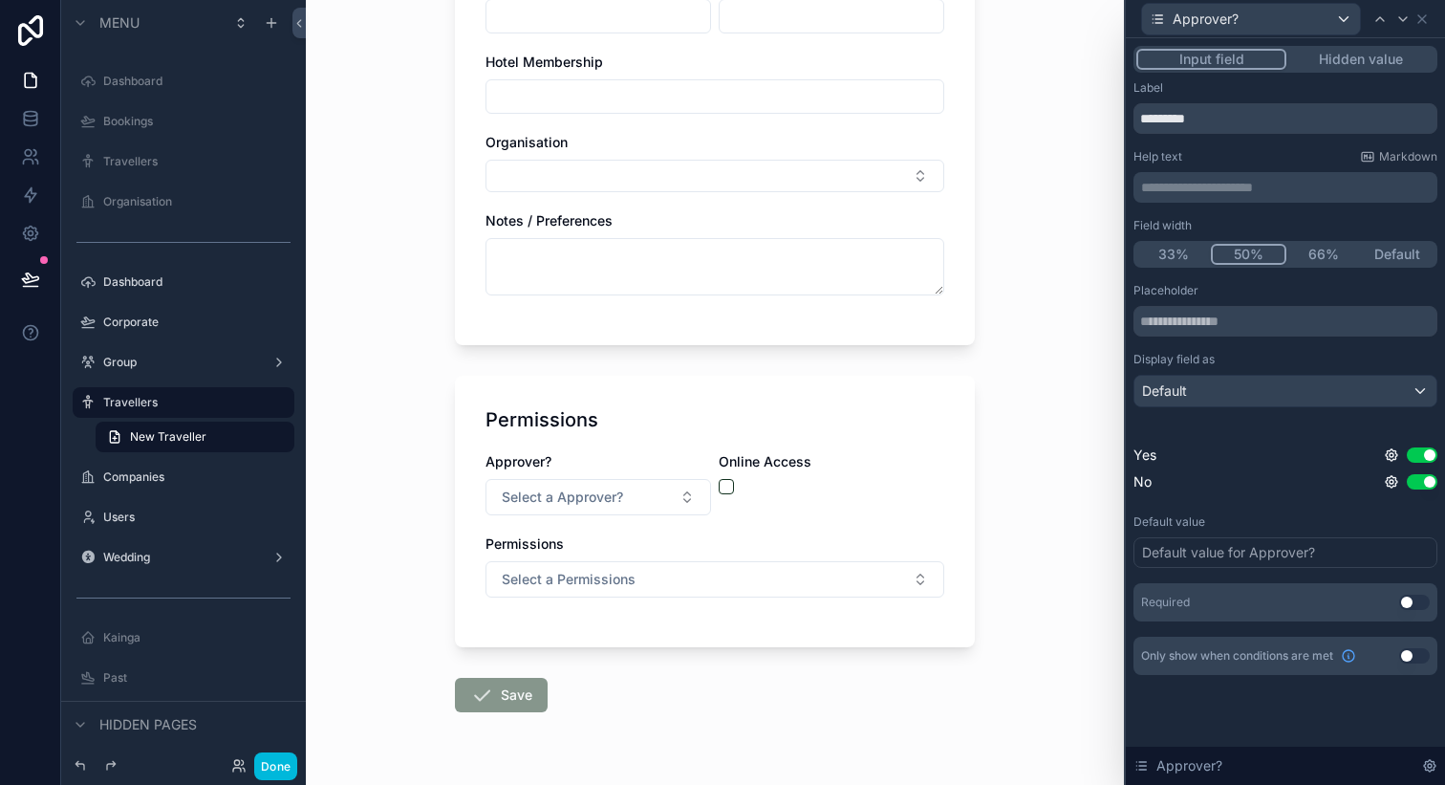
click at [1244, 194] on p "**********" at bounding box center [1287, 187] width 293 height 19
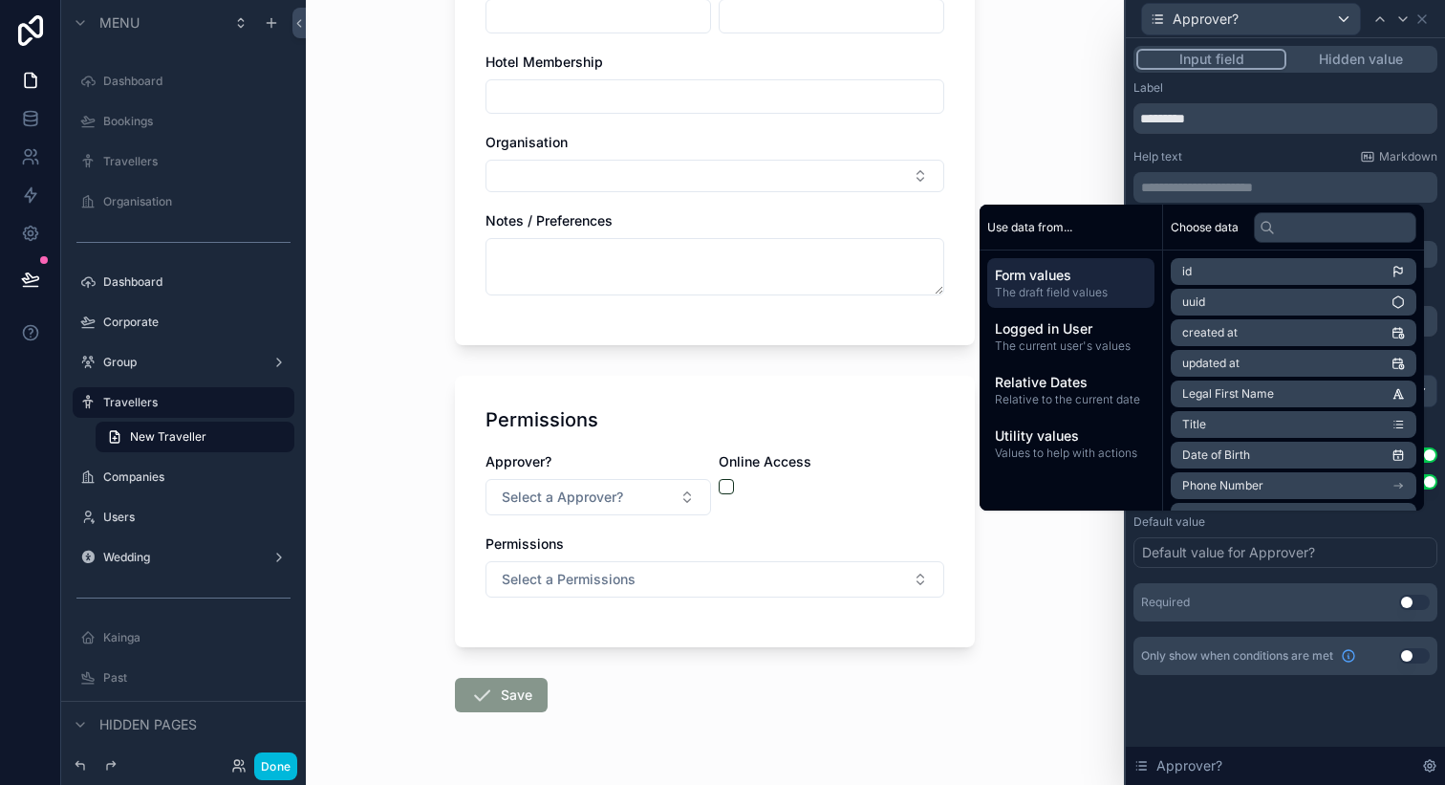
click at [1230, 160] on div "Help text Markdown" at bounding box center [1286, 156] width 304 height 15
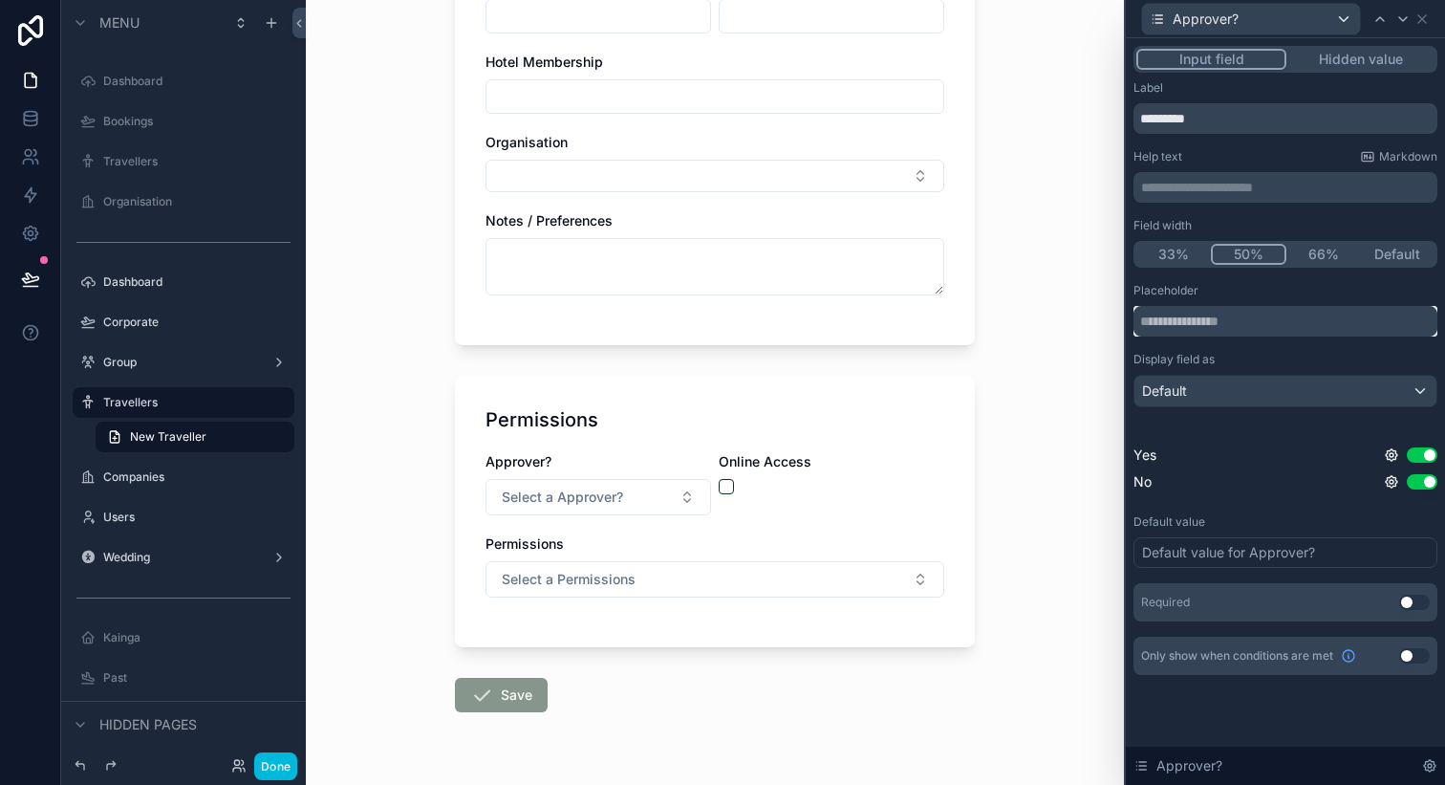
click at [1220, 315] on input "text" at bounding box center [1286, 321] width 304 height 31
type input "*********"
click at [1426, 16] on icon at bounding box center [1422, 18] width 15 height 15
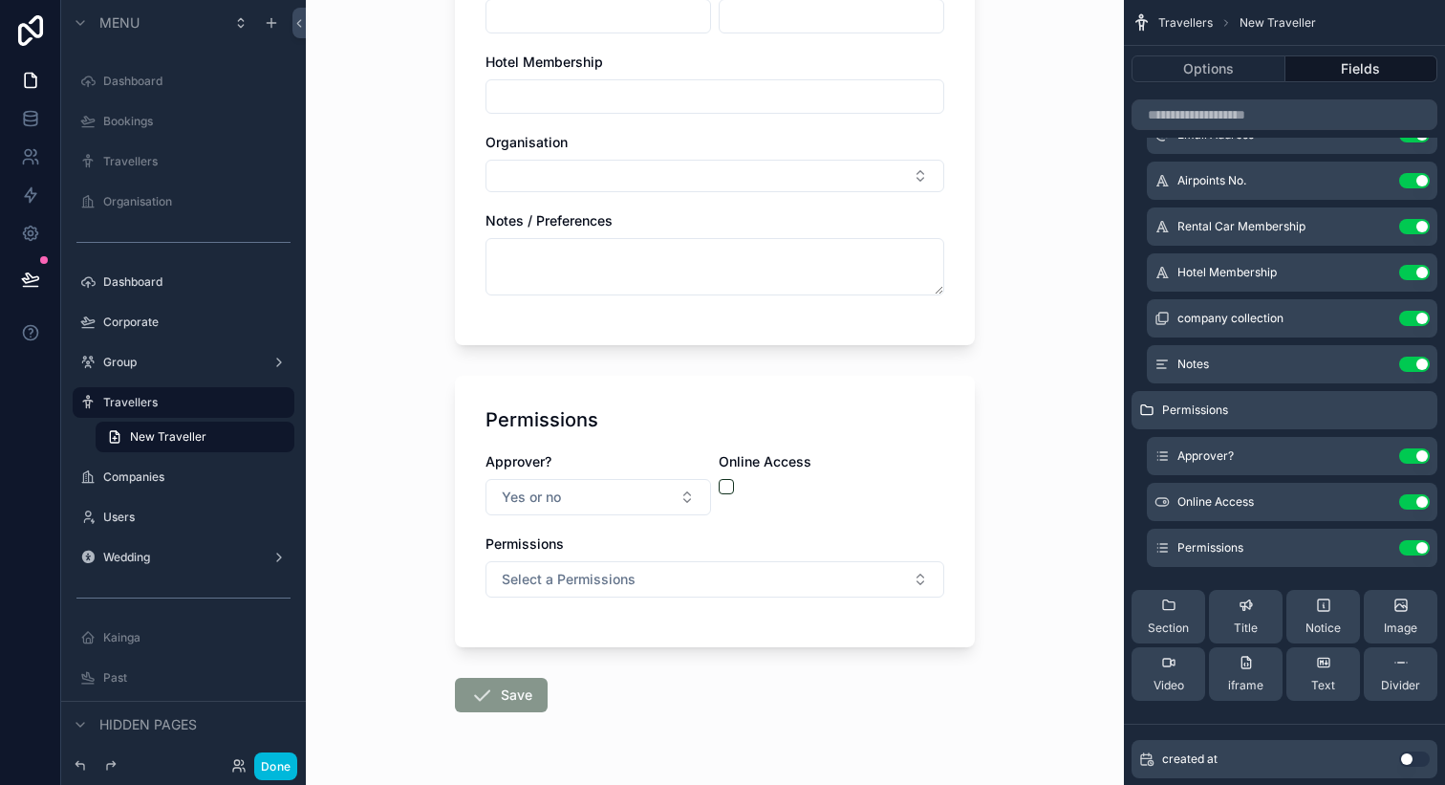
click at [0, 0] on icon "scrollable content" at bounding box center [0, 0] width 0 height 0
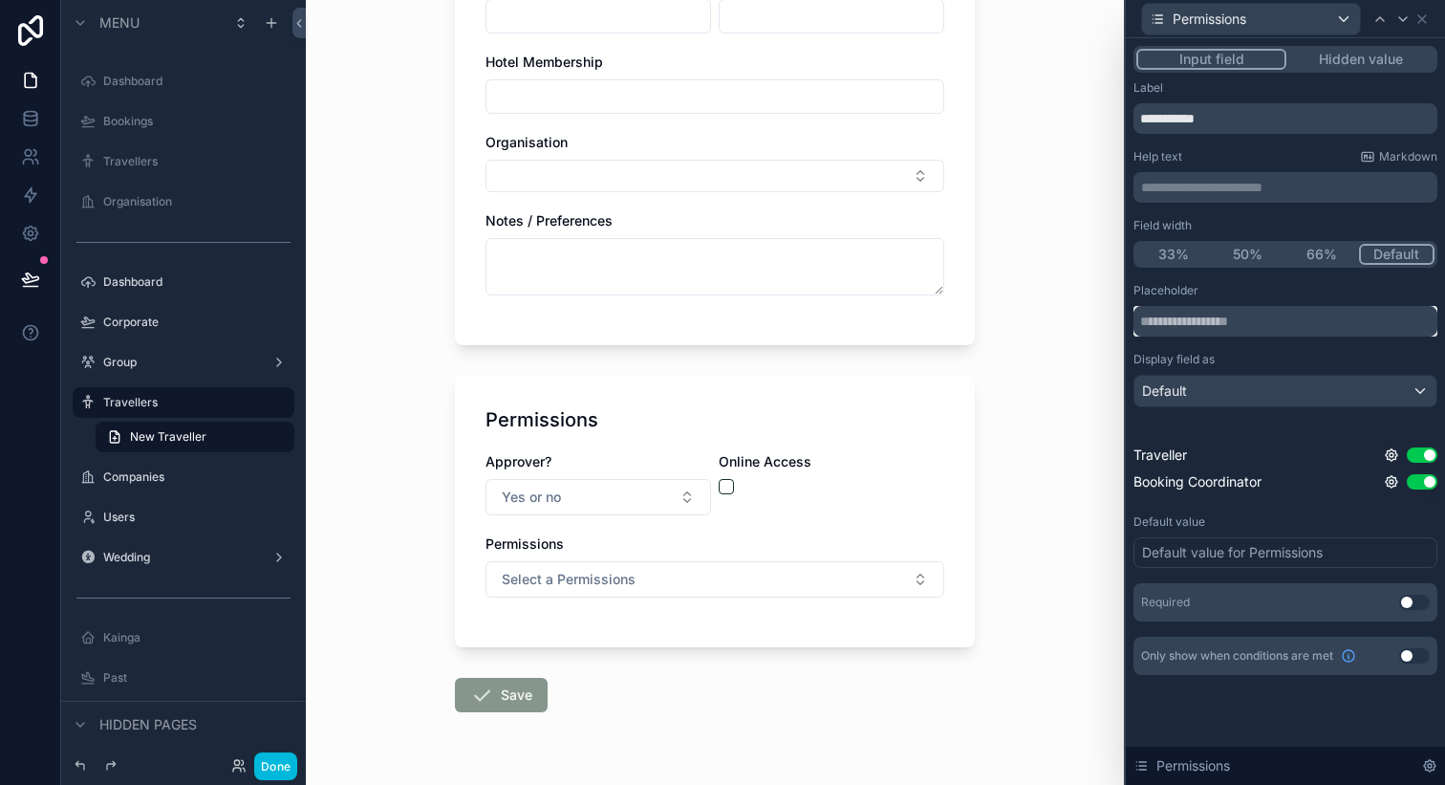
click at [1231, 333] on input "text" at bounding box center [1286, 321] width 304 height 31
type input "**********"
click at [1423, 16] on icon at bounding box center [1422, 18] width 15 height 15
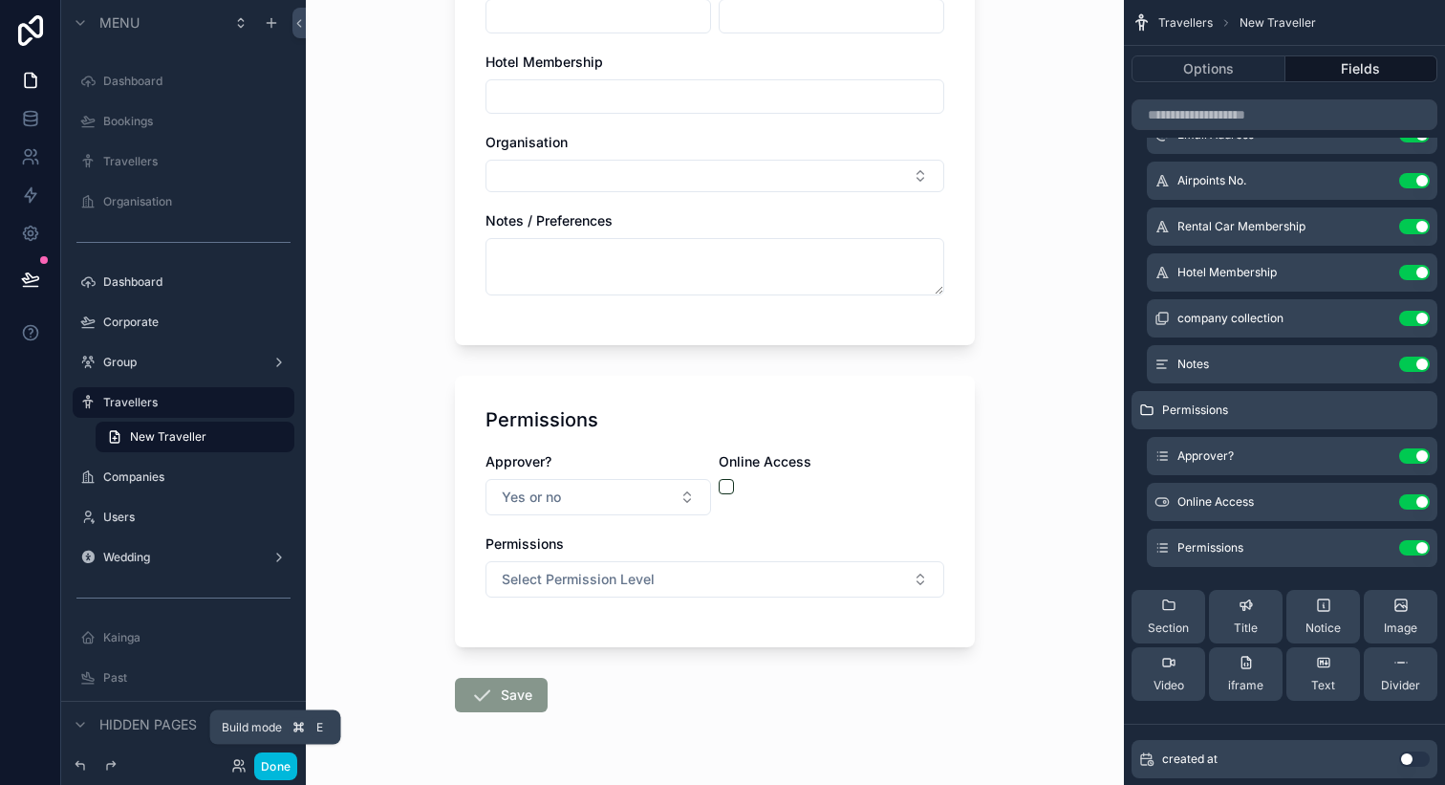
click at [276, 758] on button "Done" at bounding box center [275, 766] width 43 height 28
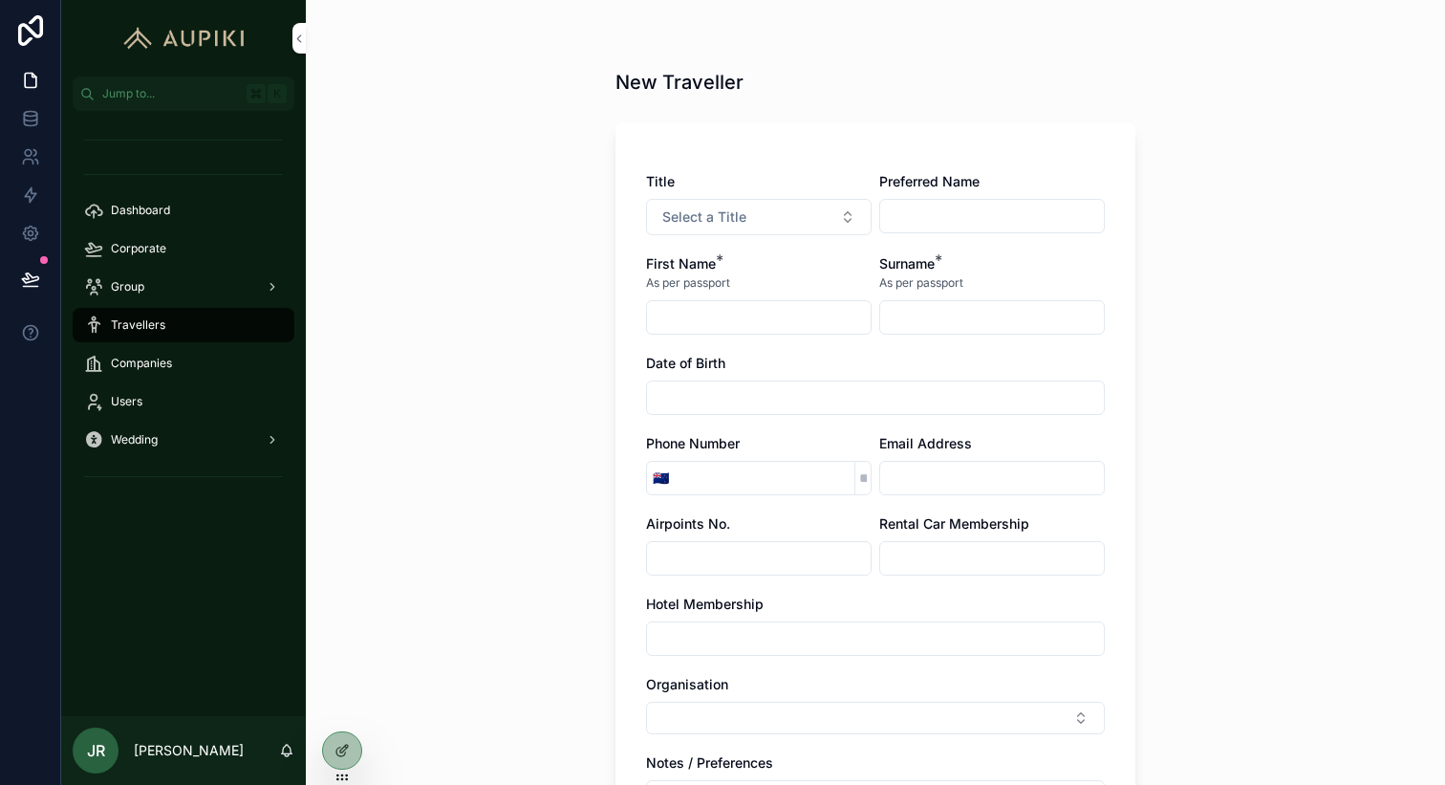
scroll to position [592, 0]
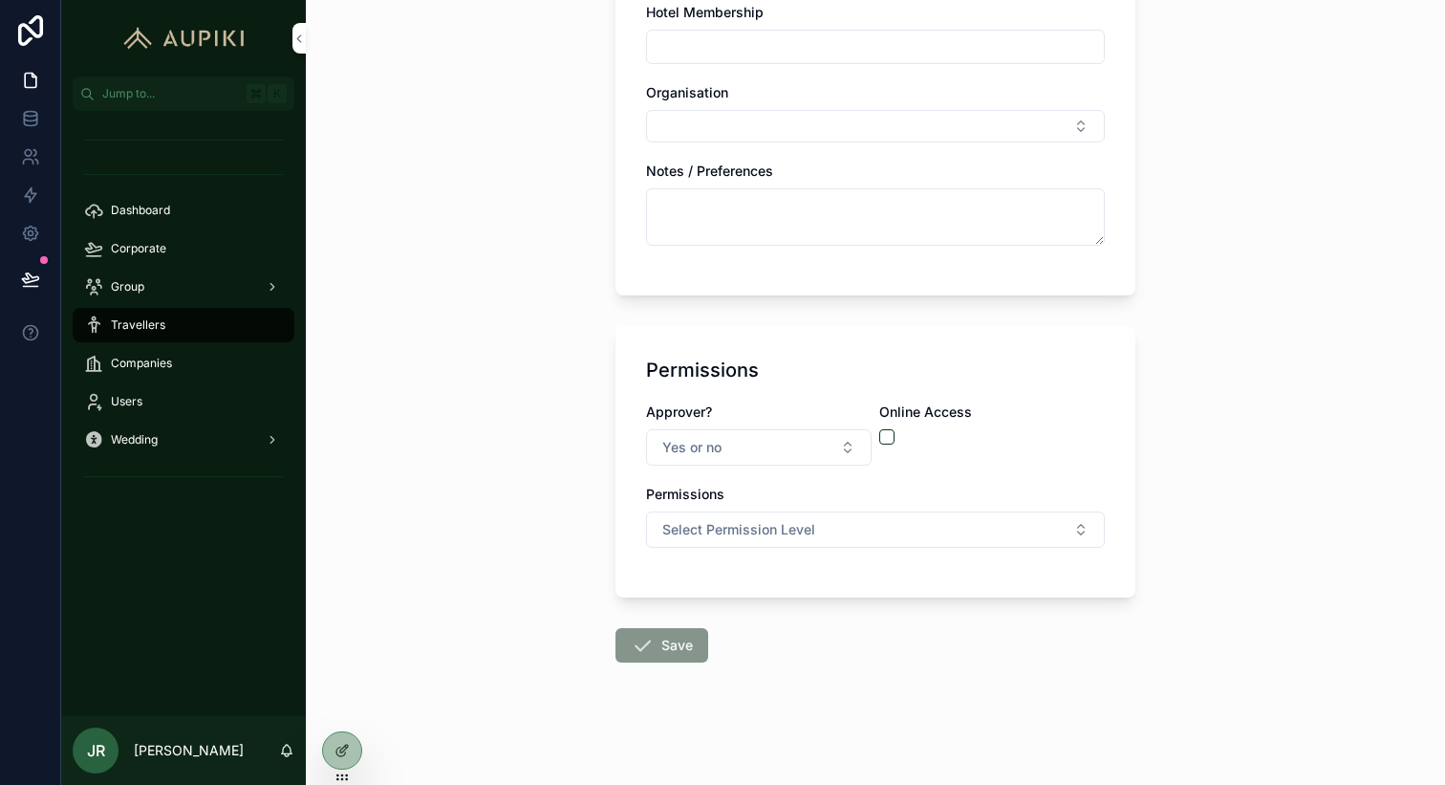
click at [339, 745] on icon at bounding box center [342, 750] width 15 height 15
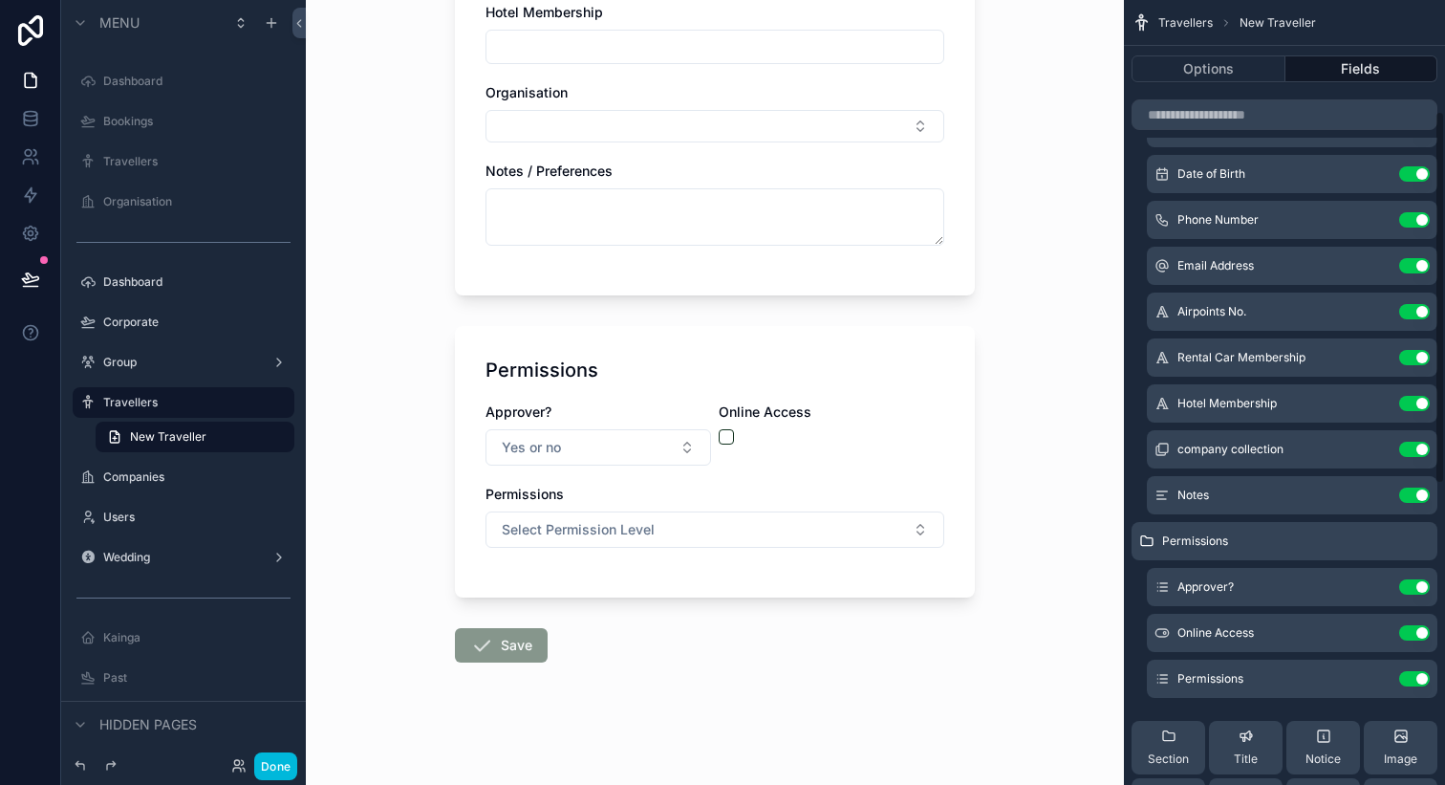
scroll to position [382, 0]
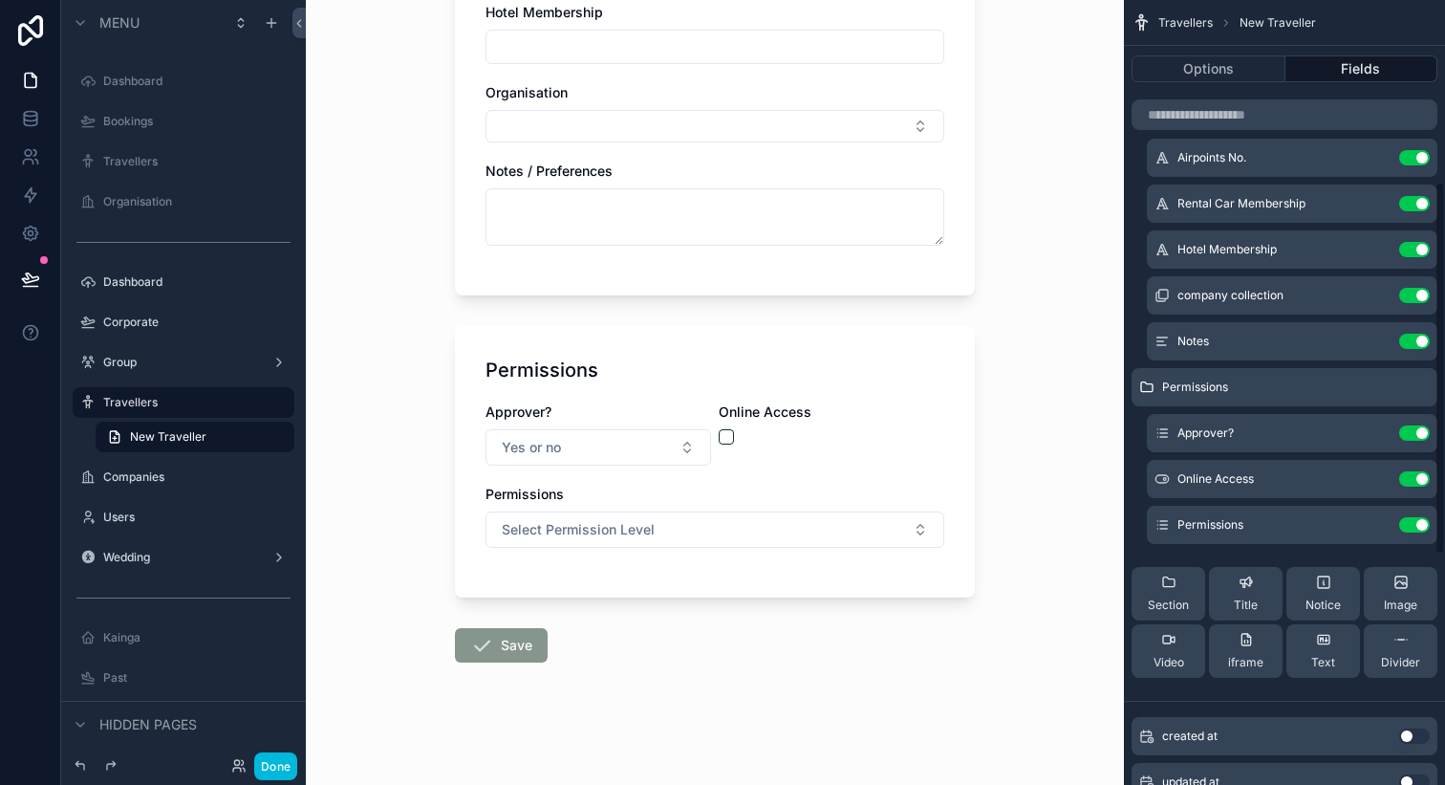
click at [0, 0] on icon "scrollable content" at bounding box center [0, 0] width 0 height 0
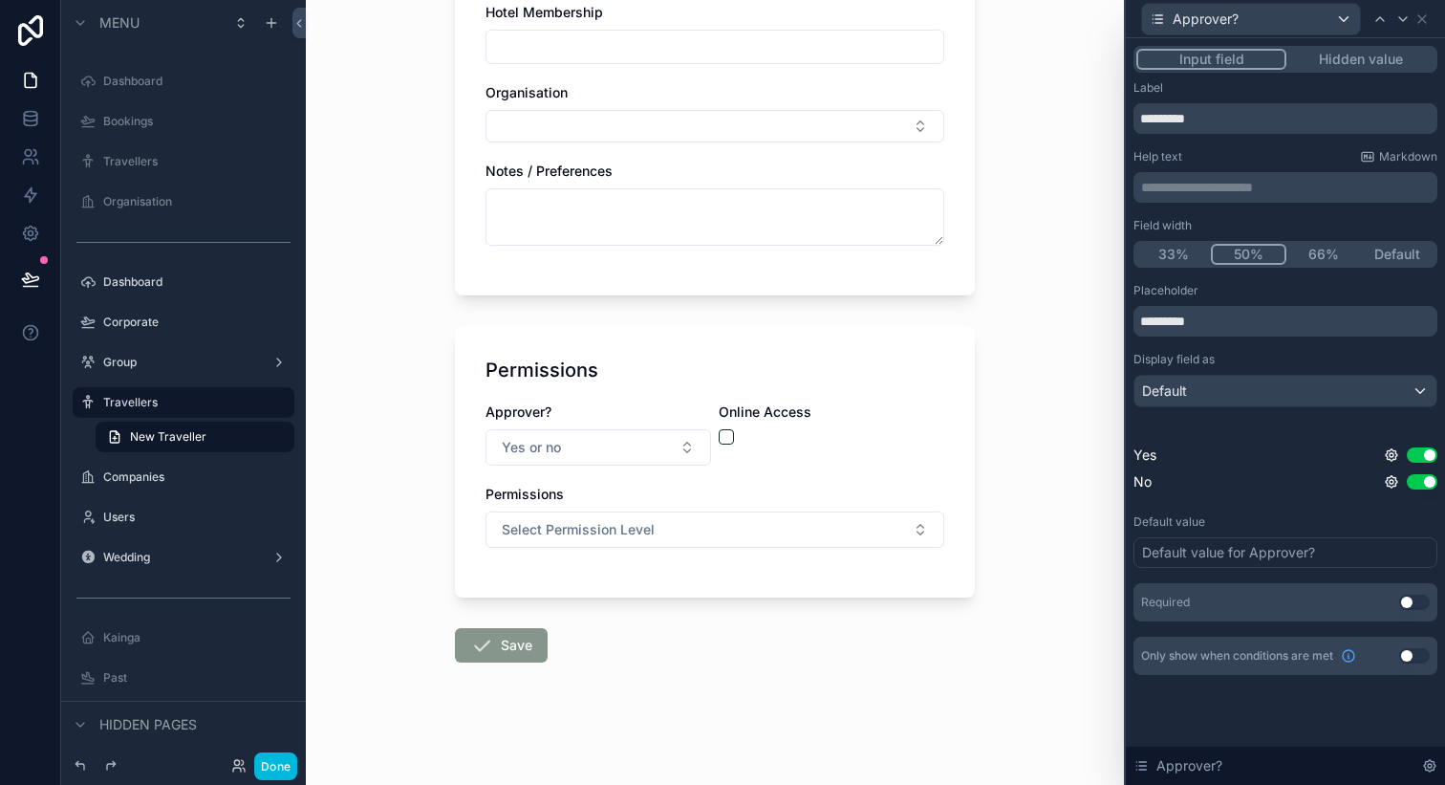
click at [1383, 255] on button "Default" at bounding box center [1398, 254] width 75 height 21
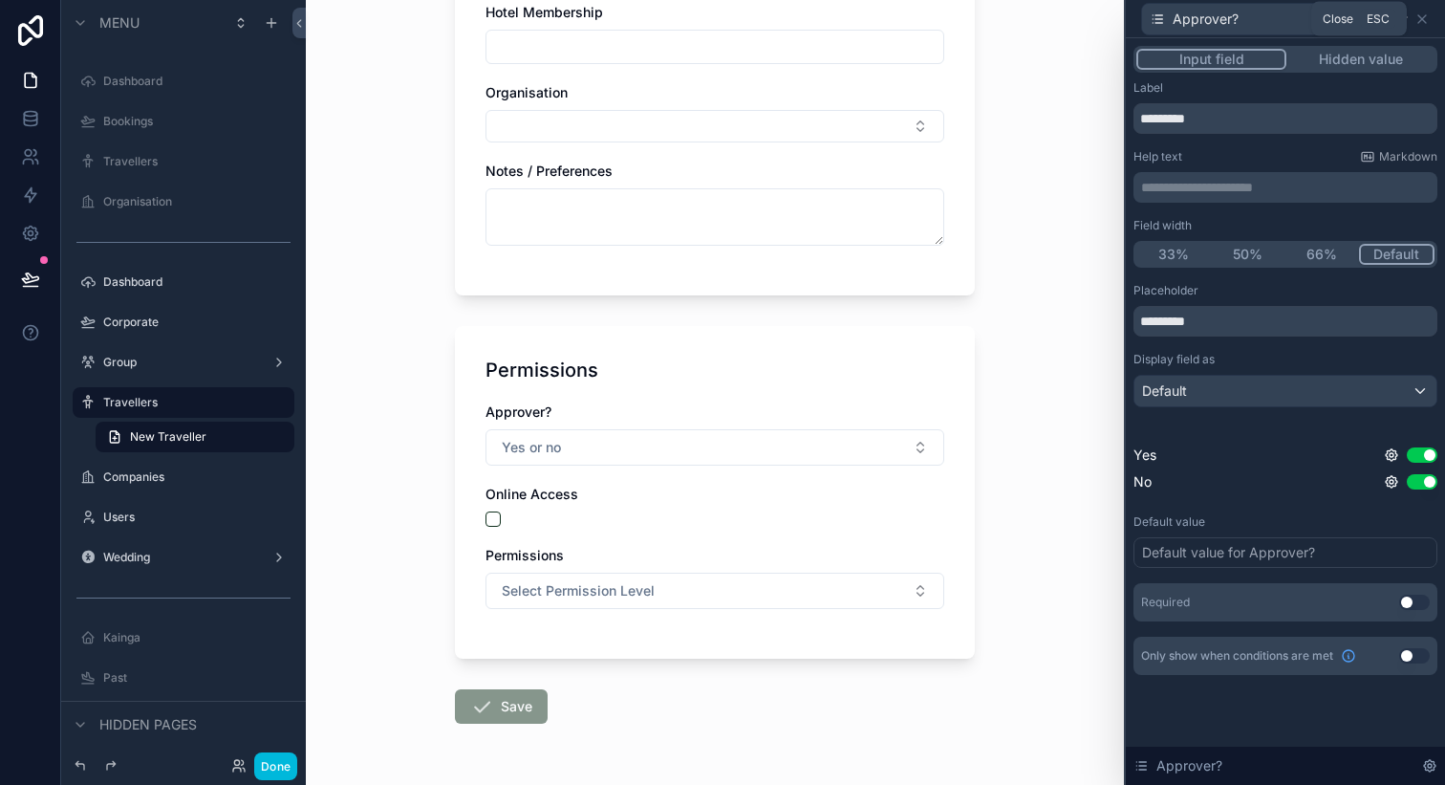
click at [1421, 20] on icon at bounding box center [1423, 19] width 8 height 8
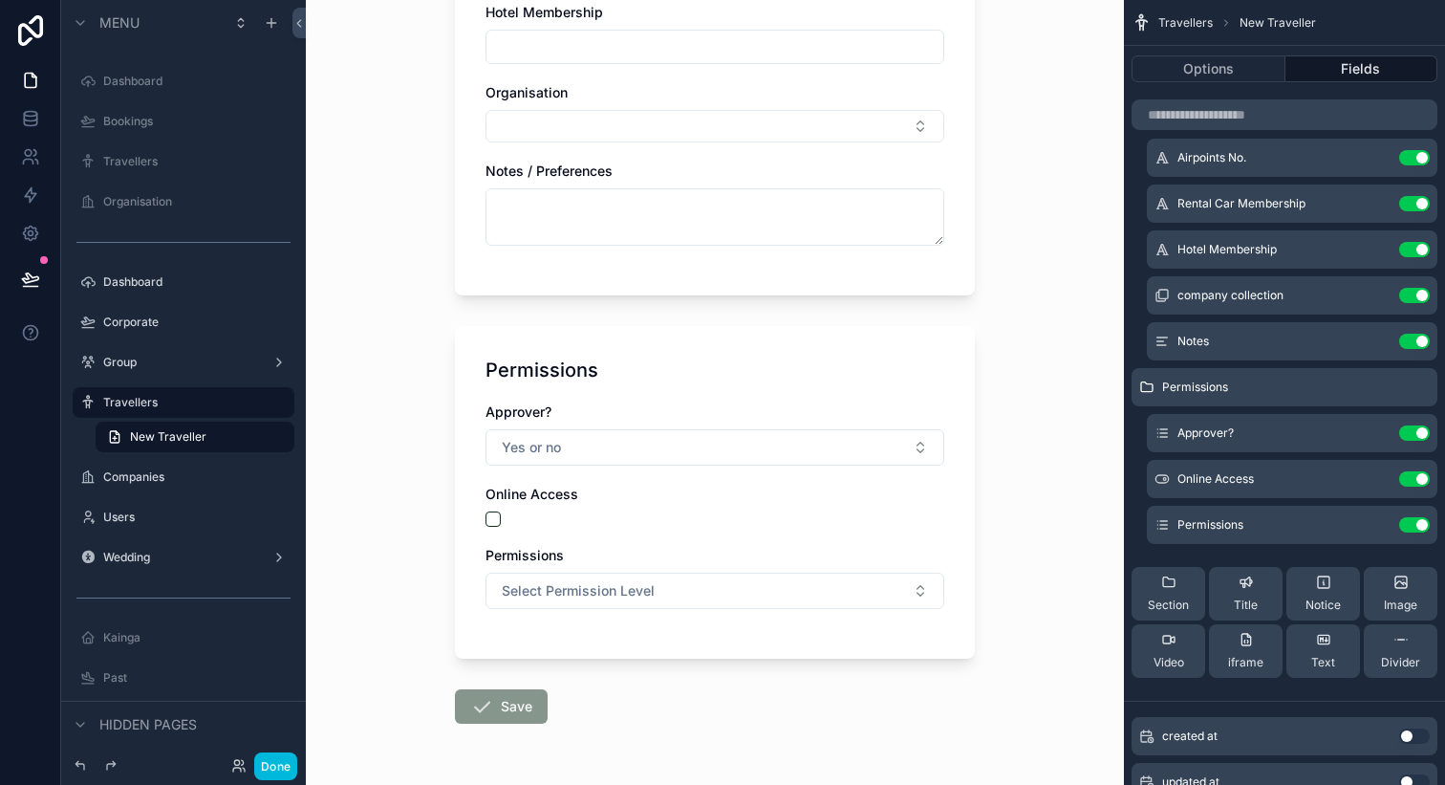
click at [0, 0] on icon "scrollable content" at bounding box center [0, 0] width 0 height 0
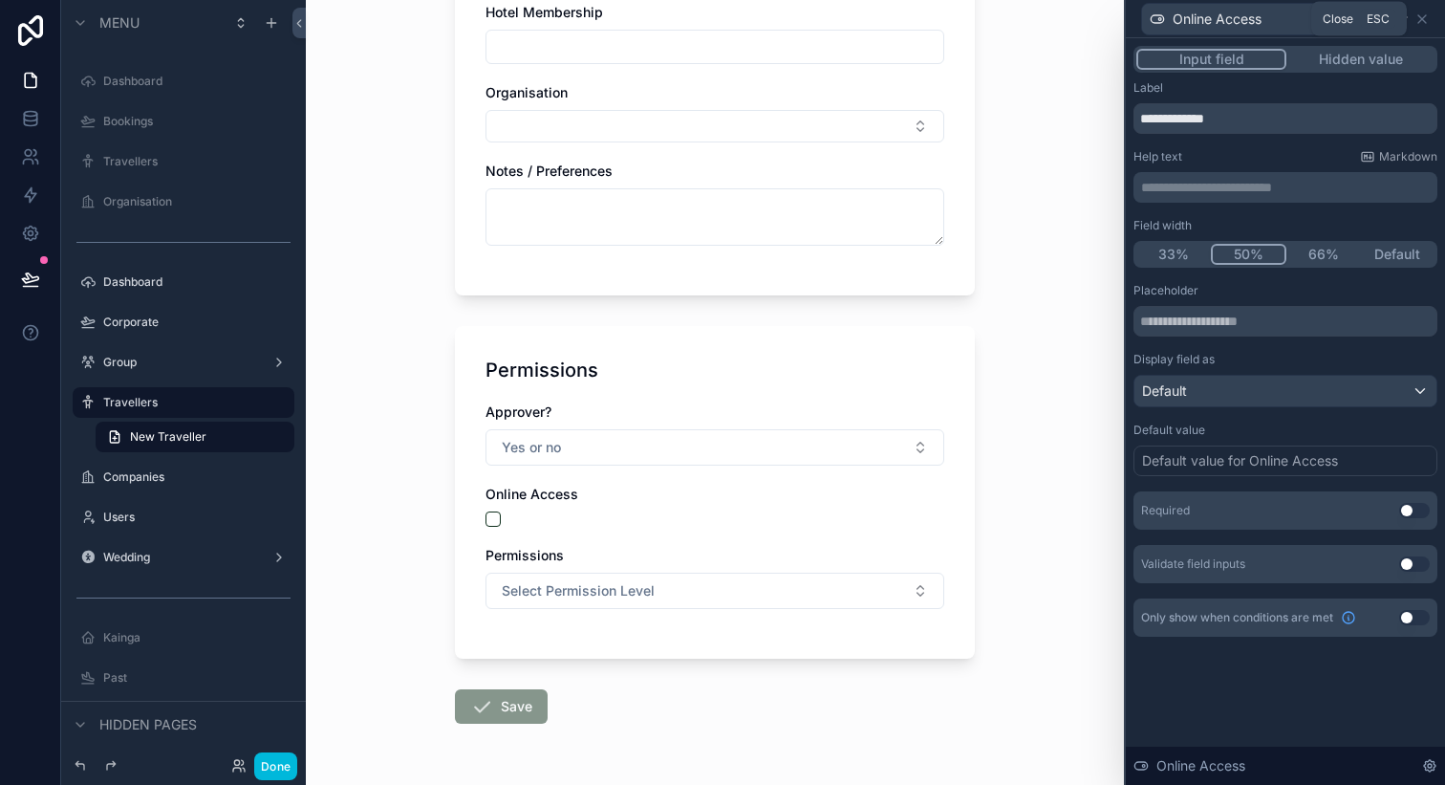
click at [1421, 23] on icon at bounding box center [1422, 18] width 15 height 15
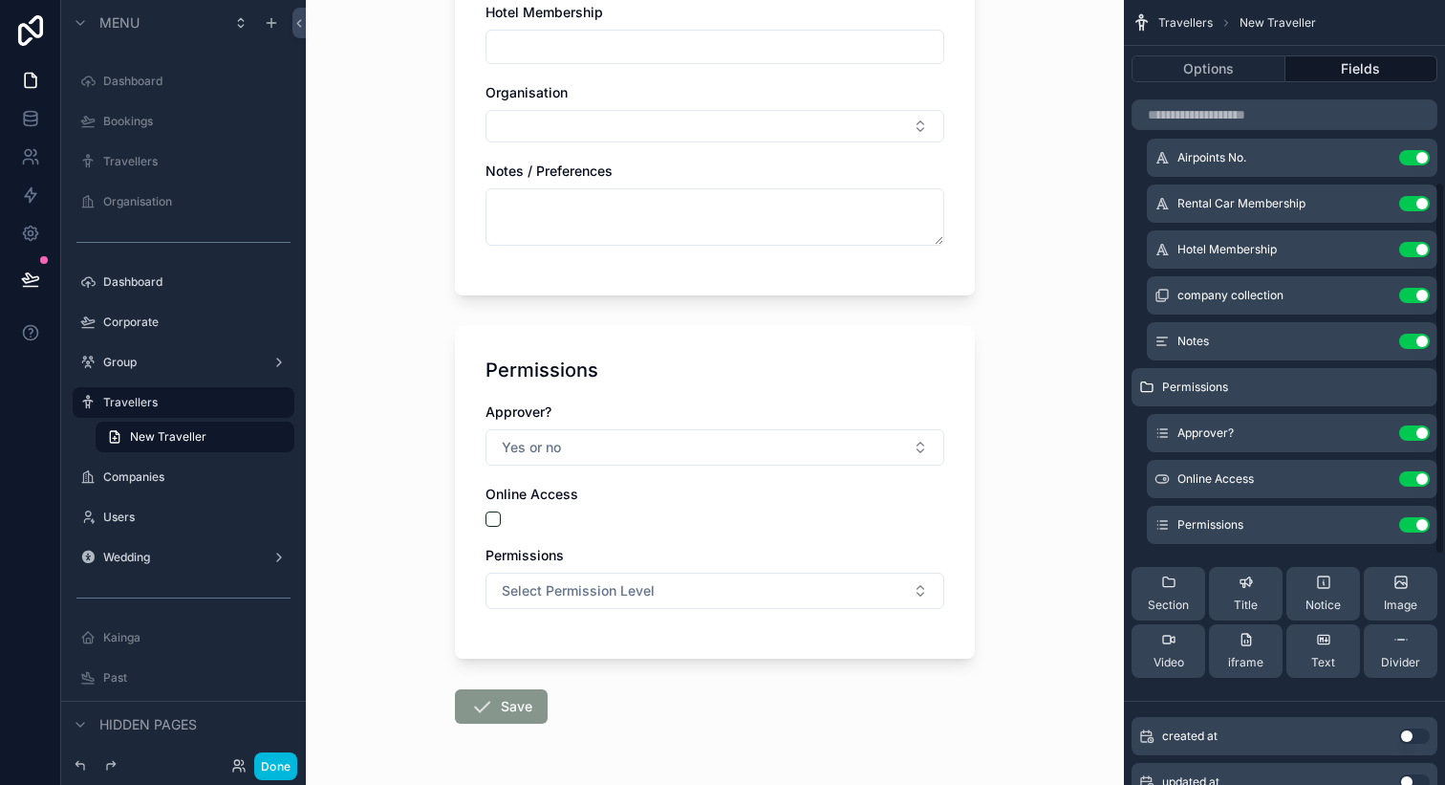
click at [0, 0] on icon "scrollable content" at bounding box center [0, 0] width 0 height 0
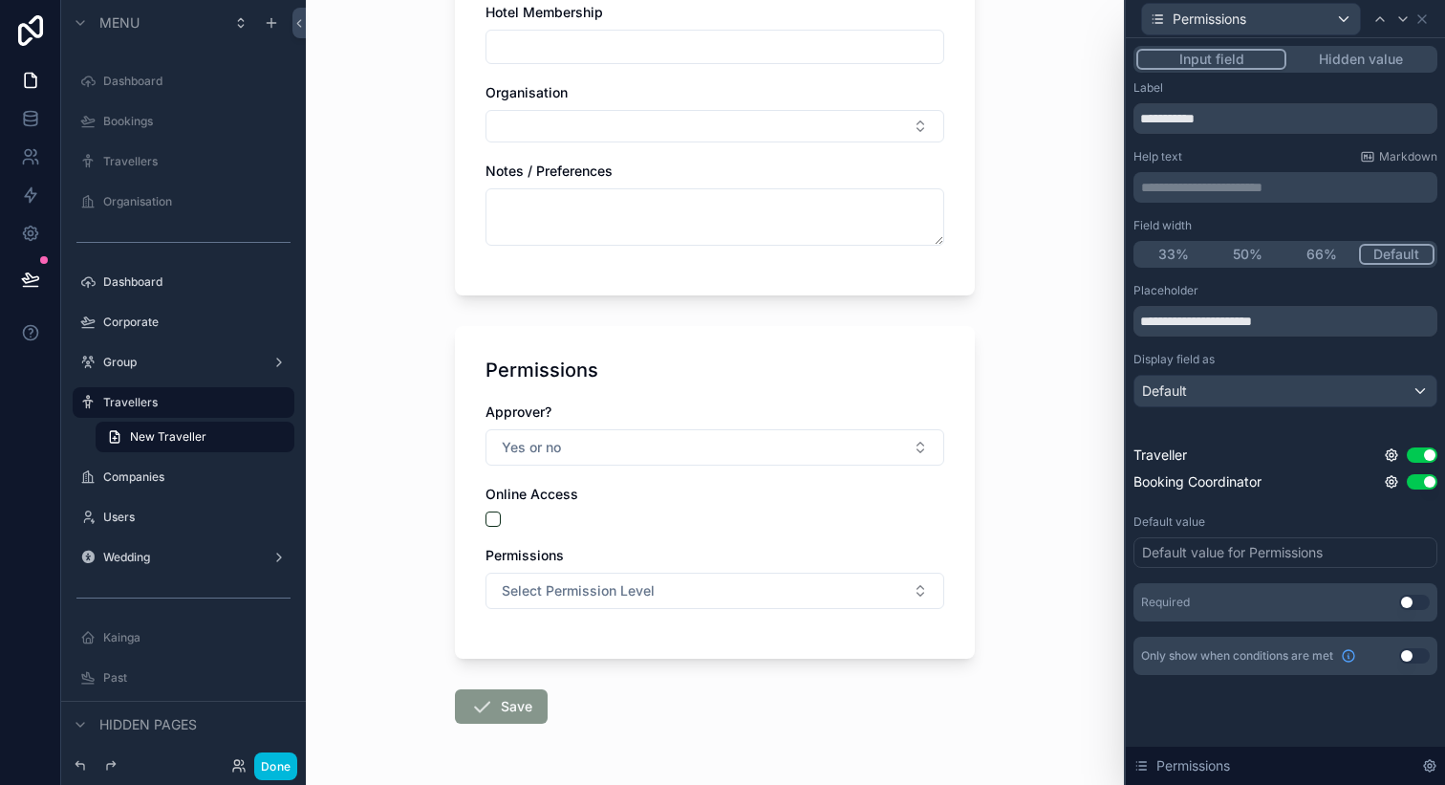
click at [1271, 260] on button "50%" at bounding box center [1248, 254] width 75 height 21
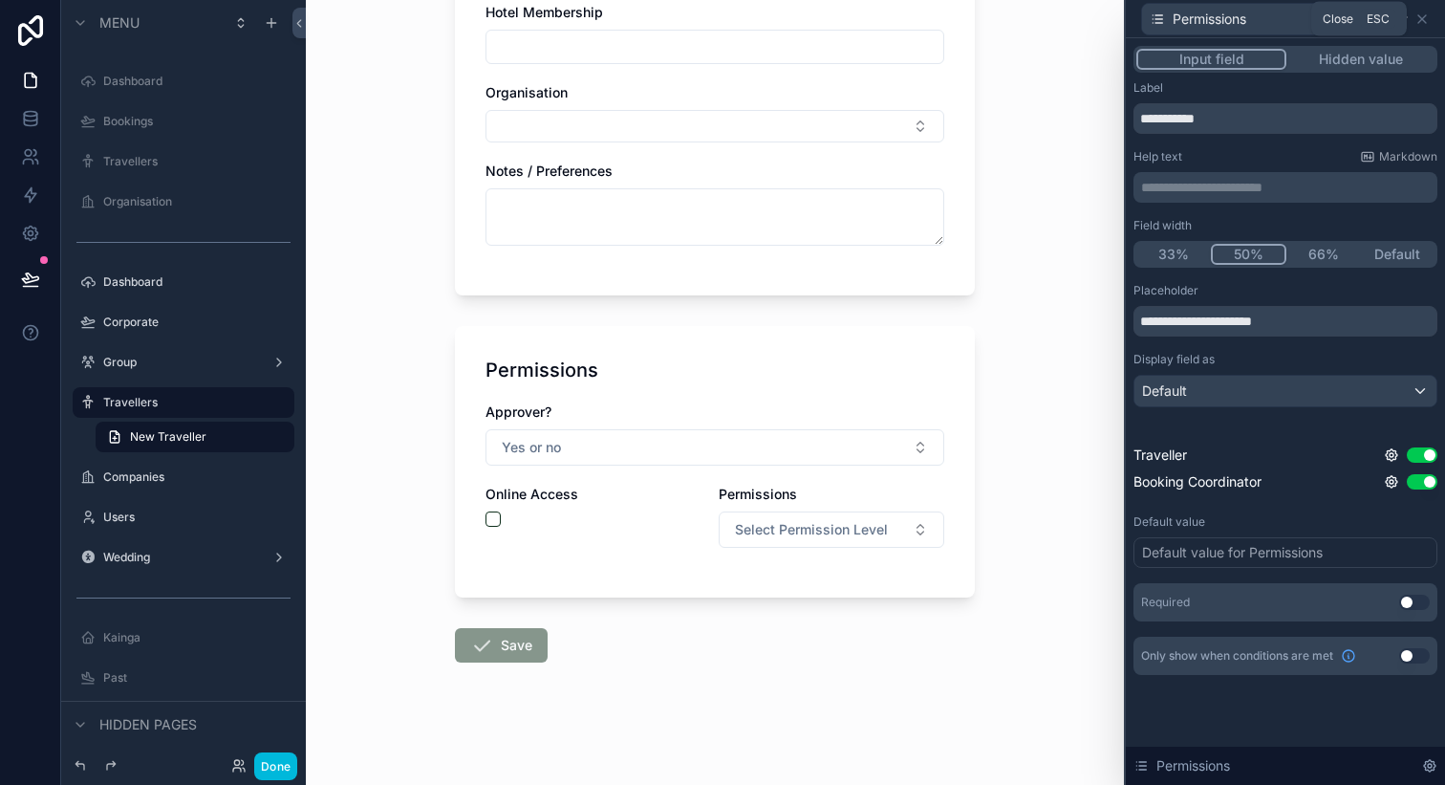
click at [1421, 24] on icon at bounding box center [1422, 18] width 15 height 15
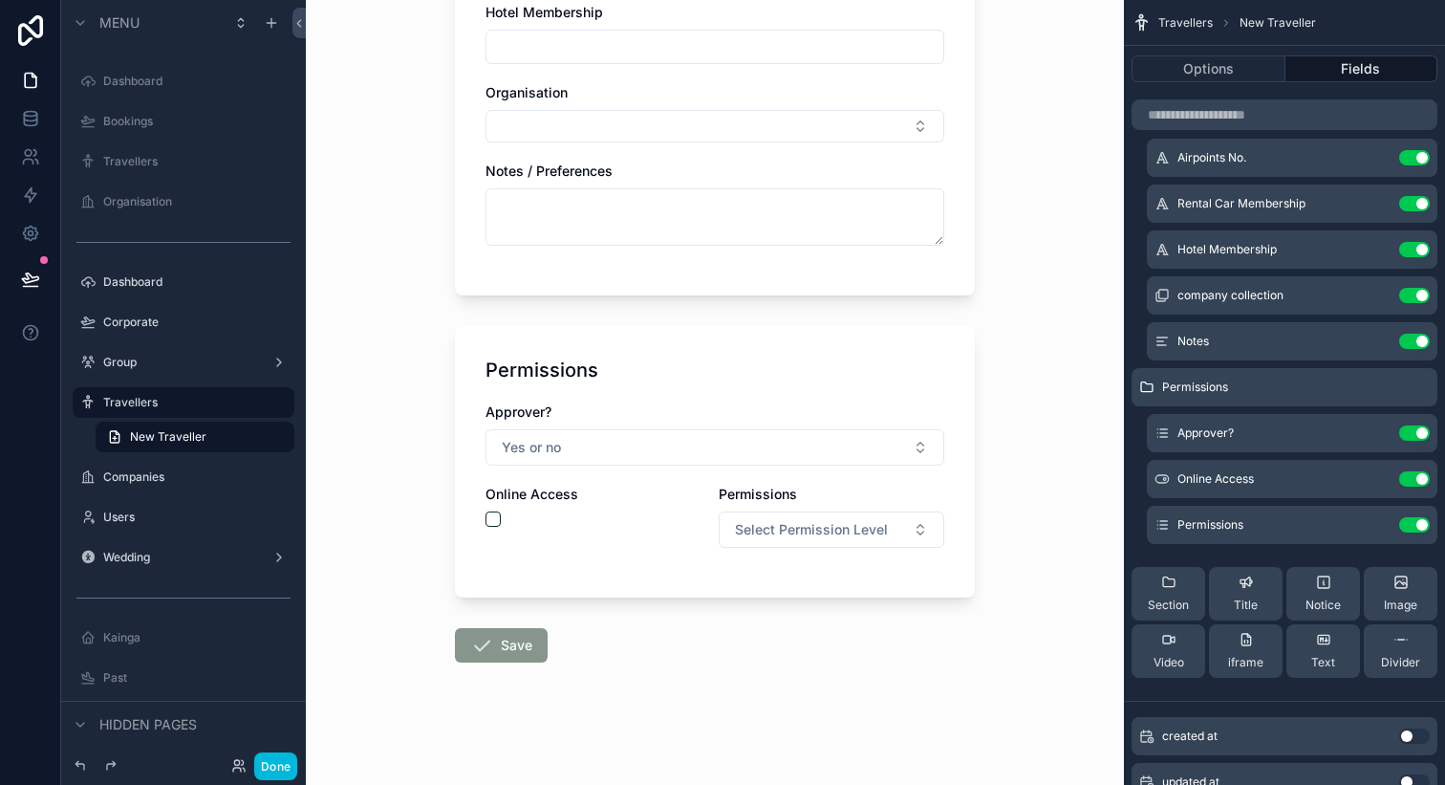
click at [273, 761] on button "Done" at bounding box center [275, 766] width 43 height 28
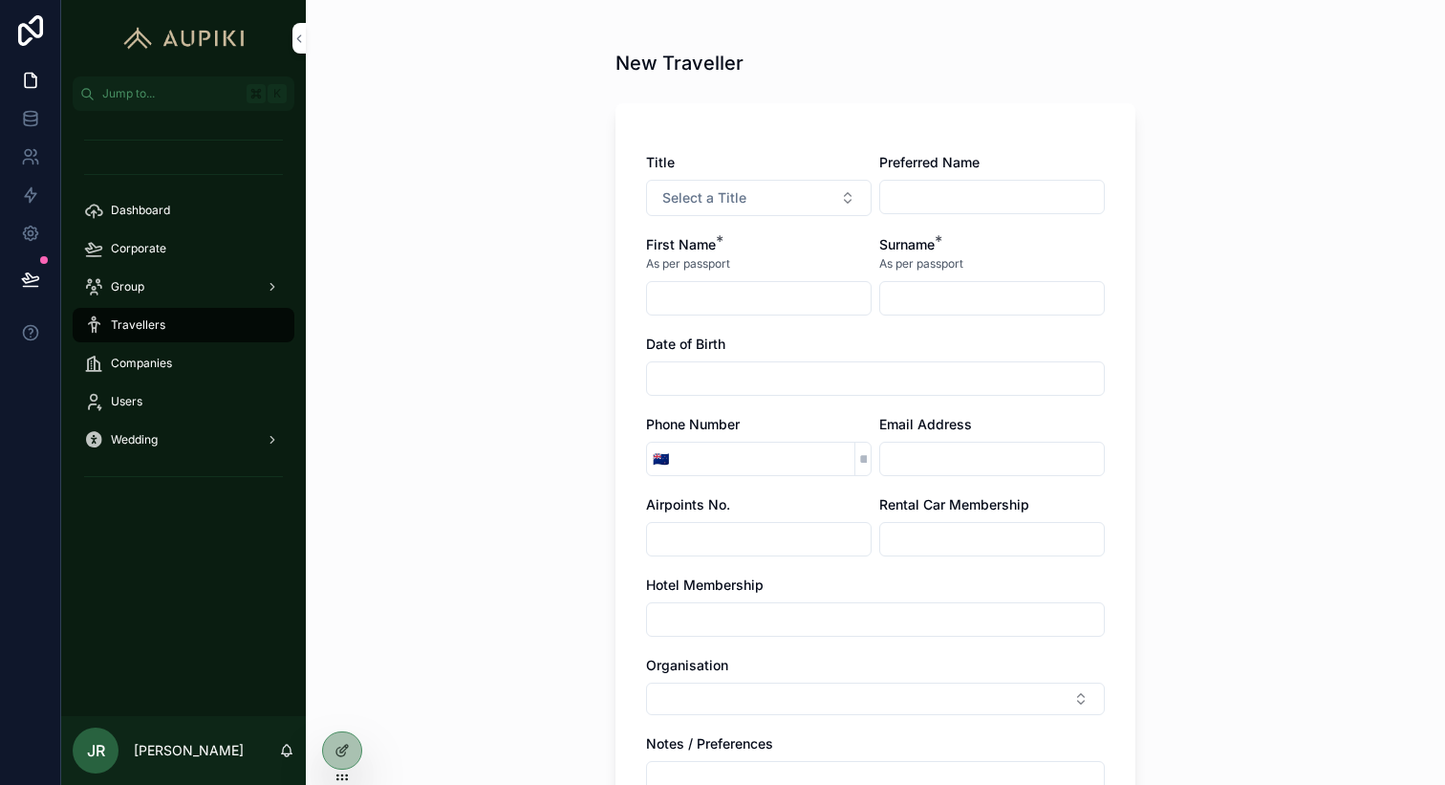
scroll to position [0, 0]
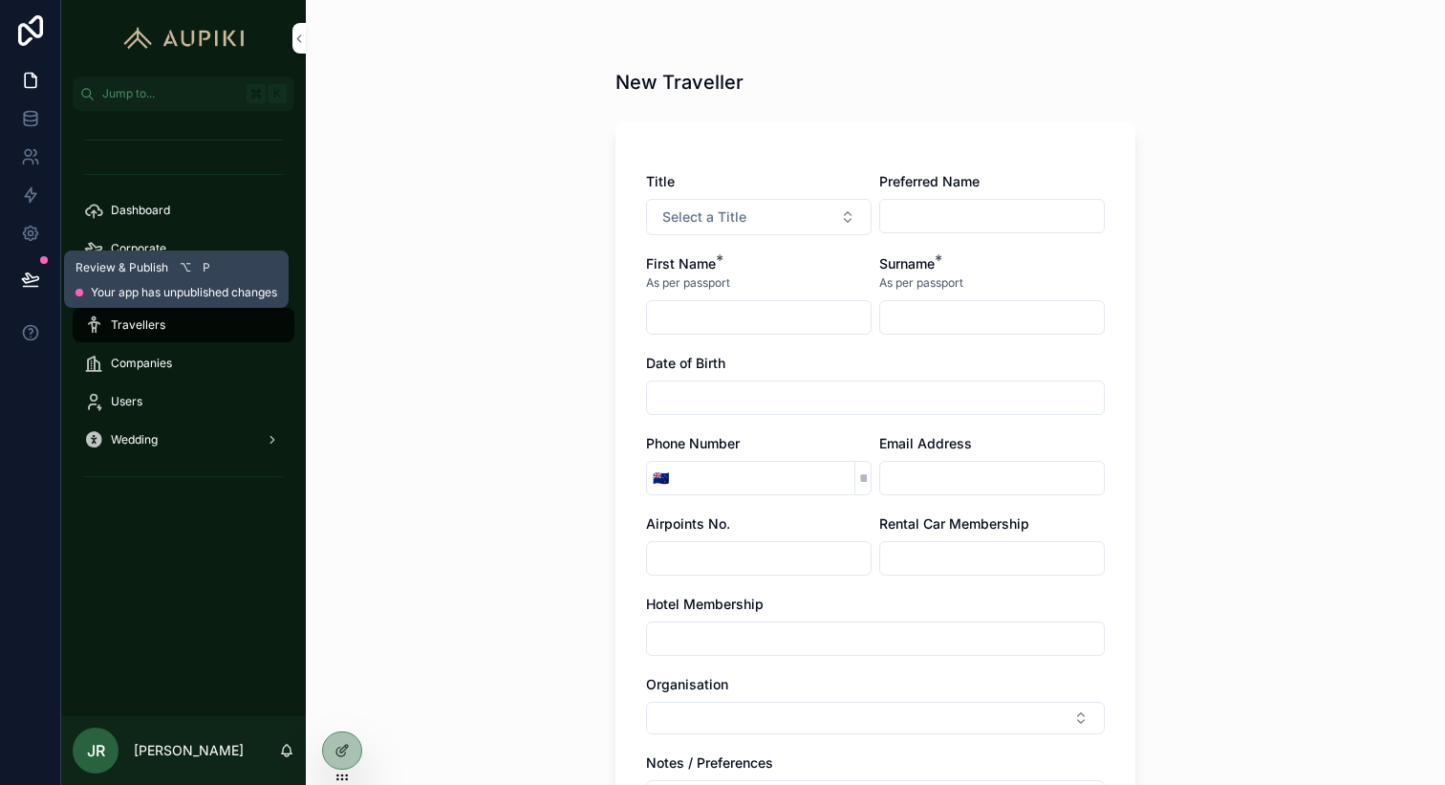
click at [33, 268] on button at bounding box center [31, 279] width 42 height 54
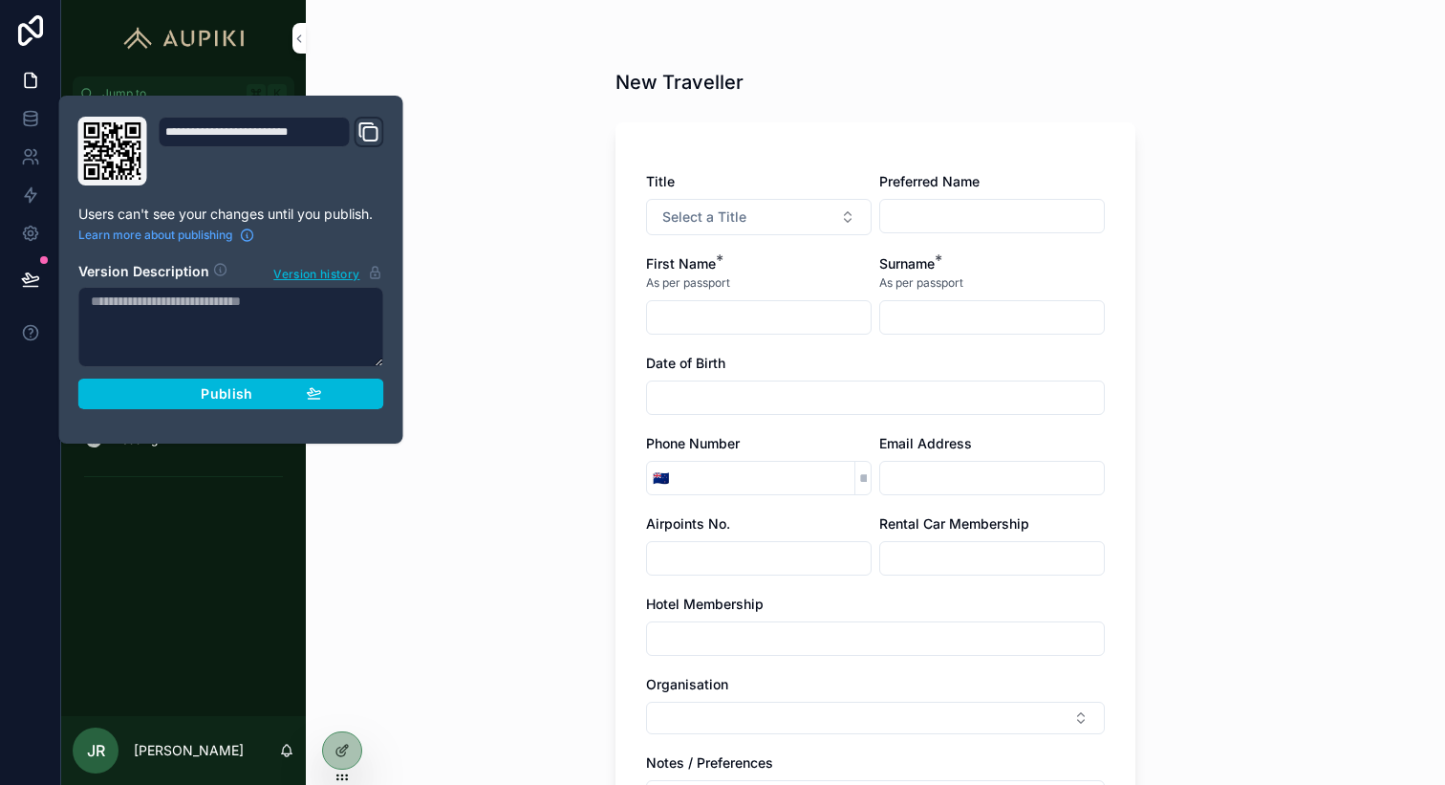
click at [209, 394] on span "Publish" at bounding box center [227, 393] width 52 height 17
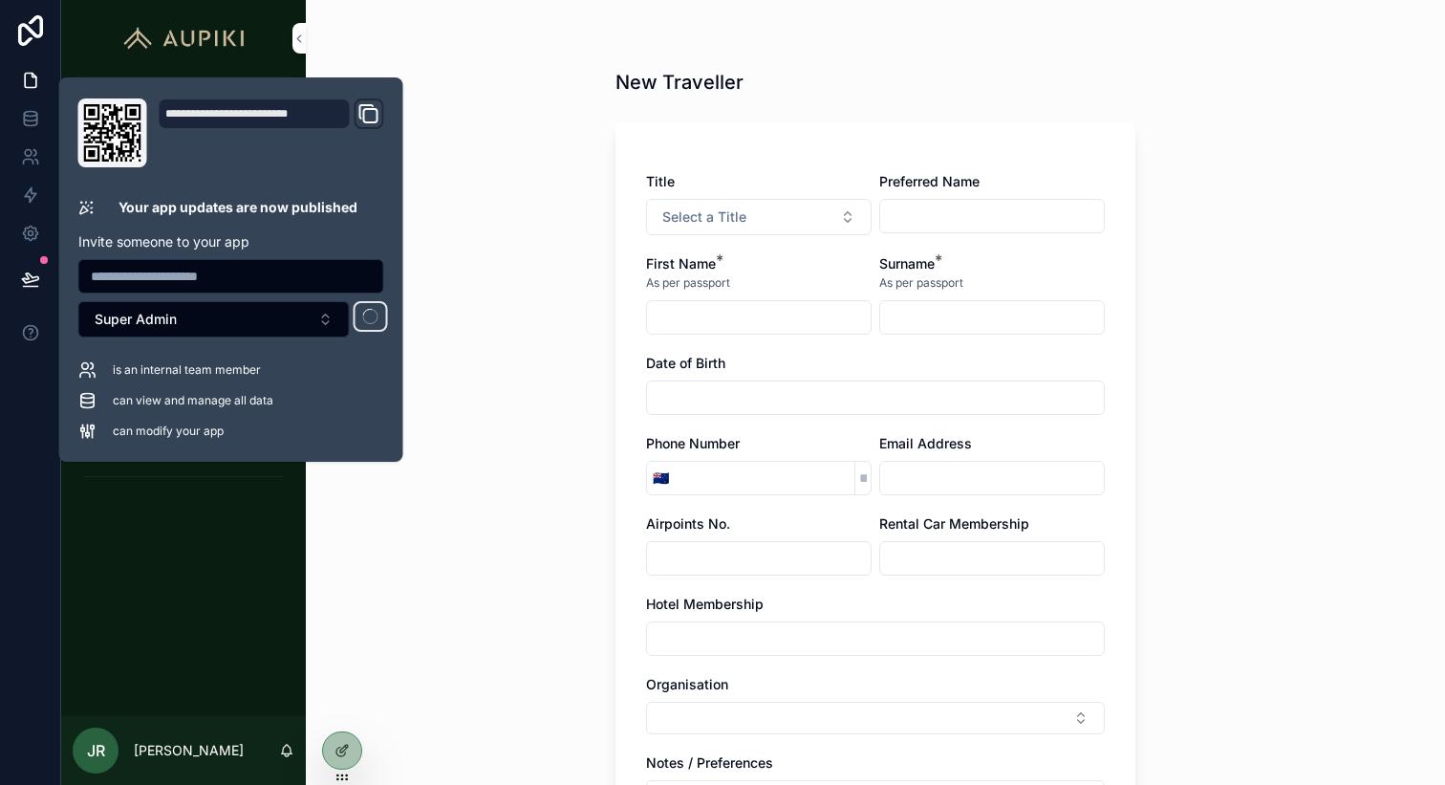
click at [472, 343] on div "New Traveller Title Select a Title Preferred Name First Name * As per passport …" at bounding box center [875, 392] width 1139 height 785
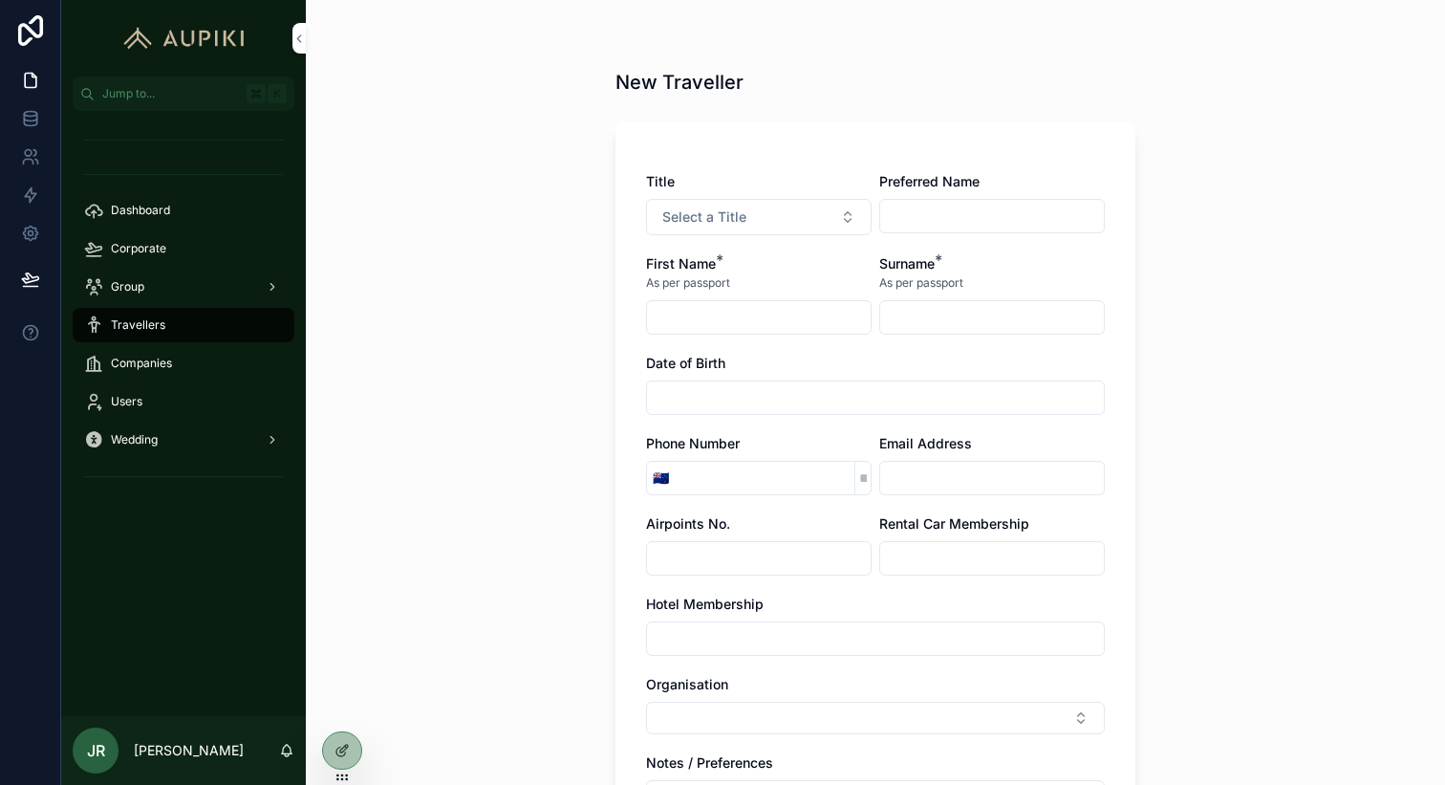
click at [154, 216] on span "Dashboard" at bounding box center [140, 210] width 59 height 15
